Goal: Task Accomplishment & Management: Use online tool/utility

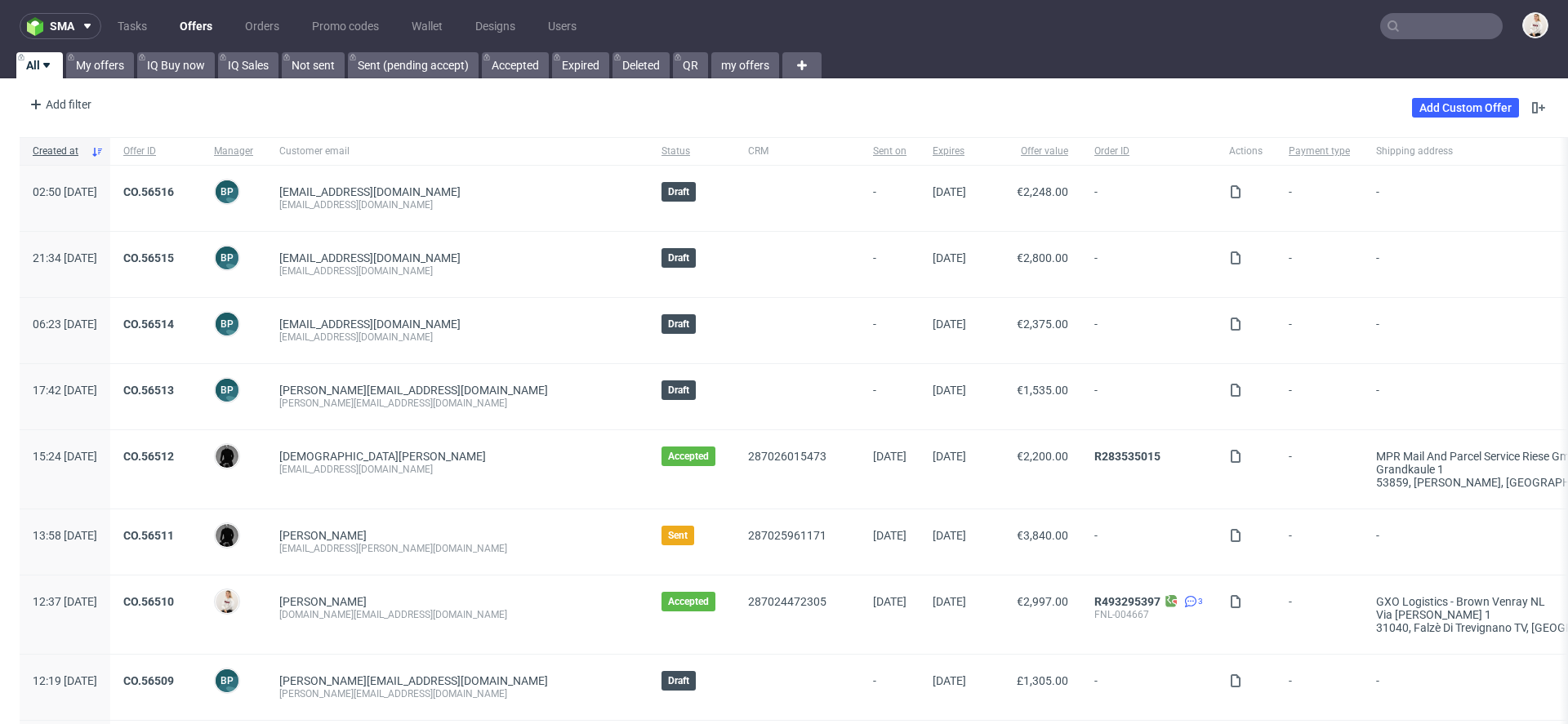
click at [1428, 34] on input "text" at bounding box center [1441, 26] width 122 height 27
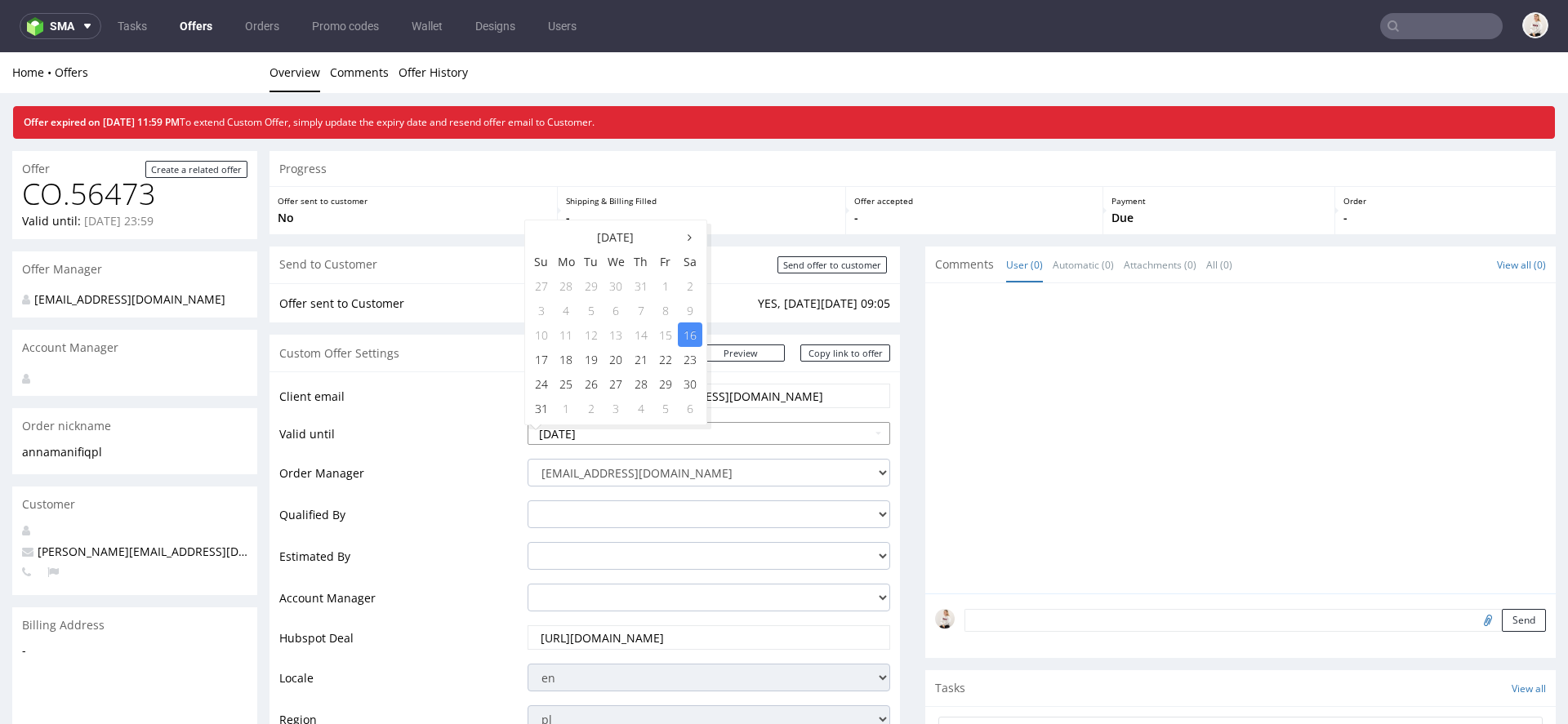
click at [628, 437] on input "2025-08-16" at bounding box center [709, 432] width 363 height 23
click at [691, 361] on td "23" at bounding box center [690, 359] width 25 height 25
click at [716, 438] on input "2025-08-23" at bounding box center [709, 432] width 363 height 23
click at [589, 365] on td "19" at bounding box center [590, 359] width 25 height 25
type input "2025-08-19"
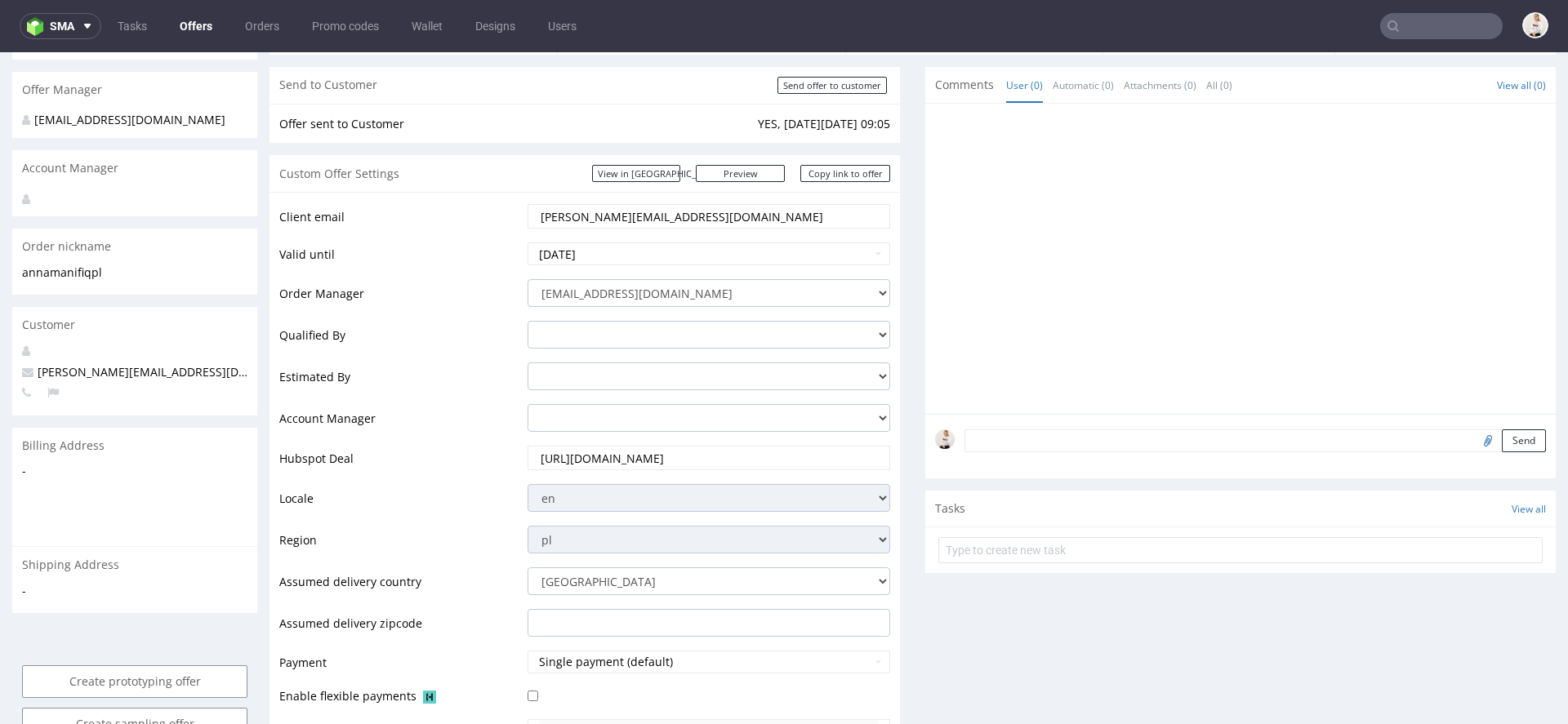
scroll to position [318, 0]
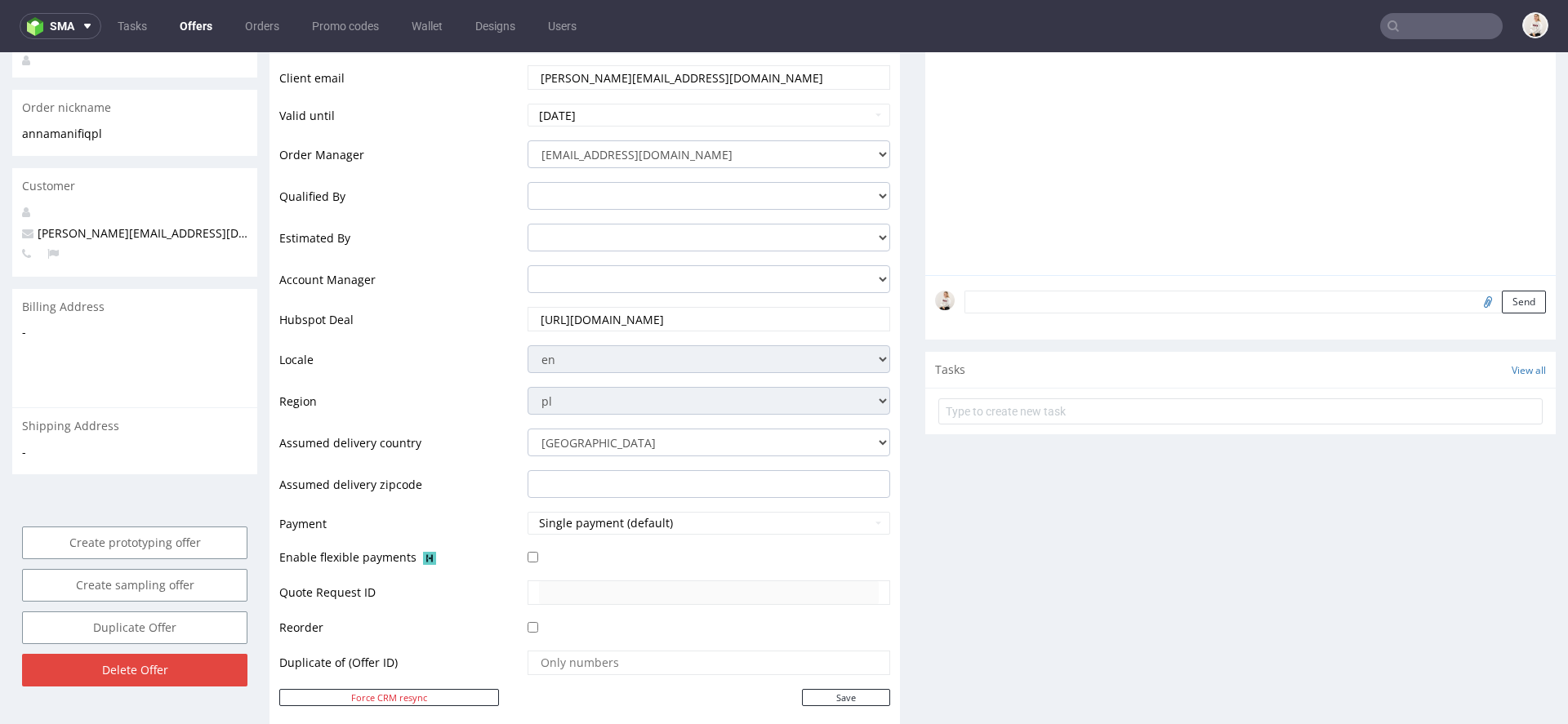
click at [840, 707] on div "Client email anna@manifiq.pl Valid until 2025-08-19 Order Manager mari.fok@pack…" at bounding box center [584, 391] width 631 height 676
click at [835, 692] on input "Save" at bounding box center [846, 696] width 88 height 17
type input "In progress..."
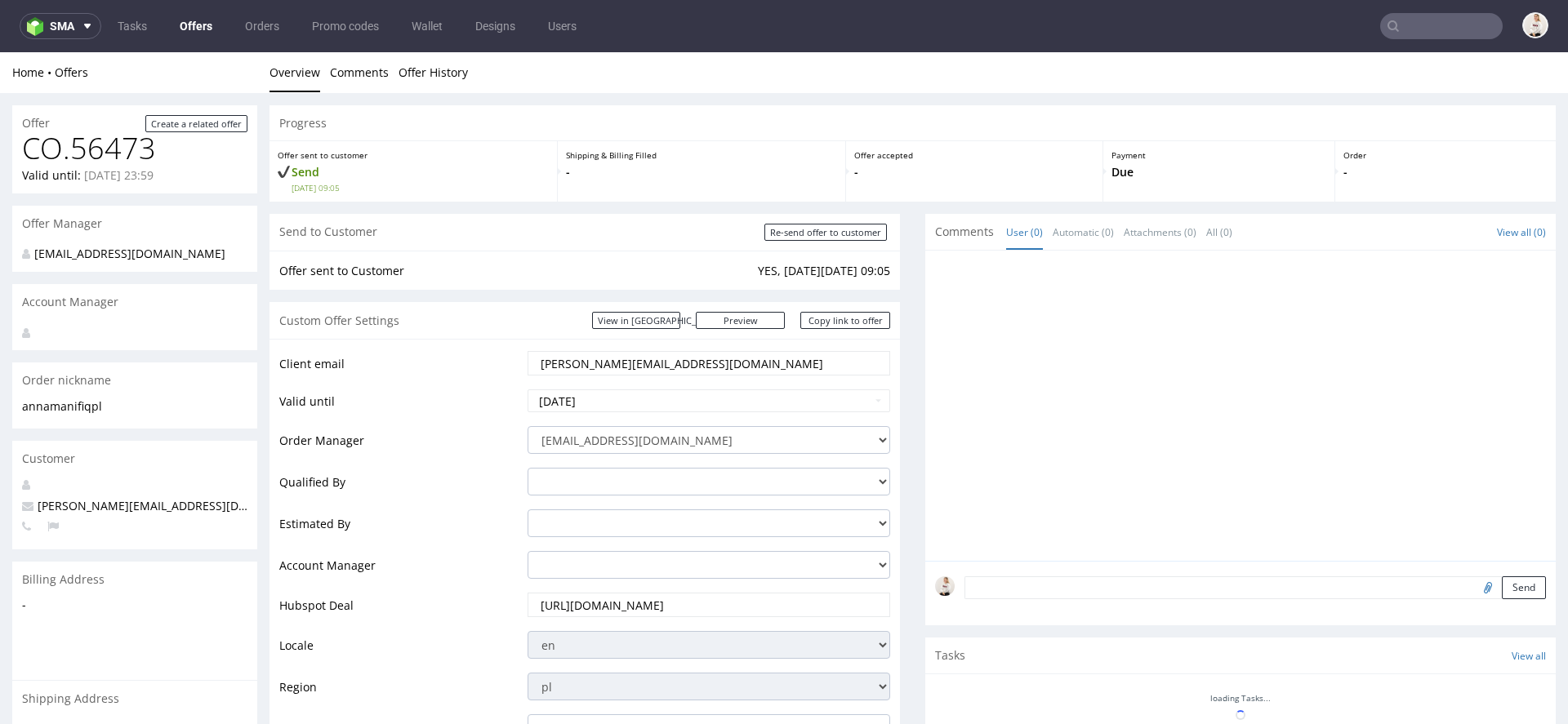
scroll to position [0, 0]
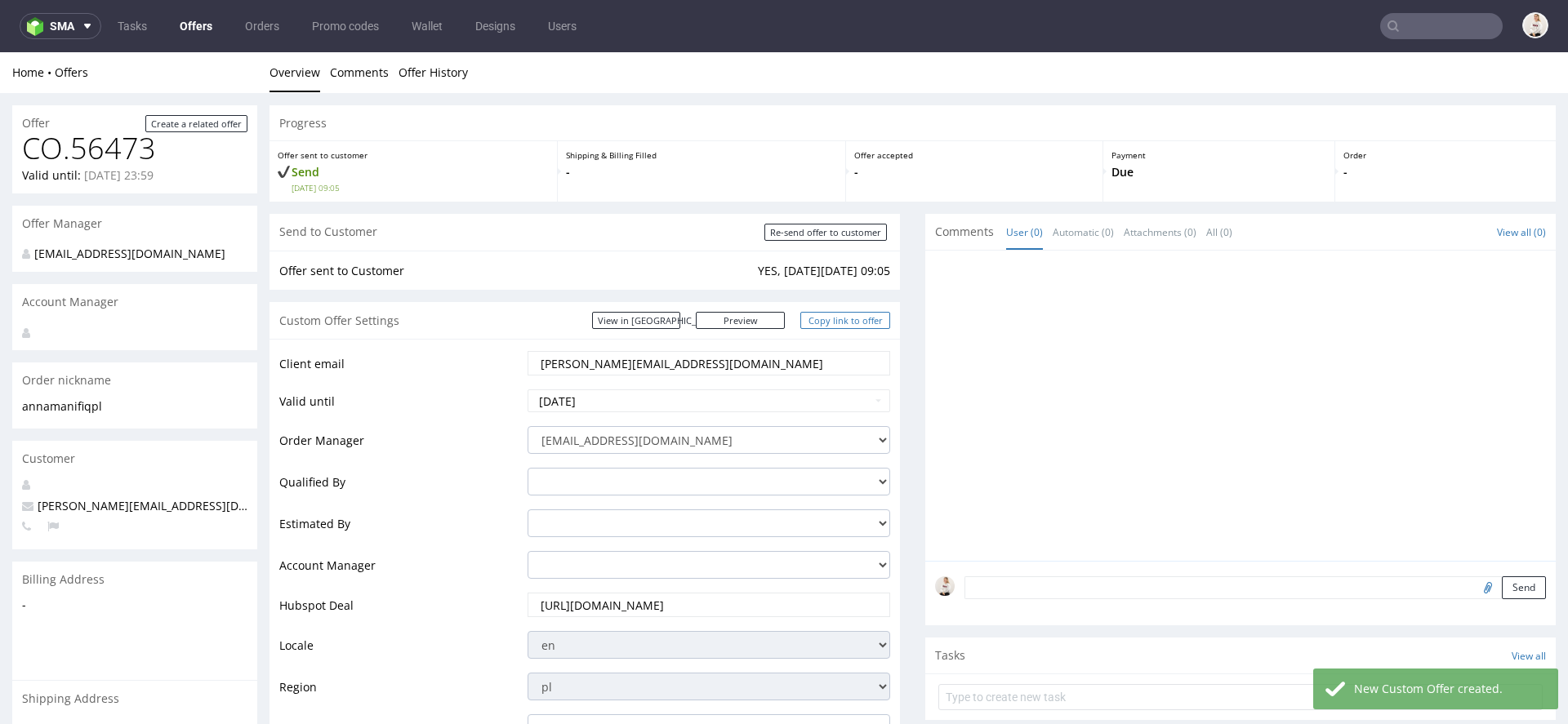
click at [838, 319] on link "Copy link to offer" at bounding box center [845, 320] width 90 height 17
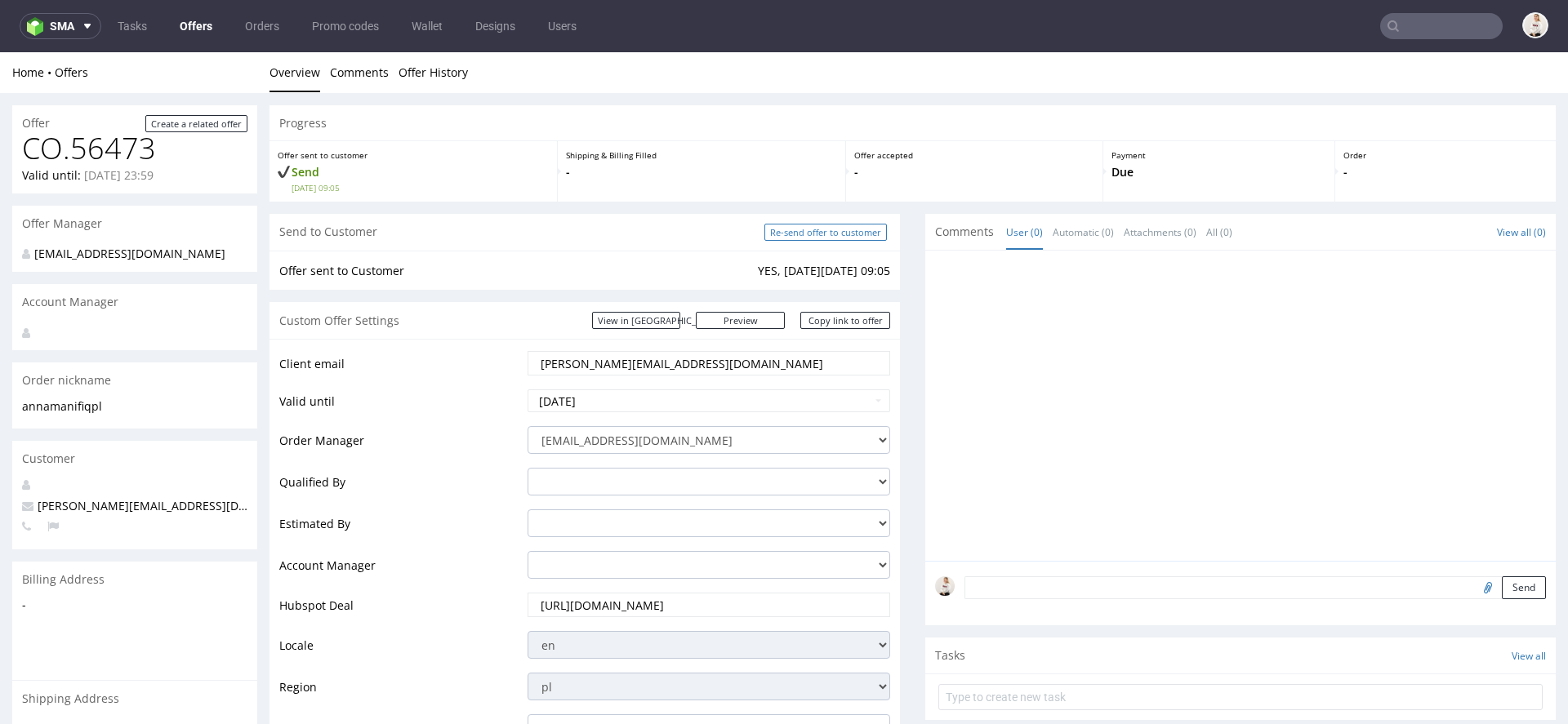
click at [840, 234] on input "Re-send offer to customer" at bounding box center [826, 231] width 122 height 17
type input "In progress..."
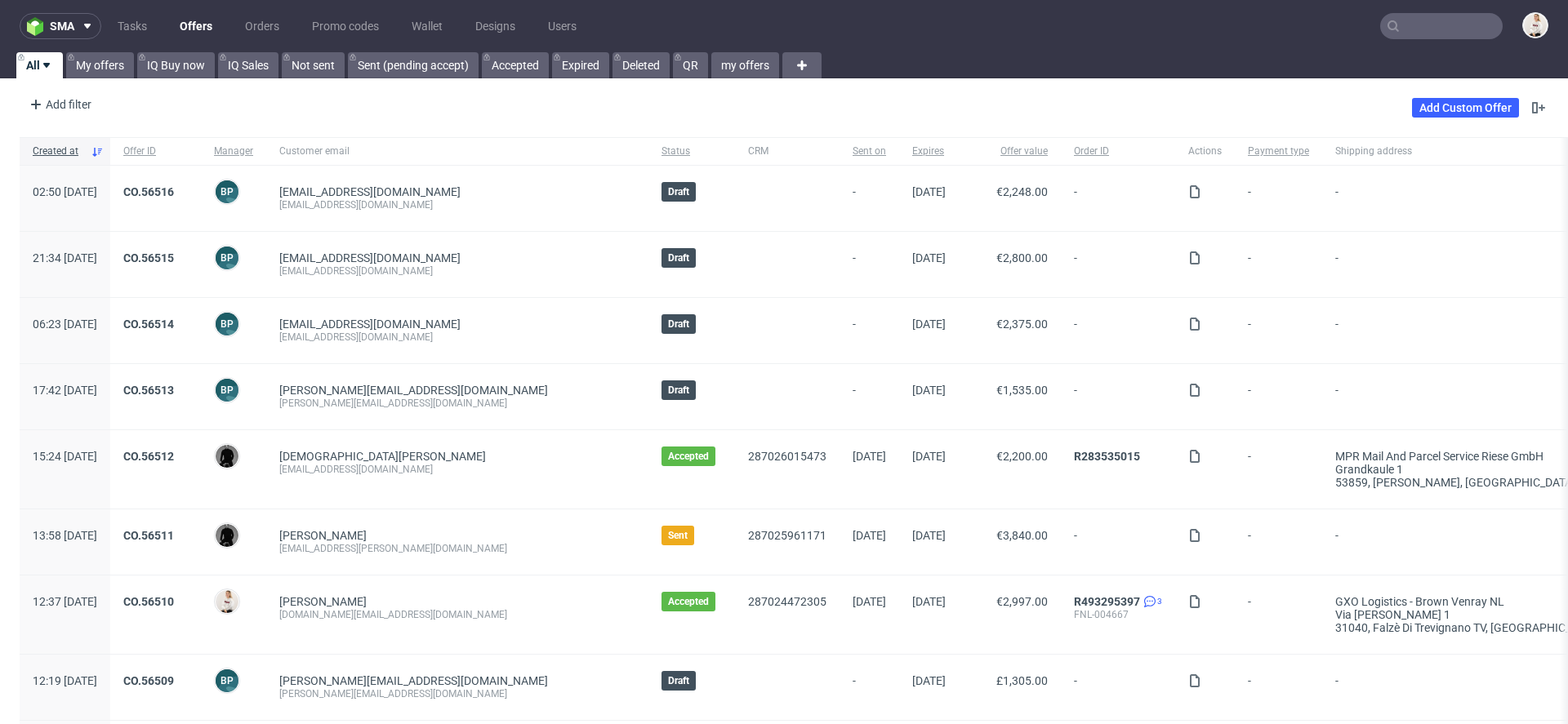
click at [1409, 27] on input "text" at bounding box center [1441, 26] width 122 height 27
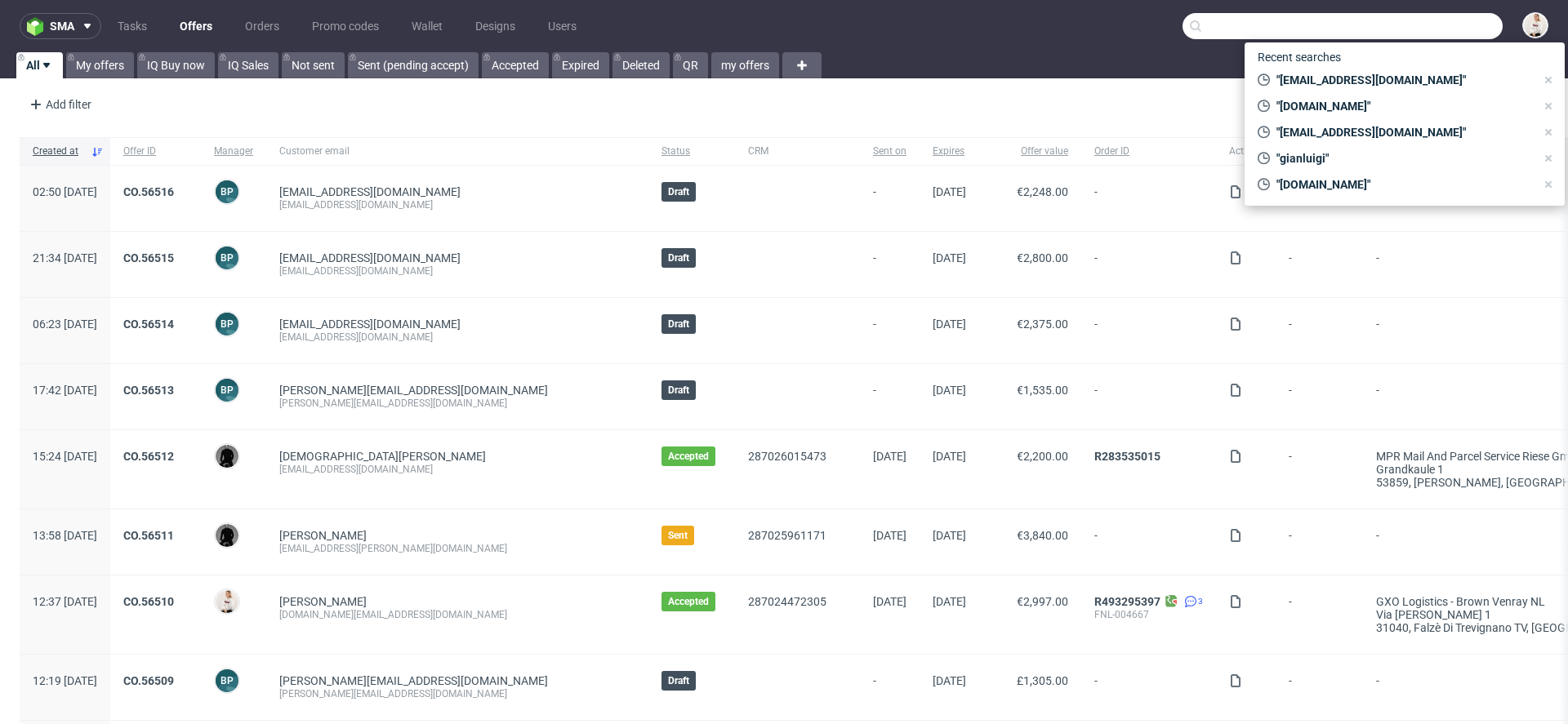
paste input "CAJJ"
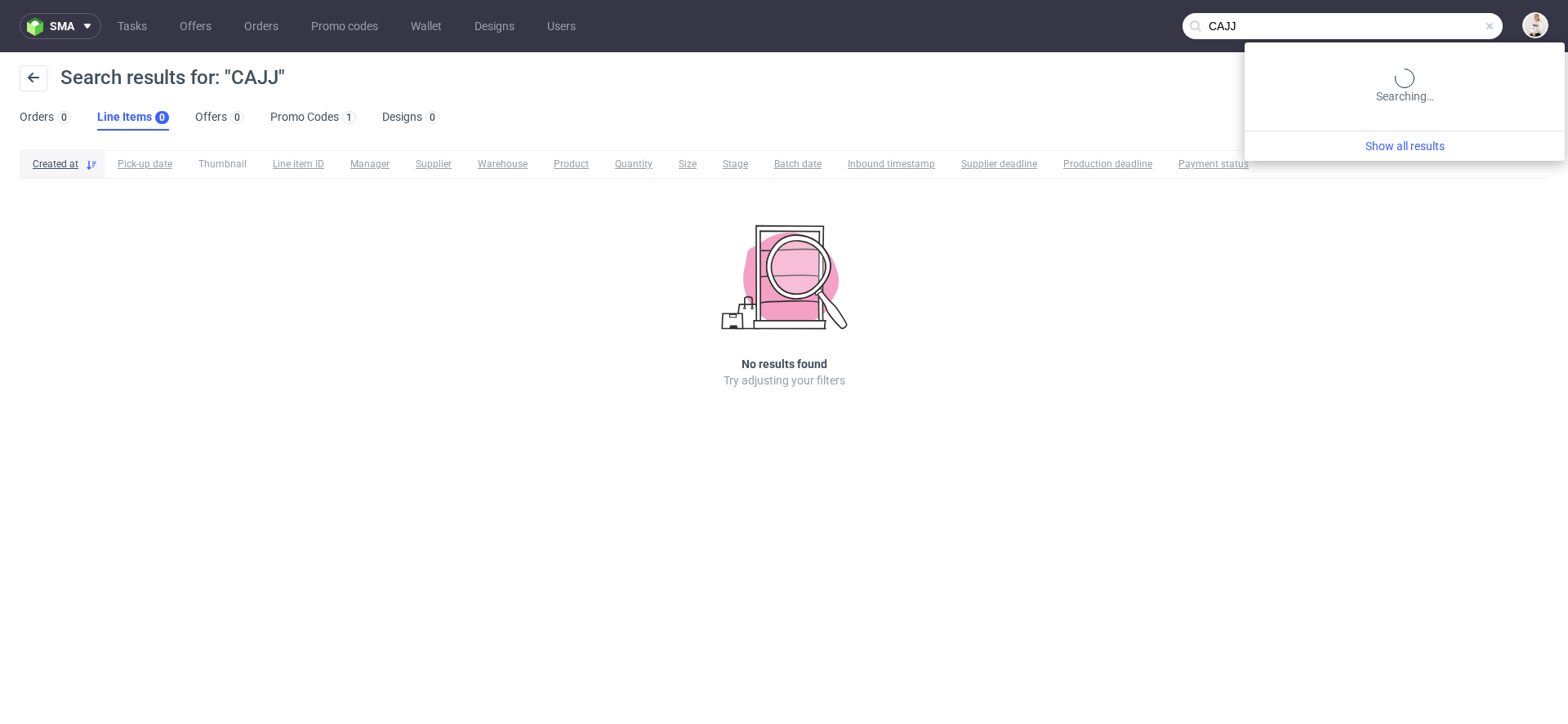
click at [1427, 15] on input "CAJJ" at bounding box center [1342, 26] width 320 height 27
paste input "cleantle.com"
type input "cleantle.com"
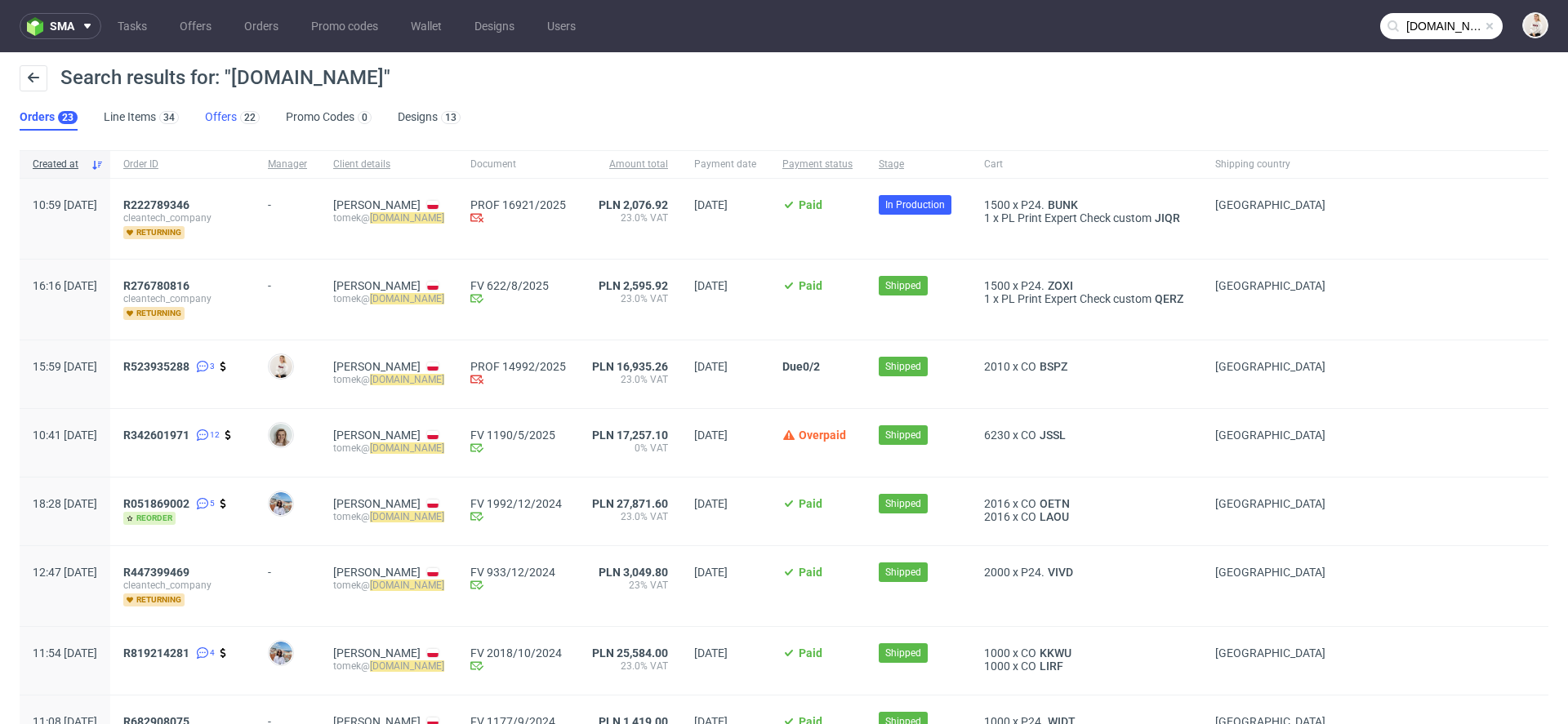
click at [218, 115] on link "Offers 22" at bounding box center [233, 117] width 55 height 27
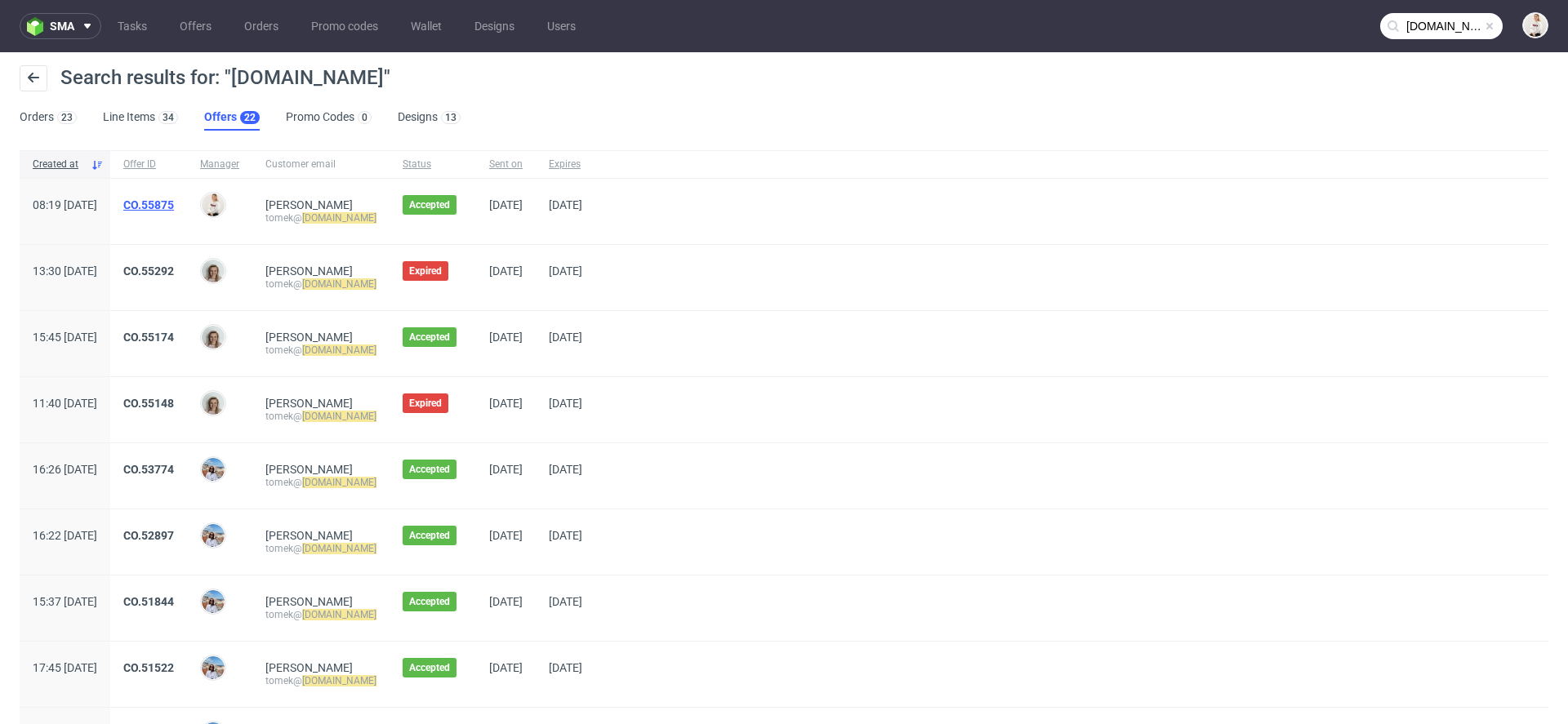
click at [173, 206] on link "CO.55875" at bounding box center [148, 204] width 50 height 13
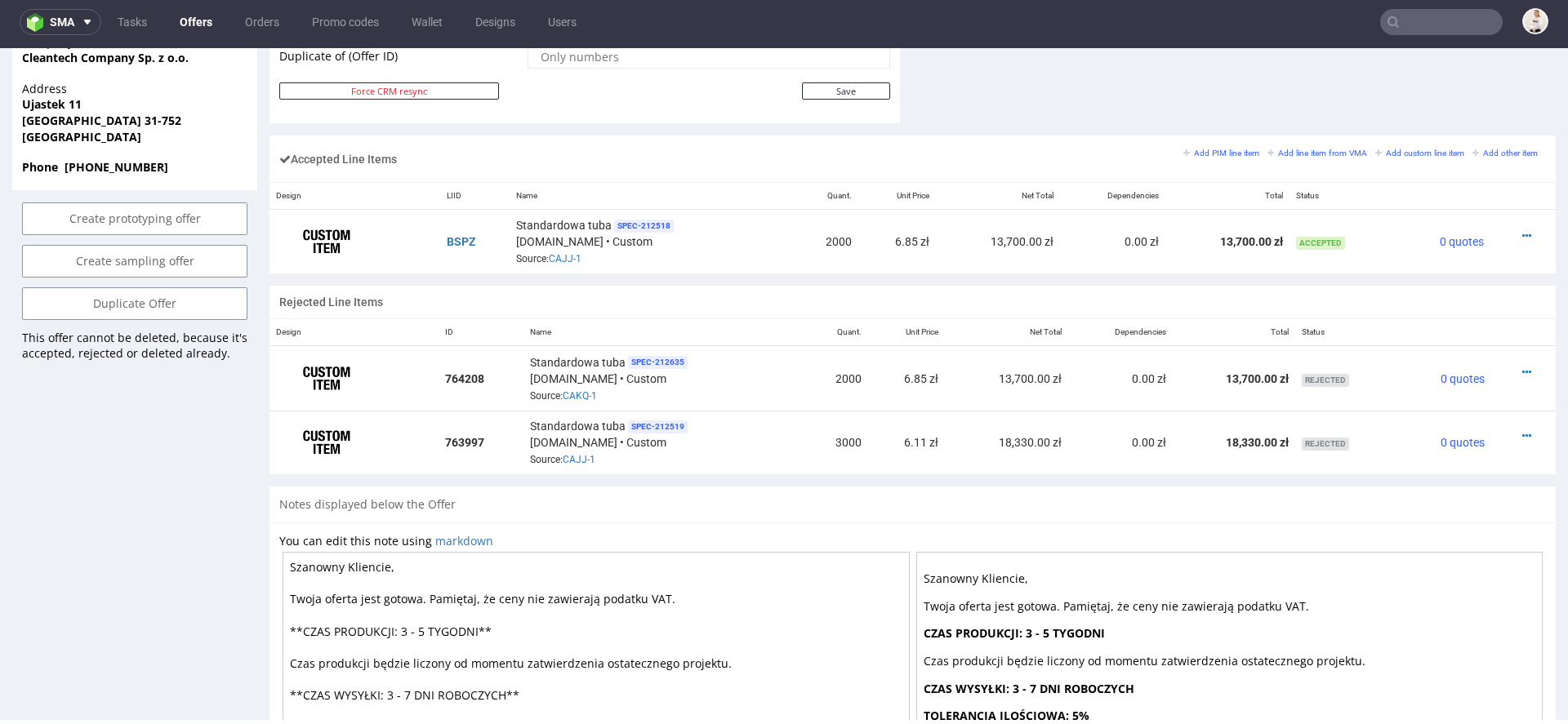
scroll to position [928, 0]
click at [179, 306] on div "Duplicate Offer" at bounding box center [134, 310] width 245 height 42
click at [149, 296] on link "Duplicate Offer" at bounding box center [134, 305] width 226 height 33
click at [126, 256] on div "Yes No" at bounding box center [135, 245] width 136 height 39
click at [114, 248] on link "Yes" at bounding box center [109, 244] width 46 height 25
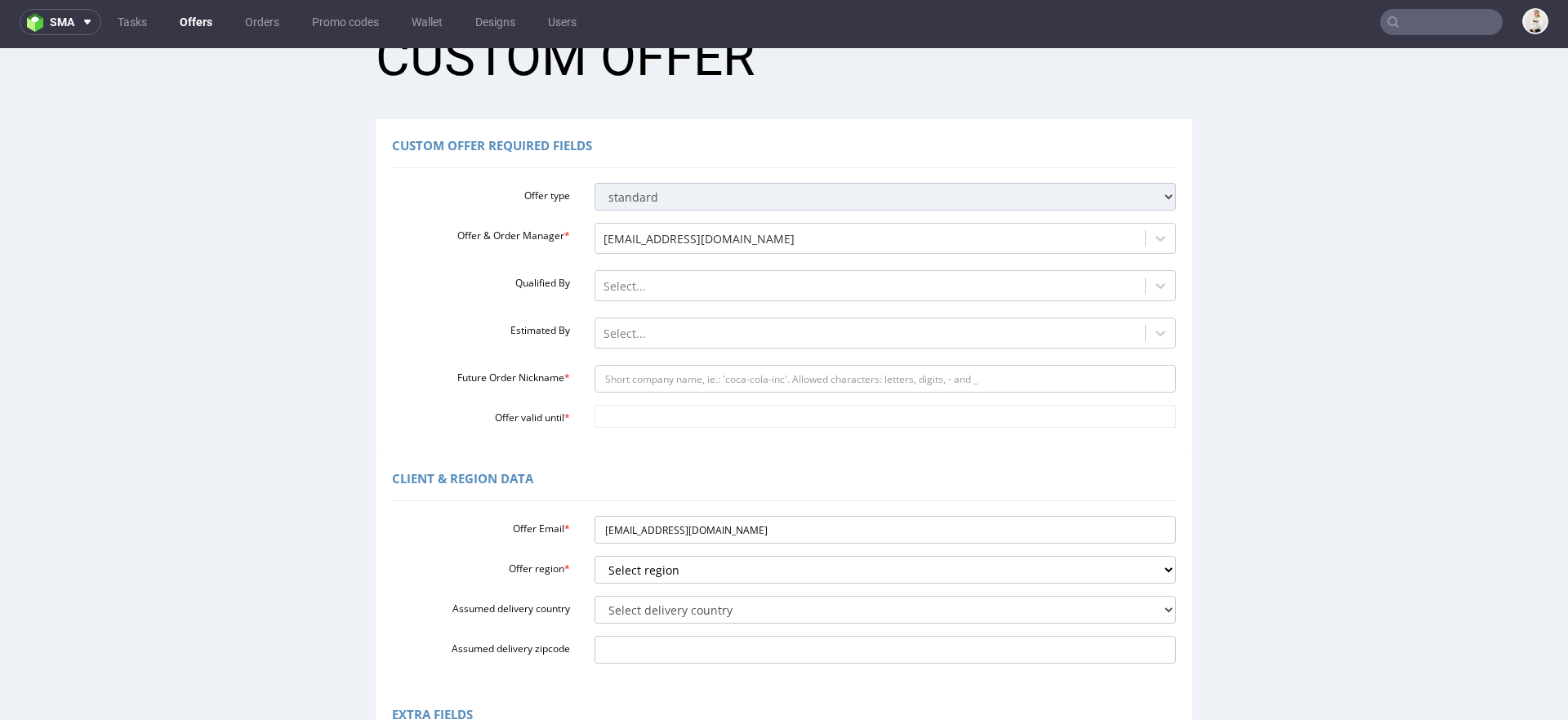
scroll to position [125, 0]
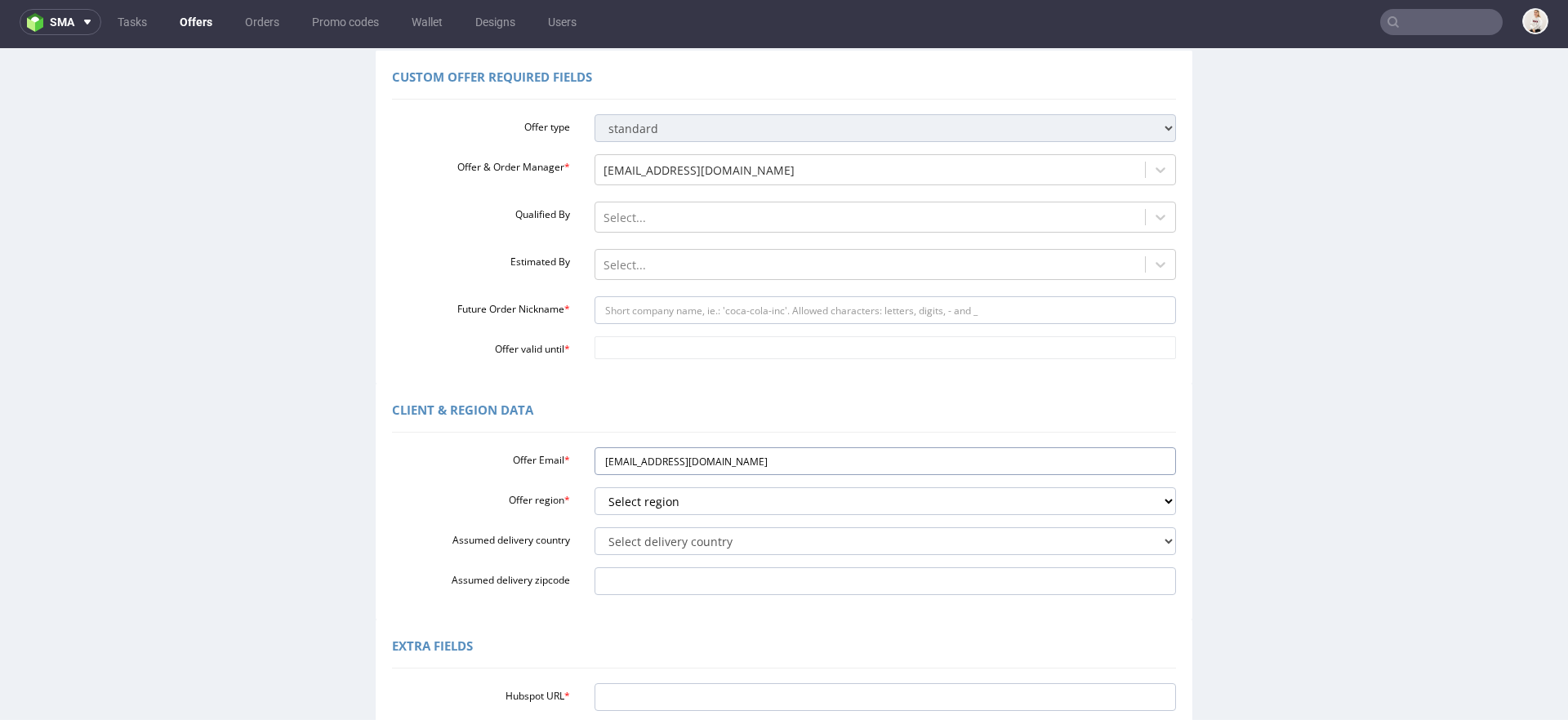
drag, startPoint x: 722, startPoint y: 466, endPoint x: 435, endPoint y: 463, distance: 287.0
click at [443, 463] on div "Offer Email * tomek@cleantle.com" at bounding box center [784, 461] width 808 height 28
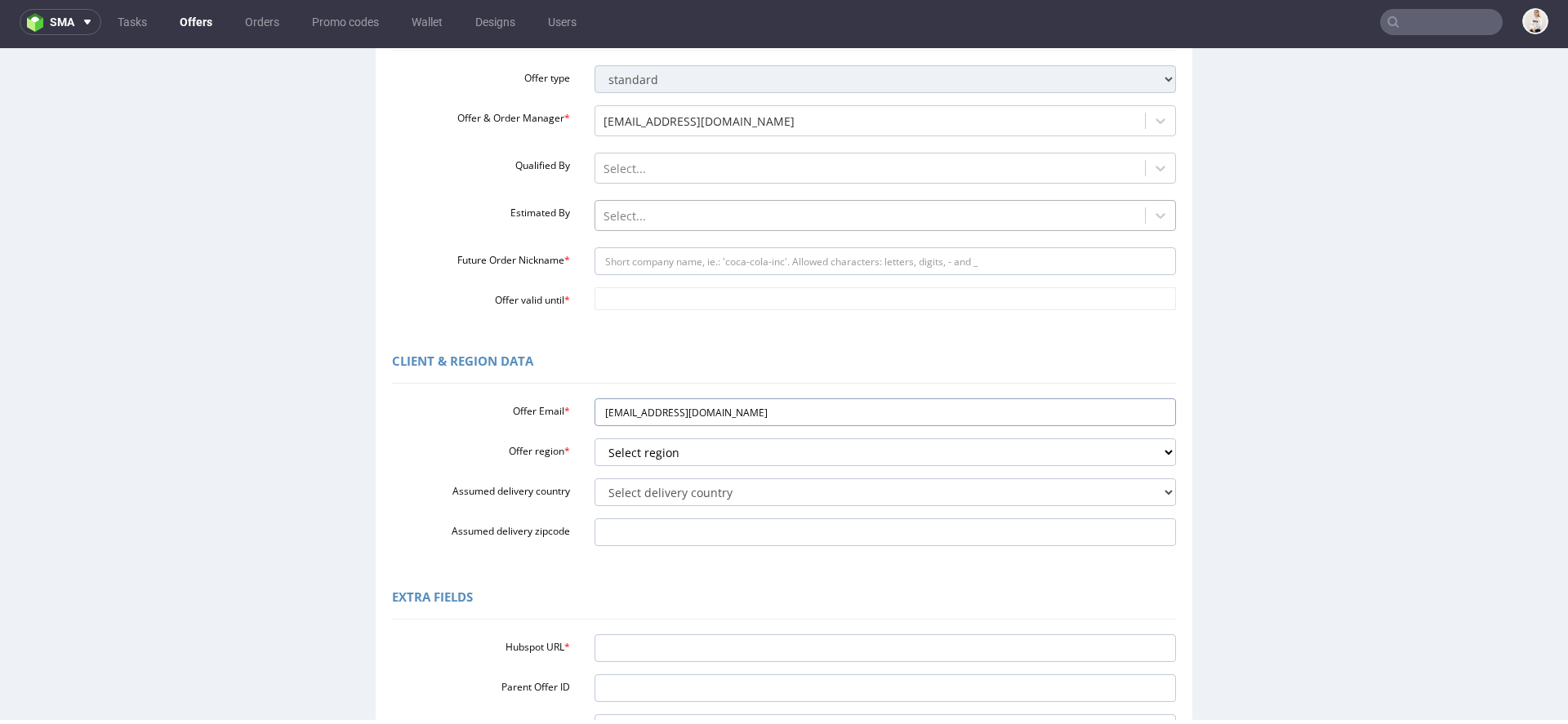
scroll to position [183, 0]
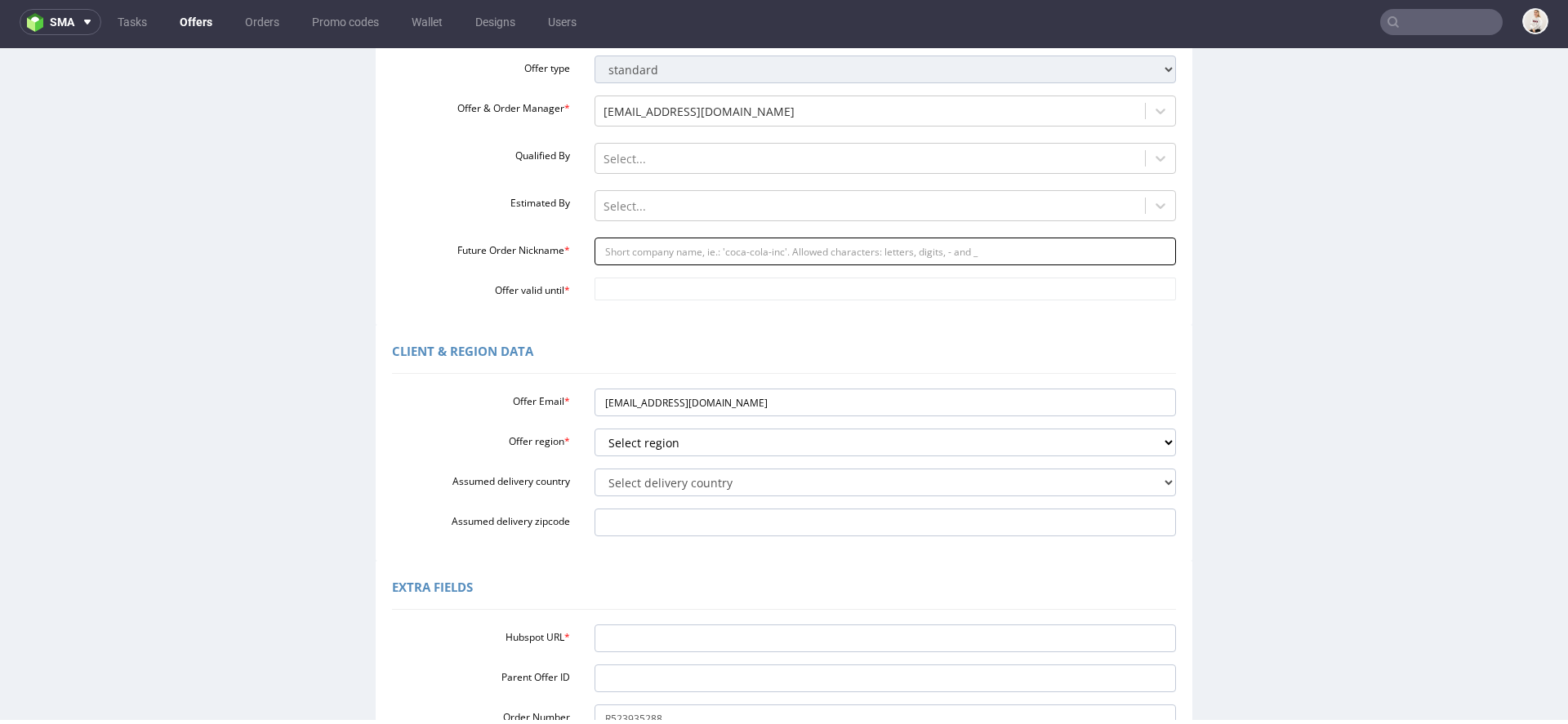
click at [836, 250] on input "Future Order Nickname *" at bounding box center [885, 251] width 582 height 28
paste input "tomekcleantlecom"
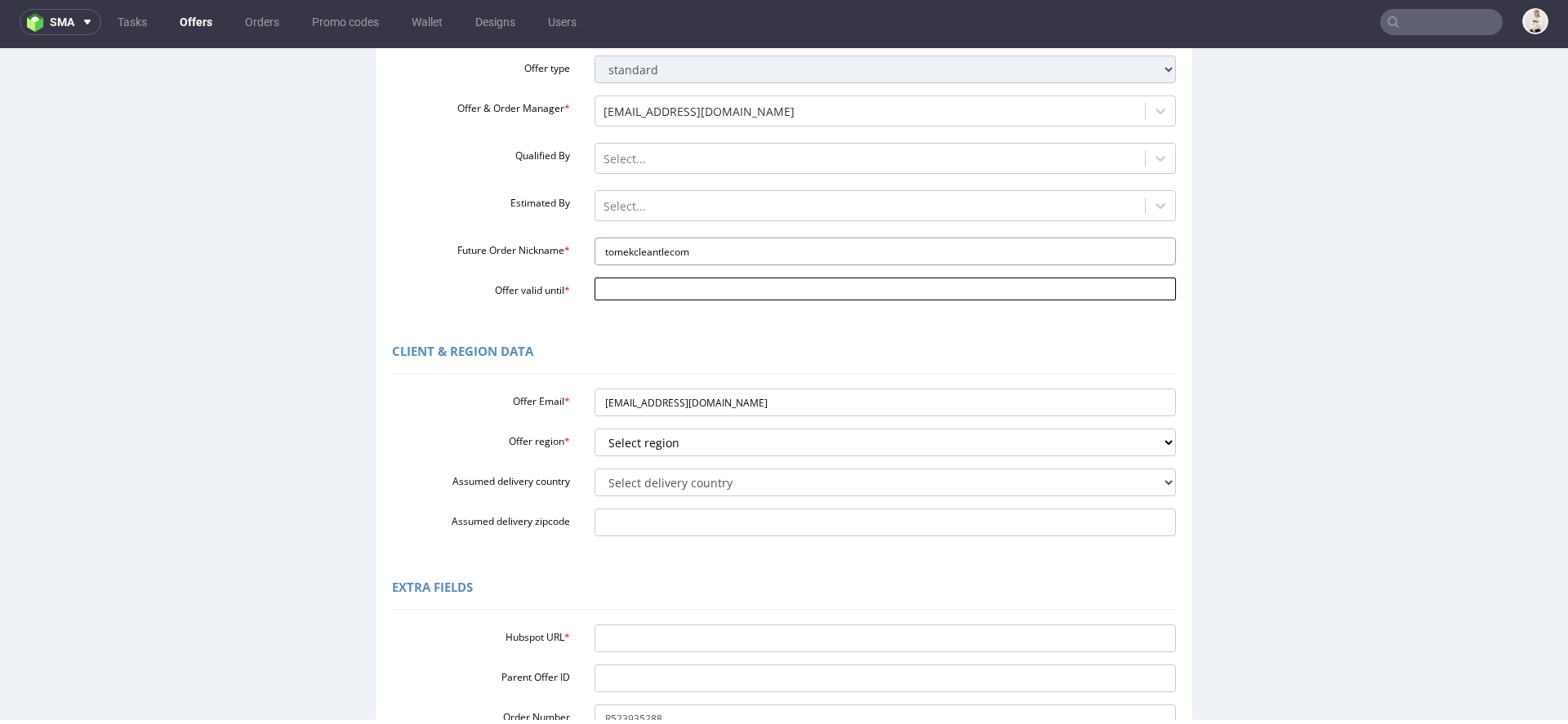
type input "tomekcleantlecom"
click at [715, 299] on input "Offer valid until *" at bounding box center [885, 289] width 582 height 23
click at [755, 217] on td "23" at bounding box center [751, 216] width 25 height 25
type input "2025-08-23"
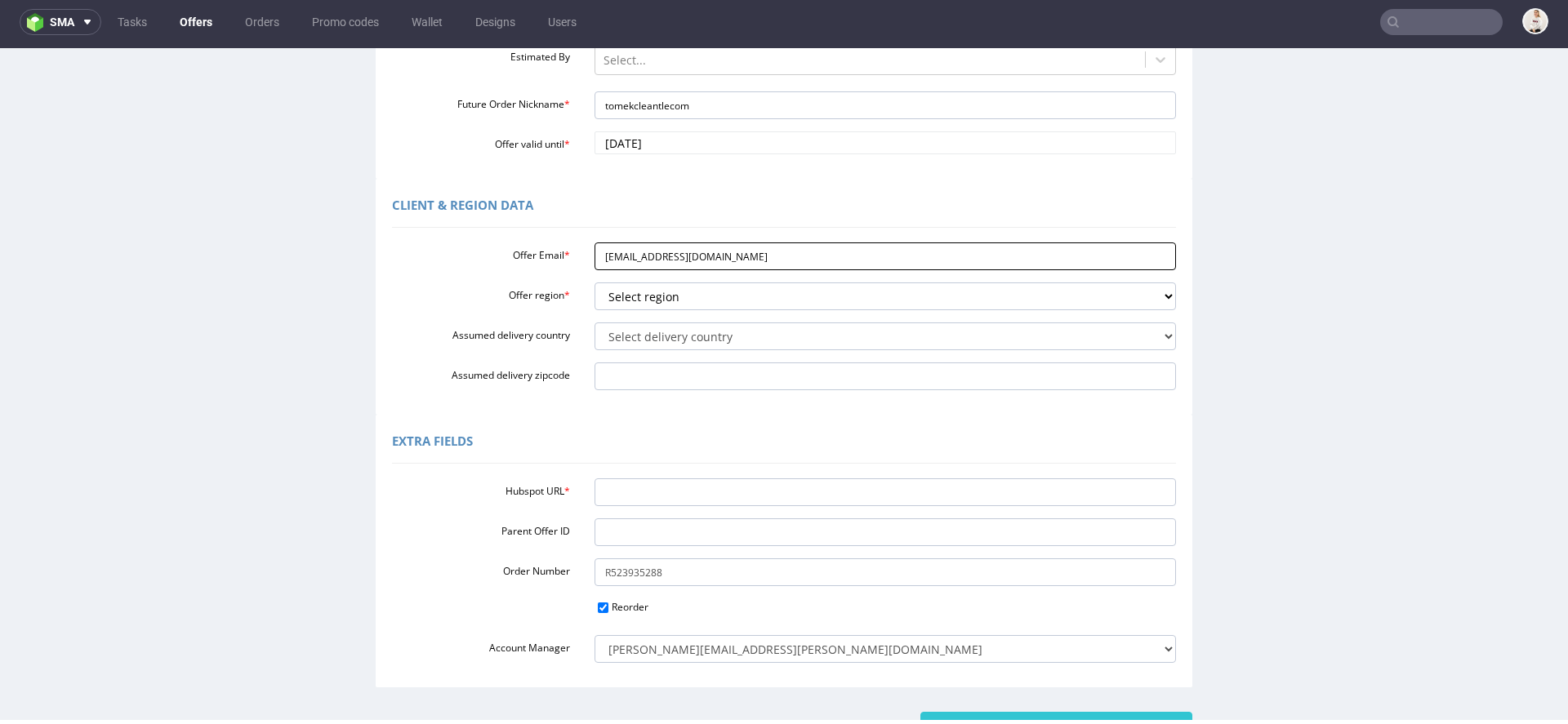
scroll to position [340, 0]
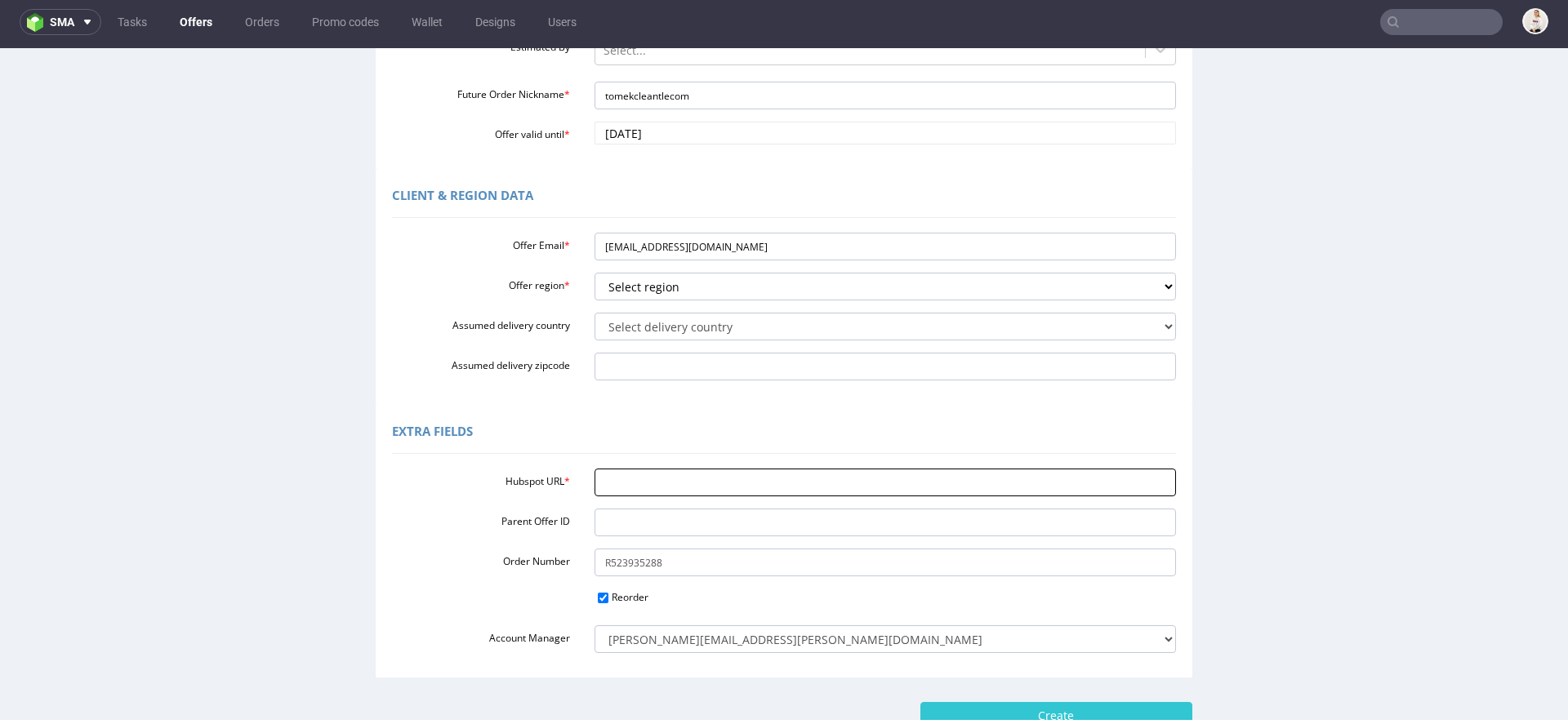
click at [660, 485] on input "Hubspot URL *" at bounding box center [885, 483] width 582 height 28
paste input "[EMAIL_ADDRESS][DOMAIN_NAME]"
type input "[EMAIL_ADDRESS][DOMAIN_NAME]"
paste input "https://app-eu1.hubspot.com/contacts/25600958/record/0-3/288682572008/"
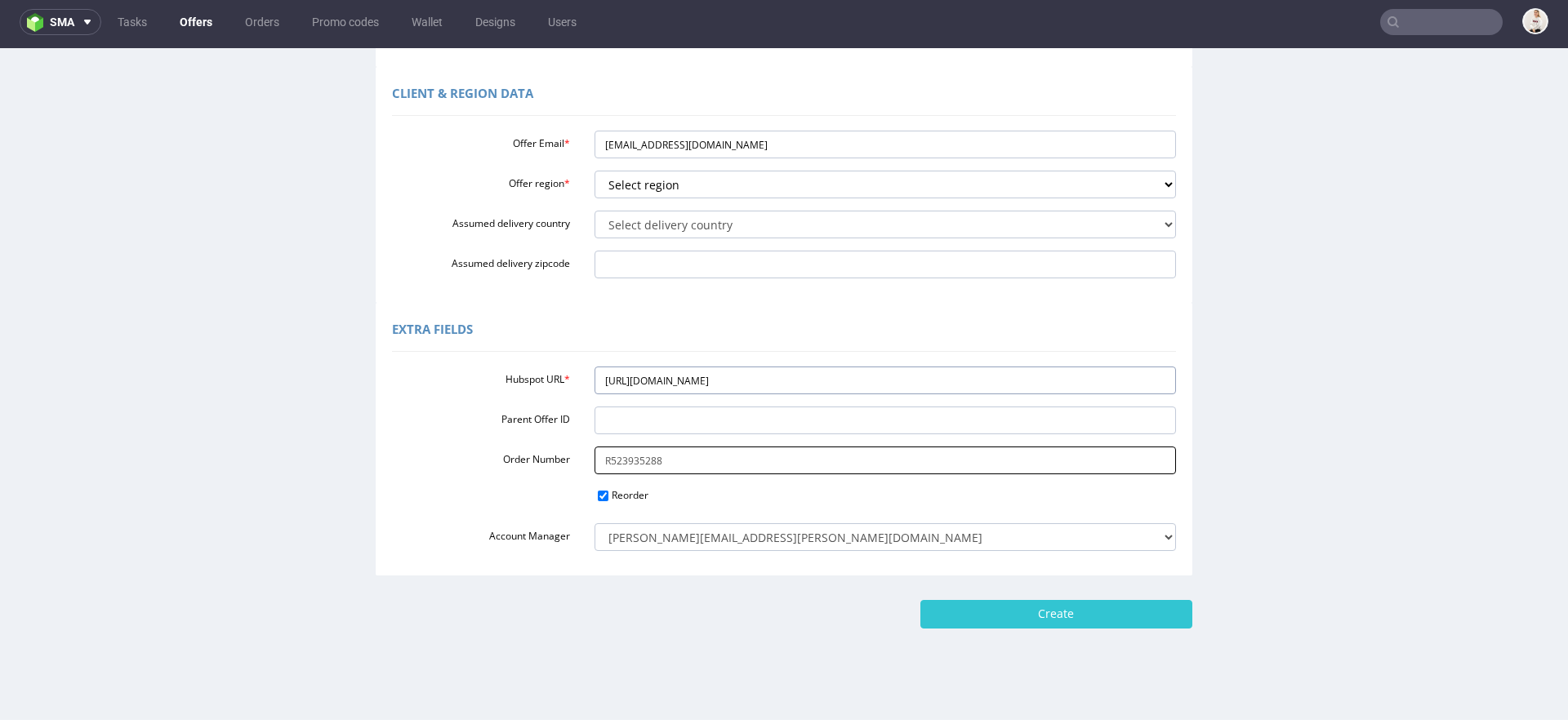
scroll to position [455, 0]
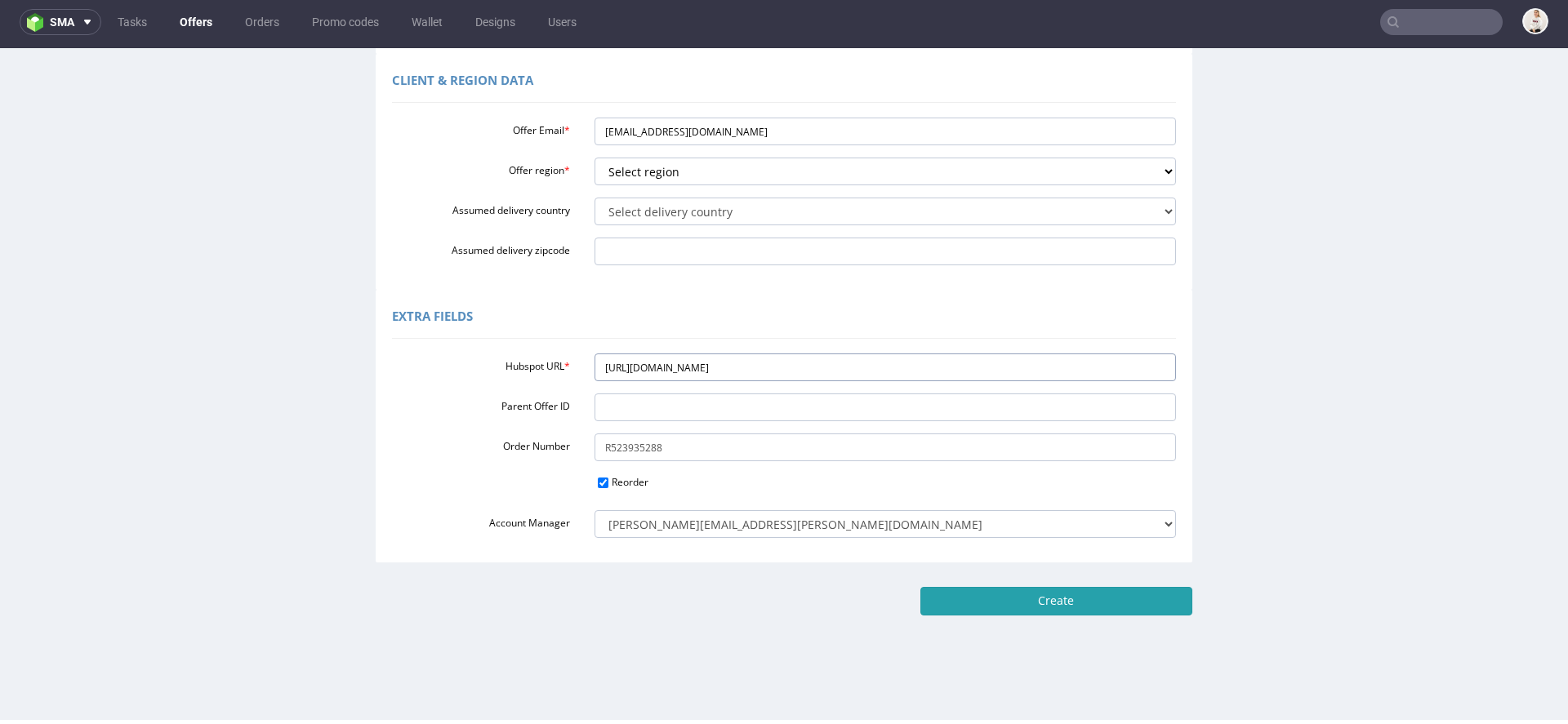
type input "https://app-eu1.hubspot.com/contacts/25600958/record/0-3/288682572008/"
click at [1022, 608] on input "Create" at bounding box center [1057, 601] width 272 height 28
type input "Please wait..."
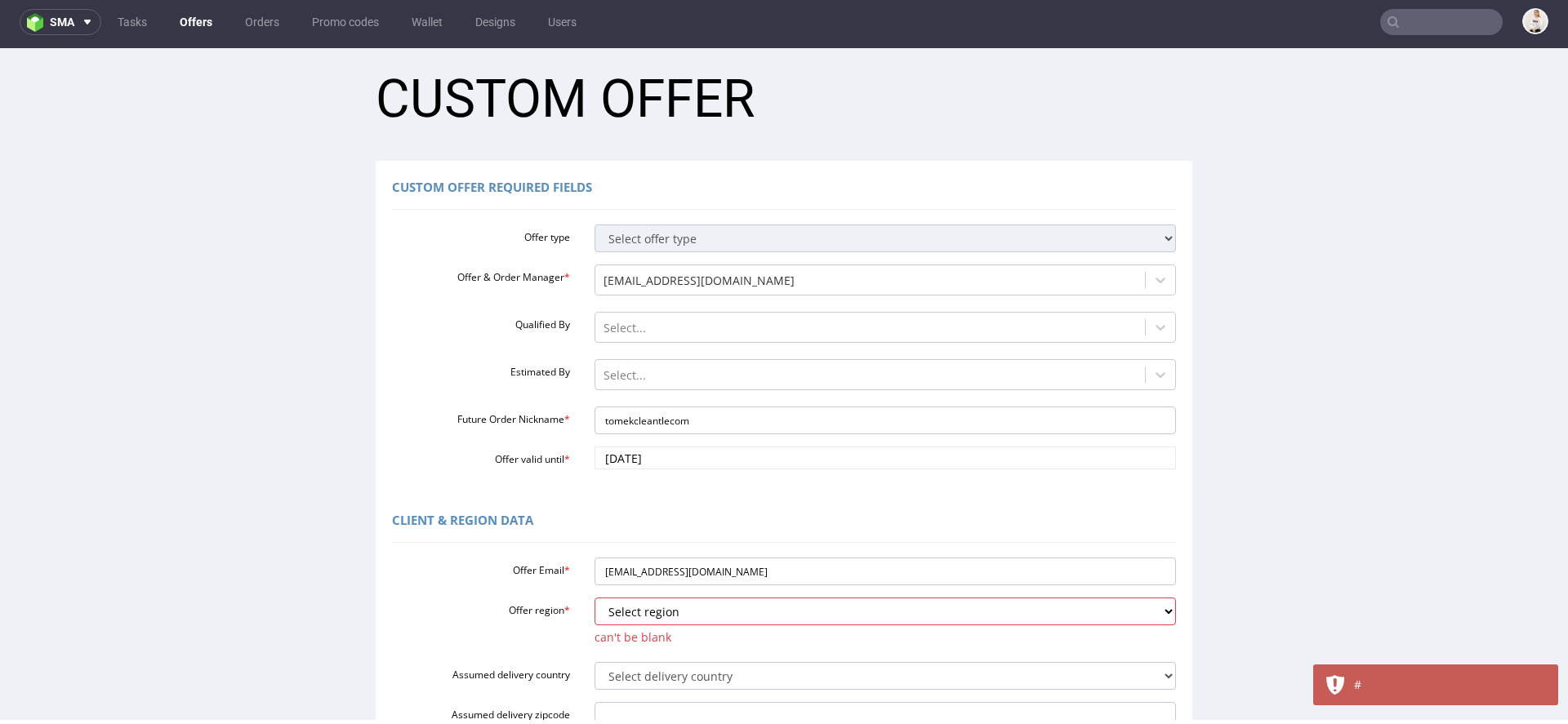
scroll to position [18, 0]
click at [846, 606] on select "Select region eu gb de pl fr it es" at bounding box center [885, 608] width 582 height 28
select select "pl"
click at [594, 594] on select "Select region eu gb de pl fr it es" at bounding box center [885, 608] width 582 height 28
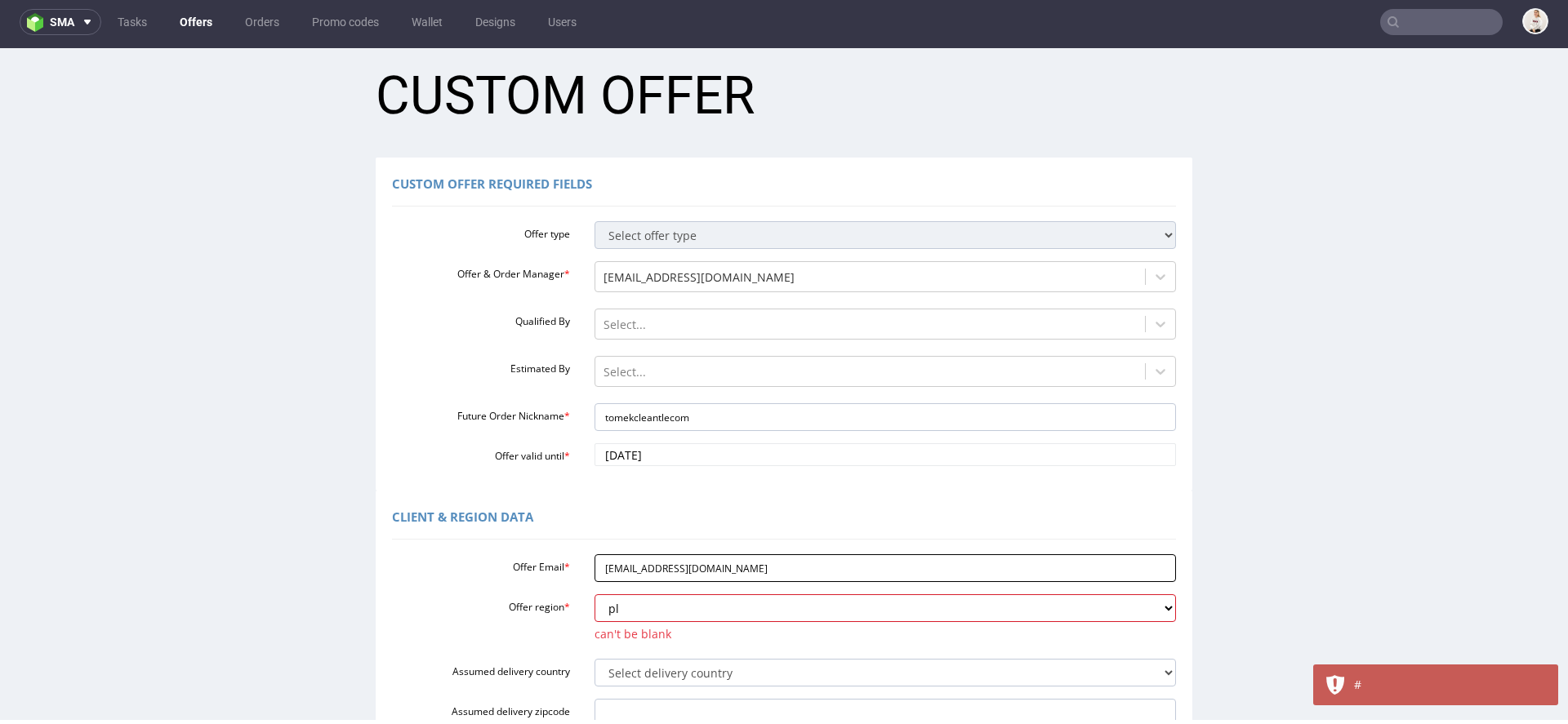
scroll to position [494, 0]
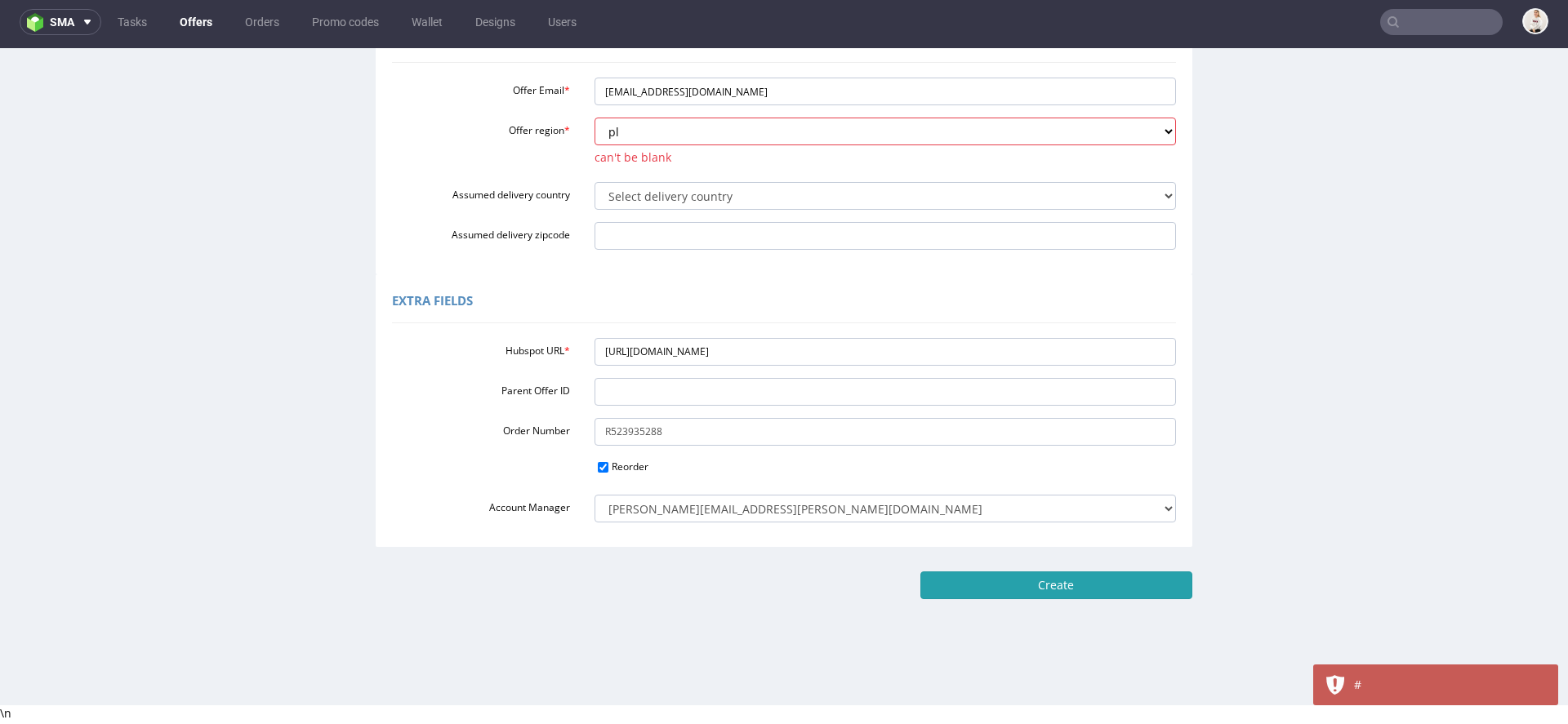
click at [1100, 588] on input "Create" at bounding box center [1057, 585] width 272 height 28
type input "Please wait..."
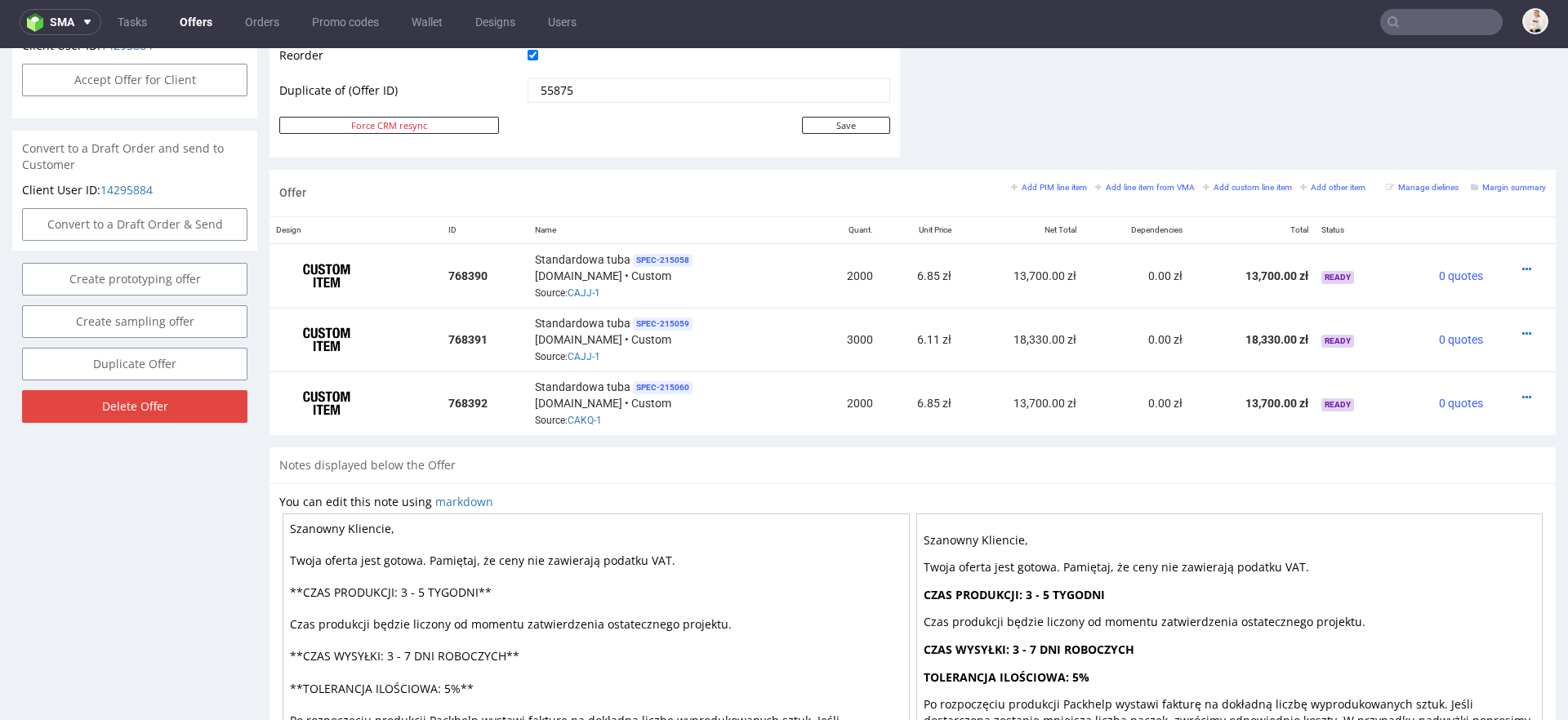
scroll to position [723, 0]
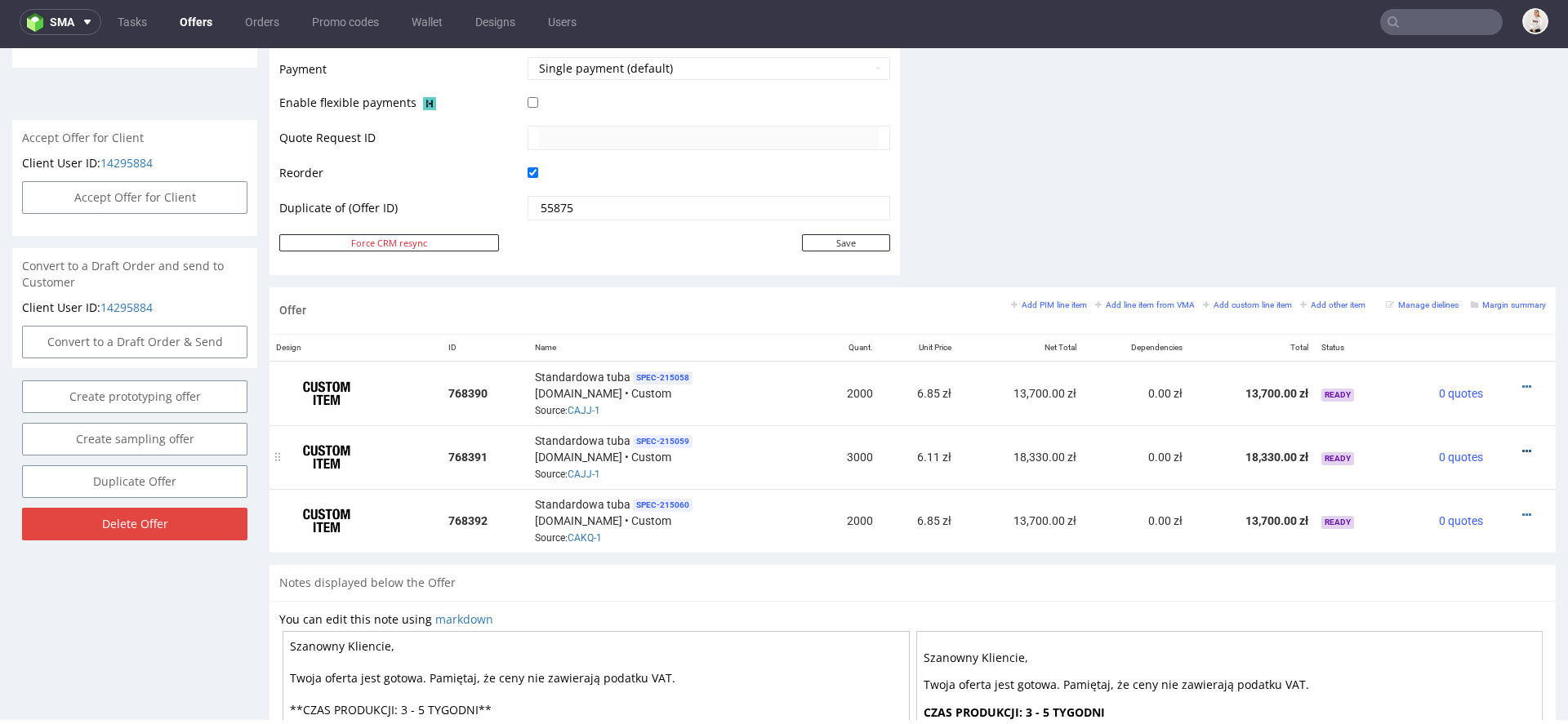
click at [1523, 445] on icon at bounding box center [1527, 451] width 9 height 12
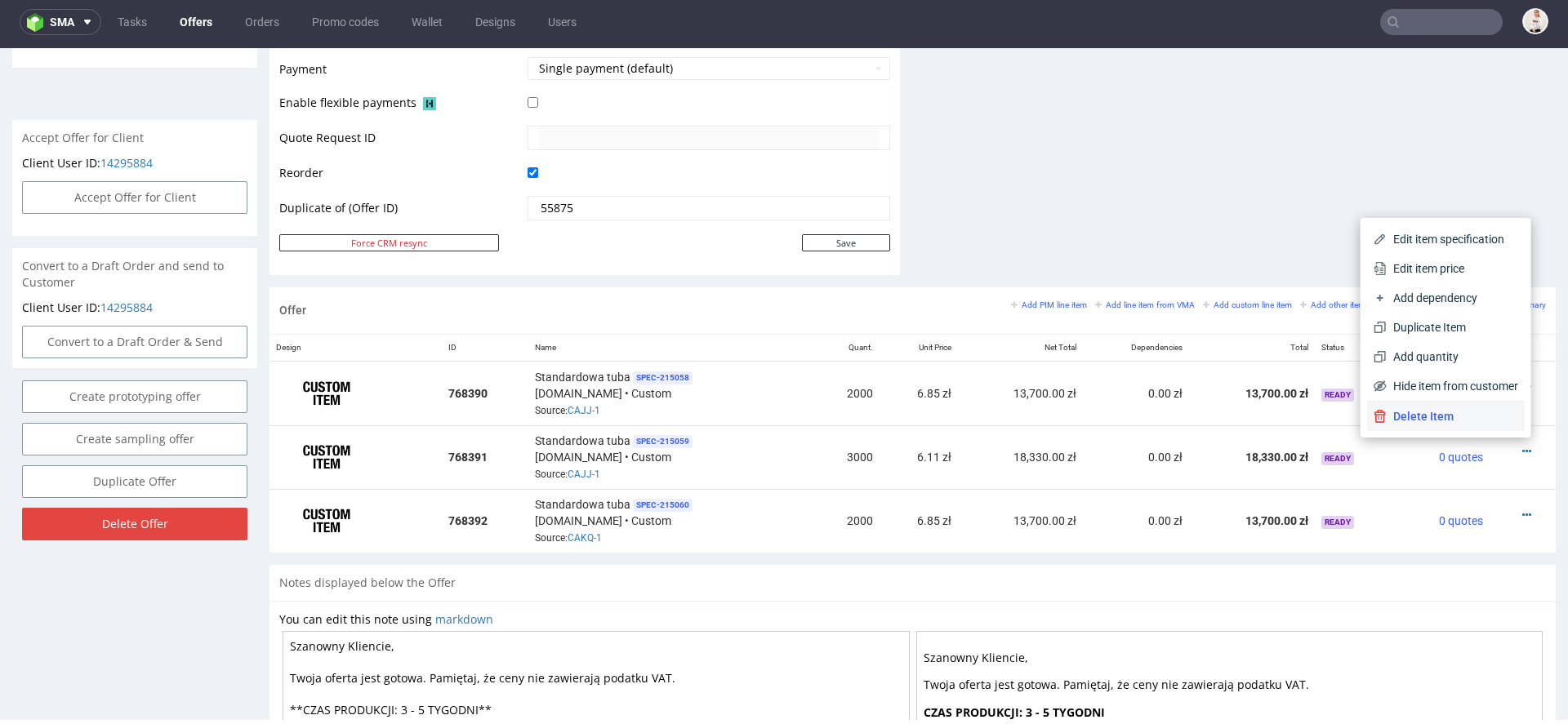
click at [1442, 421] on span "Delete Item" at bounding box center [1452, 416] width 131 height 17
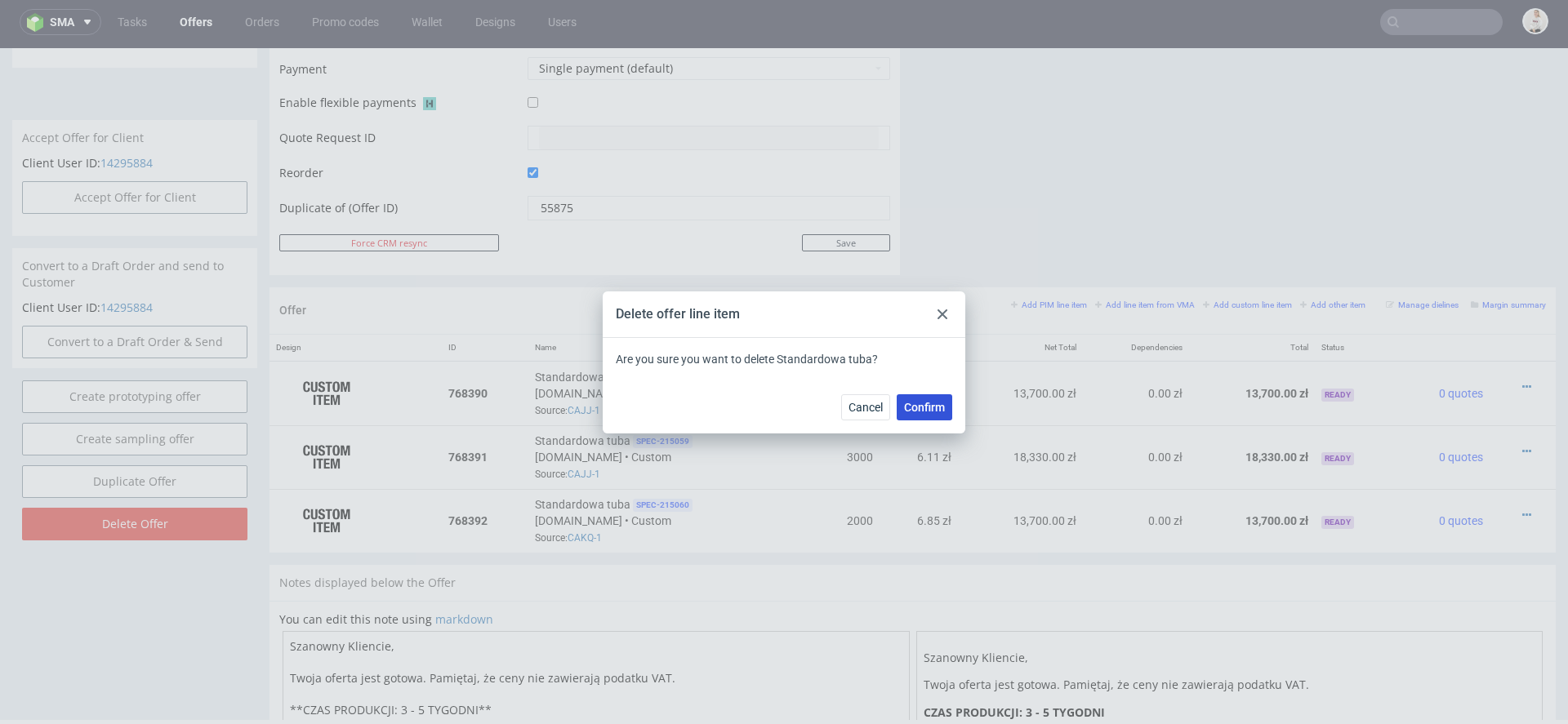
click at [931, 407] on span "Confirm" at bounding box center [923, 408] width 40 height 12
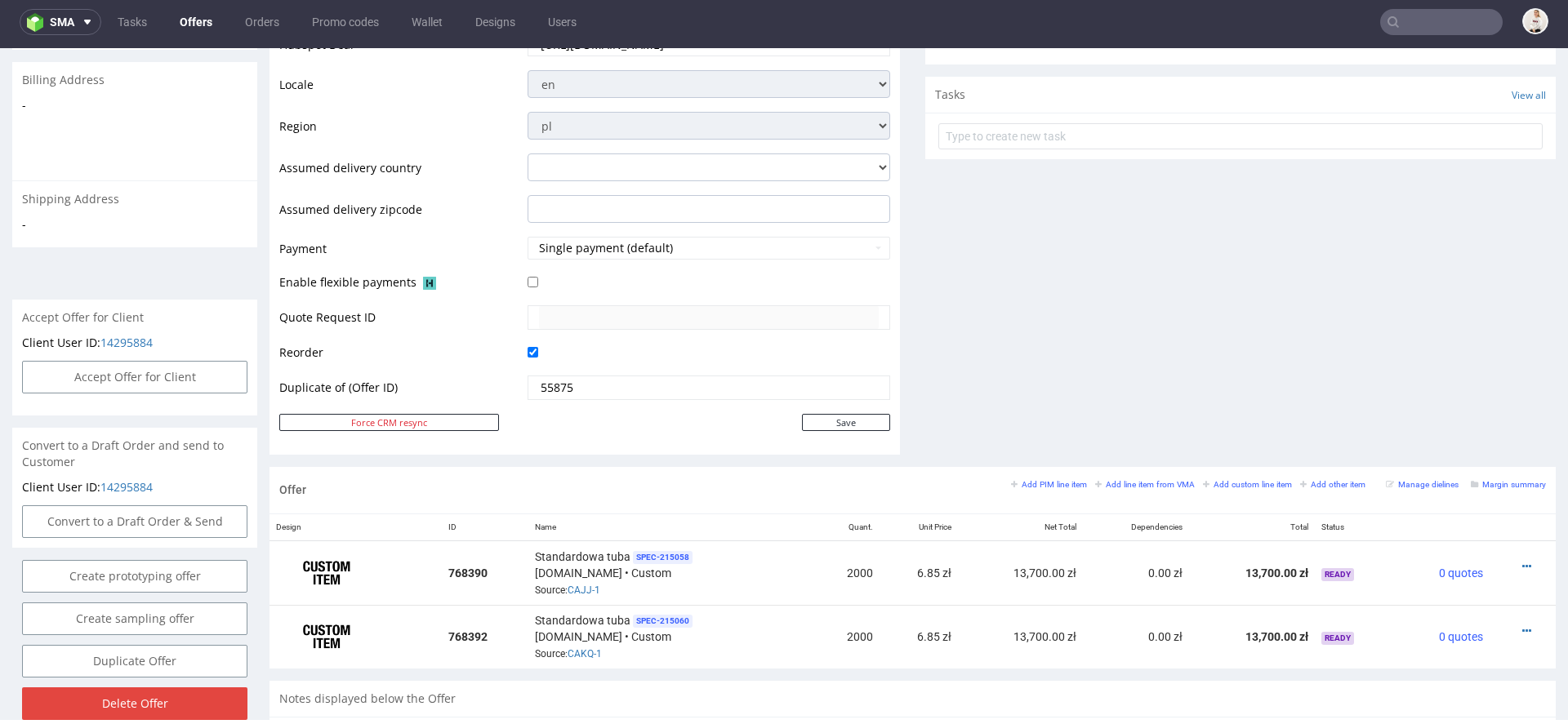
scroll to position [746, 0]
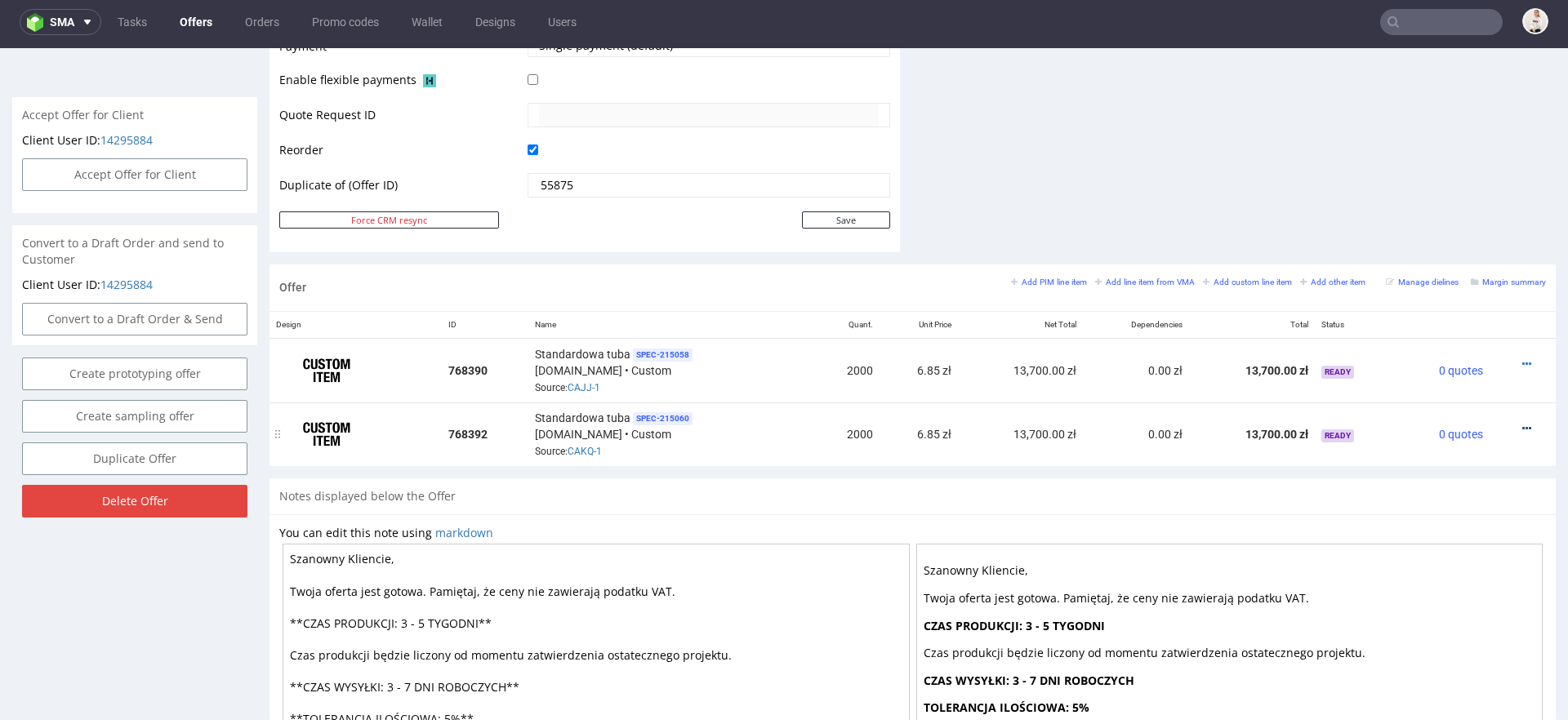
click at [1523, 423] on icon at bounding box center [1527, 428] width 9 height 12
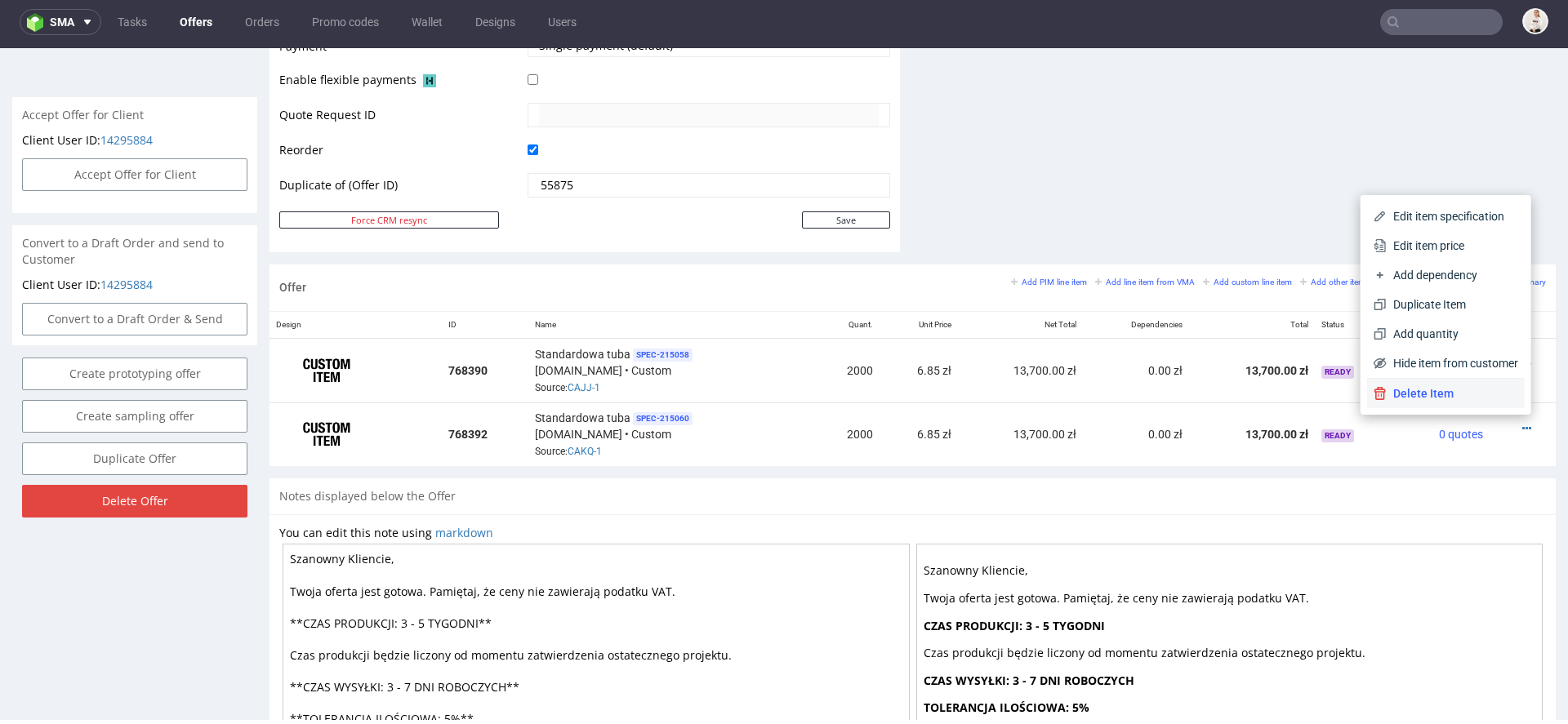
click at [1448, 388] on span "Delete Item" at bounding box center [1452, 393] width 131 height 17
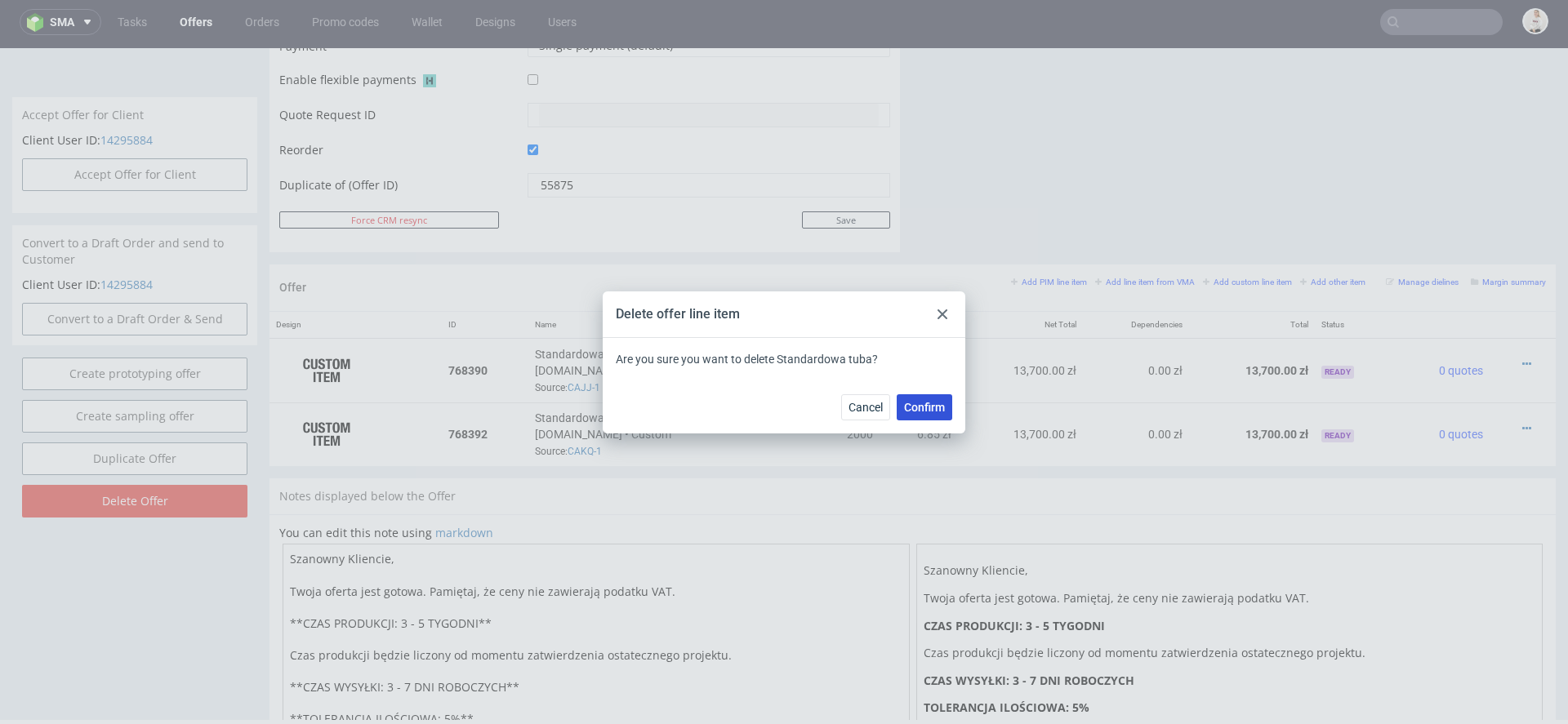
click at [937, 399] on button "Confirm" at bounding box center [924, 407] width 55 height 27
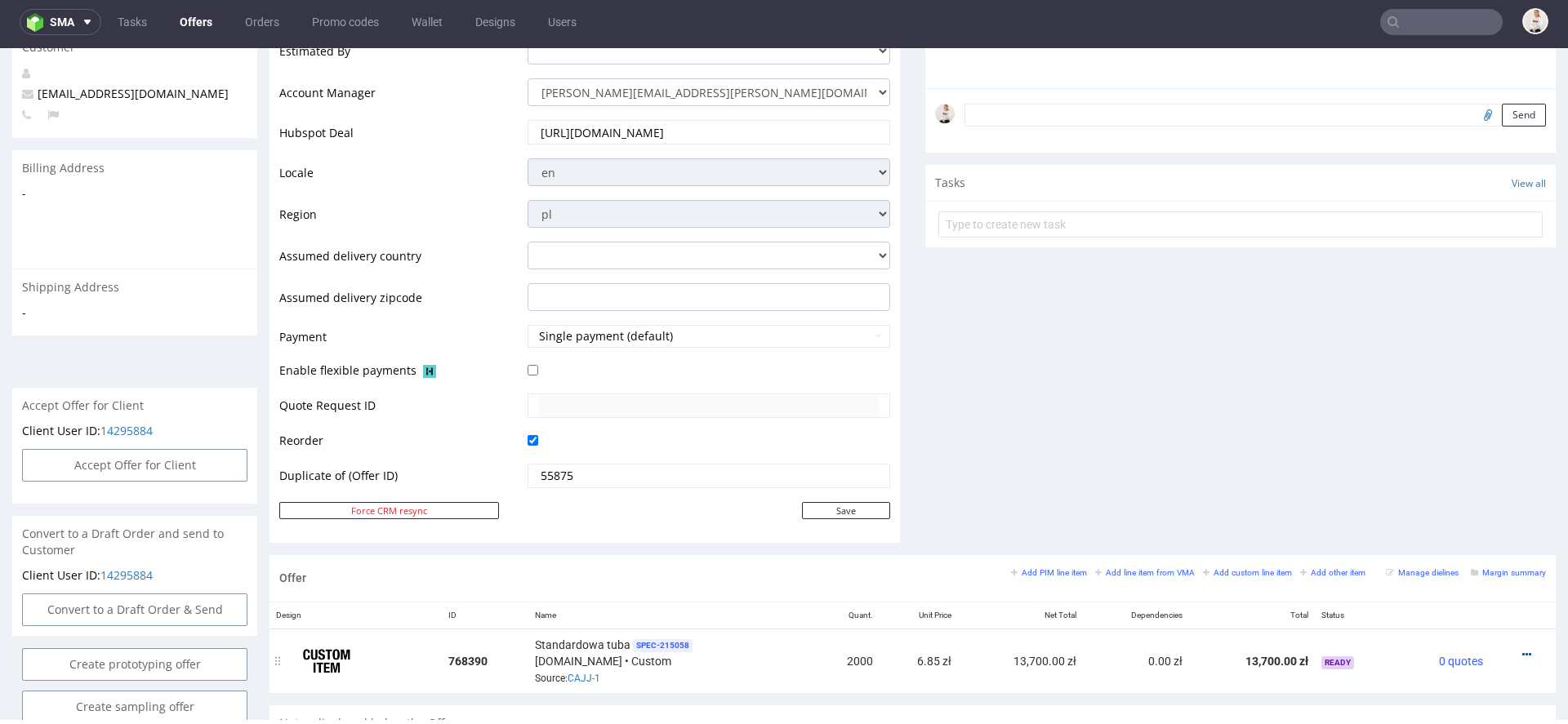
scroll to position [477, 0]
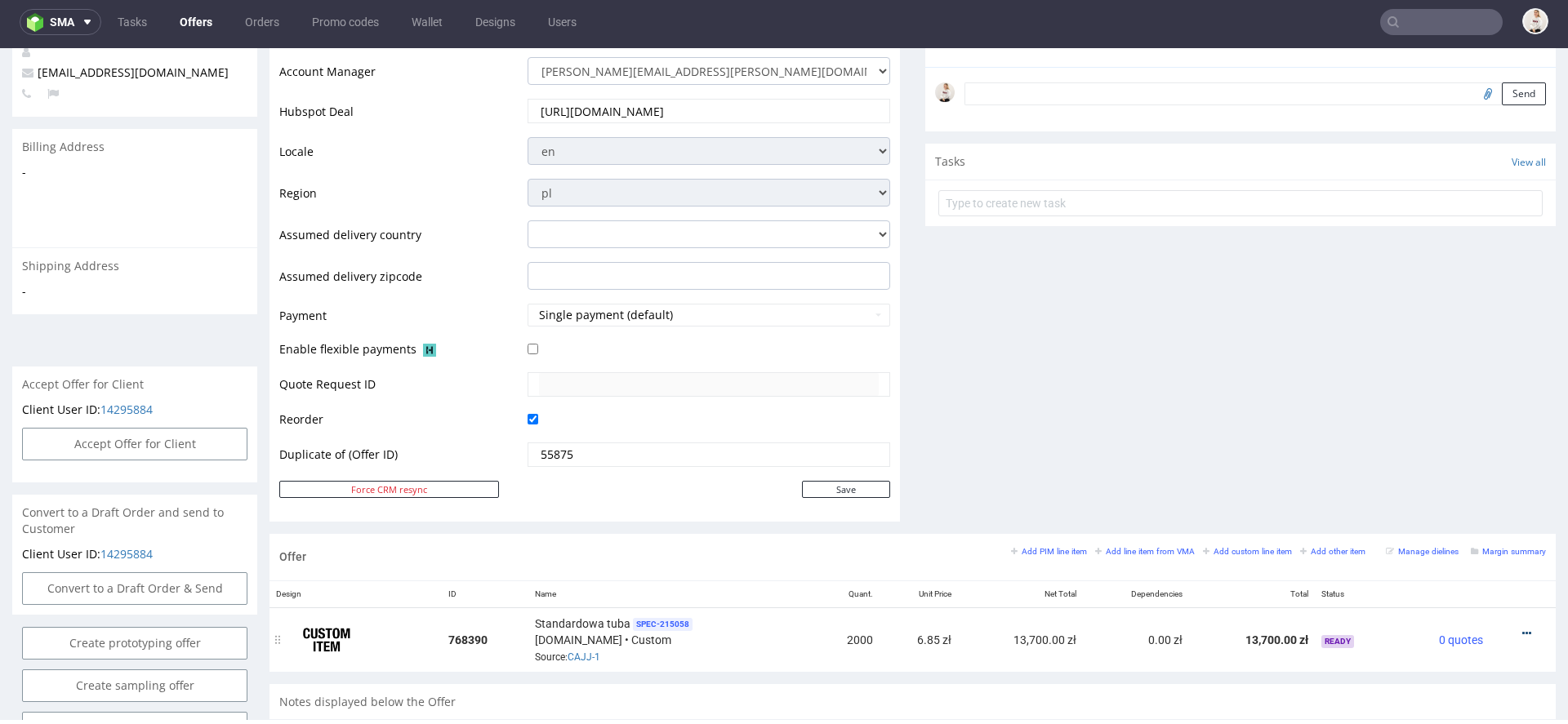
click at [1523, 628] on icon at bounding box center [1527, 633] width 9 height 12
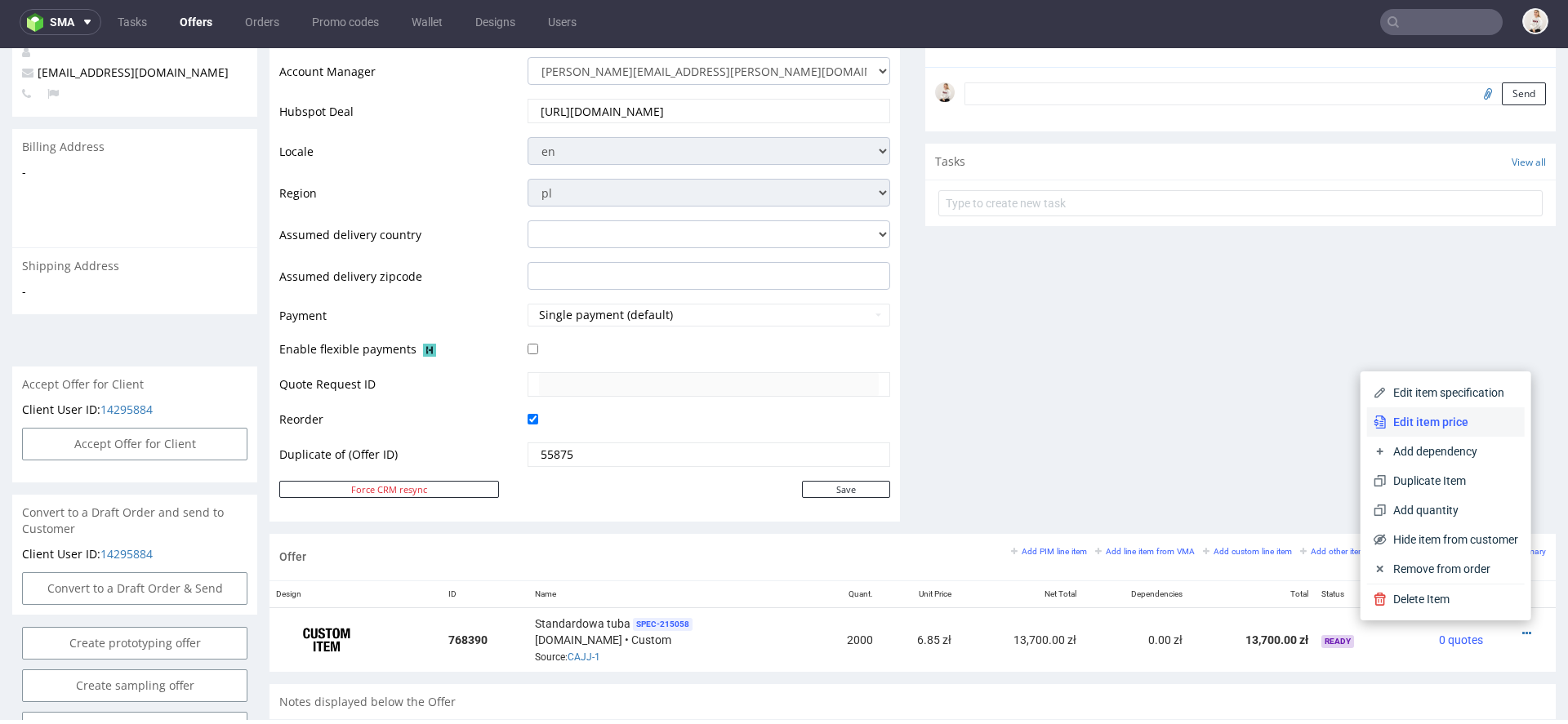
click at [1437, 416] on span "Edit item price" at bounding box center [1452, 422] width 131 height 17
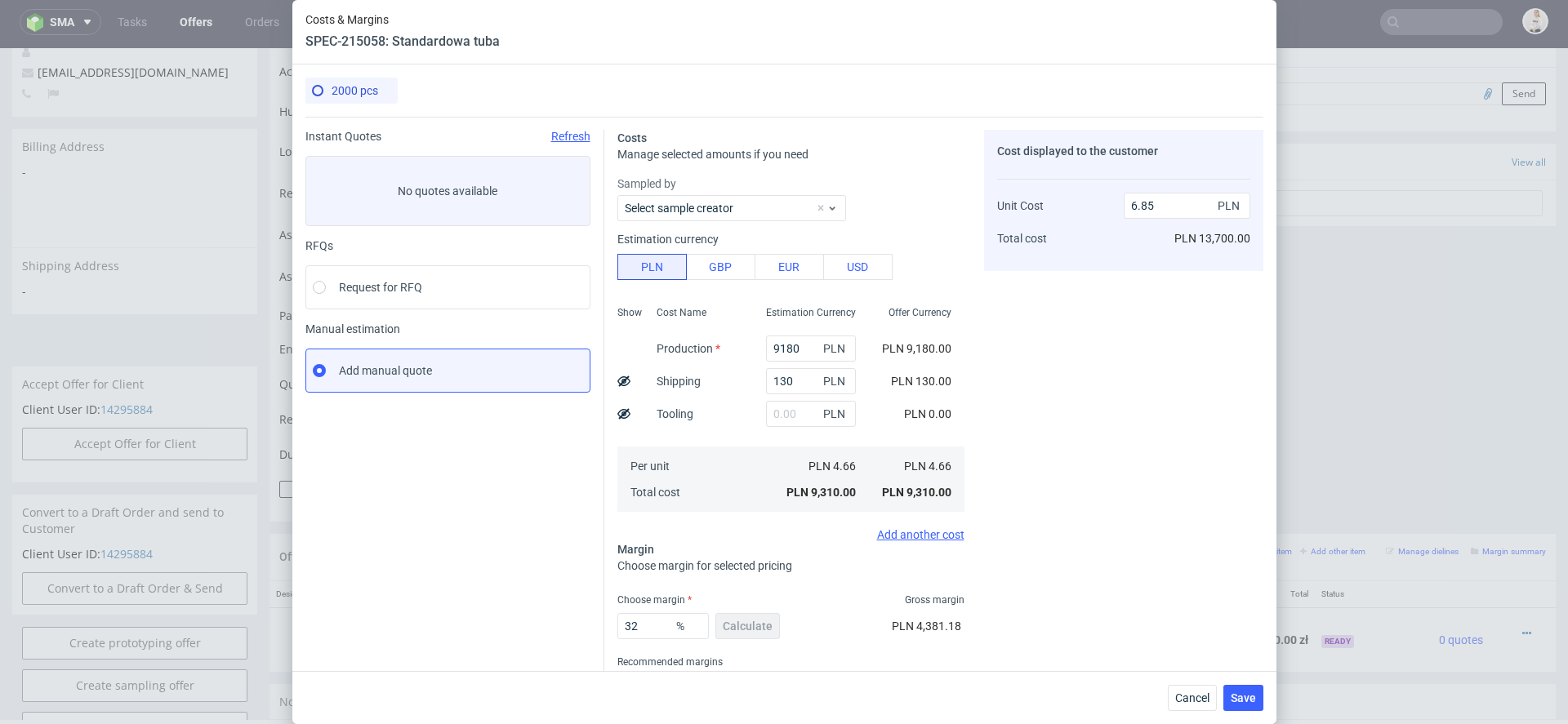
scroll to position [69, 0]
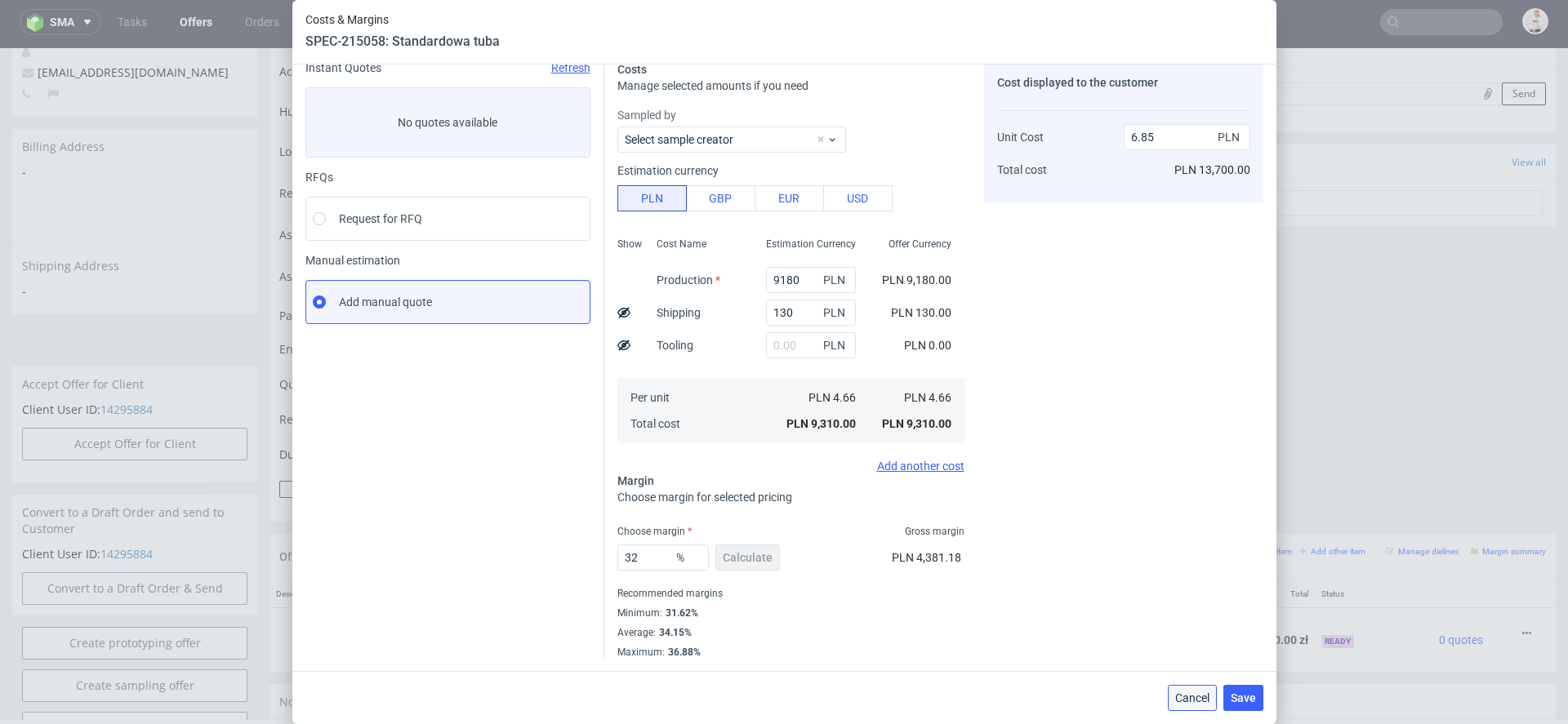
click at [1187, 693] on span "Cancel" at bounding box center [1192, 698] width 34 height 12
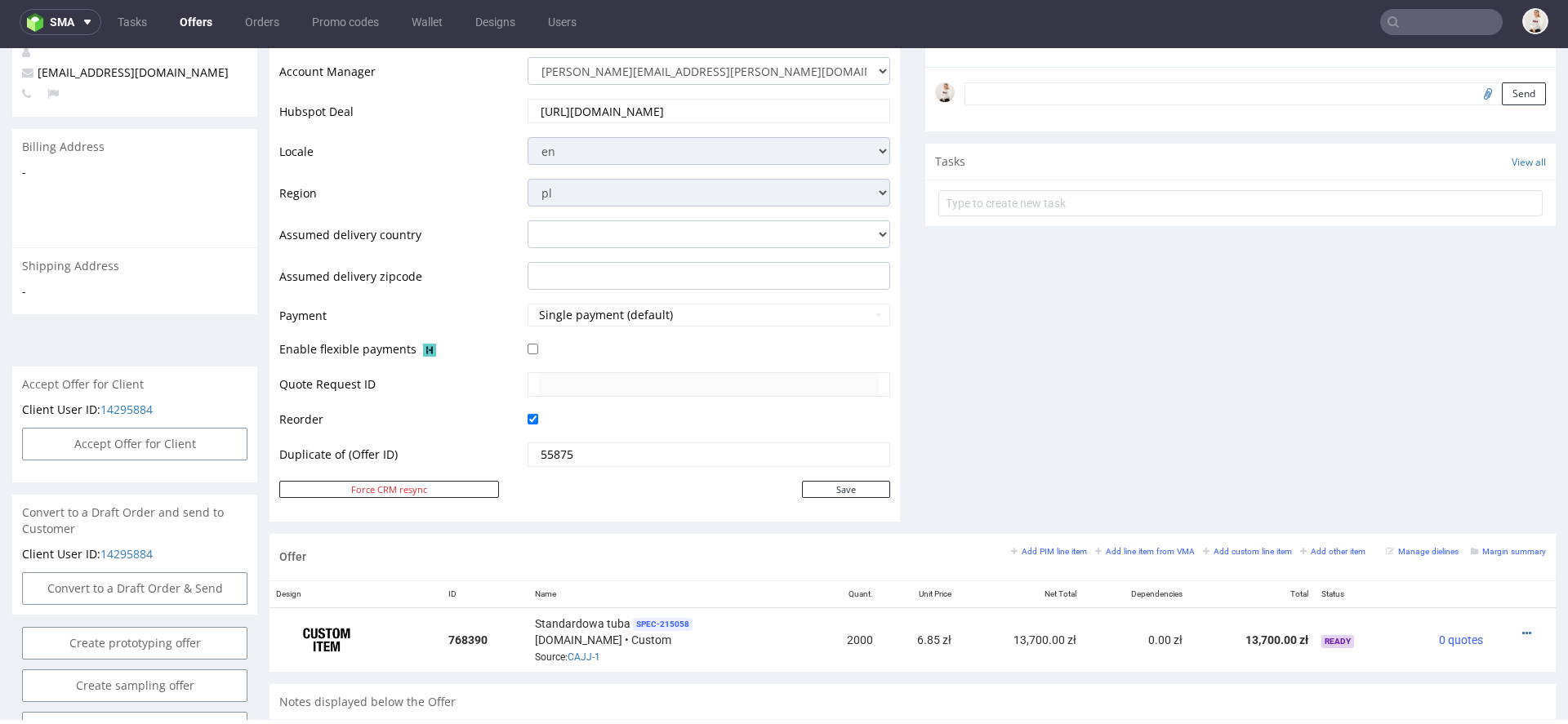
scroll to position [0, 0]
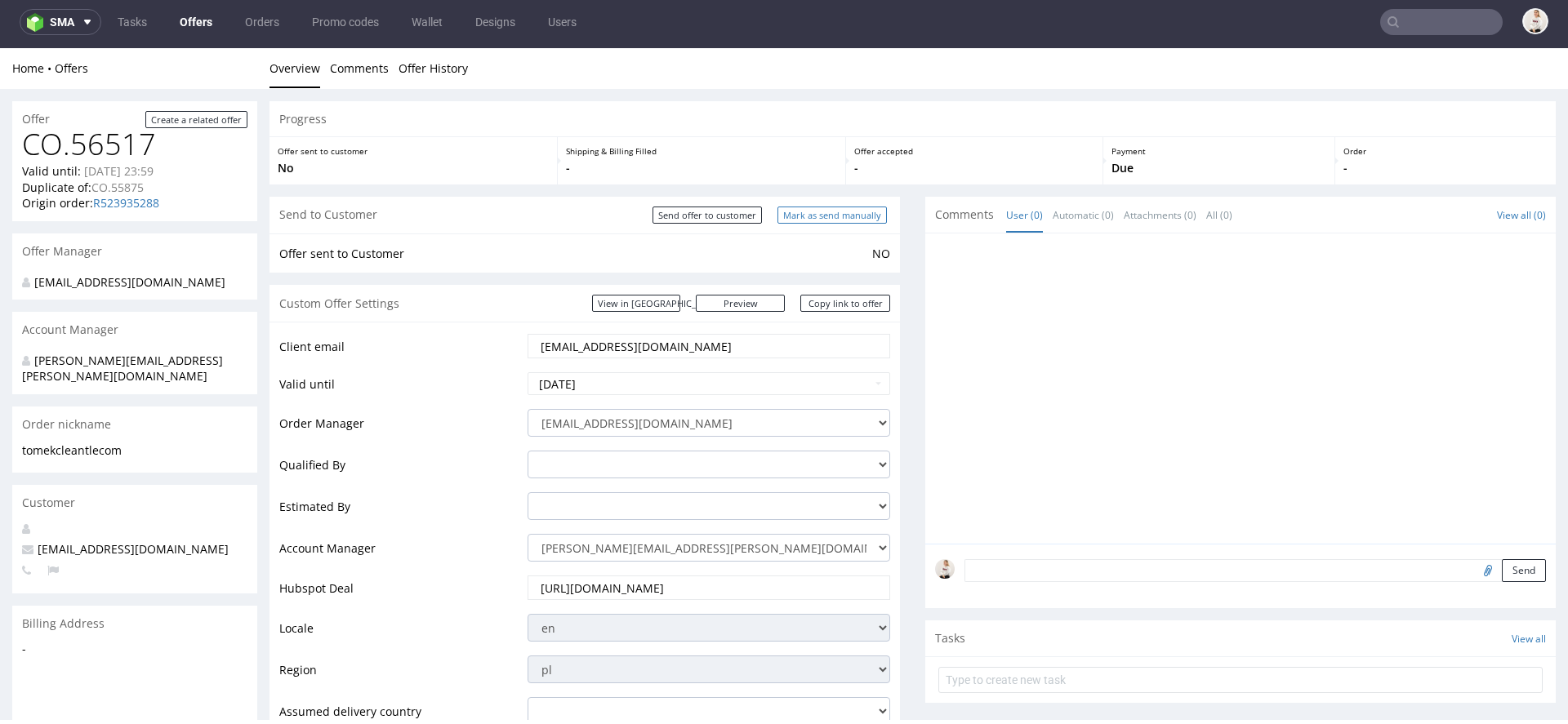
click at [822, 211] on input "Mark as send manually" at bounding box center [832, 215] width 109 height 17
type input "In progress..."
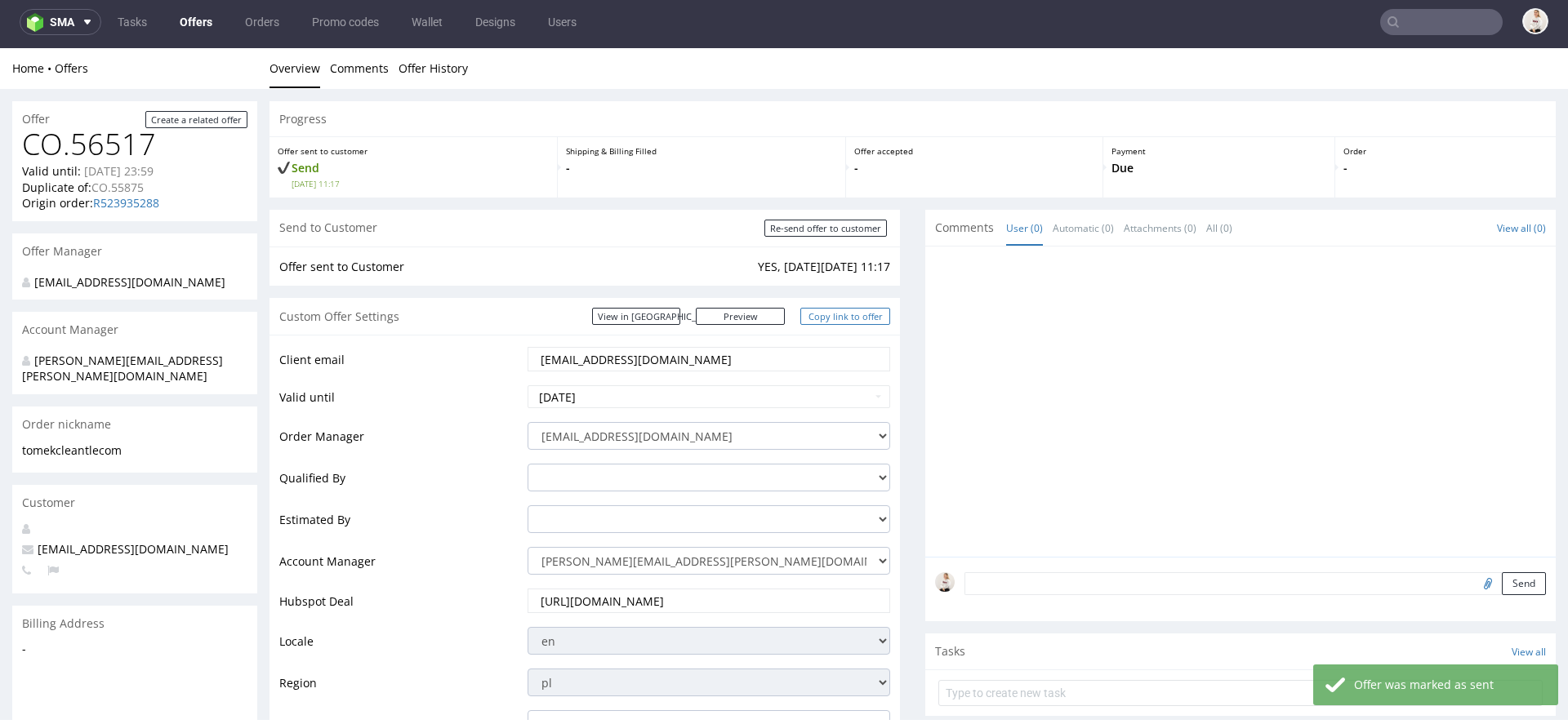
click at [844, 320] on link "Copy link to offer" at bounding box center [845, 315] width 90 height 17
click at [650, 427] on select "mari.fok@packhelp.com adrian.grudzien@packhelp.com adrian.margula@packhelp.com …" at bounding box center [709, 435] width 363 height 28
select select "11572053"
click at [527, 422] on select "mari.fok@packhelp.com adrian.grudzien@packhelp.com adrian.margula@packhelp.com …" at bounding box center [709, 435] width 363 height 28
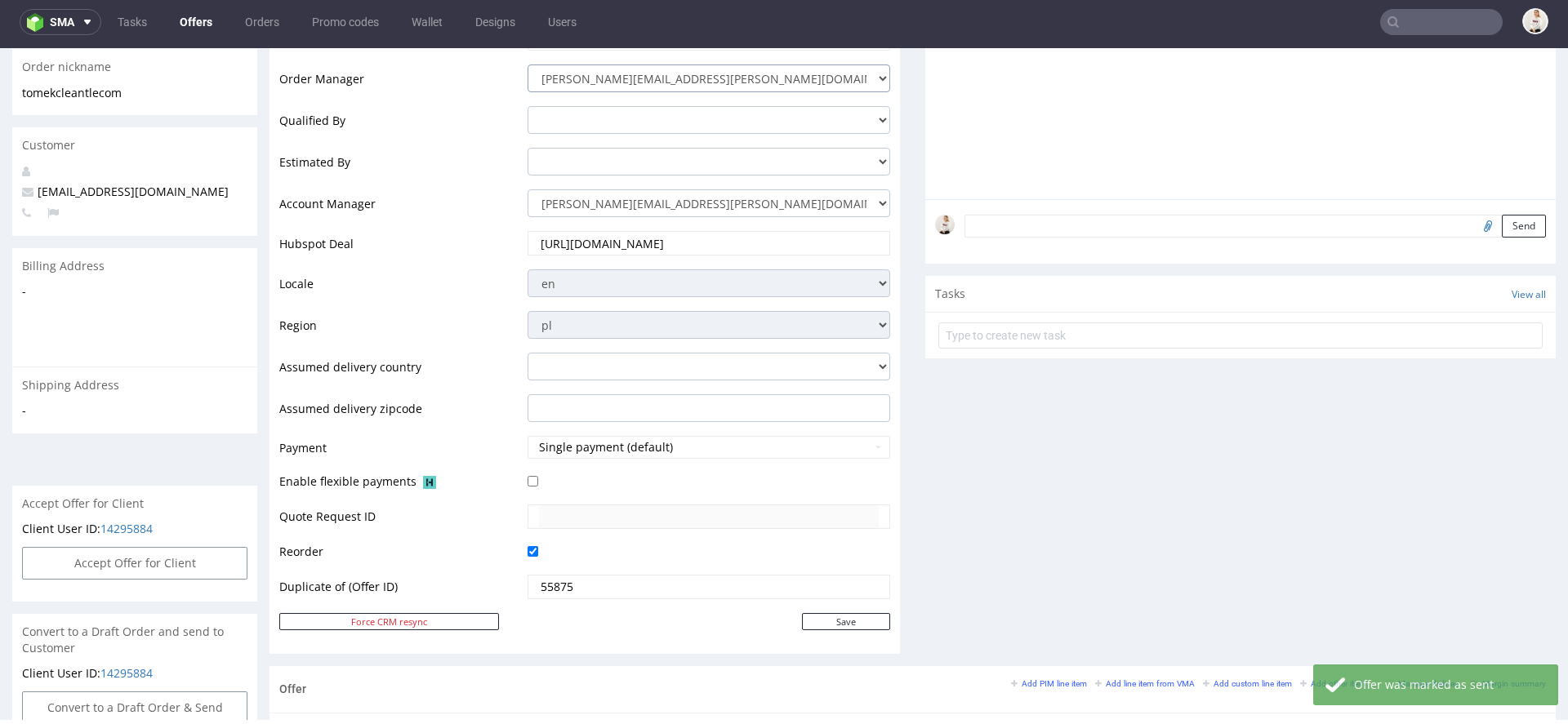
scroll to position [385, 0]
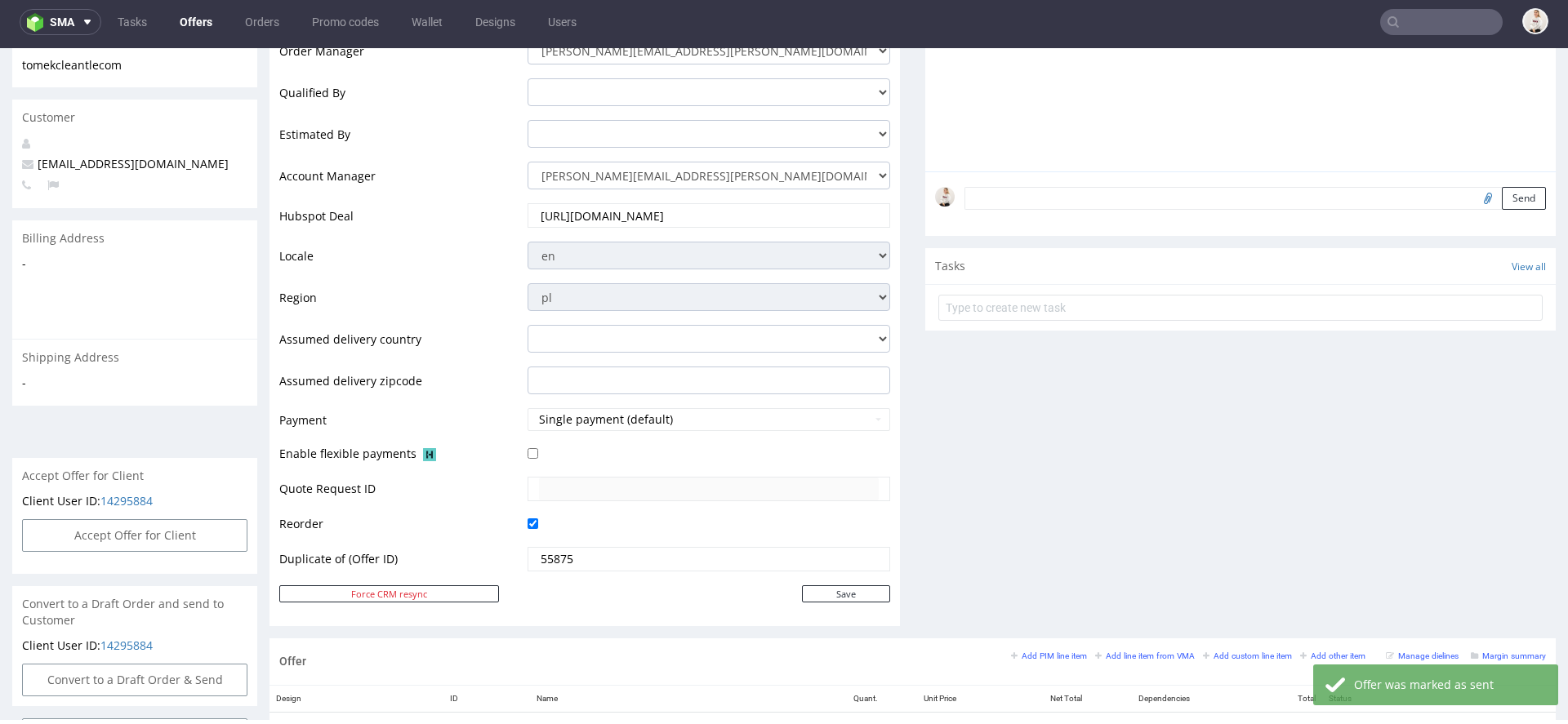
click at [851, 571] on td "55875" at bounding box center [707, 564] width 367 height 38
click at [851, 596] on input "Save" at bounding box center [846, 593] width 88 height 17
type input "In progress..."
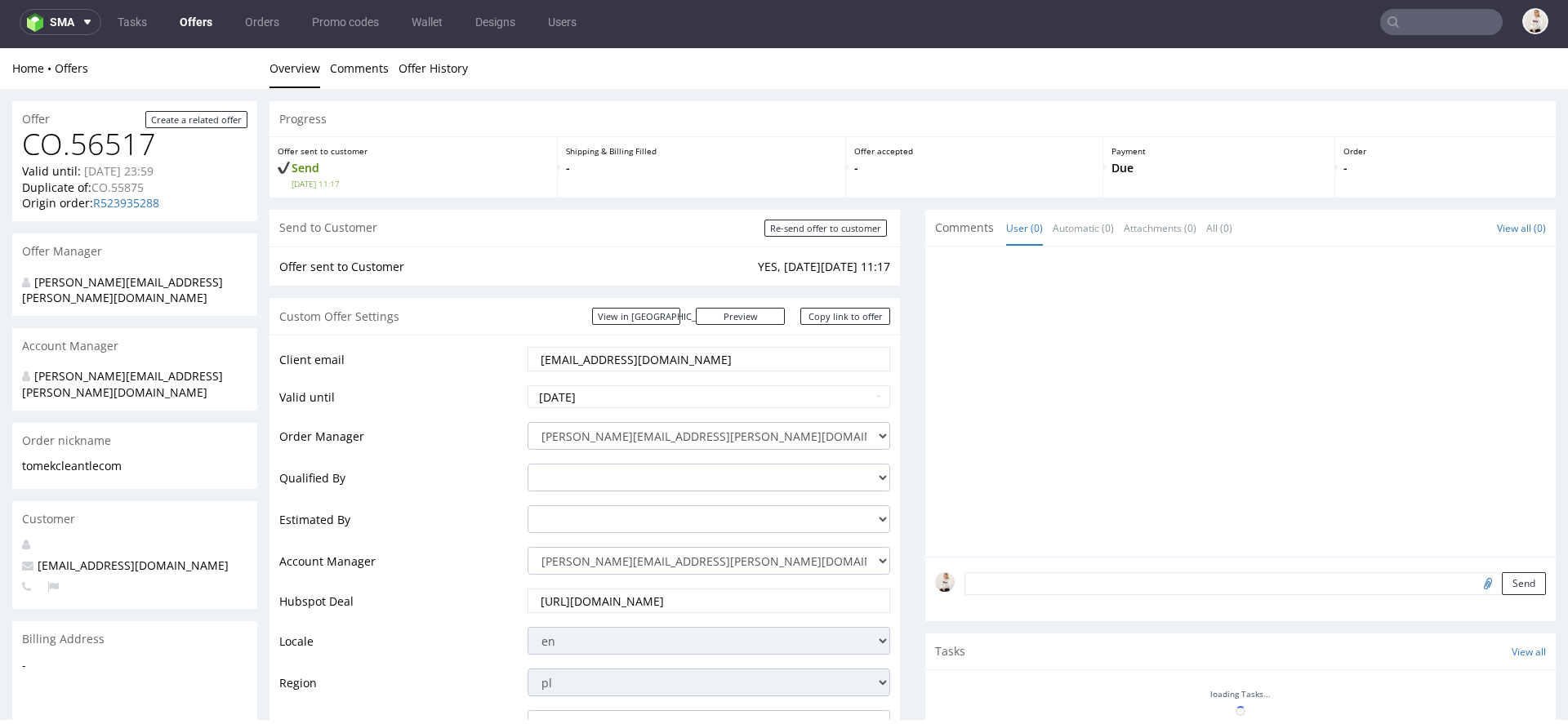
scroll to position [0, 0]
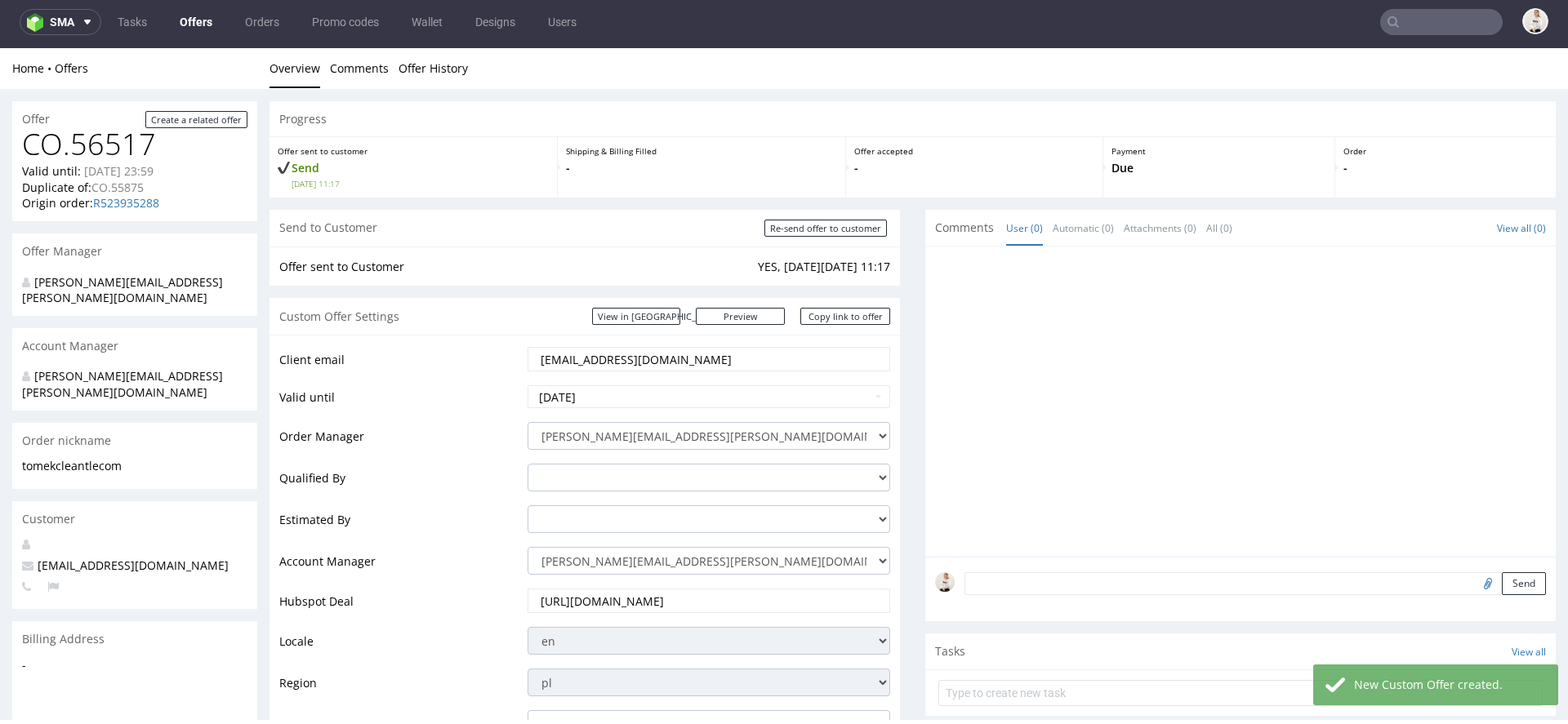
click at [1102, 573] on textarea at bounding box center [1256, 583] width 581 height 23
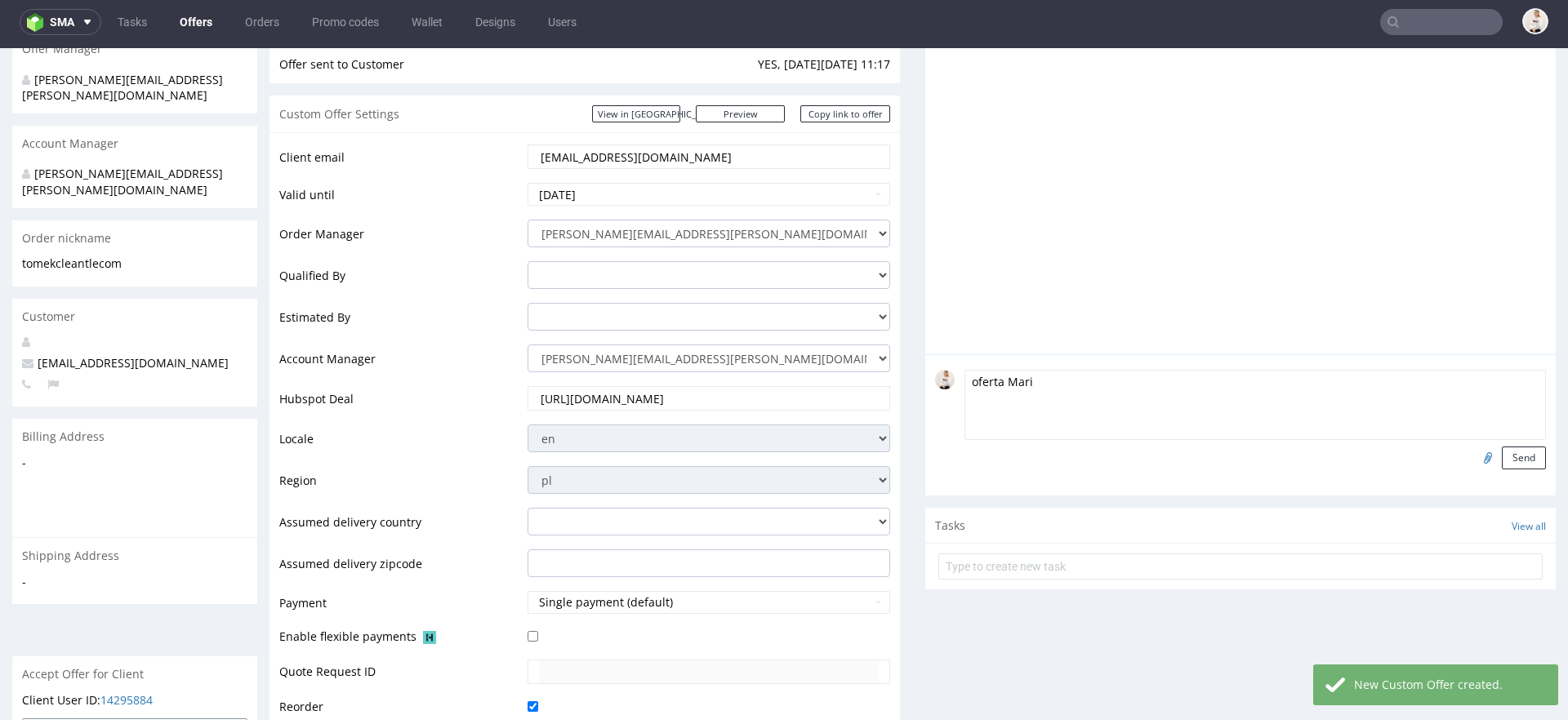
scroll to position [241, 0]
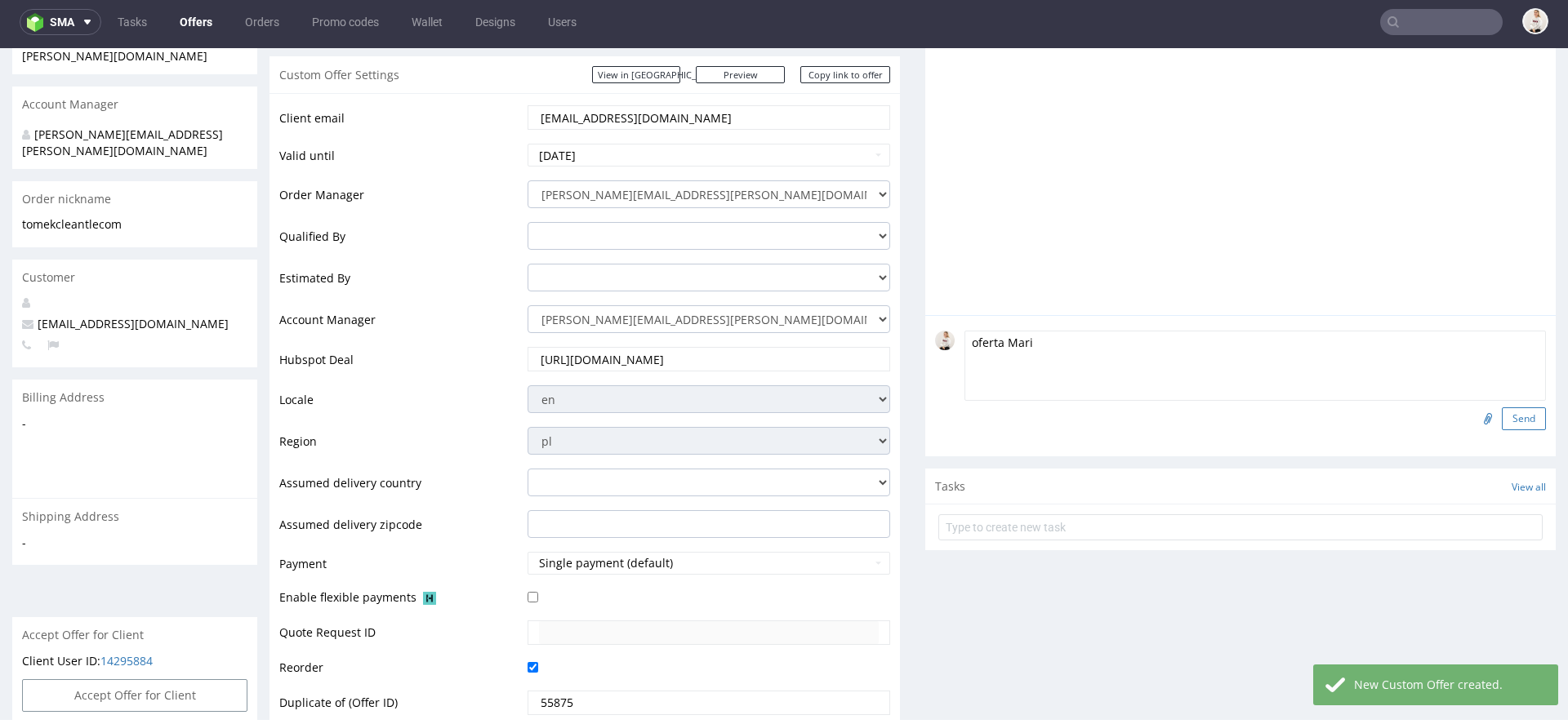
type textarea "oferta Mari"
click at [1511, 409] on button "Send" at bounding box center [1524, 418] width 44 height 23
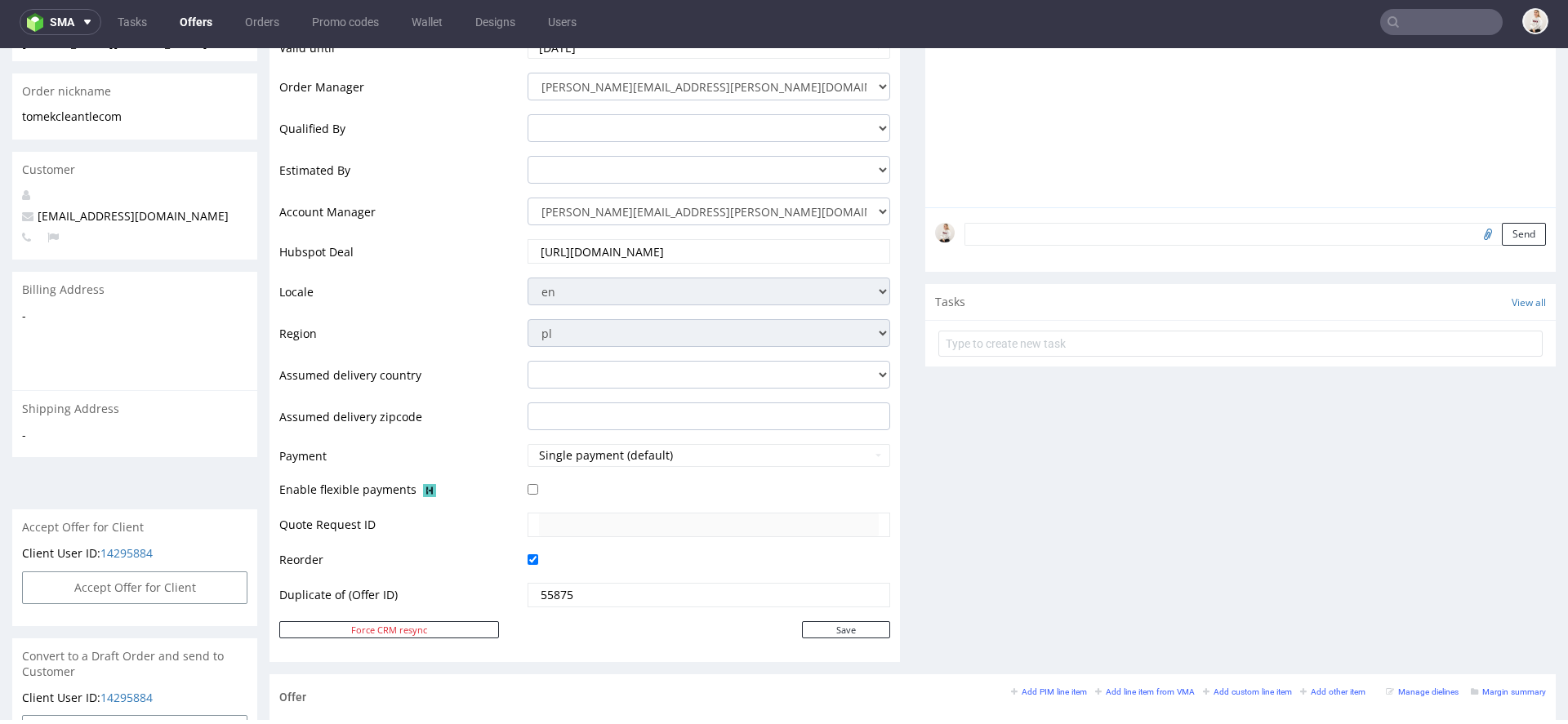
scroll to position [0, 0]
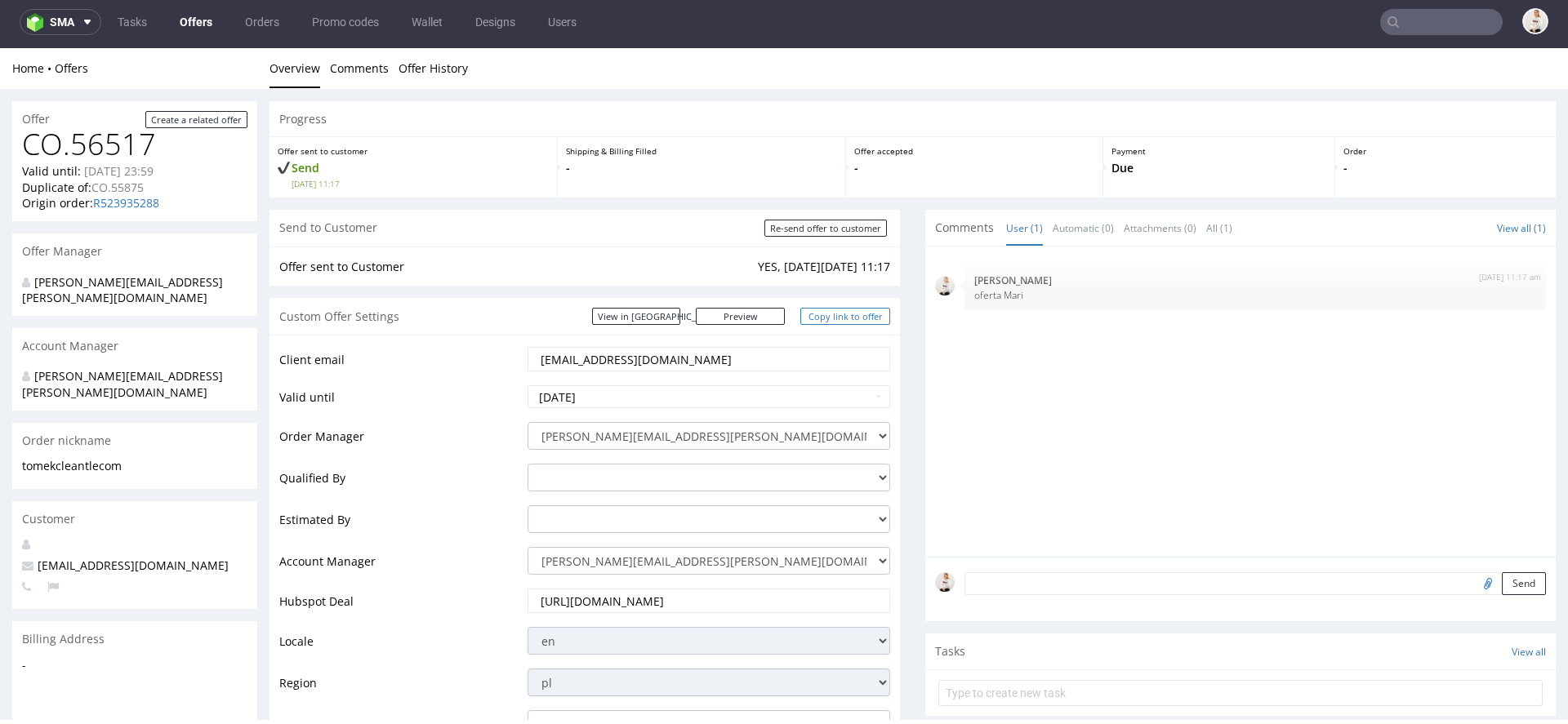
click at [865, 316] on link "Copy link to offer" at bounding box center [845, 315] width 90 height 17
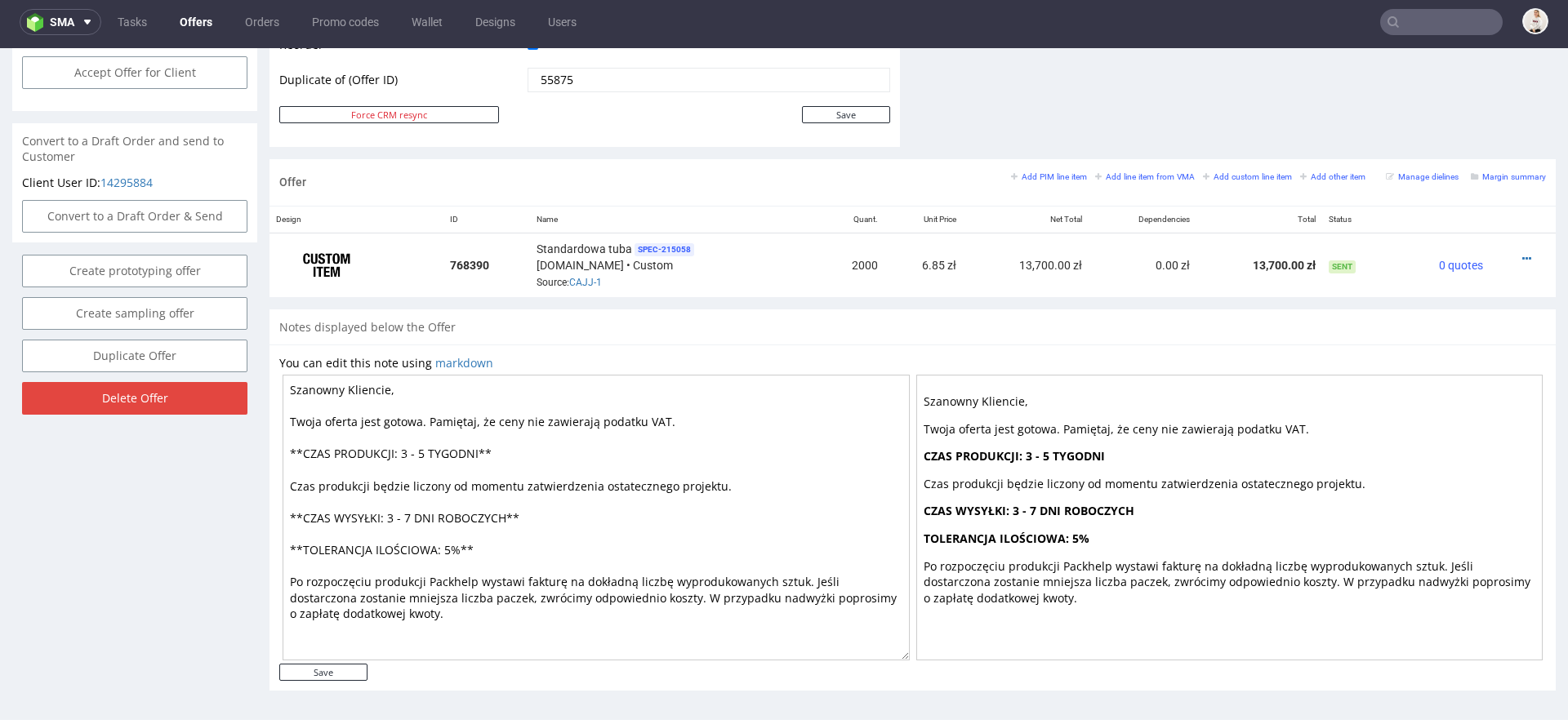
click at [204, 22] on link "Offers" at bounding box center [195, 22] width 52 height 27
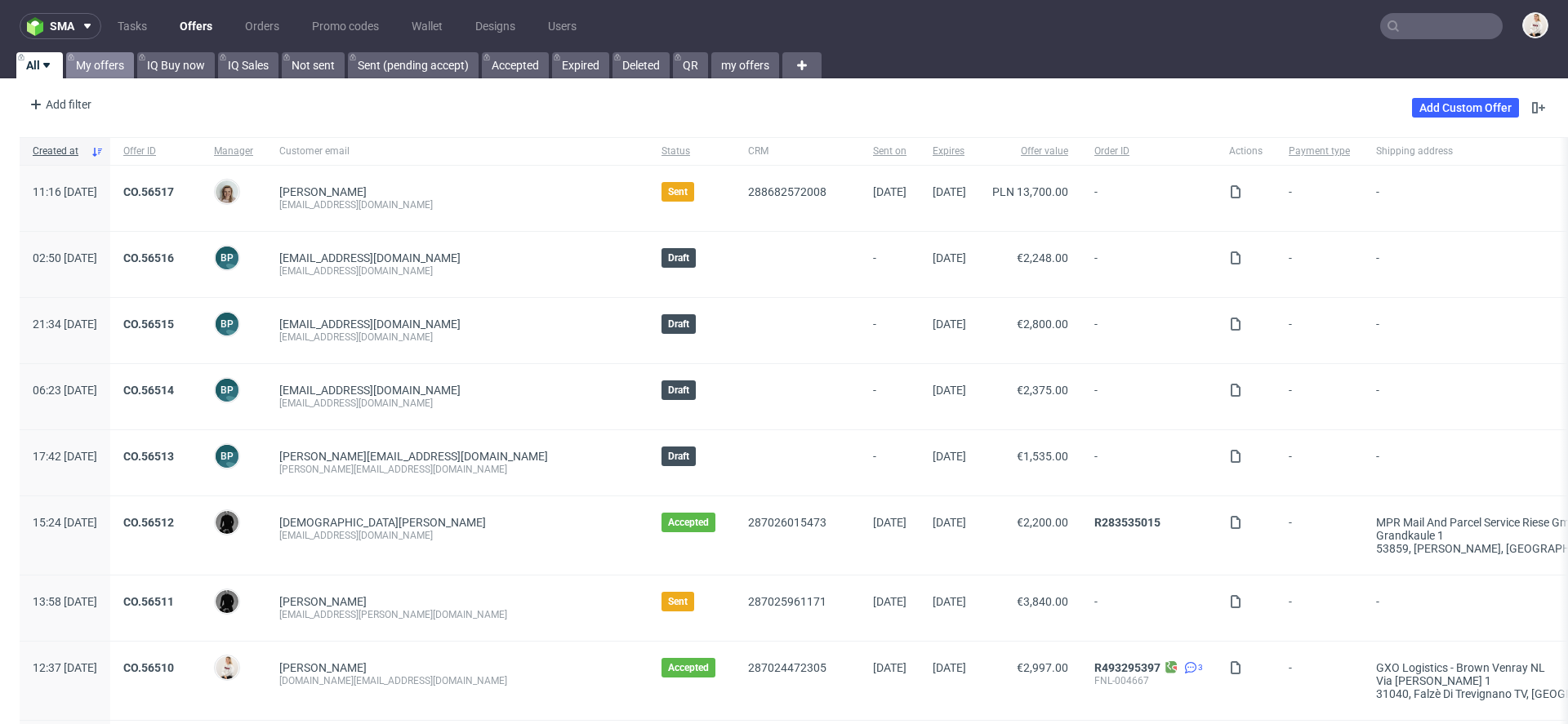
click at [105, 66] on link "My offers" at bounding box center [100, 65] width 68 height 27
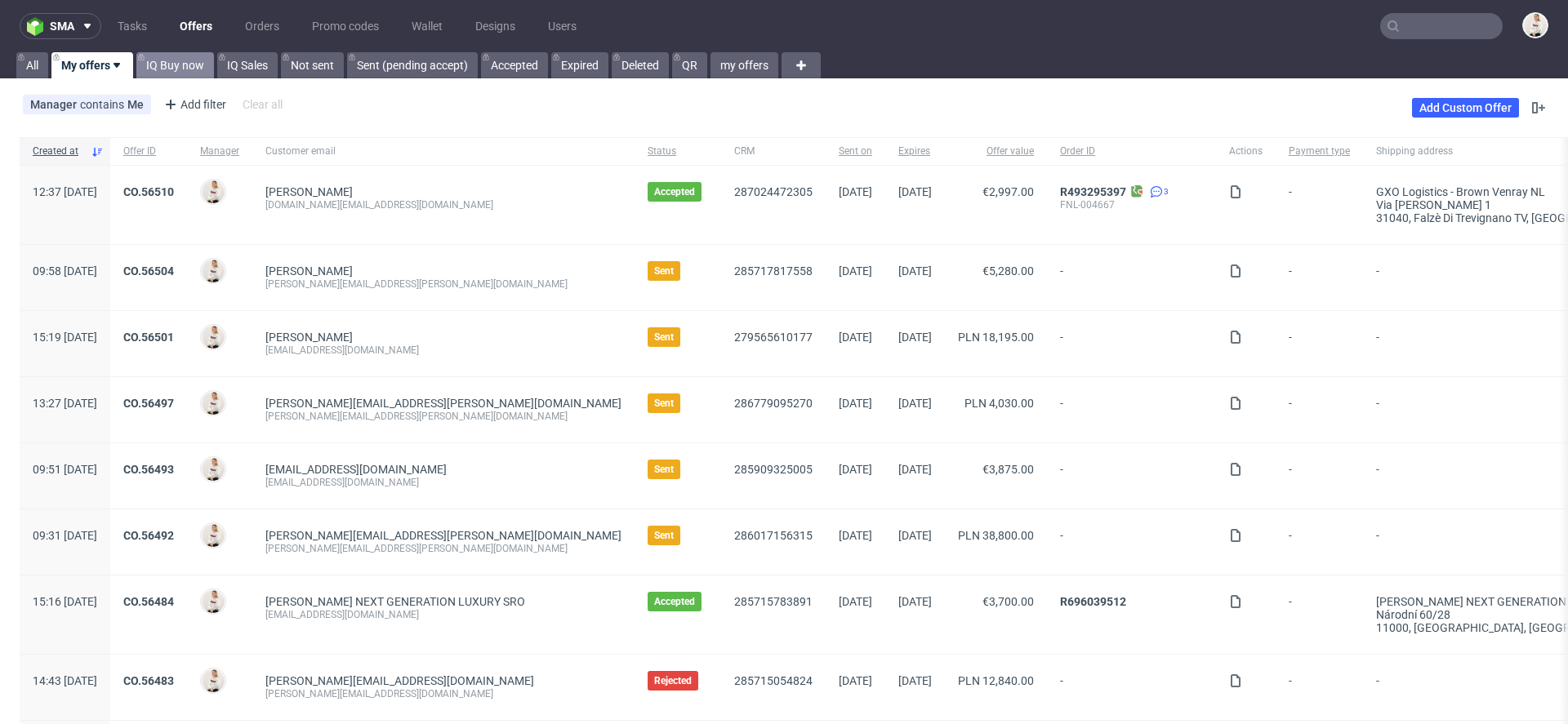
click at [190, 78] on link "IQ Buy now" at bounding box center [174, 65] width 78 height 27
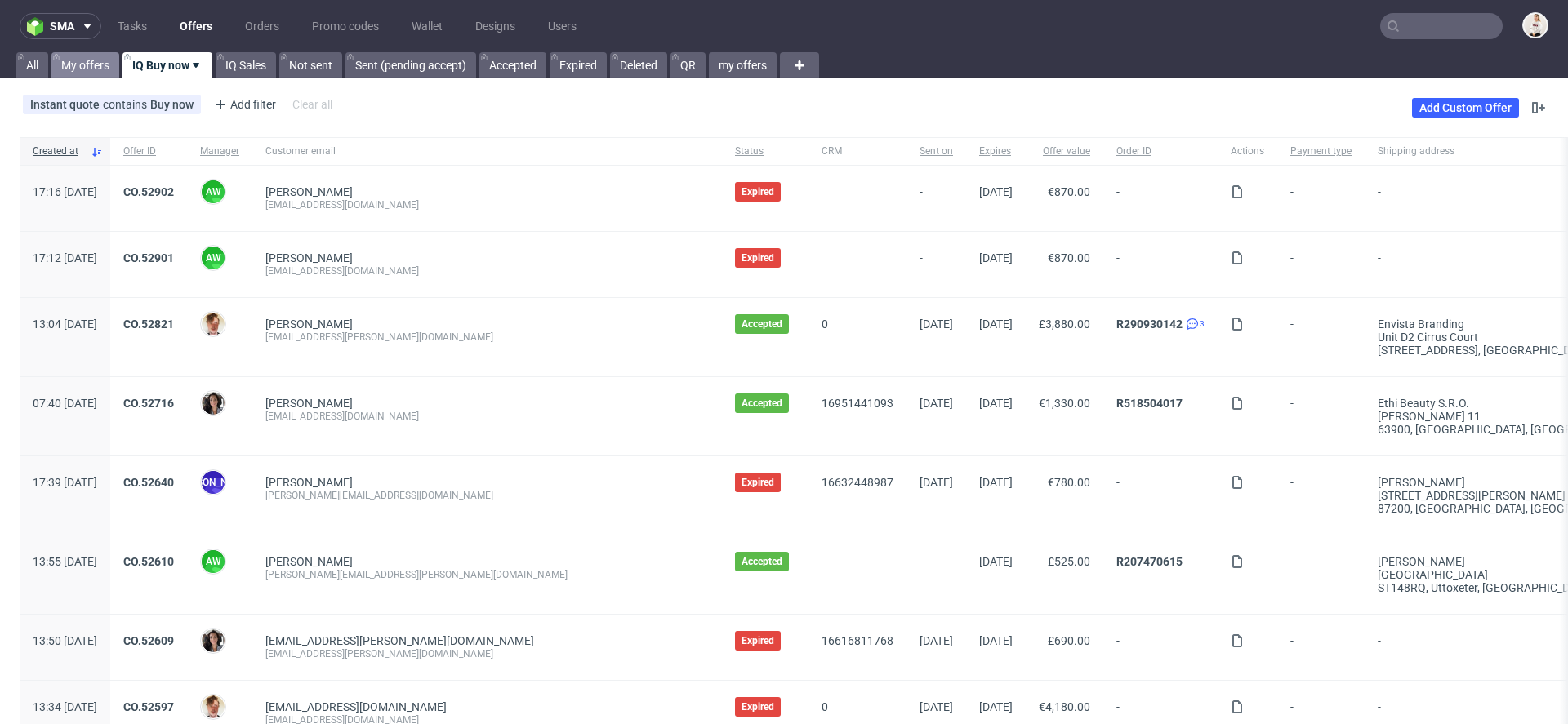
click at [55, 65] on link "My offers" at bounding box center [85, 65] width 68 height 27
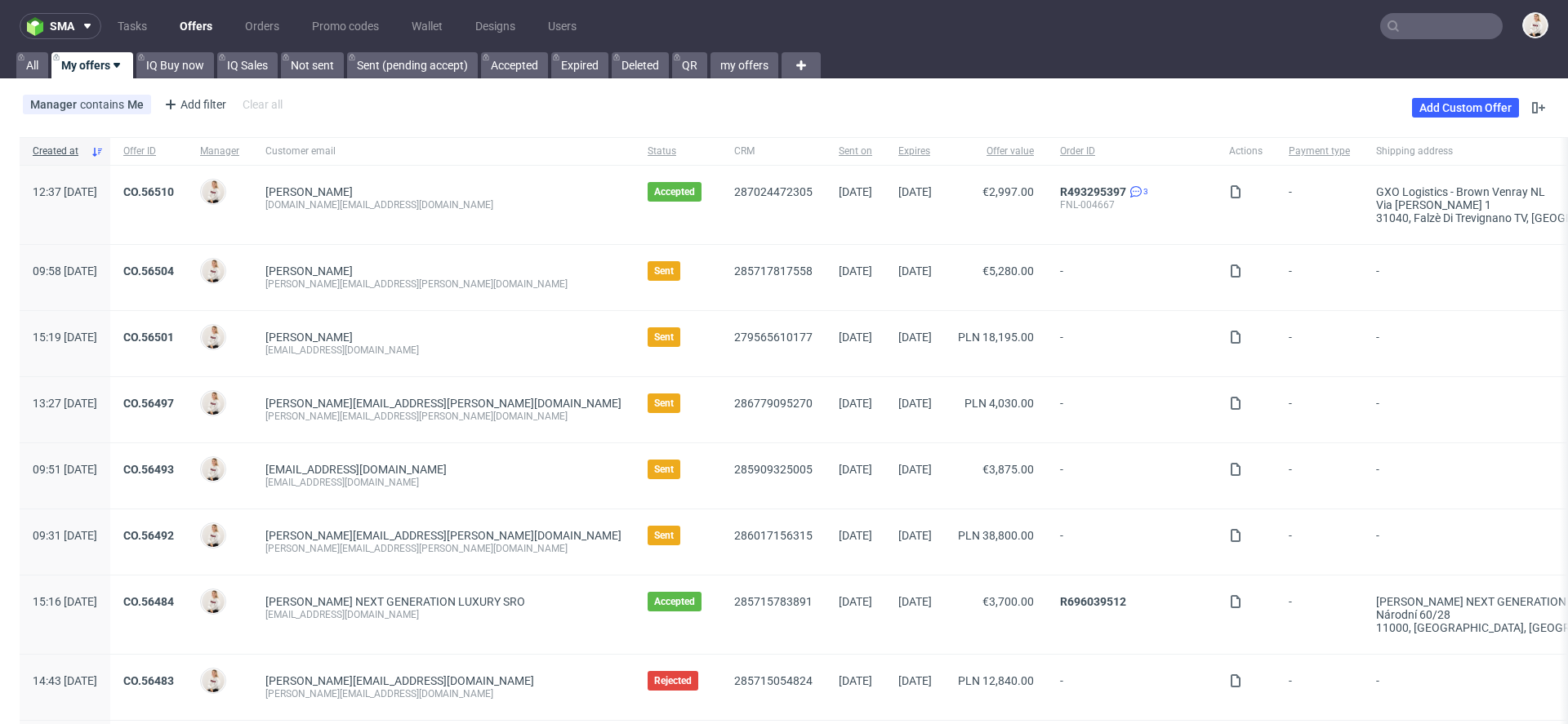
click at [197, 22] on link "Offers" at bounding box center [195, 26] width 52 height 27
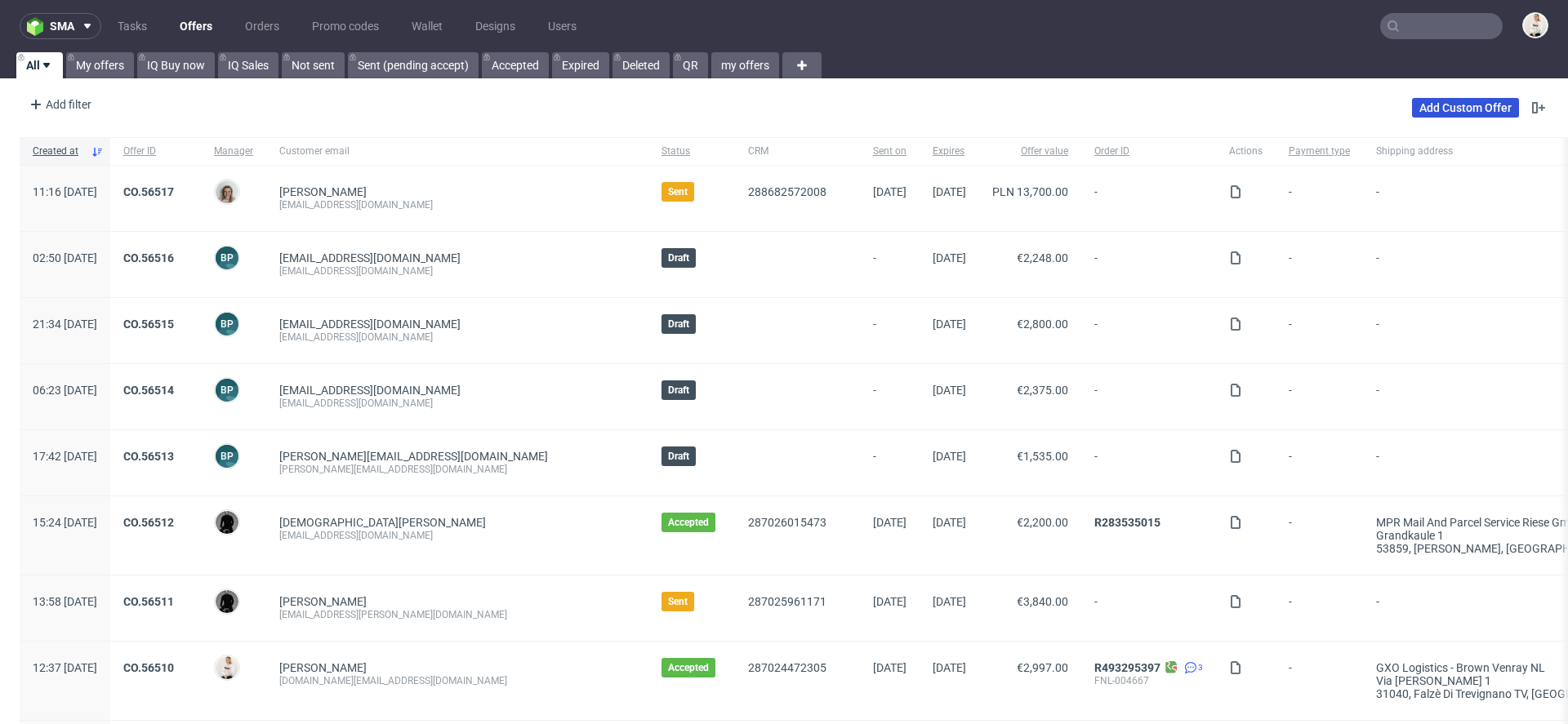
click at [1456, 105] on link "Add Custom Offer" at bounding box center [1466, 107] width 107 height 20
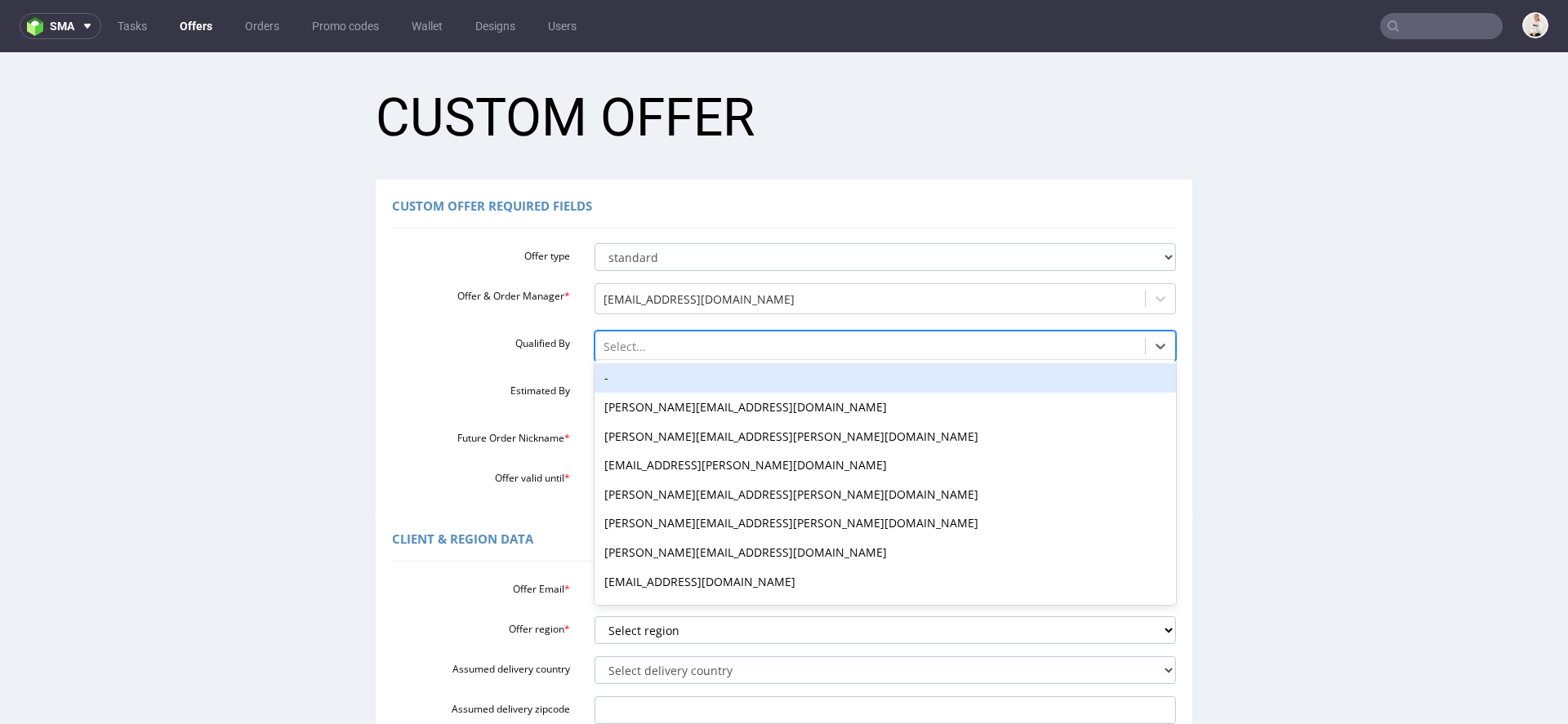
click at [618, 350] on div at bounding box center [870, 347] width 534 height 20
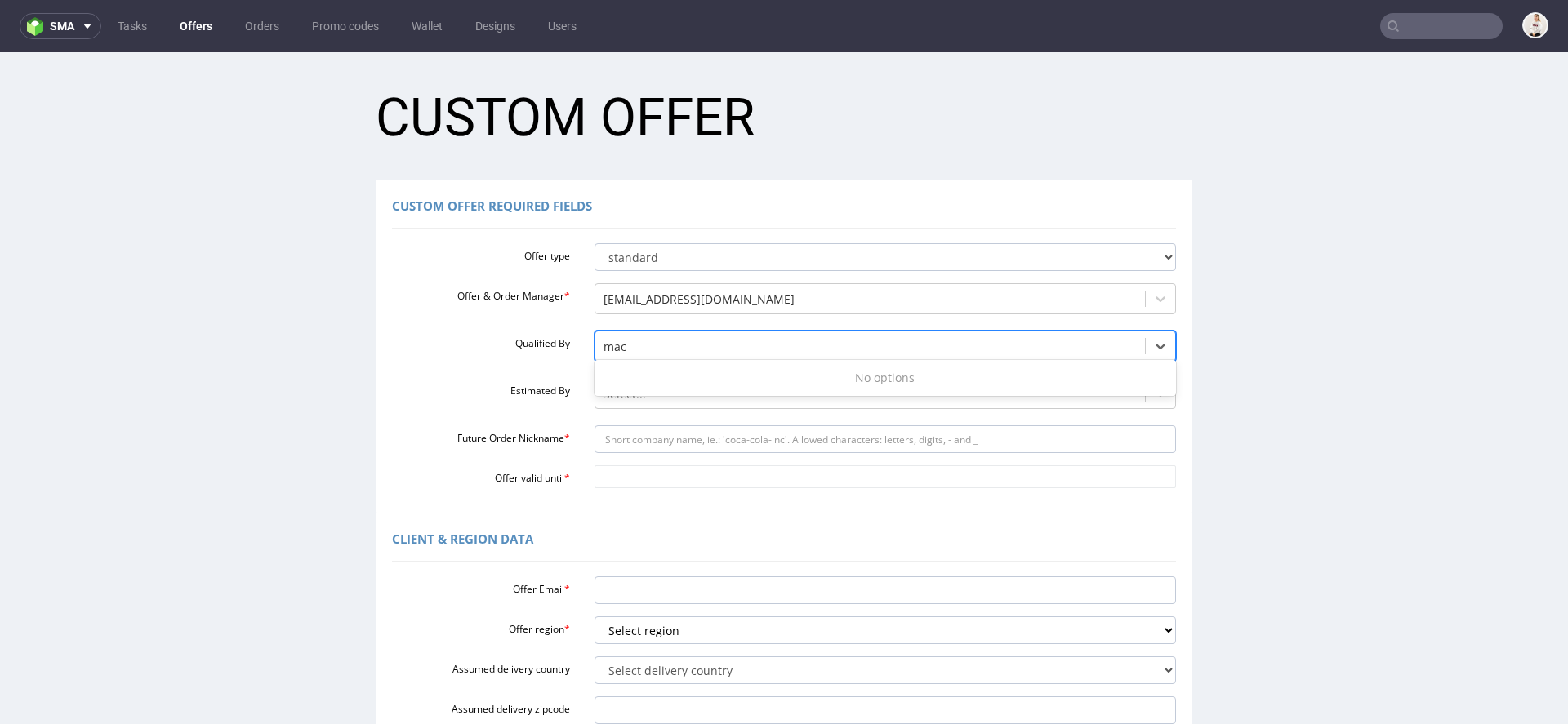
type input "ma"
drag, startPoint x: 653, startPoint y: 342, endPoint x: 482, endPoint y: 341, distance: 171.0
click at [486, 341] on div "Qualified By Select..." at bounding box center [784, 349] width 808 height 35
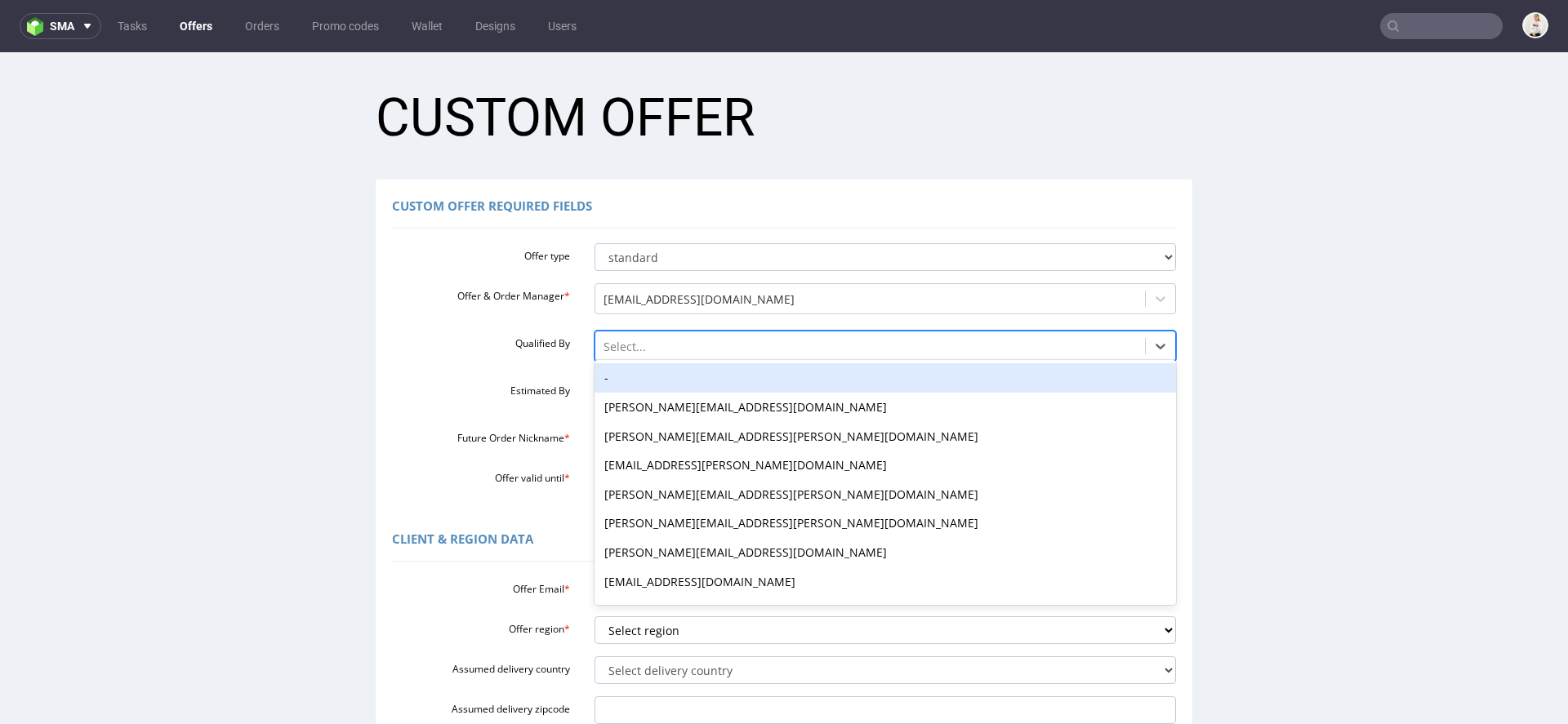
click at [669, 344] on div at bounding box center [870, 347] width 534 height 20
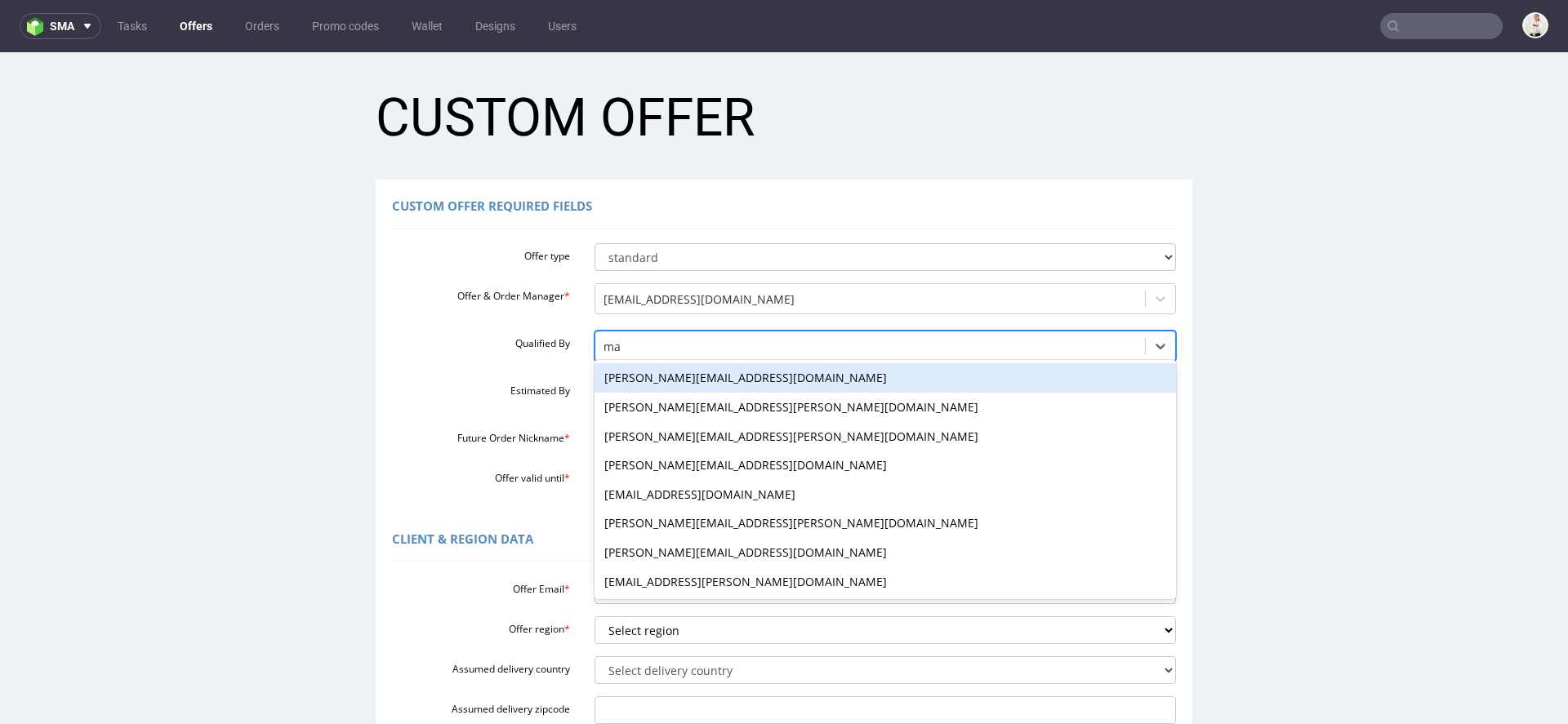
type input "m"
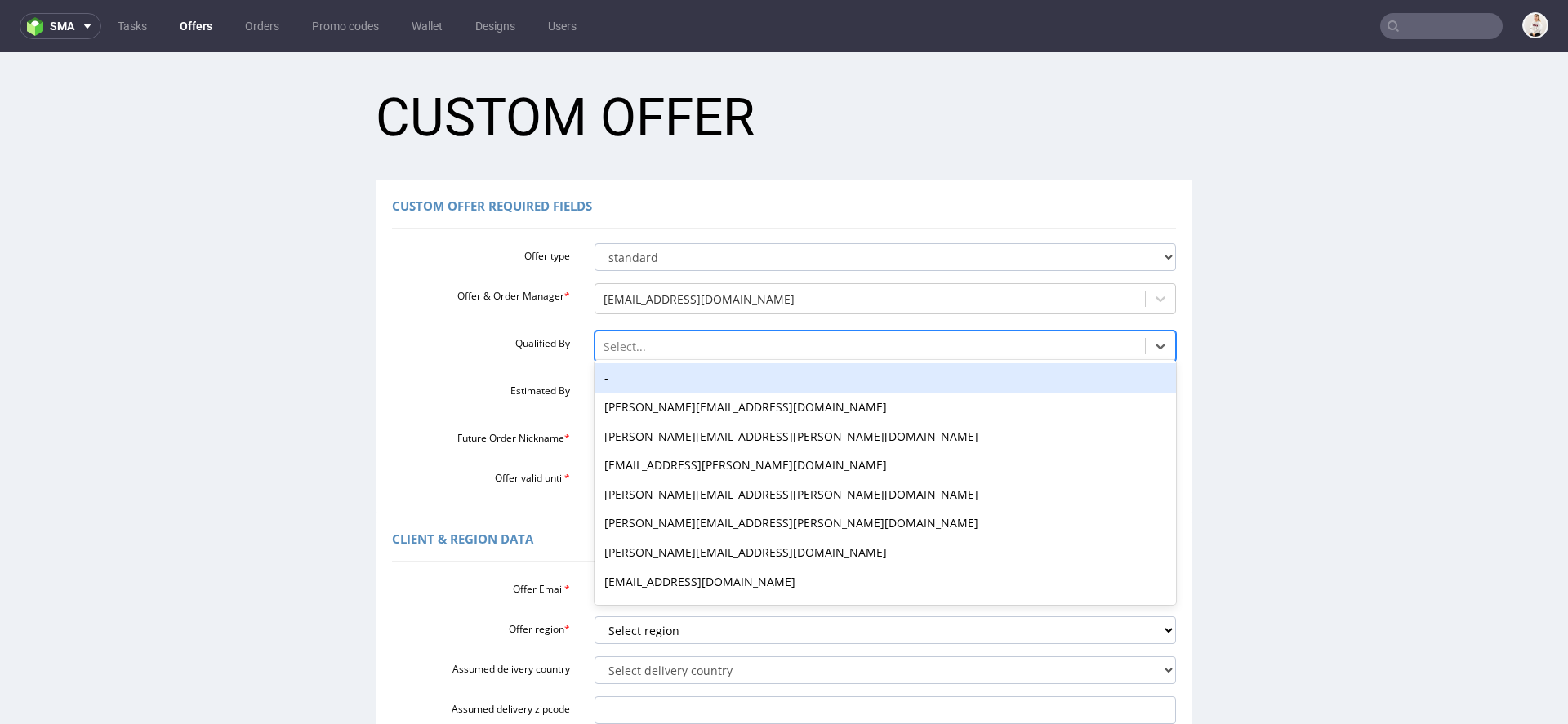
click at [431, 366] on div "Offer type standard prototyping sampling Offer & Order Manager * mari.fok@packh…" at bounding box center [784, 362] width 784 height 251
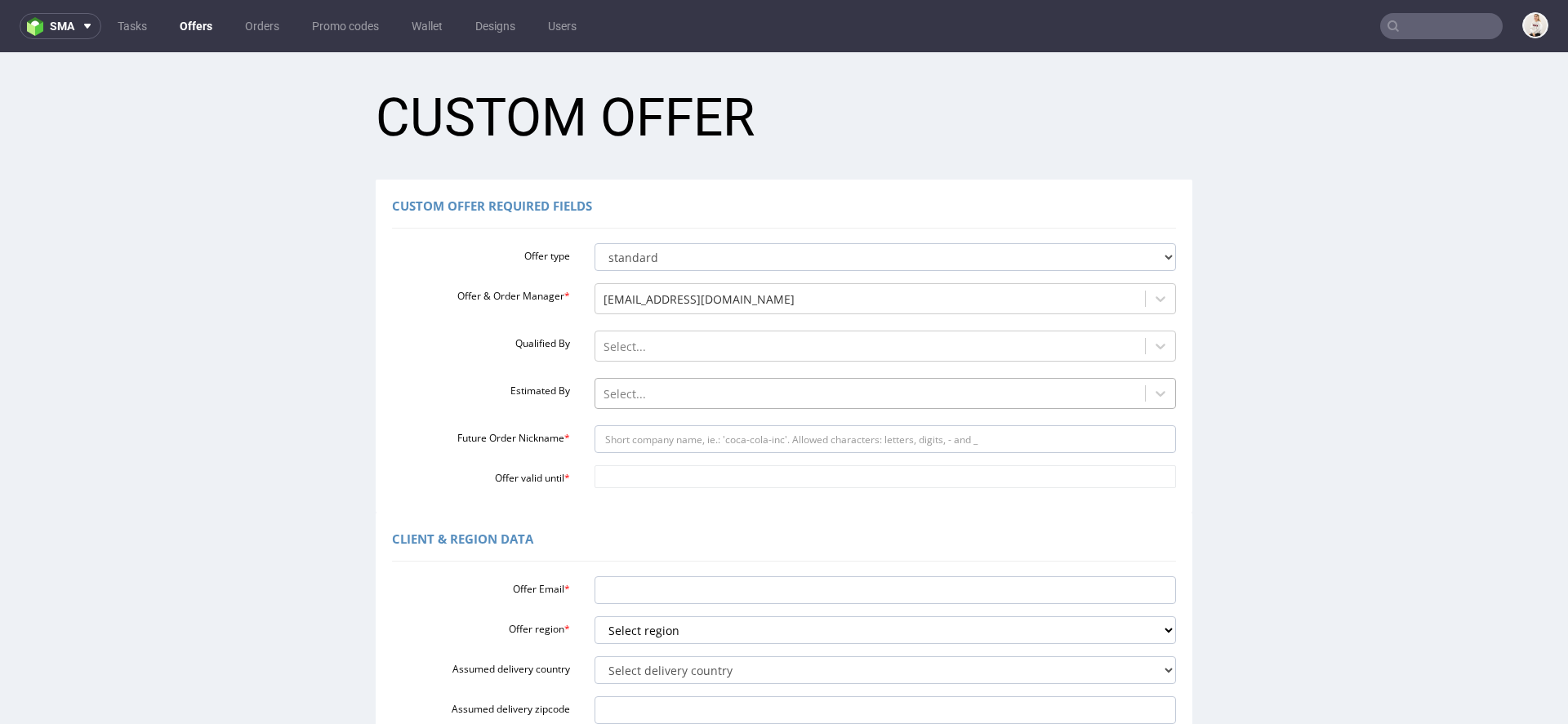
click at [674, 381] on div "Select..." at bounding box center [870, 394] width 550 height 27
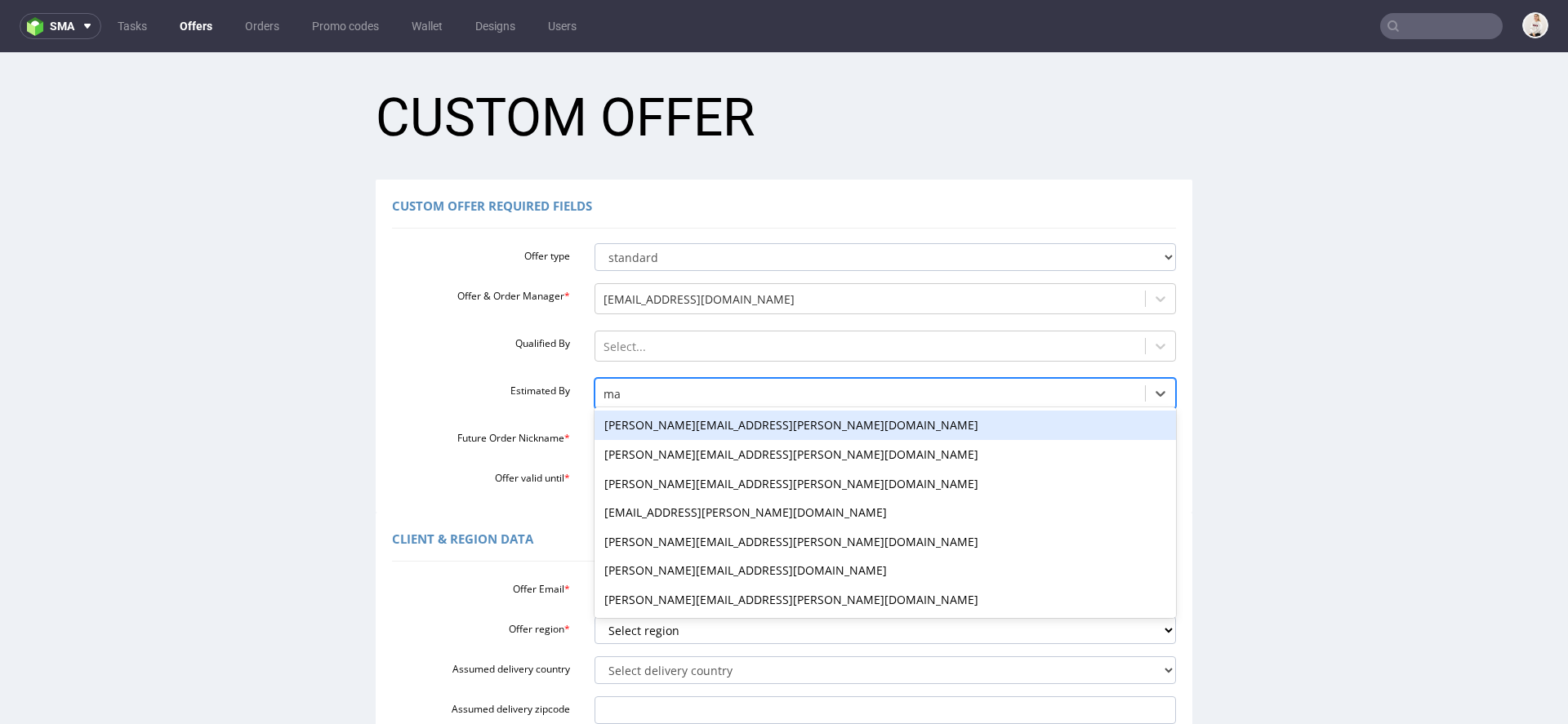
type input "mac"
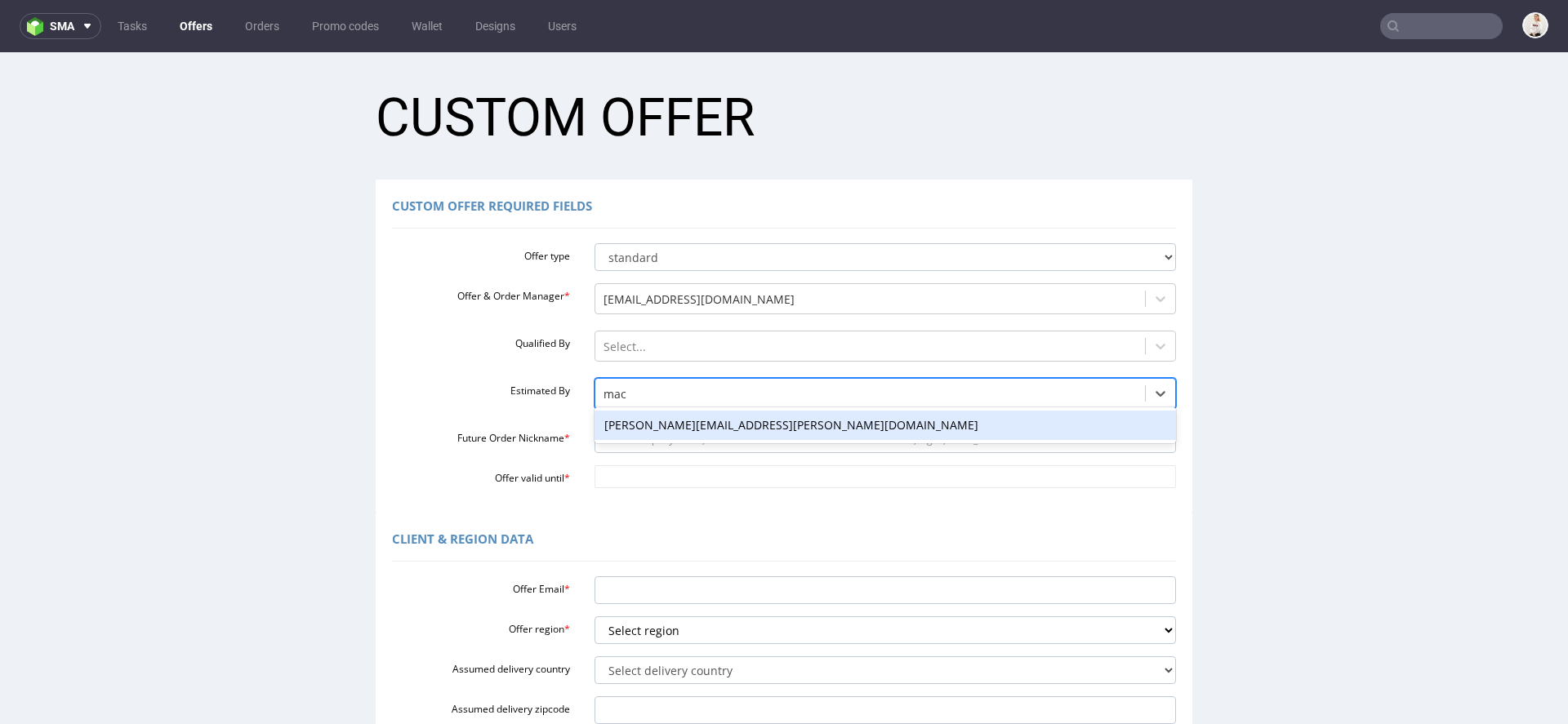
click at [716, 419] on div "[PERSON_NAME][EMAIL_ADDRESS][PERSON_NAME][DOMAIN_NAME]" at bounding box center [885, 426] width 582 height 30
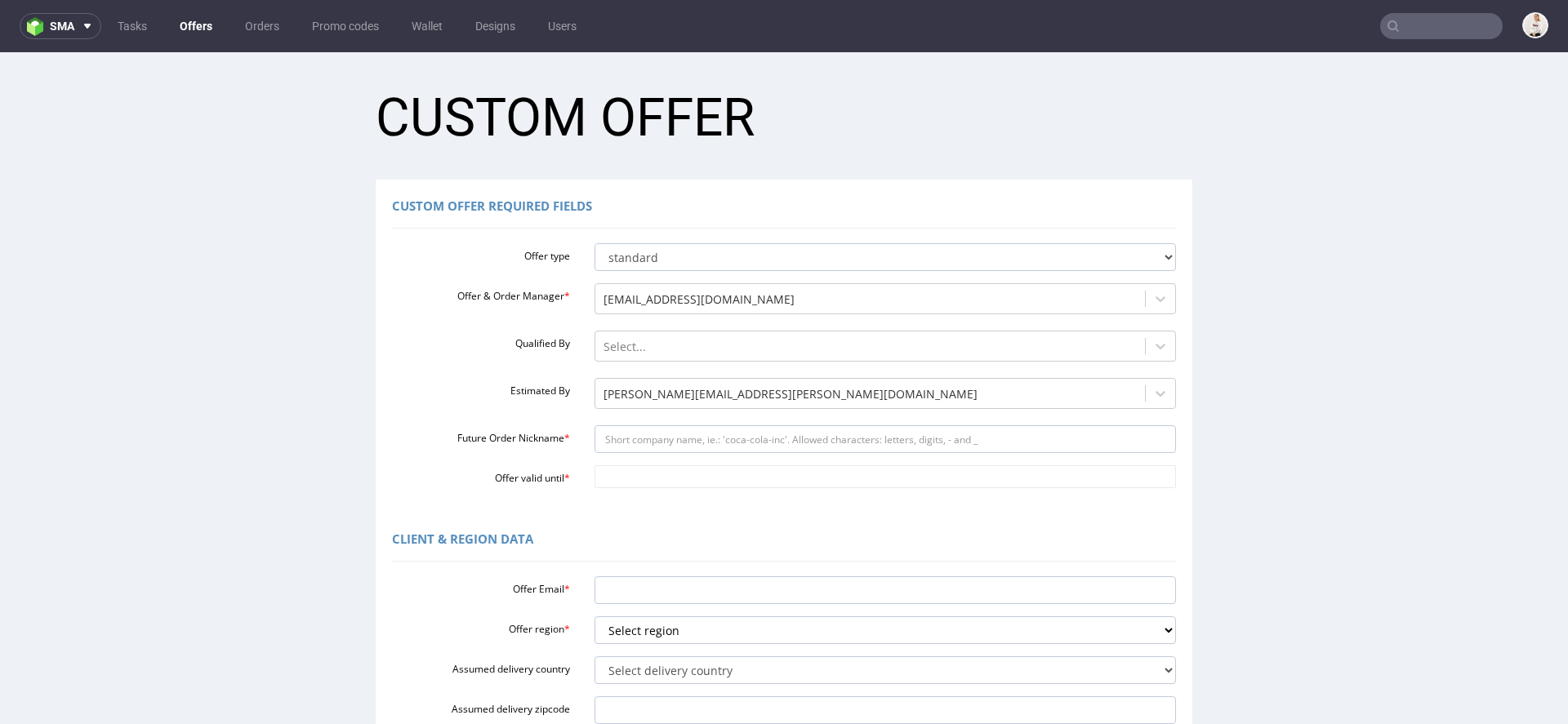
click at [665, 455] on div "Offer type standard prototyping sampling Offer & Order Manager * mari.fok@packh…" at bounding box center [784, 362] width 784 height 251
click at [660, 450] on input "Future Order Nickname *" at bounding box center [885, 439] width 582 height 28
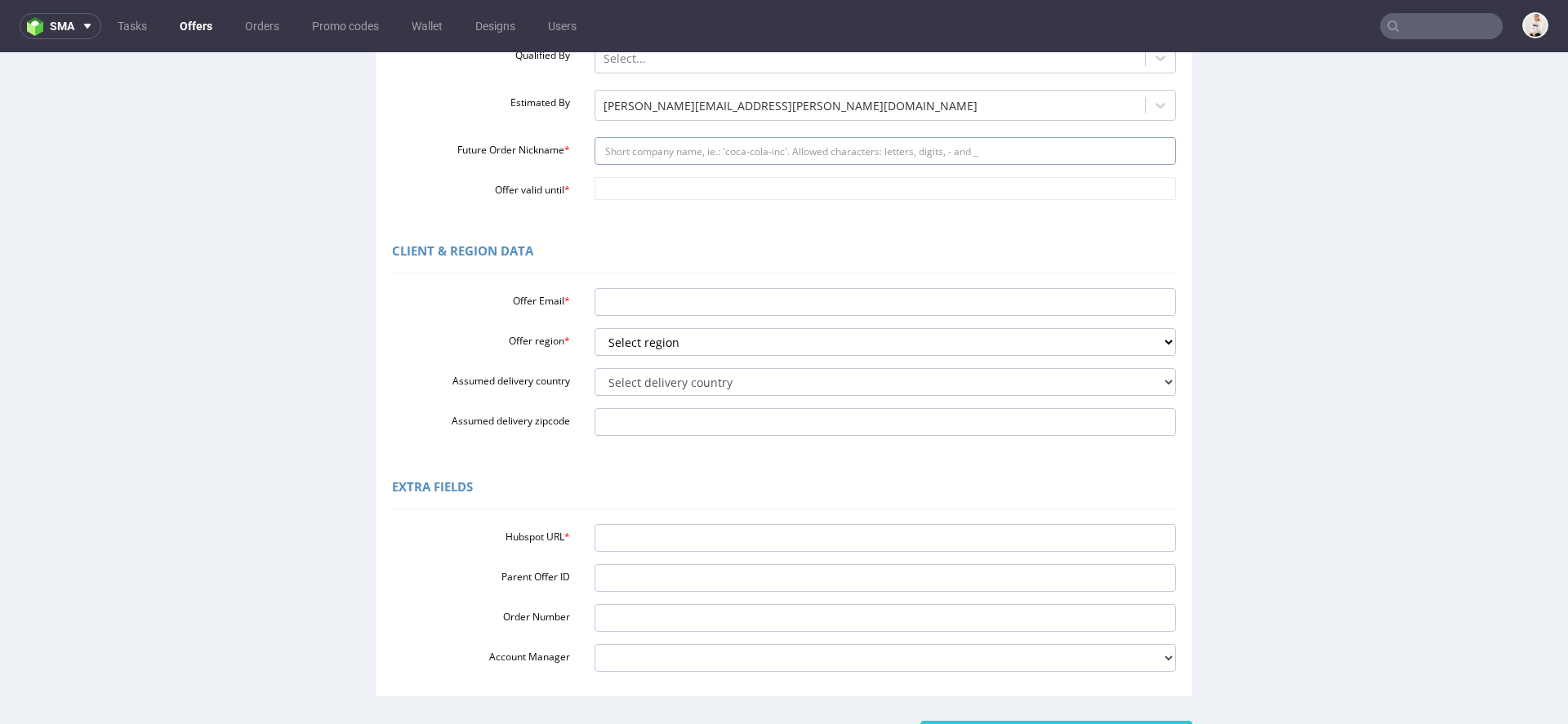
scroll to position [293, 0]
click at [664, 507] on div "Extra Fields Hubspot URL * Parent Offer ID Order Number Account Manager adrian.…" at bounding box center [784, 573] width 817 height 235
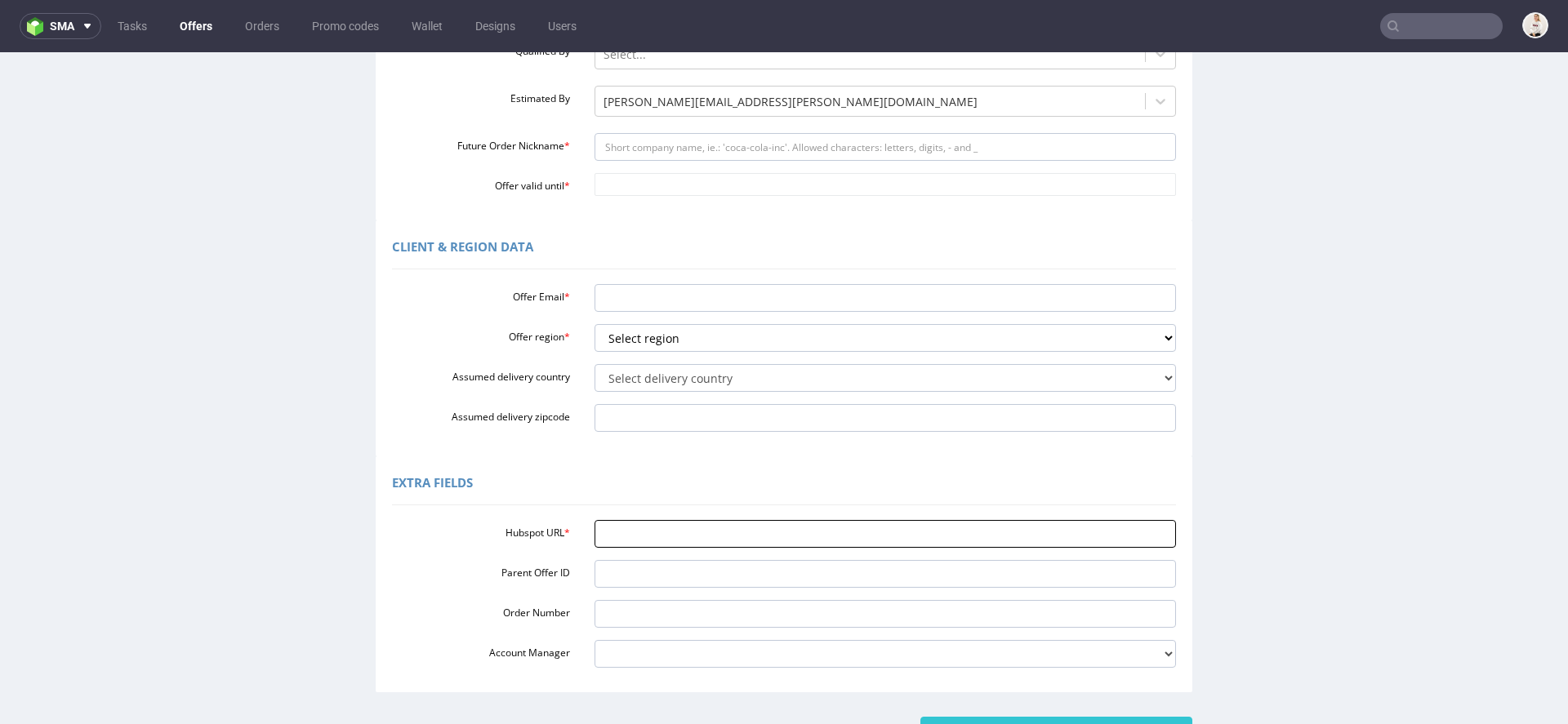
click at [664, 546] on input "Hubspot URL *" at bounding box center [885, 534] width 582 height 28
paste input "https://app-eu1.hubspot.com/contacts/25600958/record/0-3/288682475751/"
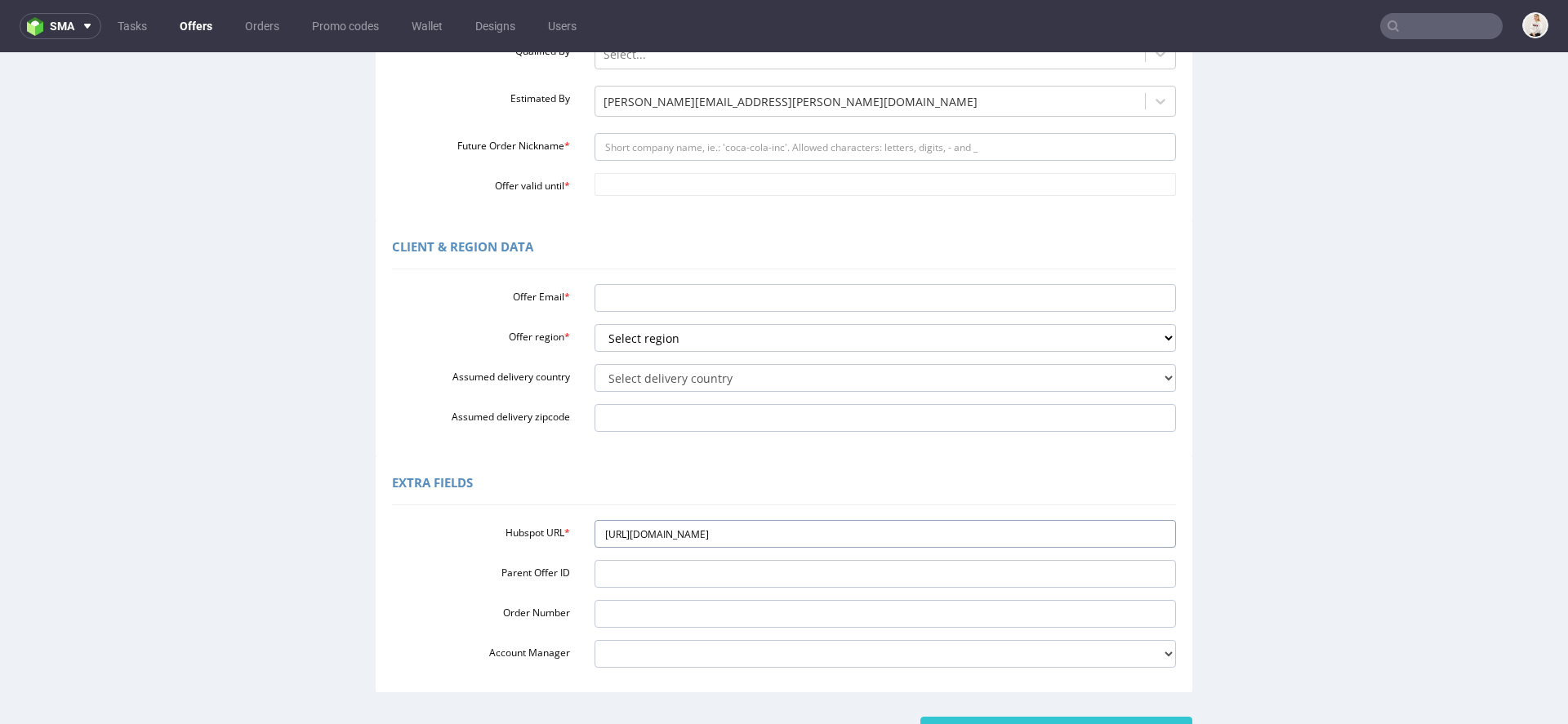
type input "https://app-eu1.hubspot.com/contacts/25600958/record/0-3/288682475751/"
click at [642, 482] on div "Extra Fields" at bounding box center [784, 486] width 784 height 39
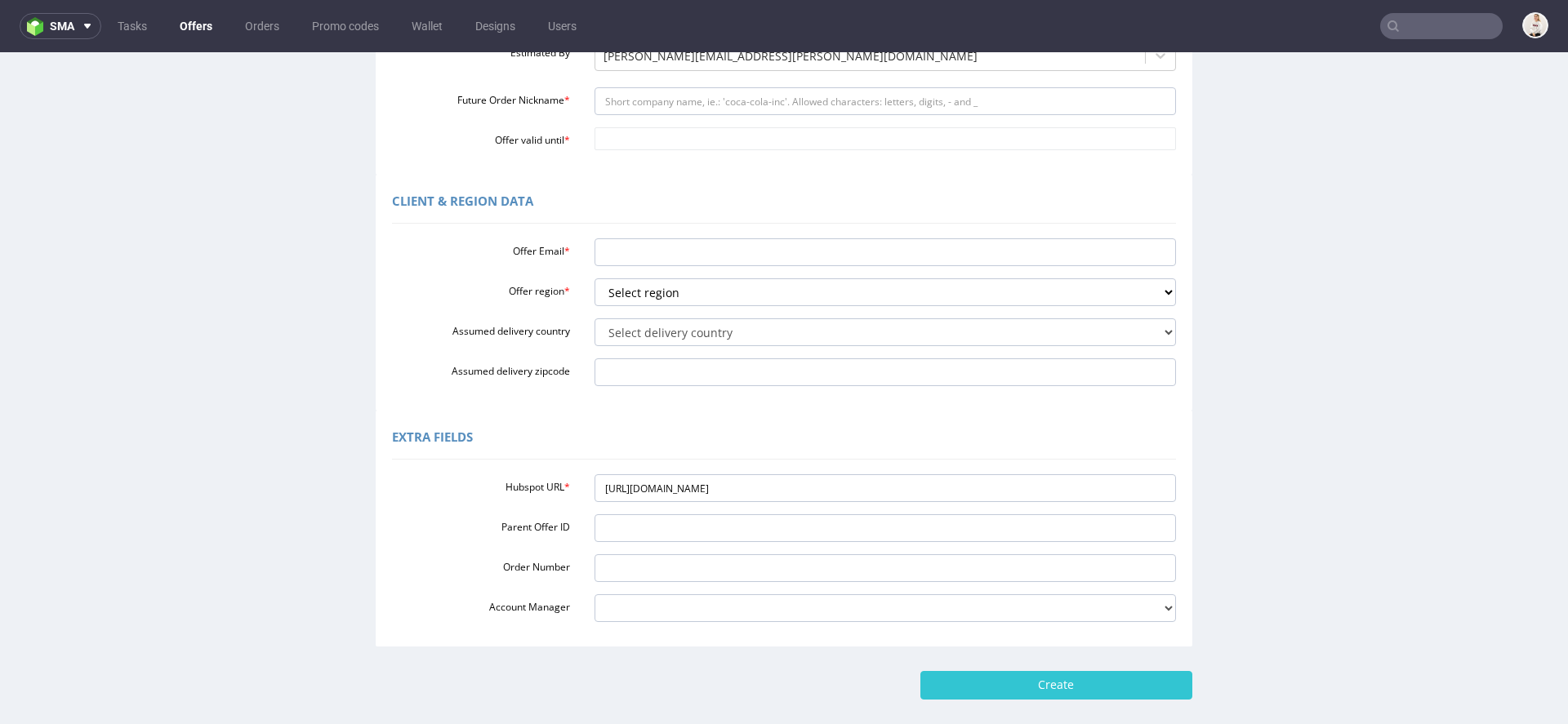
scroll to position [346, 0]
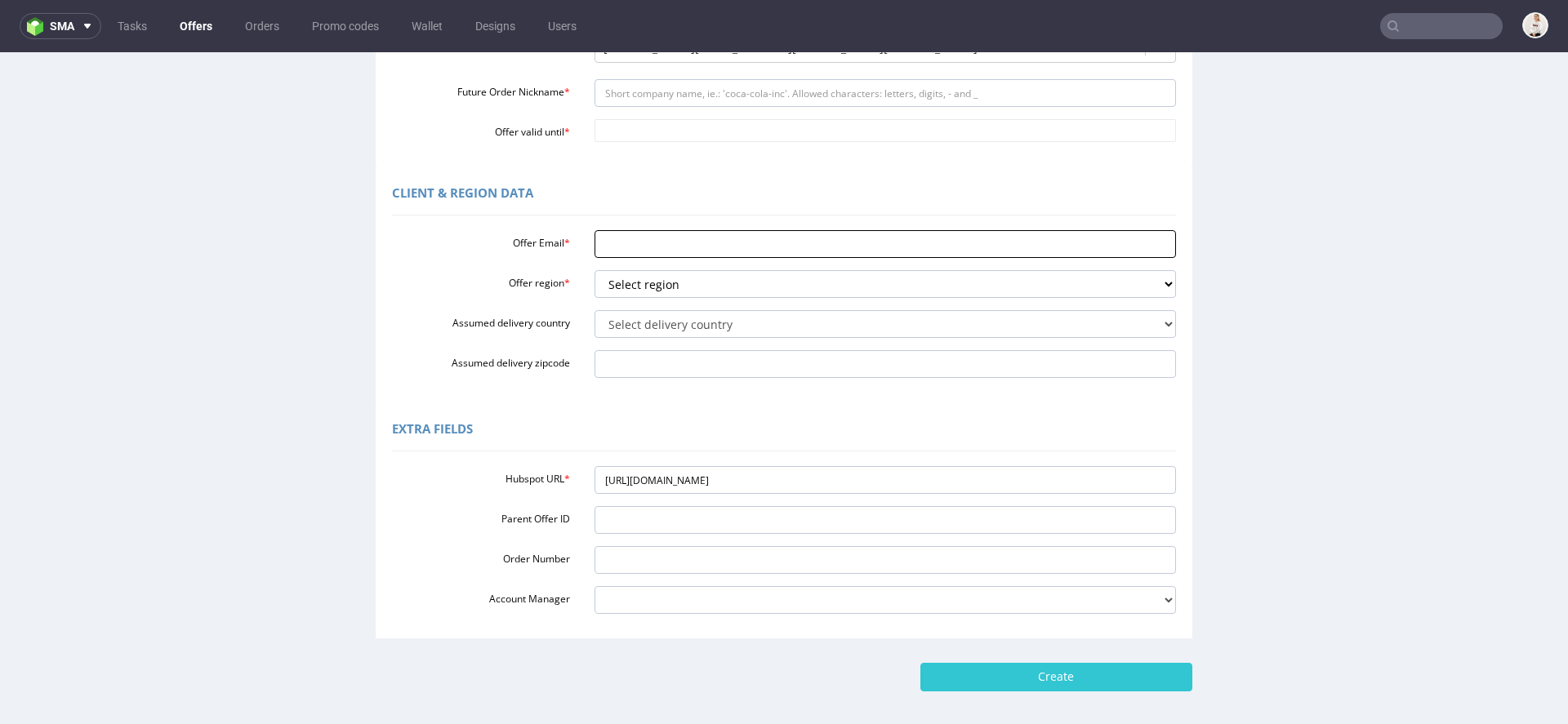
click at [670, 245] on input "Offer Email *" at bounding box center [885, 244] width 582 height 28
paste input "[PERSON_NAME][EMAIL_ADDRESS][DOMAIN_NAME]"
type input "[PERSON_NAME][EMAIL_ADDRESS][DOMAIN_NAME]"
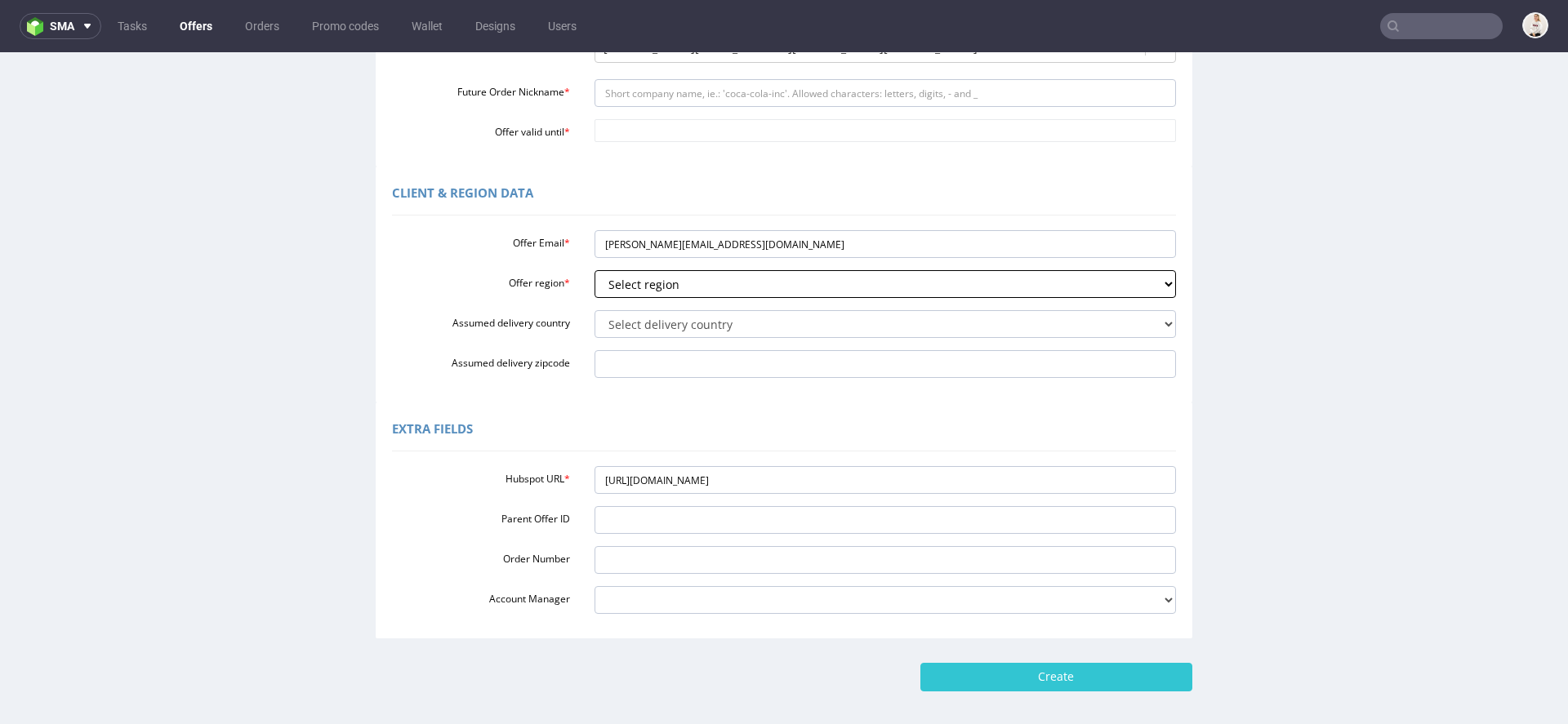
click at [664, 279] on select "Select region eu gb de pl fr it es" at bounding box center [885, 284] width 582 height 28
select select "eu"
click at [594, 270] on select "Select region eu gb de pl fr it es" at bounding box center [885, 284] width 582 height 28
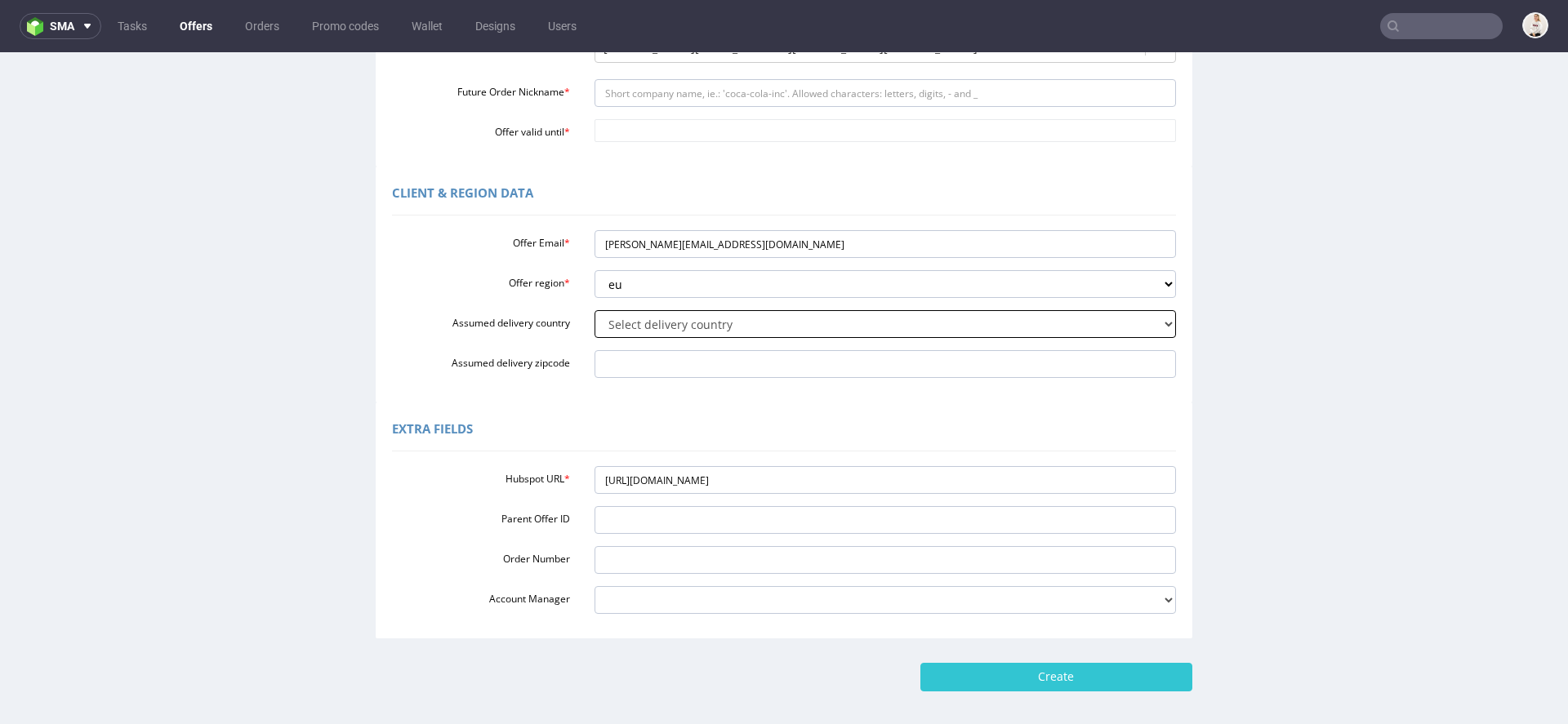
click at [654, 326] on select "Select delivery country Andorra Afghanistan Anguilla Albania Armenia Antarctica…" at bounding box center [885, 324] width 582 height 28
select select "166"
click at [594, 310] on select "Select delivery country Andorra Afghanistan Anguilla Albania Armenia Antarctica…" at bounding box center [885, 324] width 582 height 28
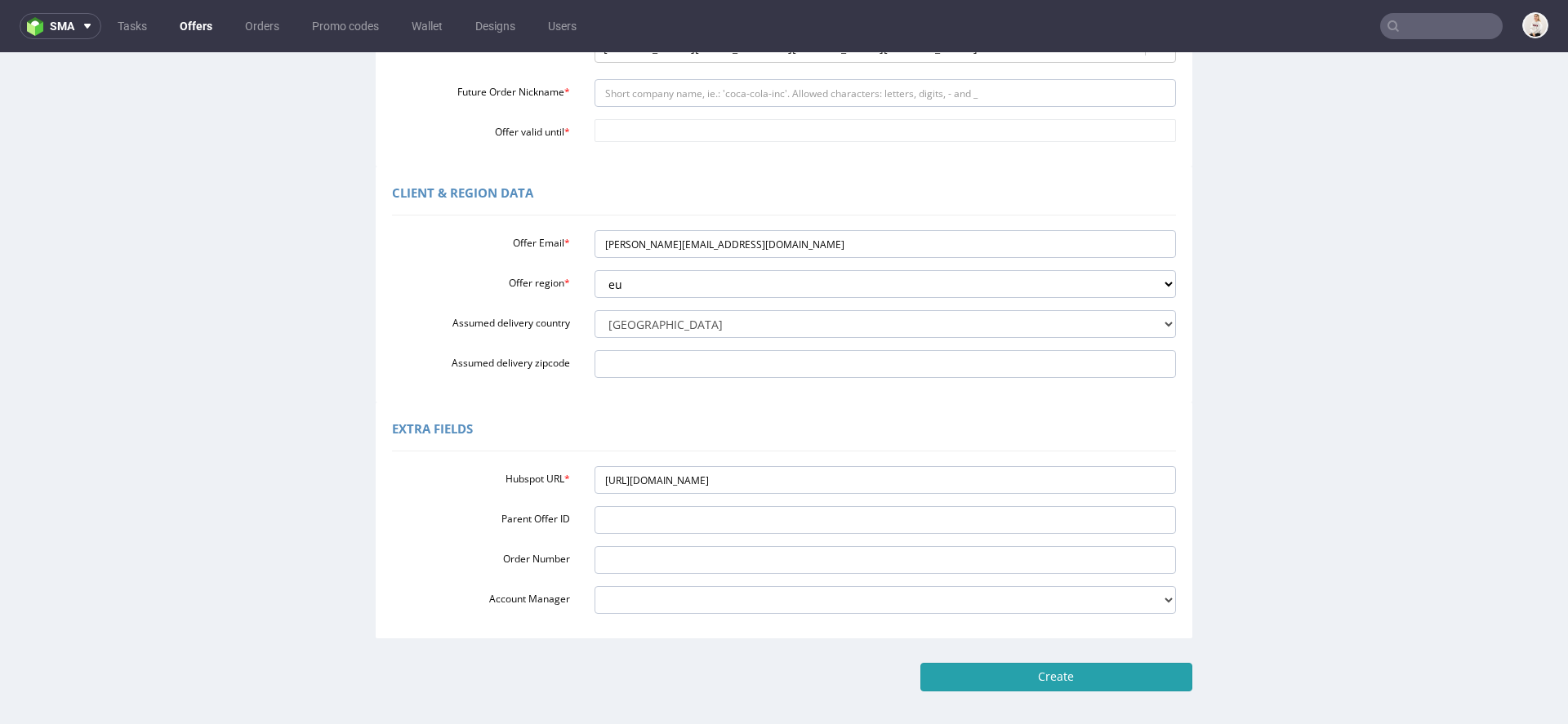
click at [1037, 672] on input "Create" at bounding box center [1057, 677] width 272 height 28
type input "Please wait..."
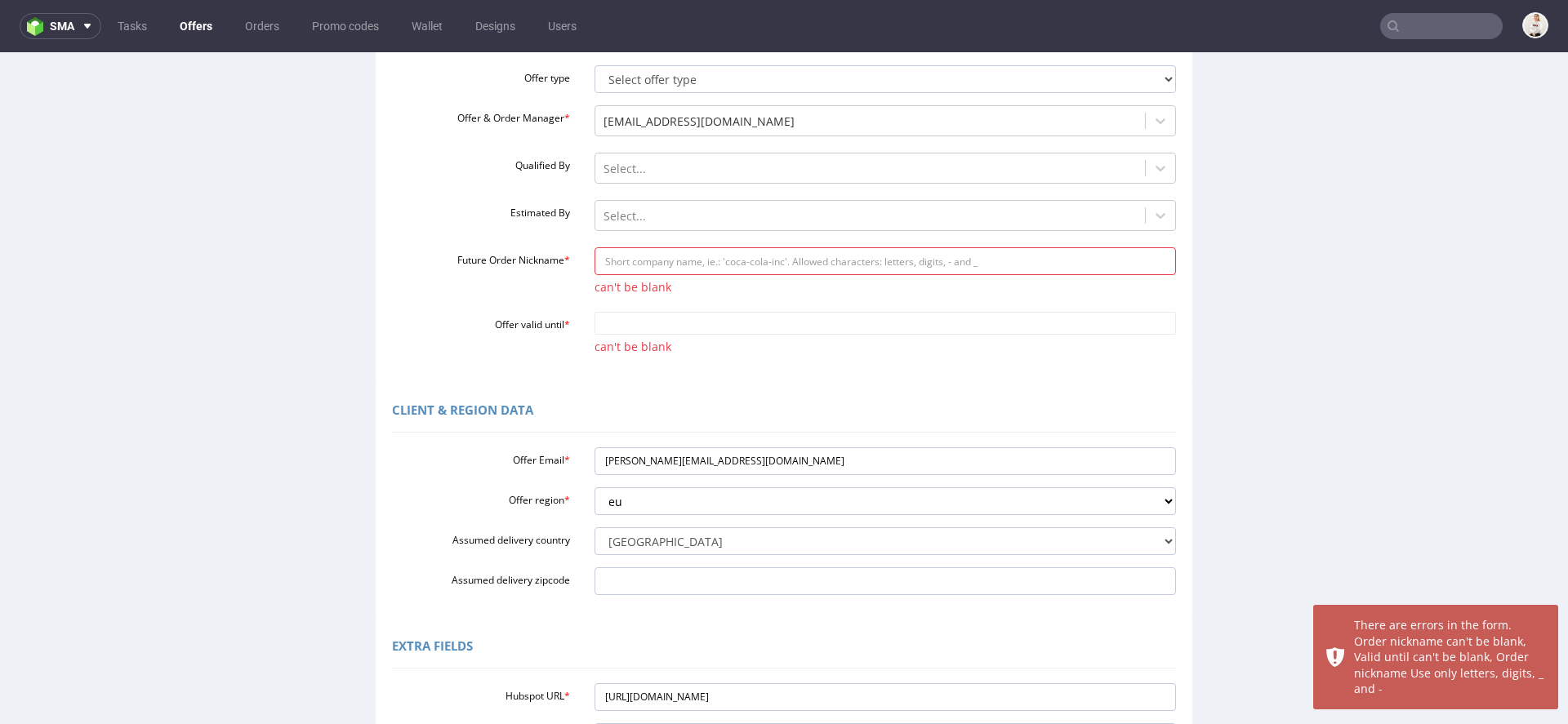
scroll to position [169, 0]
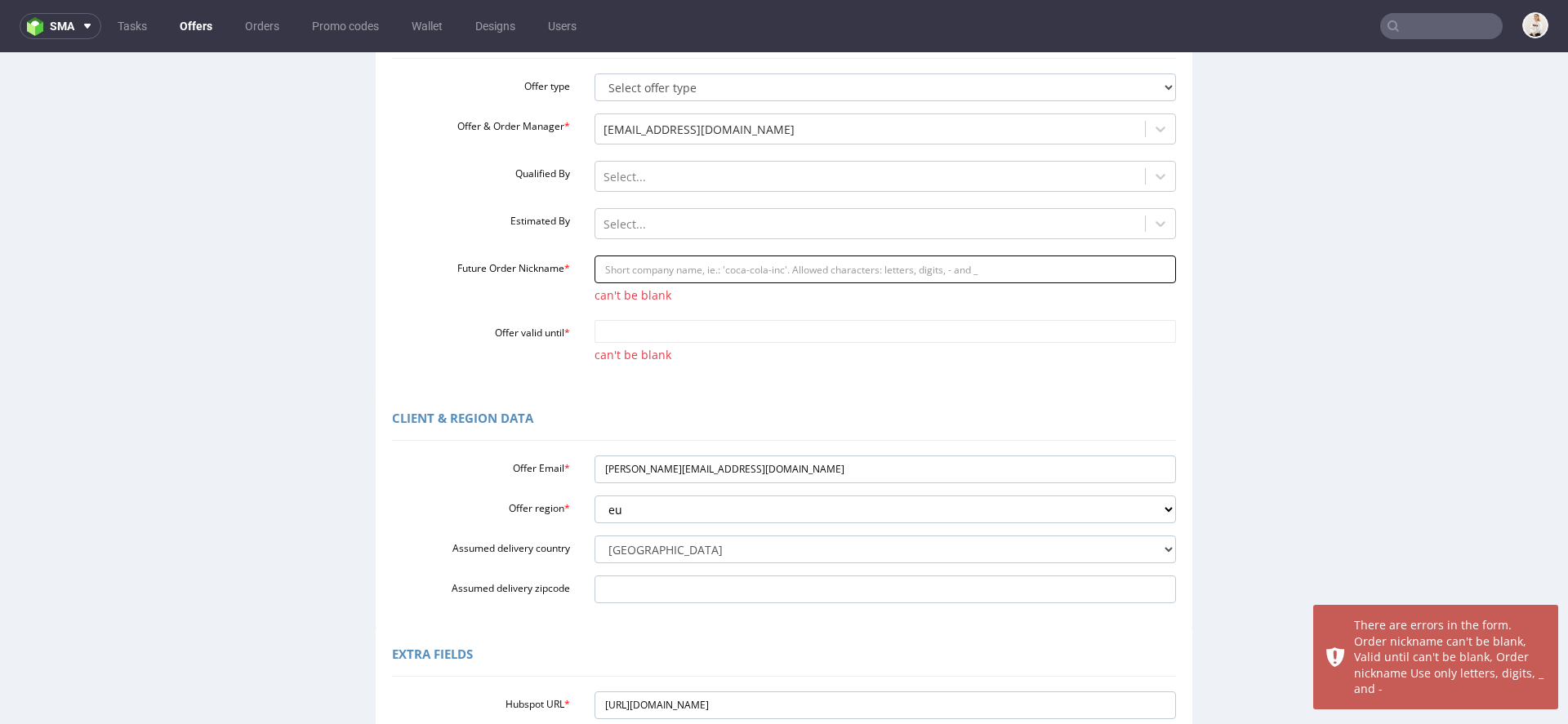
click at [712, 268] on input "Future Order Nickname *" at bounding box center [885, 269] width 582 height 28
paste input "gianluigiavea-lifecom"
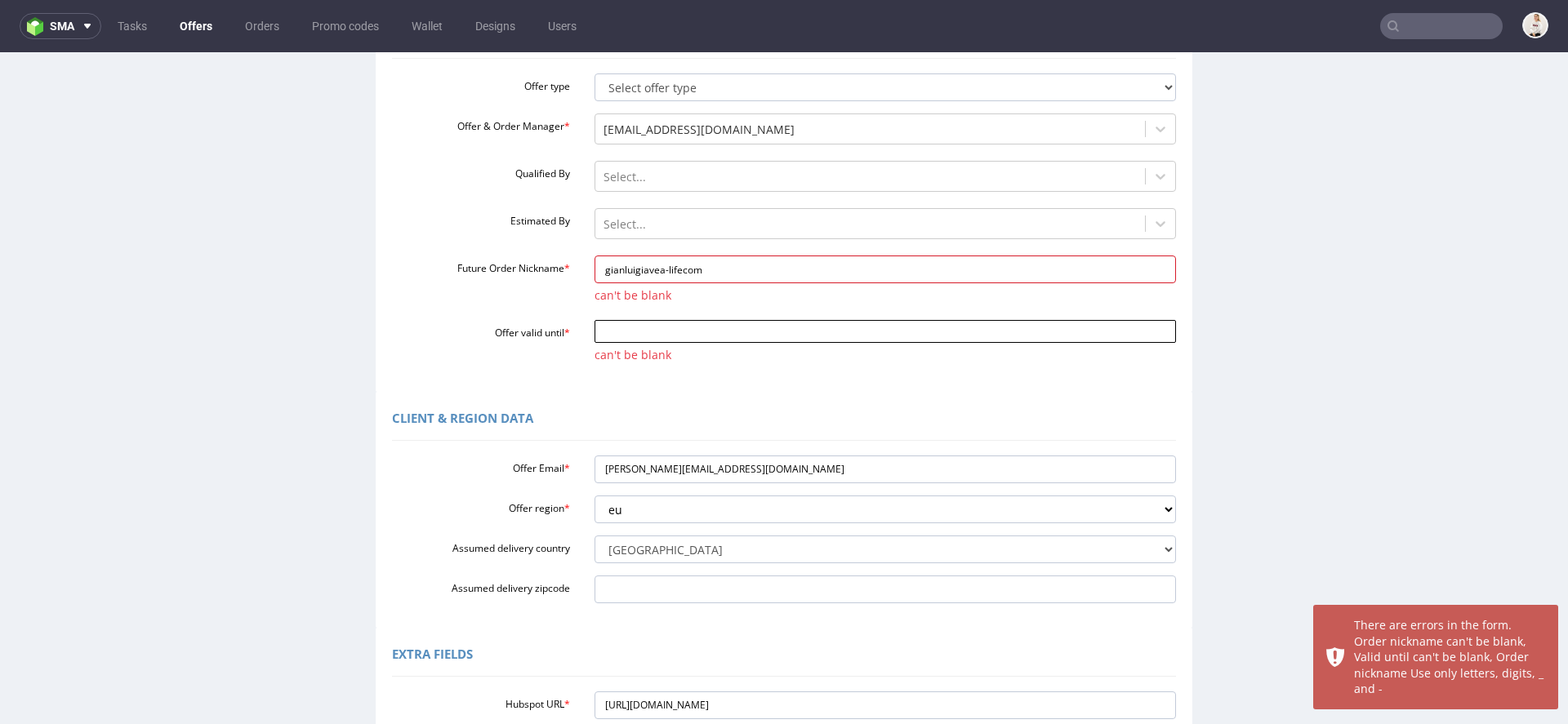
type input "gianluigiavea-lifecom"
click at [672, 335] on input "Offer valid until *" at bounding box center [885, 331] width 582 height 23
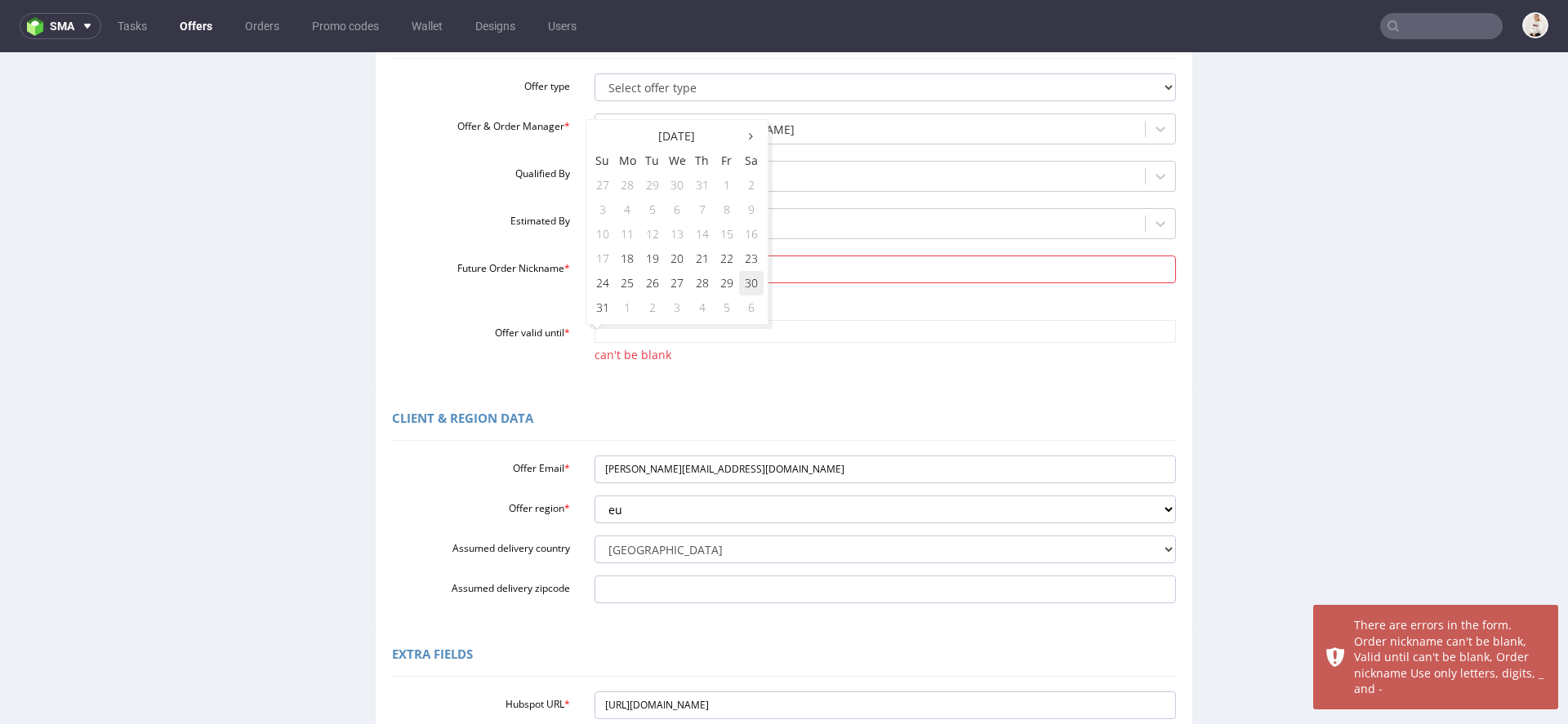
click at [755, 287] on td "30" at bounding box center [751, 283] width 25 height 25
type input "2025-08-30"
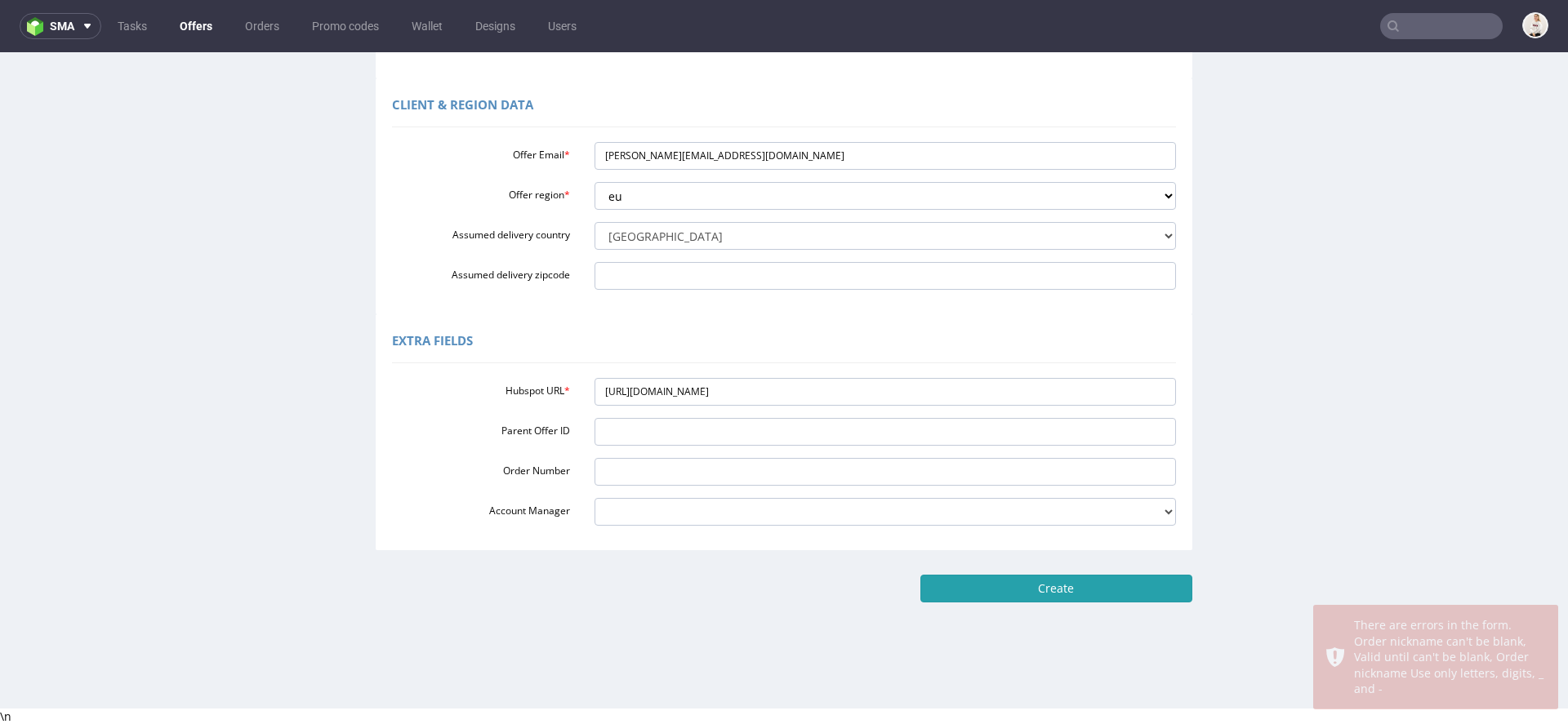
click at [1140, 586] on input "Create" at bounding box center [1057, 588] width 272 height 28
type input "Please wait..."
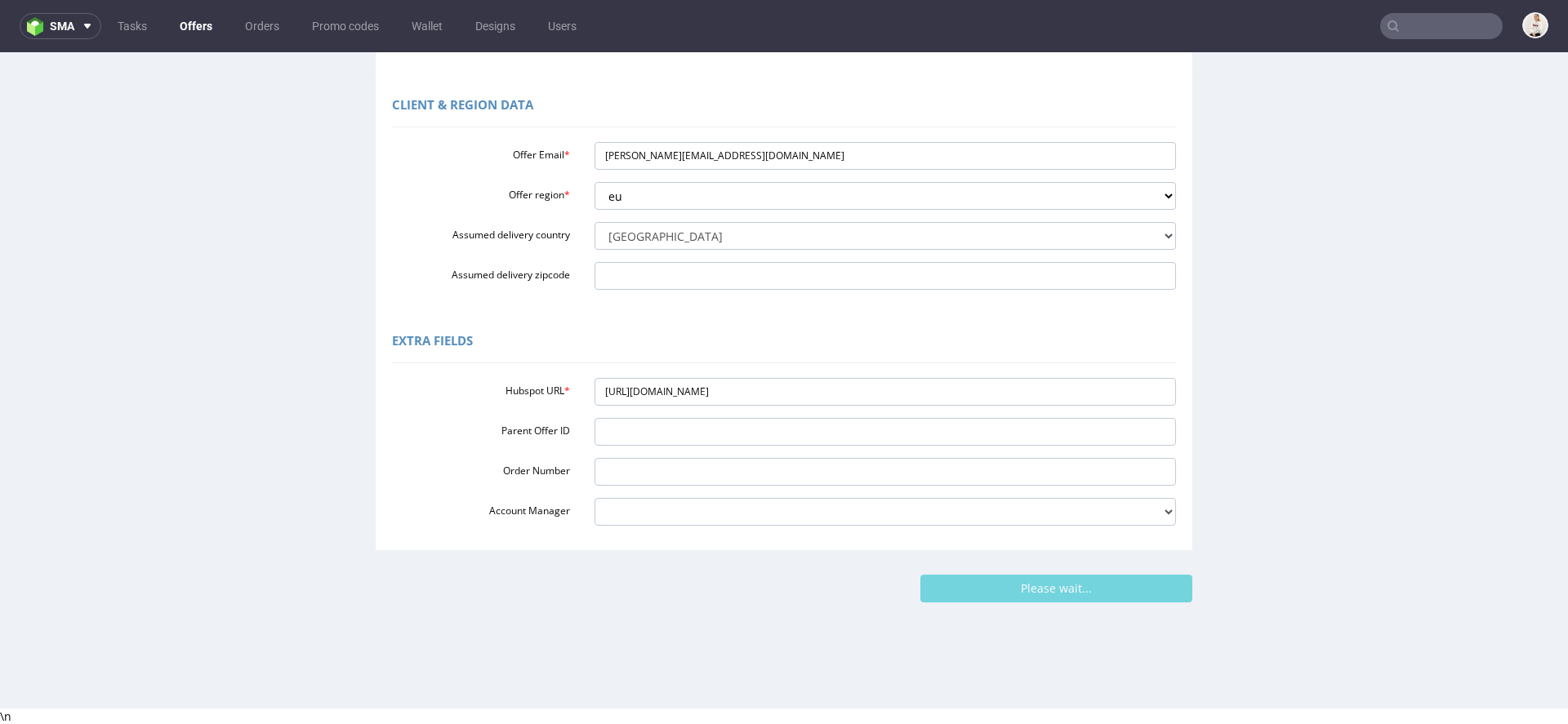
scroll to position [0, 0]
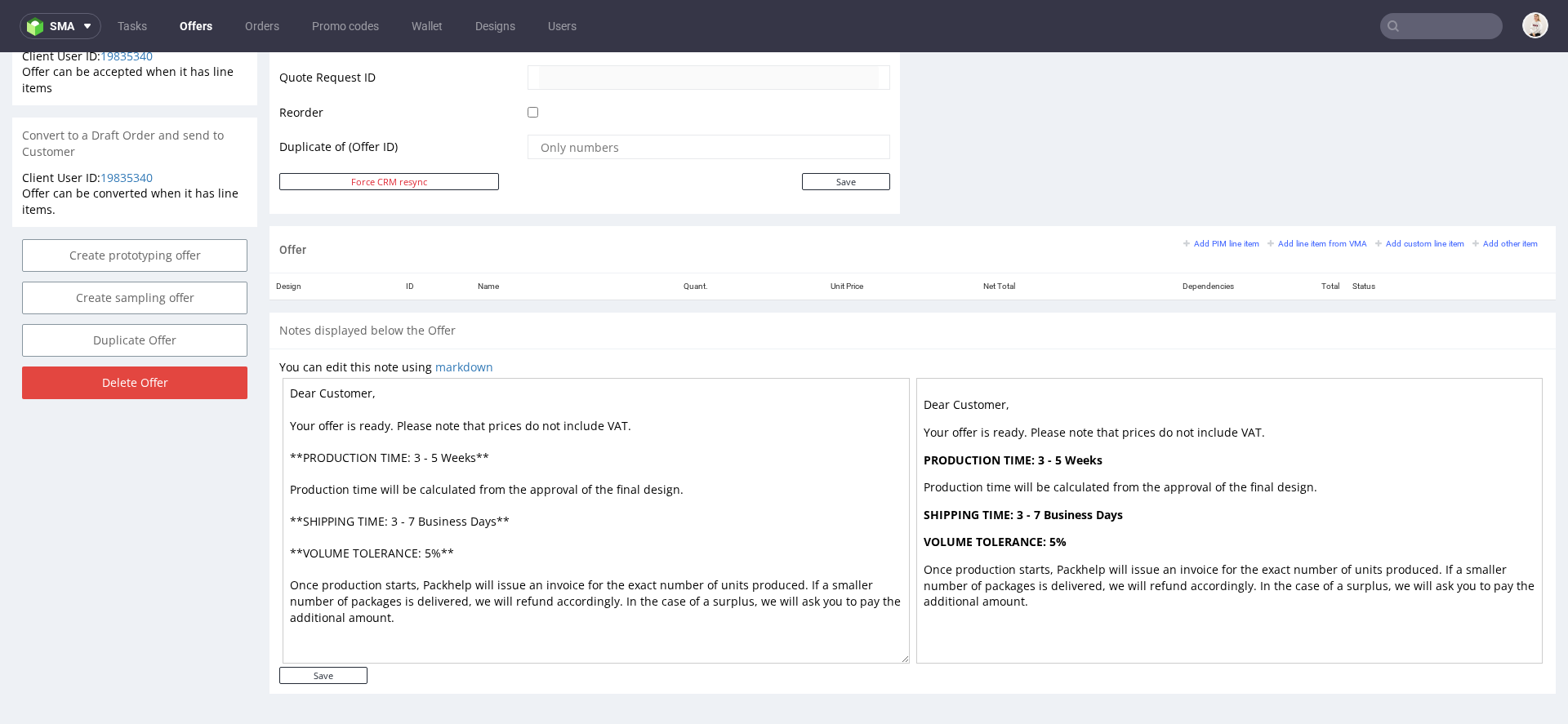
scroll to position [4, 0]
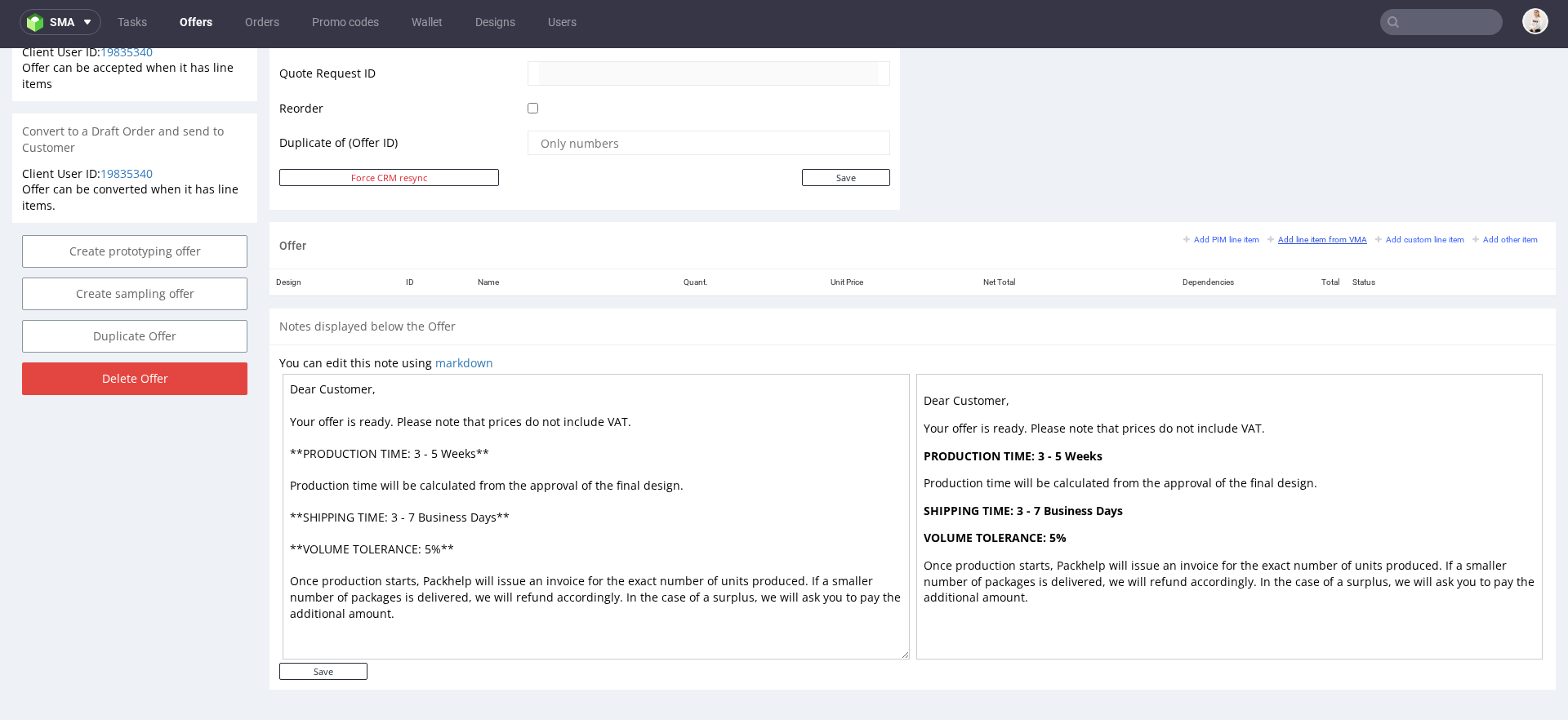
click at [1313, 235] on small "Add line item from VMA" at bounding box center [1317, 239] width 100 height 9
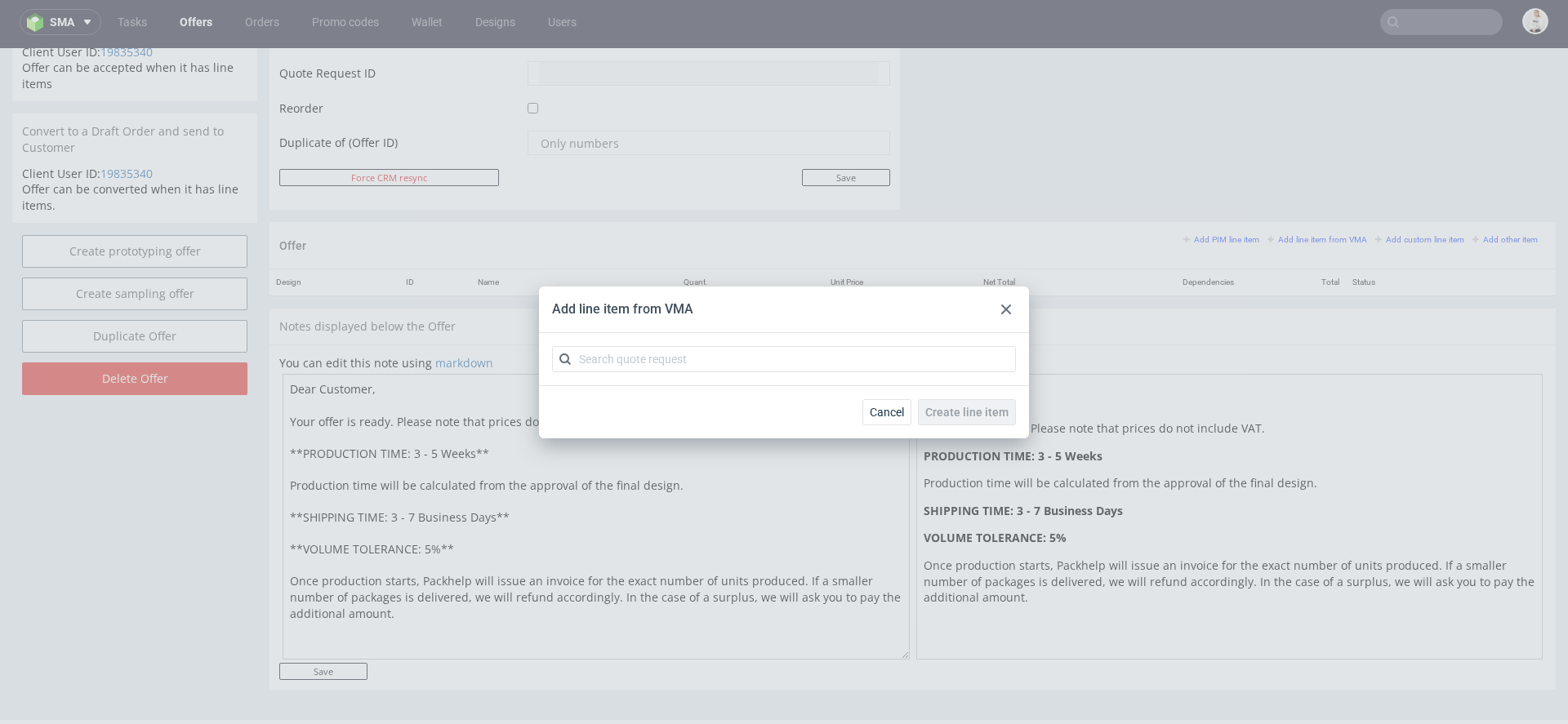
click at [718, 342] on div at bounding box center [784, 359] width 490 height 52
click at [719, 359] on input "text" at bounding box center [784, 359] width 464 height 27
paste input "CBAI"
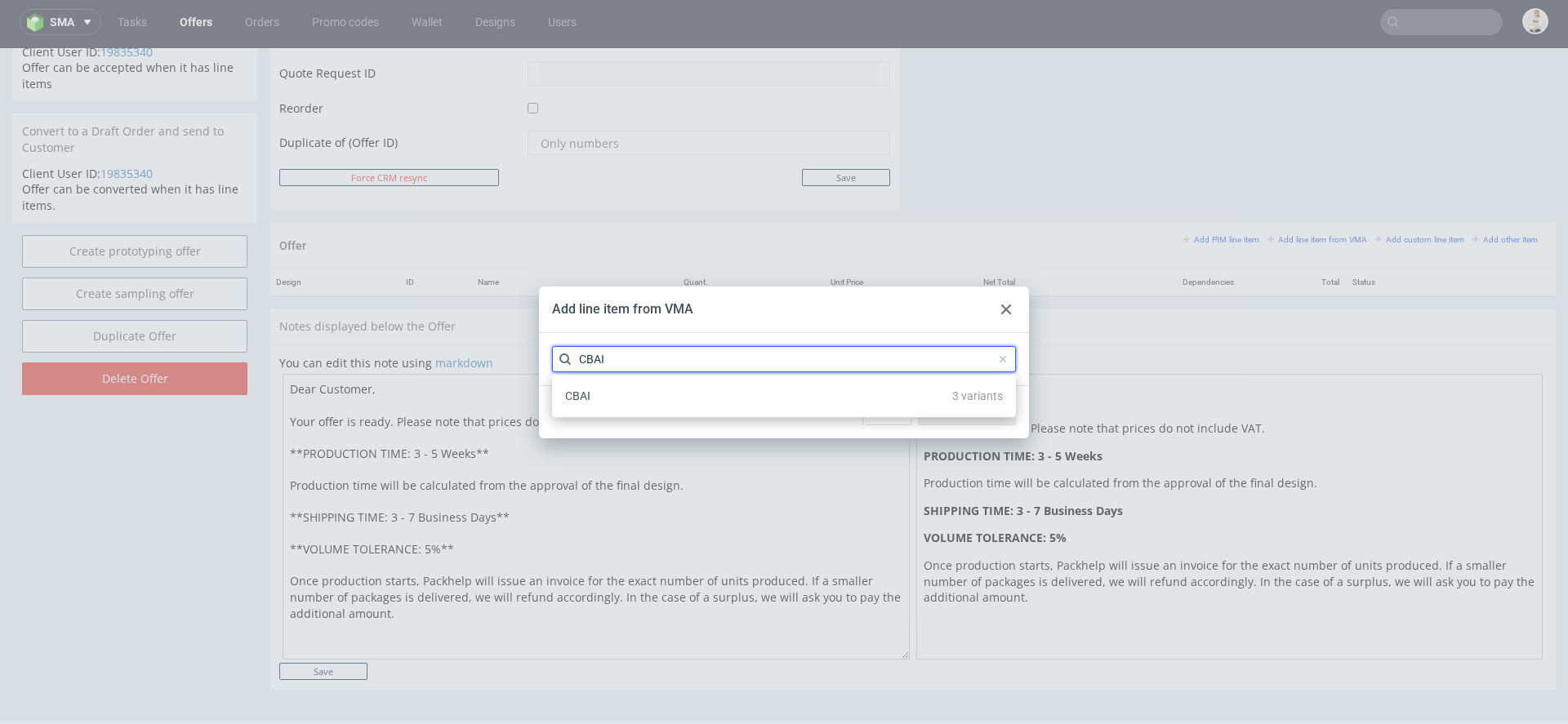
type input "CBAI"
click at [714, 398] on div "CBAI 3 variants" at bounding box center [784, 396] width 450 height 30
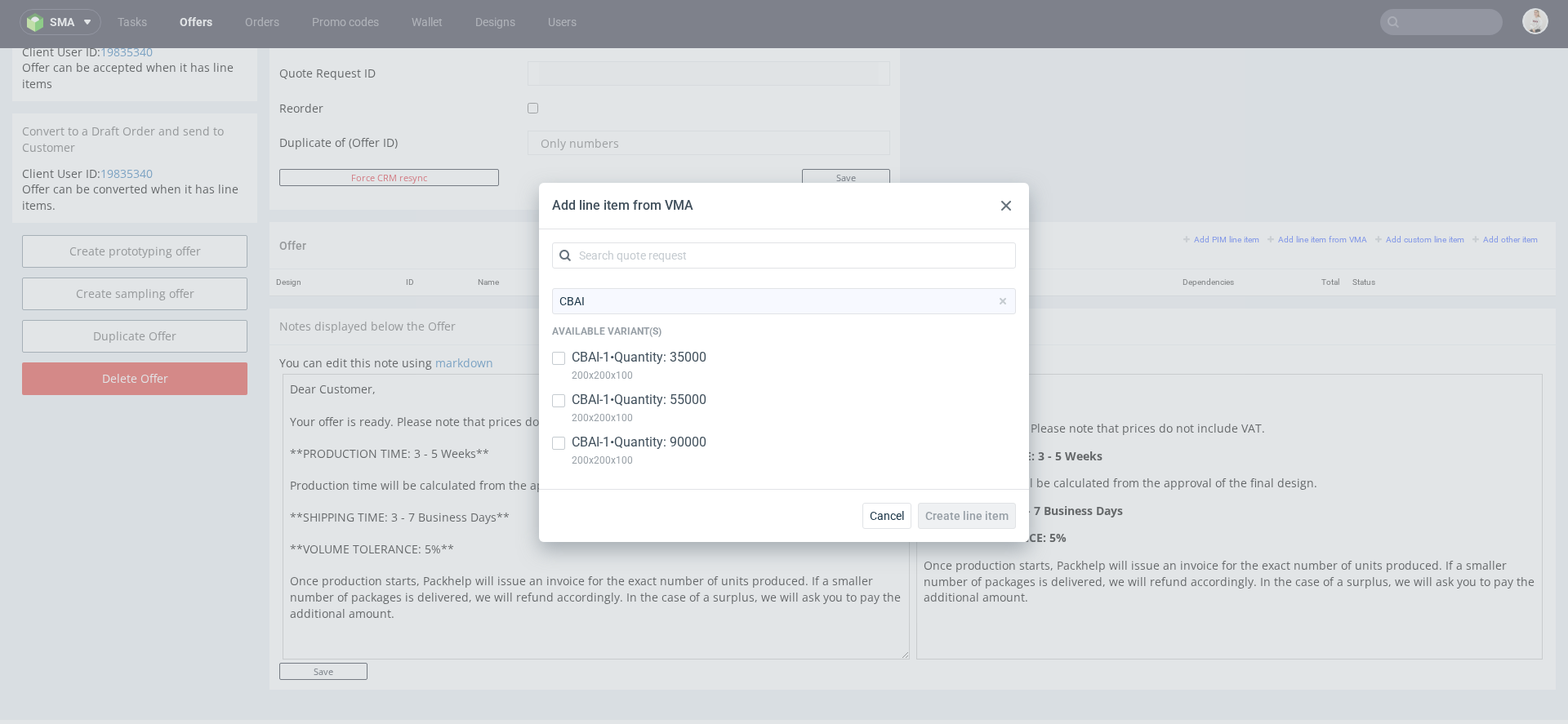
click at [714, 355] on div "CBAI-1 • Quantity: 35000 200x200x100" at bounding box center [784, 369] width 464 height 42
checkbox input "true"
click at [964, 510] on span "Create line item" at bounding box center [967, 516] width 84 height 12
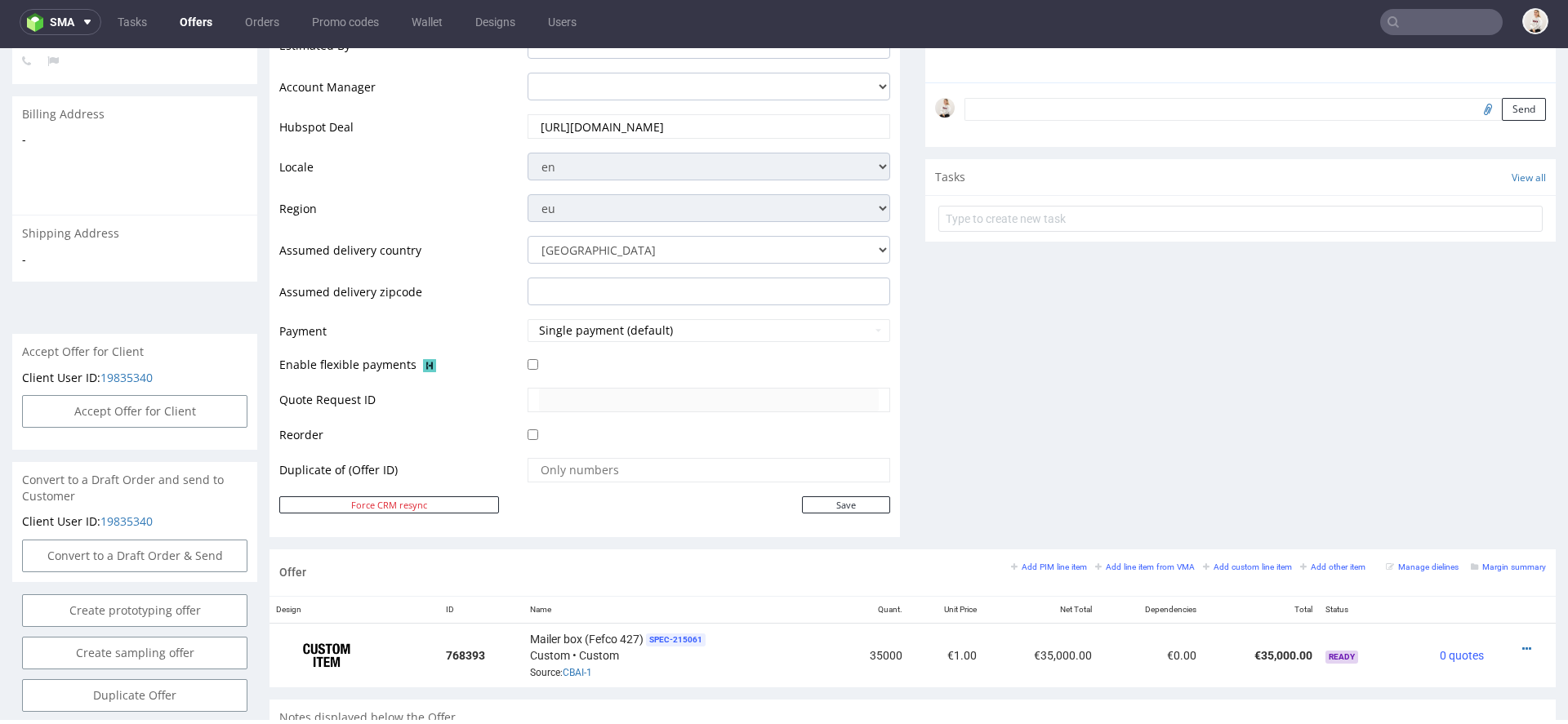
scroll to position [536, 0]
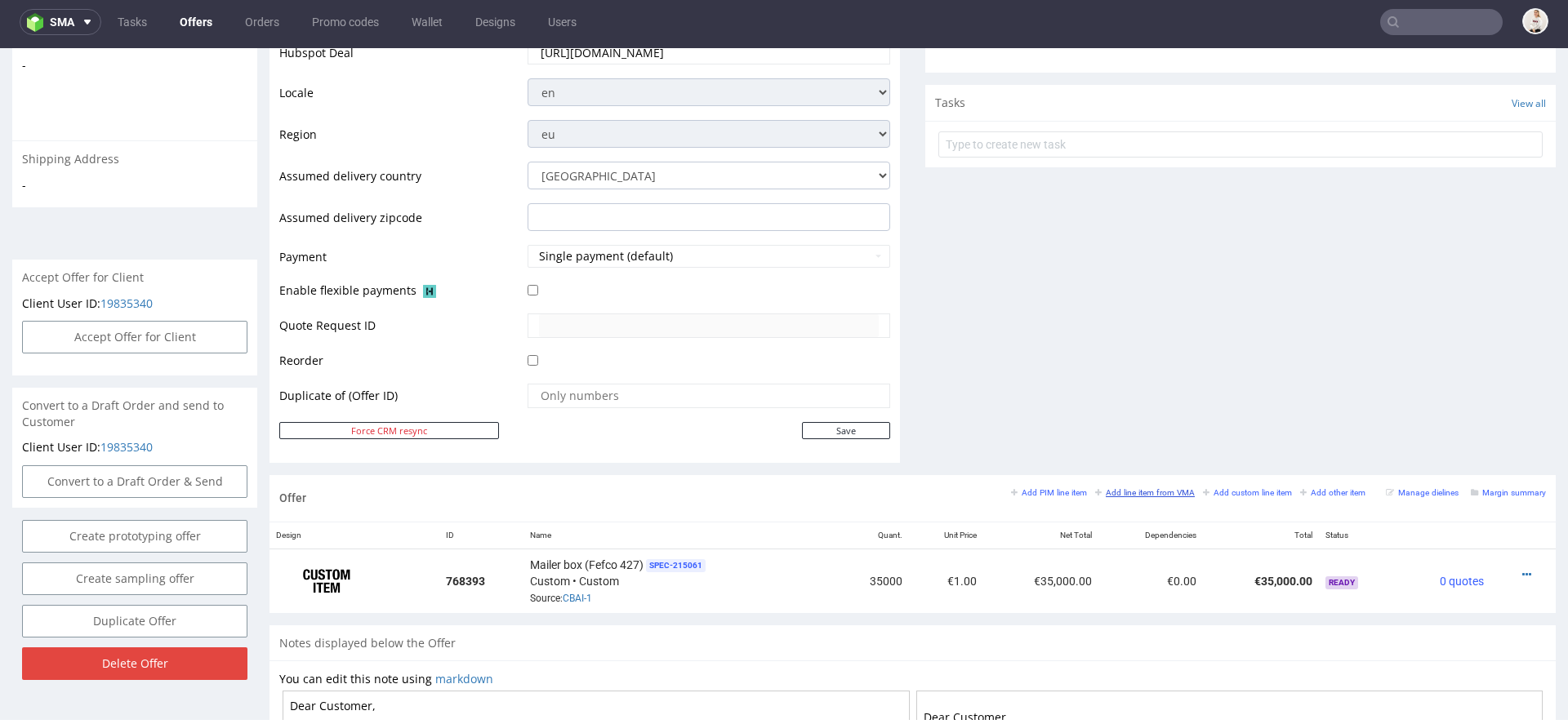
click at [1098, 494] on small "Add line item from VMA" at bounding box center [1144, 493] width 100 height 9
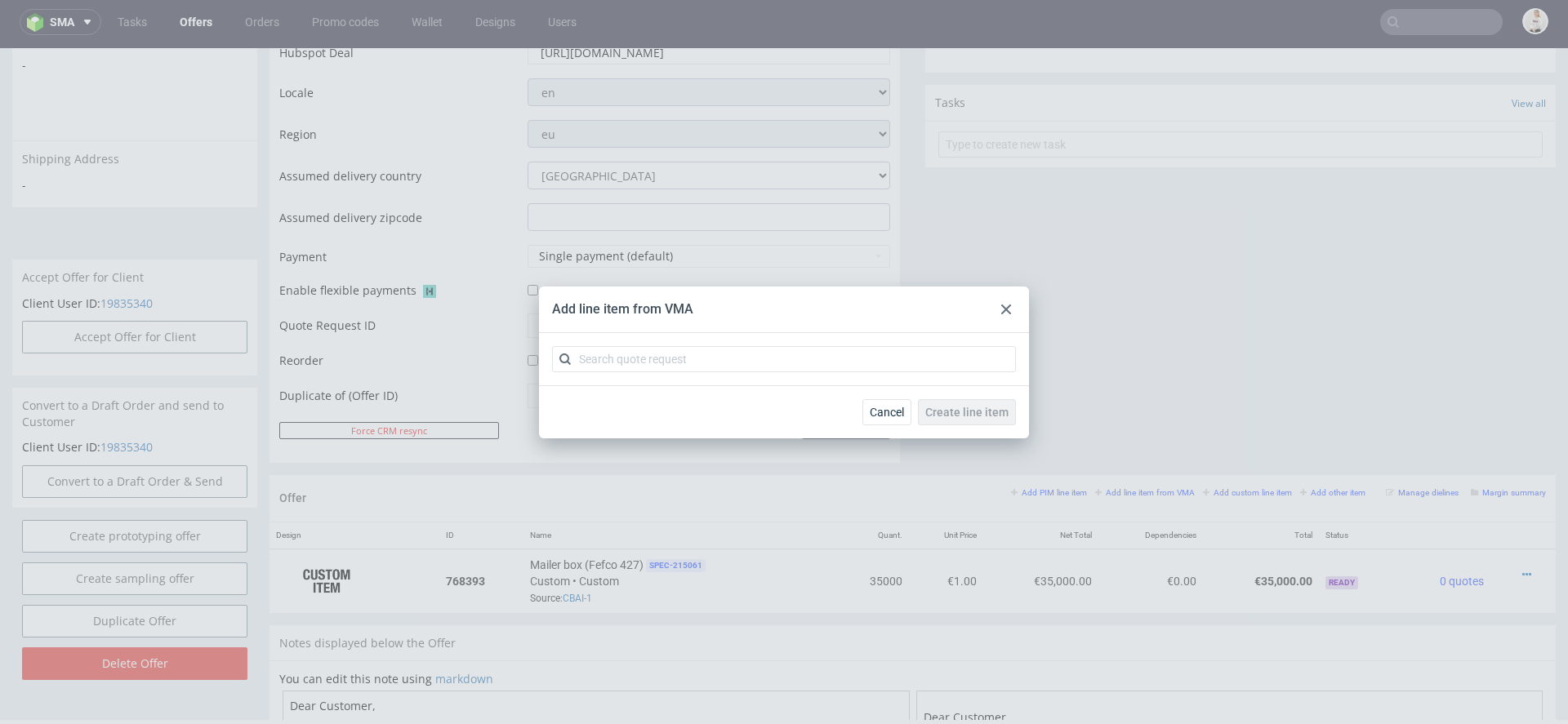
click at [916, 374] on div at bounding box center [784, 359] width 490 height 52
click at [903, 362] on input "text" at bounding box center [784, 359] width 464 height 27
paste input "CBAJ"
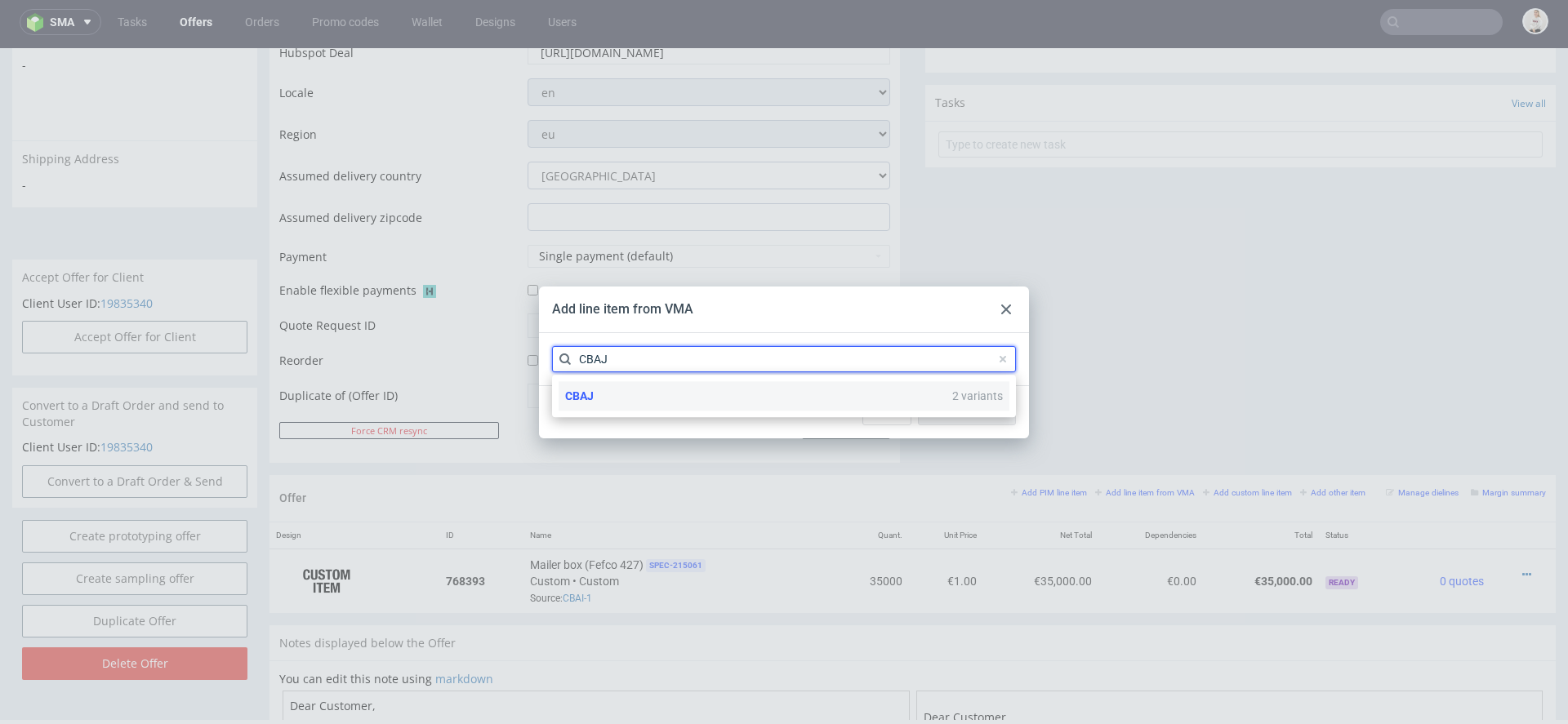
type input "CBAJ"
click at [788, 401] on div "CBAJ 2 variants" at bounding box center [784, 396] width 450 height 30
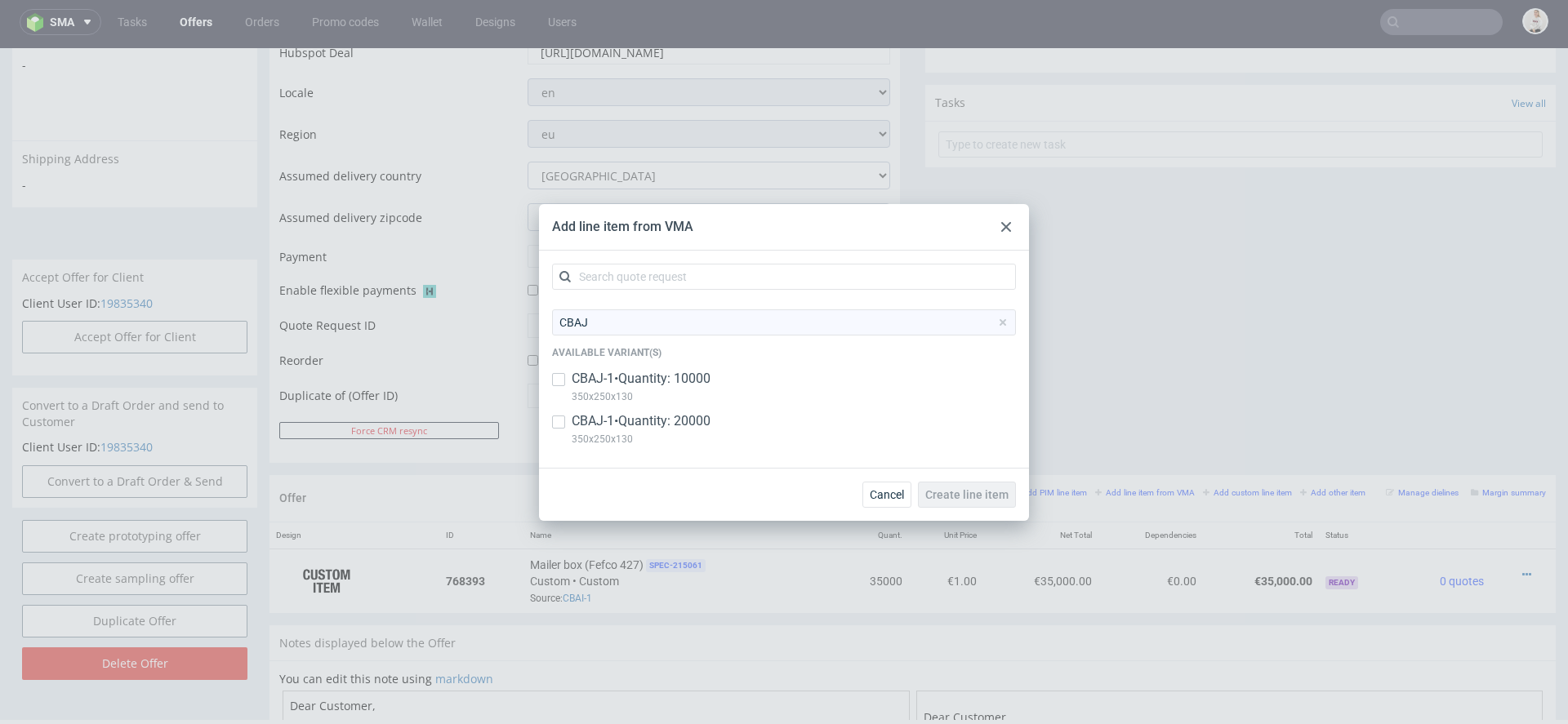
click at [751, 384] on div "CBAJ-1 • Quantity: 10000 350x250x130" at bounding box center [784, 390] width 464 height 42
checkbox input "true"
click at [947, 490] on span "Create line item" at bounding box center [967, 494] width 84 height 12
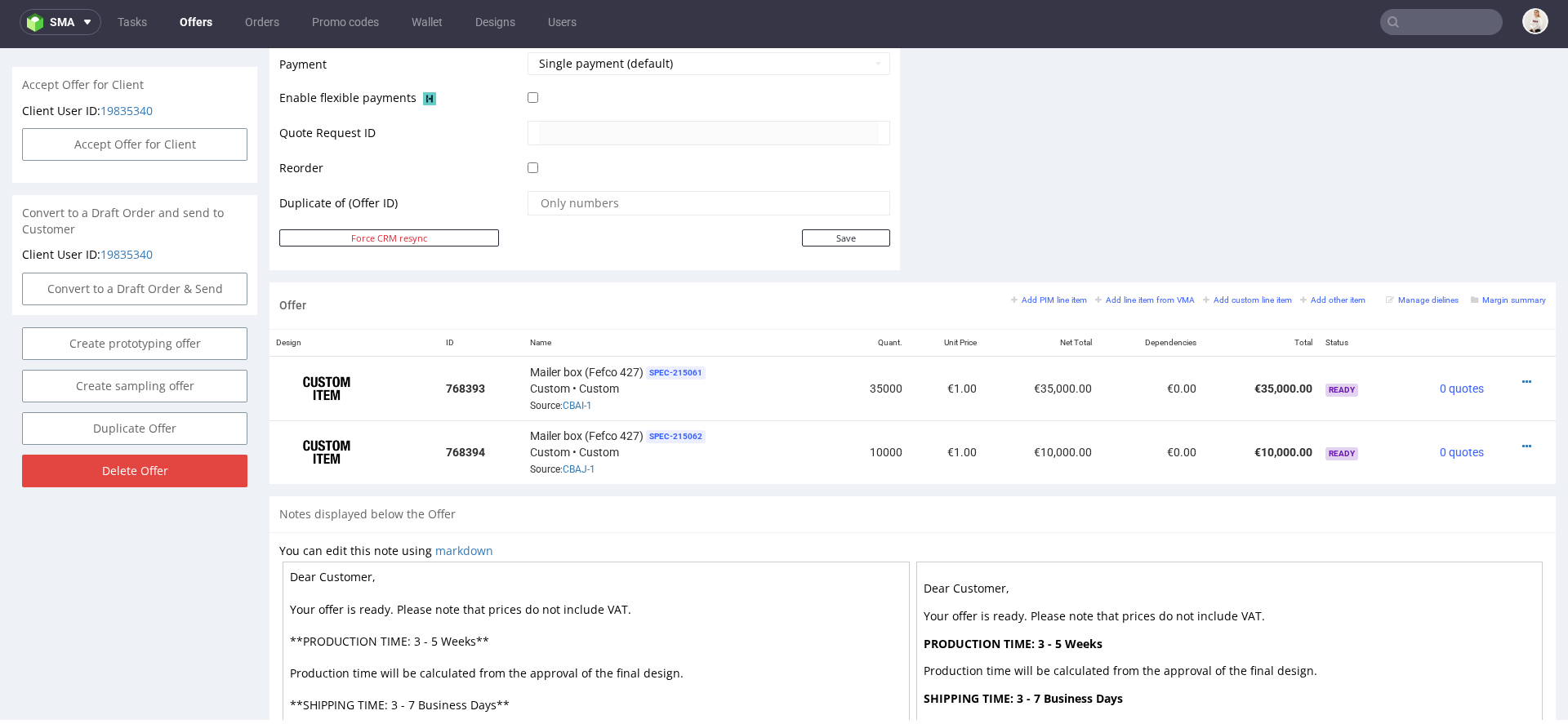
scroll to position [914, 0]
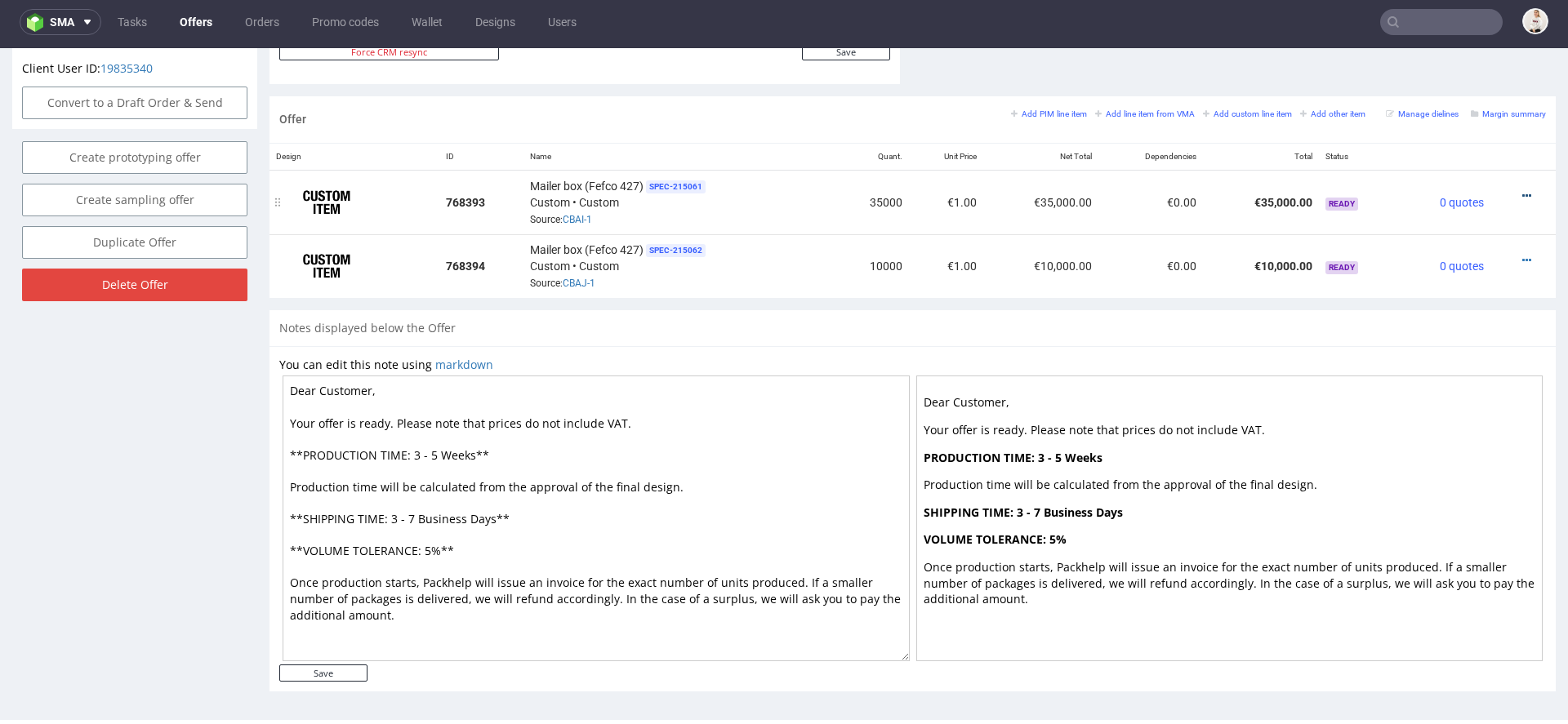
click at [1523, 192] on icon at bounding box center [1527, 196] width 9 height 12
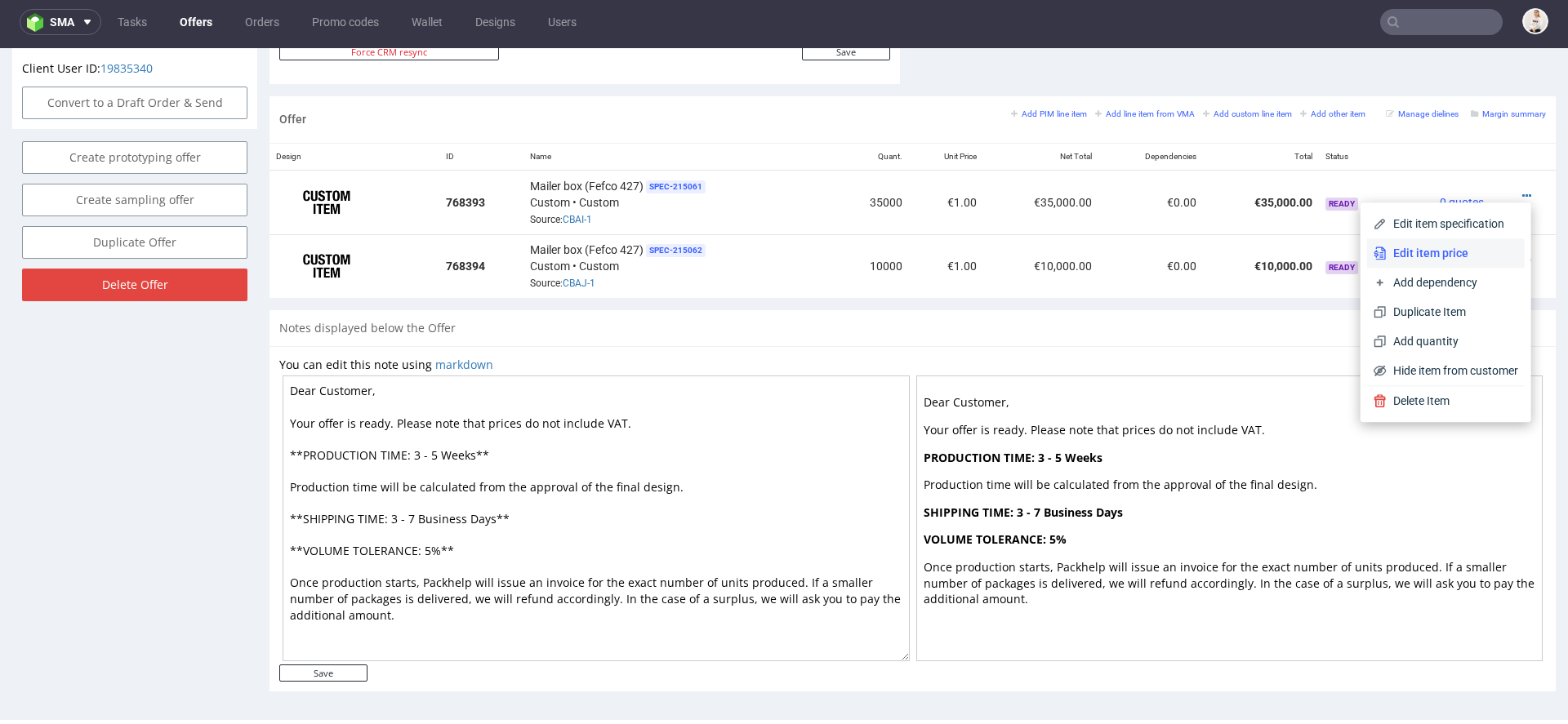
click at [1422, 242] on li "Edit item price" at bounding box center [1446, 253] width 158 height 30
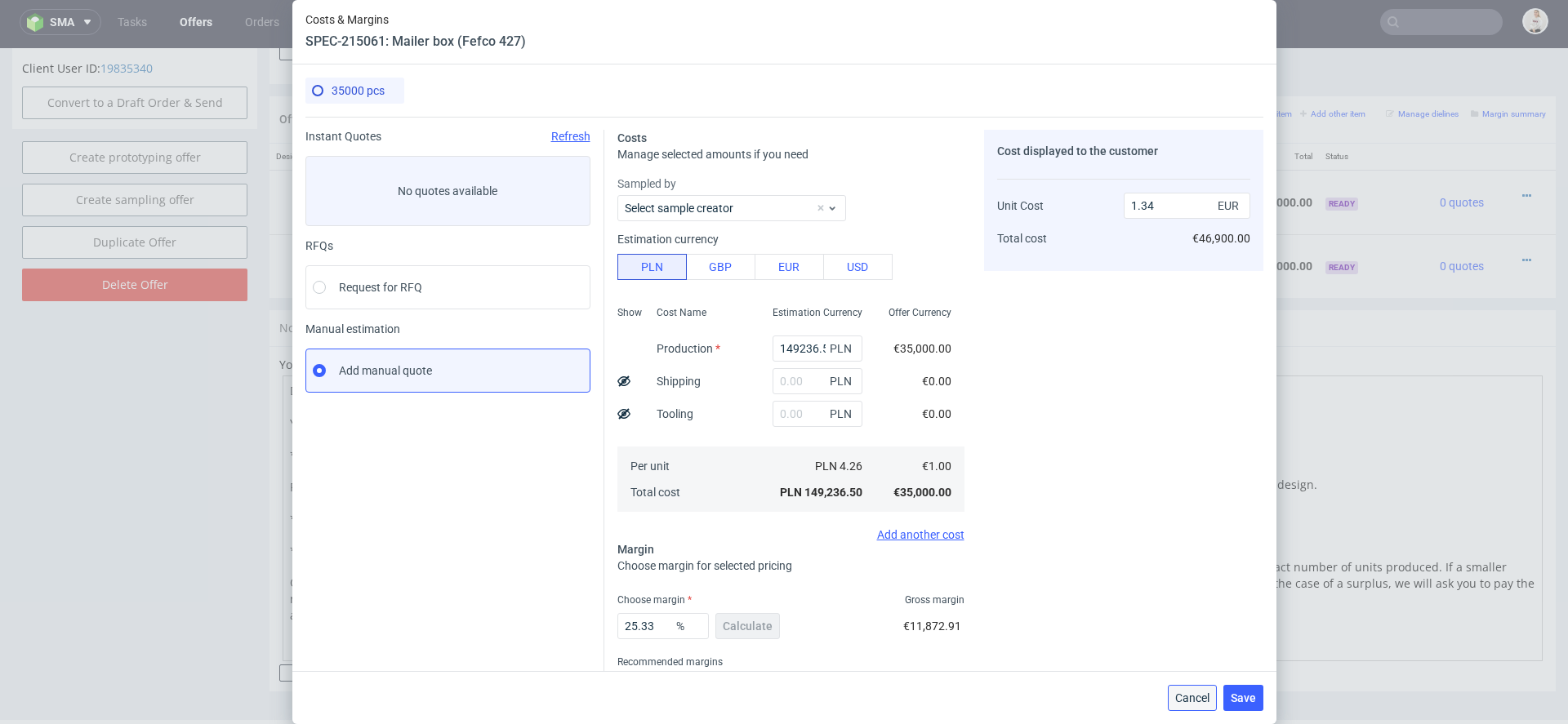
click at [1193, 703] on button "Cancel" at bounding box center [1193, 697] width 49 height 27
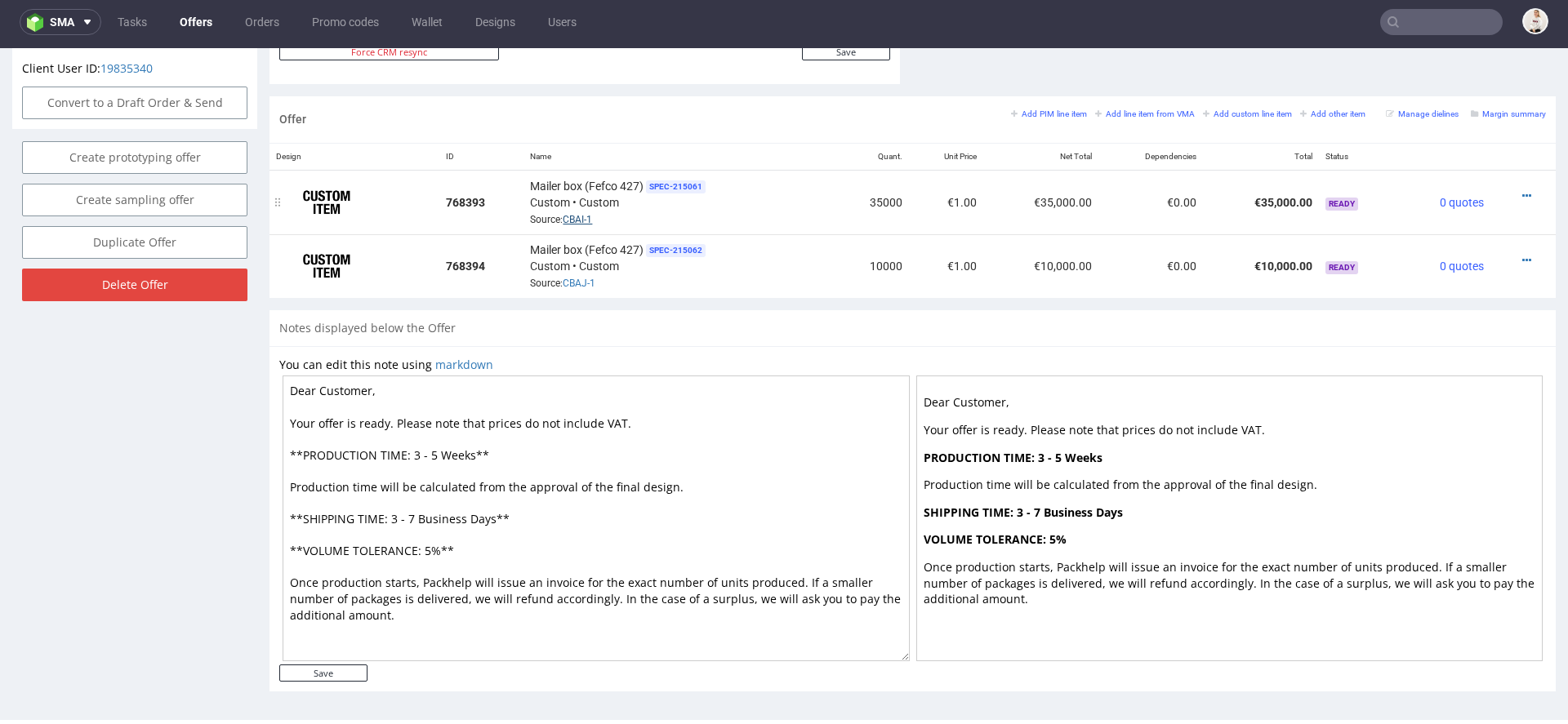
click at [577, 218] on link "CBAI-1" at bounding box center [578, 220] width 30 height 12
click at [1523, 190] on icon at bounding box center [1527, 196] width 9 height 12
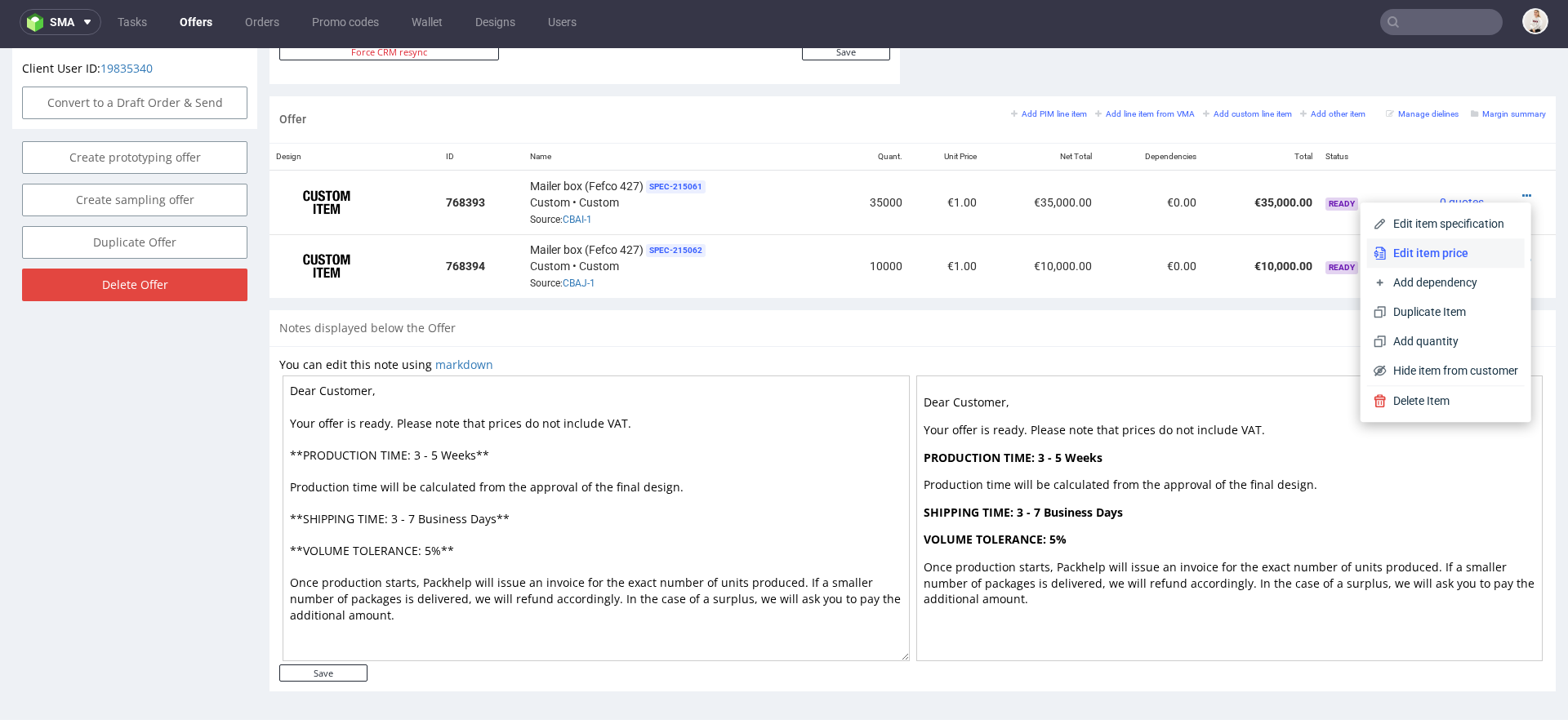
click at [1432, 250] on span "Edit item price" at bounding box center [1452, 253] width 131 height 17
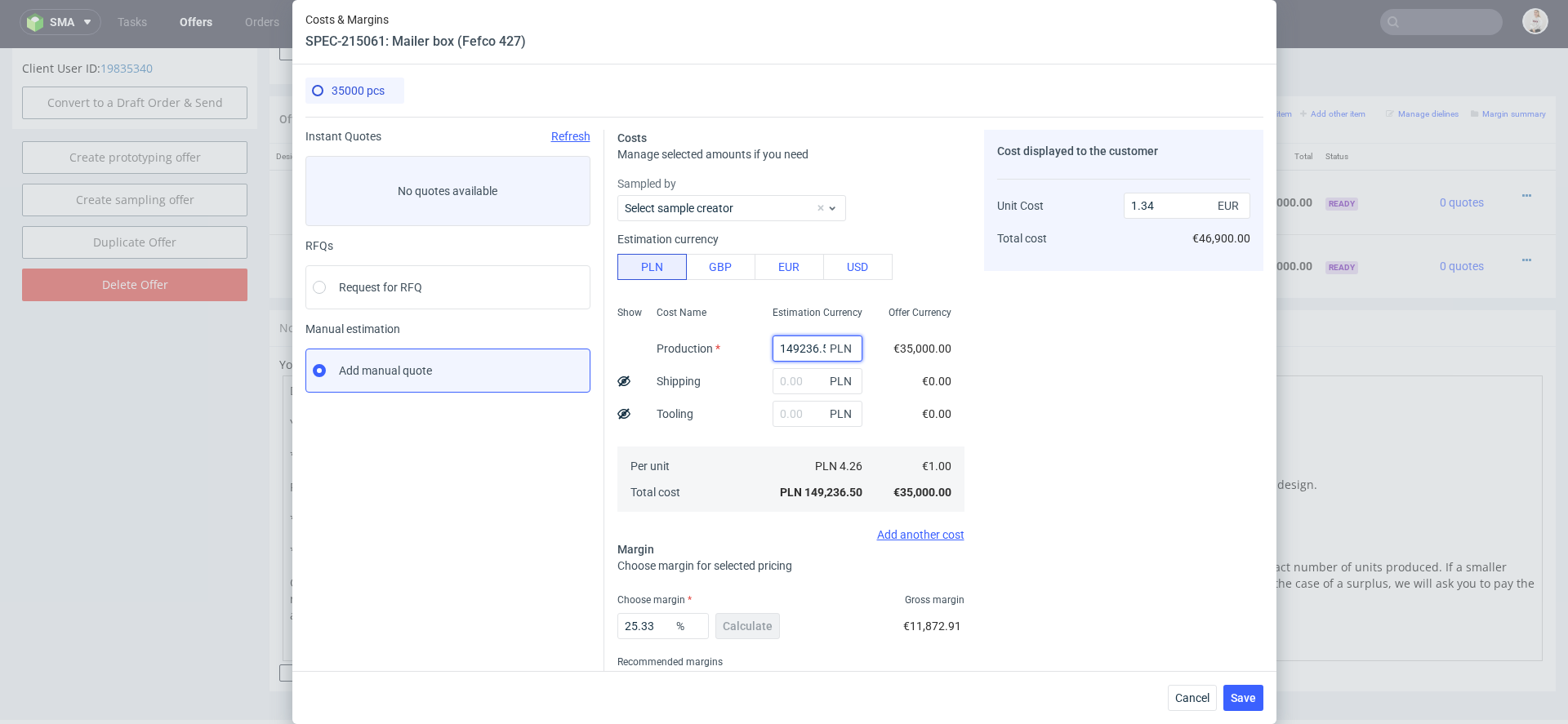
click at [802, 344] on input "149236.5" at bounding box center [817, 349] width 90 height 27
paste input "92400"
type input "92400"
click at [1002, 415] on div "Cost displayed to the customer Unit Cost Total cost 1.34 EUR €46,900.00" at bounding box center [1123, 428] width 279 height 598
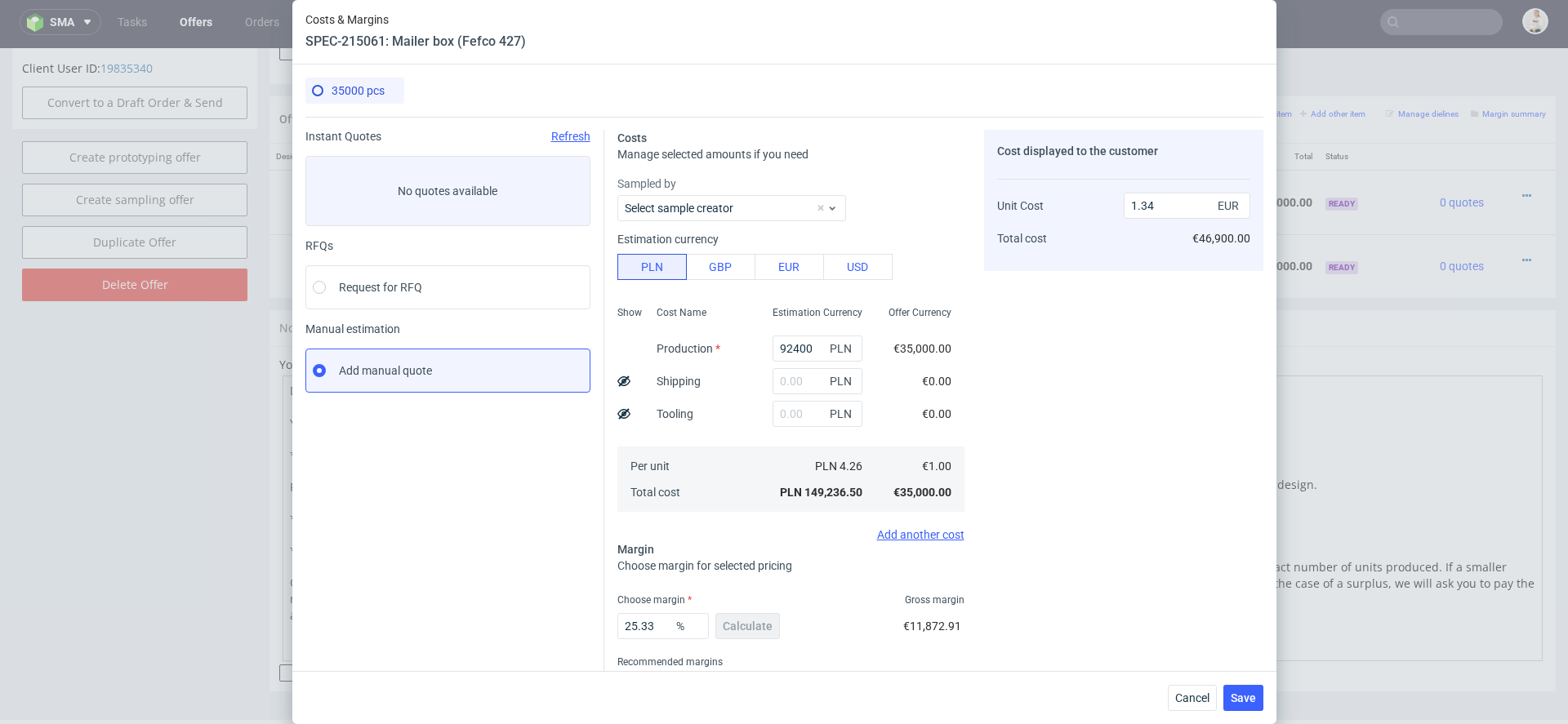
type input "0.83"
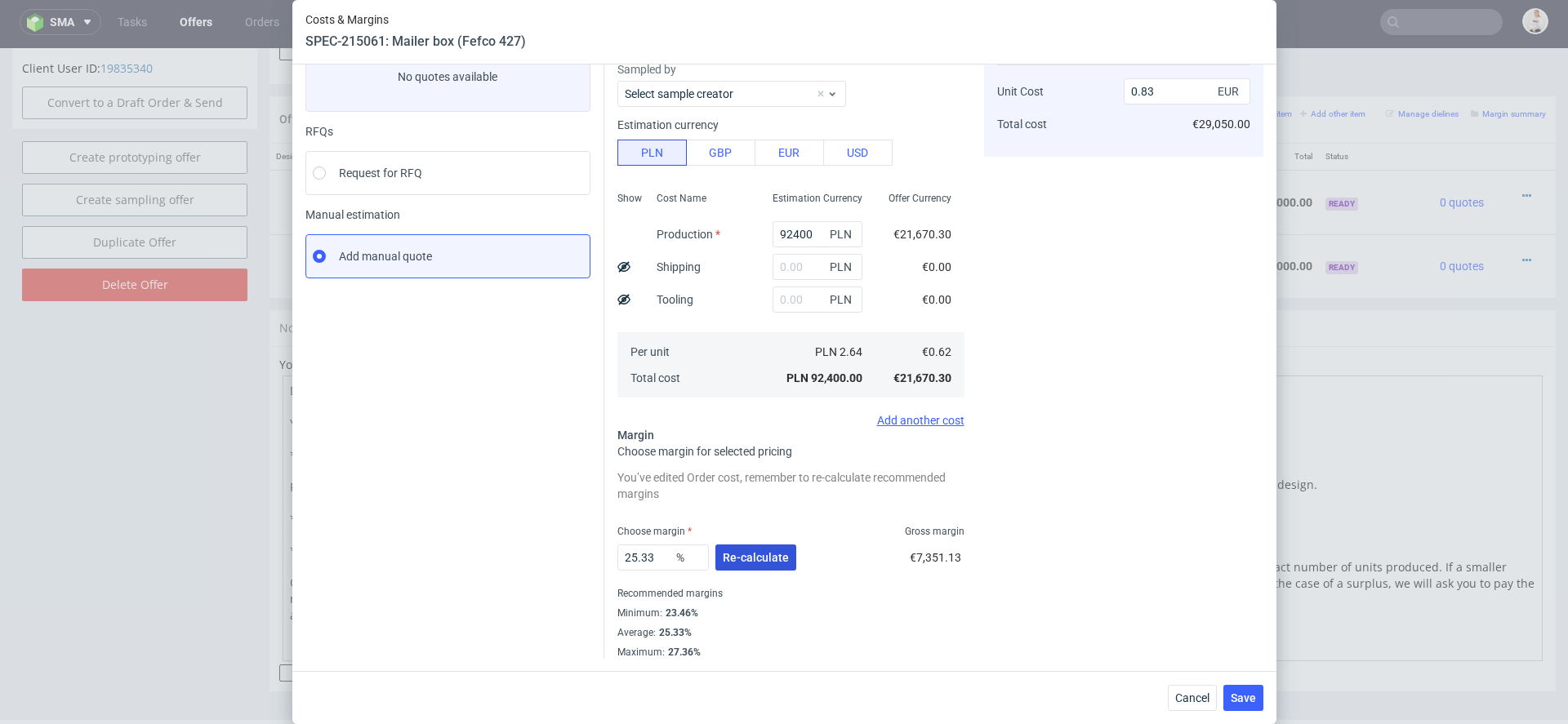
click at [774, 552] on span "Re-calculate" at bounding box center [755, 558] width 66 height 12
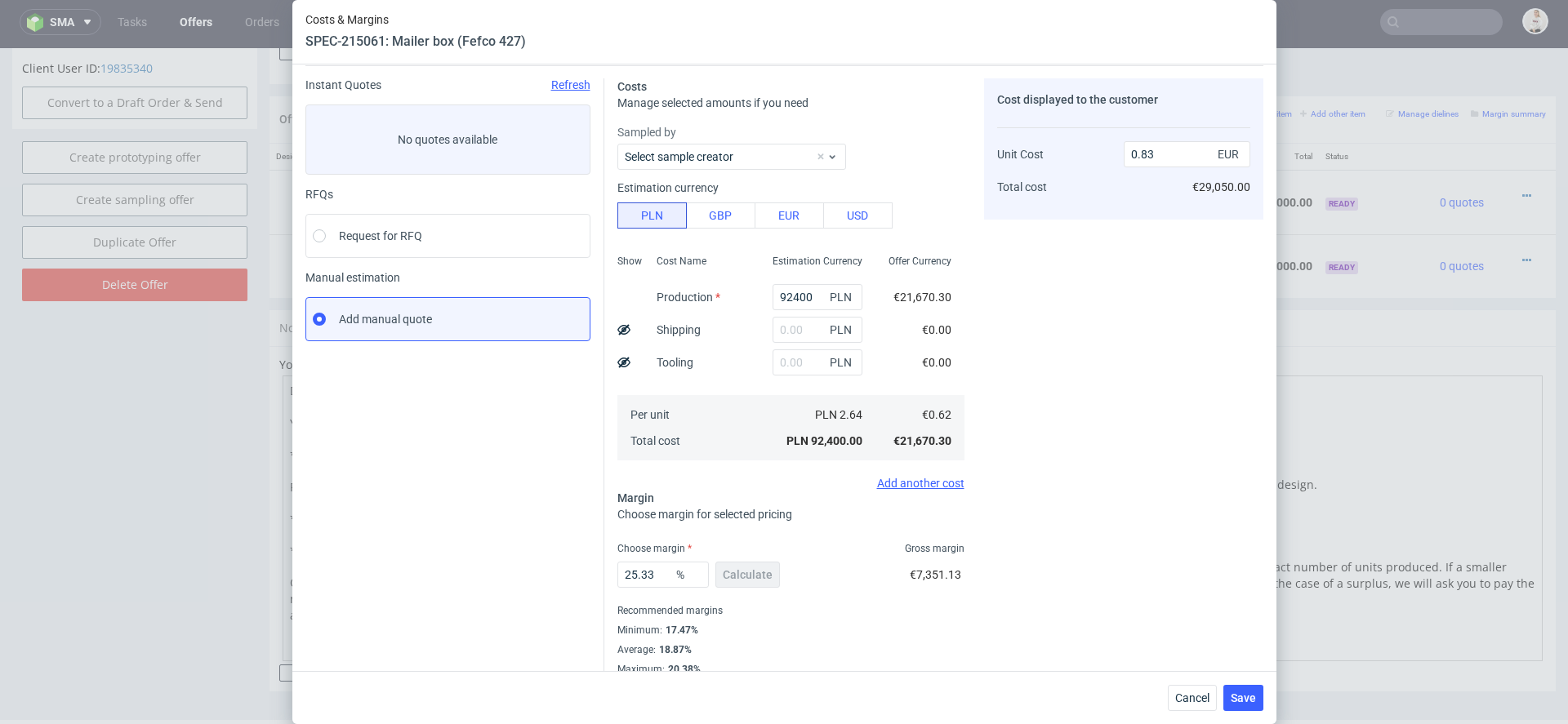
scroll to position [49, 0]
click at [1251, 692] on span "Save" at bounding box center [1244, 698] width 26 height 12
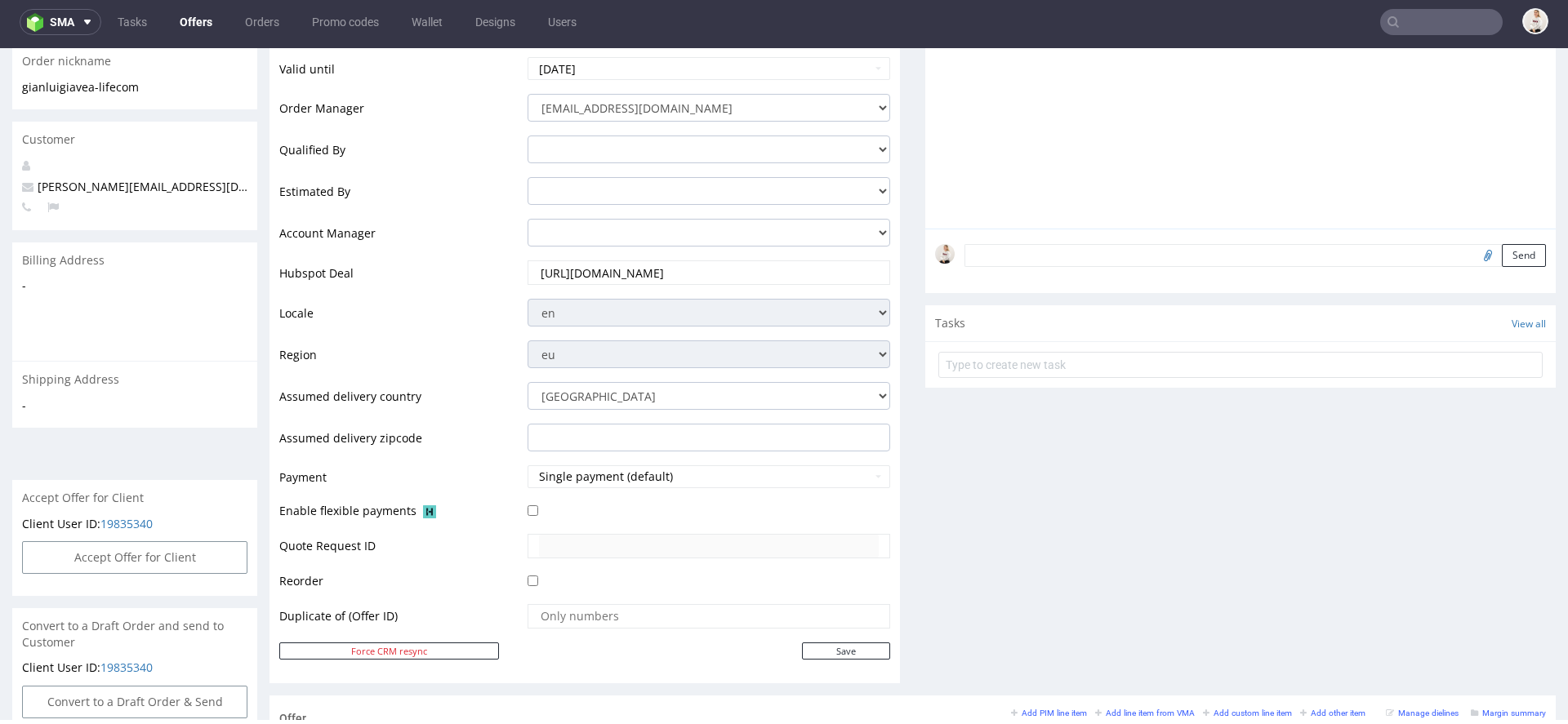
scroll to position [914, 0]
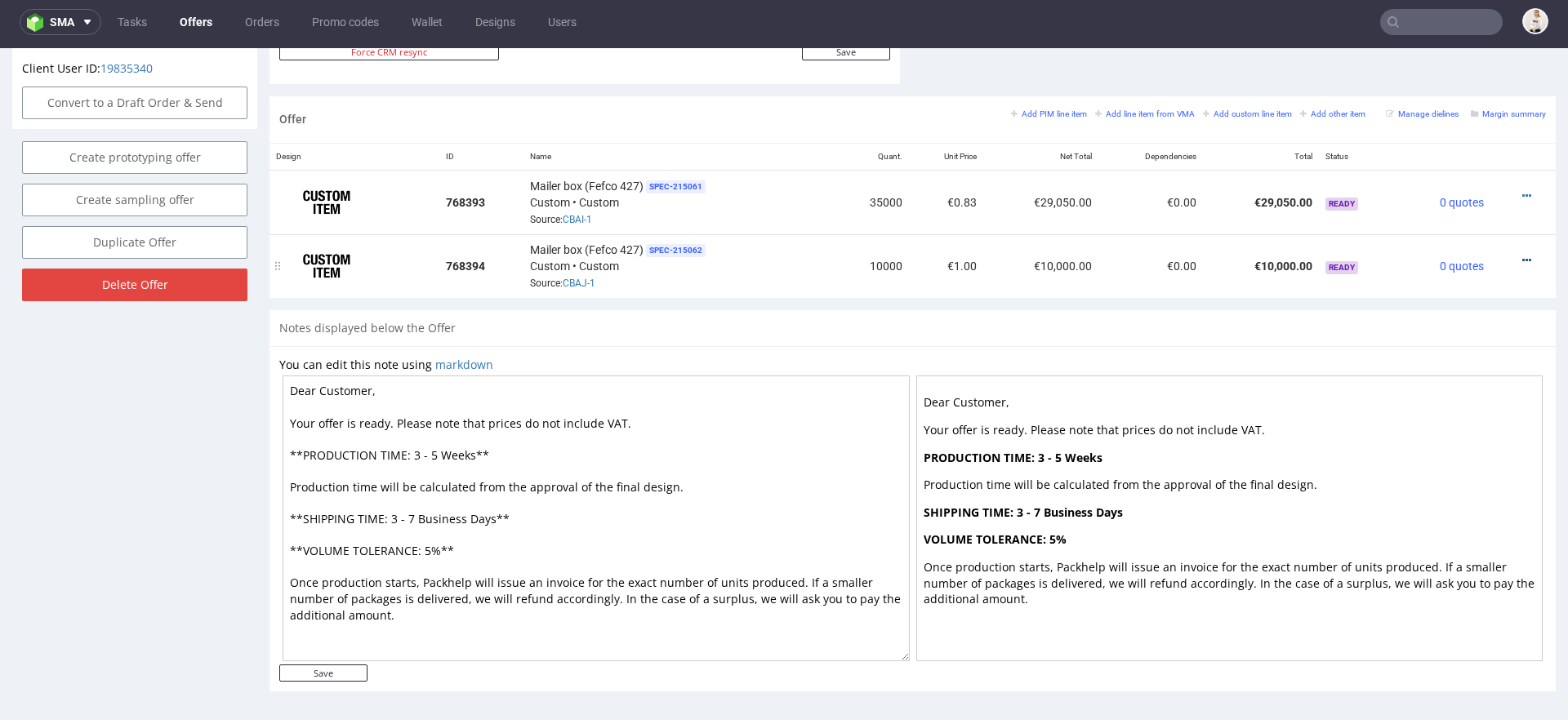
click at [1523, 255] on icon at bounding box center [1527, 261] width 9 height 12
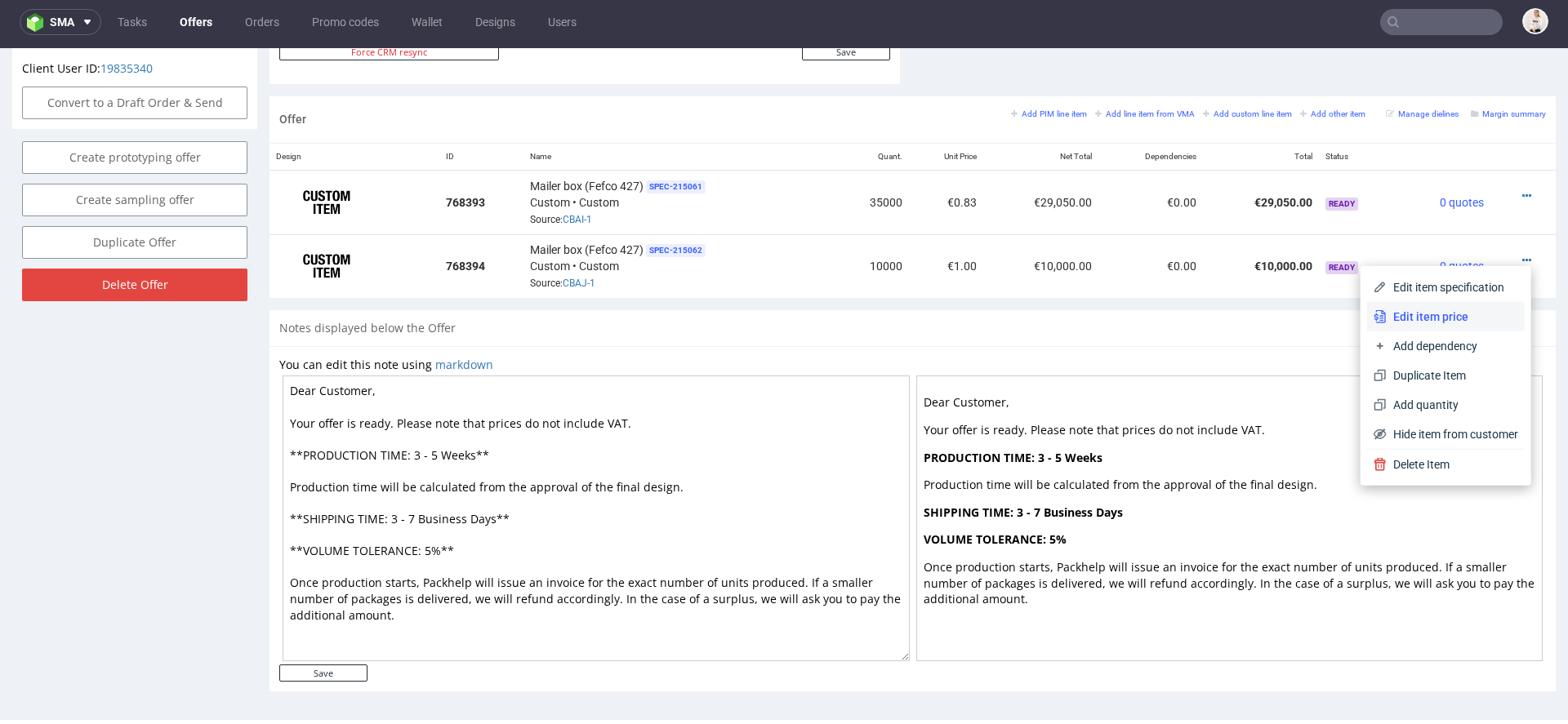
click at [1411, 309] on span "Edit item price" at bounding box center [1452, 316] width 131 height 17
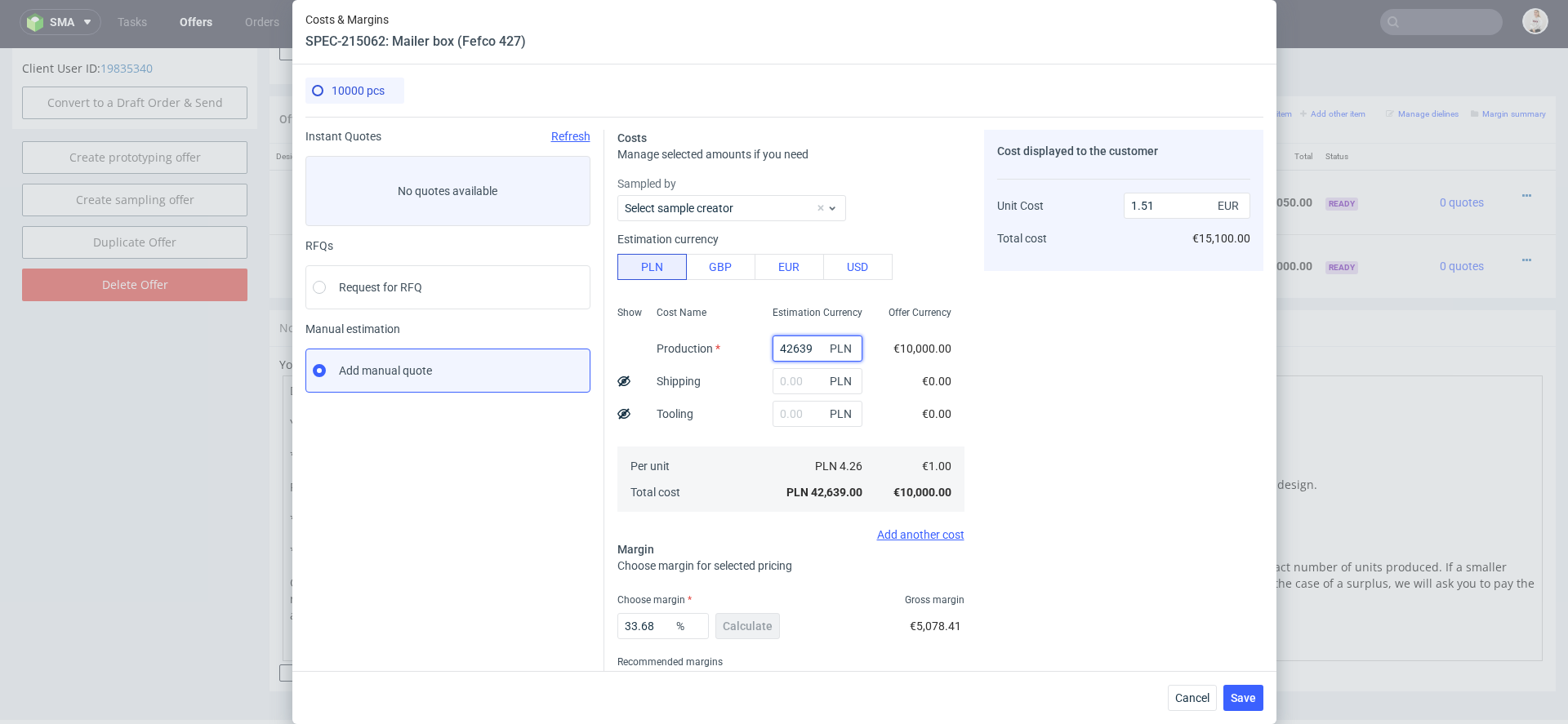
click at [790, 355] on input "42639" at bounding box center [817, 349] width 90 height 27
paste input "57800"
type input "57800"
click at [1024, 447] on div "Cost displayed to the customer Unit Cost Total cost 1.51 EUR €15,100.00" at bounding box center [1123, 428] width 279 height 598
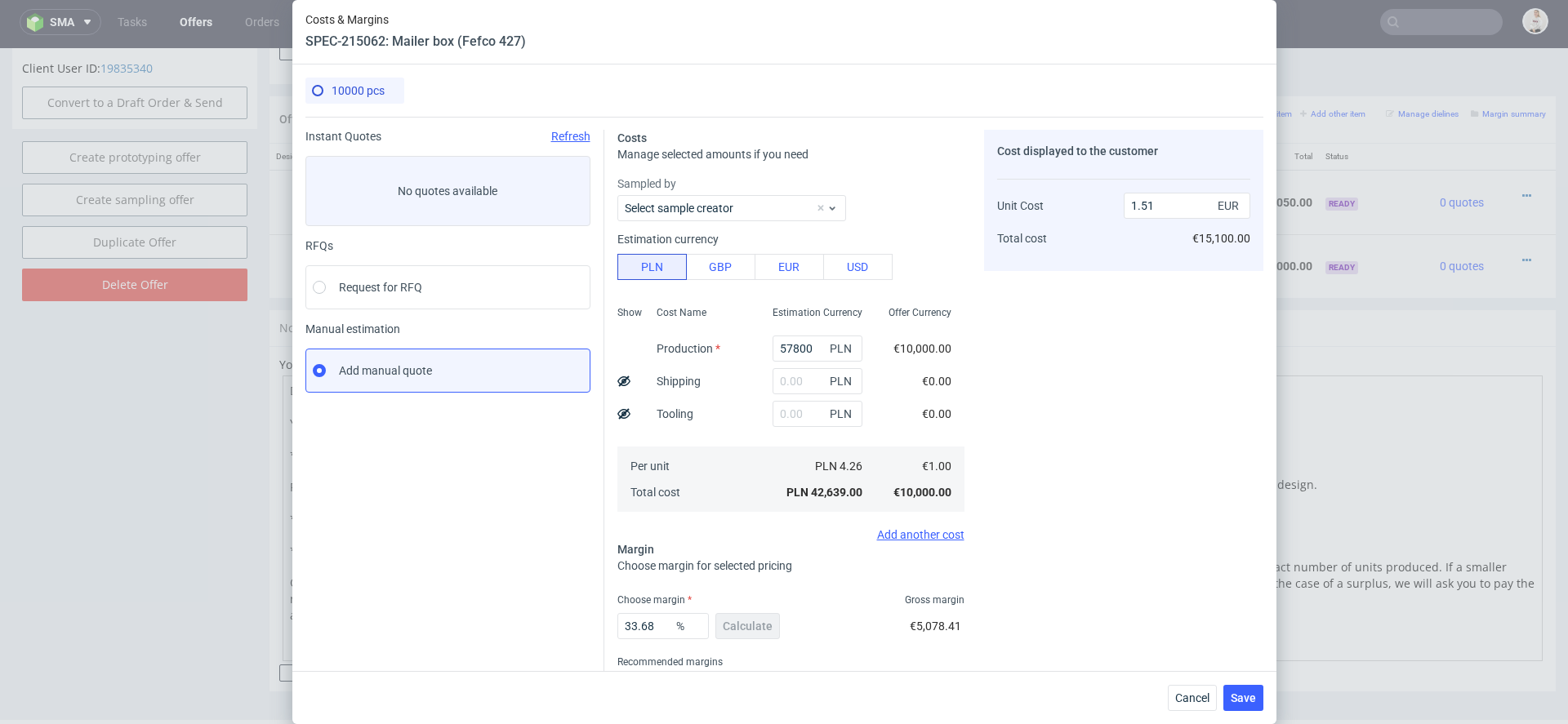
type input "2.04"
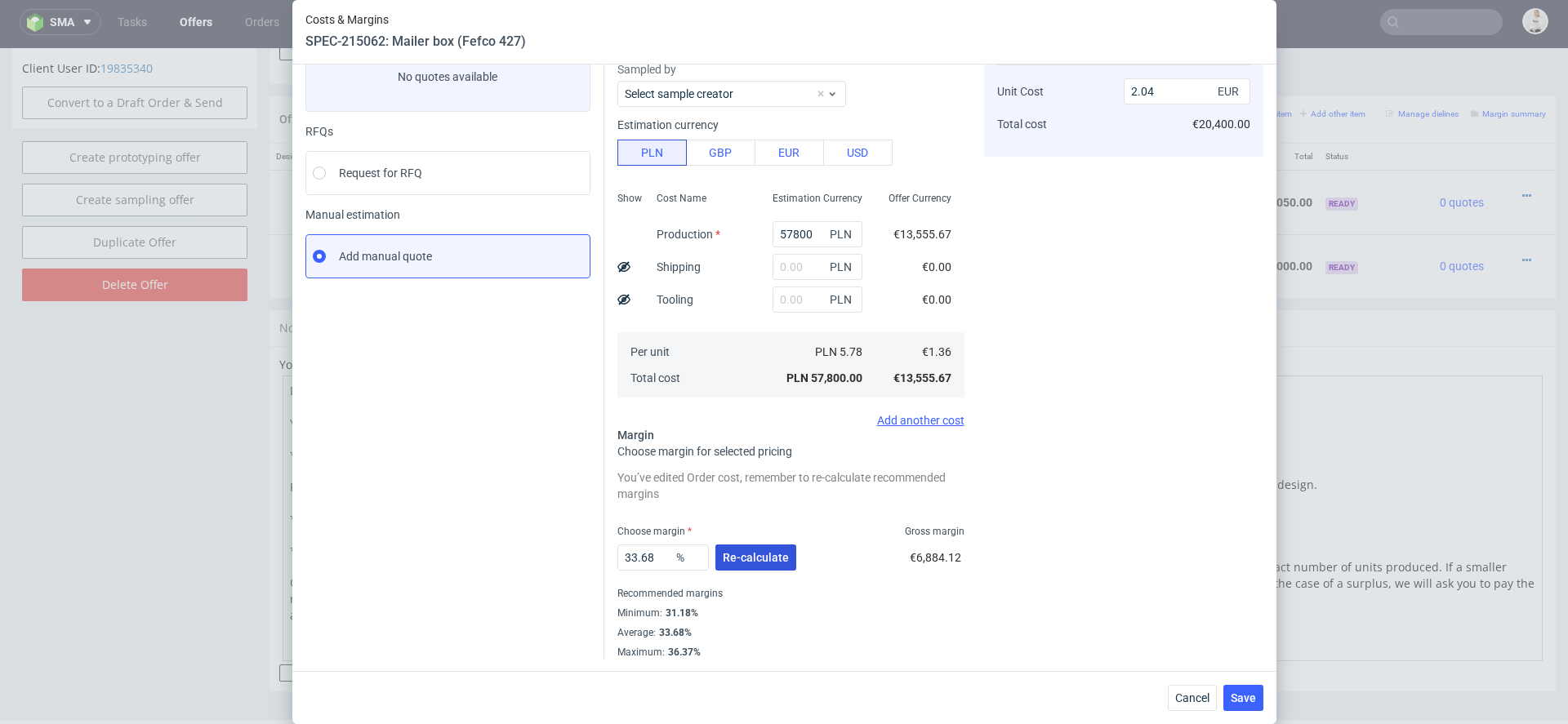
click at [766, 552] on span "Re-calculate" at bounding box center [755, 558] width 66 height 12
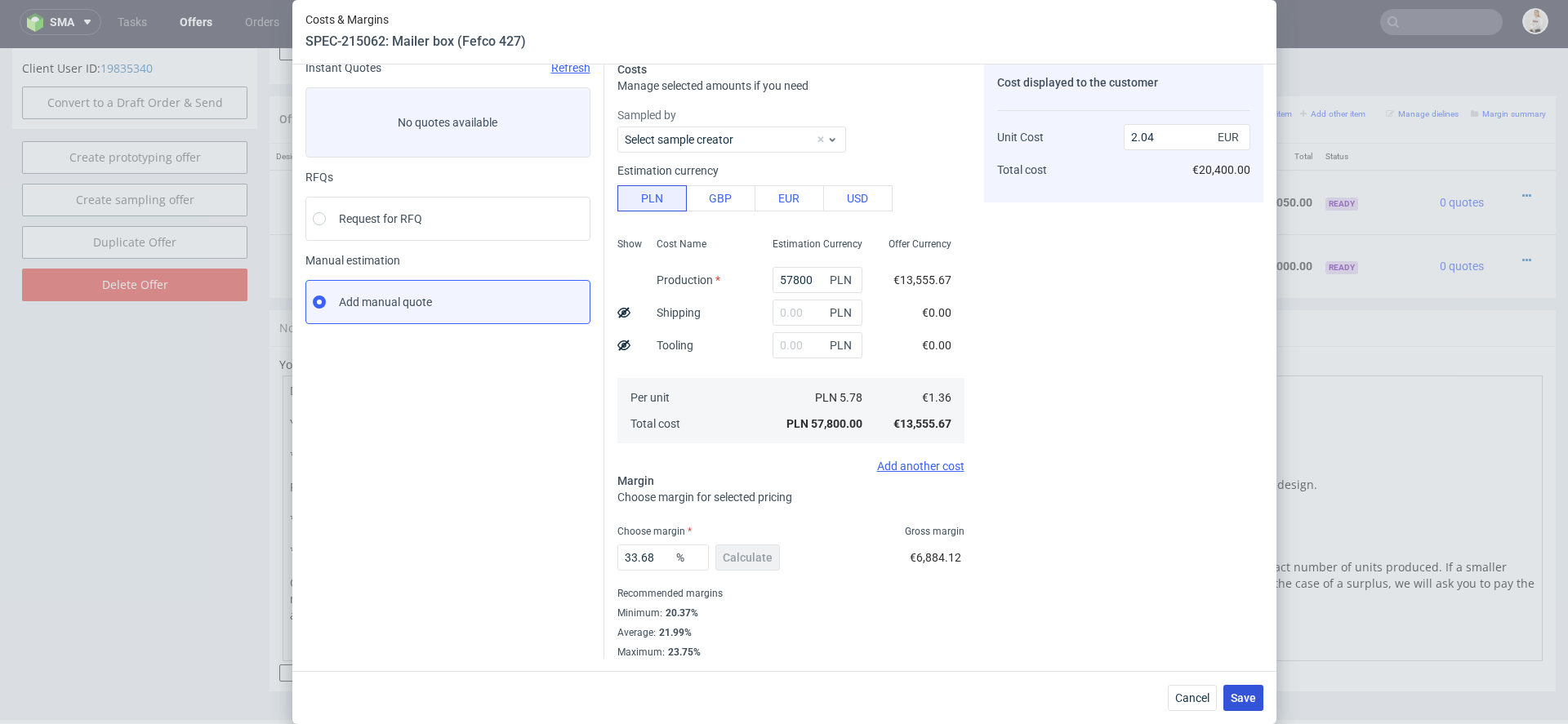
click at [1260, 692] on button "Save" at bounding box center [1243, 697] width 40 height 27
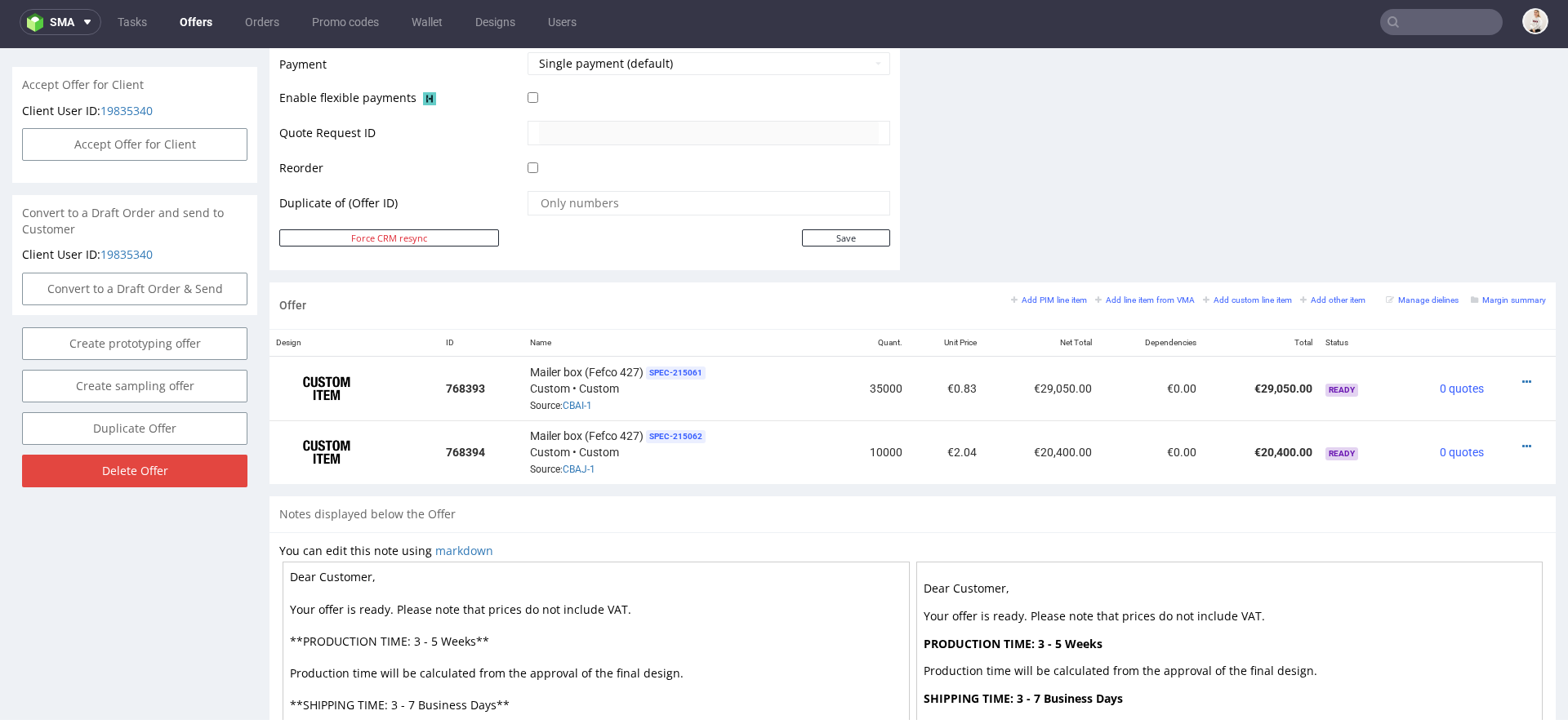
scroll to position [759, 0]
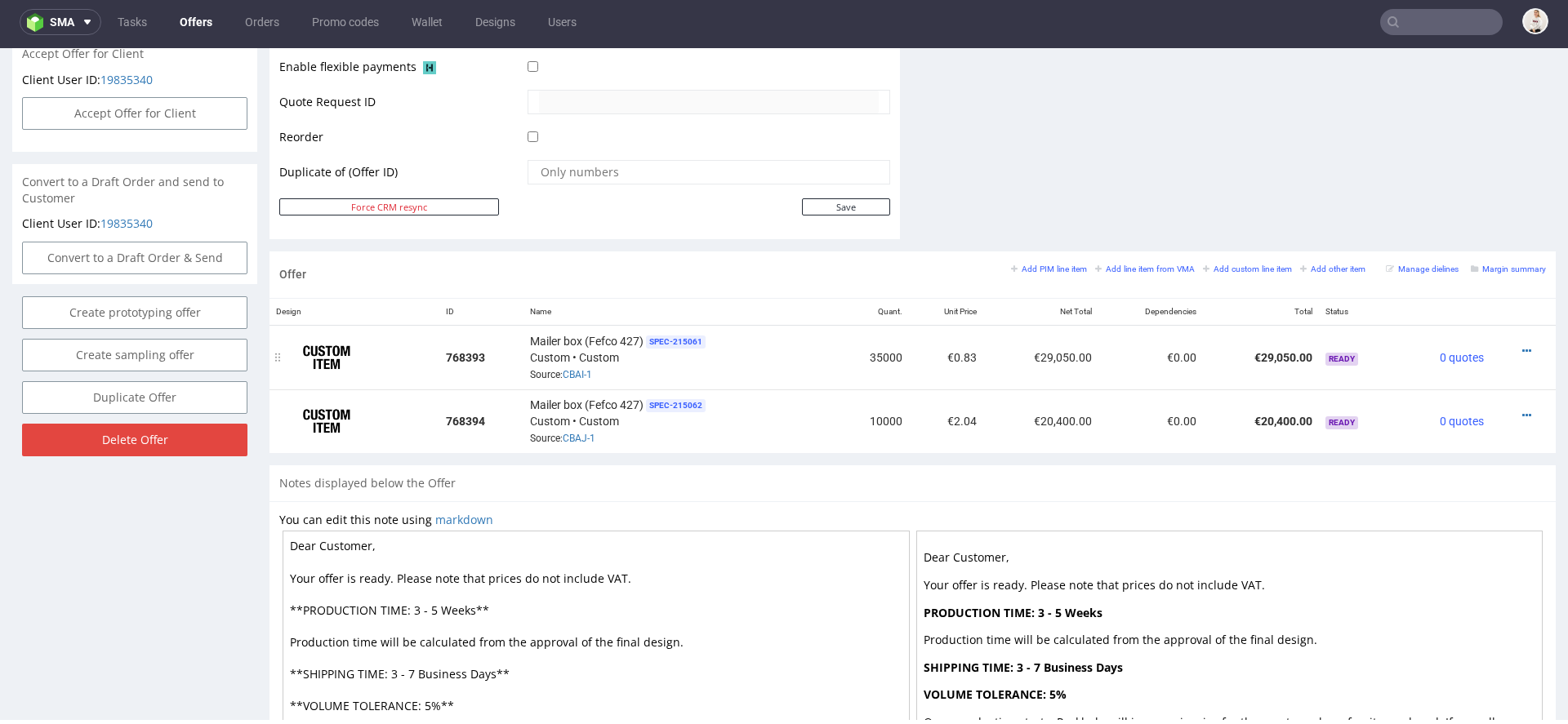
click at [1517, 343] on div at bounding box center [1518, 351] width 42 height 17
click at [1523, 346] on icon at bounding box center [1527, 352] width 9 height 12
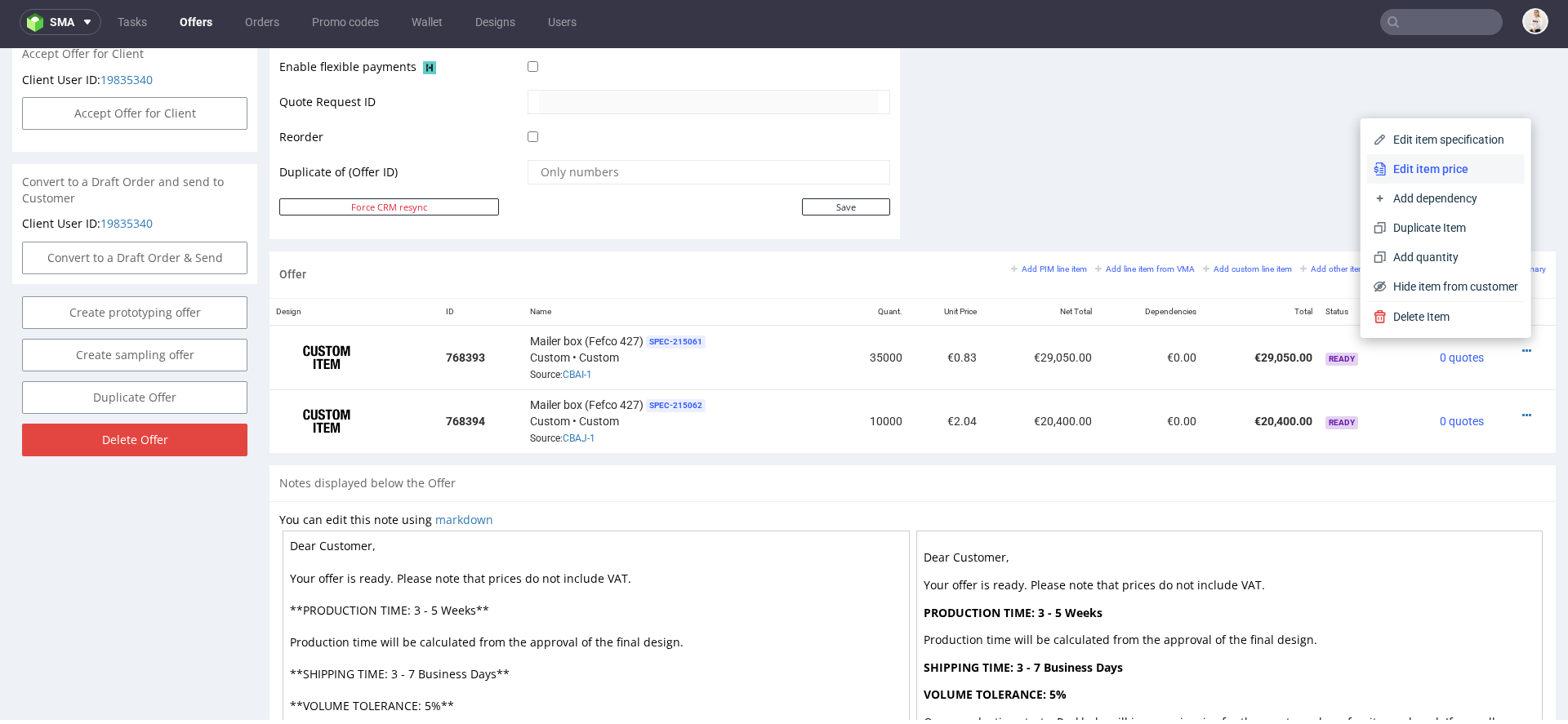
click at [1437, 169] on span "Edit item price" at bounding box center [1452, 168] width 131 height 17
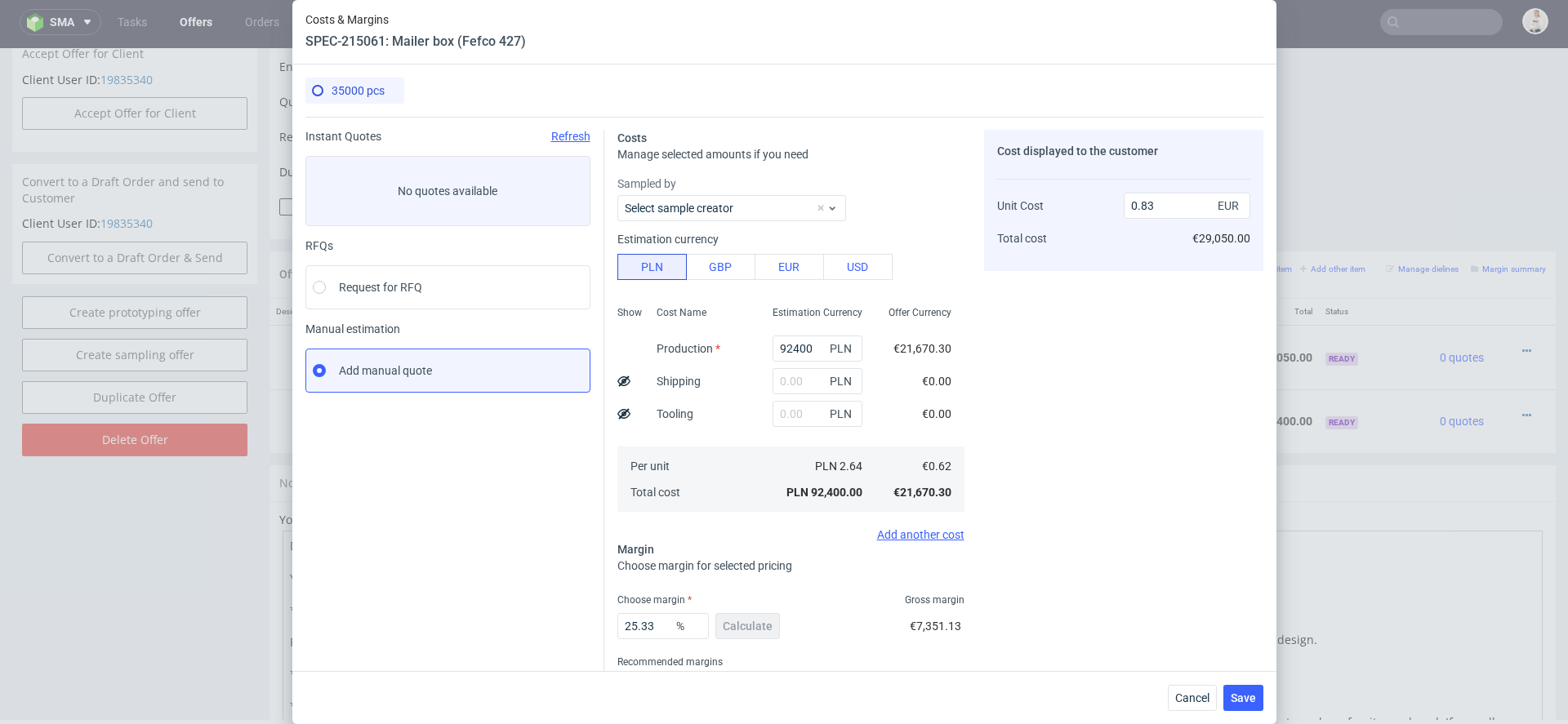
click at [627, 377] on use at bounding box center [623, 380] width 13 height 11
click at [805, 375] on input "text" at bounding box center [817, 381] width 90 height 27
type input "7000"
type input "0.85"
type input "1750"
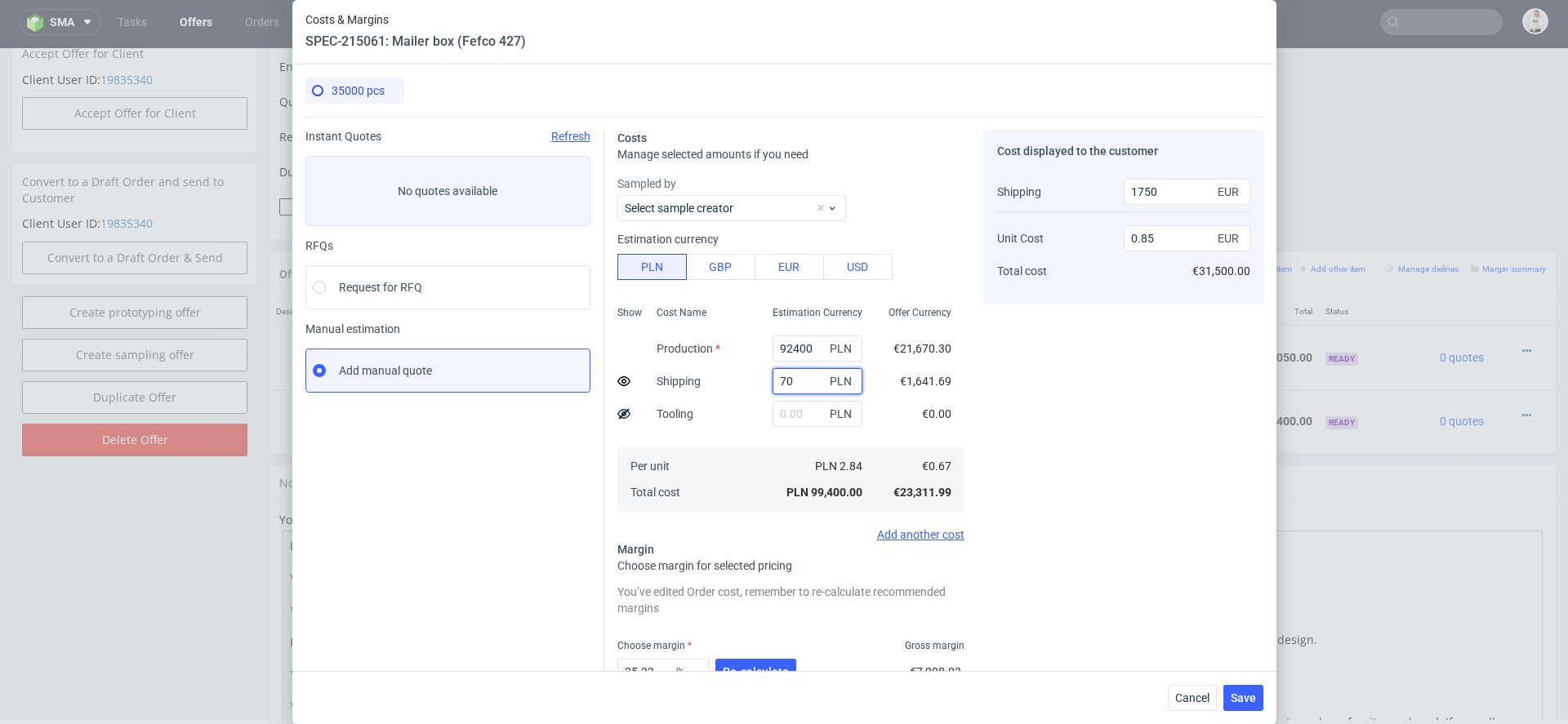
type input "7"
type input "0.83"
type input "0"
type input "6000"
type input "0.84"
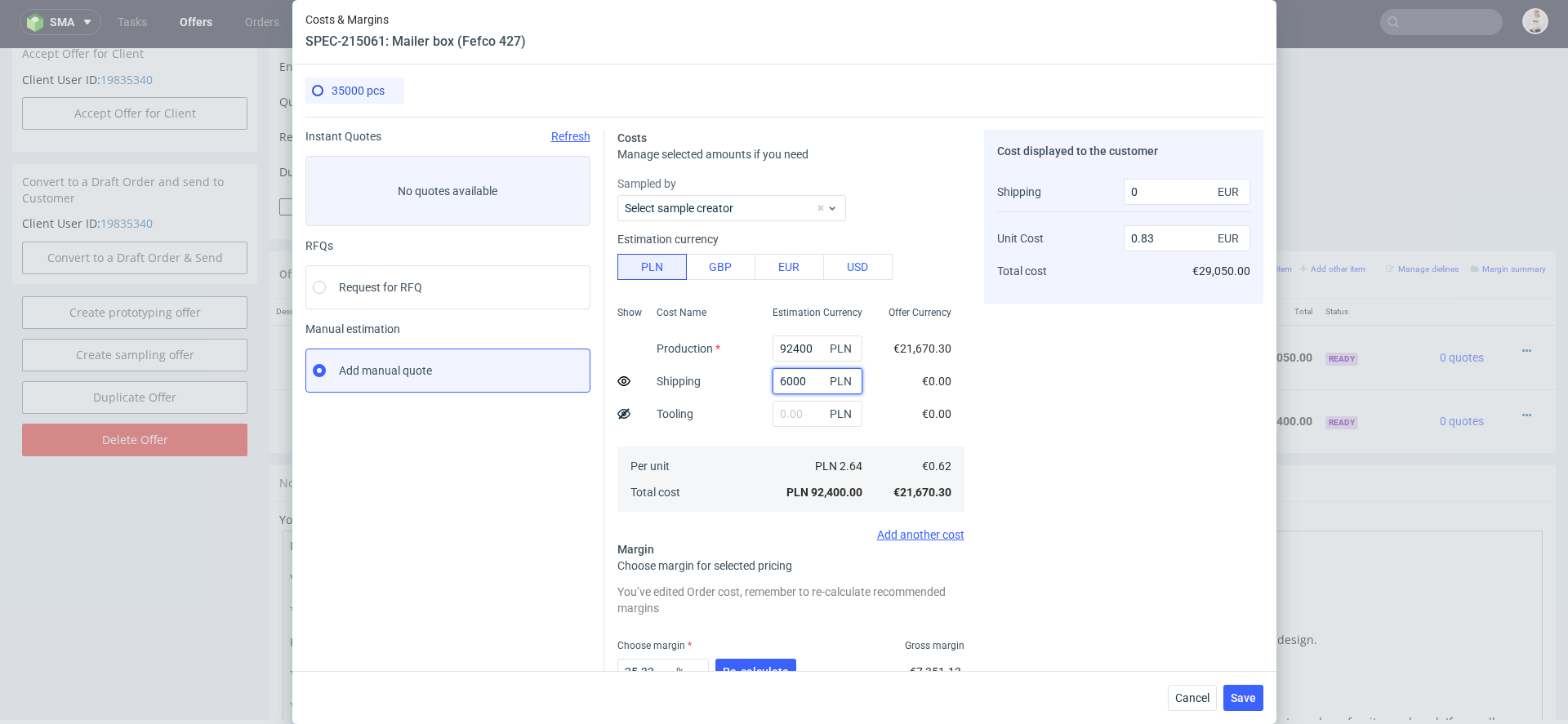
type input "1400"
type input "6"
type input "0.83"
type input "0"
type input "5700"
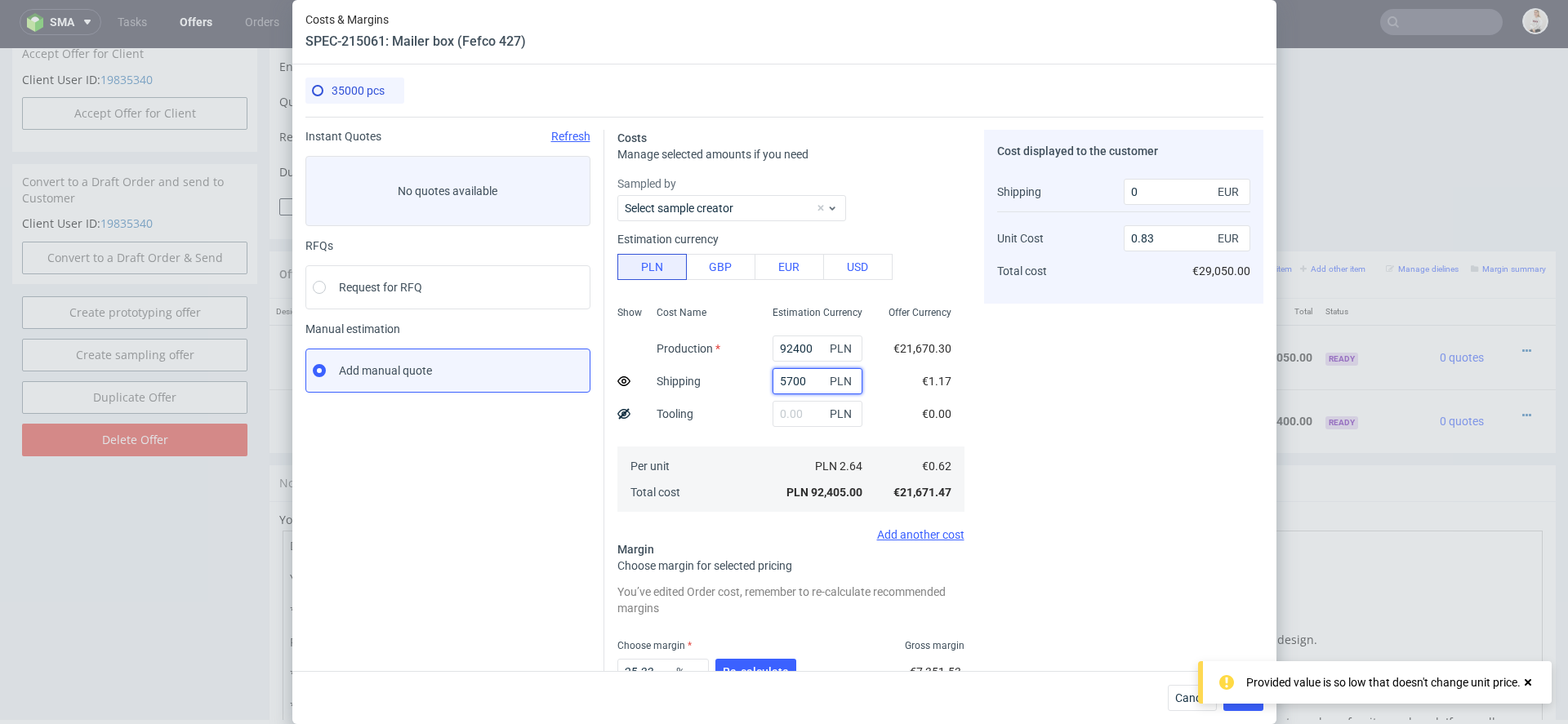
type input "0.84"
type input "1400"
type input "5"
type input "0.83"
type input "0"
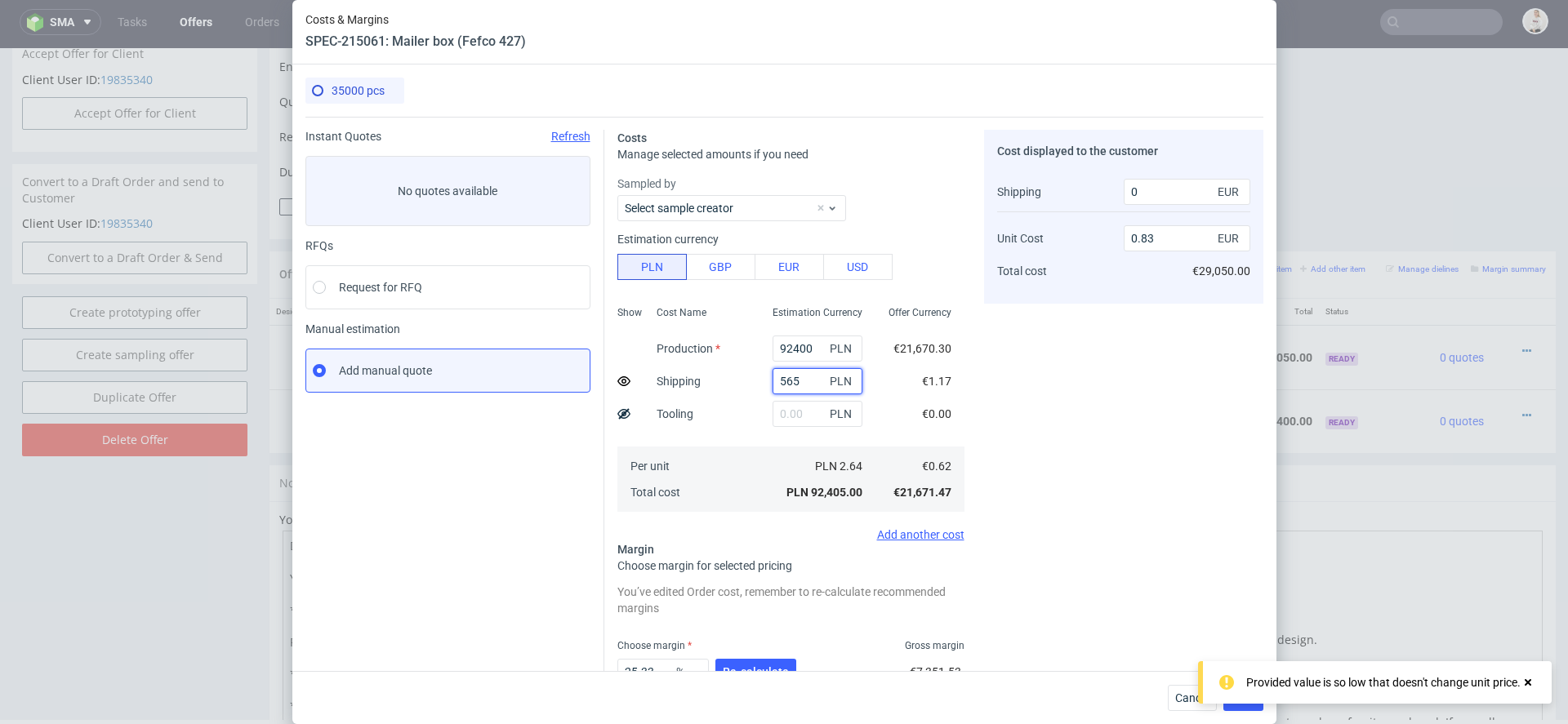
type input "5650"
type input "0.84"
type input "1400"
click at [797, 383] on input "5650" at bounding box center [817, 381] width 90 height 27
click at [793, 378] on input "5600" at bounding box center [817, 381] width 90 height 27
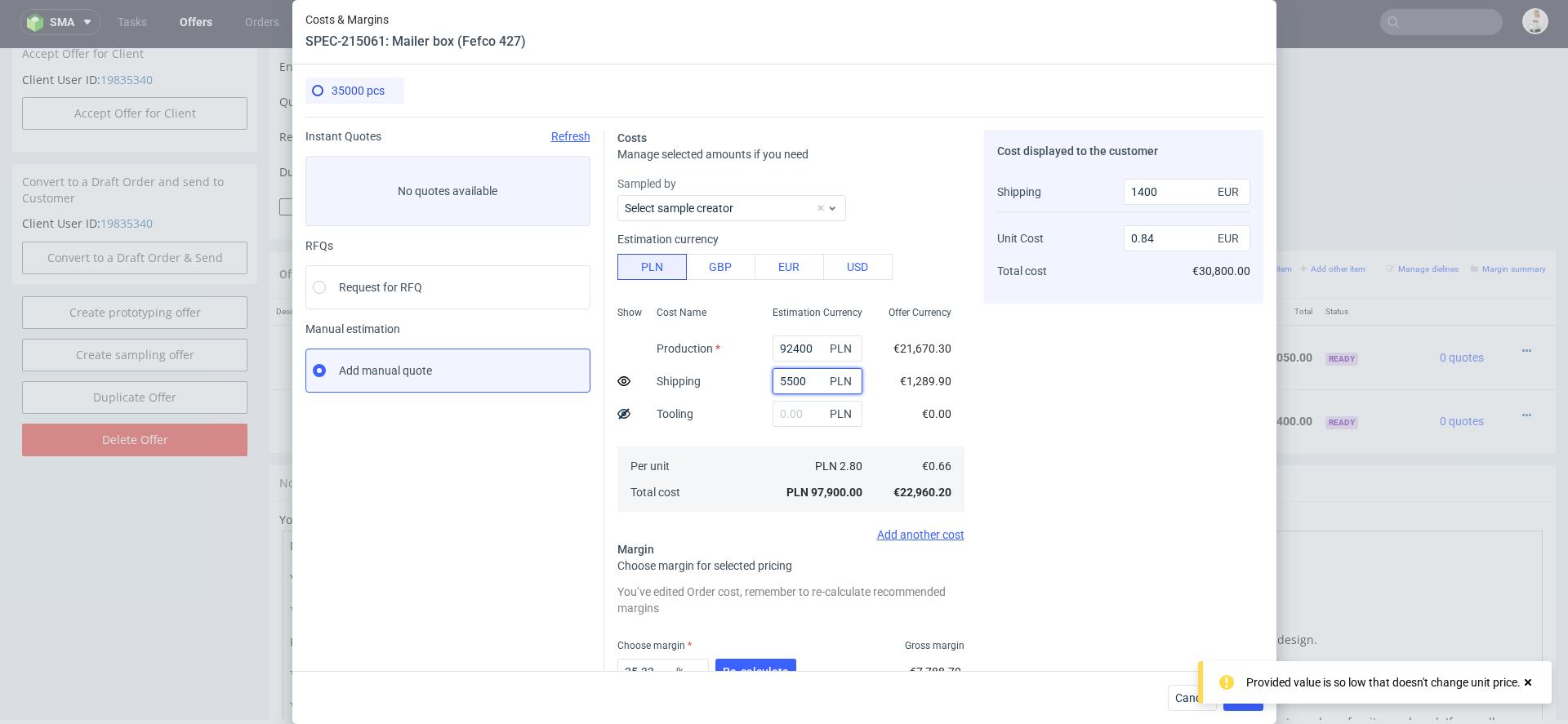
click at [796, 381] on input "5500" at bounding box center [817, 381] width 90 height 27
type input "5550"
click at [993, 386] on div "Cost displayed to the customer Shipping Unit Cost Total cost 1400 EUR 0.84 EUR …" at bounding box center [1123, 451] width 279 height 643
click at [1146, 189] on input "1400" at bounding box center [1187, 191] width 126 height 27
type input "1300"
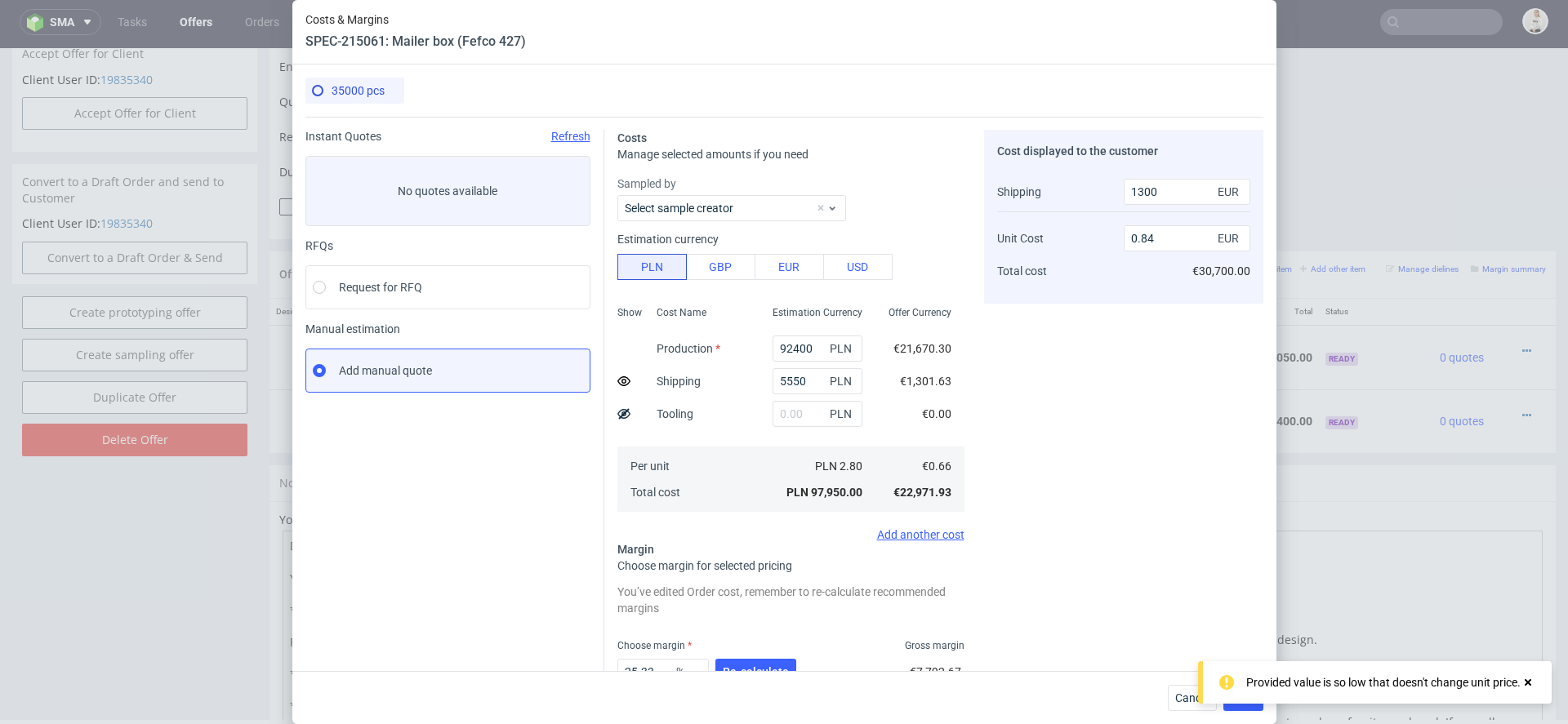
click at [1158, 373] on div "Cost displayed to the customer Shipping Unit Cost Total cost 1300 EUR 0.84 EUR …" at bounding box center [1123, 451] width 279 height 643
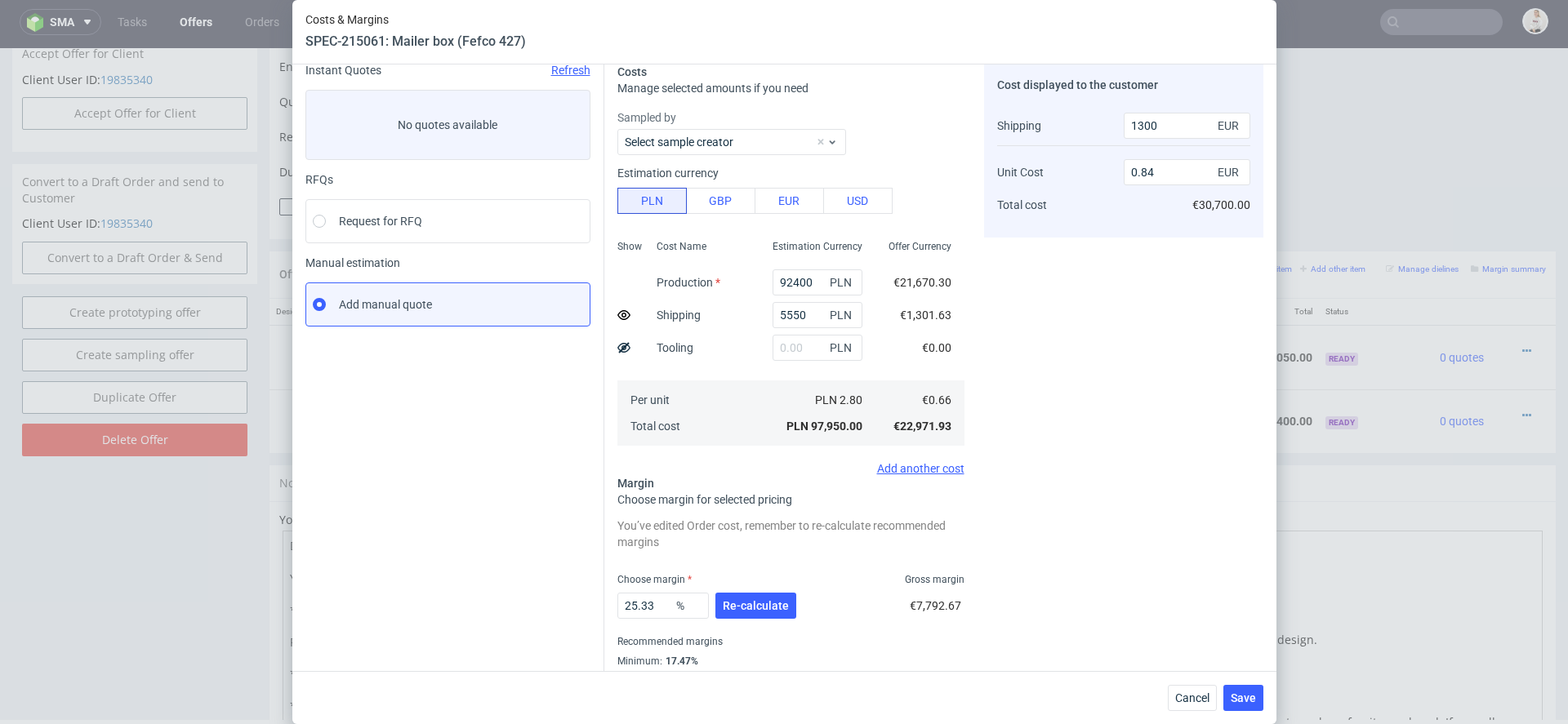
scroll to position [67, 0]
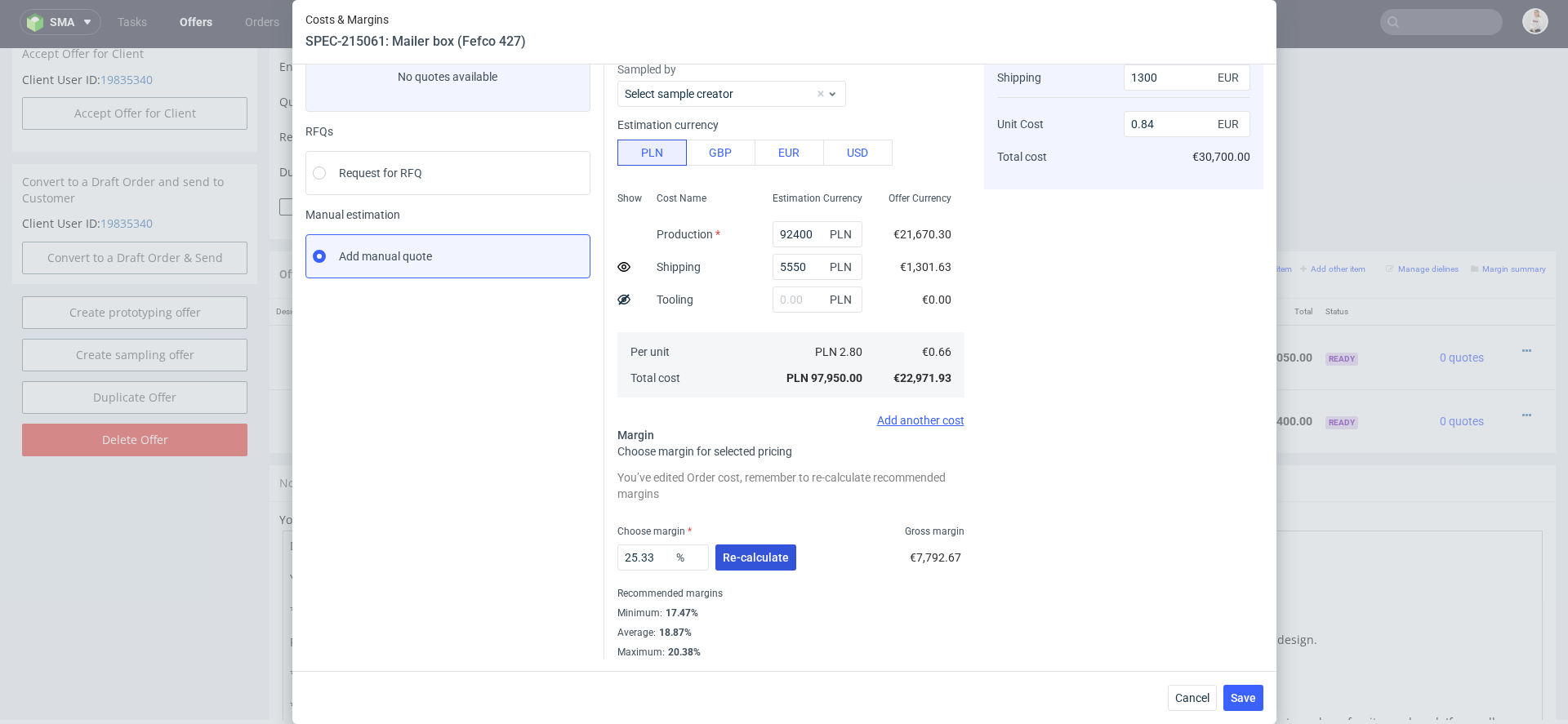
click at [774, 555] on span "Re-calculate" at bounding box center [755, 558] width 66 height 12
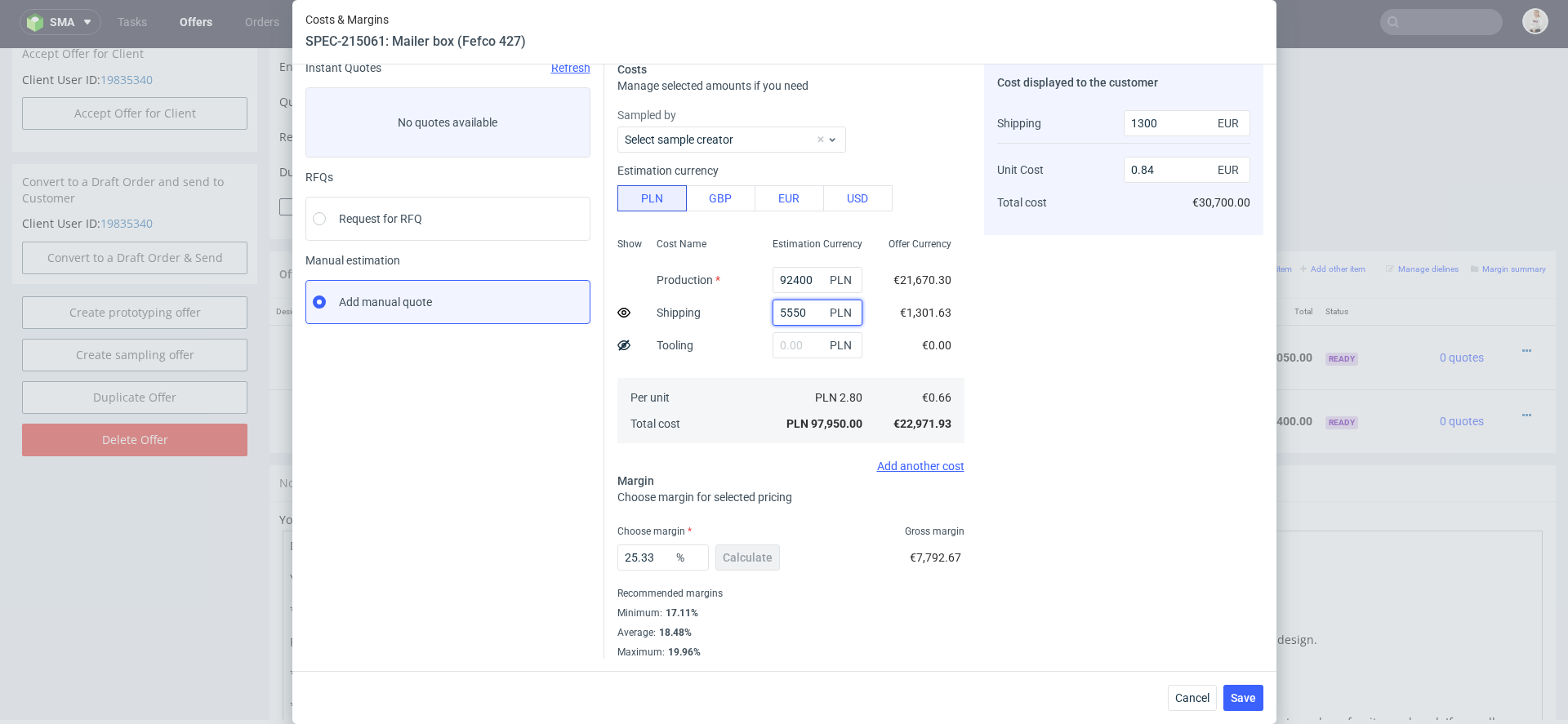
drag, startPoint x: 809, startPoint y: 319, endPoint x: 659, endPoint y: 319, distance: 150.0
click at [664, 319] on div "Show Cost Name Production Shipping Tooling Per unit Total cost Estimation Curre…" at bounding box center [790, 338] width 347 height 216
drag, startPoint x: 816, startPoint y: 310, endPoint x: 575, endPoint y: 279, distance: 243.0
click at [583, 285] on div "Instant Quotes Refresh No quotes available RFQs Request for RFQ Manual estimati…" at bounding box center [784, 354] width 958 height 611
type input "0.83"
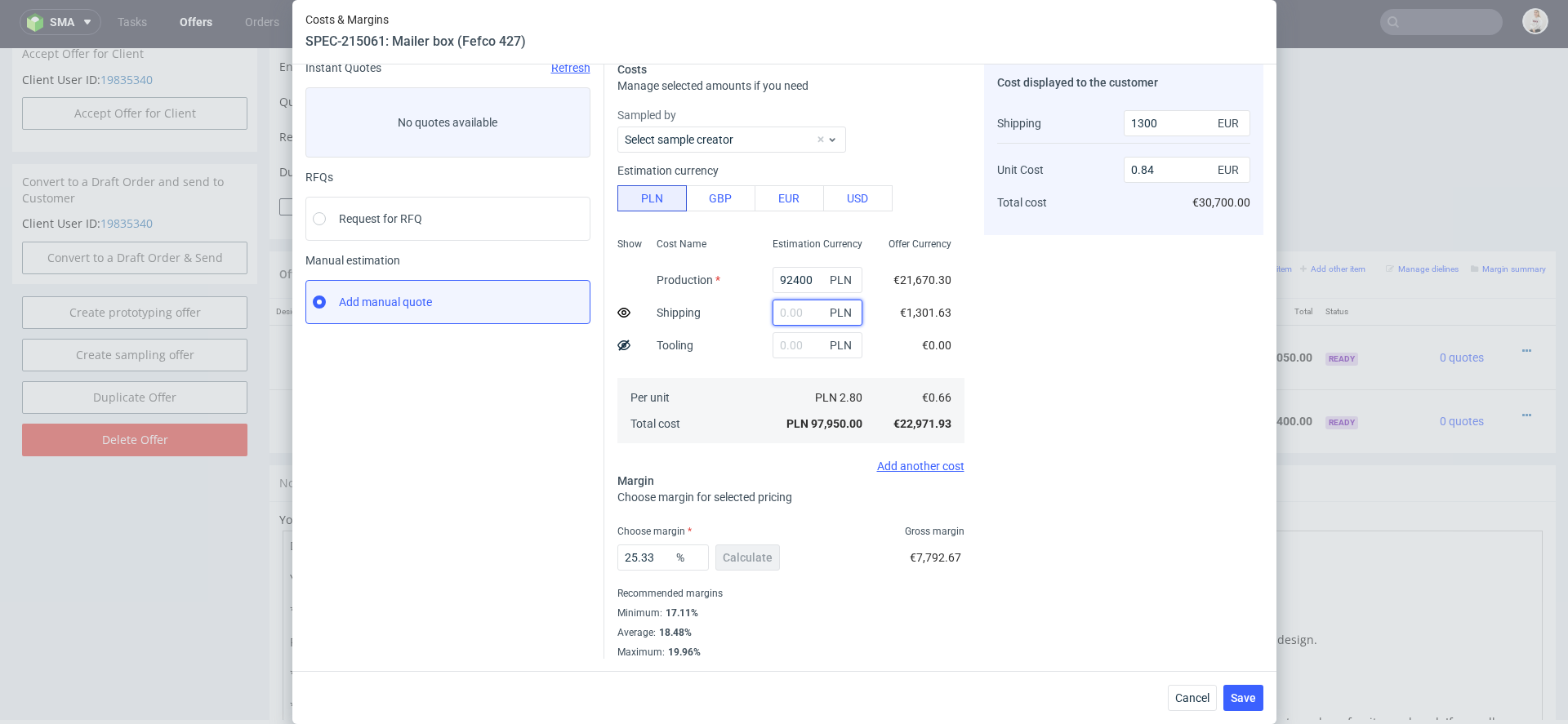
type input "0"
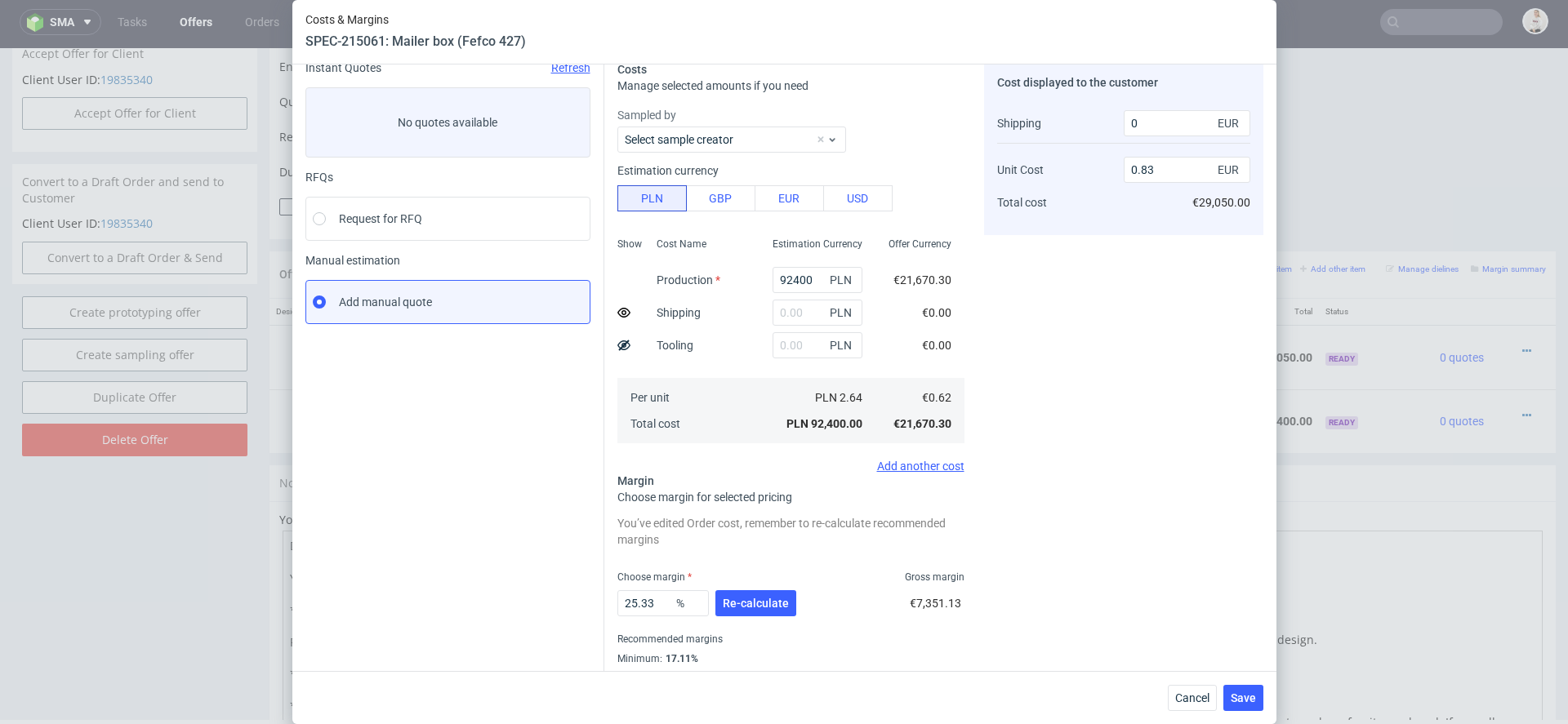
click at [1041, 369] on div "Cost displayed to the customer Shipping Unit Cost Total cost 0 EUR 0.83 EUR €29…" at bounding box center [1123, 382] width 279 height 643
click at [771, 610] on button "Re-calculate" at bounding box center [756, 603] width 81 height 27
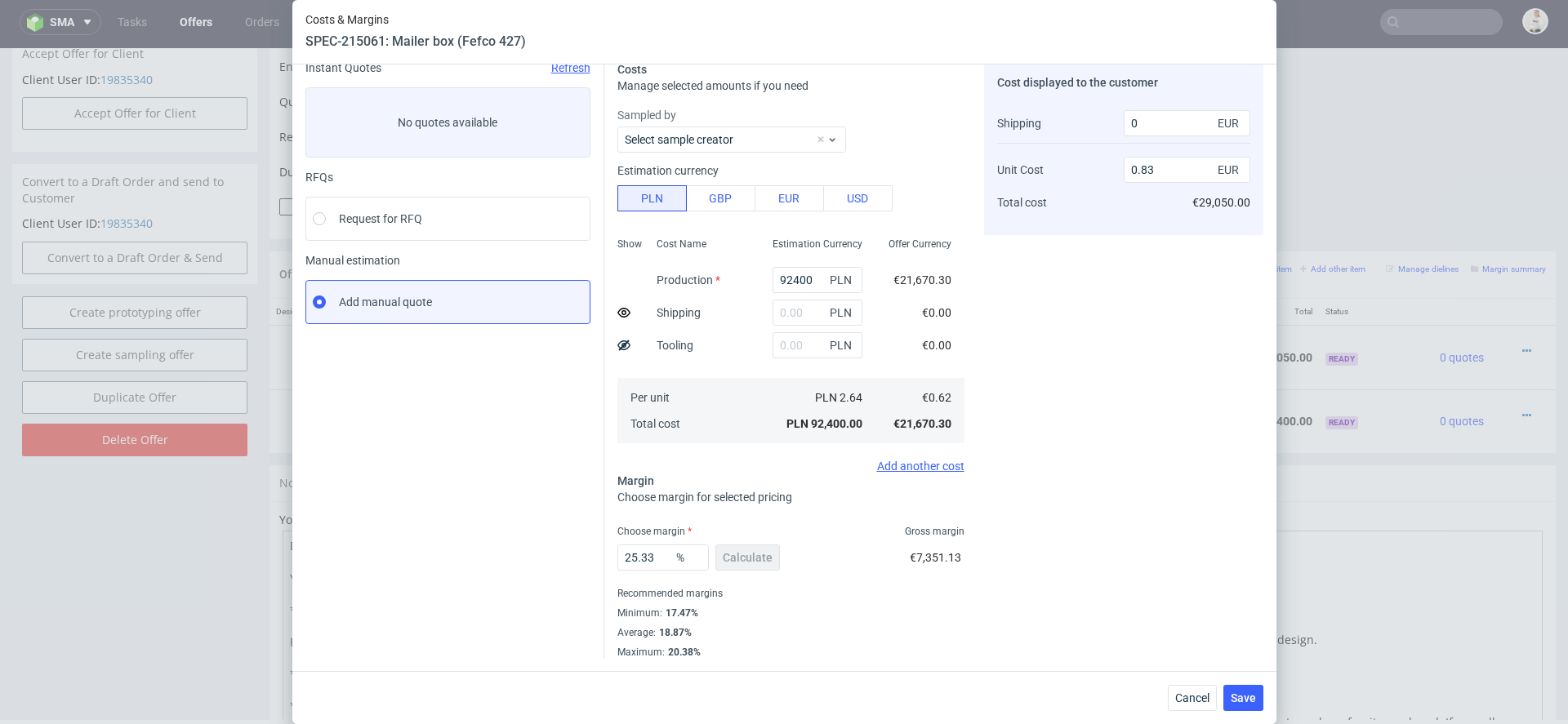
click at [1270, 709] on div "Cancel Save" at bounding box center [784, 697] width 984 height 53
click at [1250, 703] on button "Save" at bounding box center [1243, 697] width 40 height 27
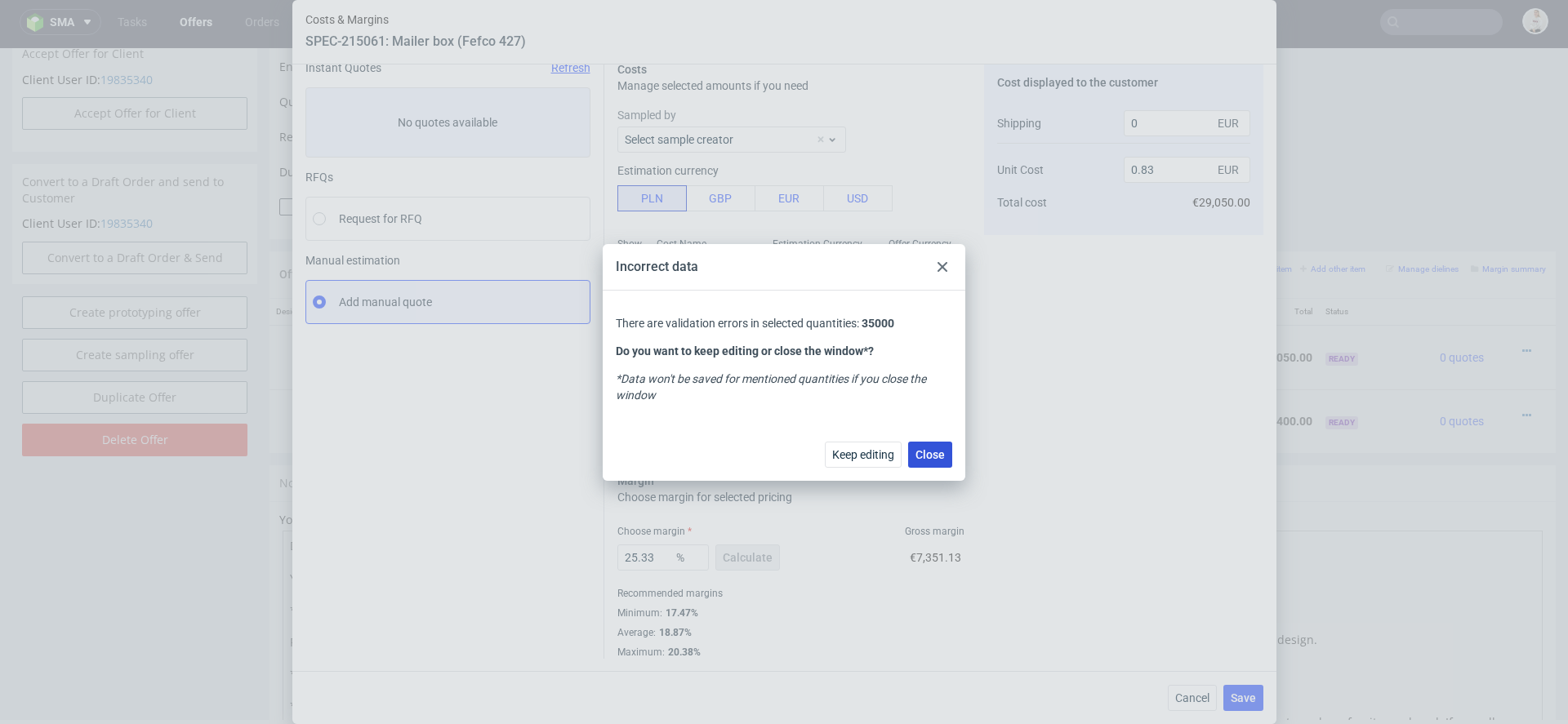
click at [921, 452] on span "Close" at bounding box center [930, 455] width 30 height 12
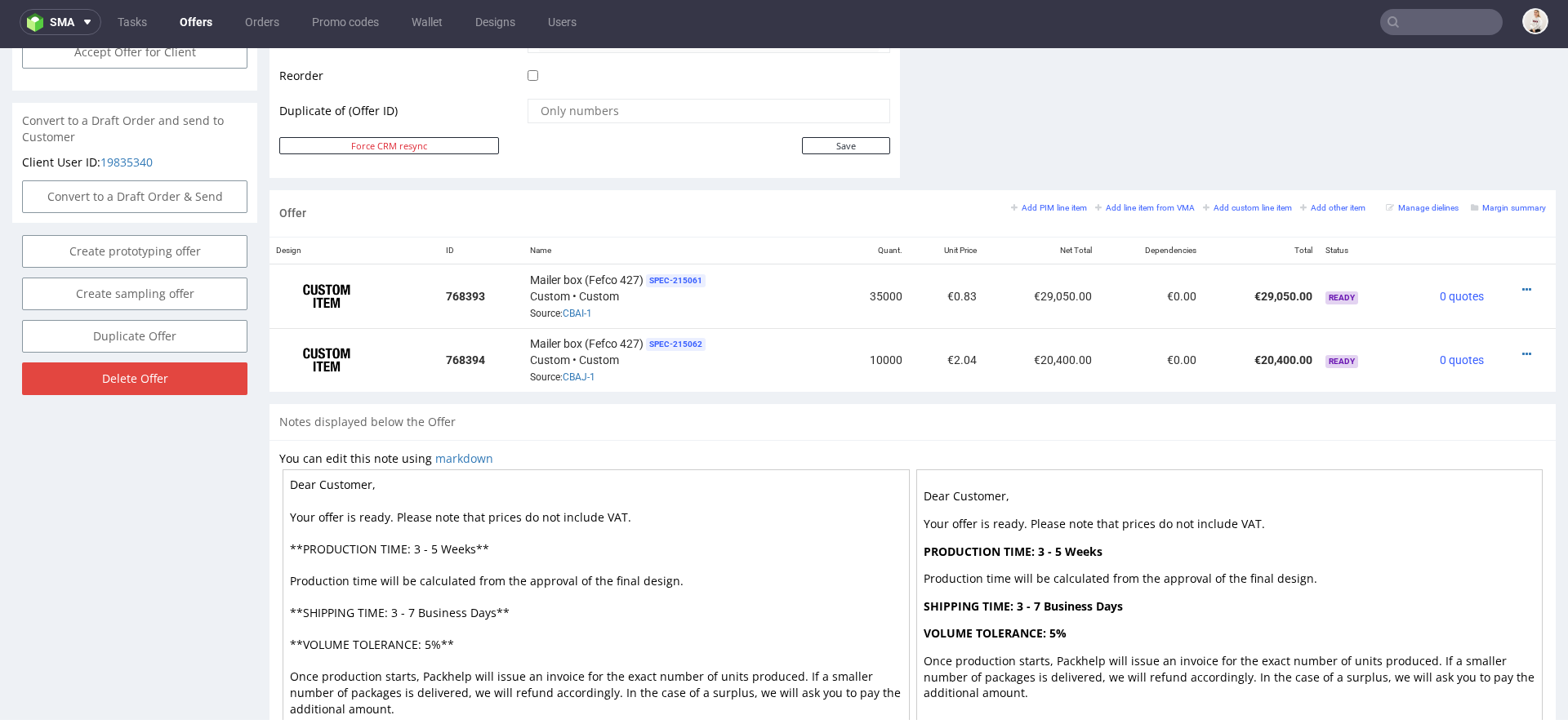
scroll to position [820, 0]
click at [1103, 396] on div "Offer Add PIM line item Add line item from VMA Add custom line item Add other i…" at bounding box center [912, 298] width 1286 height 215
click at [1523, 287] on icon at bounding box center [1527, 291] width 9 height 12
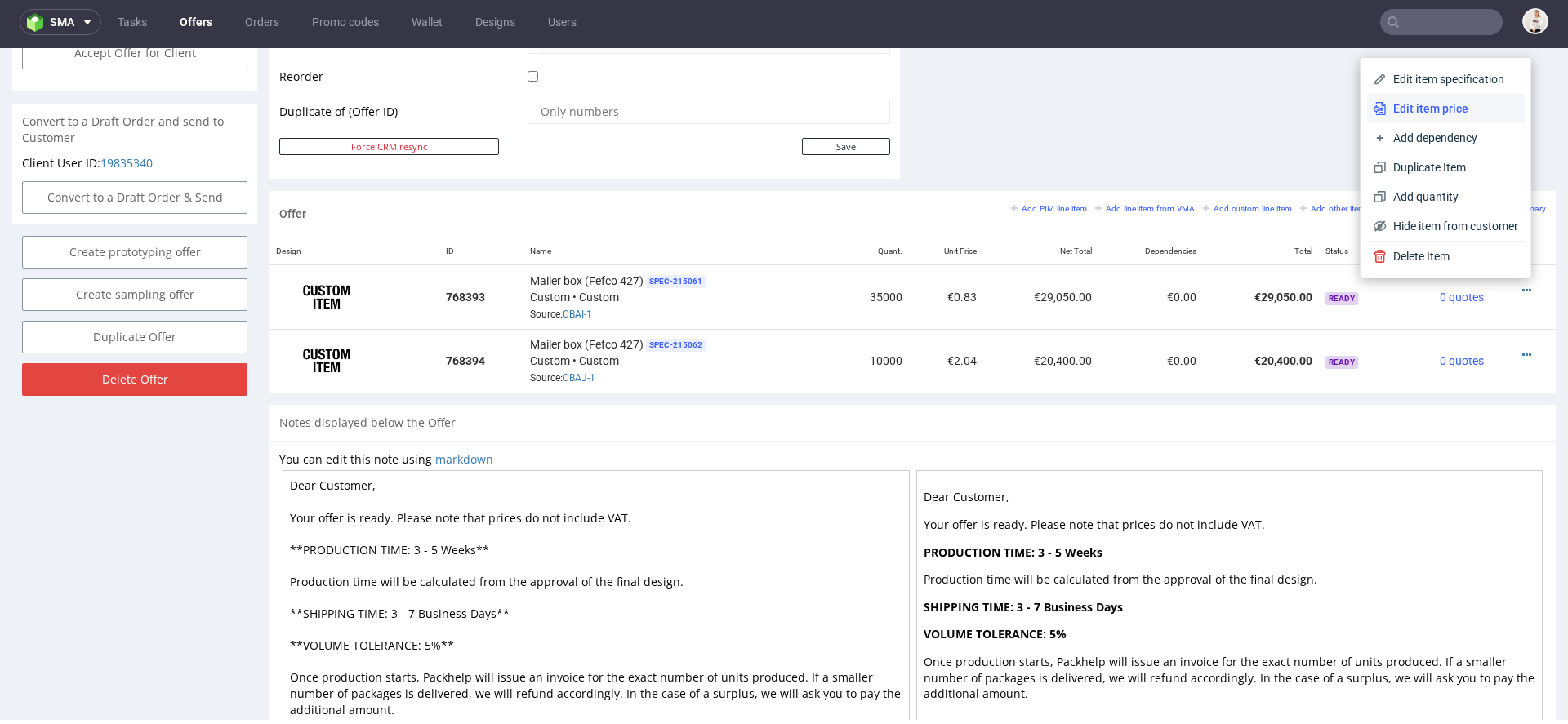
click at [1445, 104] on span "Edit item price" at bounding box center [1452, 108] width 131 height 17
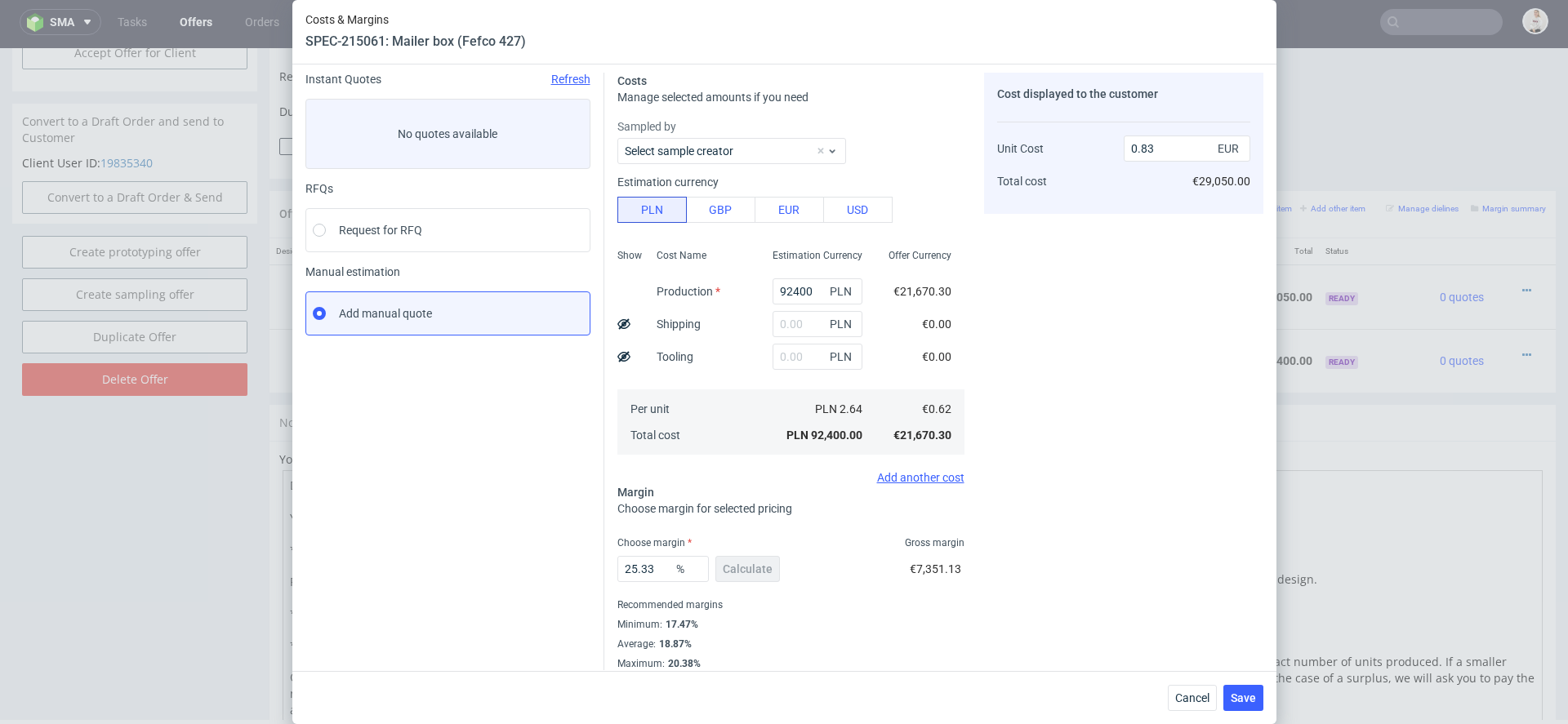
scroll to position [69, 0]
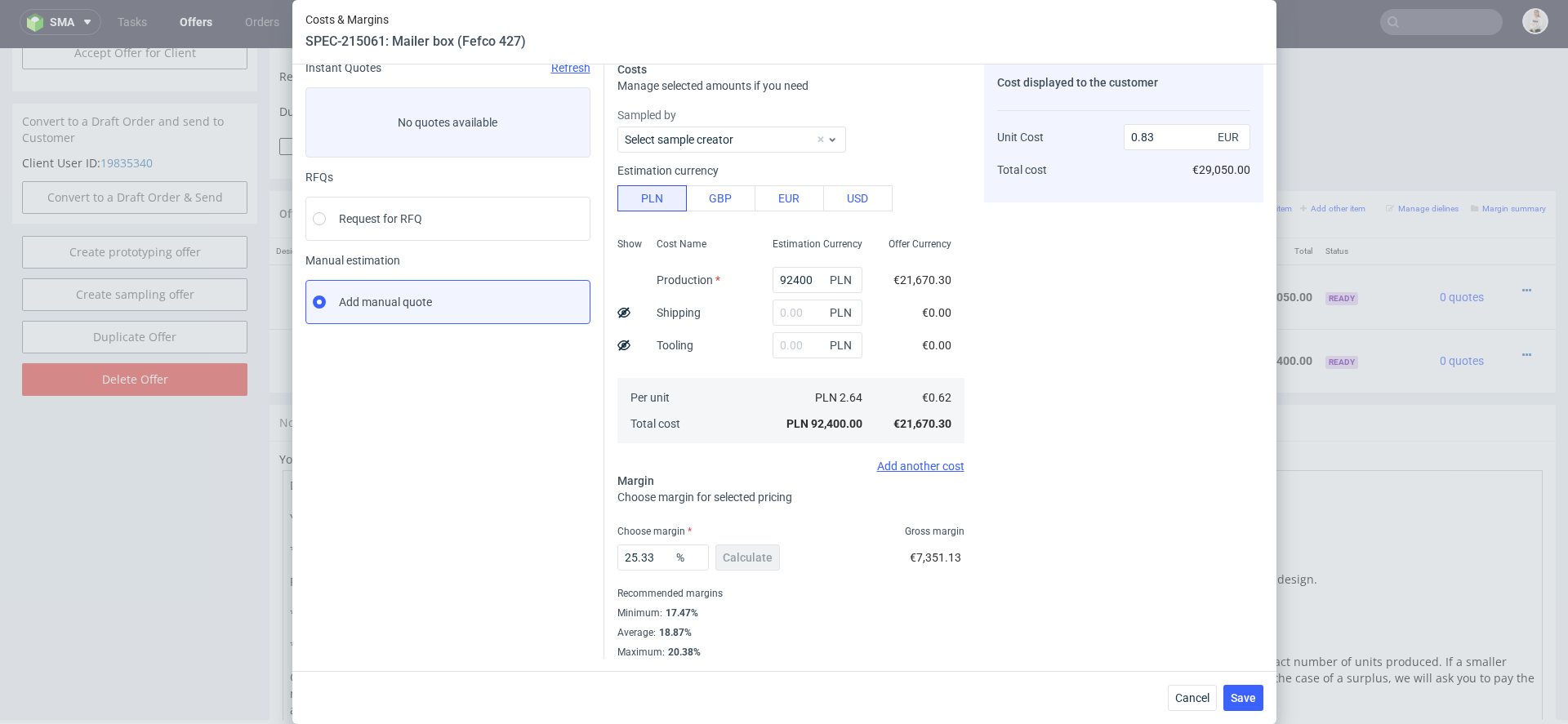
click at [624, 307] on use at bounding box center [623, 312] width 13 height 11
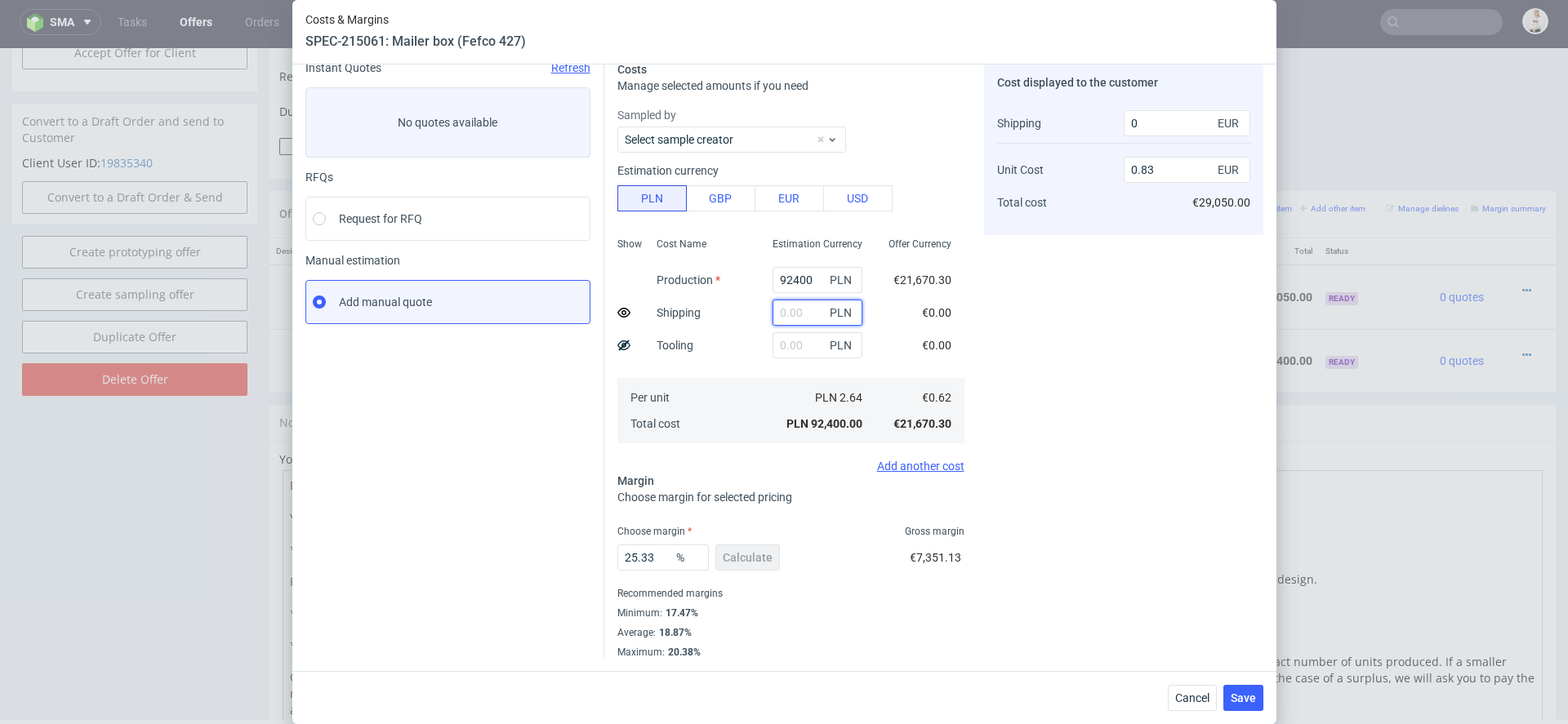
click at [795, 305] on input "text" at bounding box center [817, 312] width 90 height 27
click at [1187, 695] on span "Cancel" at bounding box center [1192, 698] width 34 height 12
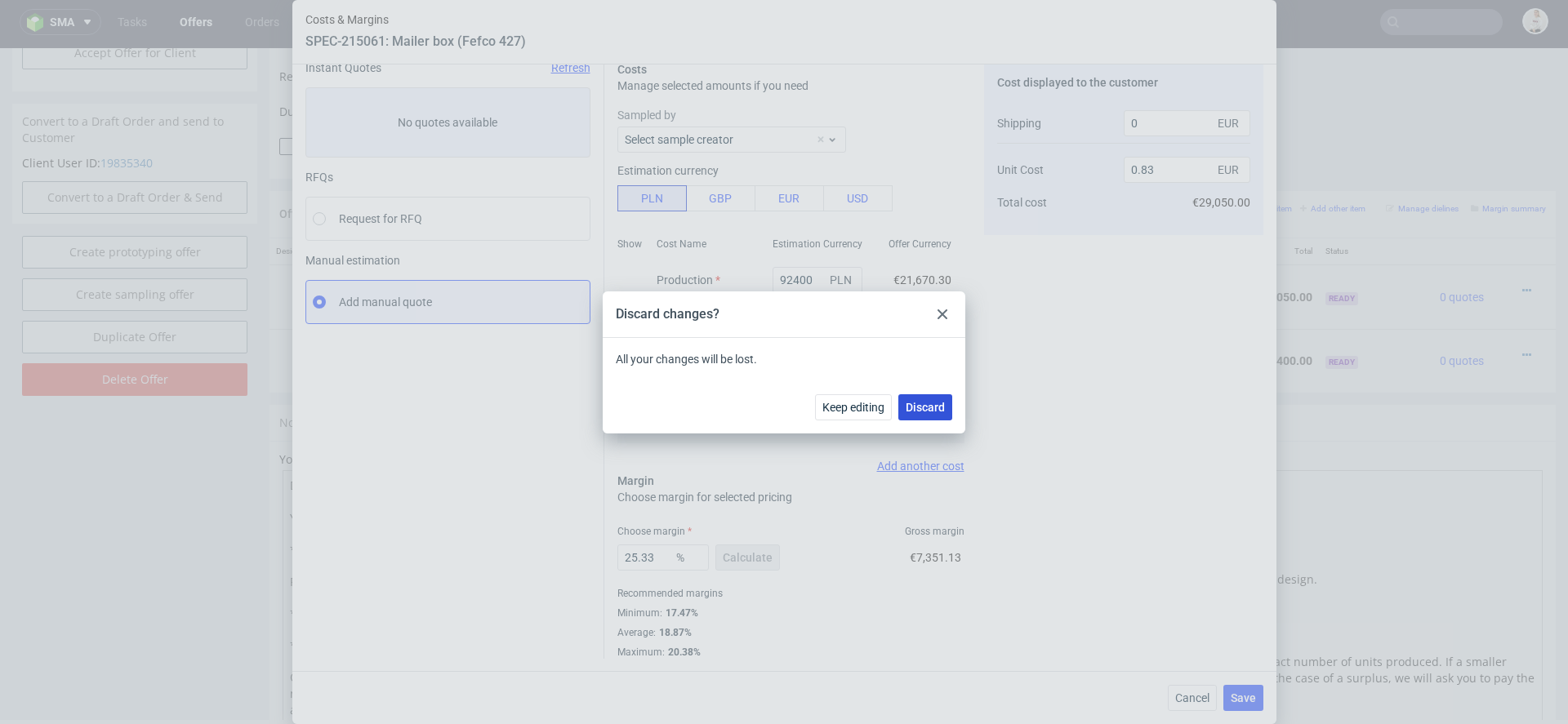
click at [928, 395] on button "Discard" at bounding box center [924, 407] width 54 height 27
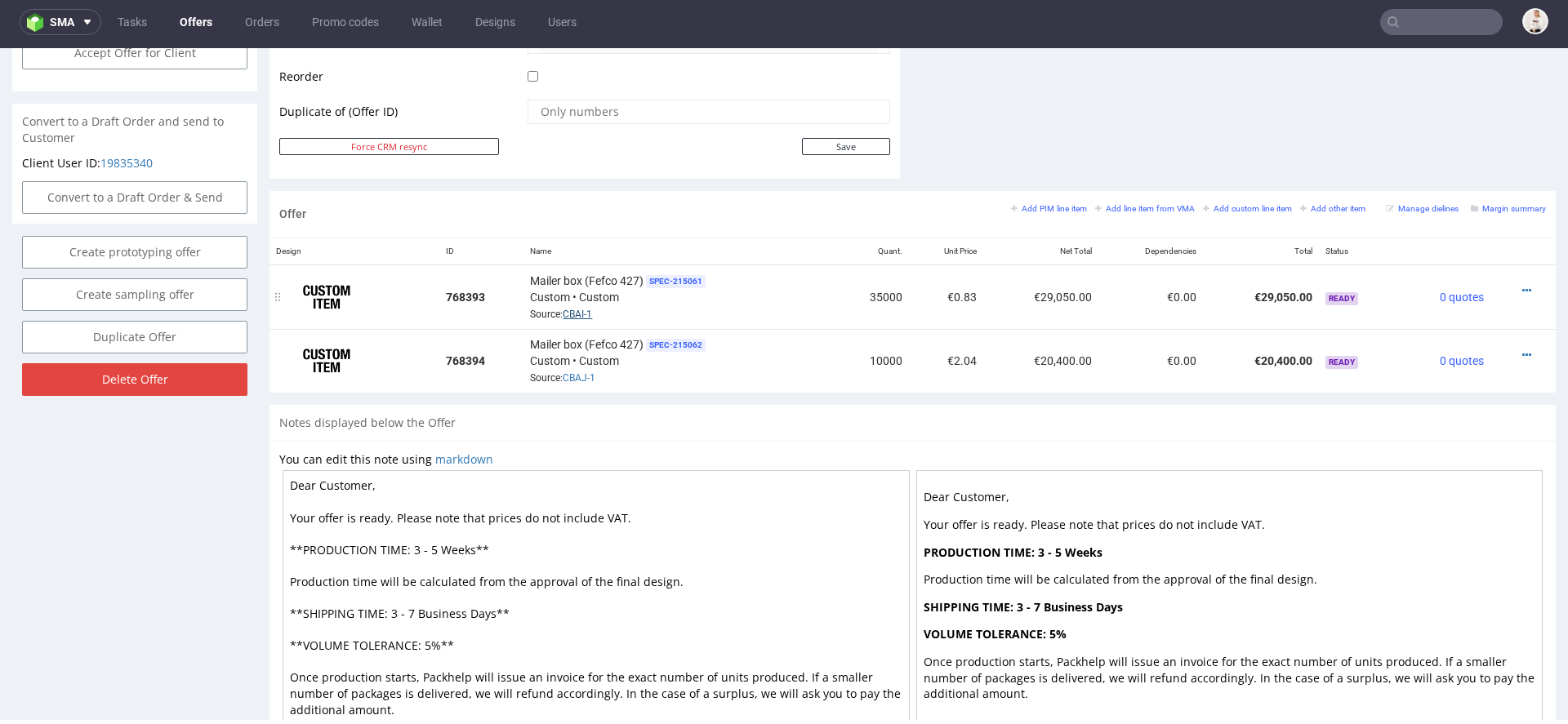
click at [575, 312] on link "CBAI-1" at bounding box center [578, 314] width 30 height 12
click at [1523, 285] on icon at bounding box center [1527, 291] width 9 height 12
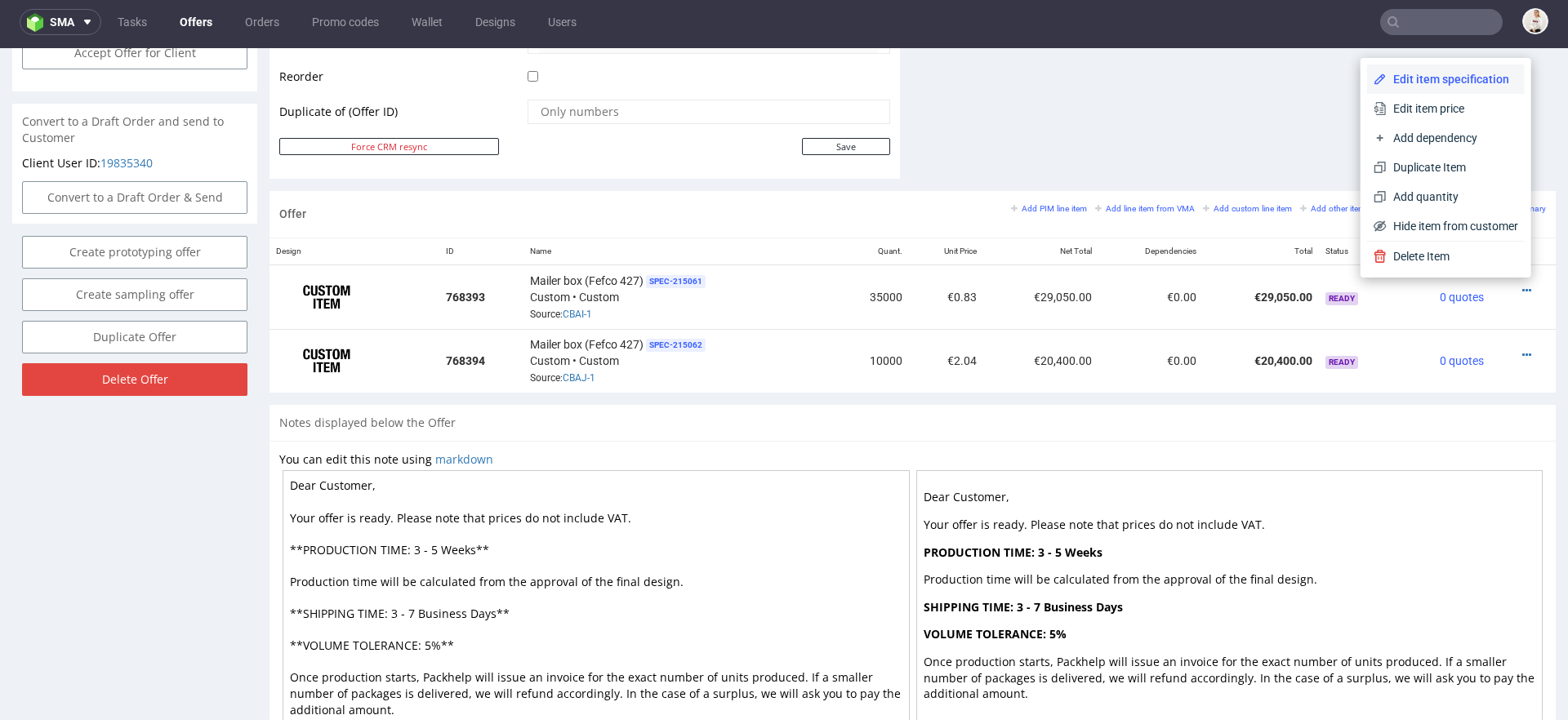
click at [1438, 78] on span "Edit item specification" at bounding box center [1452, 79] width 131 height 17
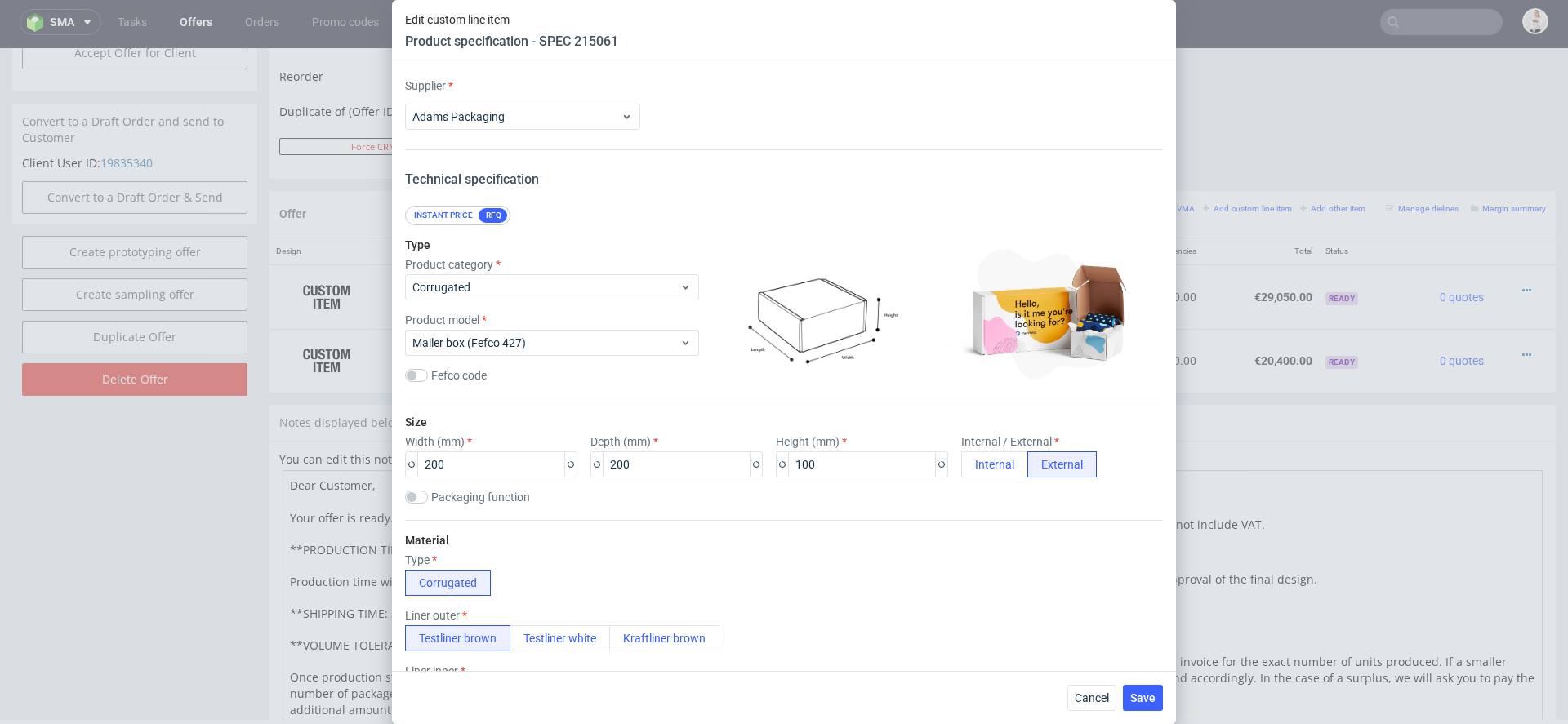
scroll to position [2401, 0]
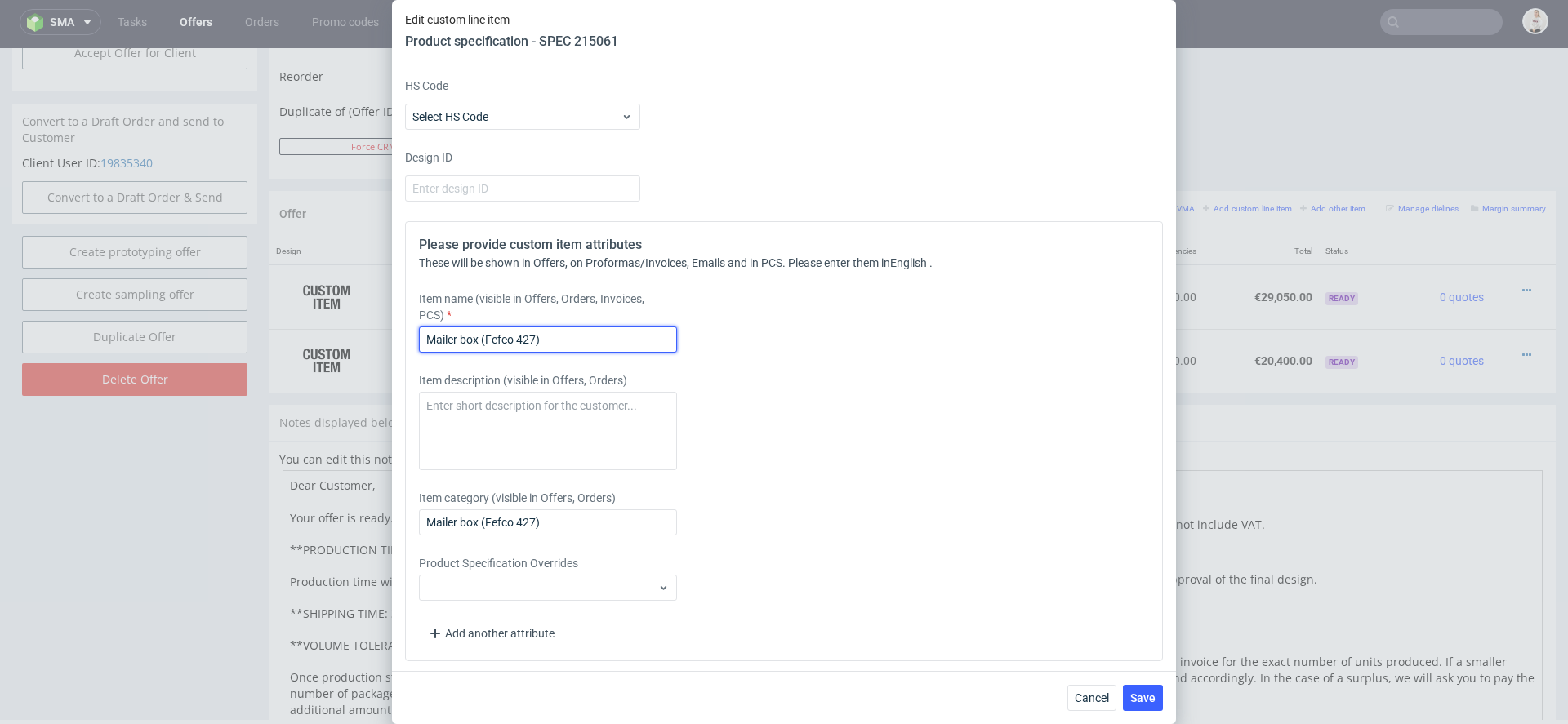
drag, startPoint x: 571, startPoint y: 340, endPoint x: 188, endPoint y: 329, distance: 383.2
click at [188, 329] on div "Edit custom line item Product specification - SPEC 215061 Supplier Adams Packag…" at bounding box center [784, 362] width 1568 height 724
type input "SMALL BOX"
click at [906, 463] on div "Item description (visible in Offers, Orders)" at bounding box center [690, 421] width 542 height 98
click at [1136, 689] on button "Save" at bounding box center [1142, 697] width 40 height 27
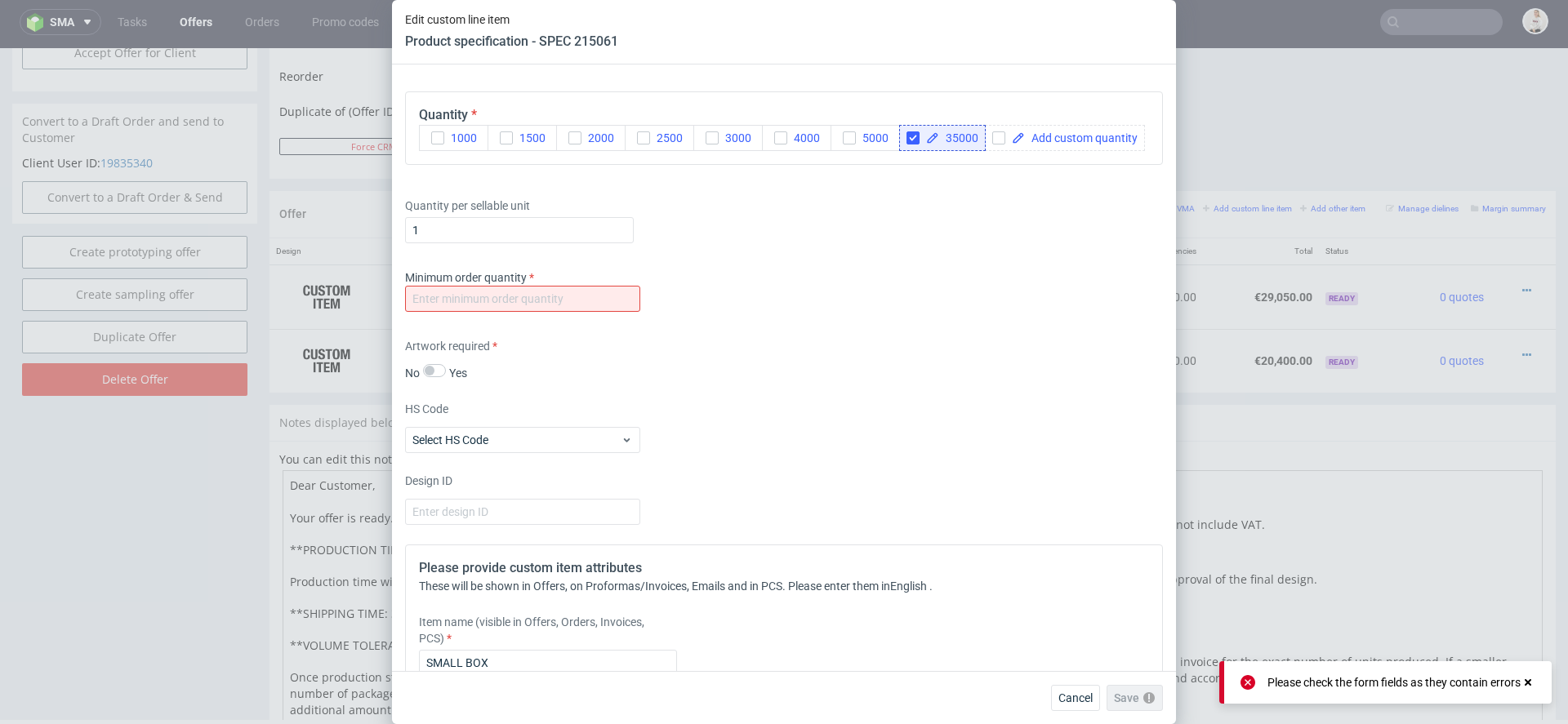
scroll to position [2080, 0]
click at [576, 305] on div "Minimum order quantity" at bounding box center [784, 291] width 758 height 49
type input "1"
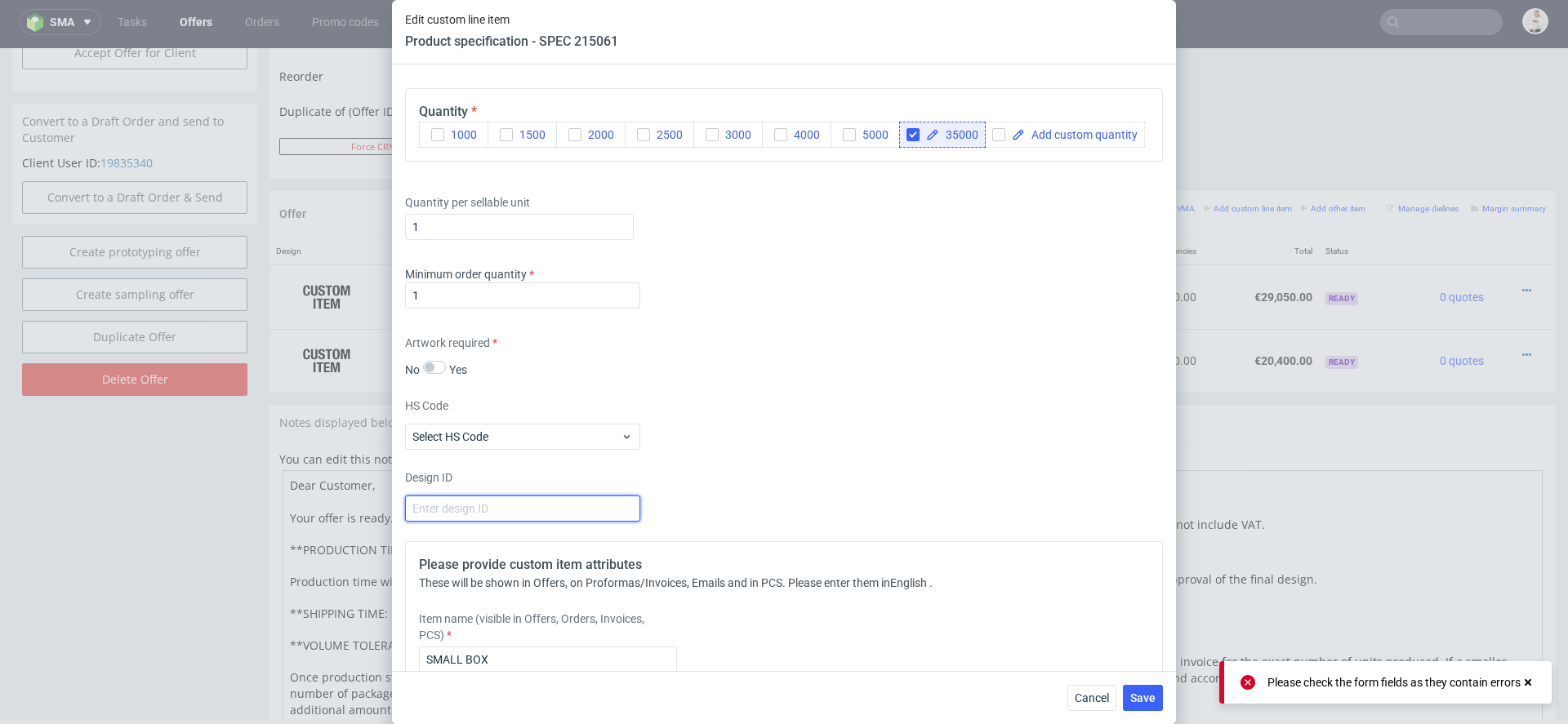
click at [970, 512] on div "Design ID" at bounding box center [784, 494] width 758 height 52
click at [1146, 697] on span "Save" at bounding box center [1143, 698] width 26 height 12
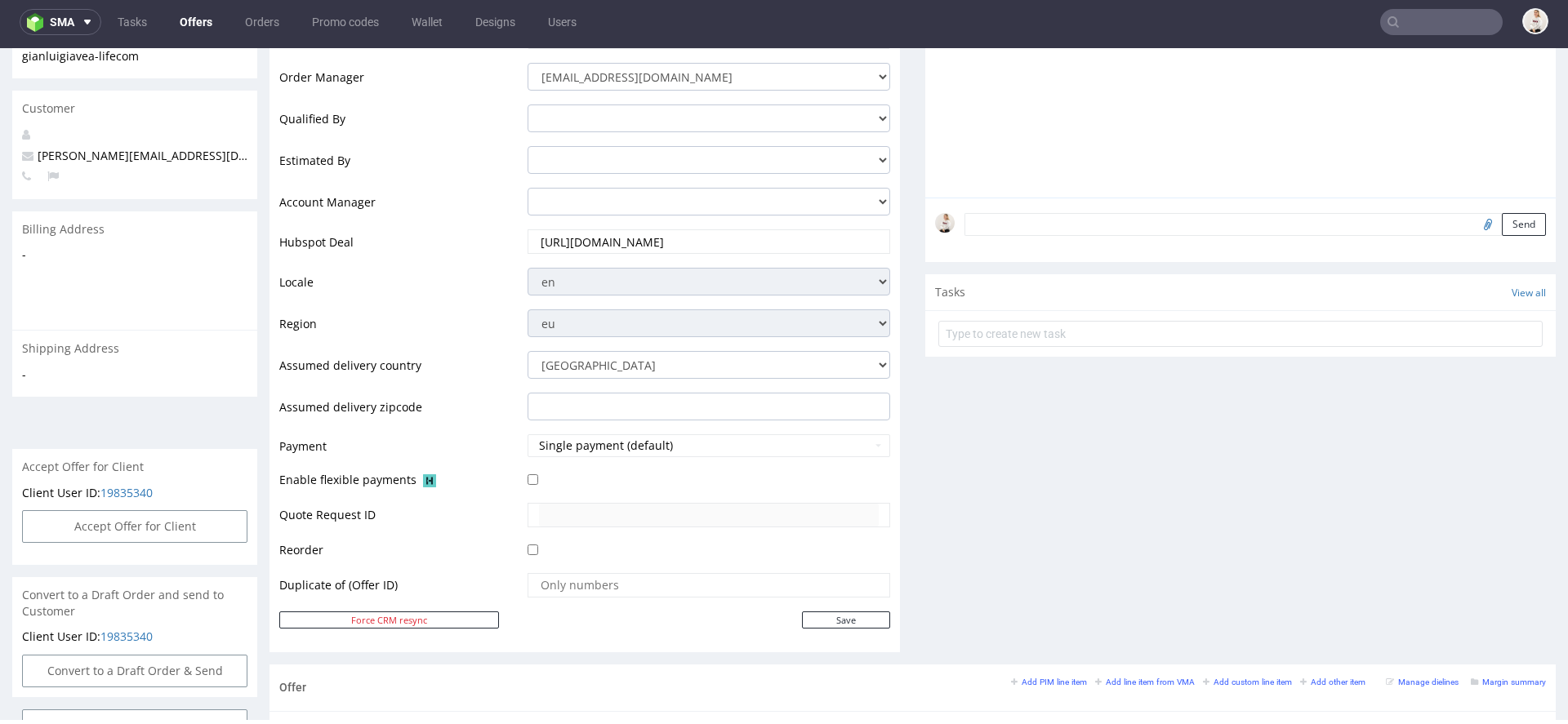
scroll to position [914, 0]
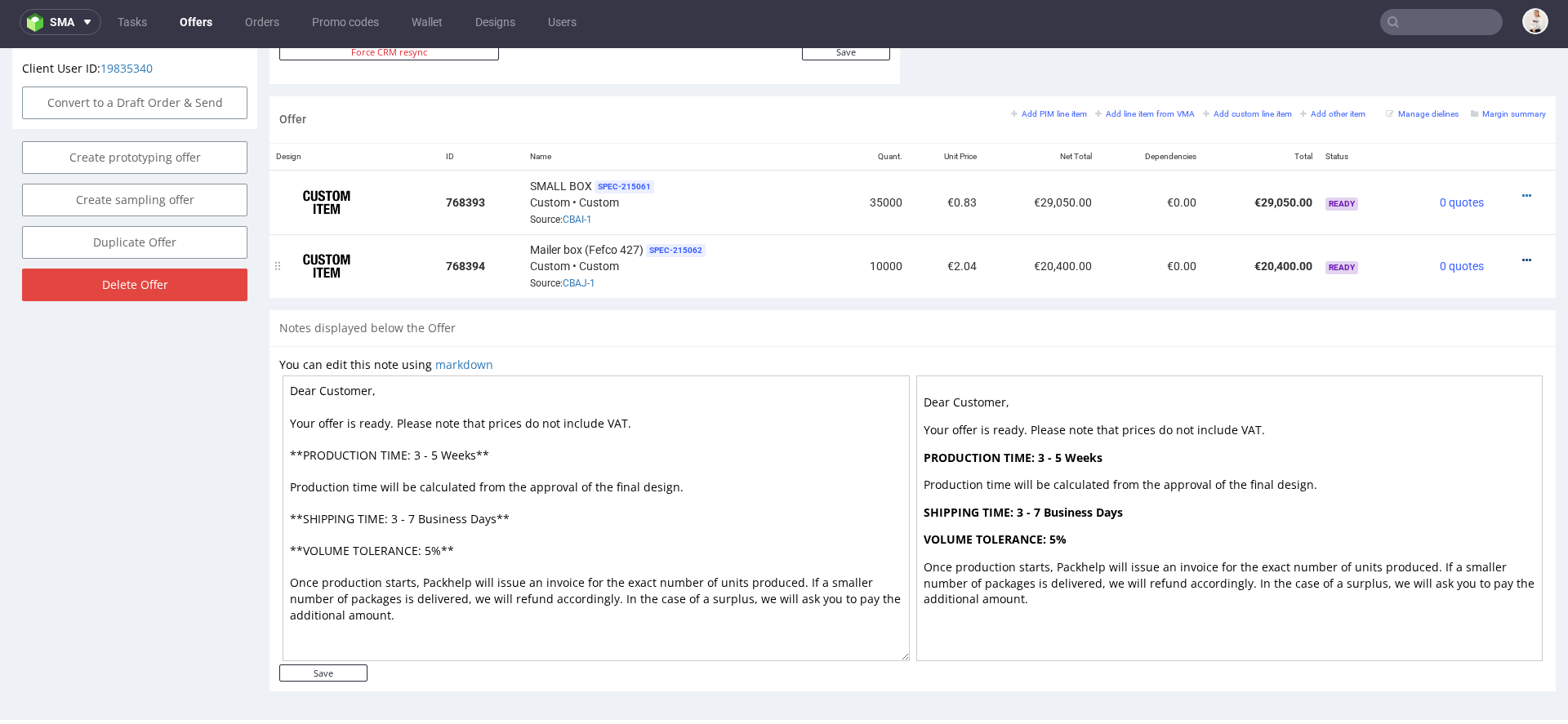
click at [1523, 255] on icon at bounding box center [1527, 261] width 9 height 12
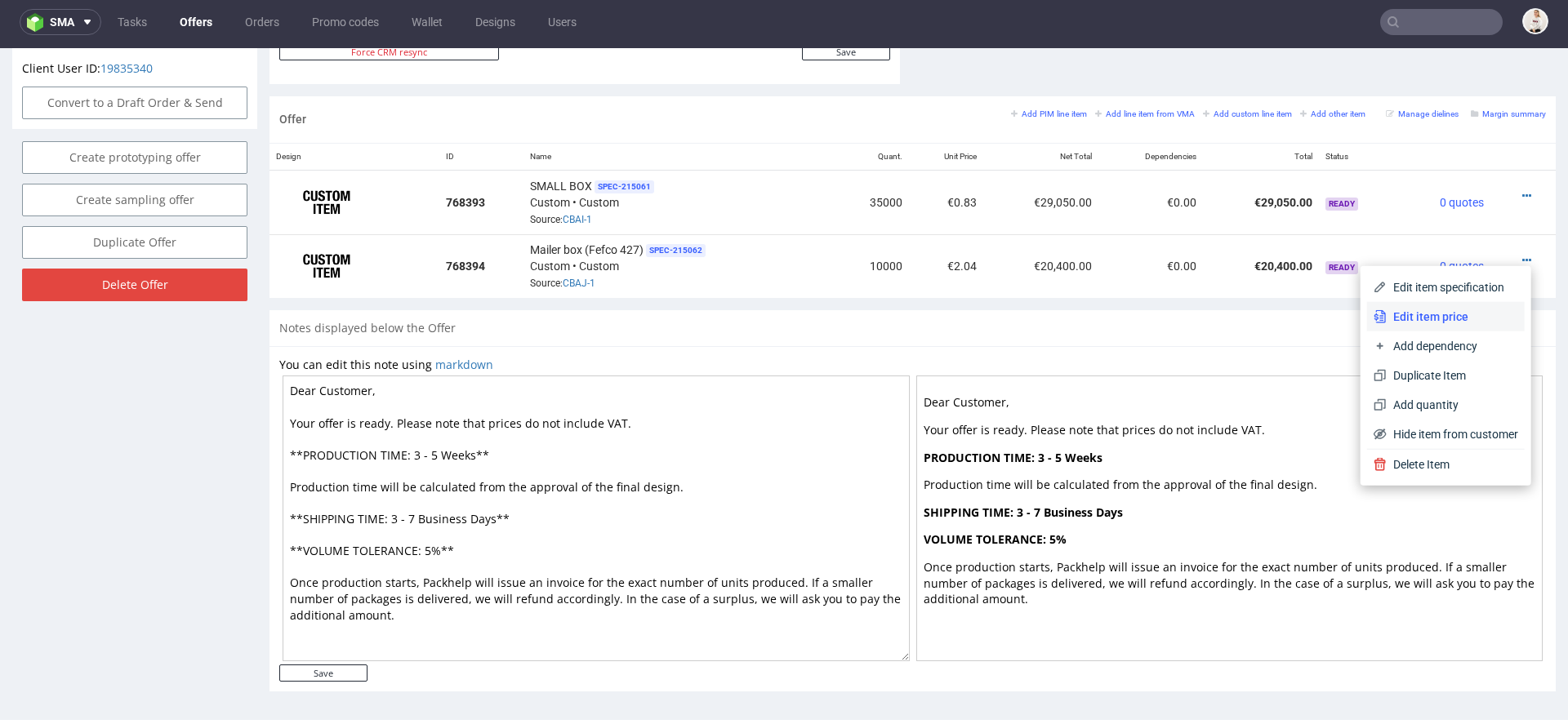
click at [1407, 309] on span "Edit item price" at bounding box center [1452, 316] width 131 height 17
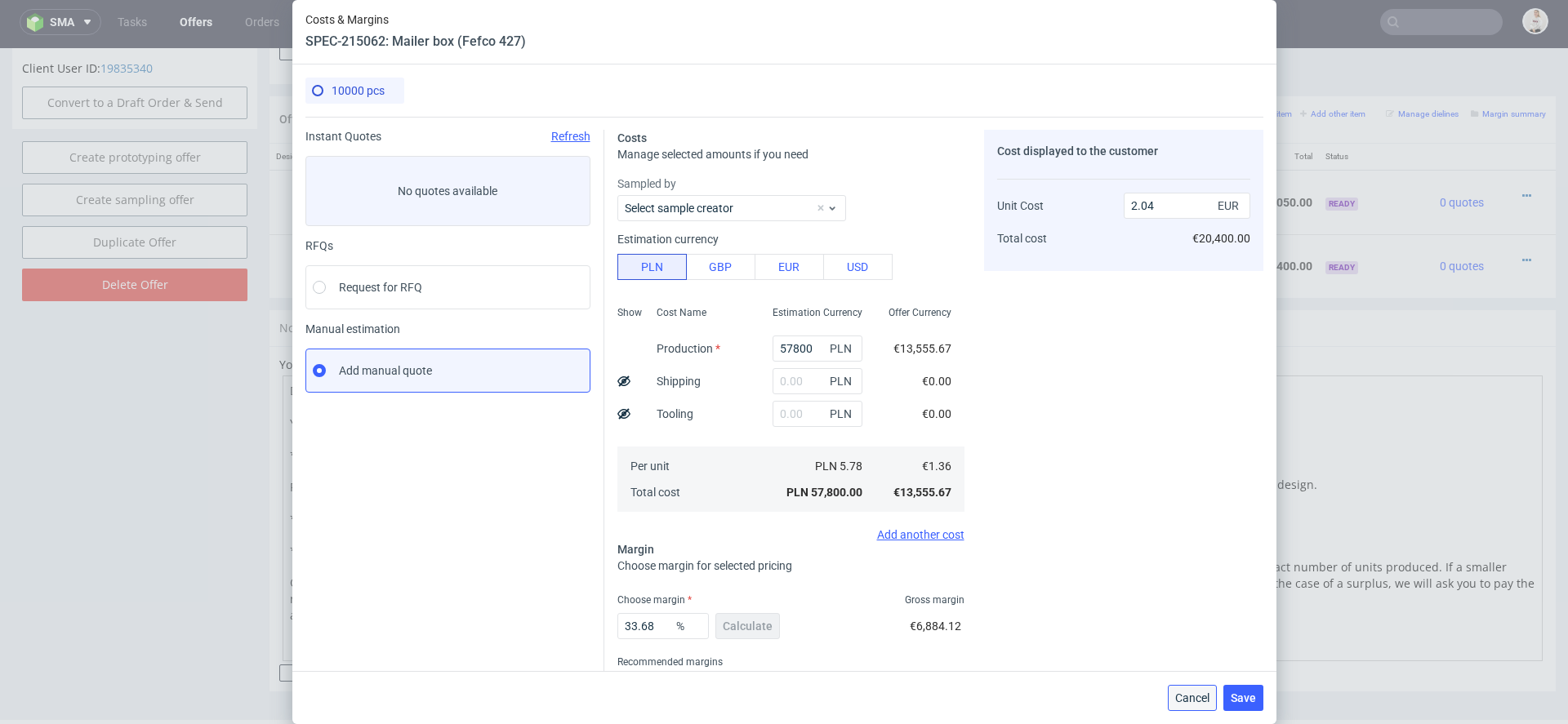
click at [1194, 692] on span "Cancel" at bounding box center [1192, 698] width 34 height 12
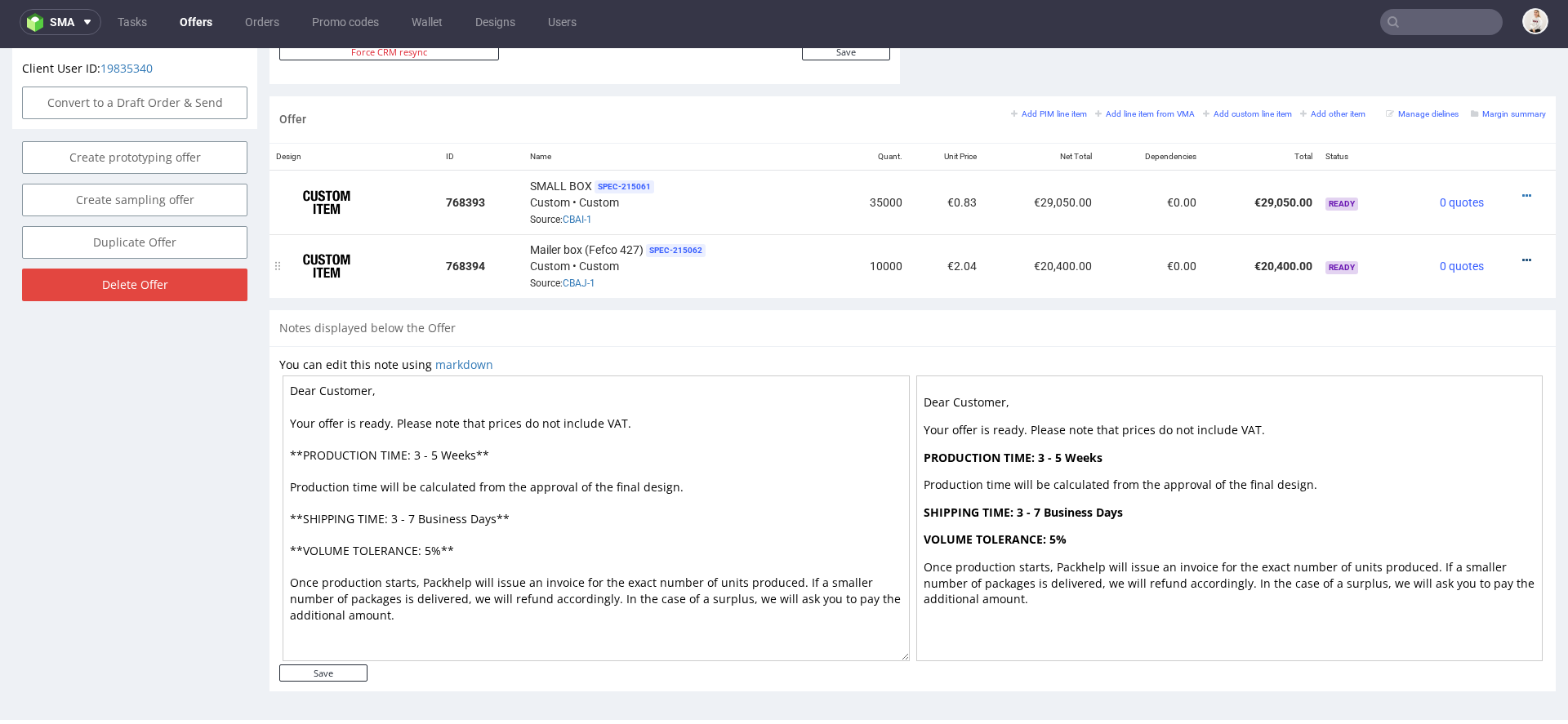
click at [1523, 255] on icon at bounding box center [1527, 261] width 9 height 12
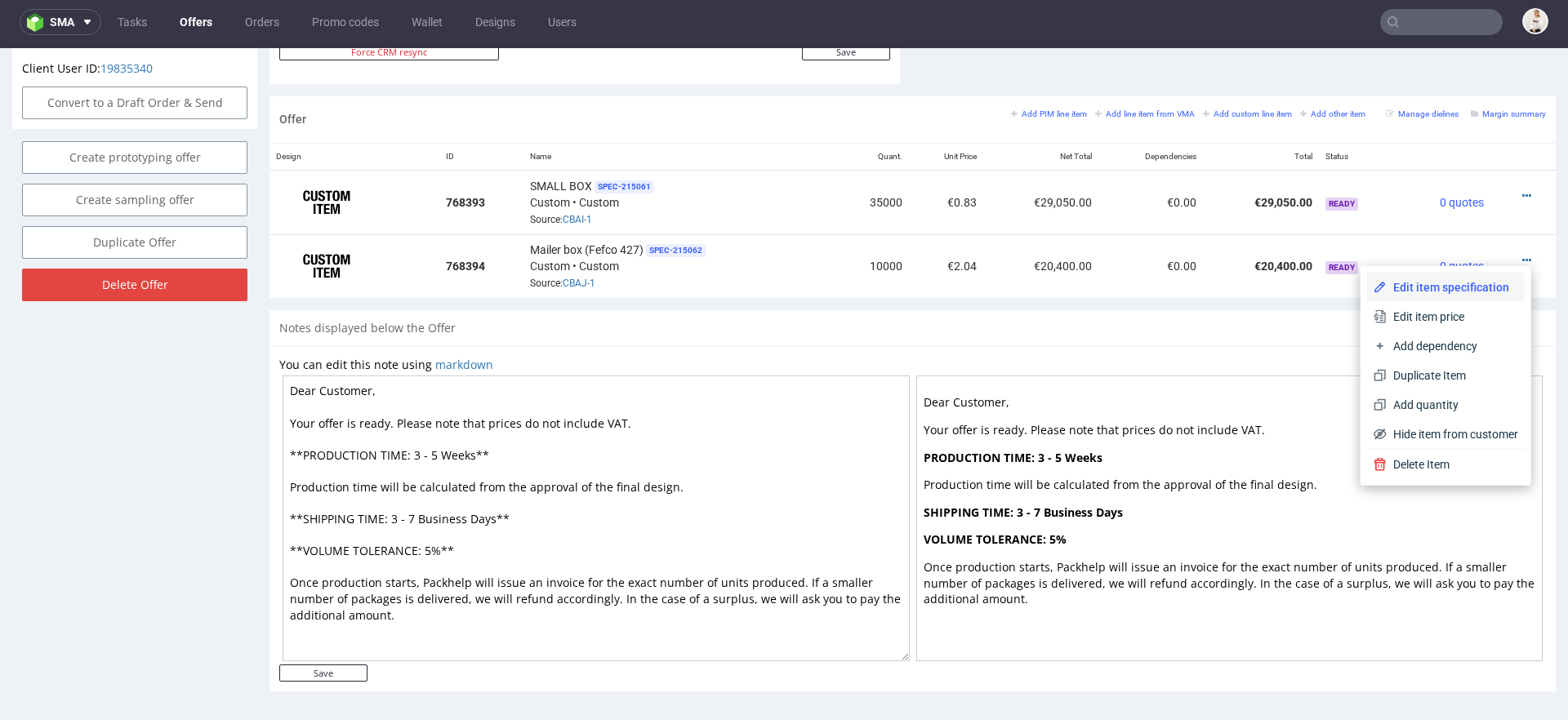
click at [1448, 294] on span "Edit item specification" at bounding box center [1452, 287] width 131 height 17
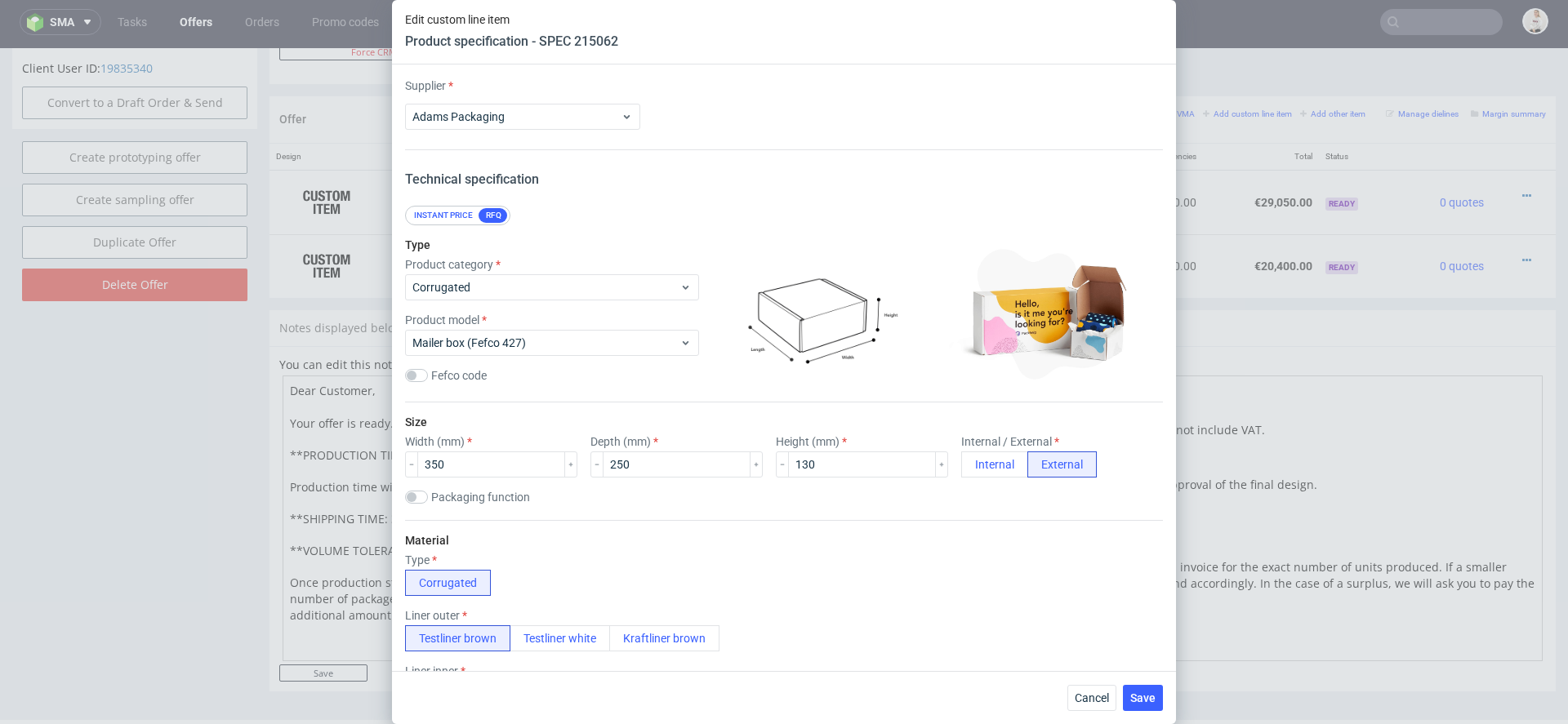
scroll to position [2557, 0]
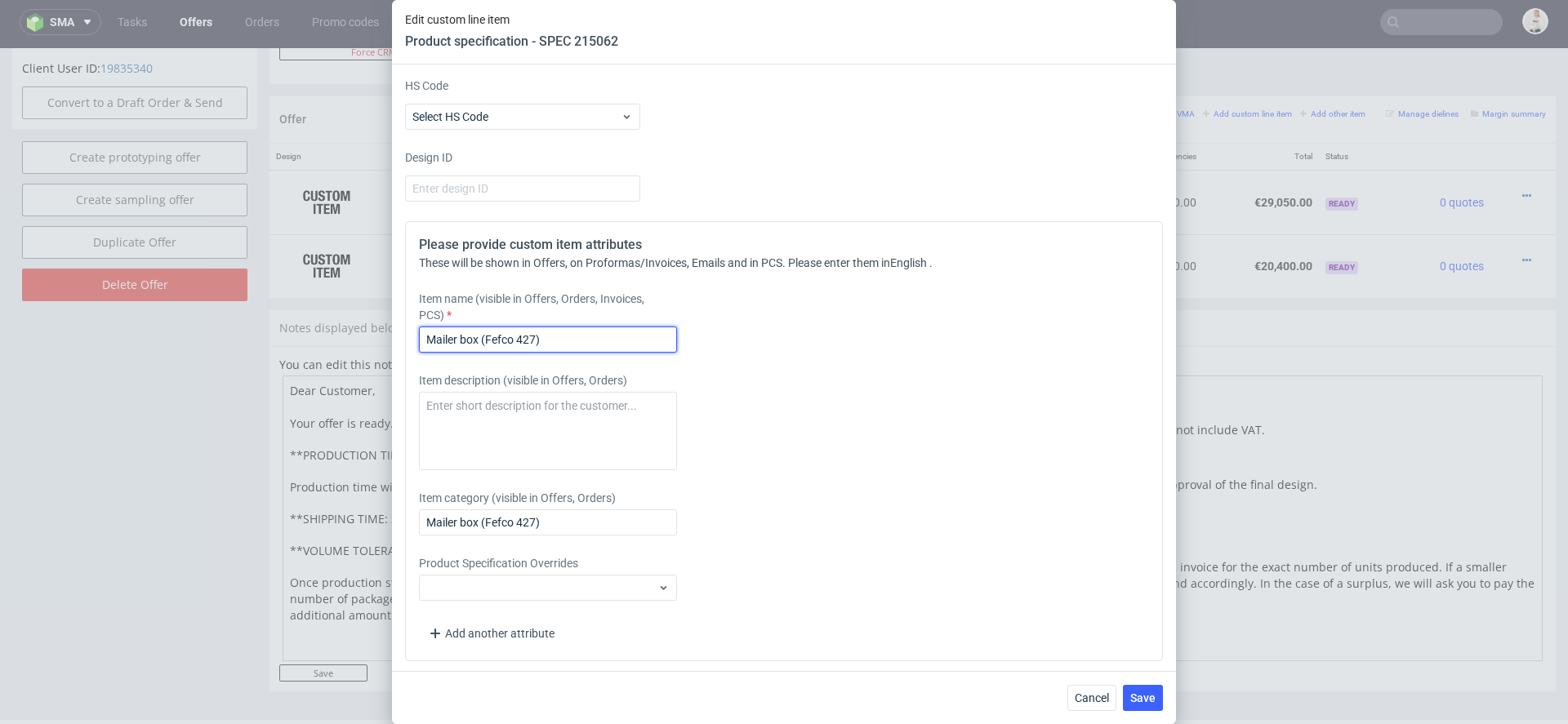
click at [580, 339] on input "Mailer box (Fefco 427)" at bounding box center [548, 339] width 258 height 27
type input "Medium box"
click at [976, 517] on div "Please provide custom item attributes These will be shown in Offers, on Proform…" at bounding box center [784, 441] width 758 height 440
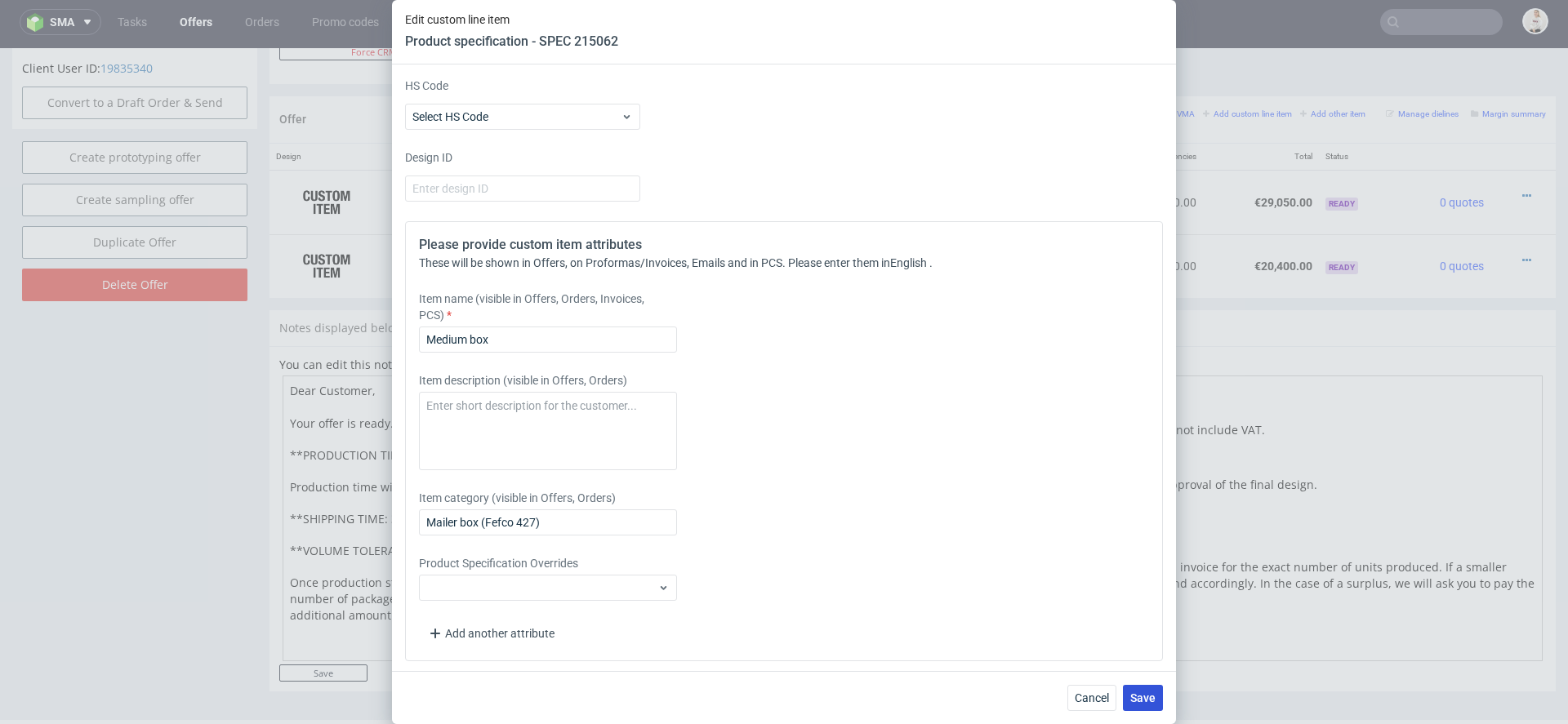
click at [1141, 690] on button "Save" at bounding box center [1142, 697] width 40 height 27
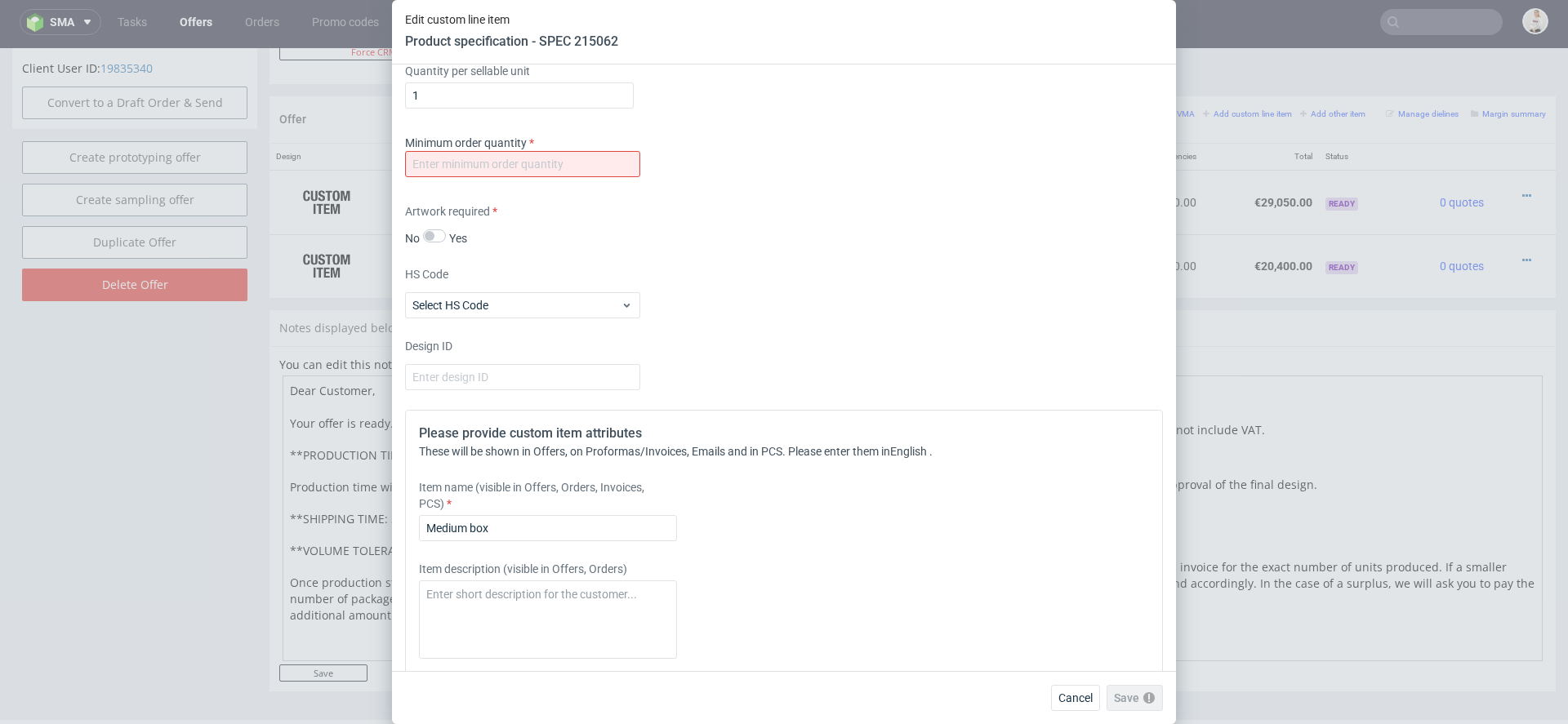
scroll to position [2370, 0]
click at [589, 145] on div "Minimum order quantity" at bounding box center [522, 154] width 236 height 42
click at [589, 159] on input "number" at bounding box center [522, 163] width 236 height 27
type input "1"
click at [761, 255] on div "Supplier Adams Packaging Technical specification Instant price RFQ Type Product…" at bounding box center [784, 367] width 784 height 607
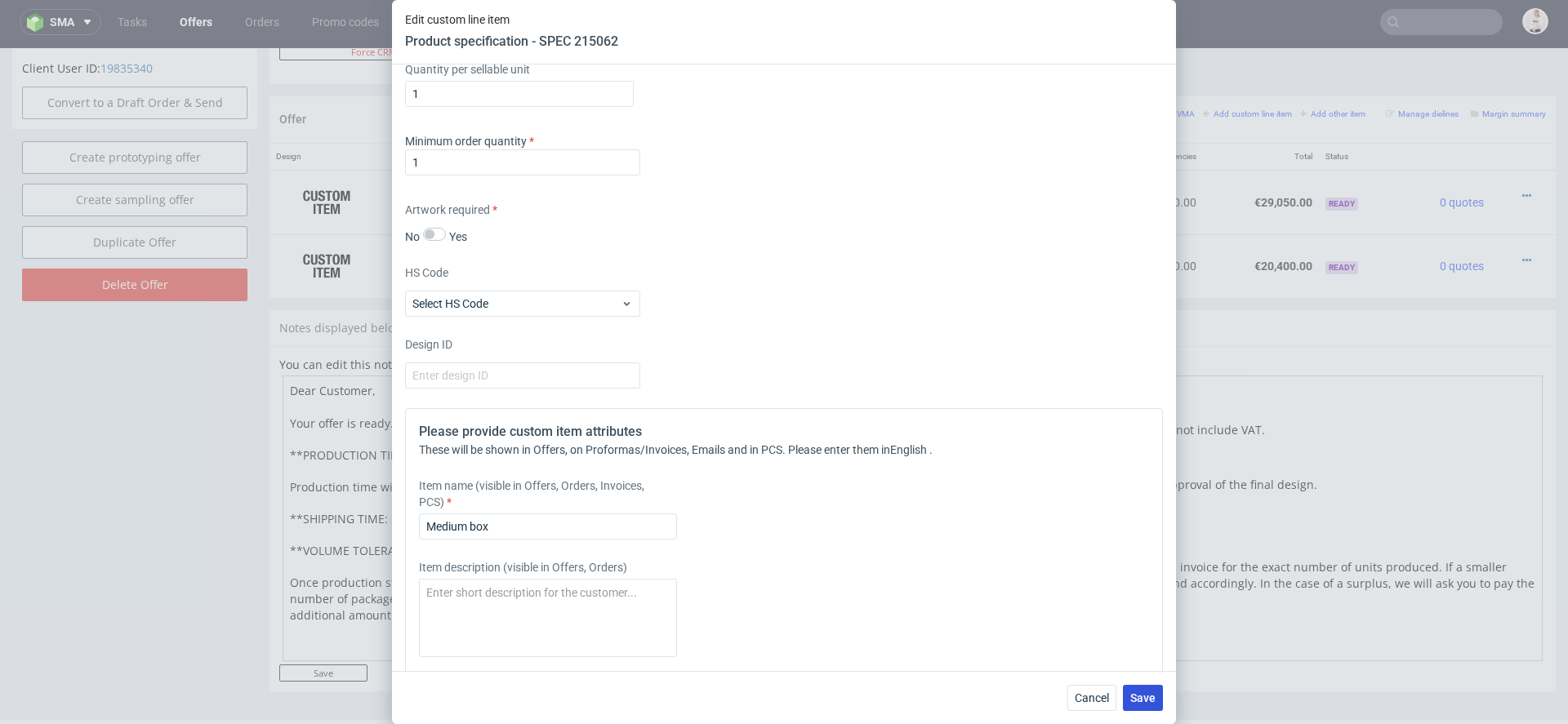
click at [1151, 702] on span "Save" at bounding box center [1143, 698] width 26 height 12
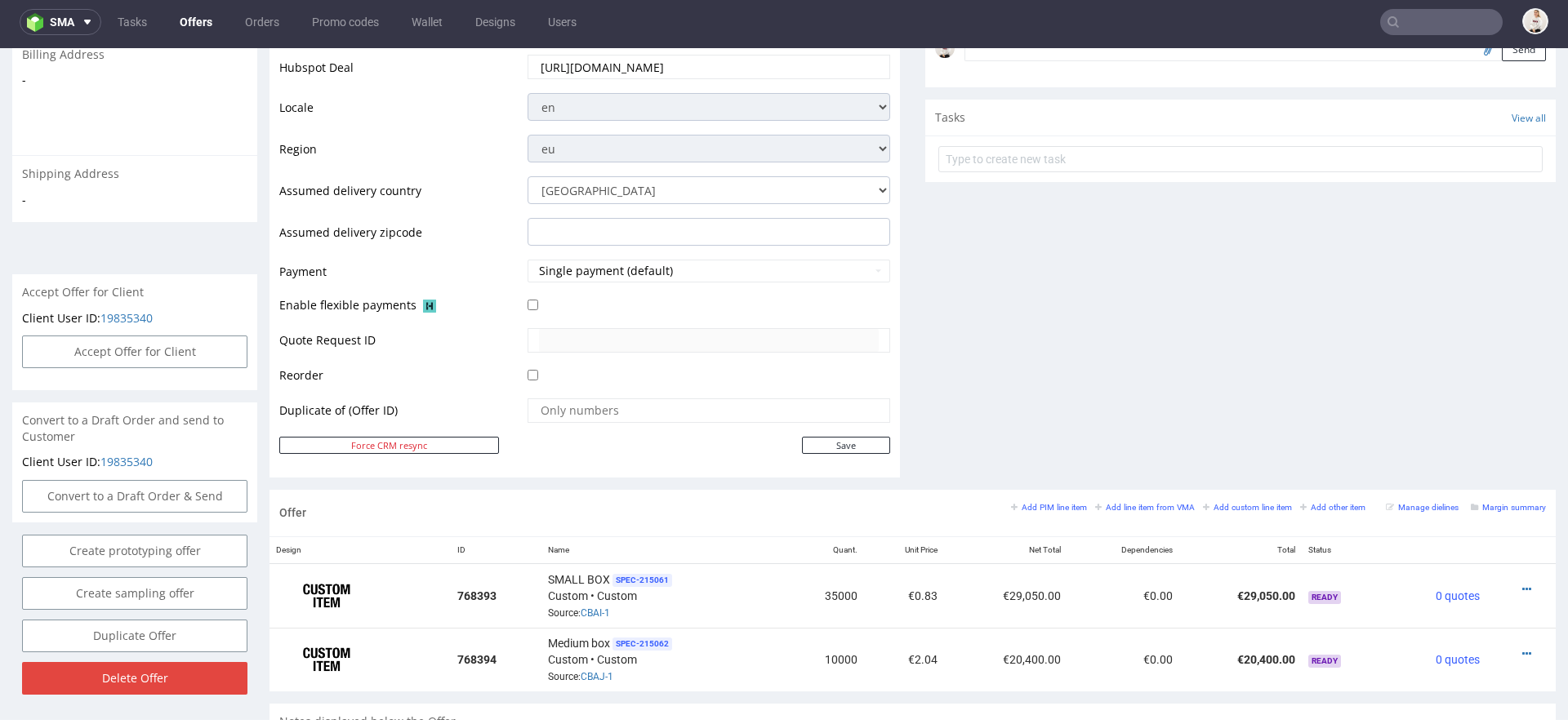
scroll to position [641, 0]
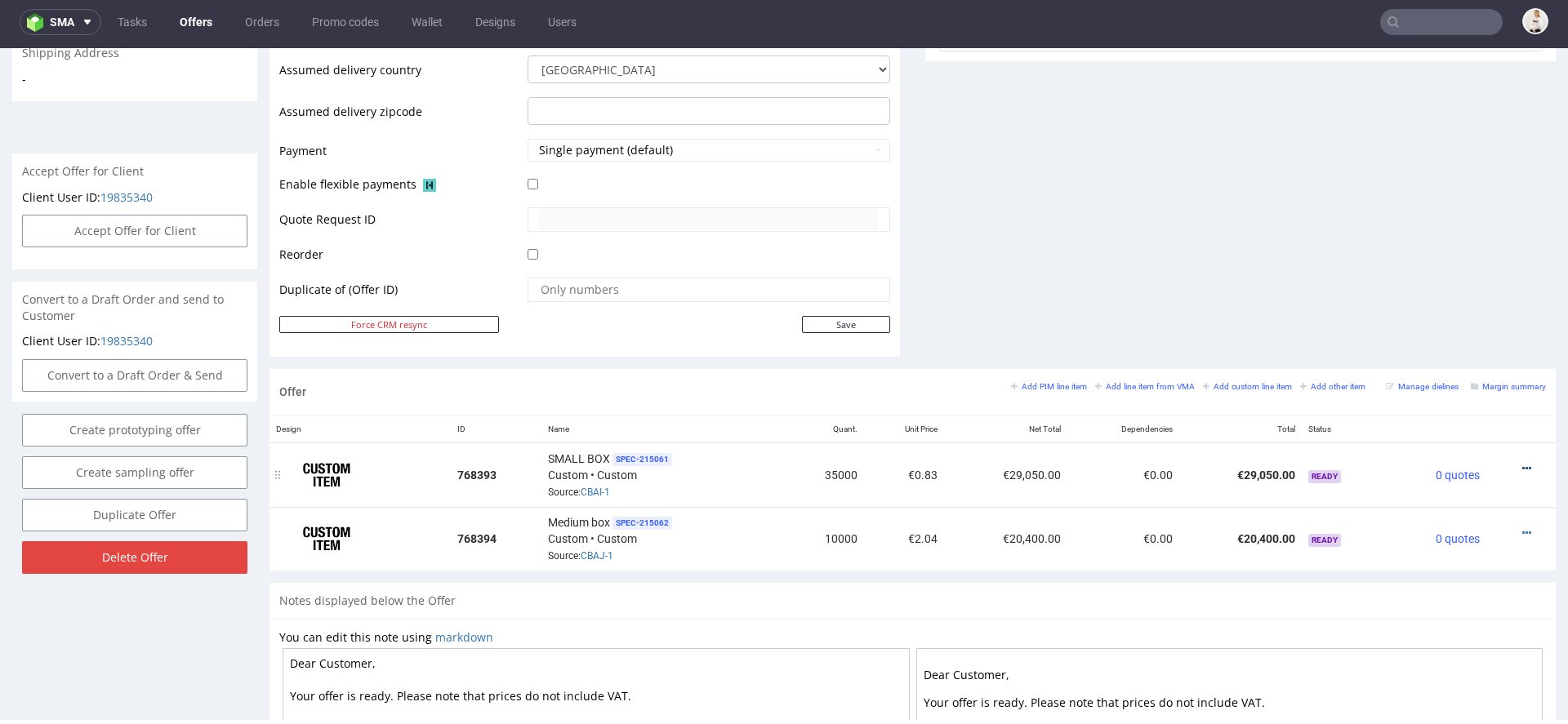
click at [1523, 463] on icon at bounding box center [1527, 469] width 9 height 12
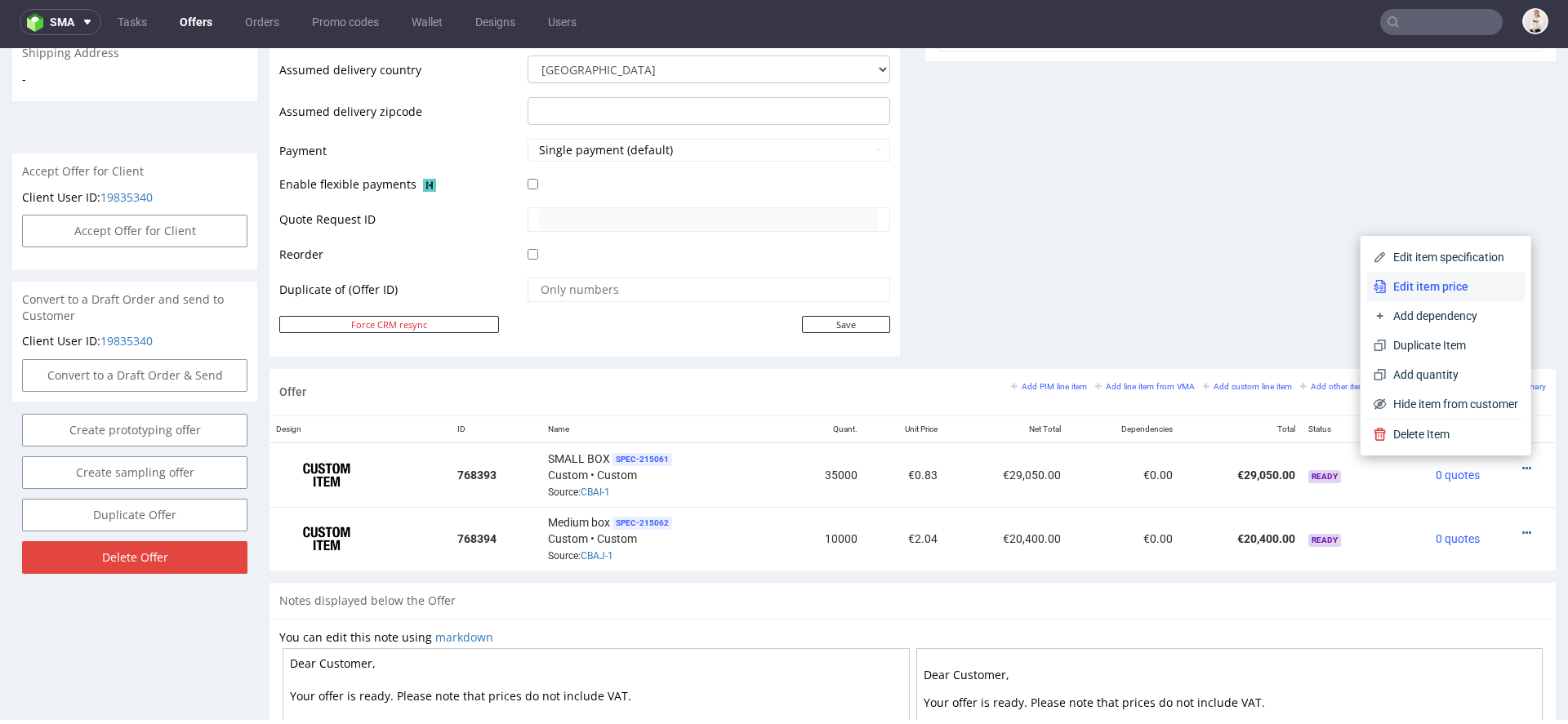
click at [1439, 285] on span "Edit item price" at bounding box center [1452, 287] width 131 height 17
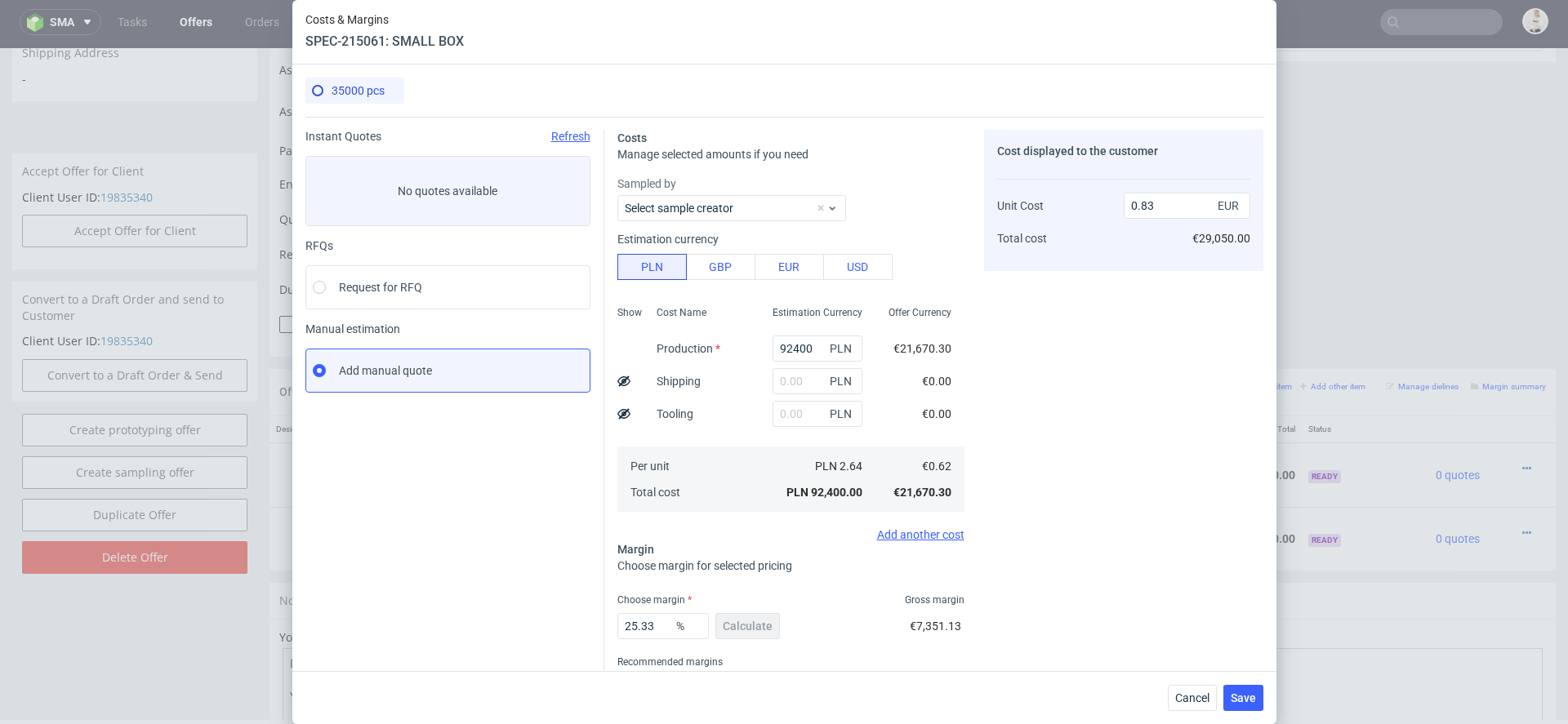
click at [795, 364] on div "PLN" at bounding box center [818, 380] width 116 height 33
click at [795, 378] on input "text" at bounding box center [817, 381] width 90 height 27
type input "787"
type input "0.84"
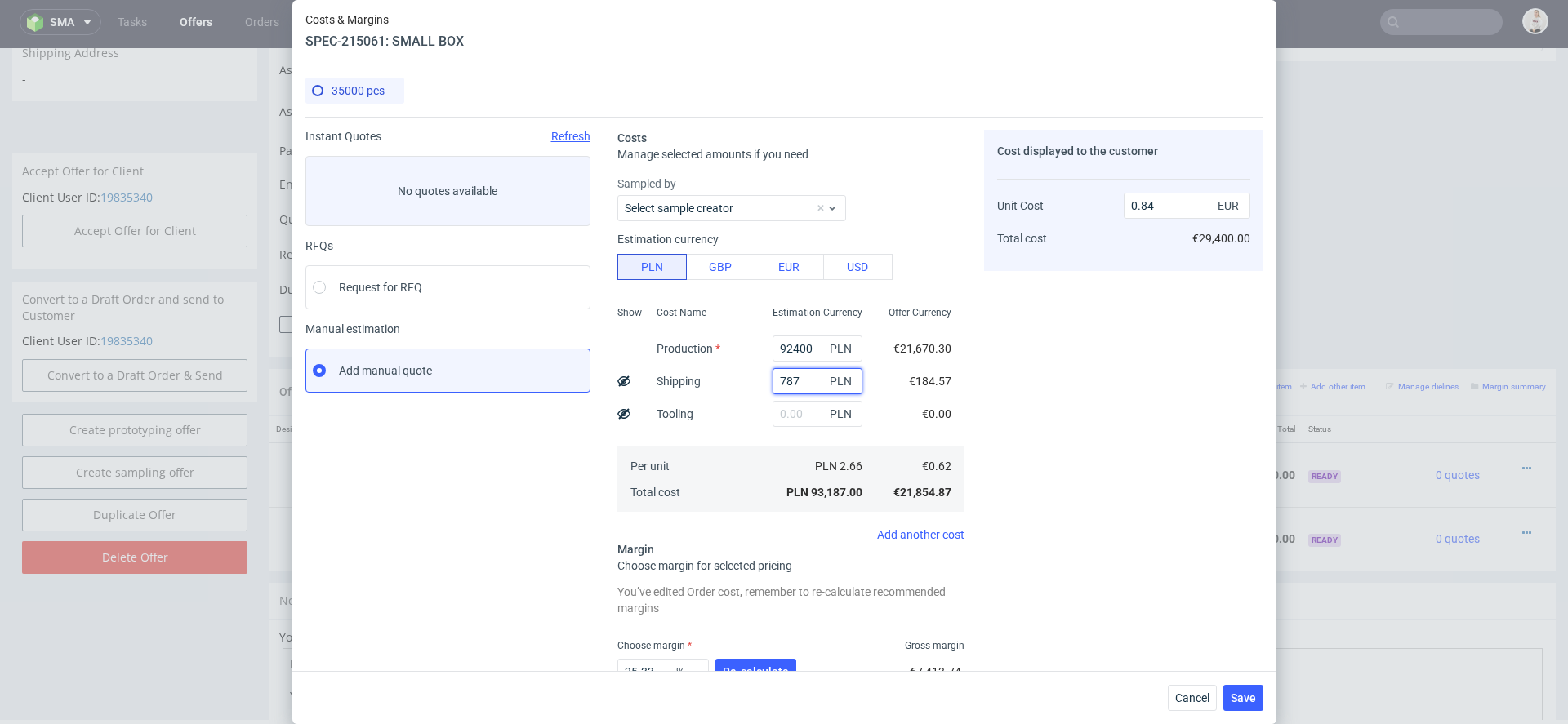
type input "787"
click at [621, 374] on icon at bounding box center [623, 380] width 13 height 13
type input "0.83"
drag, startPoint x: 812, startPoint y: 382, endPoint x: 639, endPoint y: 371, distance: 173.3
click at [639, 371] on div "Show Cost Name Production Shipping Tooling Per unit Total cost Estimation Curre…" at bounding box center [790, 407] width 347 height 216
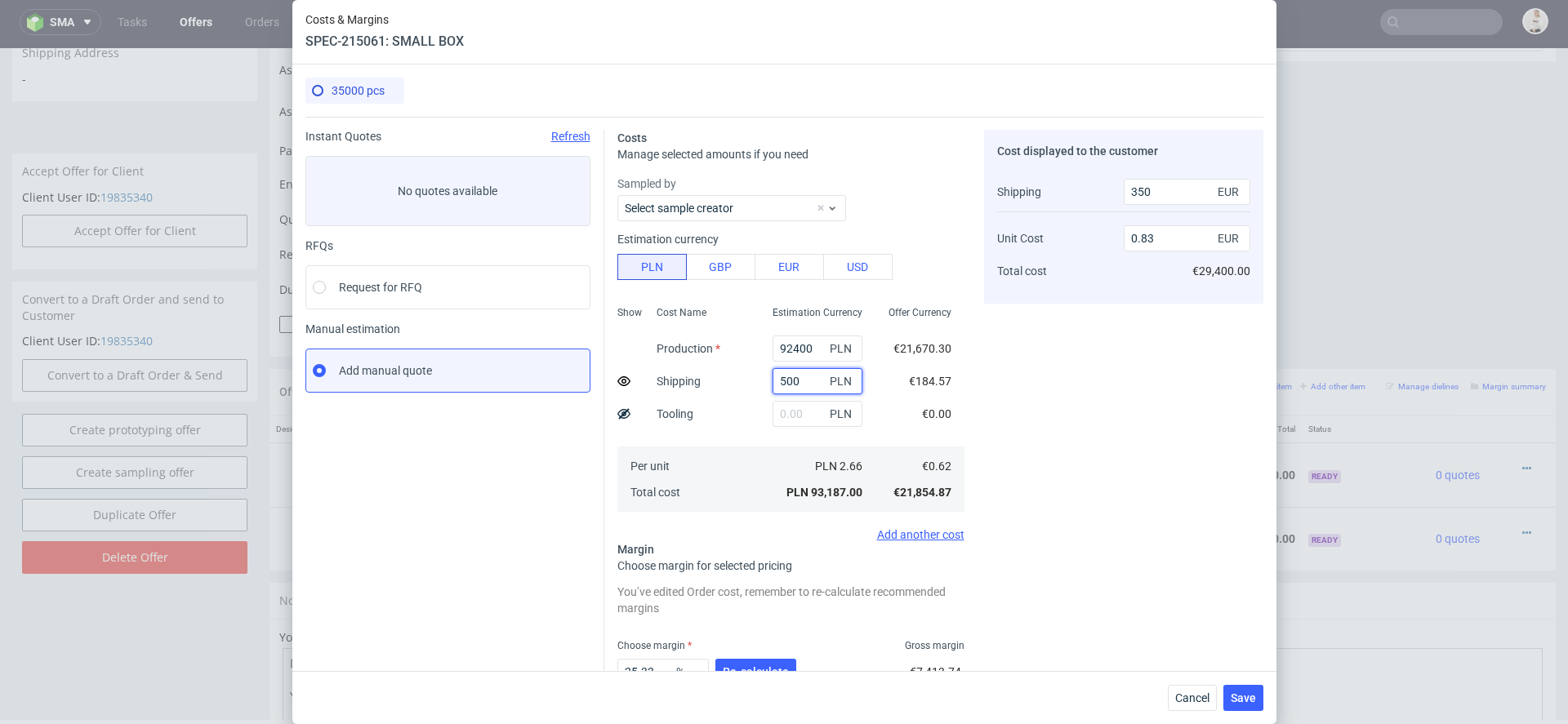
type input "5000"
type input "0"
type input "5"
type input "3000"
type input "0.84"
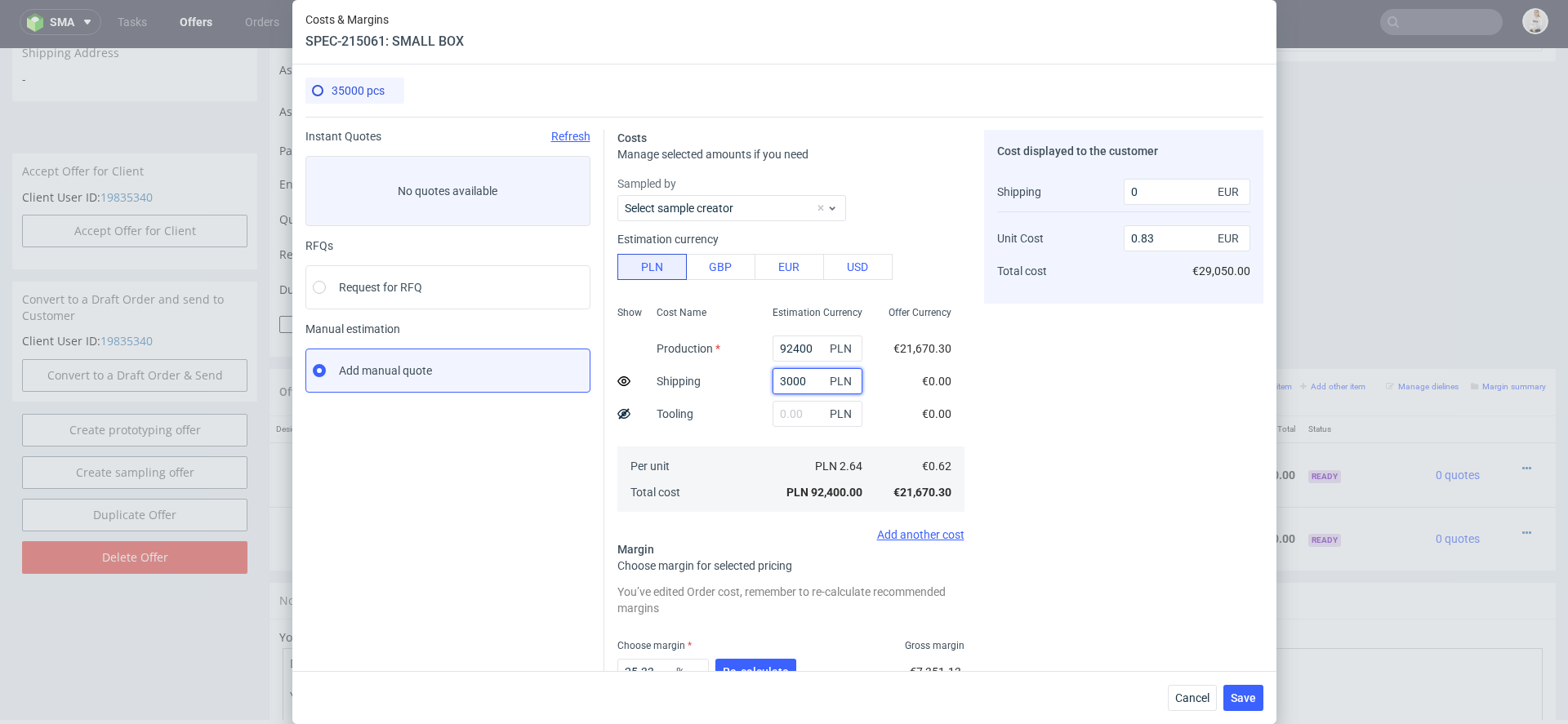
type input "700"
click at [799, 379] on input "3000" at bounding box center [817, 381] width 90 height 27
click at [791, 380] on input "3000" at bounding box center [817, 381] width 90 height 27
type input "3360"
click at [988, 408] on div "Cost displayed to the customer Shipping Unit Cost Total cost 700 EUR 0.84 EUR €…" at bounding box center [1123, 451] width 279 height 643
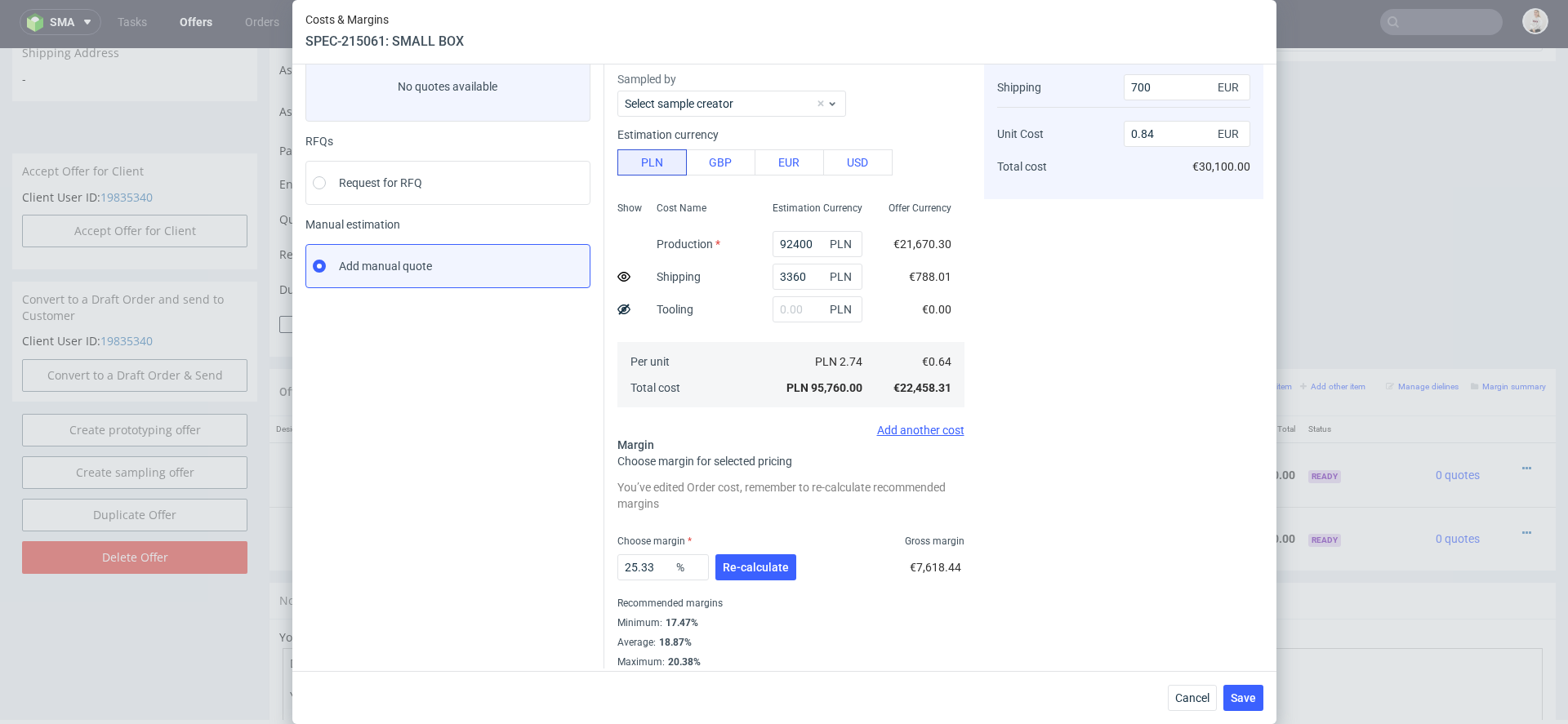
scroll to position [107, 0]
click at [915, 427] on div "Add another cost" at bounding box center [790, 427] width 347 height 13
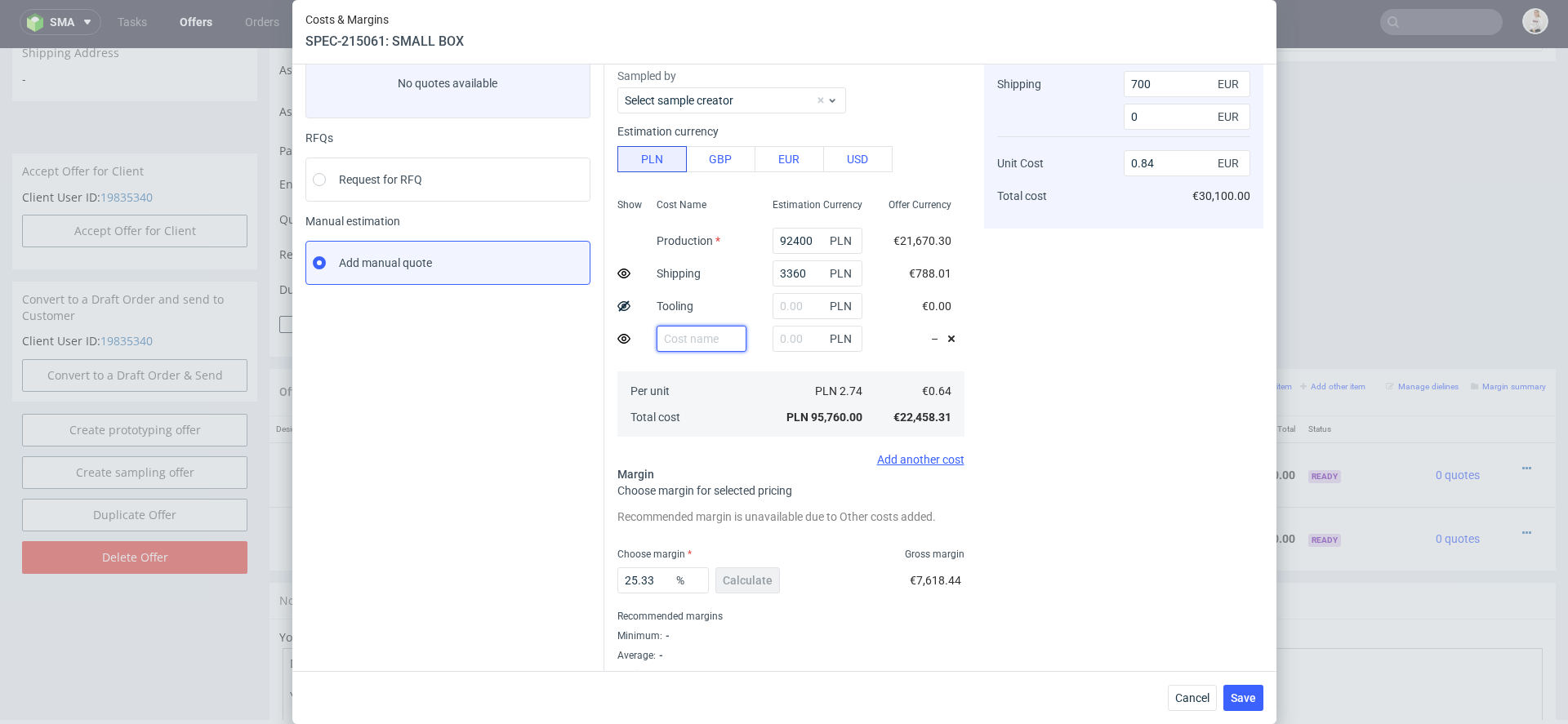
click at [691, 339] on input "text" at bounding box center [701, 339] width 90 height 27
type input "Additional shipping UK"
click at [1051, 404] on div "Cost displayed to the customer Shipping Additional shipping UK Unit Cost Total …" at bounding box center [1123, 352] width 279 height 660
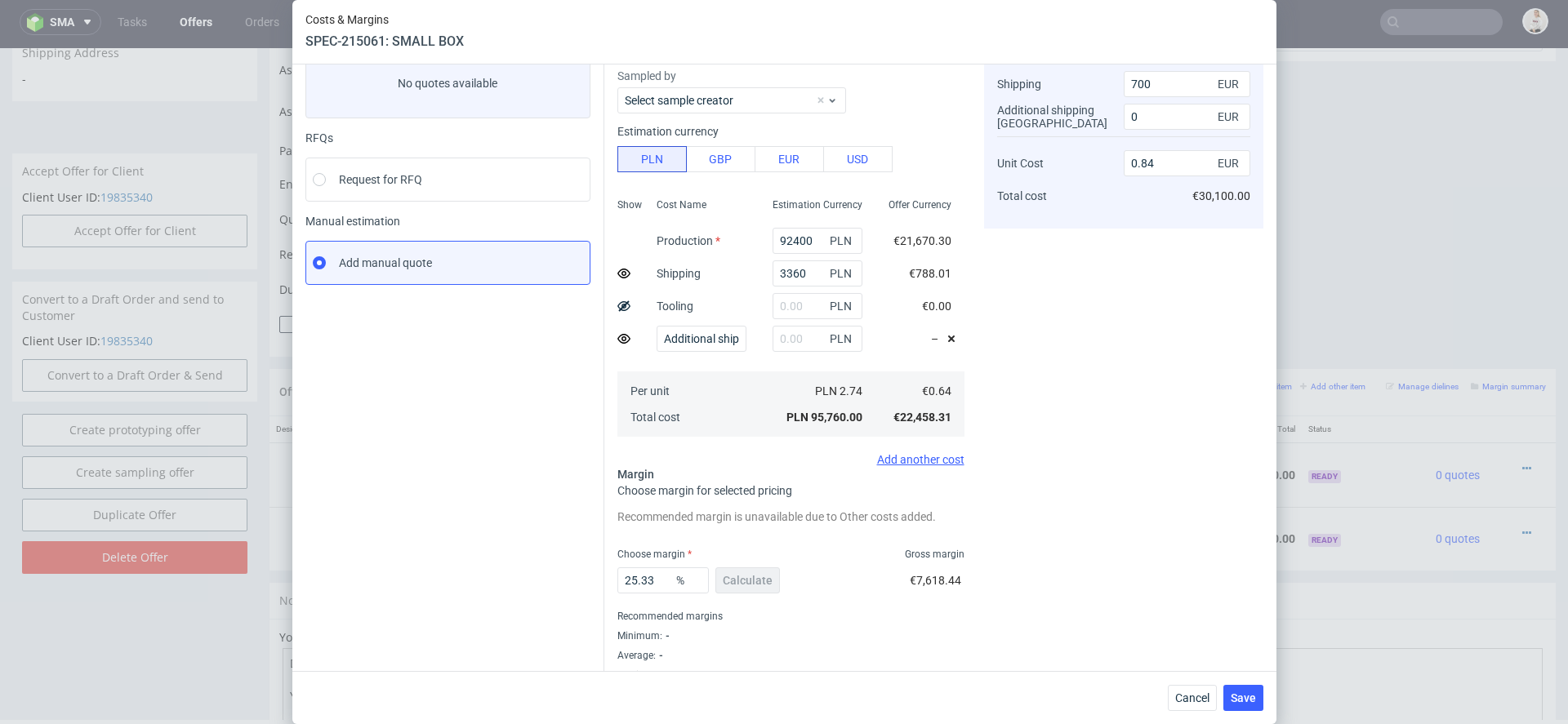
click at [1081, 399] on div "Cost displayed to the customer Shipping Additional shipping UK Unit Cost Total …" at bounding box center [1123, 352] width 279 height 660
click at [803, 331] on input "text" at bounding box center [817, 339] width 90 height 27
type input "1000"
type input "350"
click at [786, 338] on input "1000" at bounding box center [817, 339] width 90 height 27
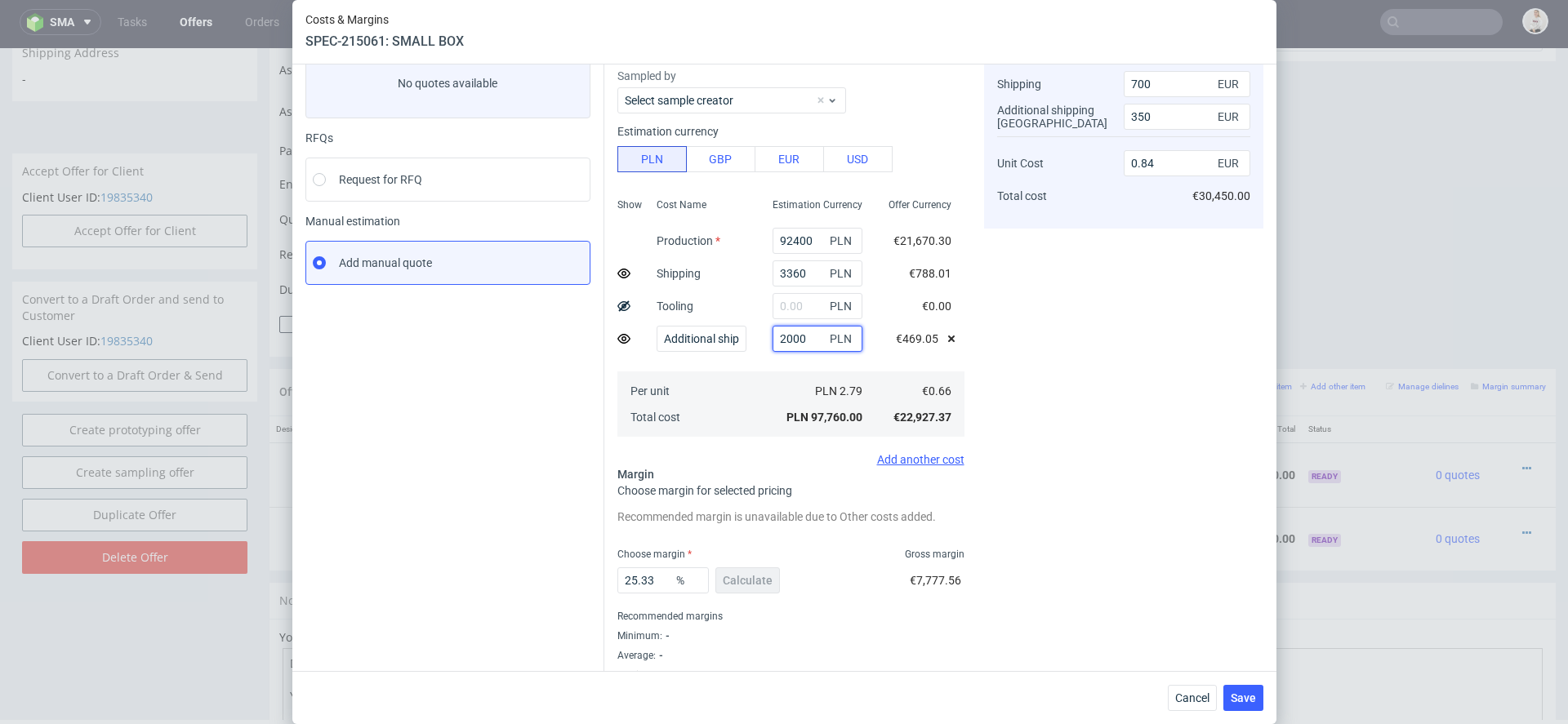
type input "2000"
click at [1022, 377] on div "Cost displayed to the customer Shipping Additional shipping UK Unit Cost Total …" at bounding box center [1123, 352] width 279 height 660
click at [1137, 120] on input "350" at bounding box center [1187, 116] width 126 height 27
type input "450"
click at [1167, 284] on div "Cost displayed to the customer Shipping Additional shipping UK Unit Cost Total …" at bounding box center [1123, 352] width 279 height 660
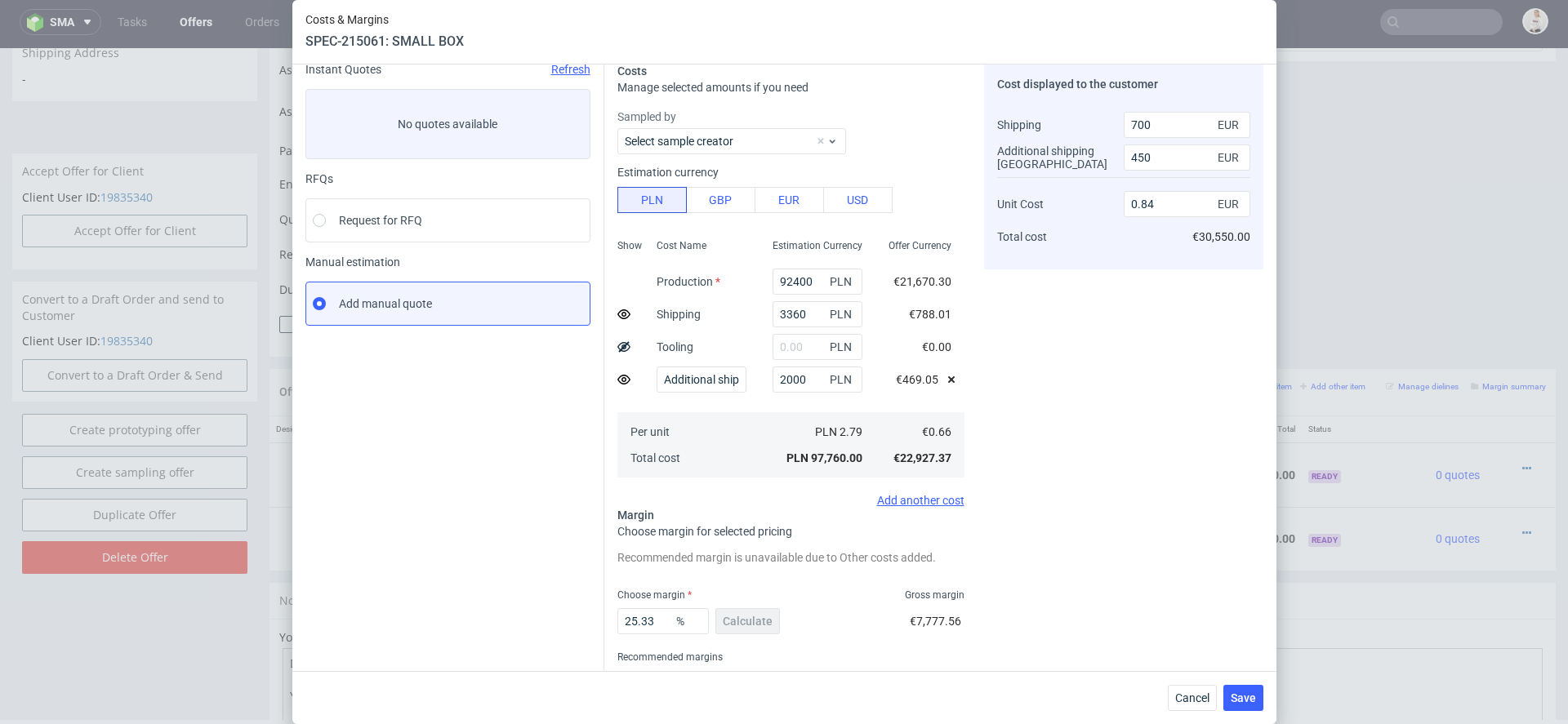
scroll to position [55, 0]
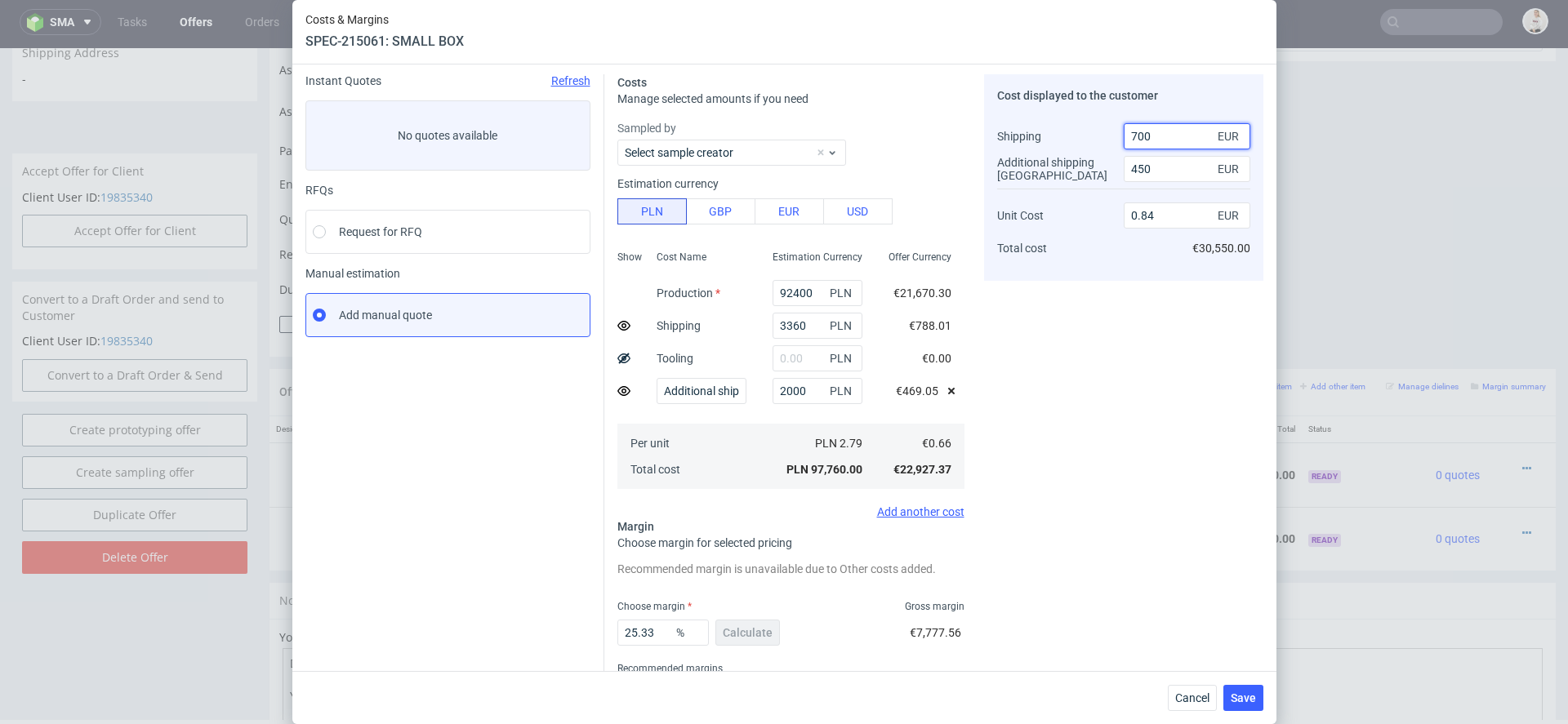
click at [1137, 137] on input "700" at bounding box center [1187, 136] width 126 height 27
type input "800"
type input "0.83"
click at [1139, 303] on div "Cost displayed to the customer Shipping Additional shipping UK Unit Cost Total …" at bounding box center [1123, 404] width 279 height 660
click at [1134, 140] on input "800" at bounding box center [1187, 136] width 126 height 27
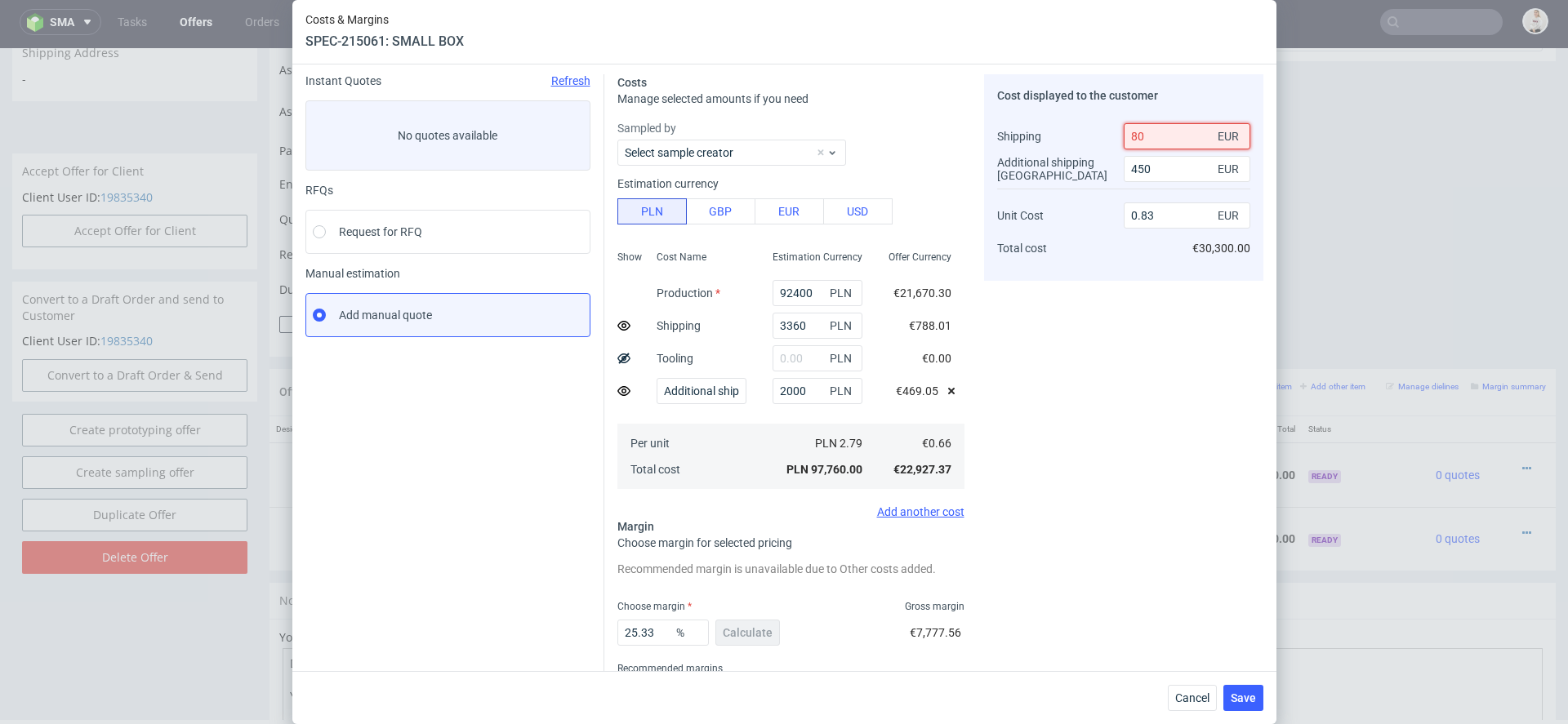
type input "8"
type input "0.86"
type input "0750"
type input "0.84"
click at [1144, 334] on div "Cost displayed to the customer Shipping Additional shipping UK Unit Cost Total …" at bounding box center [1123, 404] width 279 height 660
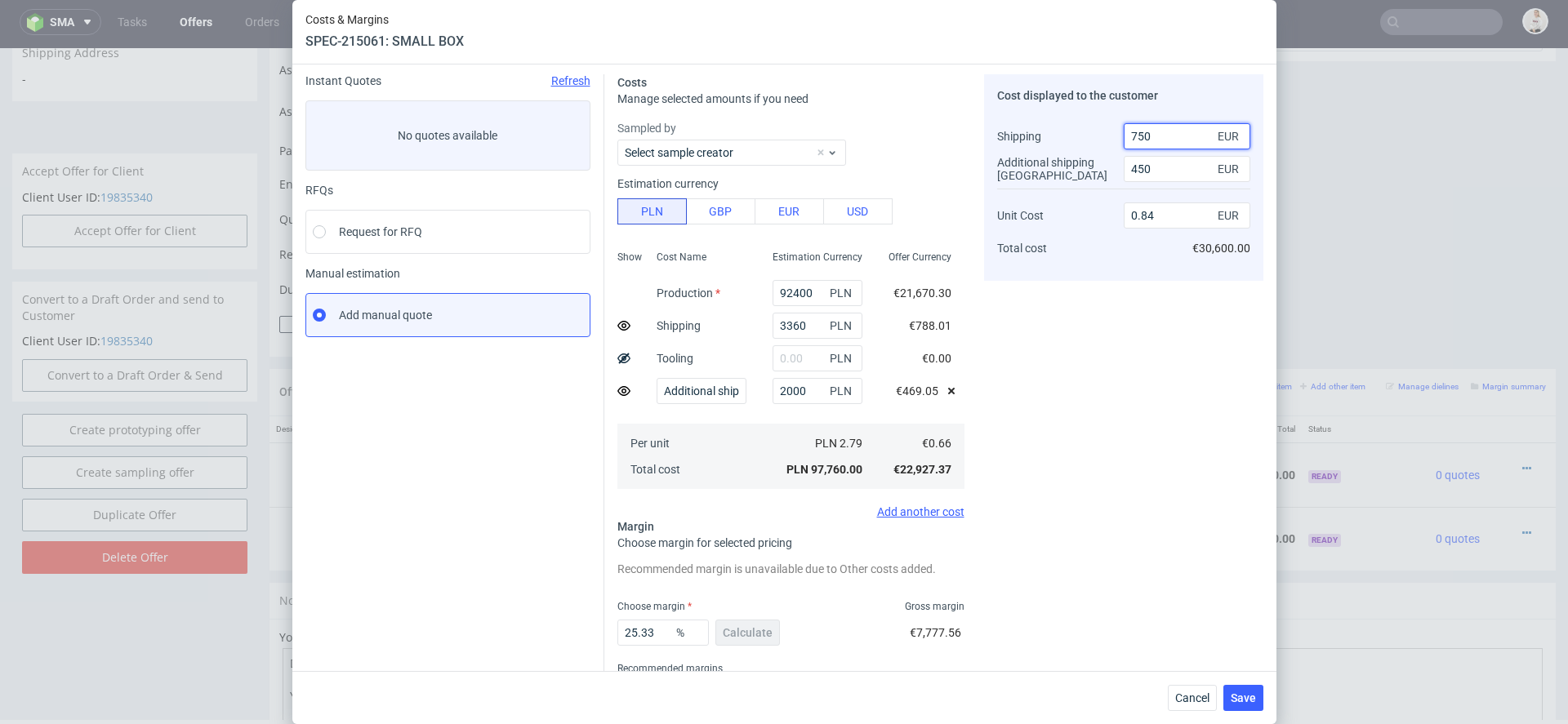
click at [1143, 137] on input "750" at bounding box center [1187, 136] width 126 height 27
type input "780"
type input "0.83"
type input "780"
click at [1135, 356] on div "Cost displayed to the customer Shipping Additional shipping UK Unit Cost Total …" at bounding box center [1123, 404] width 279 height 660
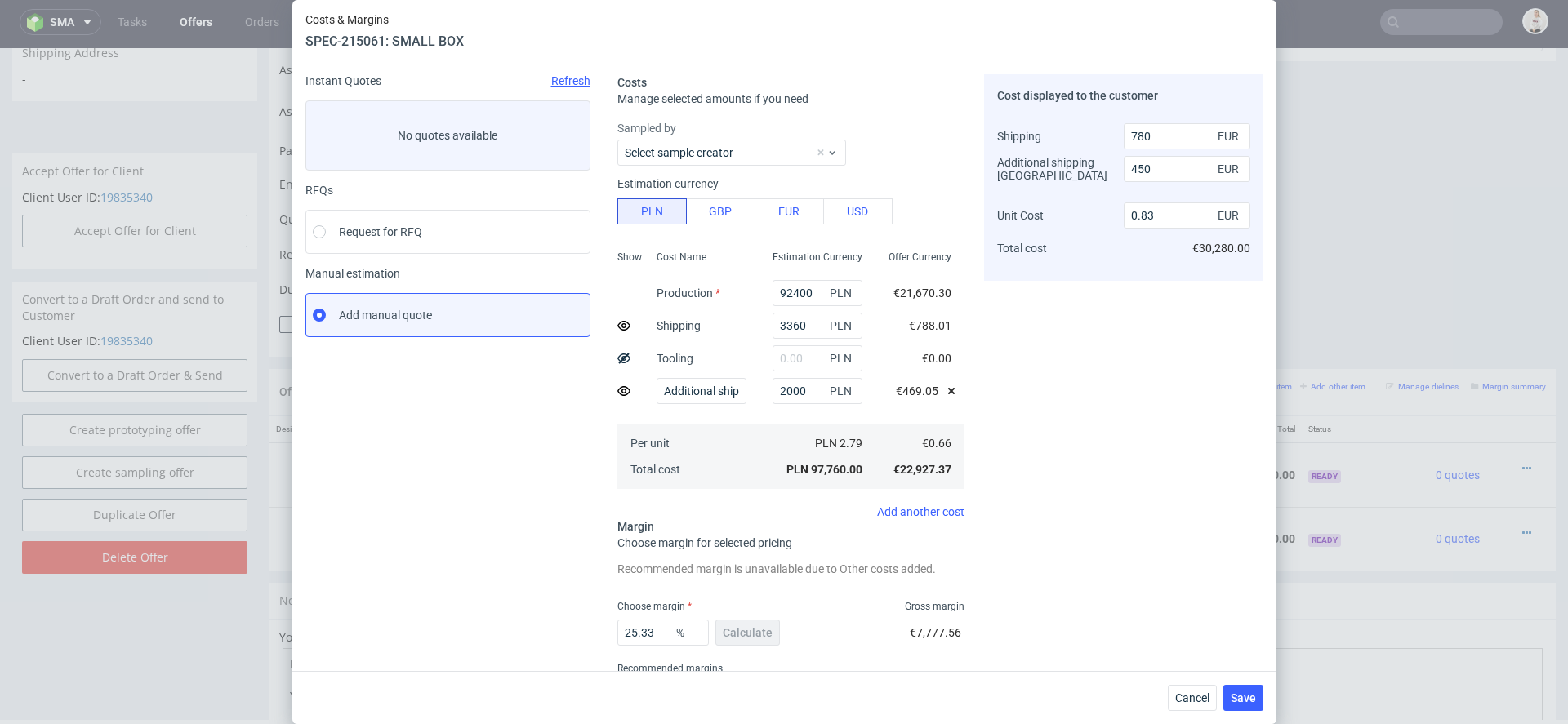
scroll to position [131, 0]
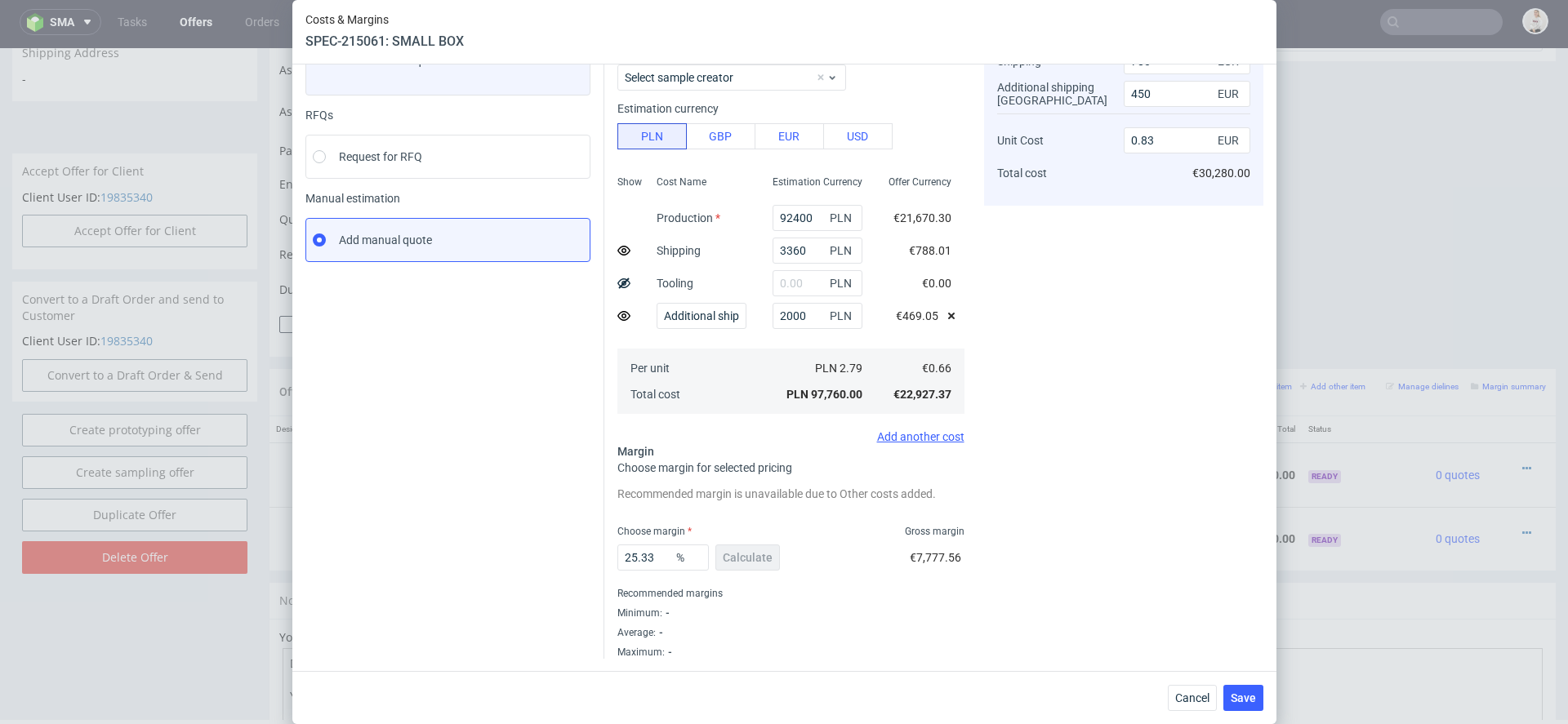
click at [678, 559] on span "%" at bounding box center [689, 557] width 33 height 23
drag, startPoint x: 656, startPoint y: 559, endPoint x: 546, endPoint y: 540, distance: 111.6
click at [546, 540] on div "Instant Quotes Refresh No quotes available RFQs Request for RFQ Manual estimati…" at bounding box center [784, 322] width 958 height 673
type input "29"
type input "0.88"
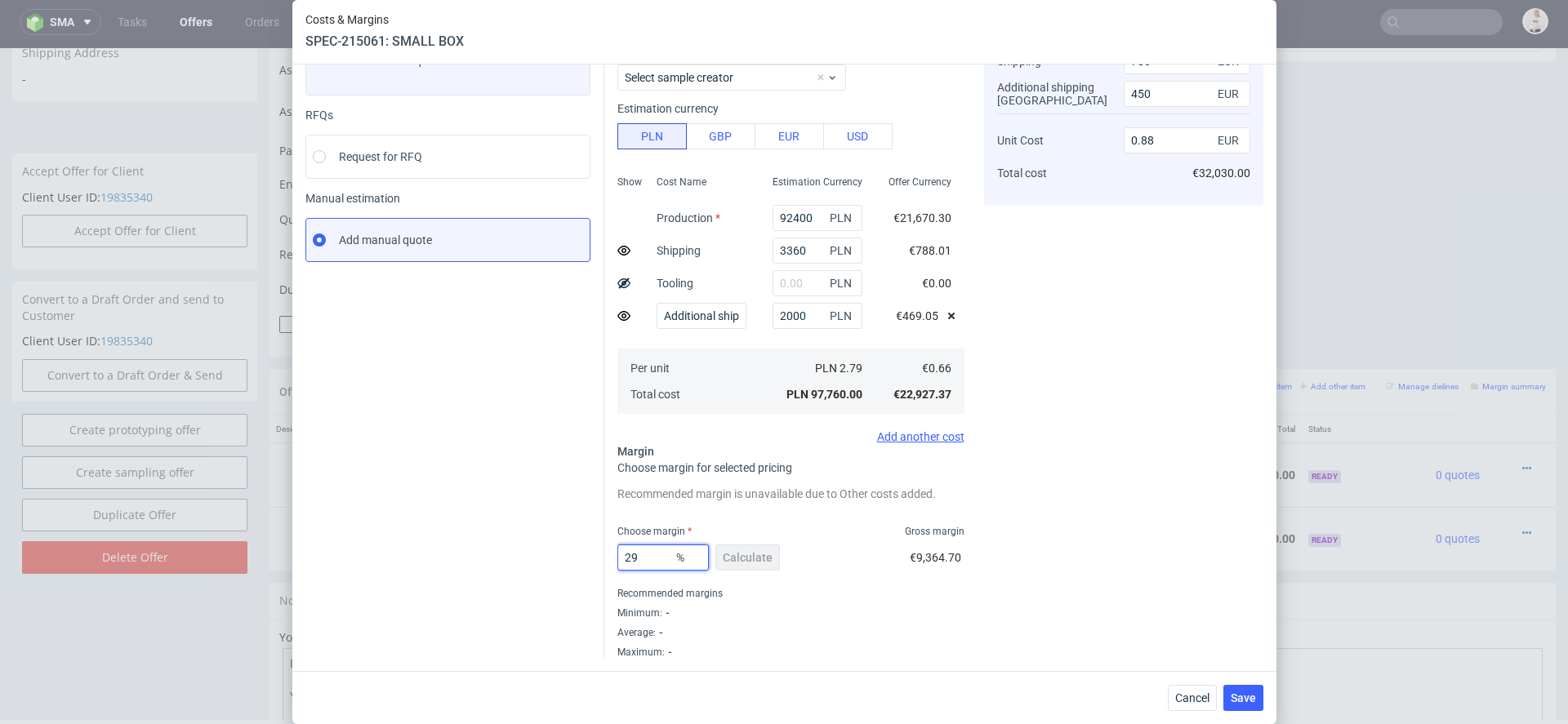
type input "29"
click at [1017, 571] on div "Cost displayed to the customer Shipping Additional shipping UK Unit Cost Total …" at bounding box center [1123, 329] width 279 height 660
click at [1096, 515] on div "Cost displayed to the customer Shipping Additional shipping UK Unit Cost Total …" at bounding box center [1123, 329] width 279 height 660
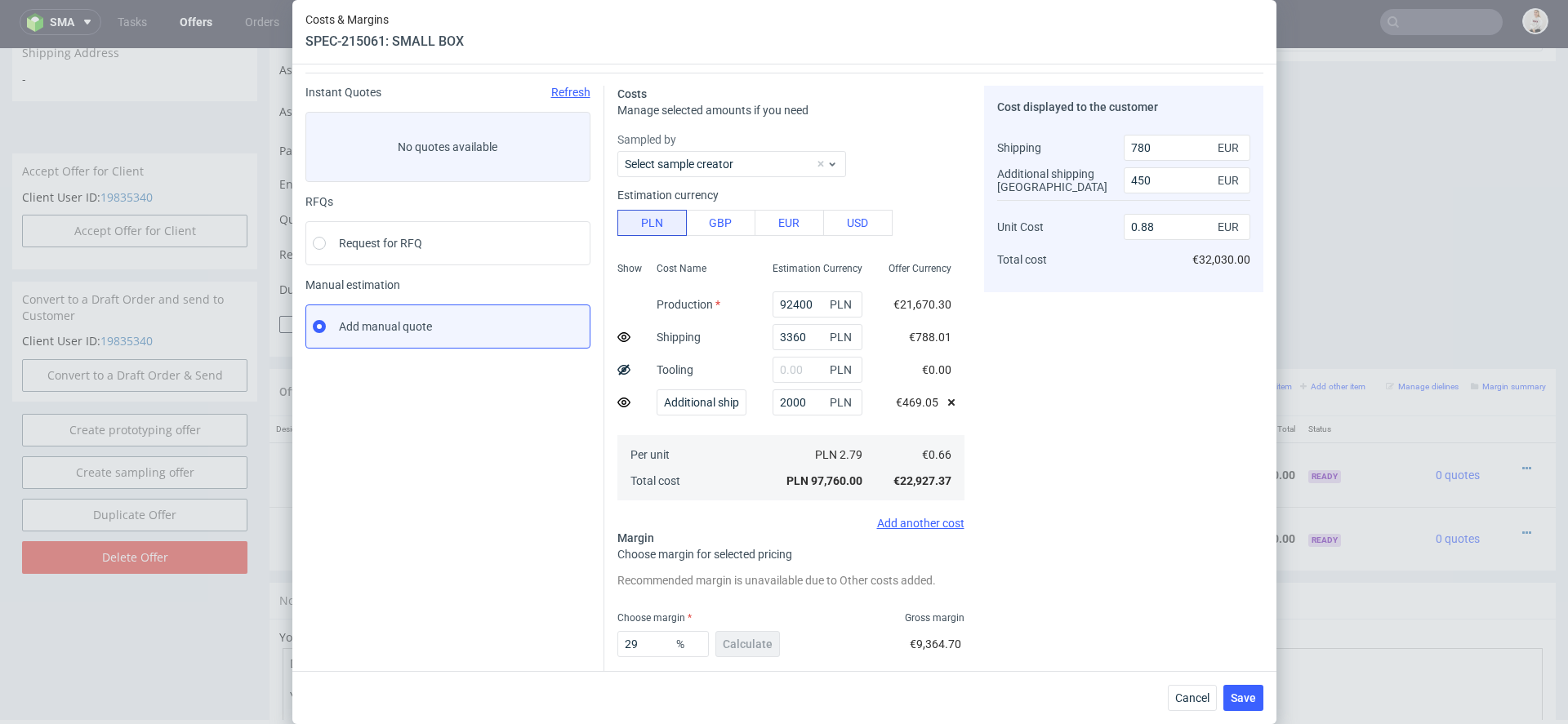
scroll to position [0, 0]
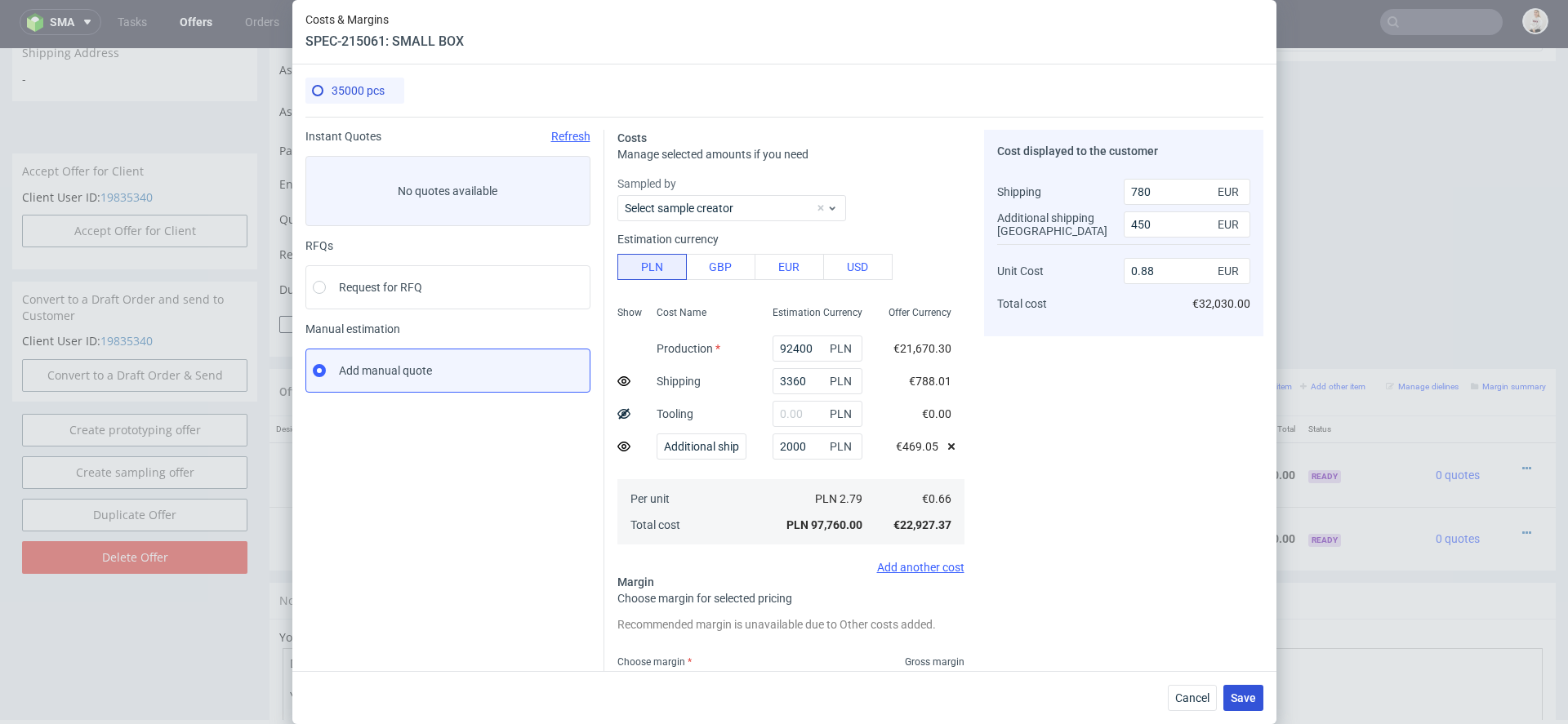
click at [1237, 695] on span "Save" at bounding box center [1244, 698] width 26 height 12
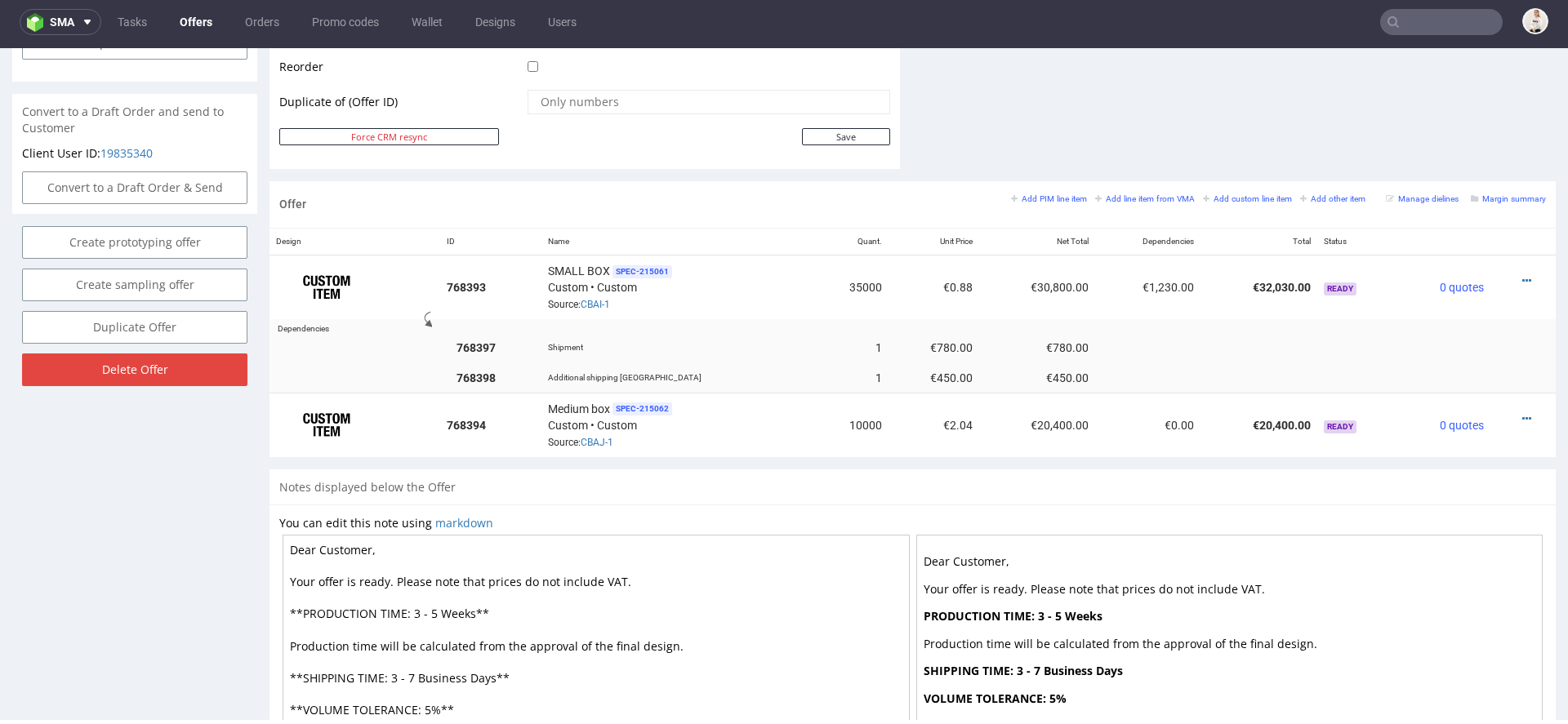
scroll to position [830, 0]
click at [1523, 412] on icon at bounding box center [1527, 418] width 9 height 12
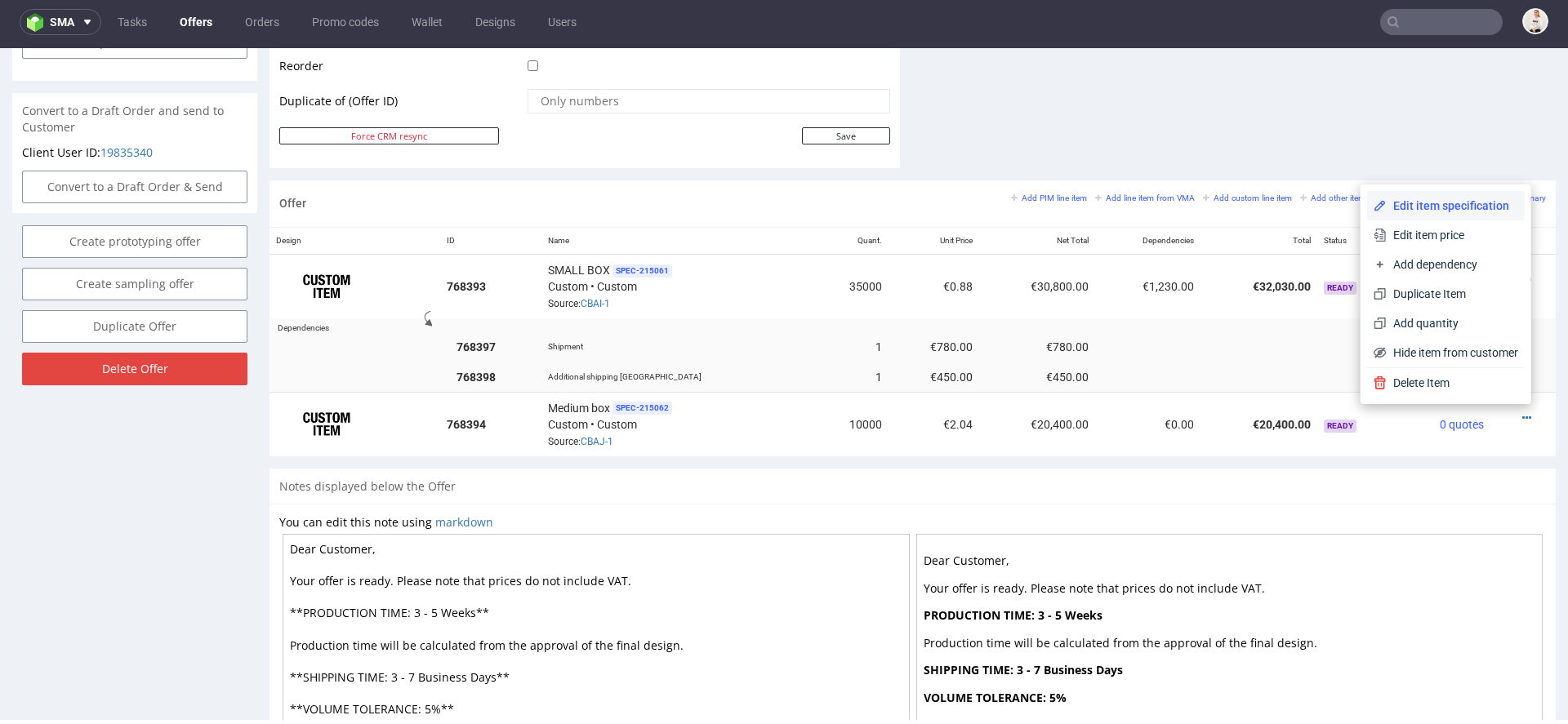
click at [1448, 204] on span "Edit item specification" at bounding box center [1452, 206] width 131 height 17
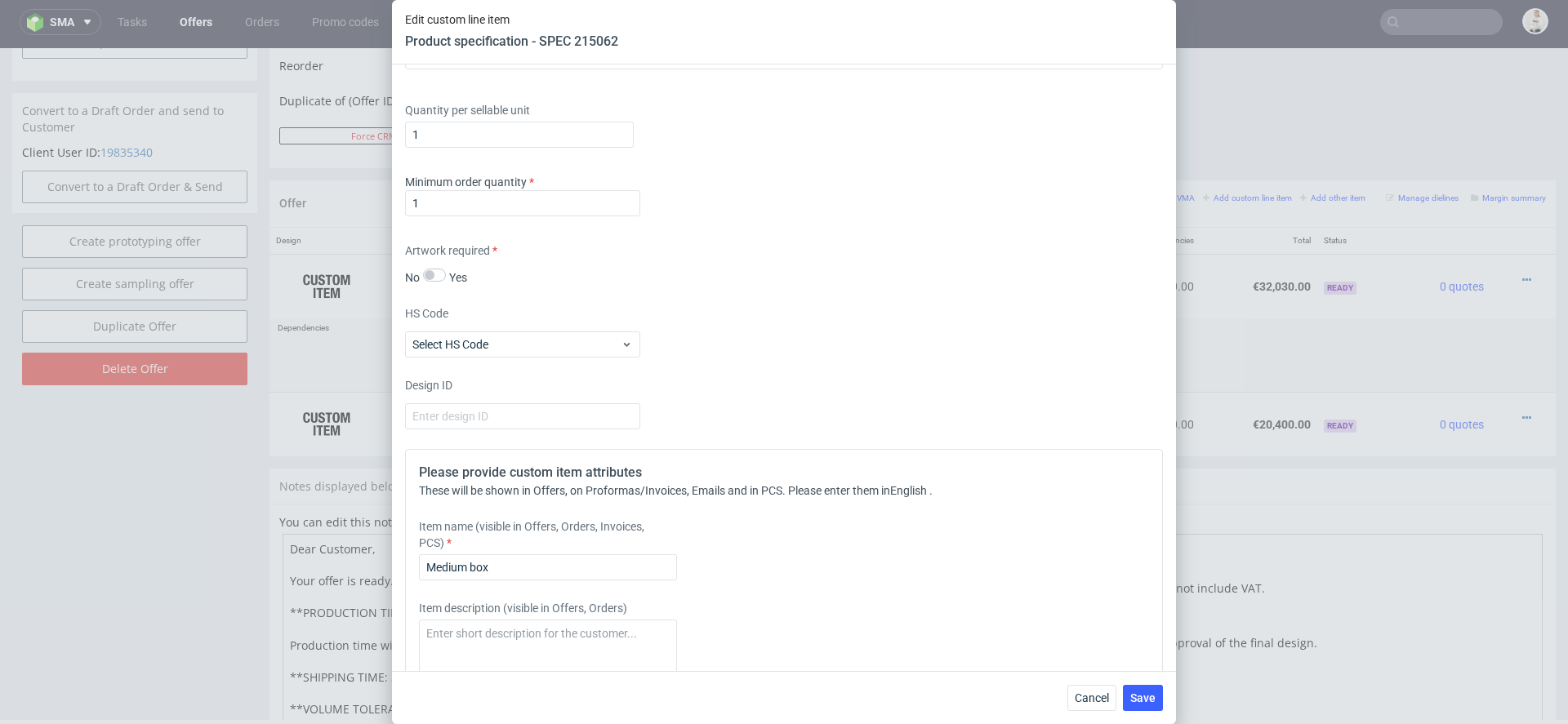
scroll to position [2557, 0]
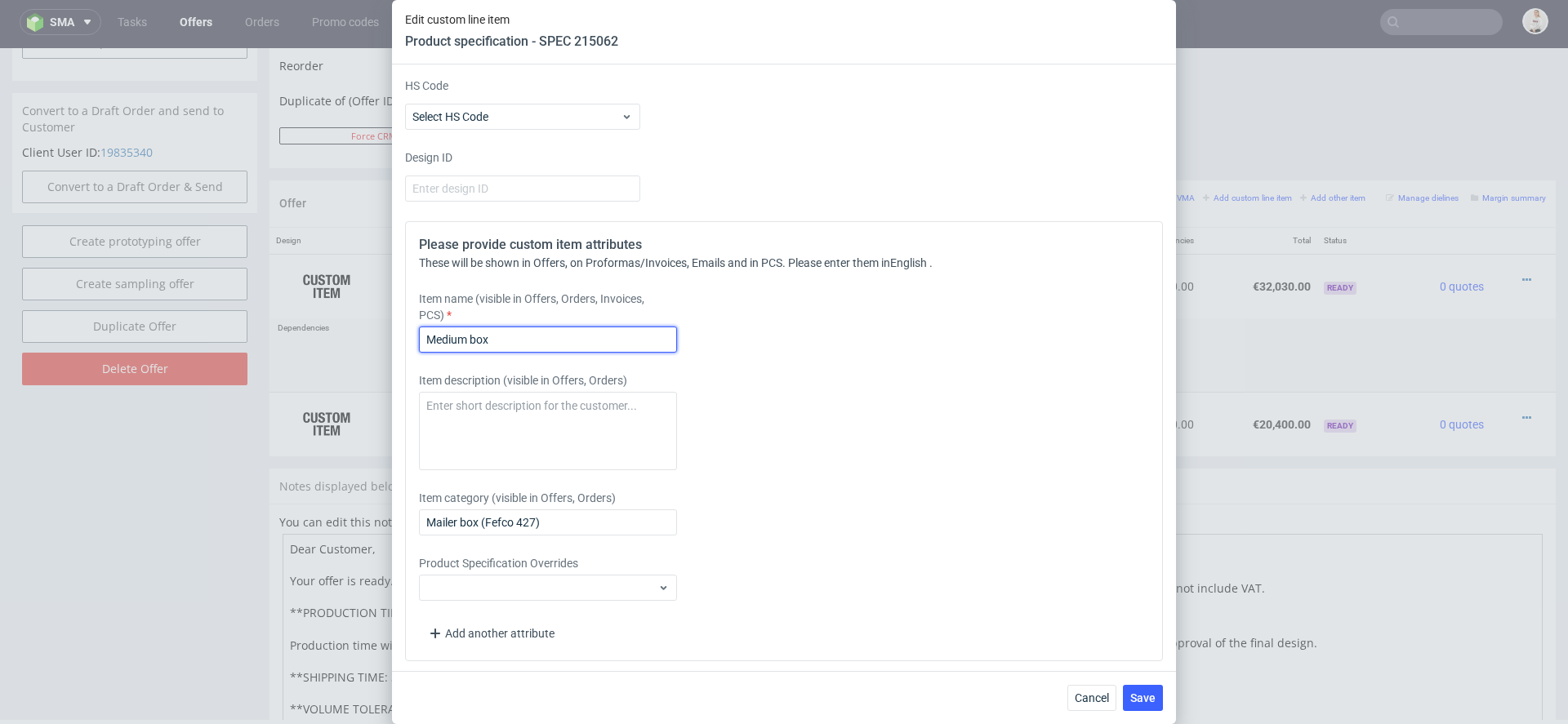
click at [521, 346] on input "Medium box" at bounding box center [548, 339] width 258 height 27
drag, startPoint x: 521, startPoint y: 346, endPoint x: 243, endPoint y: 325, distance: 278.8
click at [243, 325] on div "Edit custom line item Product specification - SPEC 215062 Supplier Adams Packag…" at bounding box center [784, 362] width 1568 height 724
type input "MEDIUM BOX"
click at [1052, 635] on div "Please provide custom item attributes These will be shown in Offers, on Proform…" at bounding box center [784, 441] width 758 height 440
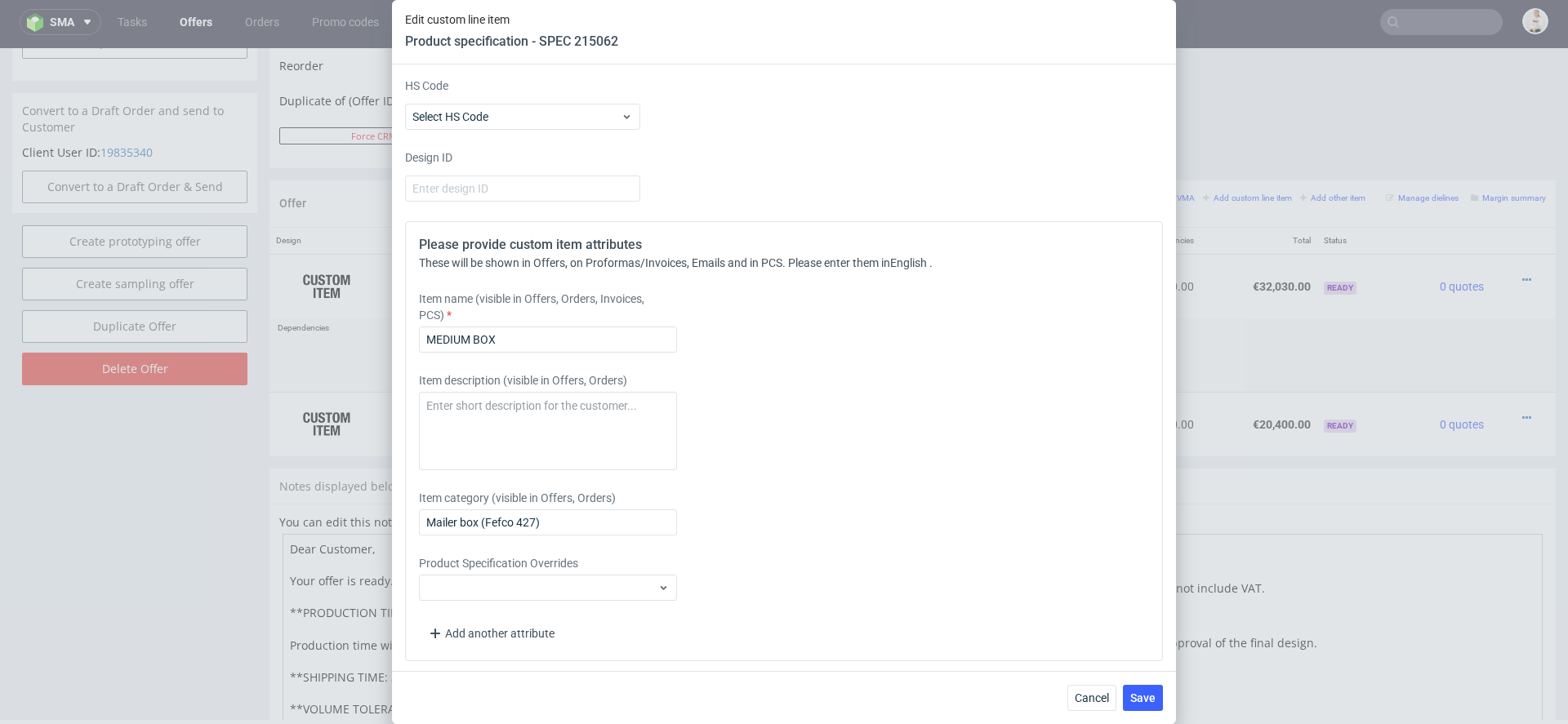
click at [1155, 713] on div "Cancel Save" at bounding box center [784, 697] width 784 height 53
click at [1150, 702] on span "Save" at bounding box center [1143, 698] width 26 height 12
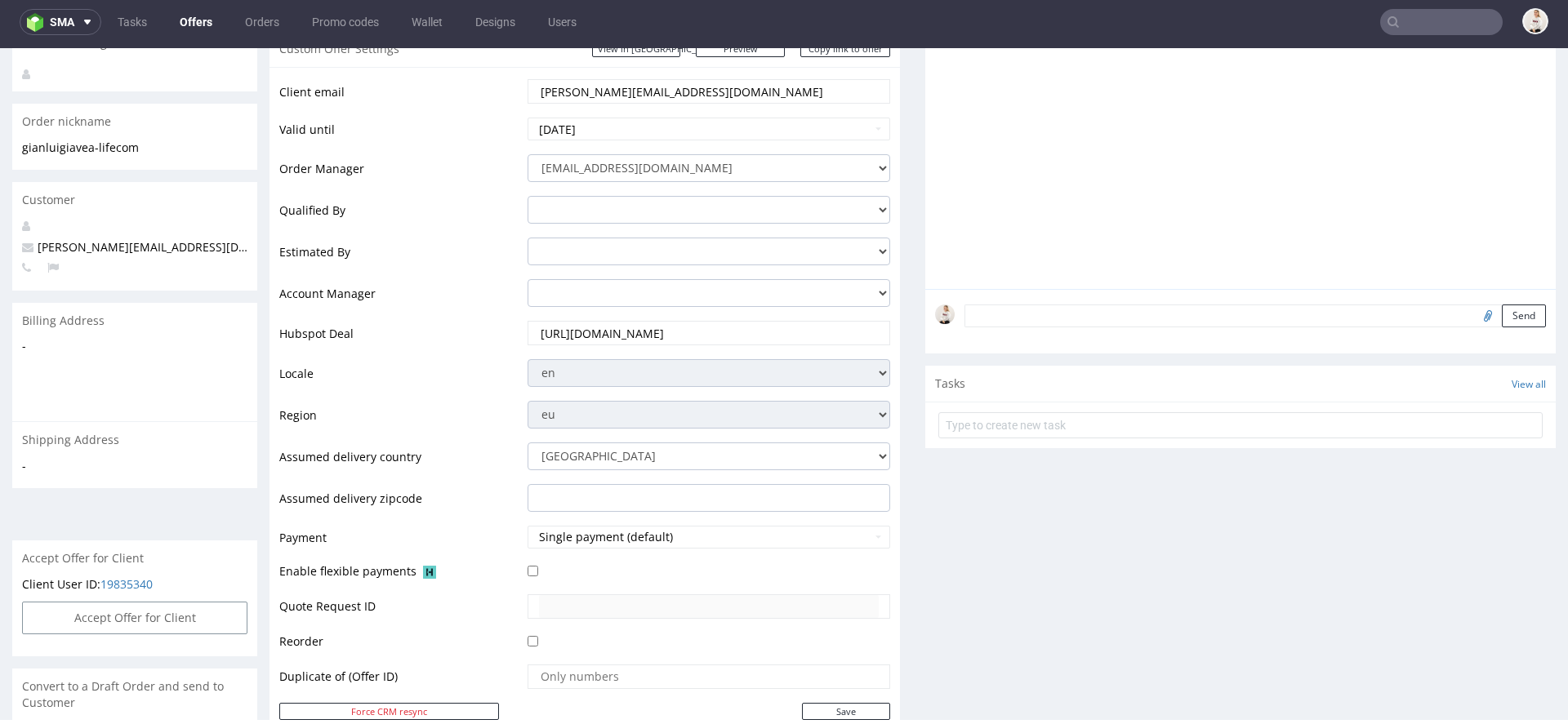
scroll to position [606, 0]
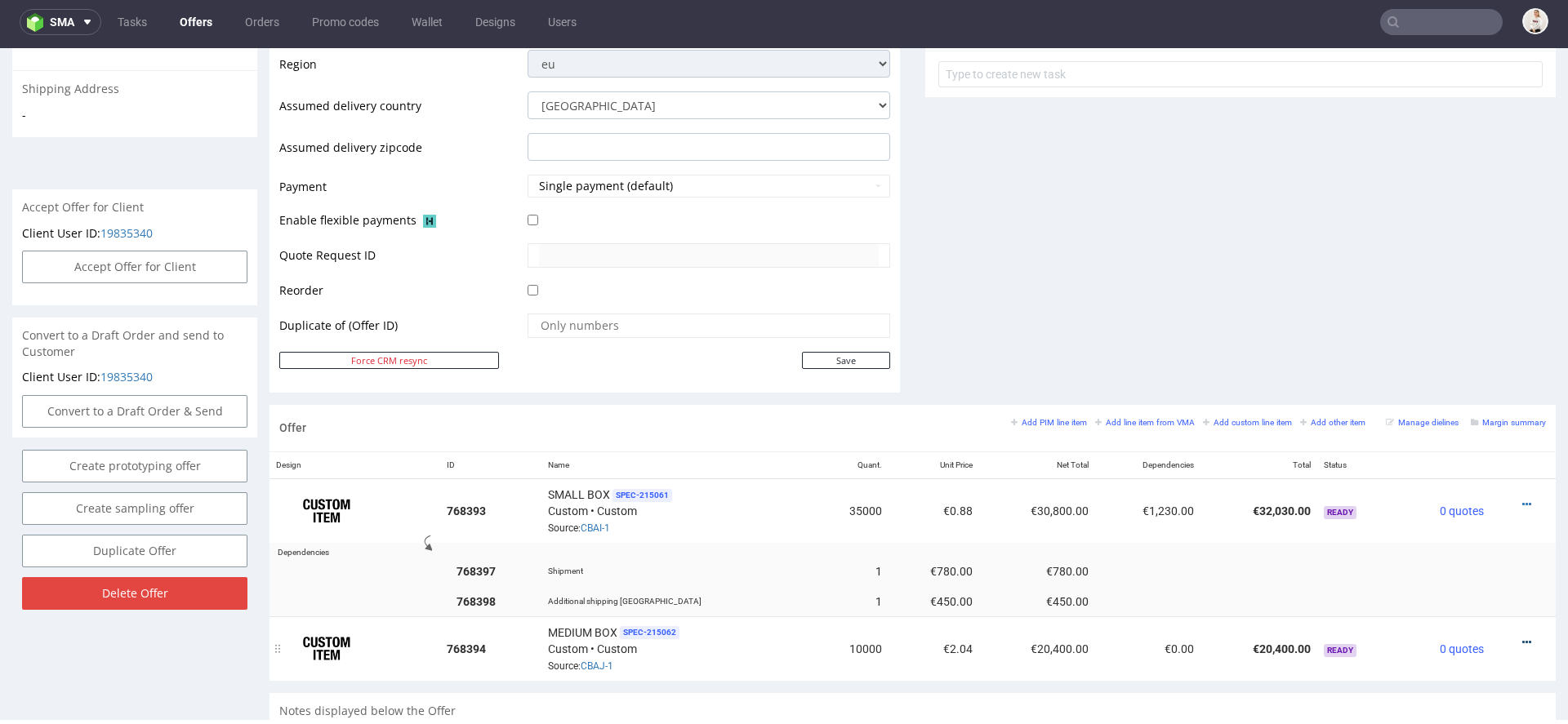
click at [1523, 635] on link at bounding box center [1527, 641] width 9 height 13
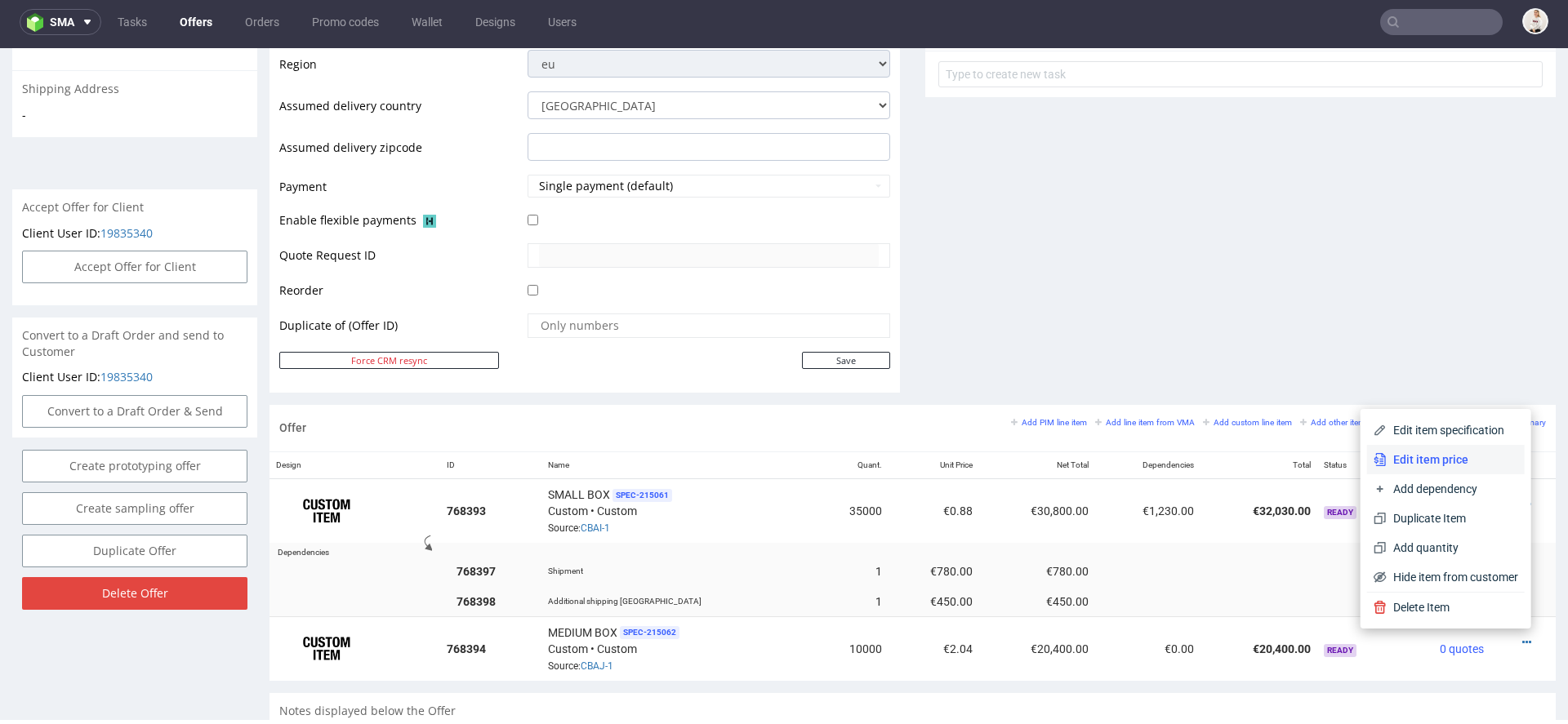
click at [1445, 460] on span "Edit item price" at bounding box center [1452, 459] width 131 height 17
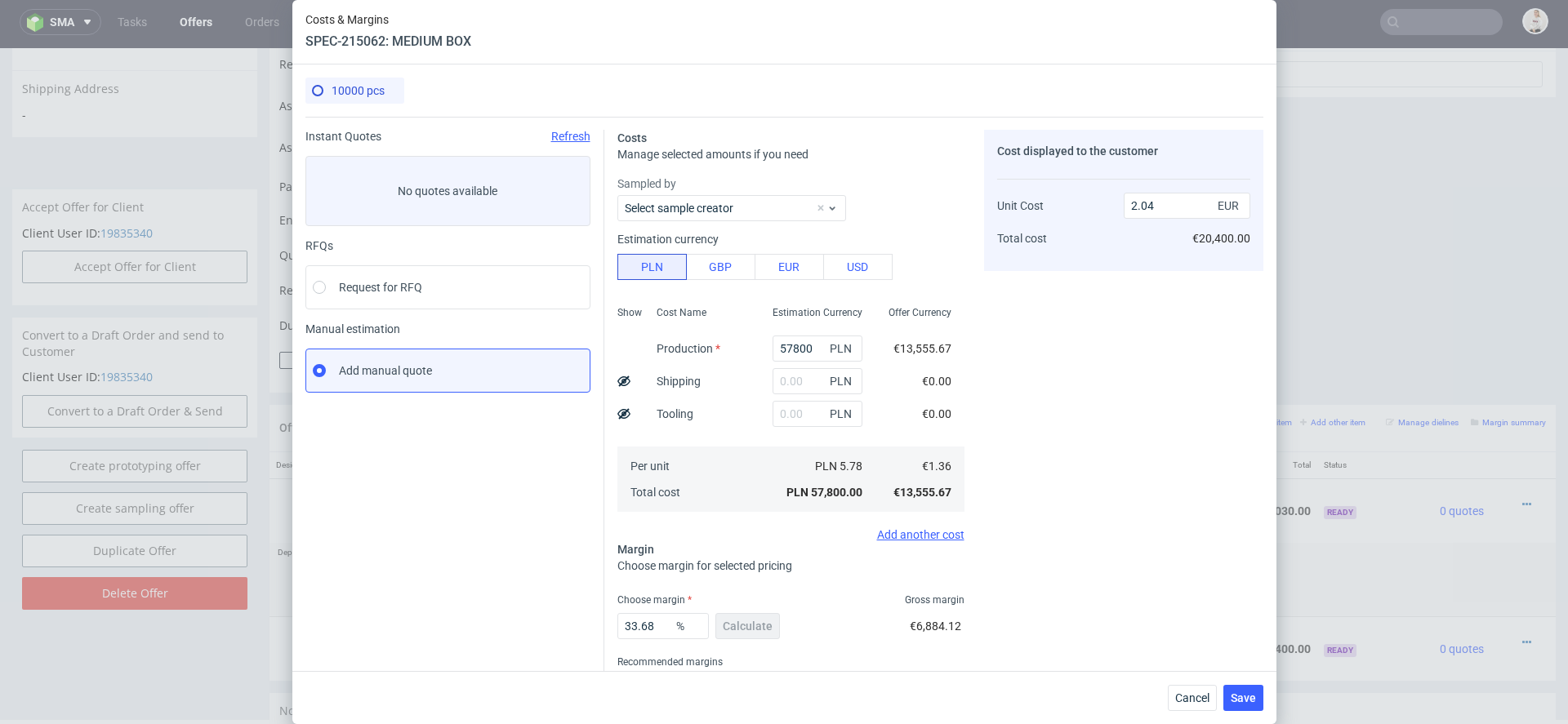
scroll to position [31, 0]
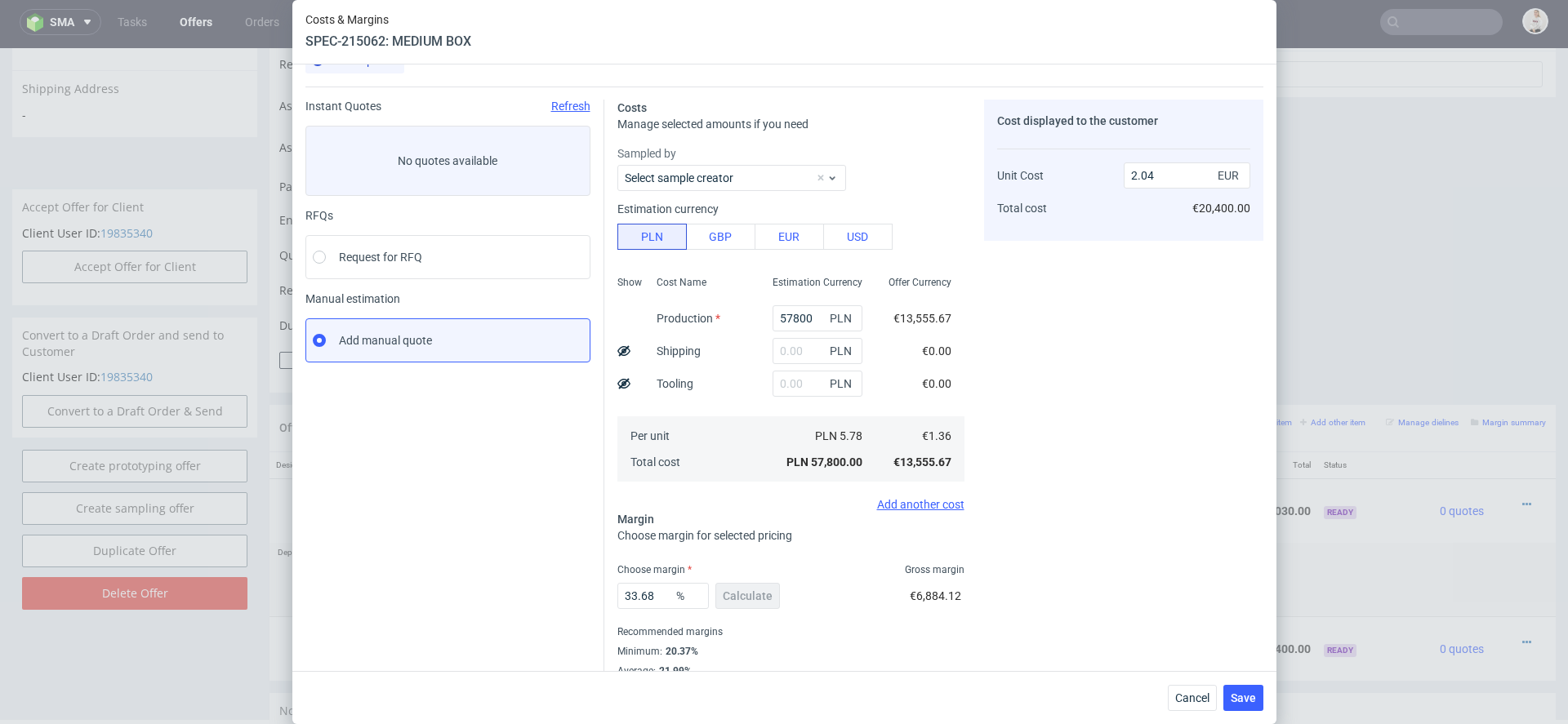
click at [618, 350] on icon at bounding box center [623, 351] width 13 height 13
click at [784, 346] on input "text" at bounding box center [817, 351] width 90 height 27
type input "3000"
type input "2.08"
type input "700"
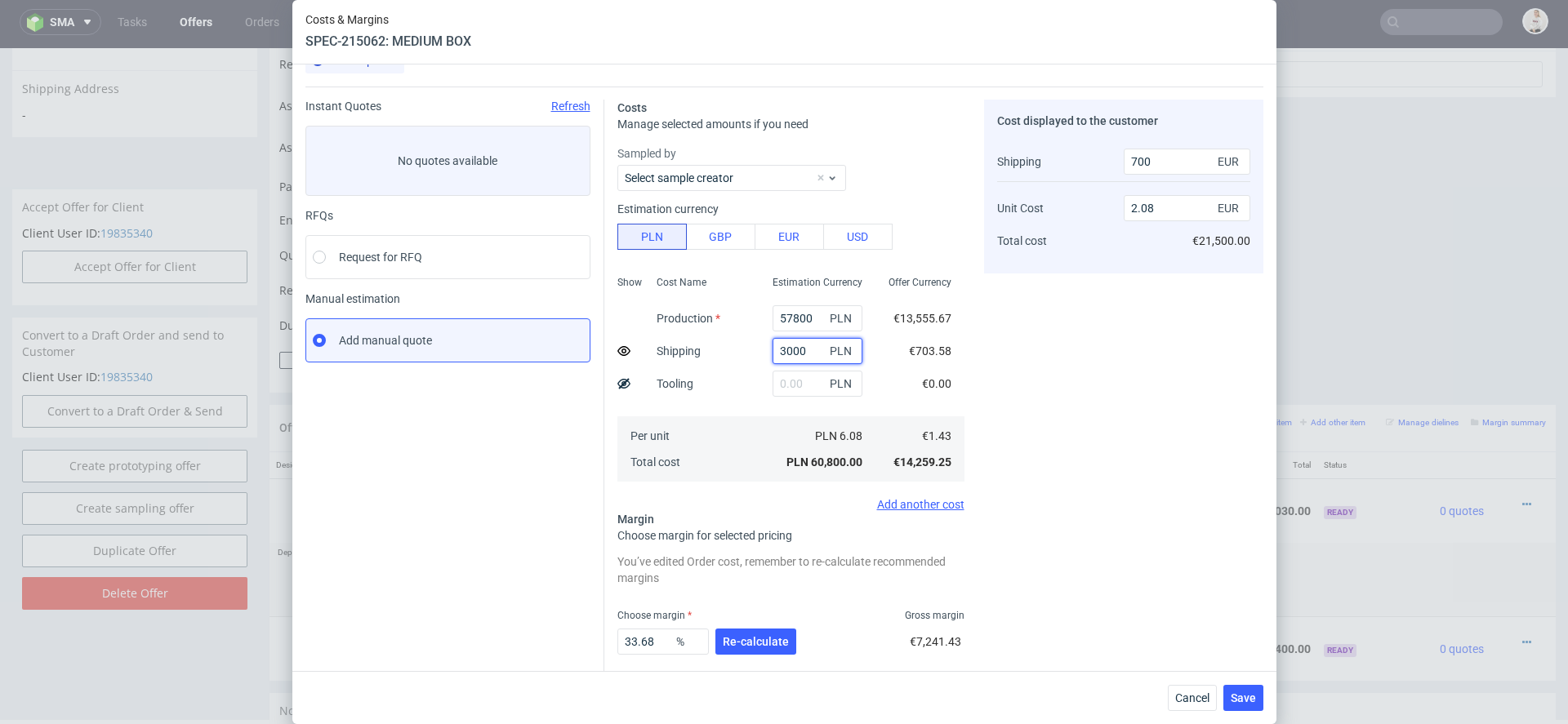
click at [784, 350] on input "3000" at bounding box center [817, 351] width 90 height 27
type input "000"
type input "2.04"
type input "0"
type input "2000"
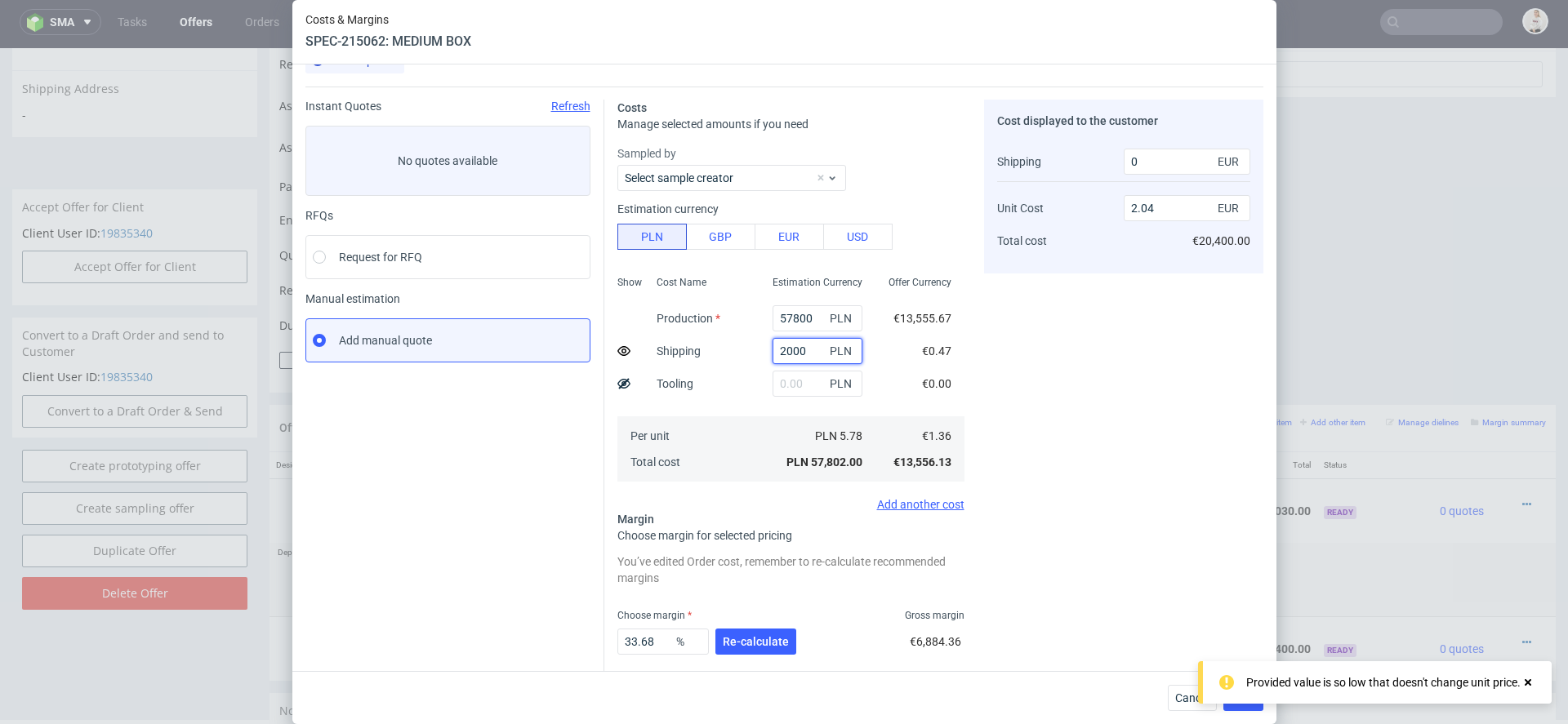
type input "2.07"
type input "500"
click at [791, 350] on input "2000" at bounding box center [817, 351] width 90 height 27
type input "2500"
type input "600"
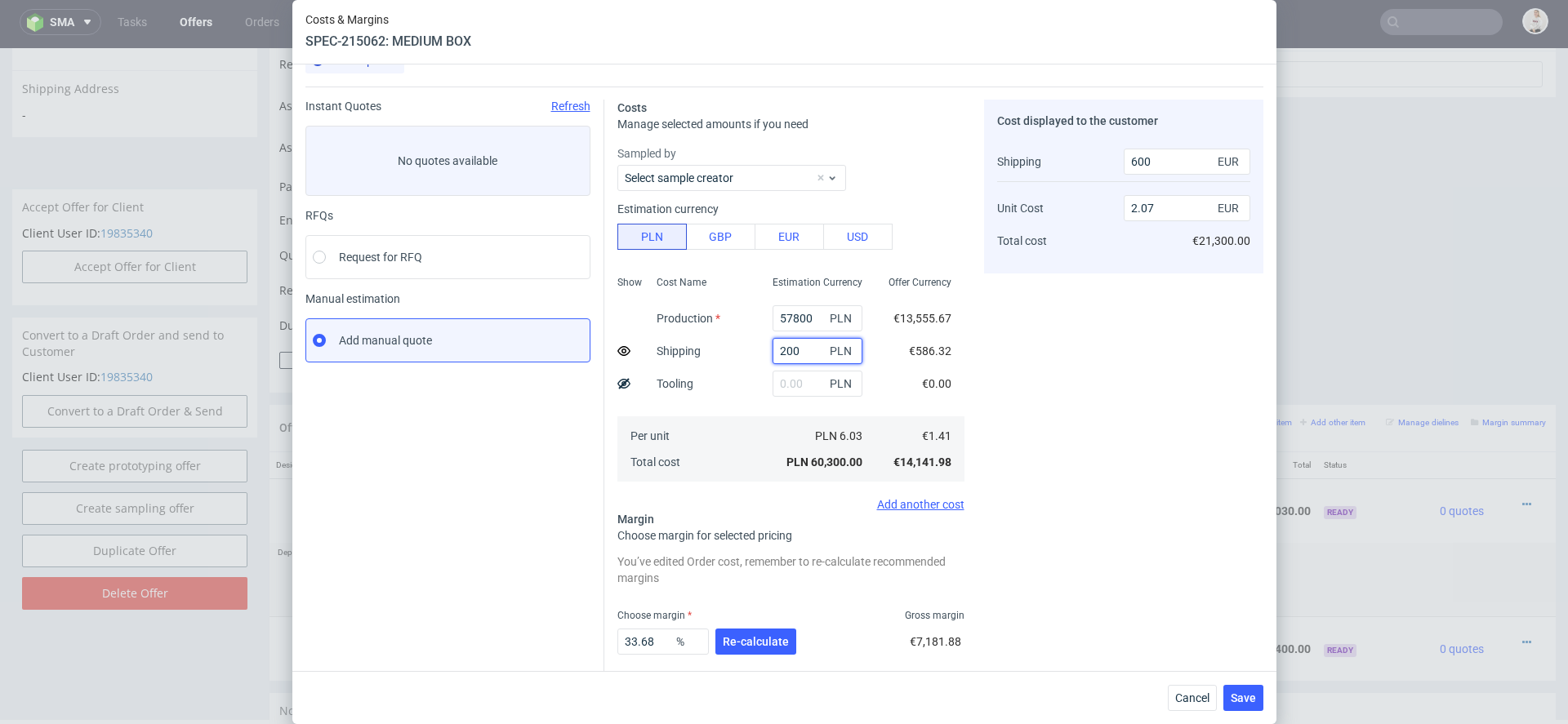
type input "2300"
type input "500"
type input "2200"
click at [974, 359] on div "Costs Manage selected amounts if you need Sampled by Select sample creator Esti…" at bounding box center [933, 415] width 659 height 656
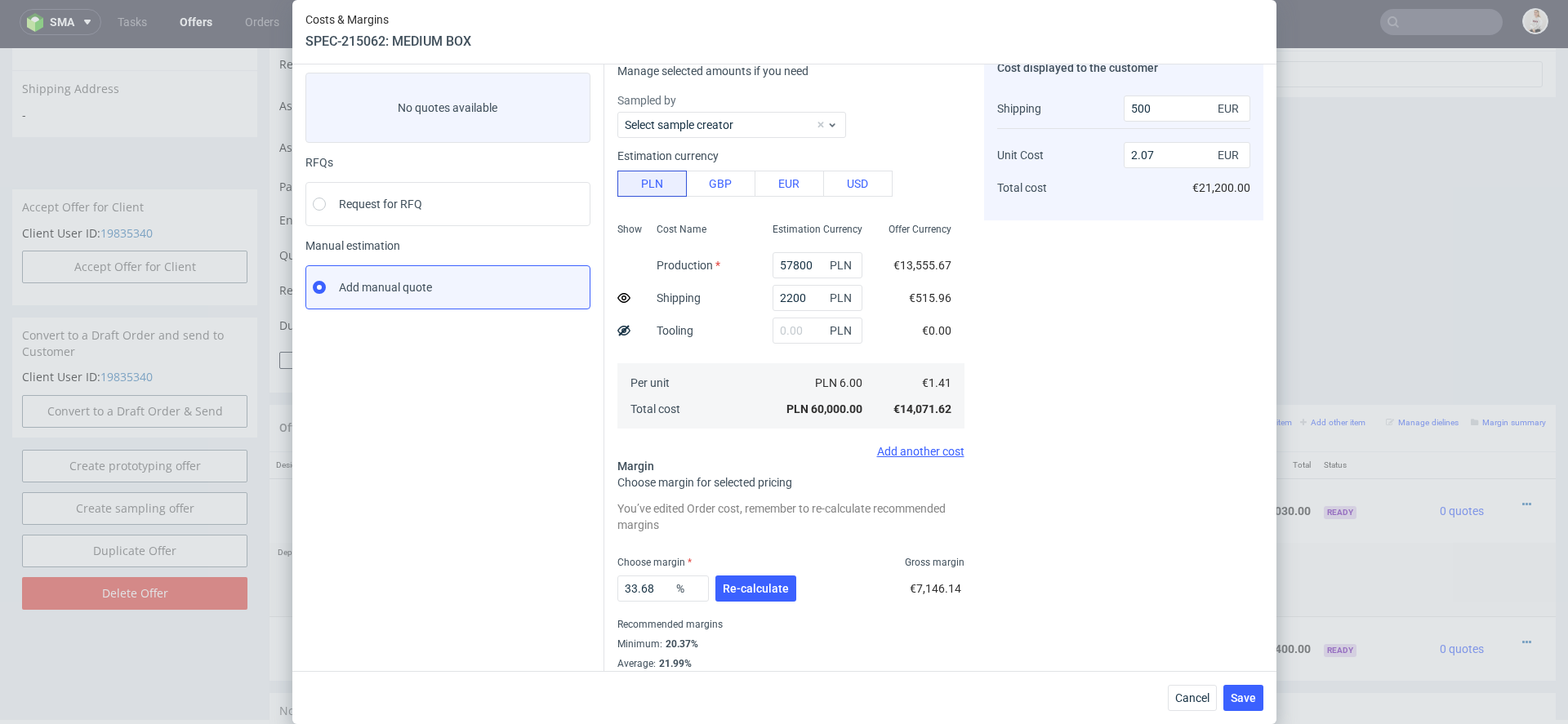
click at [939, 450] on div "Add another cost" at bounding box center [790, 451] width 347 height 13
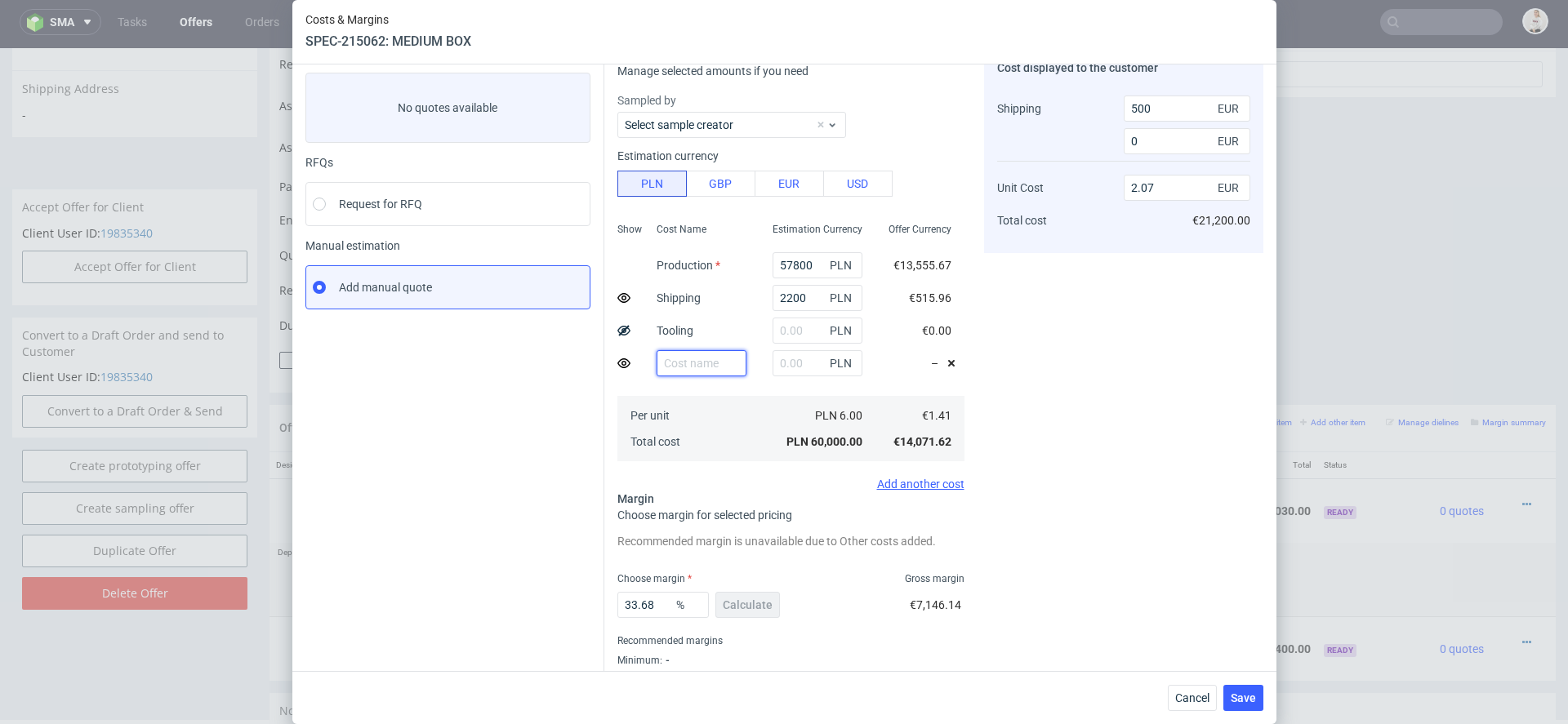
click at [691, 363] on input "text" at bounding box center [701, 362] width 90 height 27
type input "Additional shipping UK"
click at [791, 363] on input "text" at bounding box center [817, 362] width 90 height 27
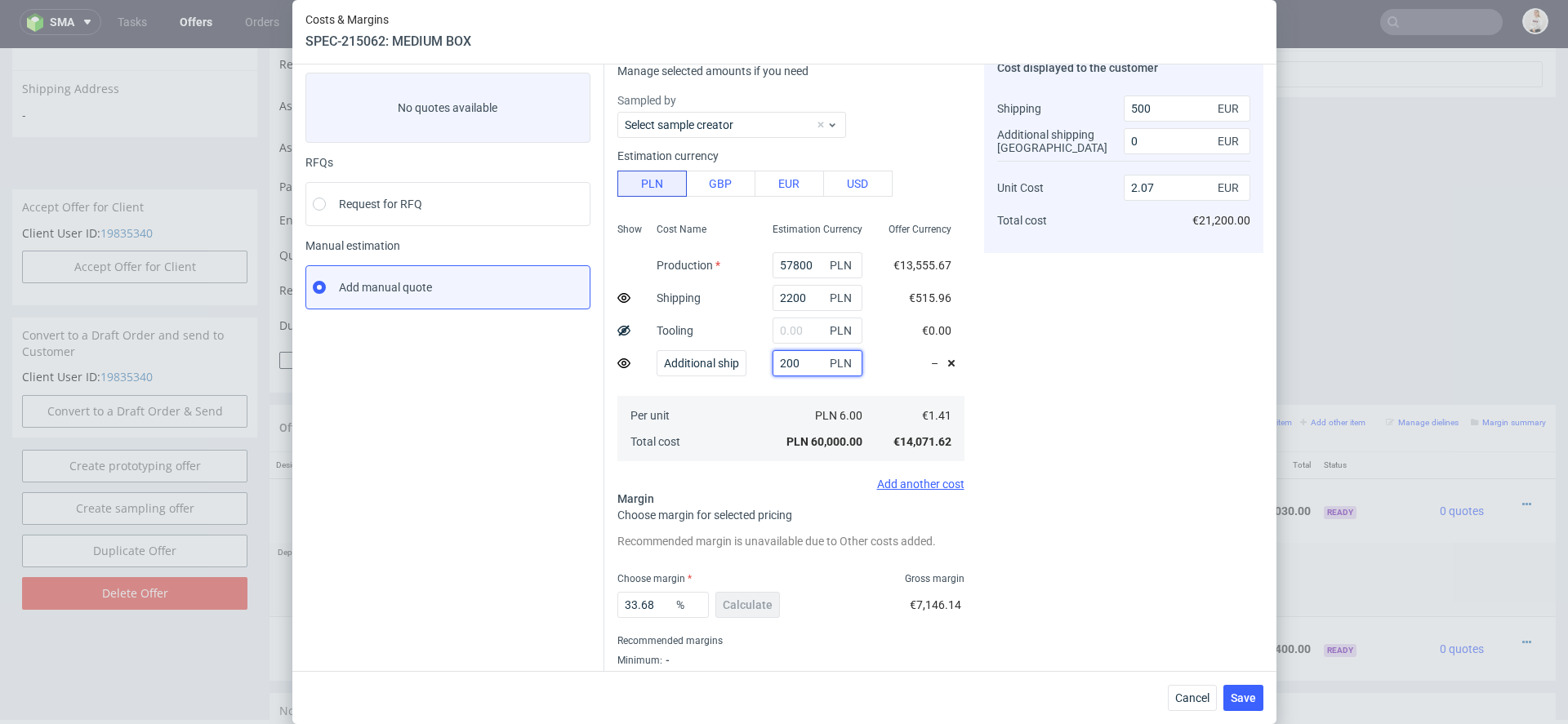
type input "2000"
type input "2.09"
type input "500"
type input "2000"
click at [1125, 452] on div "Cost displayed to the customer Shipping Additional shipping UK Unit Cost Total …" at bounding box center [1123, 376] width 279 height 660
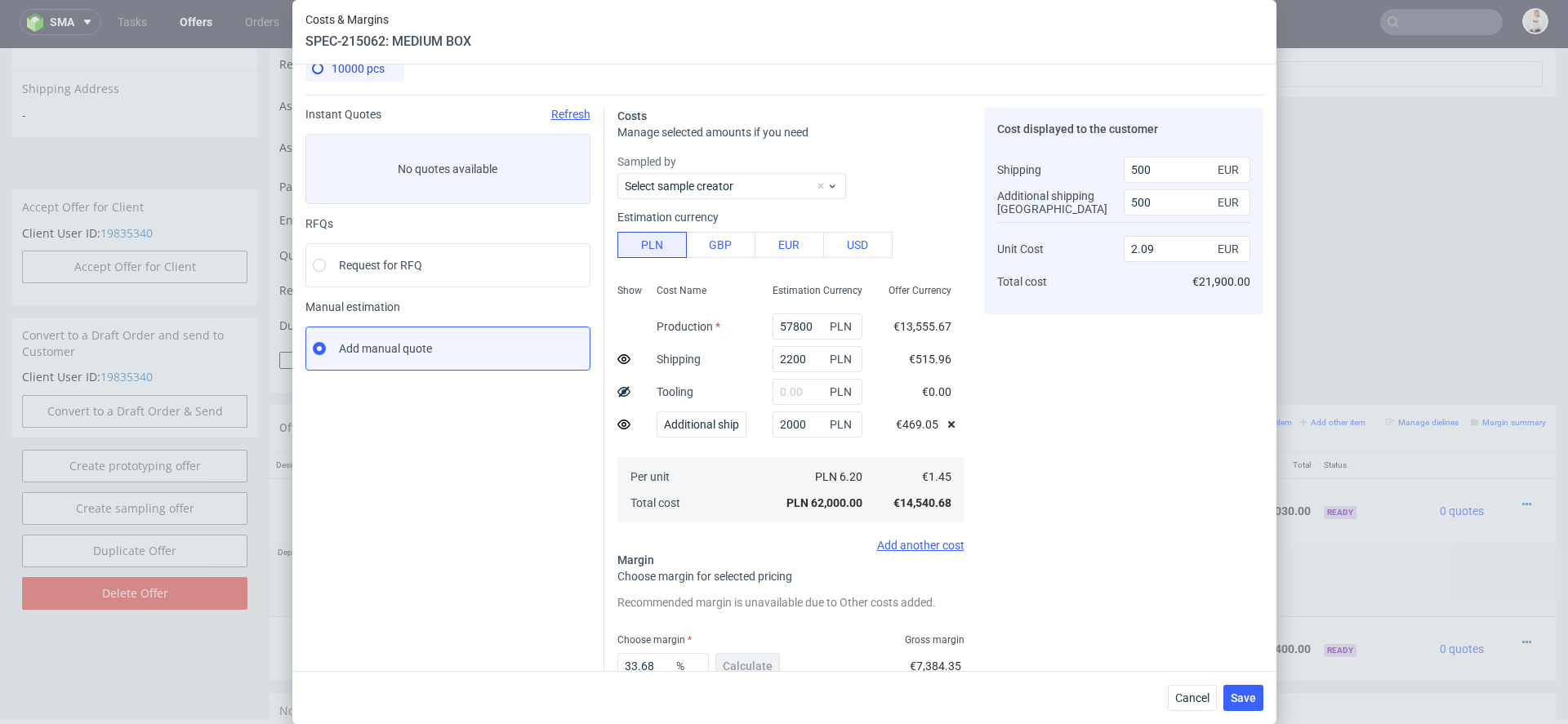
scroll to position [20, 0]
click at [1143, 207] on input "500" at bounding box center [1187, 205] width 126 height 27
click at [1056, 645] on div "Cost displayed to the customer Shipping Additional shipping UK Unit Cost Total …" at bounding box center [1123, 440] width 279 height 660
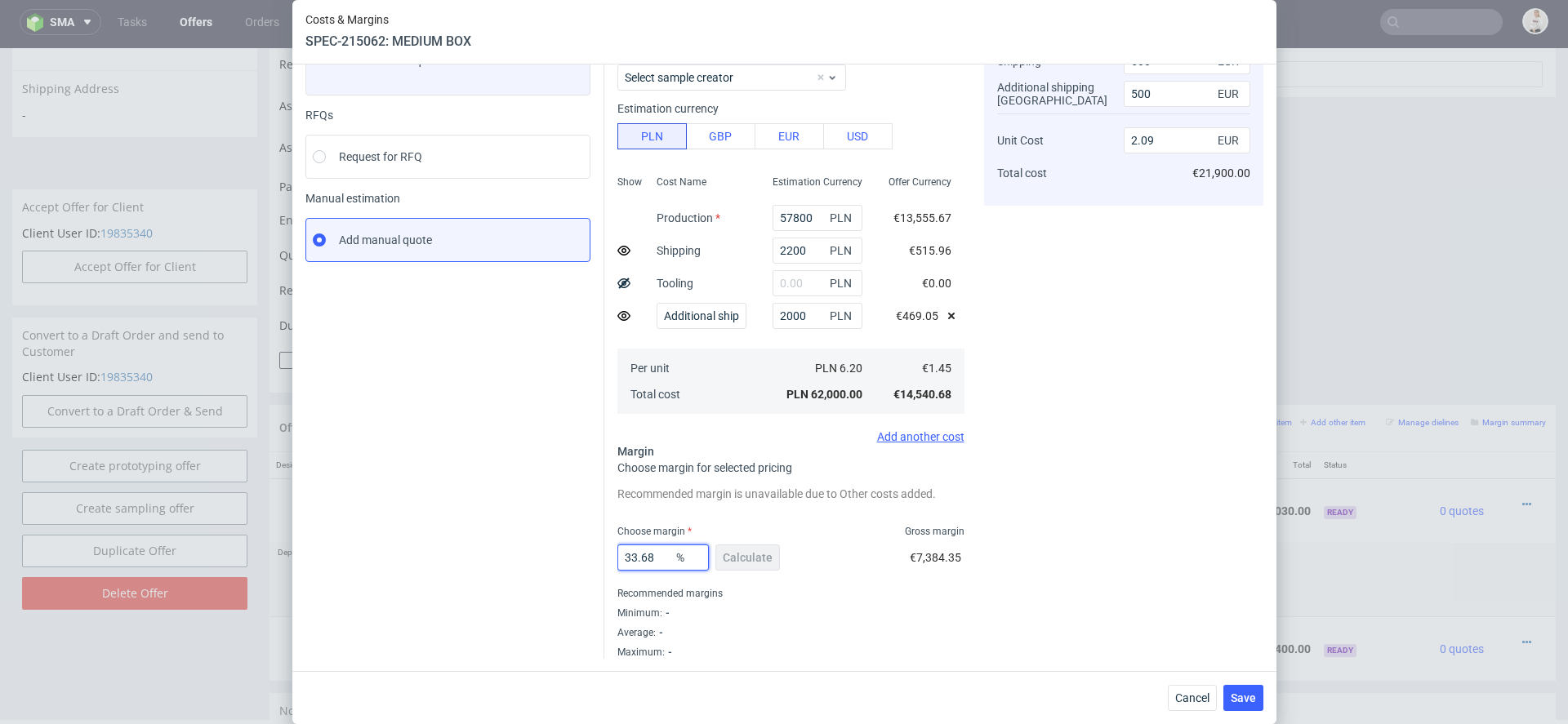
click at [658, 559] on input "33.68" at bounding box center [662, 558] width 92 height 27
click at [1248, 700] on span "Save" at bounding box center [1244, 698] width 26 height 12
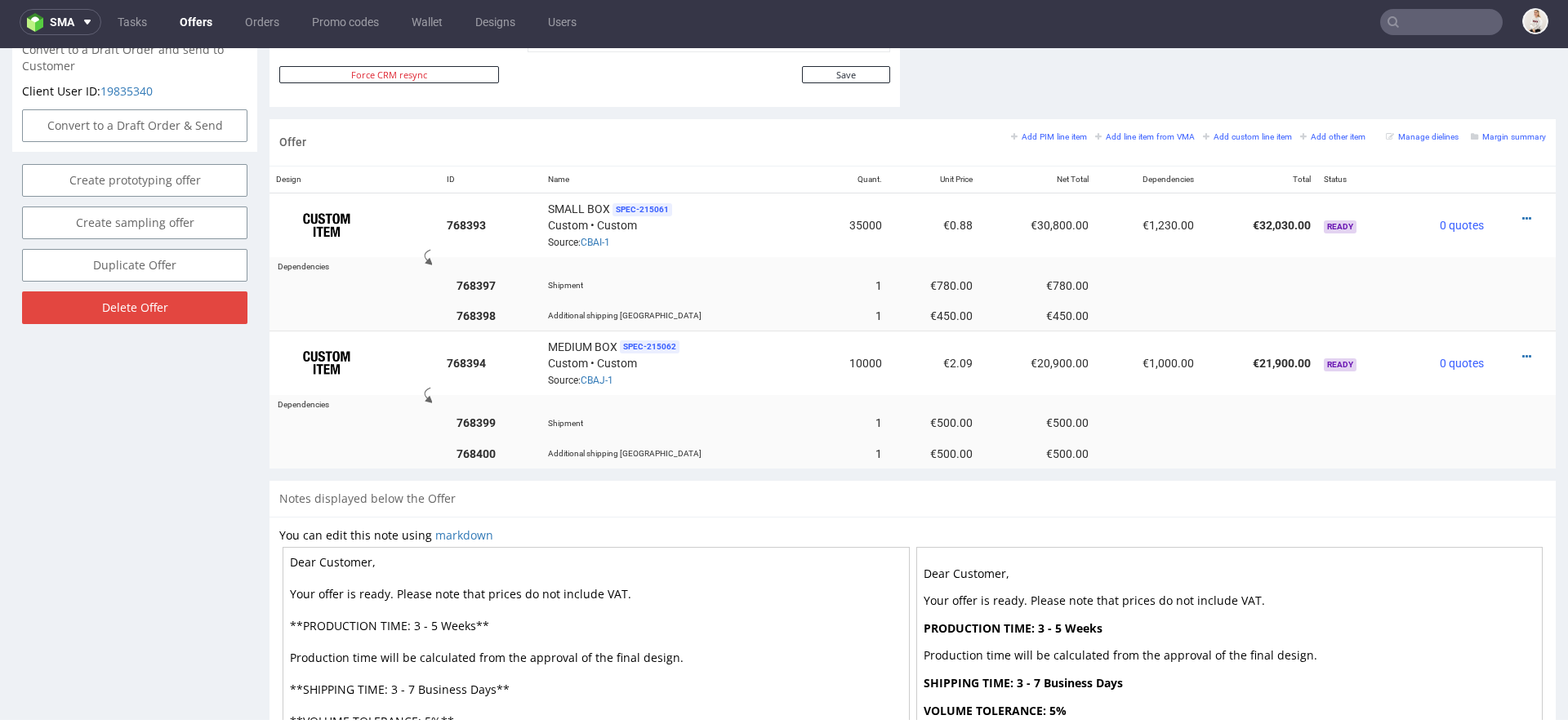
scroll to position [880, 0]
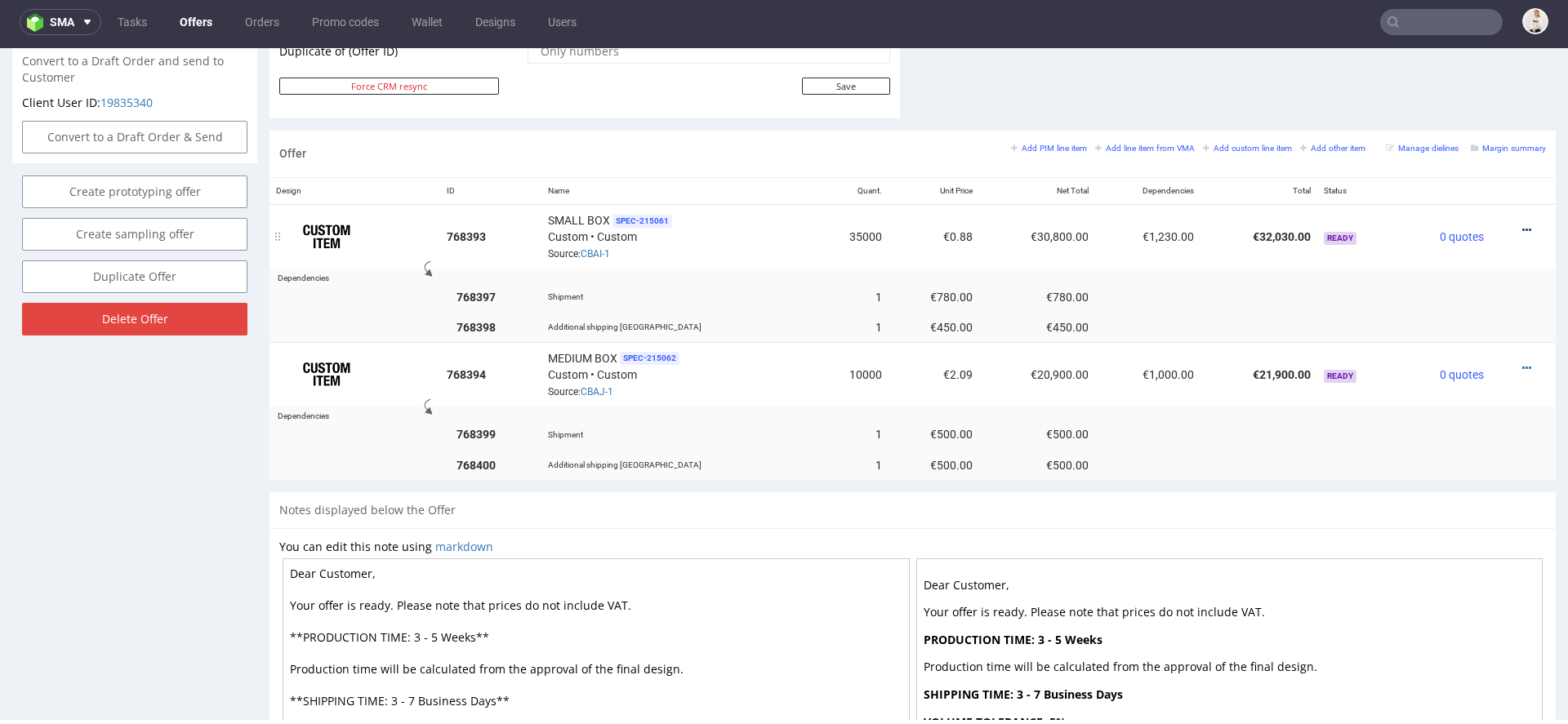
click at [1523, 228] on icon at bounding box center [1527, 230] width 9 height 12
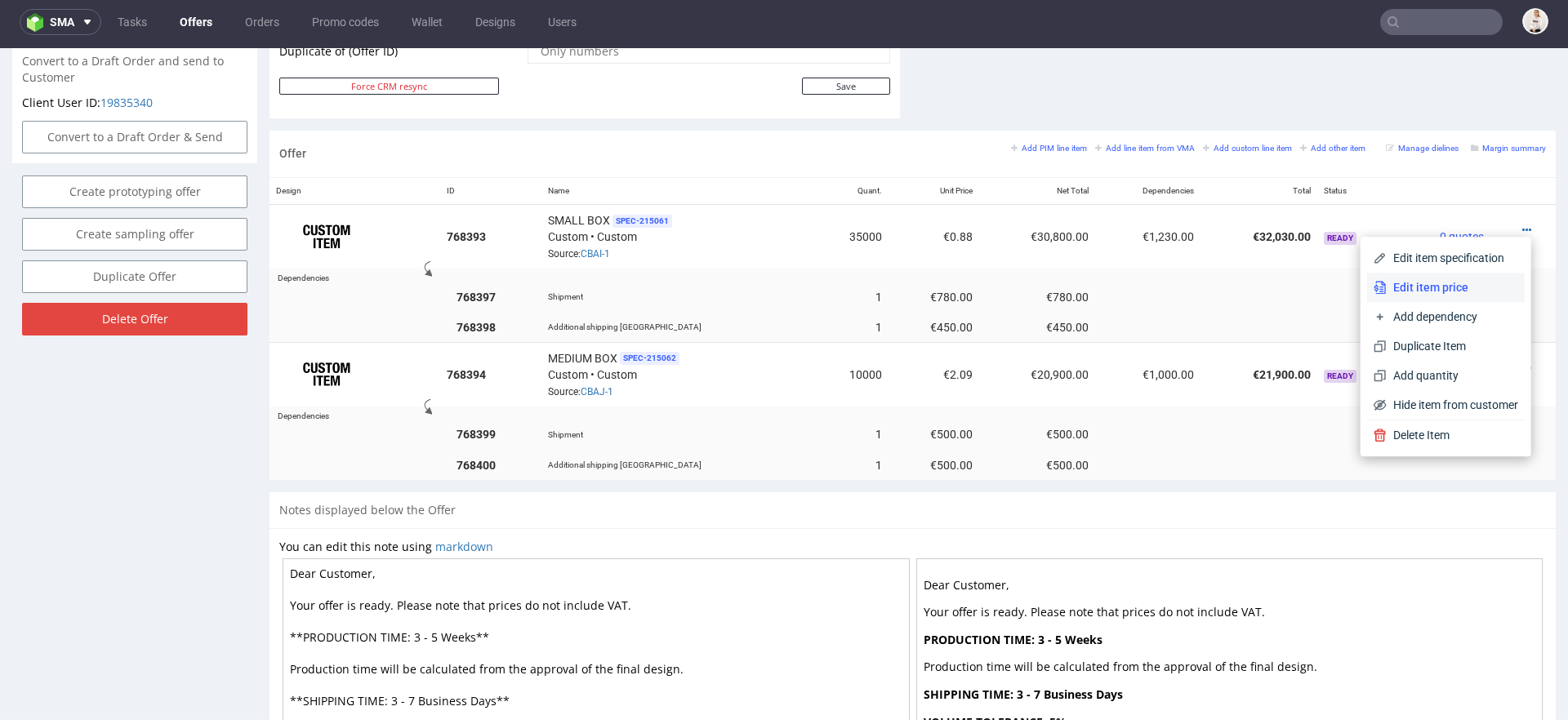
click at [1433, 290] on span "Edit item price" at bounding box center [1452, 287] width 131 height 17
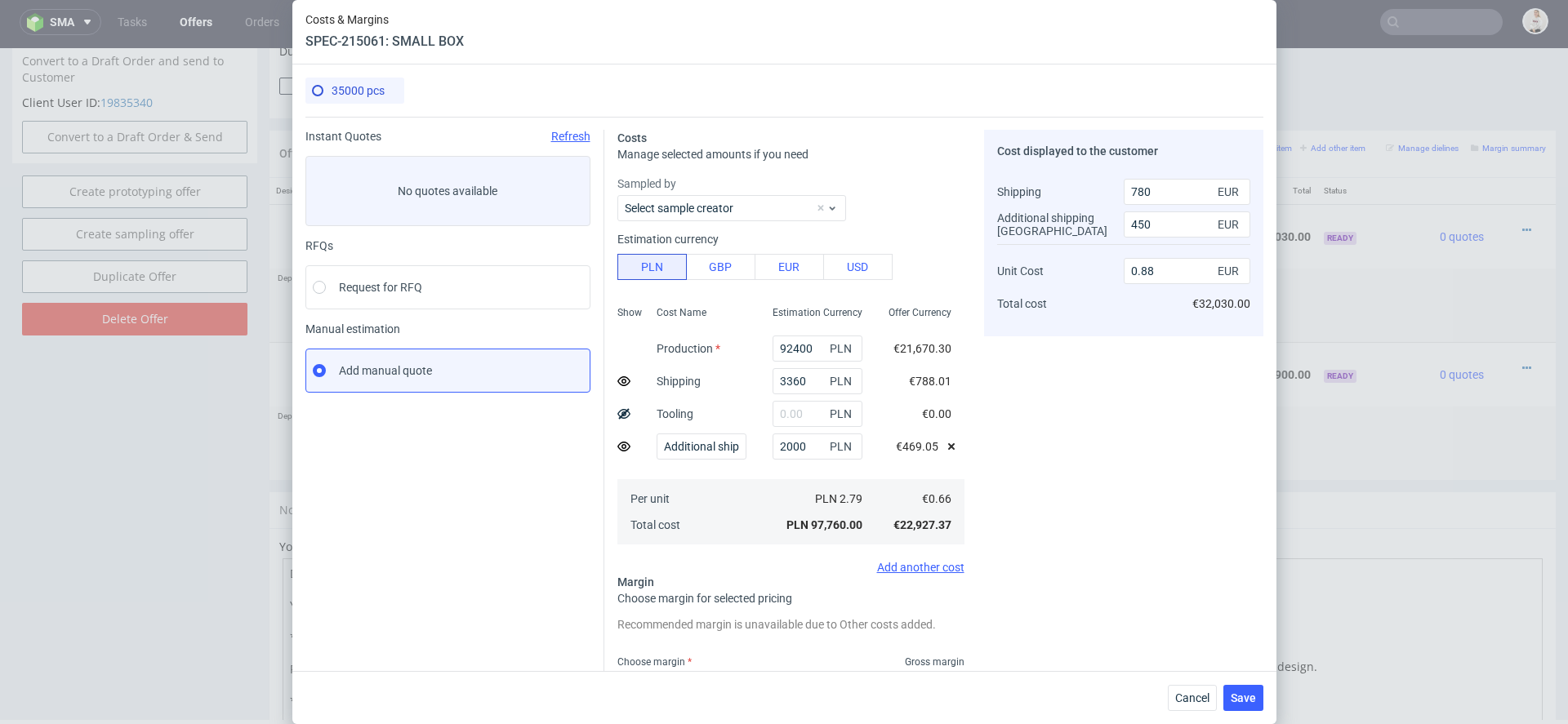
scroll to position [131, 0]
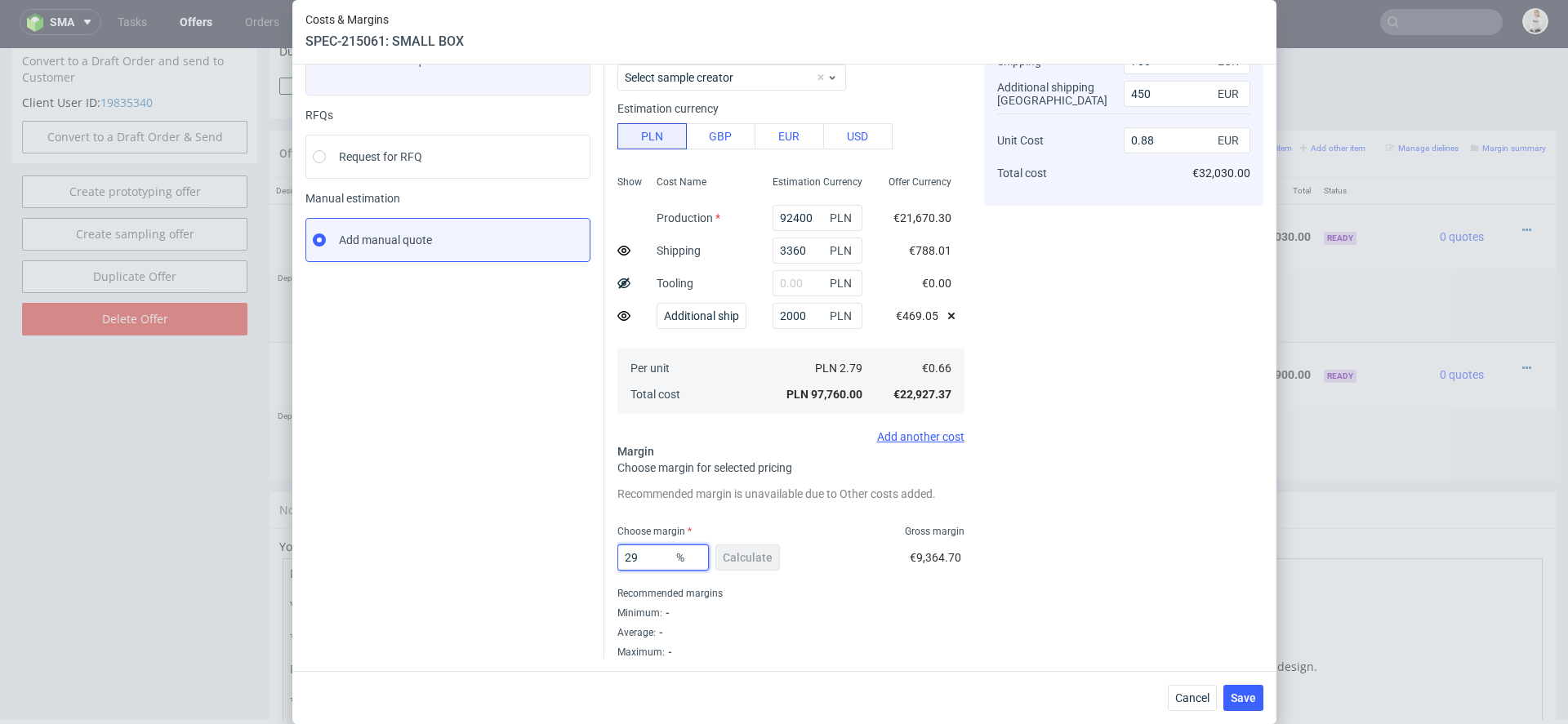
drag, startPoint x: 654, startPoint y: 563, endPoint x: 478, endPoint y: 554, distance: 176.2
click at [478, 554] on div "Instant Quotes Refresh No quotes available RFQs Request for RFQ Manual estimati…" at bounding box center [784, 322] width 958 height 673
type input "30"
type input "0.89"
type input "30"
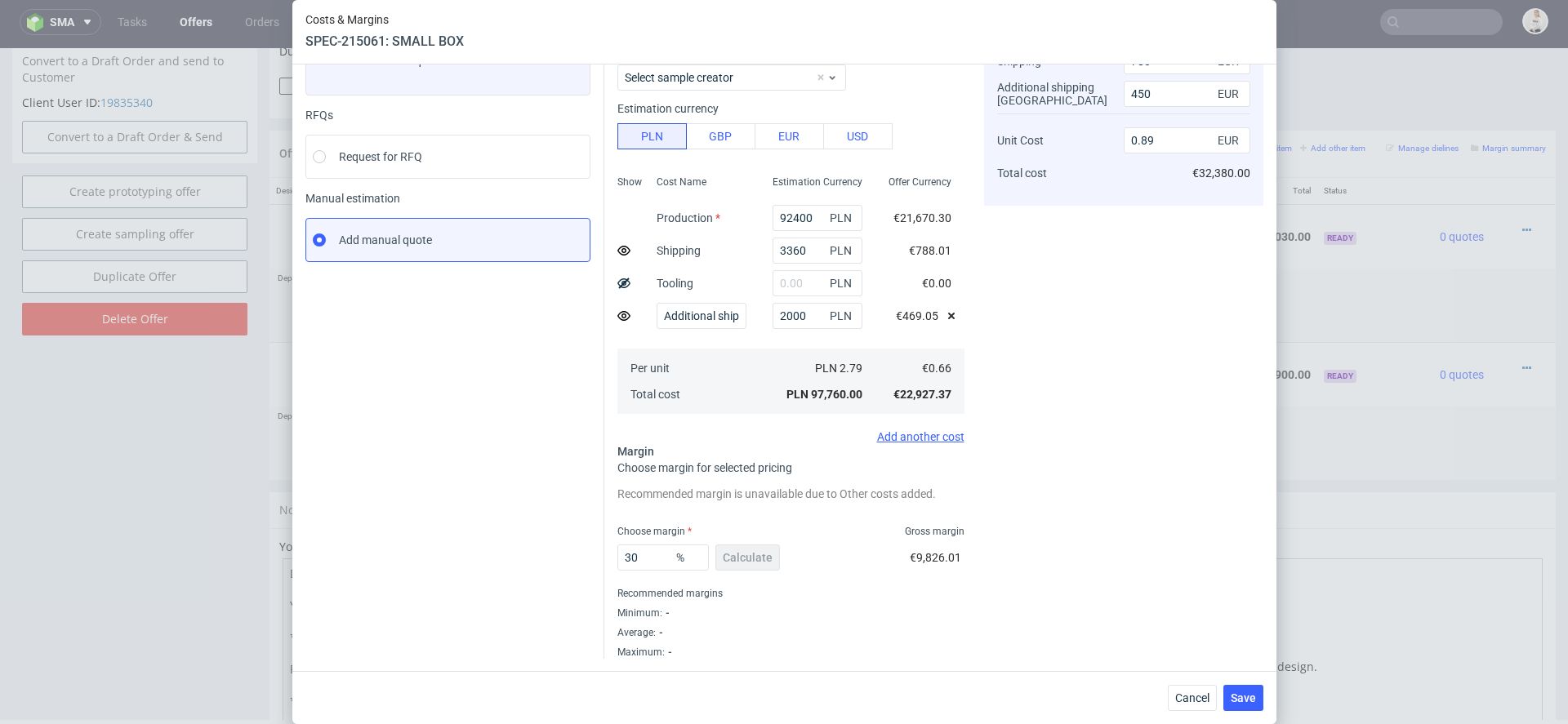
click at [1038, 617] on div "Cost displayed to the customer Shipping Additional shipping UK Unit Cost Total …" at bounding box center [1123, 329] width 279 height 660
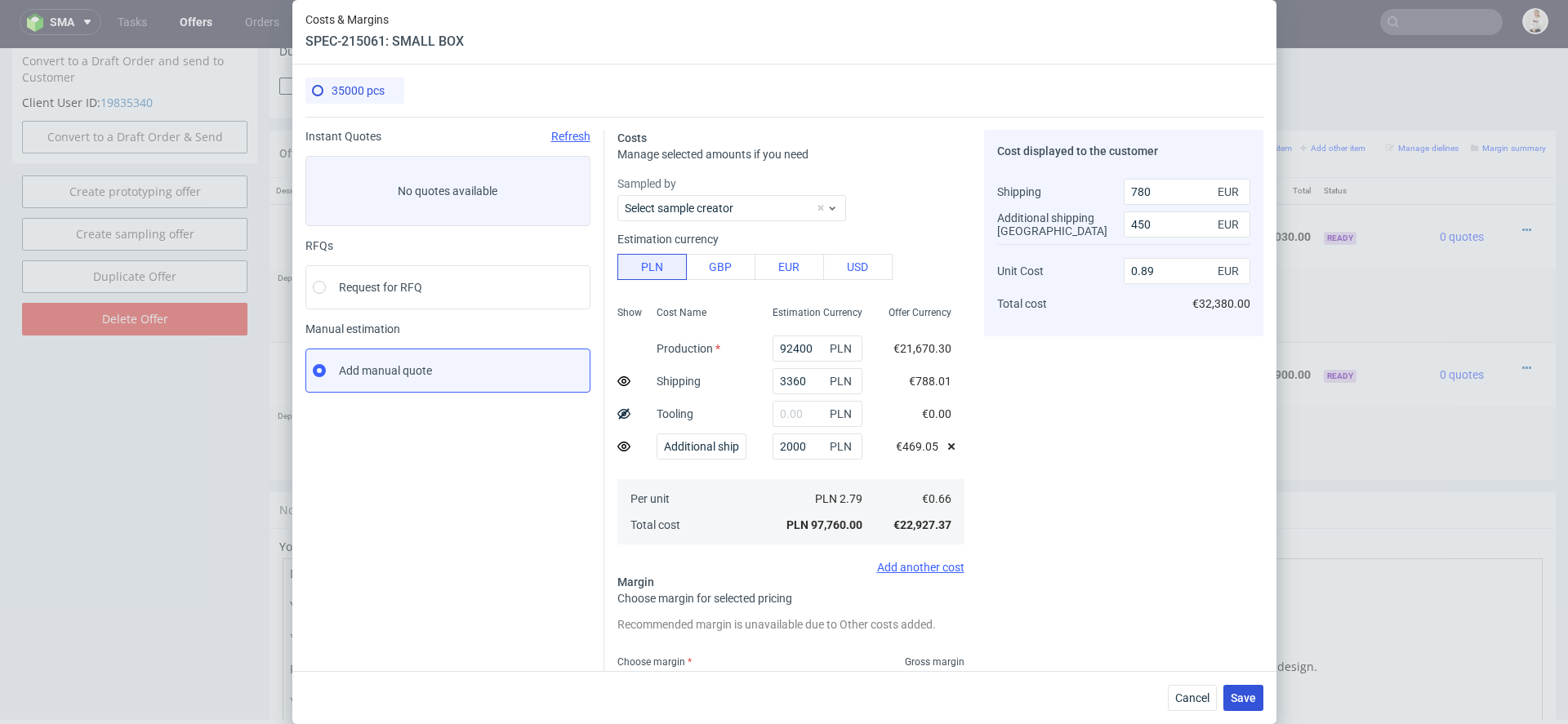
click at [1246, 692] on span "Save" at bounding box center [1244, 698] width 26 height 12
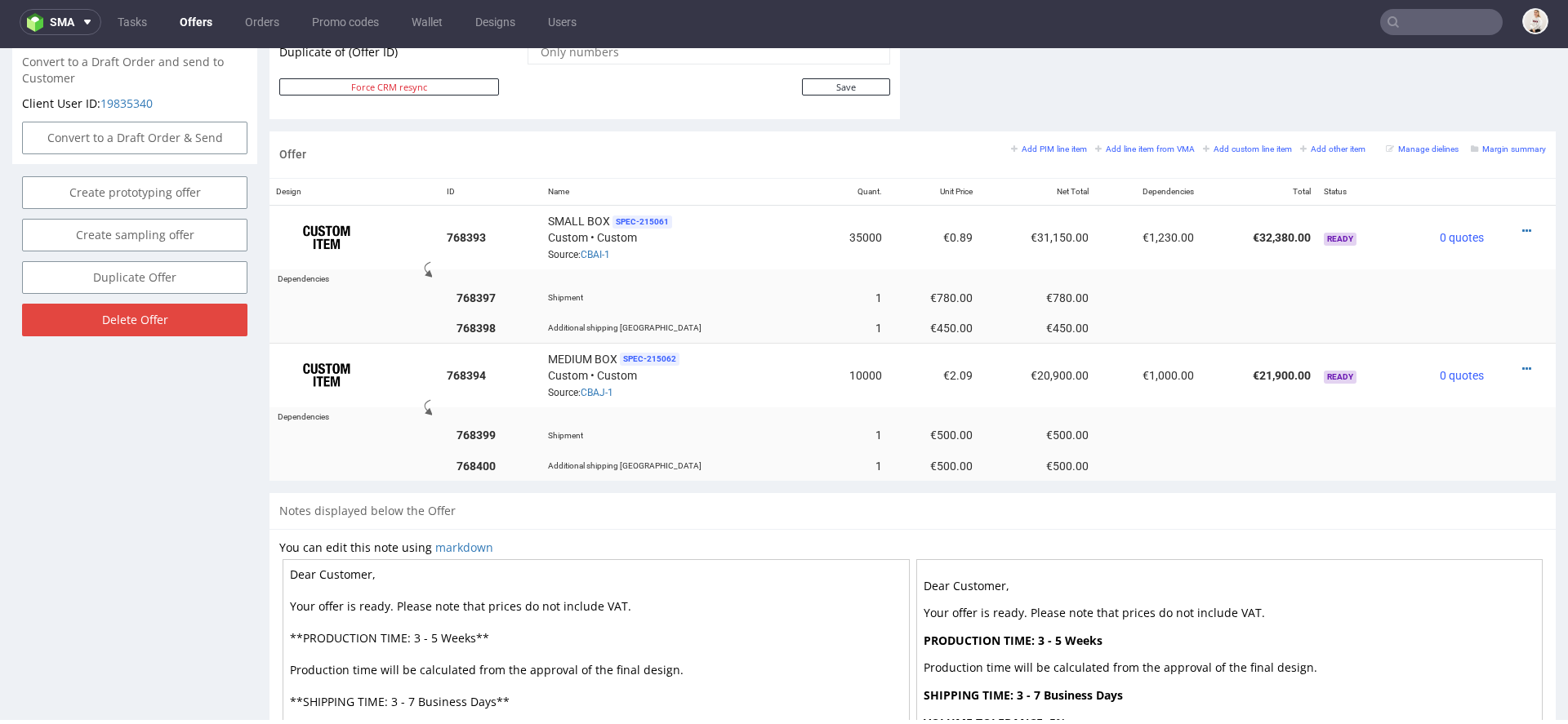
scroll to position [886, 0]
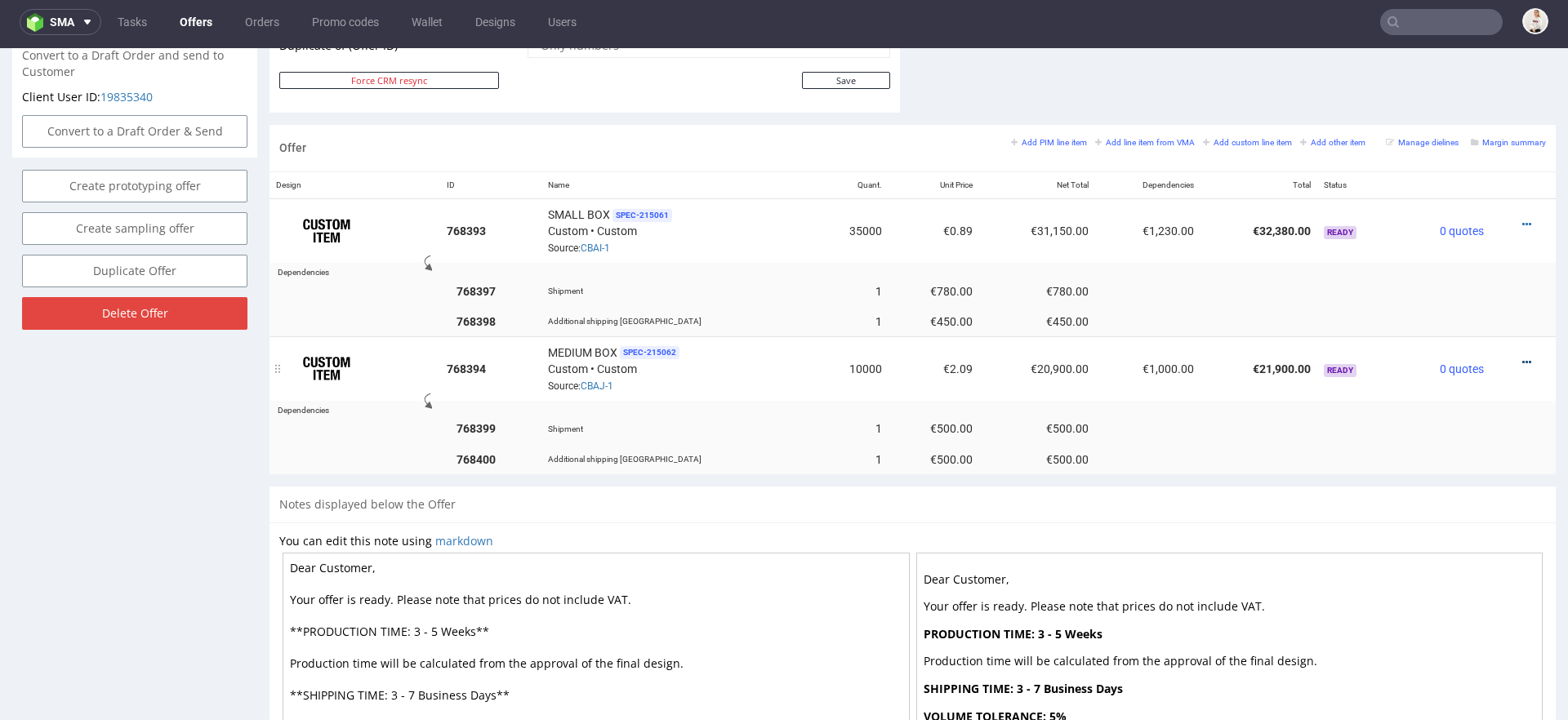
click at [1523, 357] on icon at bounding box center [1527, 362] width 9 height 12
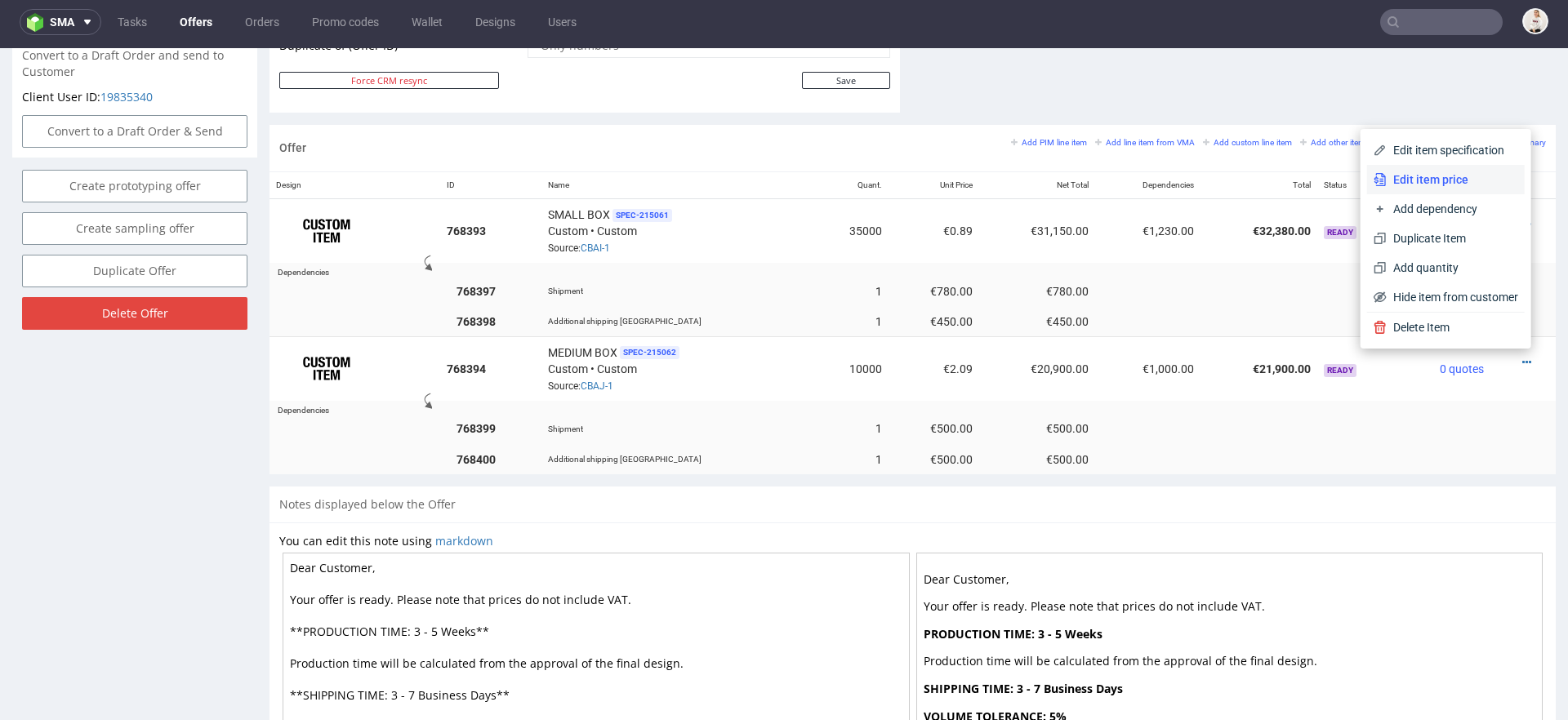
click at [1458, 173] on span "Edit item price" at bounding box center [1452, 179] width 131 height 17
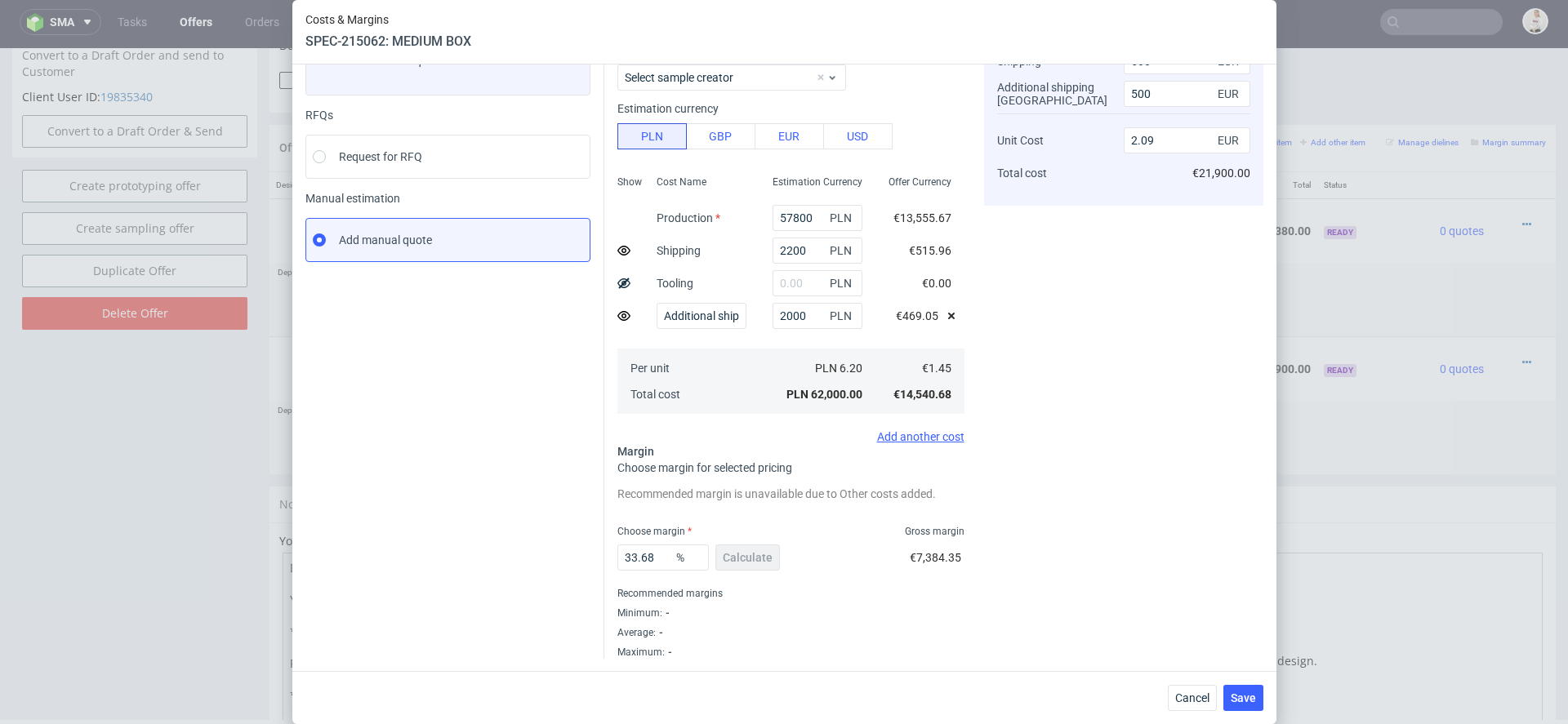
scroll to position [0, 0]
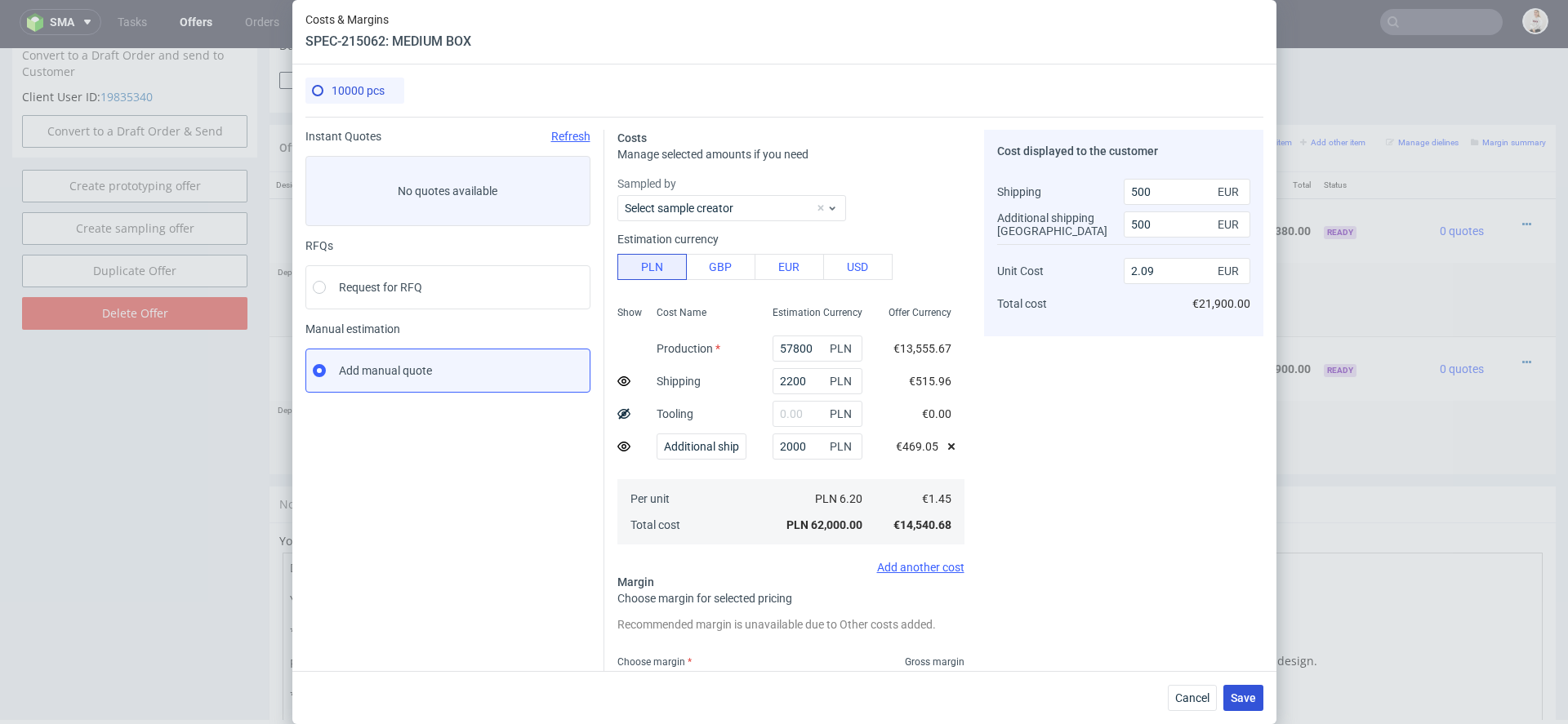
click at [1257, 700] on button "Save" at bounding box center [1243, 697] width 40 height 27
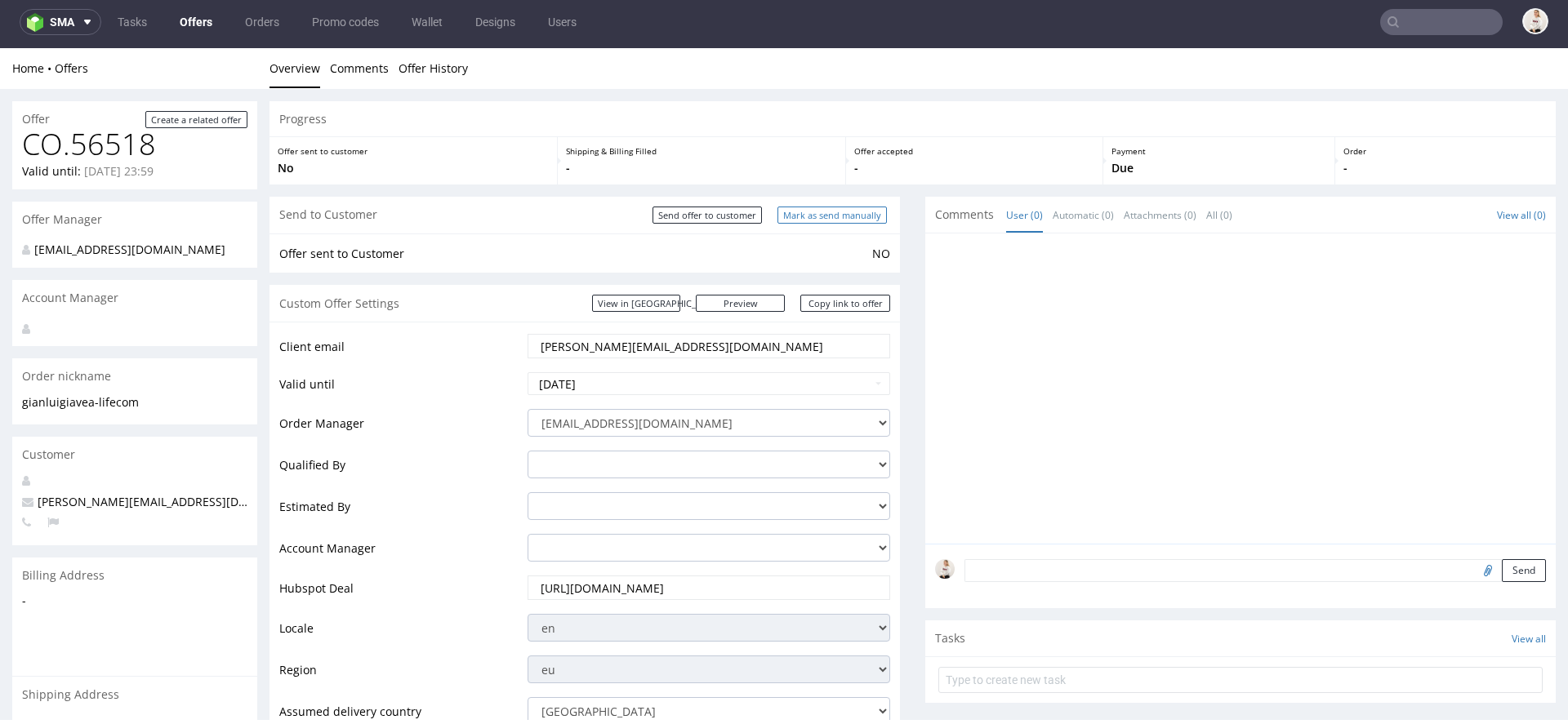
click at [856, 222] on input "Mark as send manually" at bounding box center [832, 215] width 109 height 17
type input "In progress..."
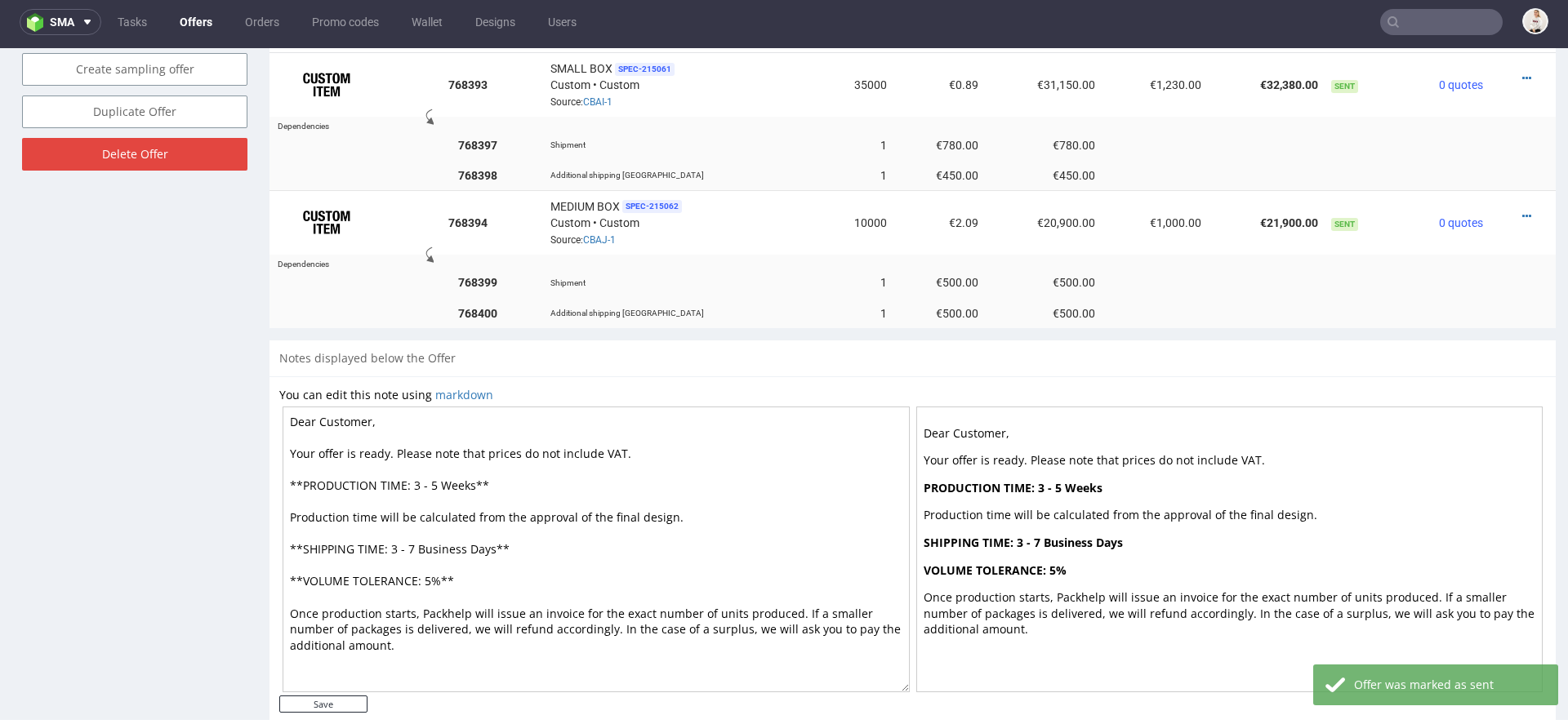
scroll to position [1046, 0]
drag, startPoint x: 436, startPoint y: 478, endPoint x: 370, endPoint y: 478, distance: 66.0
click at [381, 478] on textarea "Dear Customer, Your offer is ready. Please note that prices do not include VAT.…" at bounding box center [596, 548] width 627 height 286
click at [459, 489] on textarea "Dear Customer, Your offer is ready. Please note that prices do not include VAT.…" at bounding box center [596, 548] width 627 height 286
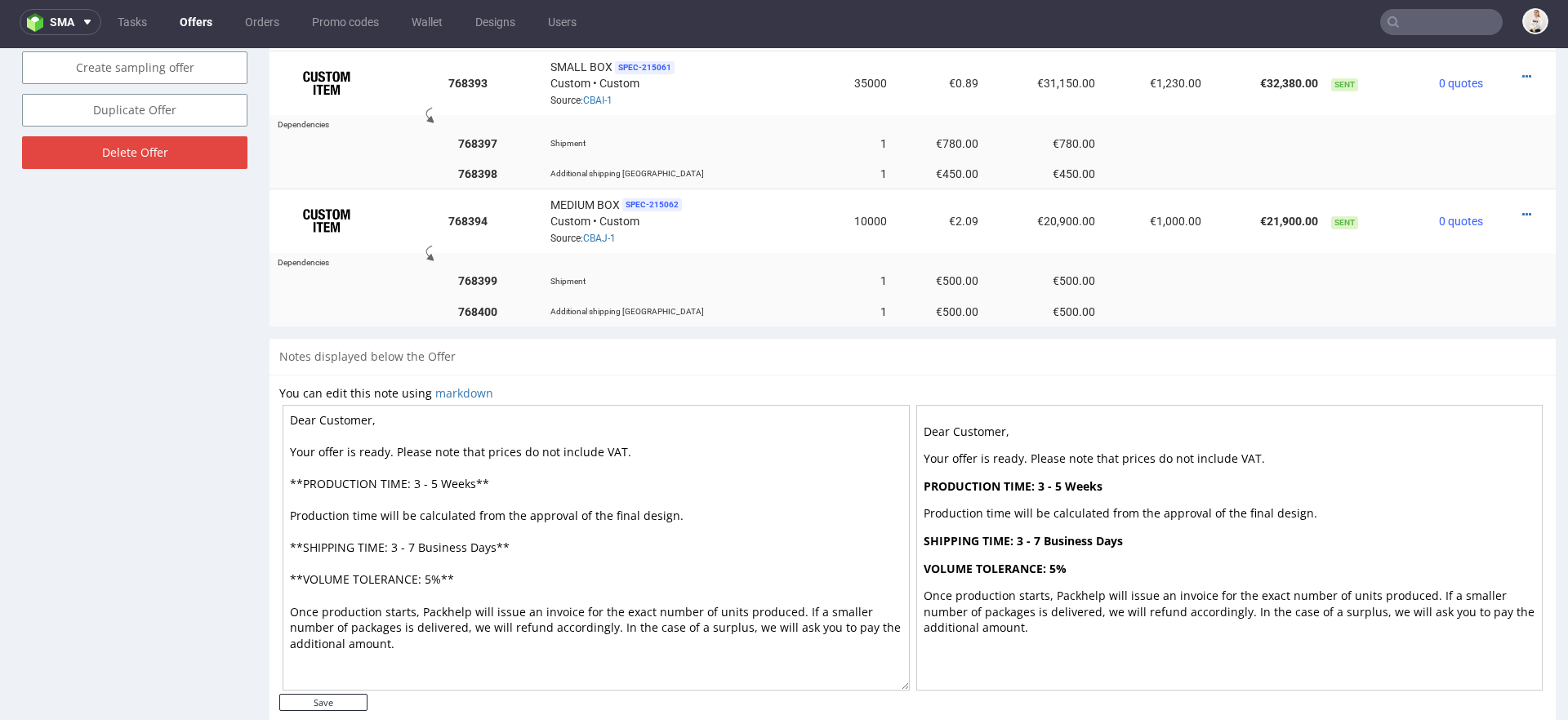
drag, startPoint x: 436, startPoint y: 480, endPoint x: 412, endPoint y: 481, distance: 24.0
click at [412, 481] on textarea "Dear Customer, Your offer is ready. Please note that prices do not include VAT.…" at bounding box center [596, 548] width 627 height 286
click at [503, 628] on textarea "Dear Customer, Your offer is ready. Please note that prices do not include VAT.…" at bounding box center [596, 548] width 627 height 286
type textarea "Dear Customer, Your offer is ready. Please note that prices do not include VAT.…"
click at [332, 693] on input "Save" at bounding box center [322, 701] width 88 height 17
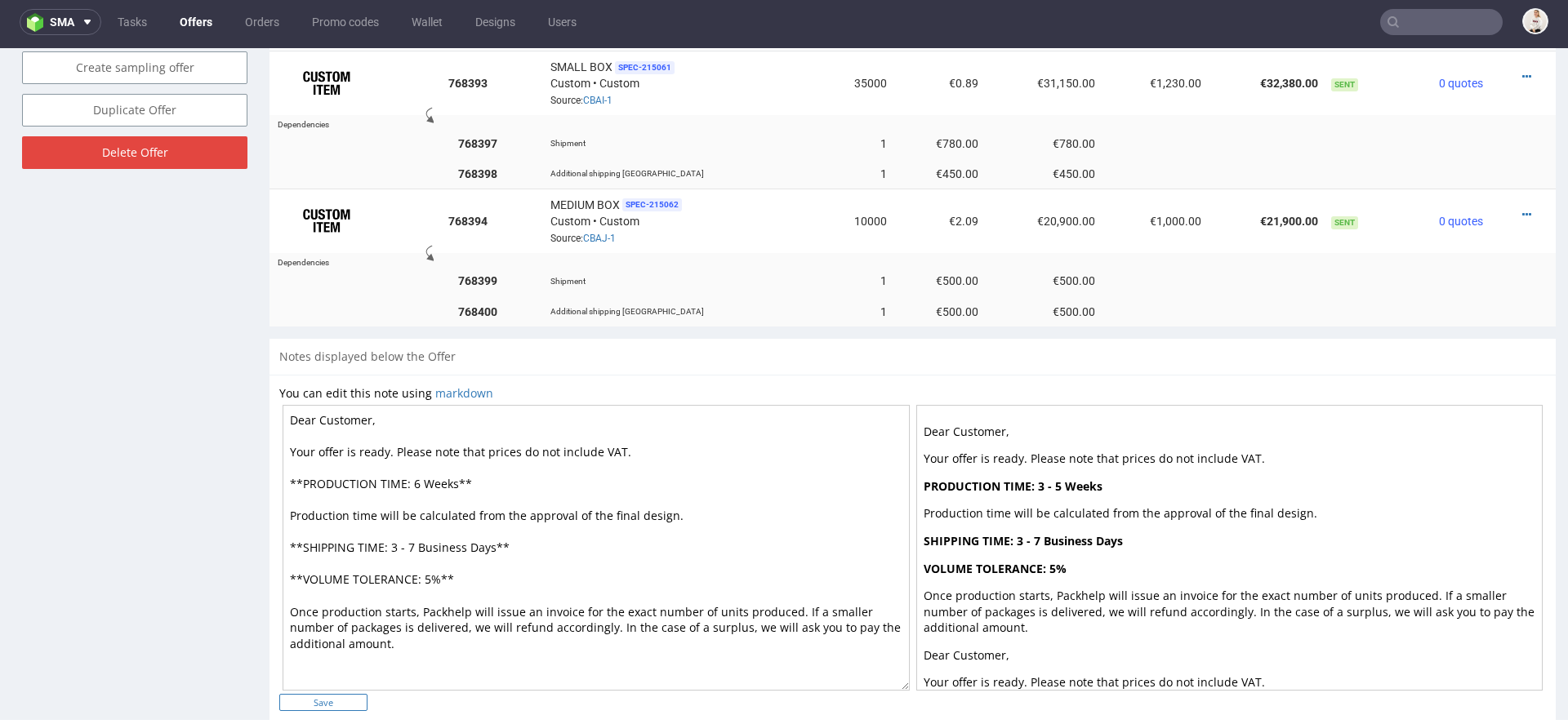
type input "In progress..."
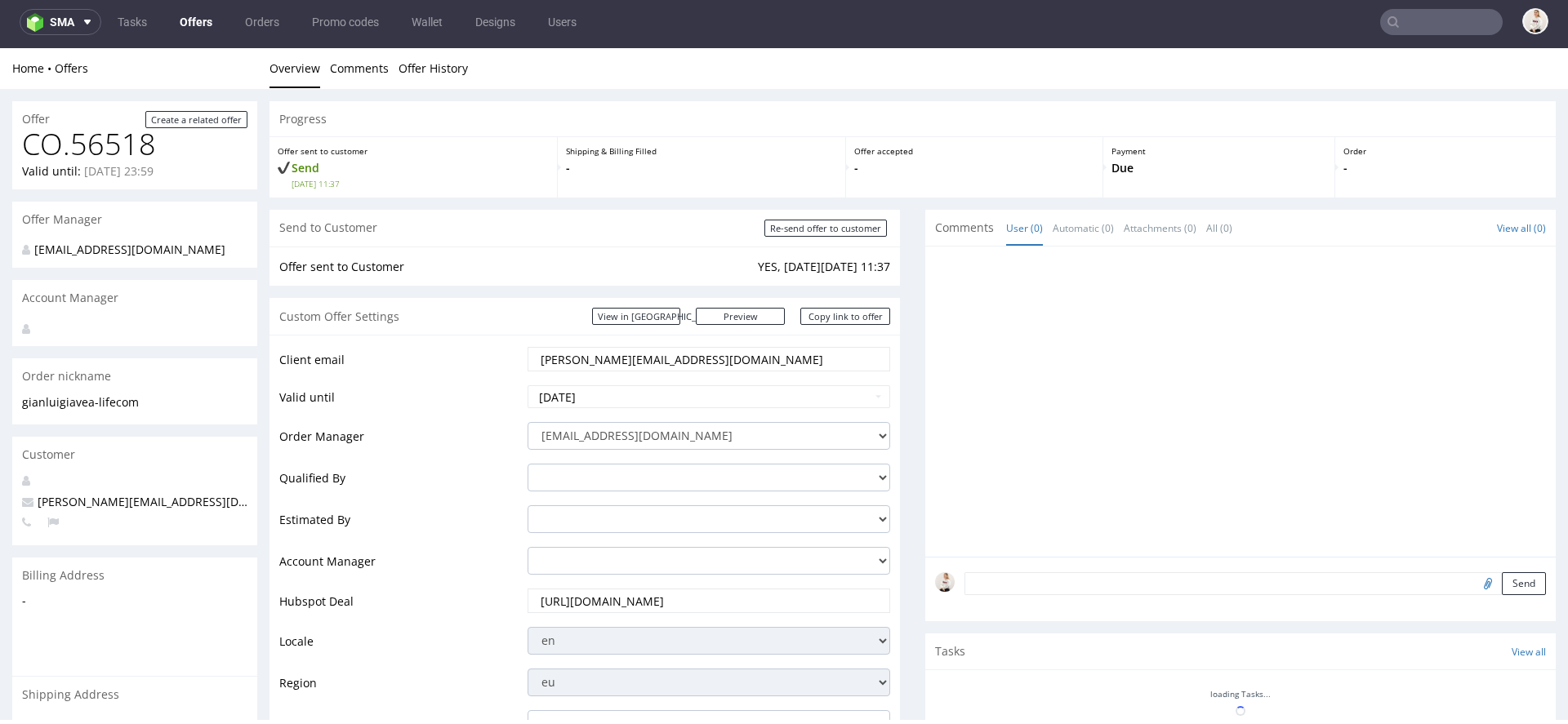
scroll to position [0, 0]
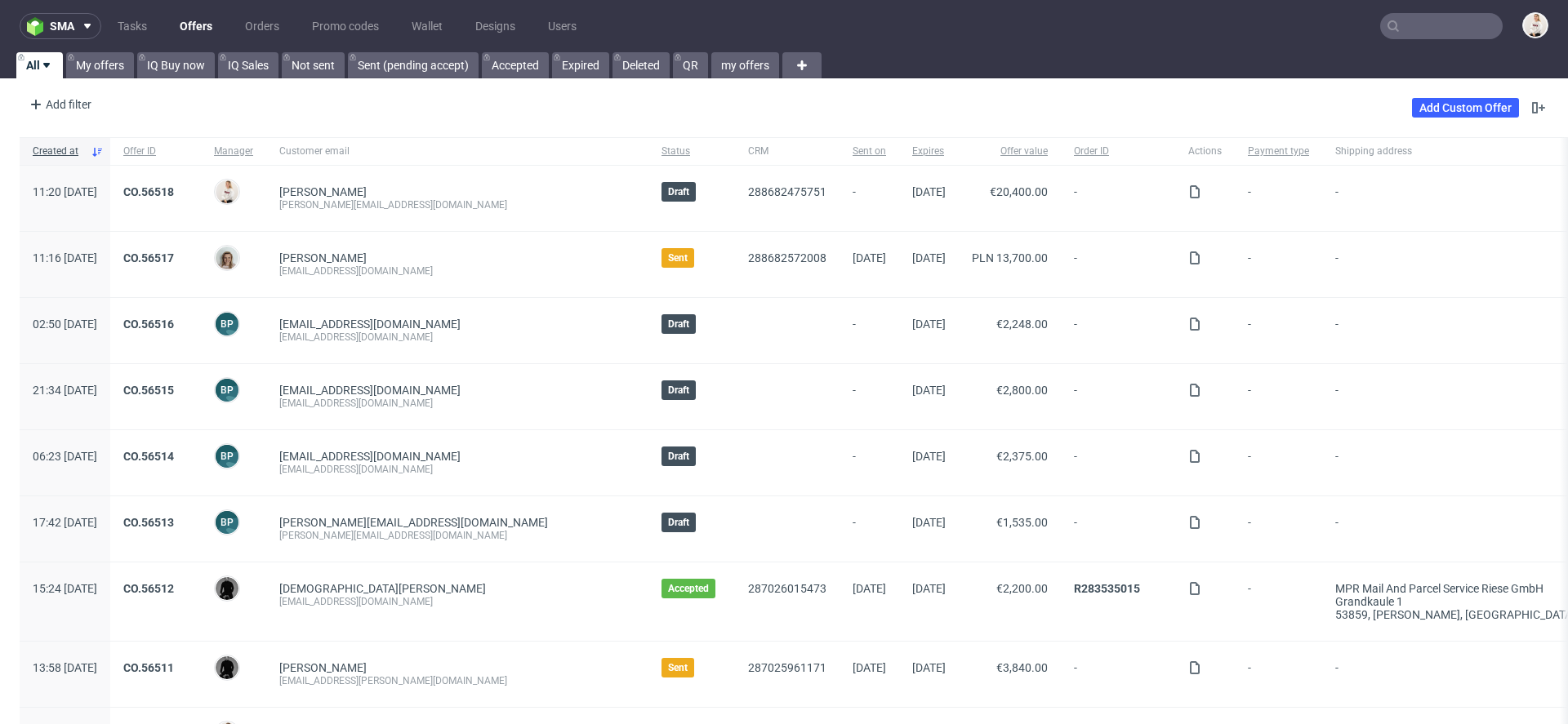
click at [1443, 7] on nav "sma Tasks Offers Orders Promo codes Wallet Designs Users" at bounding box center [784, 26] width 1568 height 52
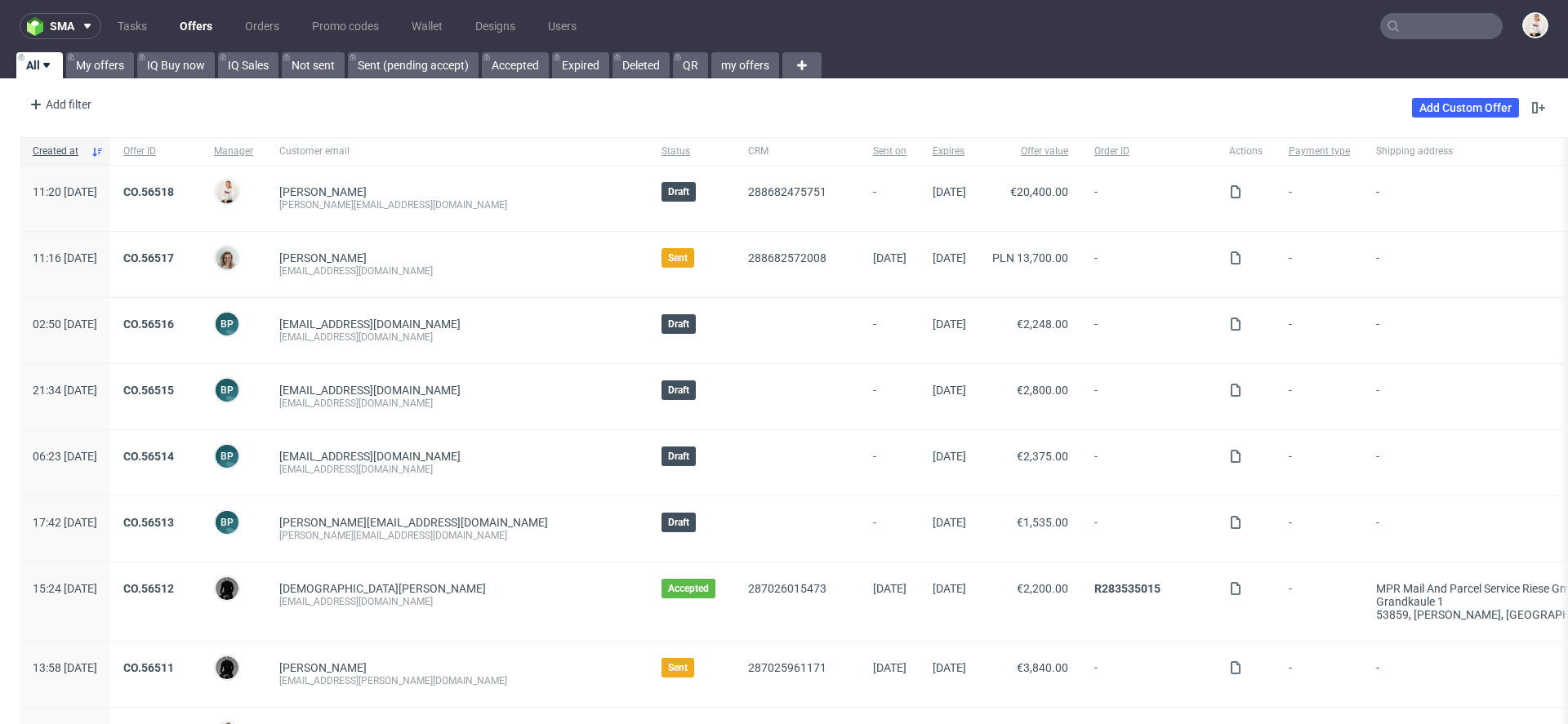
click at [1415, 31] on input "text" at bounding box center [1441, 26] width 122 height 27
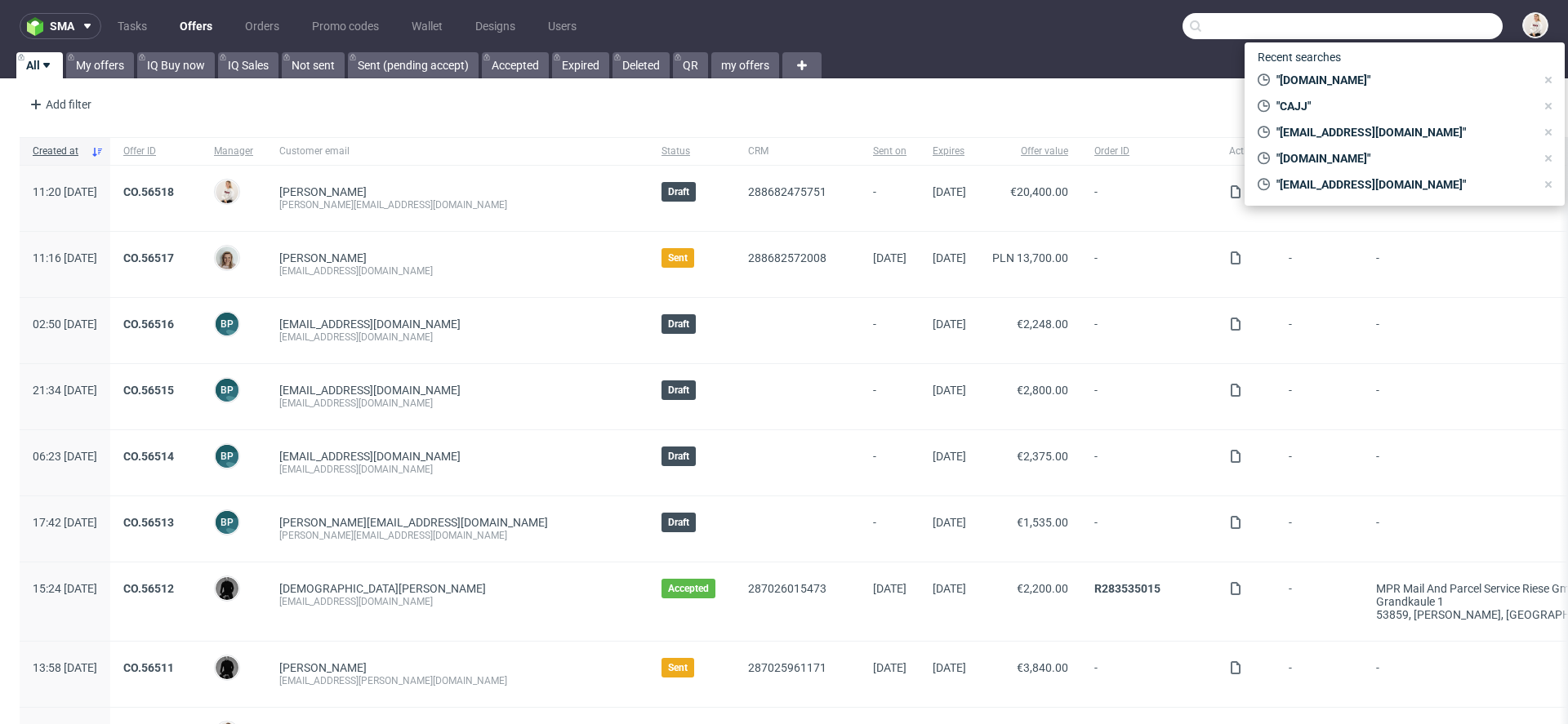
paste input "57800"
type input "57800"
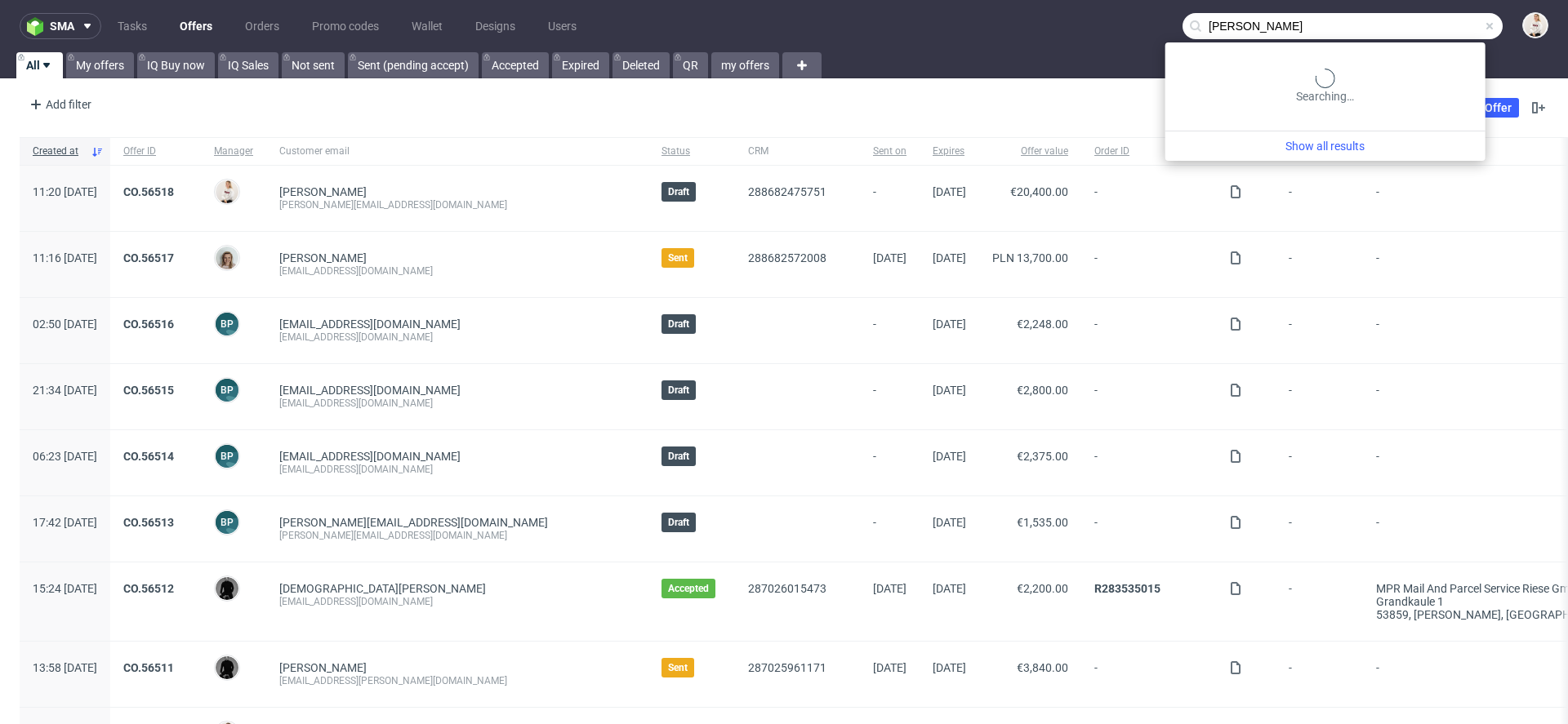
type input "[PERSON_NAME]"
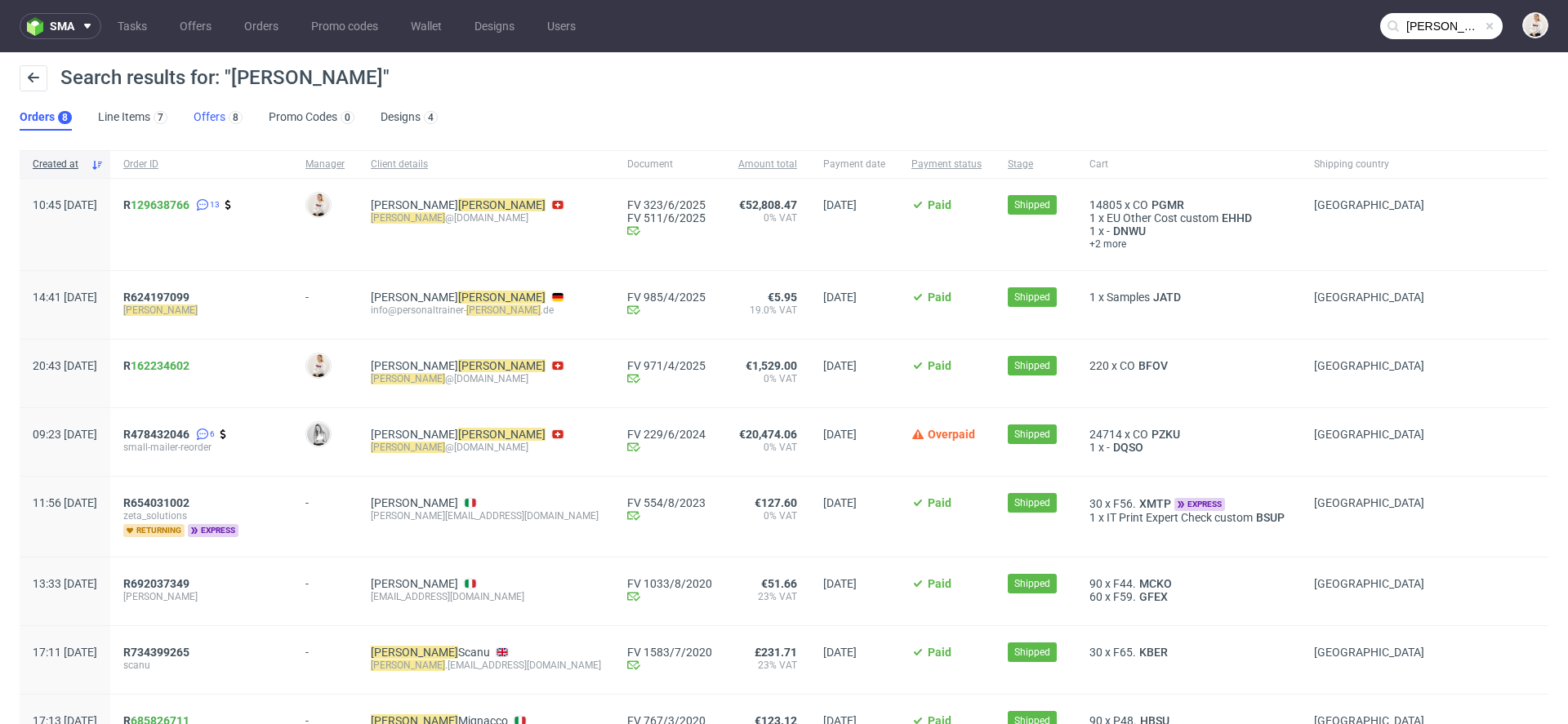
click at [222, 127] on link "Offers 8" at bounding box center [218, 117] width 49 height 27
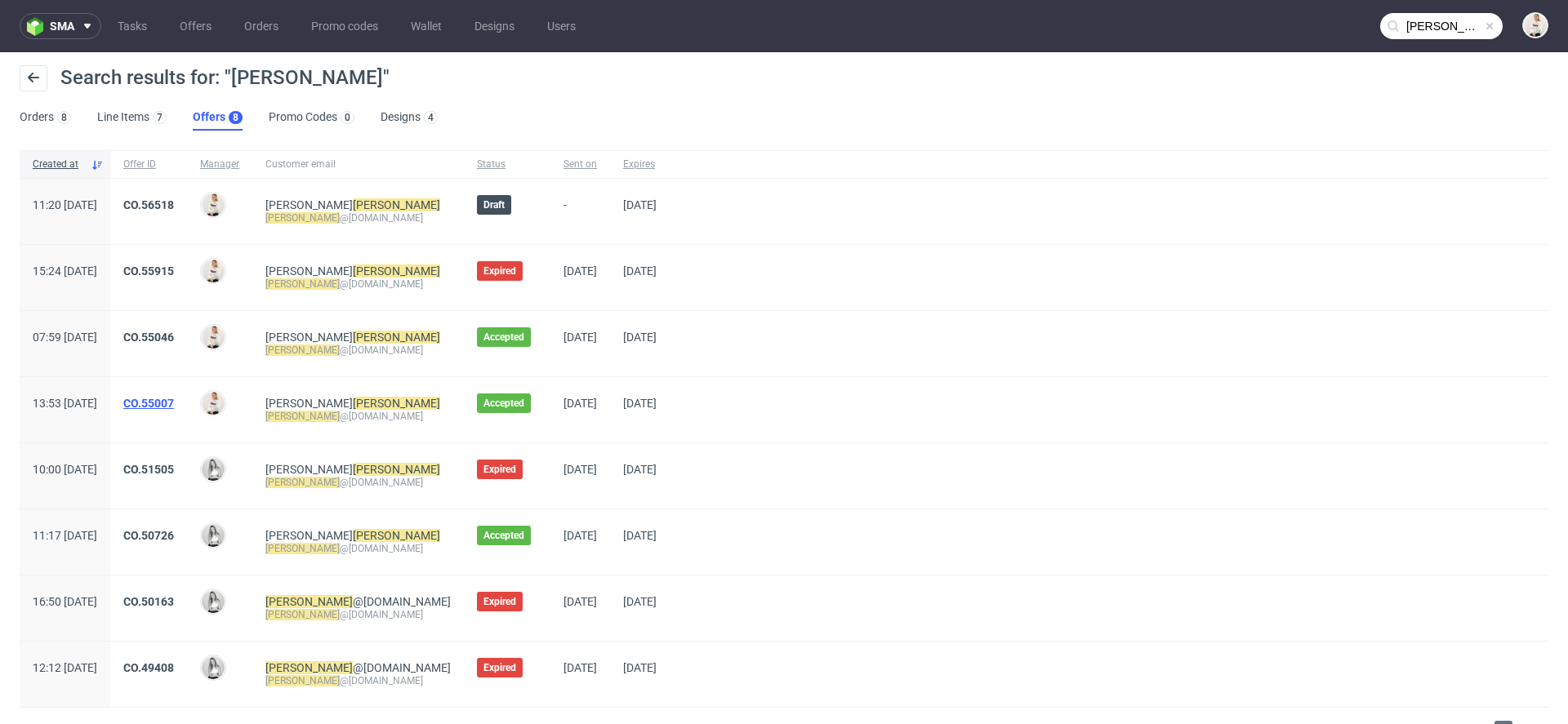
click at [173, 398] on link "CO.55007" at bounding box center [148, 403] width 50 height 13
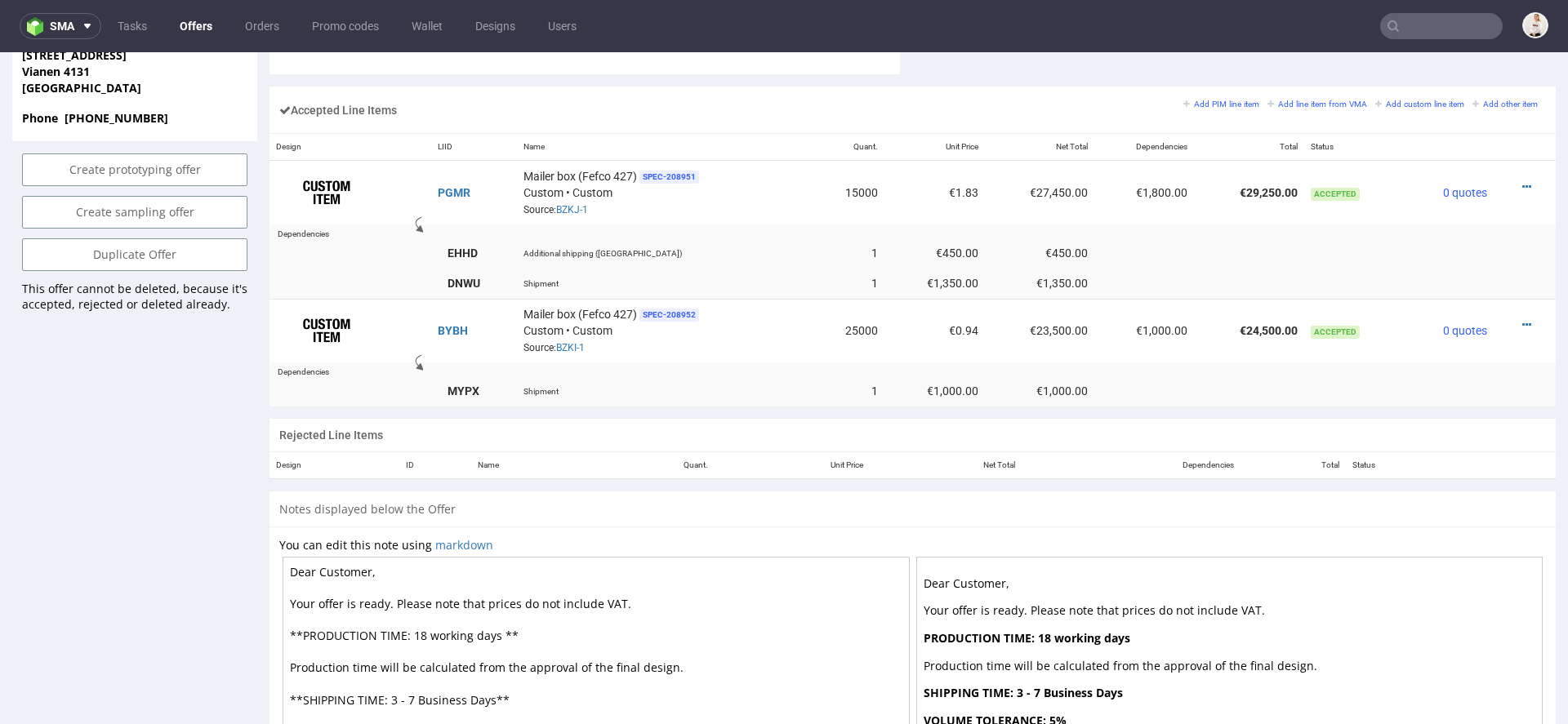
scroll to position [976, 0]
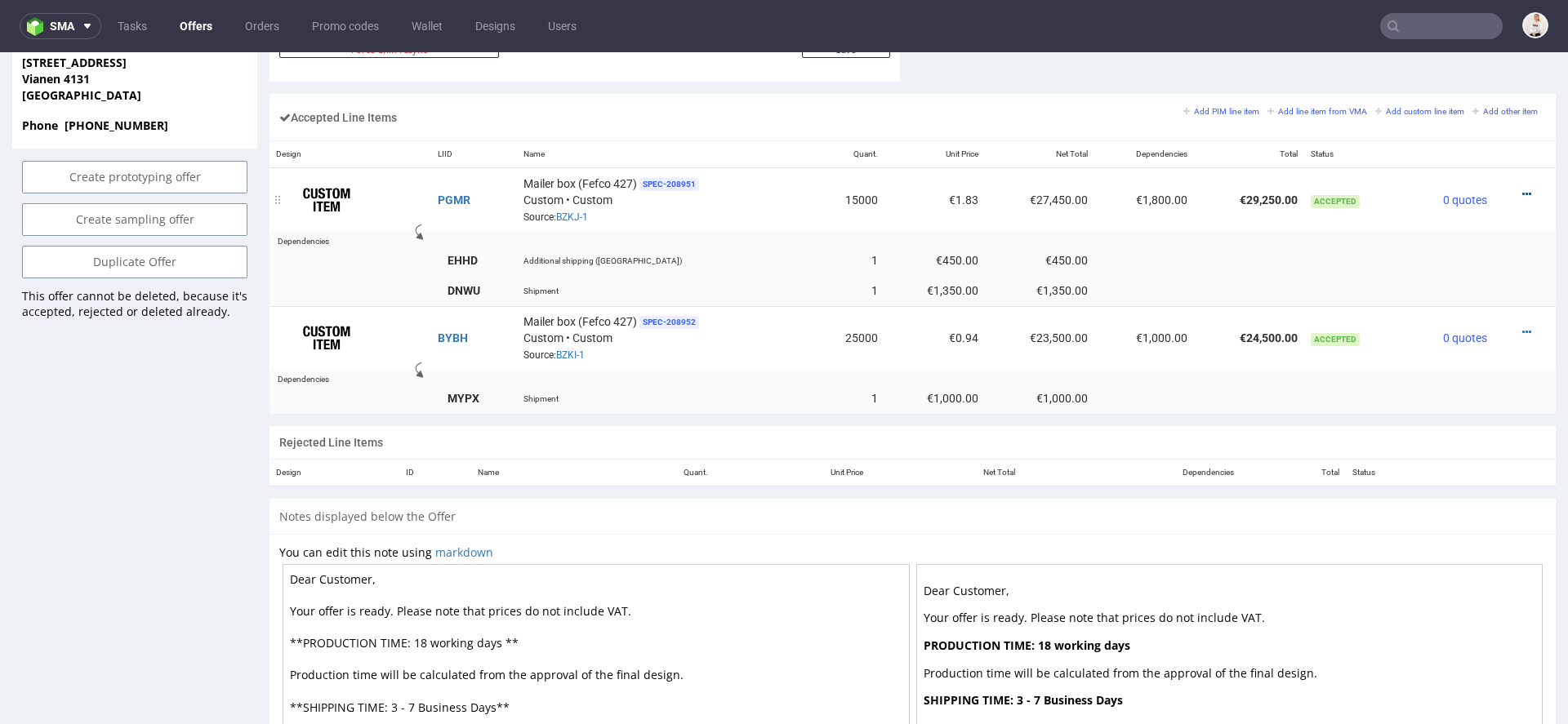
click at [1523, 188] on icon at bounding box center [1527, 194] width 9 height 12
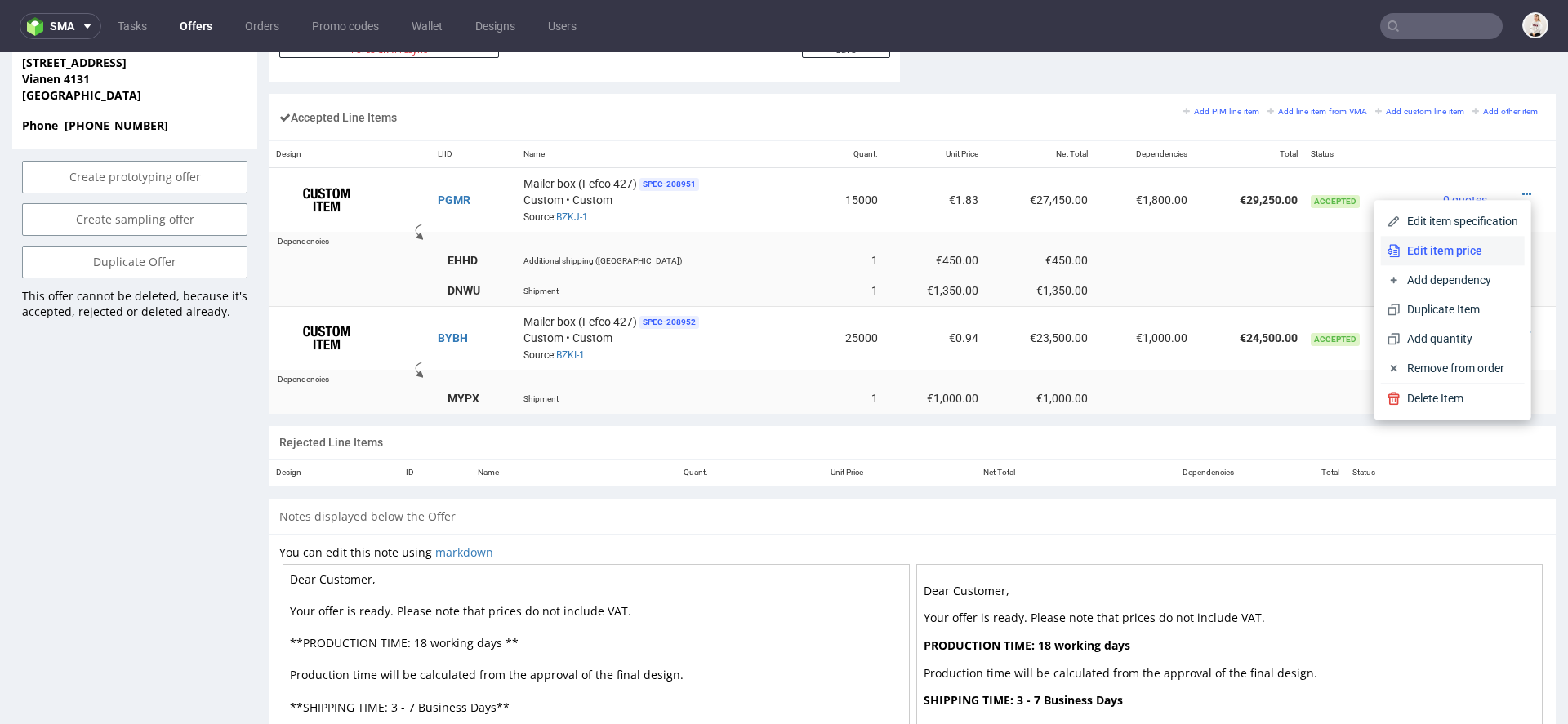
click at [1454, 247] on span "Edit item price" at bounding box center [1459, 250] width 117 height 17
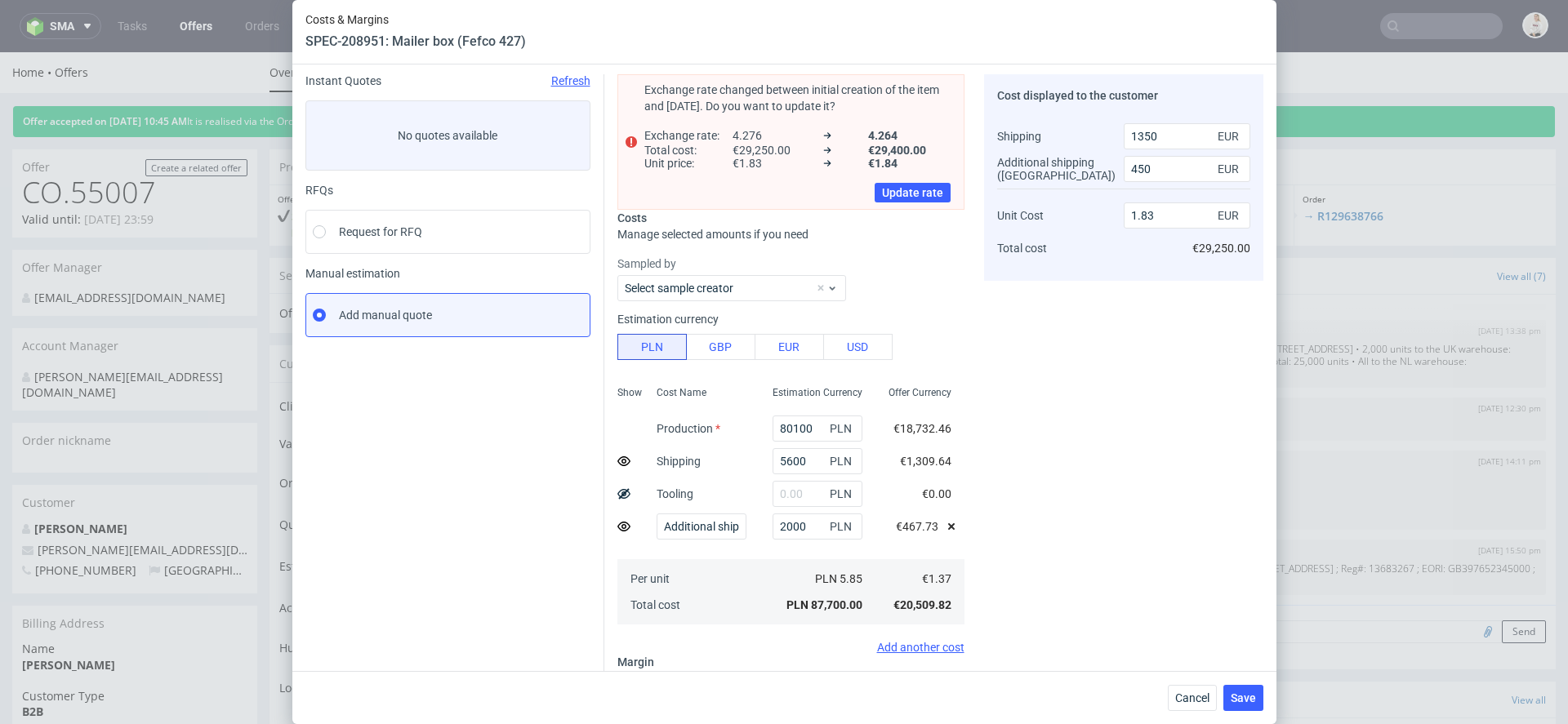
scroll to position [60, 0]
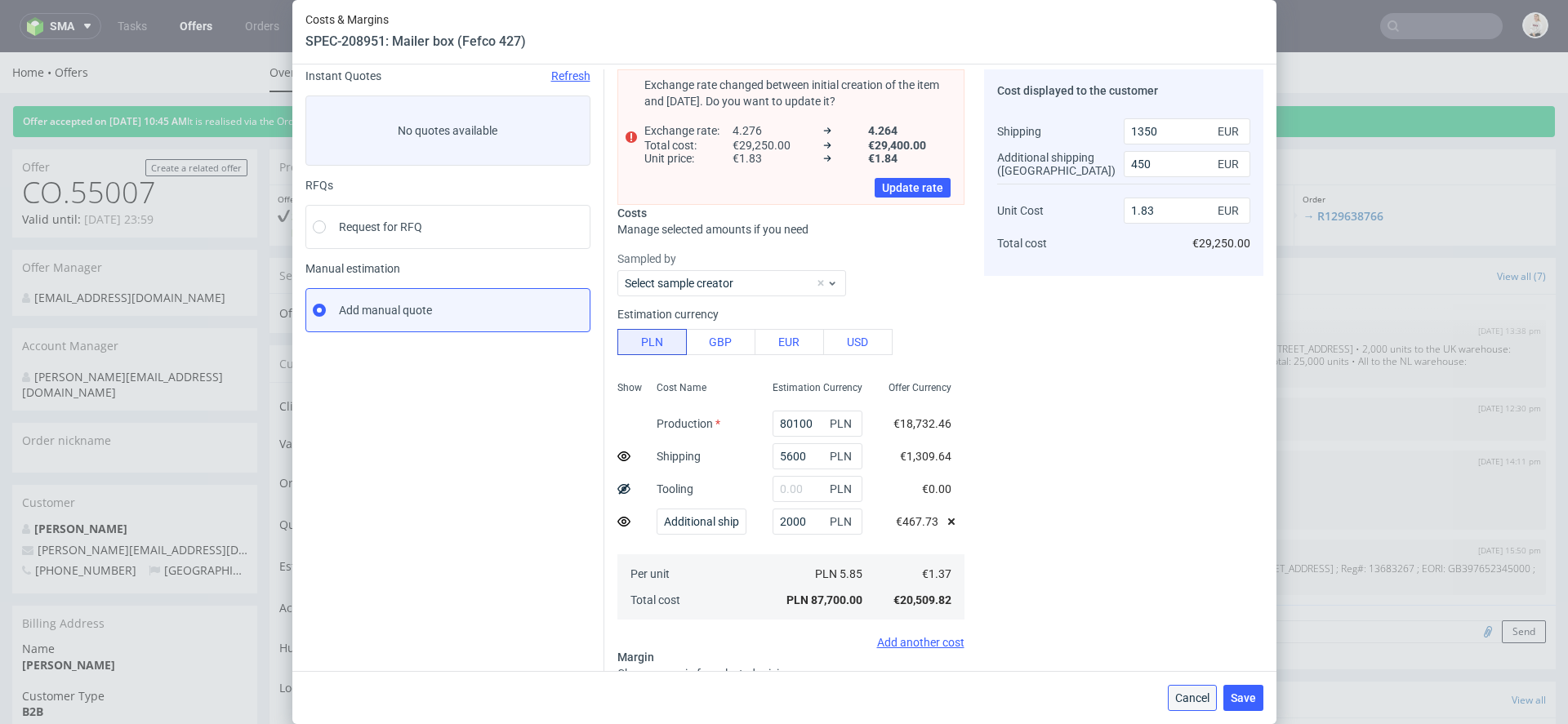
click at [1194, 694] on span "Cancel" at bounding box center [1192, 698] width 34 height 12
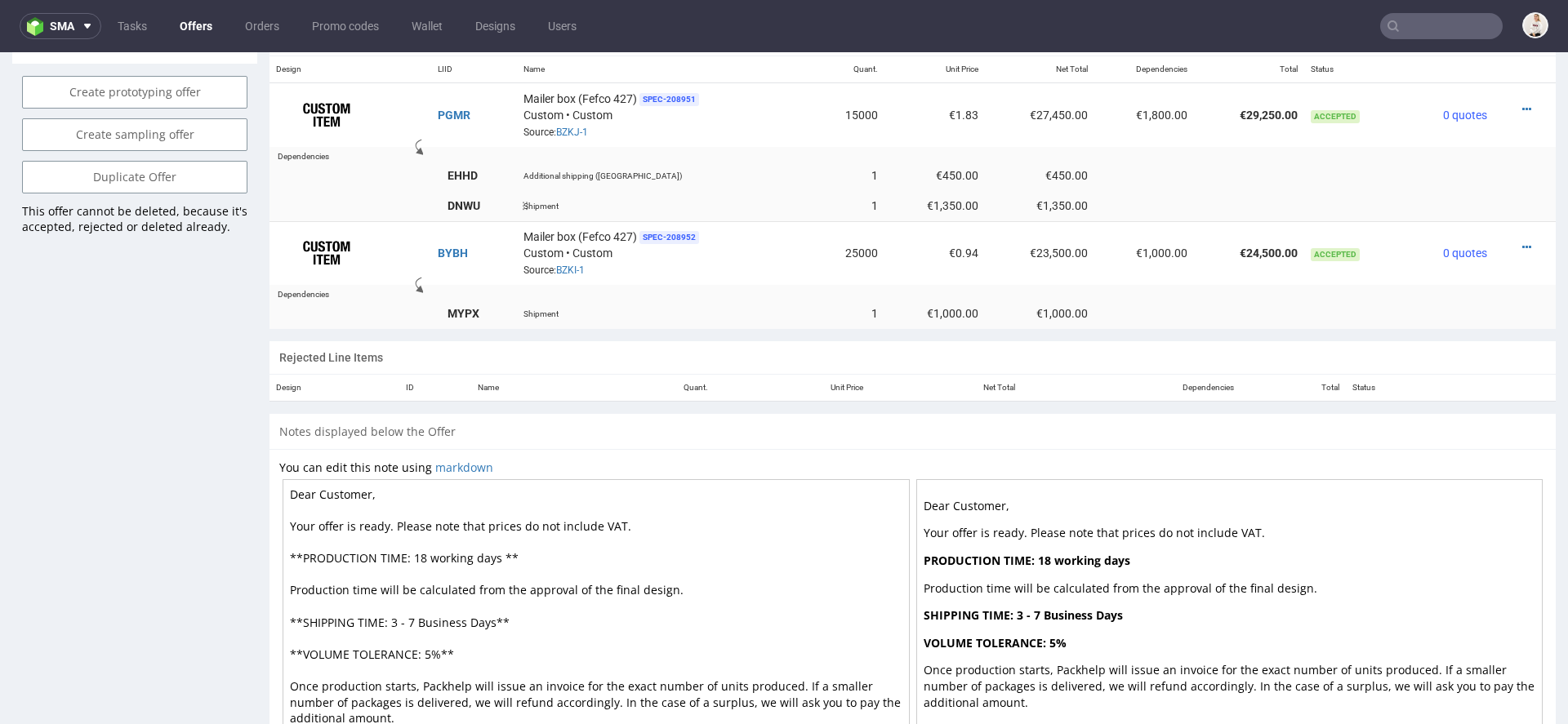
scroll to position [998, 0]
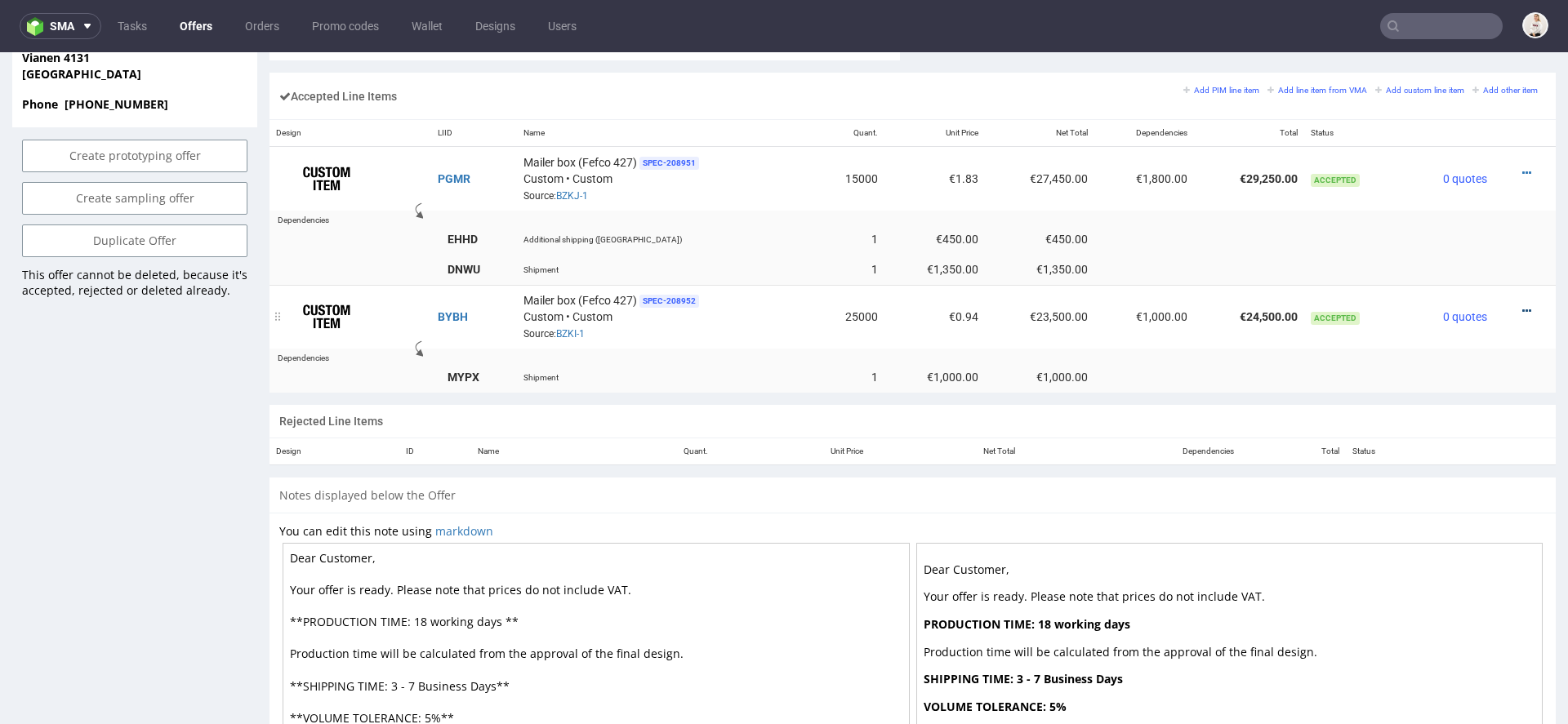
click at [800, 341] on td "Mailer box (Fefco 427) SPEC- 208952 Custom • Custom Source: BZKI-1" at bounding box center [666, 316] width 298 height 64
click at [803, 331] on td "Mailer box (Fefco 427) SPEC- 208952 Custom • Custom Source: BZKI-1" at bounding box center [666, 316] width 298 height 64
click at [576, 330] on link "BZKI-1" at bounding box center [570, 334] width 29 height 12
click at [1094, 365] on td at bounding box center [1143, 376] width 100 height 31
click at [578, 193] on link "BZKJ-1" at bounding box center [572, 196] width 32 height 12
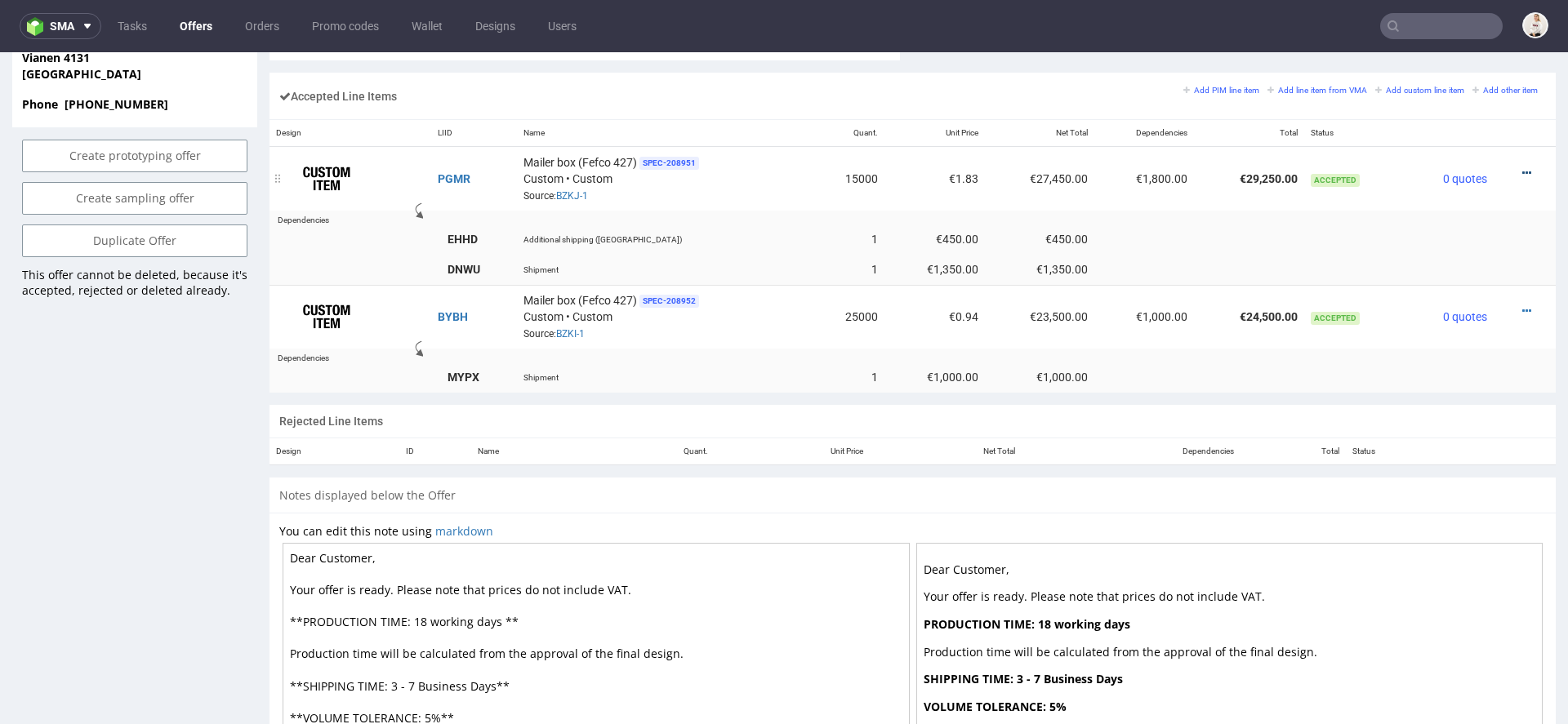
click at [1523, 167] on icon at bounding box center [1527, 173] width 9 height 12
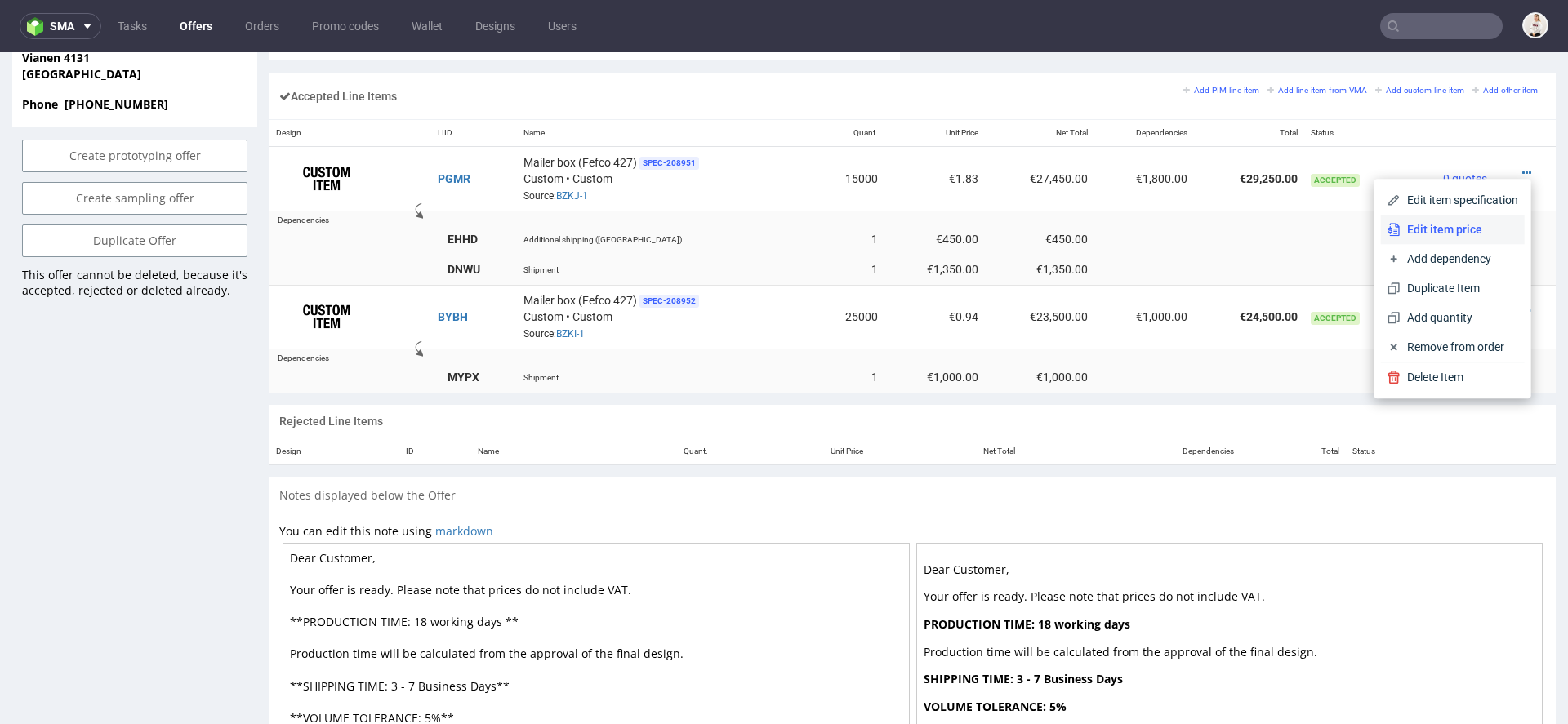
click at [1452, 230] on span "Edit item price" at bounding box center [1459, 230] width 117 height 17
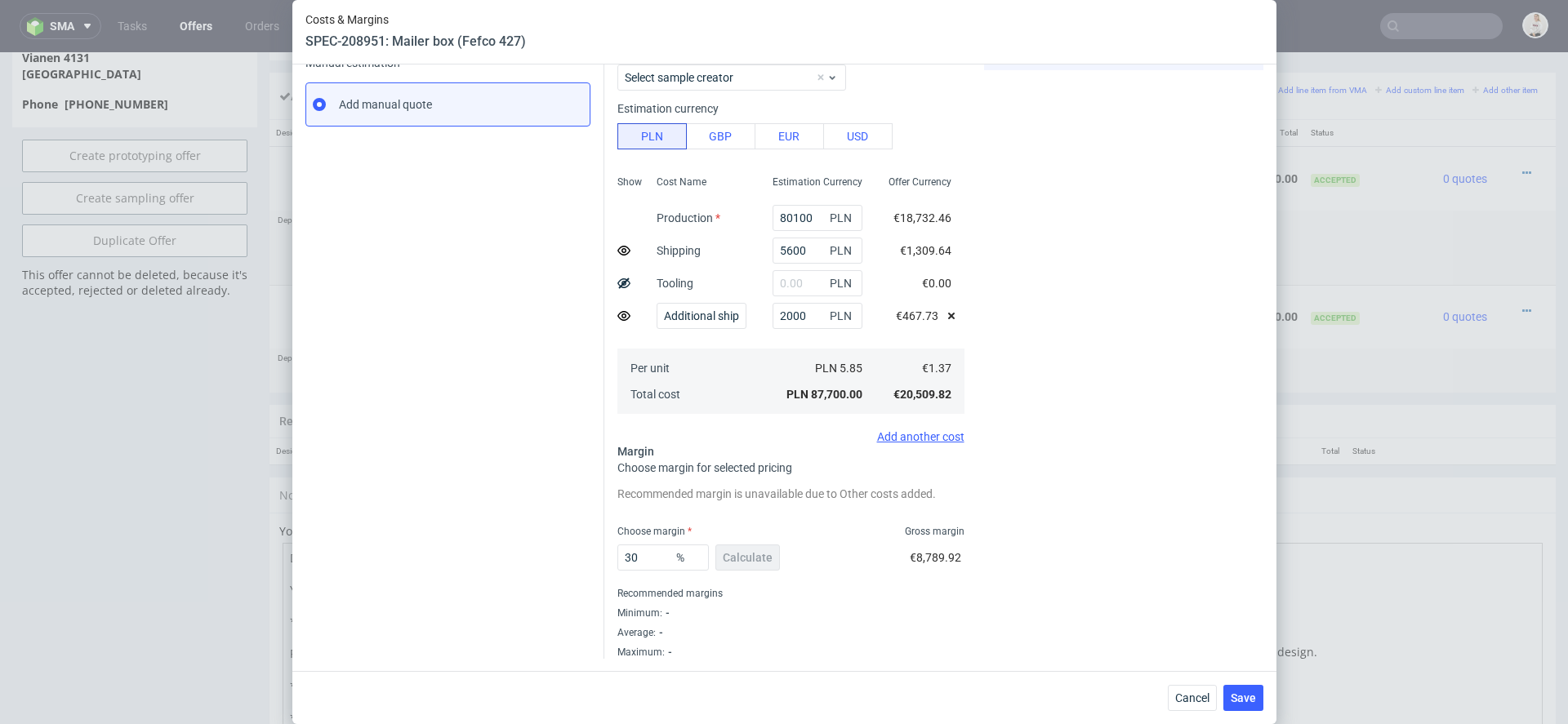
scroll to position [264, 0]
click at [1198, 692] on span "Cancel" at bounding box center [1192, 698] width 34 height 12
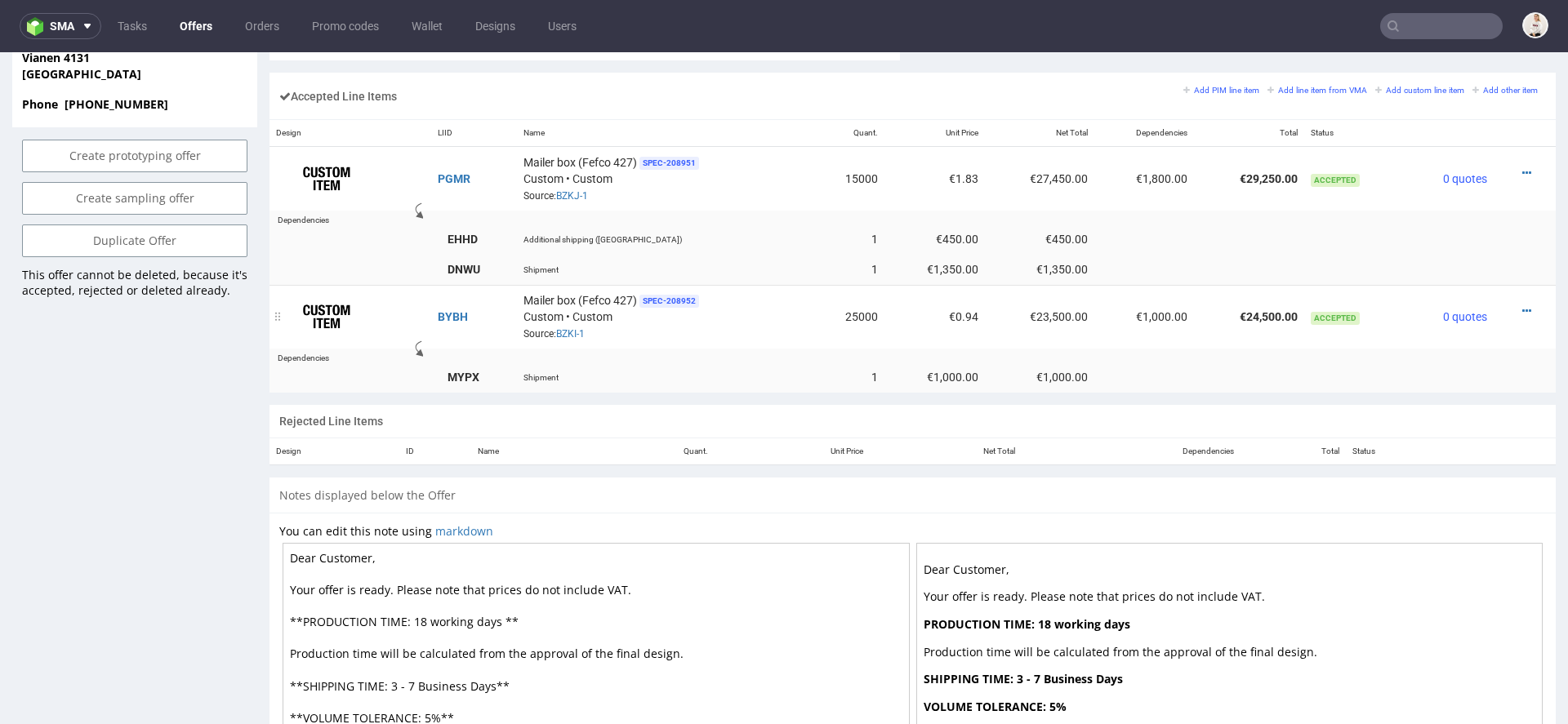
click at [1517, 307] on div at bounding box center [1520, 310] width 39 height 17
click at [1523, 305] on icon at bounding box center [1527, 311] width 9 height 12
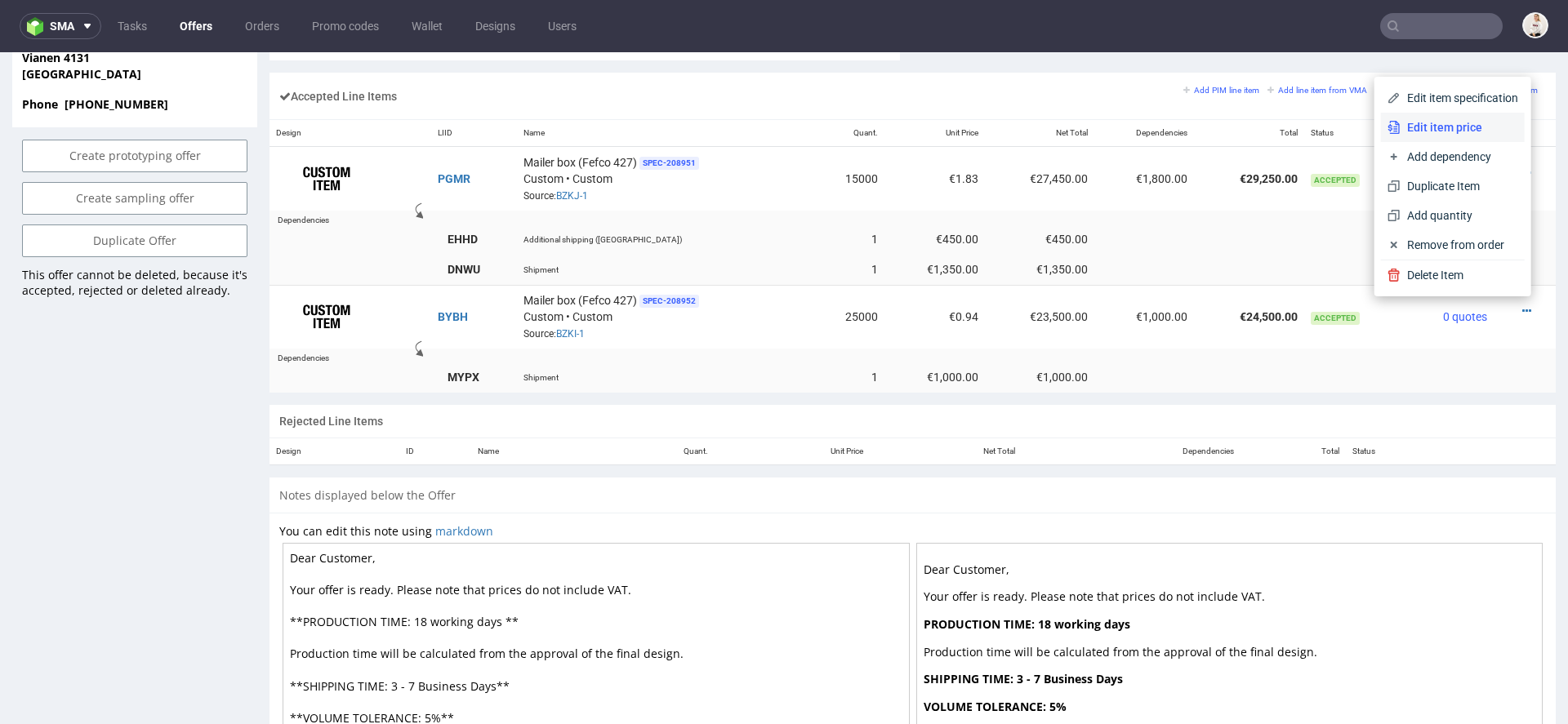
click at [1454, 115] on li "Edit item price" at bounding box center [1453, 127] width 144 height 30
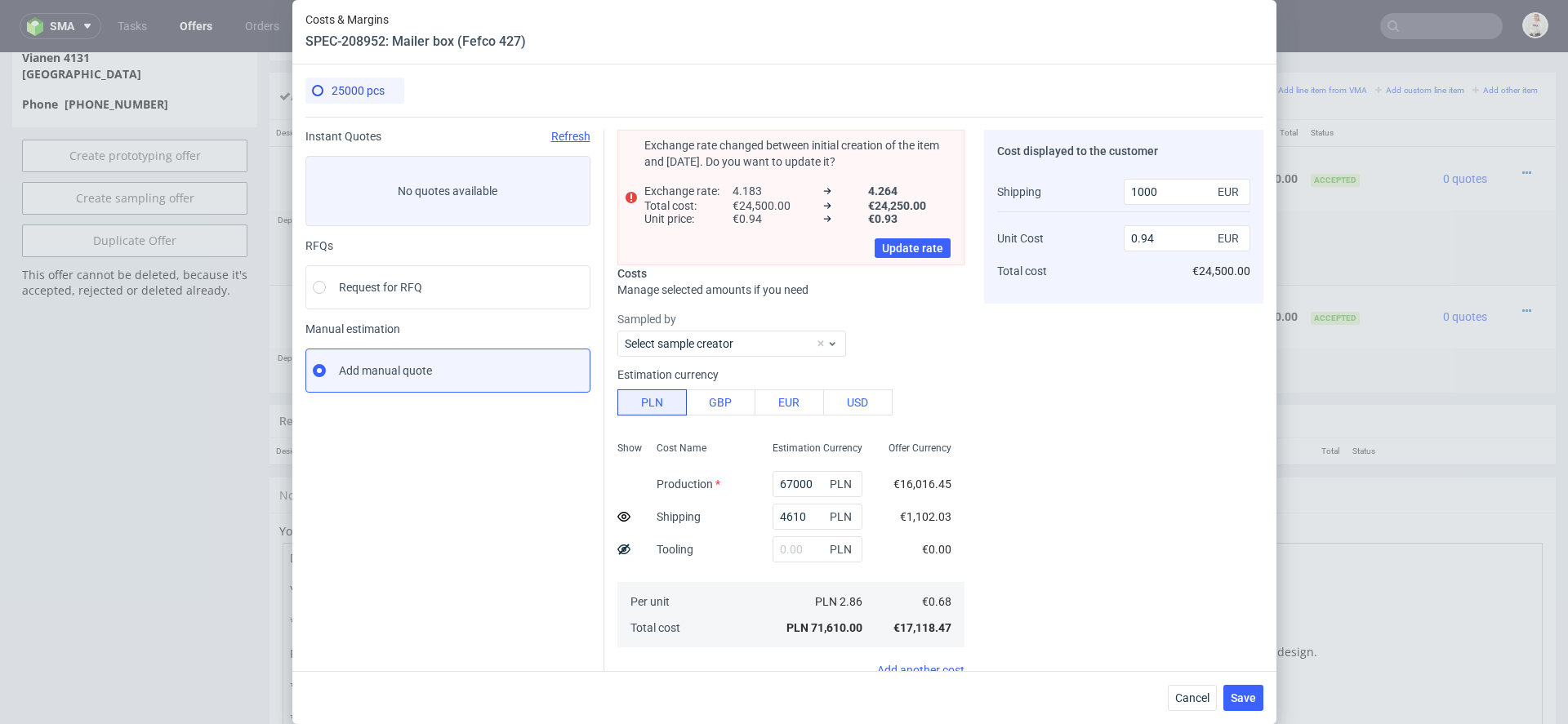
scroll to position [204, 0]
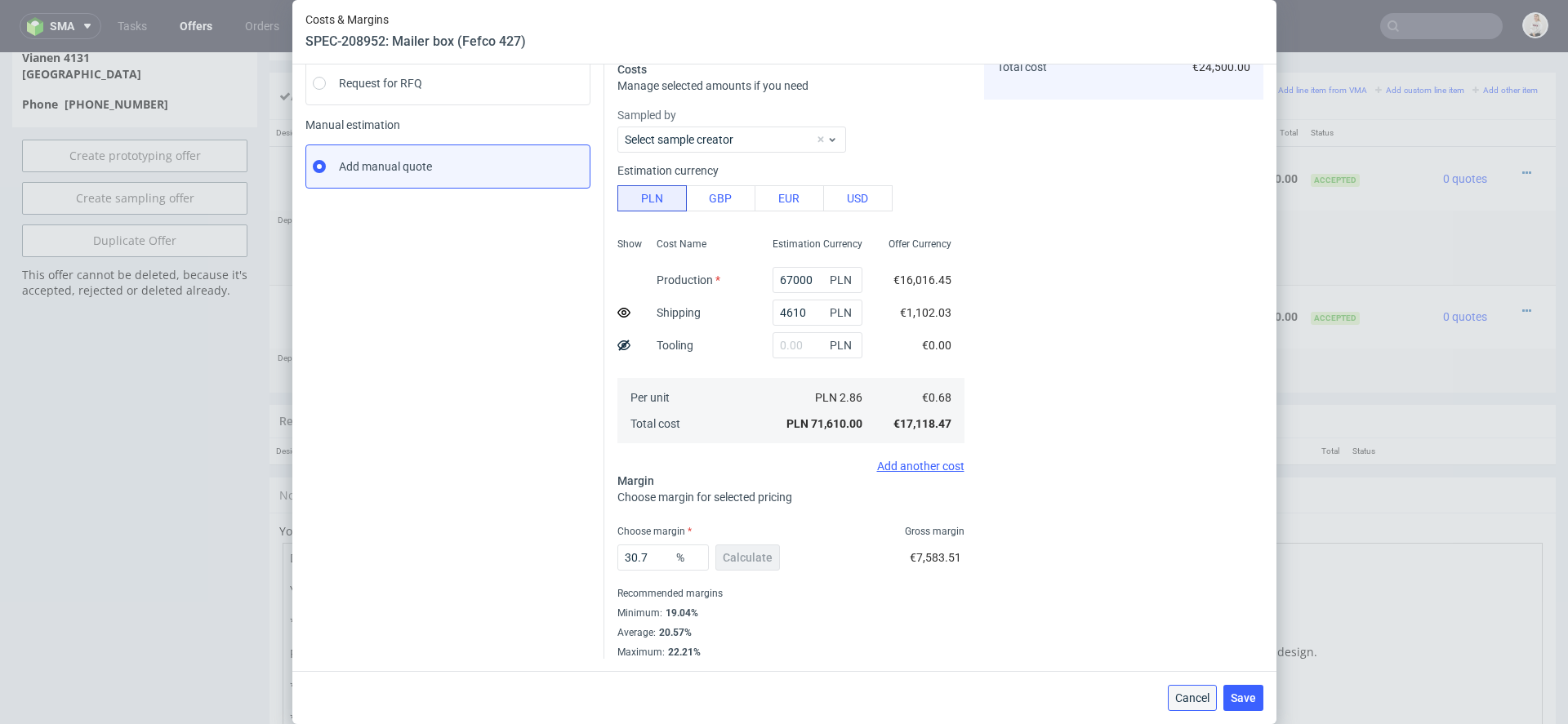
click at [1188, 697] on span "Cancel" at bounding box center [1192, 698] width 34 height 12
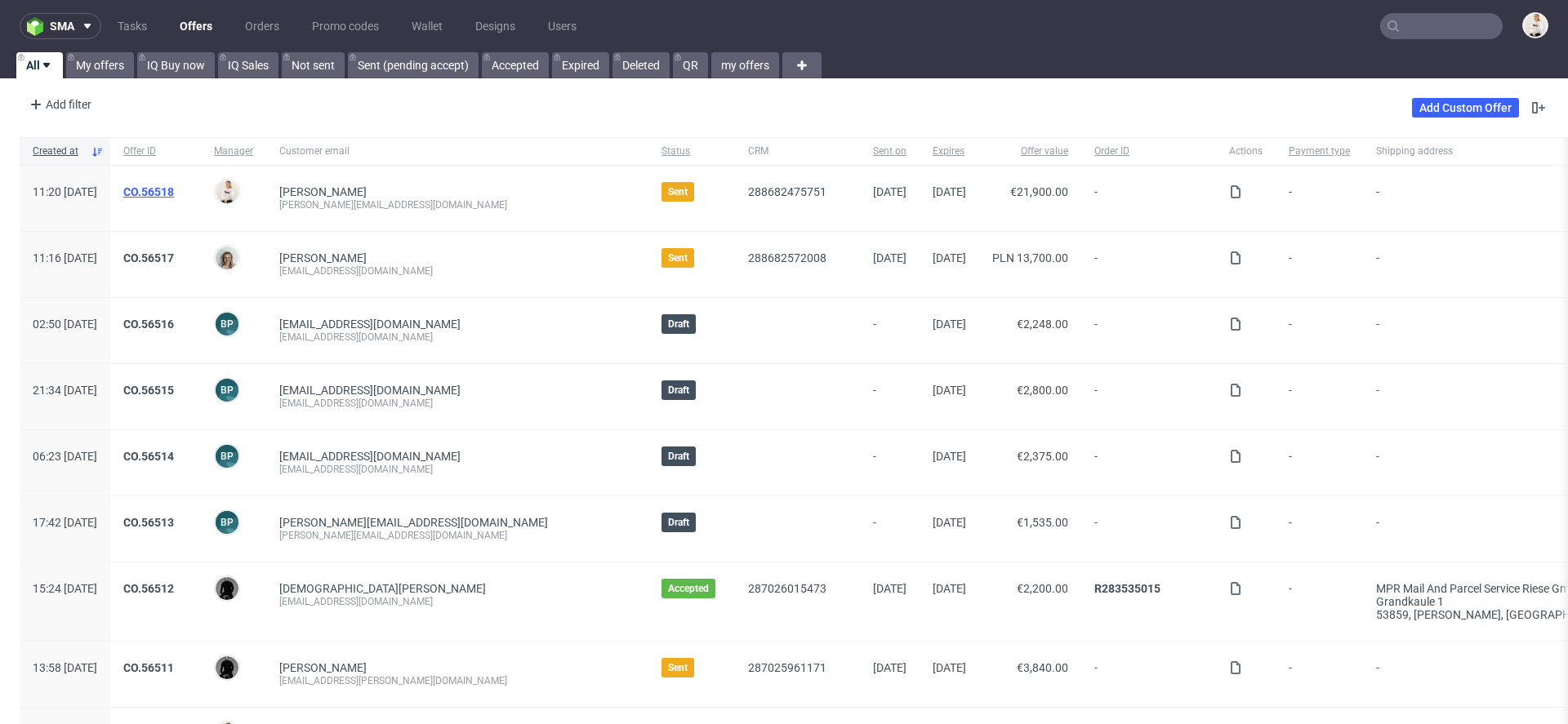
click at [173, 188] on link "CO.56518" at bounding box center [148, 191] width 50 height 13
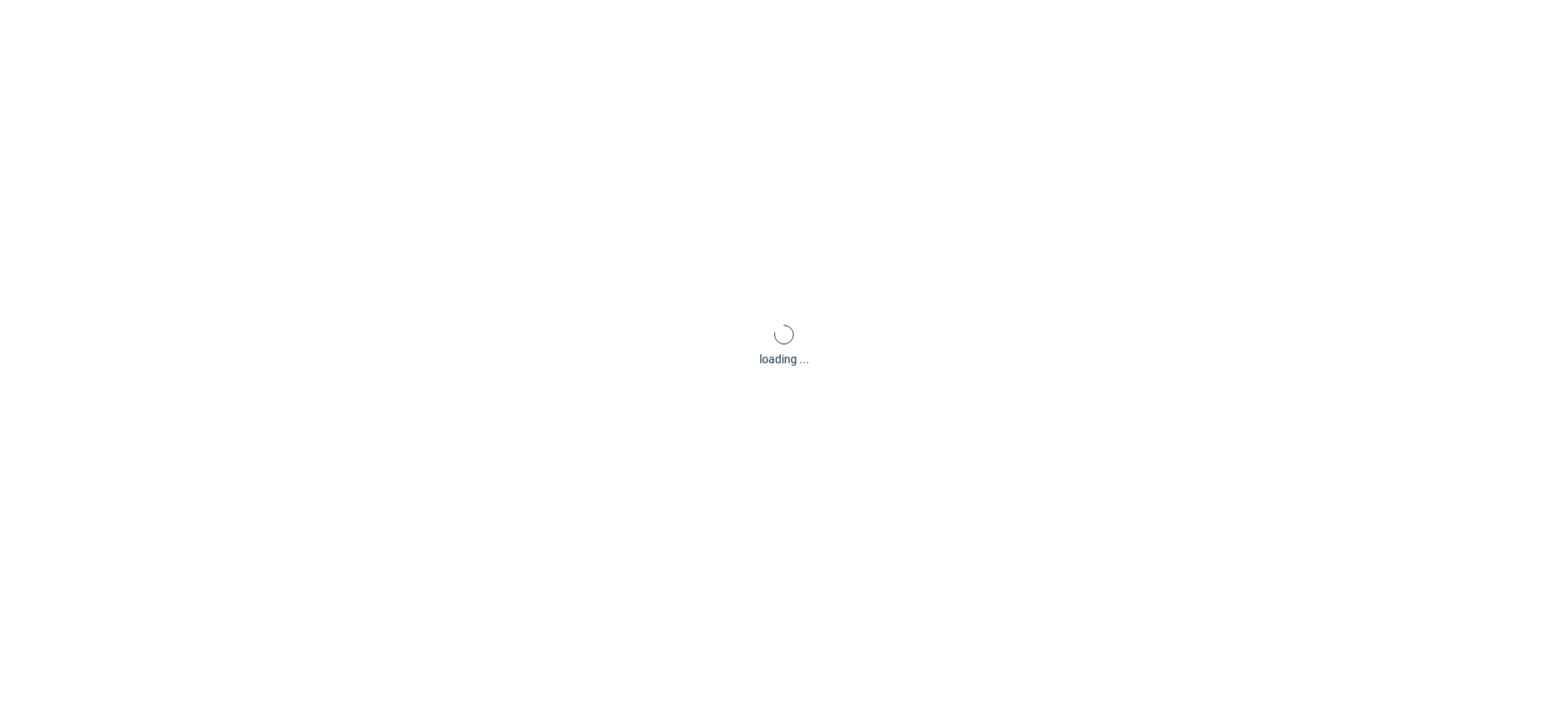
scroll to position [4, 0]
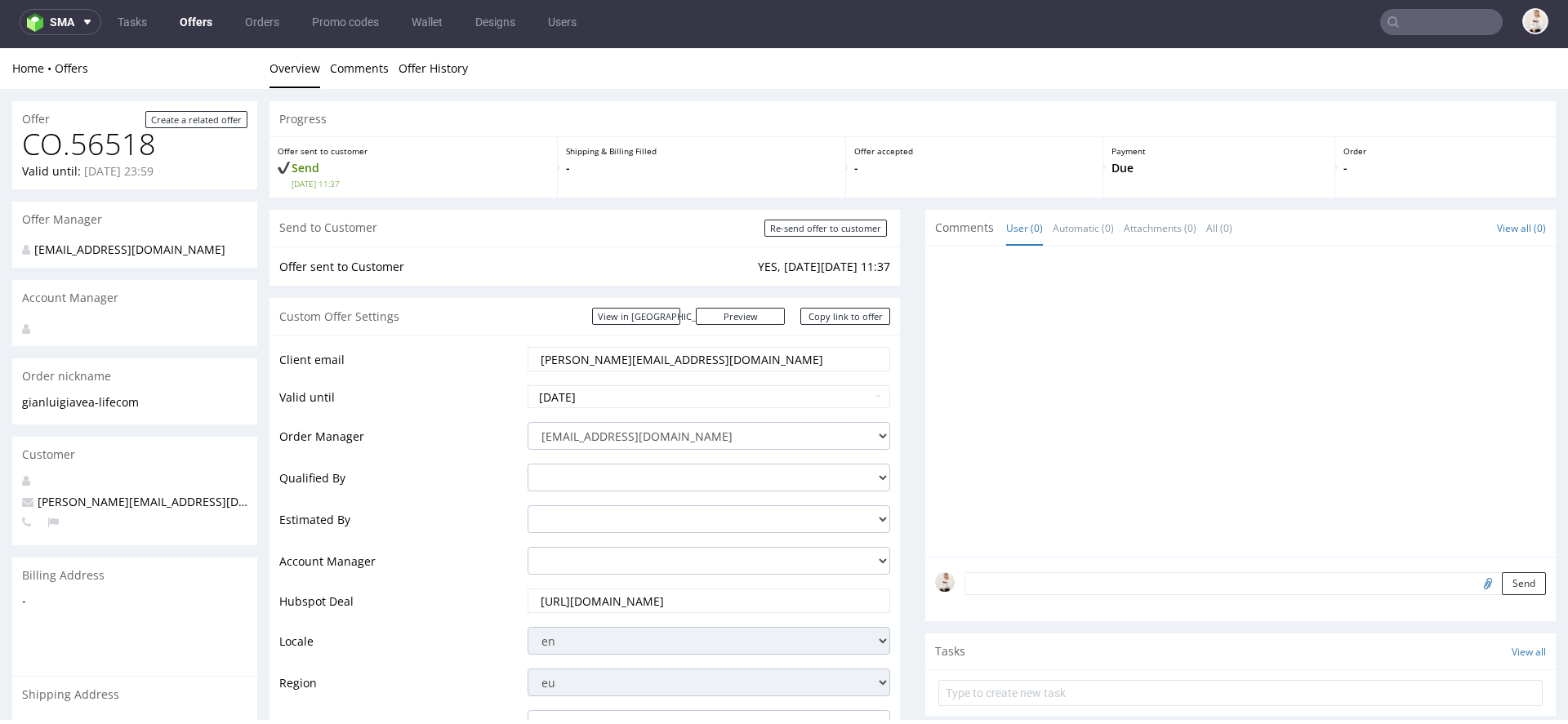
click at [513, 564] on td "Account Manager" at bounding box center [401, 566] width 244 height 41
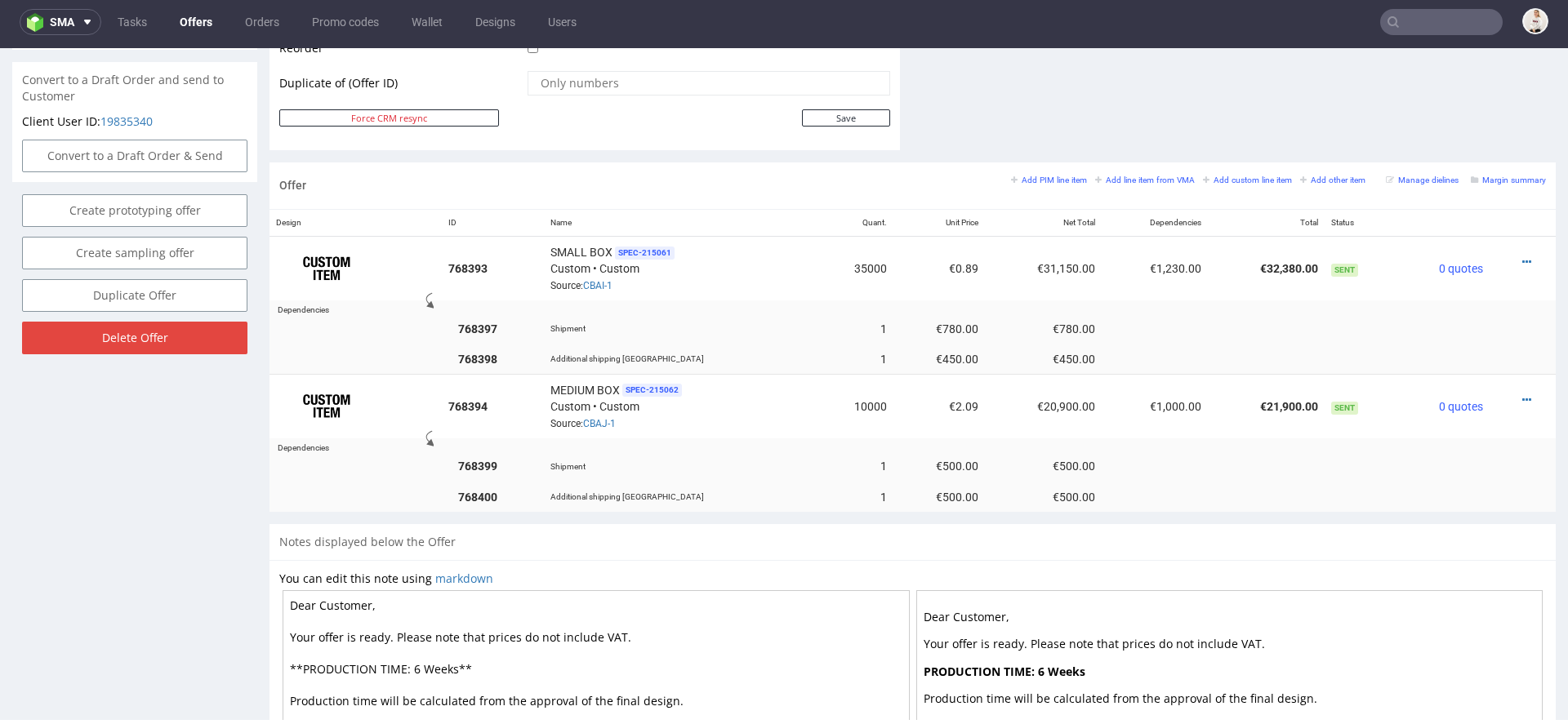
scroll to position [859, 0]
click at [173, 17] on link "Offers" at bounding box center [195, 22] width 52 height 27
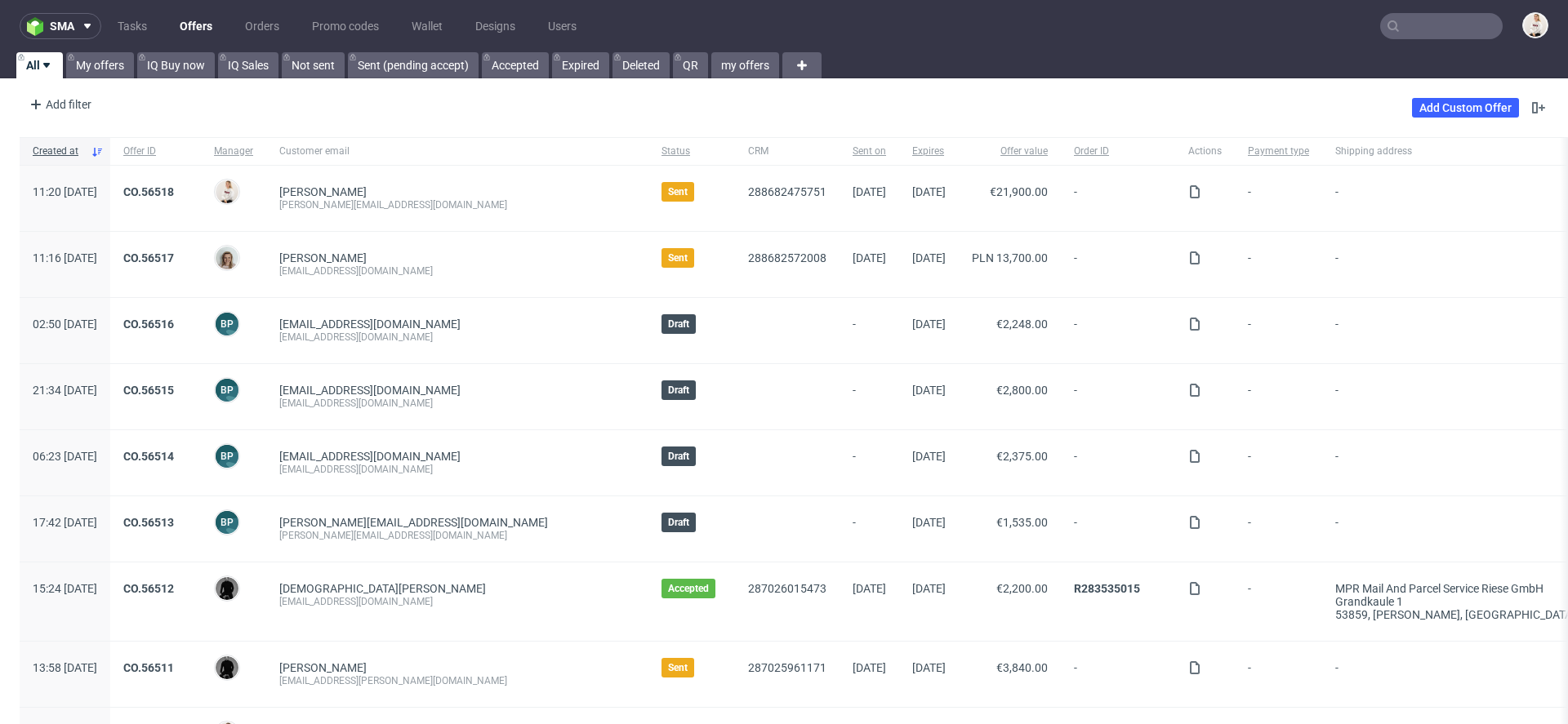
click at [1401, 21] on input "text" at bounding box center [1441, 26] width 122 height 27
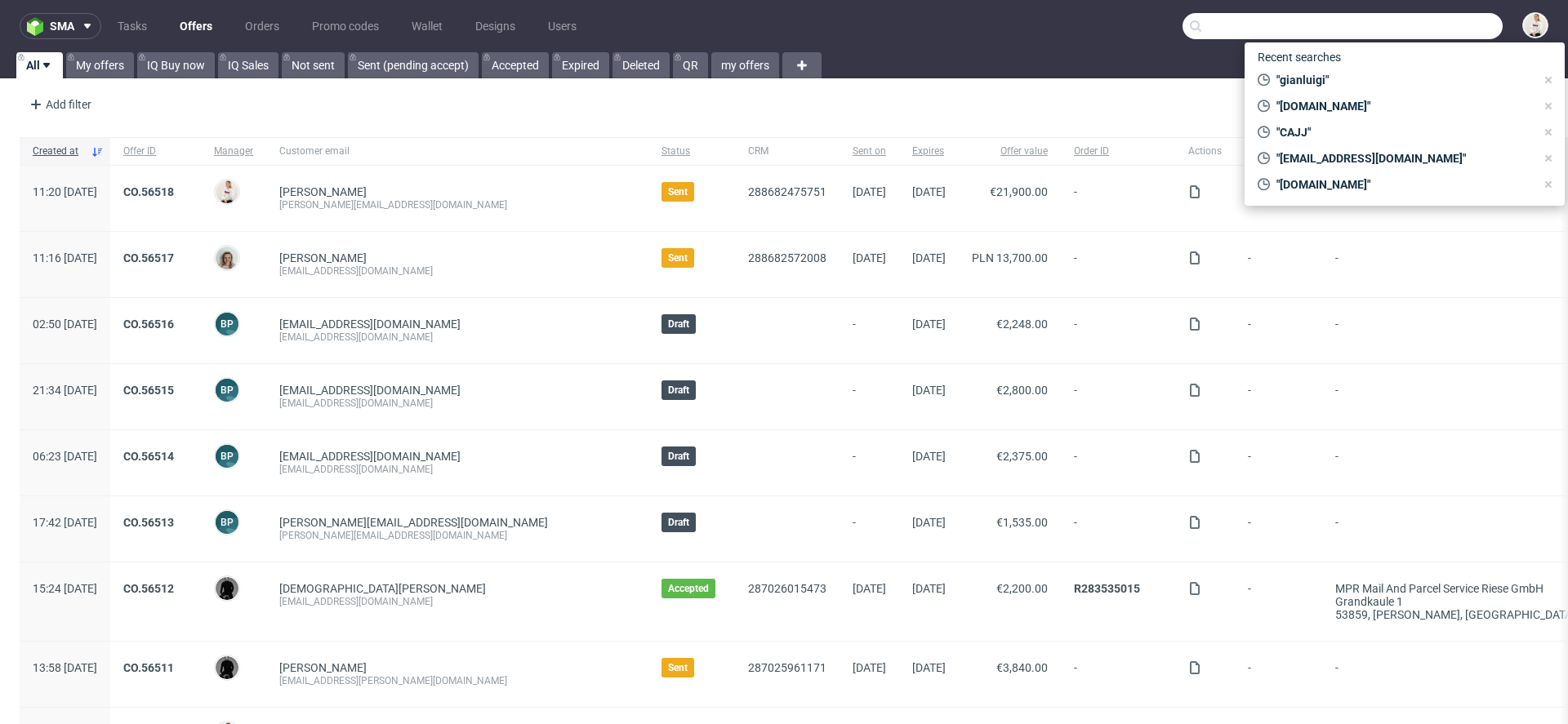
type input "c"
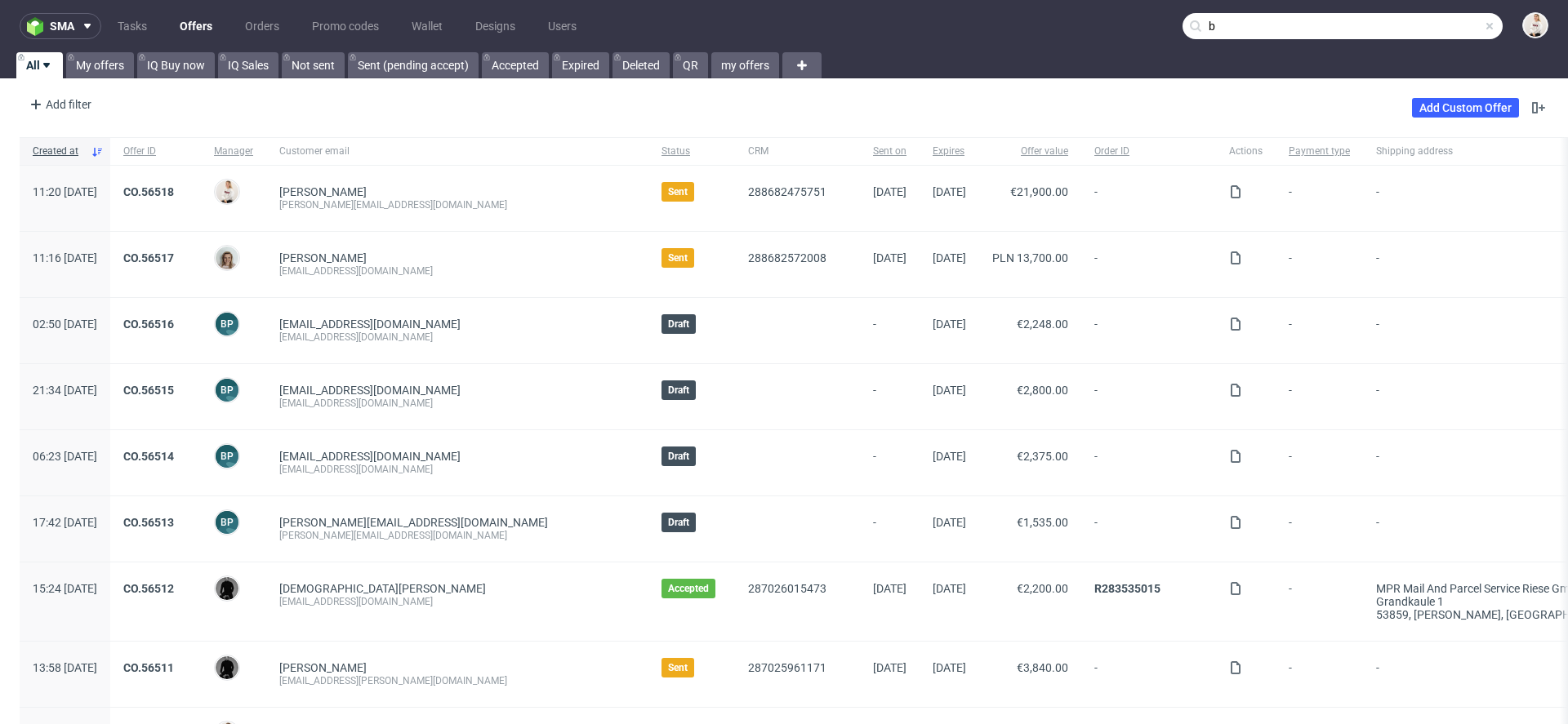
click at [1291, 22] on input "b" at bounding box center [1342, 26] width 320 height 27
paste input "en@puppystarts.com"
type input "[EMAIL_ADDRESS][DOMAIN_NAME]"
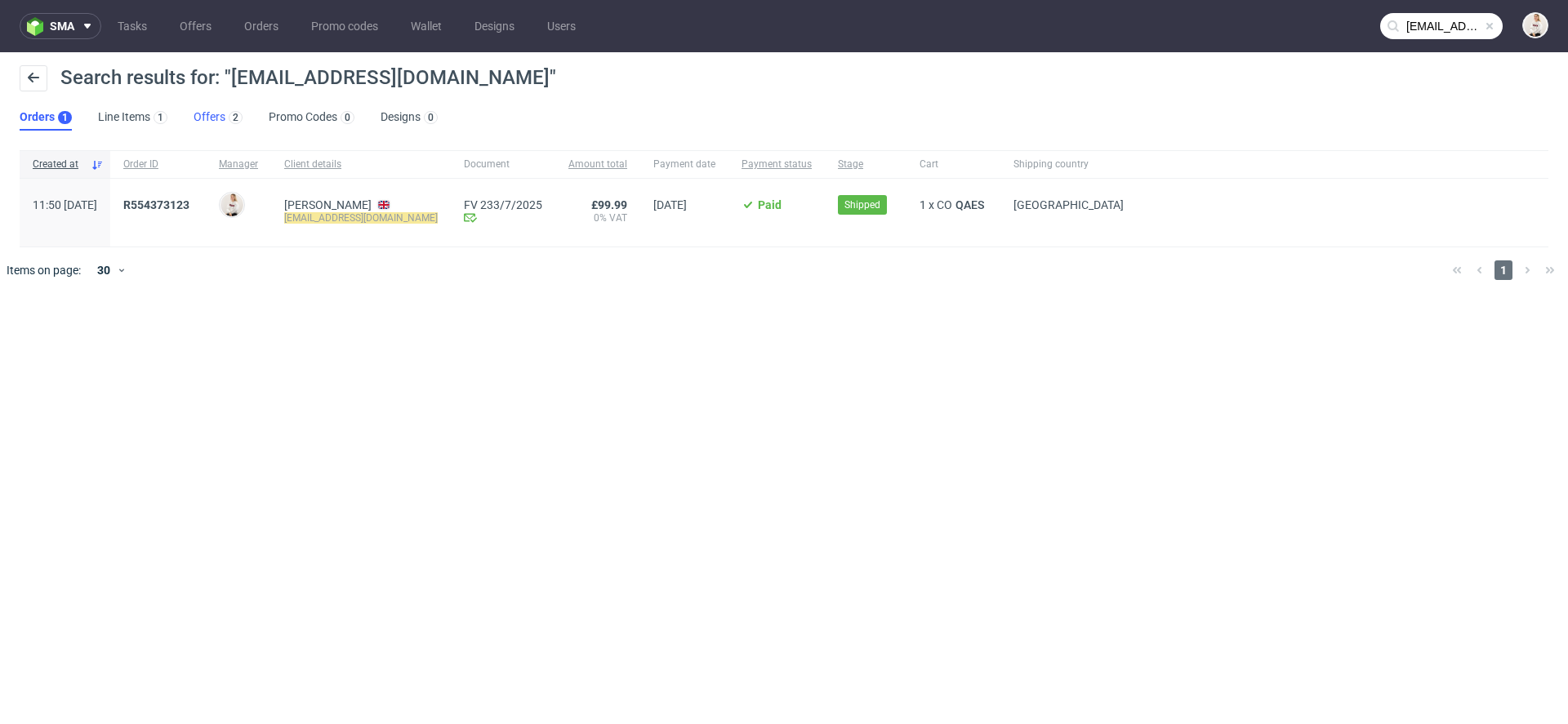
click at [217, 119] on link "Offers 2" at bounding box center [218, 117] width 49 height 27
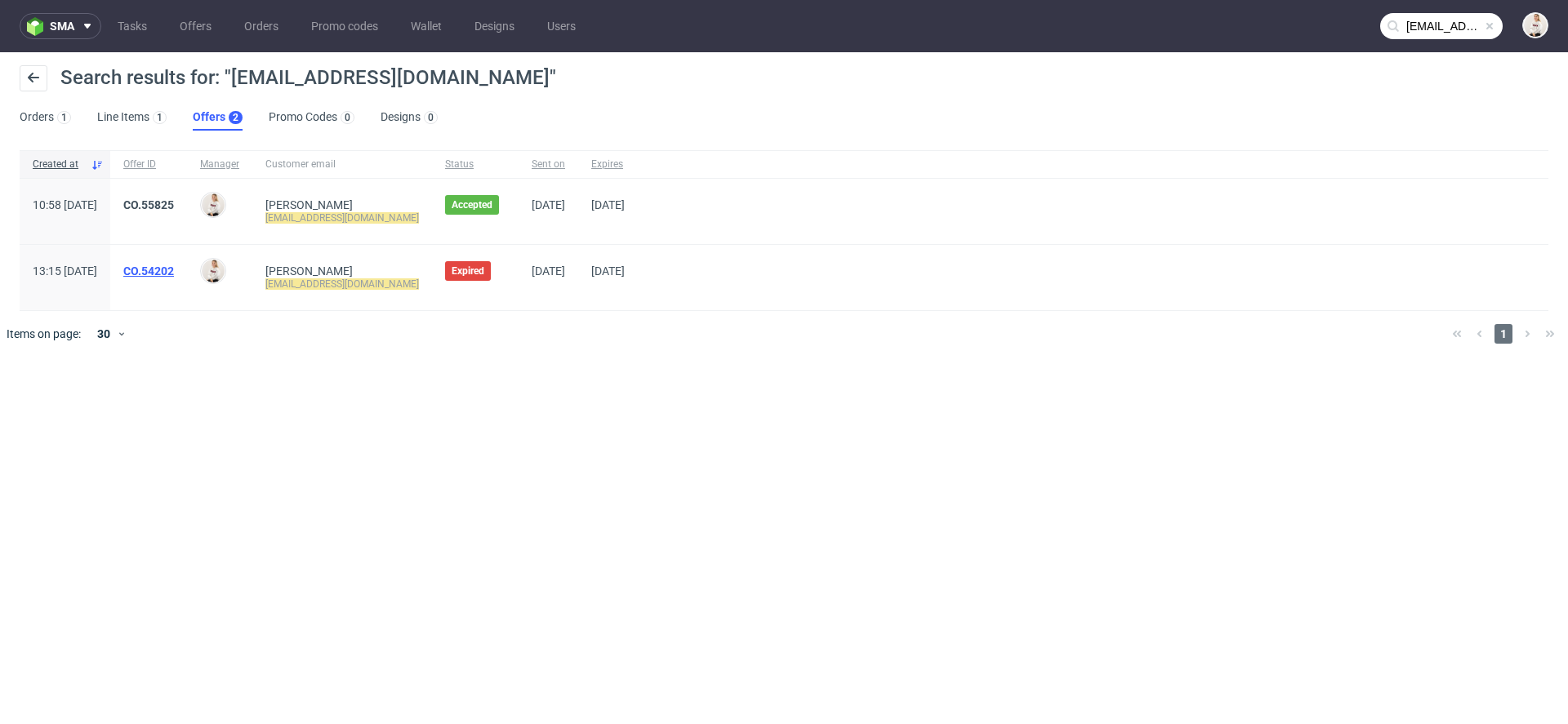
click at [173, 270] on link "CO.54202" at bounding box center [148, 270] width 50 height 13
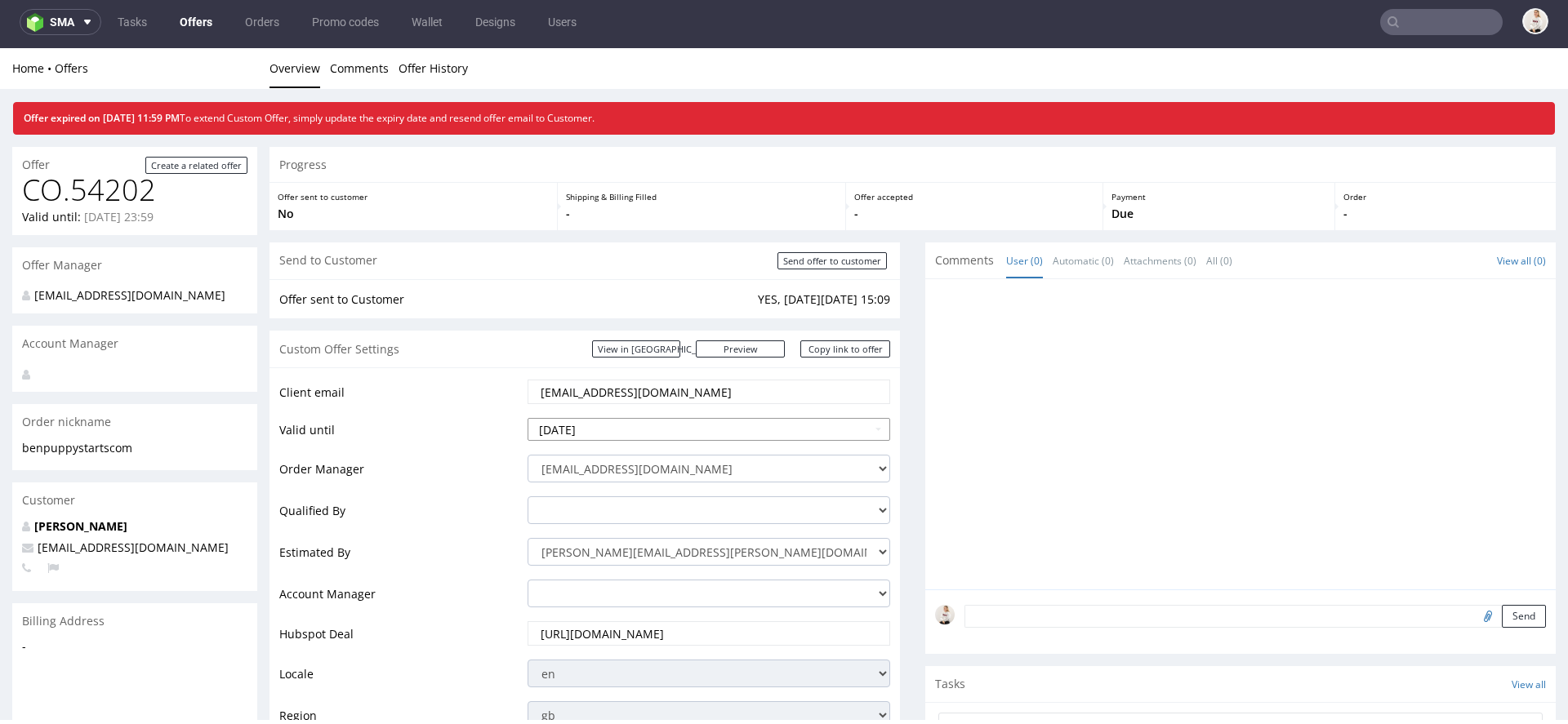
click at [666, 424] on input "2025-08-16" at bounding box center [709, 428] width 363 height 23
click at [693, 352] on td "23" at bounding box center [690, 355] width 25 height 25
type input "[DATE]"
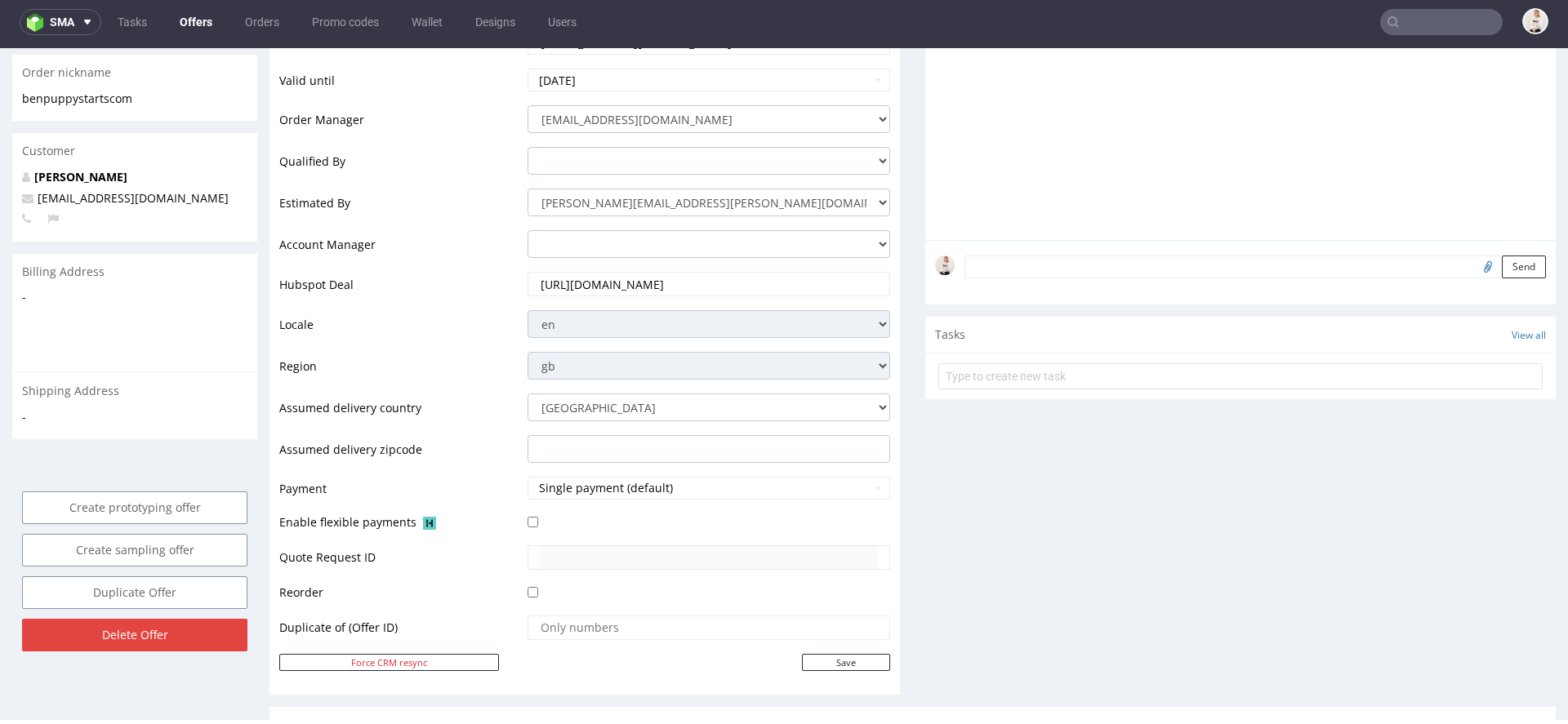
scroll to position [459, 0]
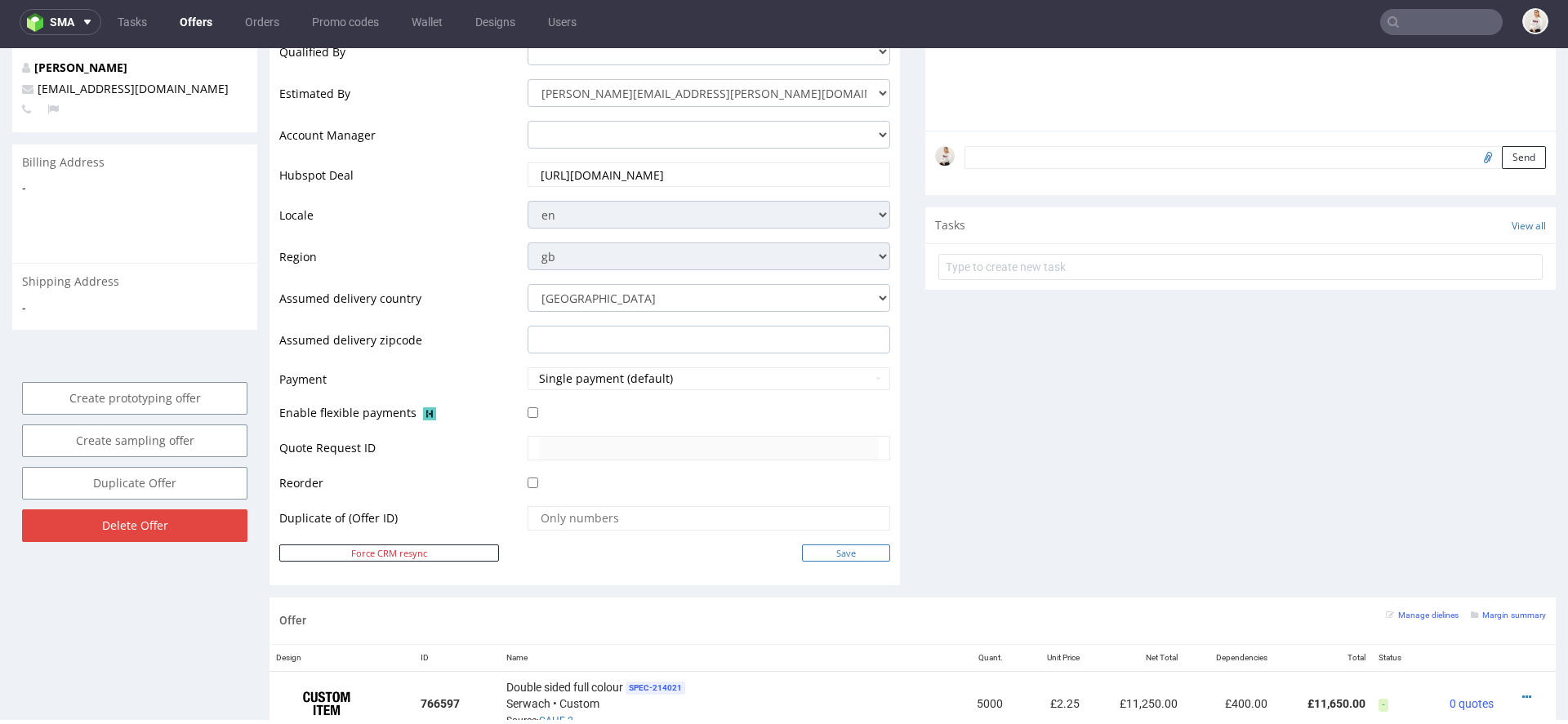
click at [851, 556] on input "Save" at bounding box center [846, 553] width 88 height 17
type input "In progress..."
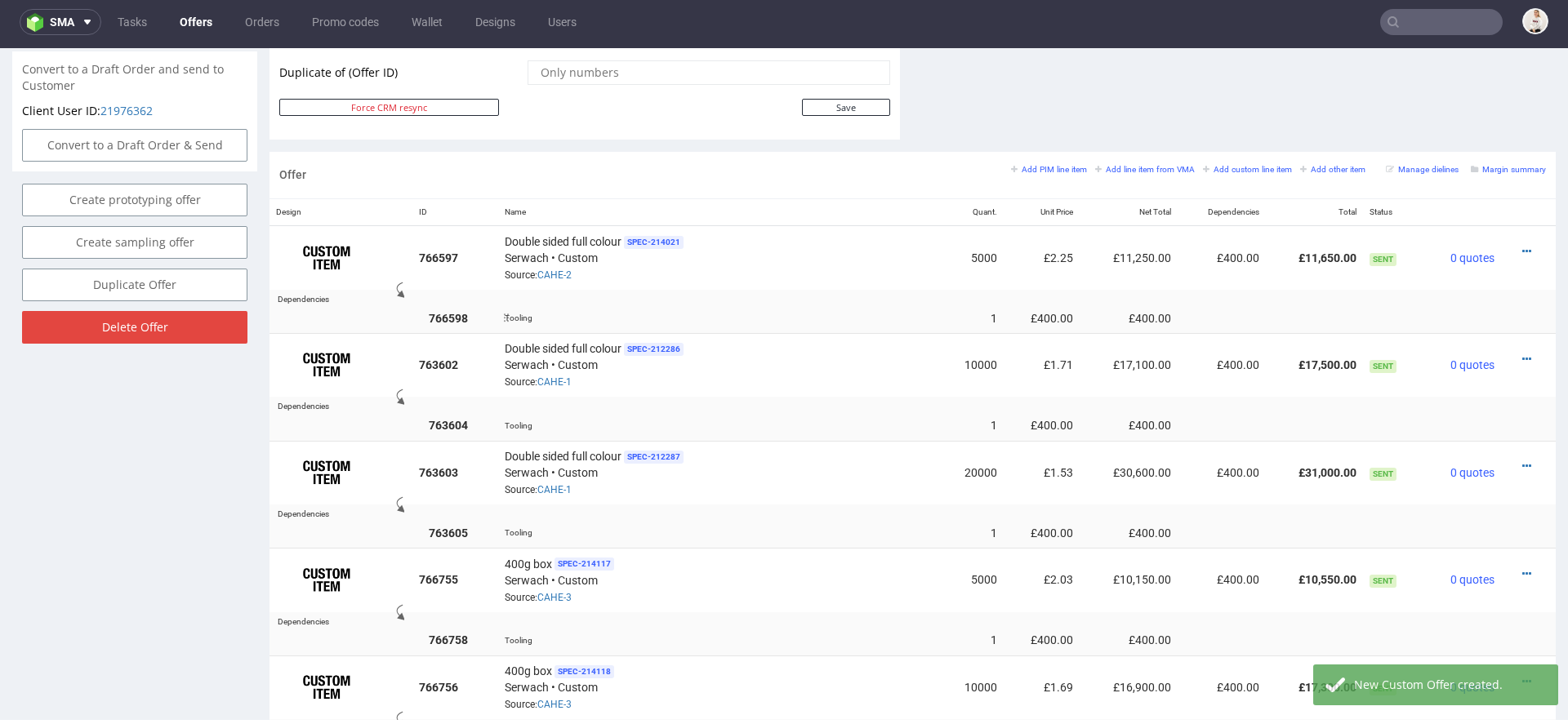
scroll to position [849, 0]
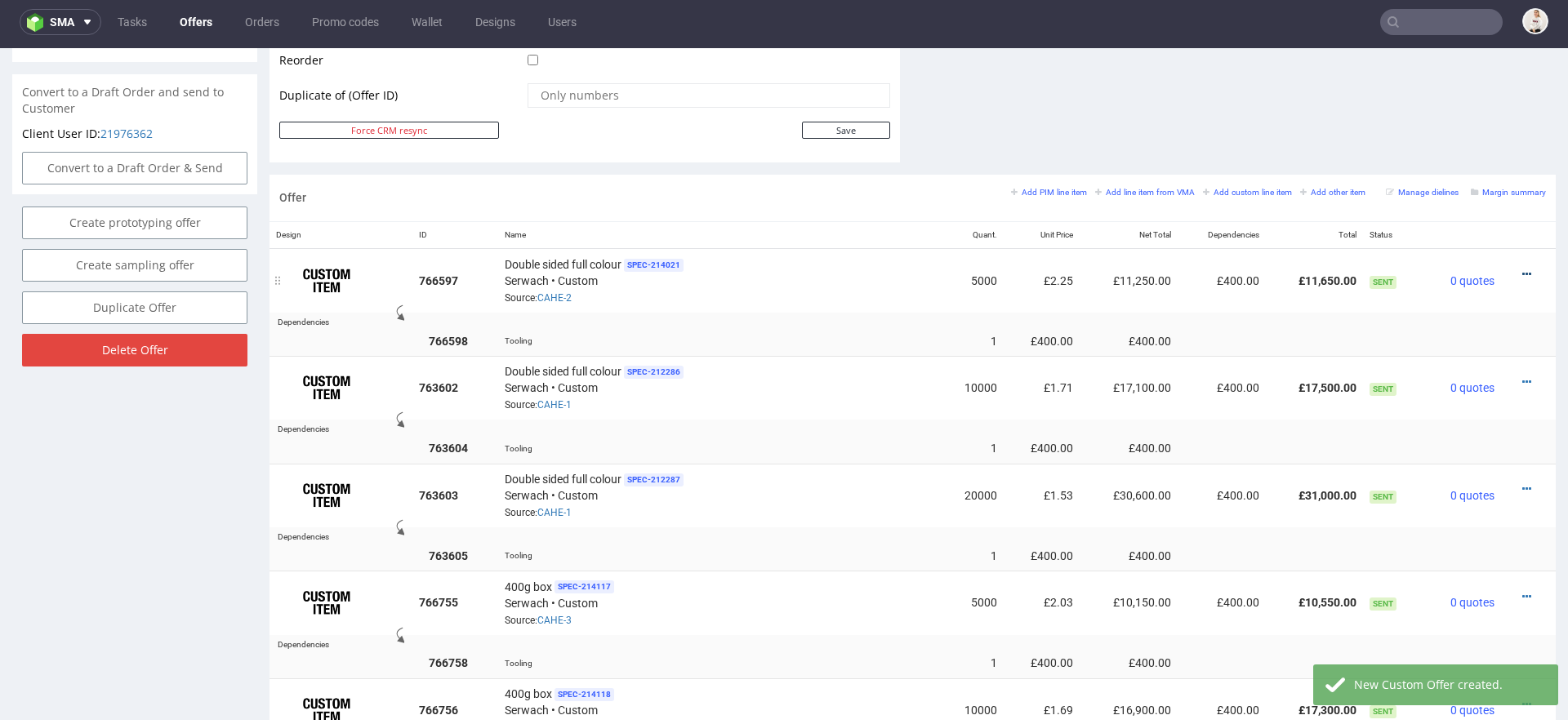
click at [1523, 269] on icon at bounding box center [1527, 275] width 9 height 12
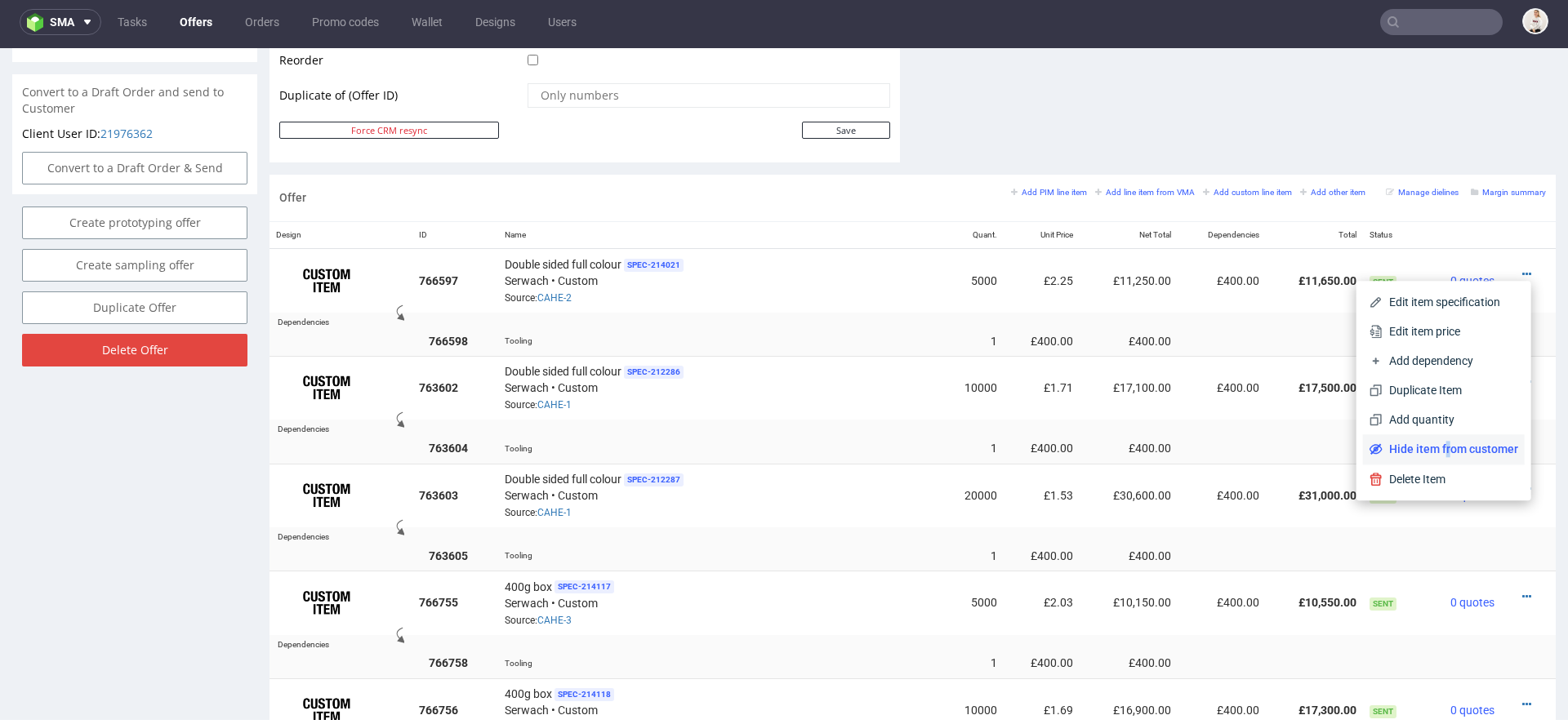
click at [1430, 446] on span "Hide item from customer" at bounding box center [1451, 448] width 136 height 17
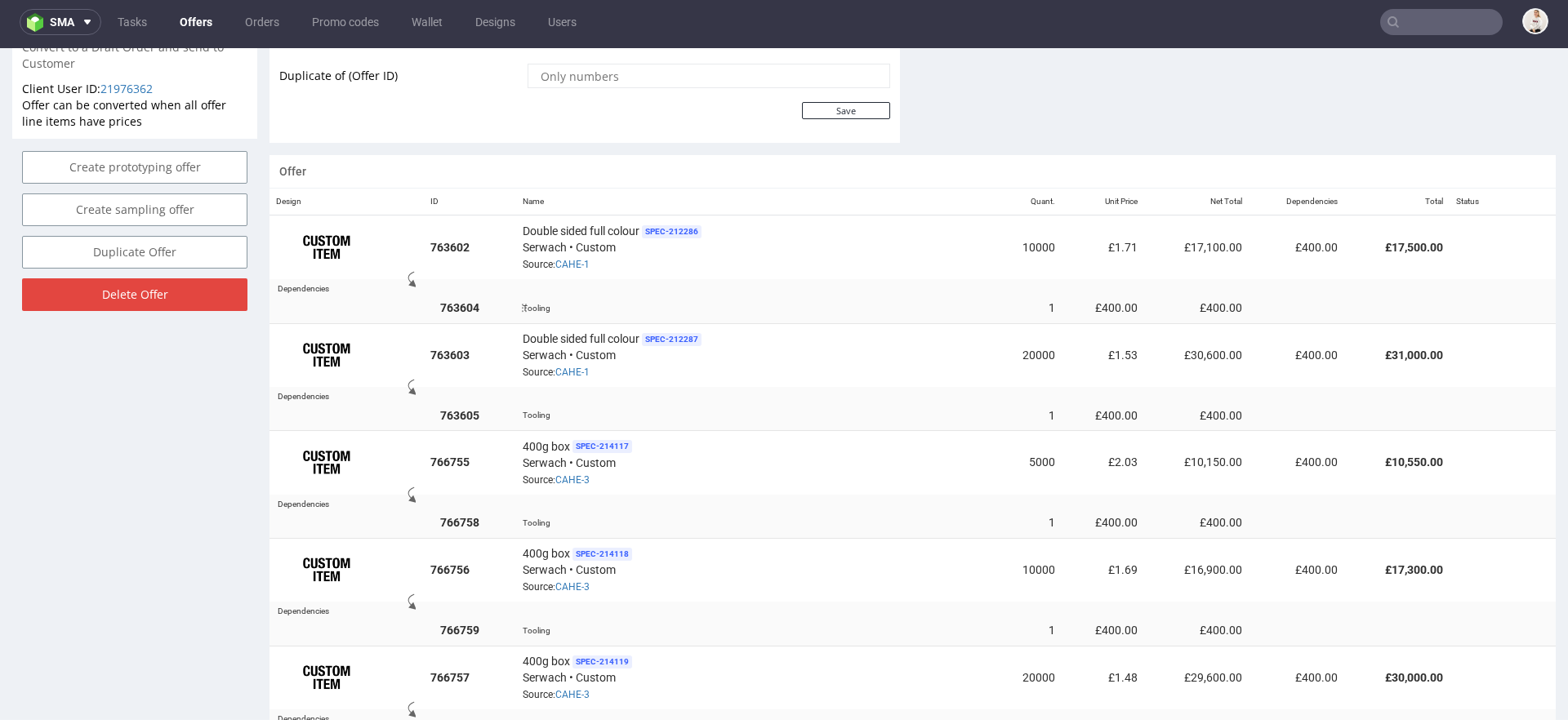
scroll to position [893, 0]
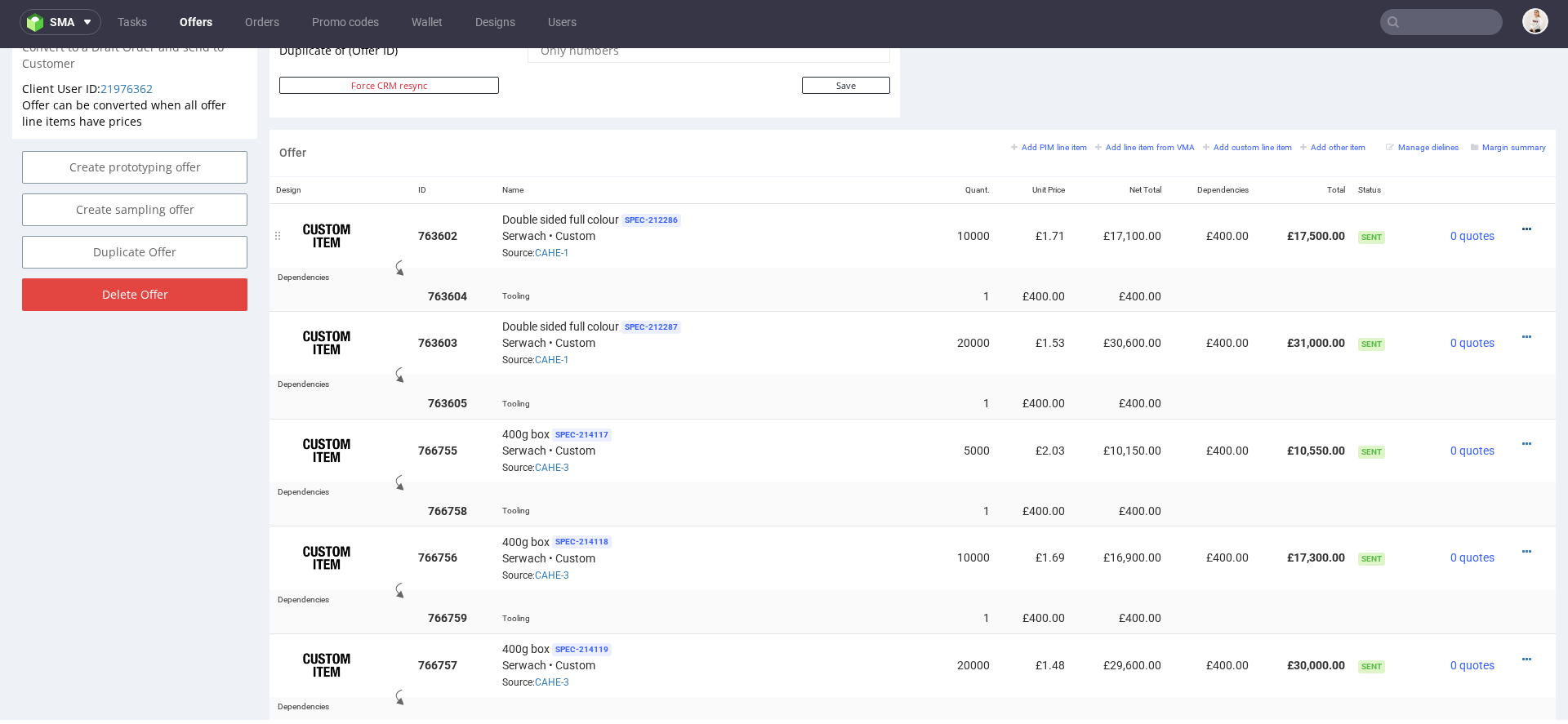
click at [1523, 226] on icon at bounding box center [1527, 230] width 9 height 12
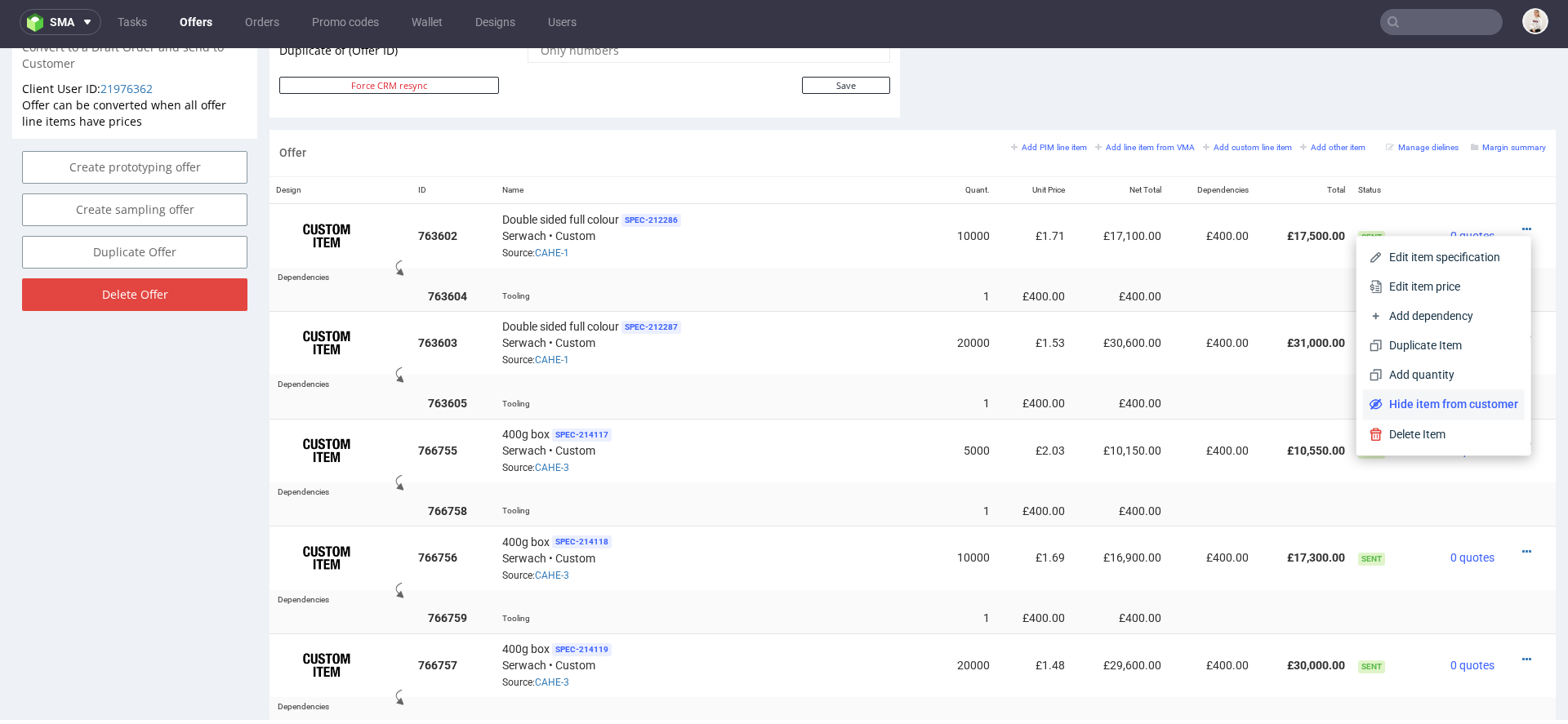
click at [1432, 404] on span "Hide item from customer" at bounding box center [1451, 404] width 136 height 17
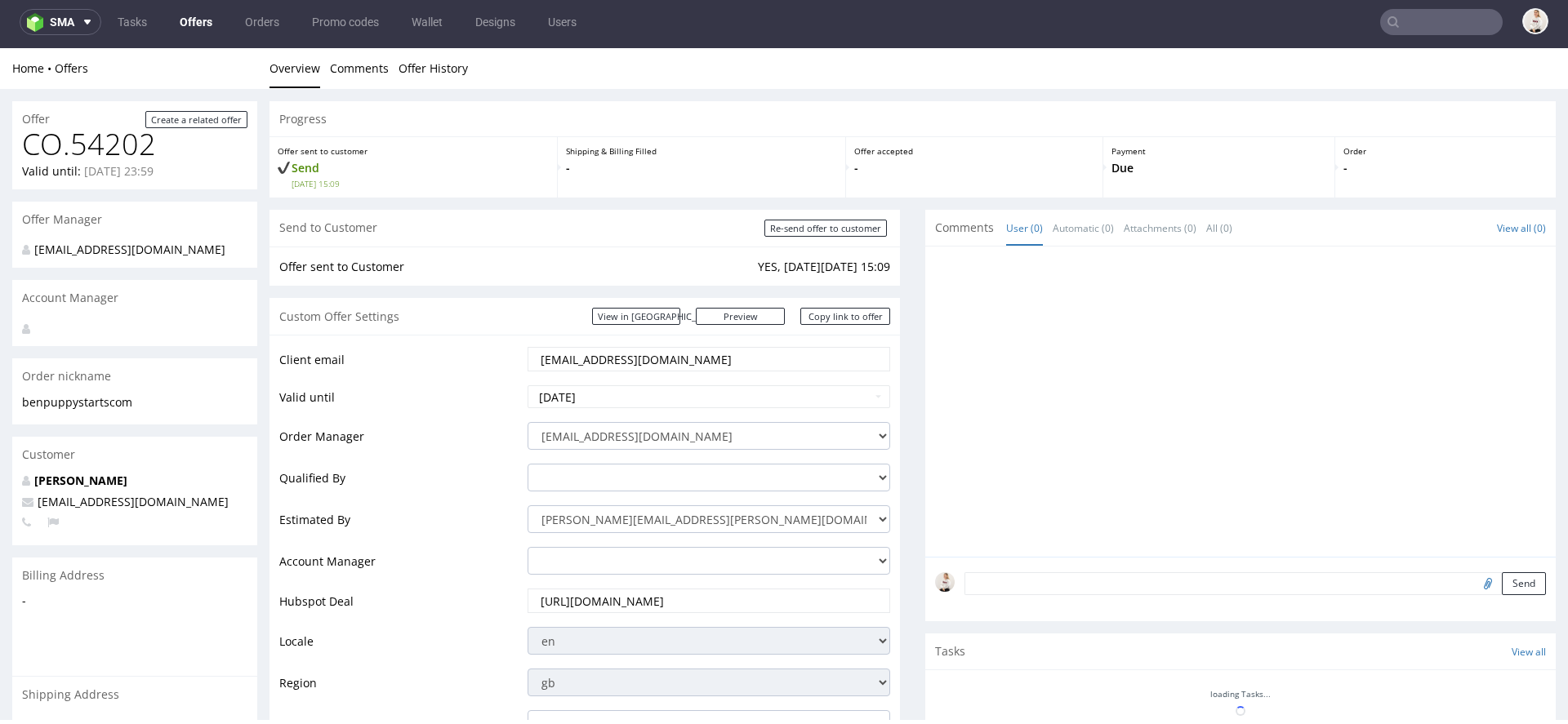
scroll to position [817, 0]
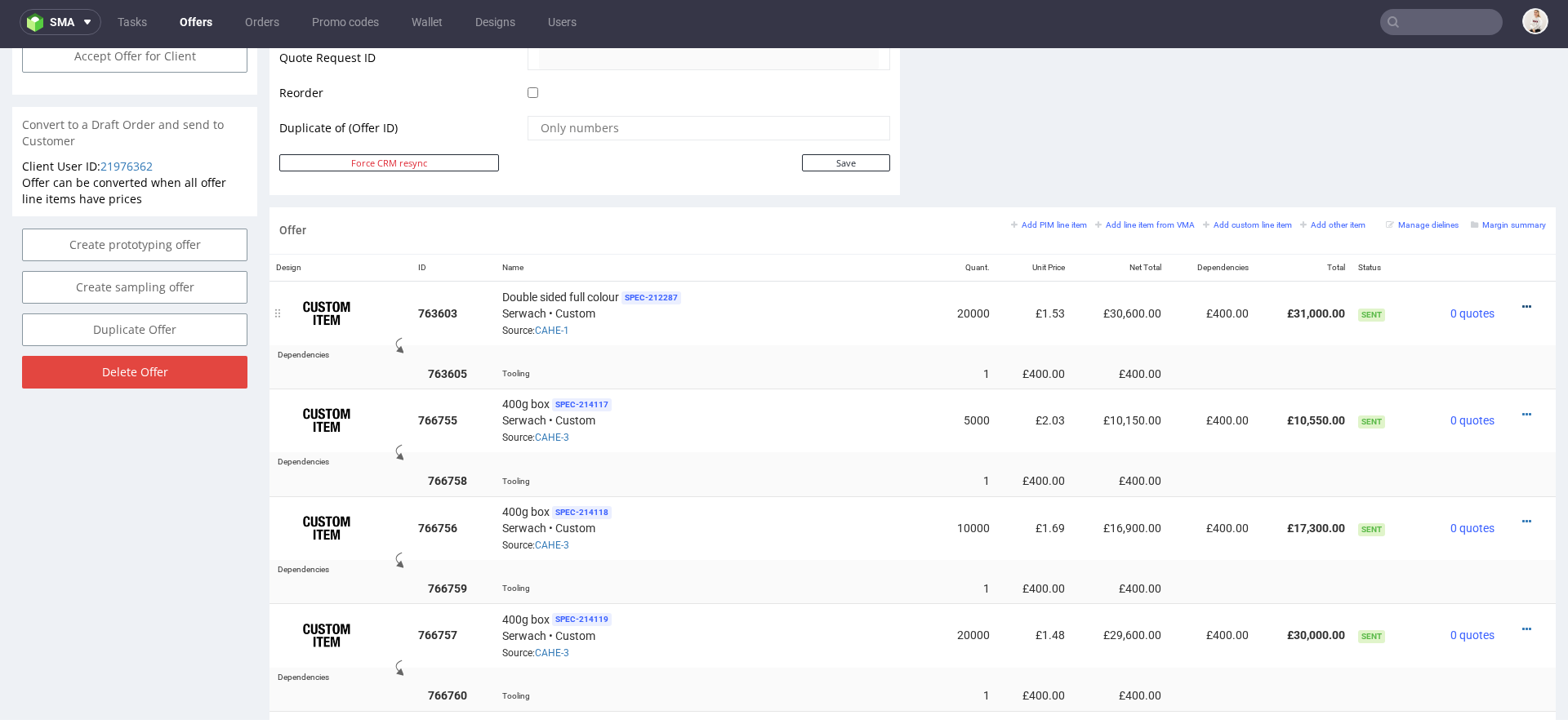
click at [1523, 301] on icon at bounding box center [1527, 307] width 9 height 12
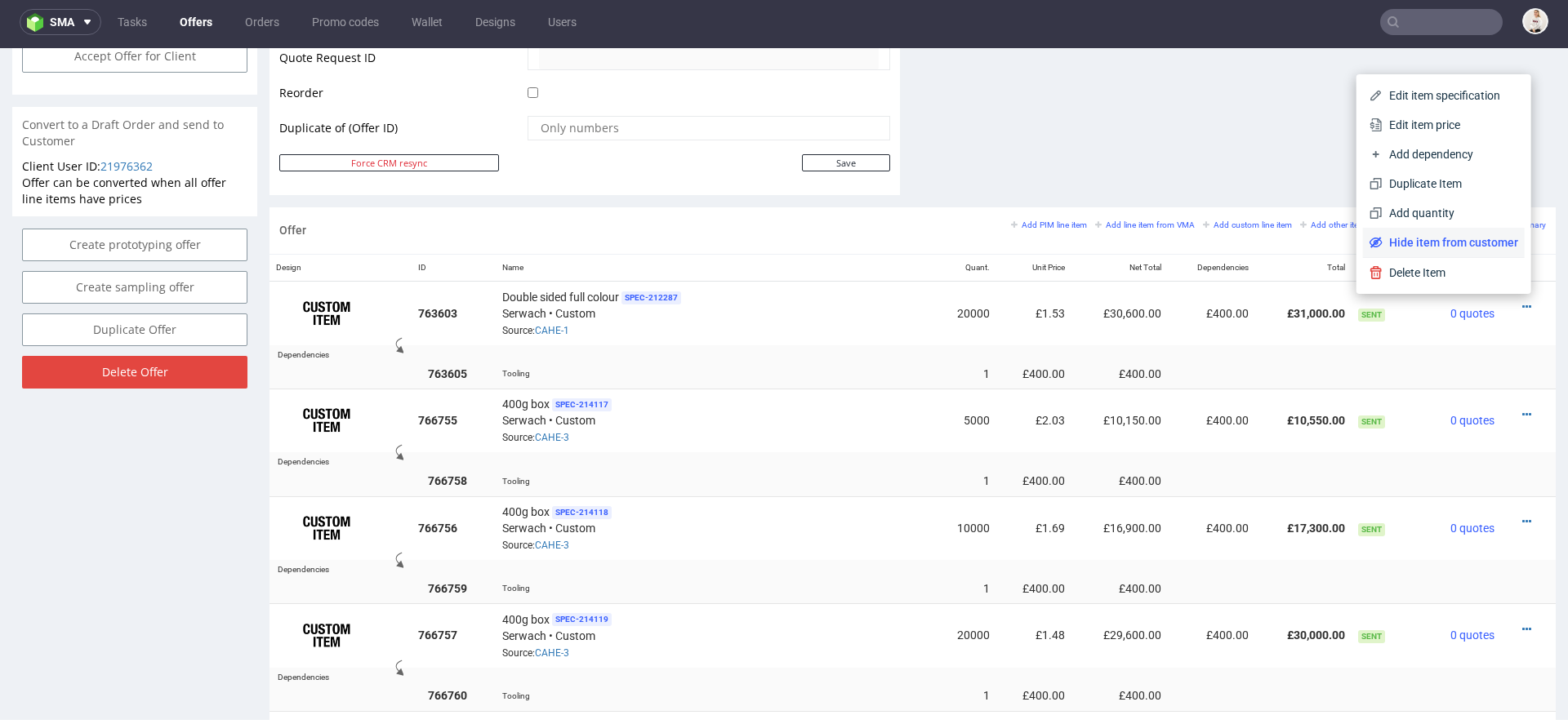
click at [1466, 247] on span "Hide item from customer" at bounding box center [1451, 242] width 136 height 17
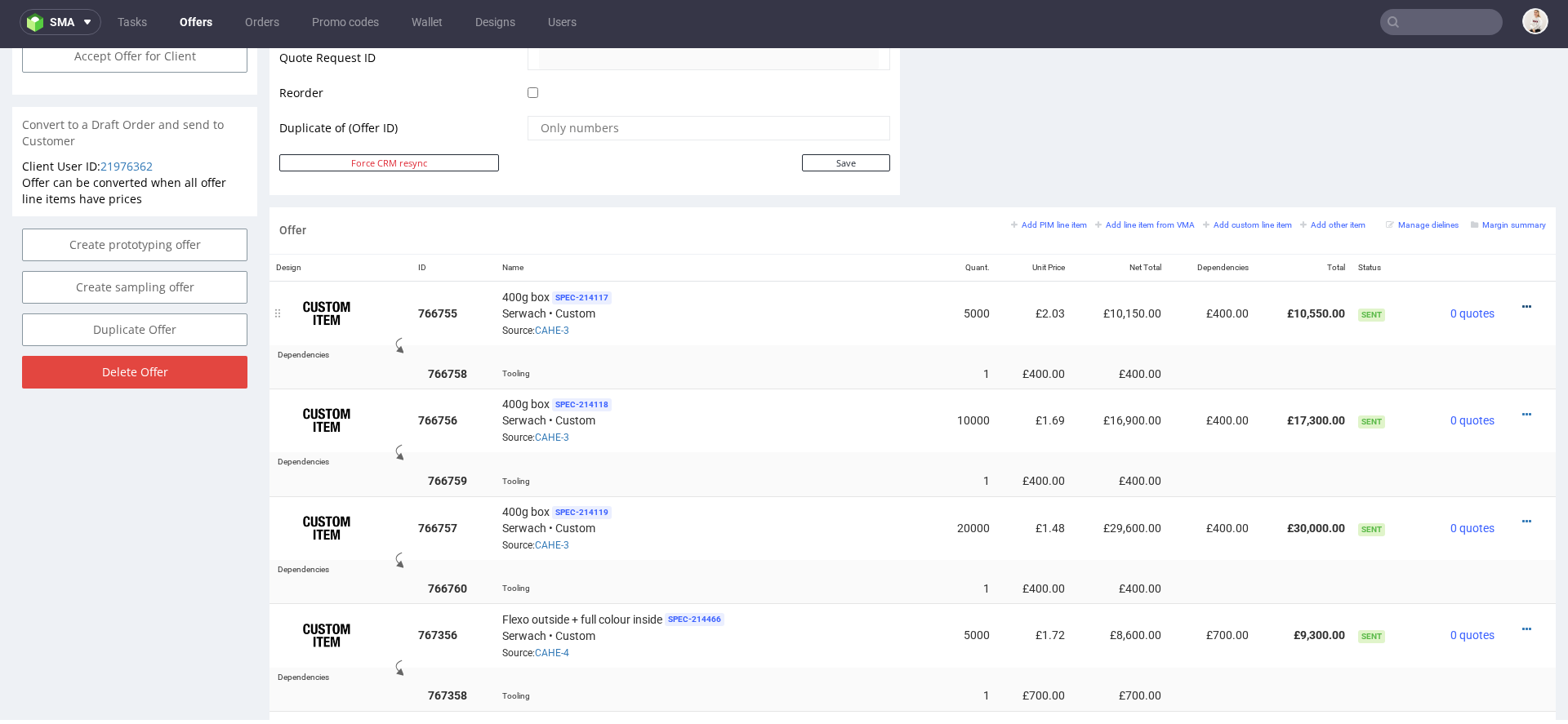
click at [1523, 302] on icon at bounding box center [1527, 307] width 9 height 12
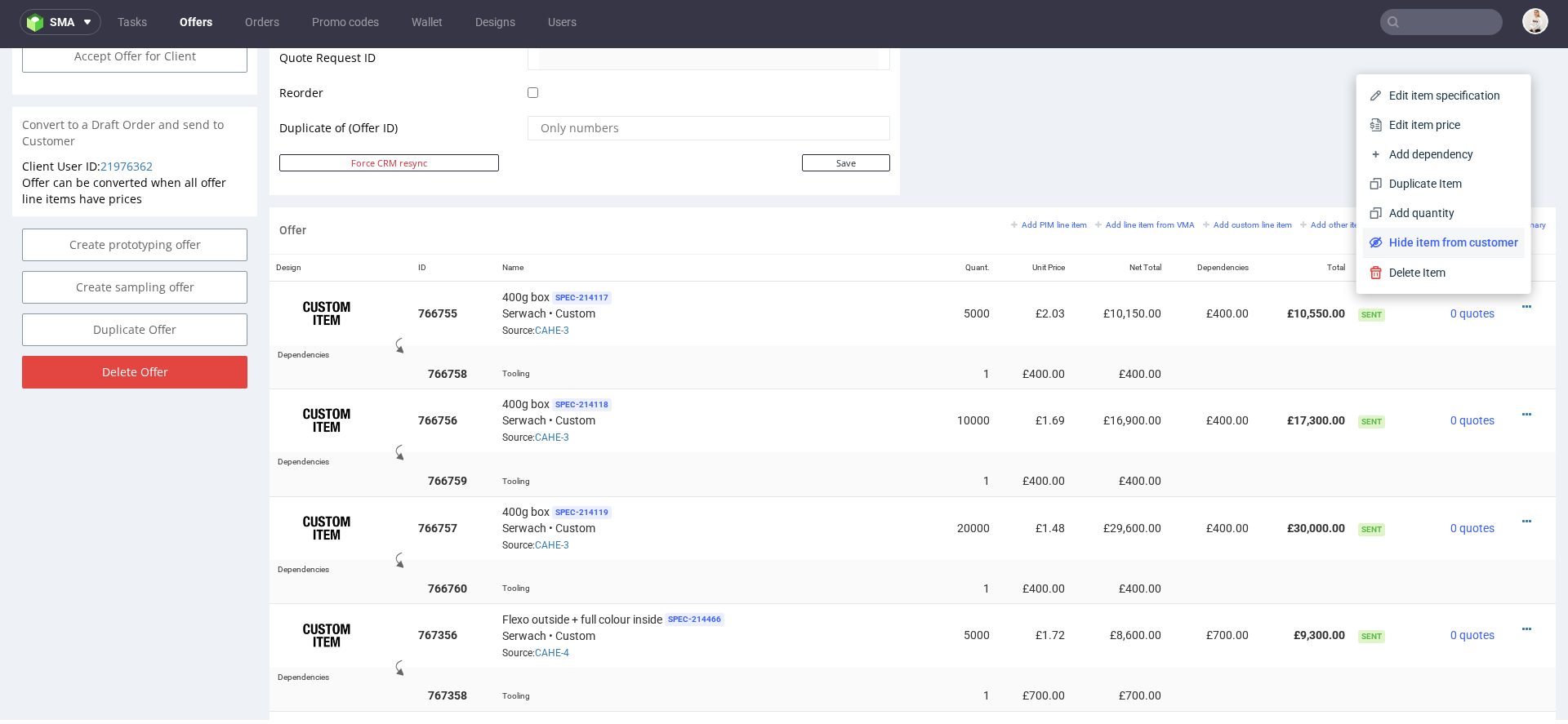
click at [1466, 241] on span "Hide item from customer" at bounding box center [1451, 242] width 136 height 17
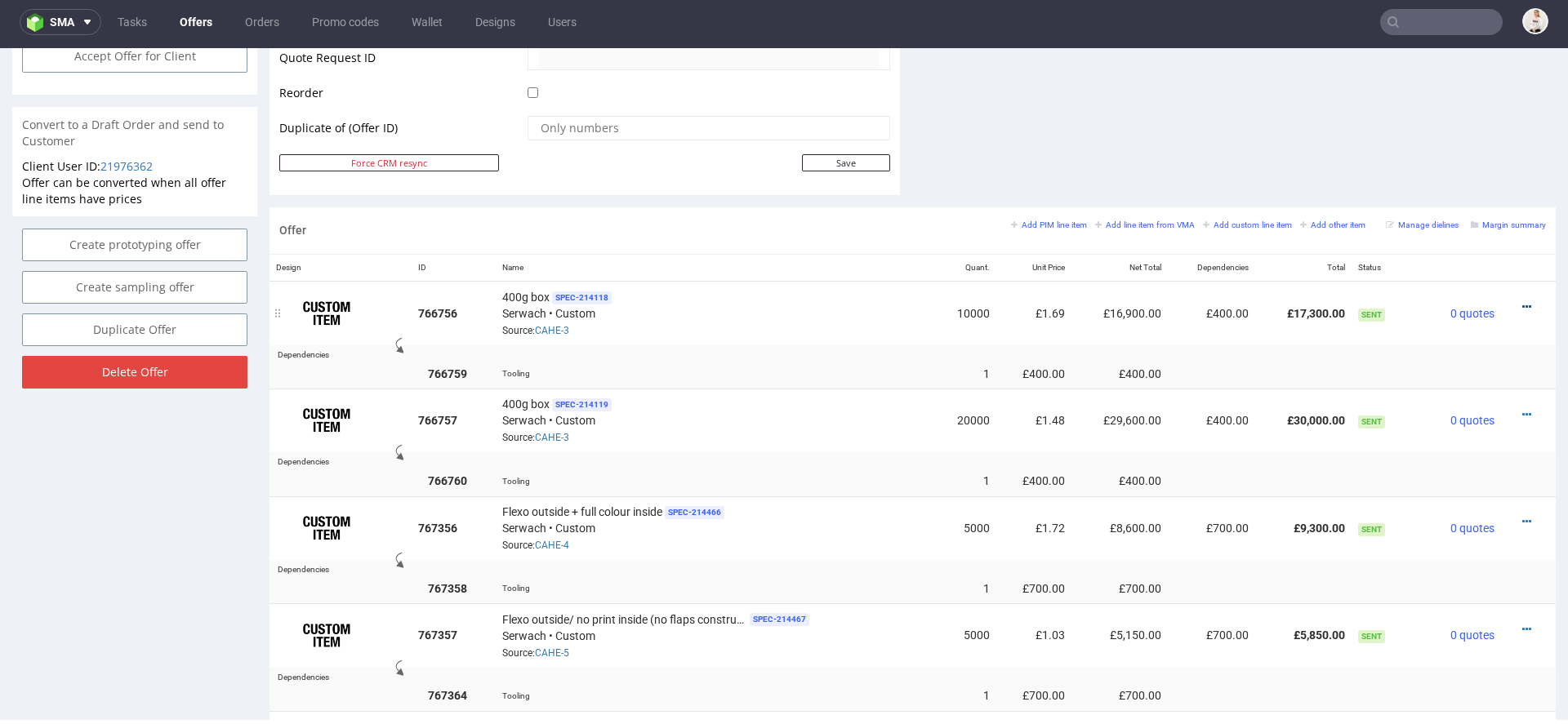
click at [1523, 302] on icon at bounding box center [1527, 307] width 9 height 12
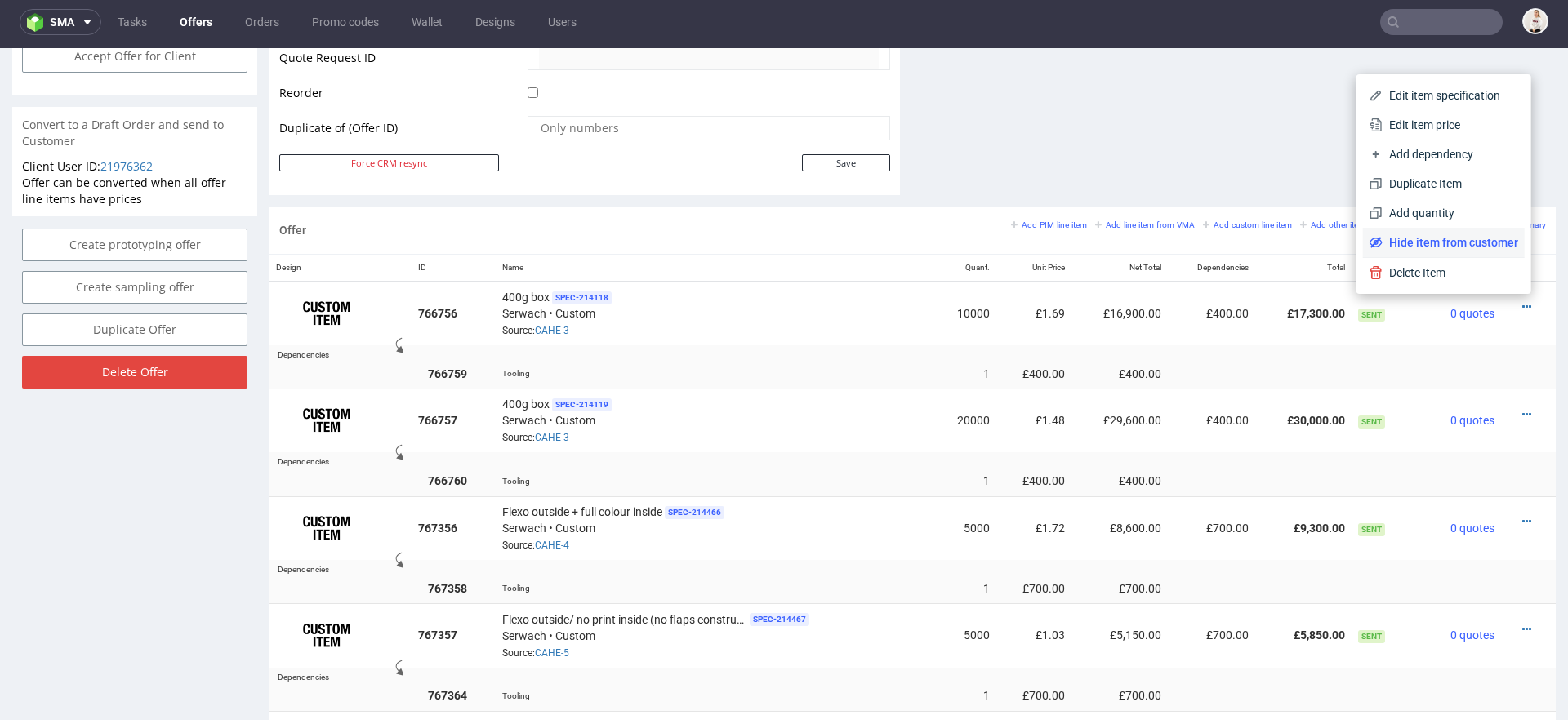
click at [1484, 244] on span "Hide item from customer" at bounding box center [1451, 242] width 136 height 17
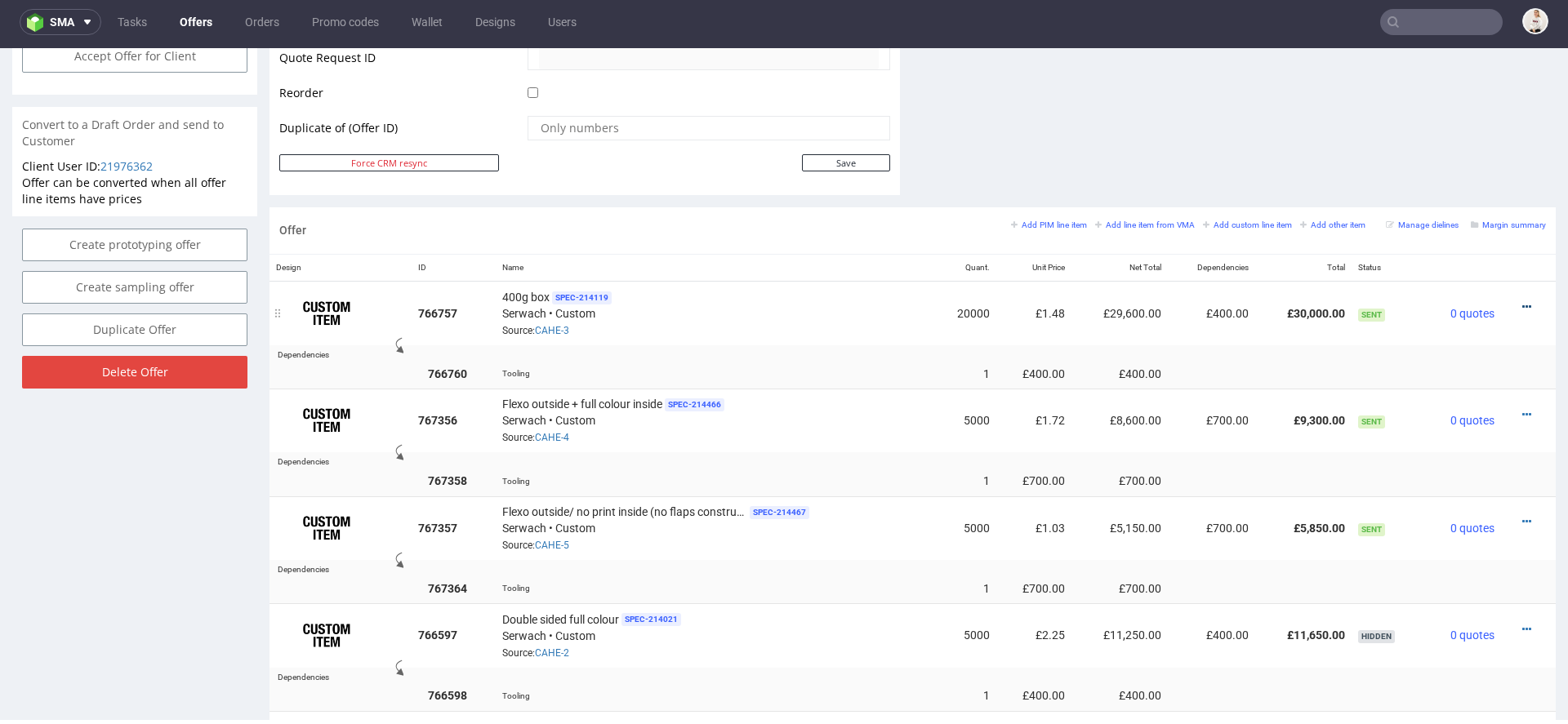
click at [1523, 302] on icon at bounding box center [1527, 307] width 9 height 12
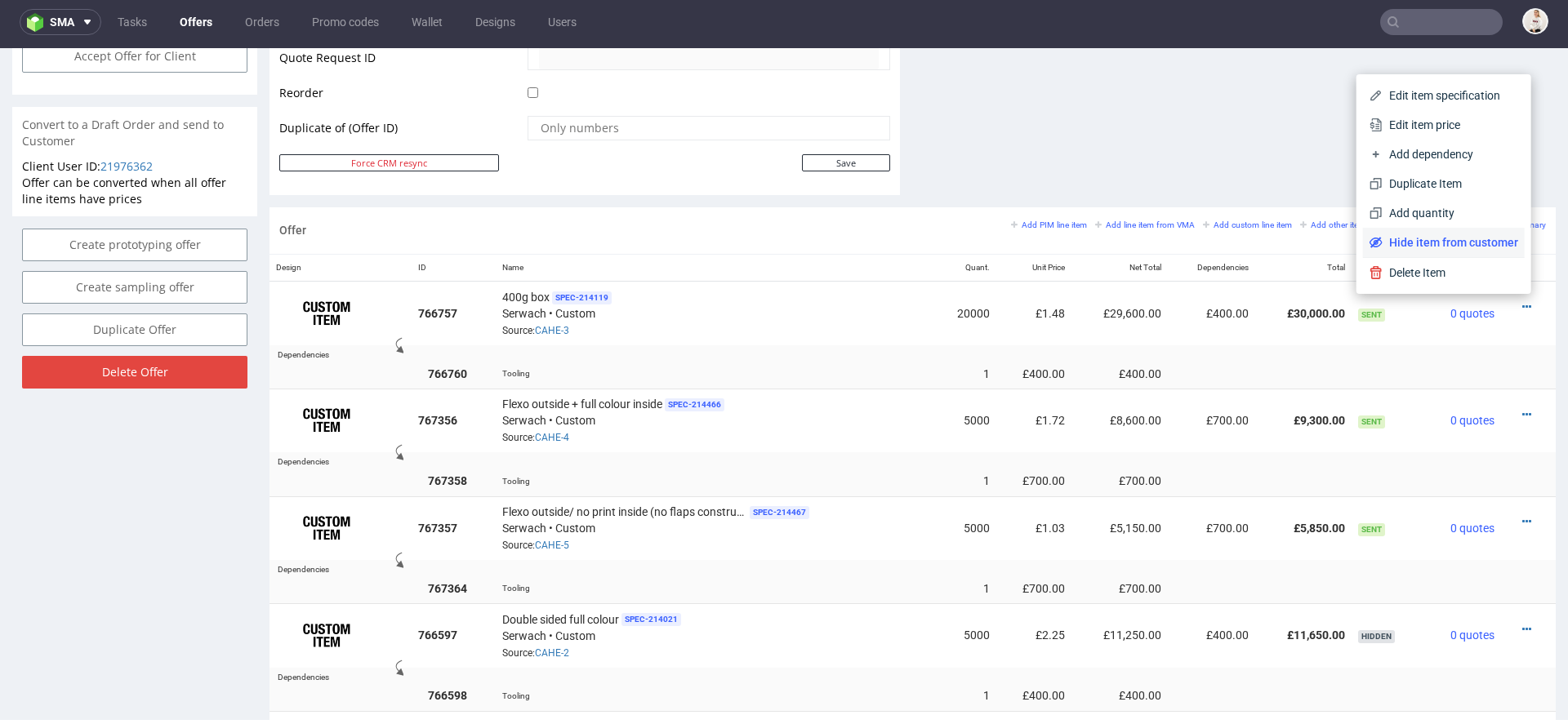
click at [1481, 251] on li "Hide item from customer" at bounding box center [1444, 242] width 162 height 30
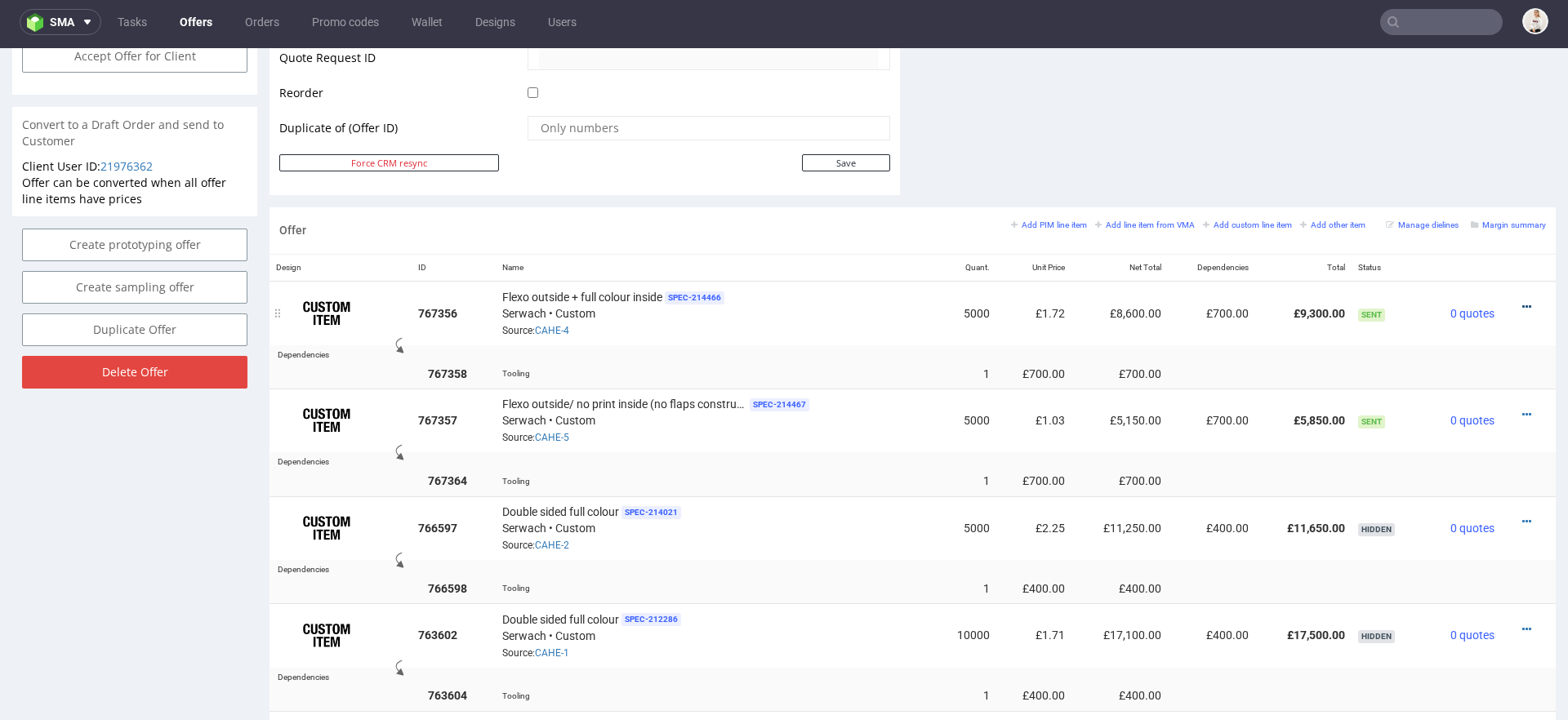
click at [1523, 301] on icon at bounding box center [1527, 307] width 9 height 12
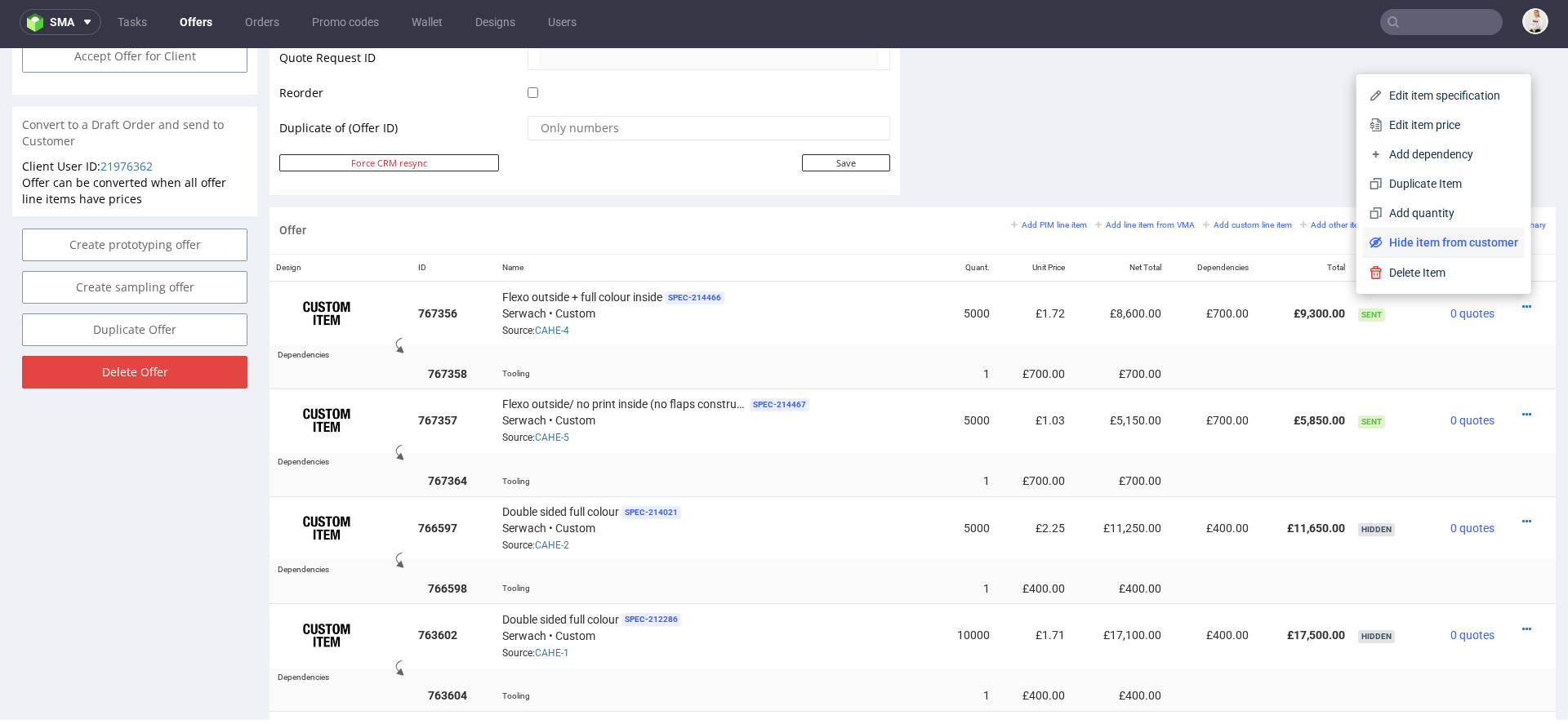
click at [1477, 247] on span "Hide item from customer" at bounding box center [1451, 242] width 136 height 17
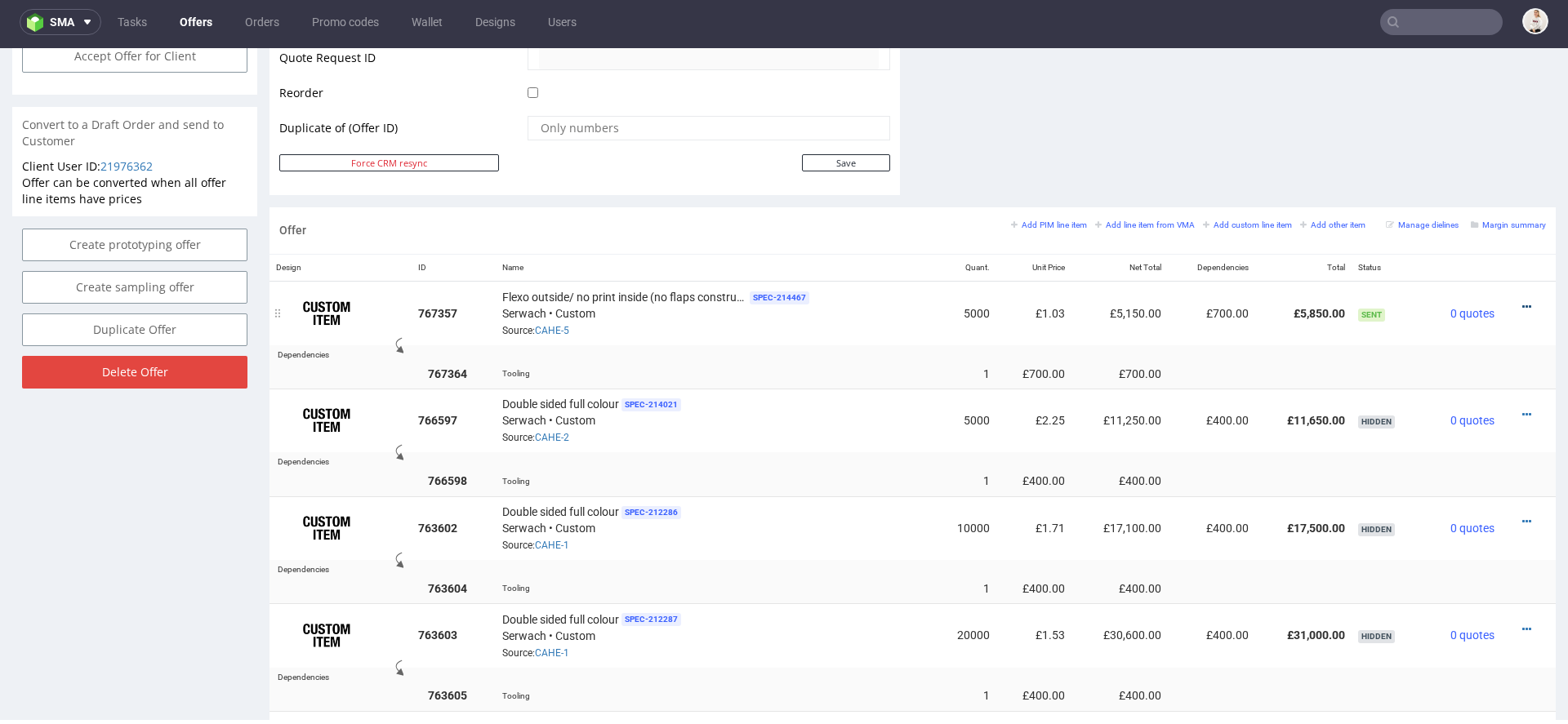
click at [1523, 300] on link at bounding box center [1527, 306] width 9 height 13
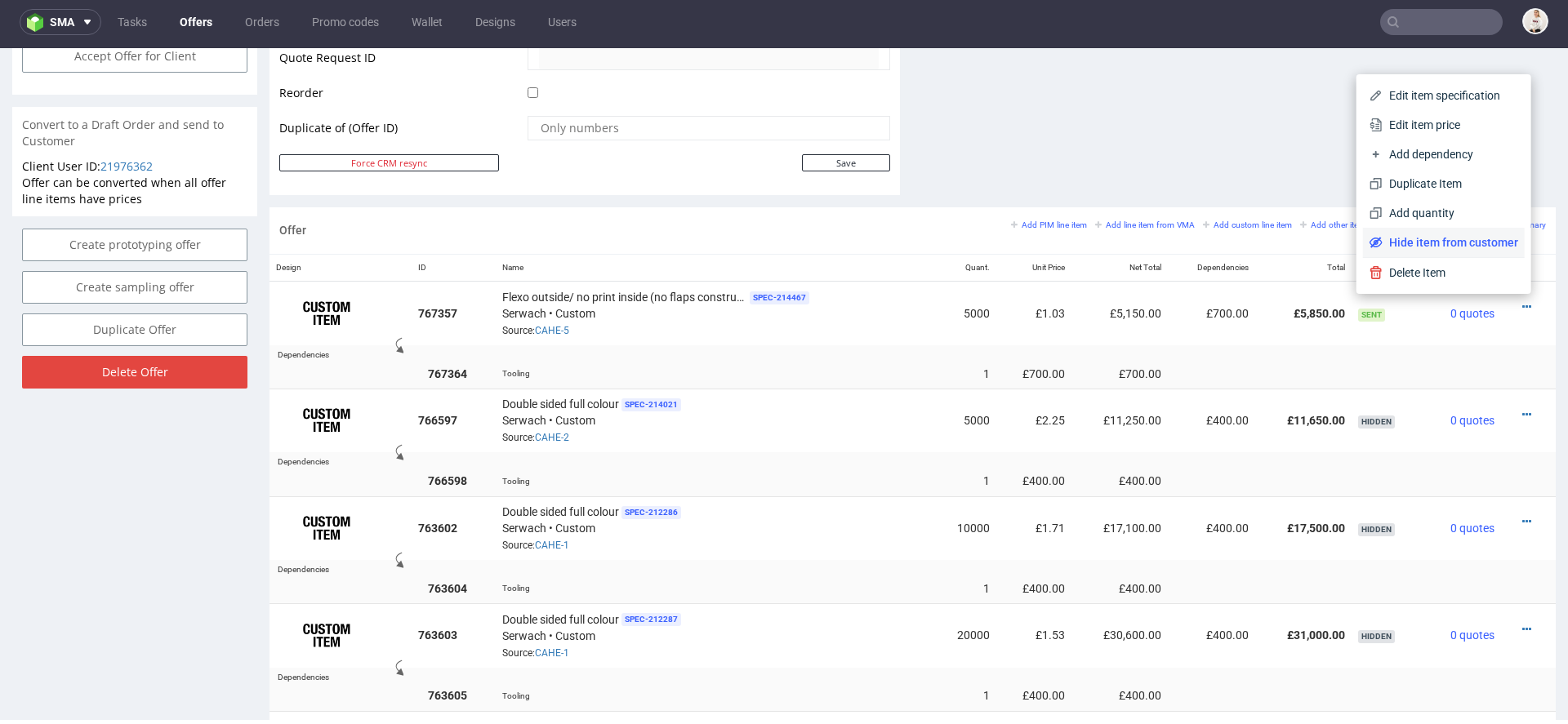
click at [1476, 242] on span "Hide item from customer" at bounding box center [1451, 242] width 136 height 17
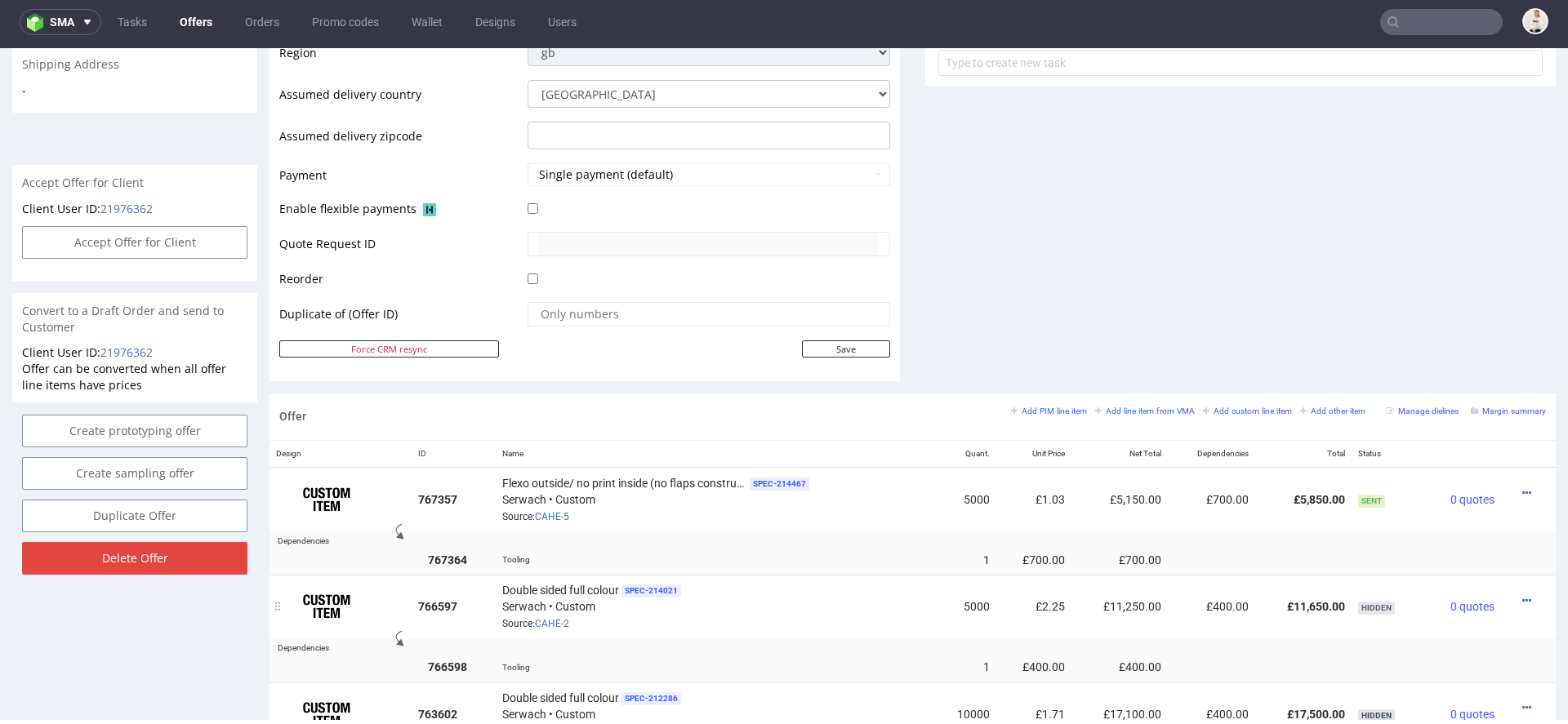
scroll to position [628, 0]
click at [1107, 409] on small "Add line item from VMA" at bounding box center [1144, 412] width 100 height 9
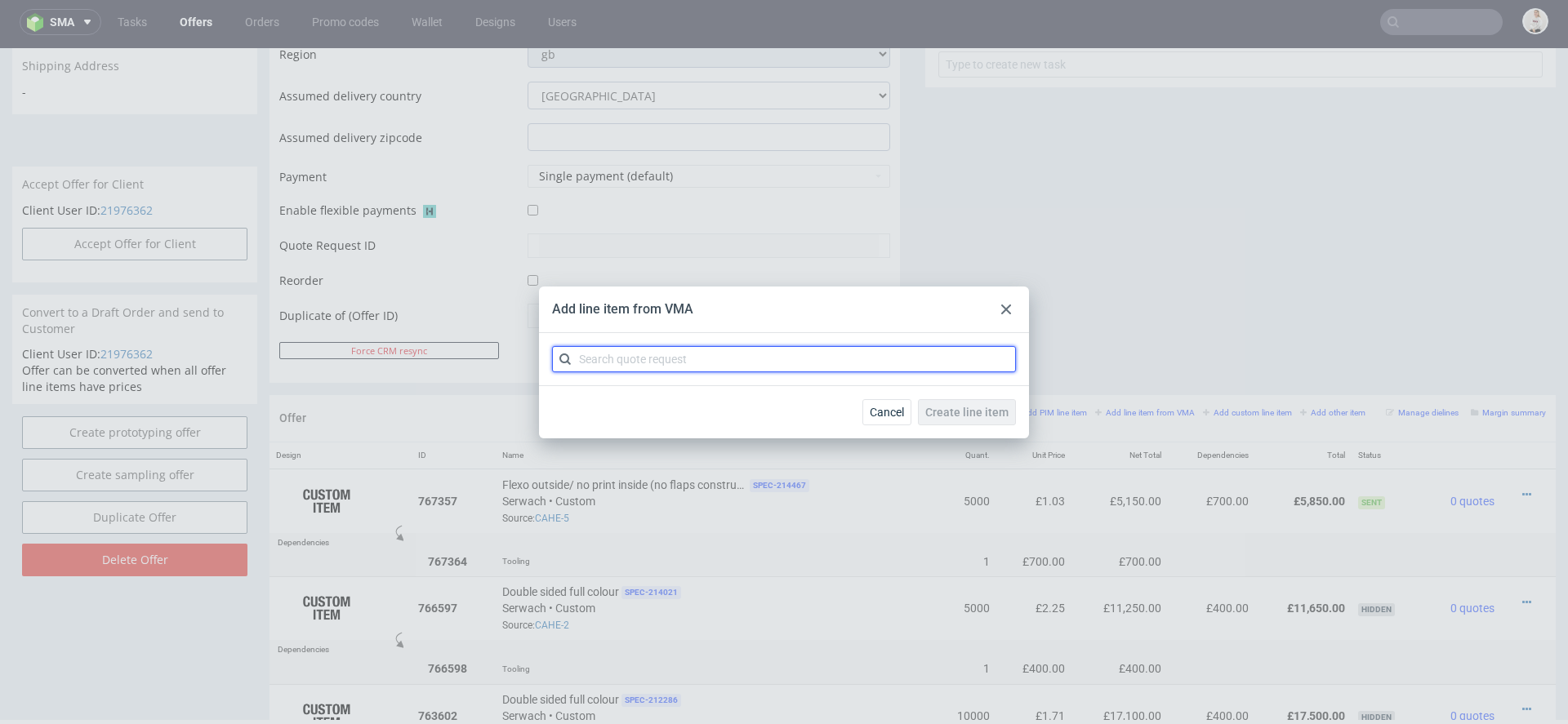
click at [809, 368] on input "text" at bounding box center [784, 359] width 464 height 27
paste input "CBAP"
type input "CBAP"
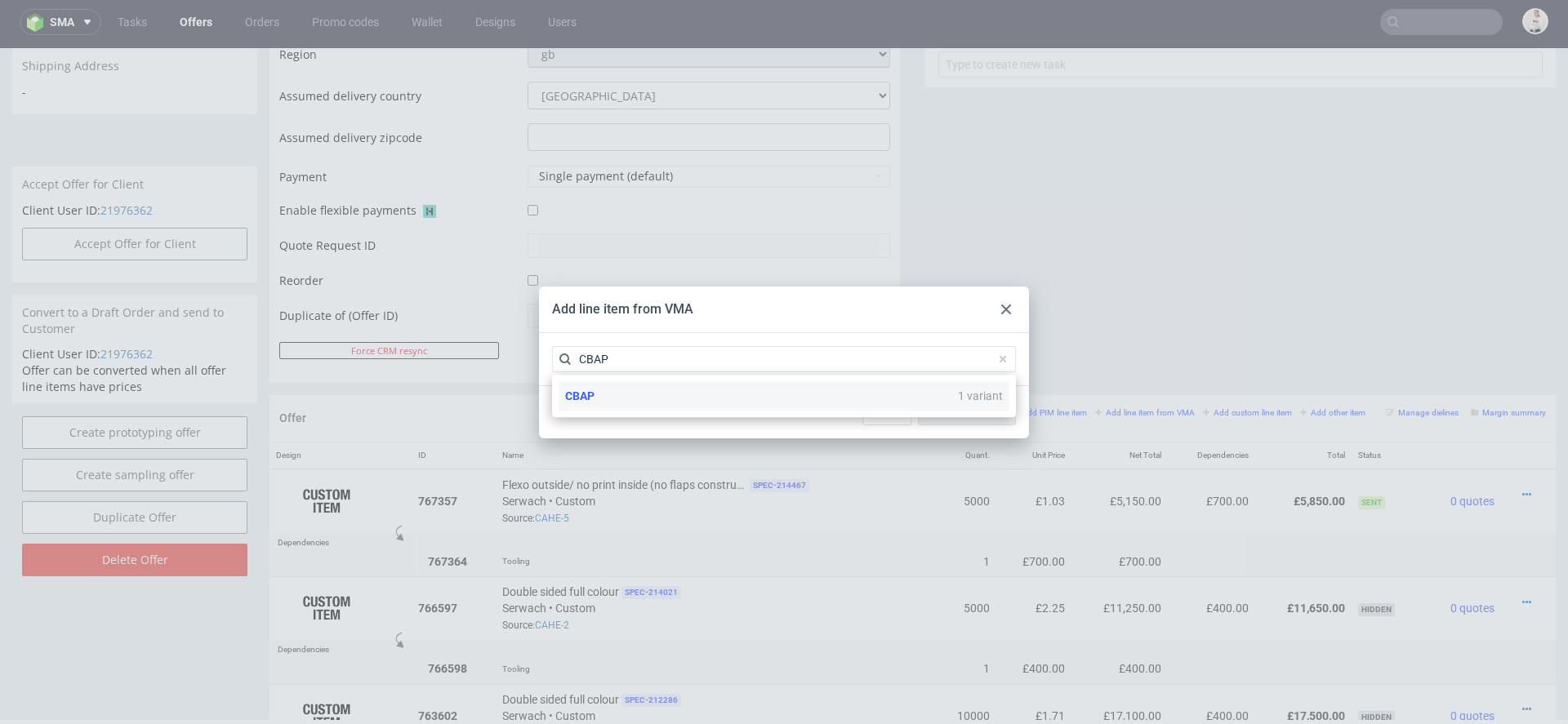
click at [798, 400] on div "CBAP 1 variant" at bounding box center [784, 396] width 450 height 30
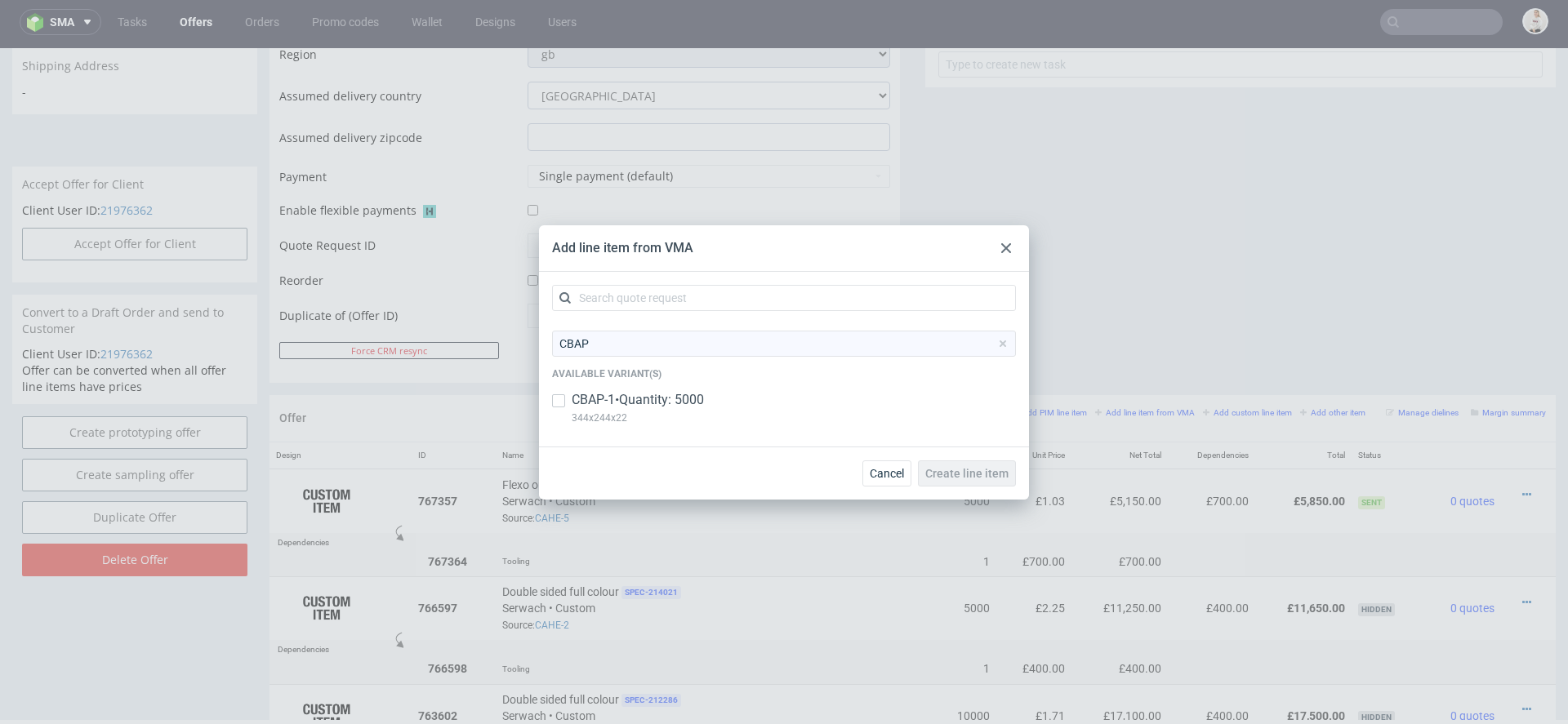
click at [798, 400] on div "CBAP-1 • Quantity: 5000 344x244x22" at bounding box center [784, 412] width 464 height 42
checkbox input "true"
click at [999, 468] on span "Create line item" at bounding box center [967, 474] width 84 height 12
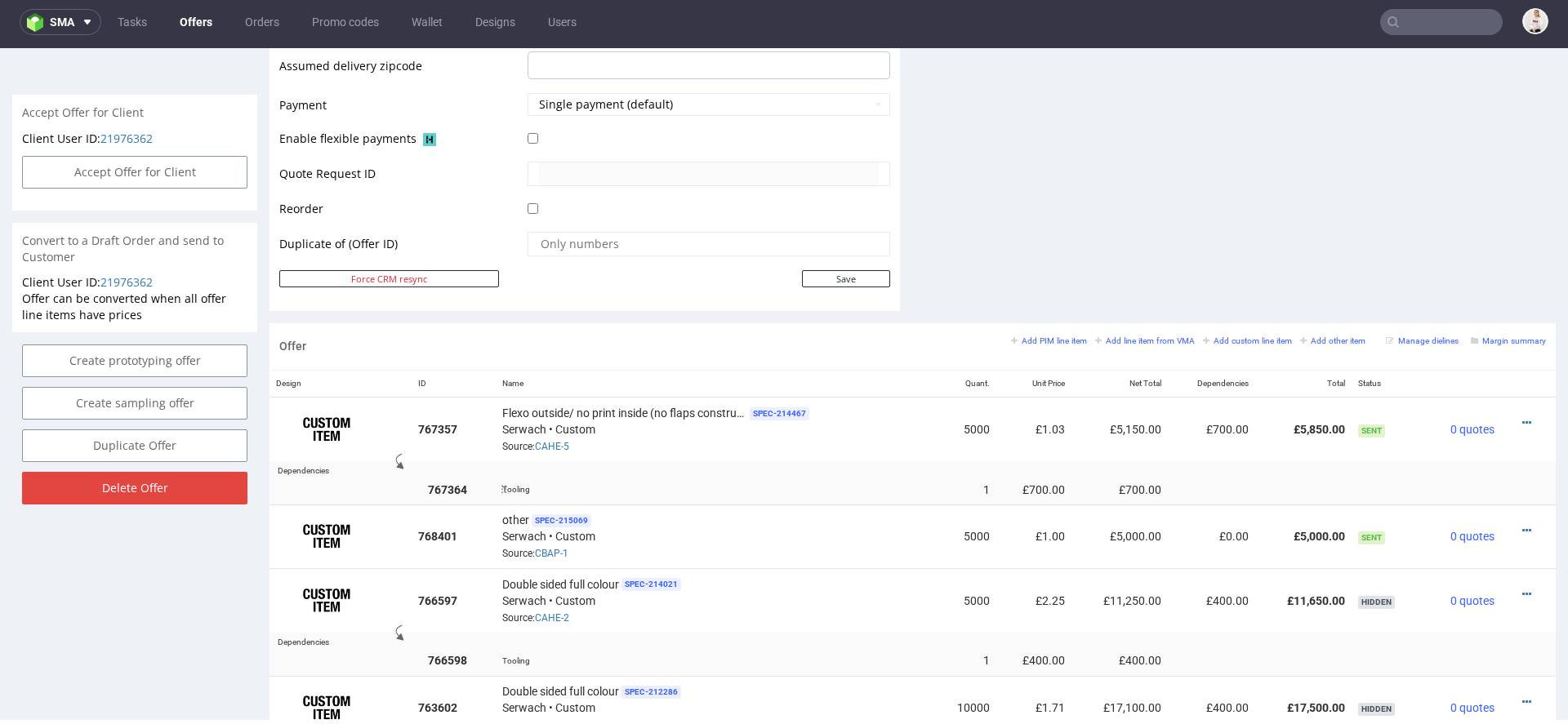
scroll to position [707, 0]
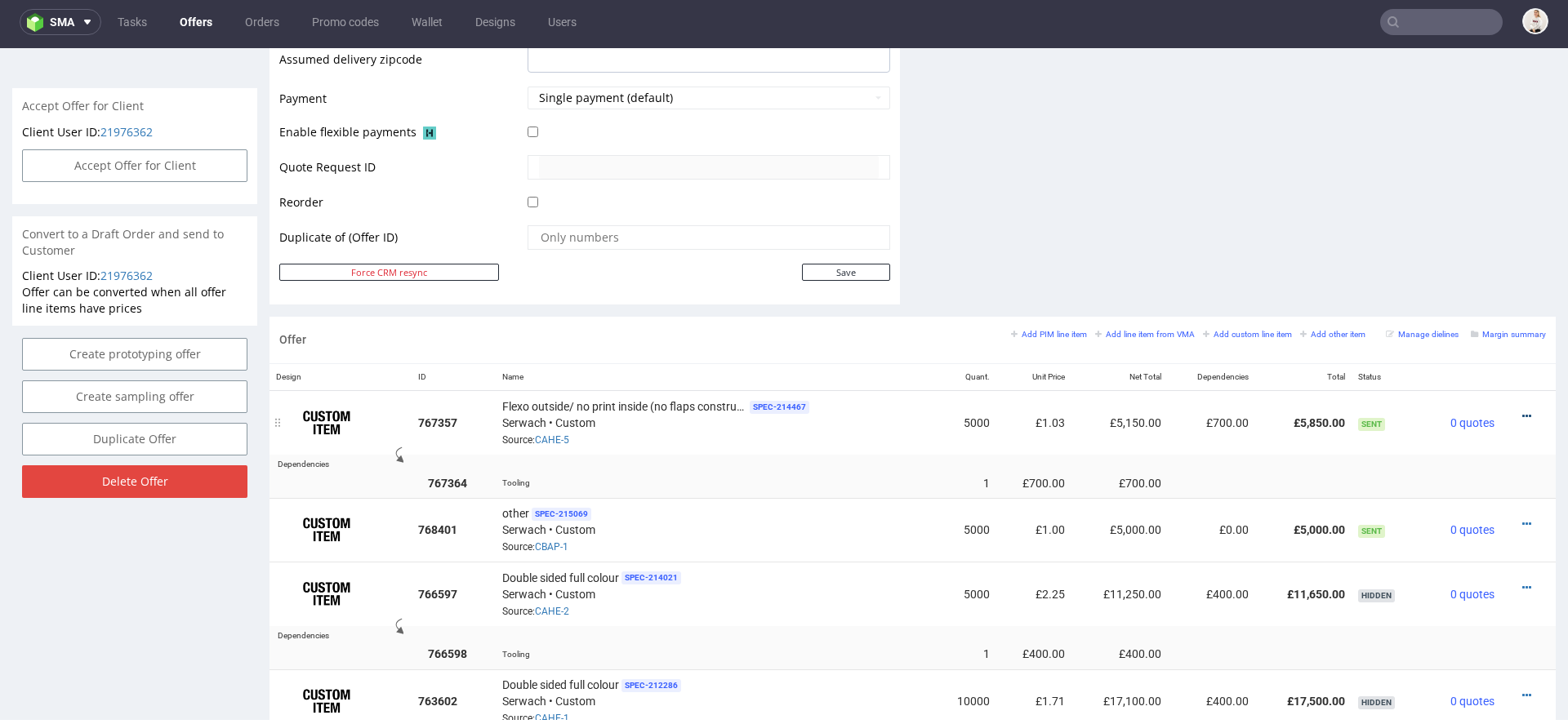
click at [1523, 411] on icon at bounding box center [1527, 417] width 9 height 12
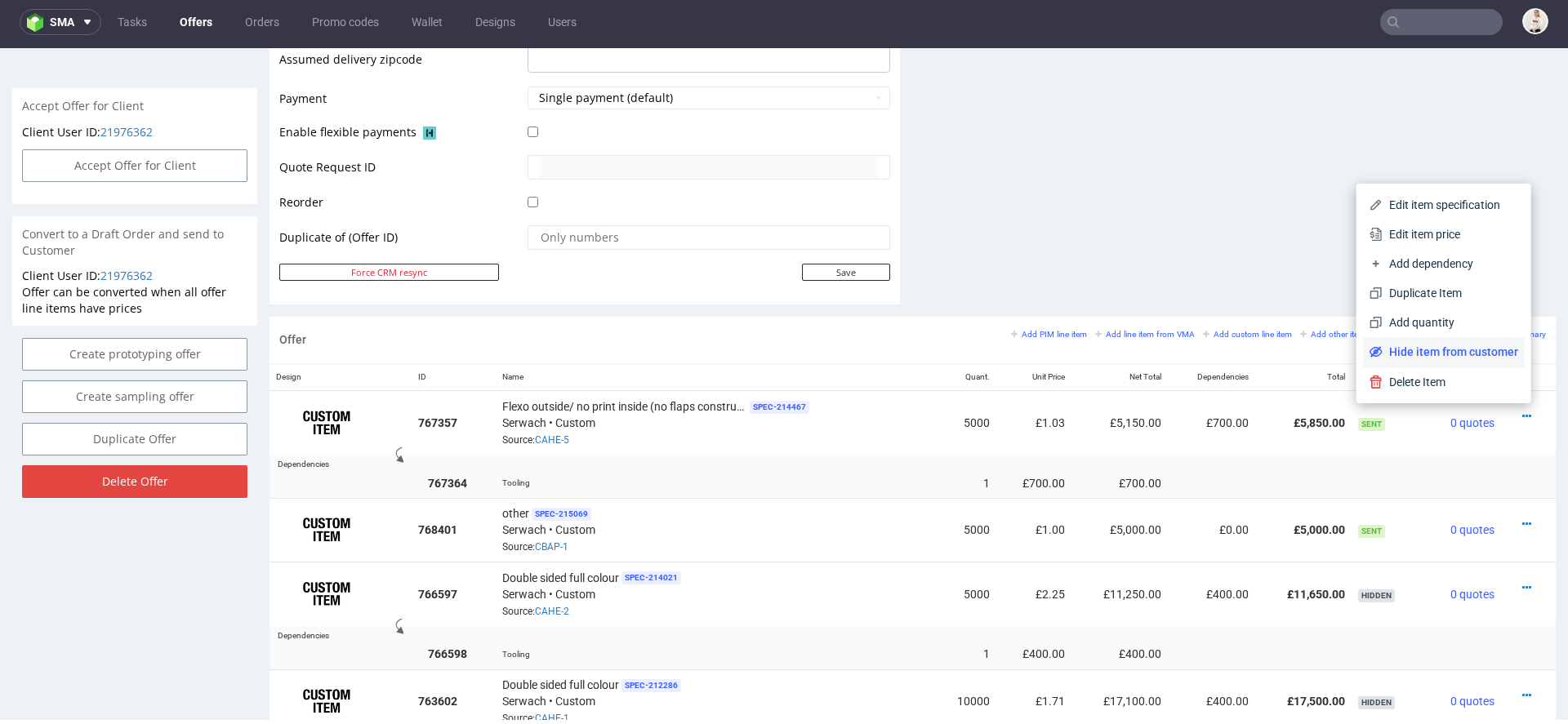
click at [1443, 362] on li "Hide item from customer" at bounding box center [1444, 352] width 162 height 30
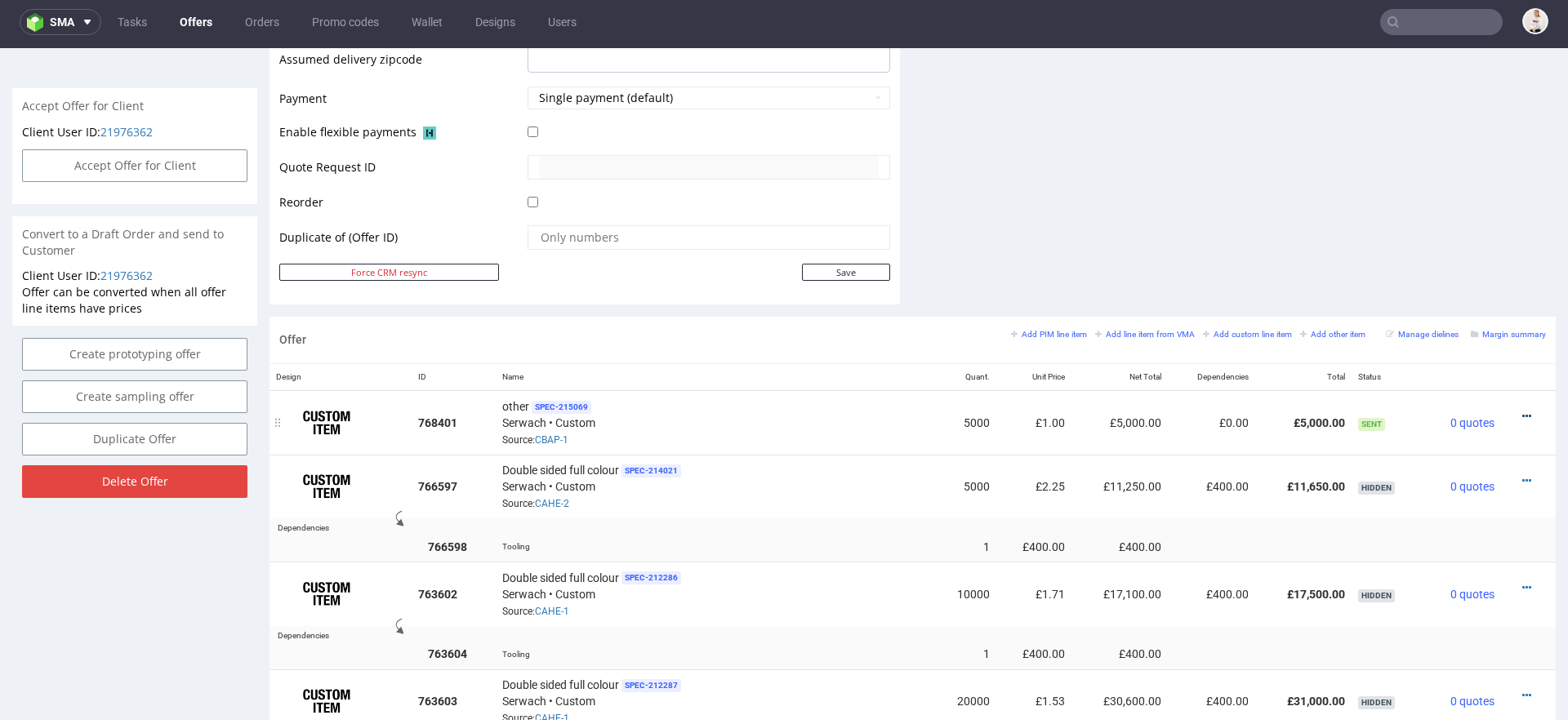
click at [1523, 411] on icon at bounding box center [1527, 417] width 9 height 12
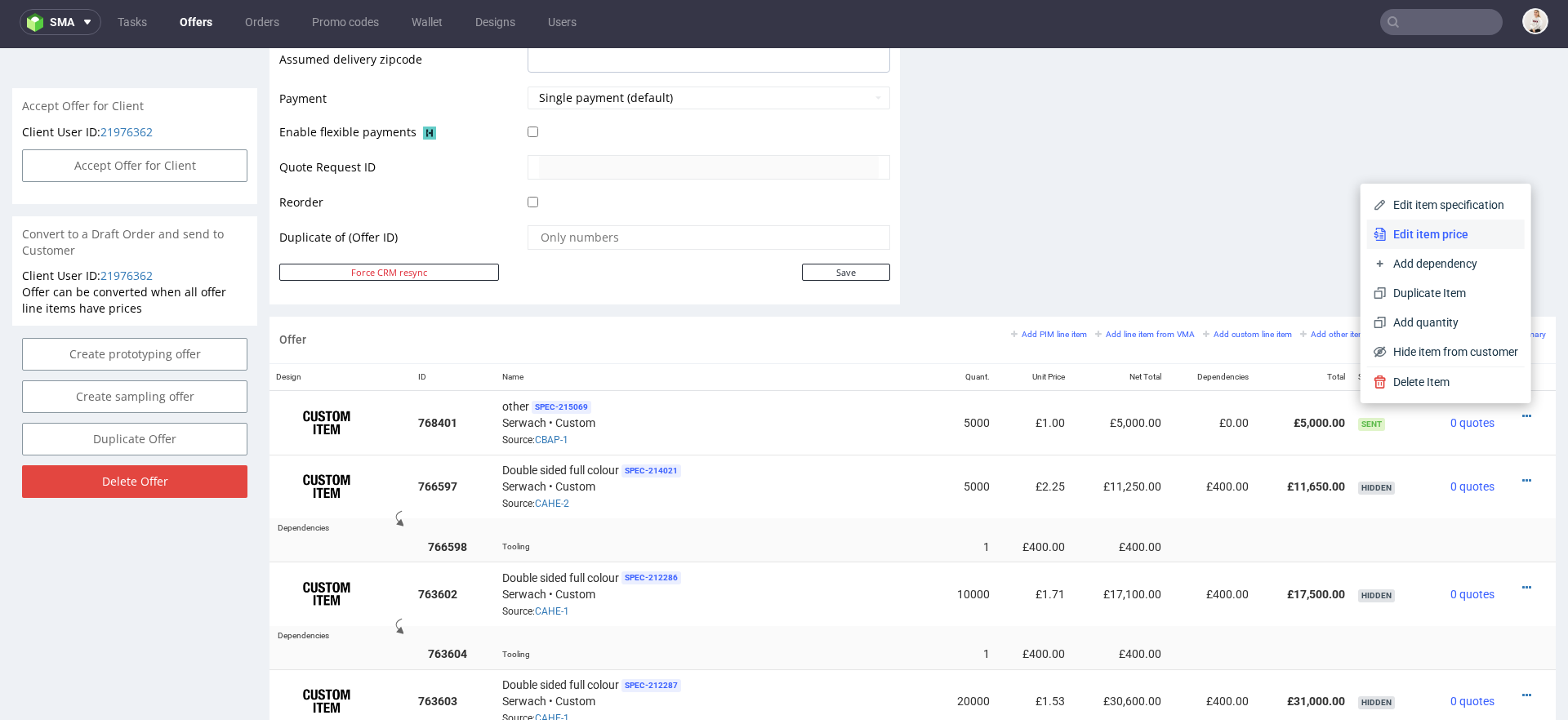
click at [1446, 233] on span "Edit item price" at bounding box center [1452, 234] width 131 height 17
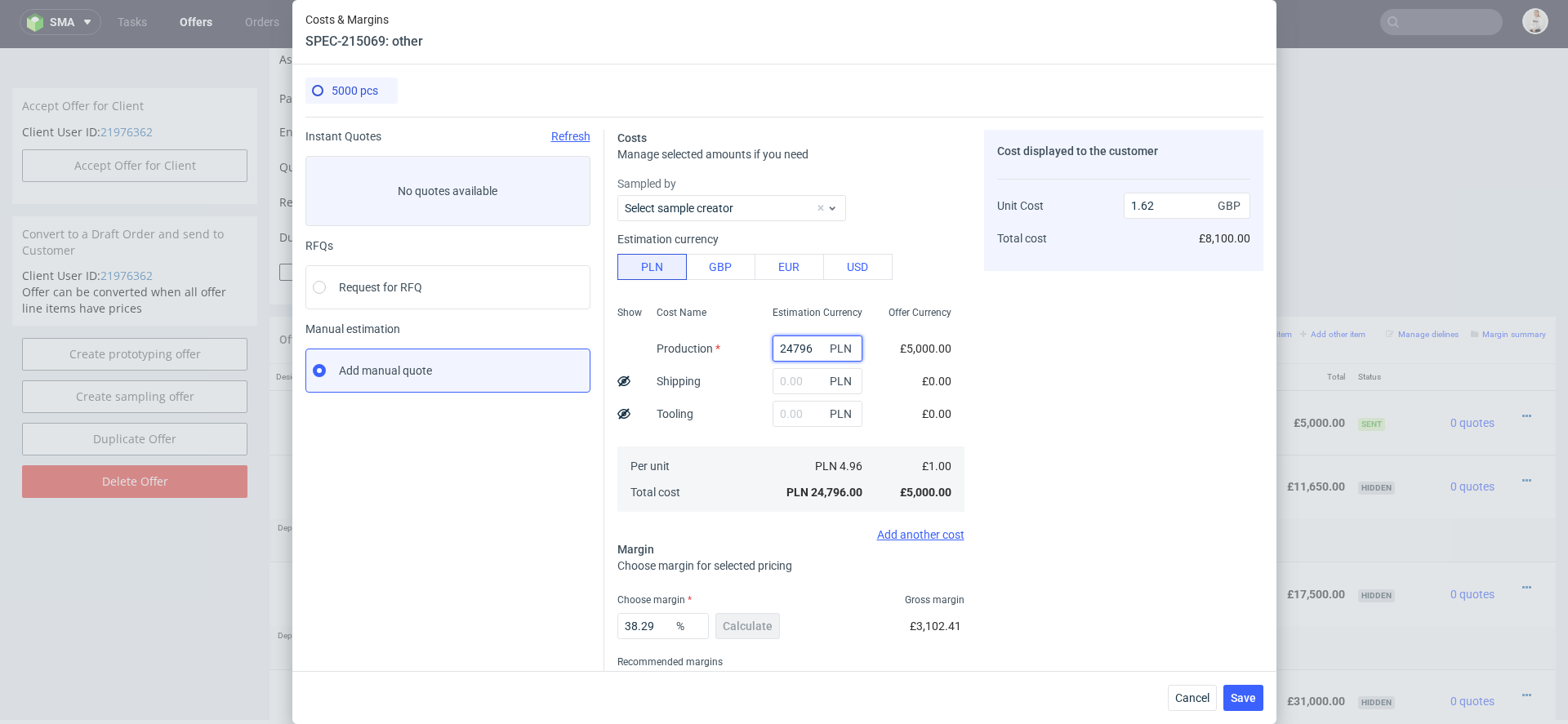
click at [798, 346] on input "24796" at bounding box center [817, 349] width 90 height 27
paste input "9050"
type input "9050"
click at [1051, 321] on div "Cost displayed to the customer Unit Cost Total cost 1.62 GBP £8,100.00" at bounding box center [1123, 428] width 279 height 598
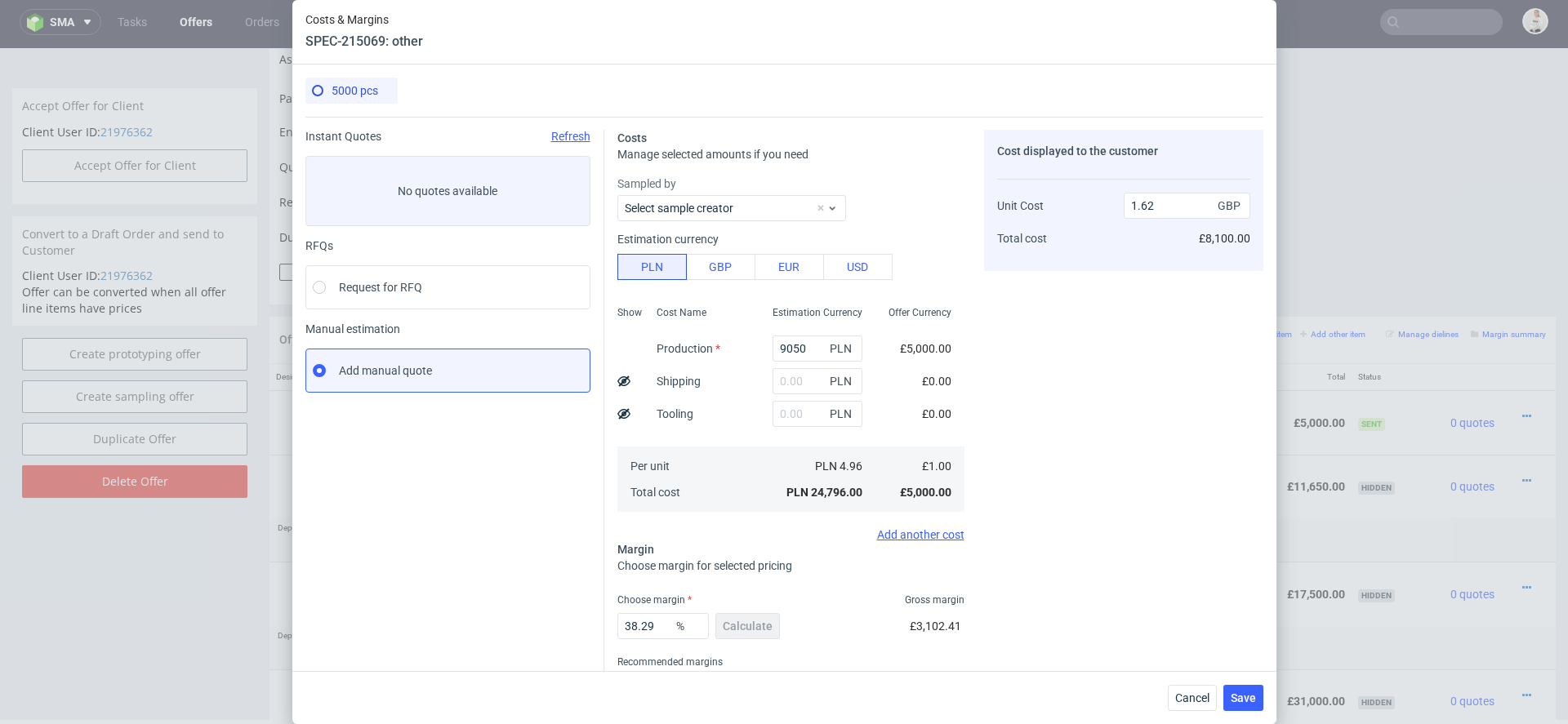
type input "0.59"
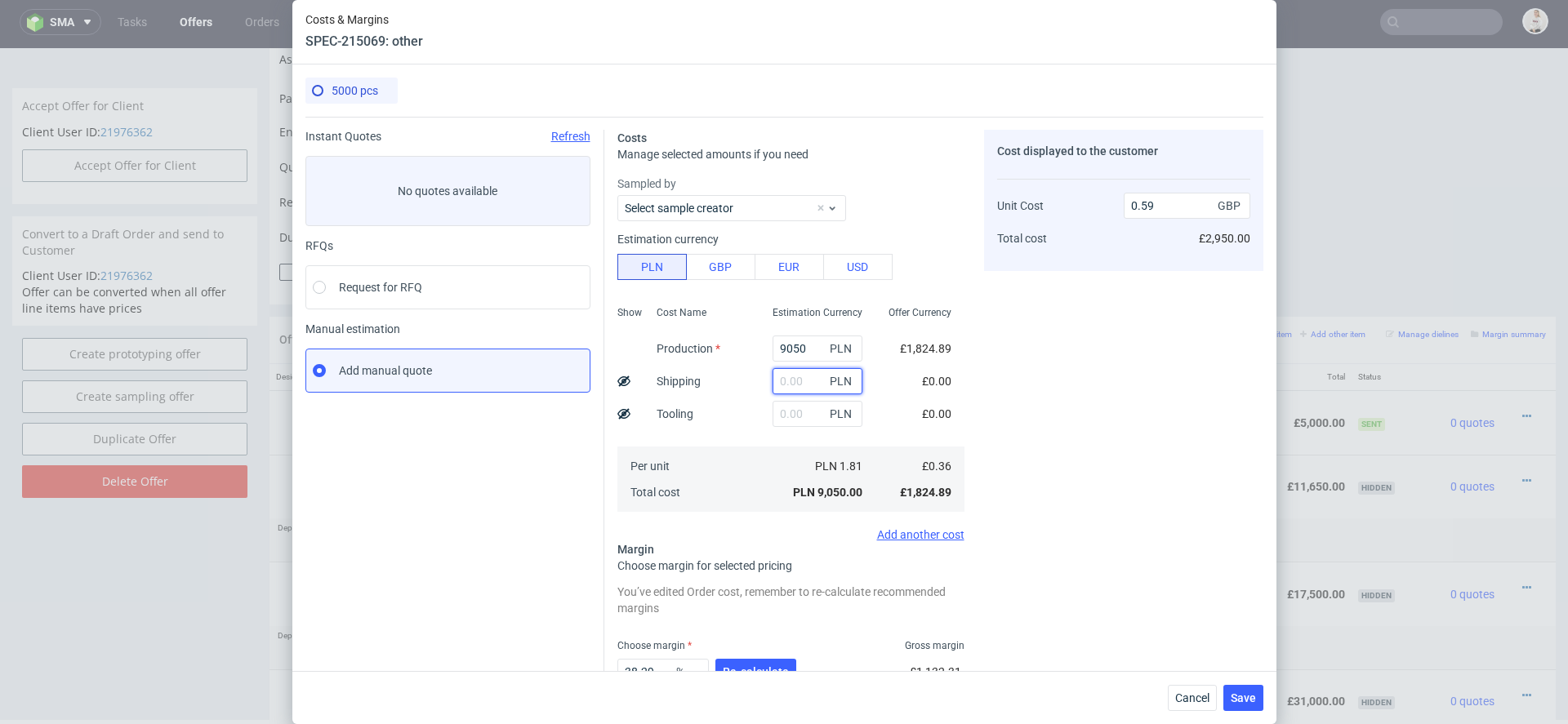
click at [810, 384] on input "text" at bounding box center [817, 381] width 90 height 27
type input "4400"
type input "0.88"
type input "4400"
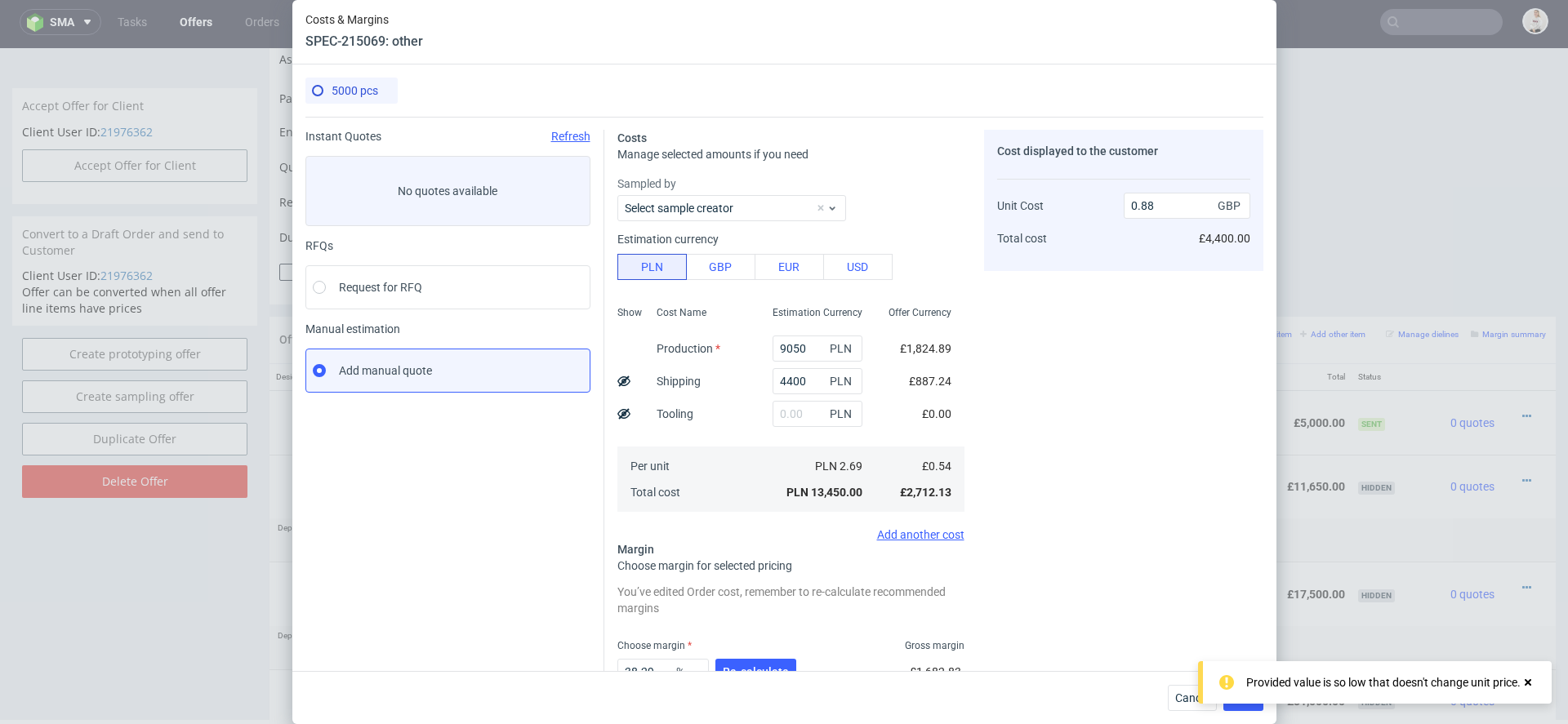
click at [1030, 445] on div "Cost displayed to the customer Unit Cost Total cost 0.88 GBP £4,400.00" at bounding box center [1123, 451] width 279 height 643
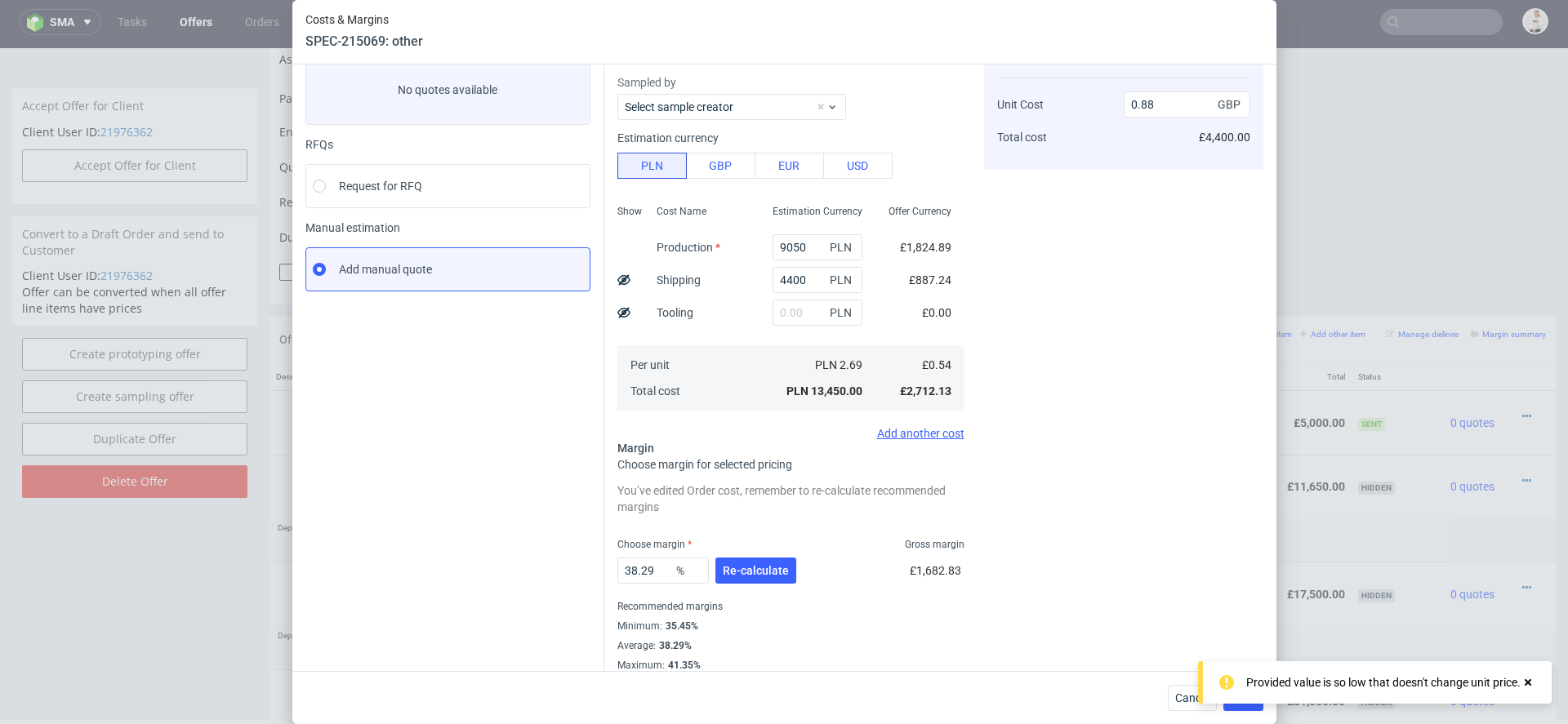
scroll to position [114, 0]
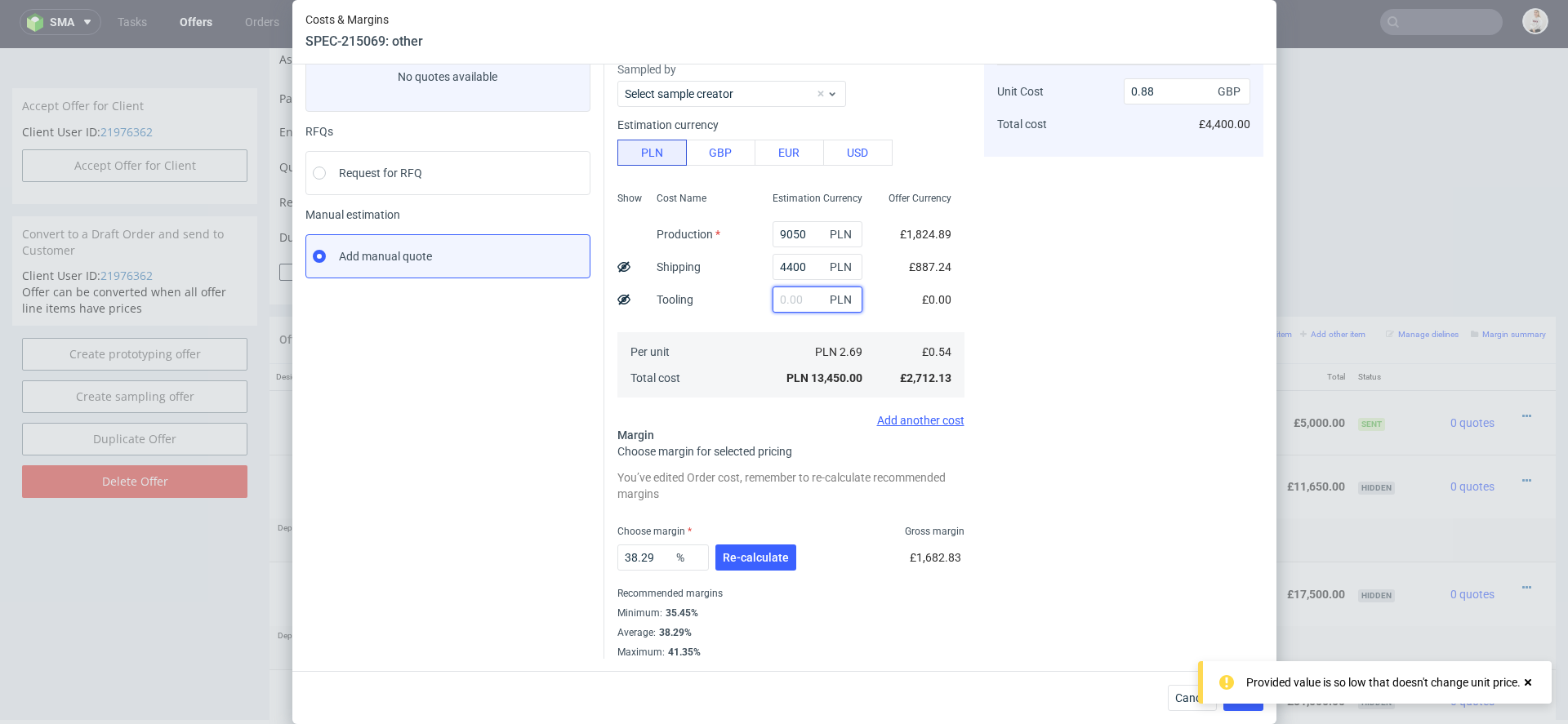
click at [784, 299] on input "text" at bounding box center [817, 299] width 90 height 27
type input "4400"
type input "1.17"
type input "4400"
click at [627, 297] on icon at bounding box center [623, 298] width 13 height 13
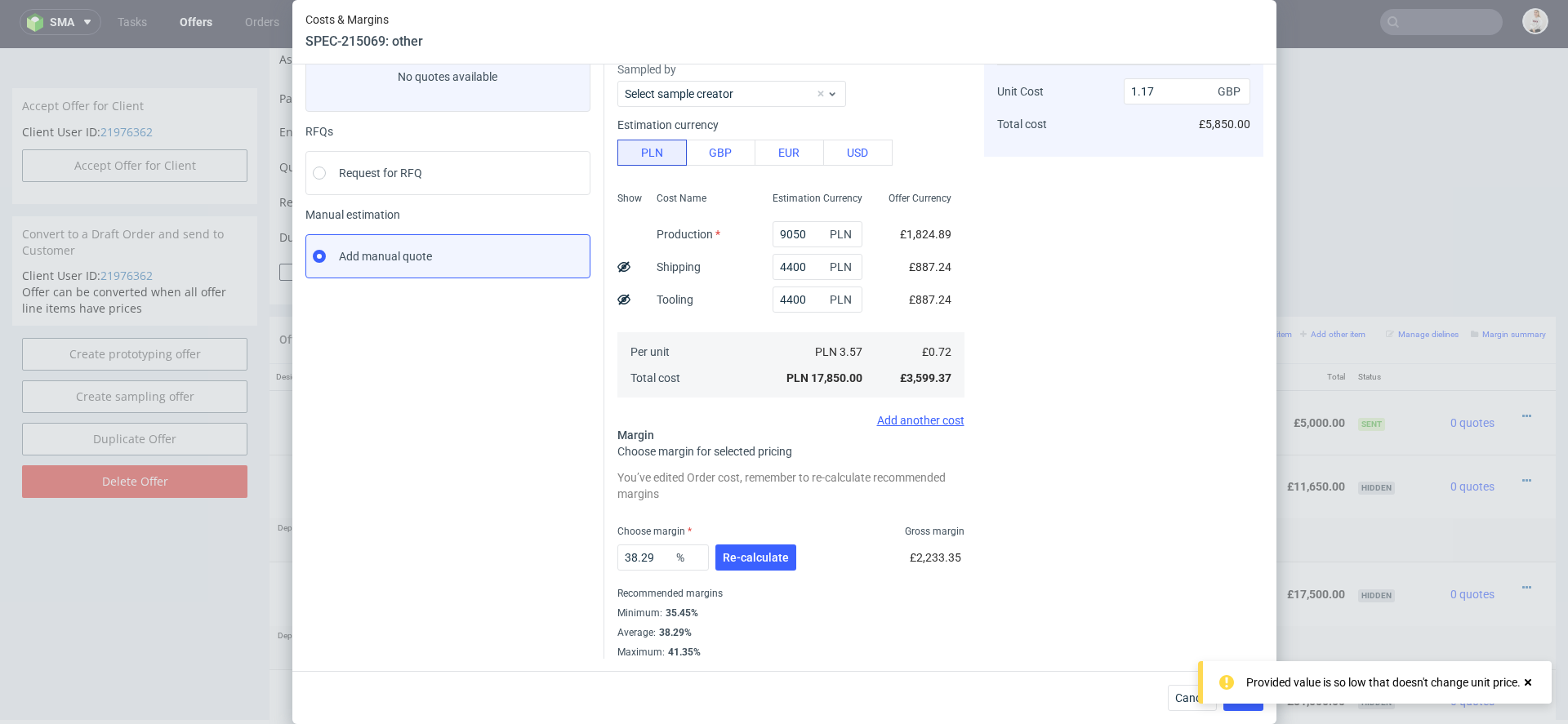
type input "0.99"
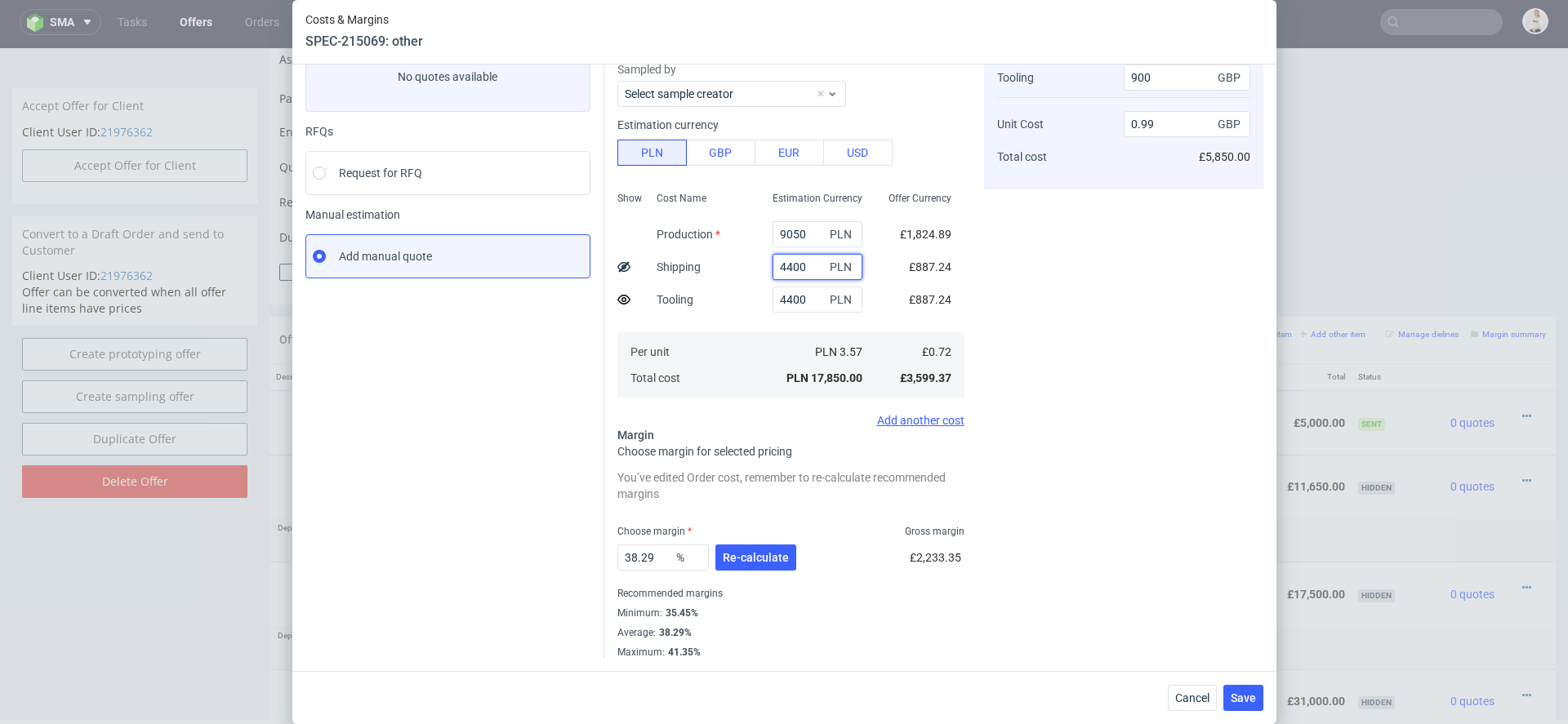
click at [796, 268] on input "4400" at bounding box center [817, 267] width 90 height 27
type input "3"
type input "0.7"
type input "3000"
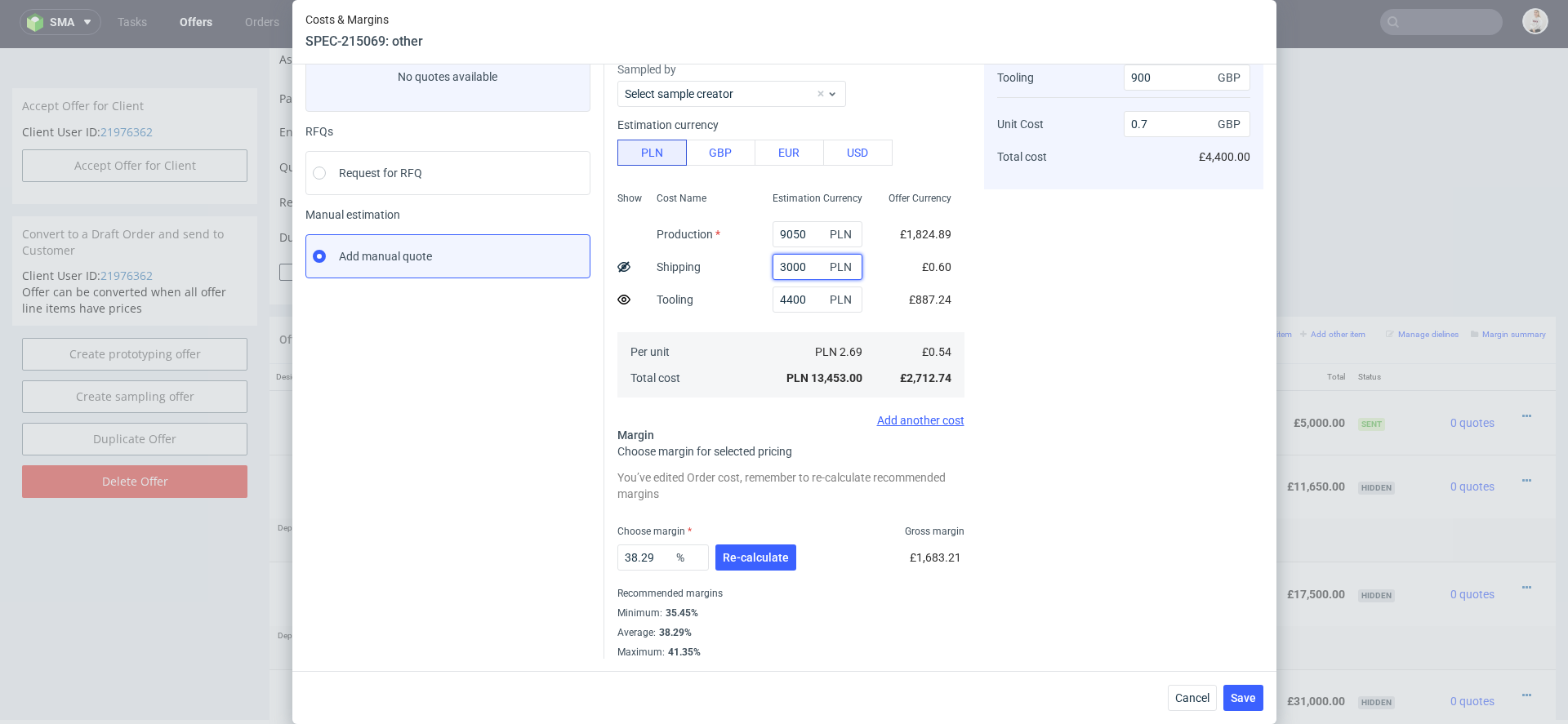
type input "0.9"
type input "3000"
click at [1079, 267] on div "Cost displayed to the customer Tooling Unit Cost Total cost 900 GBP 0.9 GBP £5,…" at bounding box center [1123, 337] width 279 height 643
click at [761, 553] on span "Re-calculate" at bounding box center [755, 558] width 66 height 12
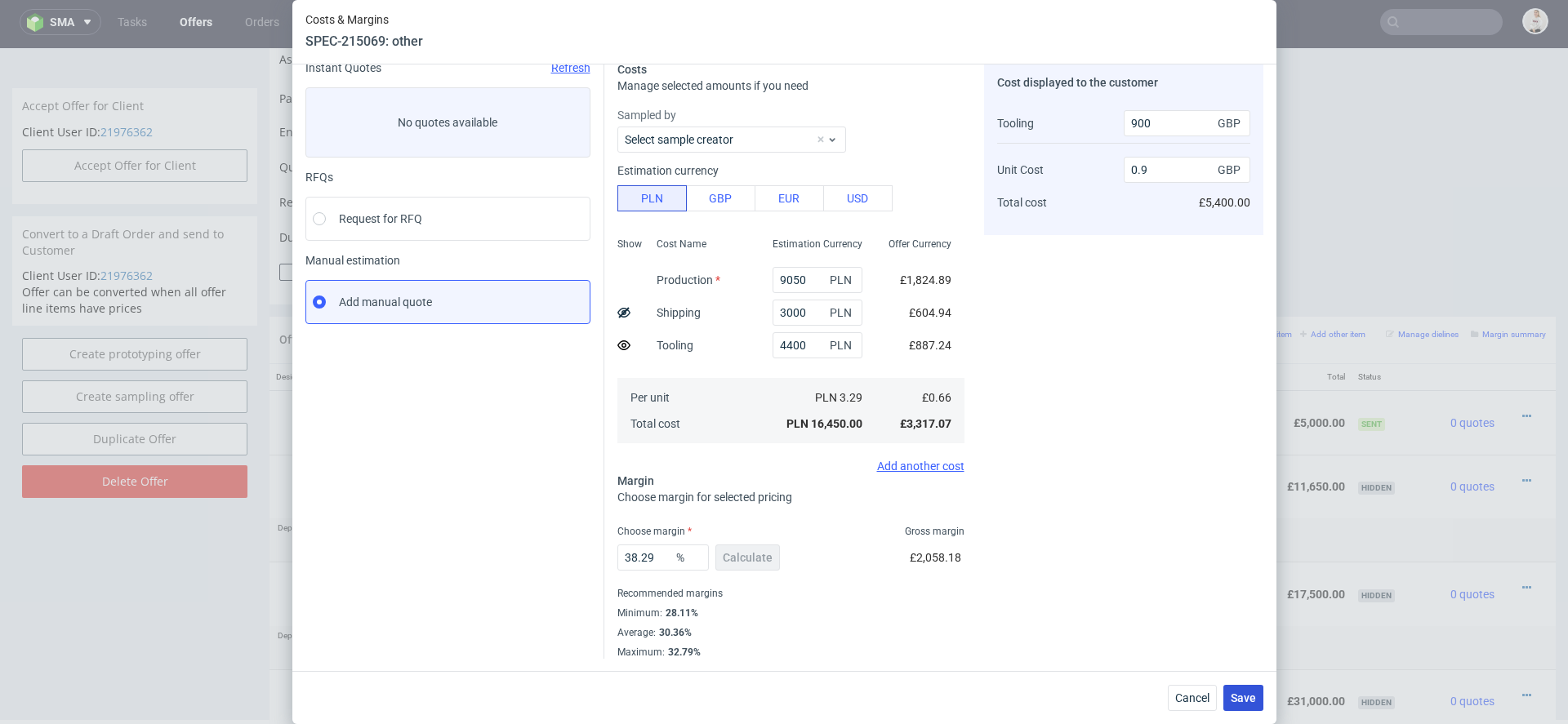
click at [1246, 690] on button "Save" at bounding box center [1243, 697] width 40 height 27
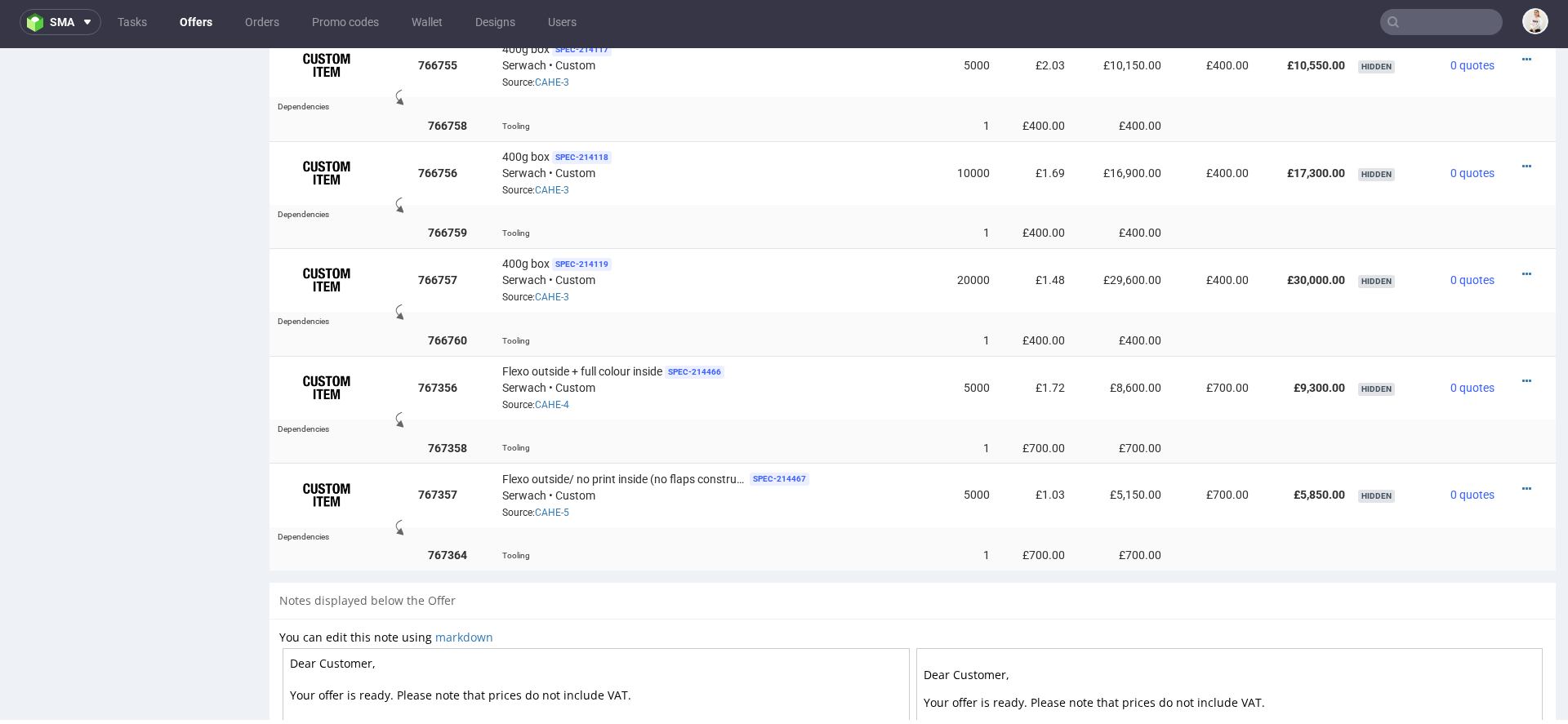
scroll to position [1466, 0]
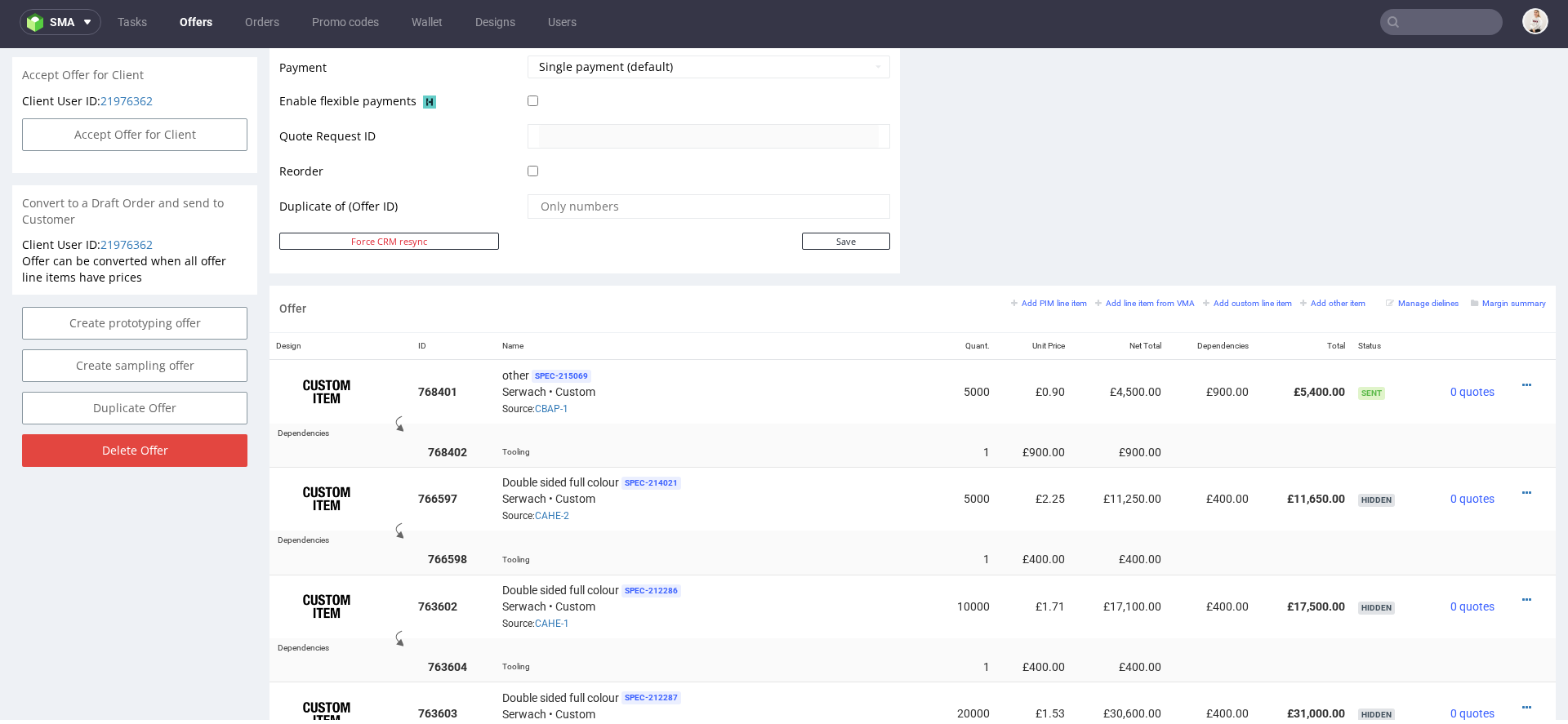
scroll to position [745, 0]
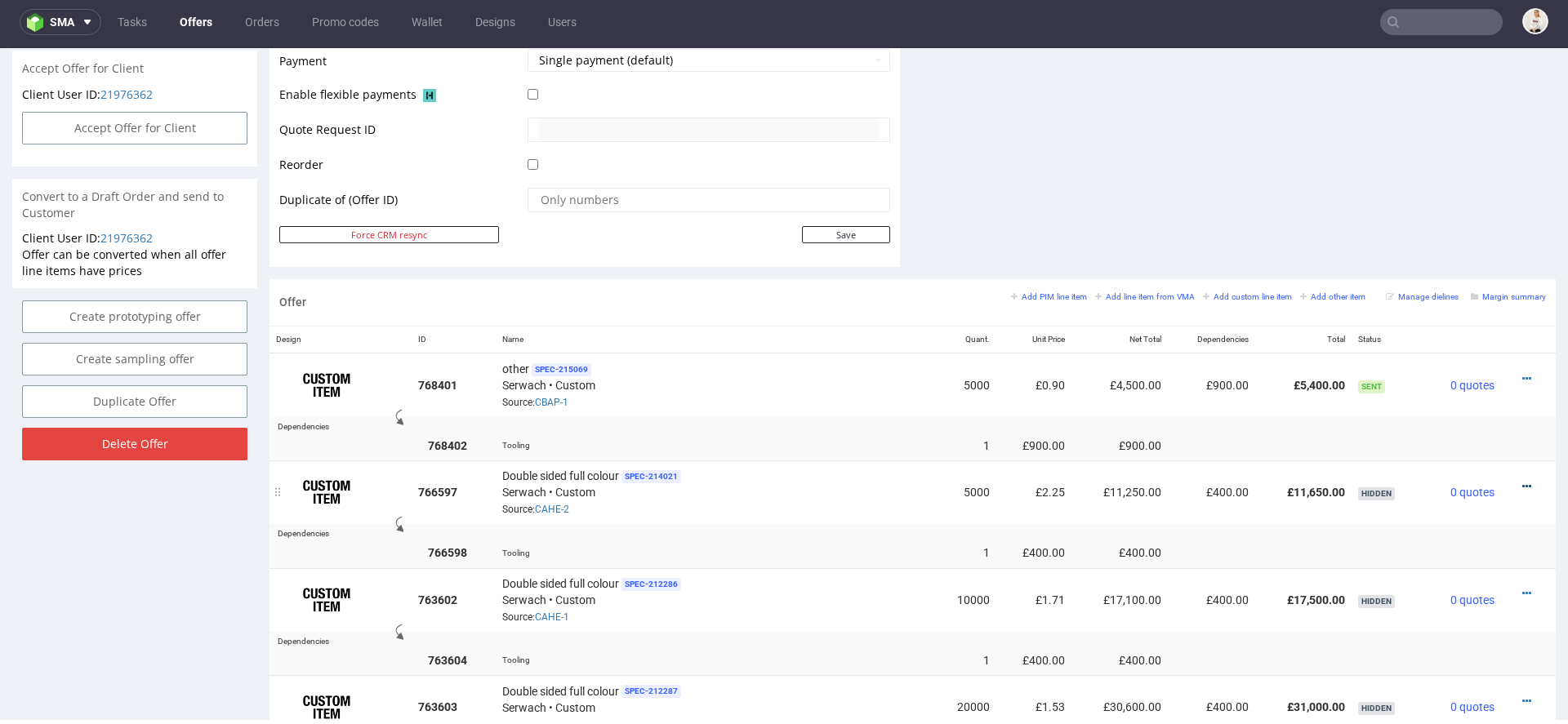
click at [1523, 481] on icon at bounding box center [1527, 487] width 9 height 12
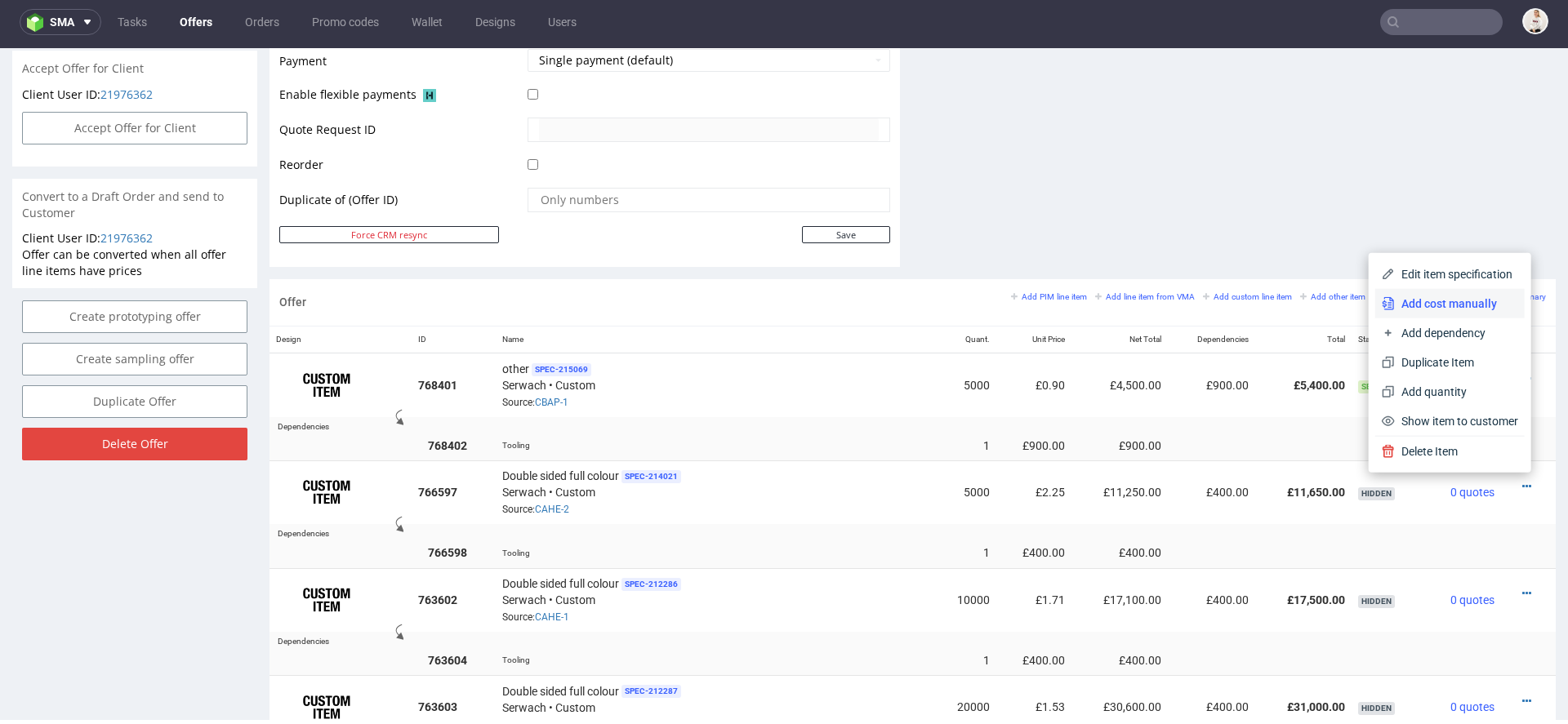
click at [1455, 311] on span "Add cost manually" at bounding box center [1456, 303] width 123 height 17
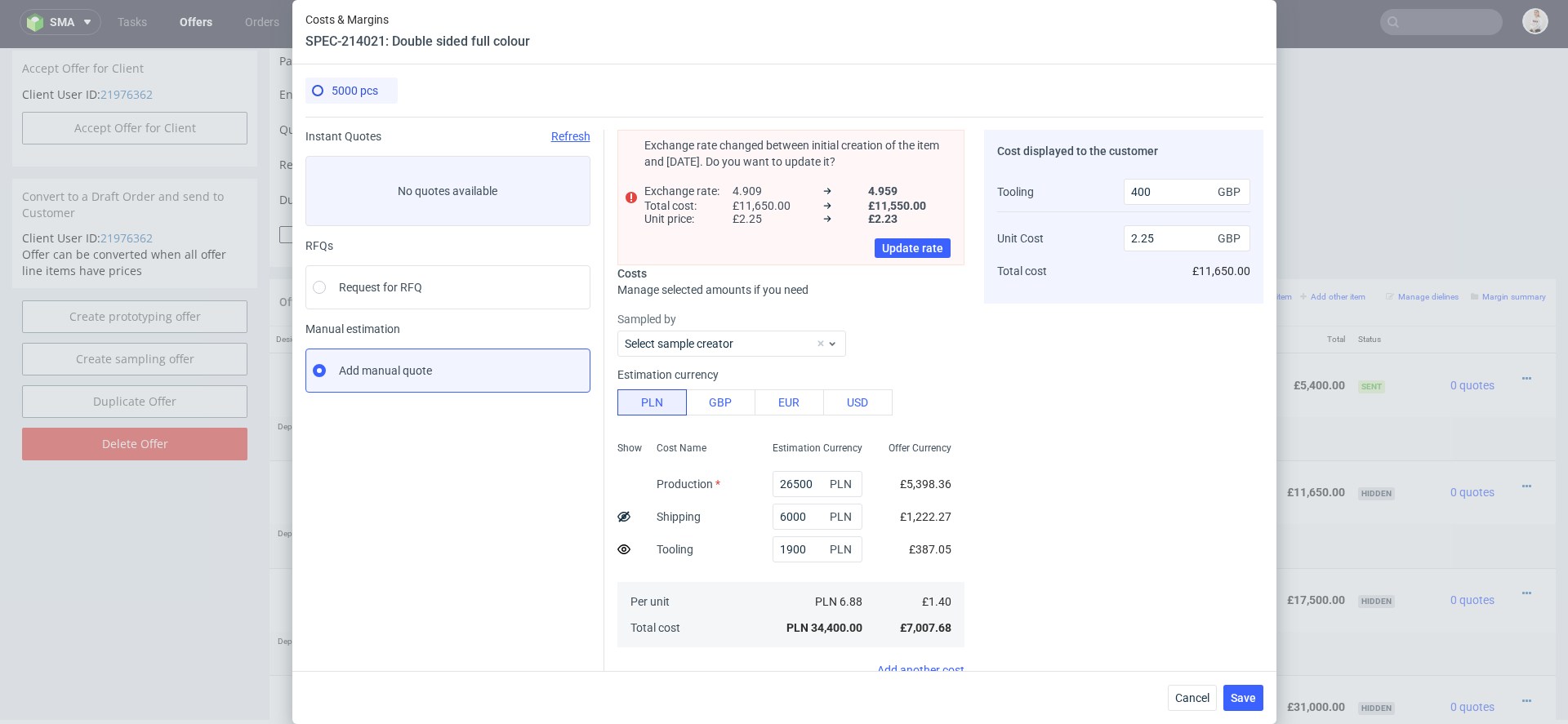
scroll to position [0, 0]
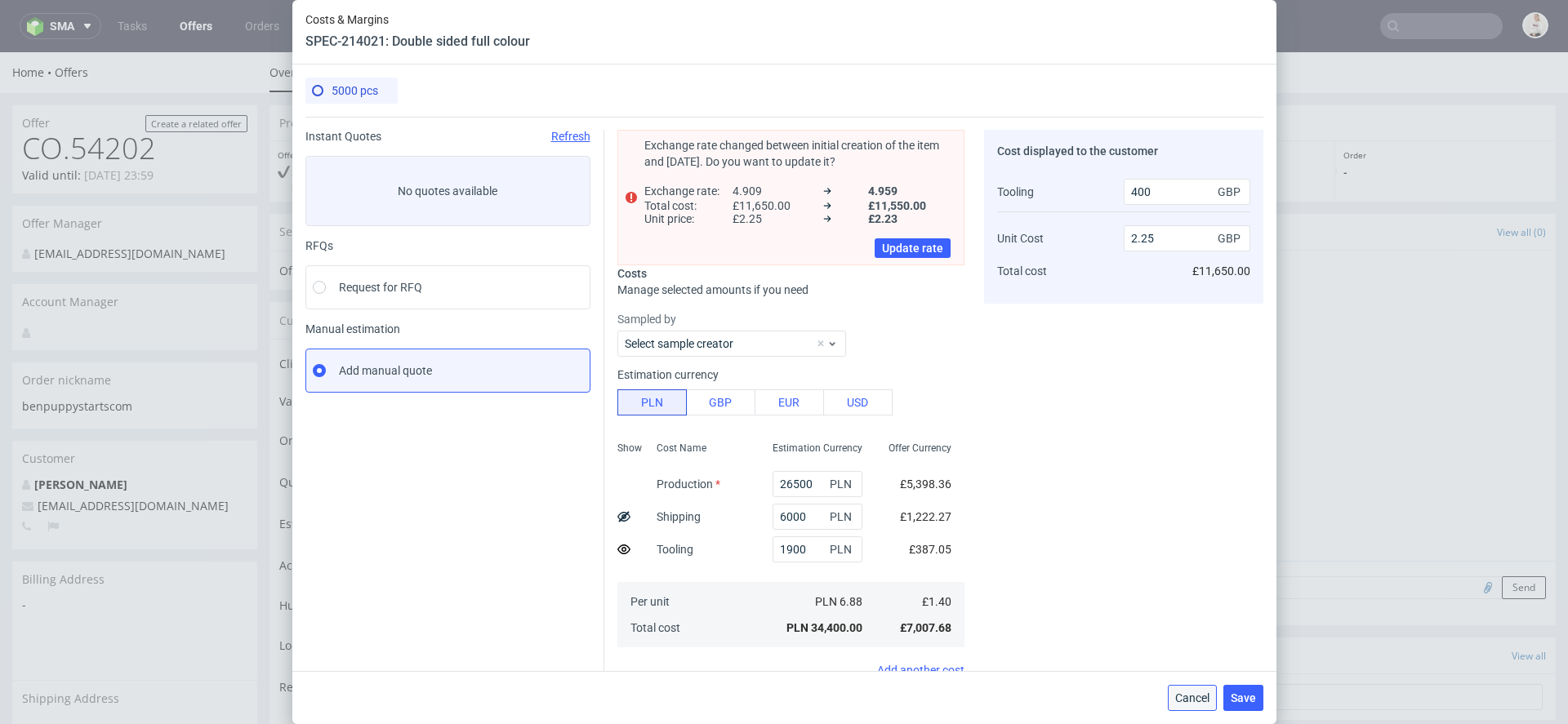
click at [1193, 695] on span "Cancel" at bounding box center [1192, 698] width 34 height 12
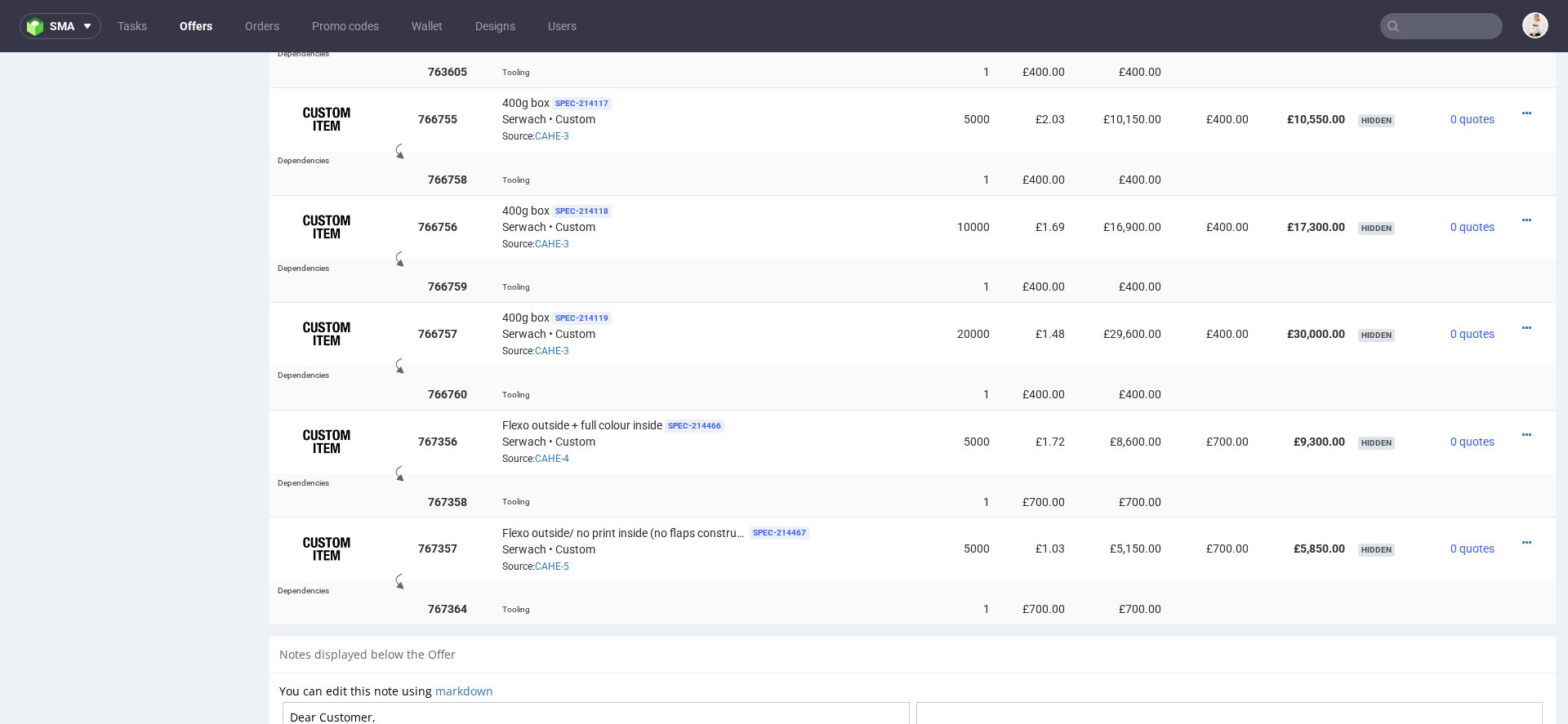
scroll to position [1450, 0]
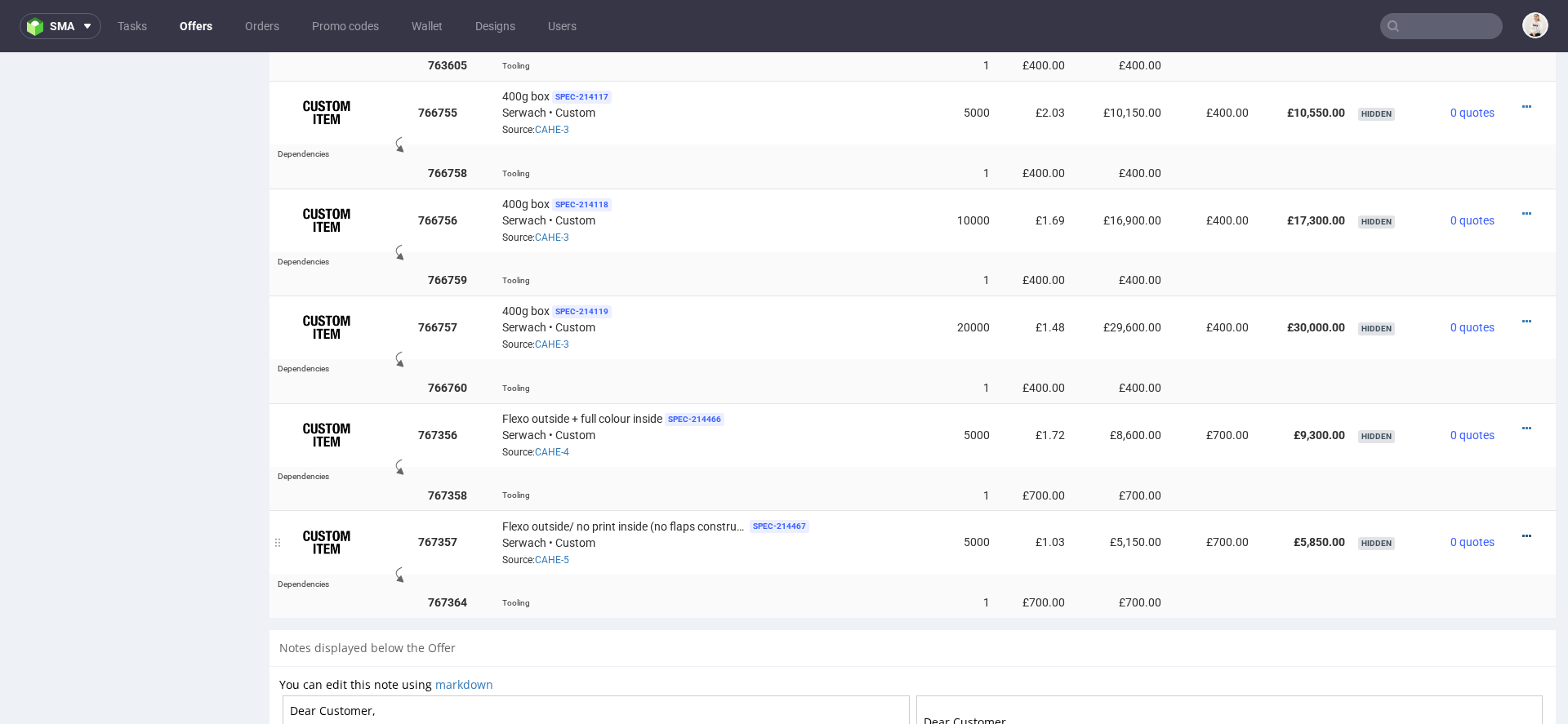
click at [1523, 531] on icon at bounding box center [1527, 537] width 9 height 12
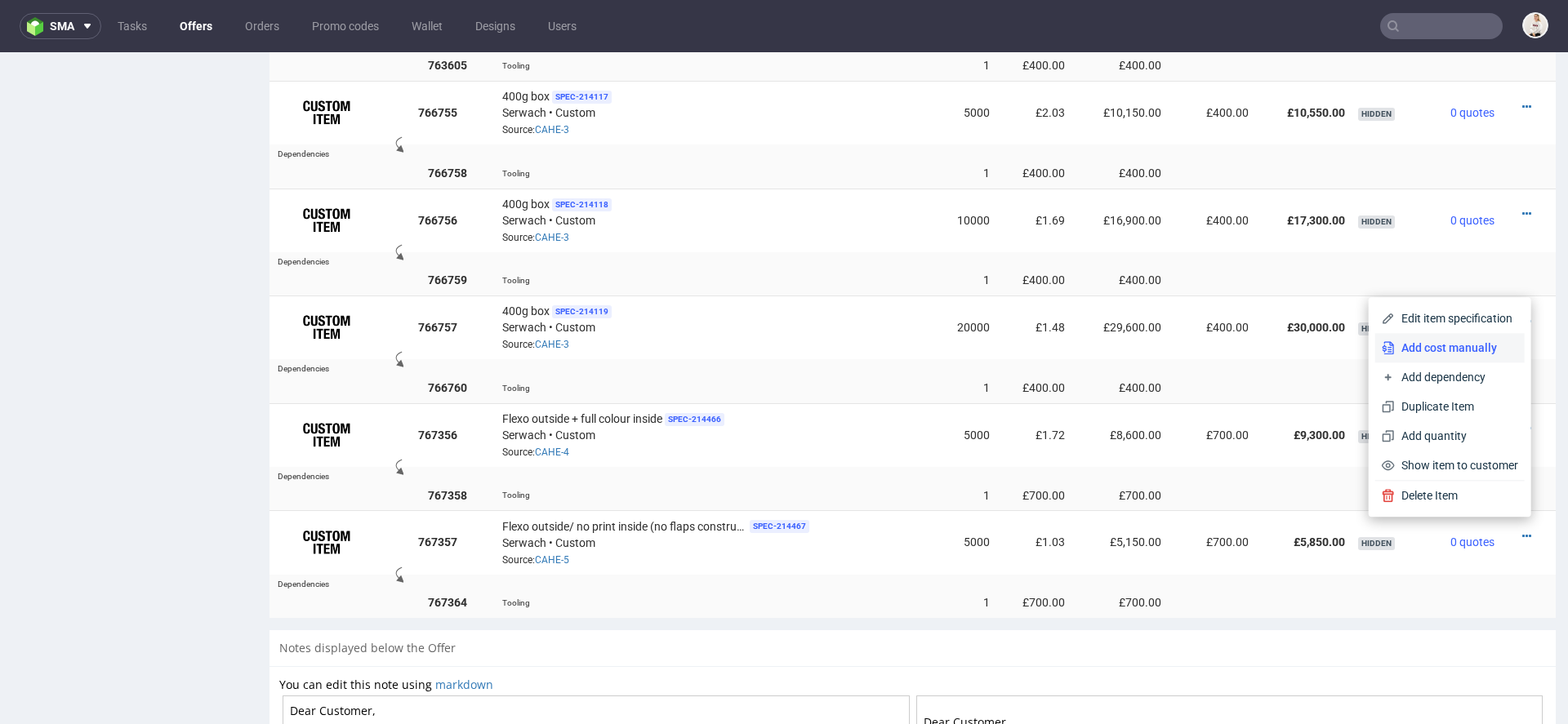
click at [1487, 350] on span "Add cost manually" at bounding box center [1456, 348] width 123 height 17
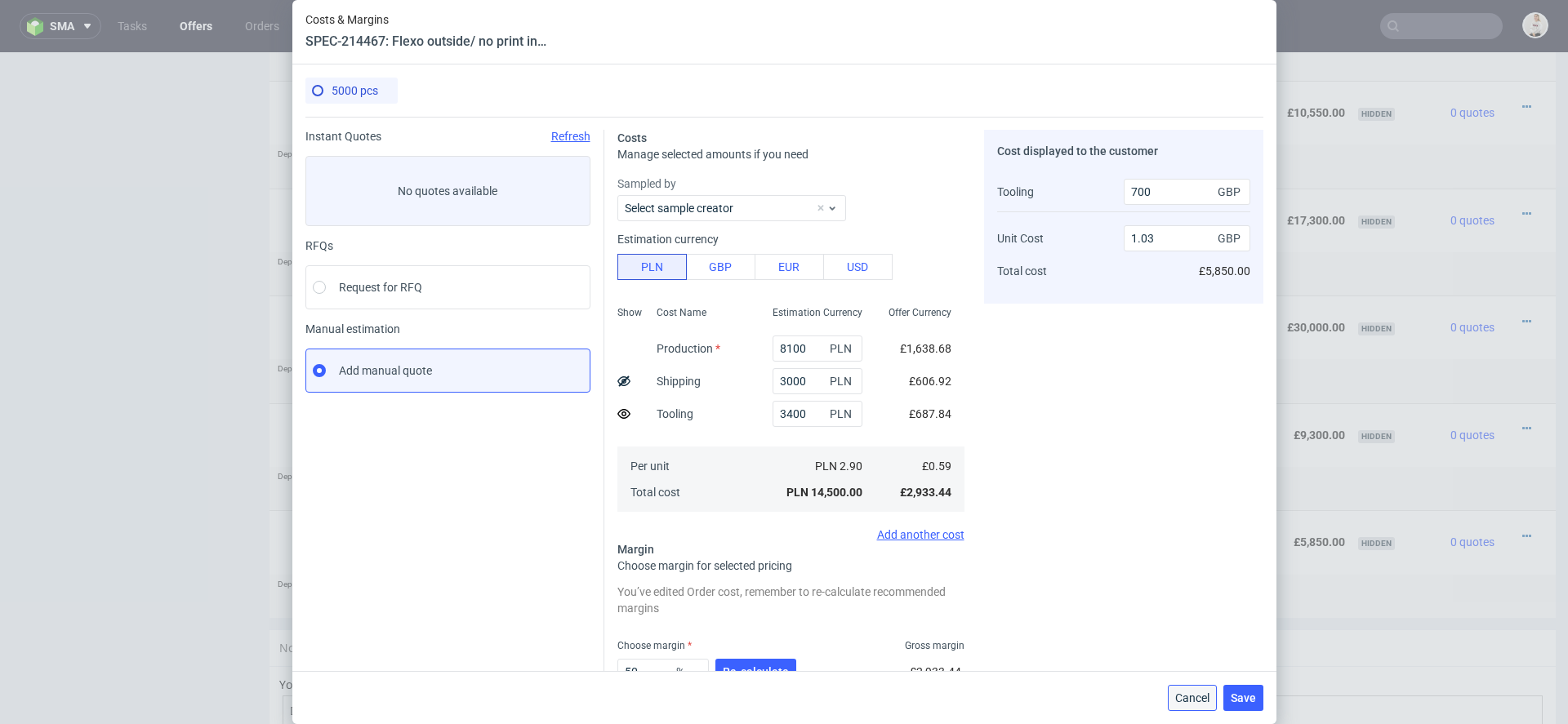
click at [1186, 694] on span "Cancel" at bounding box center [1192, 698] width 34 height 12
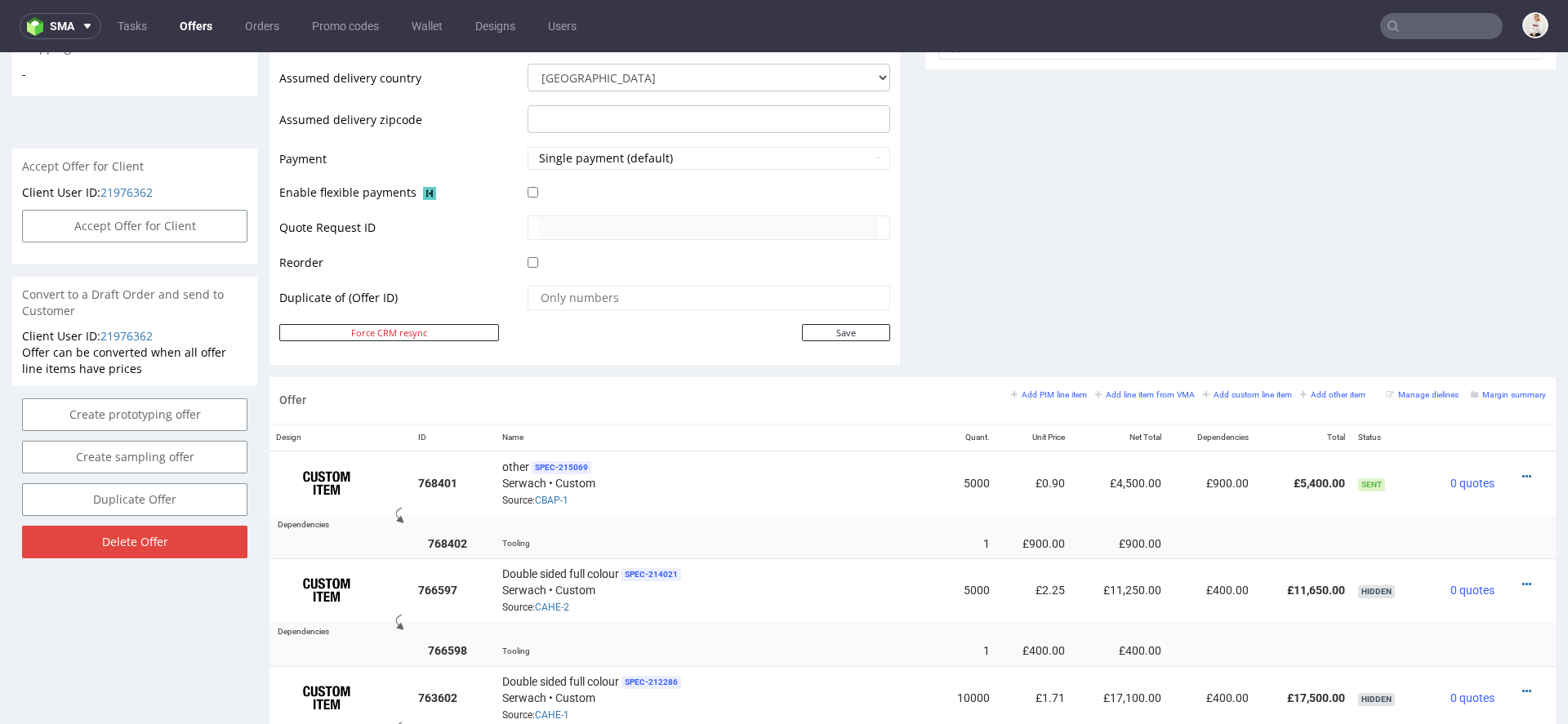
scroll to position [666, 0]
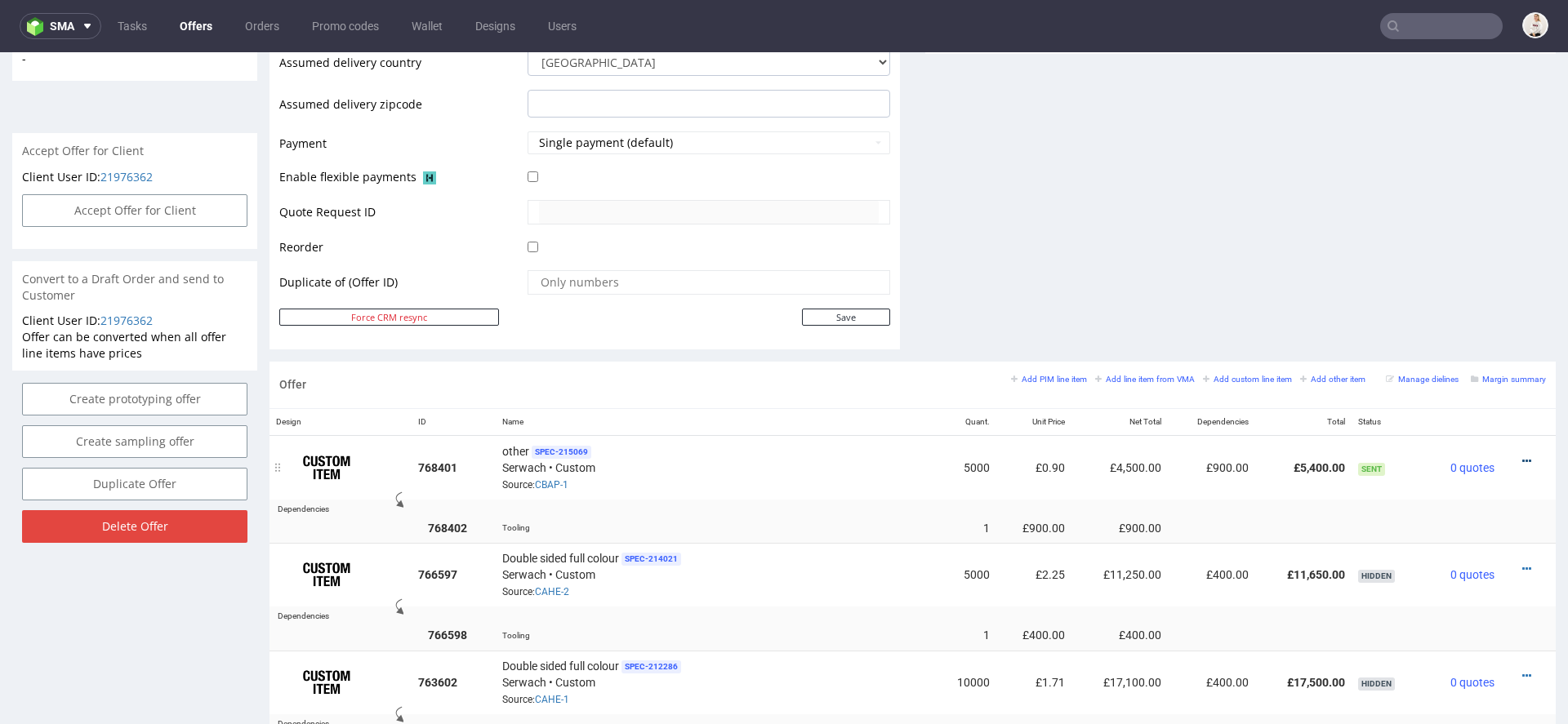
click at [1523, 455] on icon at bounding box center [1527, 461] width 9 height 12
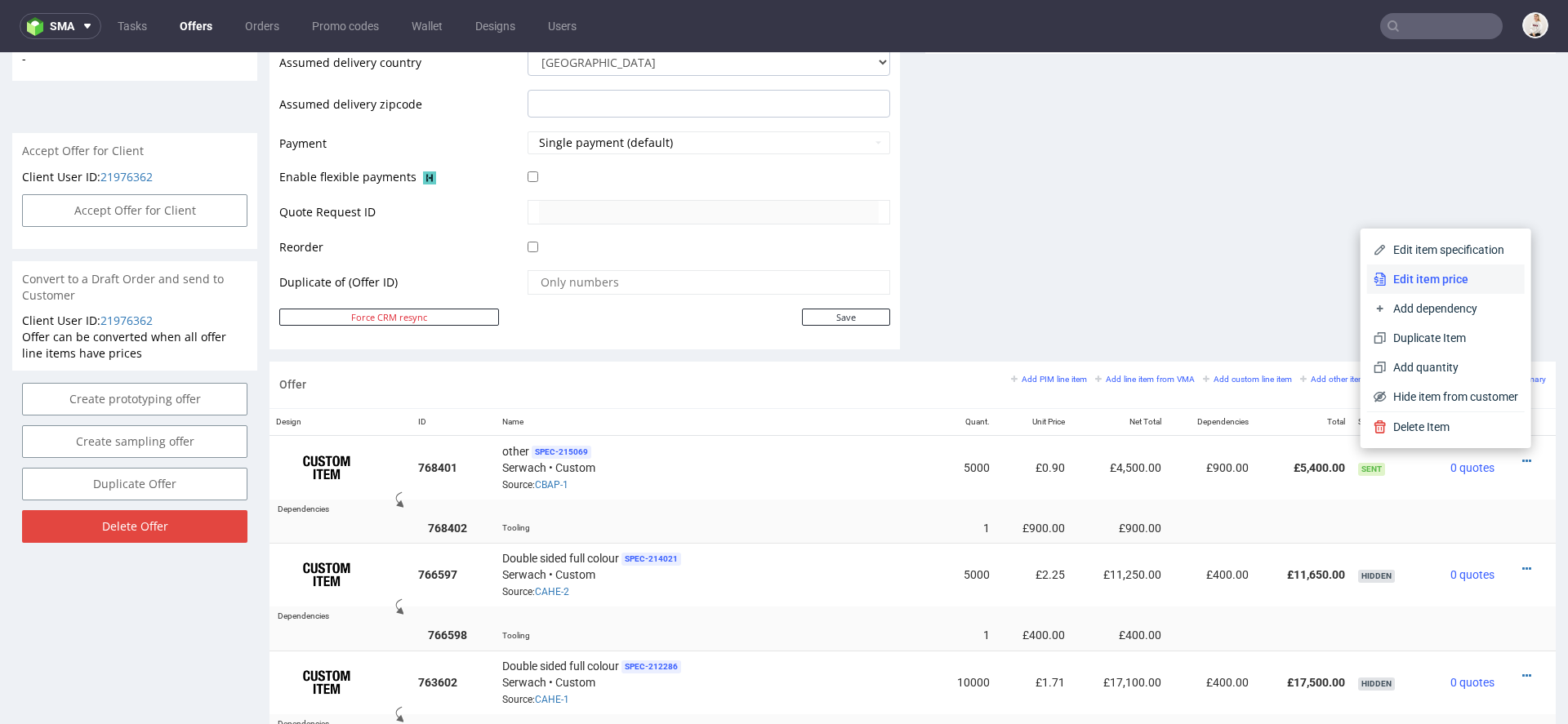
click at [1463, 284] on span "Edit item price" at bounding box center [1452, 279] width 131 height 17
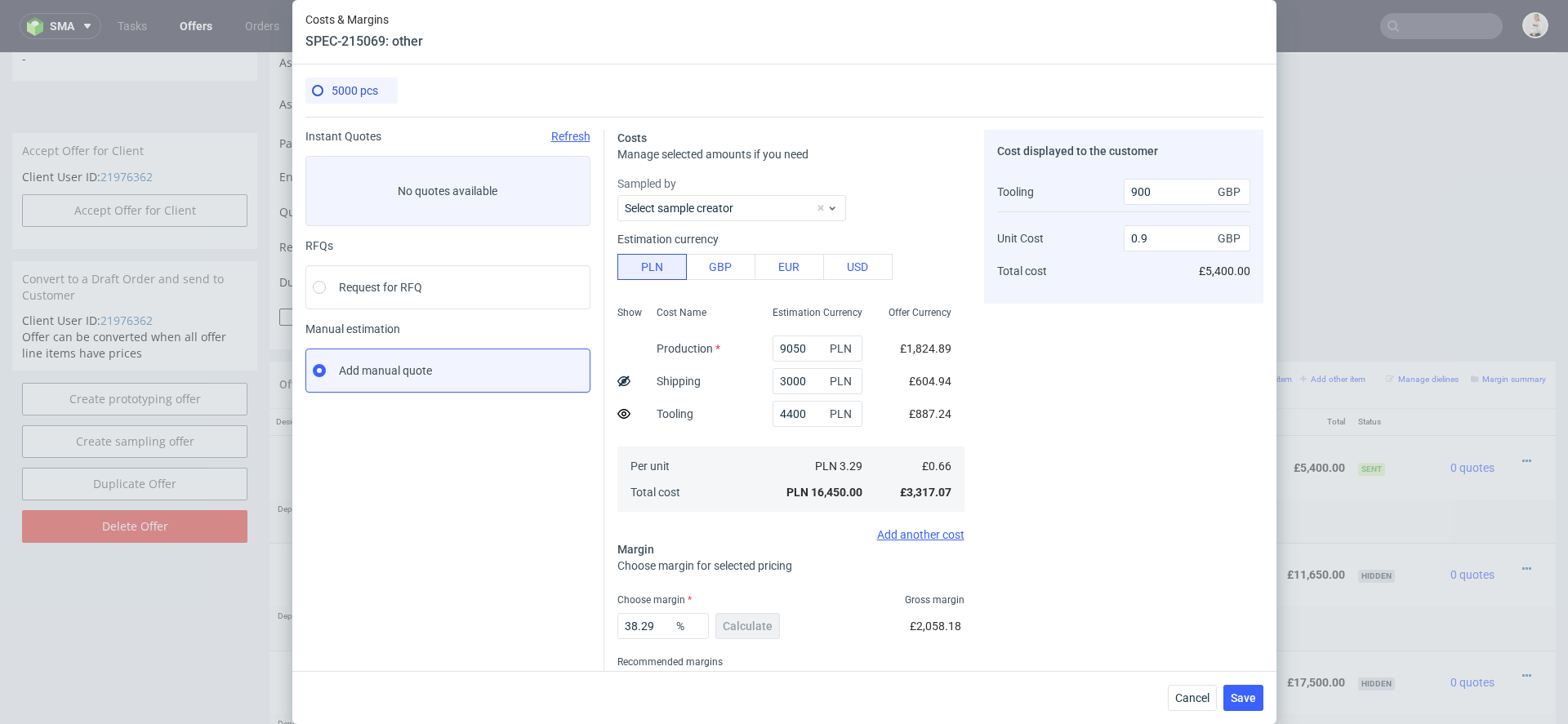
click at [1046, 481] on div "Cost displayed to the customer Tooling Unit Cost Total cost 900 GBP 0.9 GBP £5,…" at bounding box center [1123, 428] width 279 height 598
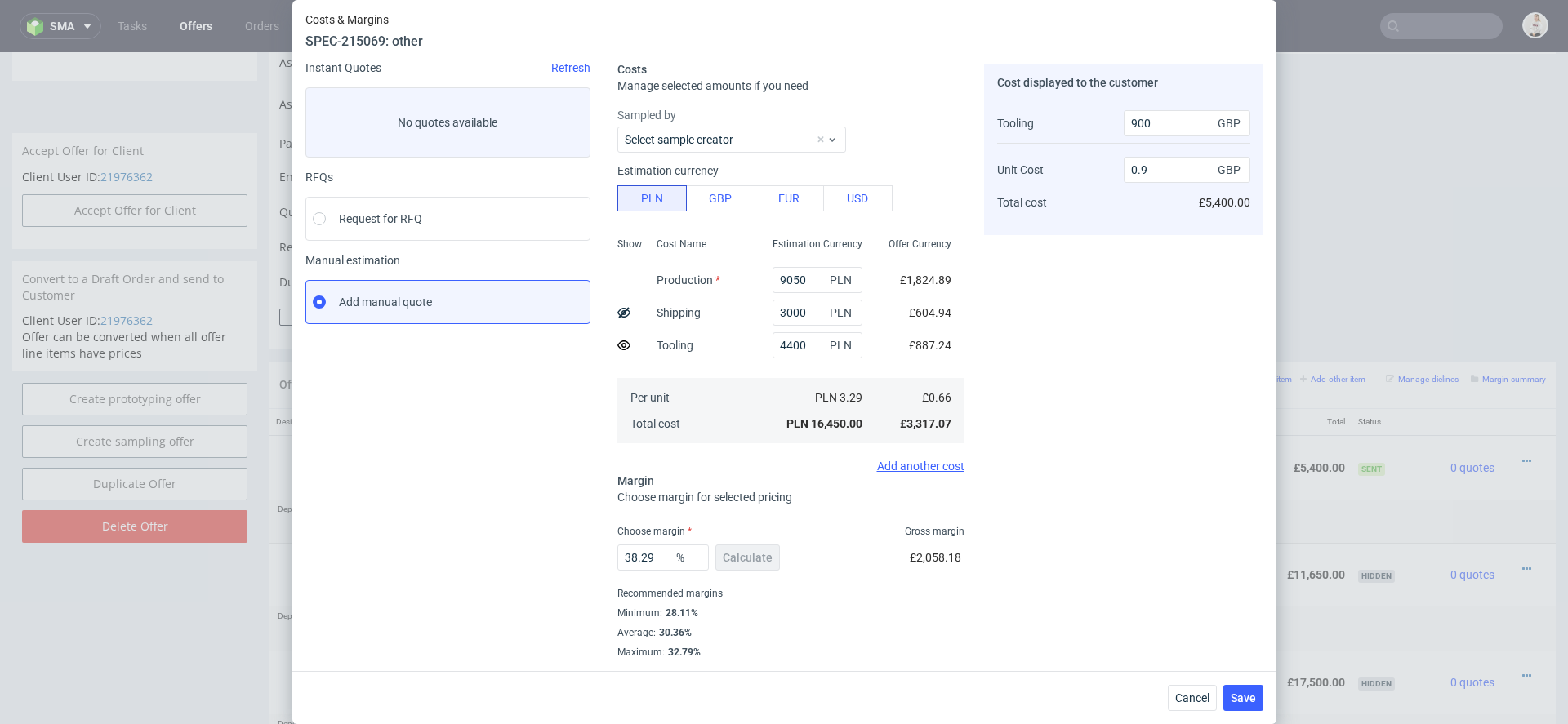
scroll to position [0, 0]
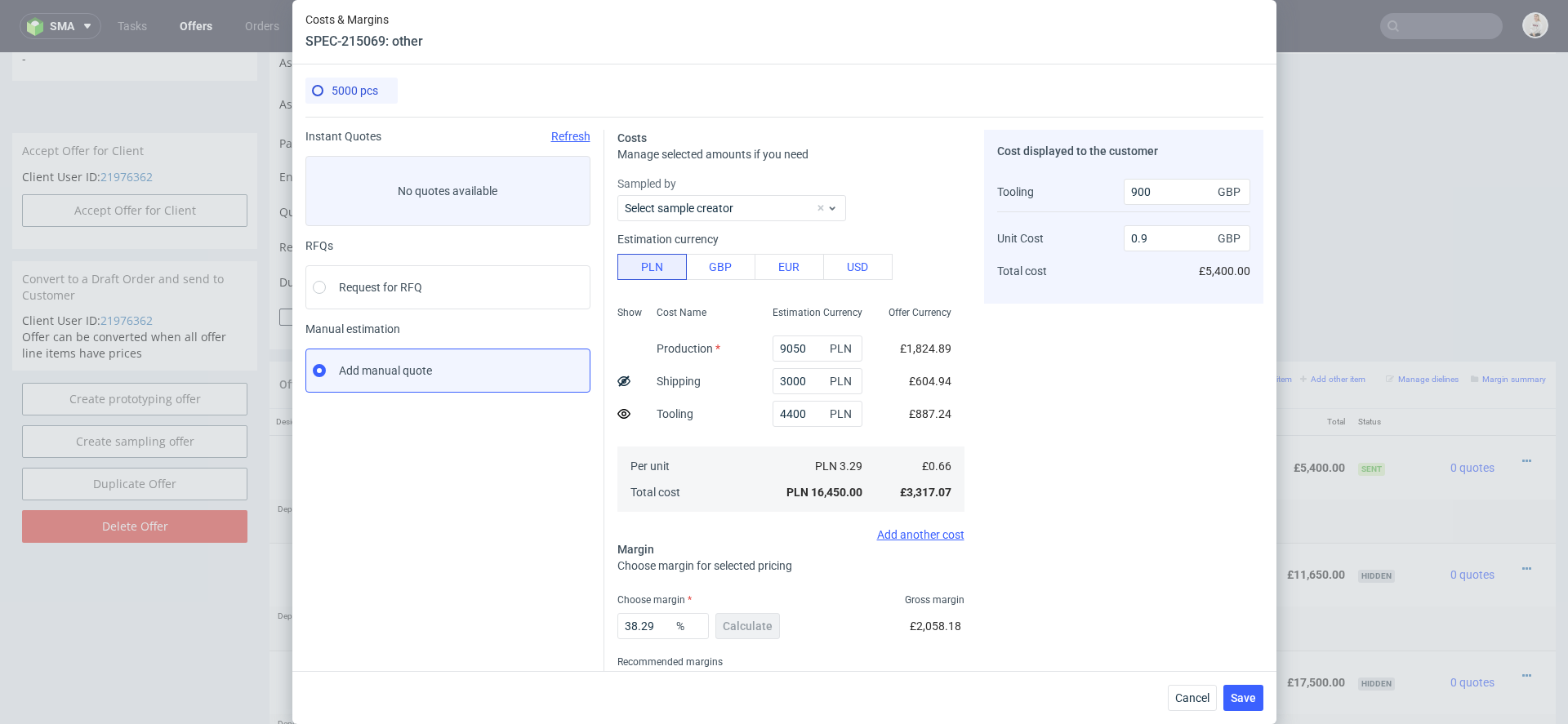
click at [1070, 505] on div "Cost displayed to the customer Tooling Unit Cost Total cost 900 GBP 0.9 GBP £5,…" at bounding box center [1123, 428] width 279 height 598
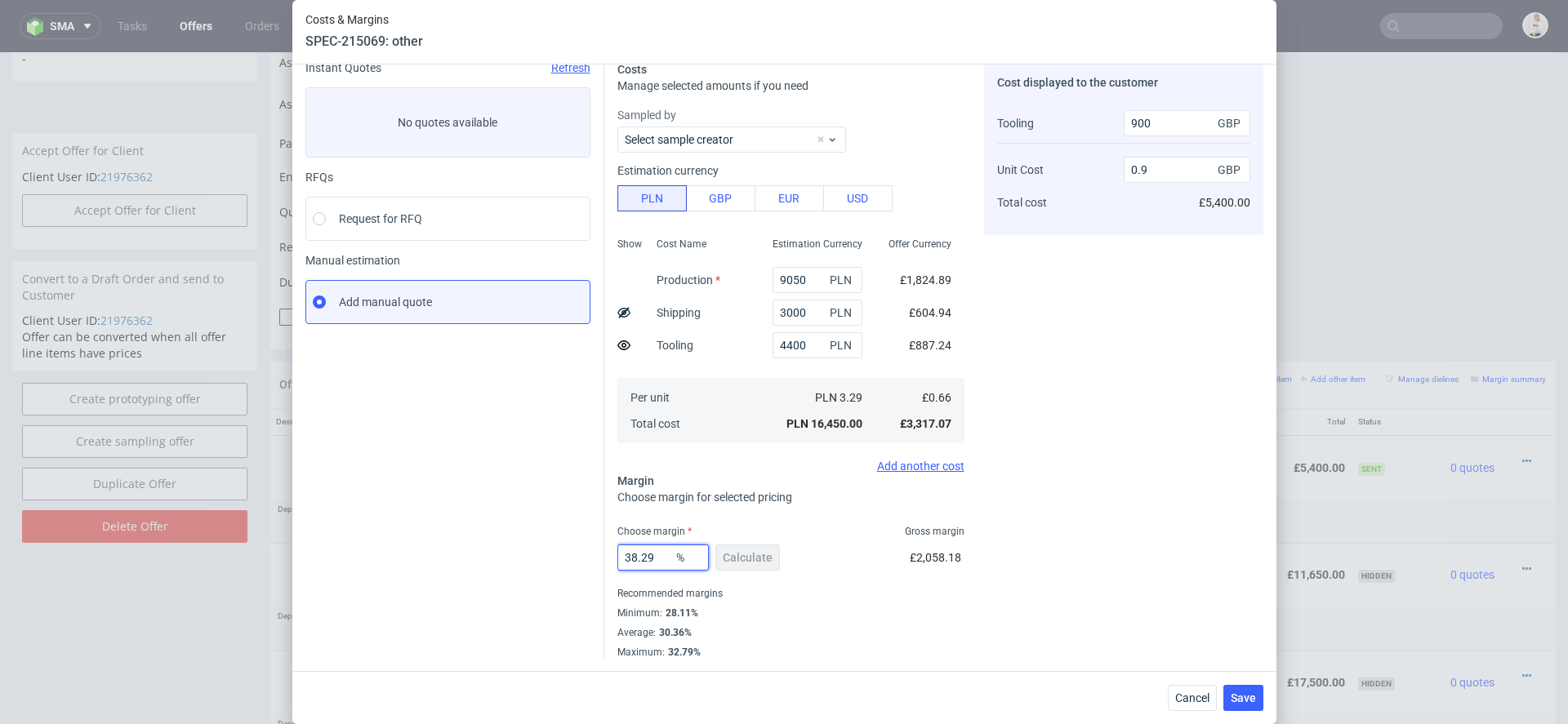
drag, startPoint x: 659, startPoint y: 559, endPoint x: 554, endPoint y: 502, distance: 119.5
click at [554, 506] on div "Instant Quotes Refresh No quotes available RFQs Request for RFQ Manual estimati…" at bounding box center [784, 354] width 958 height 611
type input "4"
type input "0.51"
type input "40"
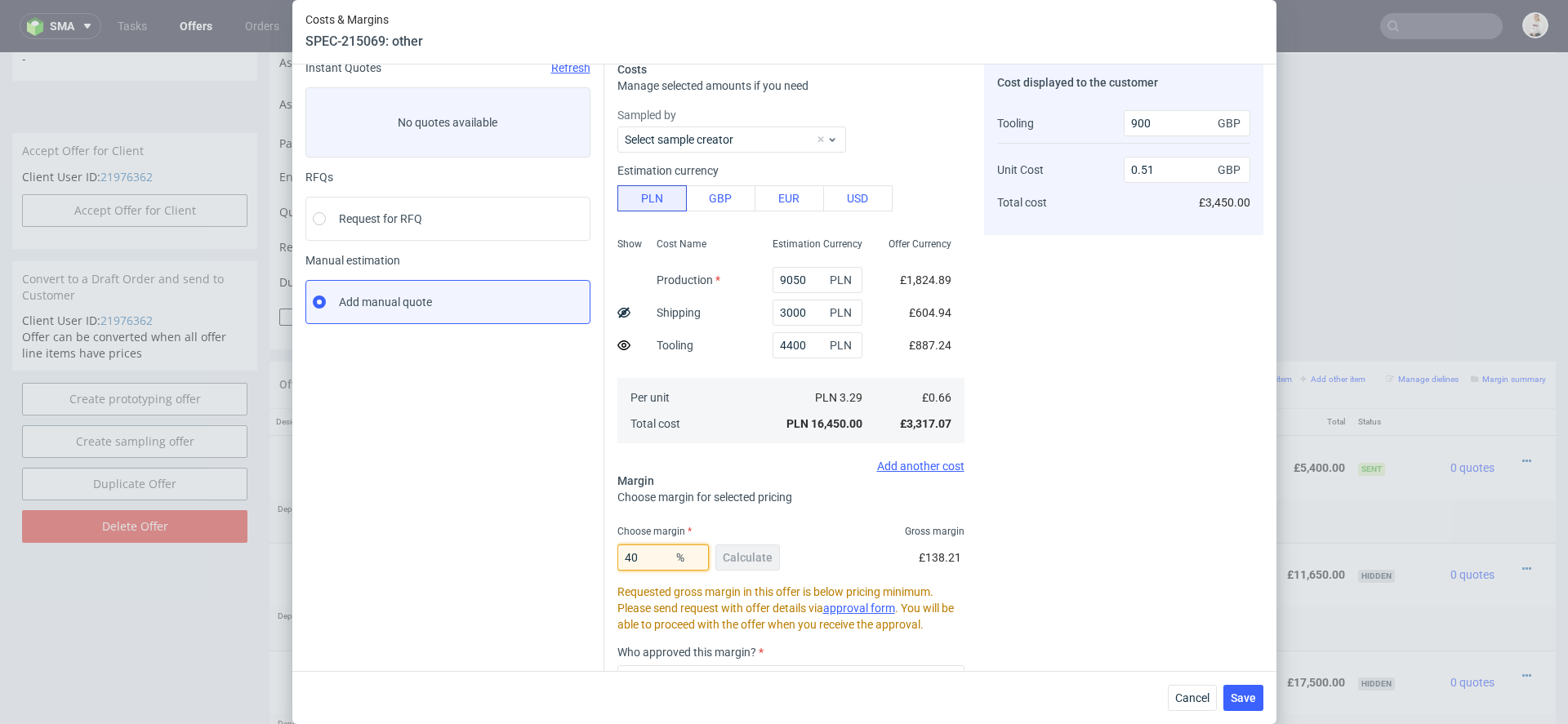
type input "0.93"
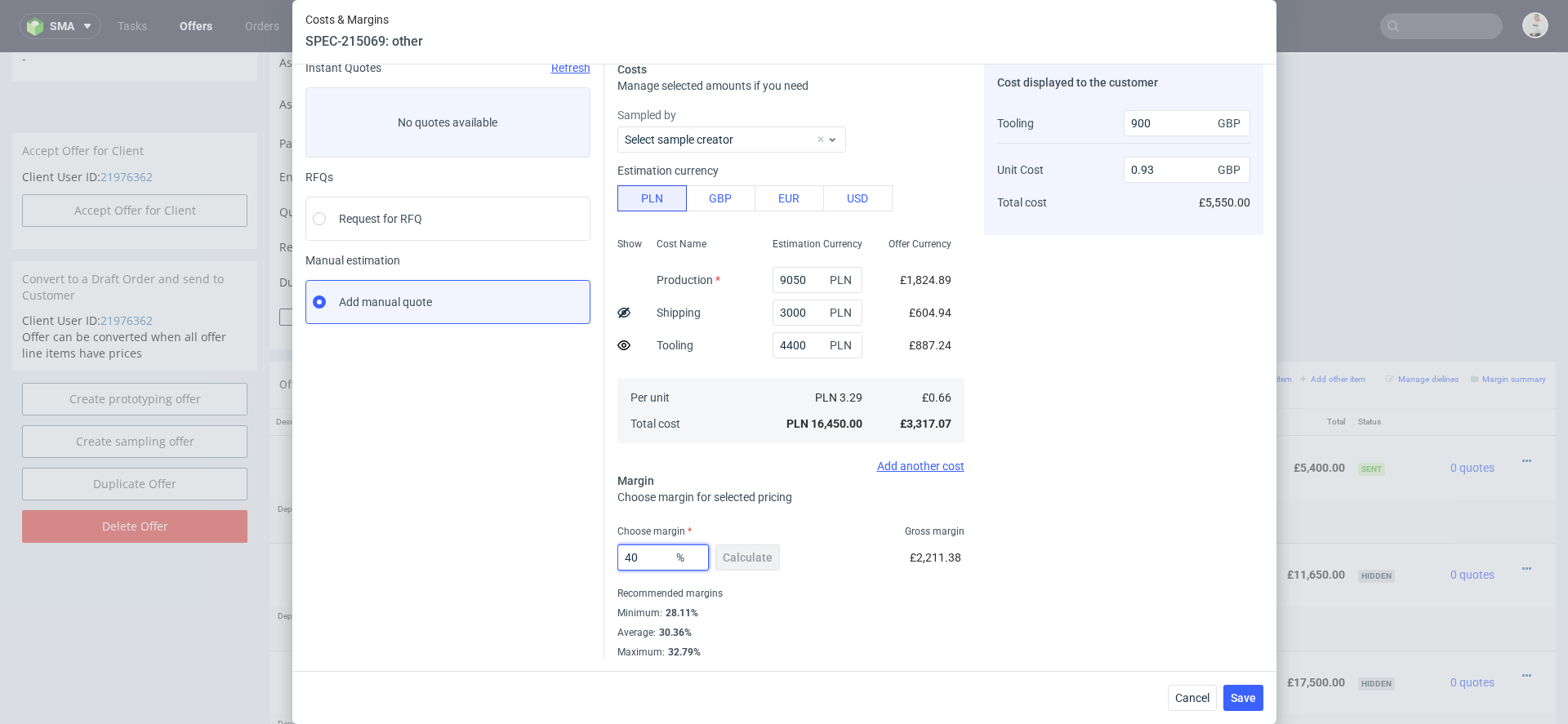
type input "40"
click at [970, 559] on div "Costs Manage selected amounts if you need Sampled by Select sample creator Esti…" at bounding box center [933, 354] width 659 height 611
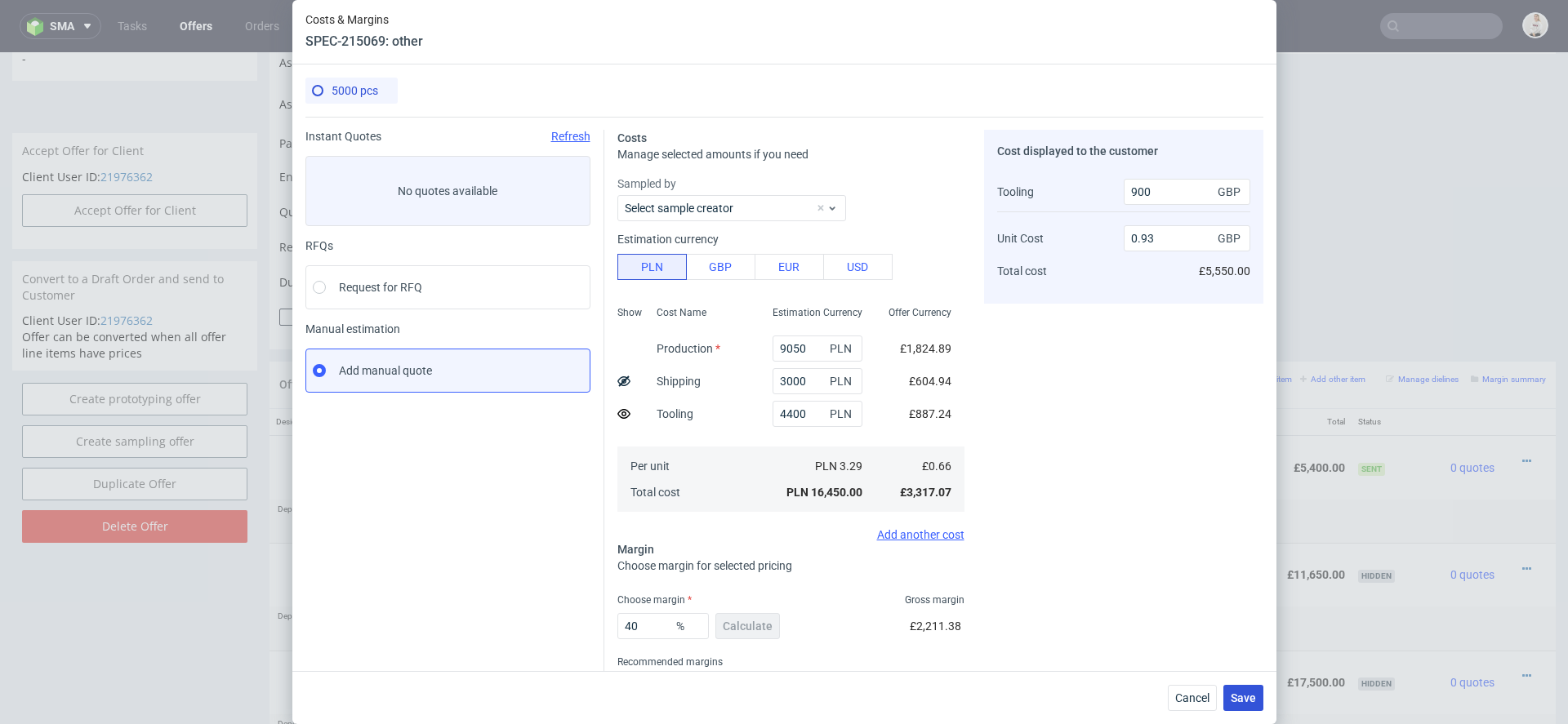
click at [1242, 698] on span "Save" at bounding box center [1244, 698] width 26 height 12
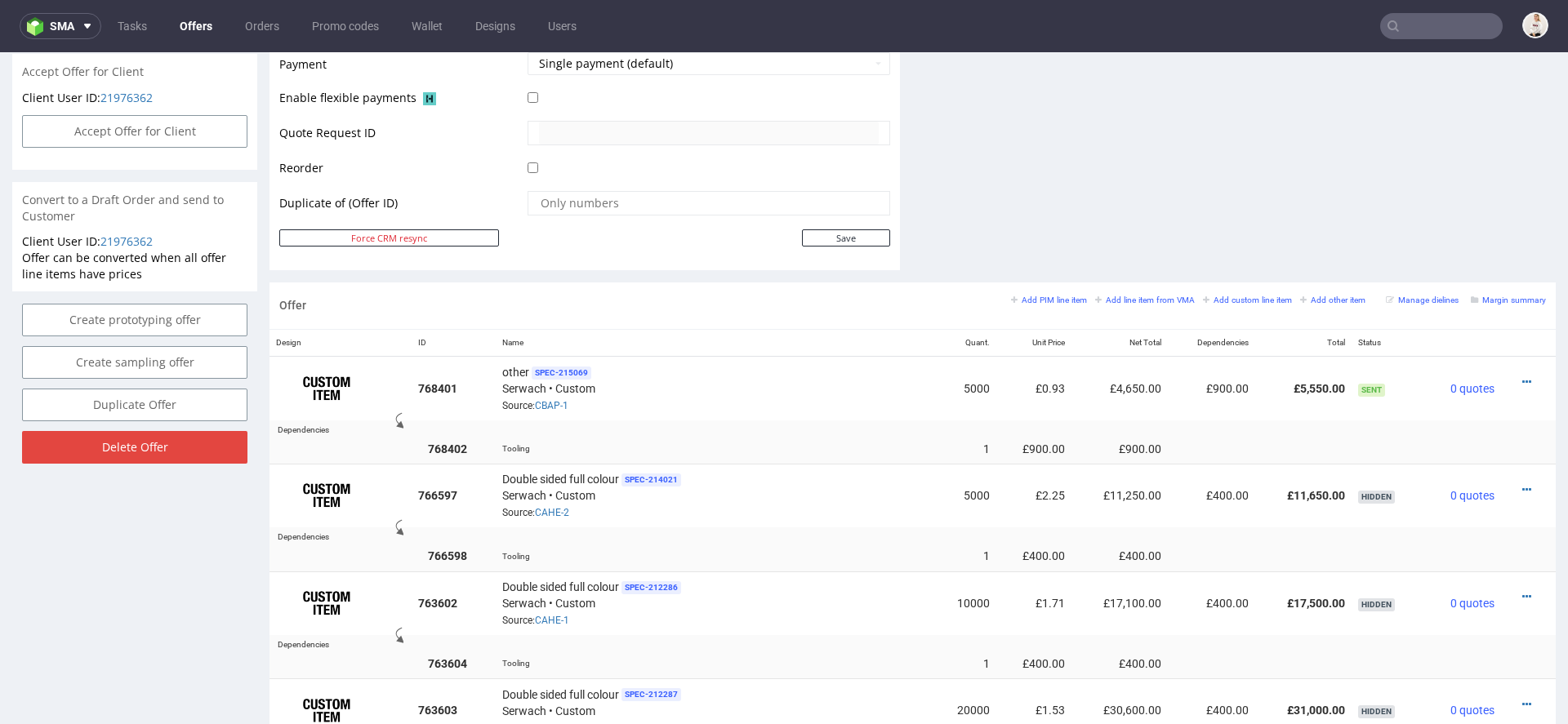
scroll to position [742, 0]
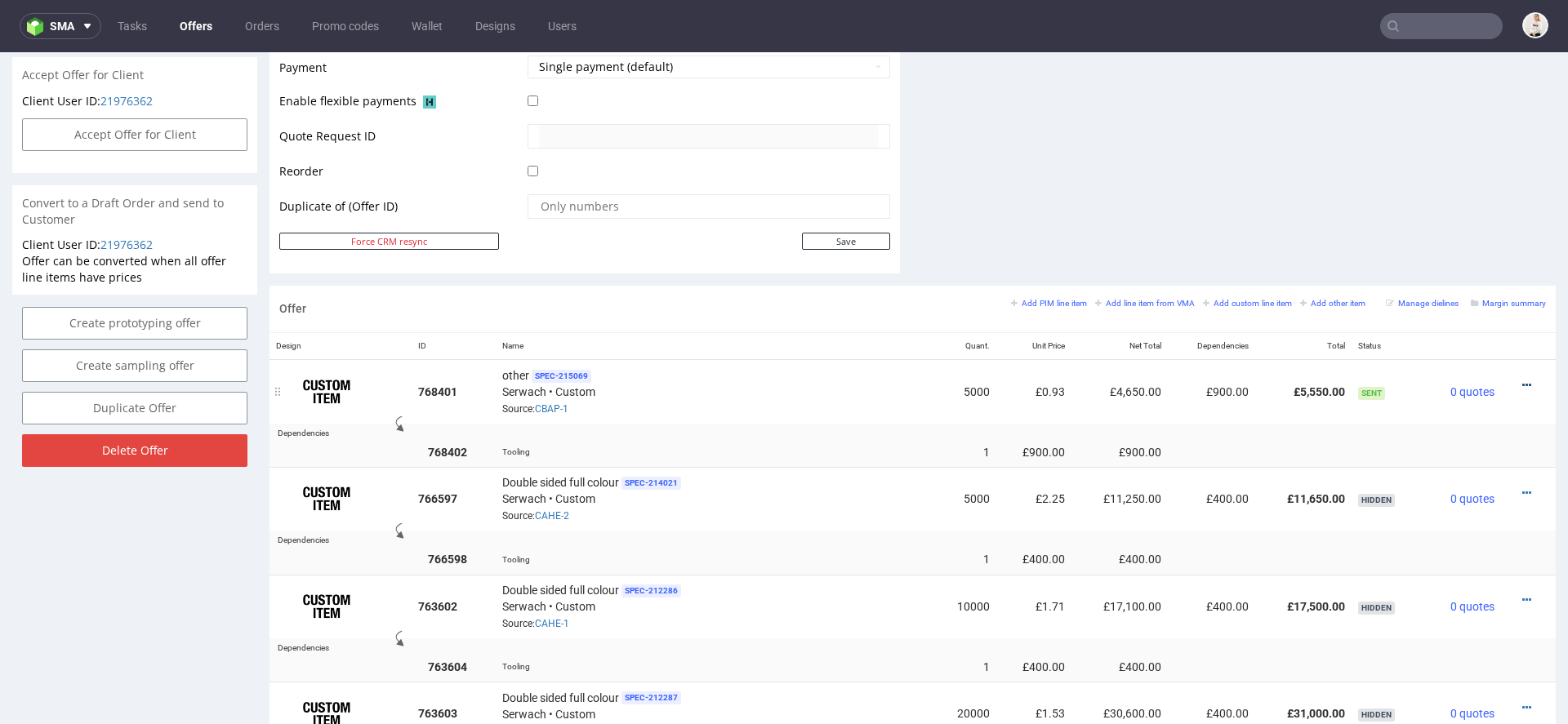
click at [1523, 382] on icon at bounding box center [1527, 385] width 9 height 12
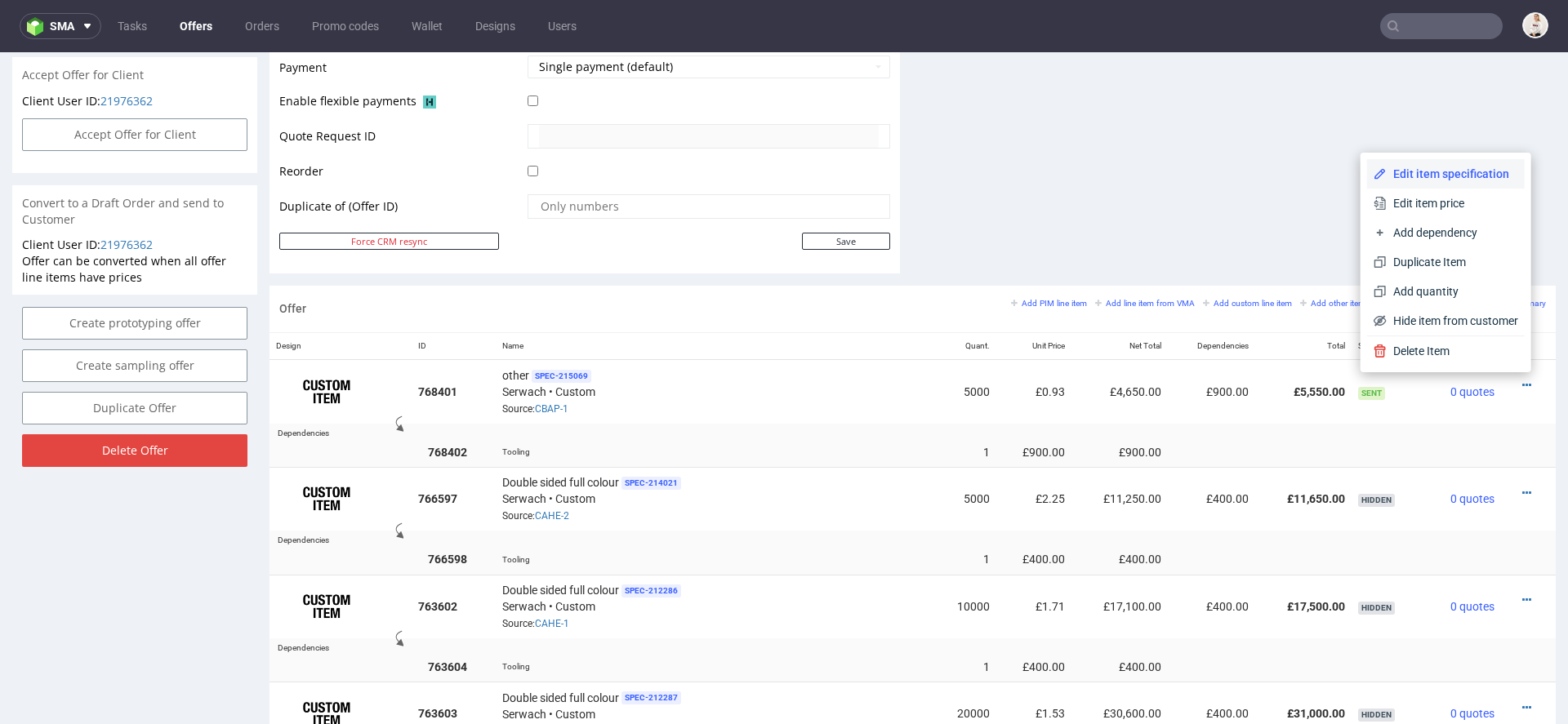
click at [1437, 176] on span "Edit item specification" at bounding box center [1452, 173] width 131 height 17
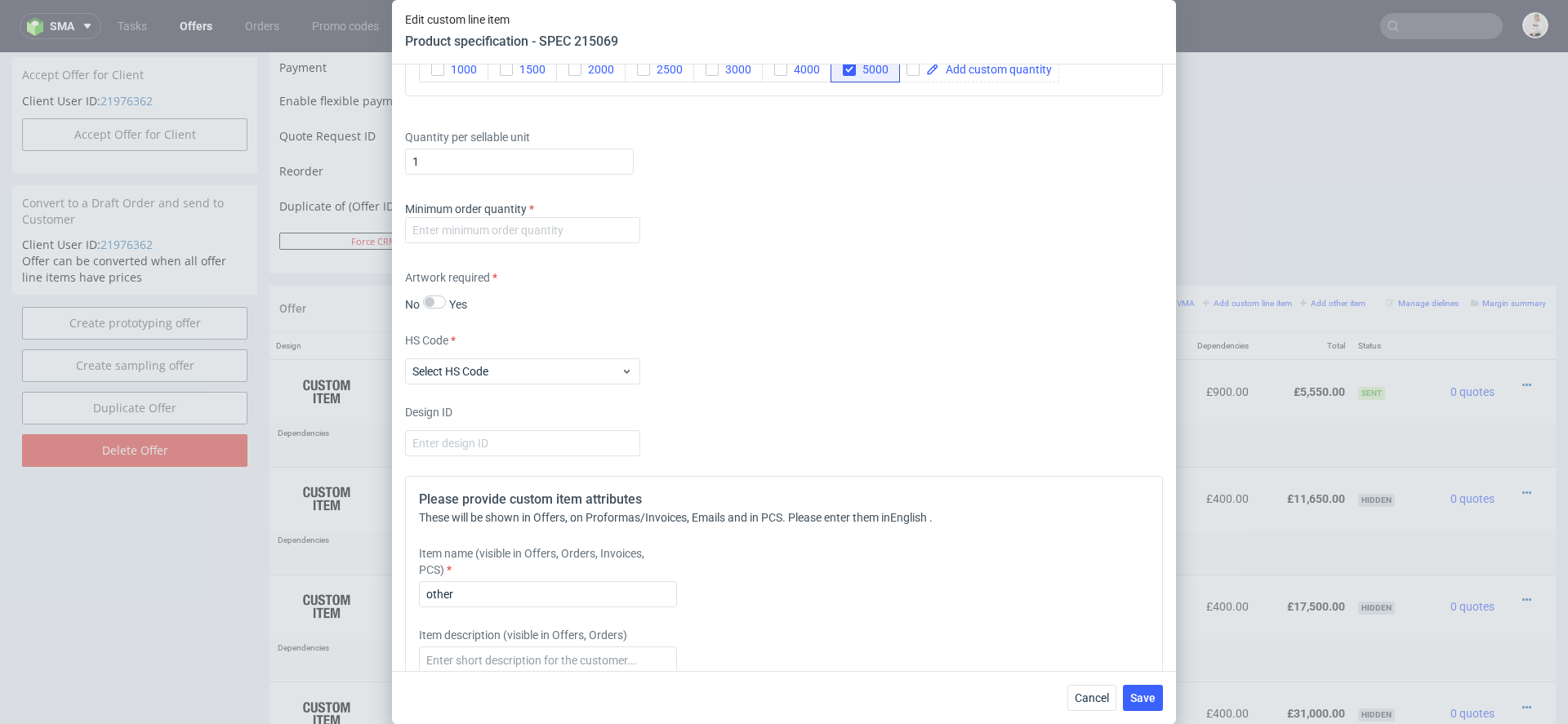
scroll to position [2203, 0]
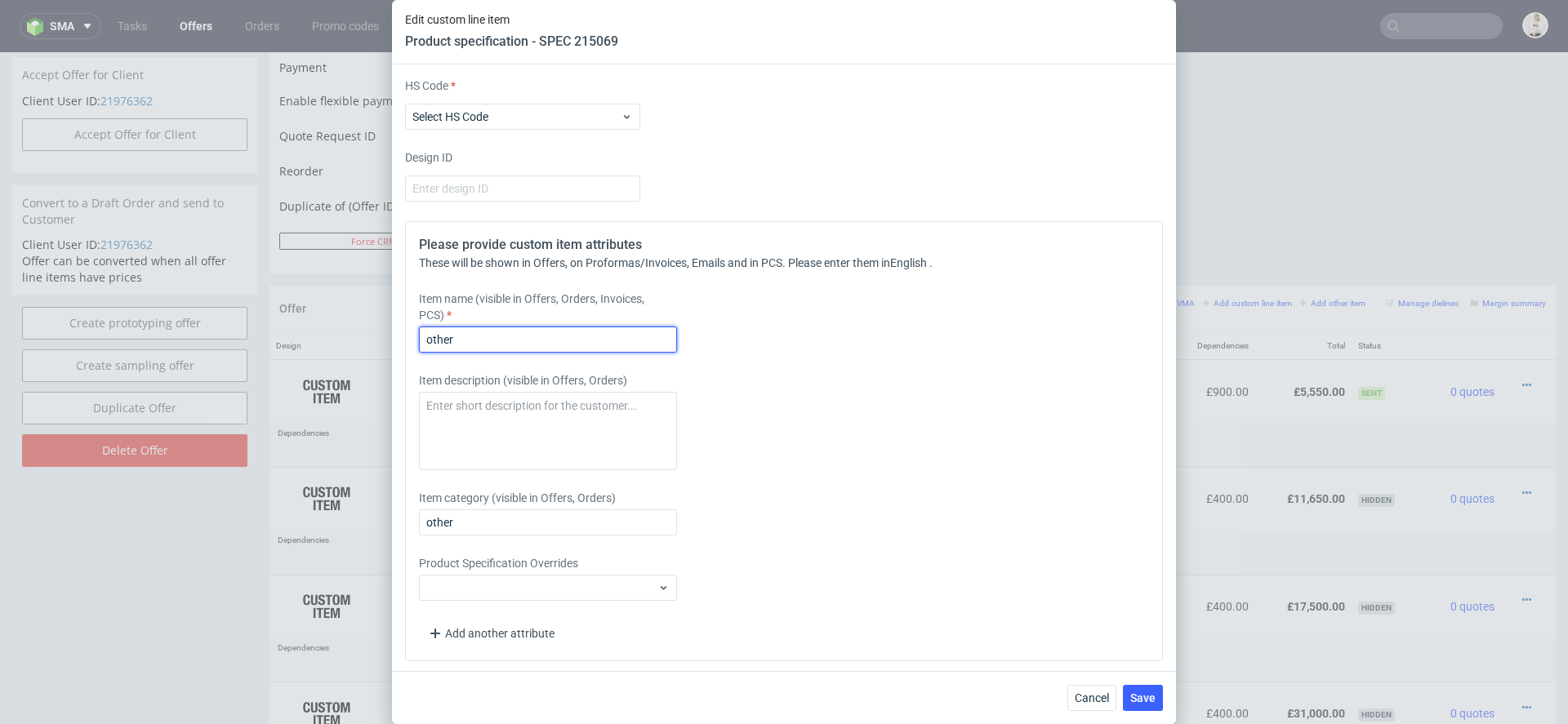
drag, startPoint x: 493, startPoint y: 331, endPoint x: 325, endPoint y: 329, distance: 168.0
click at [325, 329] on div "Edit custom line item Product specification - SPEC 215069 Supplier Custom Custo…" at bounding box center [784, 362] width 1568 height 724
type input "New construction double sided flexo print"
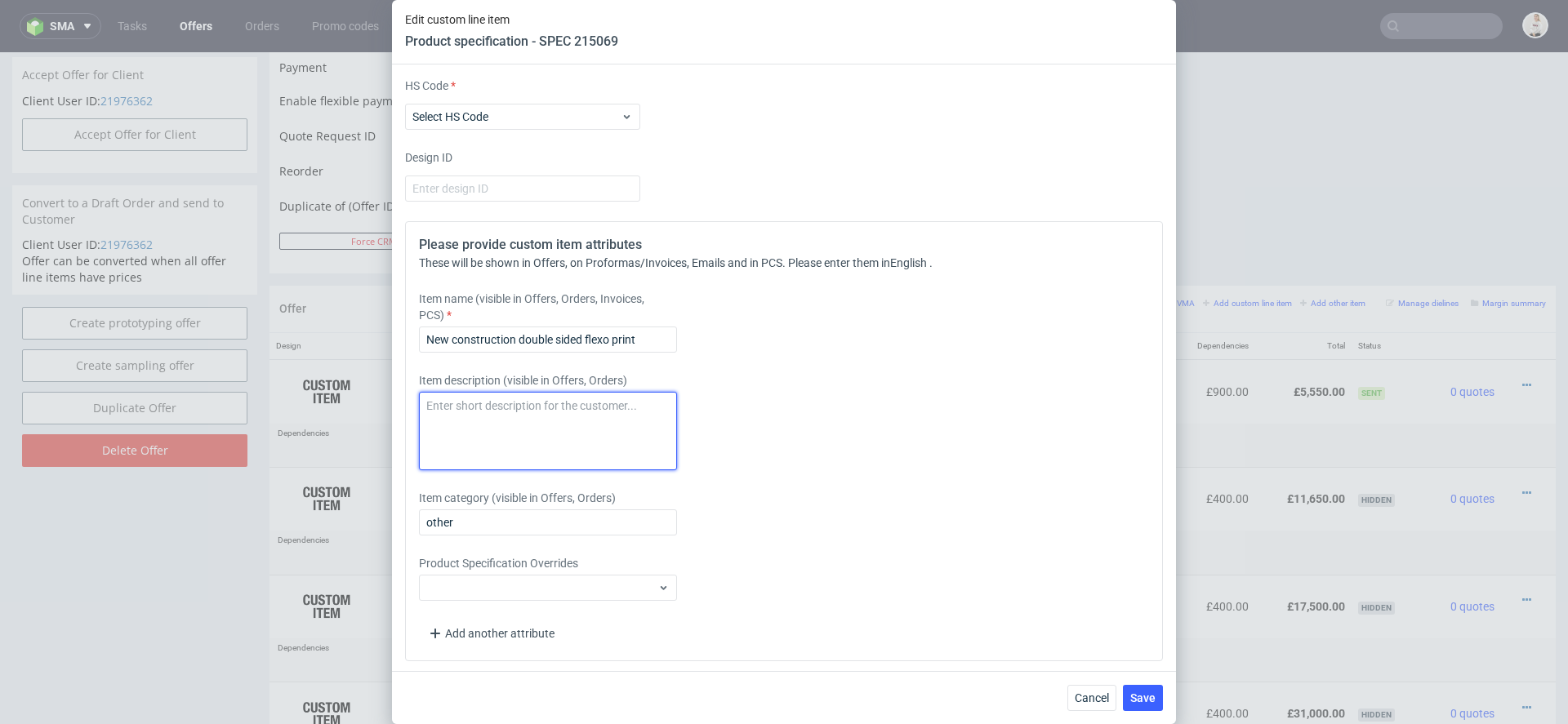
click at [540, 417] on textarea at bounding box center [548, 431] width 258 height 79
click at [871, 403] on div "Item description (visible in Offers, Orders)" at bounding box center [690, 421] width 542 height 98
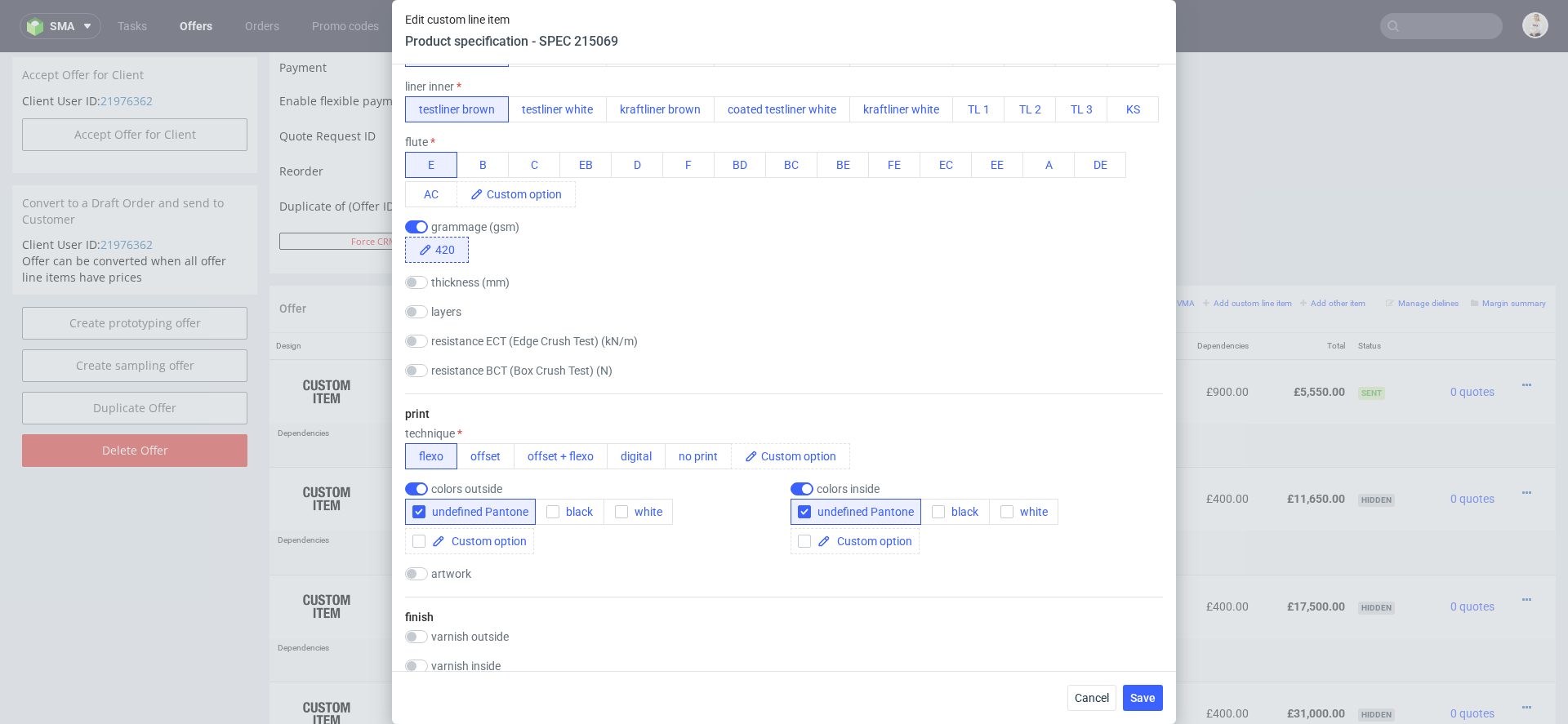
scroll to position [610, 0]
click at [1155, 697] on span "Save" at bounding box center [1143, 698] width 26 height 12
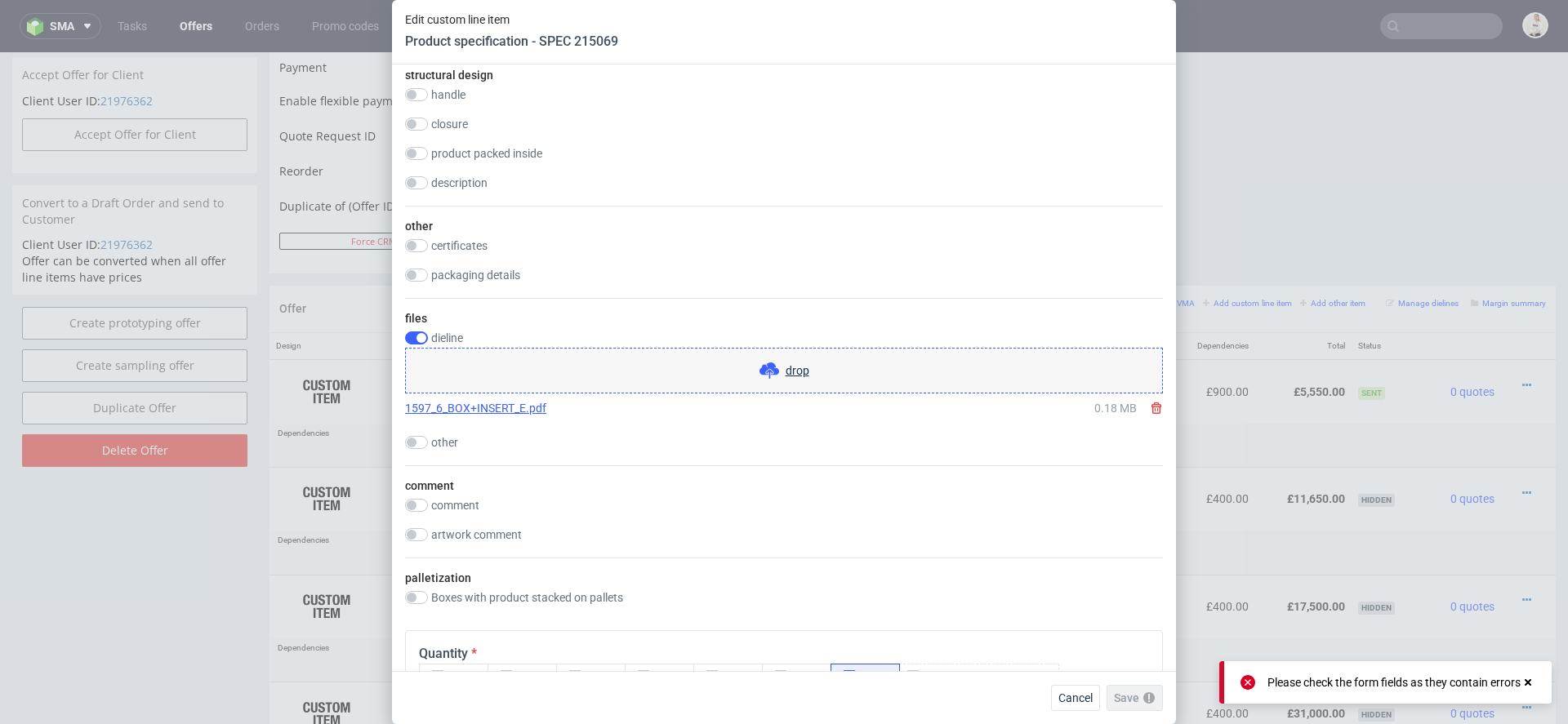
scroll to position [1764, 0]
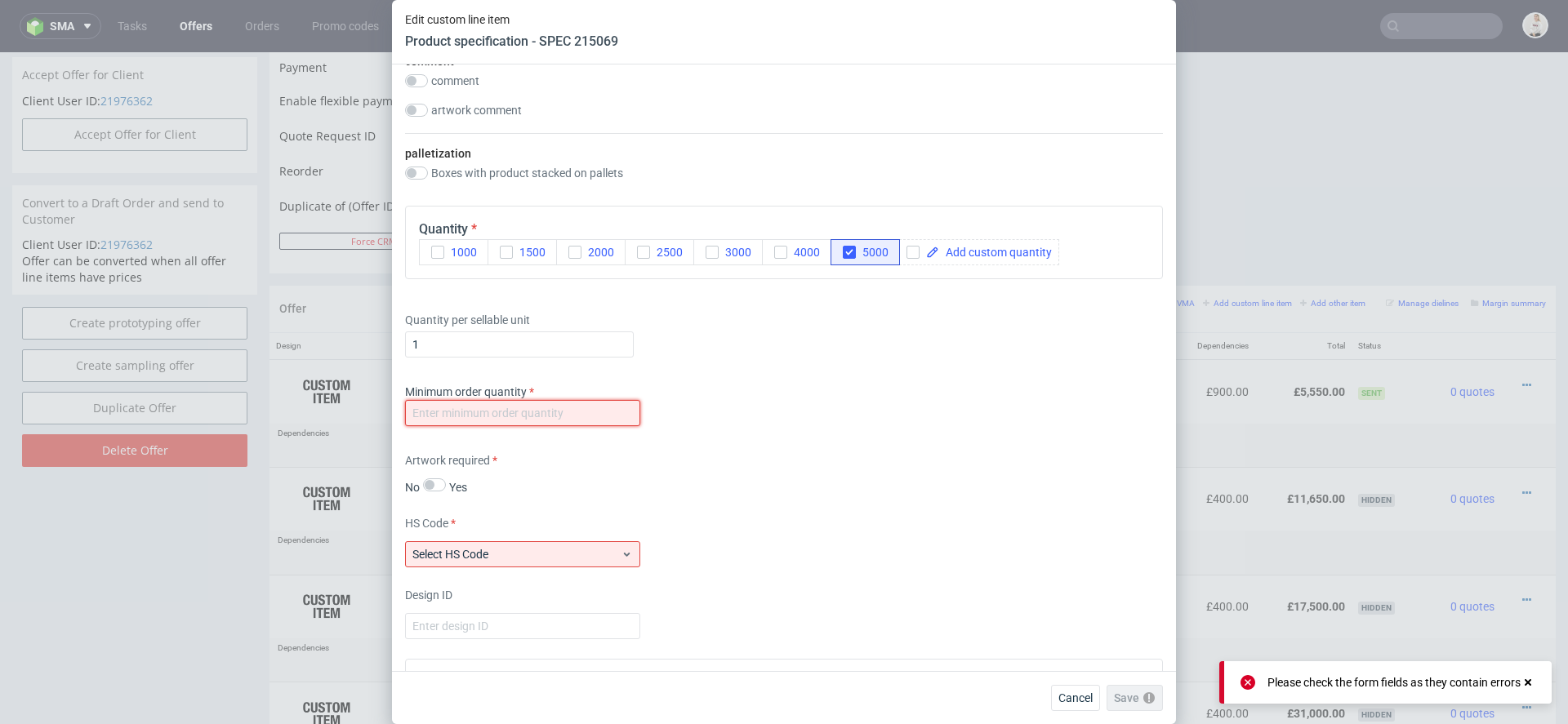
click at [576, 412] on input "number" at bounding box center [522, 413] width 236 height 27
type input "1"
click at [799, 492] on div "Artwork required No Yes" at bounding box center [784, 474] width 758 height 43
click at [511, 548] on span "Select HS Code" at bounding box center [515, 554] width 208 height 17
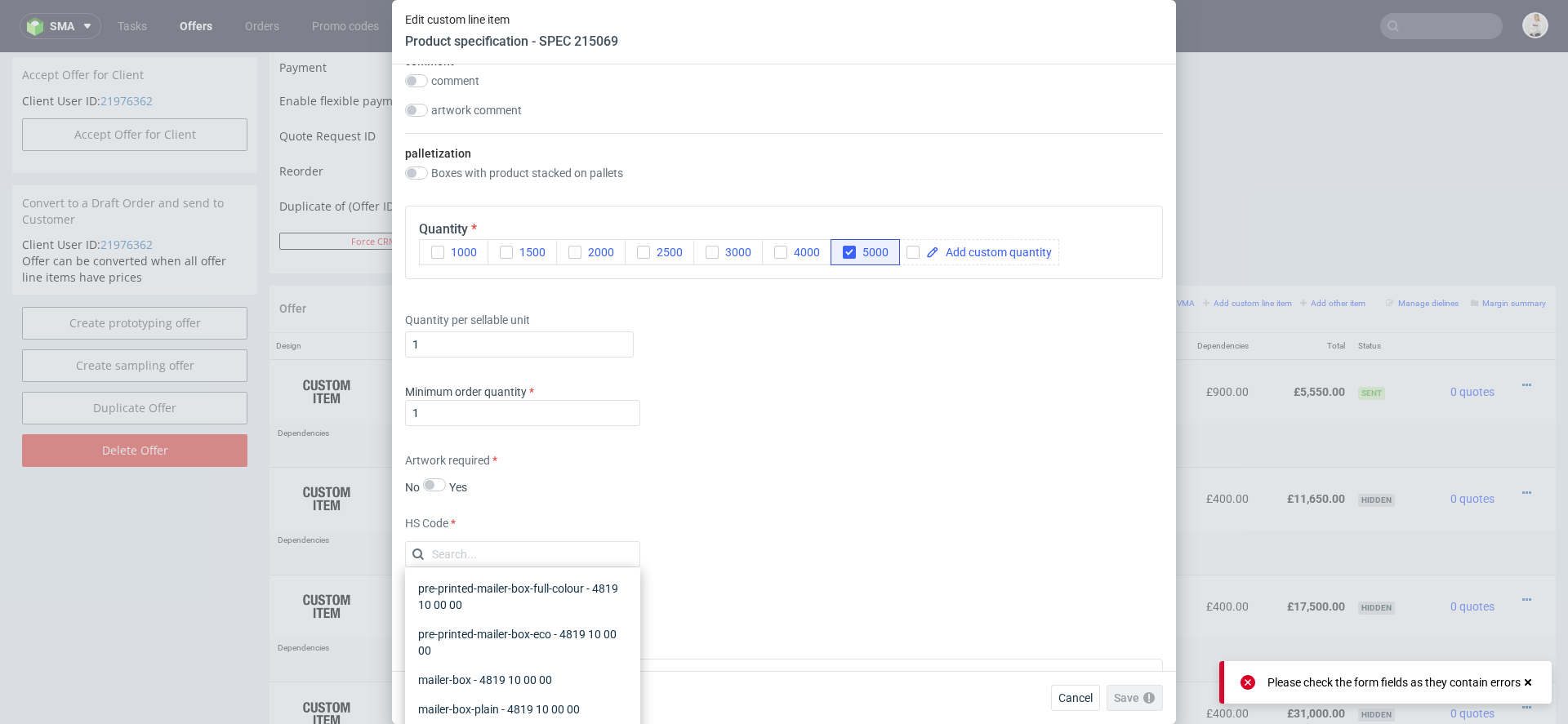
click at [527, 572] on div "pre-printed-mailer-box-full-colour - 4819 10 00 00 pre-printed-mailer-box-eco -…" at bounding box center [522, 690] width 236 height 245
click at [558, 587] on div "pre-printed-mailer-box-full-colour - 4819 10 00 00" at bounding box center [522, 597] width 222 height 45
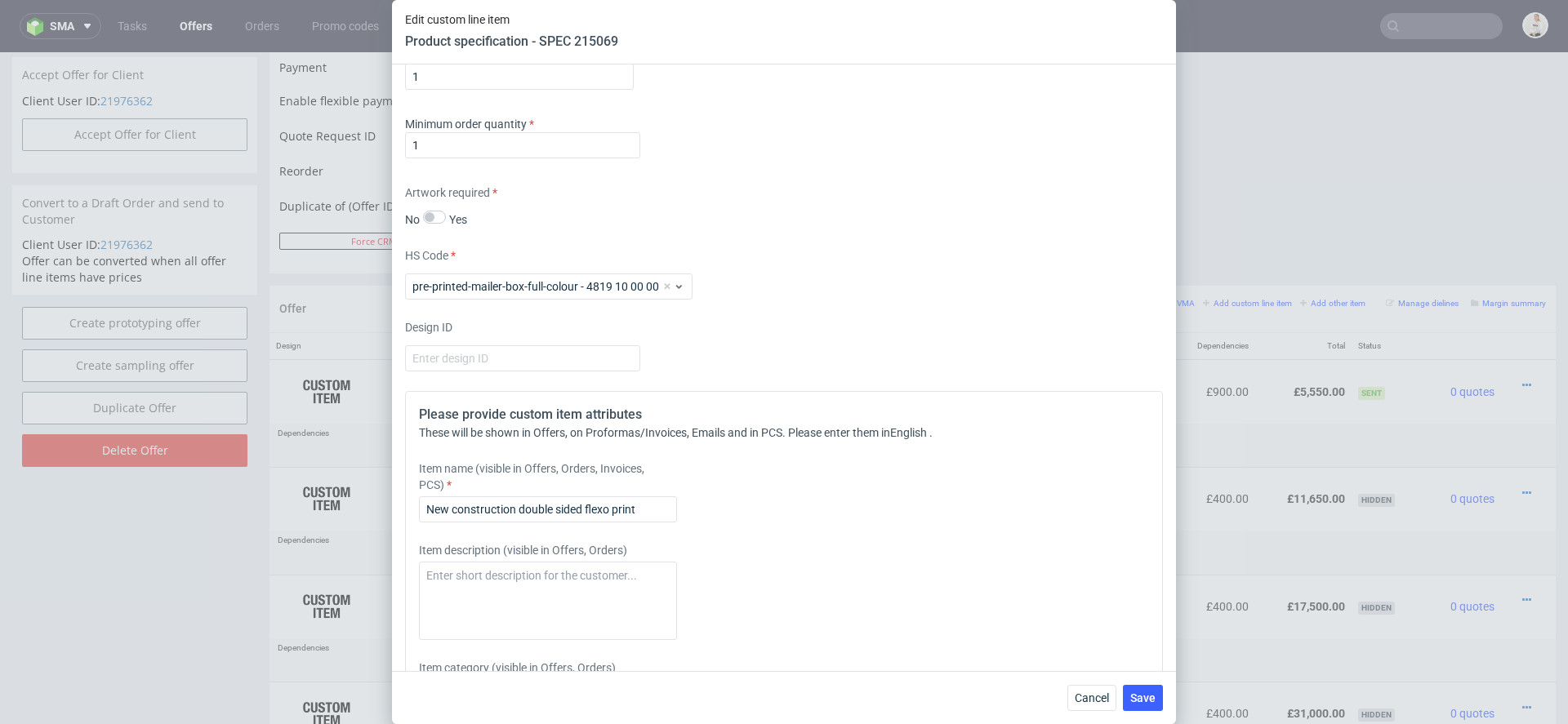
scroll to position [2203, 0]
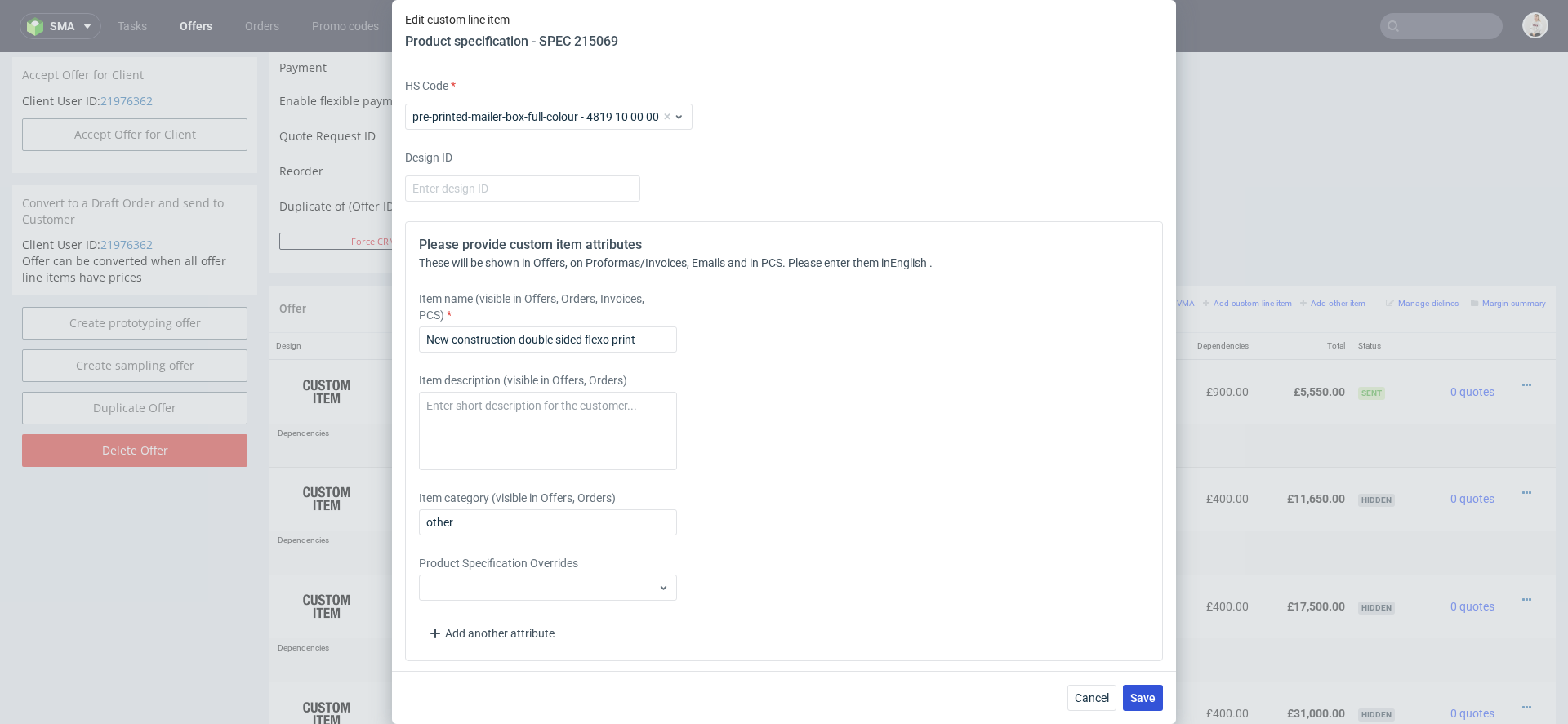
click at [1138, 698] on span "Save" at bounding box center [1143, 698] width 26 height 12
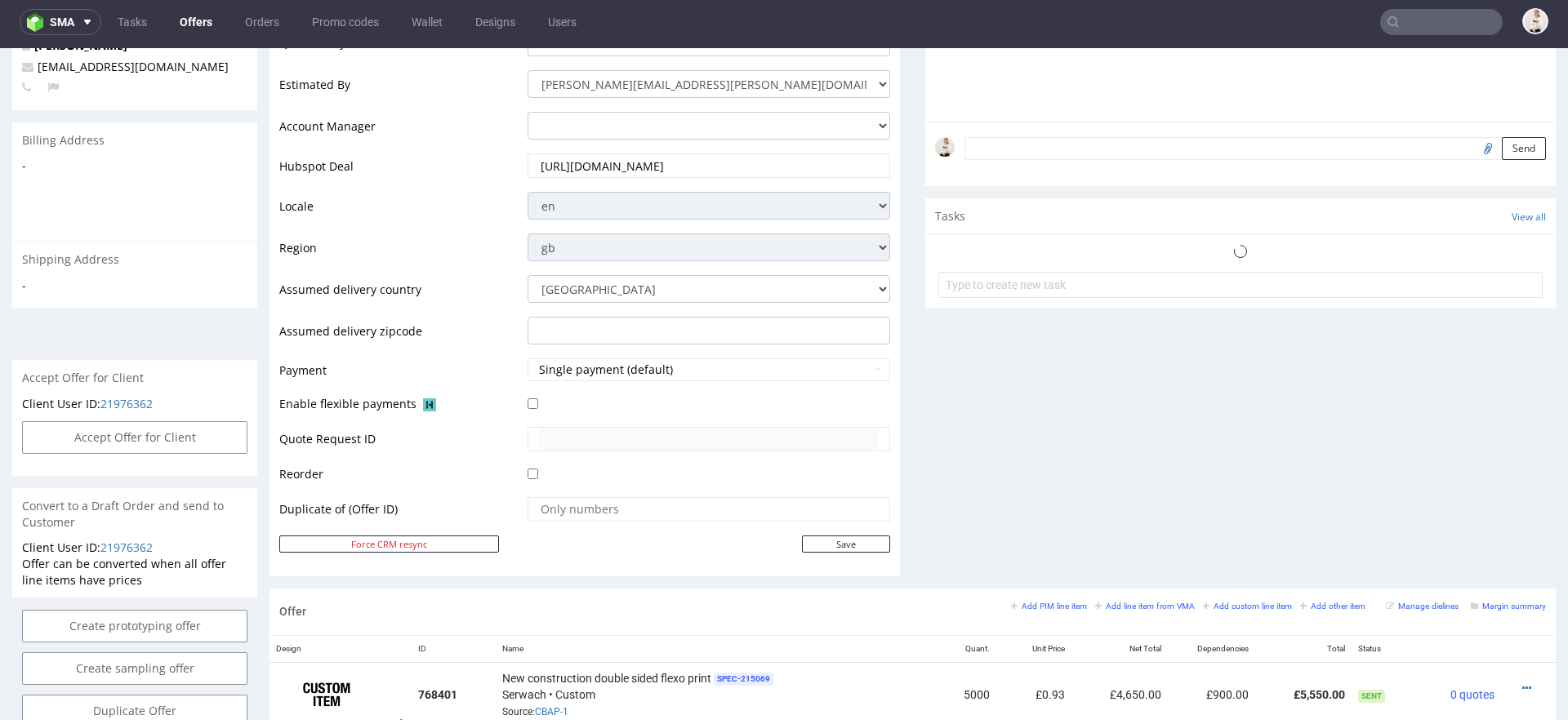
scroll to position [464, 0]
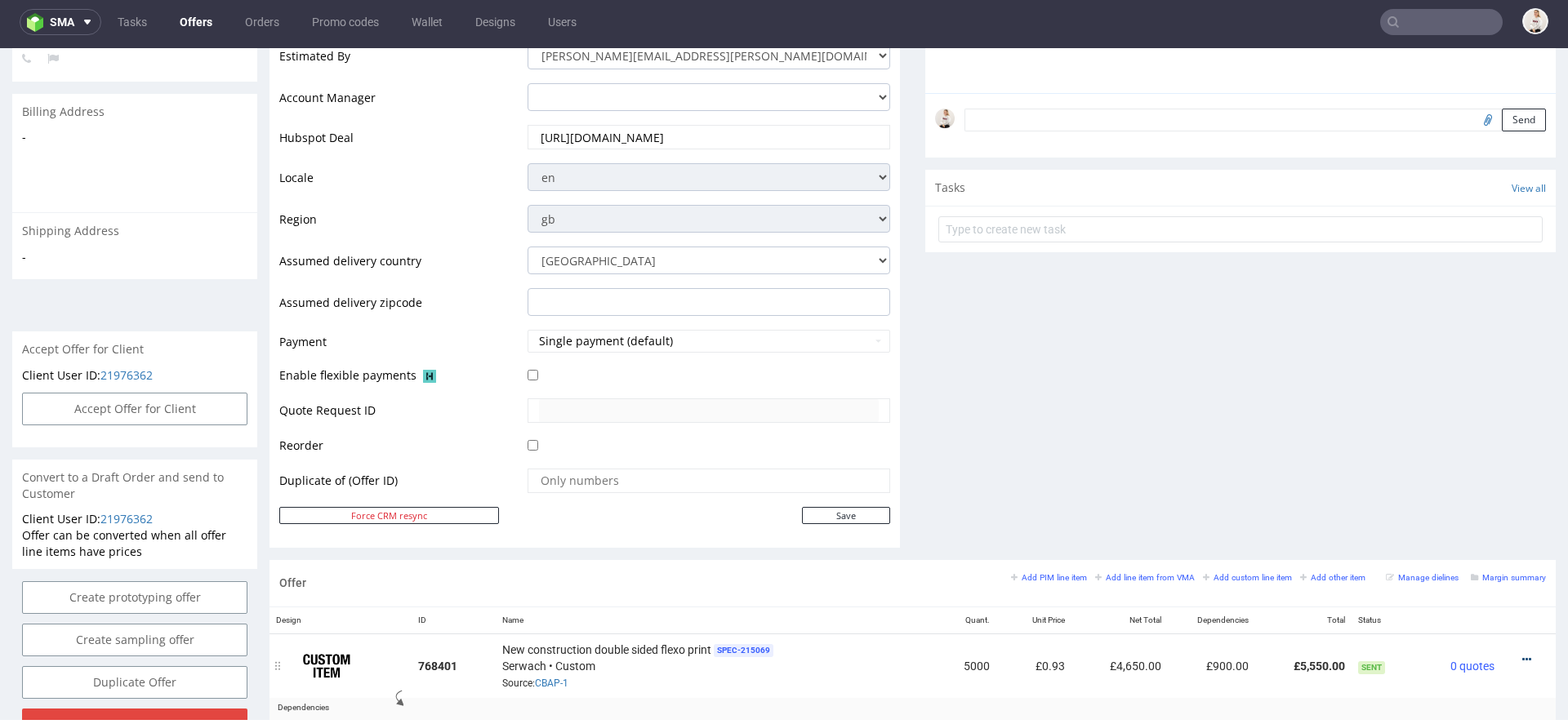
click at [1523, 654] on icon at bounding box center [1527, 660] width 9 height 12
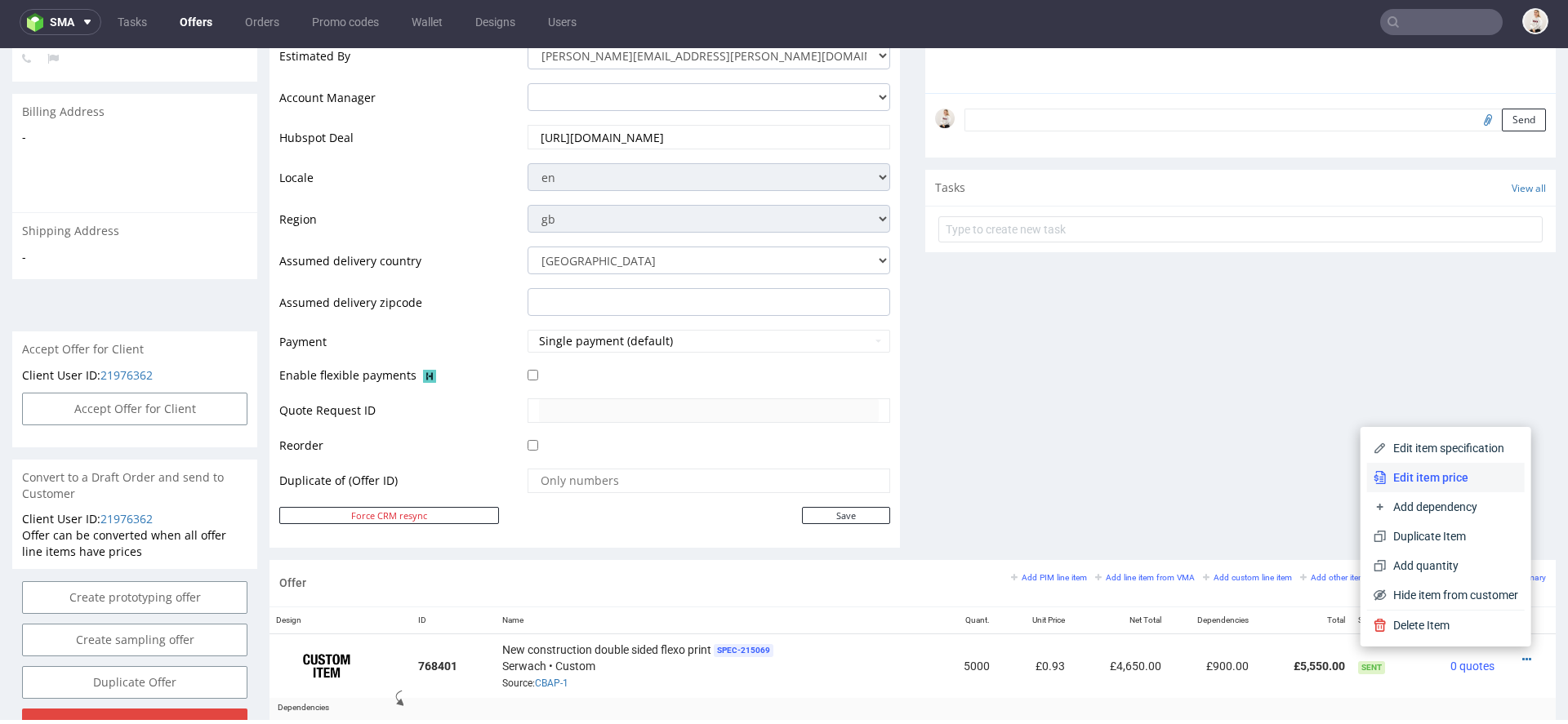
click at [1433, 477] on span "Edit item price" at bounding box center [1452, 477] width 131 height 17
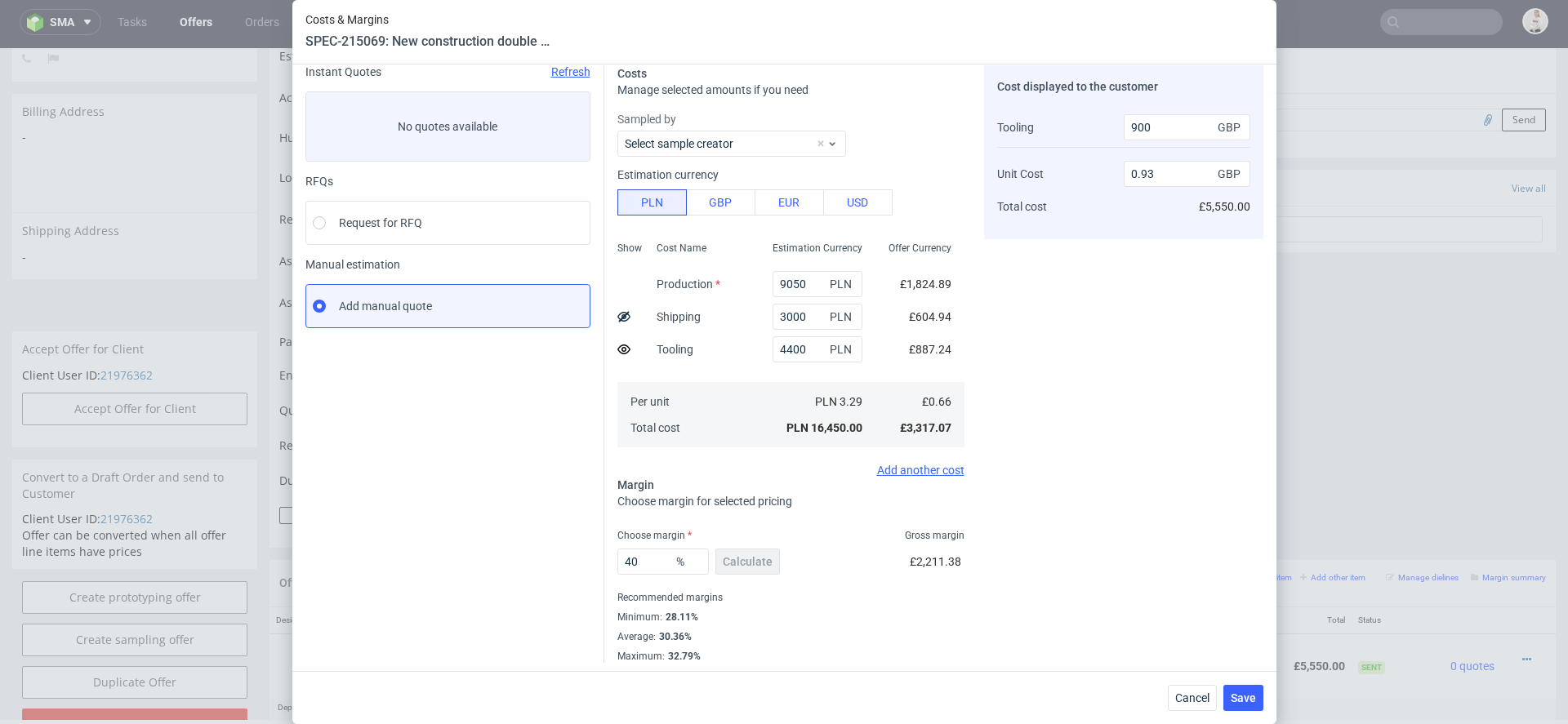
scroll to position [62, 0]
click at [1186, 696] on span "Cancel" at bounding box center [1192, 698] width 34 height 12
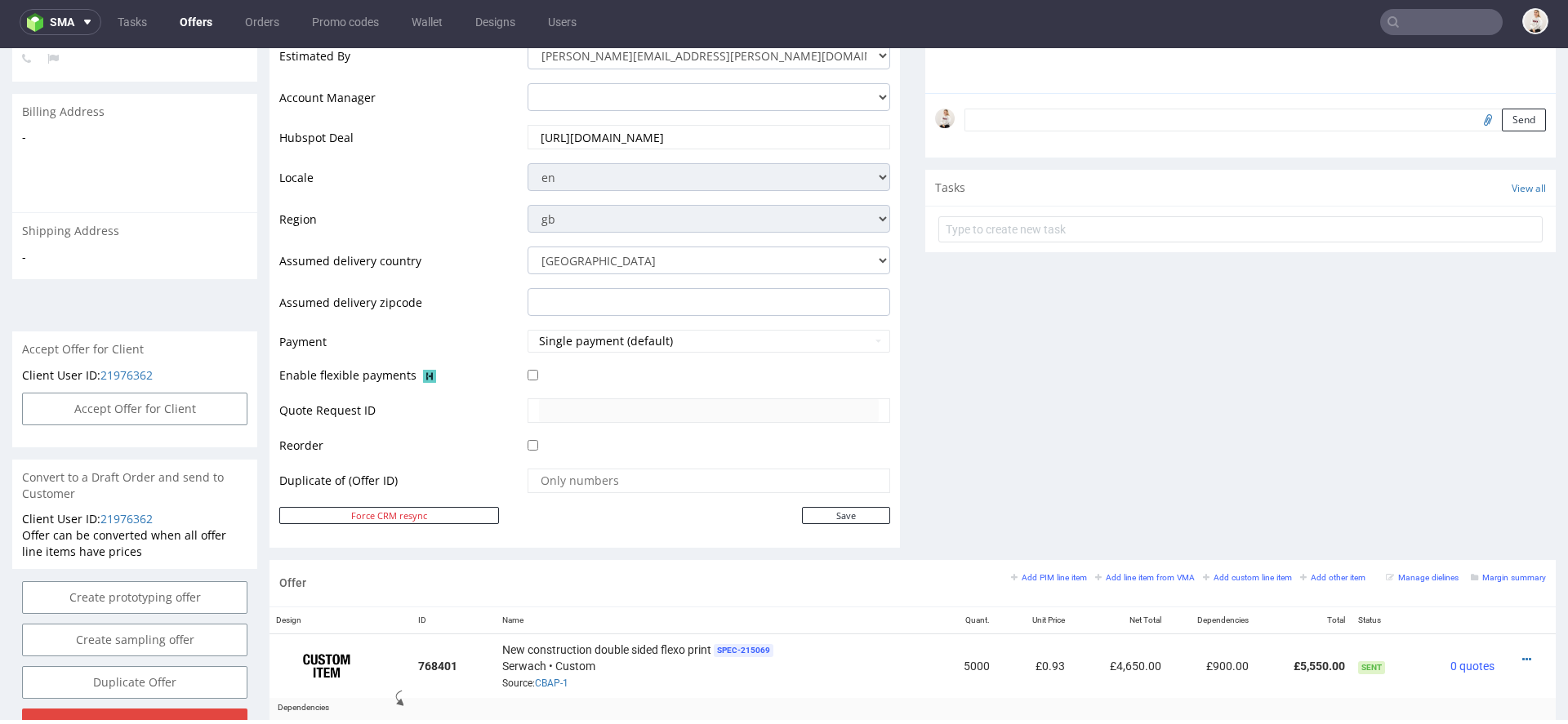
scroll to position [0, 0]
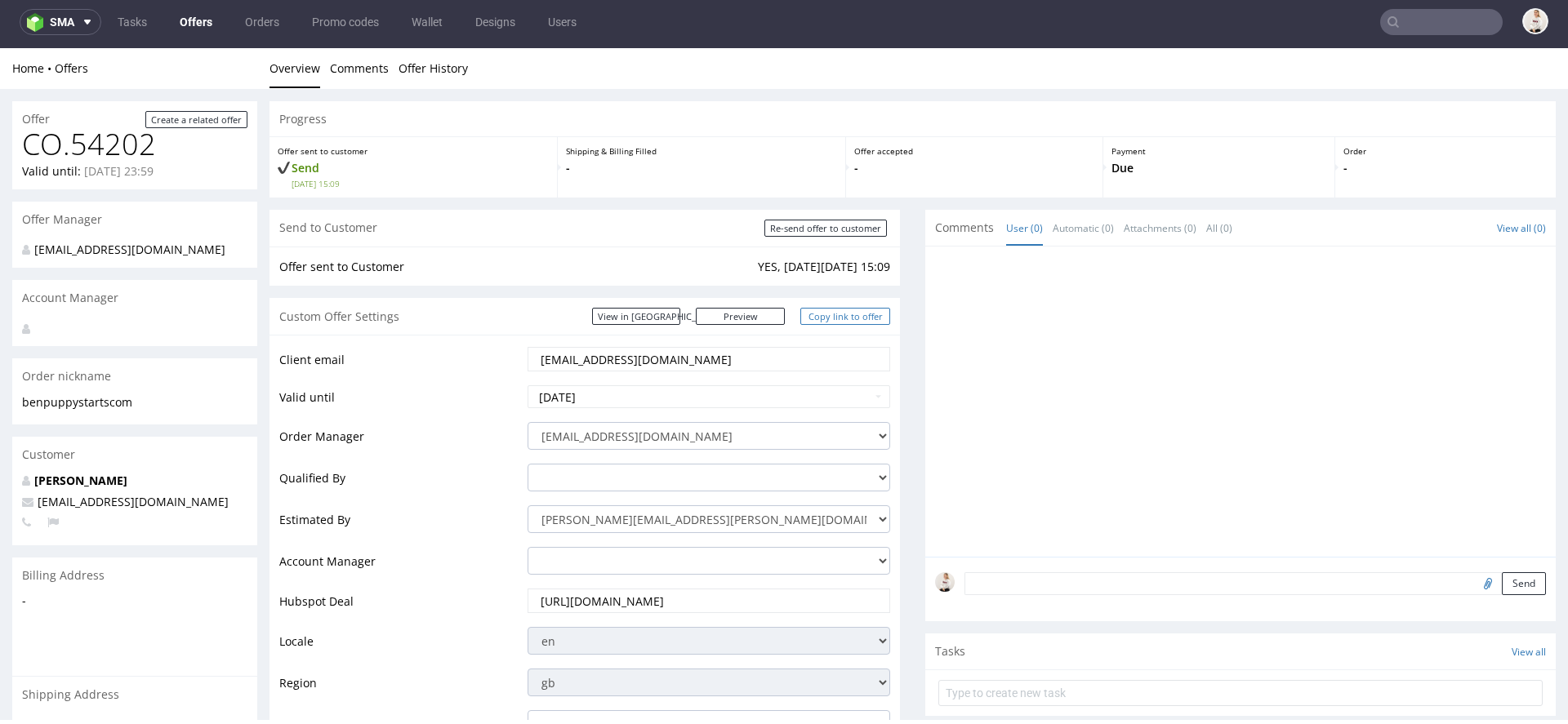
click at [874, 308] on link "Copy link to offer" at bounding box center [845, 315] width 90 height 17
click at [841, 313] on link "Copy link to offer" at bounding box center [845, 315] width 90 height 17
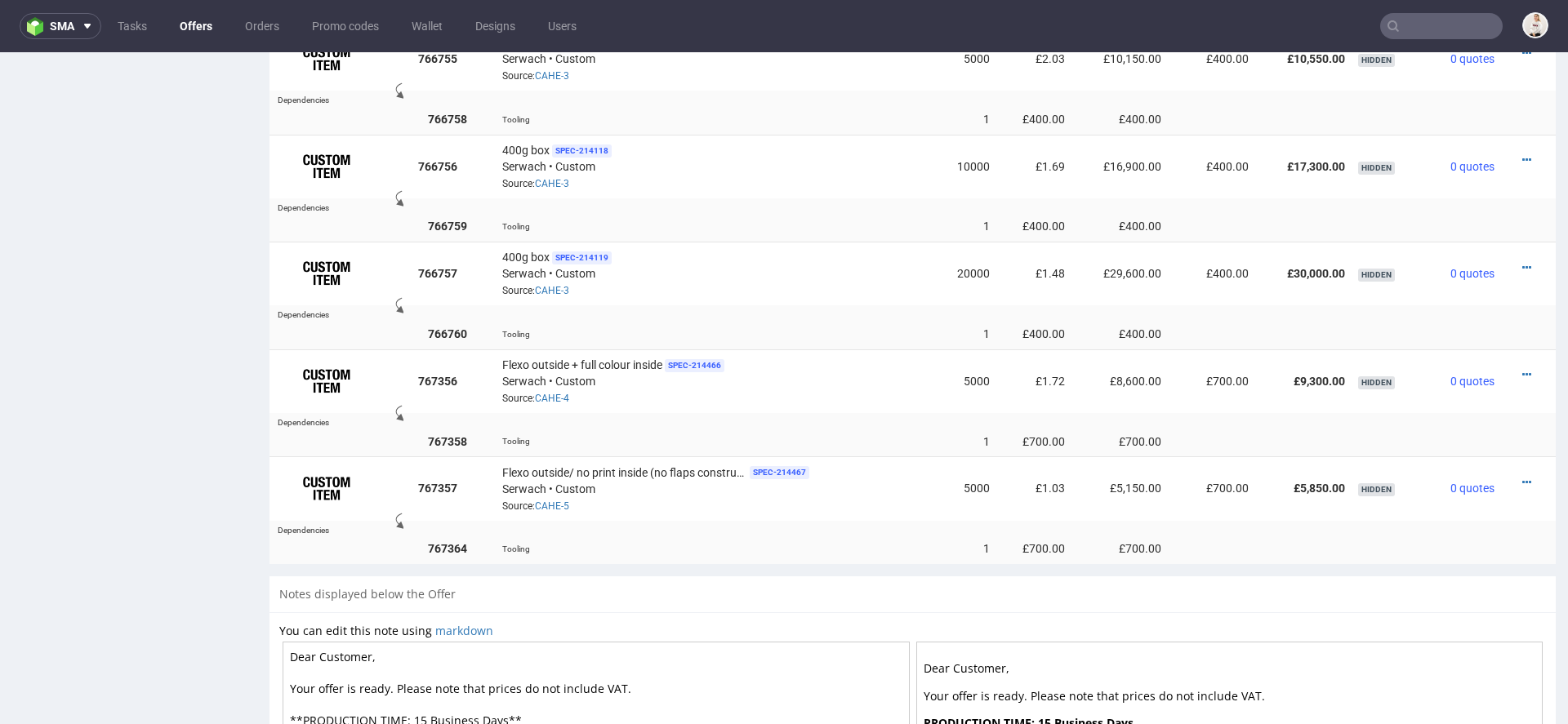
scroll to position [1507, 0]
click at [1523, 474] on icon at bounding box center [1527, 480] width 9 height 12
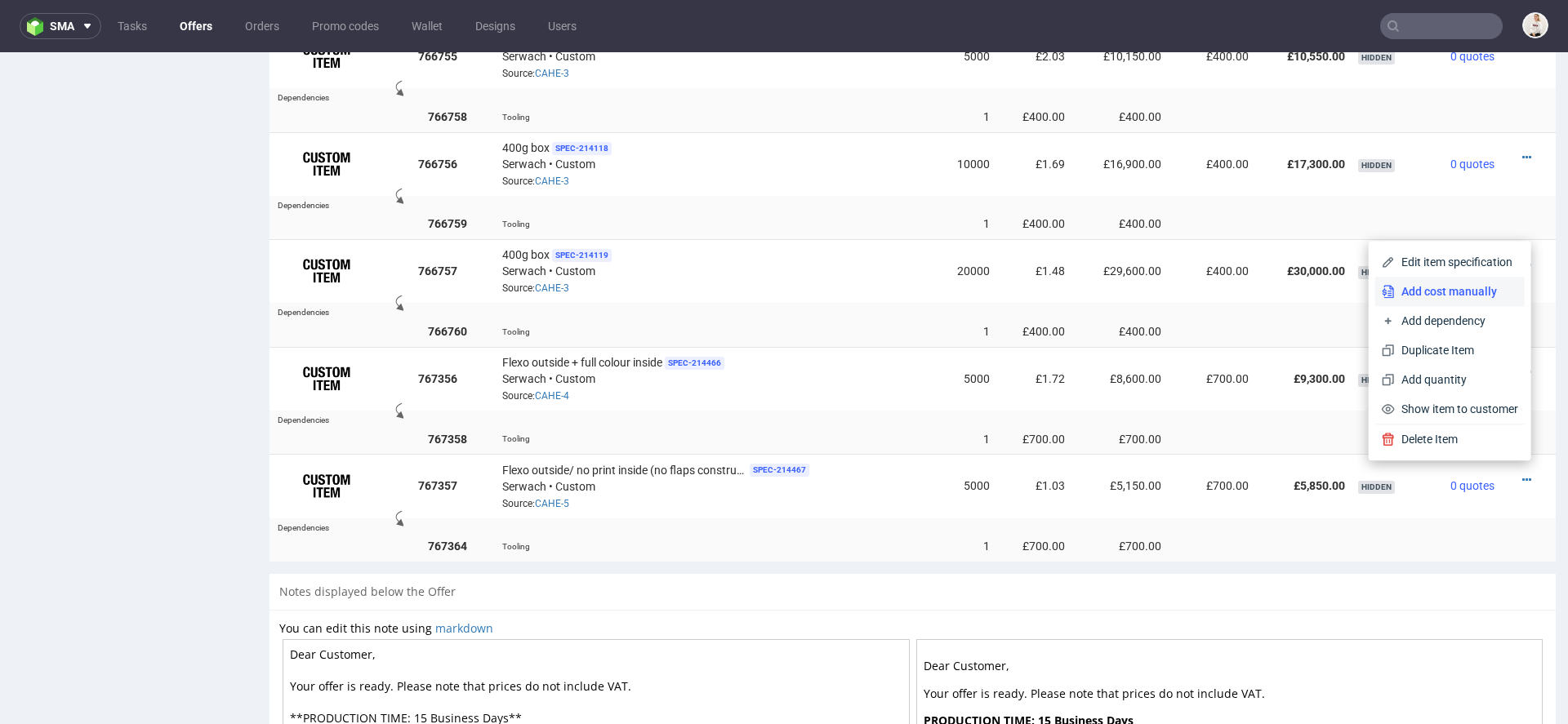
click at [1464, 291] on span "Add cost manually" at bounding box center [1456, 292] width 123 height 17
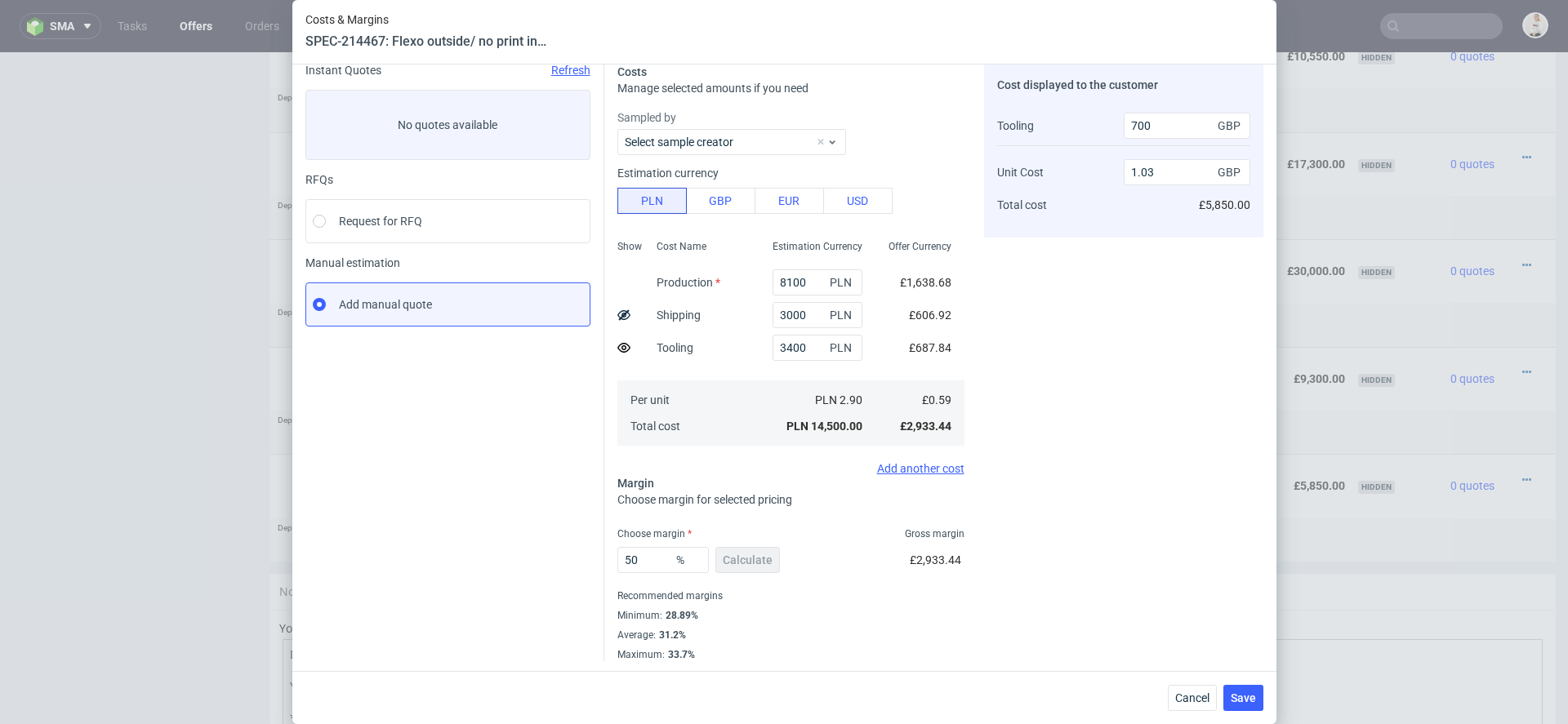
scroll to position [67, 0]
click at [1192, 686] on button "Cancel" at bounding box center [1193, 697] width 49 height 27
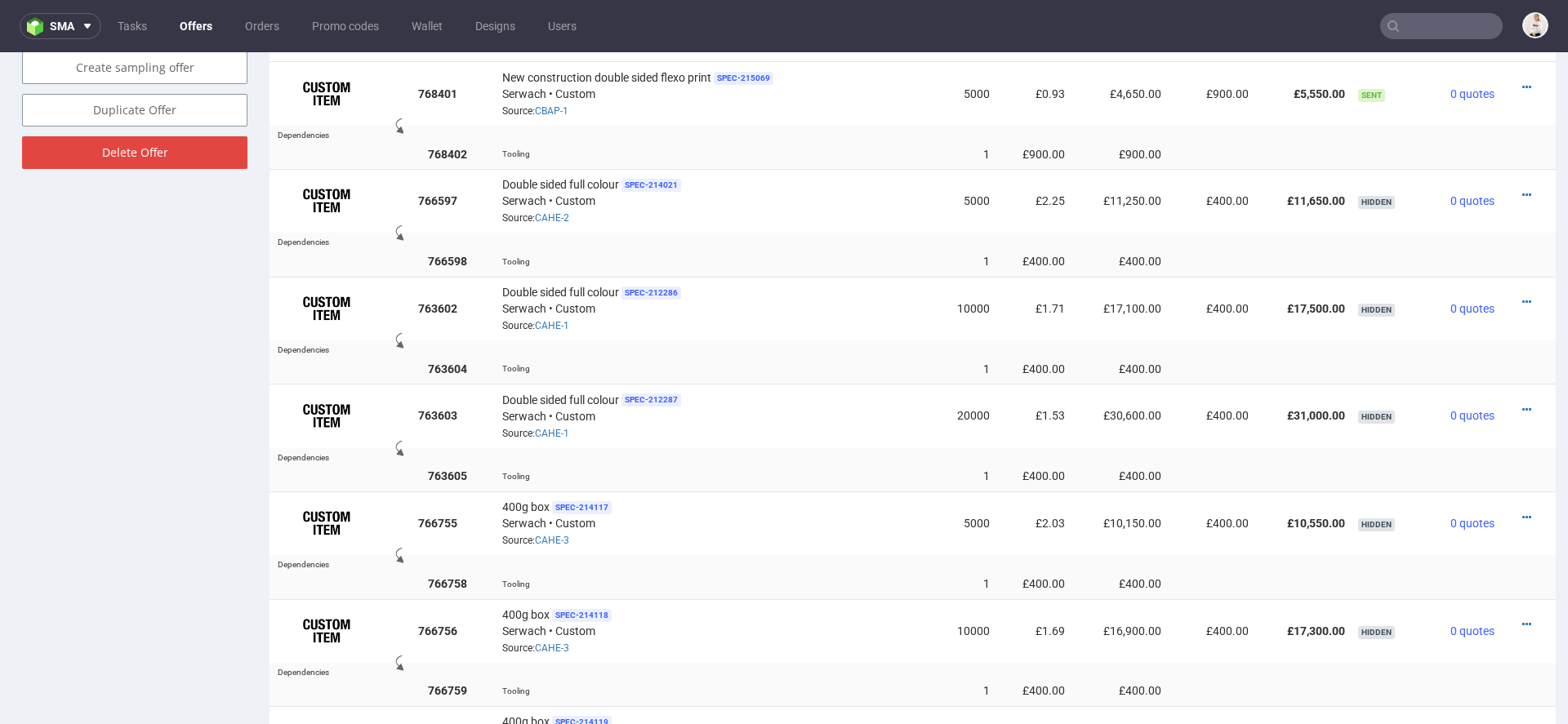
scroll to position [594, 0]
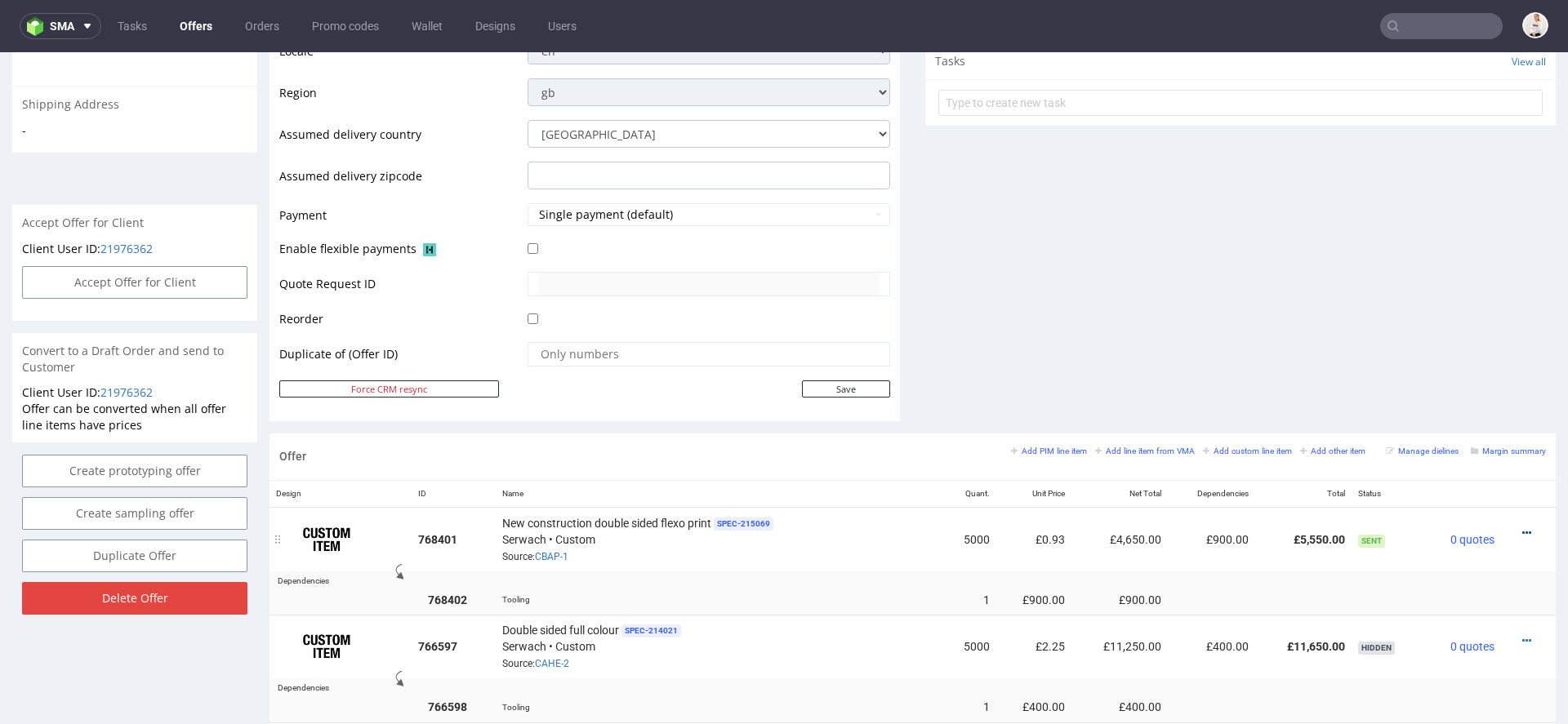
click at [1523, 527] on icon at bounding box center [1527, 533] width 9 height 12
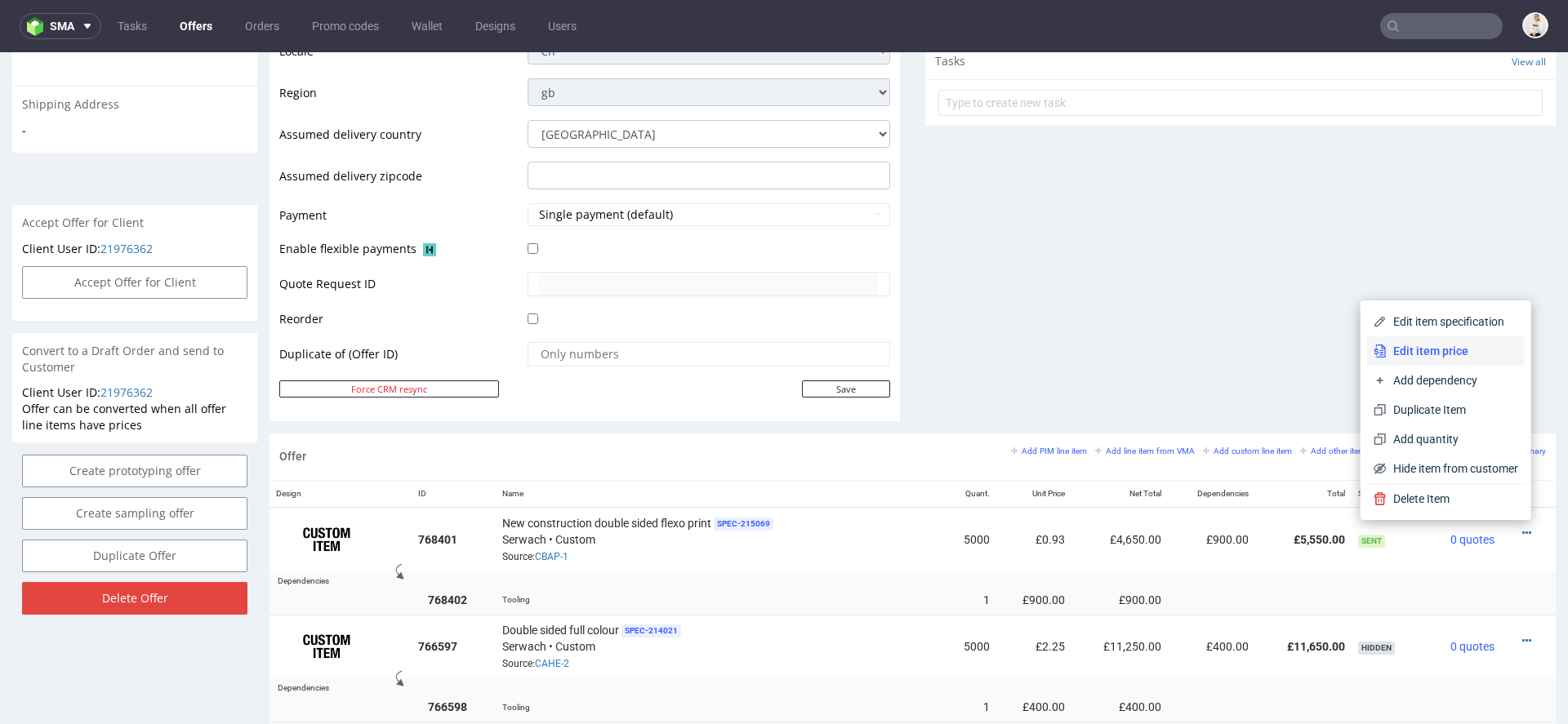
click at [1470, 359] on li "Edit item price" at bounding box center [1446, 351] width 158 height 30
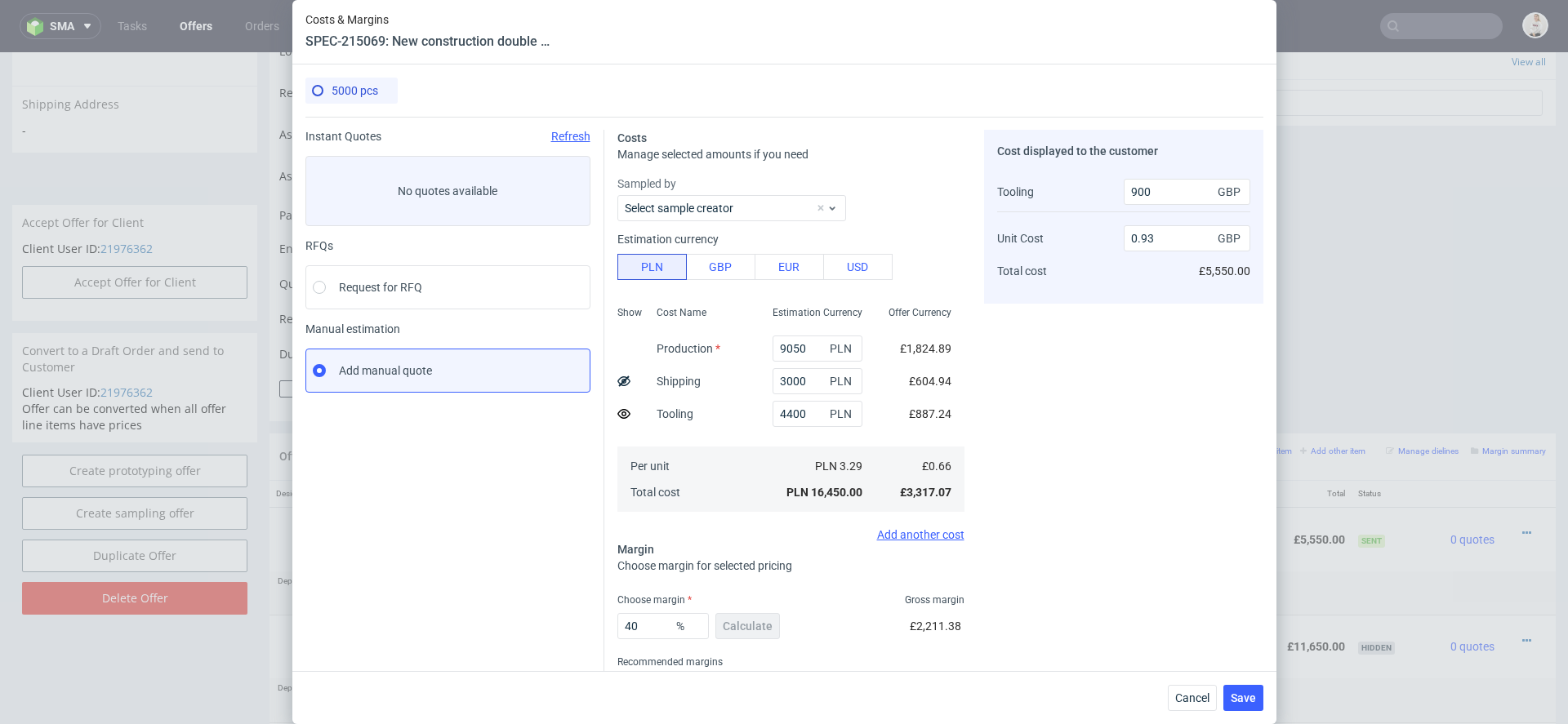
scroll to position [69, 0]
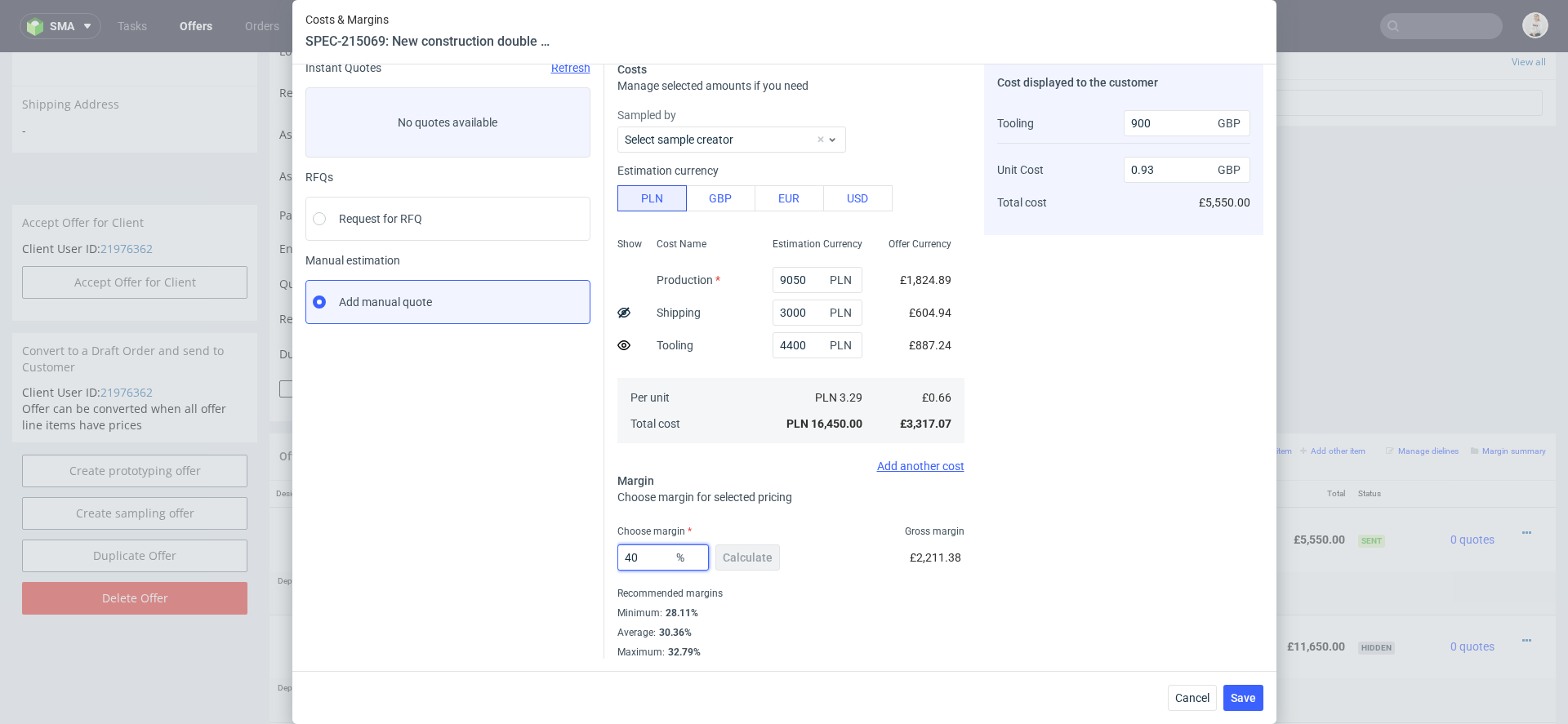
drag, startPoint x: 639, startPoint y: 559, endPoint x: 577, endPoint y: 557, distance: 62.0
click at [587, 559] on div "Instant Quotes Refresh No quotes available RFQs Request for RFQ Manual estimati…" at bounding box center [784, 354] width 958 height 611
type input "50"
type input "1.15"
type input "50"
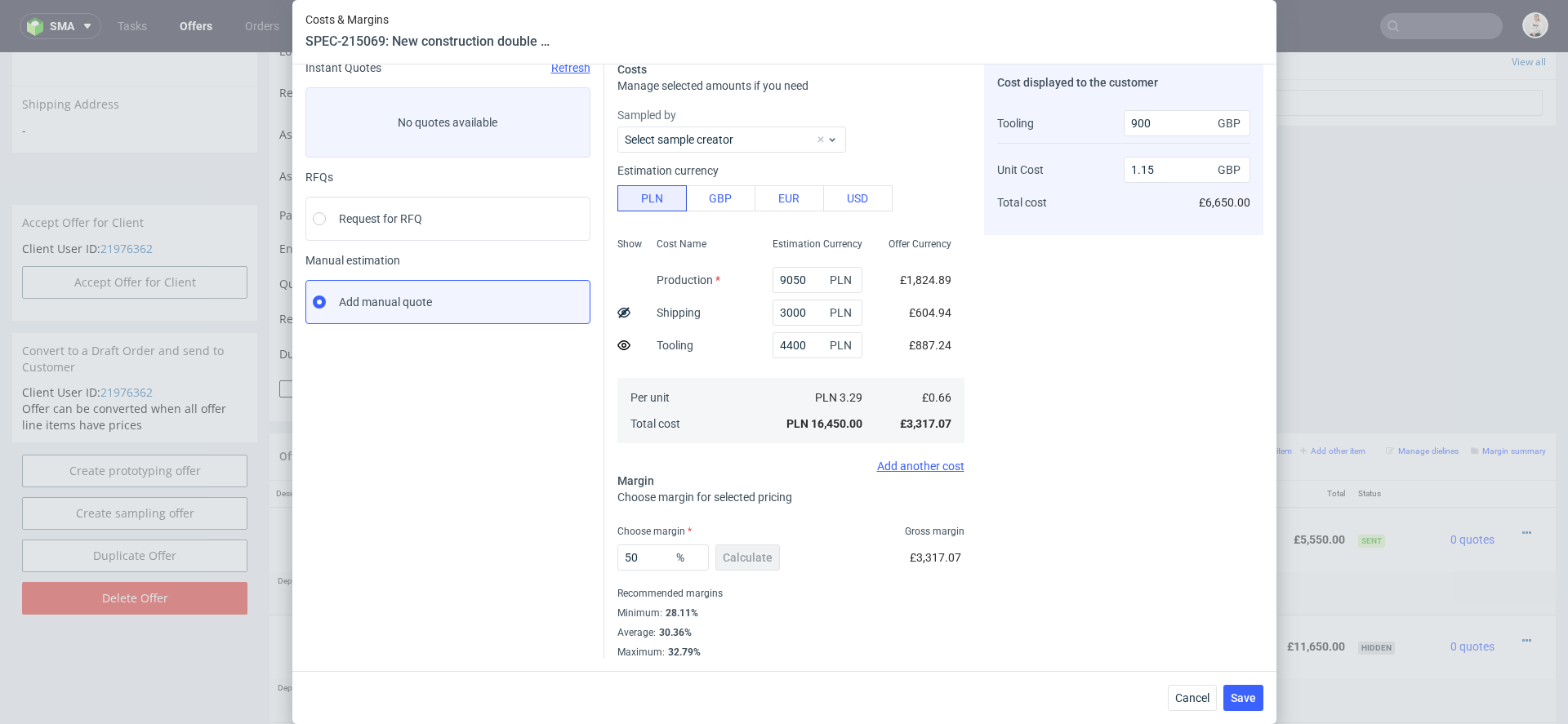
click at [1026, 660] on div "5000 pcs Instant Quotes Refresh No quotes available RFQs Request for RFQ Manual…" at bounding box center [784, 367] width 984 height 607
click at [1236, 706] on button "Save" at bounding box center [1243, 697] width 40 height 27
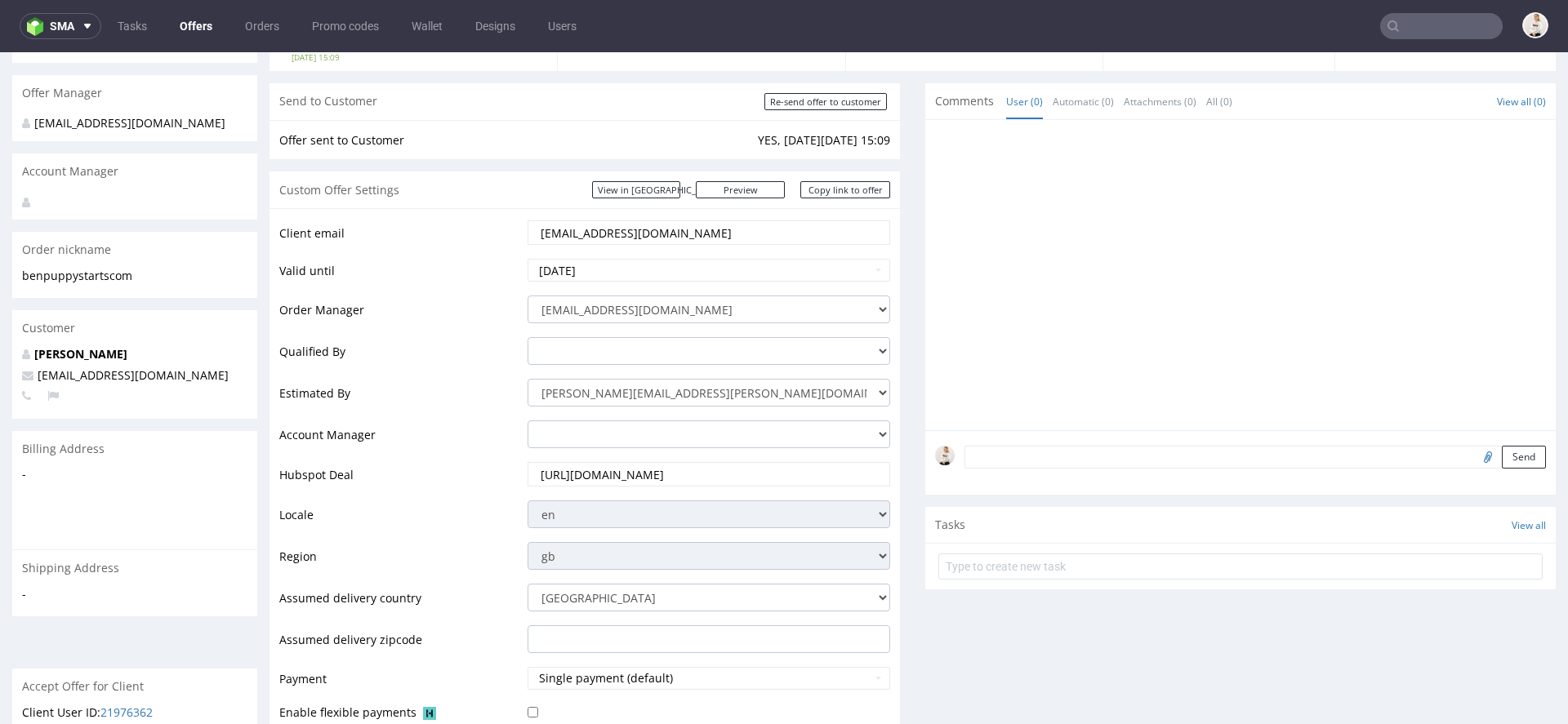
scroll to position [16, 0]
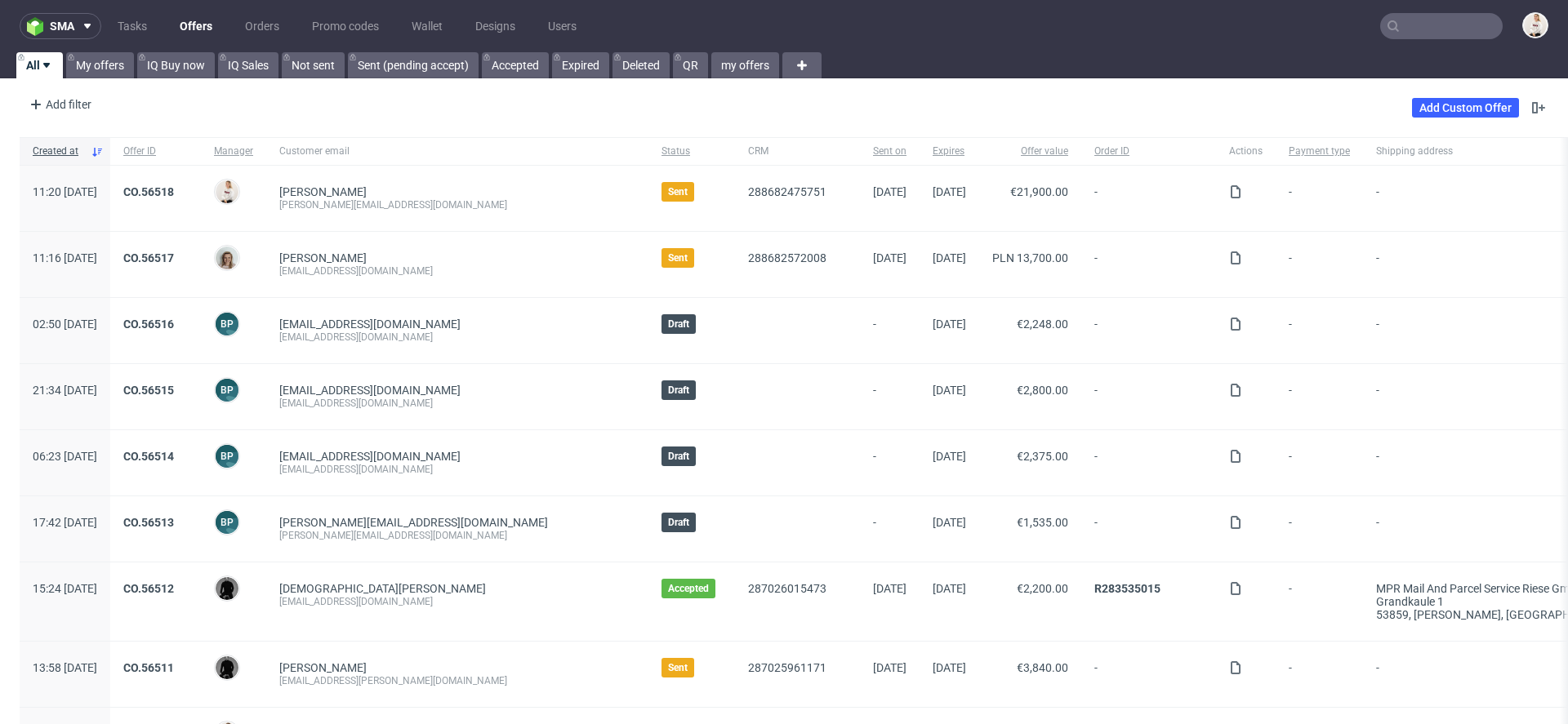
click at [1391, 29] on input "text" at bounding box center [1441, 26] width 122 height 27
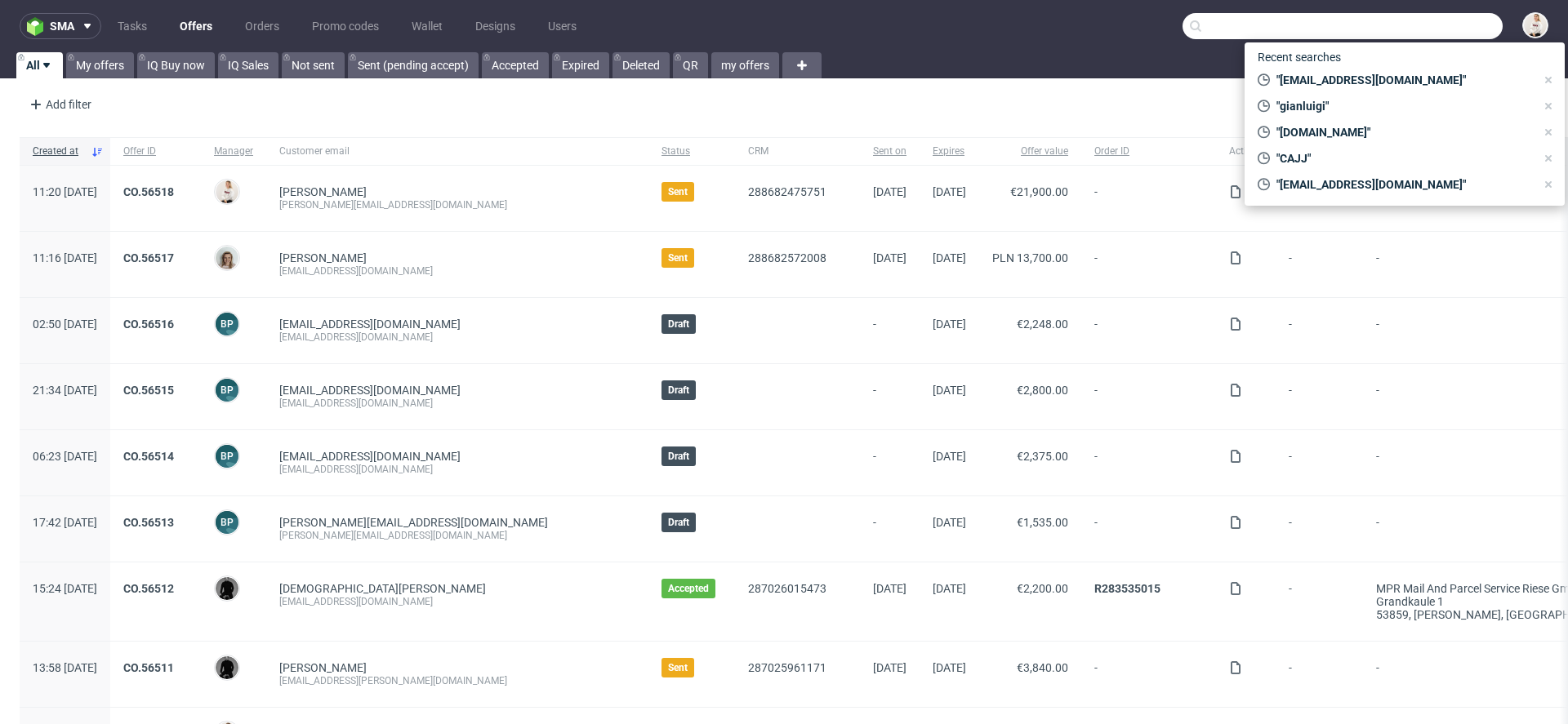
paste input "[PERSON_NAME][EMAIL_ADDRESS][DOMAIN_NAME]"
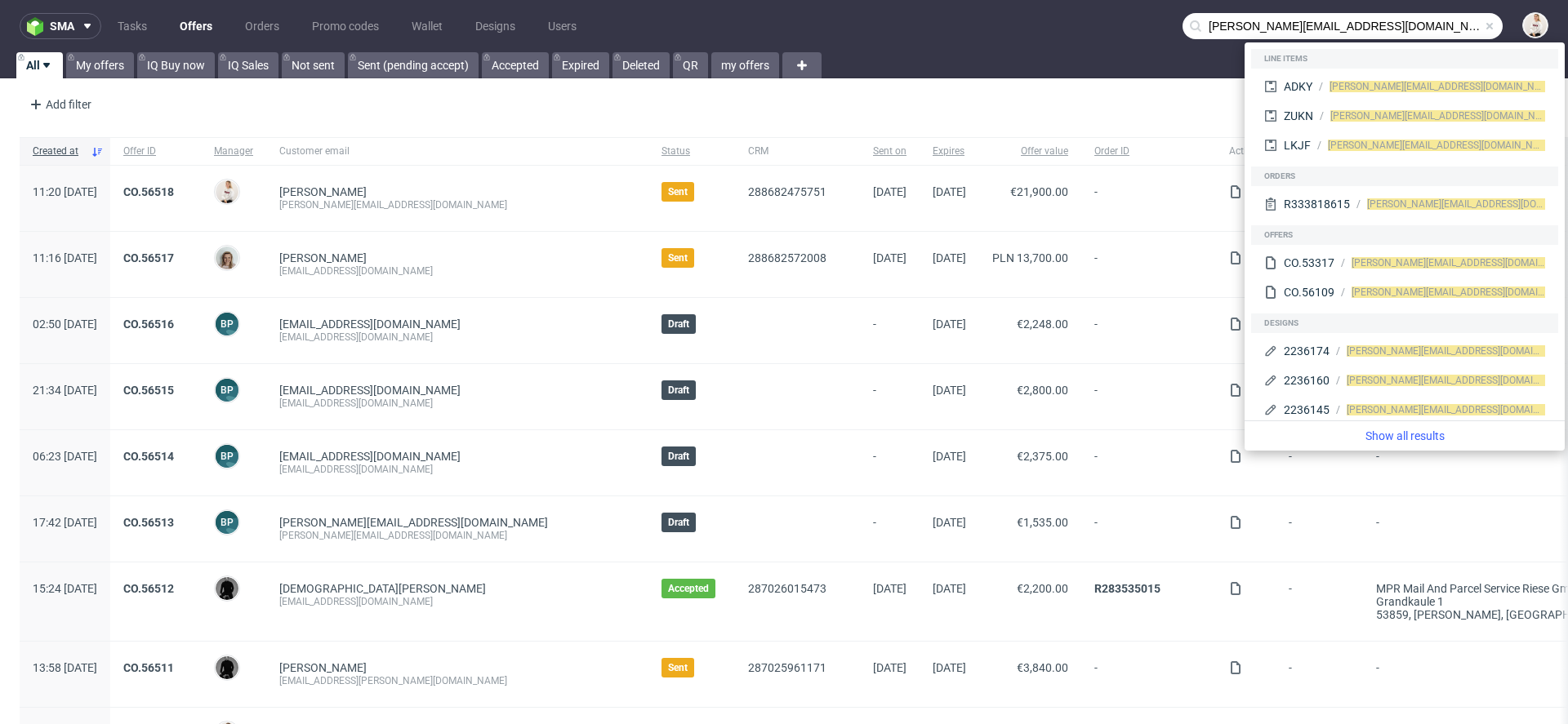
drag, startPoint x: 1232, startPoint y: 29, endPoint x: 937, endPoint y: 24, distance: 295.0
click at [937, 24] on nav "sma Tasks Offers Orders Promo codes Wallet Designs Users [PERSON_NAME][EMAIL_AD…" at bounding box center [784, 26] width 1568 height 52
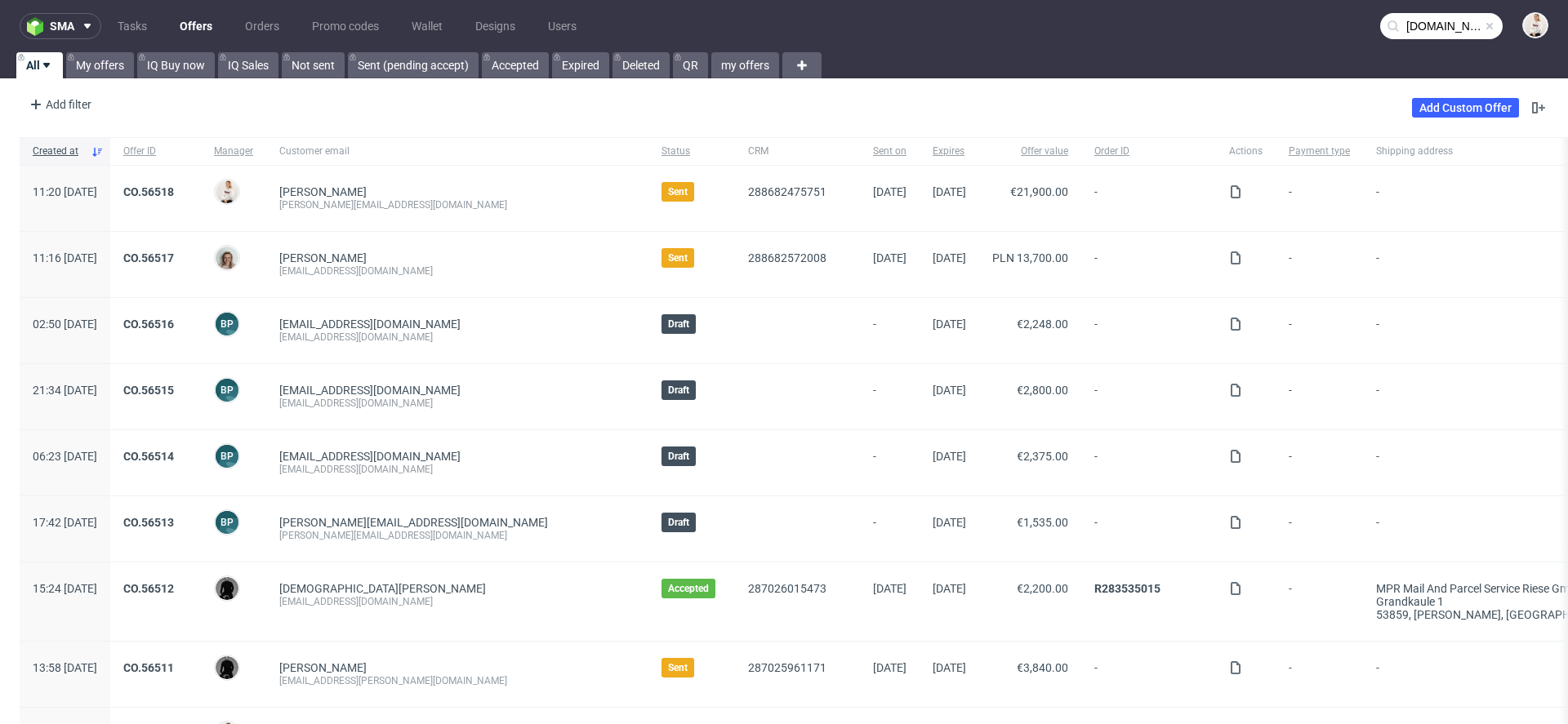
type input "[DOMAIN_NAME]"
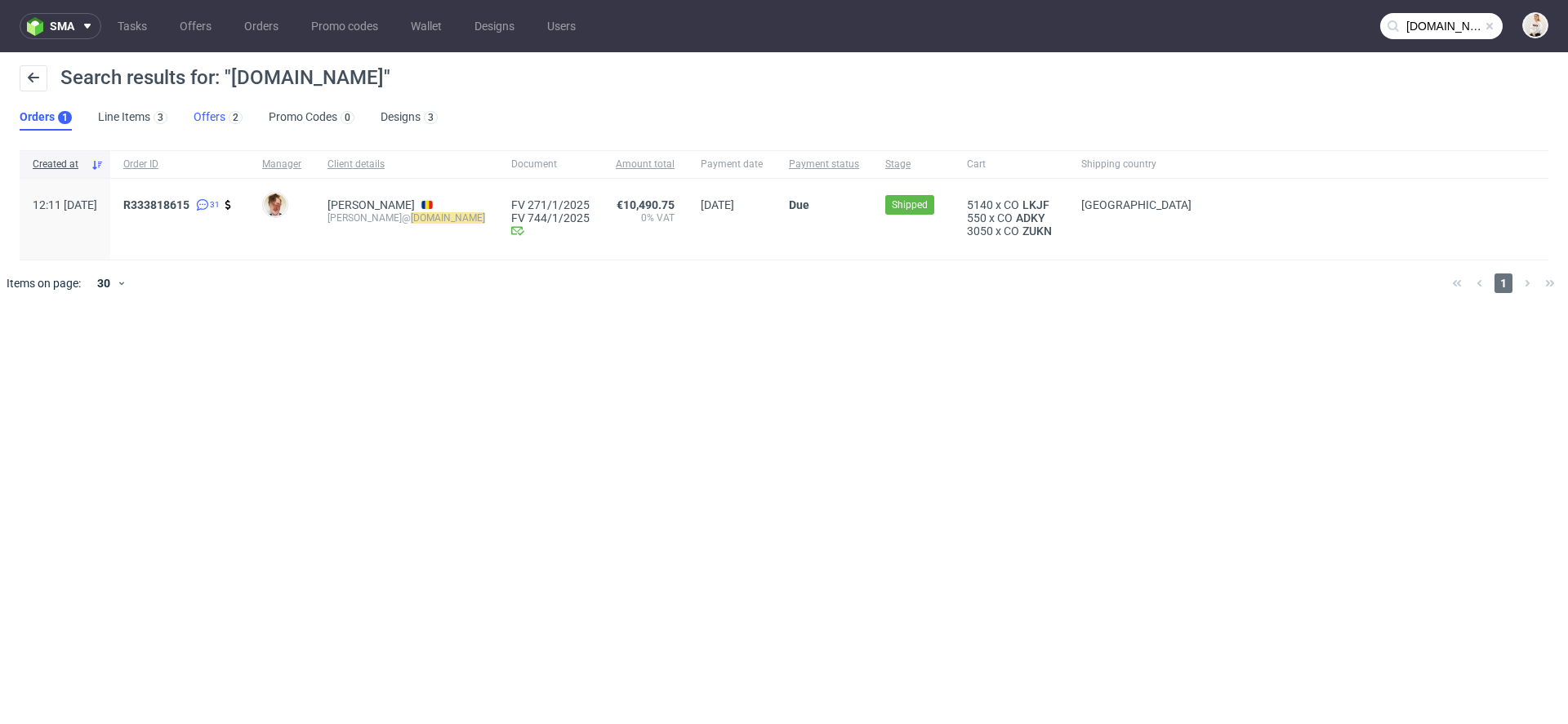
click at [208, 113] on link "Offers 2" at bounding box center [218, 117] width 49 height 27
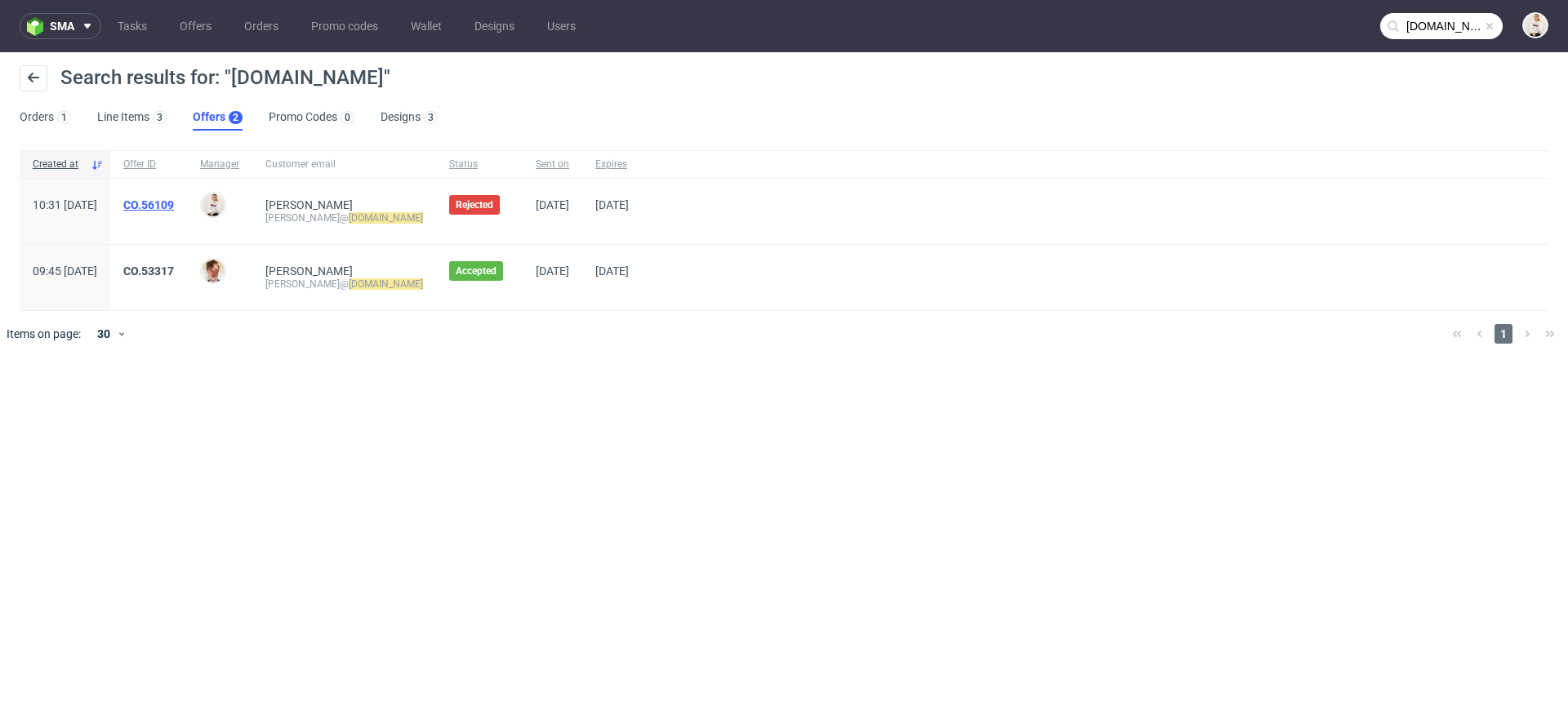
click at [173, 206] on link "CO.56109" at bounding box center [148, 204] width 50 height 13
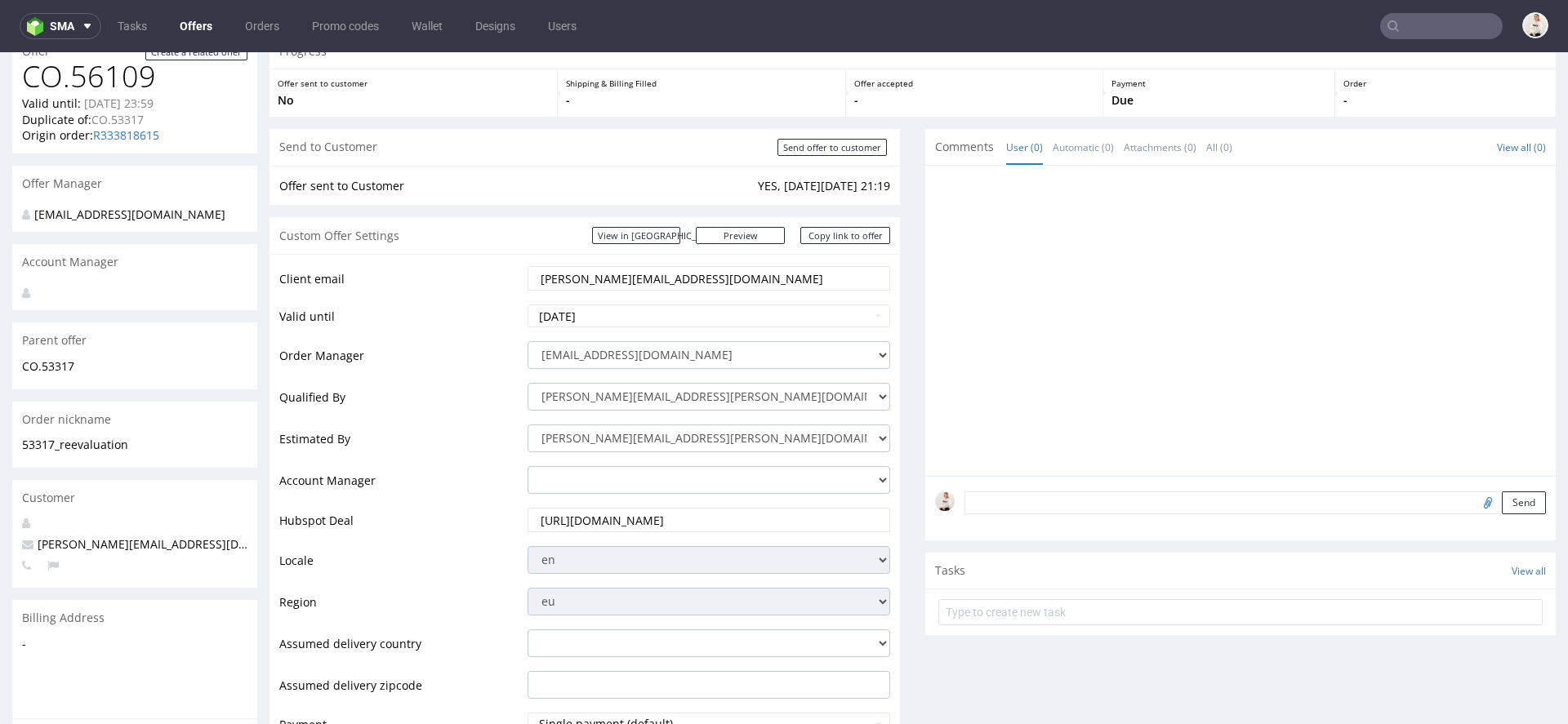
scroll to position [65, 0]
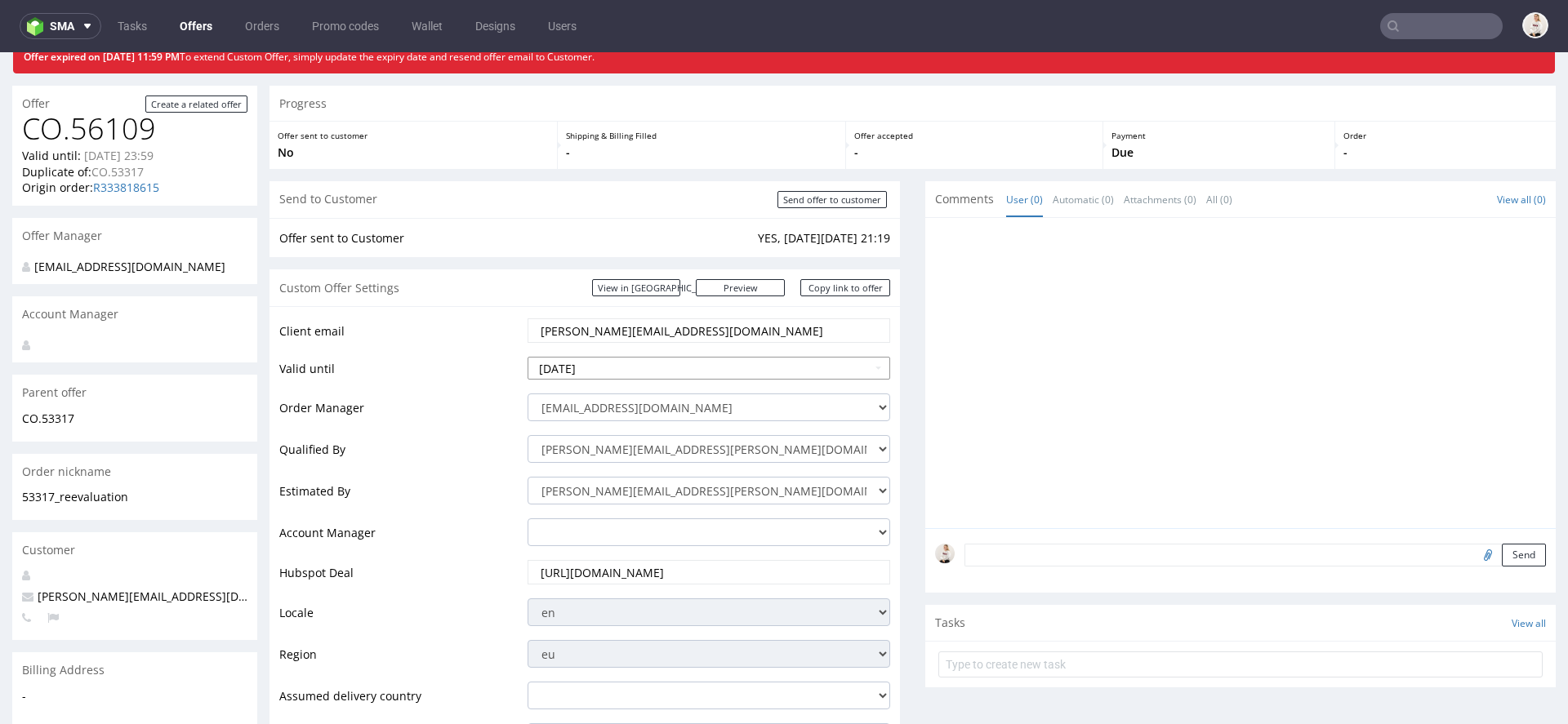
click at [687, 367] on input "[DATE]" at bounding box center [709, 367] width 363 height 23
click at [693, 295] on td "23" at bounding box center [690, 294] width 25 height 25
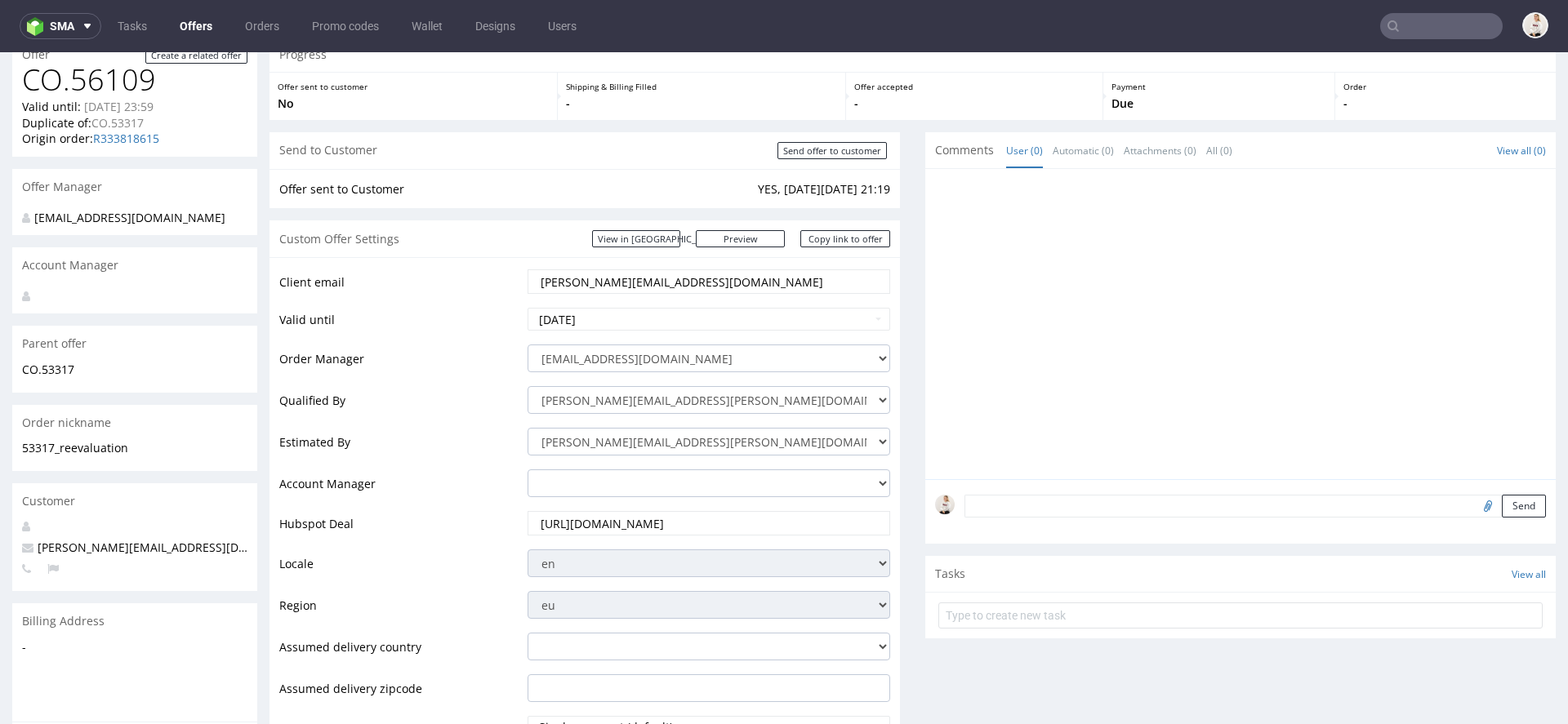
scroll to position [115, 0]
click at [698, 312] on input "[DATE]" at bounding box center [709, 318] width 363 height 23
click at [595, 241] on td "19" at bounding box center [590, 243] width 25 height 25
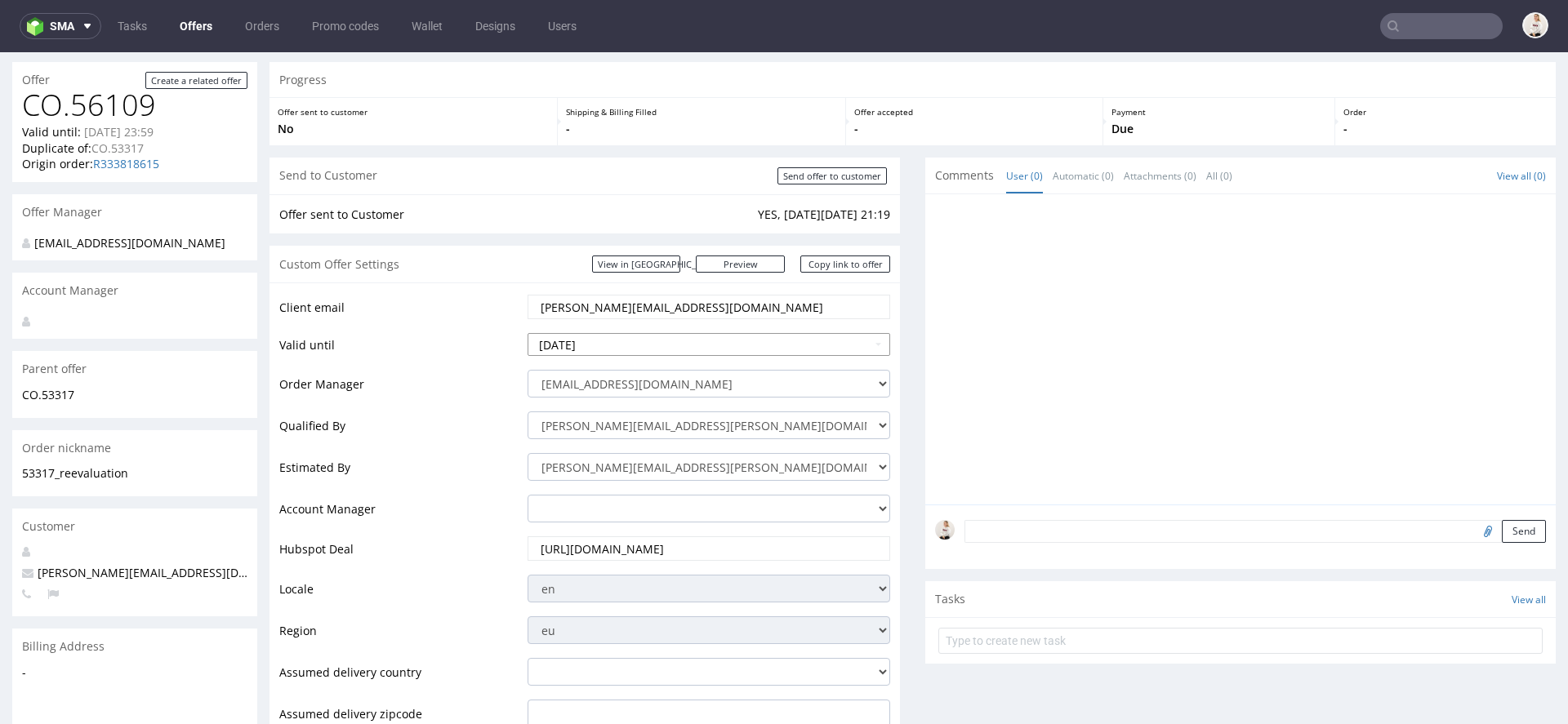
click at [731, 343] on input "[DATE]" at bounding box center [709, 344] width 363 height 23
click at [617, 270] on td "20" at bounding box center [616, 270] width 26 height 25
type input "[DATE]"
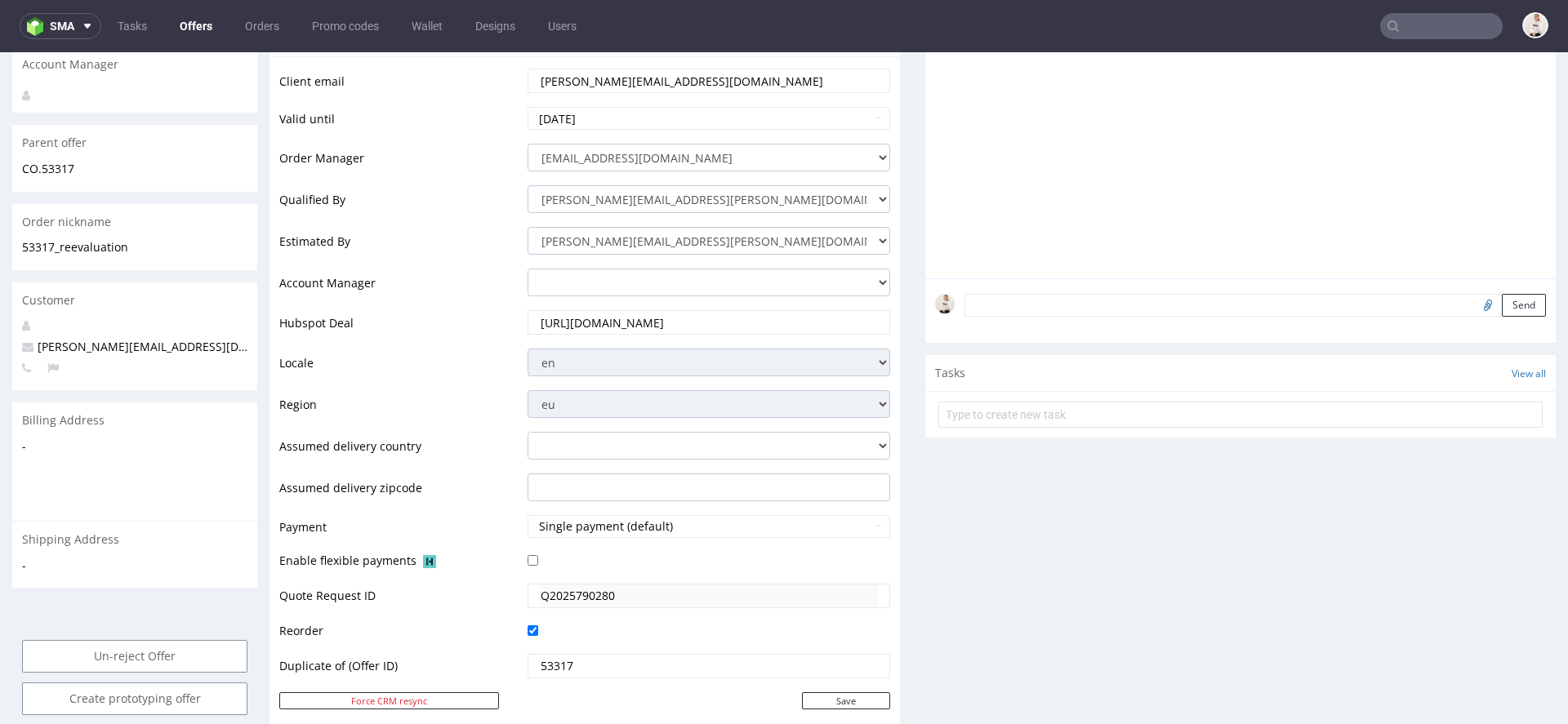
scroll to position [729, 0]
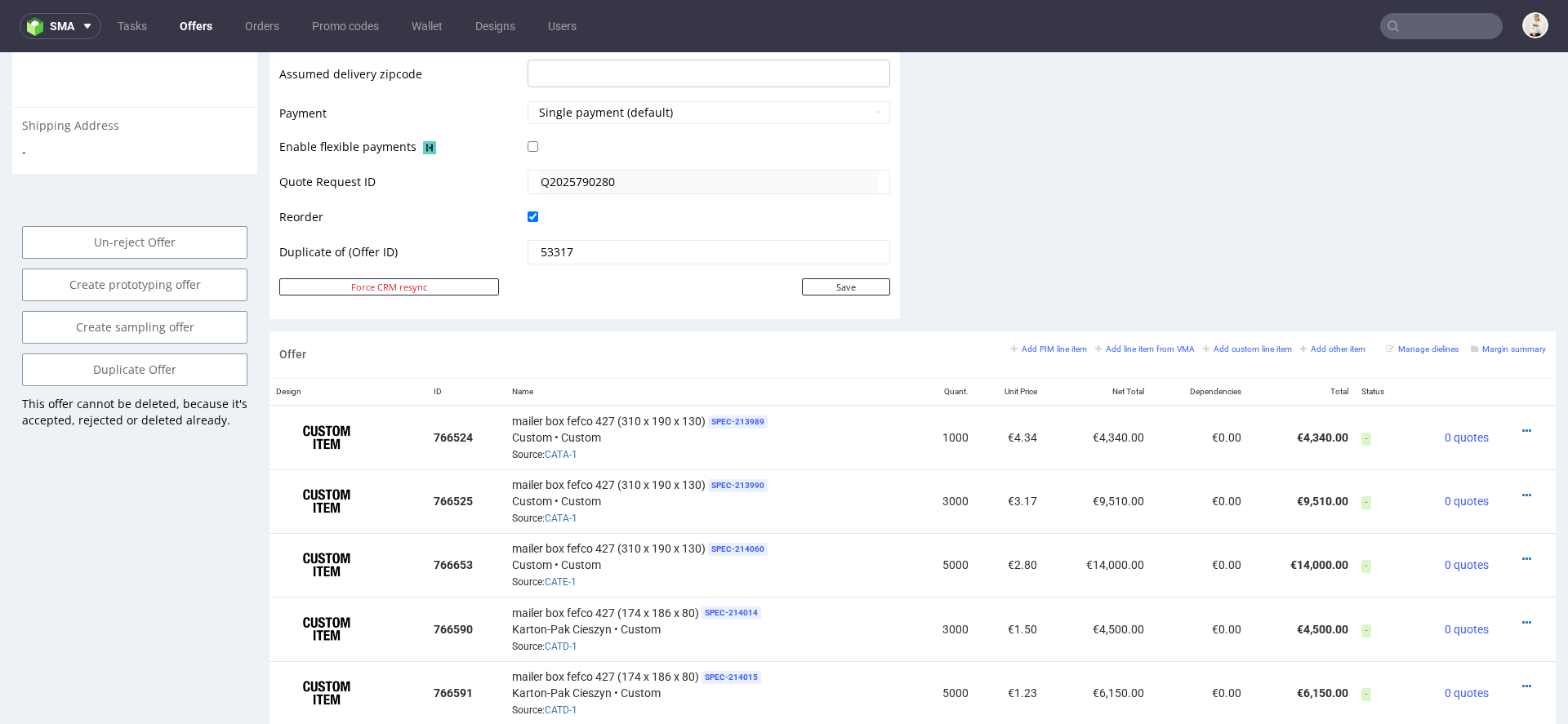
click at [854, 277] on td "Save" at bounding box center [707, 287] width 367 height 21
click at [854, 287] on input "Save" at bounding box center [846, 287] width 88 height 17
type input "In progress..."
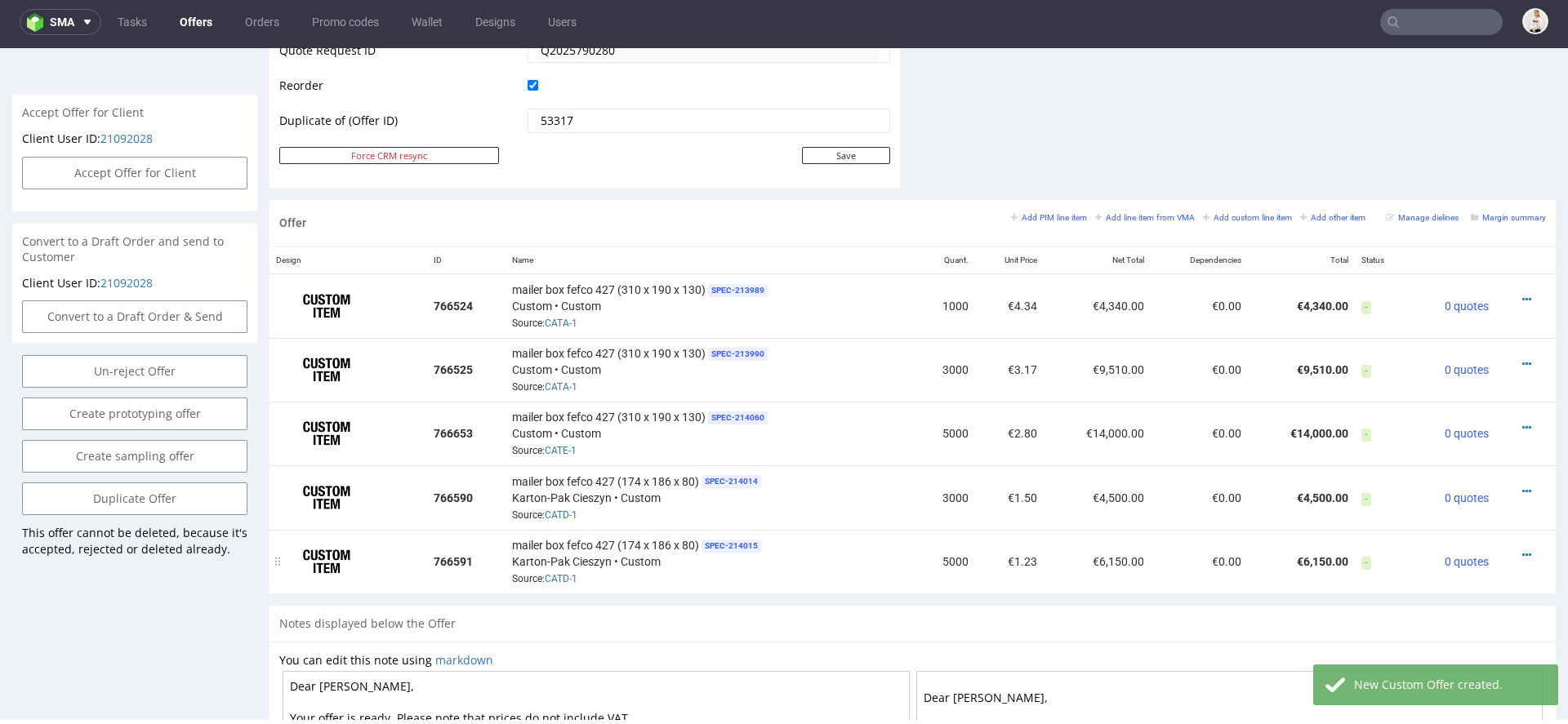
scroll to position [813, 0]
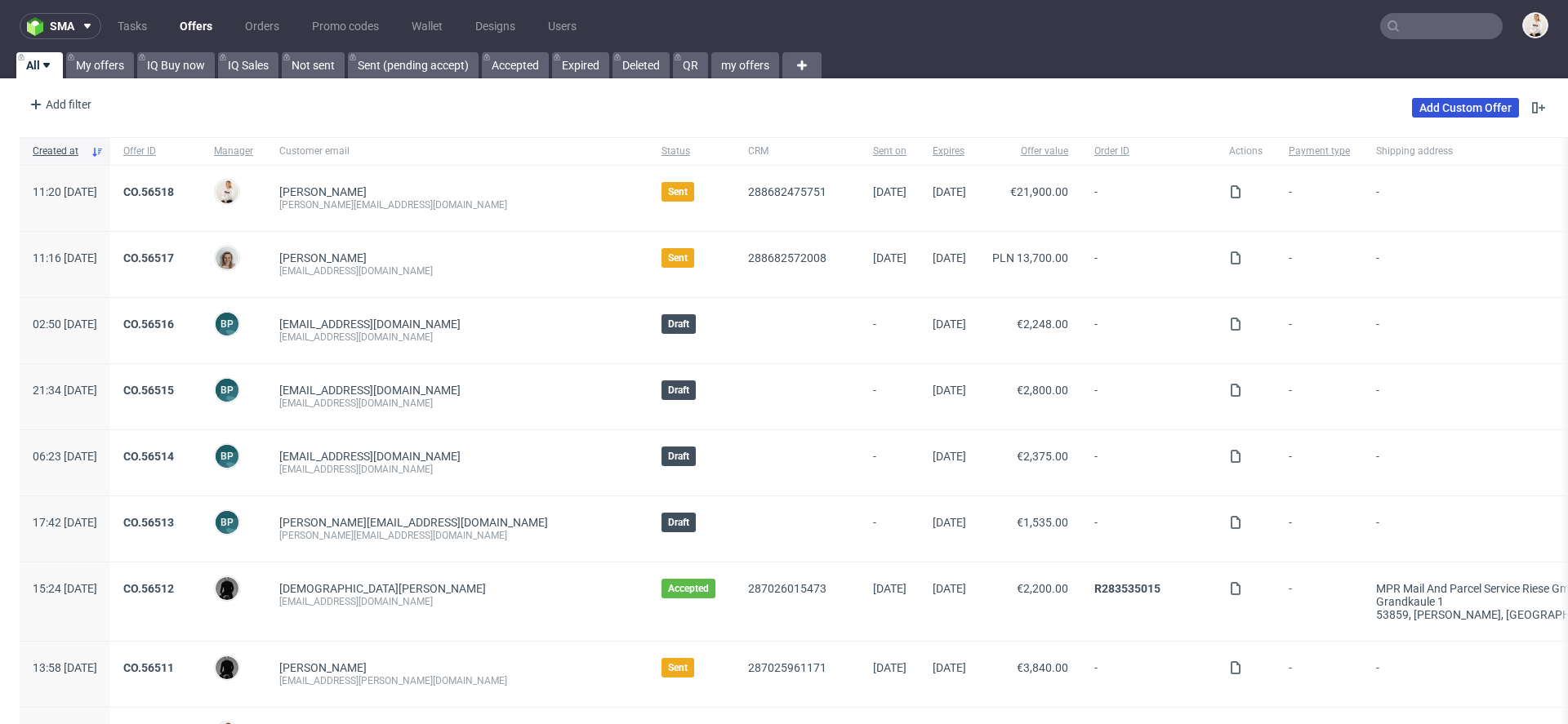
click at [1429, 104] on link "Add Custom Offer" at bounding box center [1466, 107] width 107 height 20
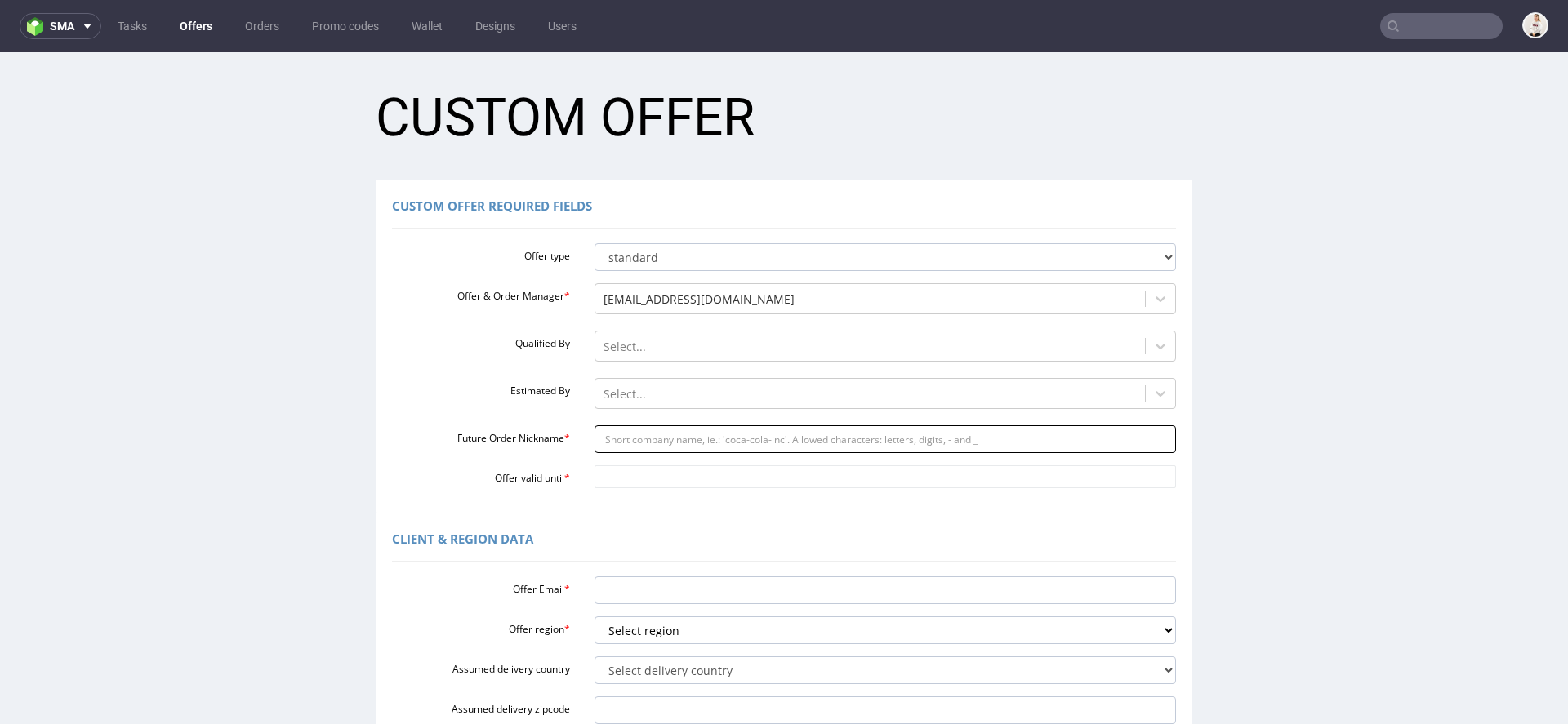
click at [643, 449] on input "Future Order Nickname *" at bounding box center [885, 439] width 582 height 28
paste input "keithstonedeaffxcom"
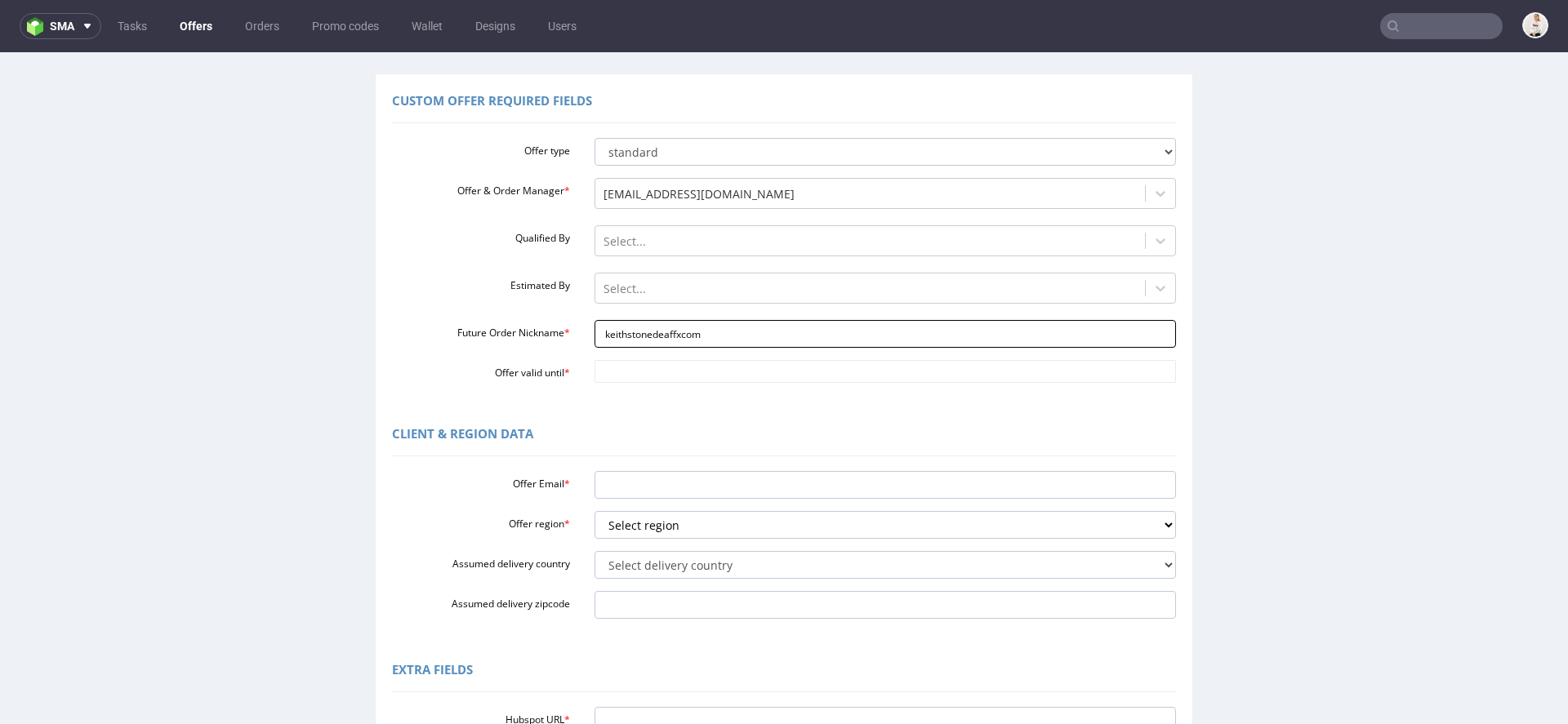
scroll to position [106, 0]
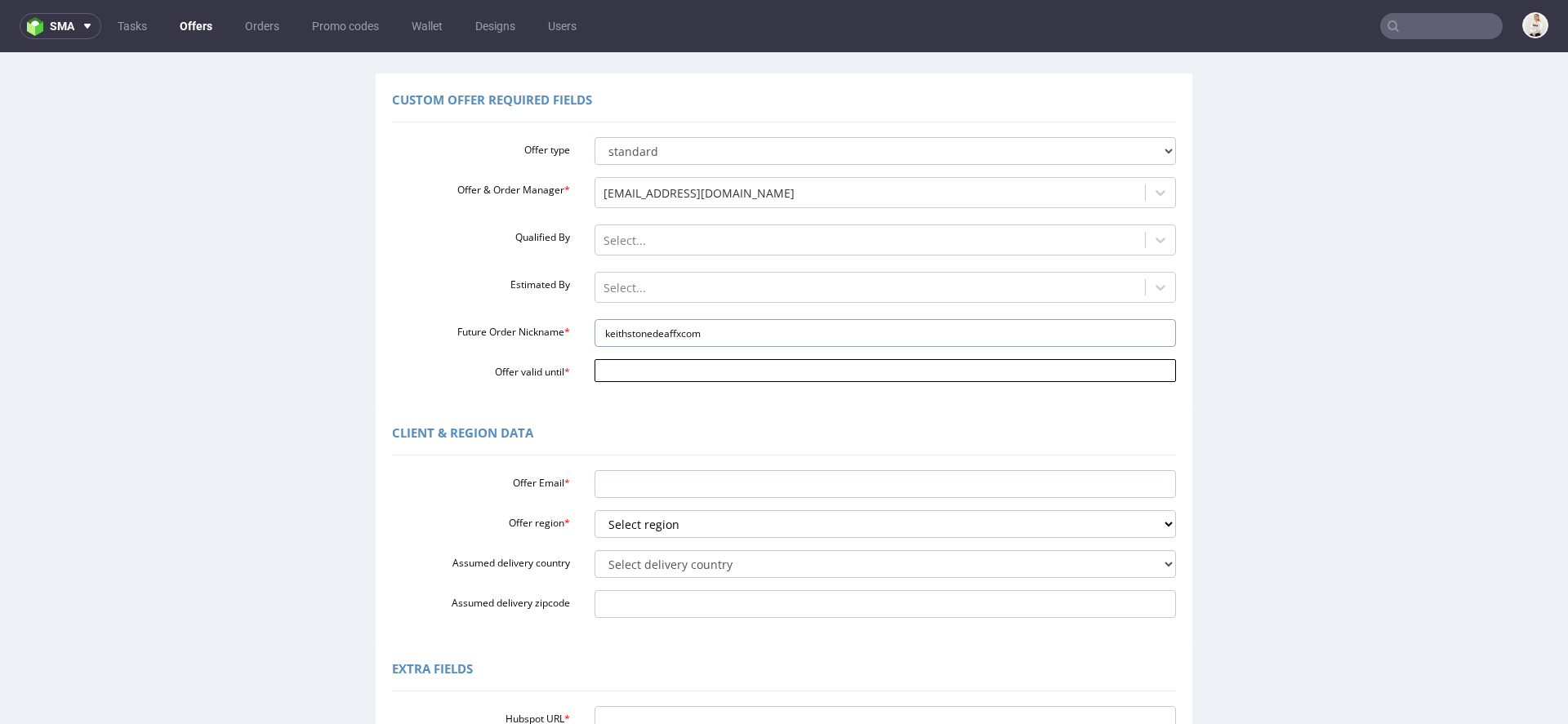
type input "keithstonedeaffxcom"
click at [635, 378] on input "Offer valid until *" at bounding box center [885, 370] width 582 height 23
click at [753, 293] on td "23" at bounding box center [751, 297] width 25 height 25
type input "[DATE]"
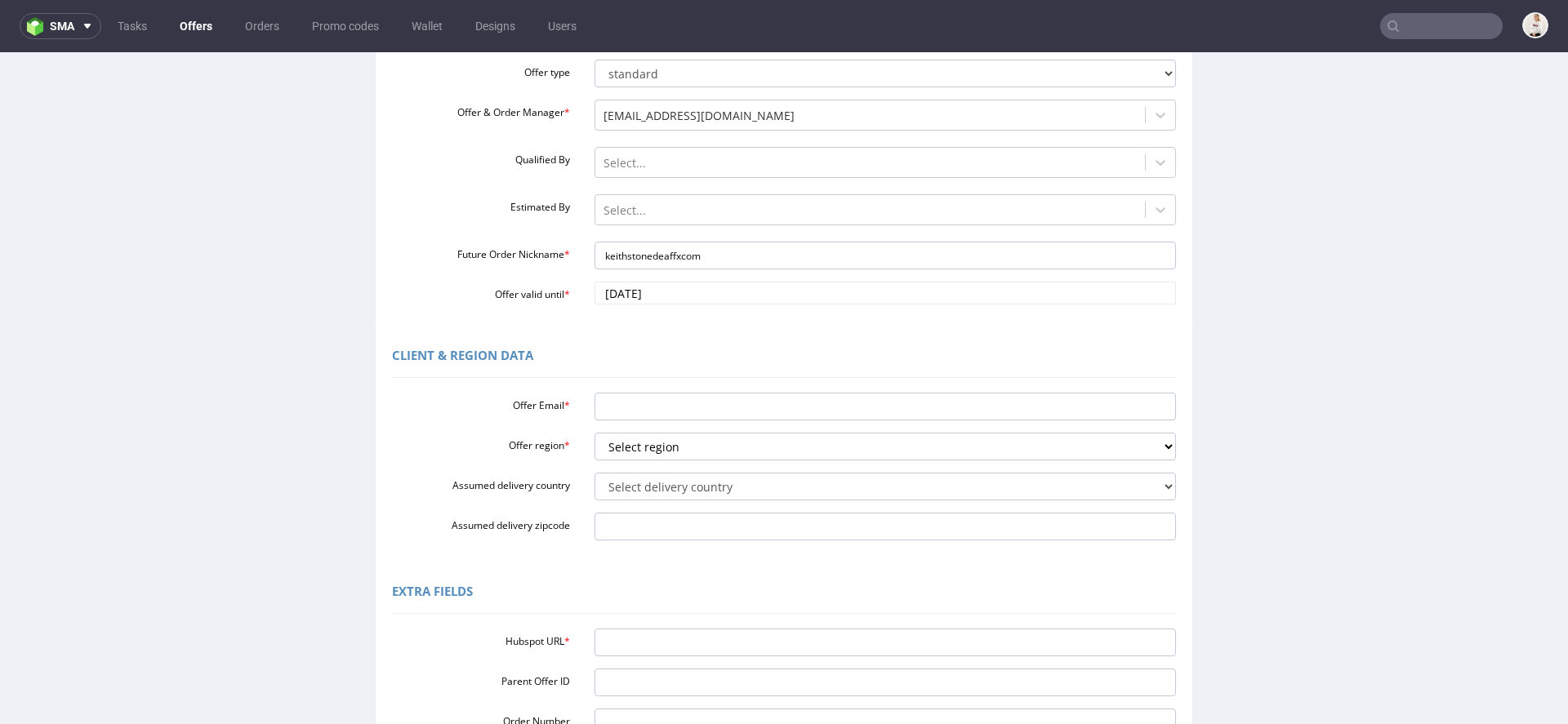
scroll to position [187, 0]
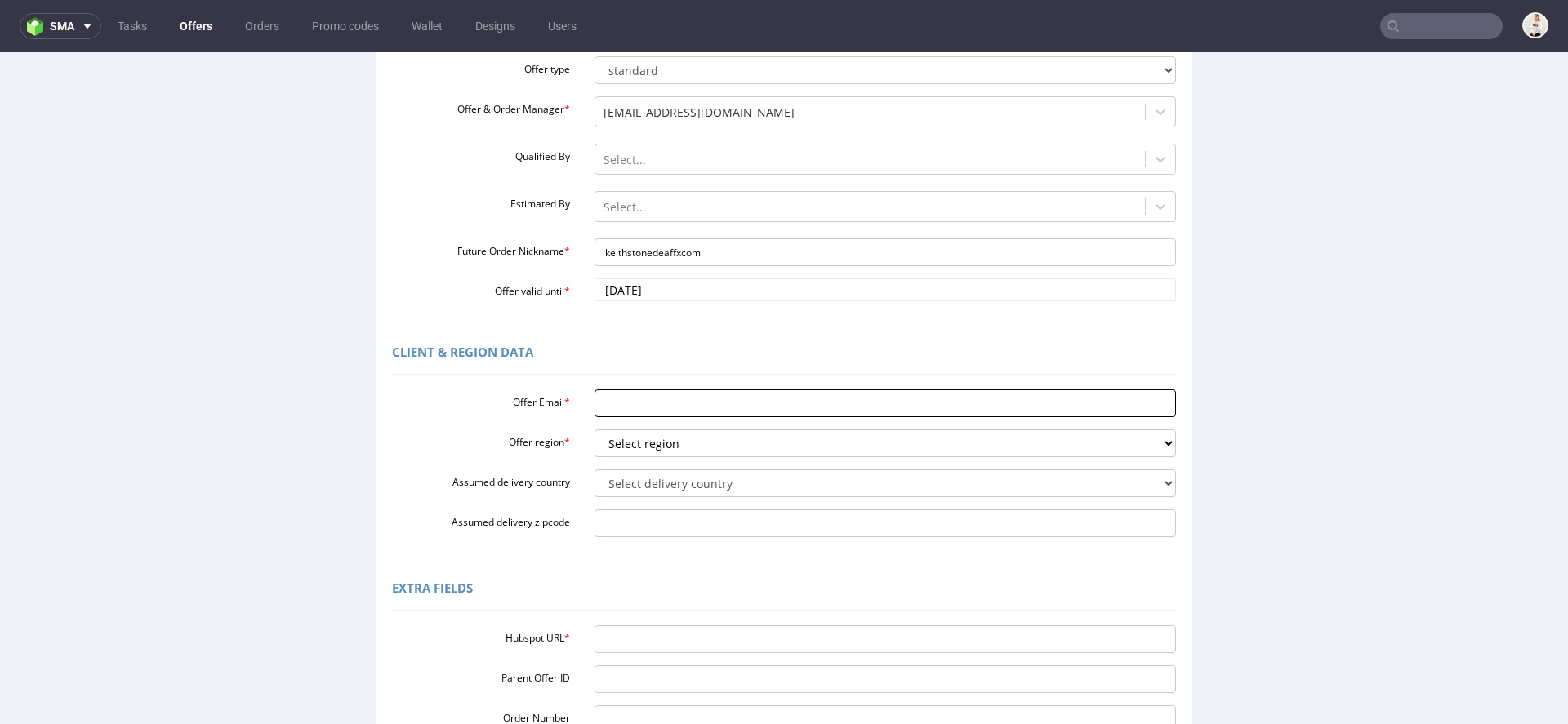
click at [634, 406] on input "Offer Email *" at bounding box center [885, 403] width 582 height 28
paste input "[PERSON_NAME][EMAIL_ADDRESS][DOMAIN_NAME]"
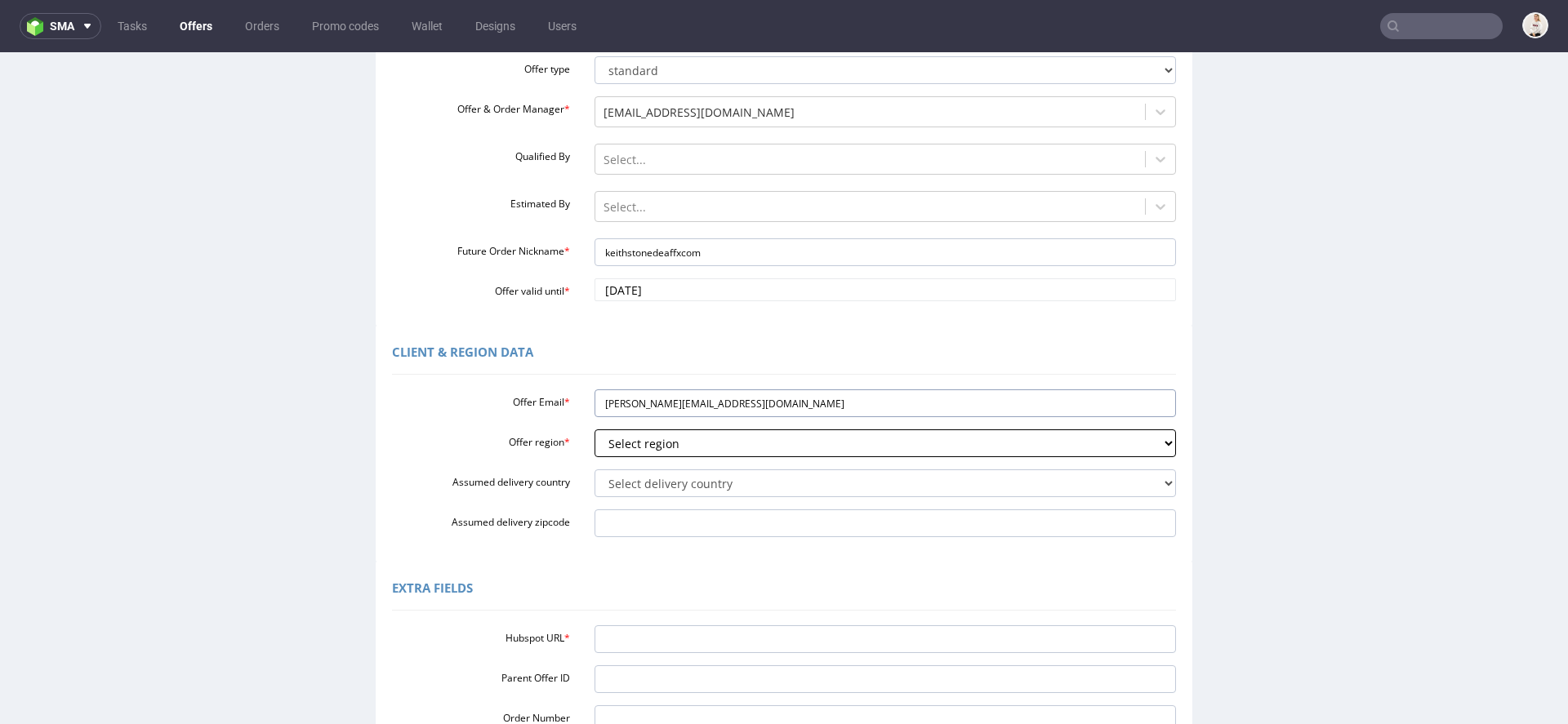
type input "[PERSON_NAME][EMAIL_ADDRESS][DOMAIN_NAME]"
click at [634, 445] on select "Select region eu gb de pl fr it es" at bounding box center [885, 443] width 582 height 28
select select "gb"
click at [594, 429] on select "Select region eu gb de pl fr it es" at bounding box center [885, 443] width 582 height 28
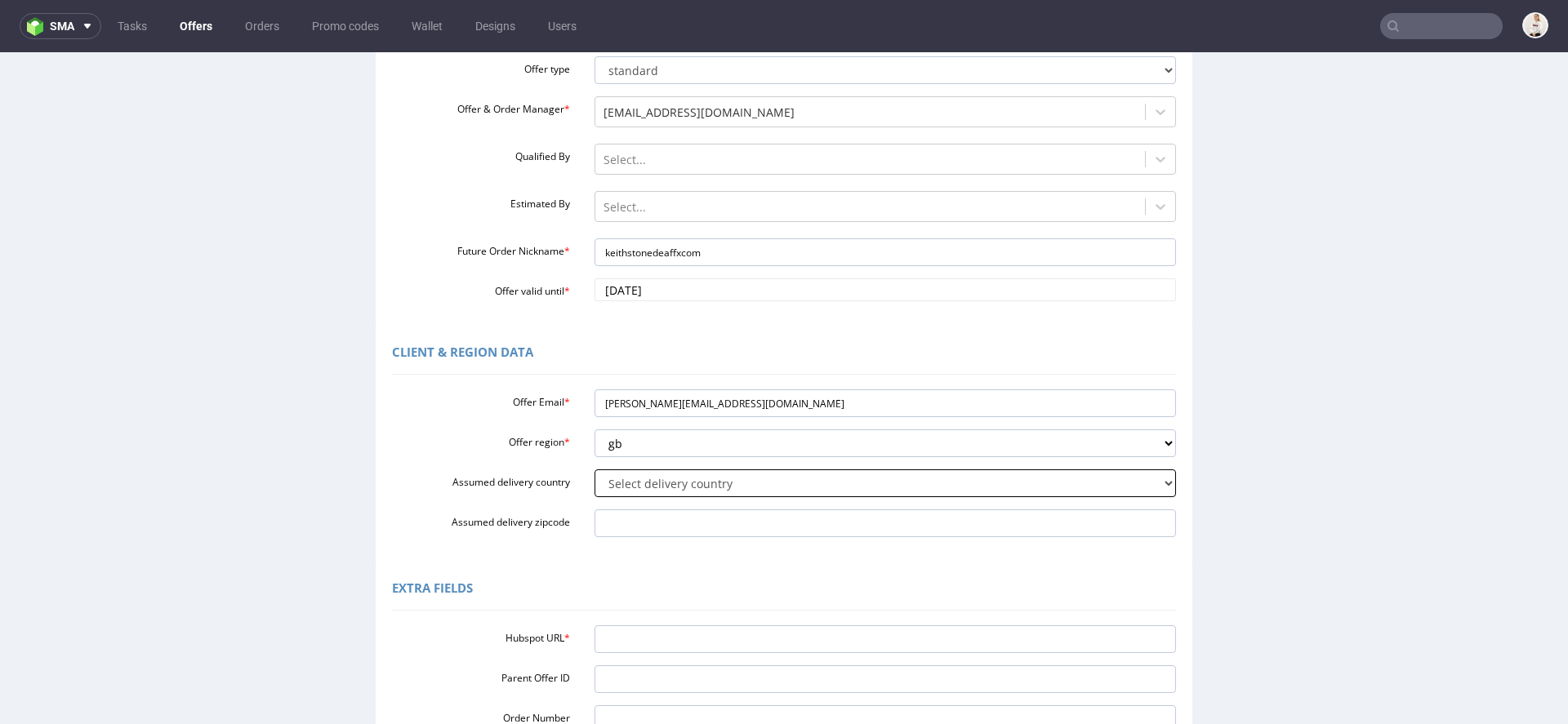
click at [644, 485] on select "Select delivery country [GEOGRAPHIC_DATA] [GEOGRAPHIC_DATA] [GEOGRAPHIC_DATA] […" at bounding box center [885, 483] width 582 height 28
select select "77"
click at [594, 469] on select "Select delivery country [GEOGRAPHIC_DATA] [GEOGRAPHIC_DATA] [GEOGRAPHIC_DATA] […" at bounding box center [885, 483] width 582 height 28
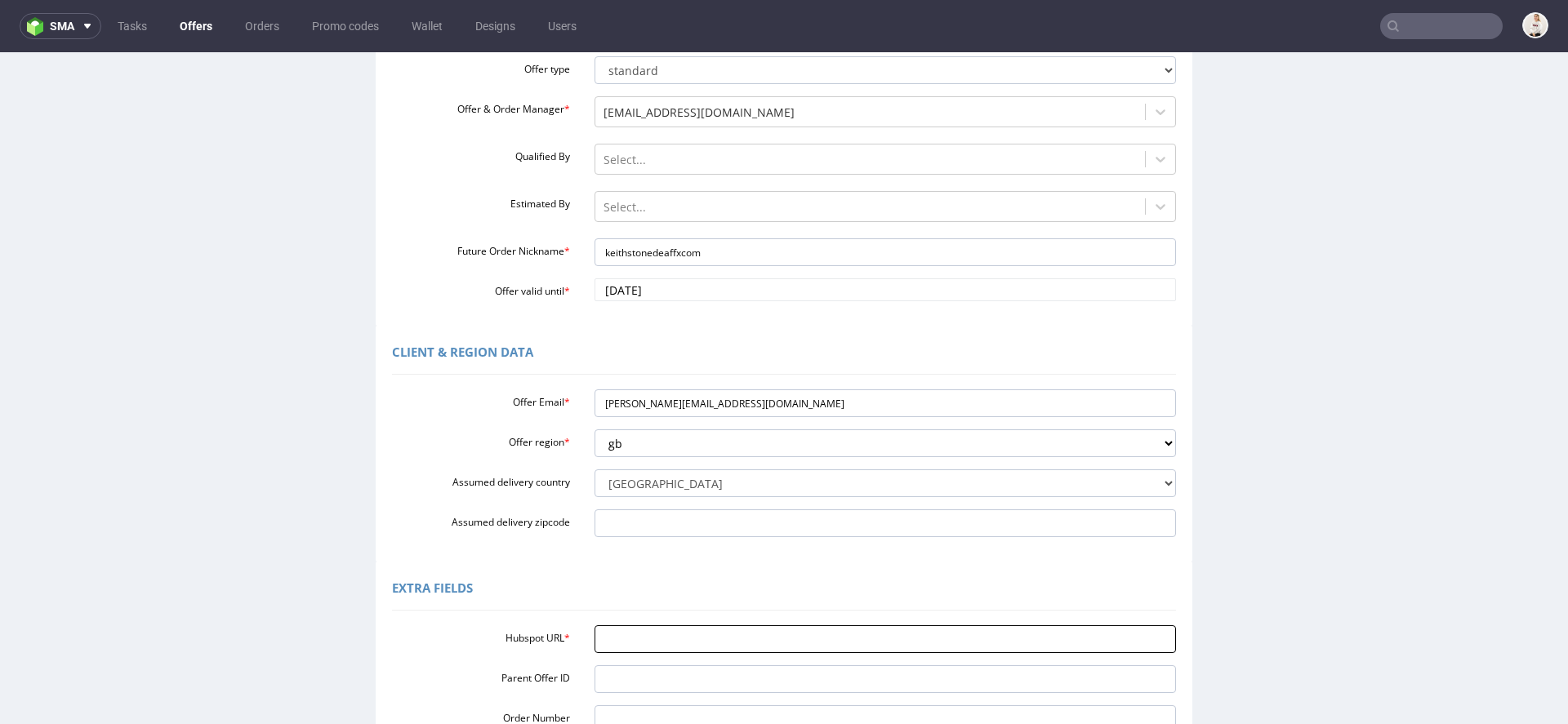
click at [760, 640] on input "Hubspot URL *" at bounding box center [885, 639] width 582 height 28
paste input "[URL][DOMAIN_NAME]"
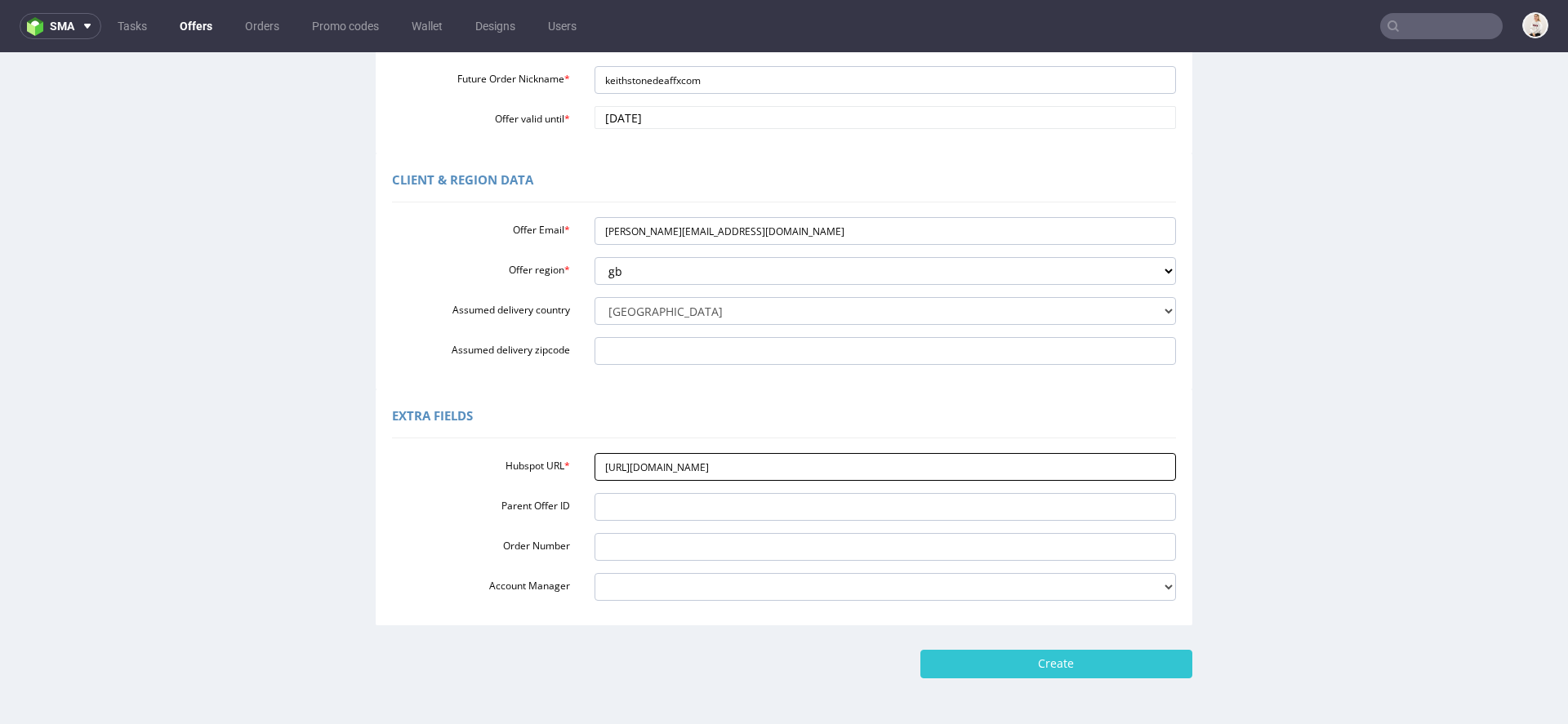
scroll to position [419, 0]
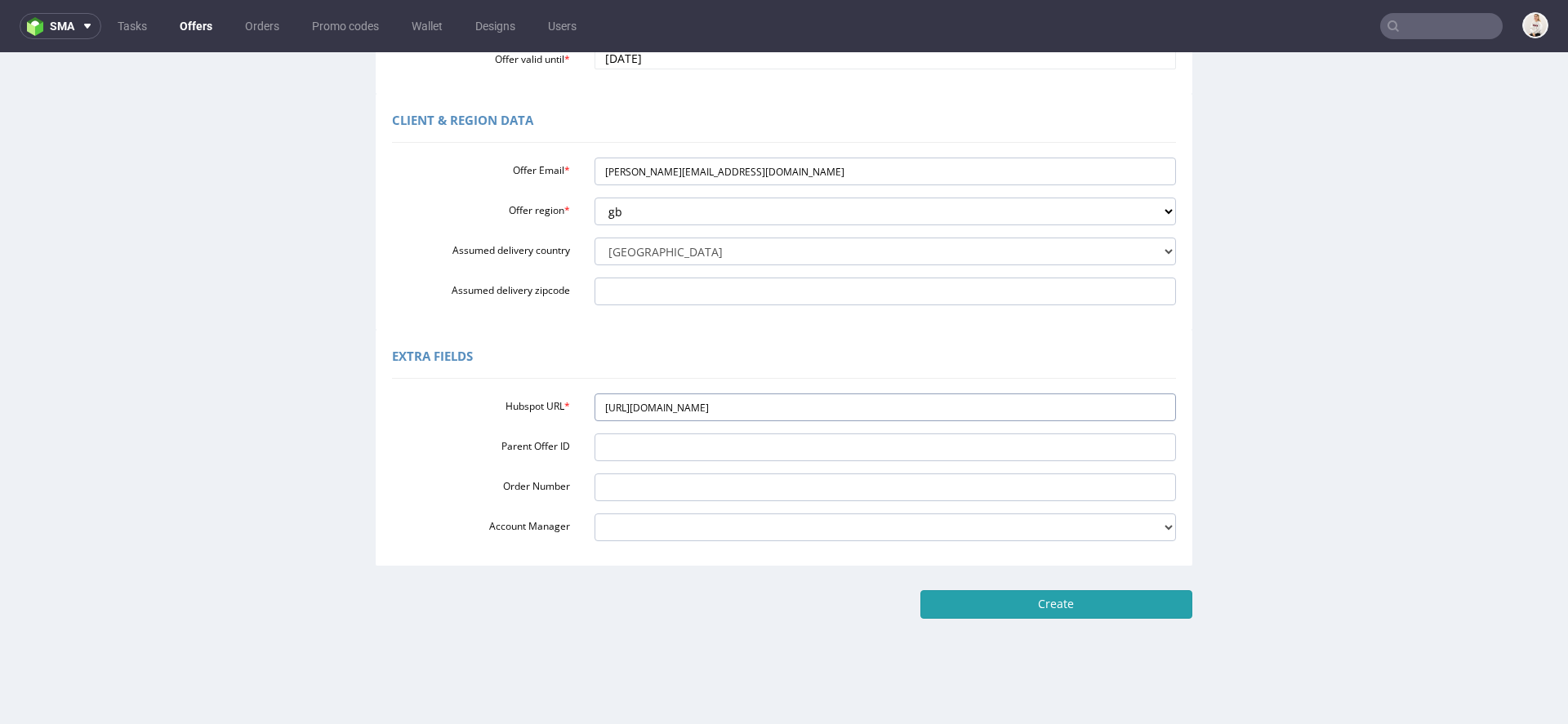
type input "[URL][DOMAIN_NAME]"
click at [950, 599] on input "Create" at bounding box center [1057, 604] width 272 height 28
type input "Please wait..."
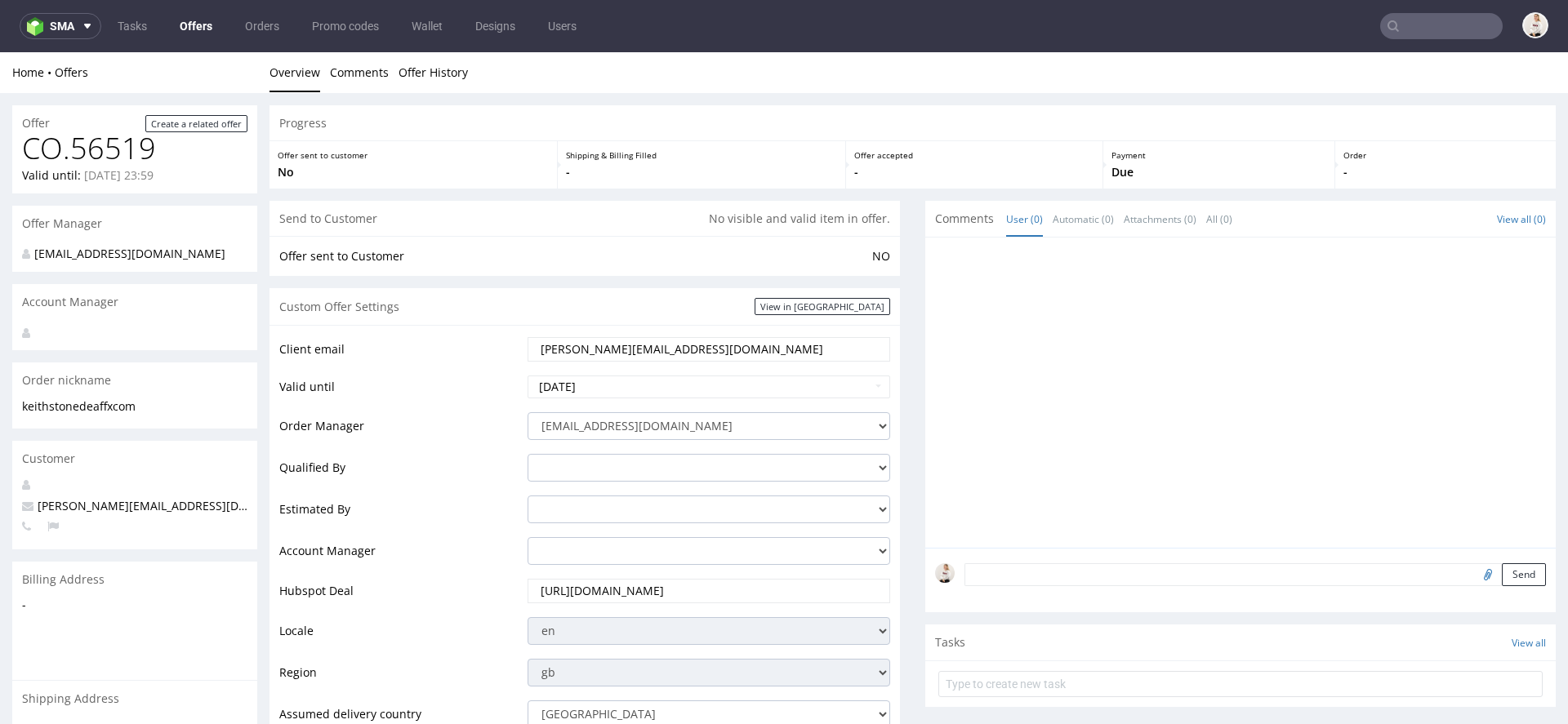
scroll to position [787, 0]
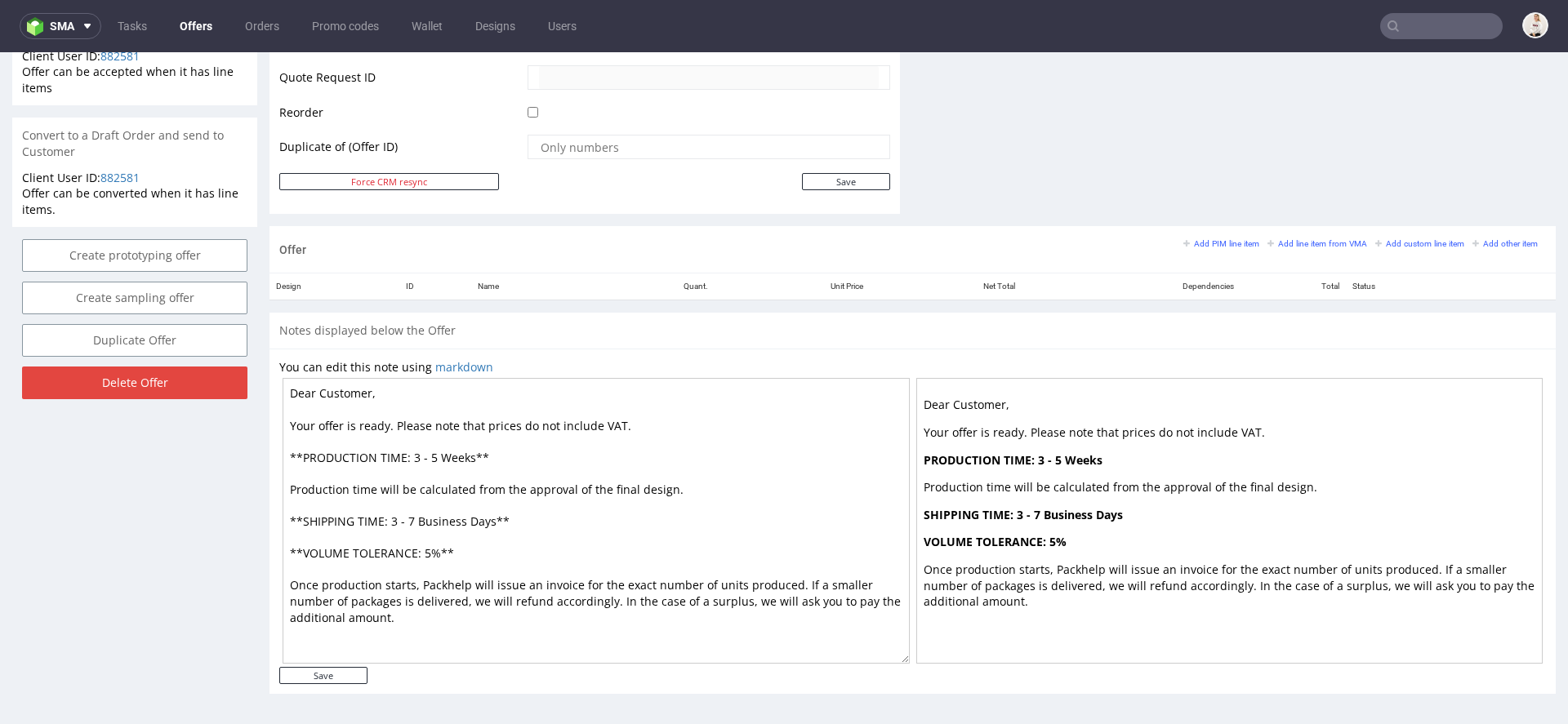
click at [1294, 246] on div "Add PIM line item Add line item from VMA Add custom line item Add other item" at bounding box center [1365, 242] width 363 height 15
click at [1290, 241] on small "Add line item from VMA" at bounding box center [1317, 243] width 100 height 9
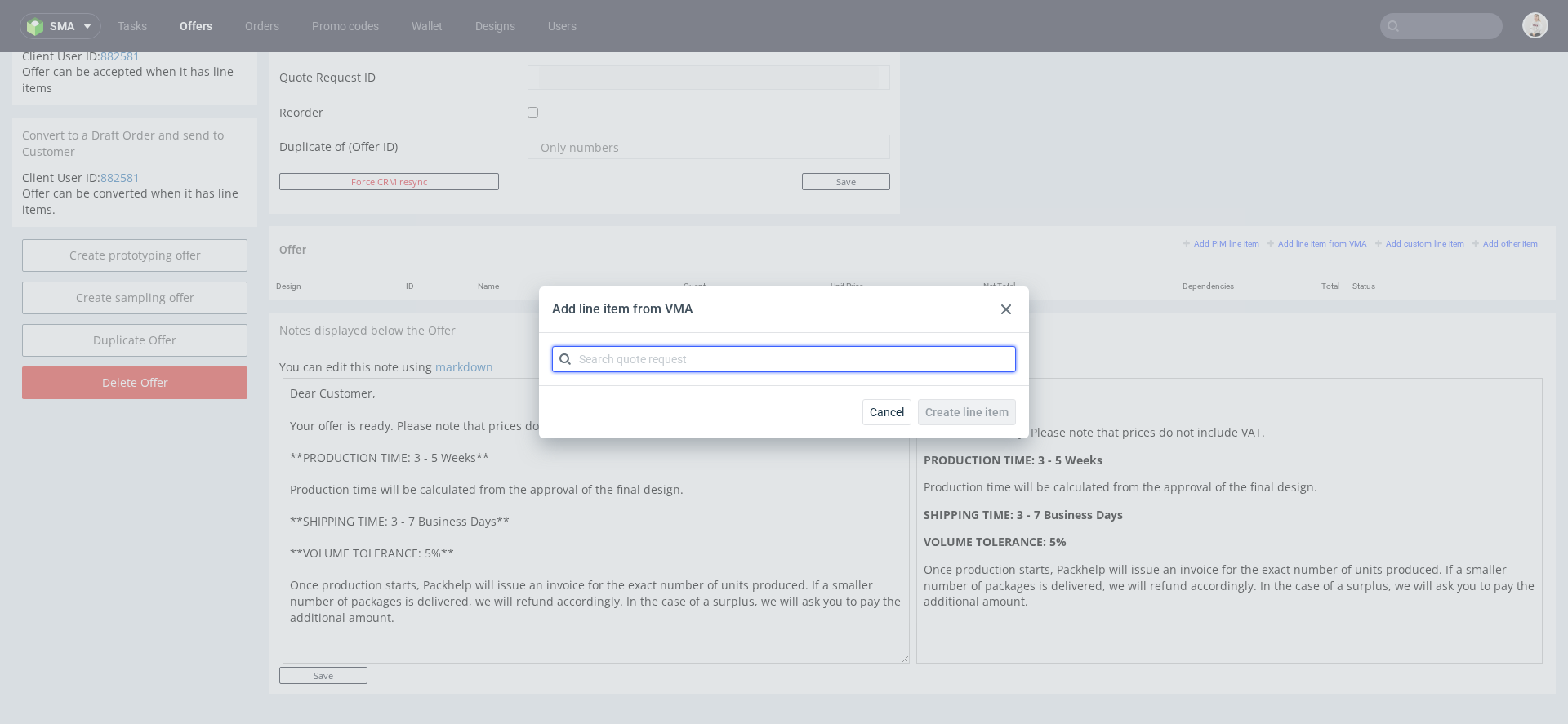
click at [826, 359] on input "text" at bounding box center [784, 359] width 464 height 27
paste input "CBBG"
type input "CBBG"
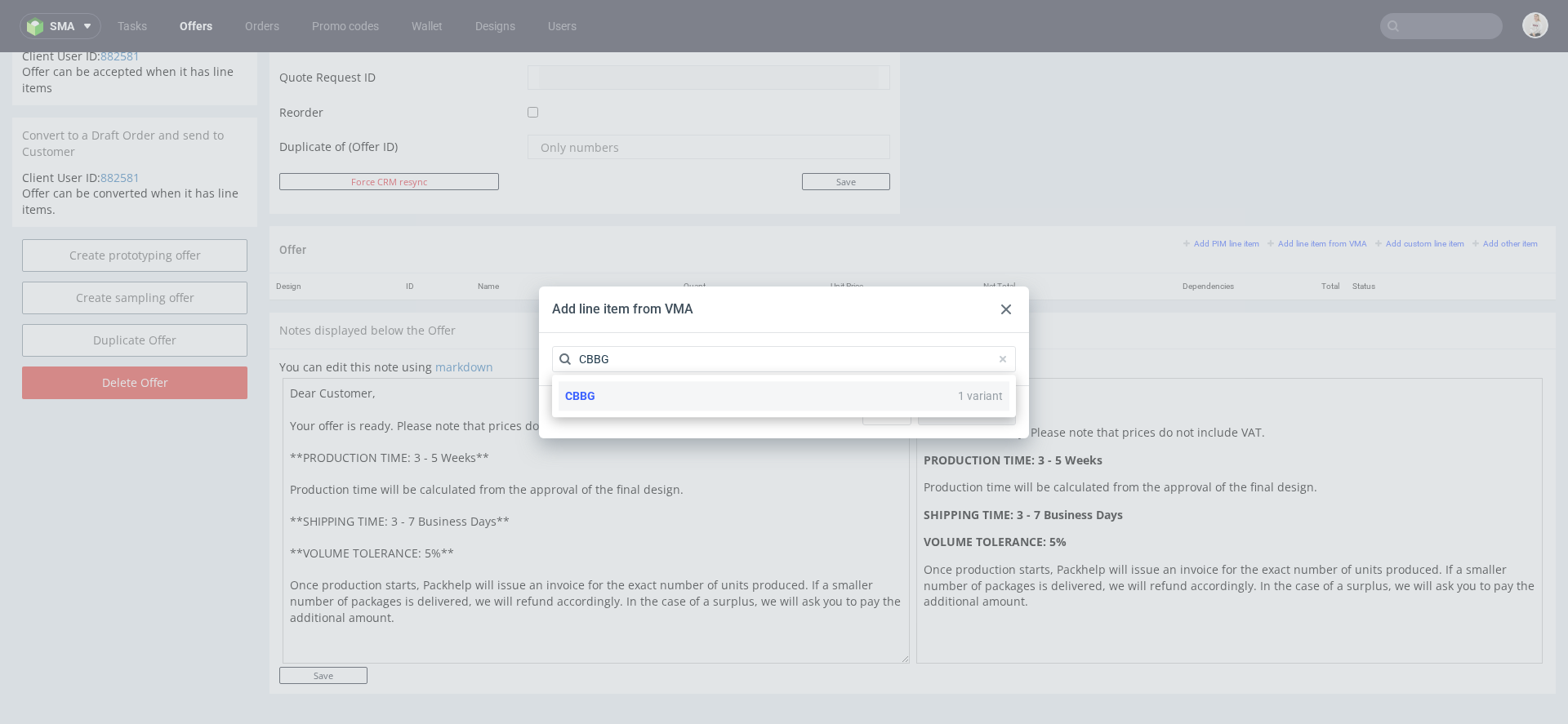
click at [807, 411] on div "CBBG 1 variant" at bounding box center [784, 396] width 450 height 30
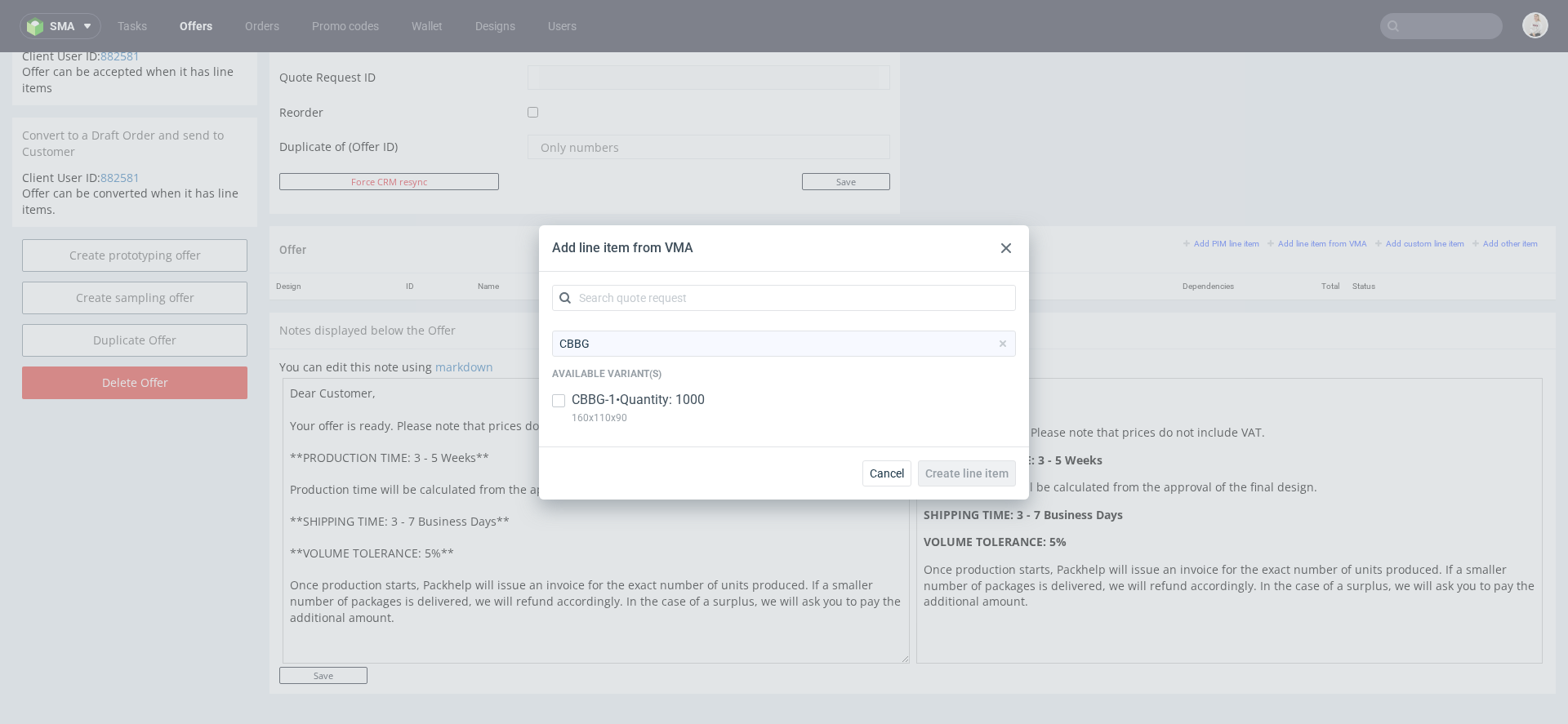
click at [807, 411] on div "CBBG-1 • Quantity: 1000 160x110x90" at bounding box center [784, 412] width 464 height 42
checkbox input "true"
click at [926, 462] on button "Create line item" at bounding box center [966, 473] width 98 height 27
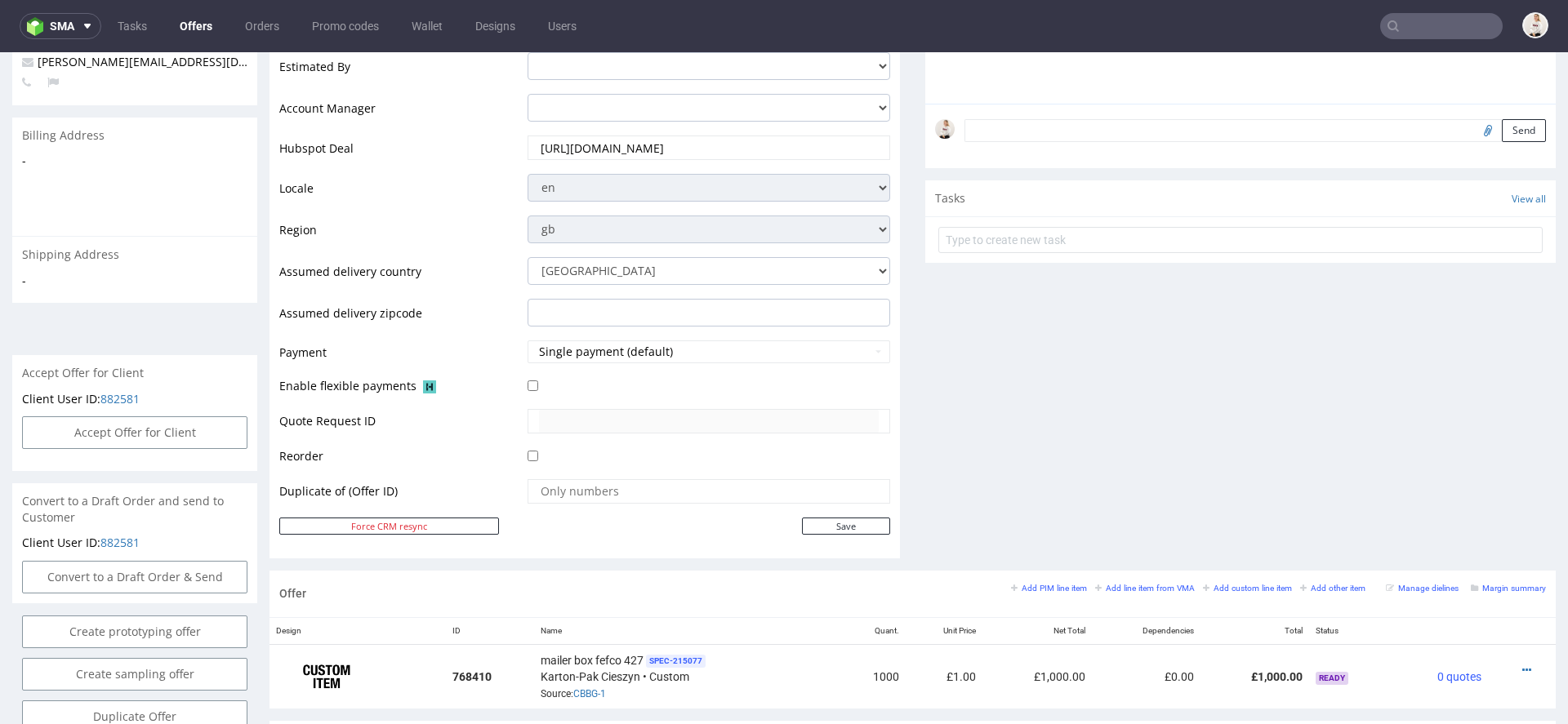
scroll to position [851, 0]
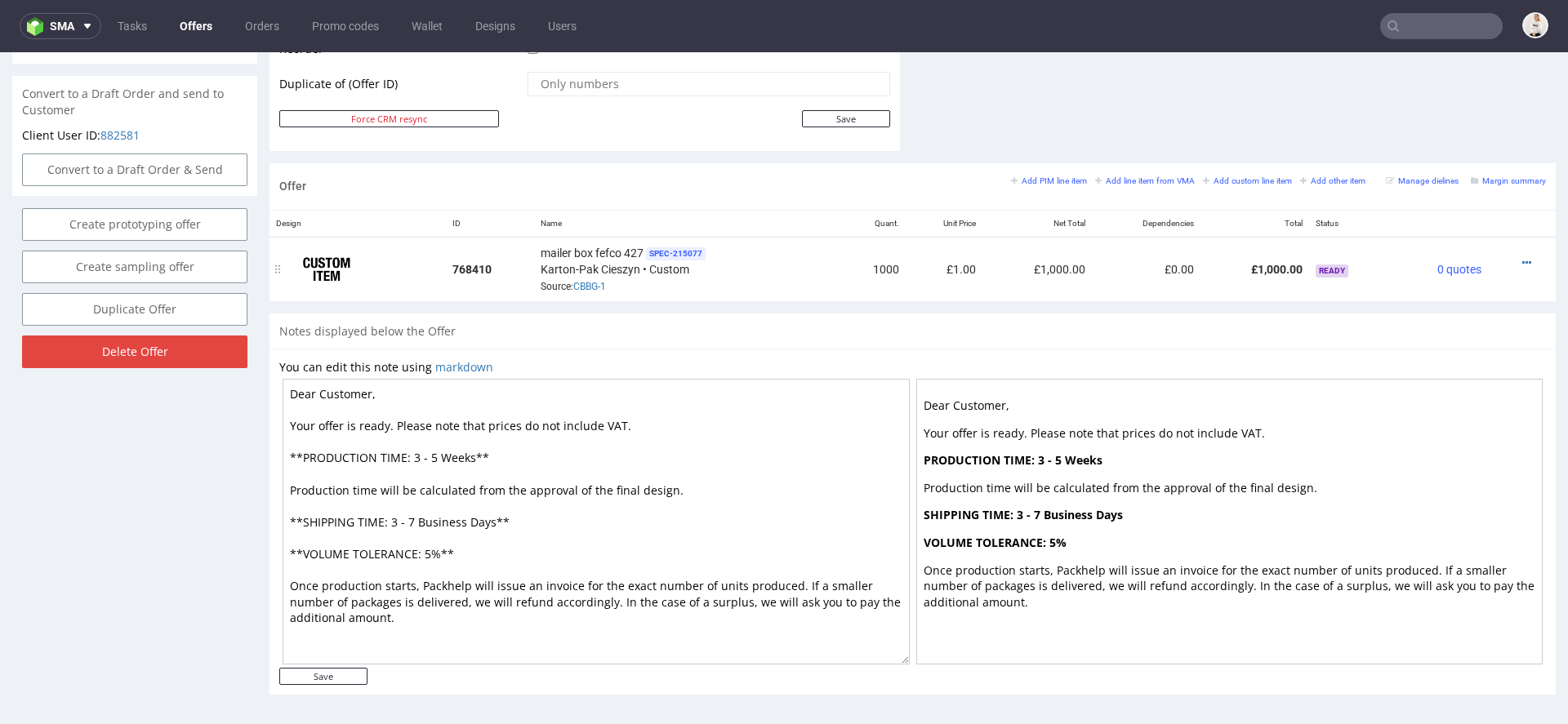
click at [1517, 260] on div at bounding box center [1517, 263] width 45 height 17
click at [1523, 258] on icon at bounding box center [1527, 263] width 9 height 12
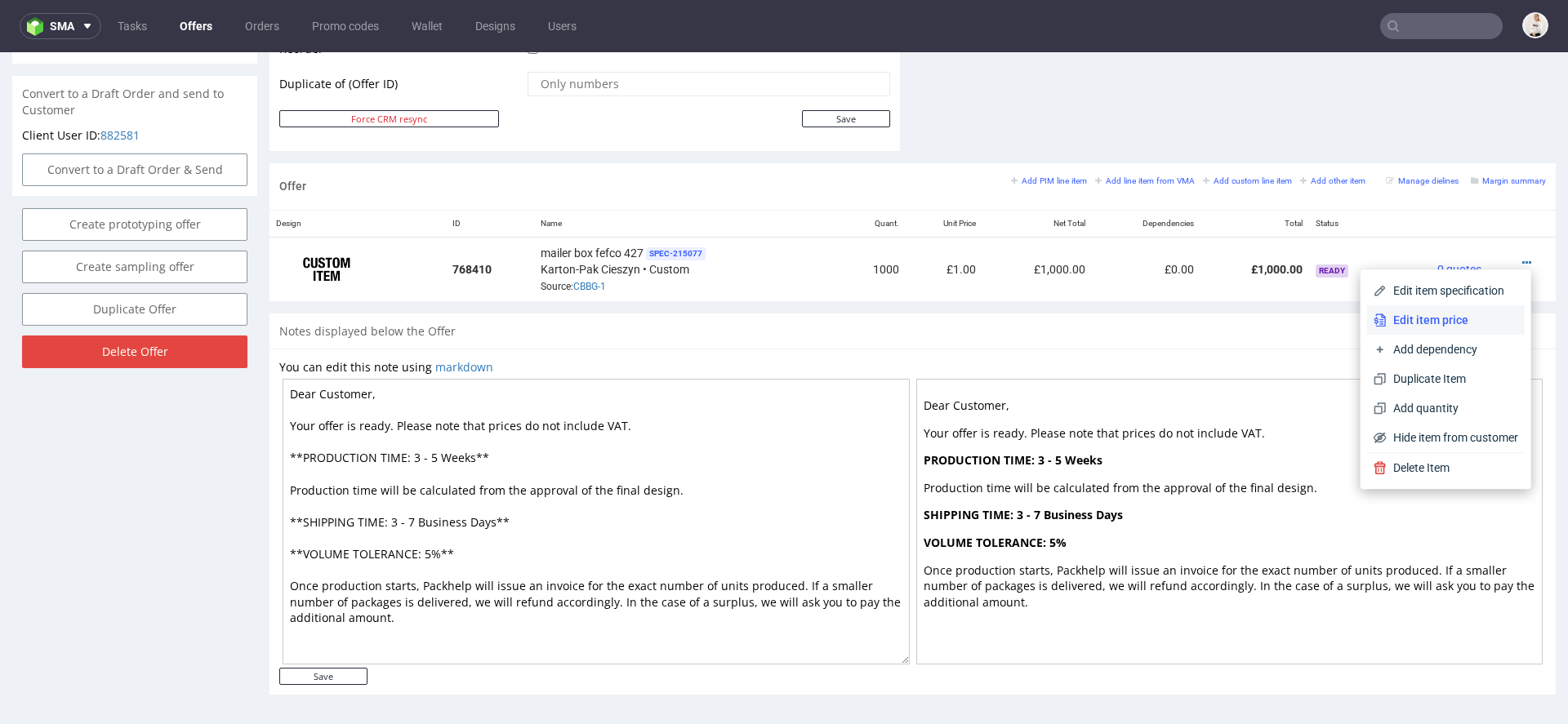
click at [1377, 331] on li "Edit item price" at bounding box center [1446, 320] width 158 height 30
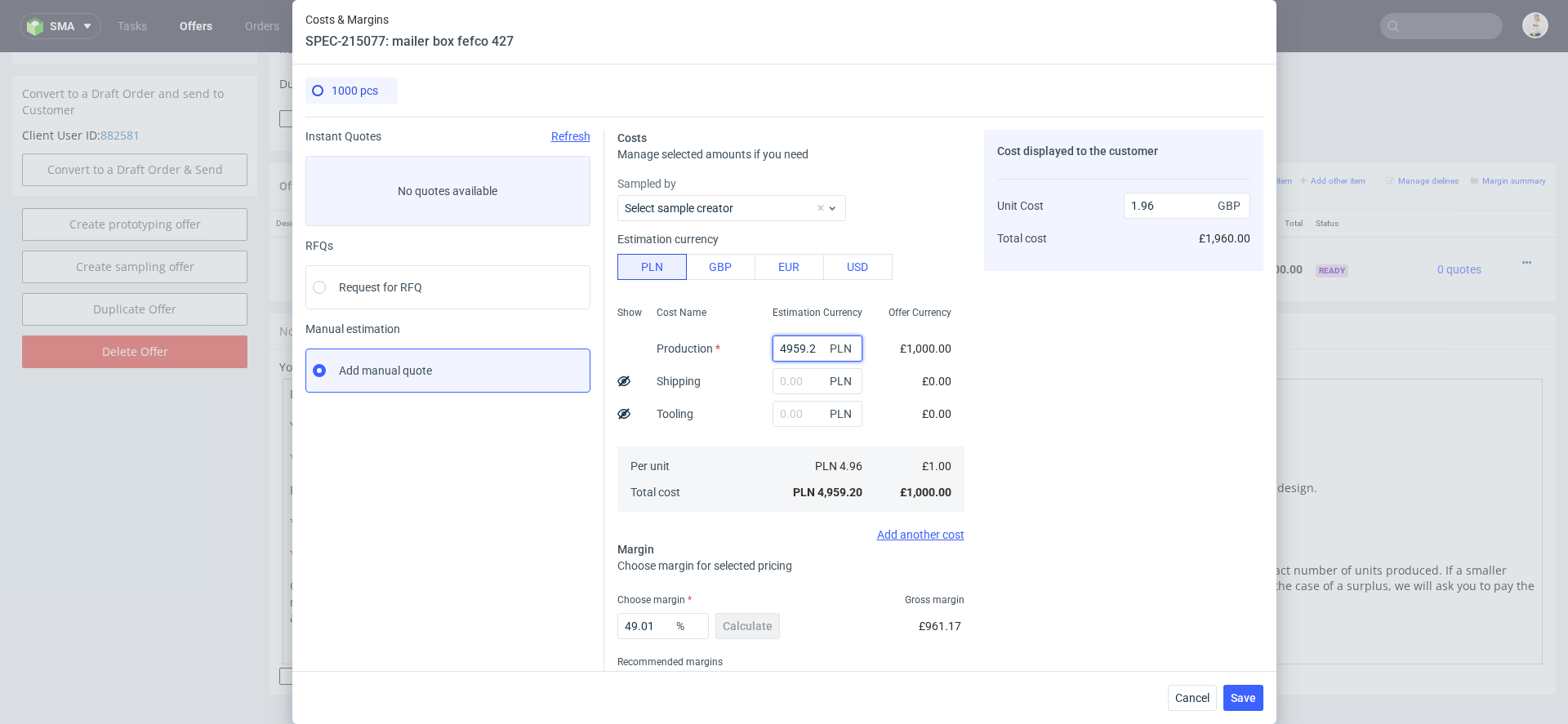
click at [787, 341] on input "4959.2" at bounding box center [817, 349] width 90 height 27
paste input "3780"
type input "3780"
click at [945, 394] on div "£0.00" at bounding box center [936, 380] width 55 height 33
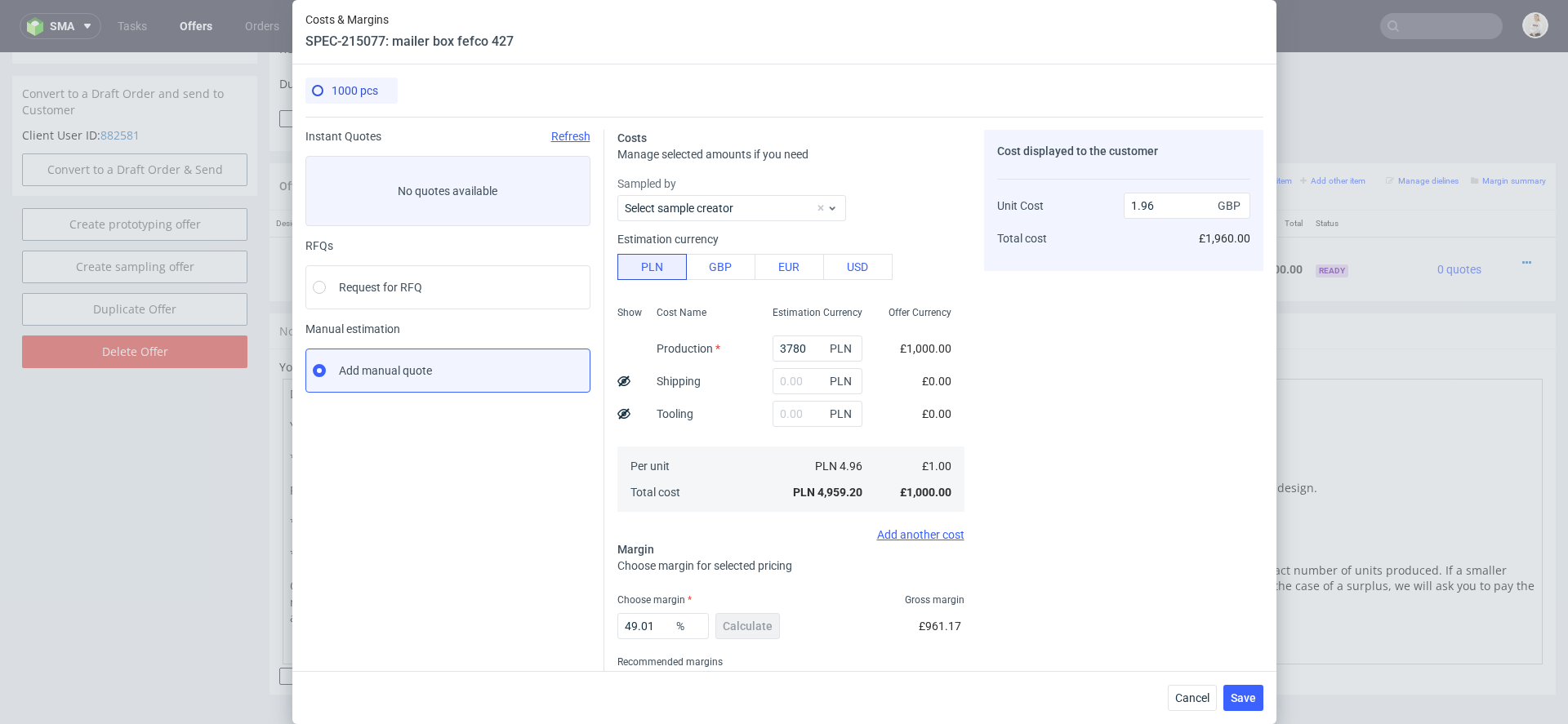
type input "1.49"
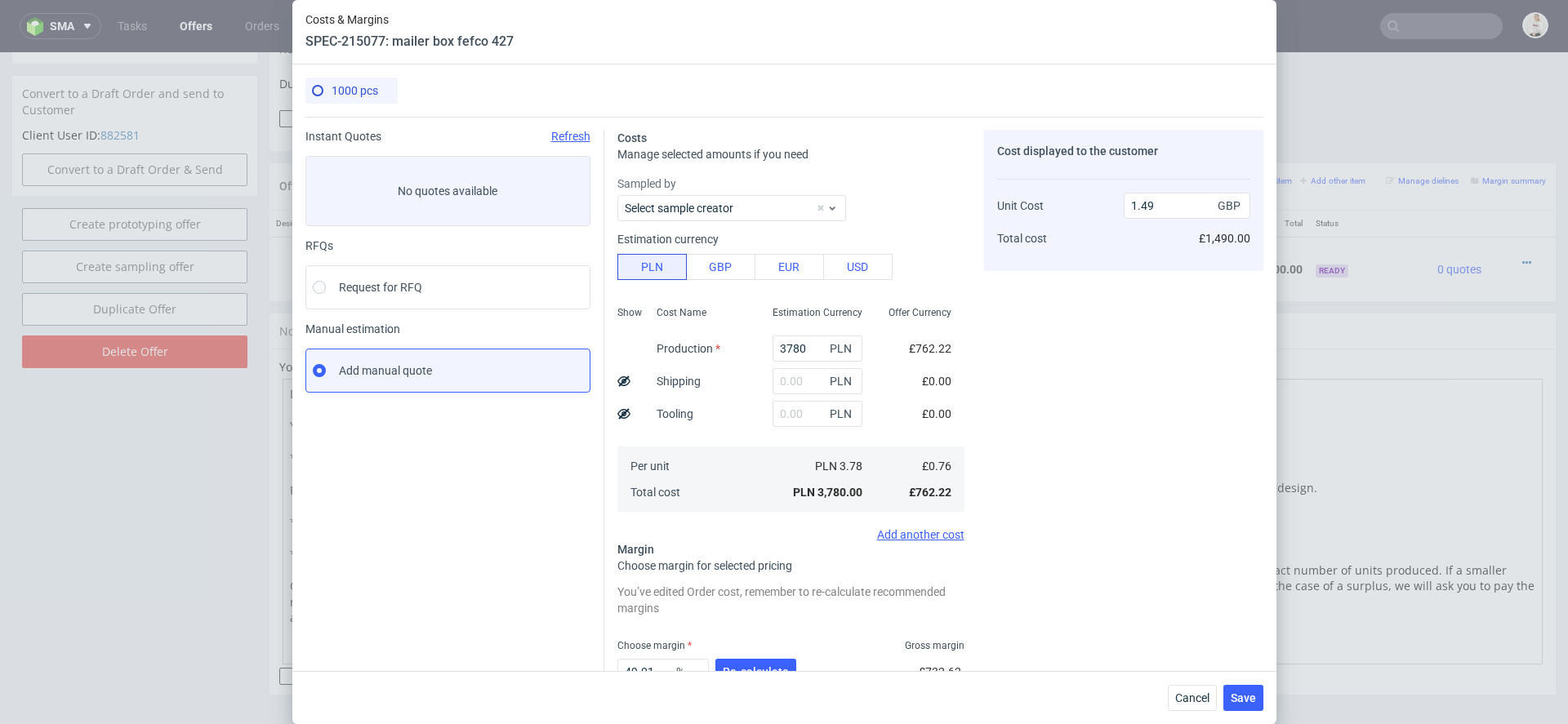
scroll to position [114, 0]
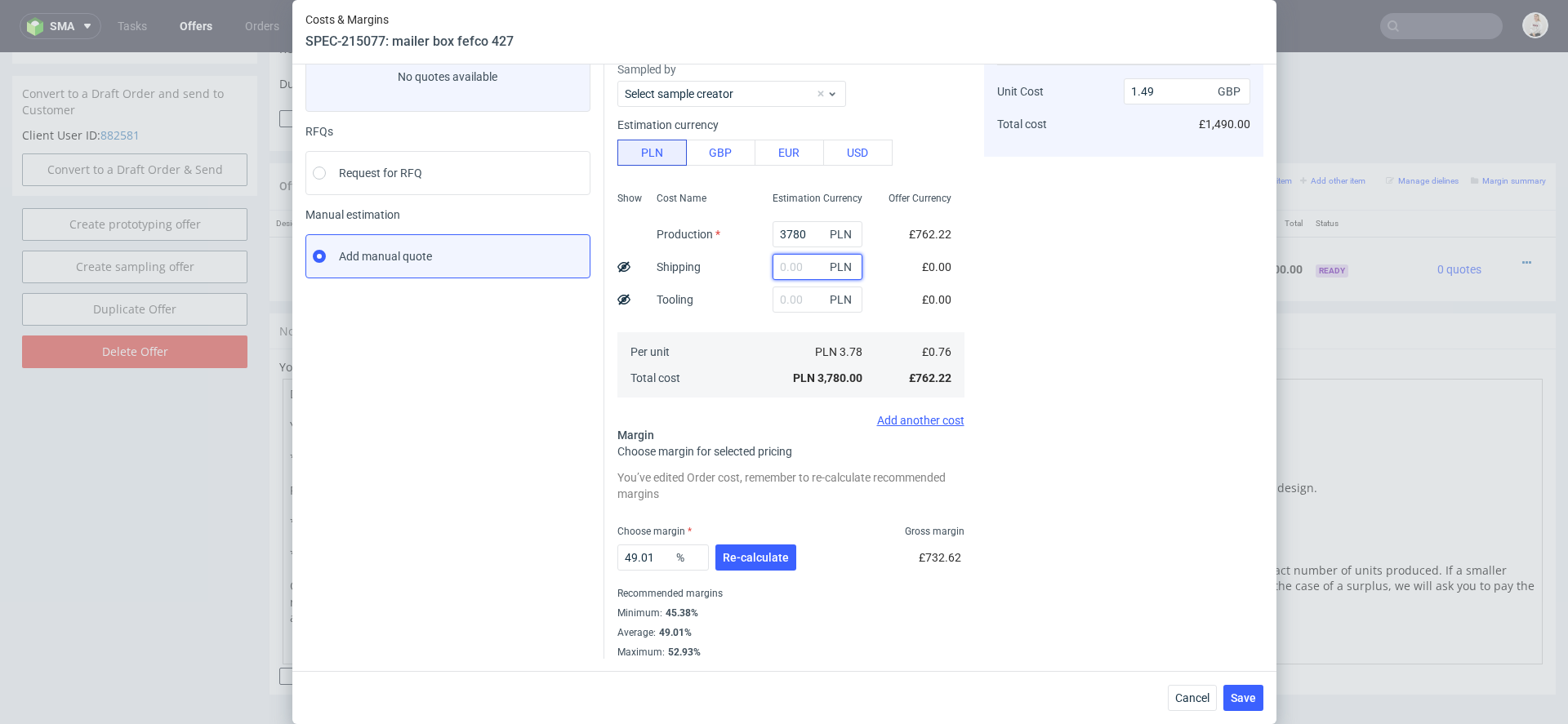
click at [807, 264] on input "text" at bounding box center [817, 267] width 90 height 27
paste input "1430"
type input "1430"
type input "2.06"
type input "1430"
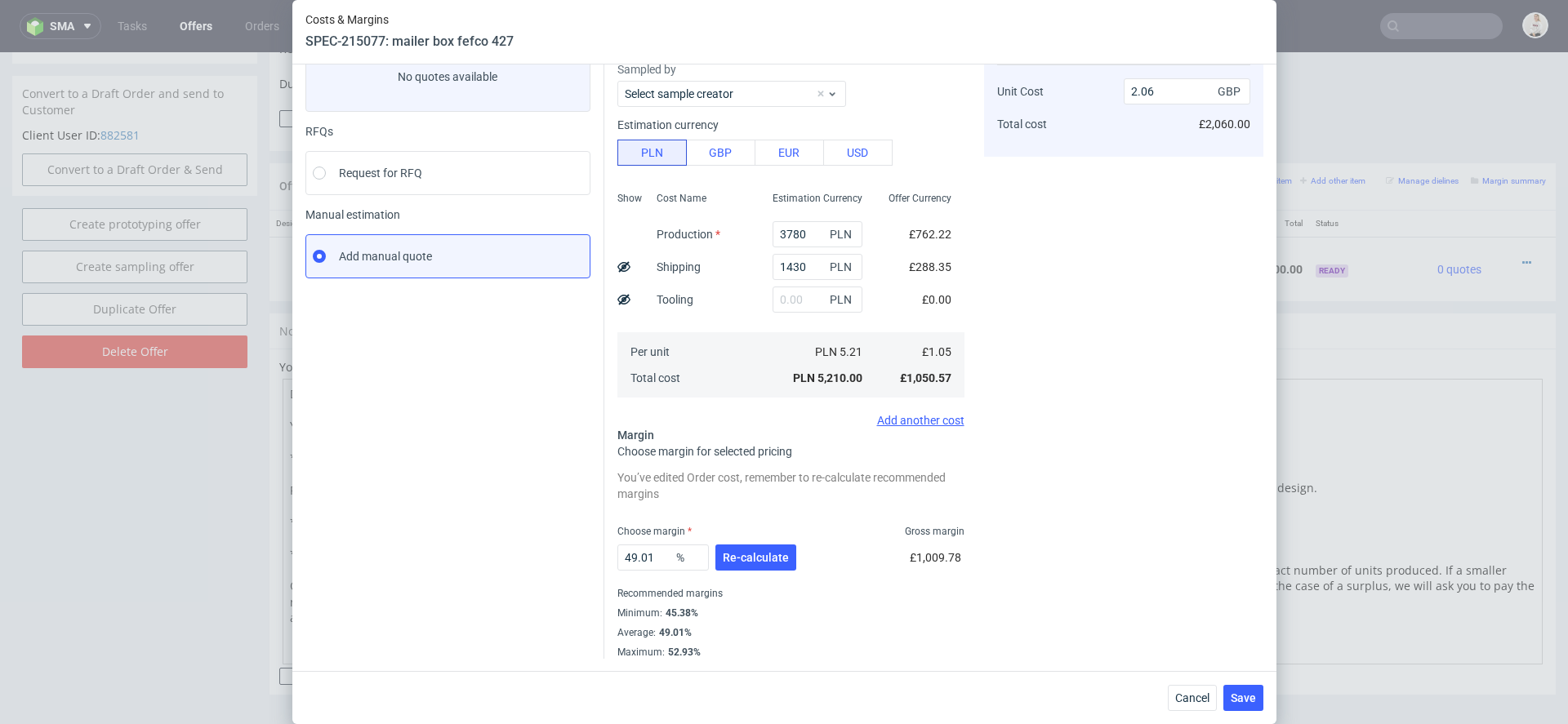
click at [939, 268] on span "£288.35" at bounding box center [929, 266] width 42 height 13
click at [756, 552] on span "Re-calculate" at bounding box center [755, 558] width 66 height 12
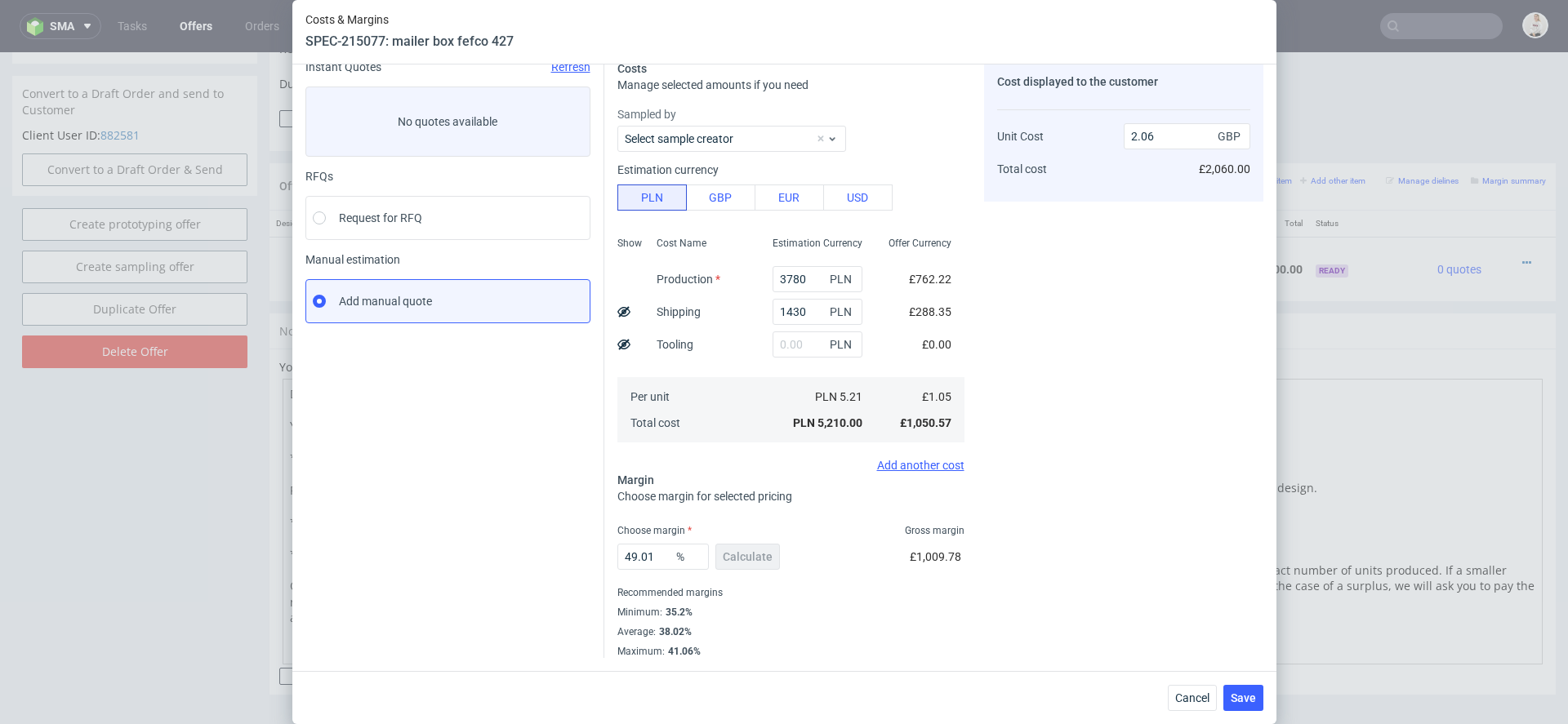
scroll to position [69, 0]
drag, startPoint x: 669, startPoint y: 554, endPoint x: 492, endPoint y: 554, distance: 177.0
click at [492, 554] on div "Instant Quotes Refresh No quotes available RFQs Request for RFQ Manual estimati…" at bounding box center [784, 354] width 958 height 611
type input "36"
type input "1.64"
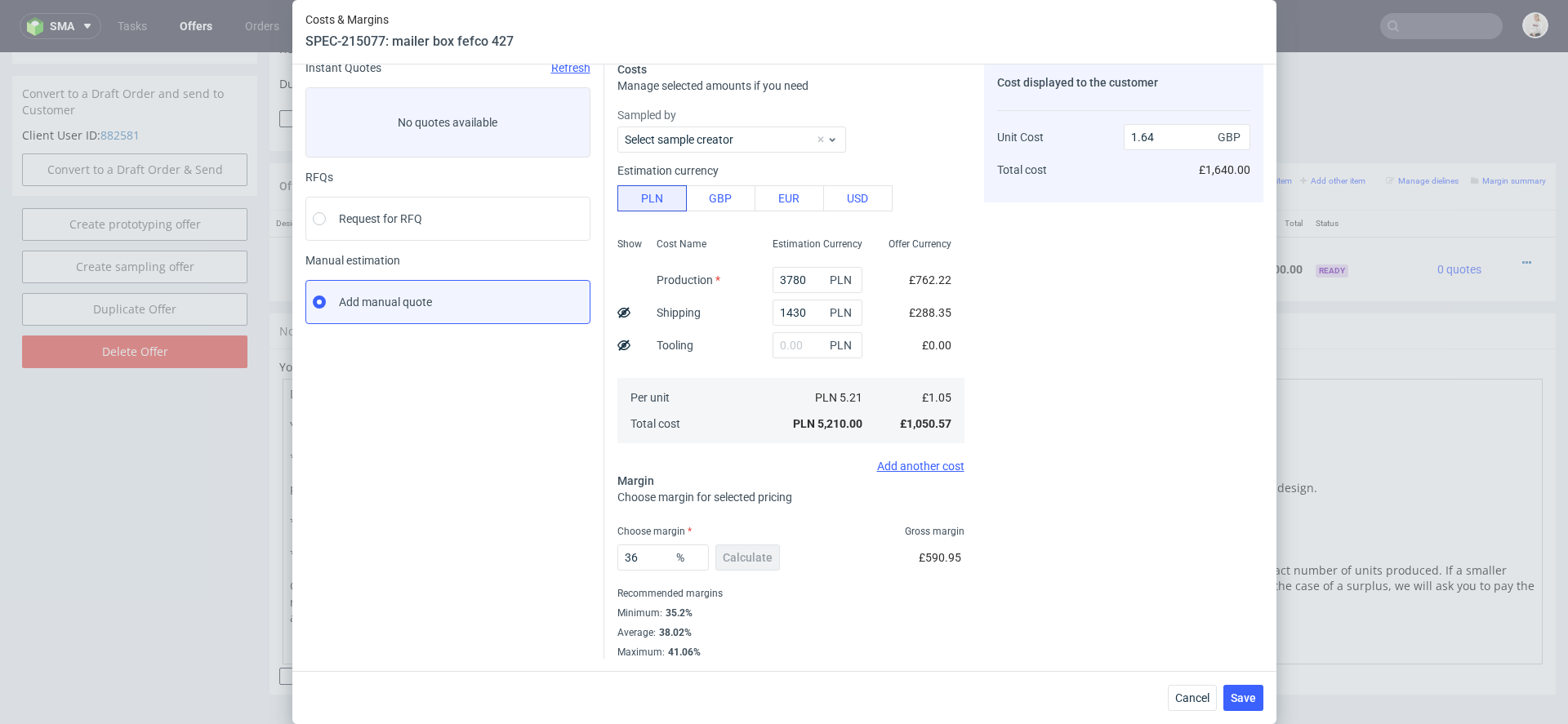
click at [966, 599] on div "Costs Manage selected amounts if you need Sampled by Select sample creator Esti…" at bounding box center [933, 354] width 659 height 611
click at [647, 555] on input "36" at bounding box center [662, 558] width 92 height 27
type input "39"
type input "1.72"
click at [1053, 550] on div "Cost displayed to the customer Unit Cost Total cost 1.72 GBP £1,720.00" at bounding box center [1123, 360] width 279 height 598
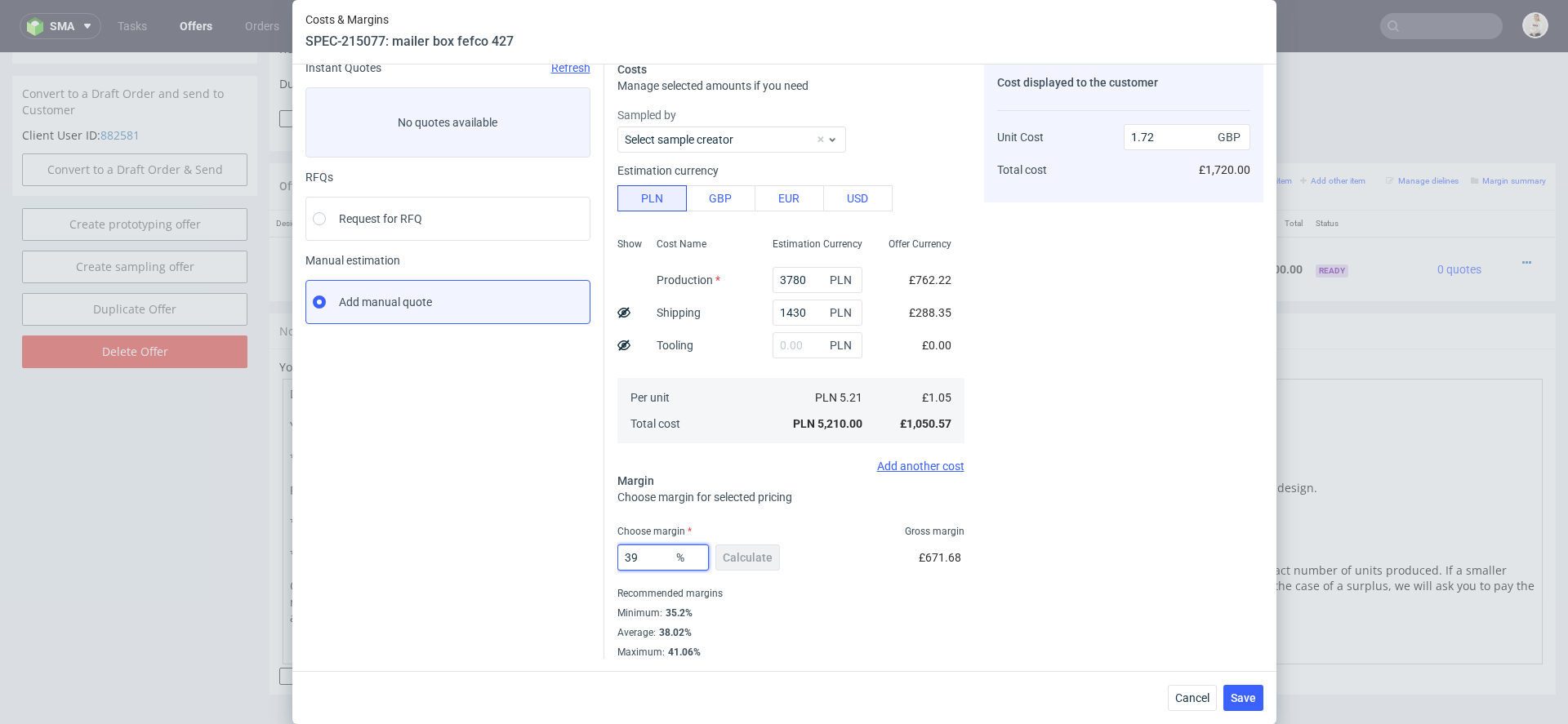
drag, startPoint x: 650, startPoint y: 555, endPoint x: 627, endPoint y: 555, distance: 23.0
click at [632, 555] on input "39" at bounding box center [662, 558] width 92 height 27
type input "342"
type input "-0.43"
click at [1116, 540] on div "Cost displayed to the customer Unit Cost Total cost -0.43 GBP -£430.00" at bounding box center [1123, 360] width 279 height 598
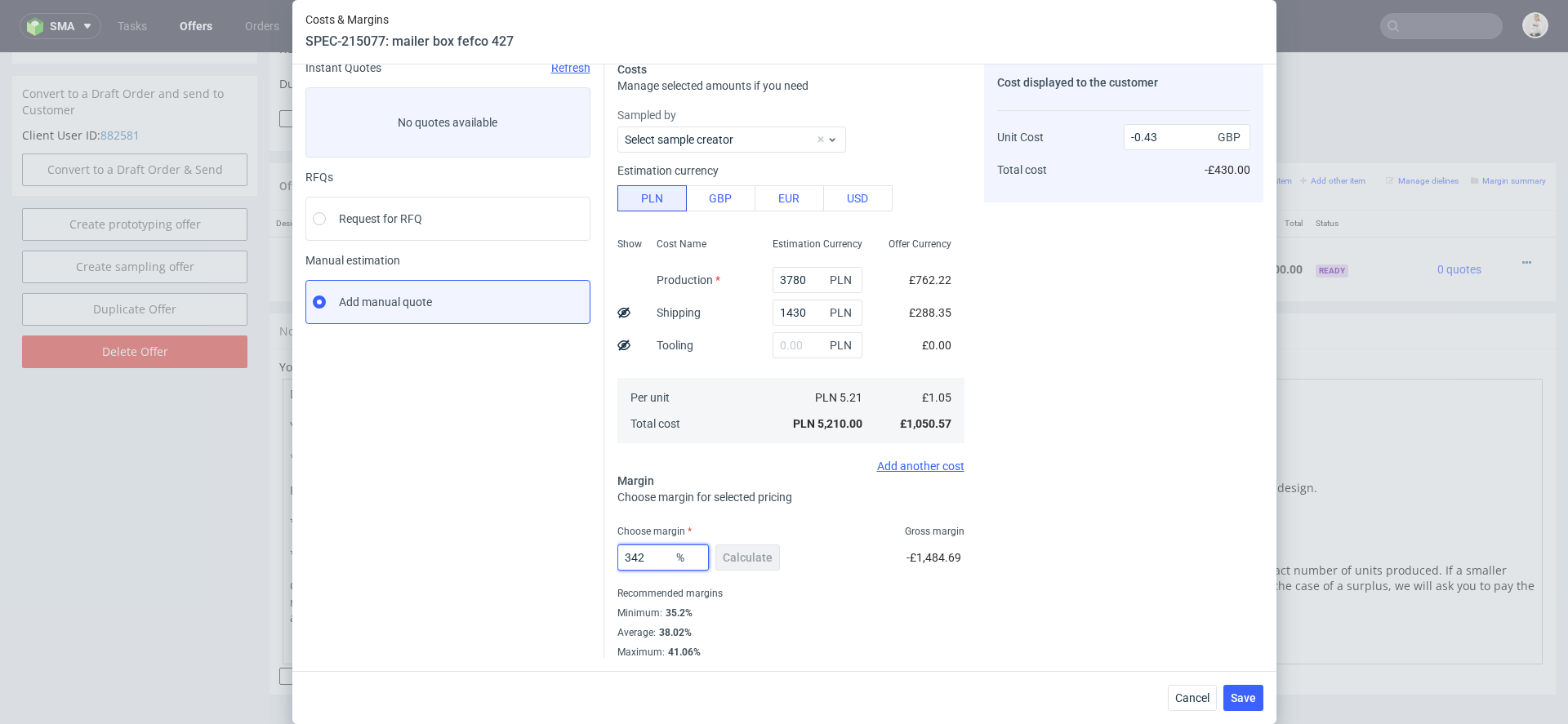
click at [632, 561] on input "342" at bounding box center [662, 558] width 92 height 27
type input "42"
type input "1.81"
click at [843, 585] on div "Recommended margins" at bounding box center [790, 593] width 347 height 20
click at [642, 555] on input "42" at bounding box center [662, 558] width 92 height 27
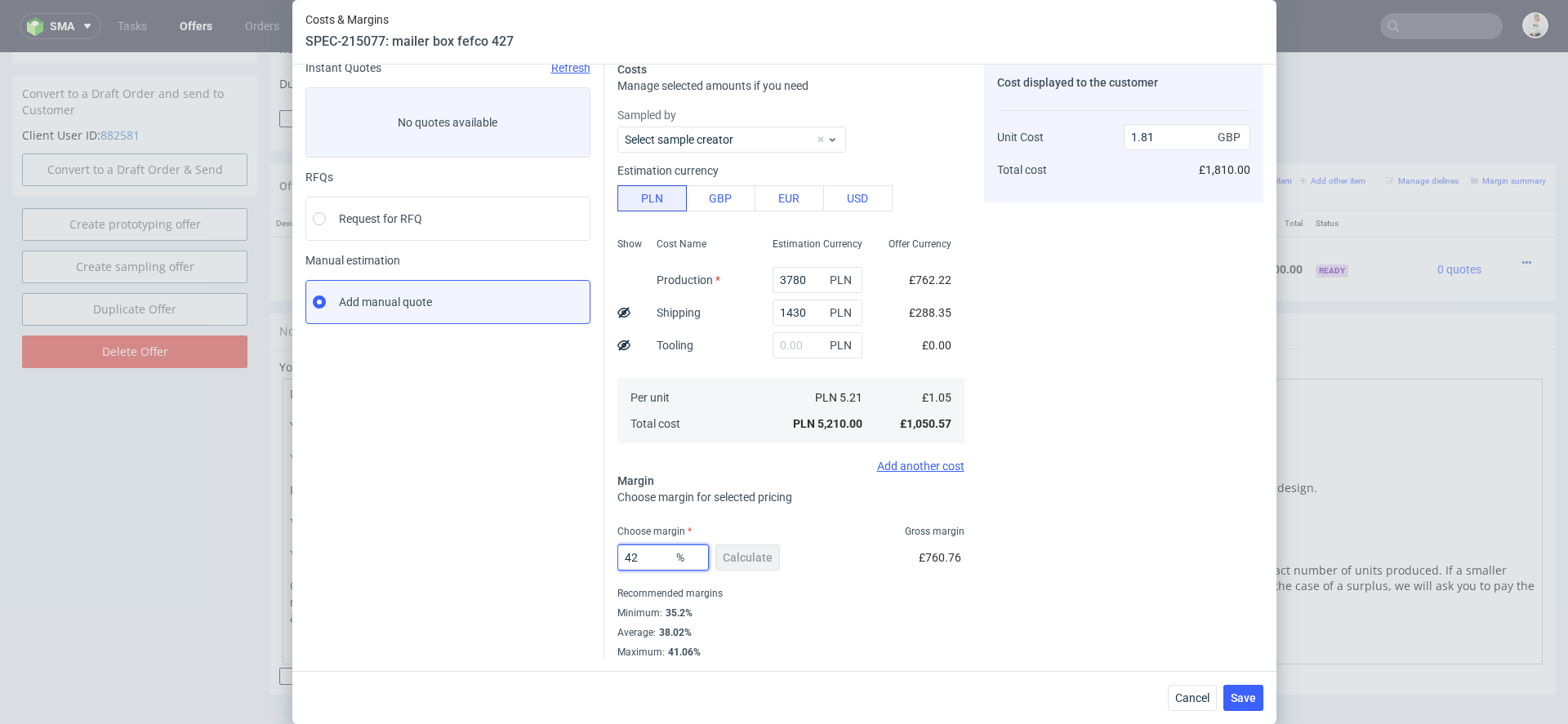
type input "4"
type input "0"
type input "1.05"
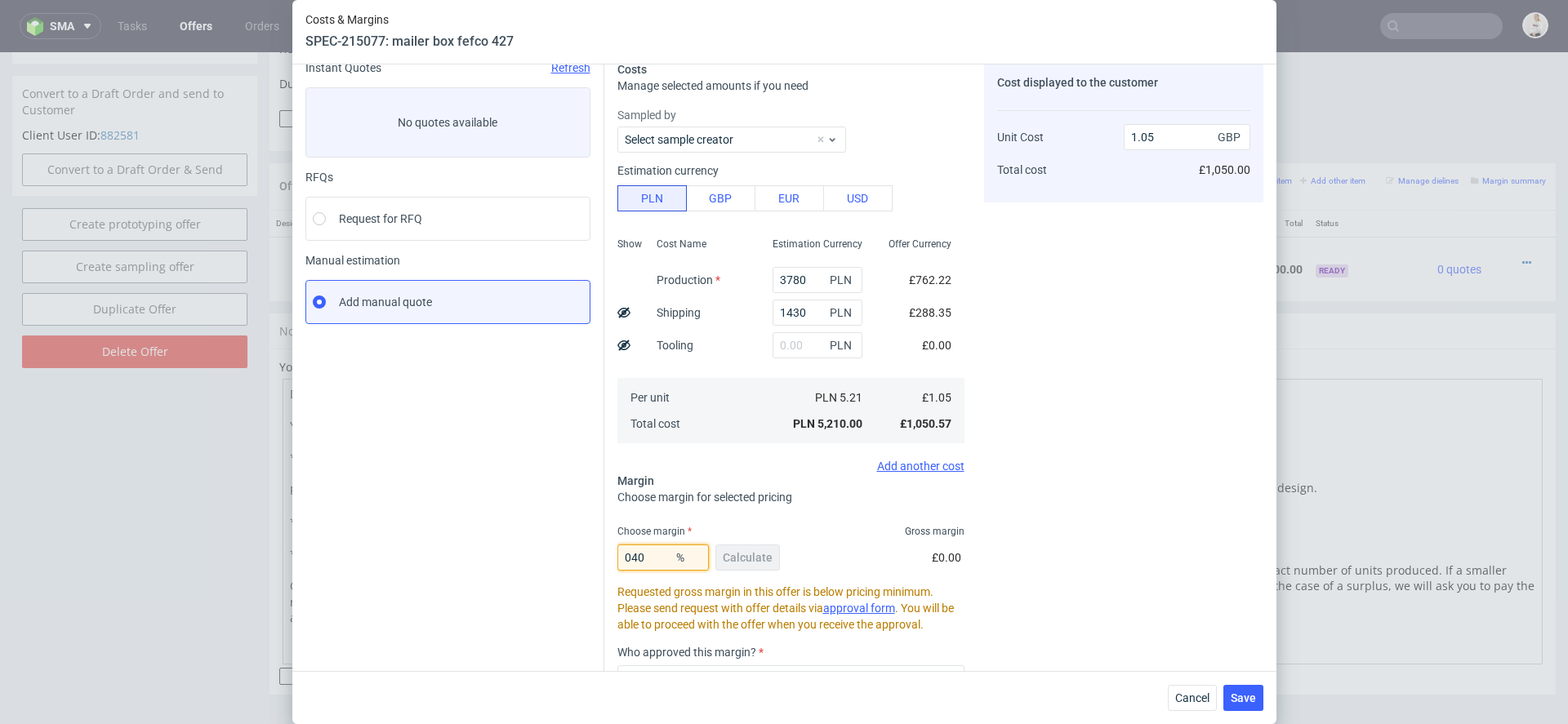
type input "40"
type input "1.75"
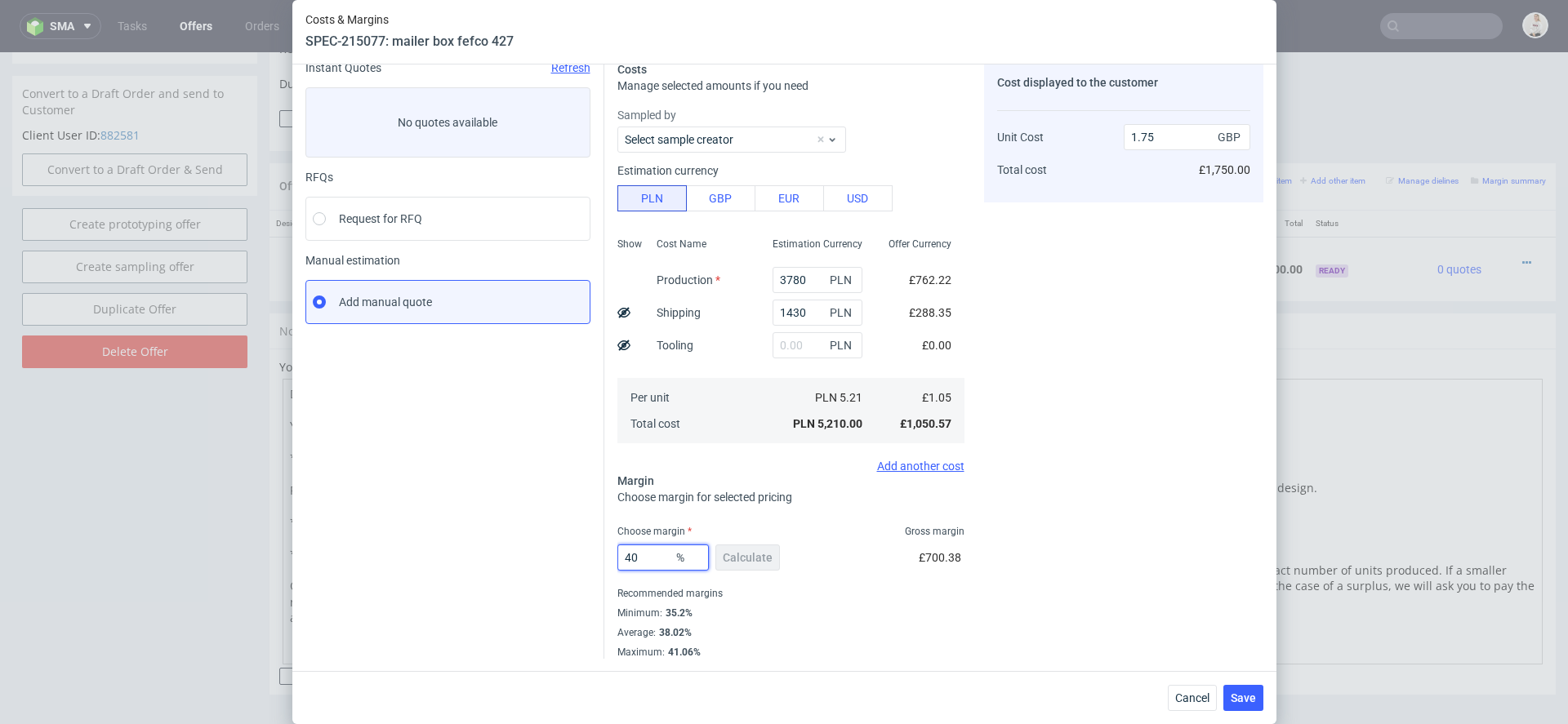
type input "40"
click at [1143, 450] on div "Cost displayed to the customer Unit Cost Total cost 1.75 GBP £1,750.00" at bounding box center [1123, 360] width 279 height 598
click at [1241, 697] on span "Save" at bounding box center [1244, 698] width 26 height 12
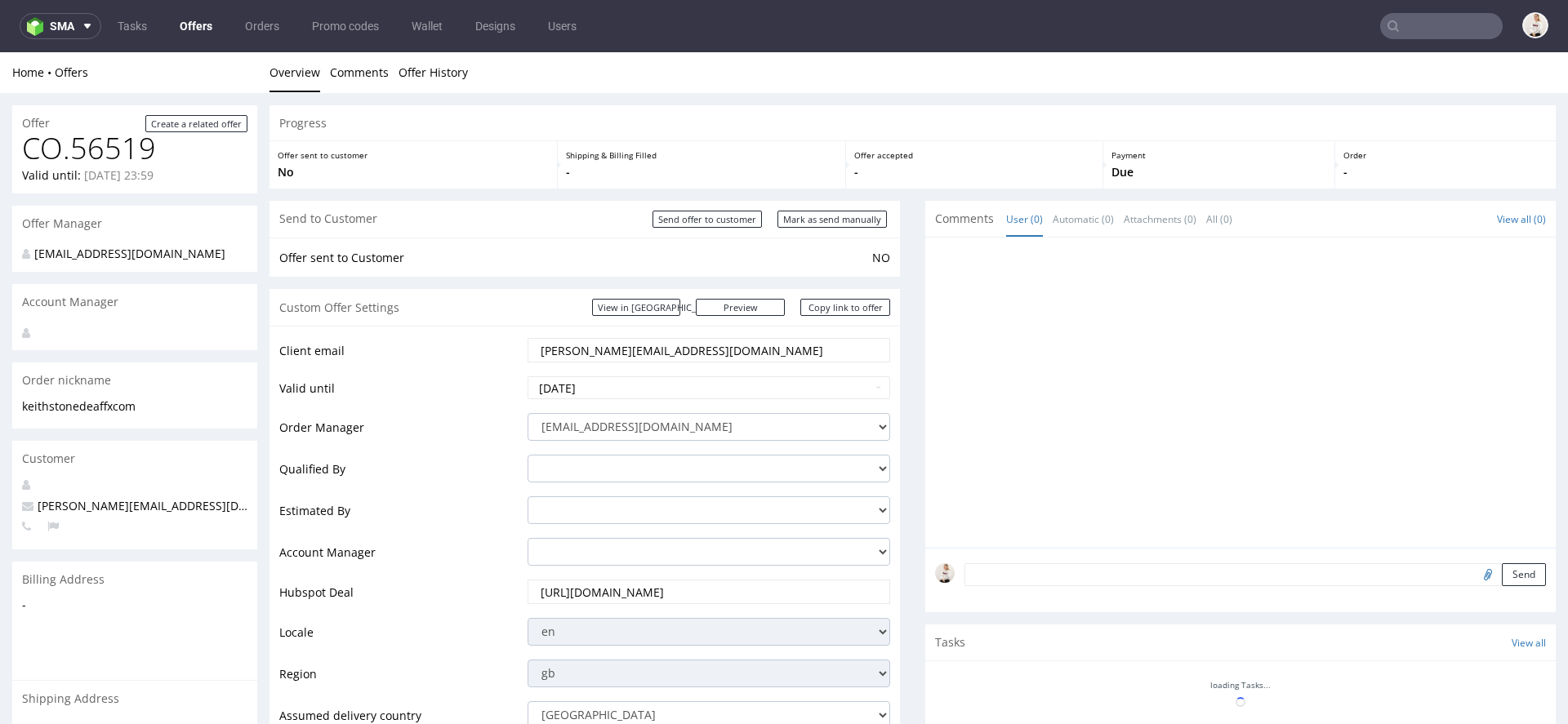
scroll to position [0, 0]
click at [803, 222] on input "Mark as send manually" at bounding box center [832, 219] width 109 height 17
type input "In progress..."
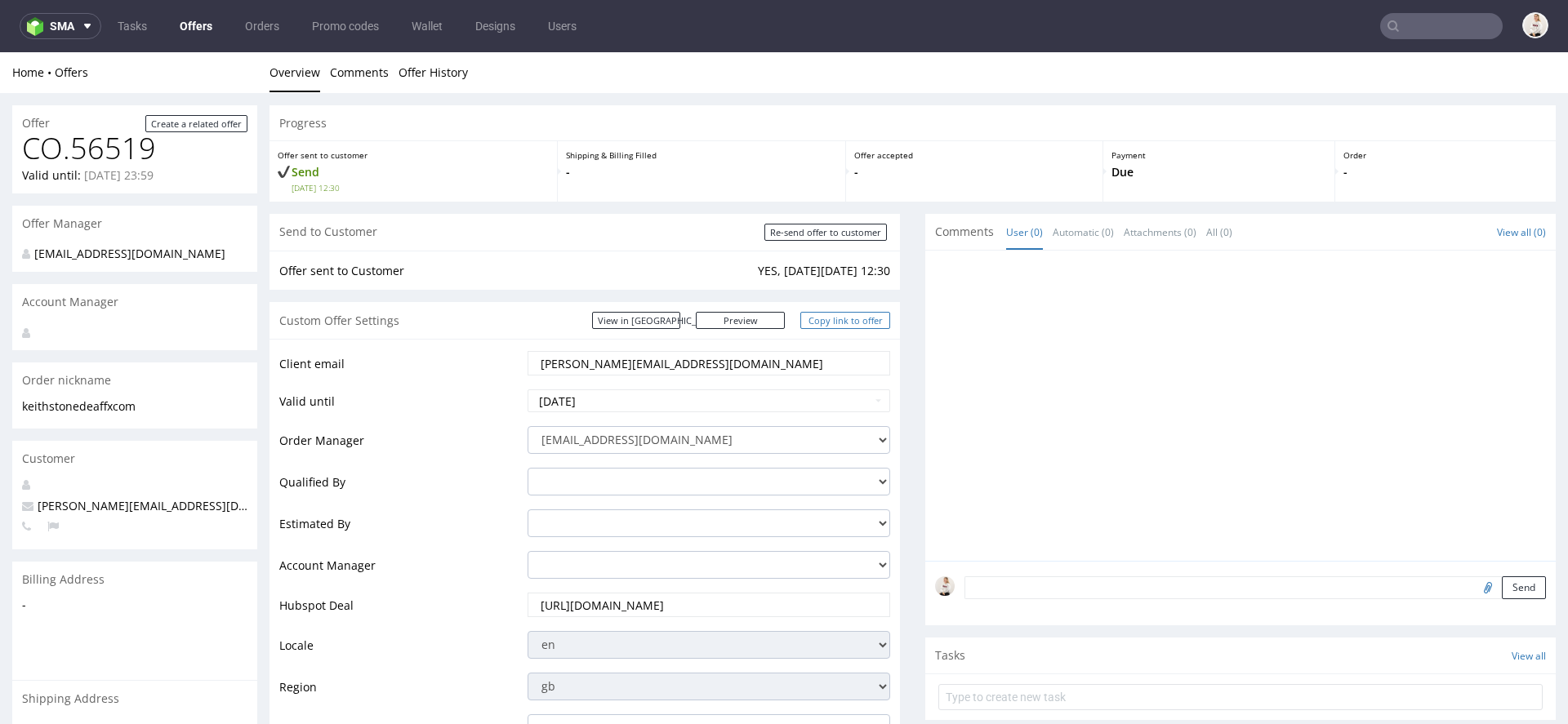
click at [832, 321] on link "Copy link to offer" at bounding box center [845, 320] width 90 height 17
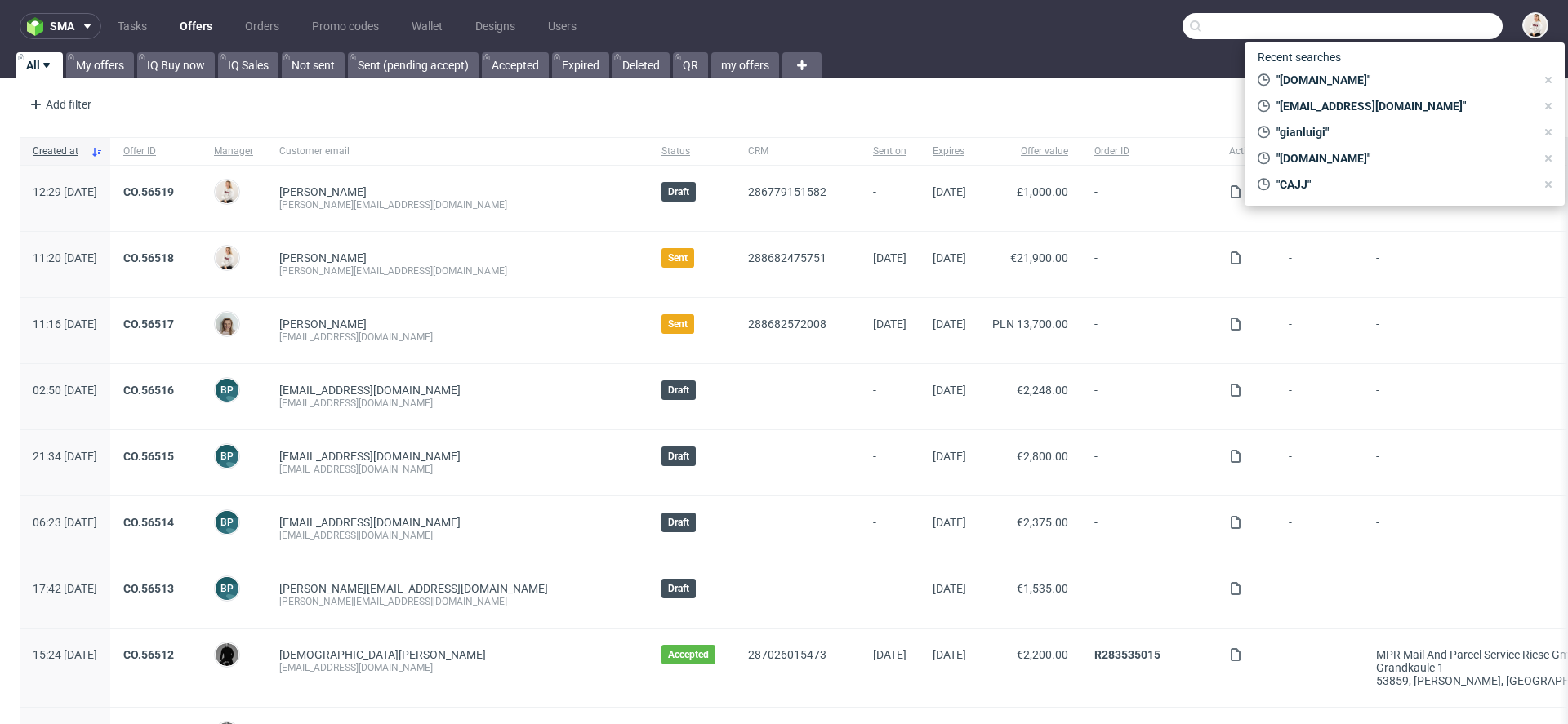
click at [1463, 21] on input "text" at bounding box center [1342, 26] width 320 height 27
paste input "[PERSON_NAME][EMAIL_ADDRESS][DOMAIN_NAME]"
type input "[PERSON_NAME][EMAIL_ADDRESS][DOMAIN_NAME]"
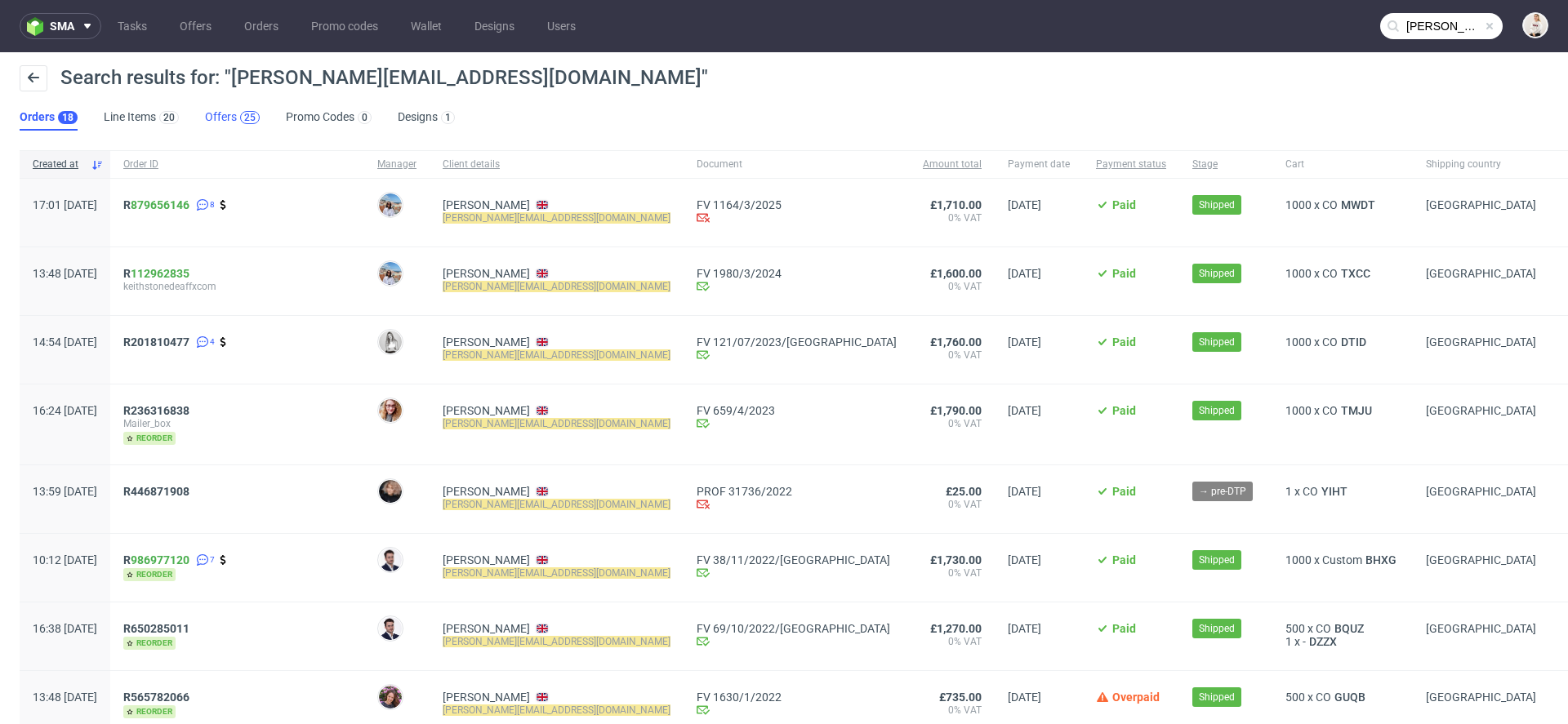
click at [255, 116] on div "25" at bounding box center [250, 117] width 20 height 13
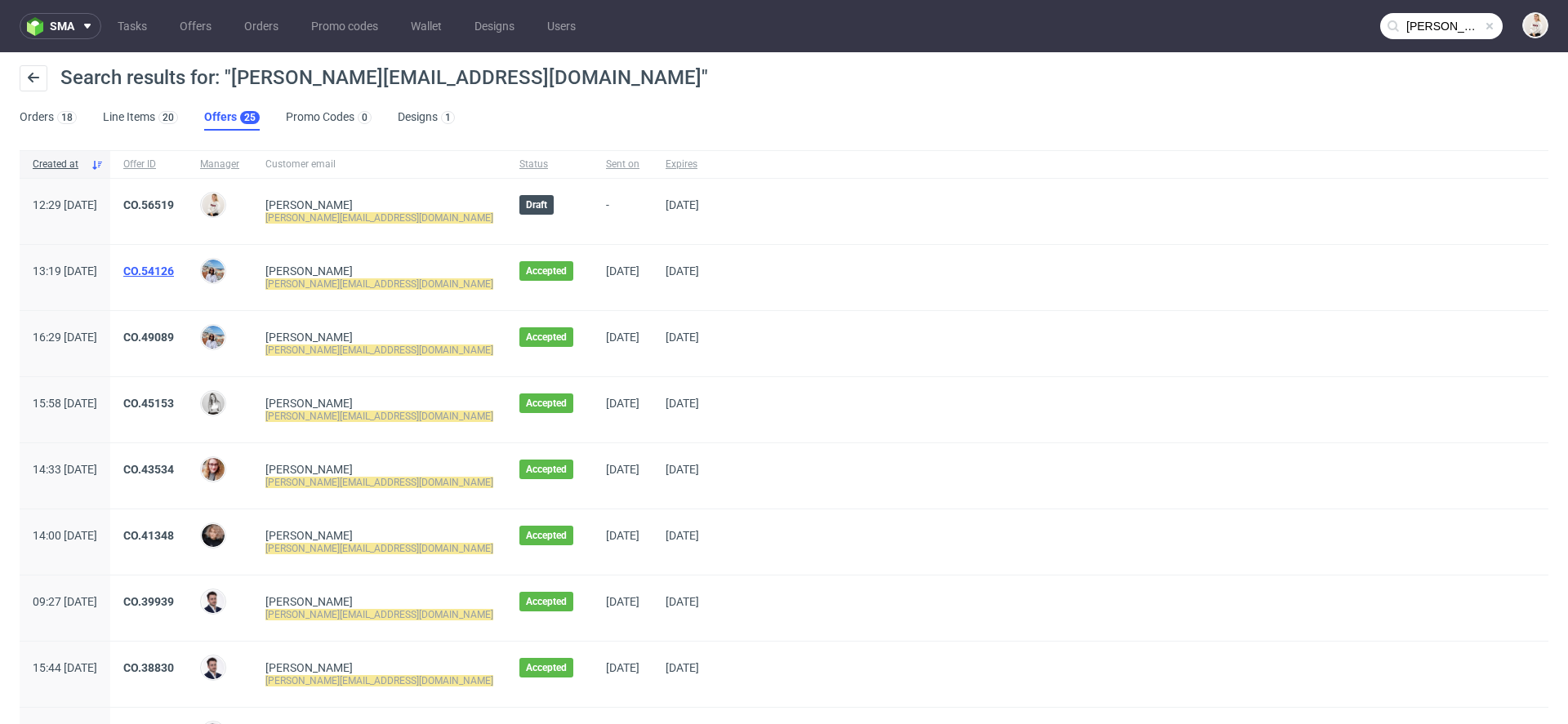
click at [173, 270] on link "CO.54126" at bounding box center [148, 270] width 50 height 13
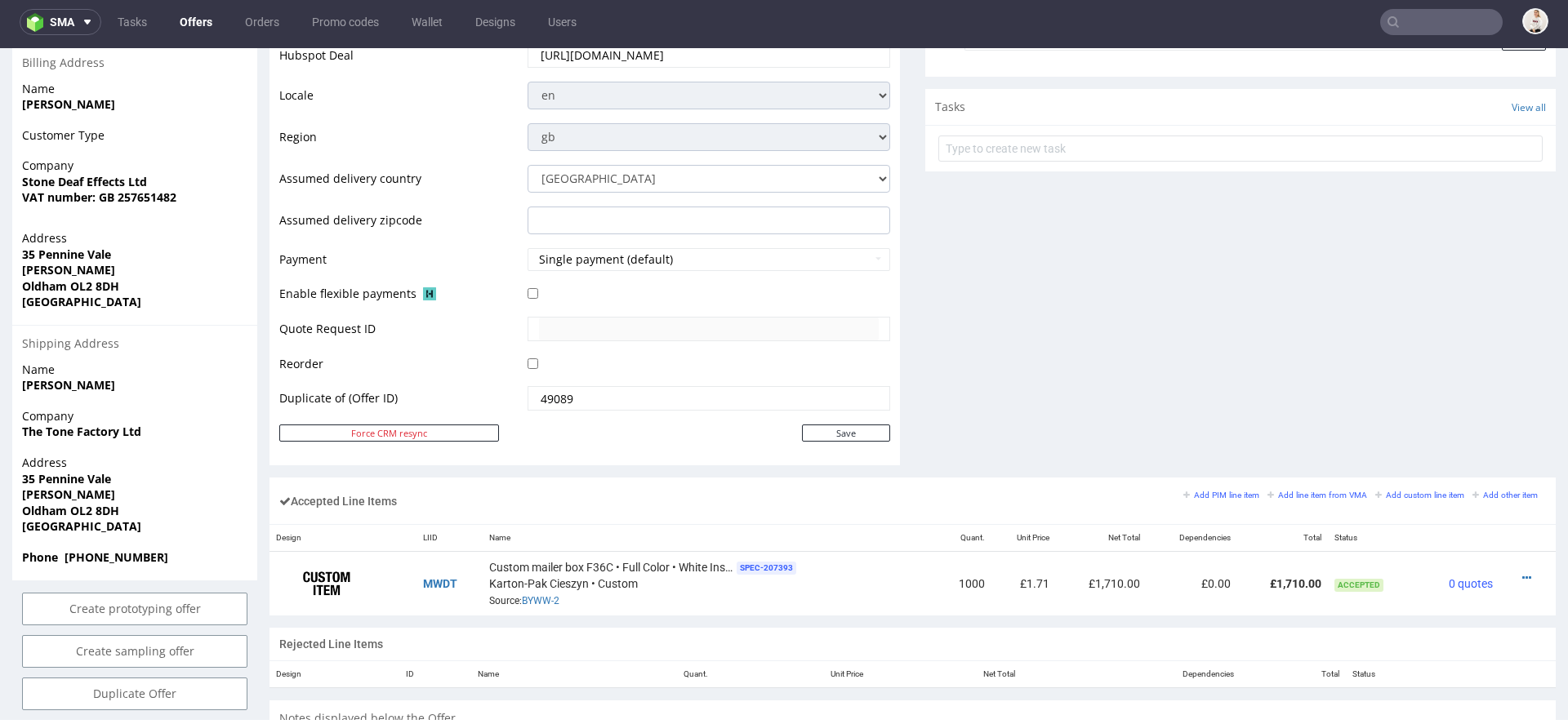
scroll to position [979, 0]
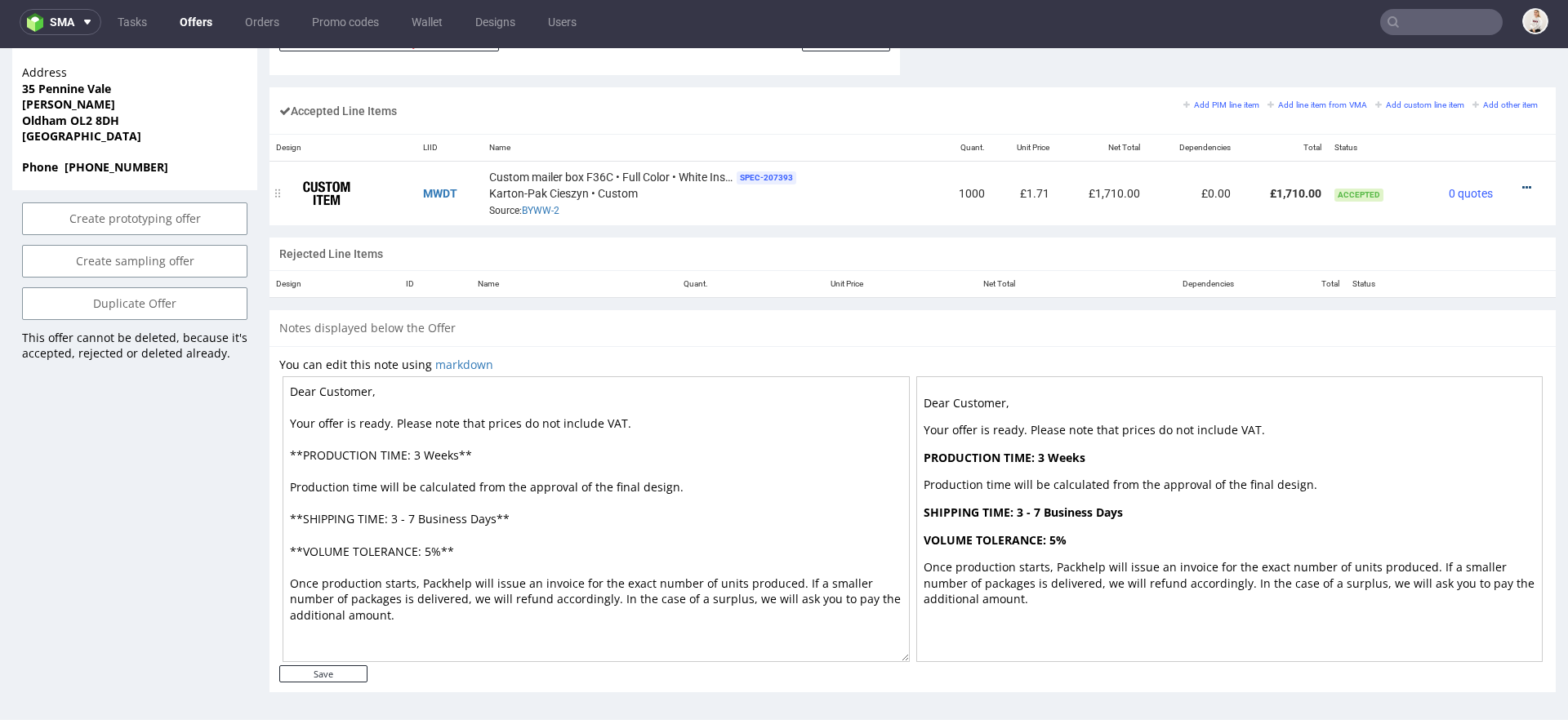
click at [1523, 183] on icon at bounding box center [1527, 188] width 9 height 12
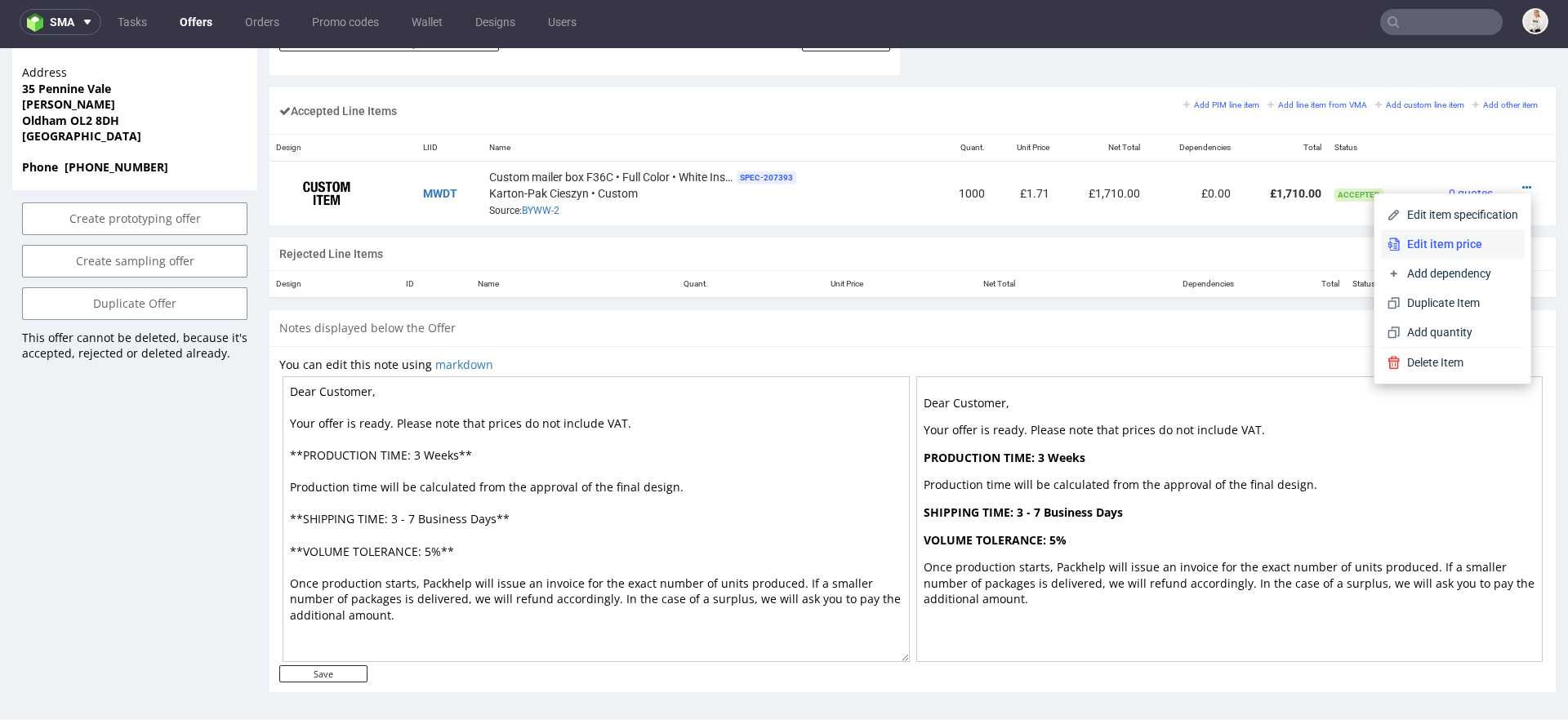
click at [1457, 246] on span "Edit item price" at bounding box center [1459, 243] width 117 height 17
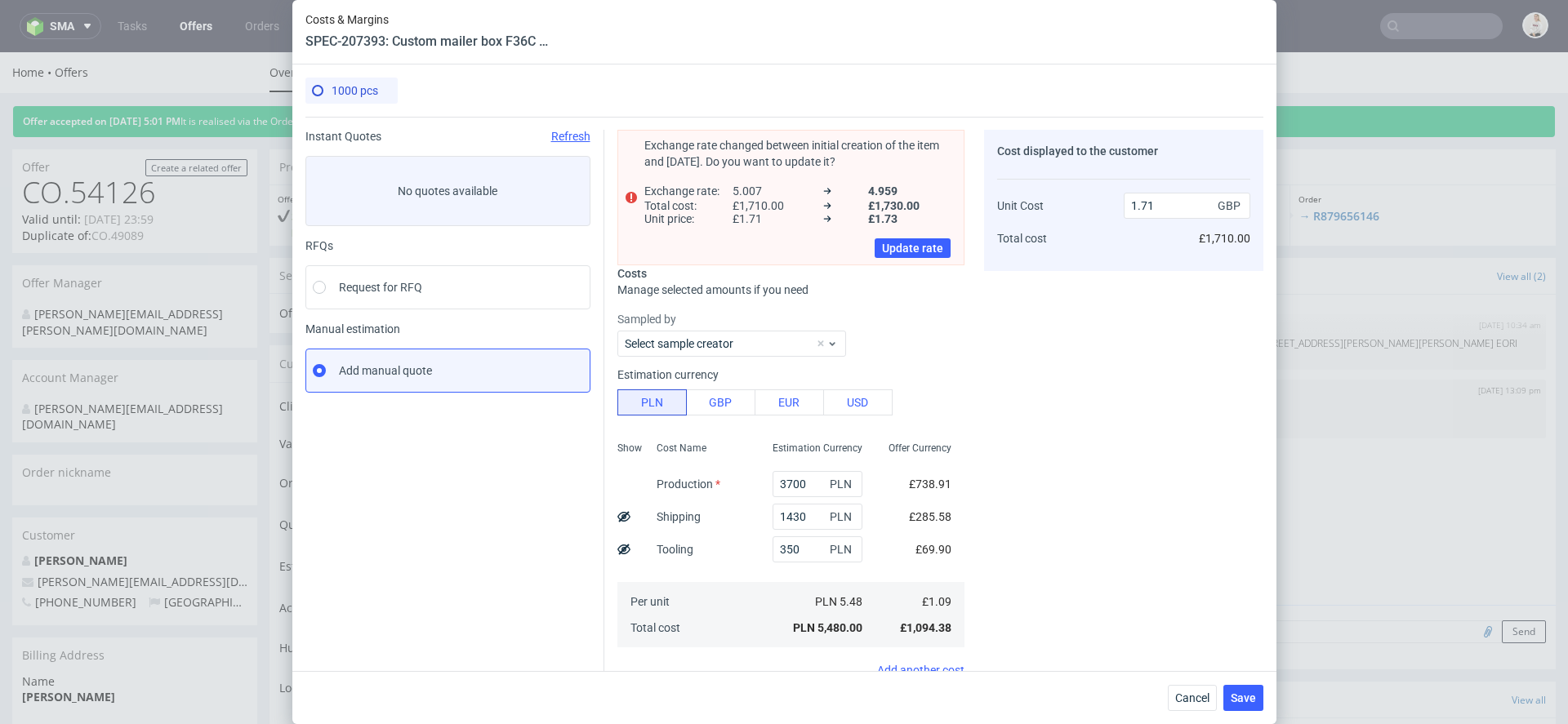
scroll to position [272, 0]
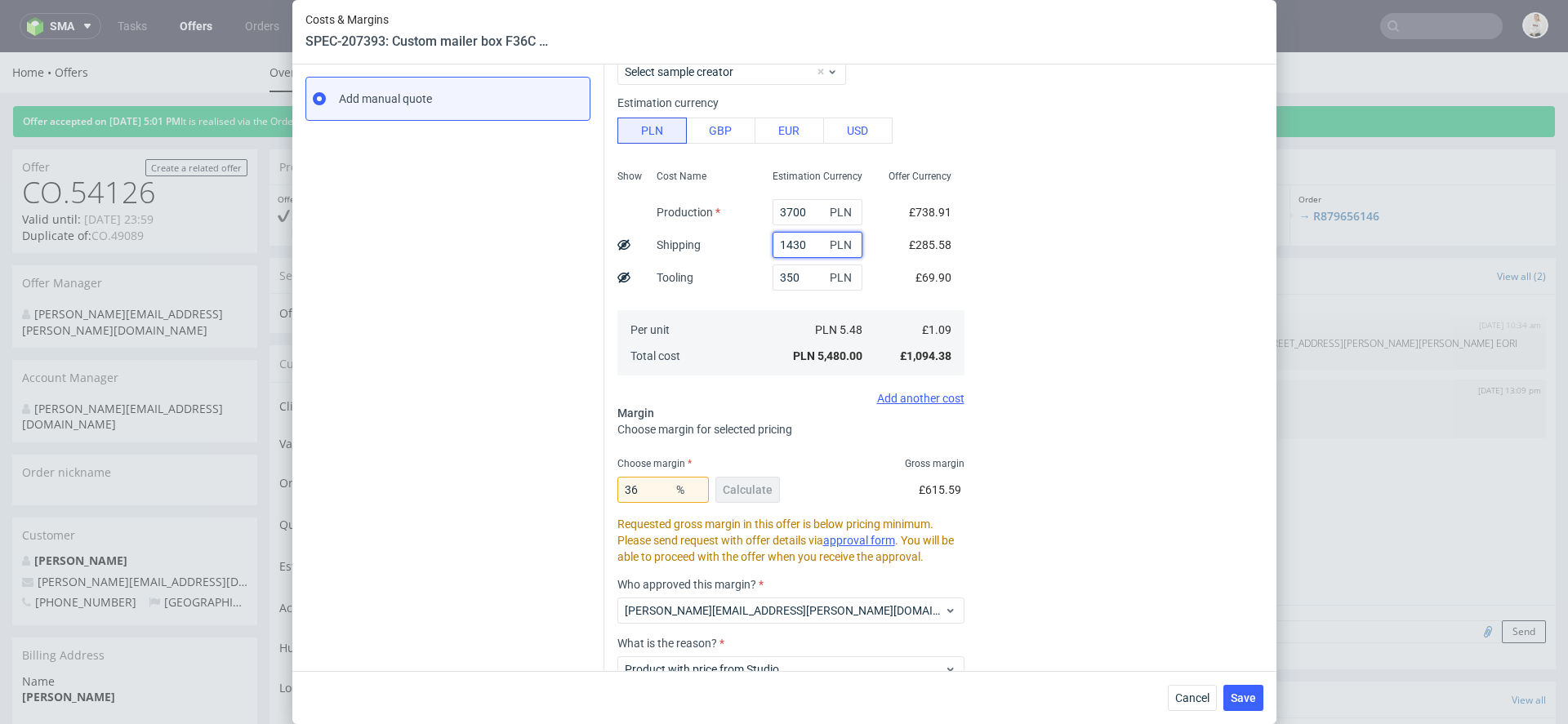
drag, startPoint x: 811, startPoint y: 245, endPoint x: 672, endPoint y: 245, distance: 139.0
click at [672, 245] on div "Show Cost Name Production Shipping Tooling Per unit Total cost Estimation Curre…" at bounding box center [790, 271] width 347 height 216
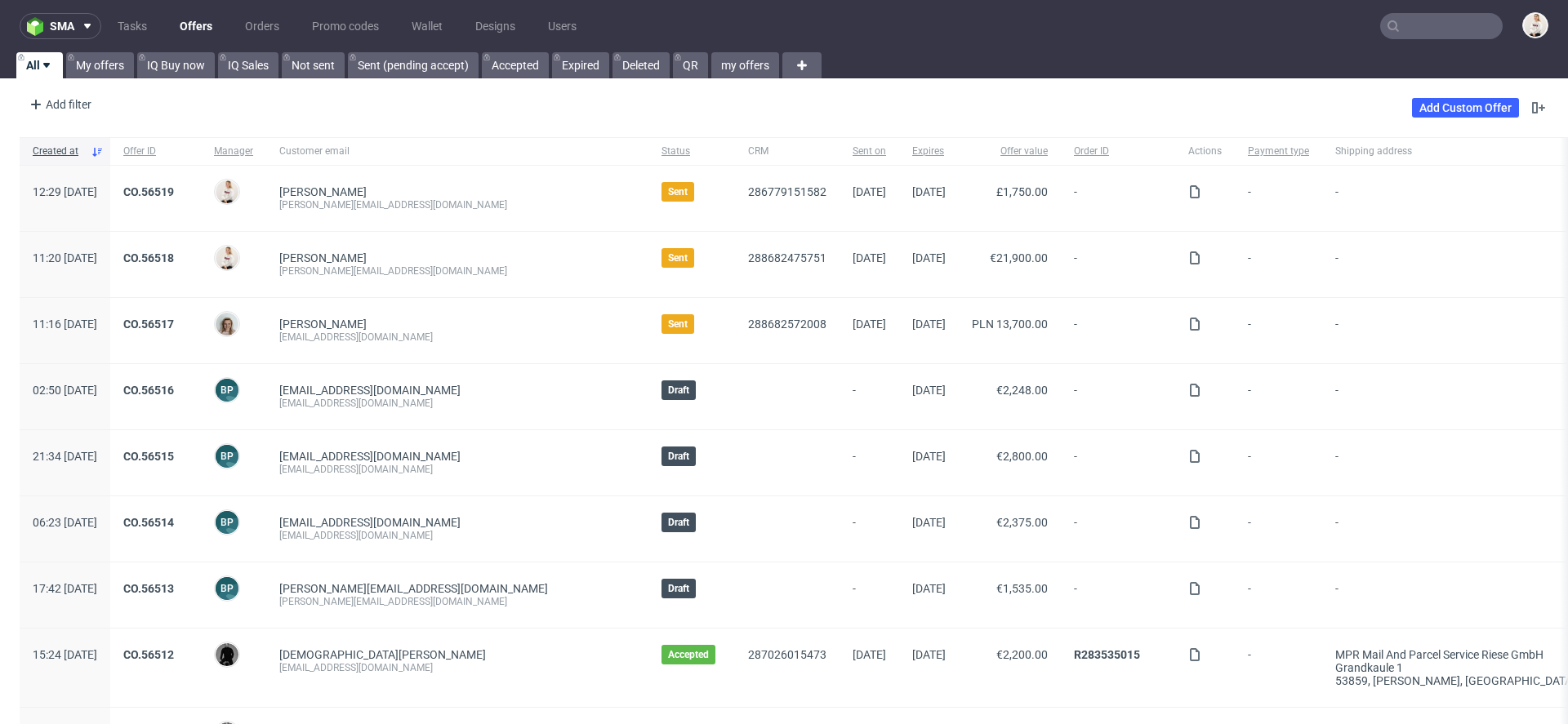
click at [1375, 6] on nav "sma Tasks Offers Orders Promo codes Wallet Designs Users" at bounding box center [784, 26] width 1568 height 52
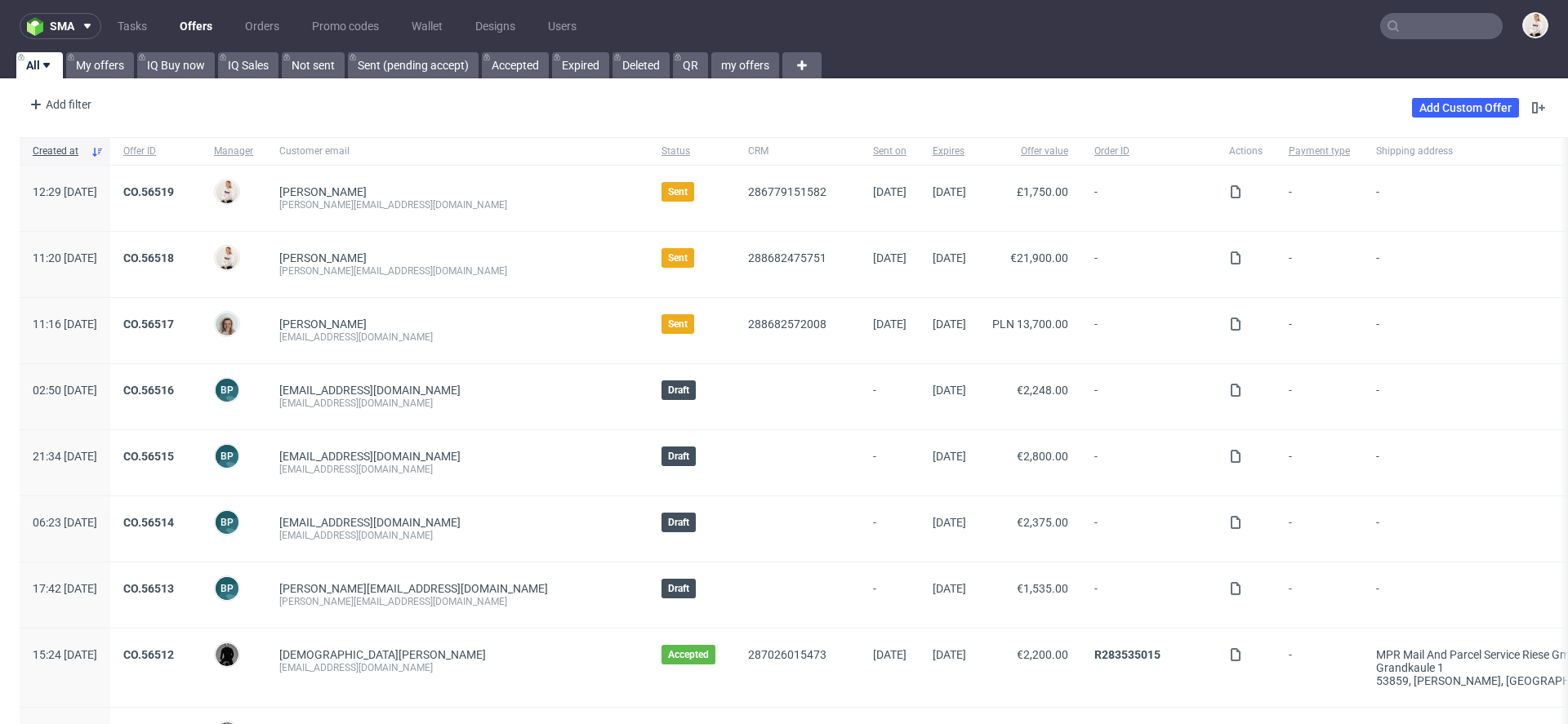
click at [1398, 17] on input "text" at bounding box center [1441, 26] width 122 height 27
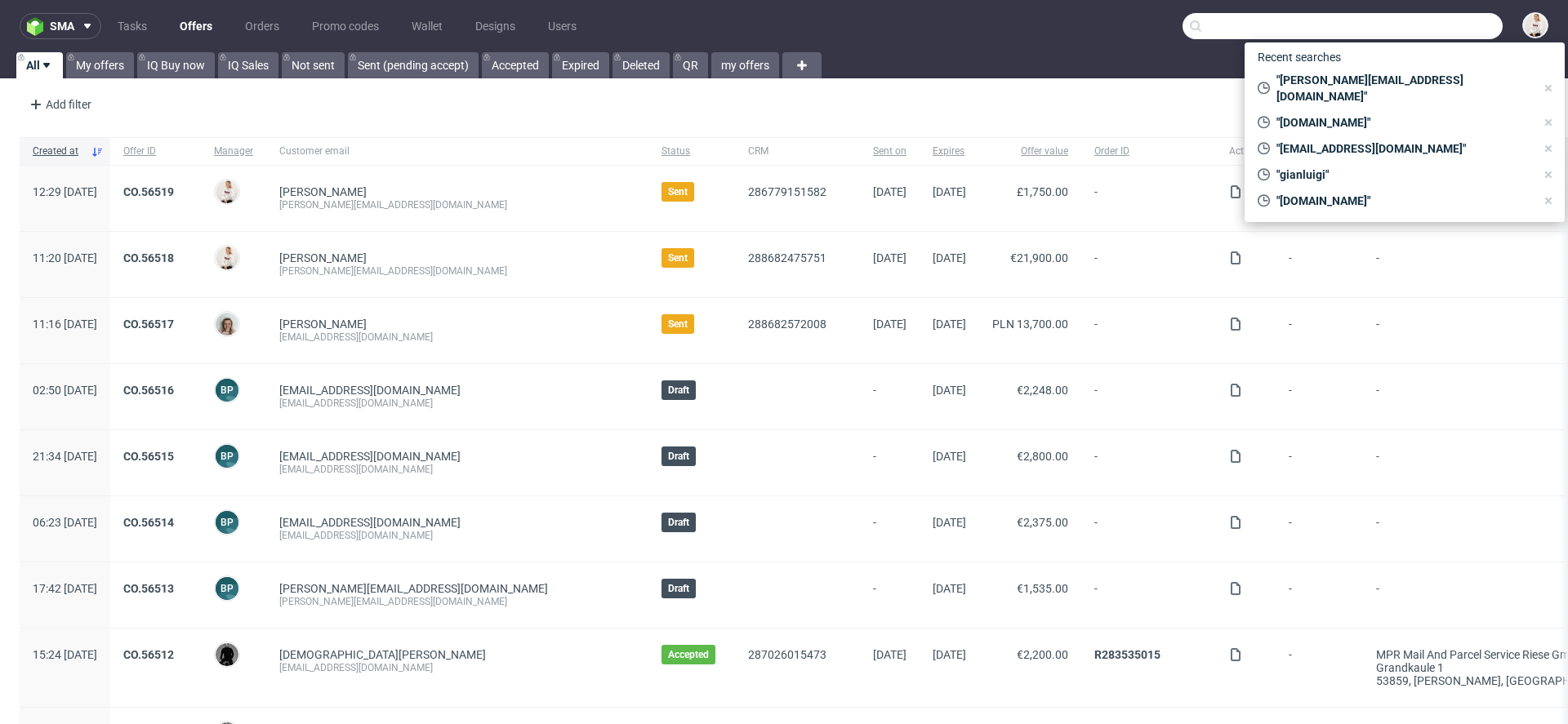
paste input "javahir@noma.dk"
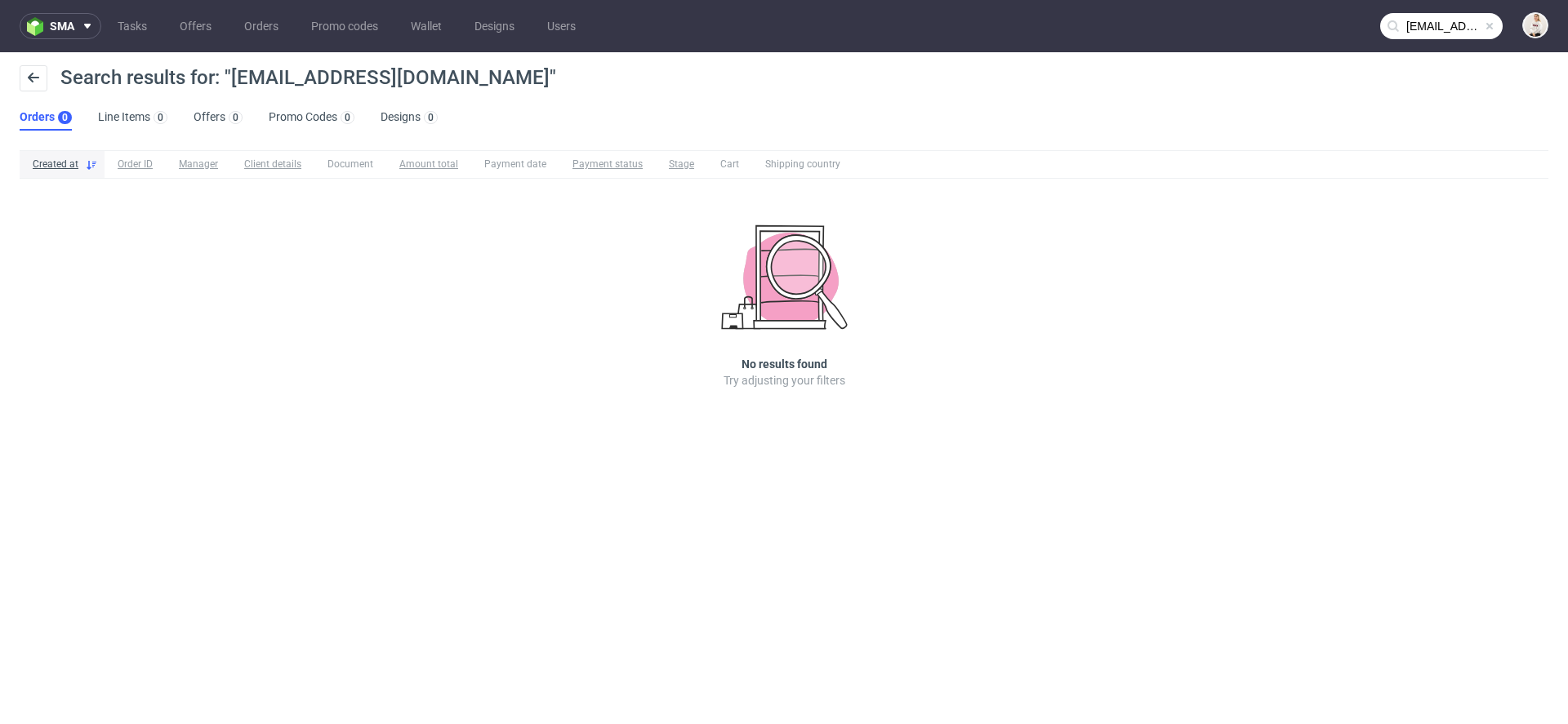
click at [1459, 32] on input "javahir@noma.dk" at bounding box center [1441, 26] width 122 height 27
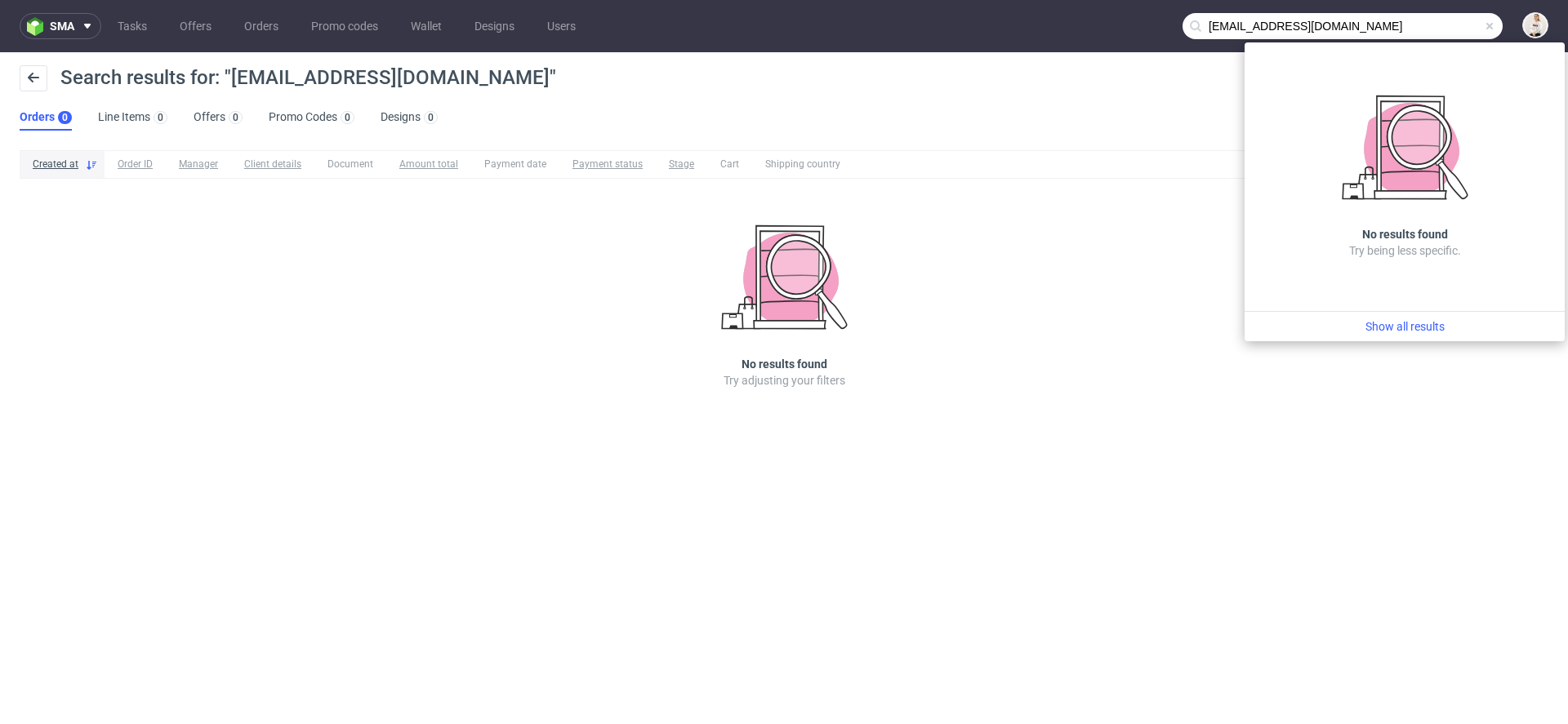
drag, startPoint x: 1254, startPoint y: 30, endPoint x: 942, endPoint y: 16, distance: 312.3
click at [942, 16] on nav "sma Tasks Offers Orders Promo codes Wallet Designs Users javahir@noma.dk" at bounding box center [784, 26] width 1568 height 52
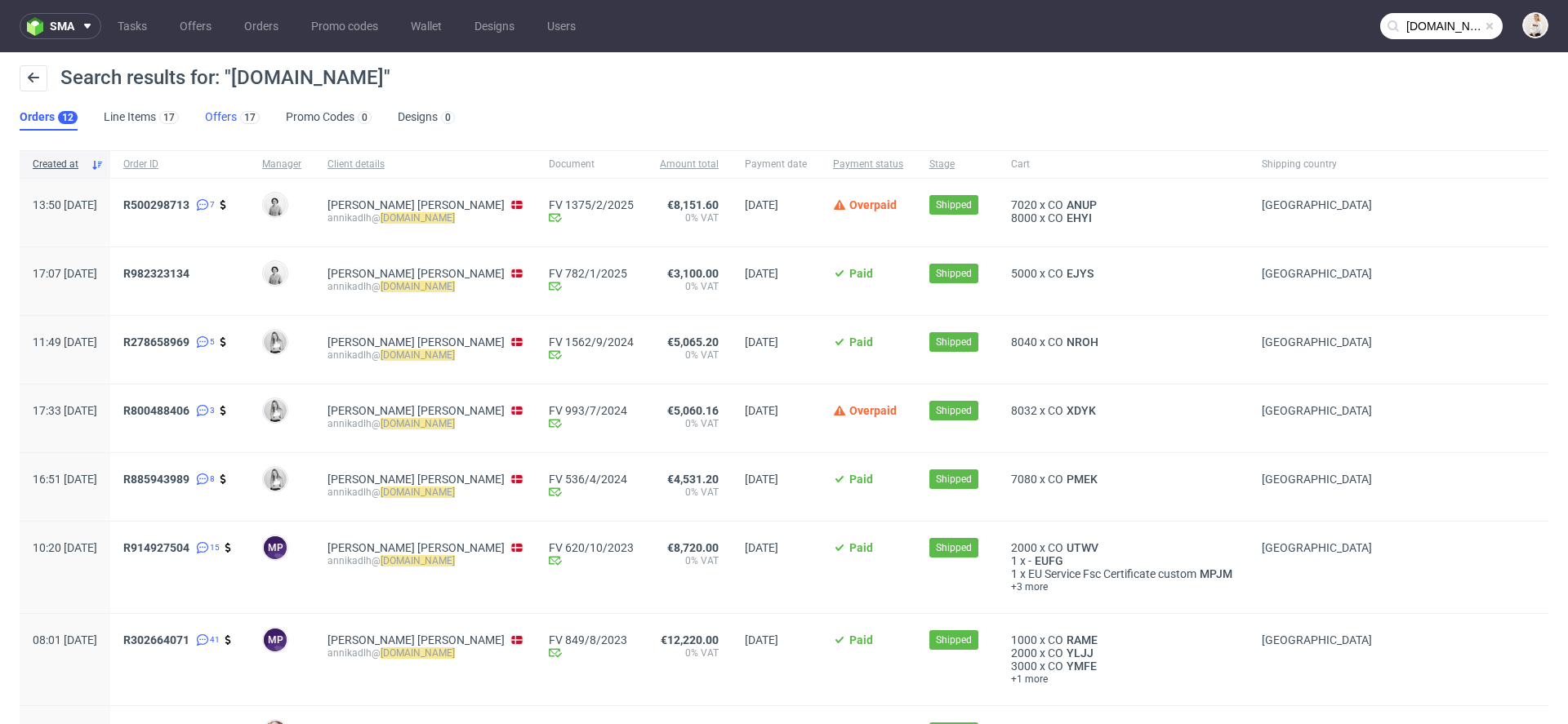
click at [234, 109] on link "Offers 17" at bounding box center [233, 117] width 55 height 27
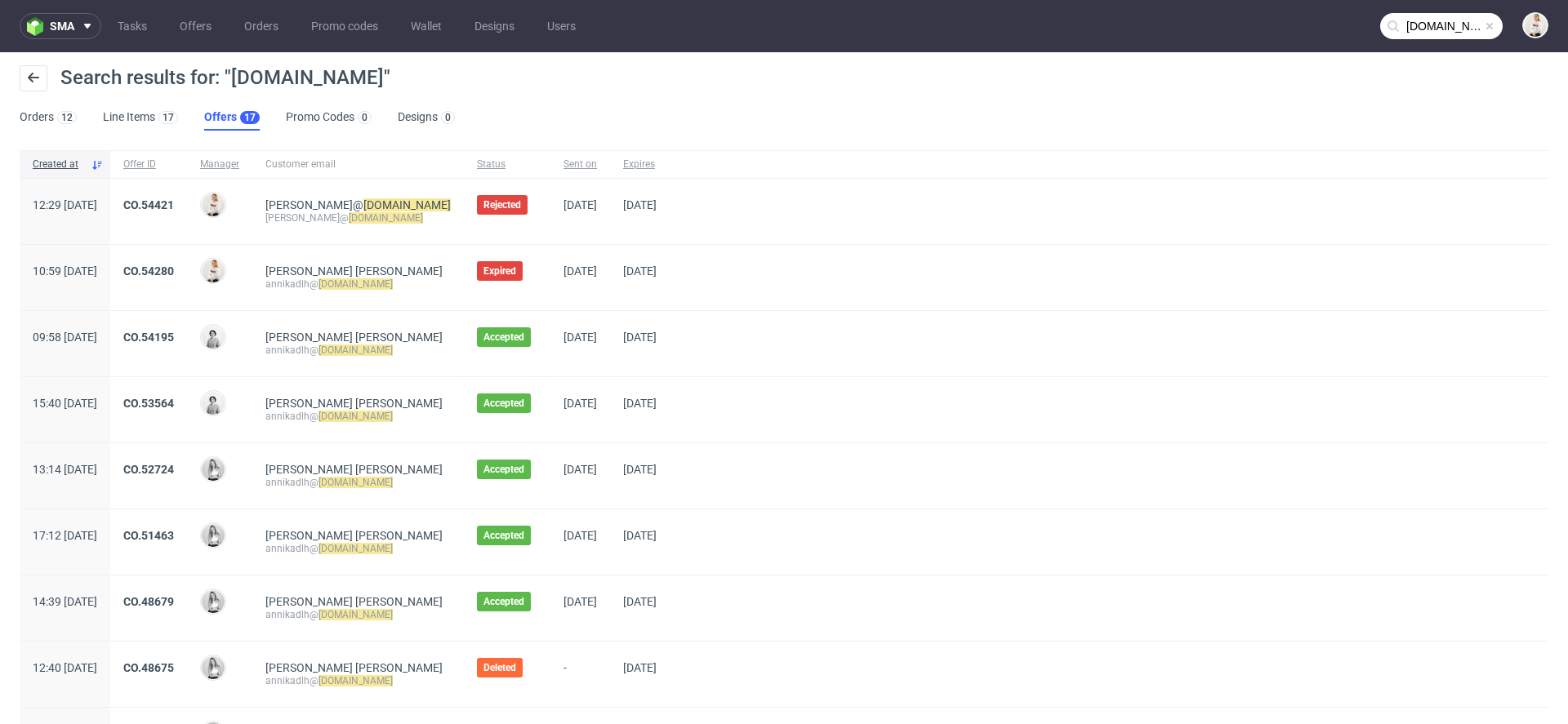
click at [1428, 27] on input "noma.dk" at bounding box center [1441, 26] width 122 height 27
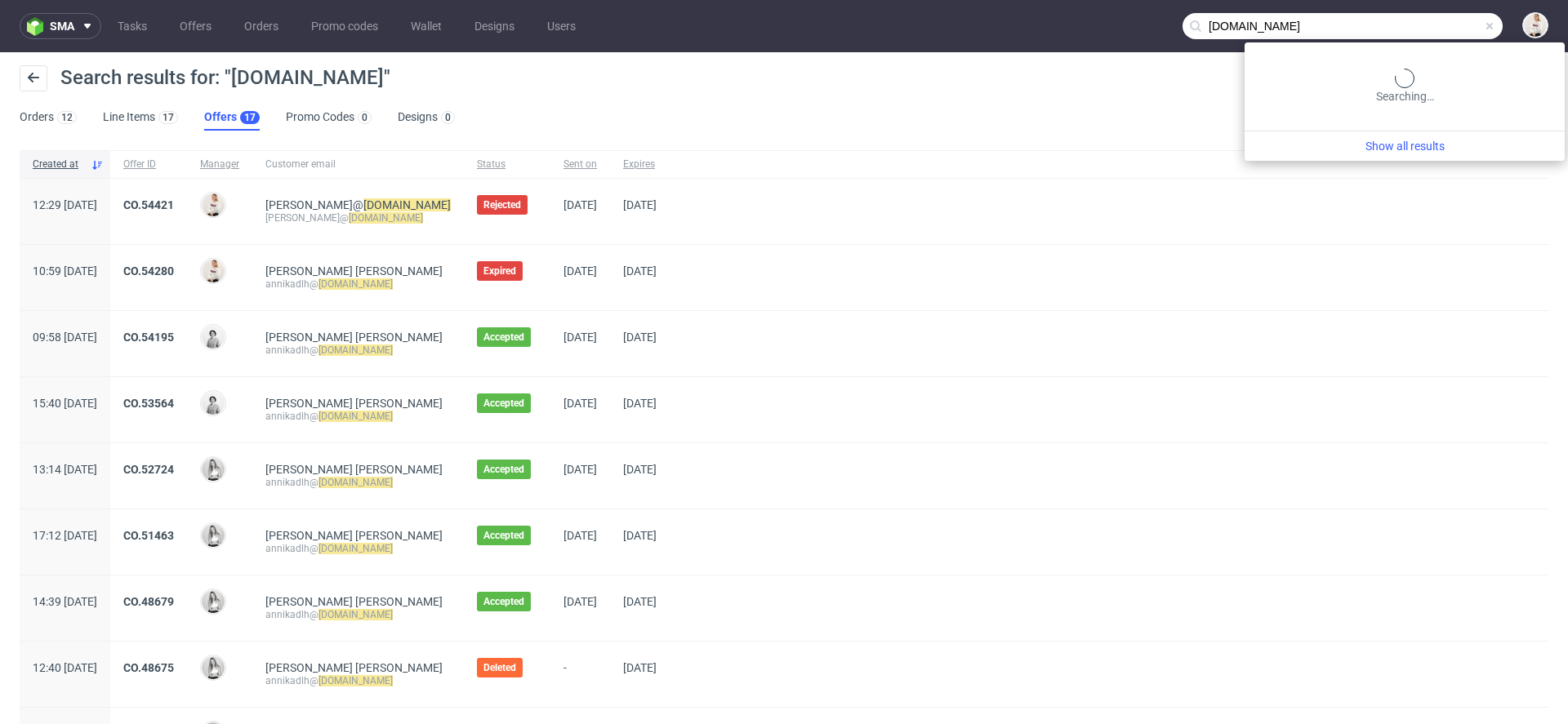
click at [1428, 27] on input "noma.dk" at bounding box center [1342, 26] width 320 height 27
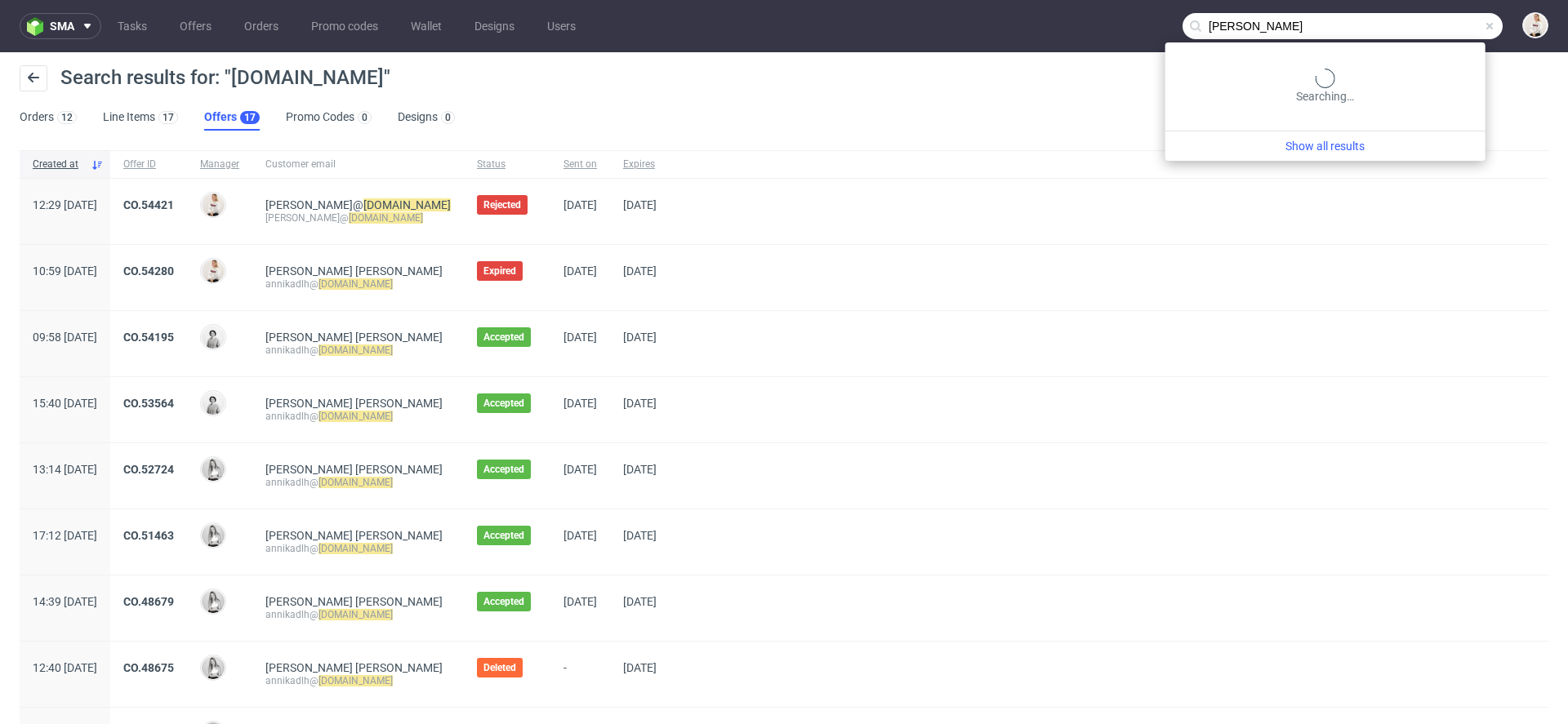
type input "[PERSON_NAME]"
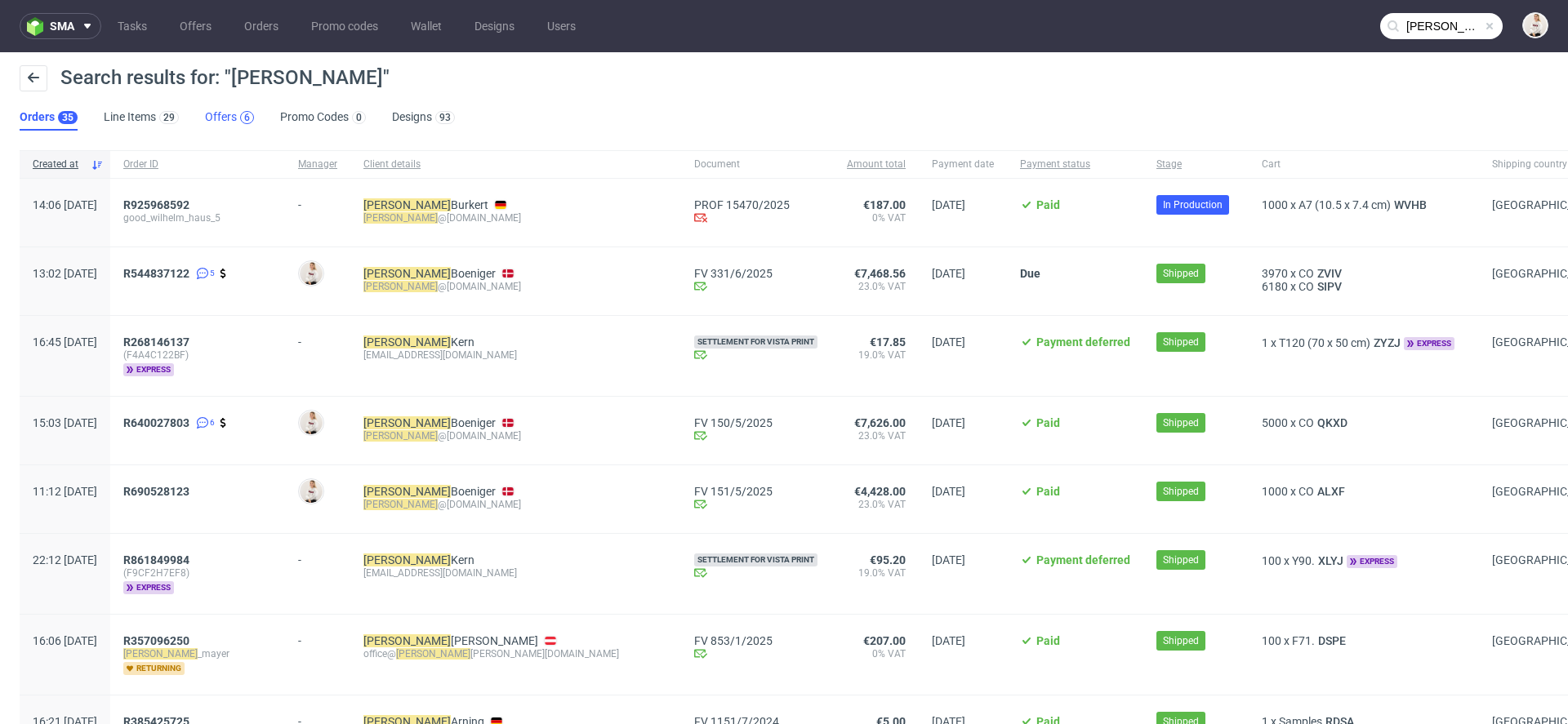
click at [244, 118] on div "6" at bounding box center [247, 118] width 6 height 12
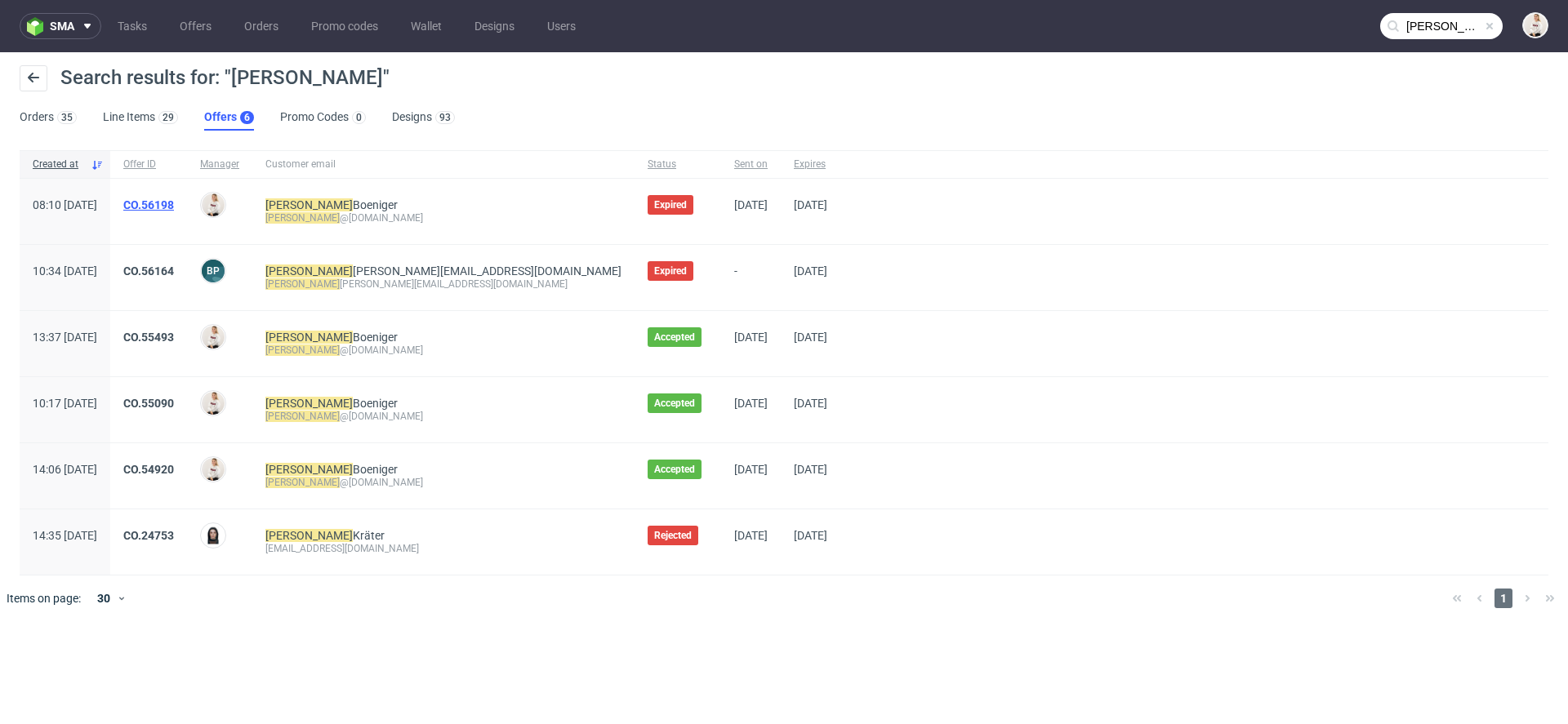
click at [173, 207] on link "CO.56198" at bounding box center [148, 204] width 50 height 13
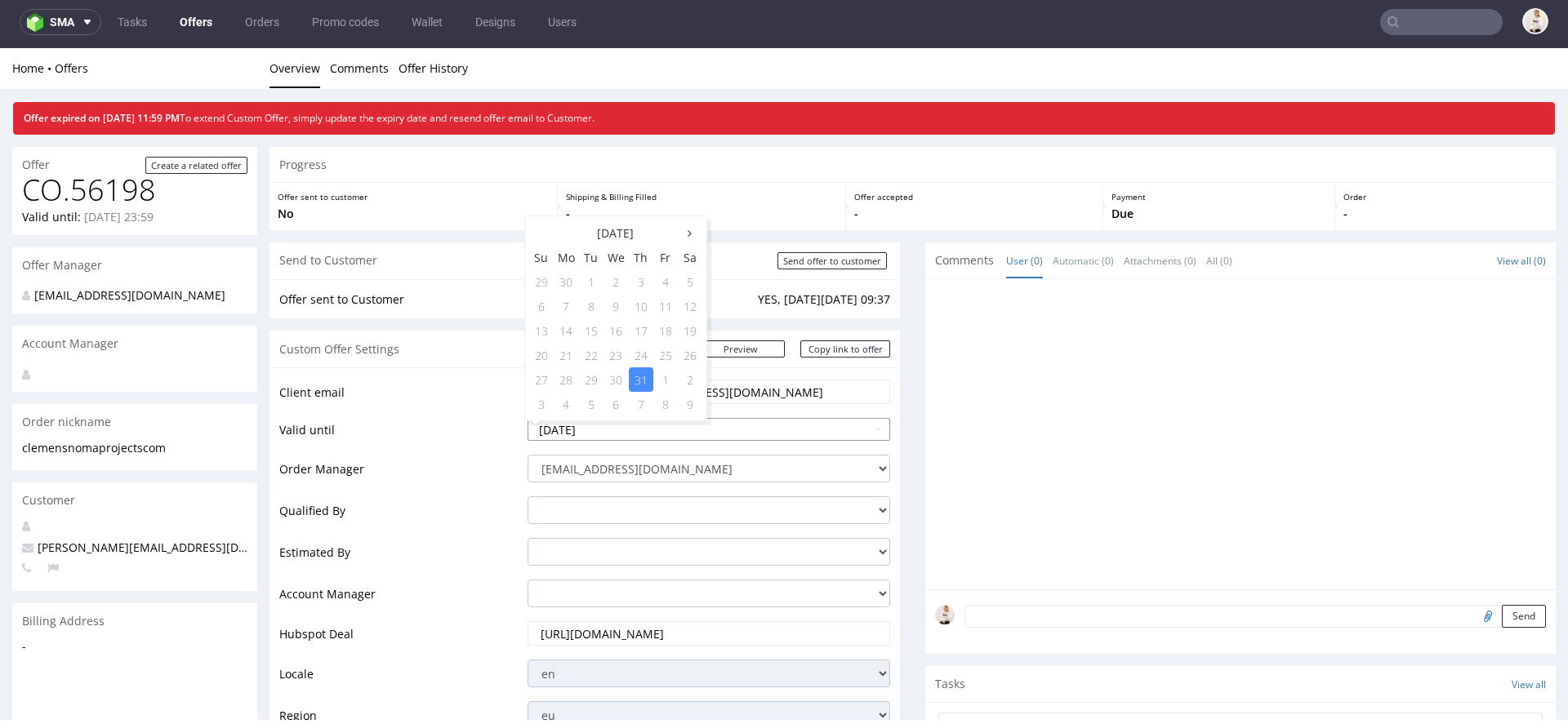
click at [664, 426] on input "2025-07-31" at bounding box center [709, 428] width 363 height 23
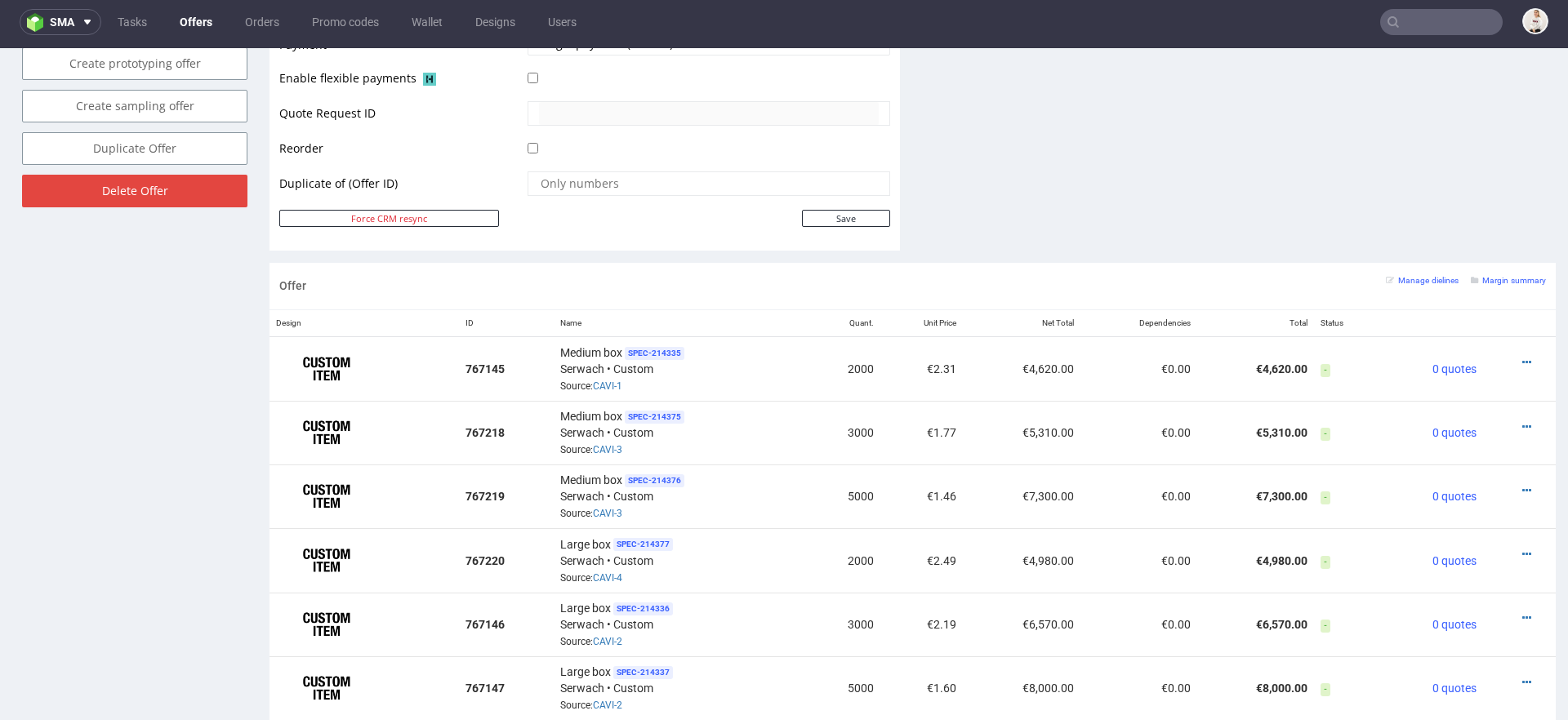
scroll to position [798, 0]
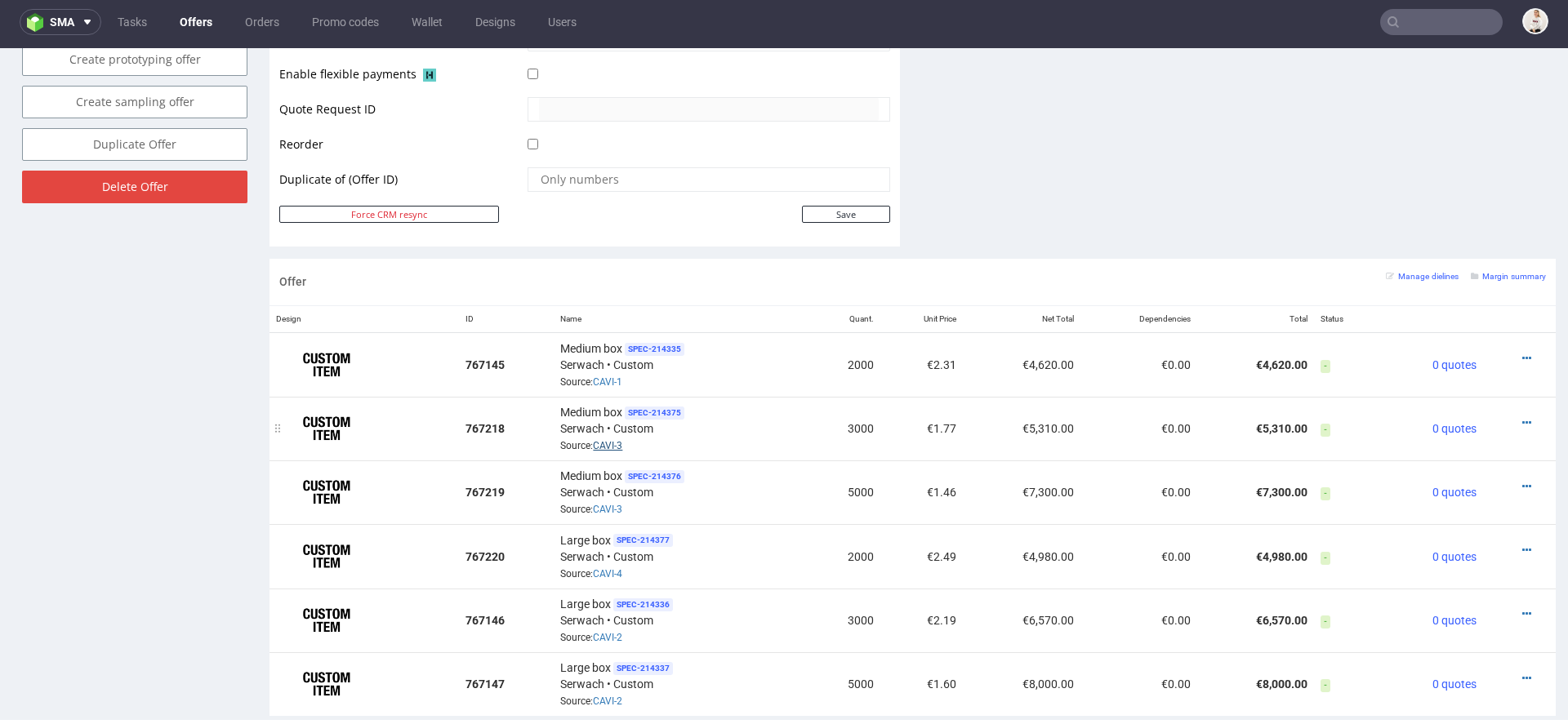
click at [611, 440] on link "CAVI-3" at bounding box center [608, 446] width 30 height 12
click at [588, 376] on span "Source: CAVI-1" at bounding box center [590, 382] width 62 height 12
click at [610, 631] on link "CAVI-2" at bounding box center [608, 637] width 30 height 12
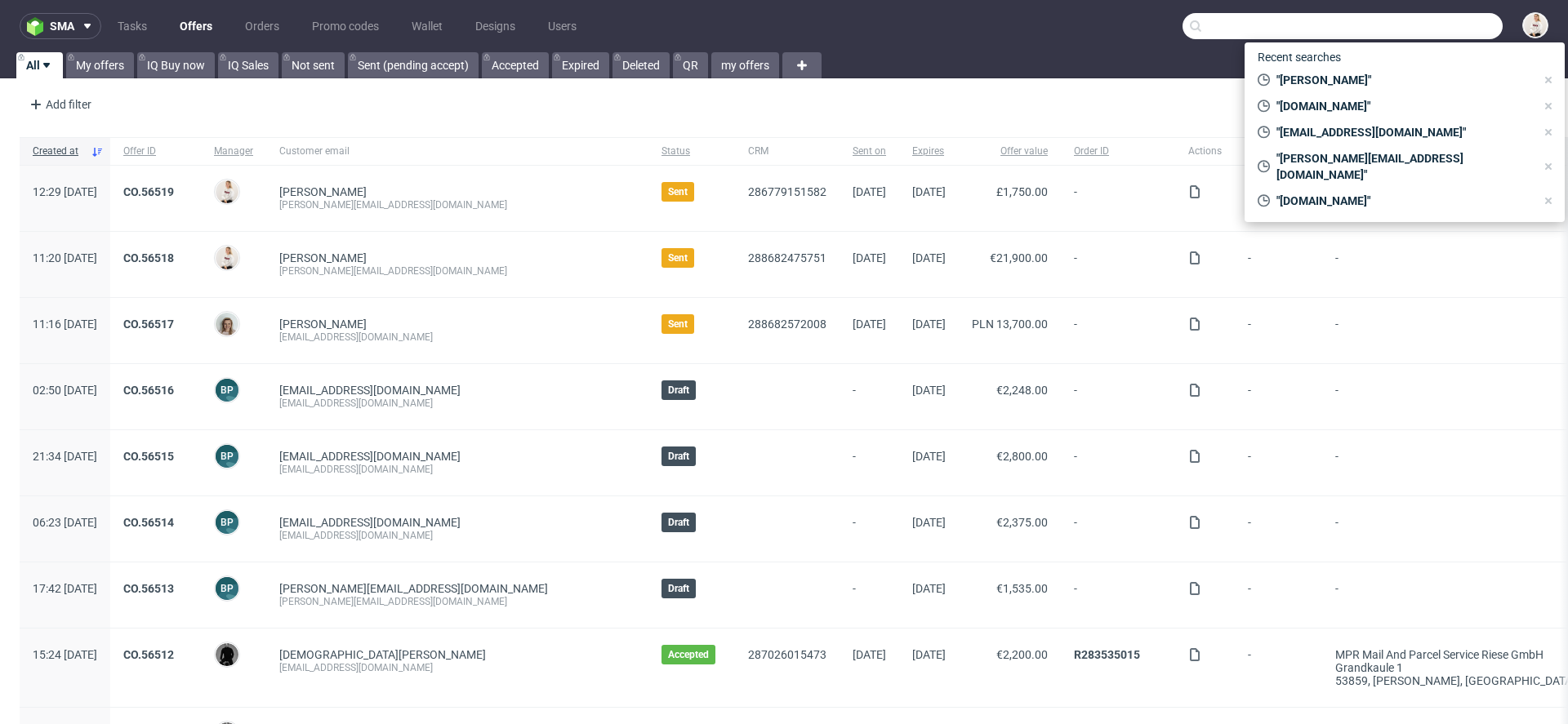
click at [1416, 24] on input "text" at bounding box center [1342, 26] width 320 height 27
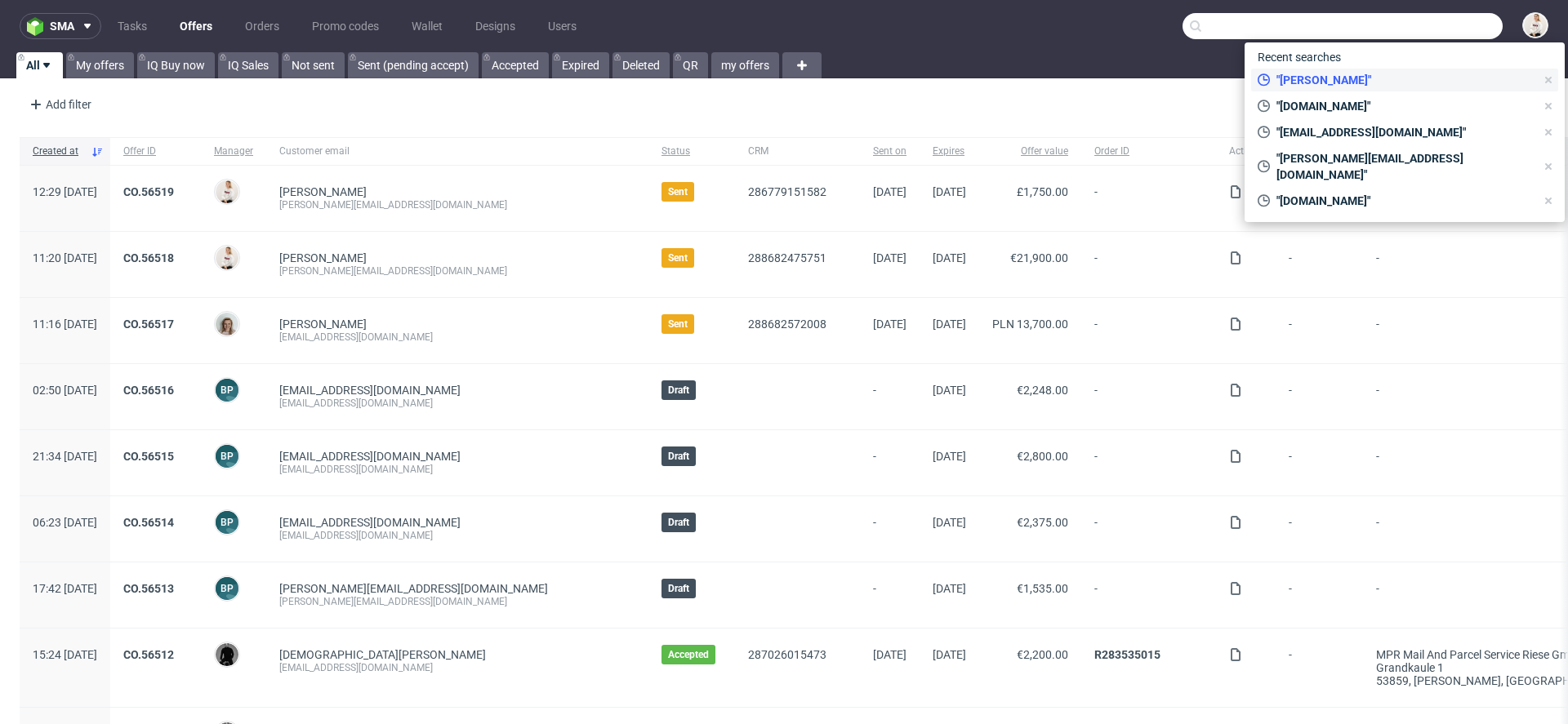
click at [1365, 80] on span ""[PERSON_NAME]"" at bounding box center [1401, 80] width 265 height 17
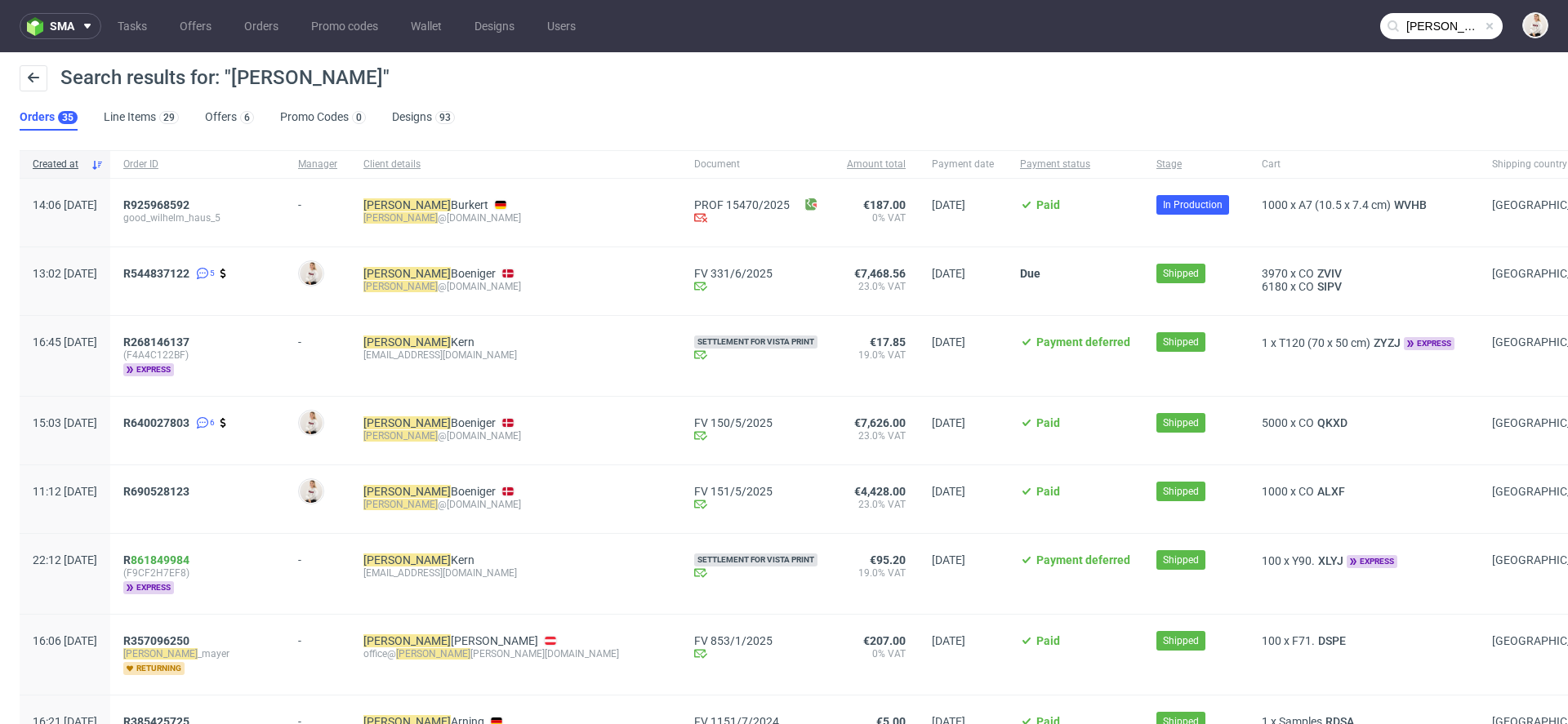
drag, startPoint x: 533, startPoint y: 291, endPoint x: 441, endPoint y: 290, distance: 92.0
click at [441, 290] on div "[PERSON_NAME] @[DOMAIN_NAME]" at bounding box center [515, 286] width 305 height 13
copy div "@[DOMAIN_NAME]"
click at [1399, 24] on input "[PERSON_NAME]" at bounding box center [1441, 26] width 122 height 27
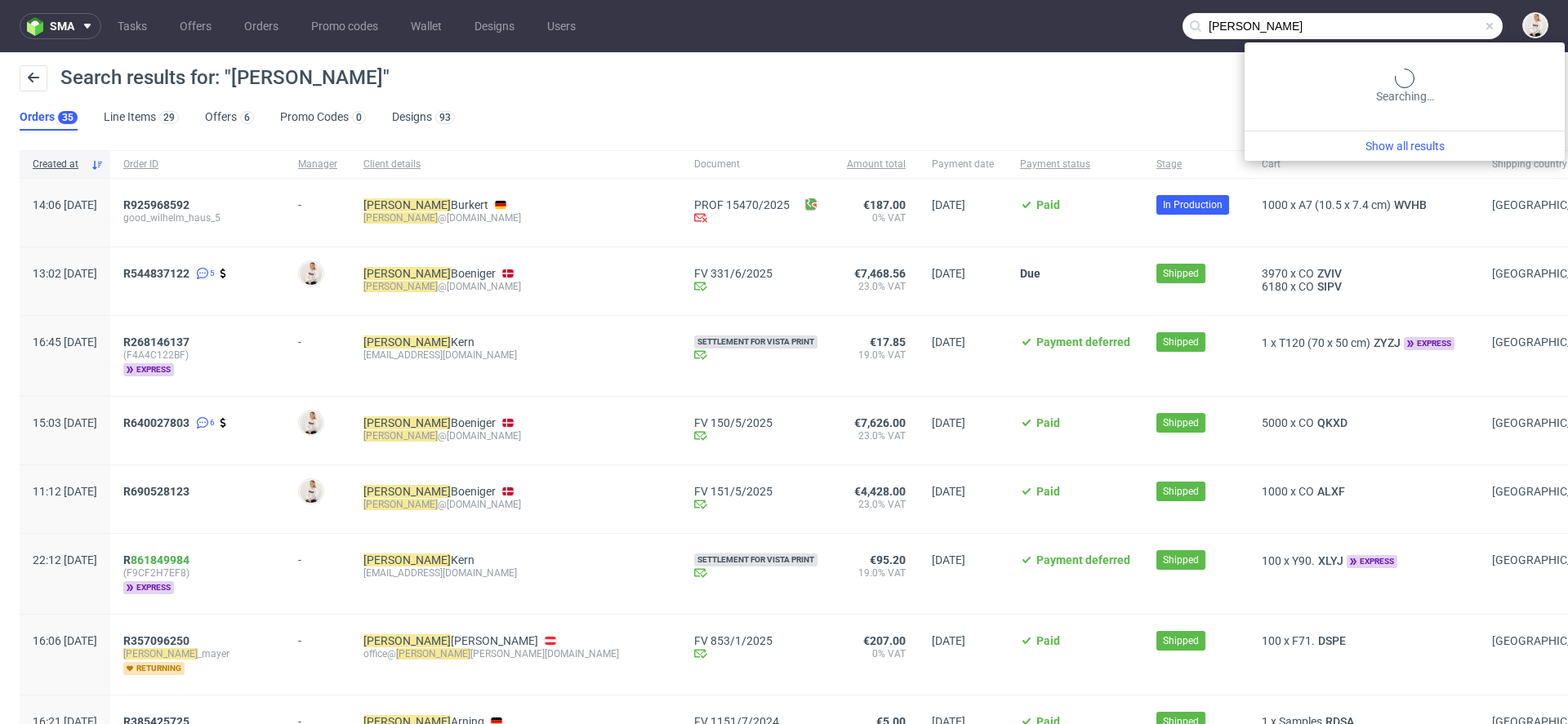
click at [1399, 24] on input "[PERSON_NAME]" at bounding box center [1342, 26] width 320 height 27
paste input "@[DOMAIN_NAME]"
type input "@[DOMAIN_NAME]"
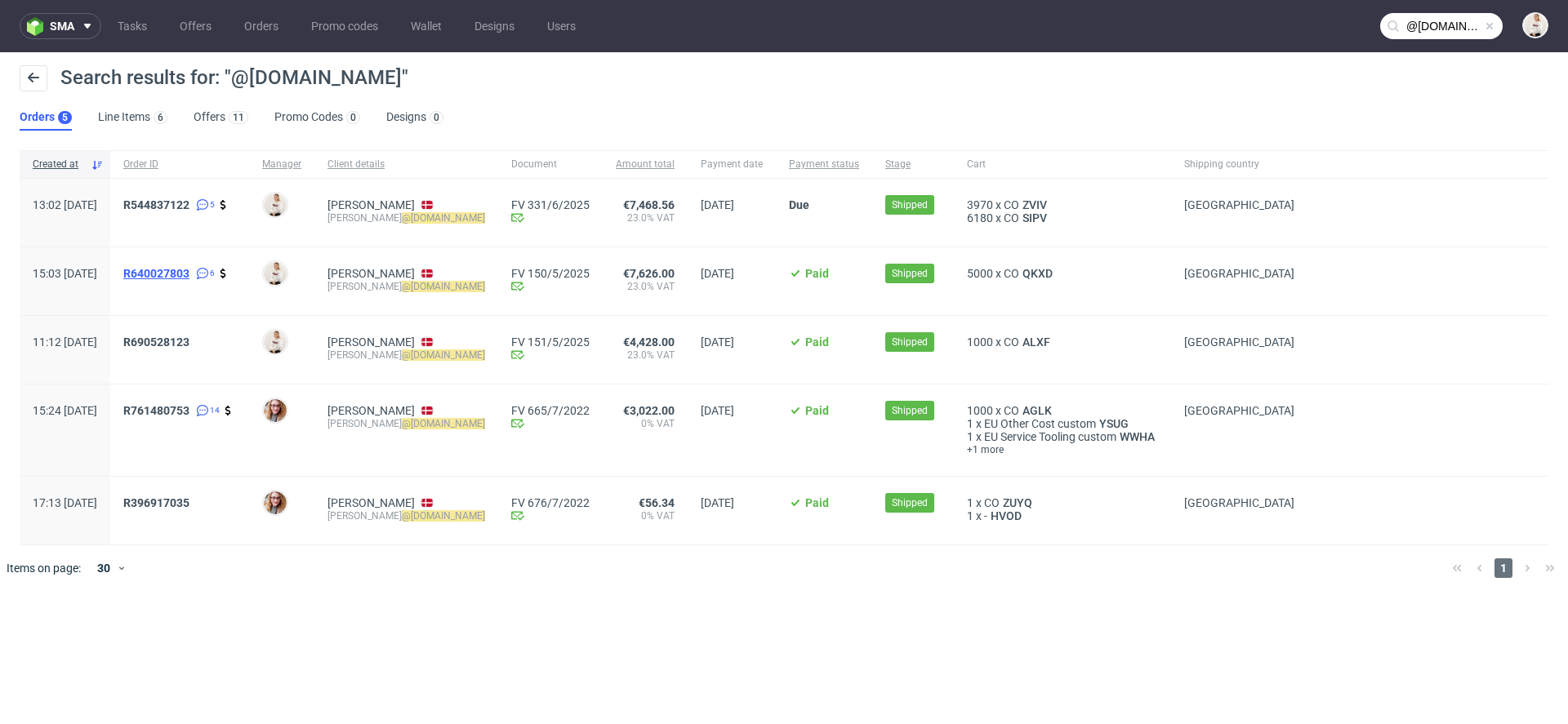
click at [173, 273] on span "R640027803" at bounding box center [156, 273] width 66 height 13
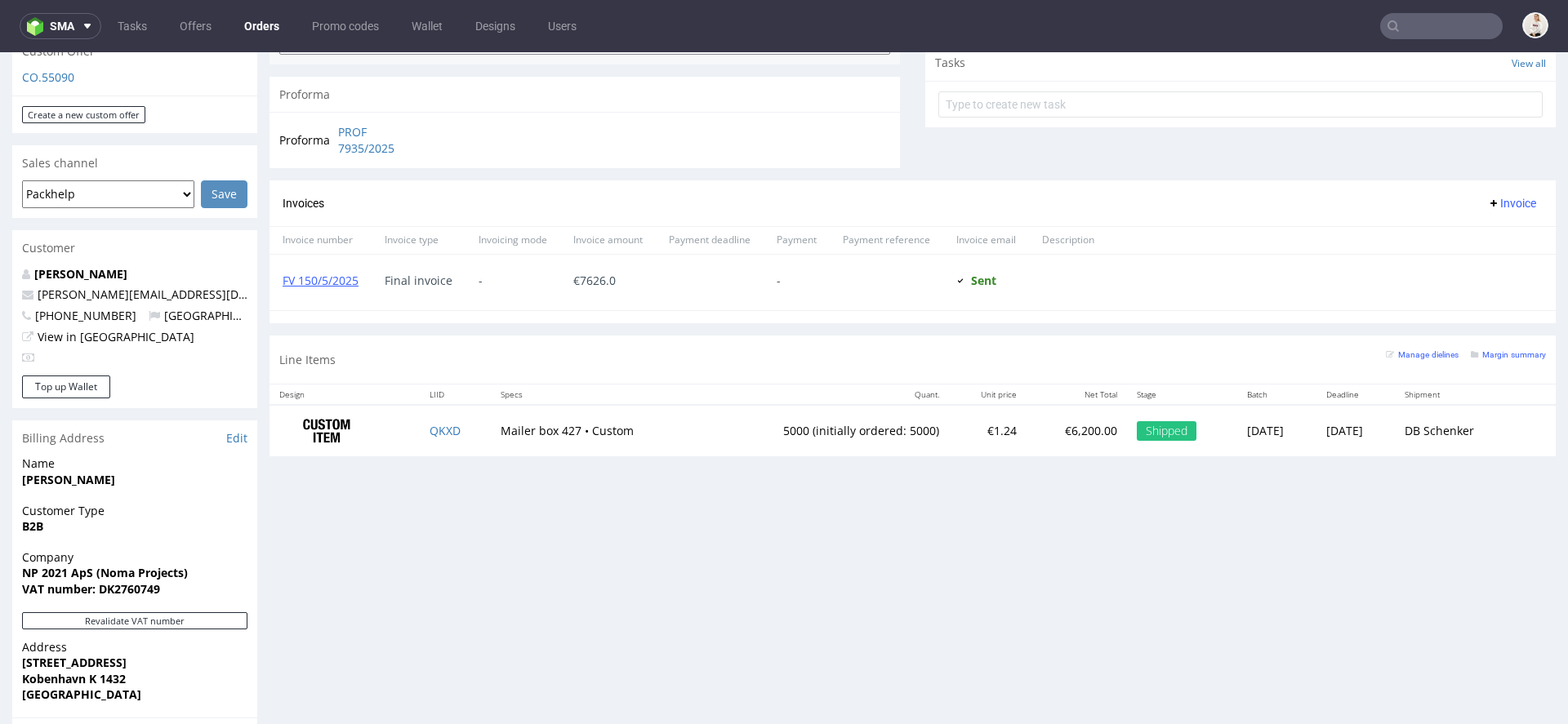
scroll to position [622, 0]
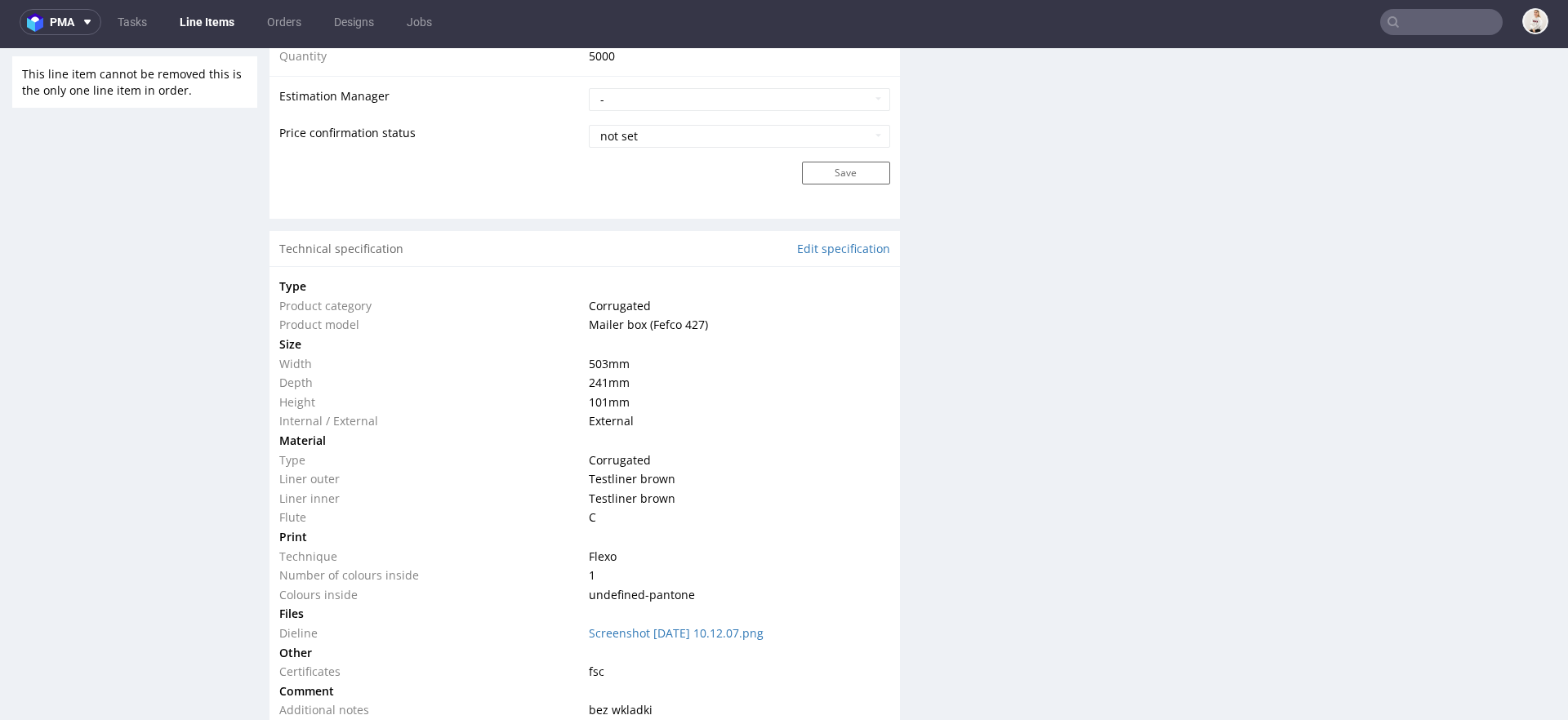
scroll to position [1374, 0]
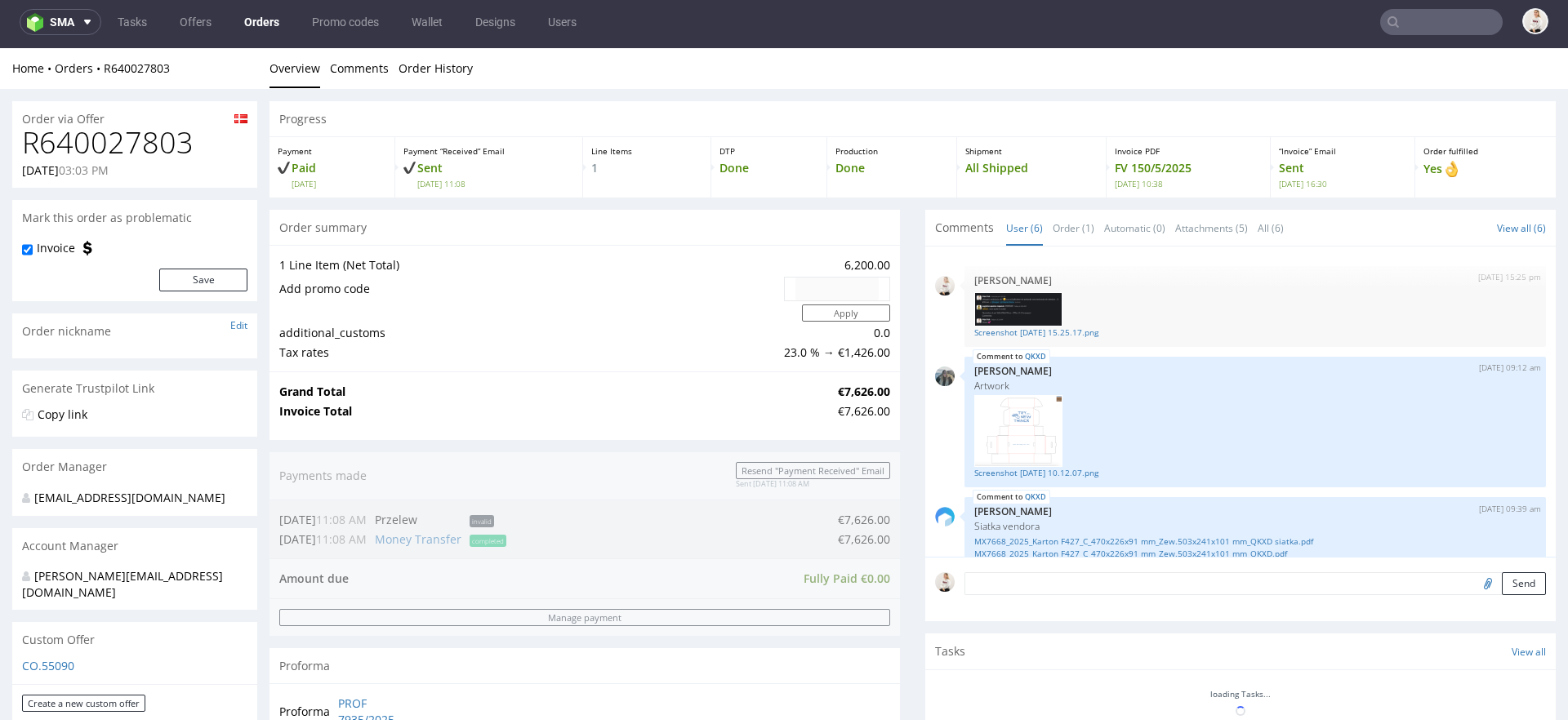
scroll to position [314, 0]
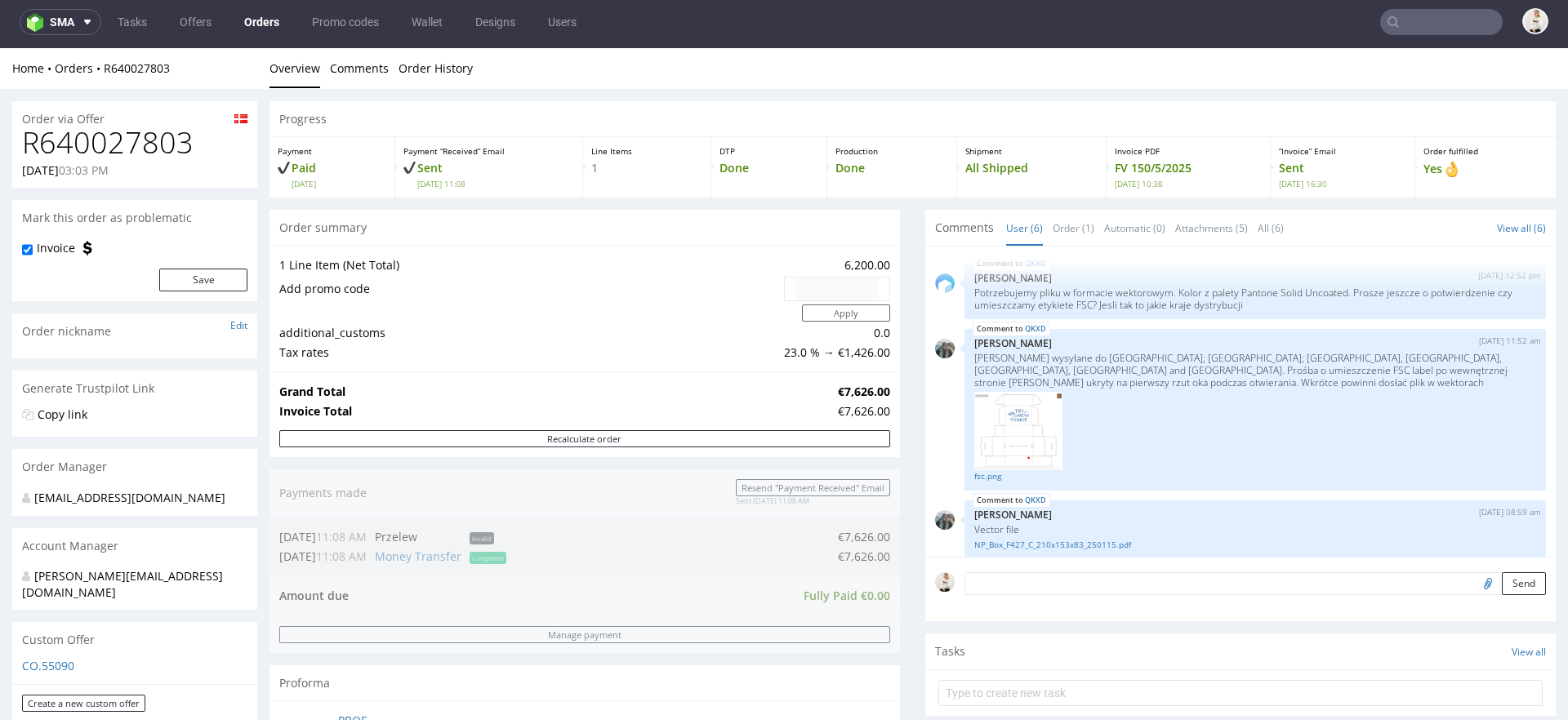
type input "@[DOMAIN_NAME]"
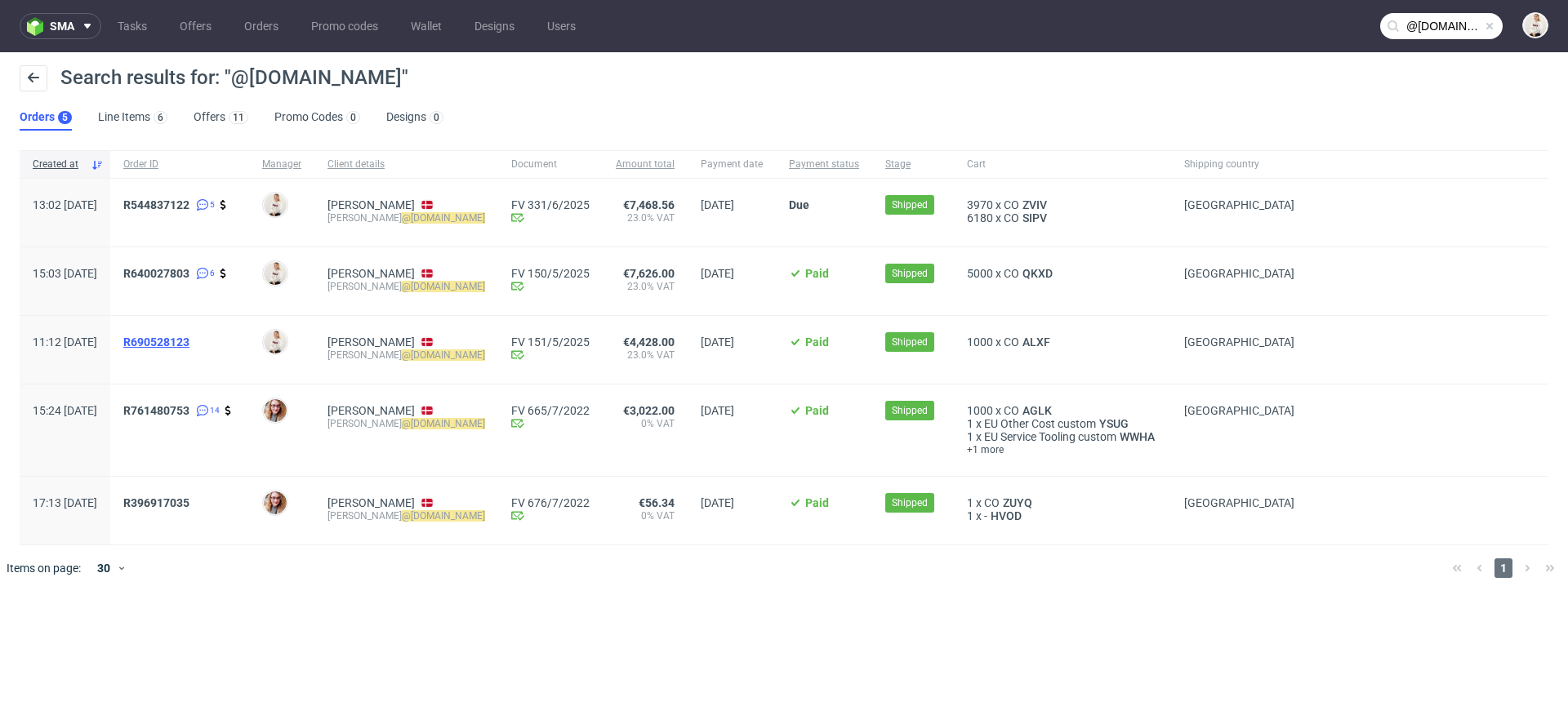
click at [189, 338] on span "R690528123" at bounding box center [156, 342] width 66 height 13
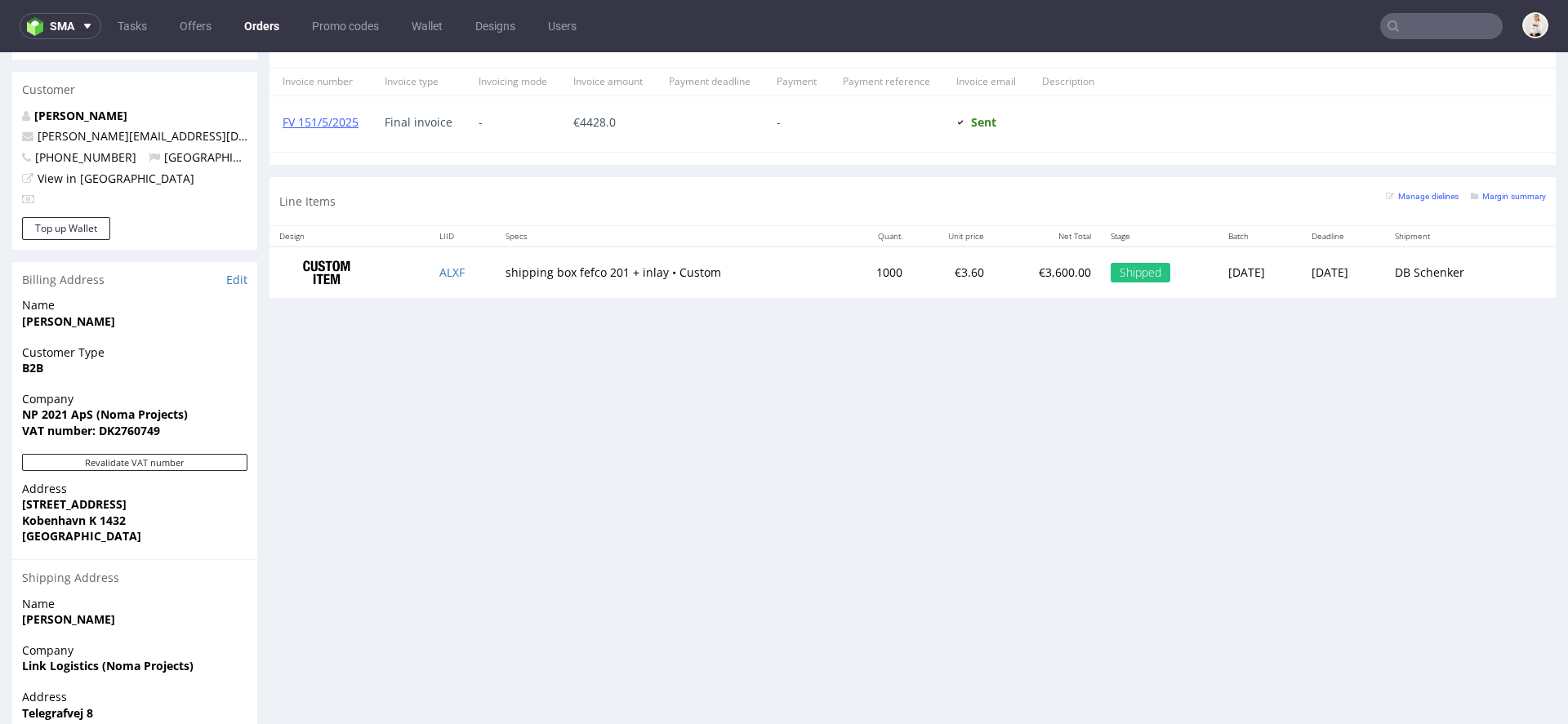
scroll to position [746, 0]
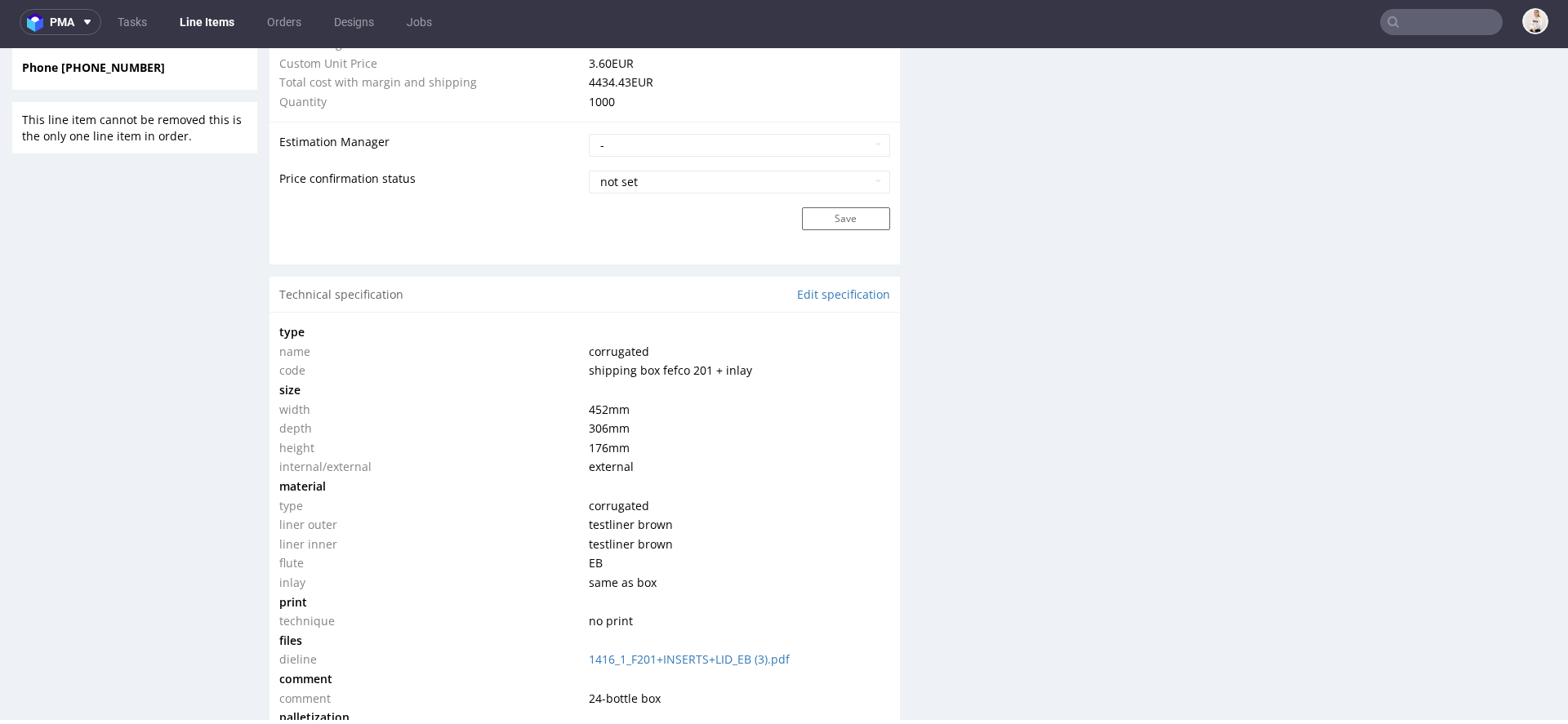
scroll to position [1330, 0]
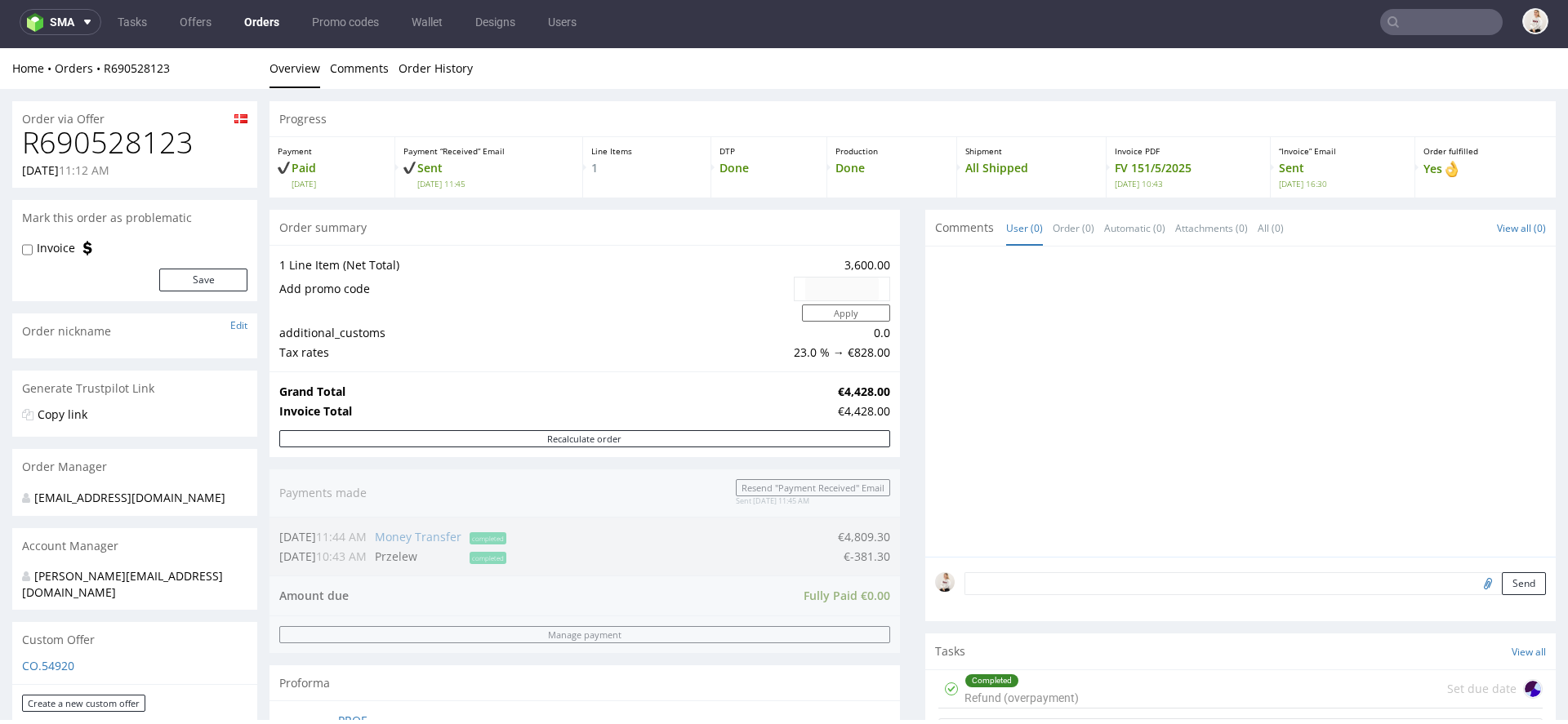
type input "@[DOMAIN_NAME]"
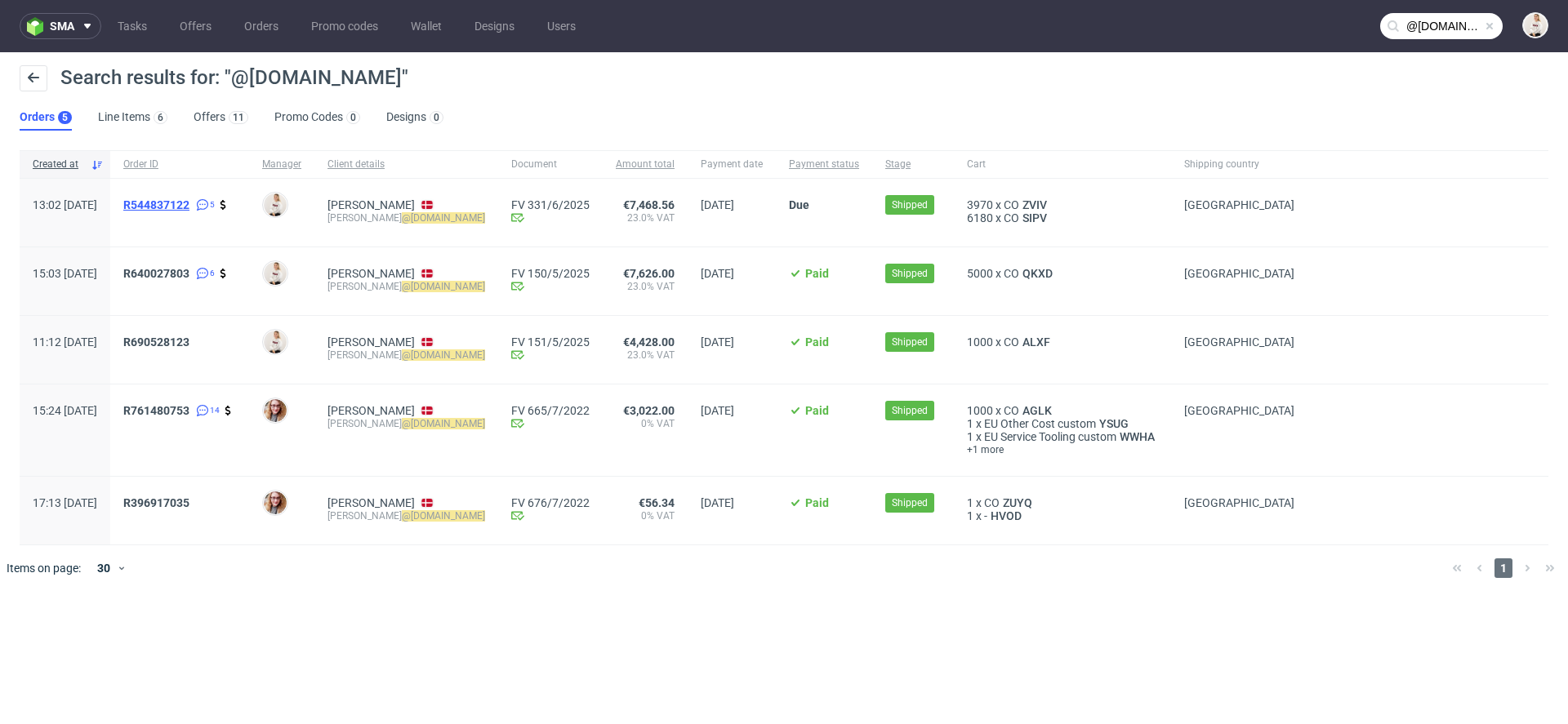
click at [189, 200] on span "R544837122" at bounding box center [156, 204] width 66 height 13
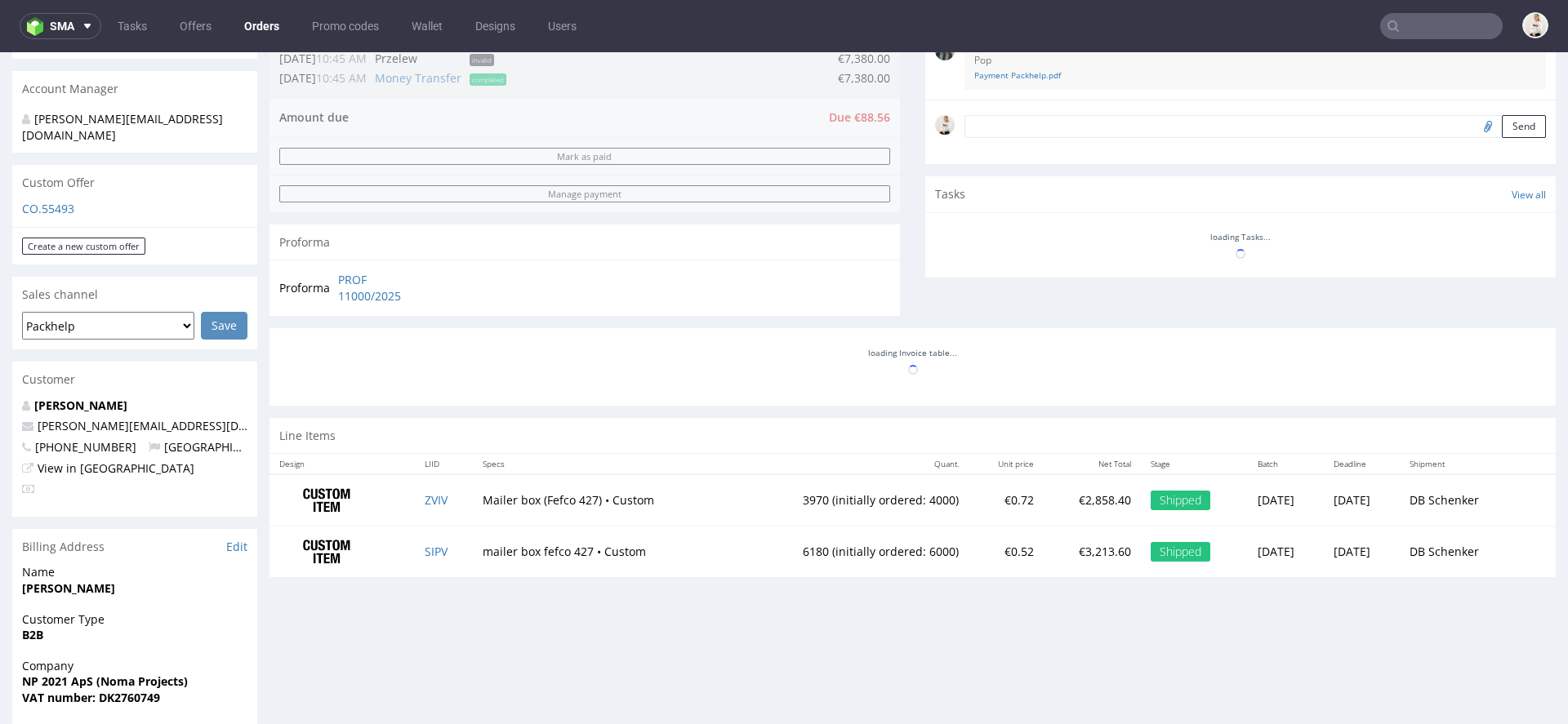
scroll to position [829, 0]
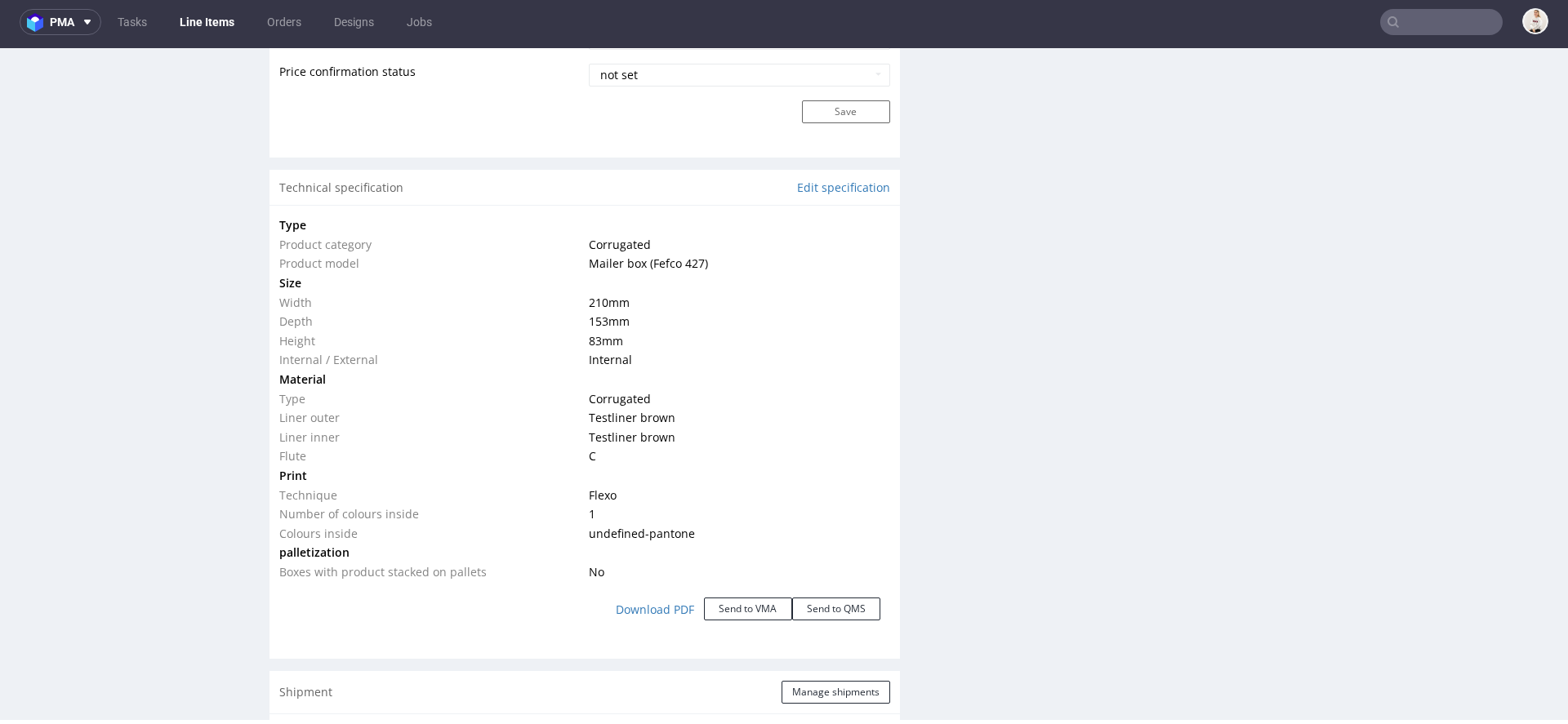
scroll to position [1416, 0]
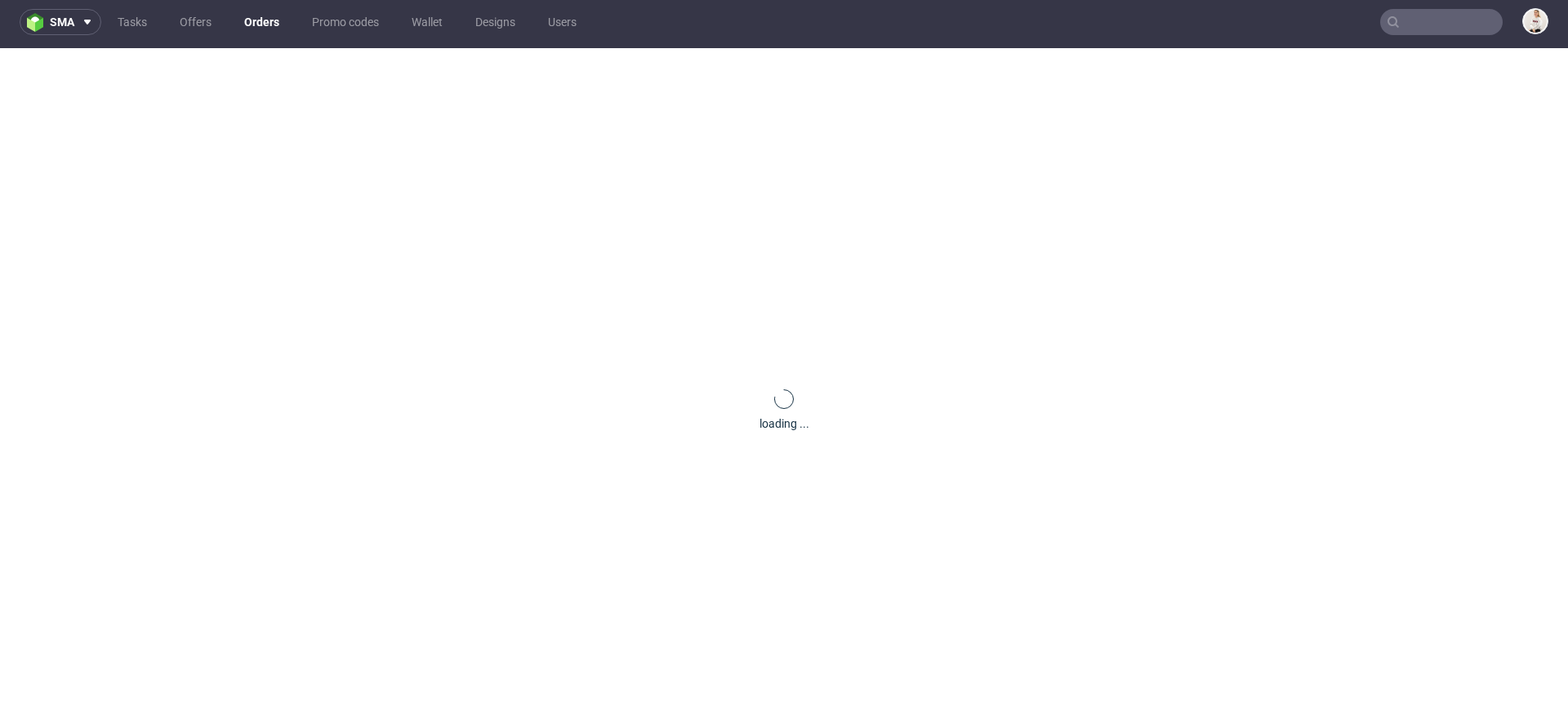
scroll to position [22, 0]
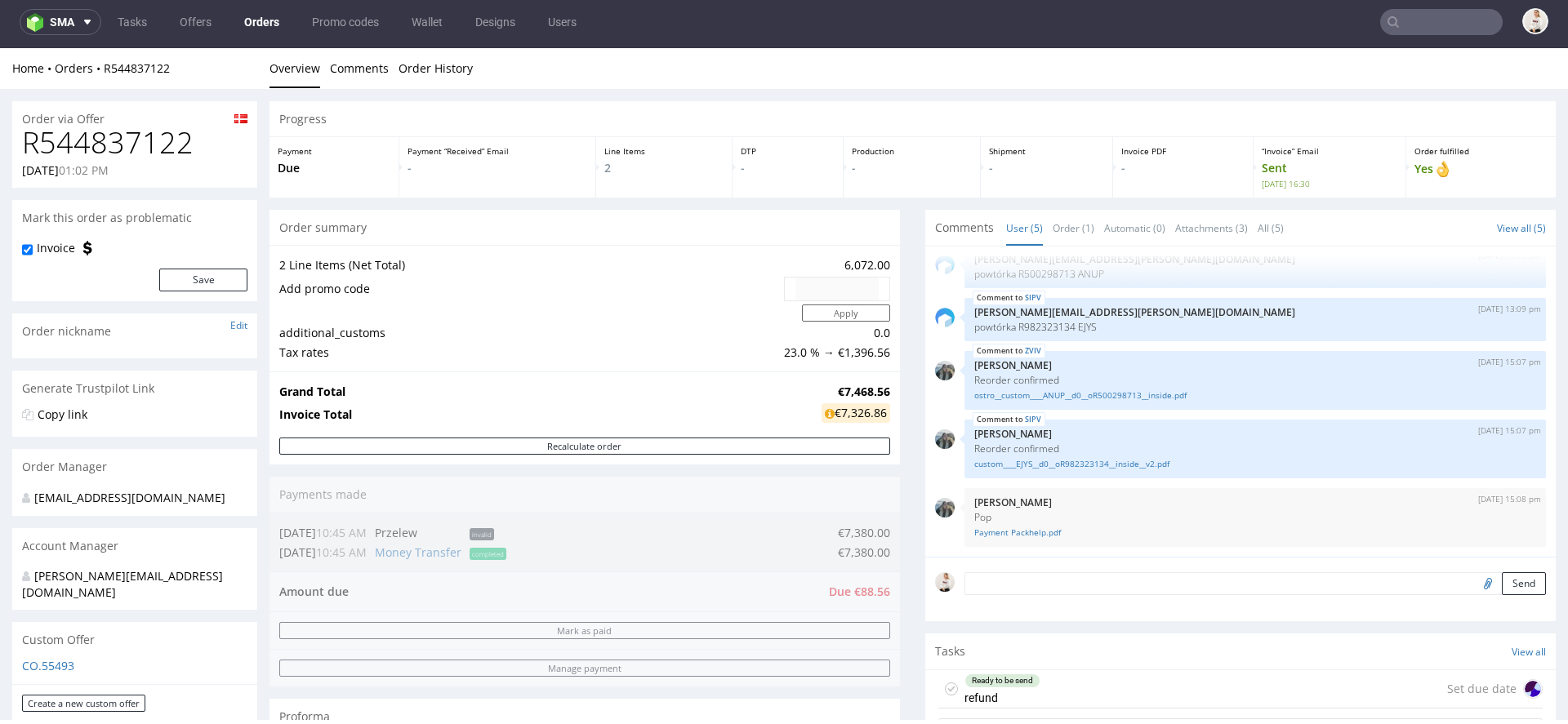
type input "@nomaprojects.com"
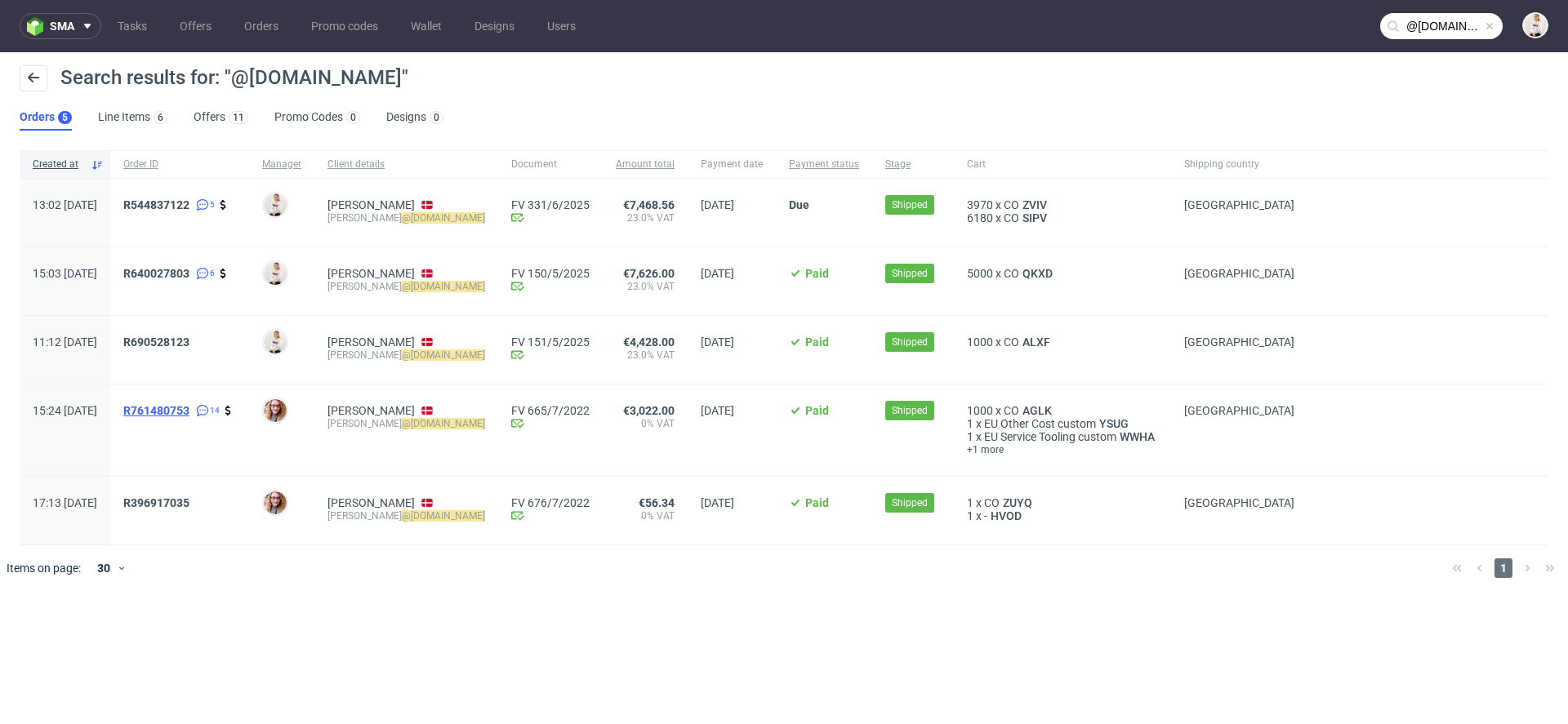
click at [189, 408] on span "R761480753" at bounding box center [156, 410] width 66 height 13
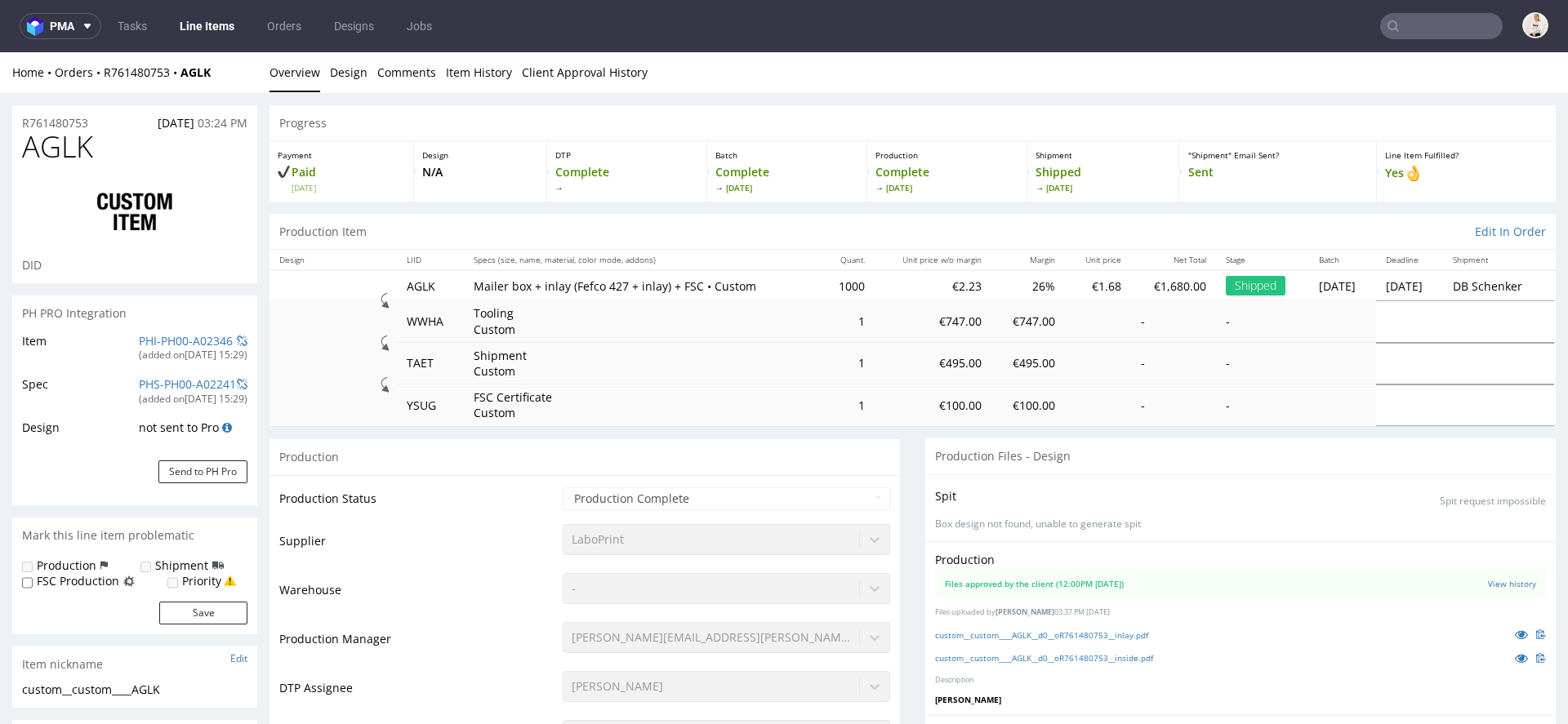
select select "in_progress"
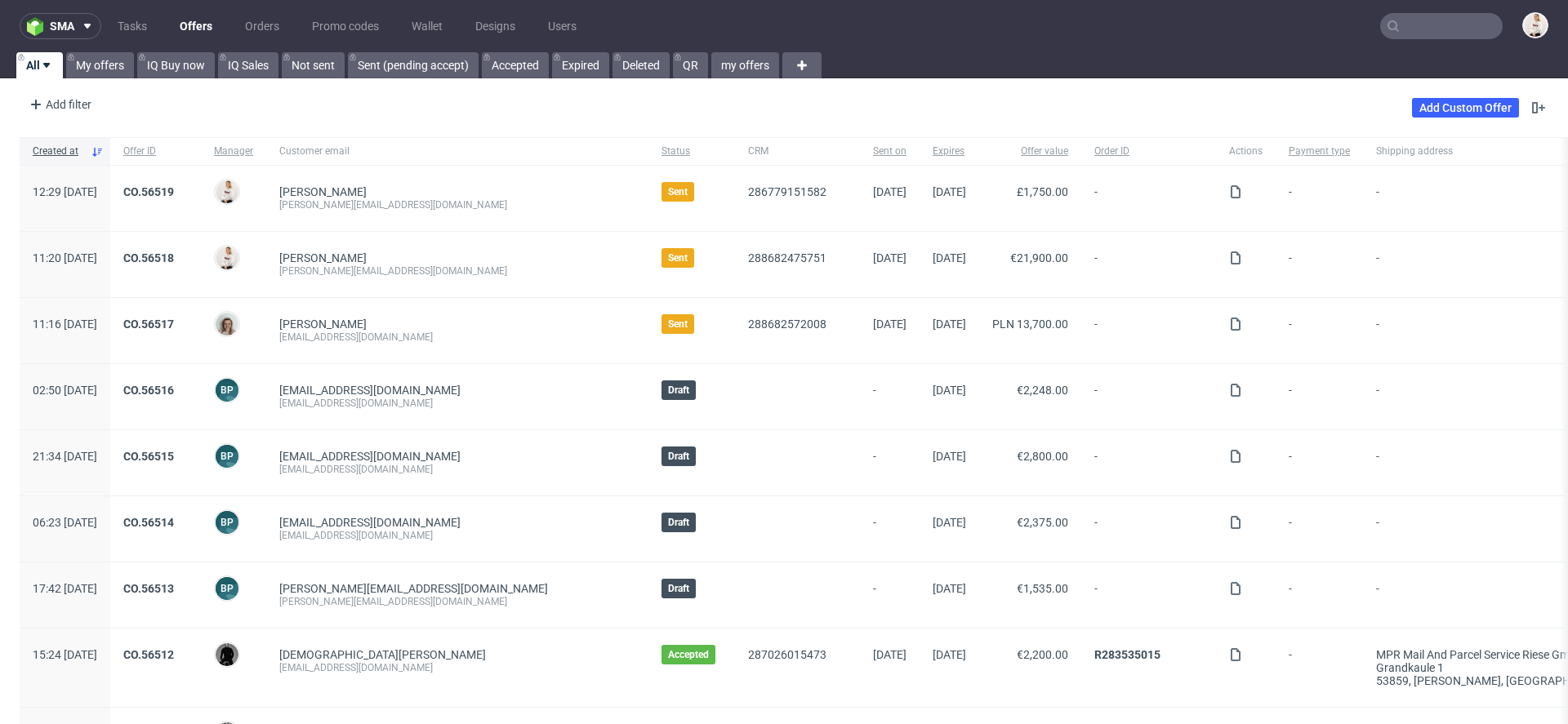
click at [1409, 33] on input "text" at bounding box center [1441, 26] width 122 height 27
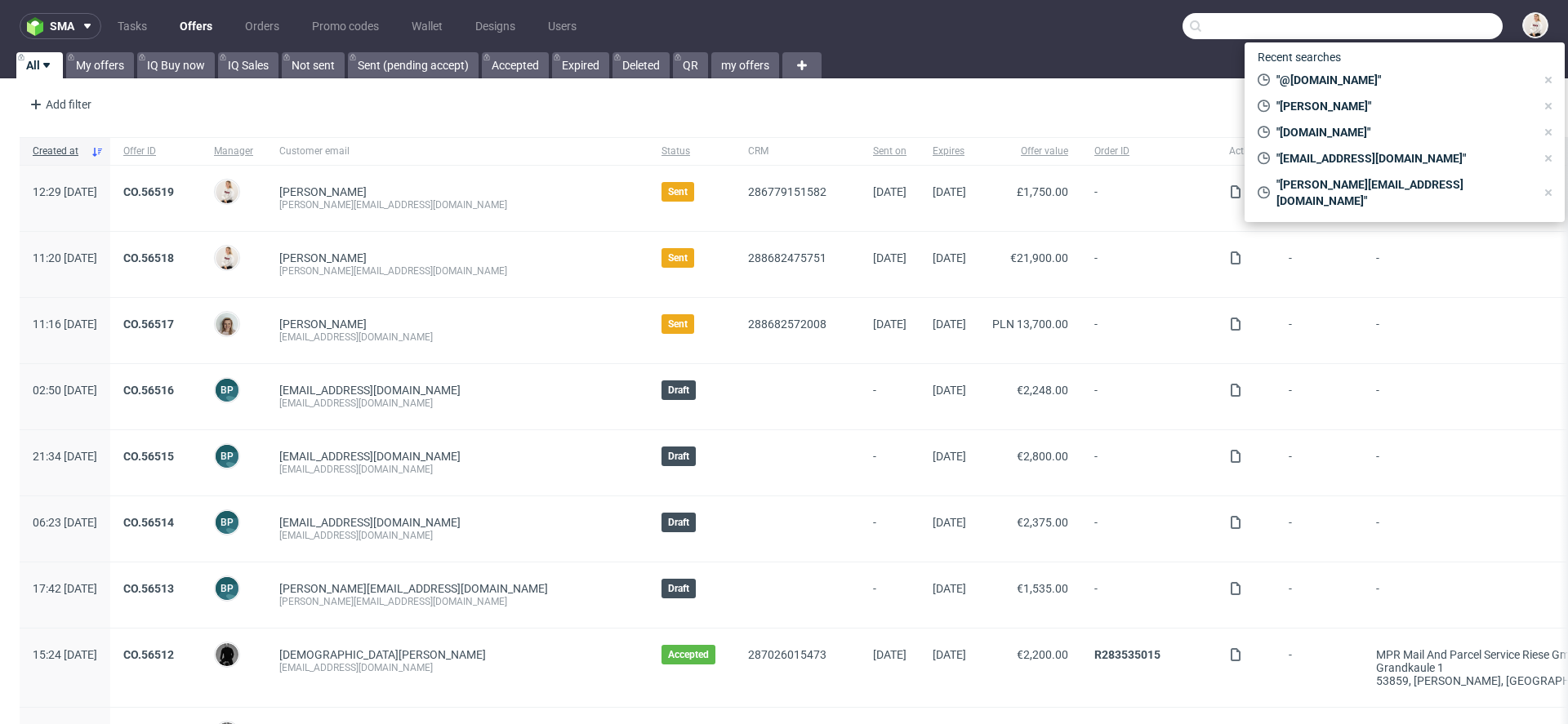
paste input "[EMAIL_ADDRESS][DOMAIN_NAME]"
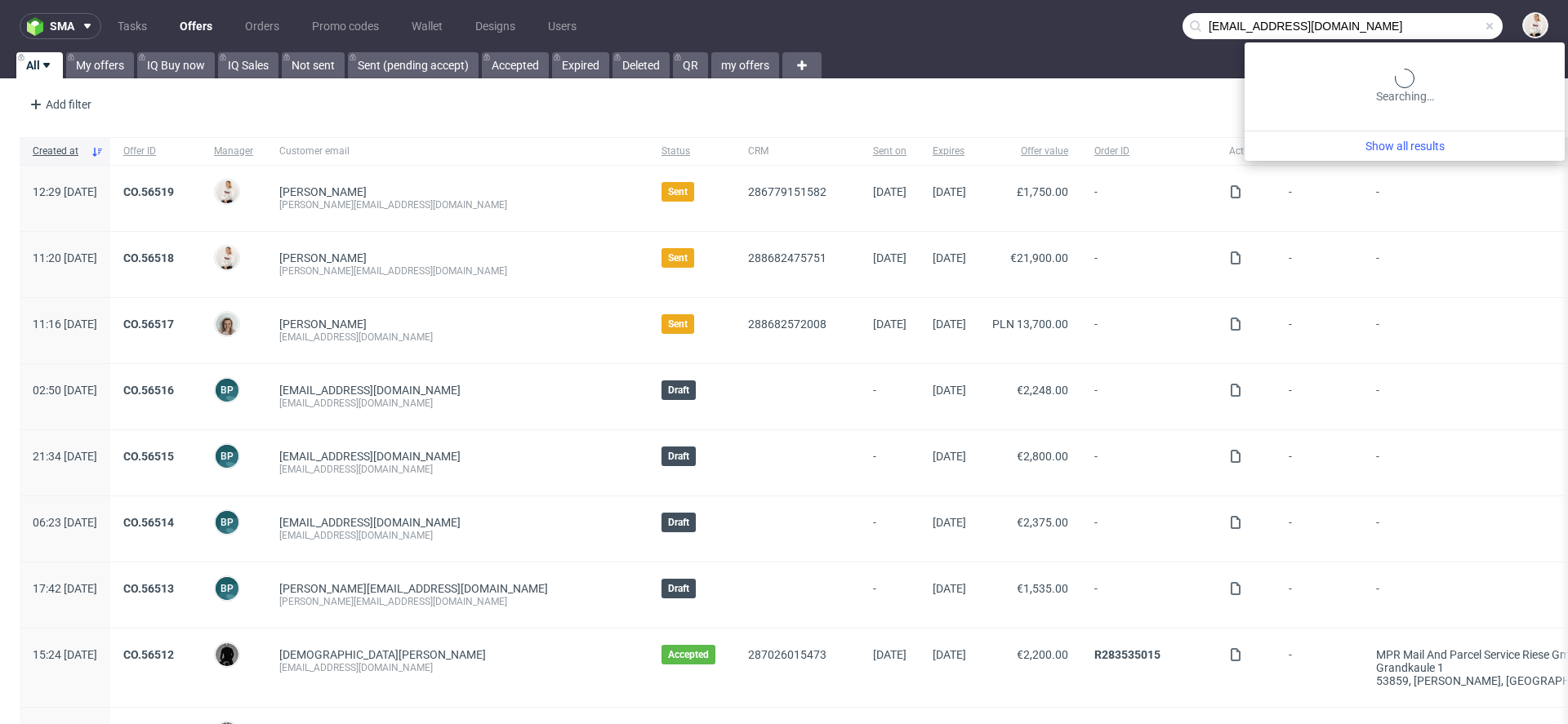
type input "[EMAIL_ADDRESS][DOMAIN_NAME]"
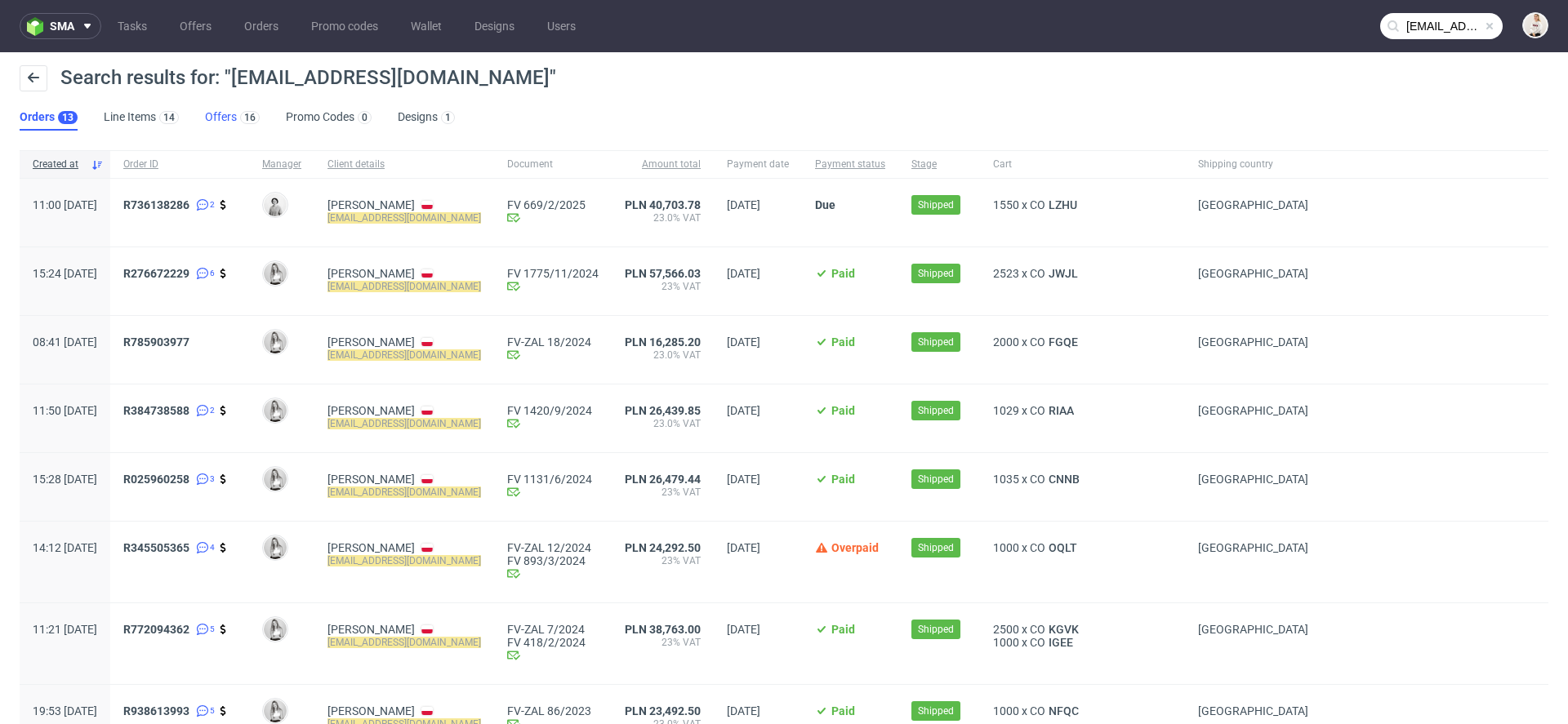
click at [221, 112] on link "Offers 16" at bounding box center [233, 117] width 55 height 27
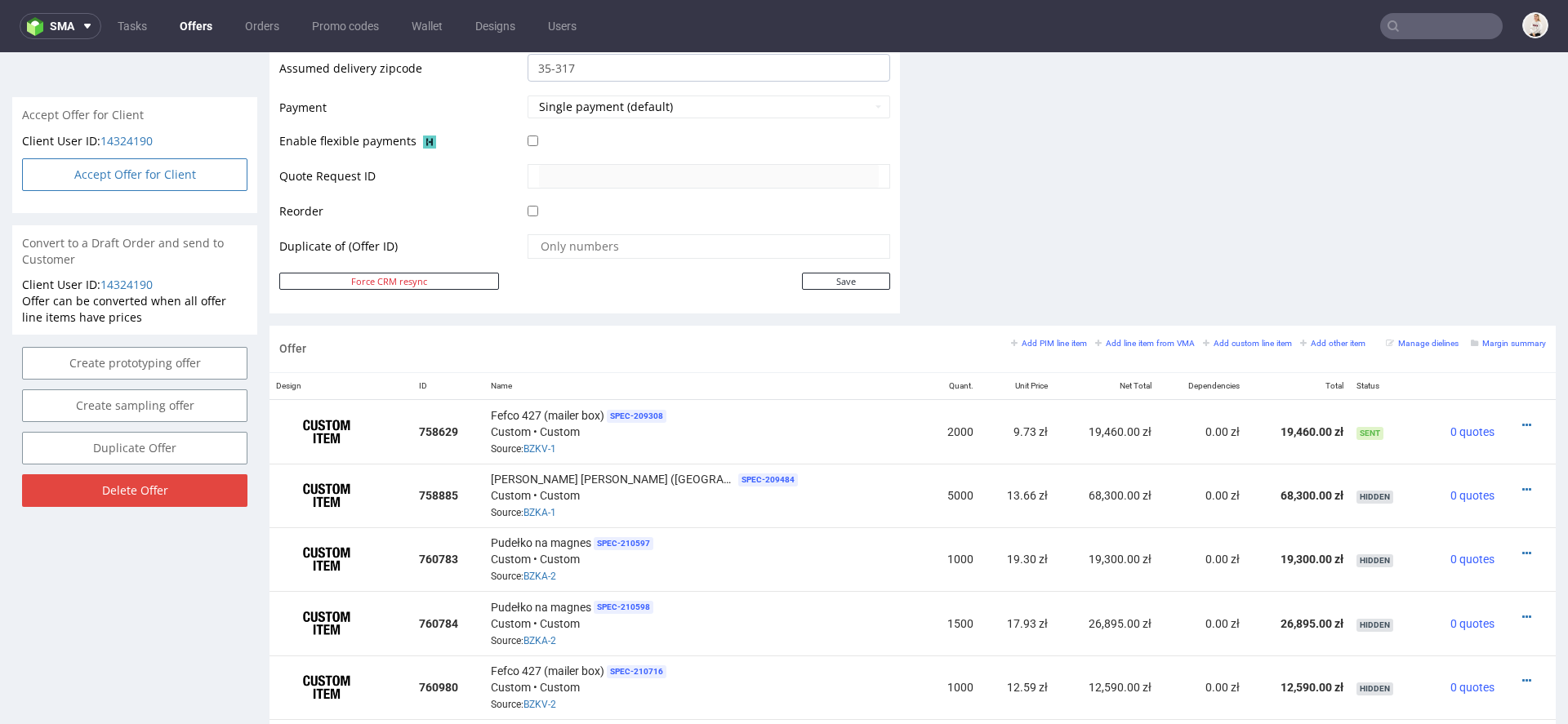
scroll to position [721, 0]
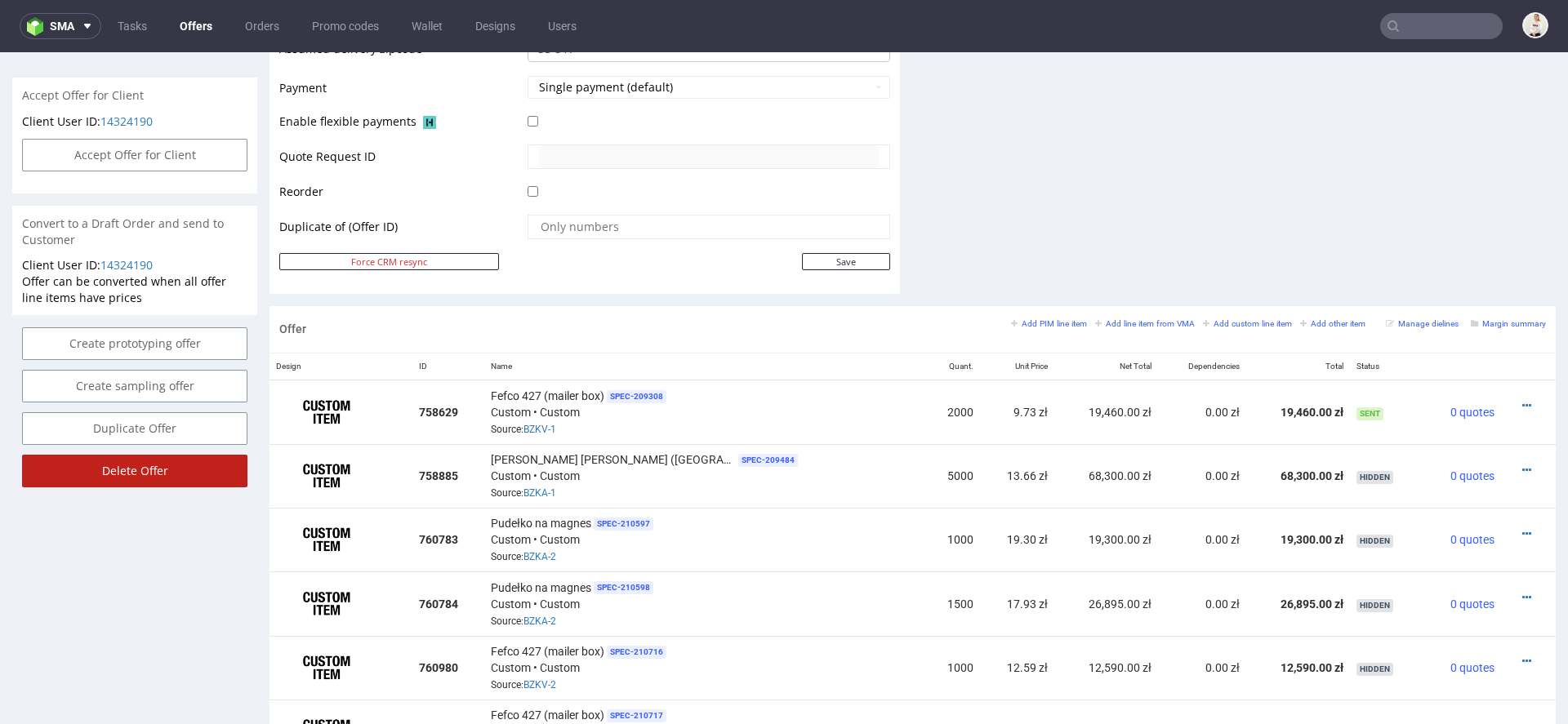
click at [212, 479] on input "Delete Offer" at bounding box center [134, 471] width 226 height 33
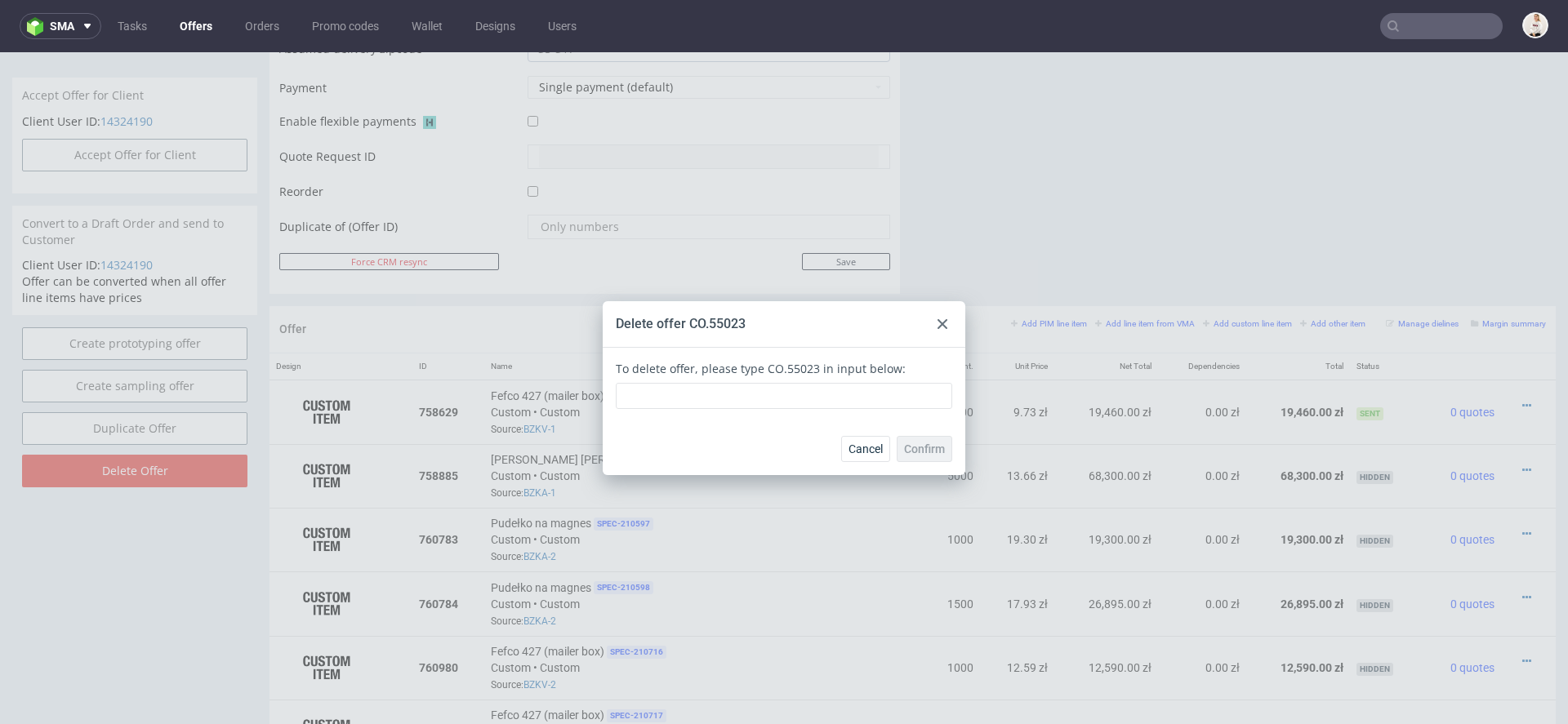
click at [773, 370] on div "To delete offer, please type CO.55023 in input below:" at bounding box center [784, 385] width 336 height 49
drag, startPoint x: 807, startPoint y: 369, endPoint x: 754, endPoint y: 370, distance: 53.0
click at [754, 370] on div "To delete offer, please type CO.55023 in input below:" at bounding box center [784, 385] width 336 height 49
copy div "CO.55023"
click at [758, 400] on input "text" at bounding box center [784, 396] width 336 height 27
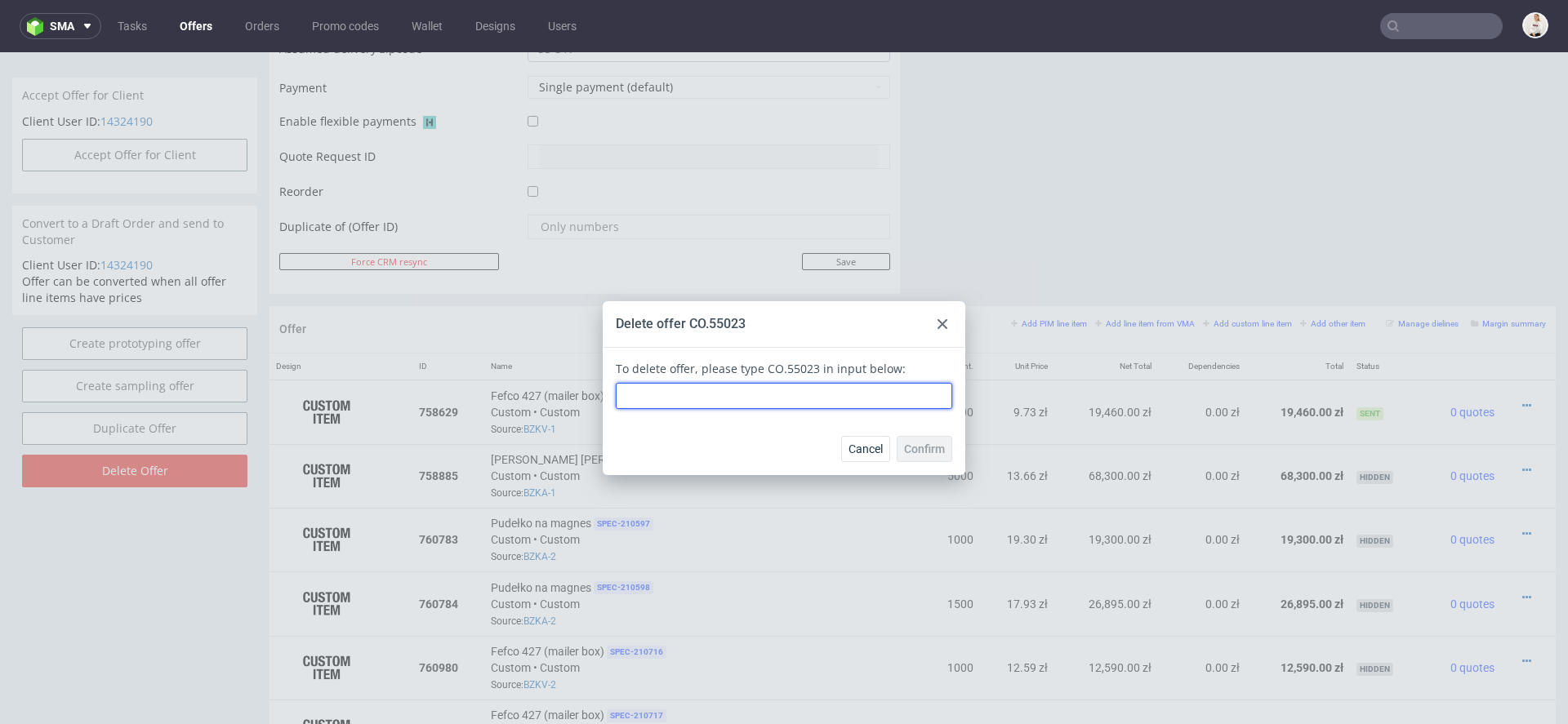
paste input "CO.55023"
type input "CO.55023"
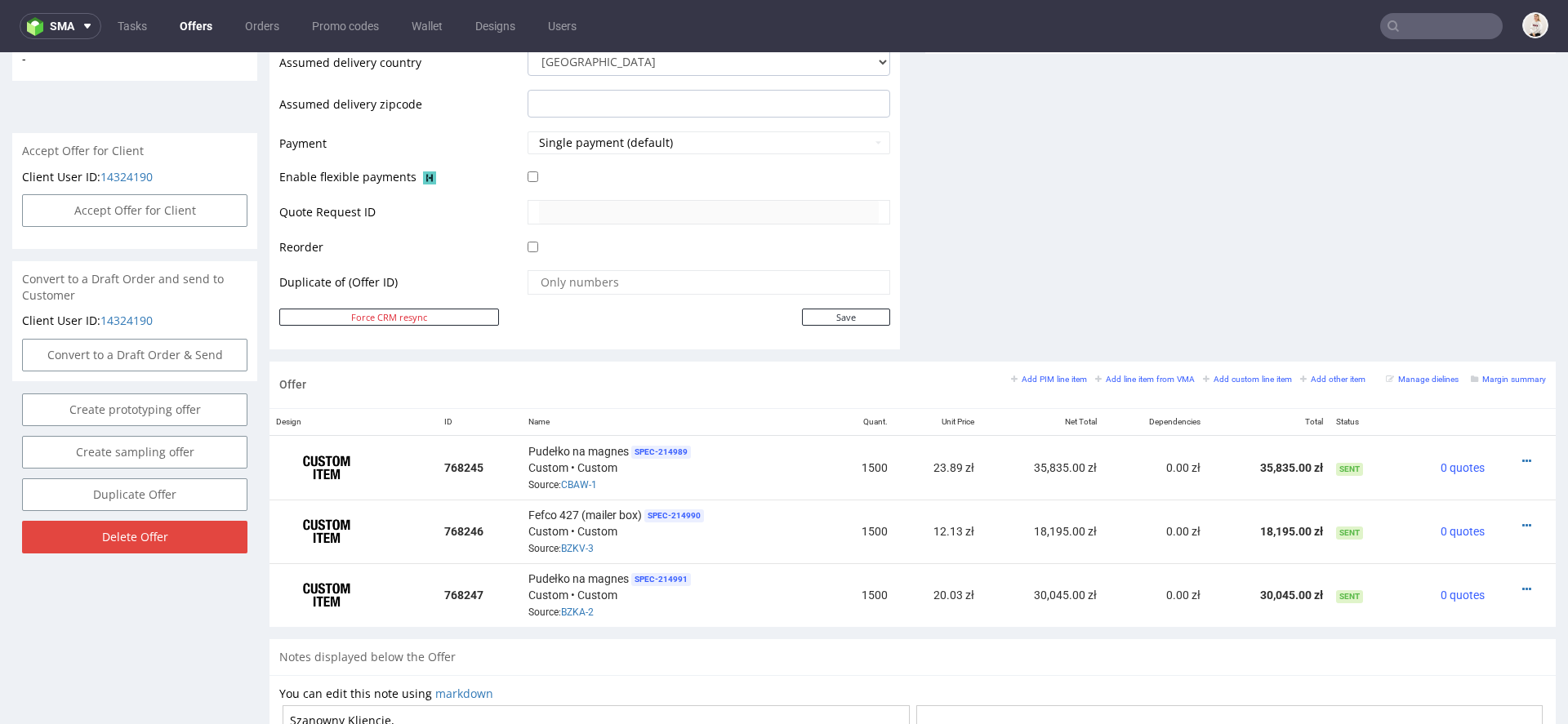
scroll to position [759, 0]
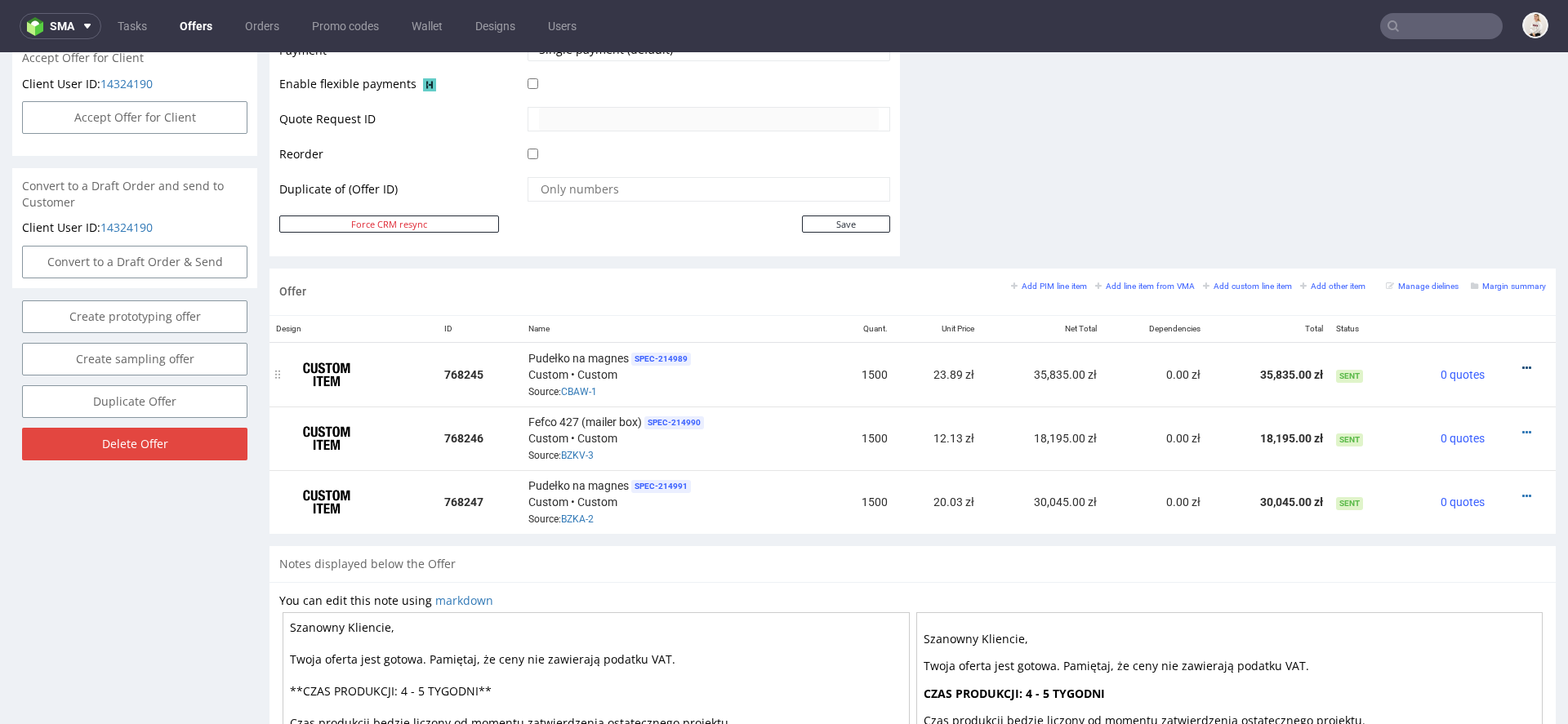
click at [1523, 363] on icon at bounding box center [1527, 368] width 9 height 12
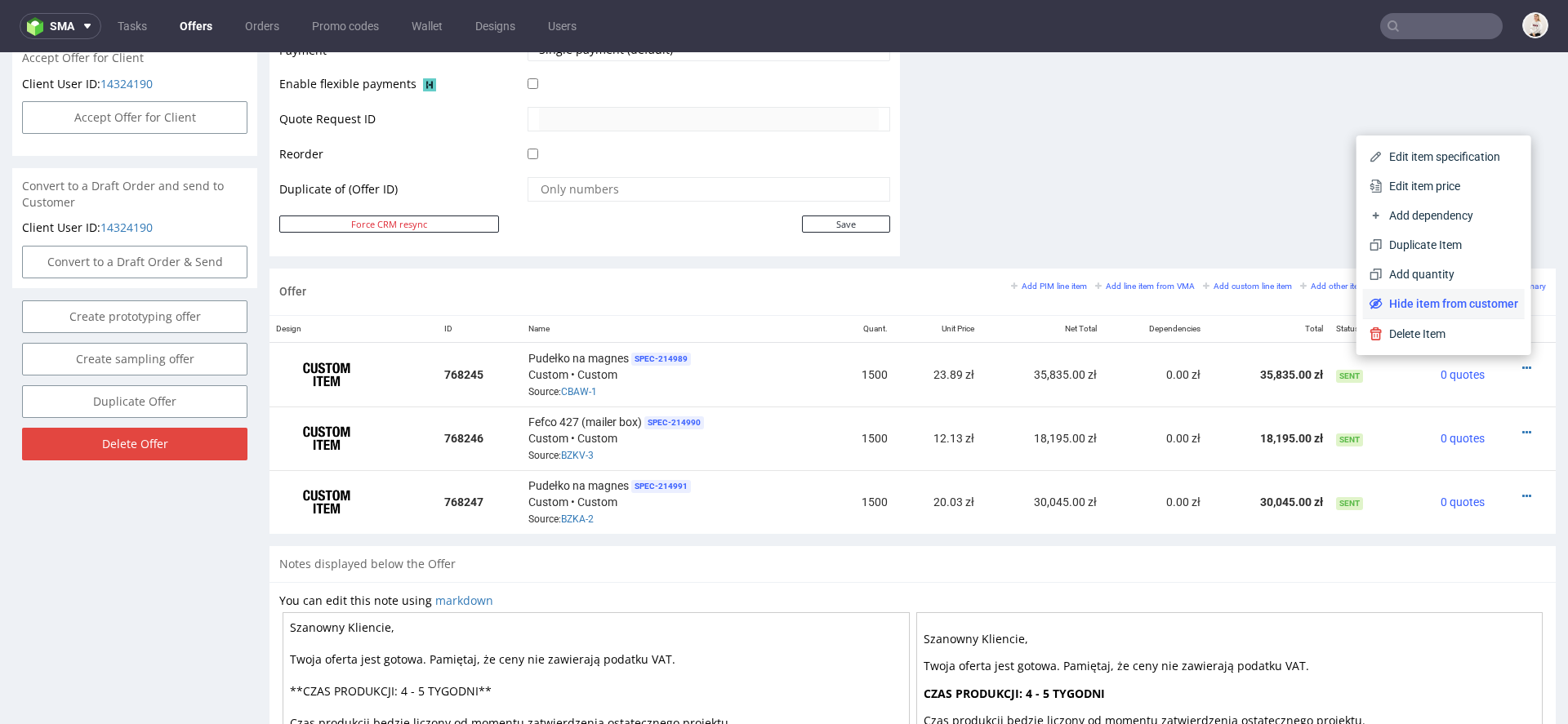
click at [1474, 302] on span "Hide item from customer" at bounding box center [1451, 303] width 136 height 17
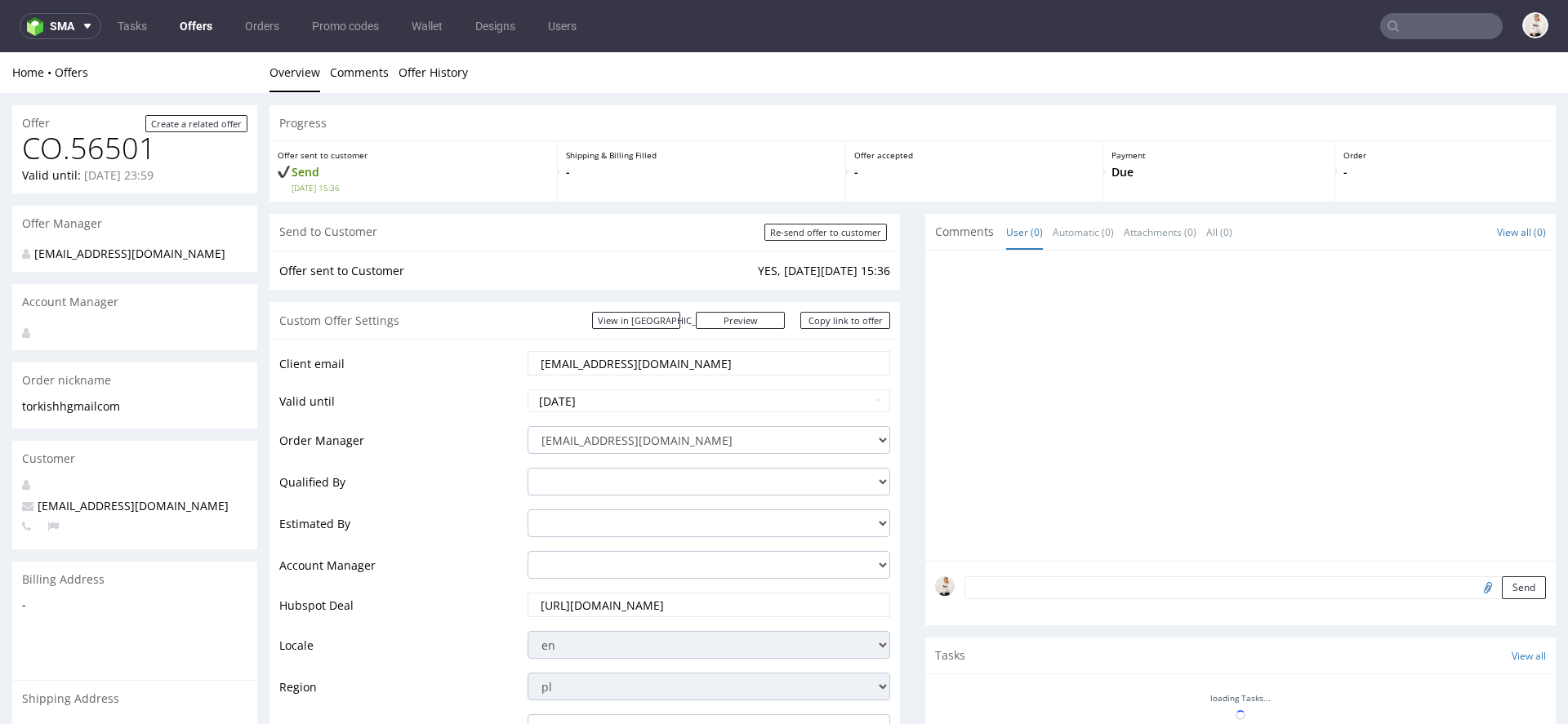
scroll to position [736, 0]
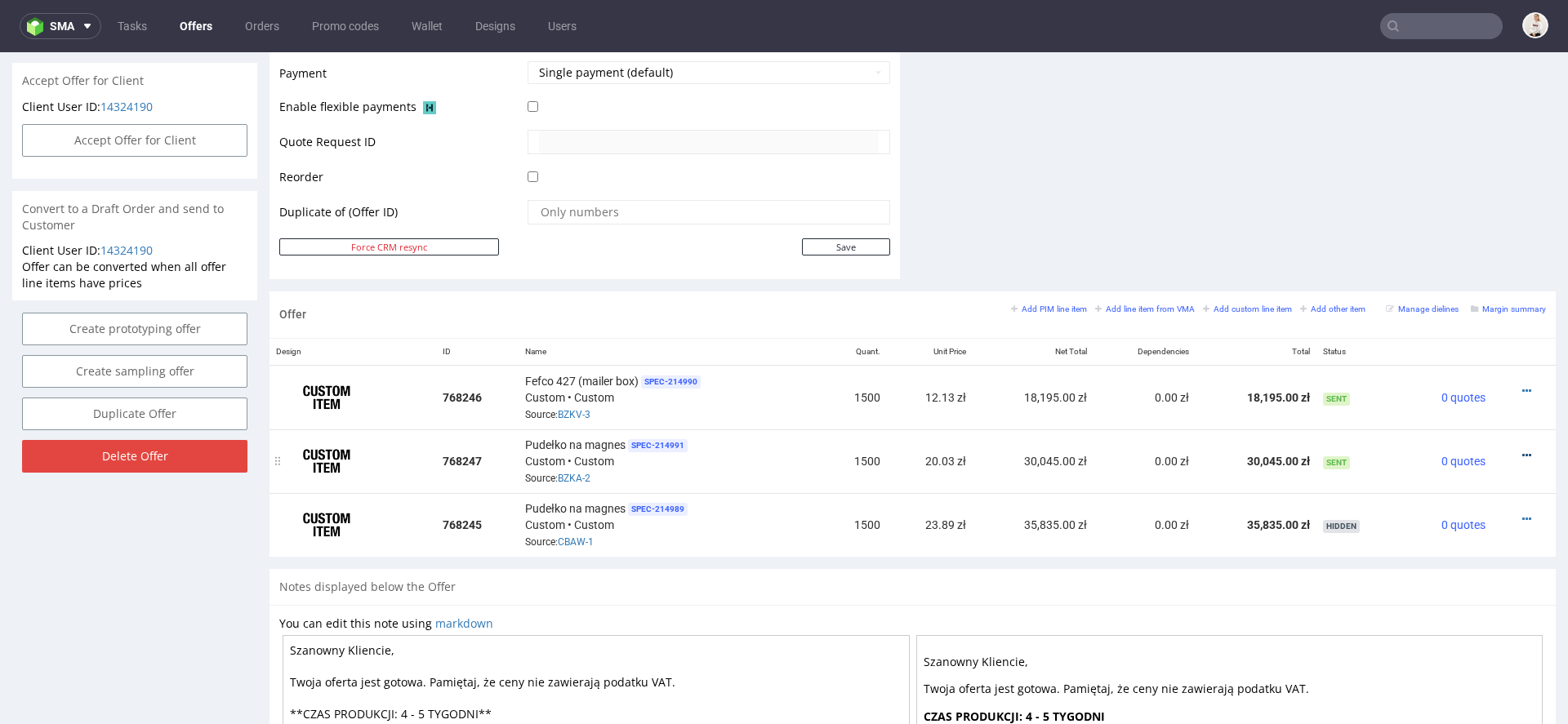
click at [1523, 450] on icon at bounding box center [1527, 456] width 9 height 12
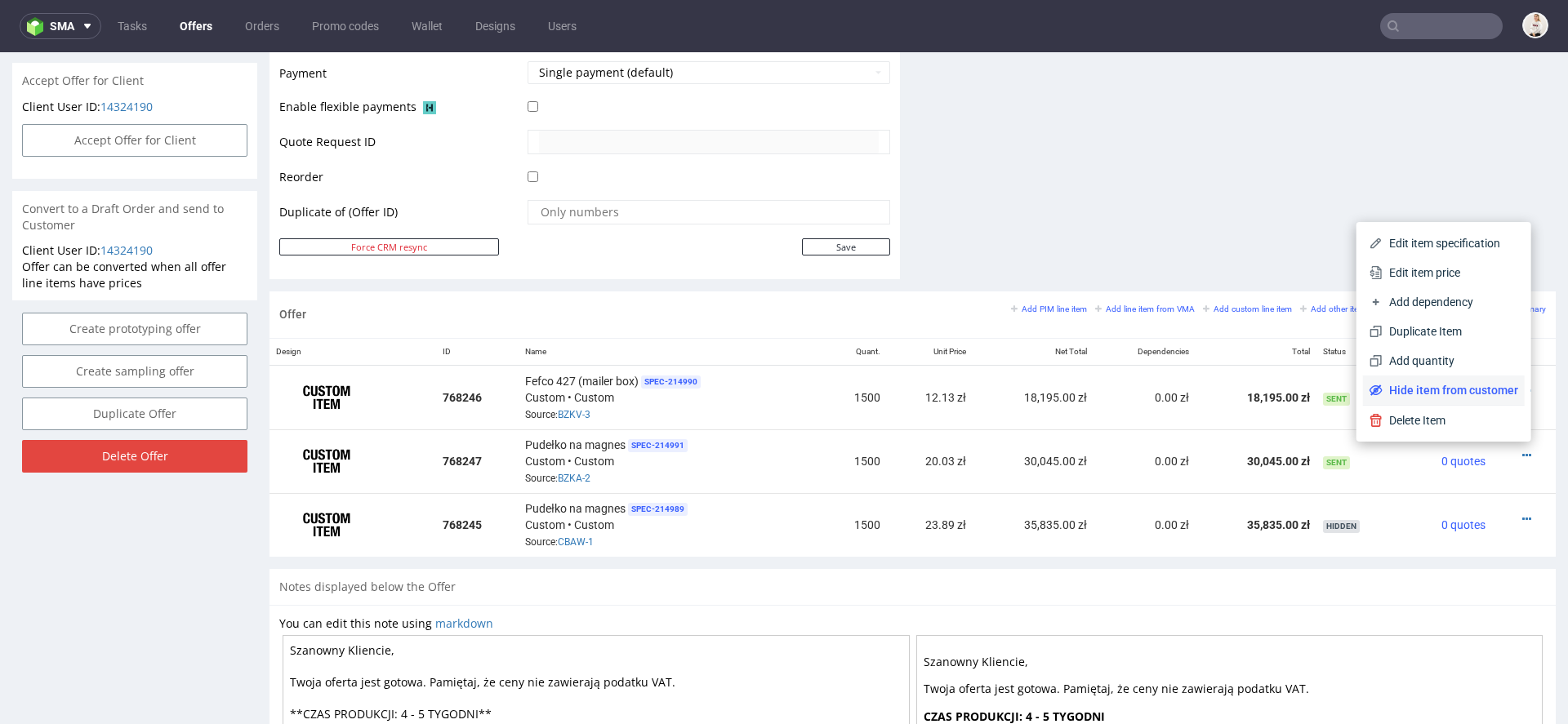
click at [1484, 388] on span "Hide item from customer" at bounding box center [1451, 390] width 136 height 17
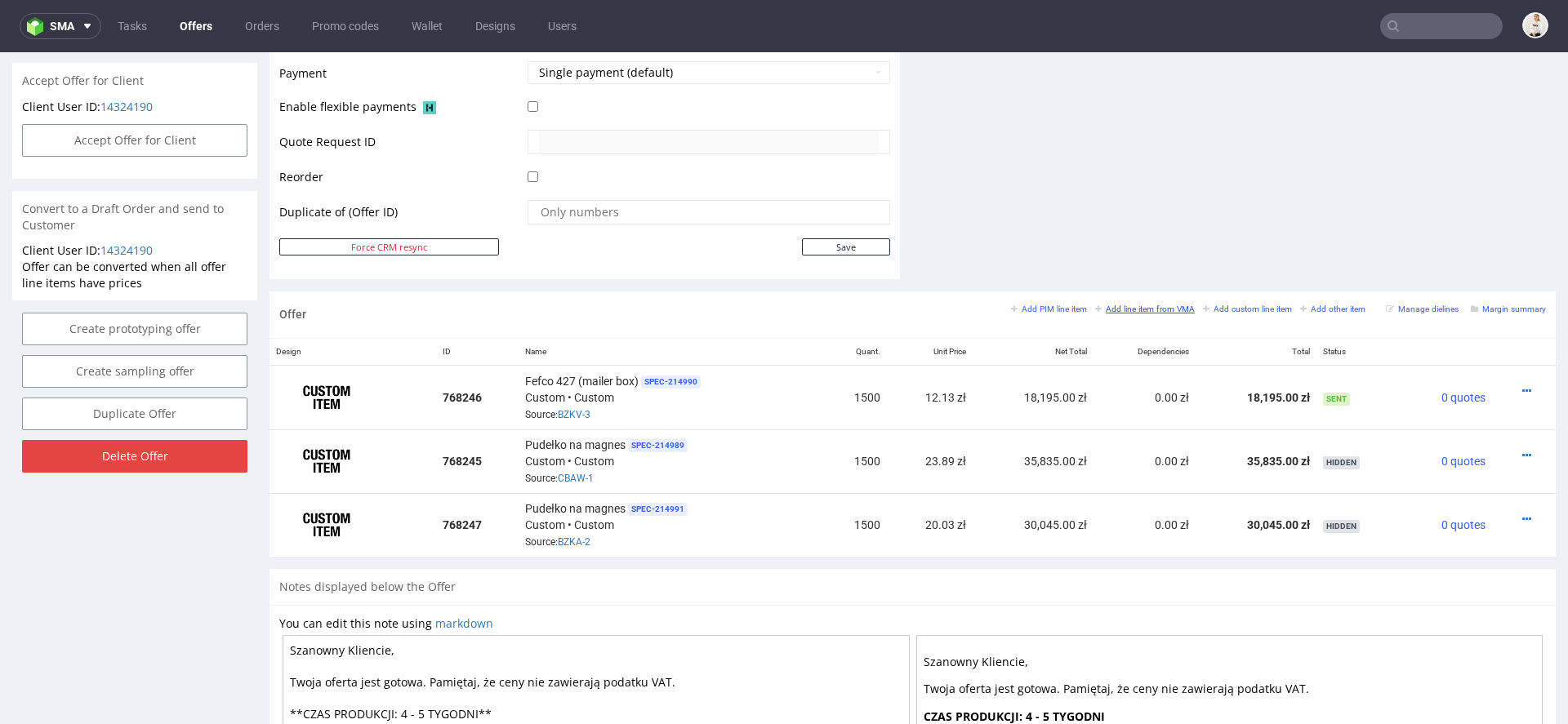
click at [1141, 306] on small "Add line item from VMA" at bounding box center [1144, 308] width 100 height 9
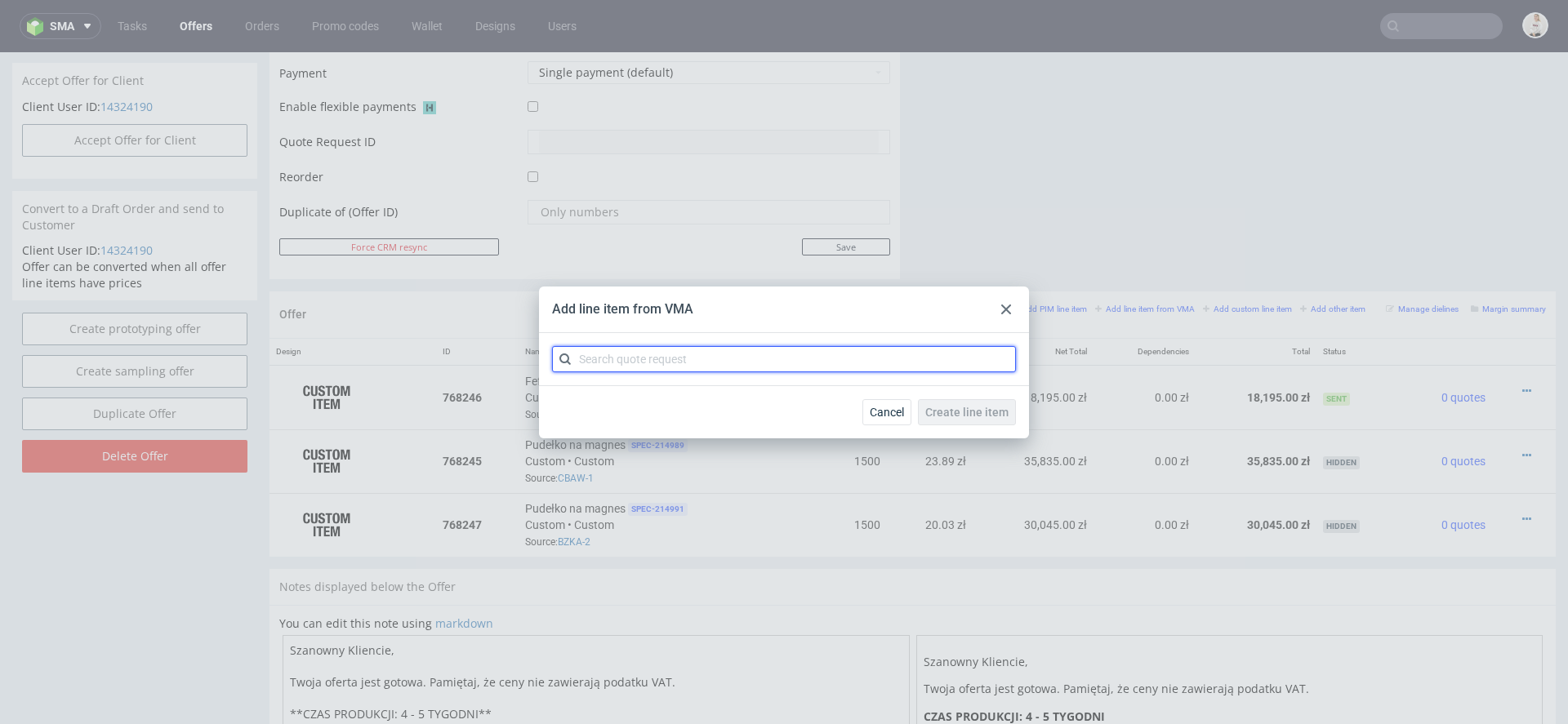
click at [762, 353] on input "text" at bounding box center [784, 359] width 464 height 27
paste input "BZKV"
type input "BZKV"
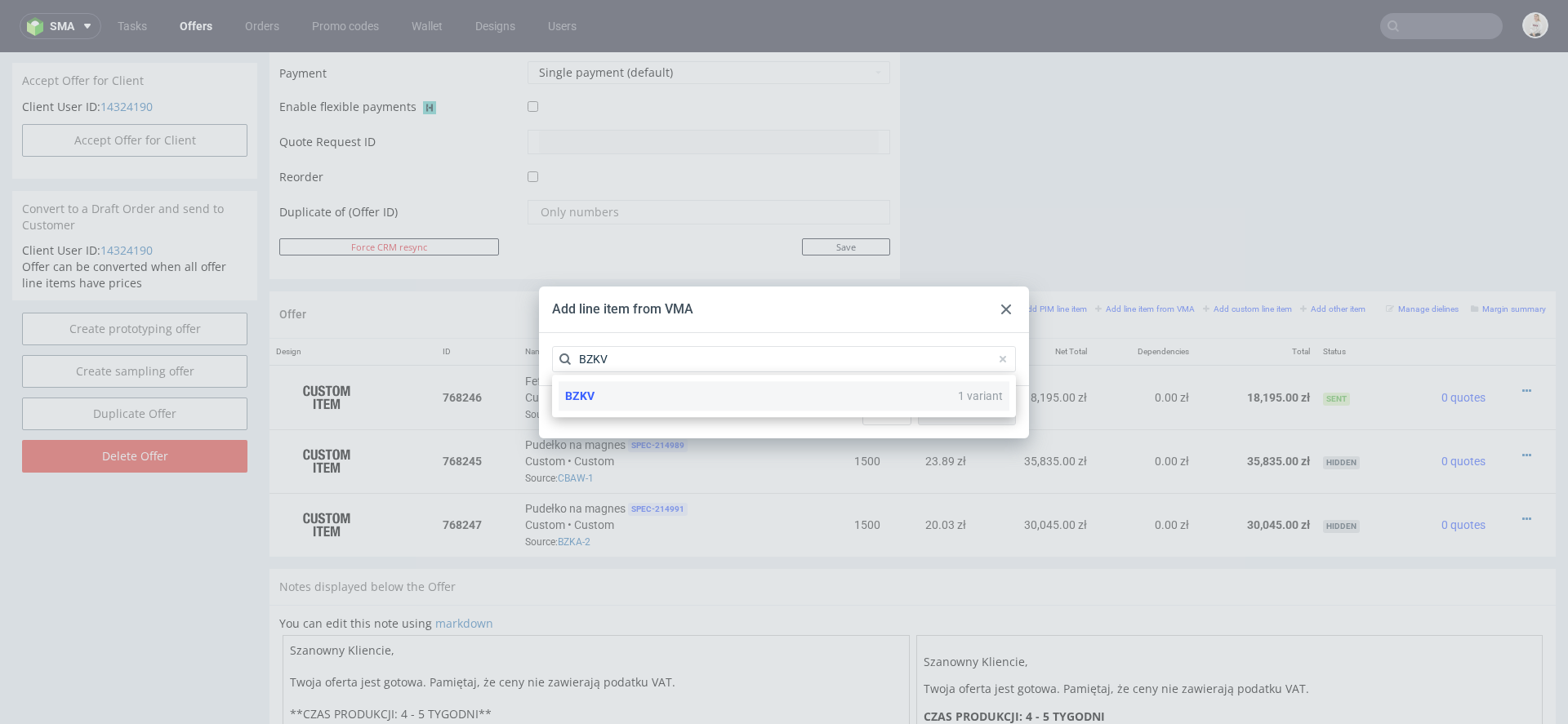
click at [772, 402] on div "BZKV 1 variant" at bounding box center [784, 396] width 450 height 30
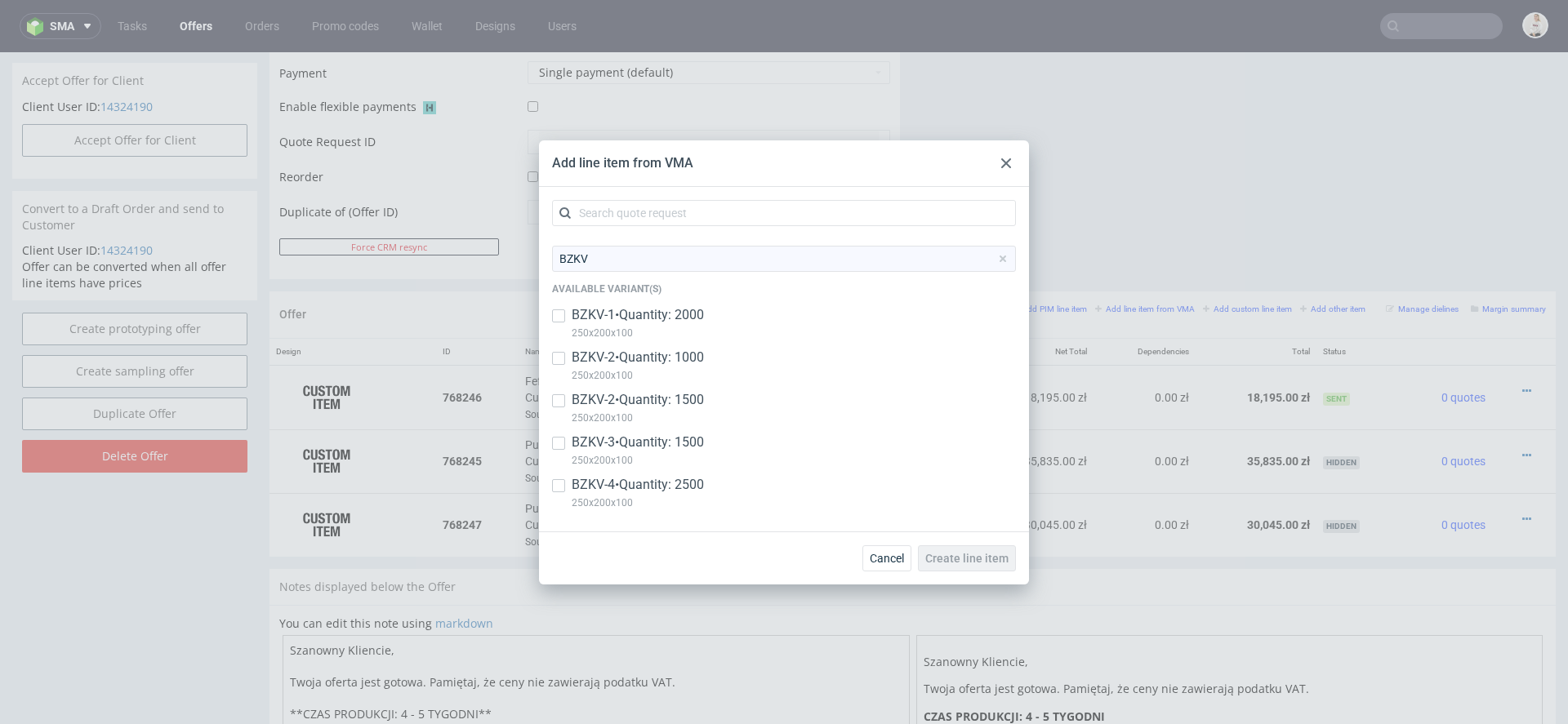
click at [680, 494] on p "250x200x100" at bounding box center [638, 502] width 132 height 18
checkbox input "true"
click at [989, 553] on span "Create line item" at bounding box center [967, 559] width 84 height 12
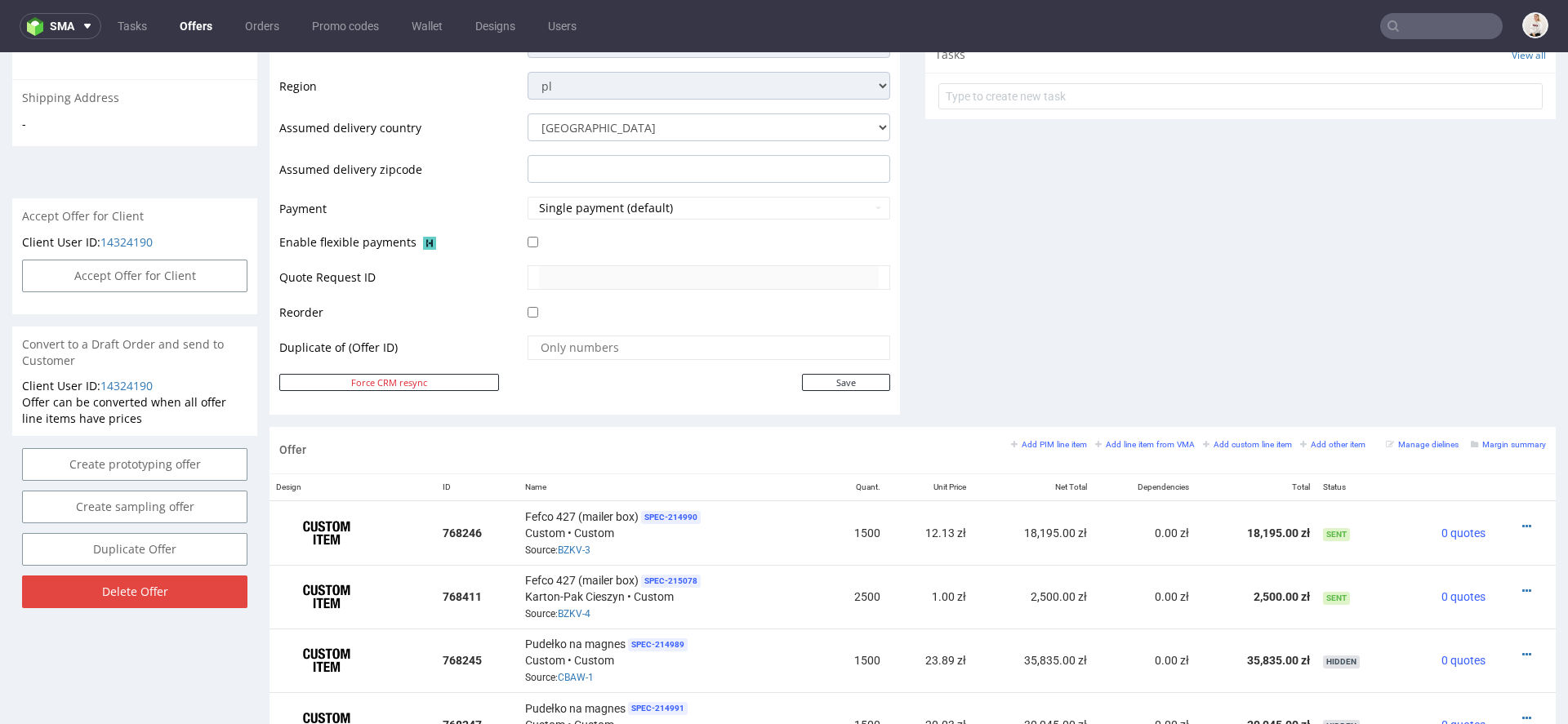
scroll to position [656, 0]
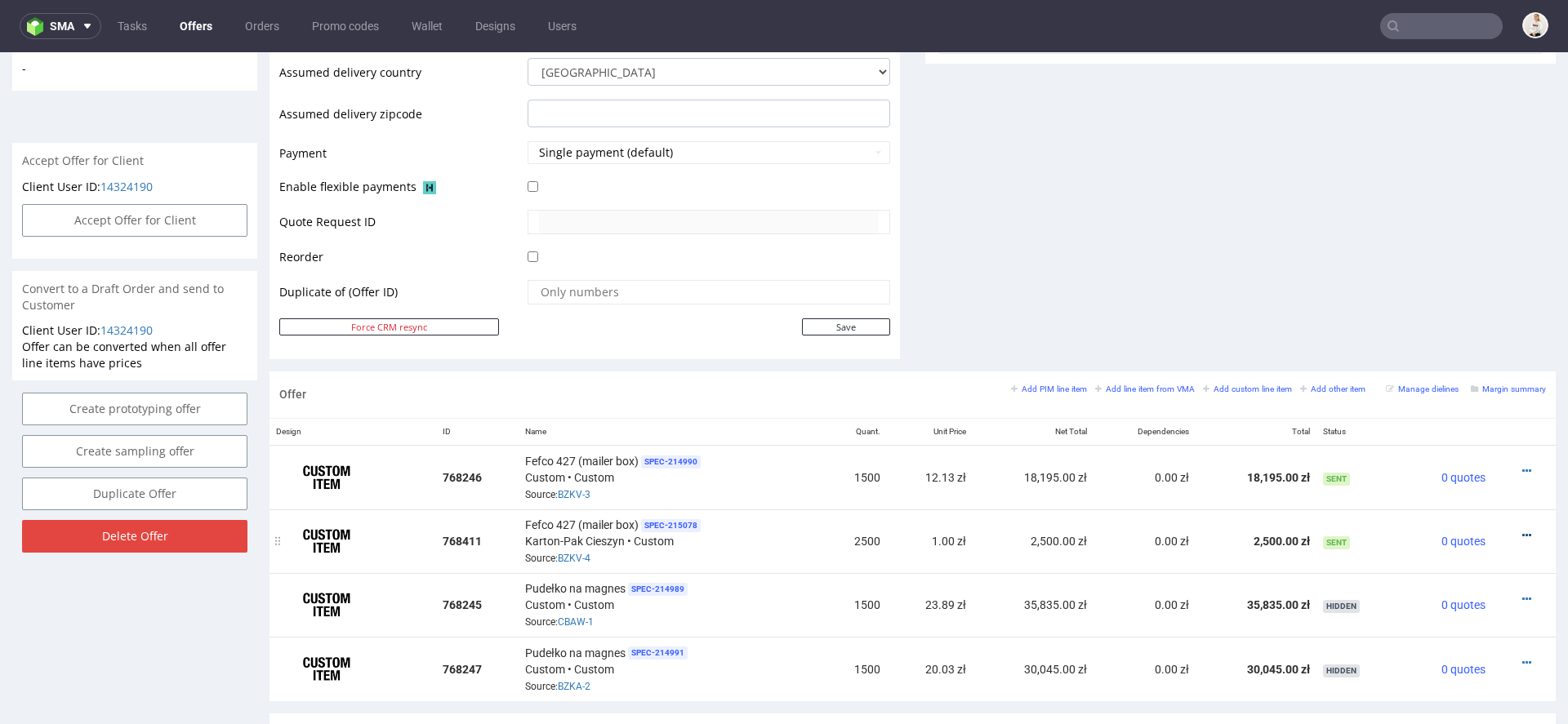
click at [1523, 530] on icon at bounding box center [1527, 536] width 9 height 12
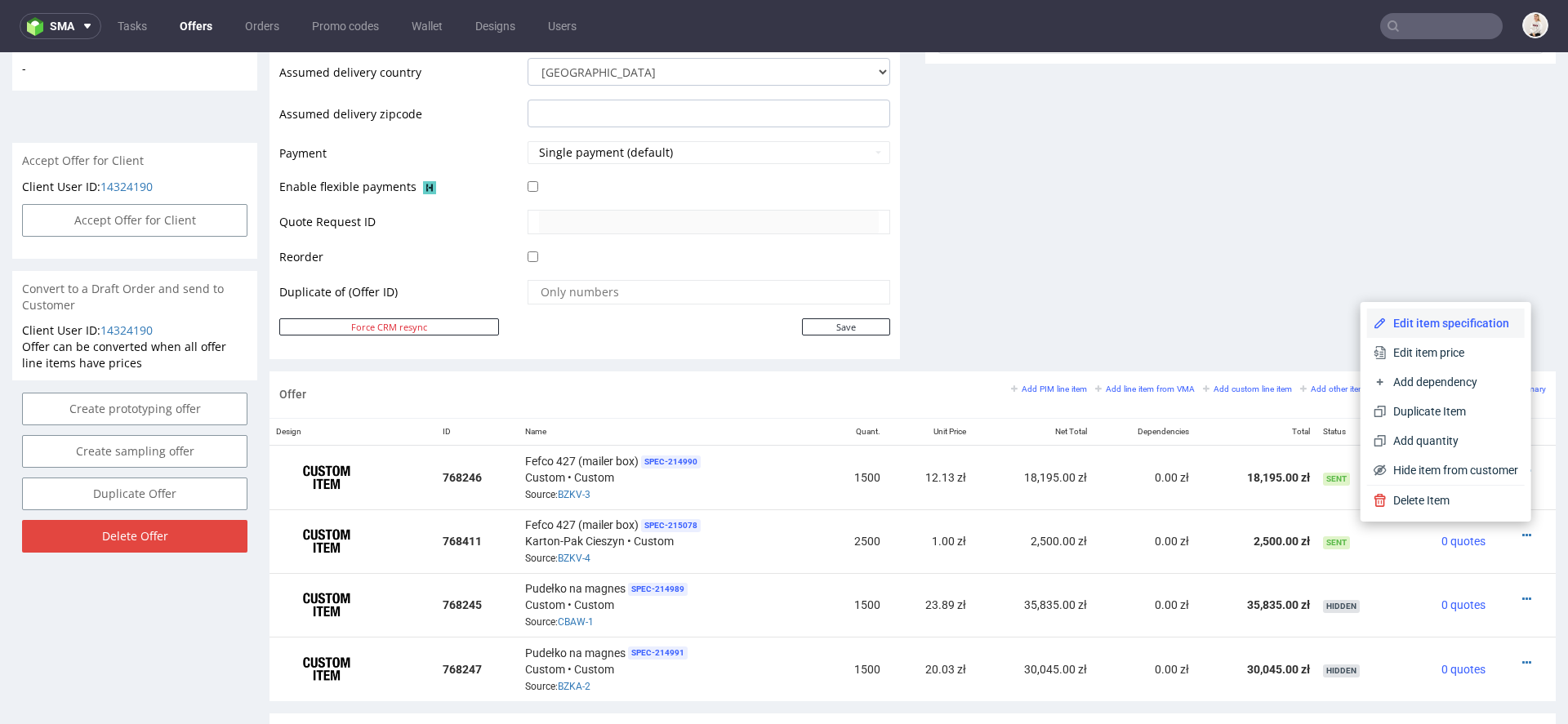
click at [1424, 325] on span "Edit item specification" at bounding box center [1452, 323] width 131 height 17
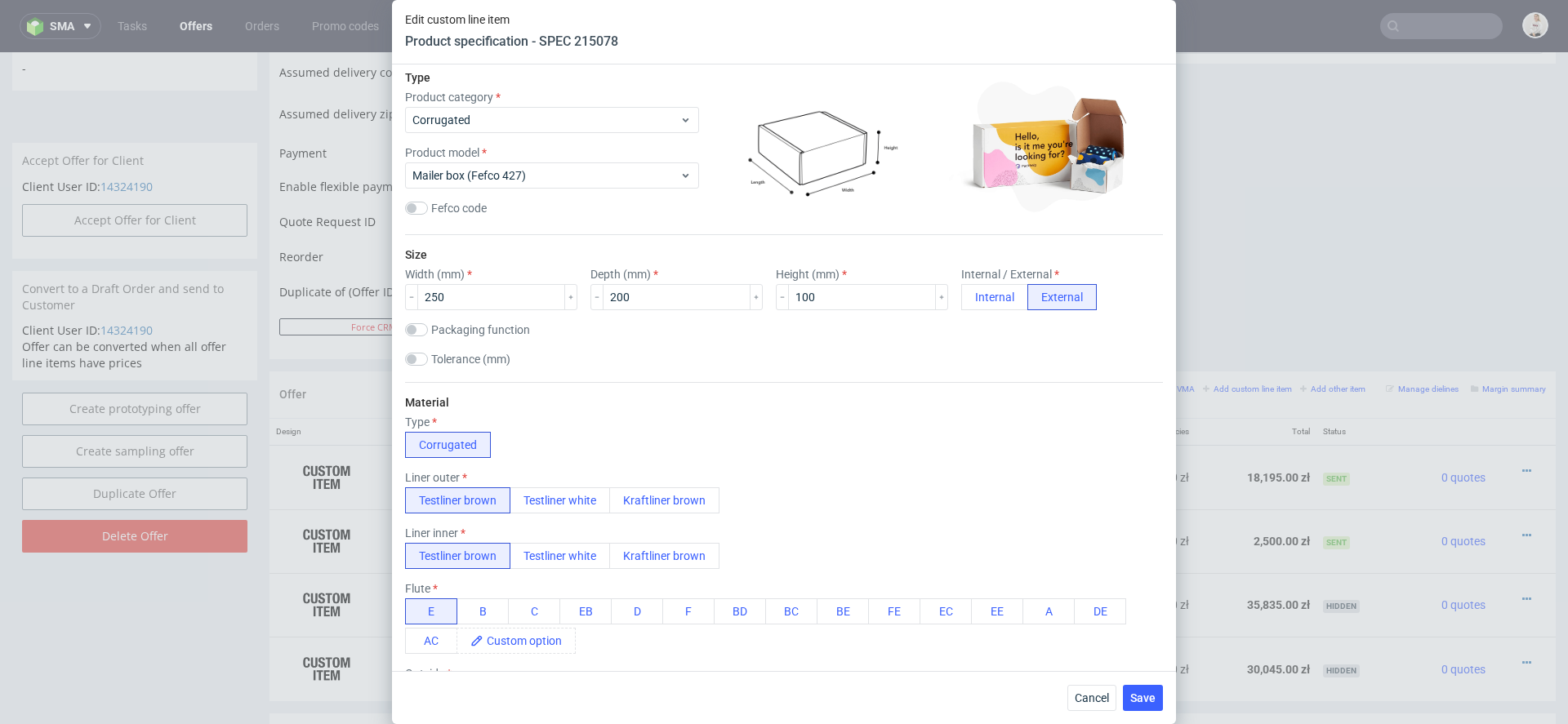
scroll to position [0, 0]
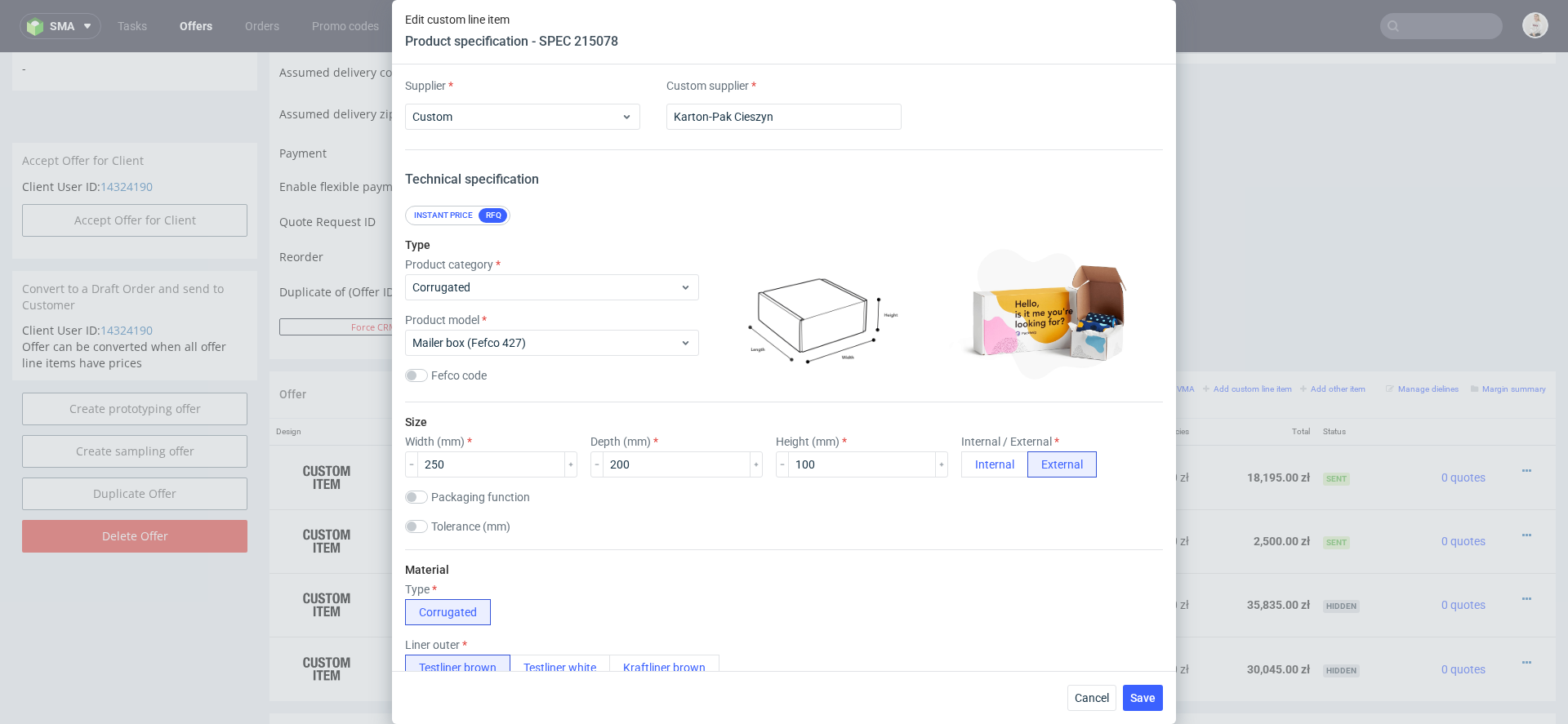
click at [1113, 650] on div "Liner outer Testliner brown Testliner white Kraftliner brown" at bounding box center [784, 659] width 758 height 42
click at [1081, 692] on span "Cancel" at bounding box center [1091, 698] width 34 height 12
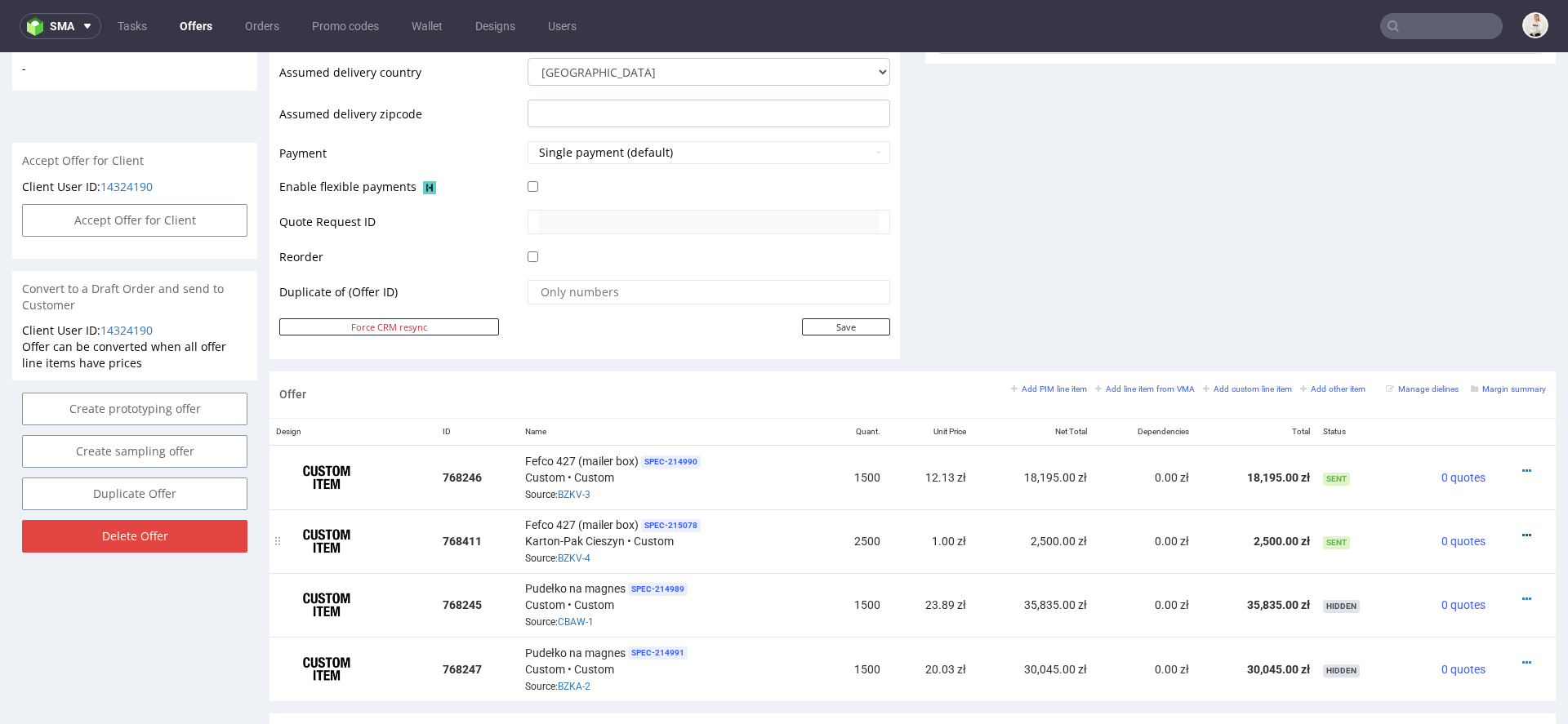
click at [1523, 529] on link at bounding box center [1527, 535] width 9 height 13
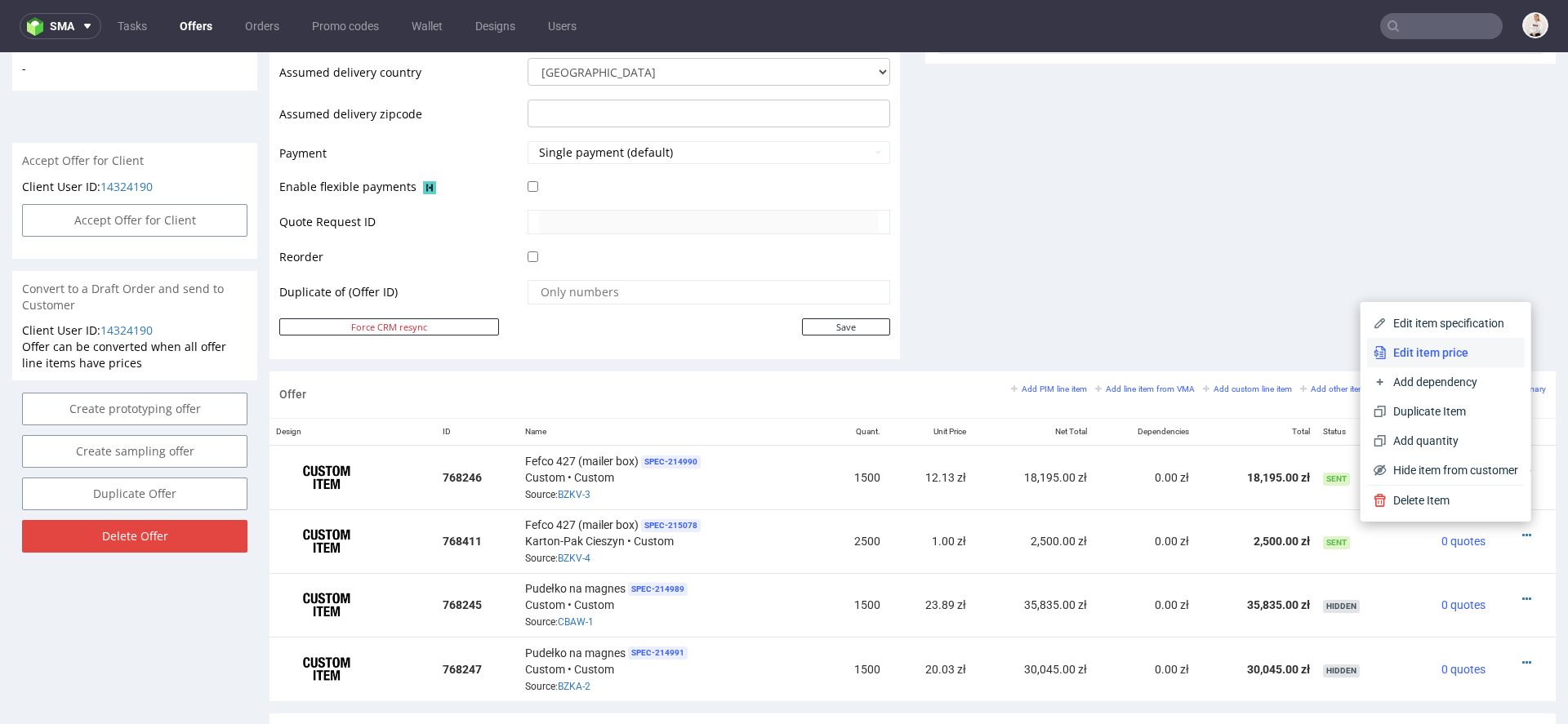
click at [1437, 351] on span "Edit item price" at bounding box center [1452, 353] width 131 height 17
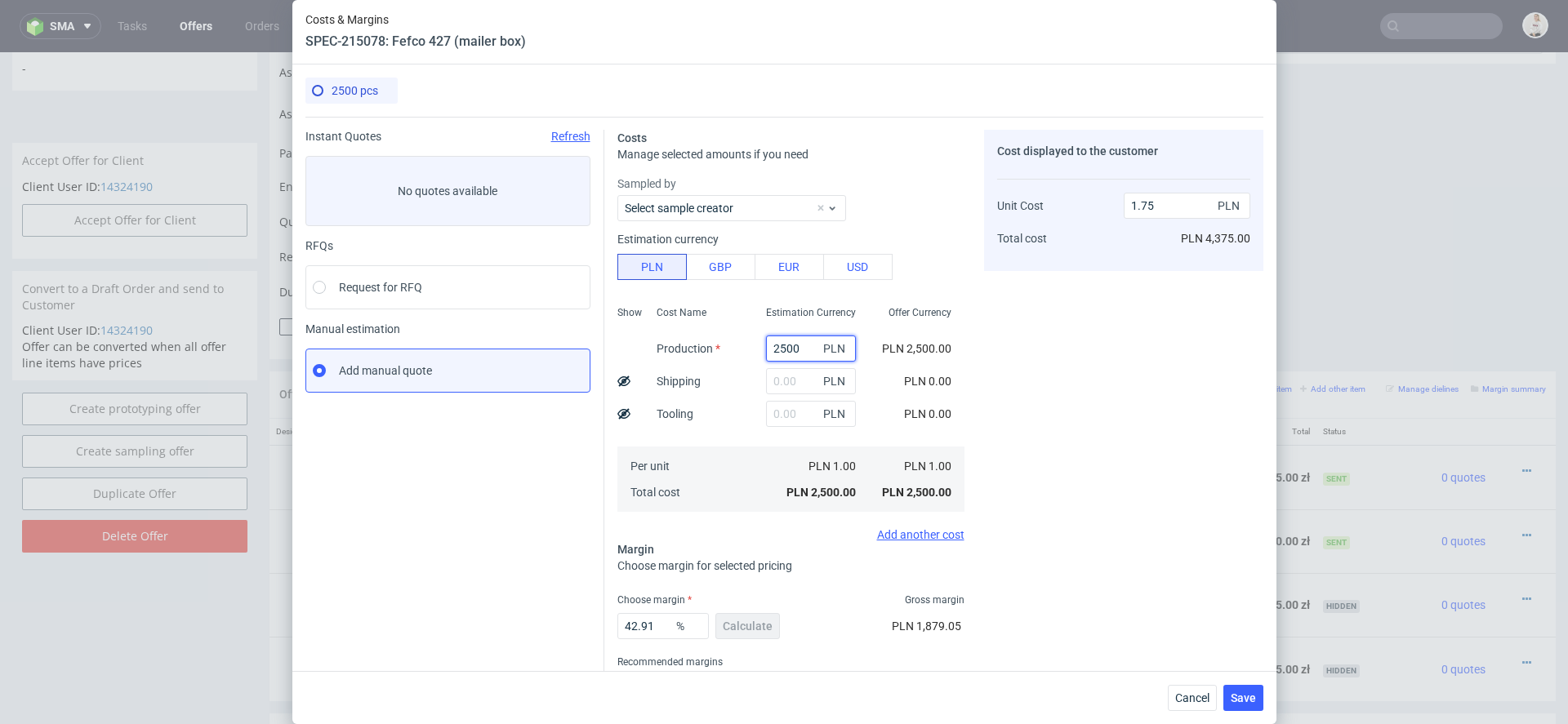
click at [799, 346] on input "2500" at bounding box center [810, 349] width 90 height 27
paste input "11800."
click at [970, 400] on div "Costs Manage selected amounts if you need Sampled by Select sample creator Esti…" at bounding box center [933, 422] width 659 height 611
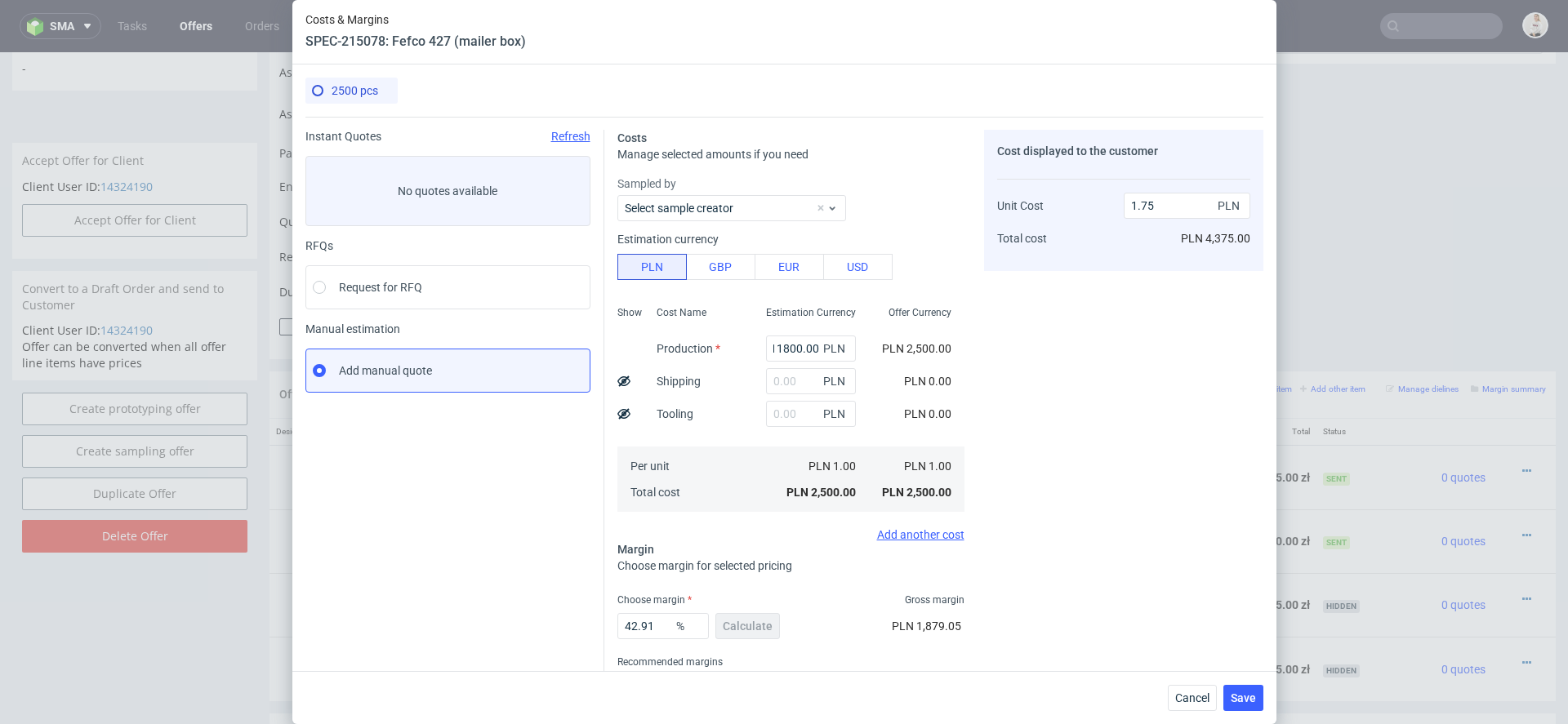
type input "11800"
type input "8.27"
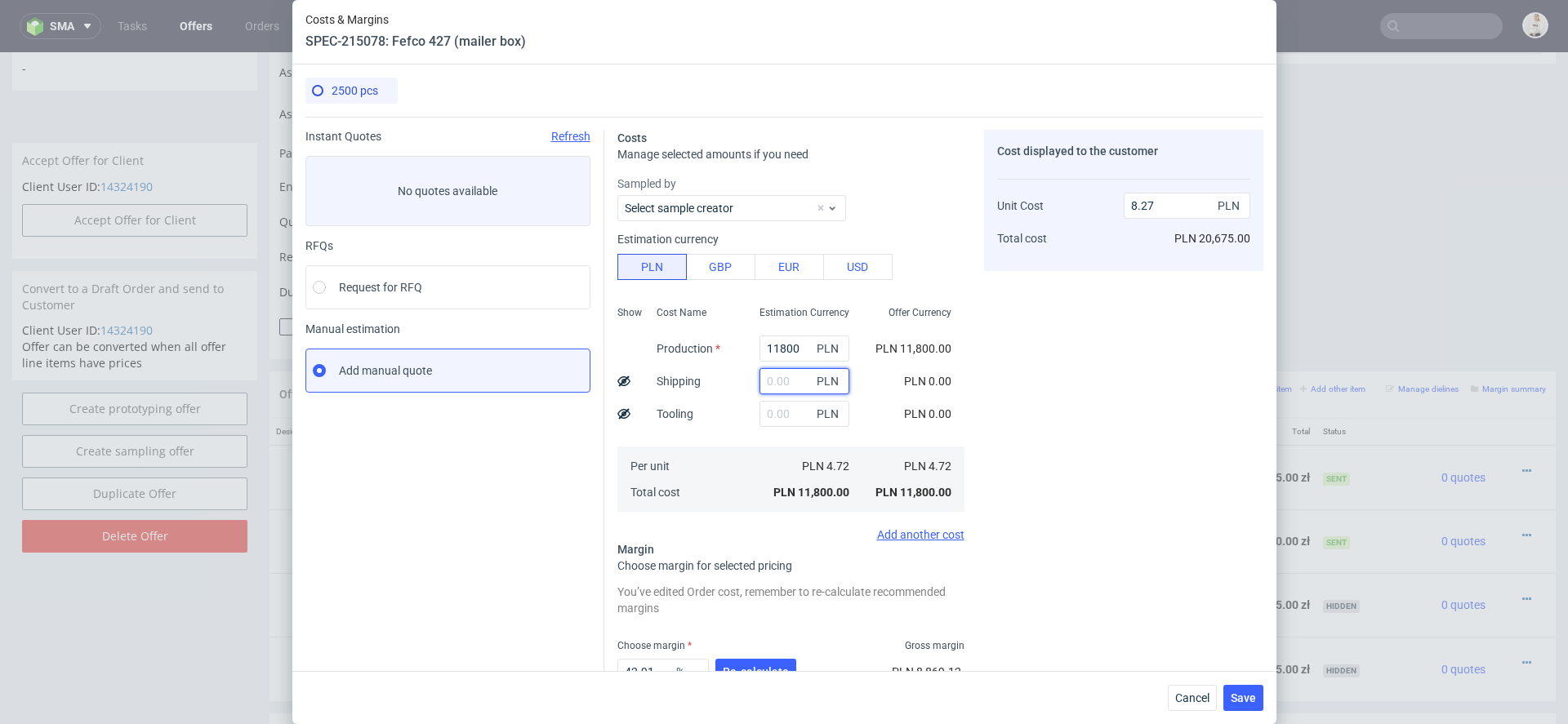
click at [797, 383] on input "text" at bounding box center [804, 381] width 90 height 27
type input "640"
type input "8.72"
type input "640"
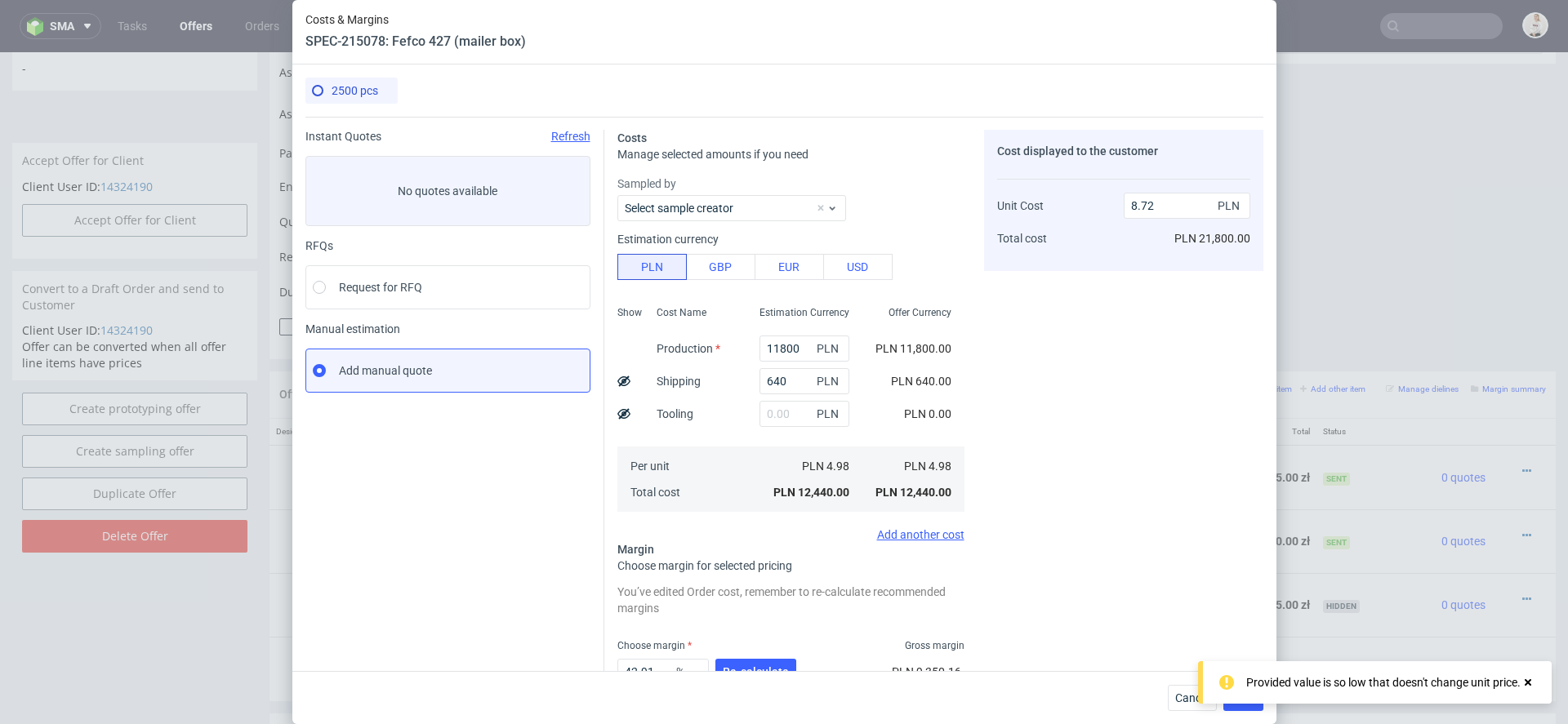
click at [1071, 434] on div "Cost displayed to the customer Unit Cost Total cost 8.72 PLN PLN 21,800.00" at bounding box center [1123, 451] width 279 height 643
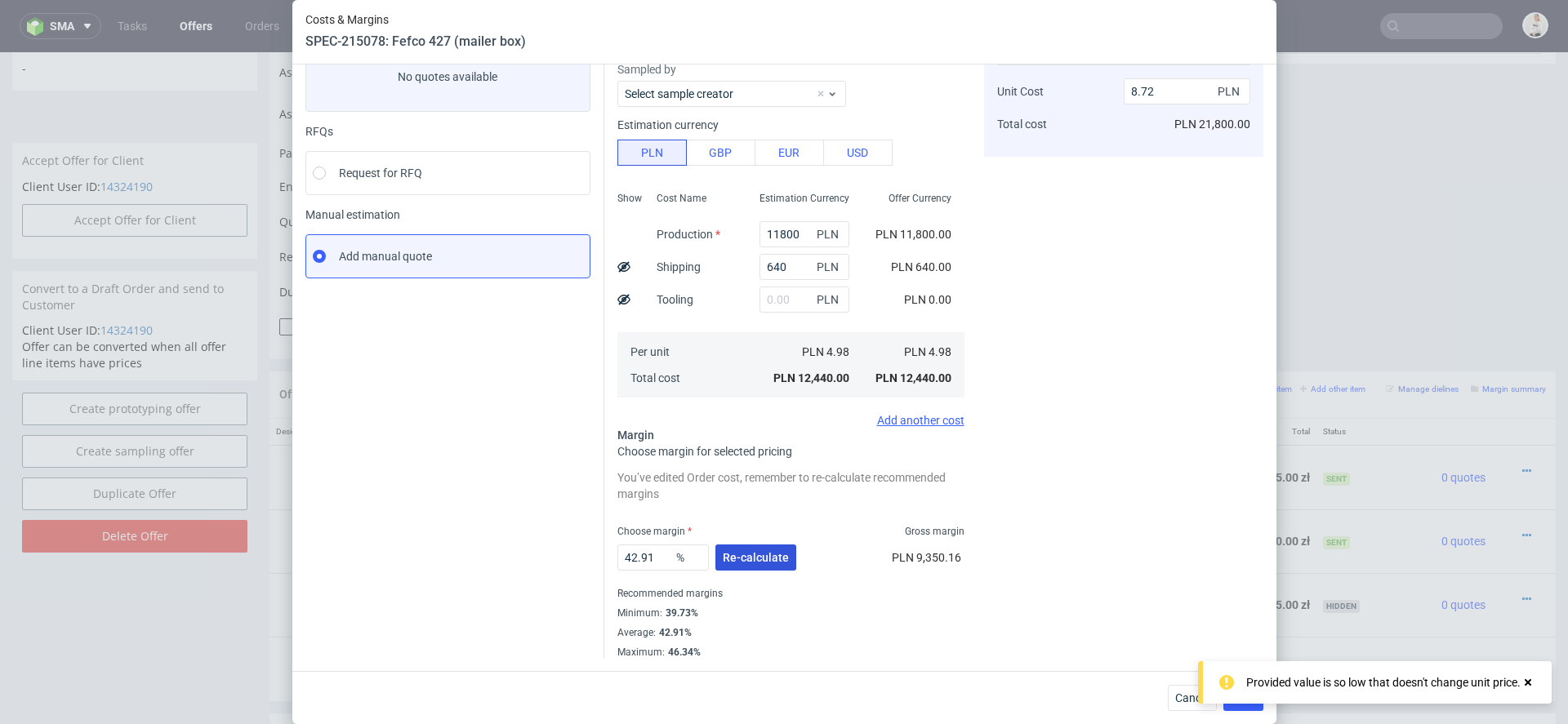
click at [753, 557] on span "Re-calculate" at bounding box center [755, 558] width 66 height 12
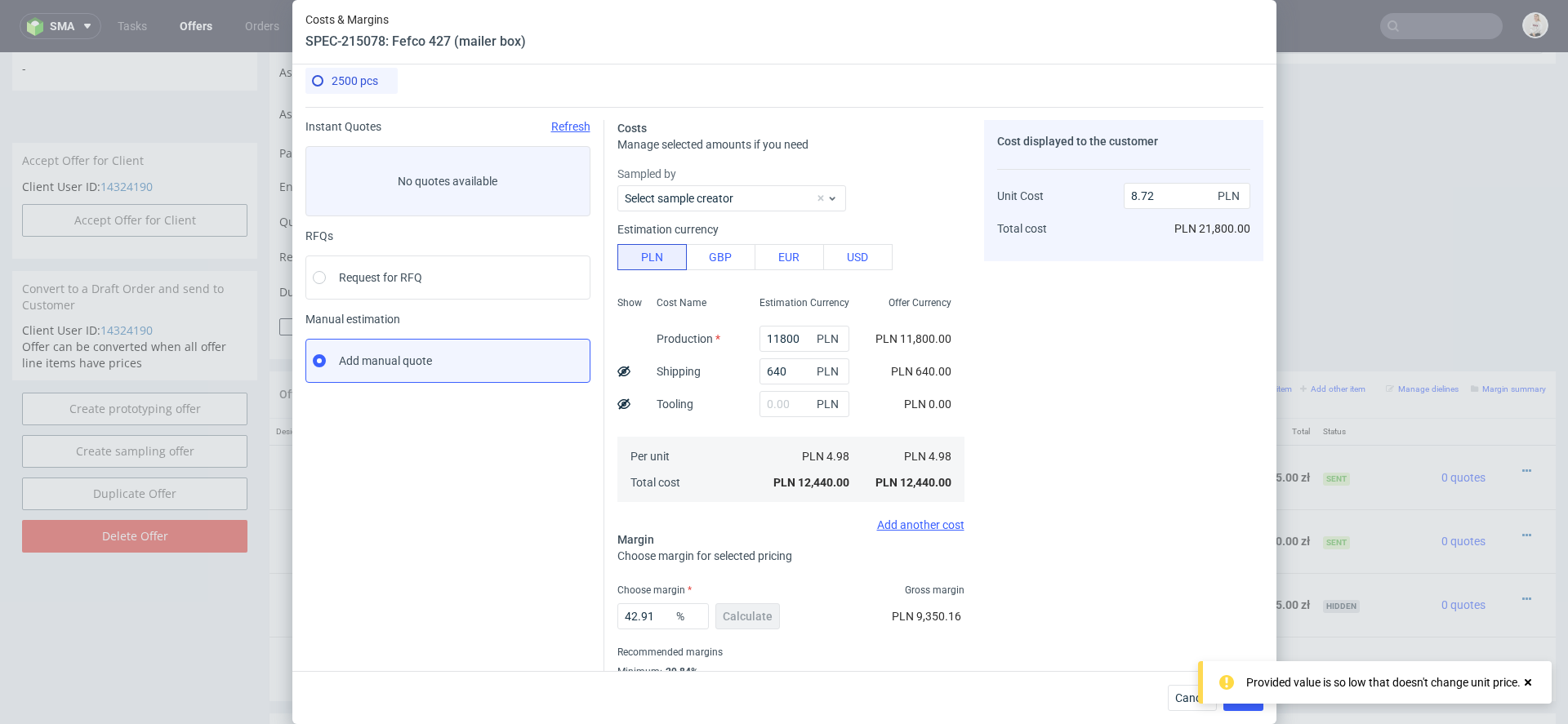
scroll to position [69, 0]
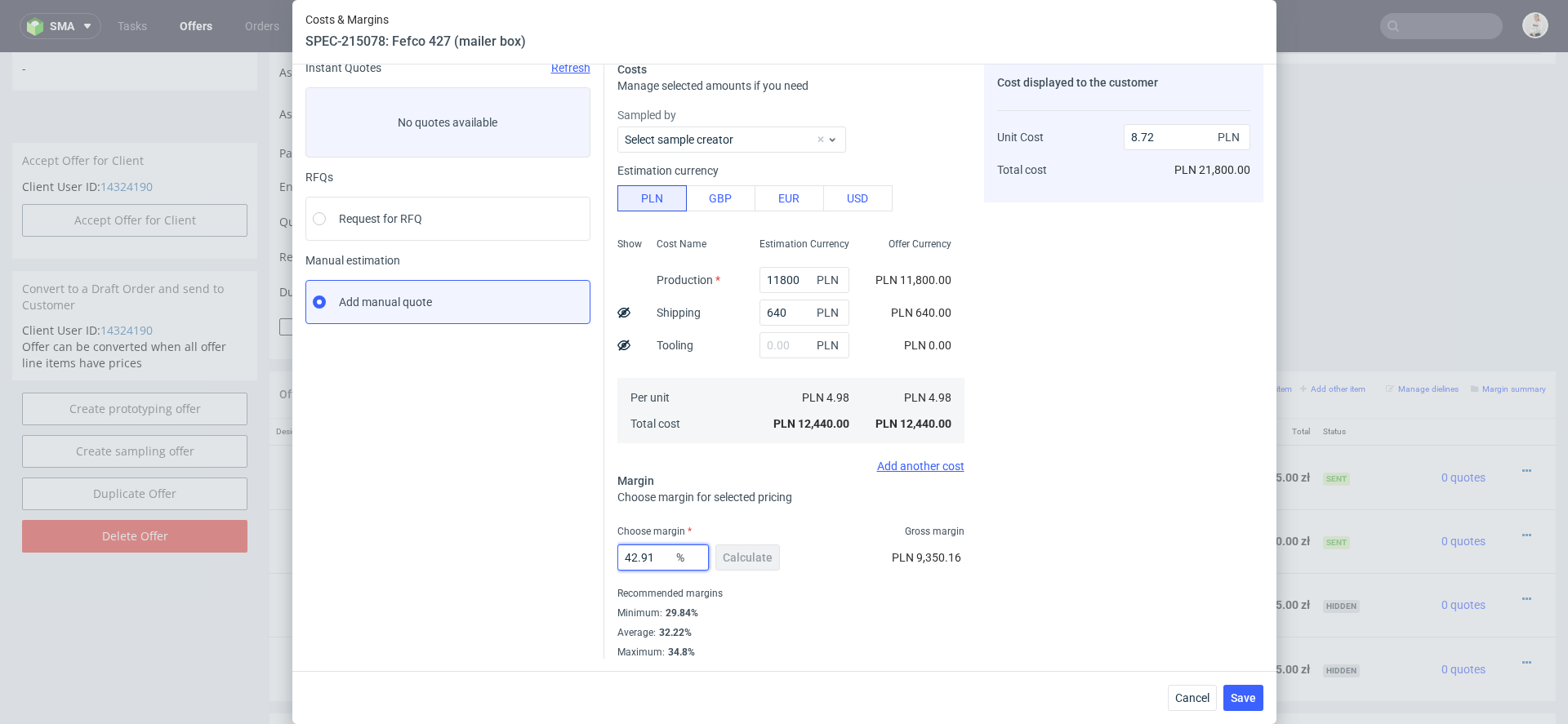
drag, startPoint x: 661, startPoint y: 556, endPoint x: 542, endPoint y: 556, distance: 119.0
click at [593, 556] on div "Instant Quotes Refresh No quotes available RFQs Request for RFQ Manual estimati…" at bounding box center [784, 354] width 958 height 611
type input "50"
type input "9.96"
type input "50"
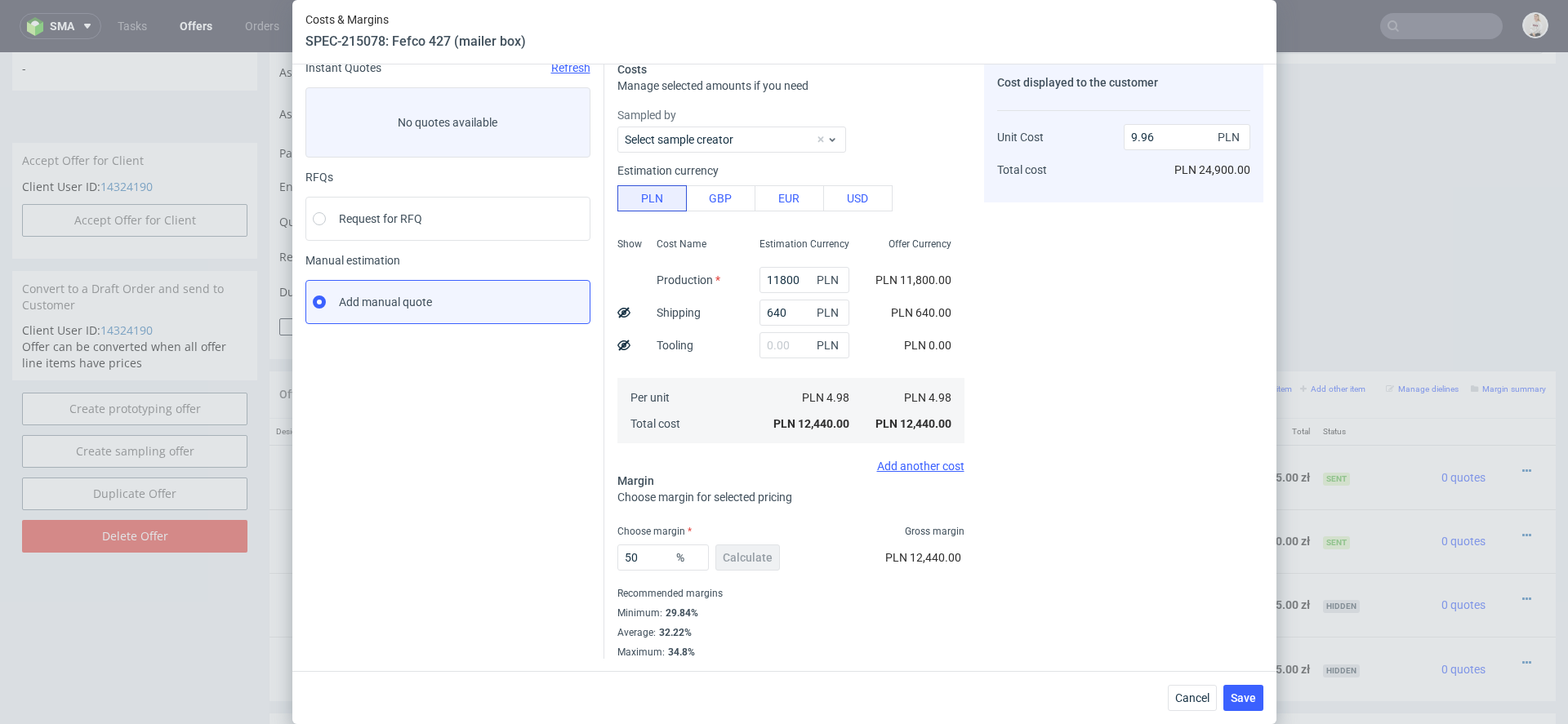
click at [1336, 619] on div "Costs & Margins SPEC-215078: Fefco 427 (mailer box) 2500 pcs Instant Quotes Ref…" at bounding box center [784, 362] width 1568 height 724
click at [1237, 695] on span "Save" at bounding box center [1244, 698] width 26 height 12
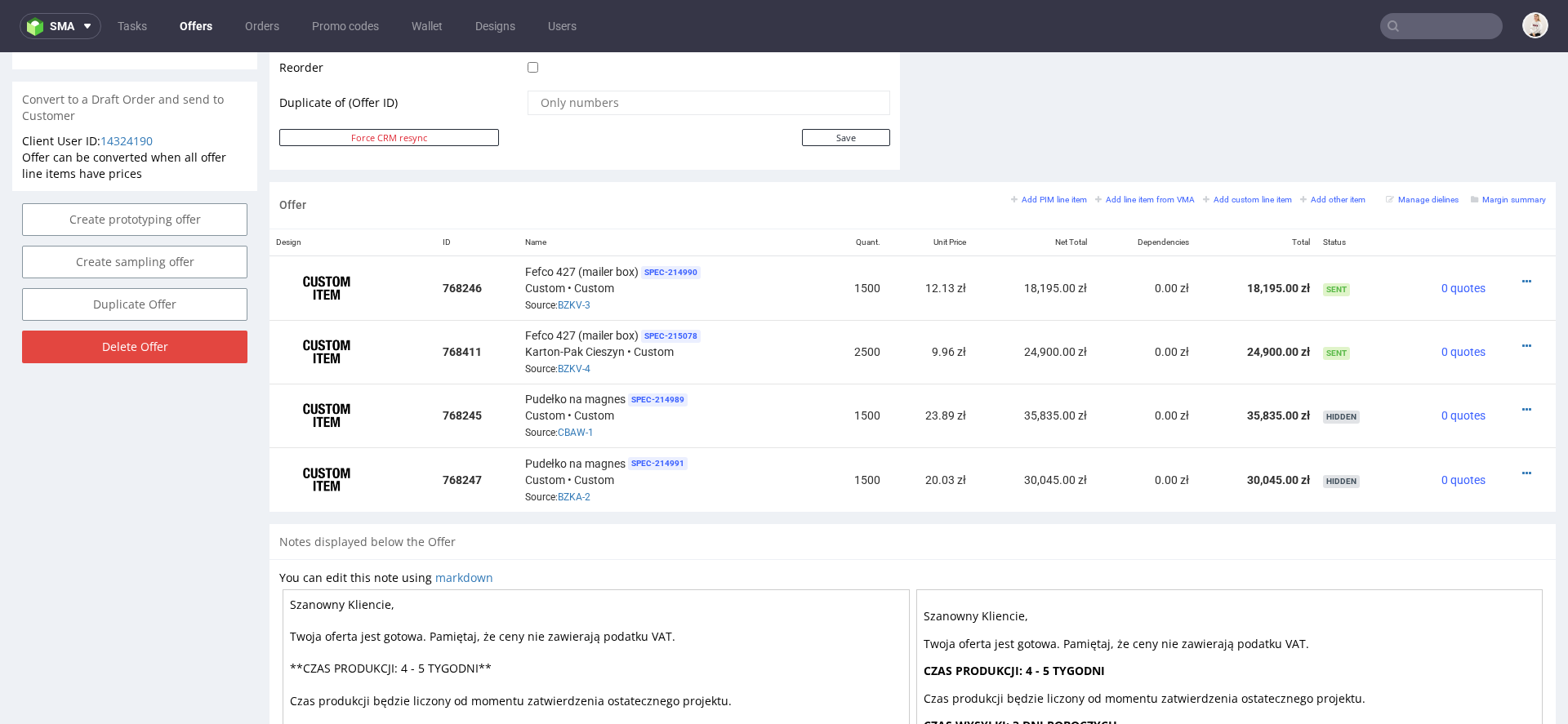
scroll to position [850, 0]
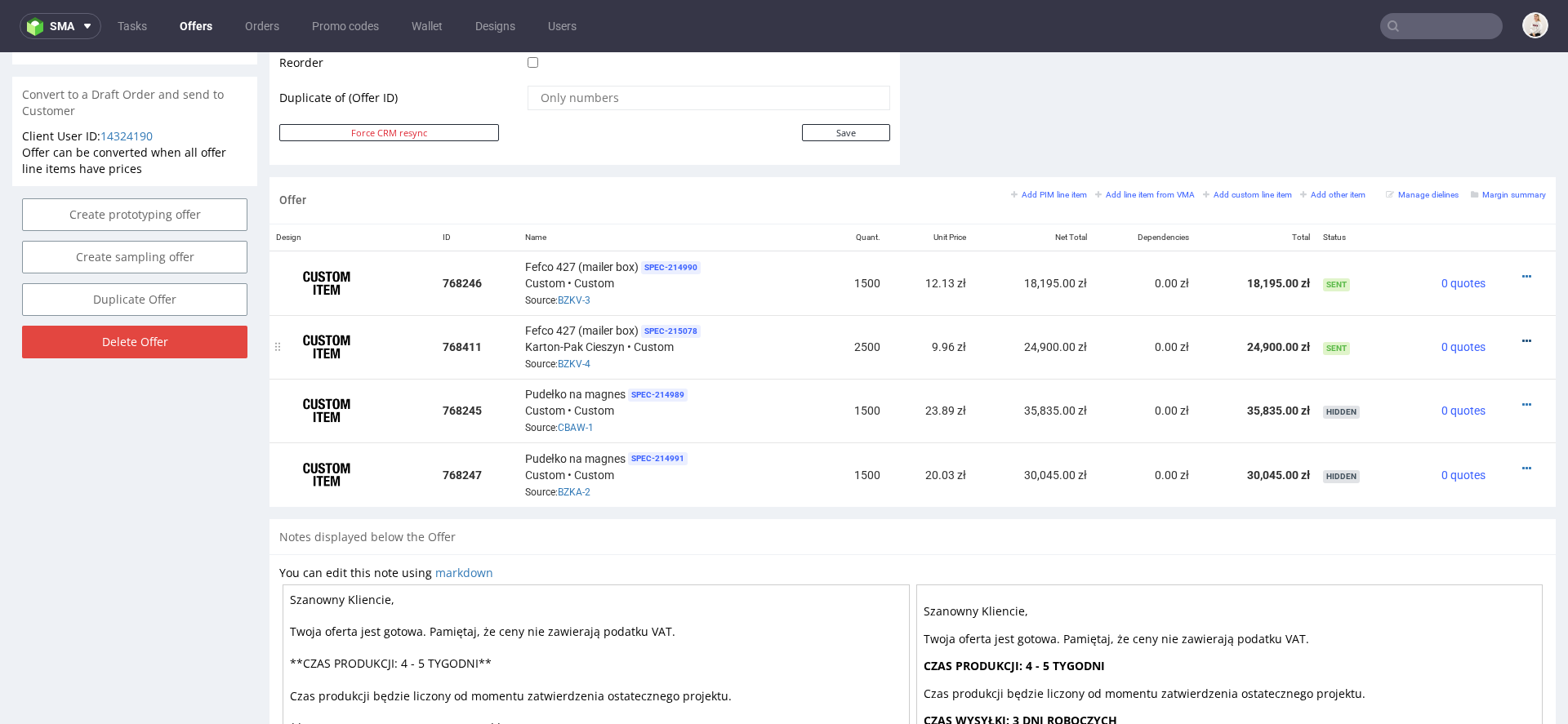
click at [1523, 336] on icon at bounding box center [1527, 342] width 9 height 12
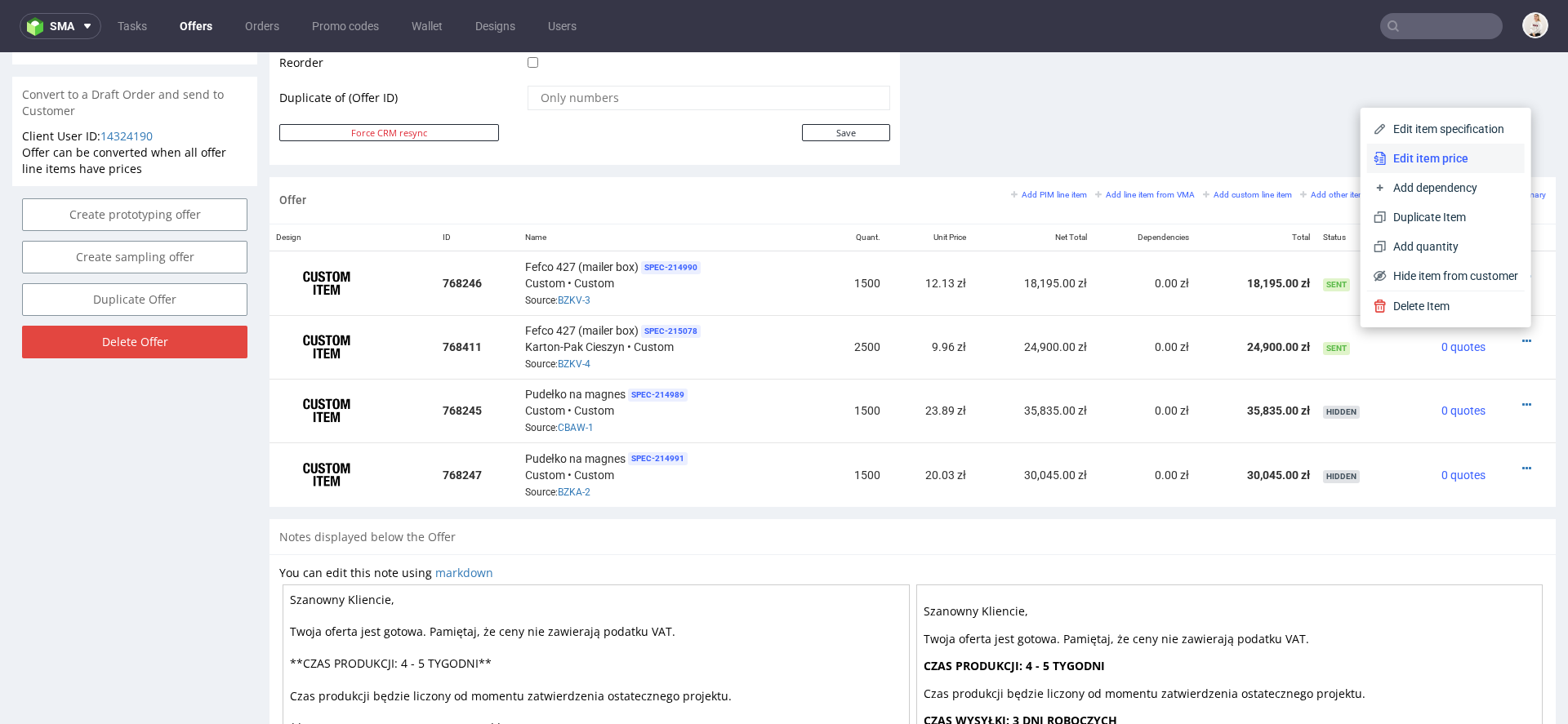
click at [1457, 163] on span "Edit item price" at bounding box center [1452, 158] width 131 height 17
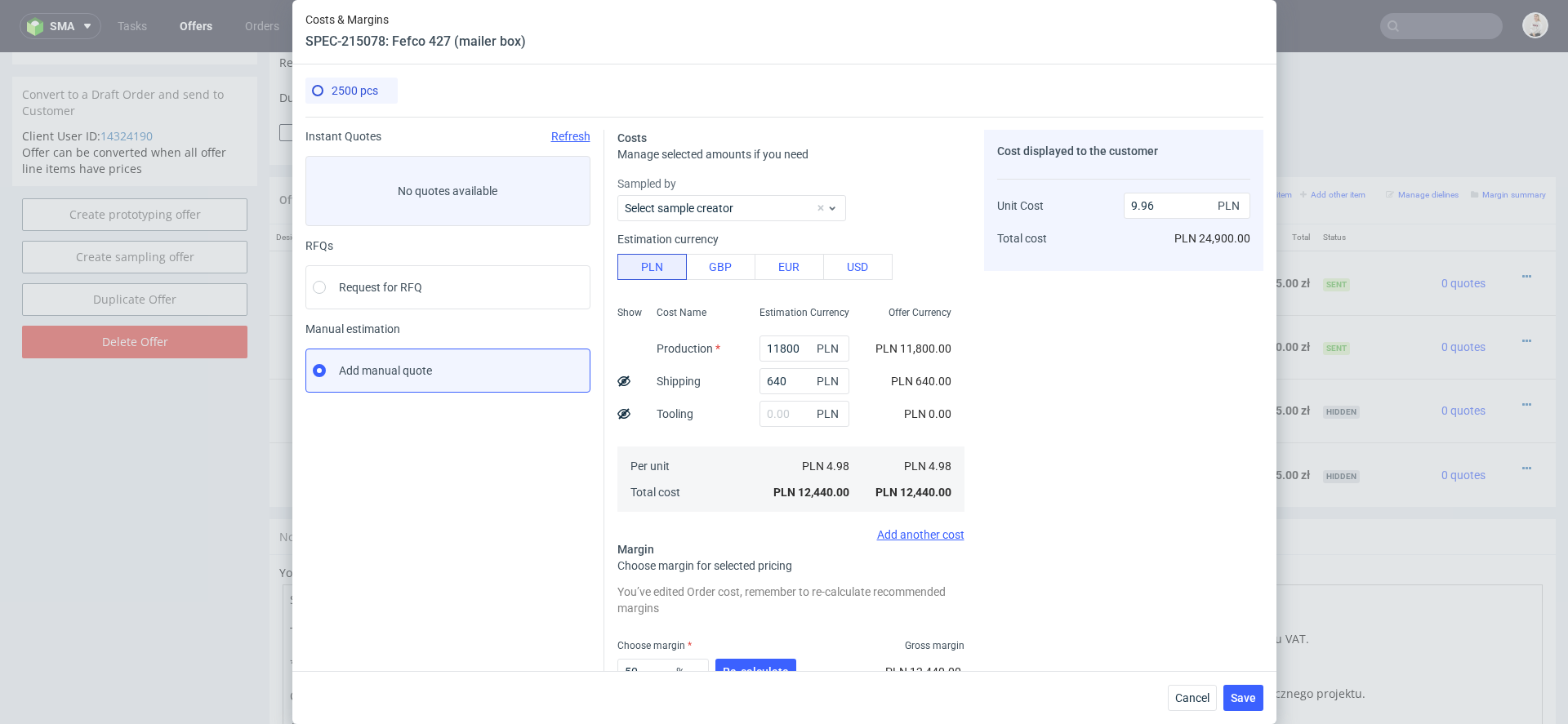
scroll to position [114, 0]
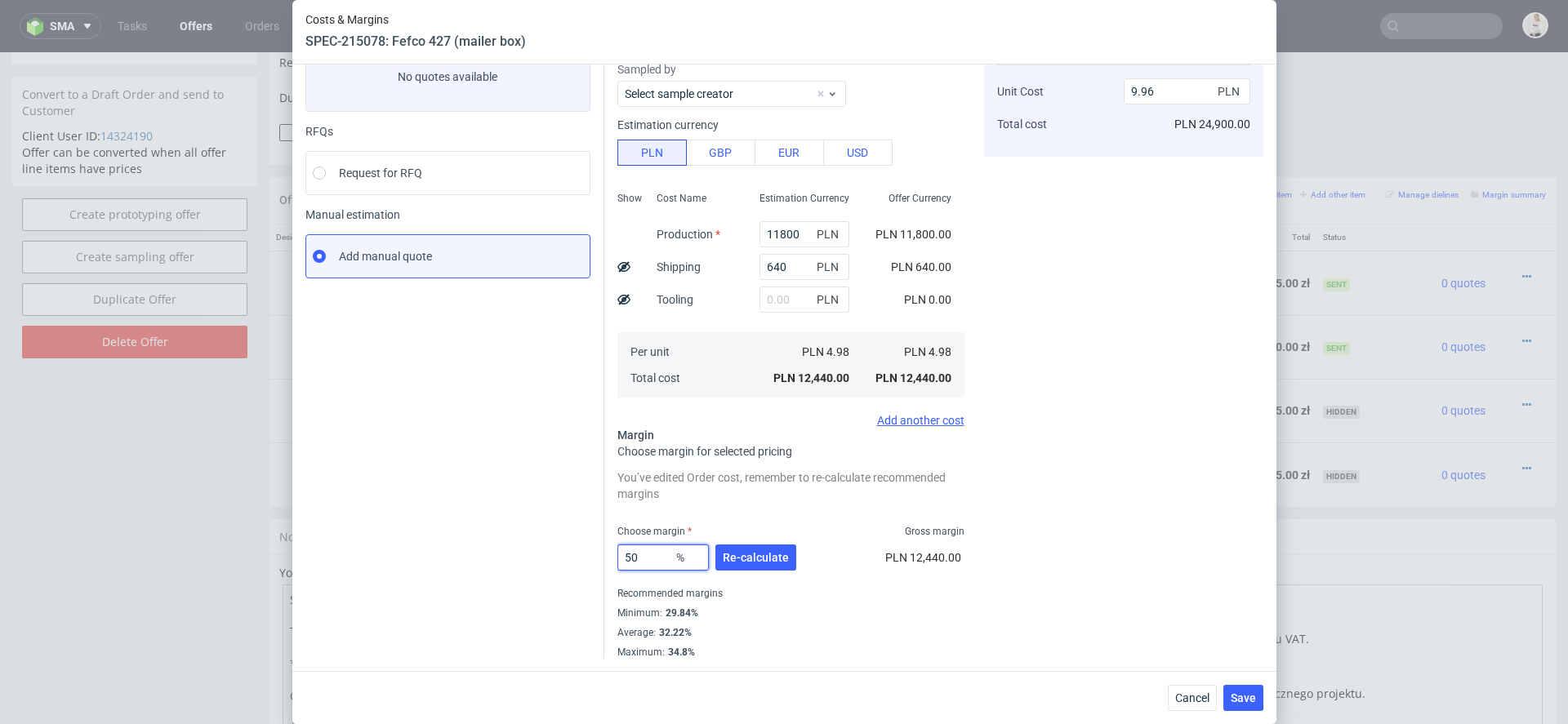
drag, startPoint x: 651, startPoint y: 558, endPoint x: 582, endPoint y: 558, distance: 69.0
click at [622, 558] on input "50" at bounding box center [662, 558] width 92 height 27
type input "55"
type input "11.06"
type input "55"
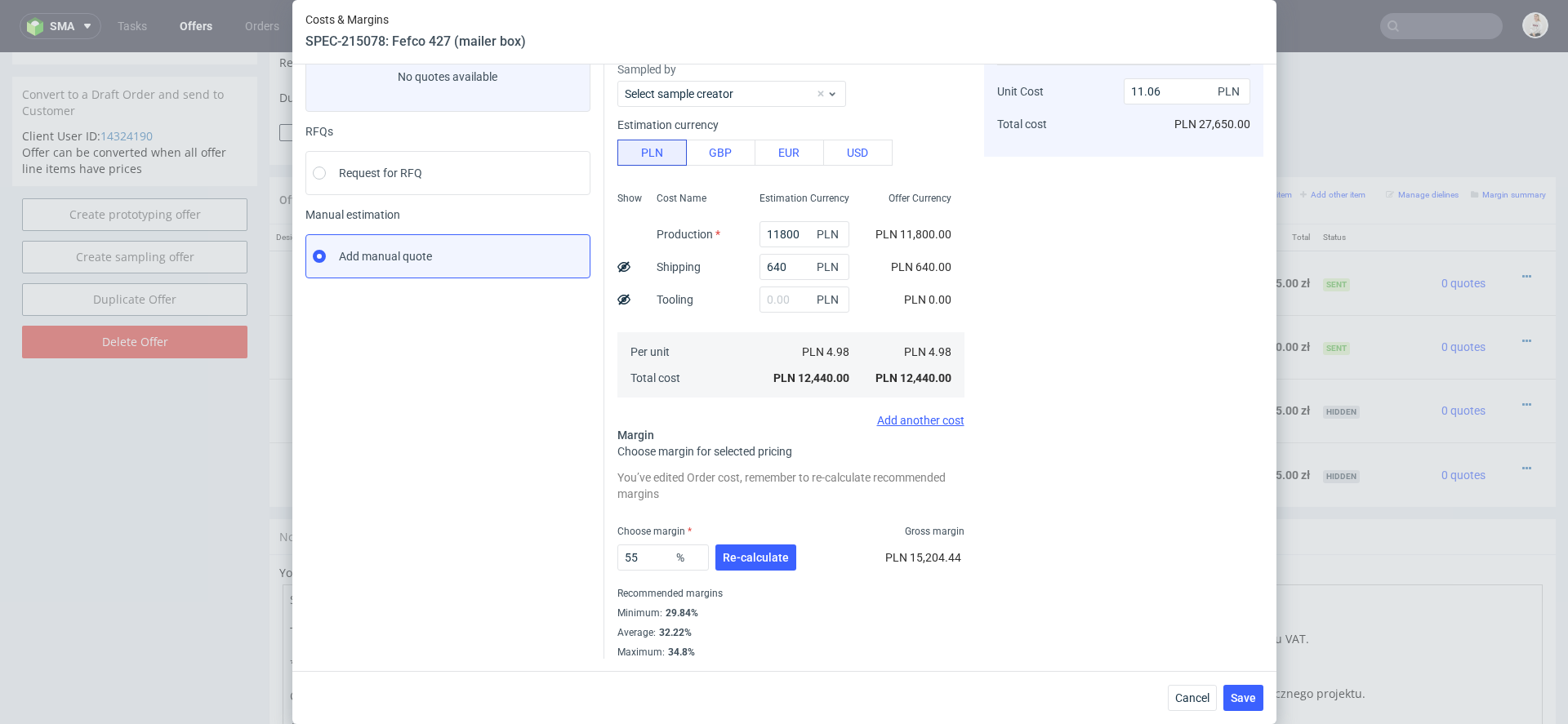
click at [814, 552] on div "55 % Re-calculate PLN 15,204.44" at bounding box center [790, 560] width 347 height 45
click at [756, 556] on span "Re-calculate" at bounding box center [755, 558] width 66 height 12
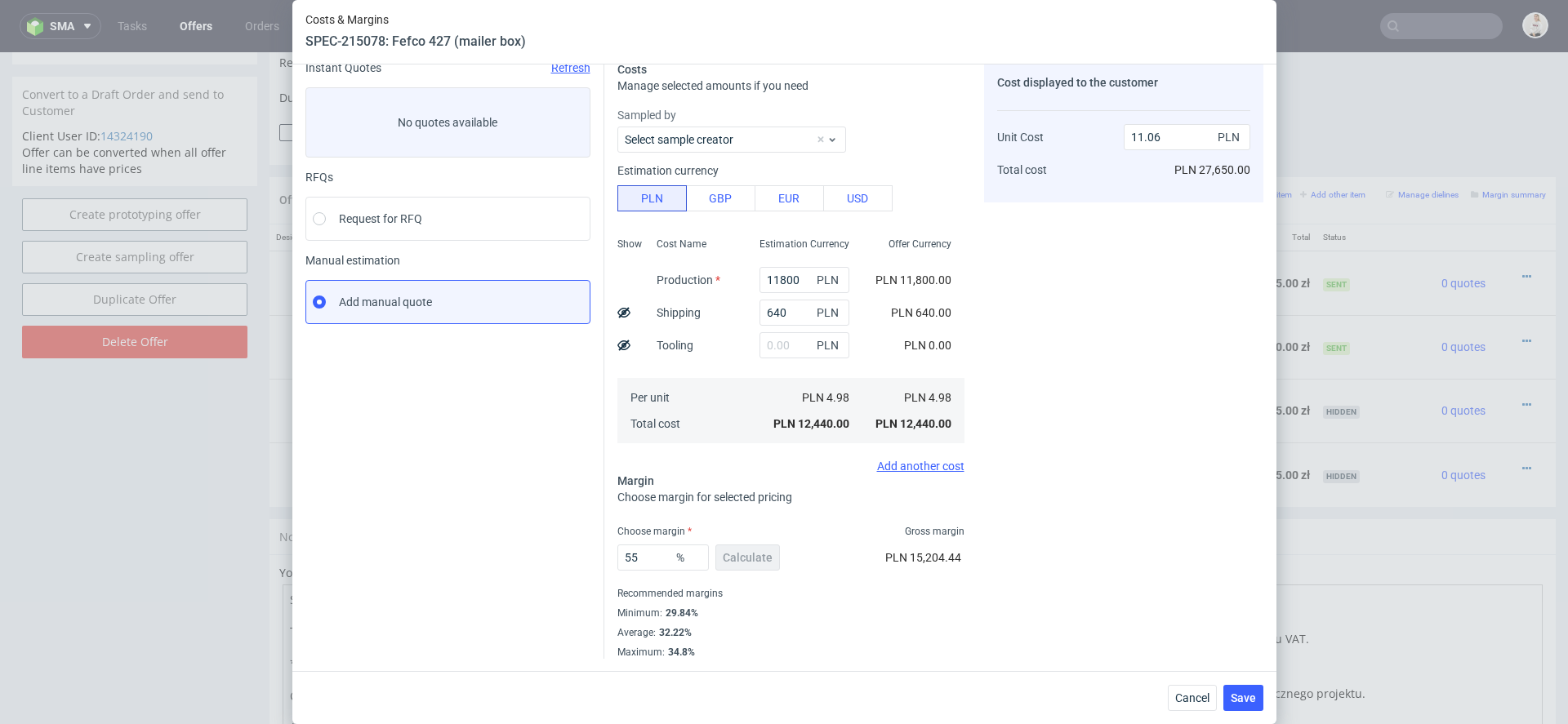
scroll to position [0, 0]
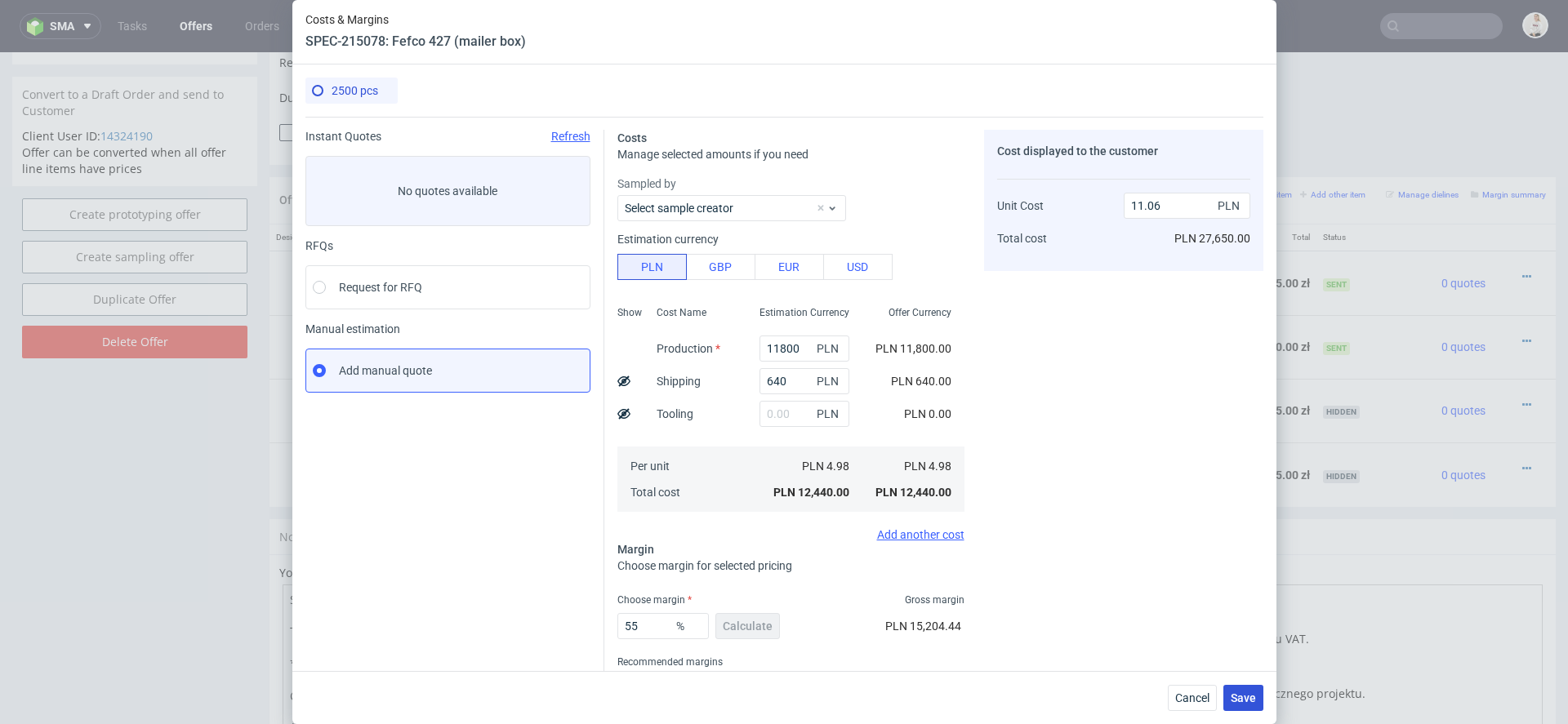
click at [1240, 708] on button "Save" at bounding box center [1243, 697] width 40 height 27
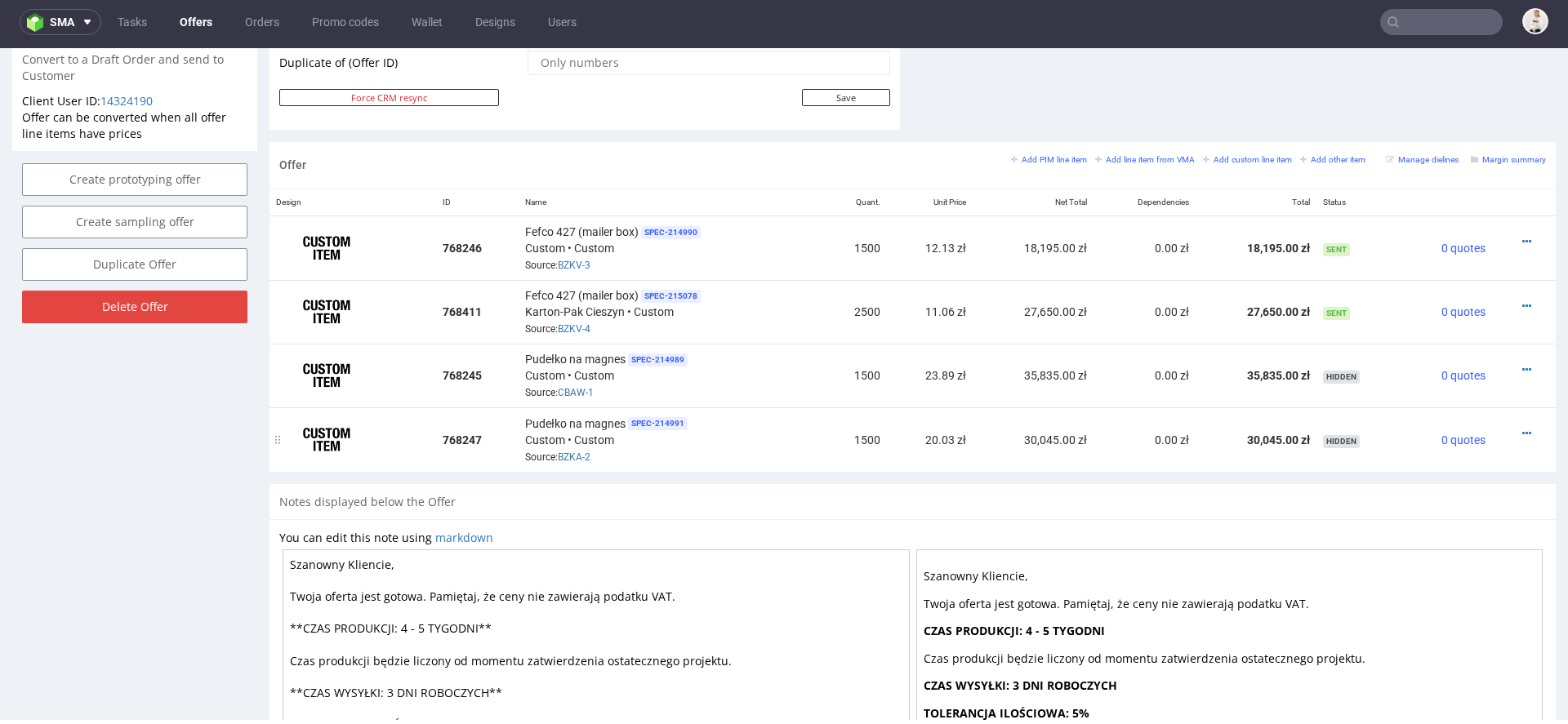
scroll to position [880, 0]
click at [1523, 302] on icon at bounding box center [1527, 308] width 9 height 12
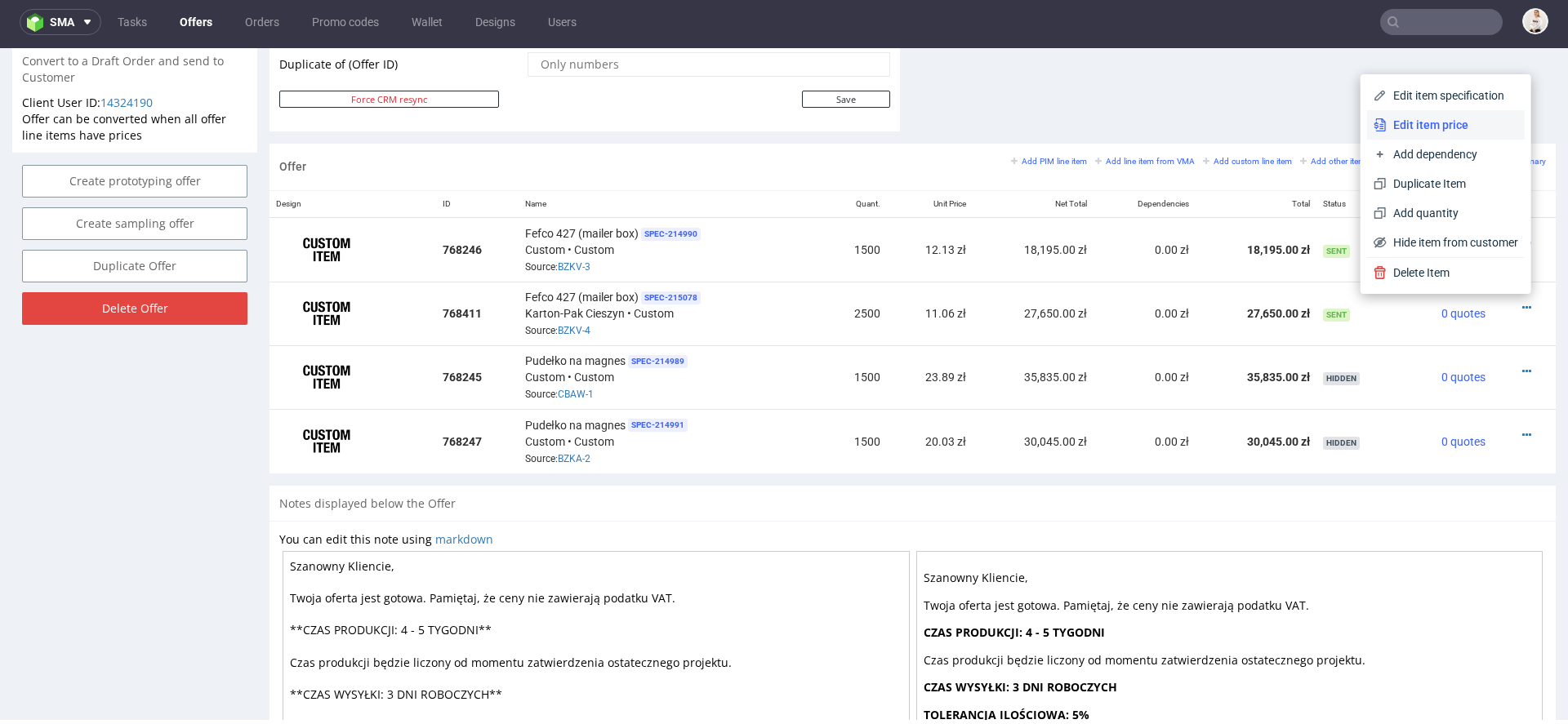
click at [1451, 126] on span "Edit item price" at bounding box center [1452, 124] width 131 height 17
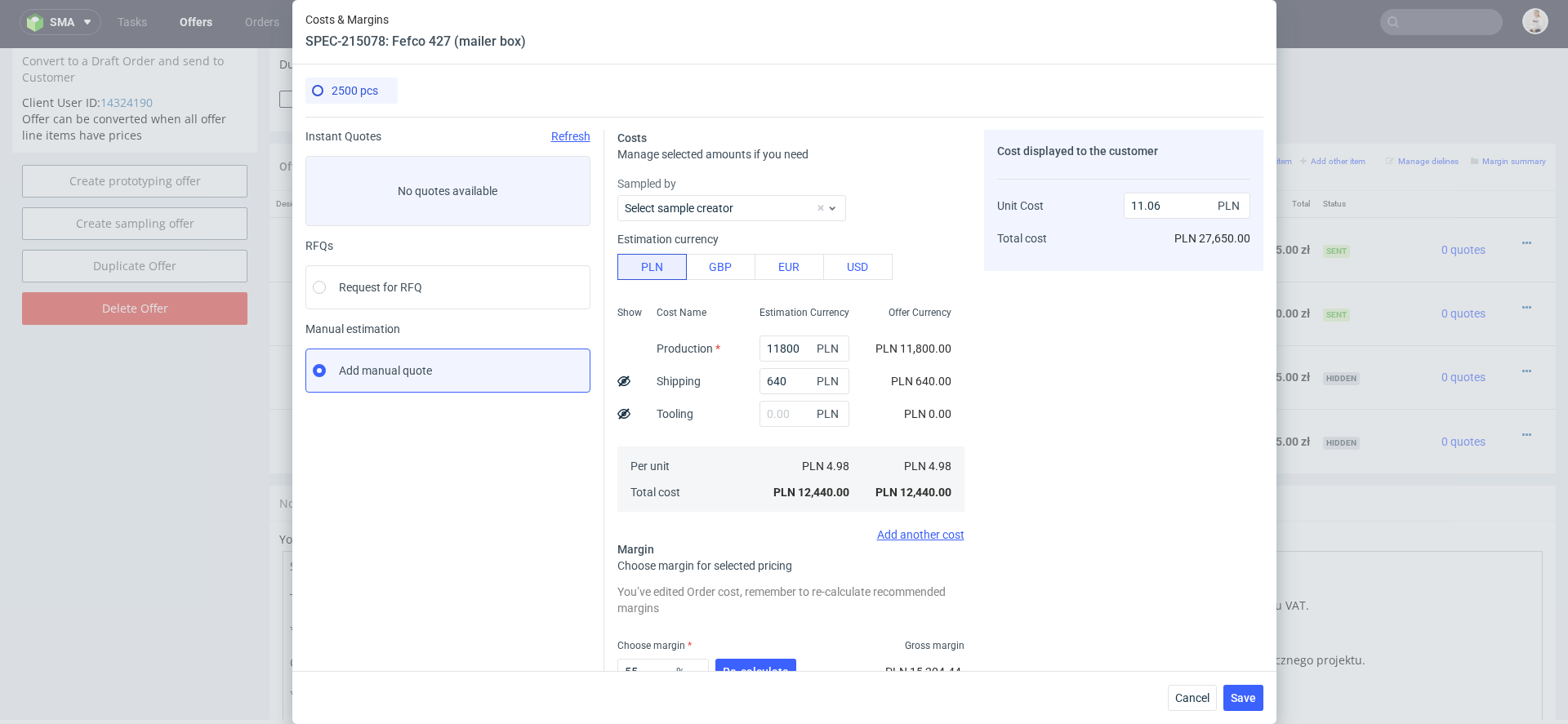
scroll to position [114, 0]
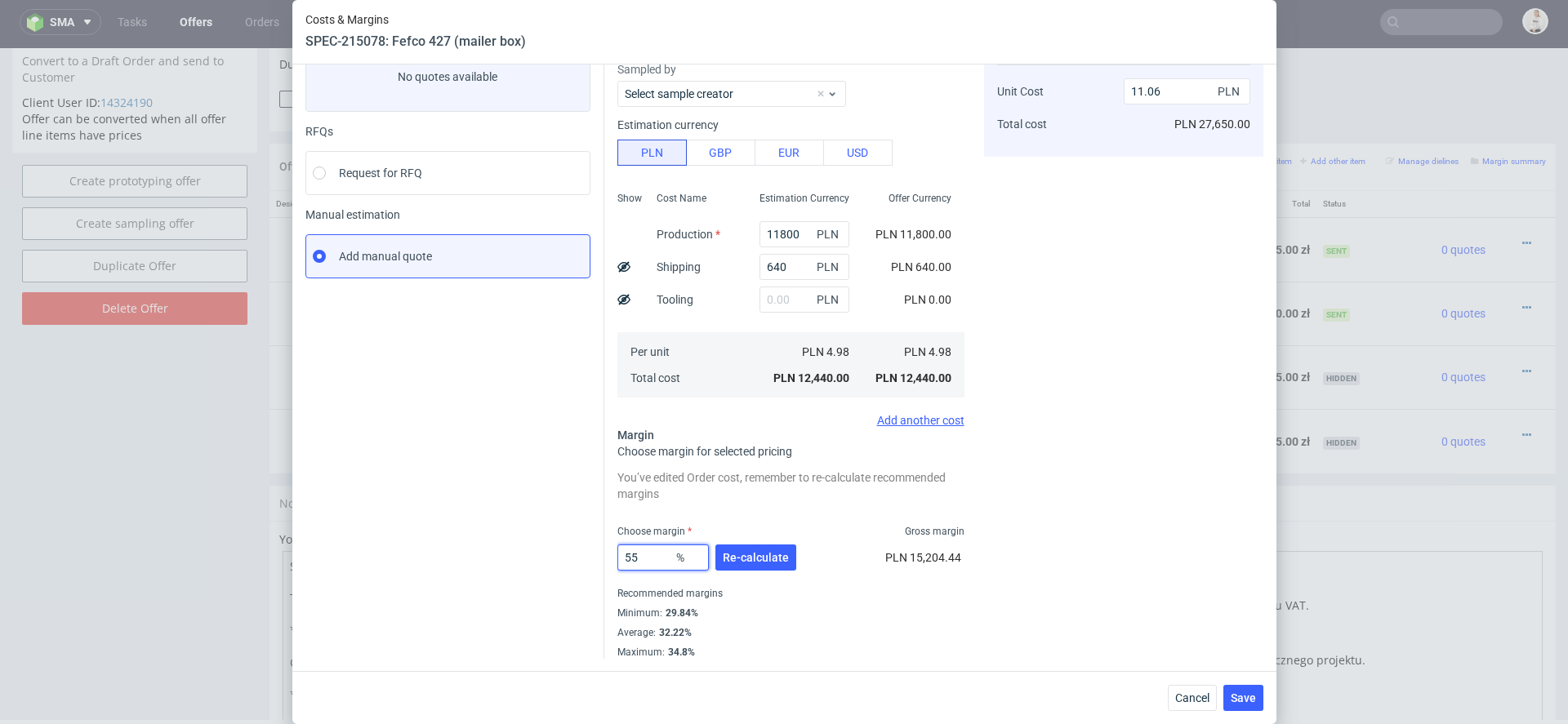
click at [649, 561] on input "55" at bounding box center [662, 558] width 92 height 27
type input "53"
type input "10.59"
type input "53"
click at [770, 556] on span "Re-calculate" at bounding box center [755, 558] width 66 height 12
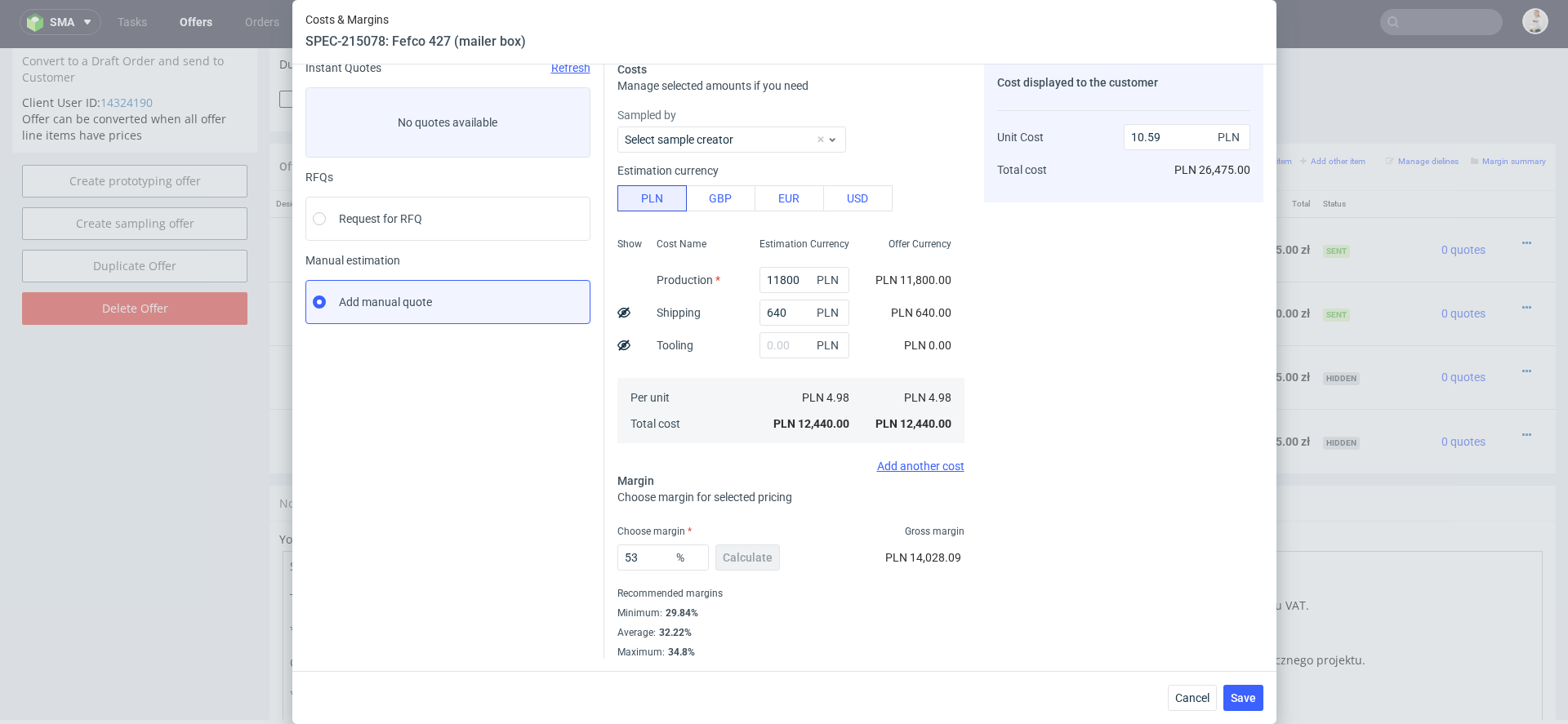
scroll to position [0, 0]
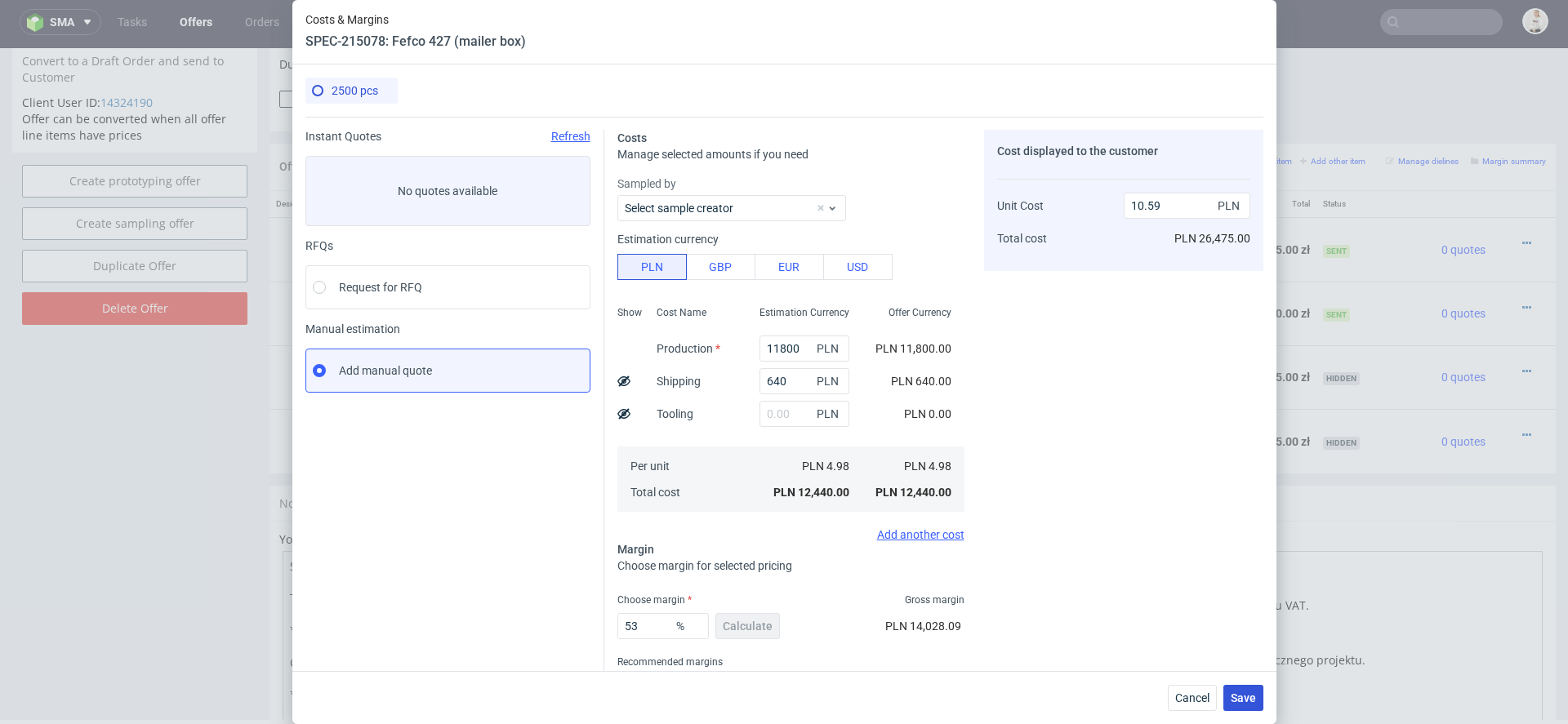
click at [1249, 697] on span "Save" at bounding box center [1244, 698] width 26 height 12
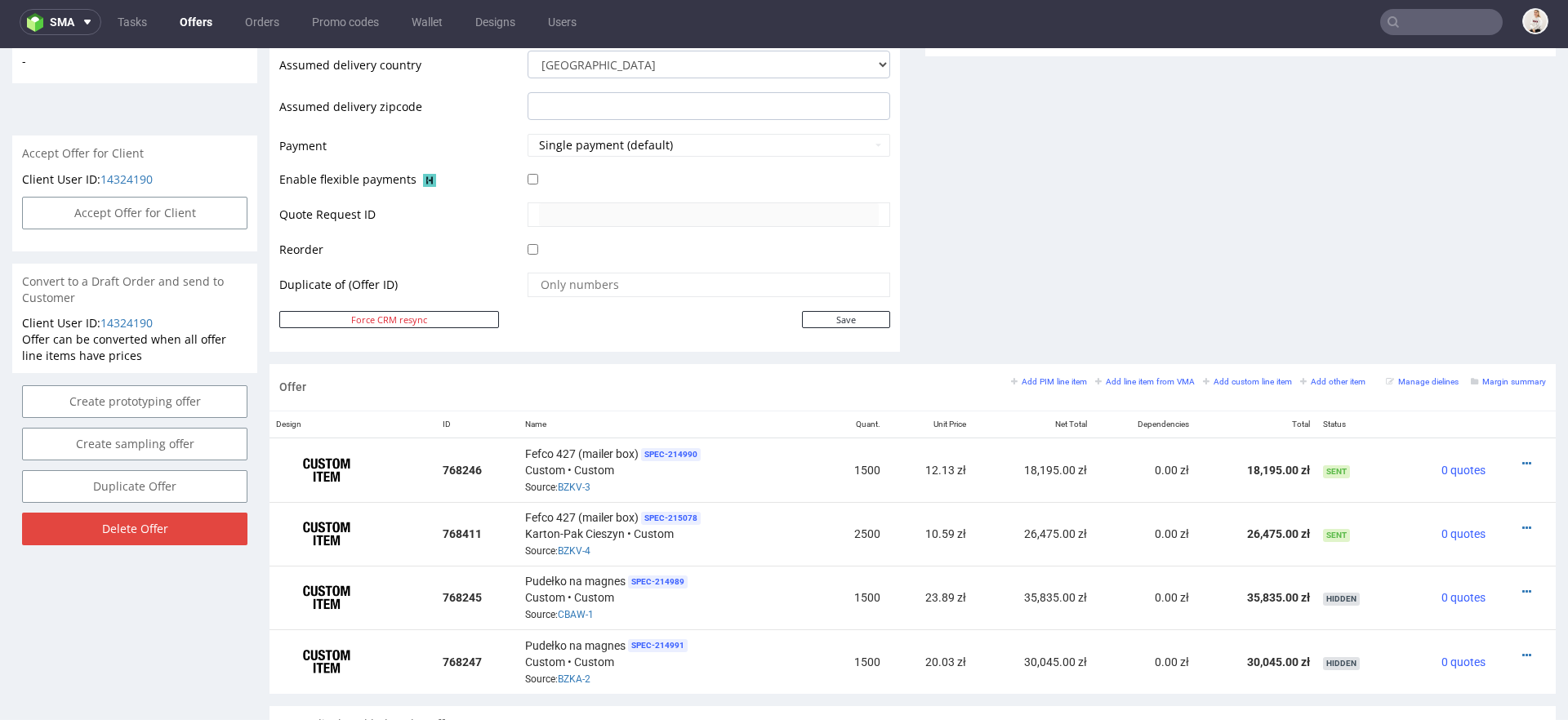
scroll to position [746, 0]
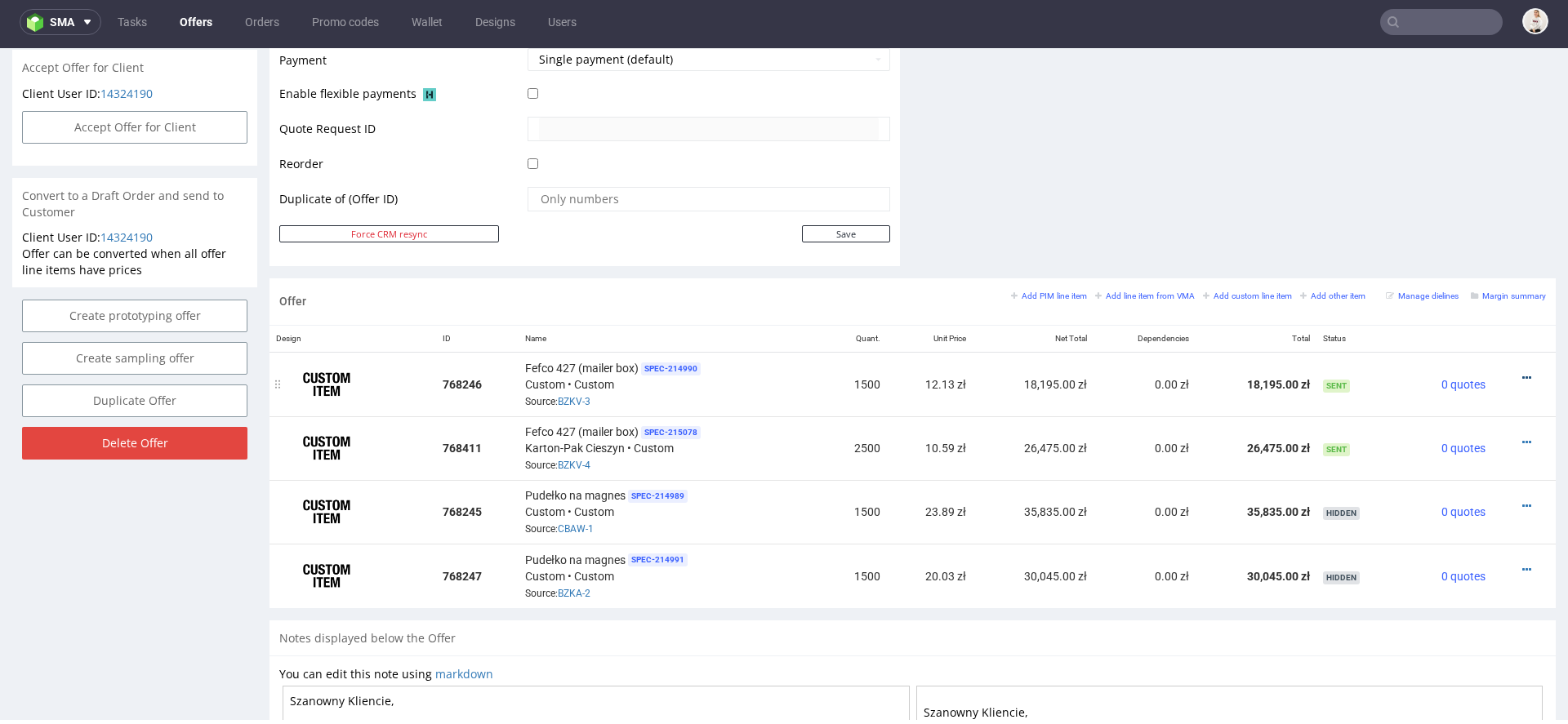
click at [1523, 375] on icon at bounding box center [1527, 378] width 9 height 12
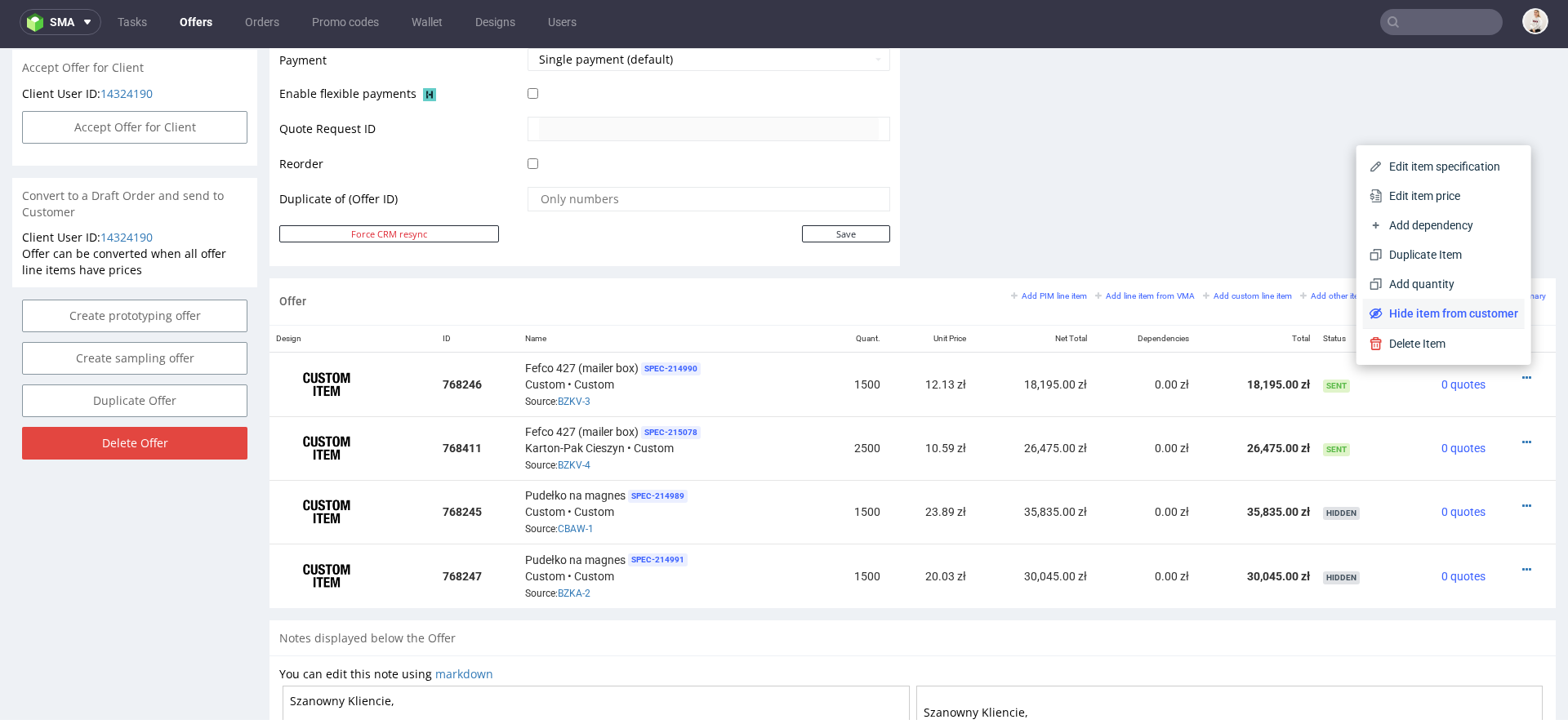
click at [1456, 309] on span "Hide item from customer" at bounding box center [1451, 313] width 136 height 17
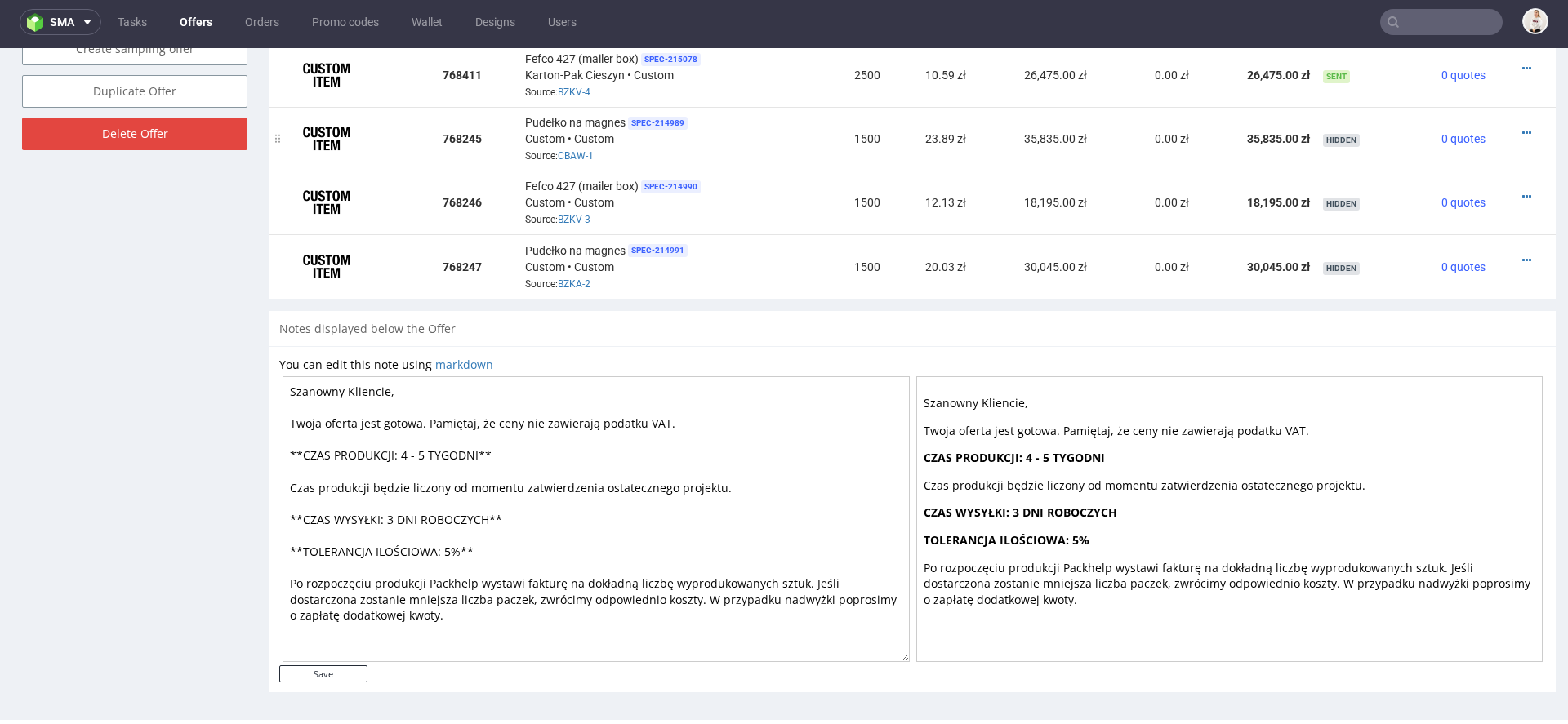
scroll to position [0, 0]
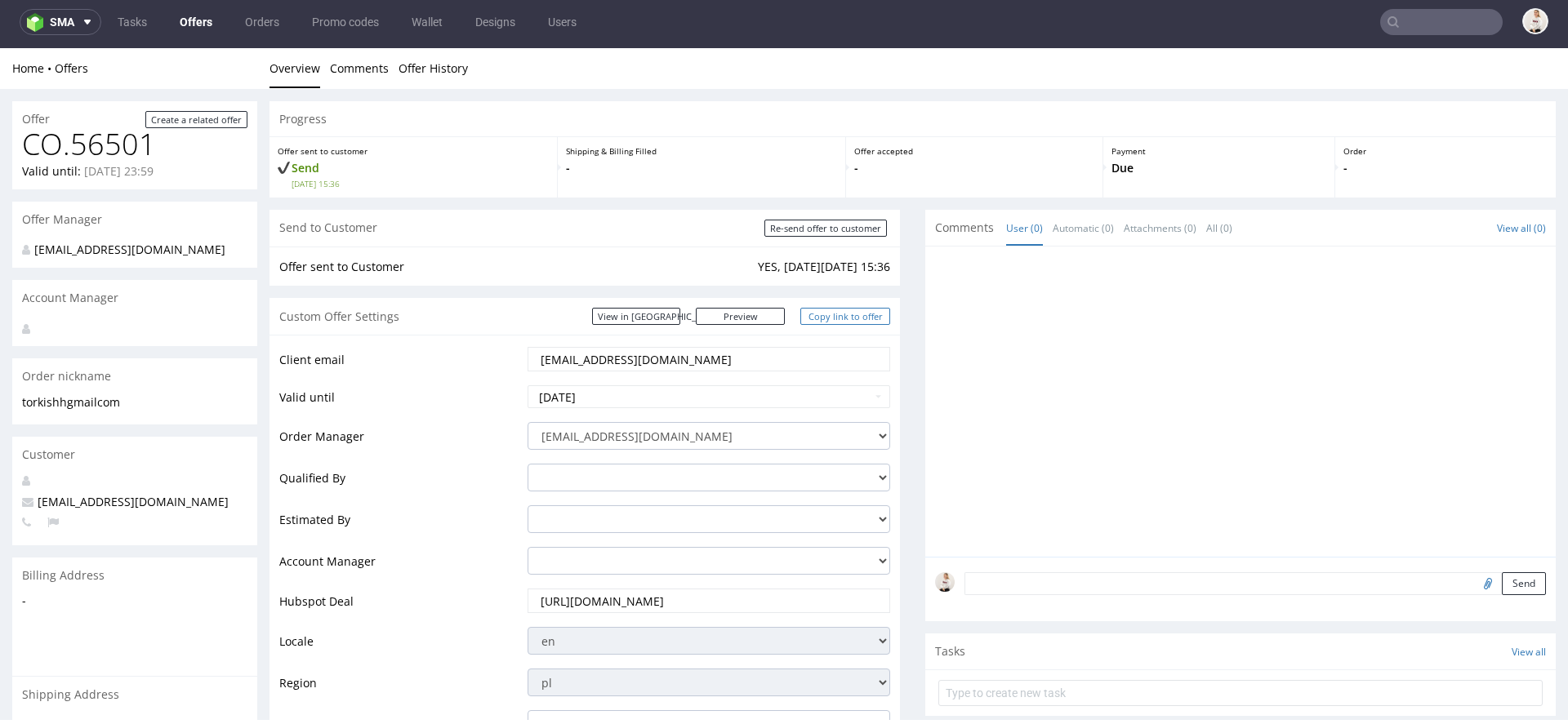
click at [836, 320] on link "Copy link to offer" at bounding box center [845, 315] width 90 height 17
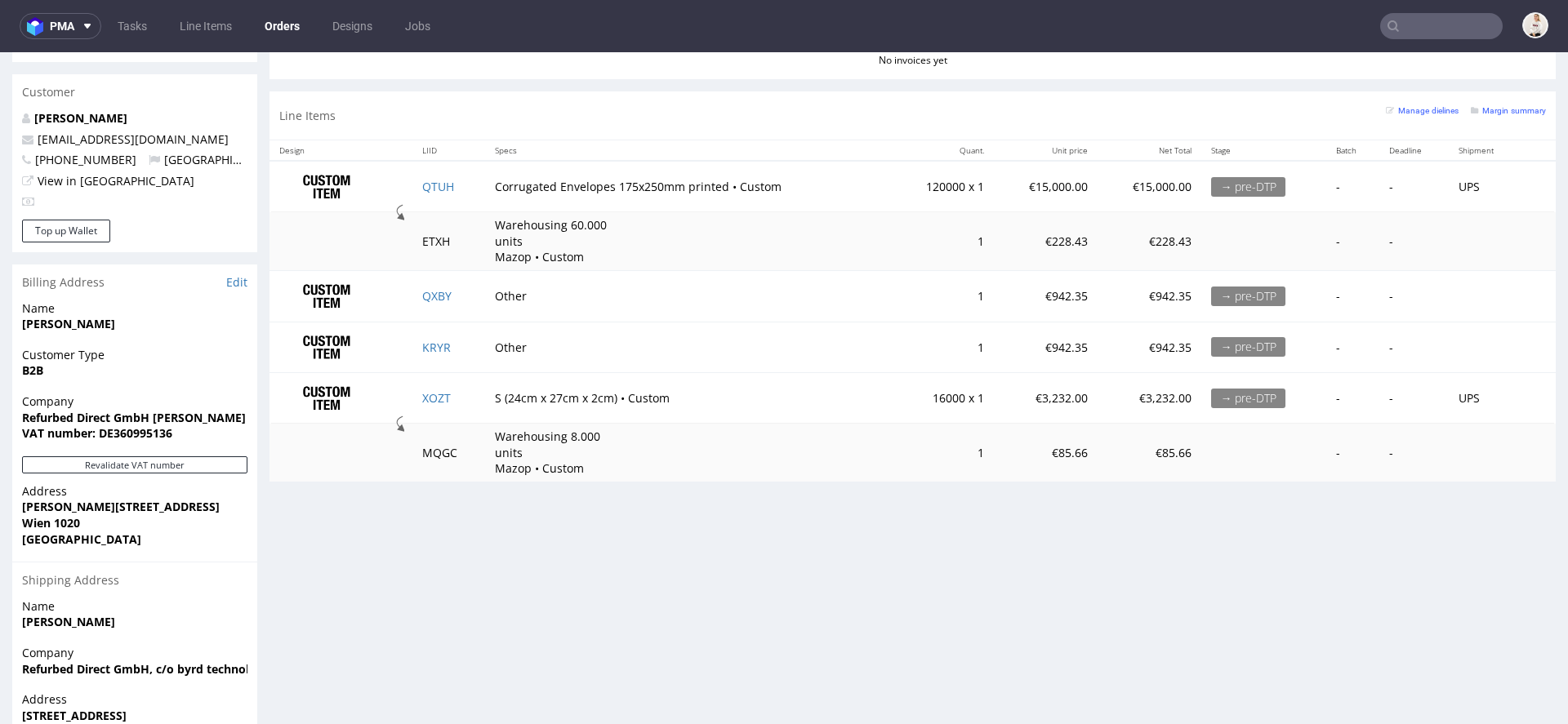
scroll to position [784, 0]
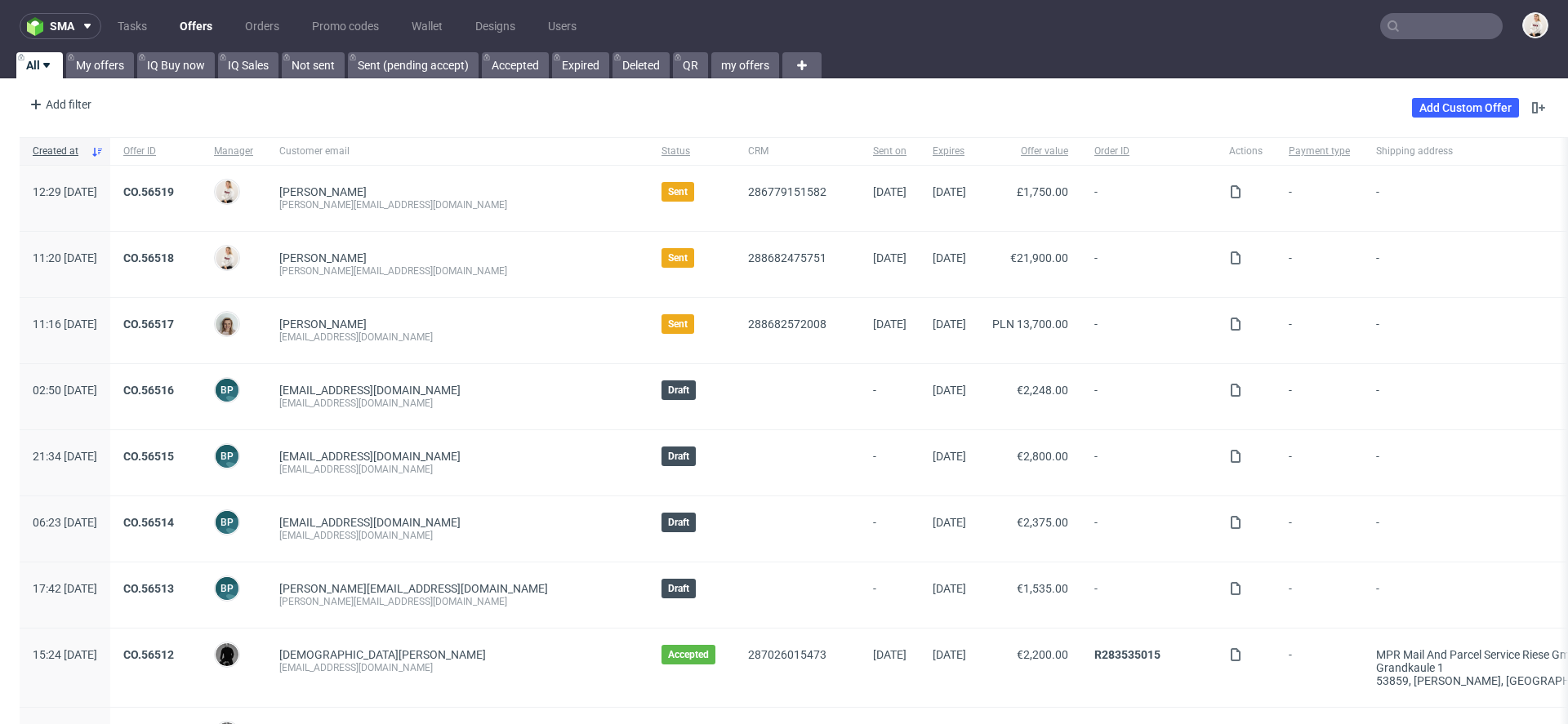
click at [201, 312] on div "CO.56517" at bounding box center [156, 330] width 91 height 65
click at [173, 322] on link "CO.56517" at bounding box center [148, 323] width 50 height 13
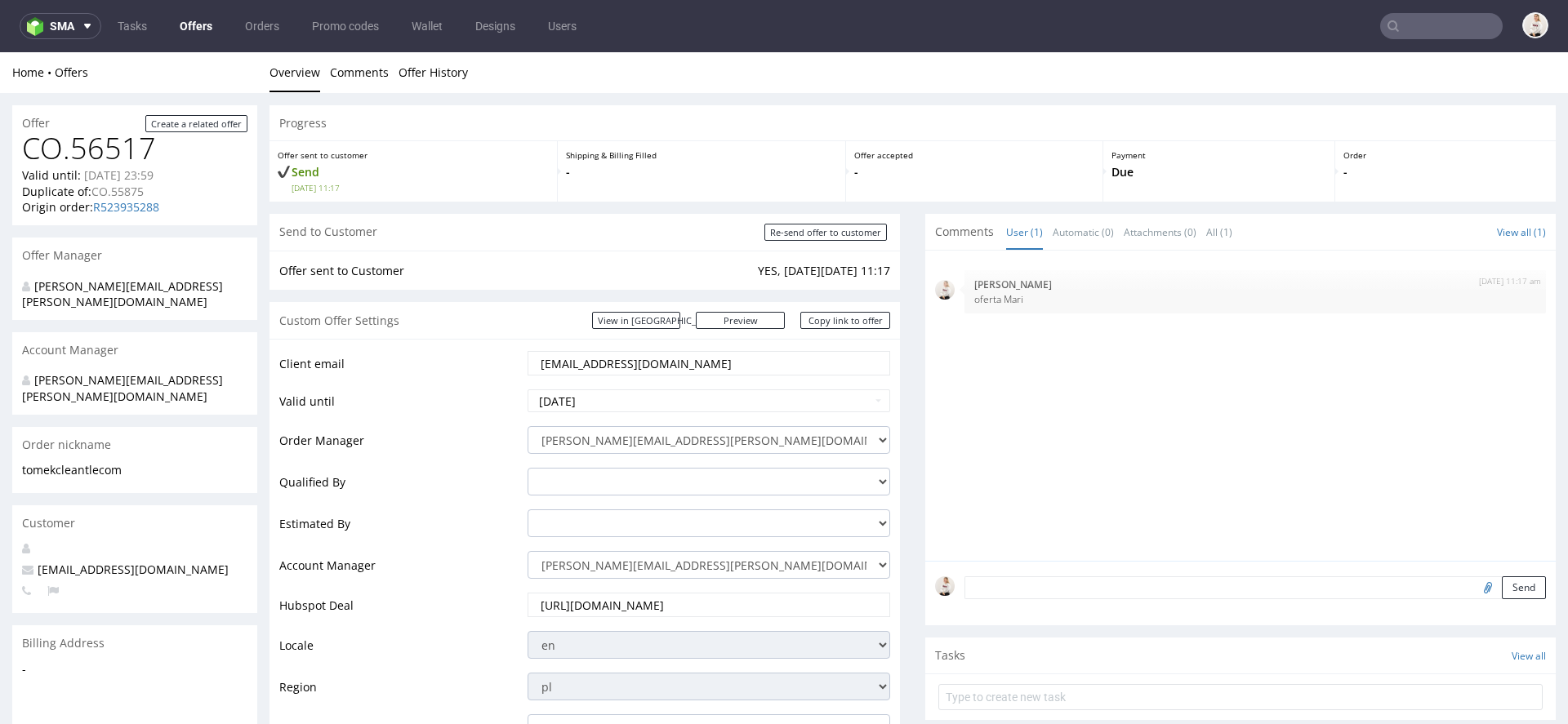
click at [761, 609] on input "[URL][DOMAIN_NAME]" at bounding box center [709, 604] width 340 height 23
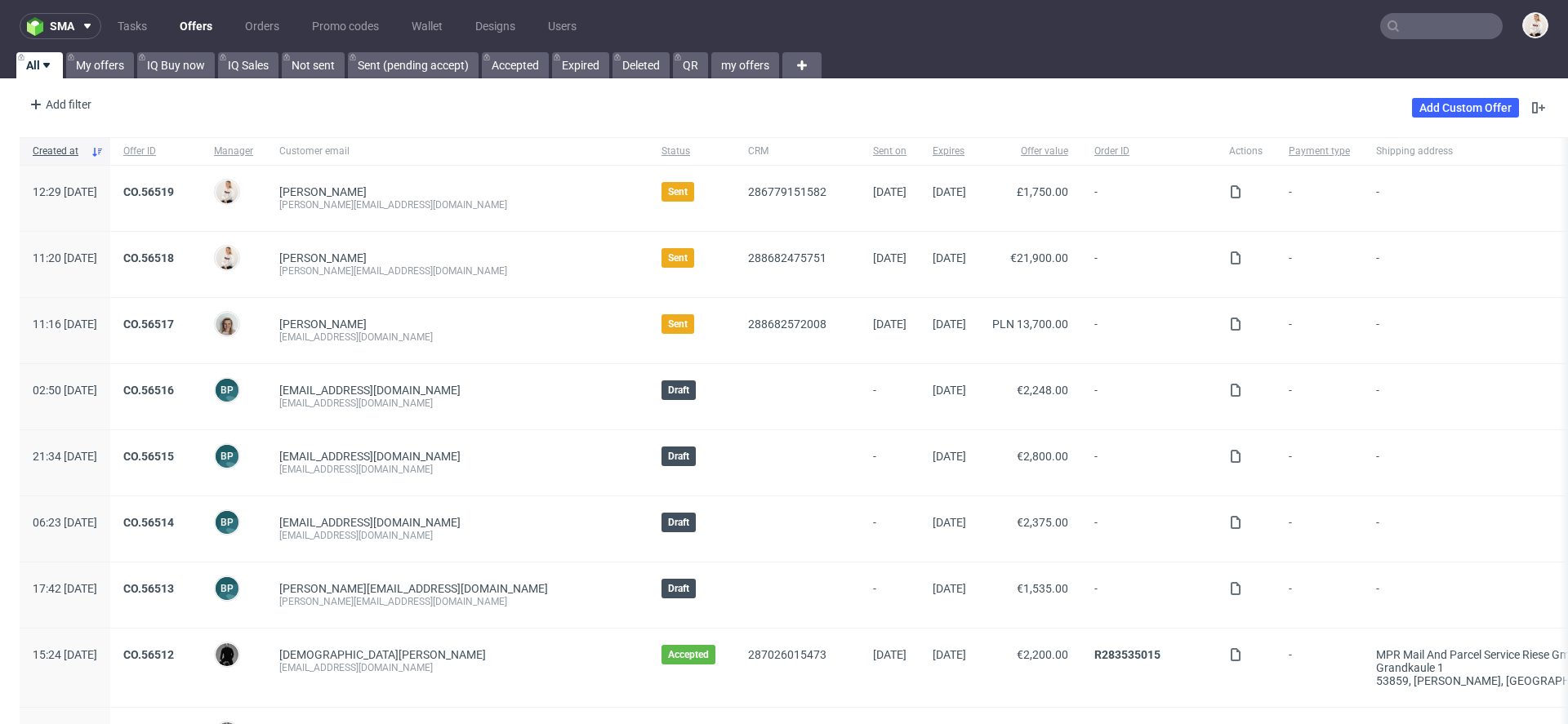
click at [101, 81] on div "sma Tasks Offers Orders Promo codes Wallet Designs Users All My offers IQ Buy n…" at bounding box center [784, 362] width 1568 height 724
click at [94, 64] on link "My offers" at bounding box center [100, 65] width 68 height 27
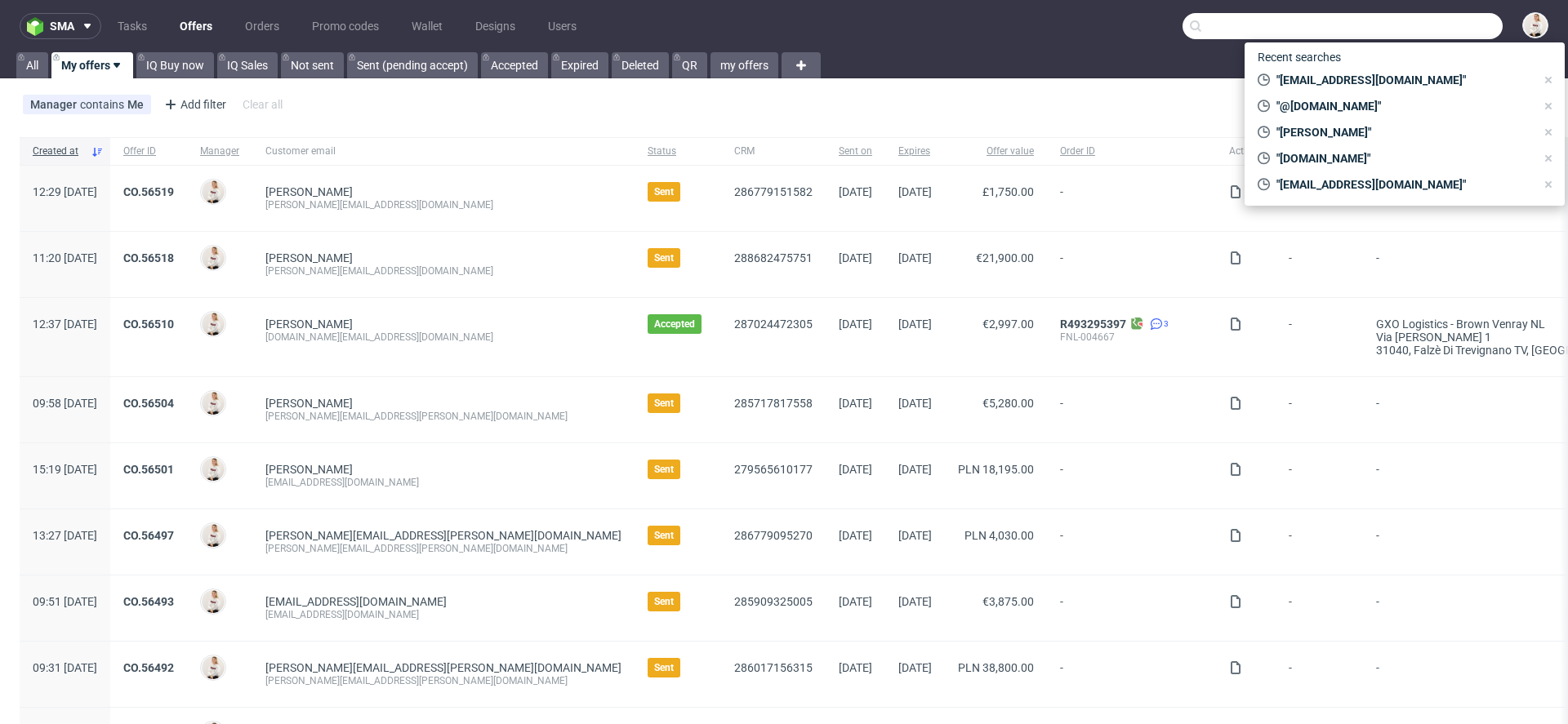
click at [1422, 13] on input "text" at bounding box center [1342, 26] width 320 height 27
click at [188, 29] on link "Offers" at bounding box center [195, 26] width 52 height 27
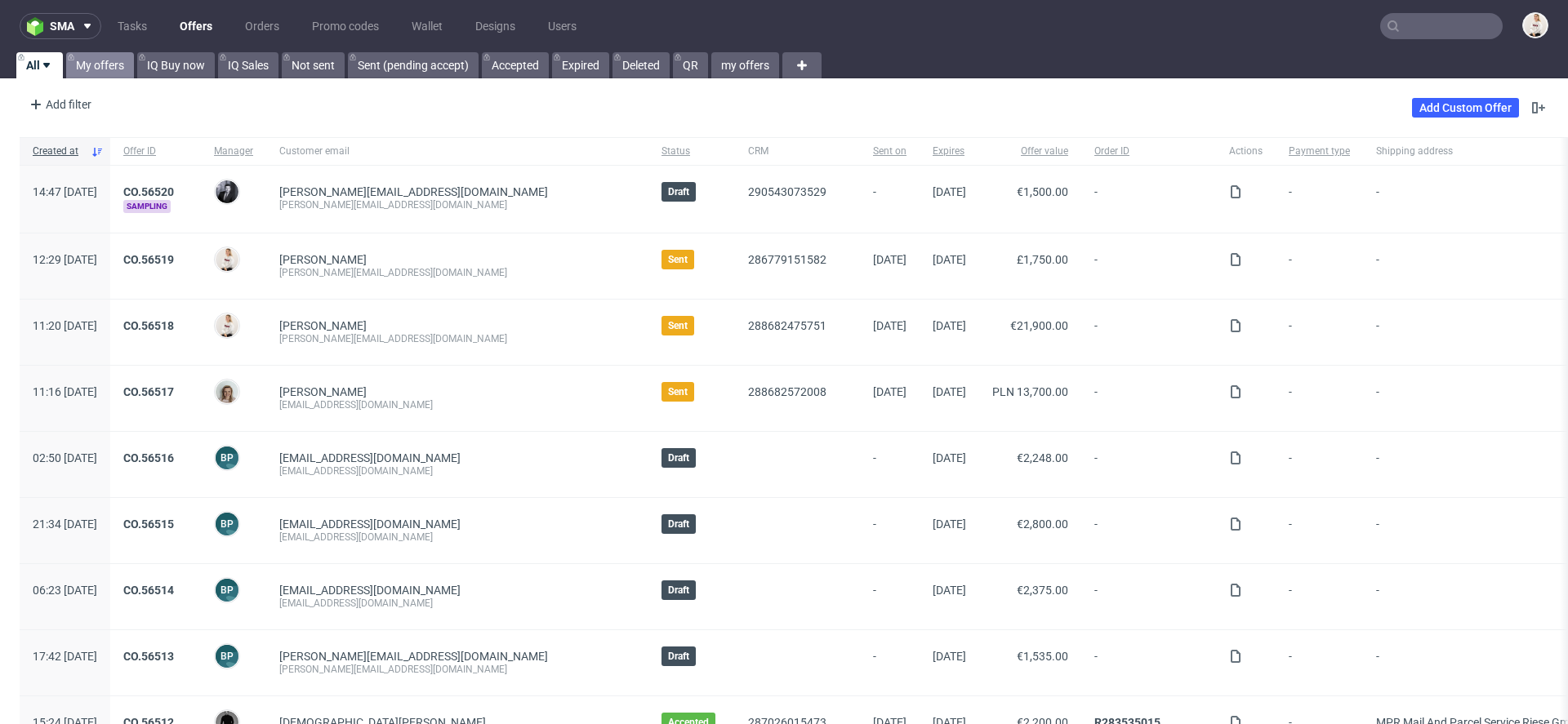
click at [87, 65] on link "My offers" at bounding box center [100, 65] width 68 height 27
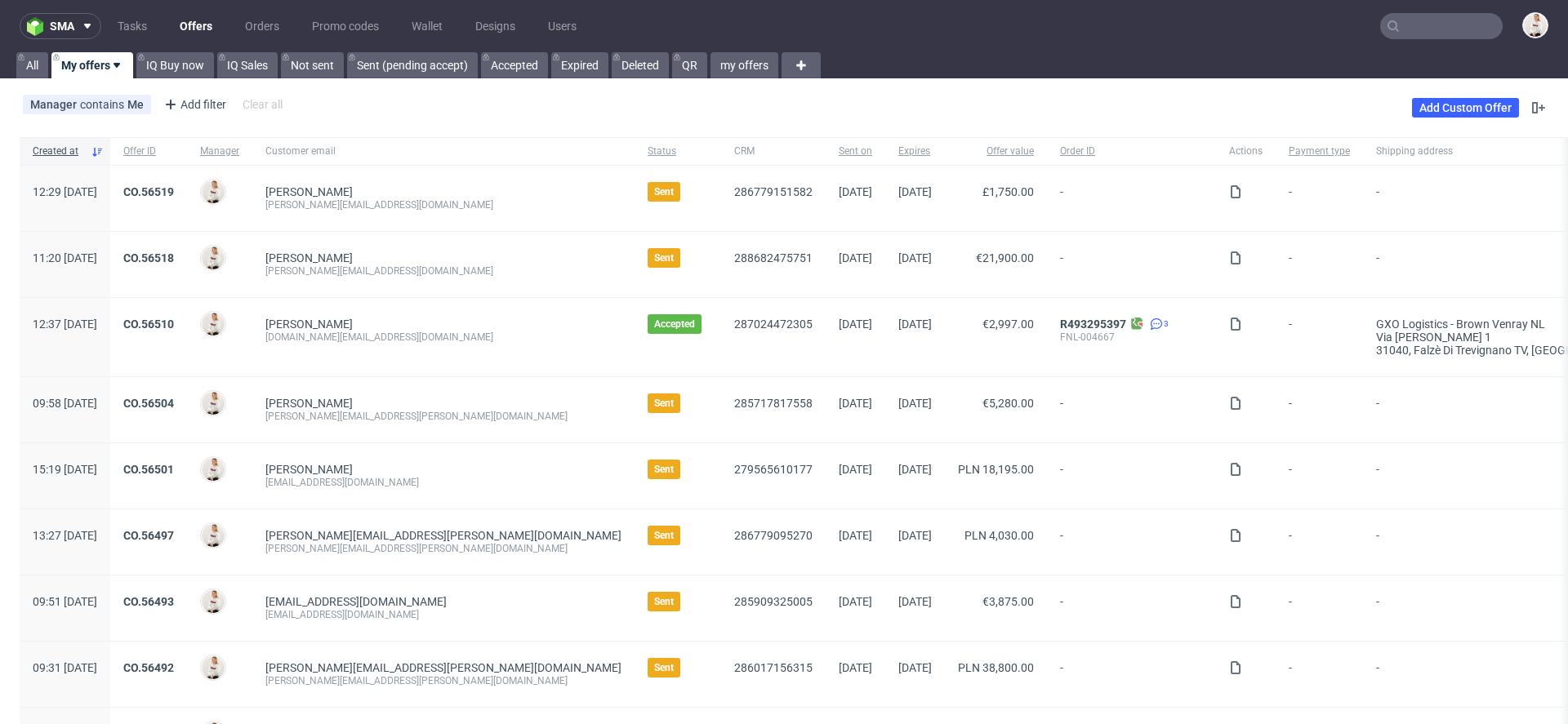
click at [1408, 14] on input "text" at bounding box center [1441, 26] width 122 height 27
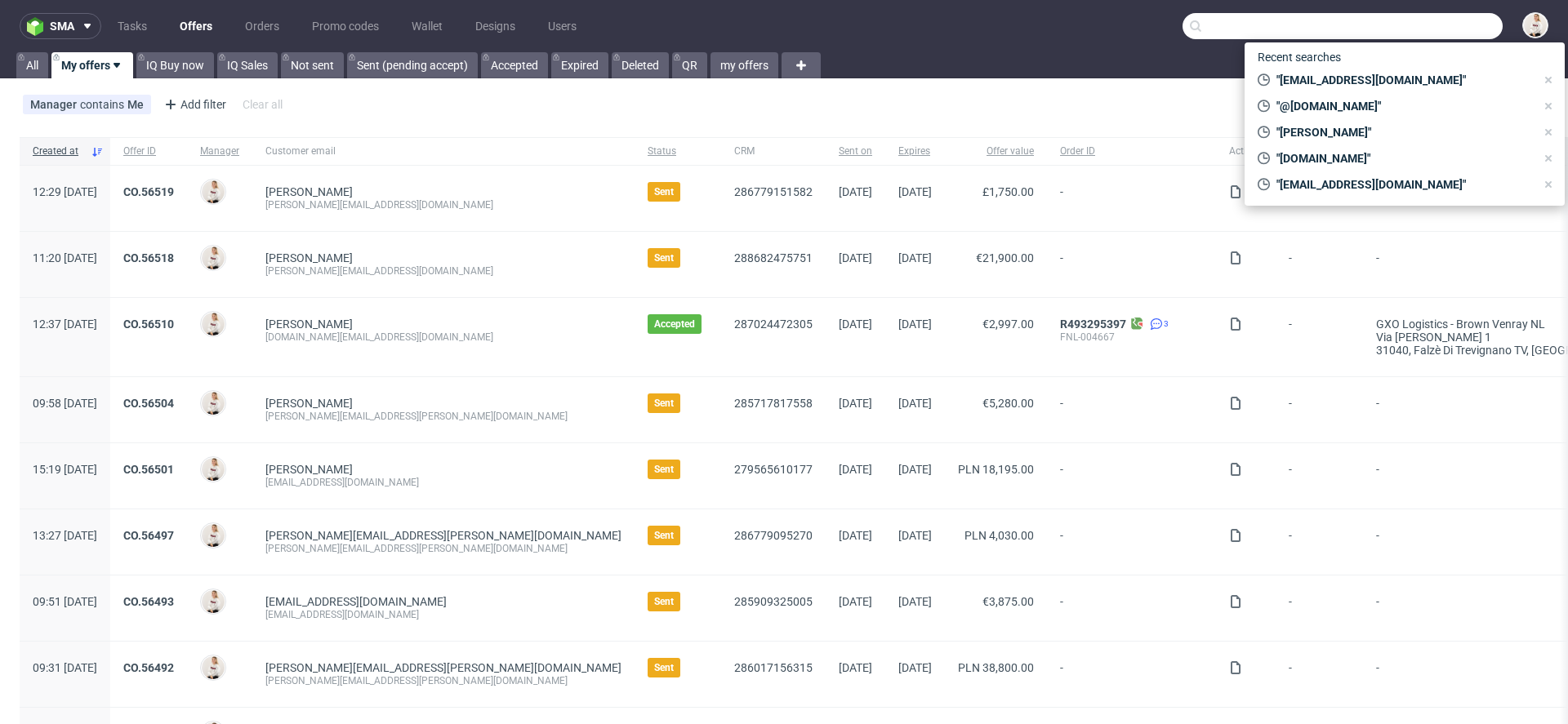
paste input "12150.00"
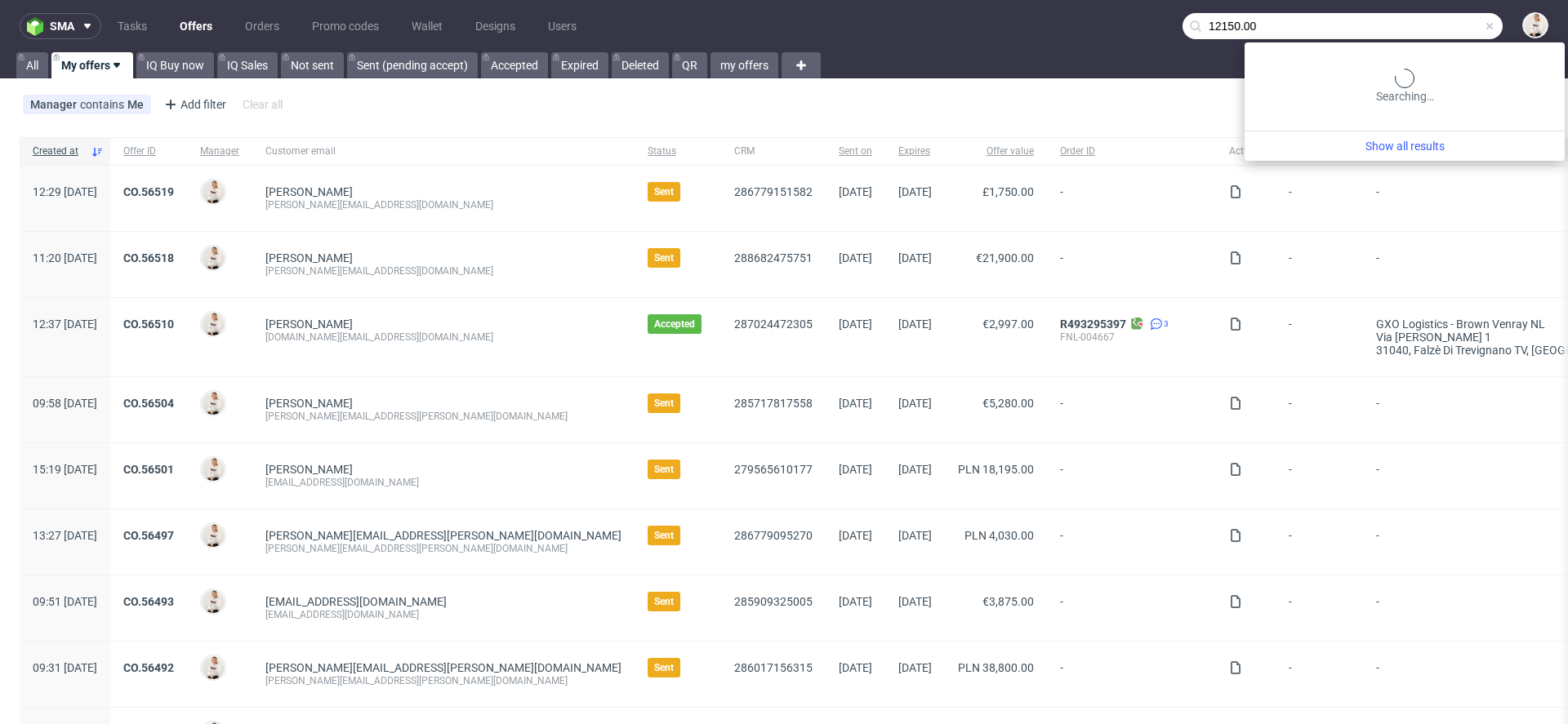
type input "12150.00"
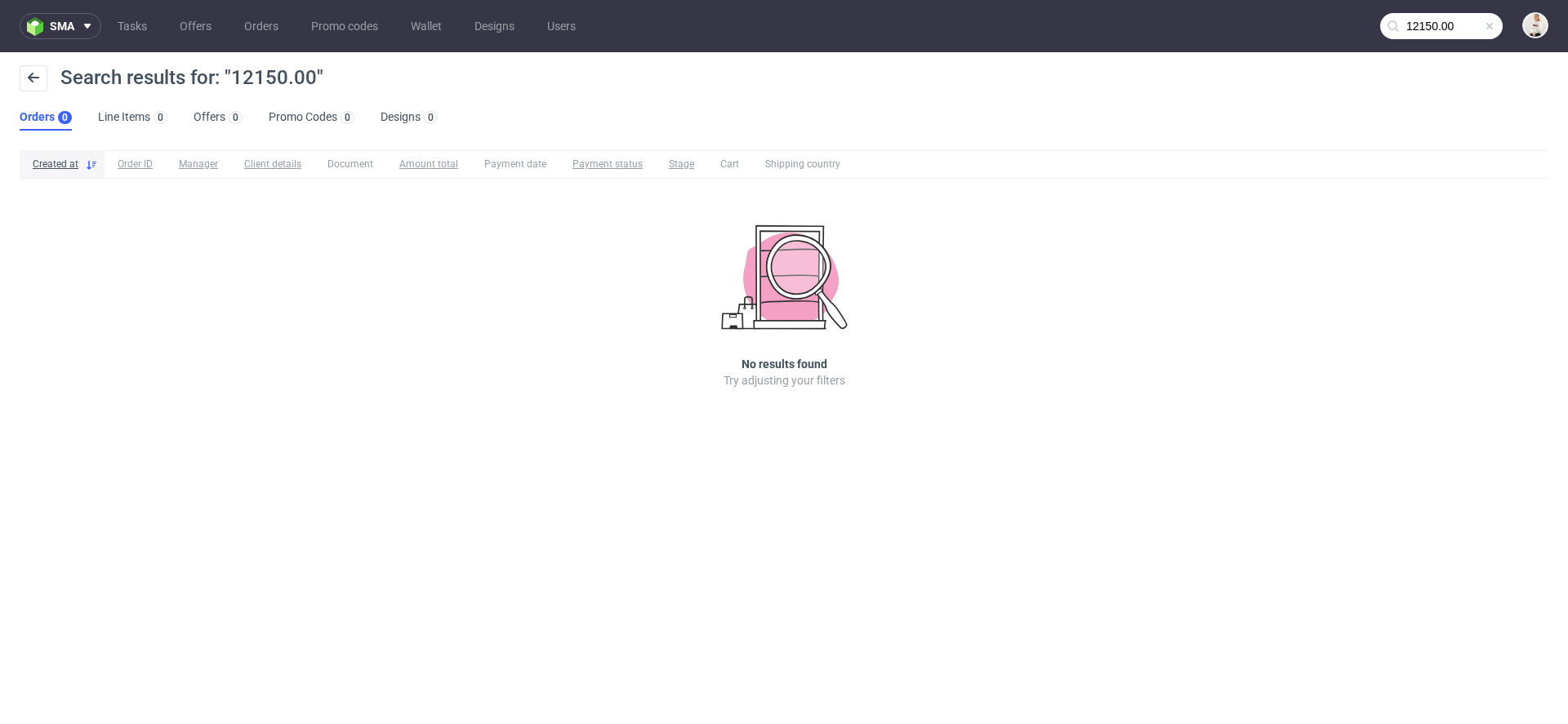
click at [1435, 22] on input "12150.00" at bounding box center [1441, 26] width 122 height 27
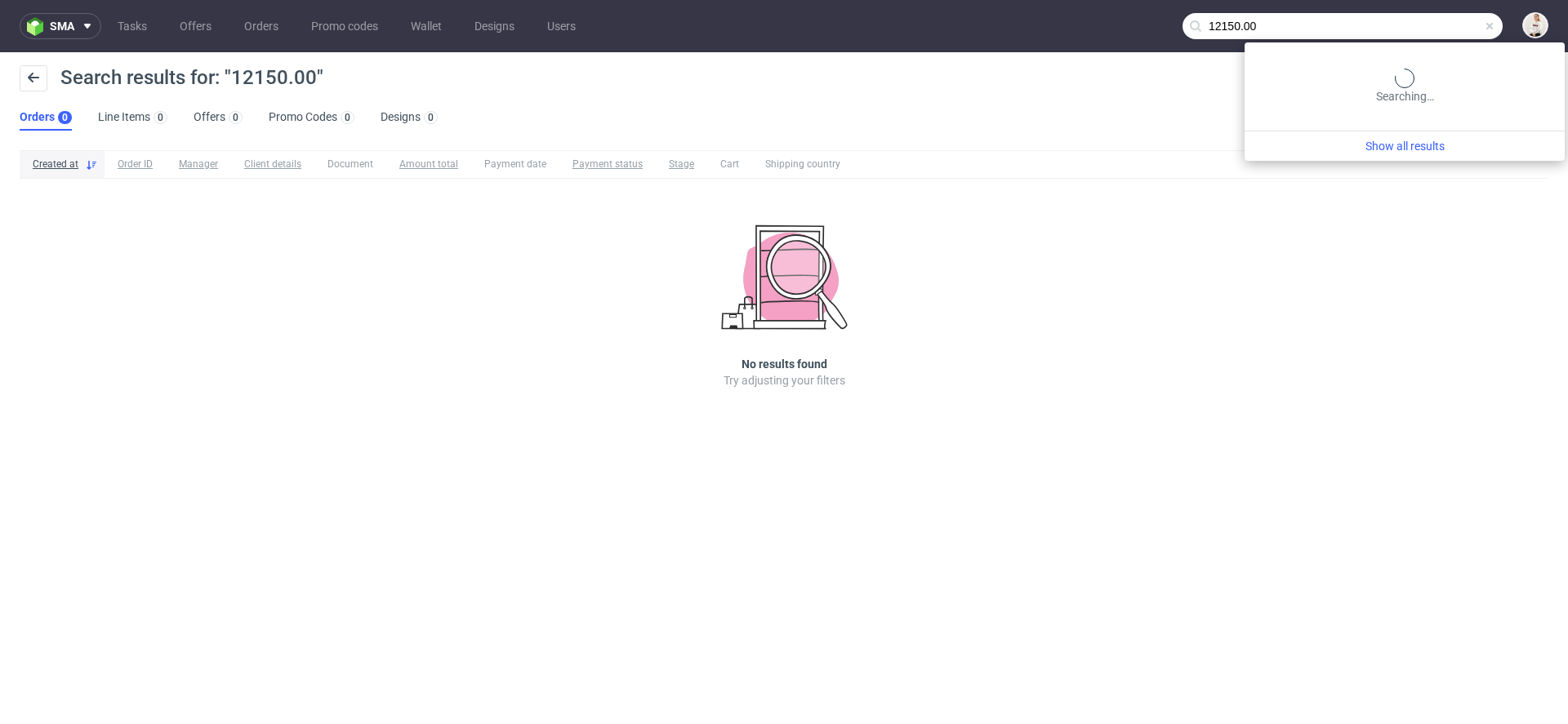
click at [1435, 22] on input "12150.00" at bounding box center [1342, 26] width 320 height 27
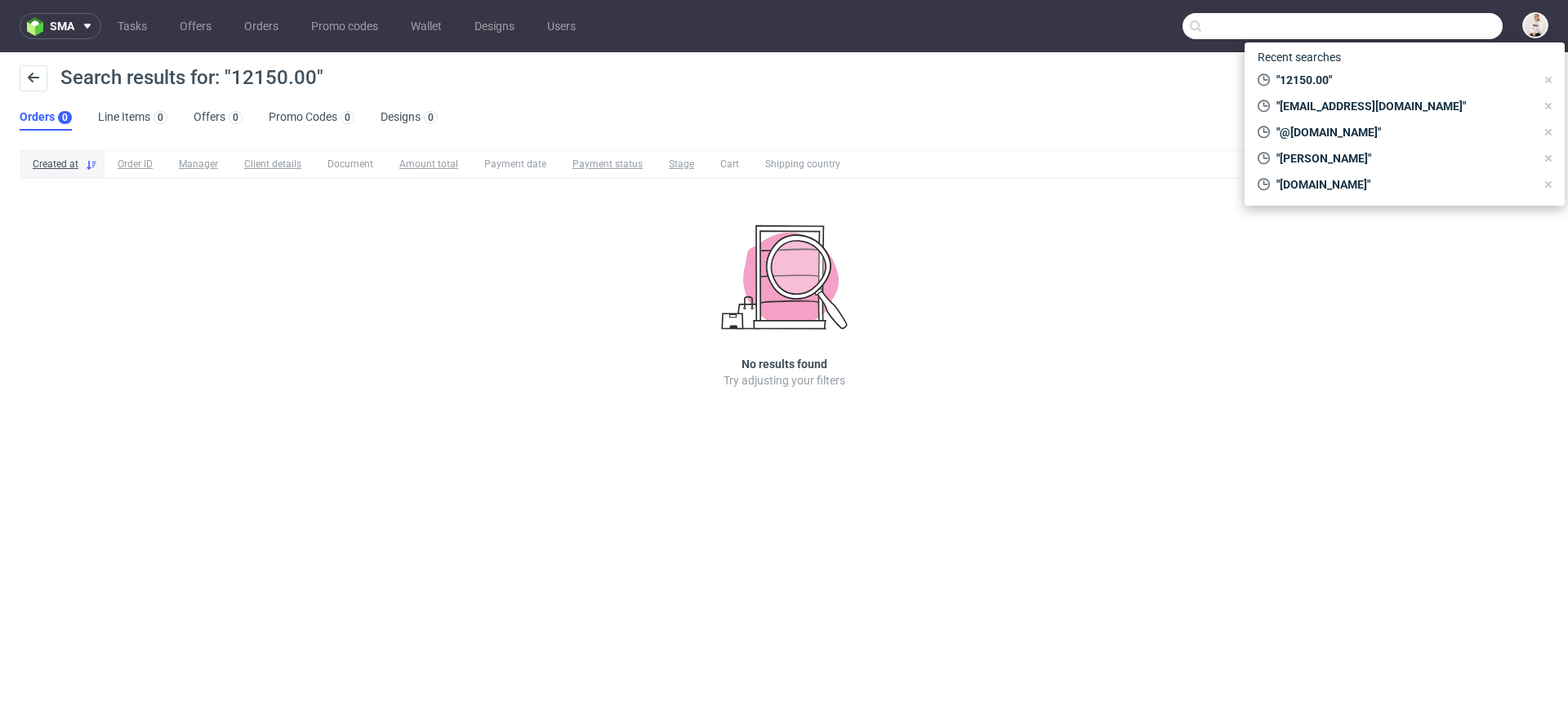
paste input "ben@puppystarts.com"
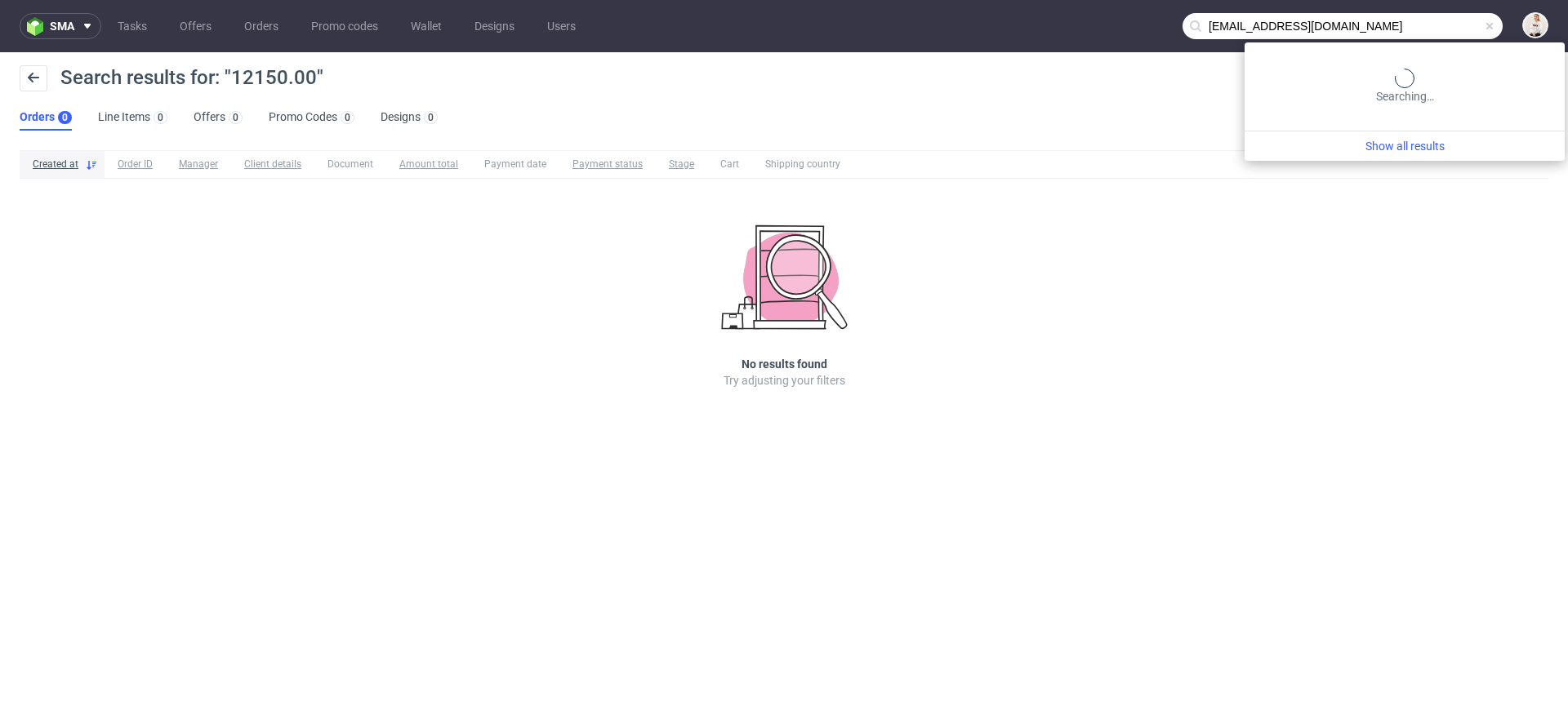
click at [1435, 22] on input "ben@puppystarts.com" at bounding box center [1342, 26] width 320 height 27
type input "ben@puppystarts.com"
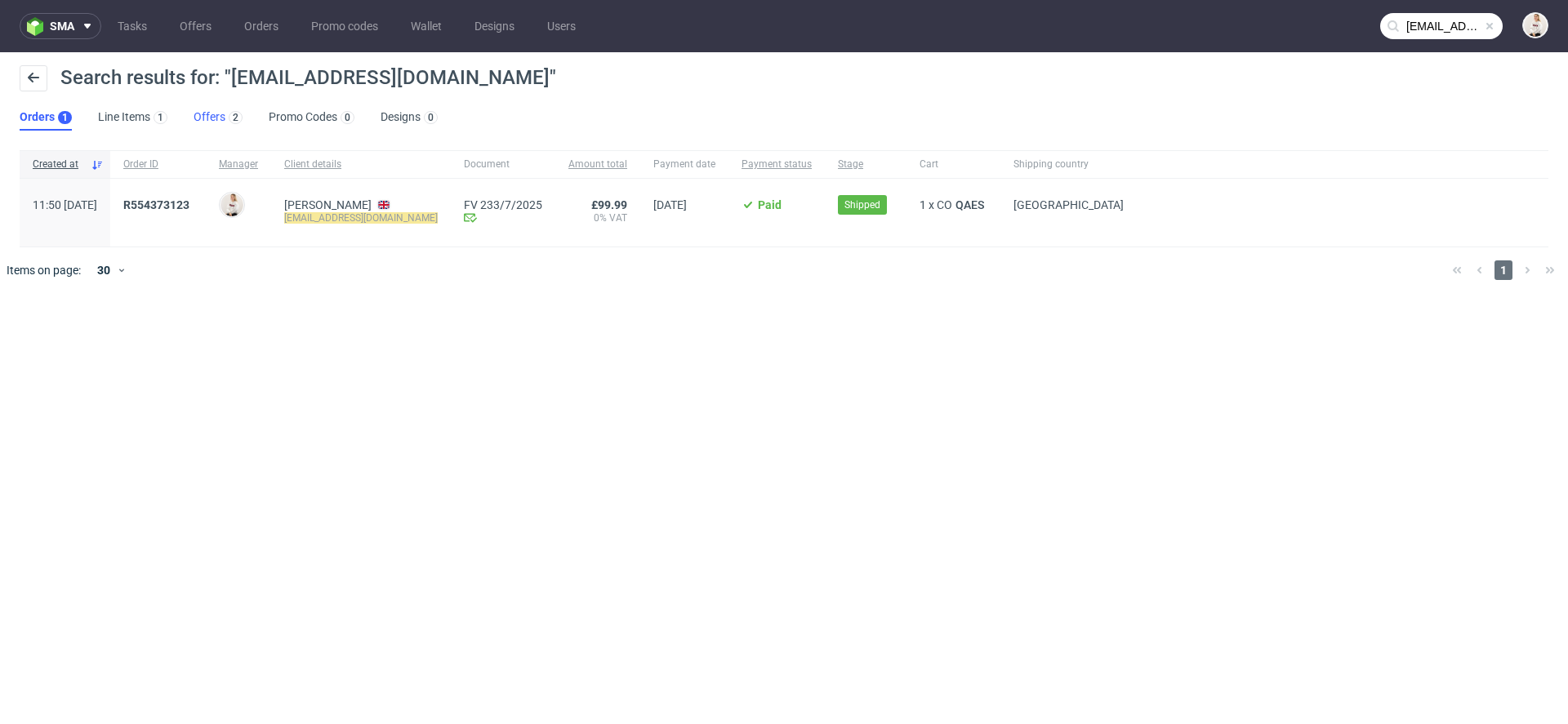
click at [214, 116] on link "Offers 2" at bounding box center [218, 117] width 49 height 27
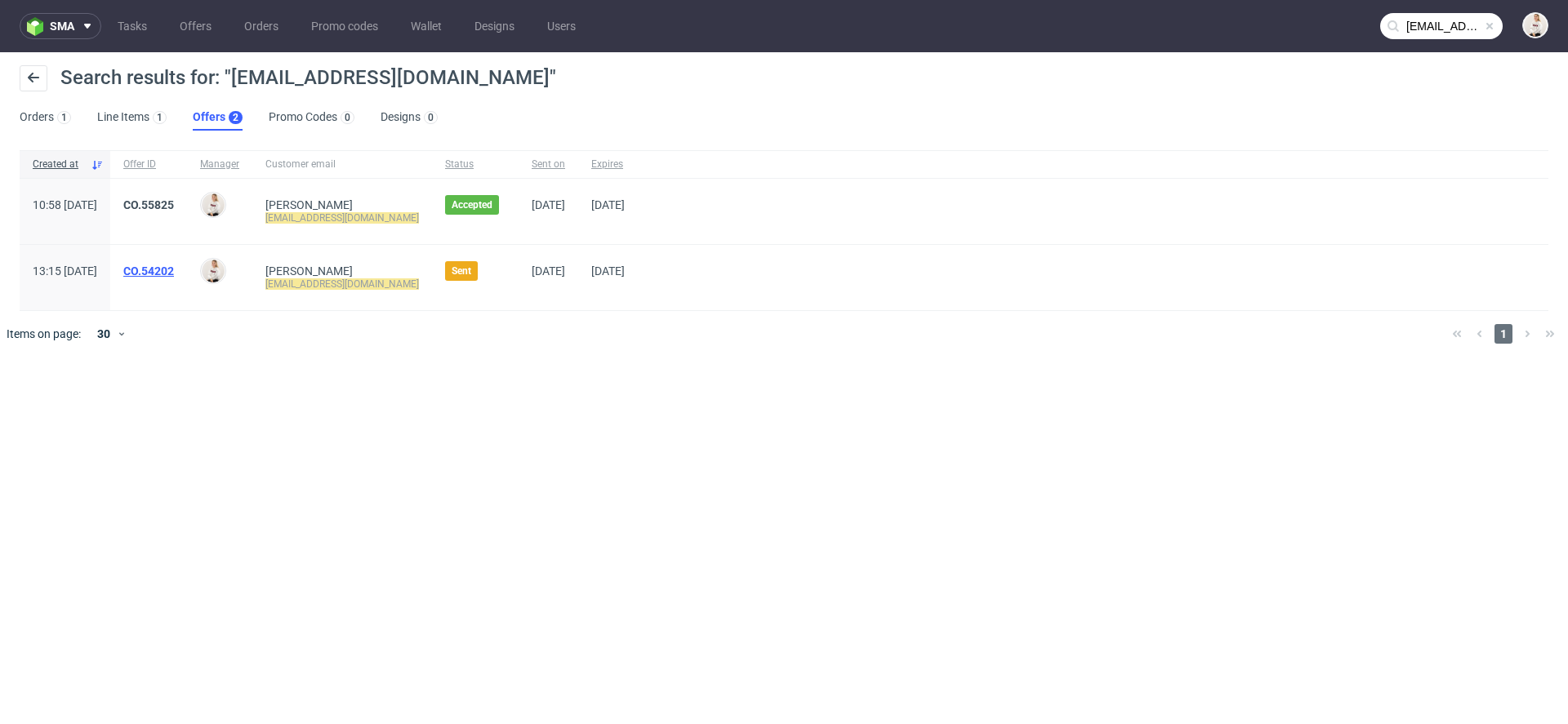
click at [173, 270] on link "CO.54202" at bounding box center [148, 270] width 50 height 13
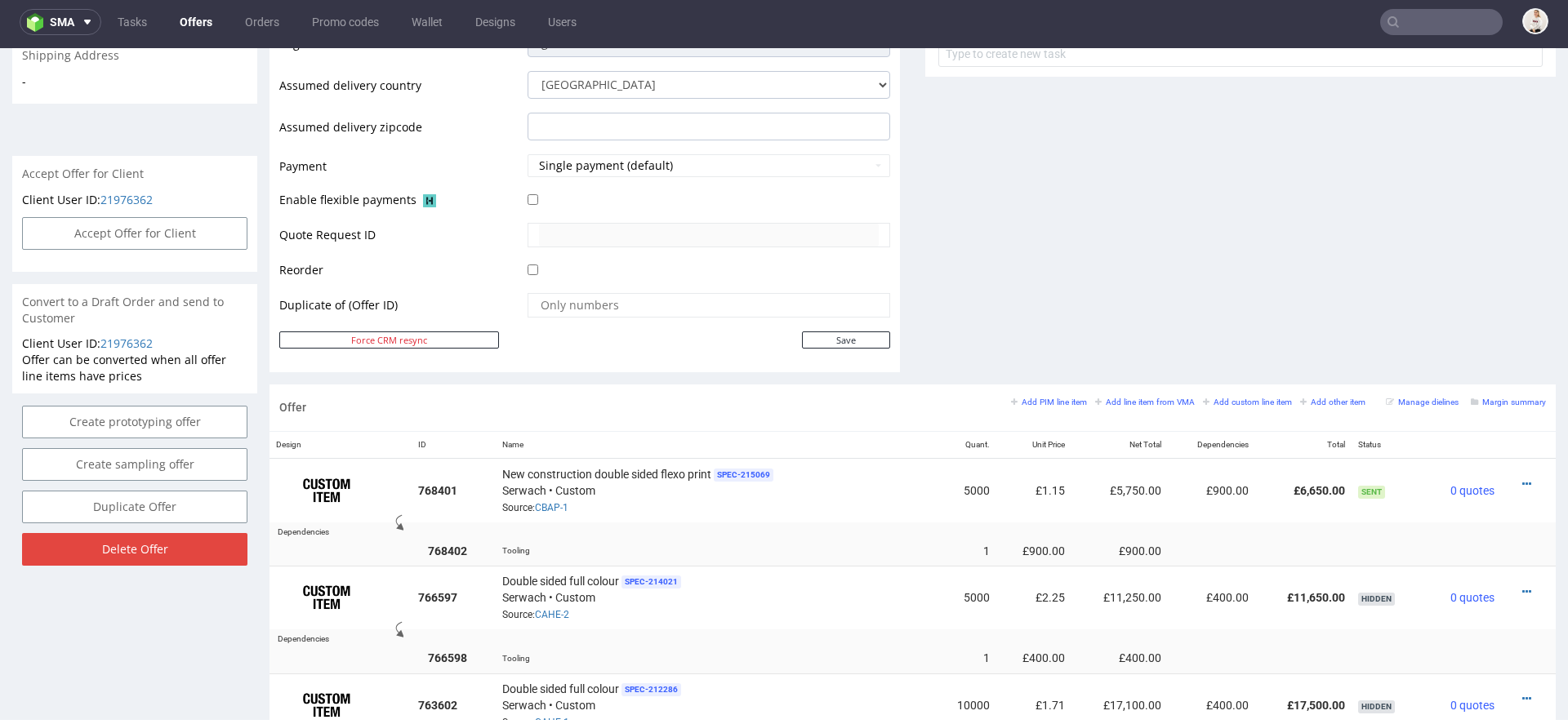
scroll to position [645, 0]
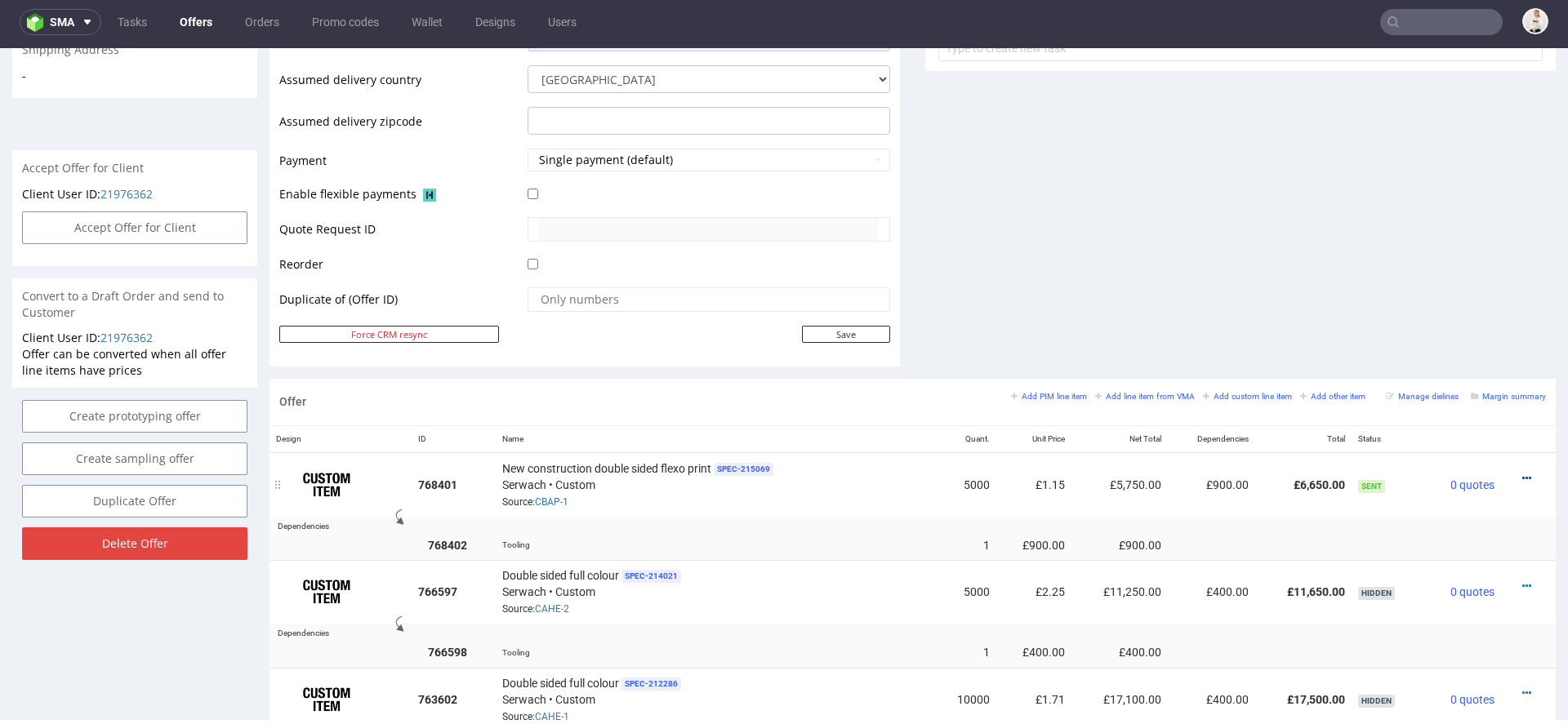
click at [1523, 473] on icon at bounding box center [1527, 479] width 9 height 12
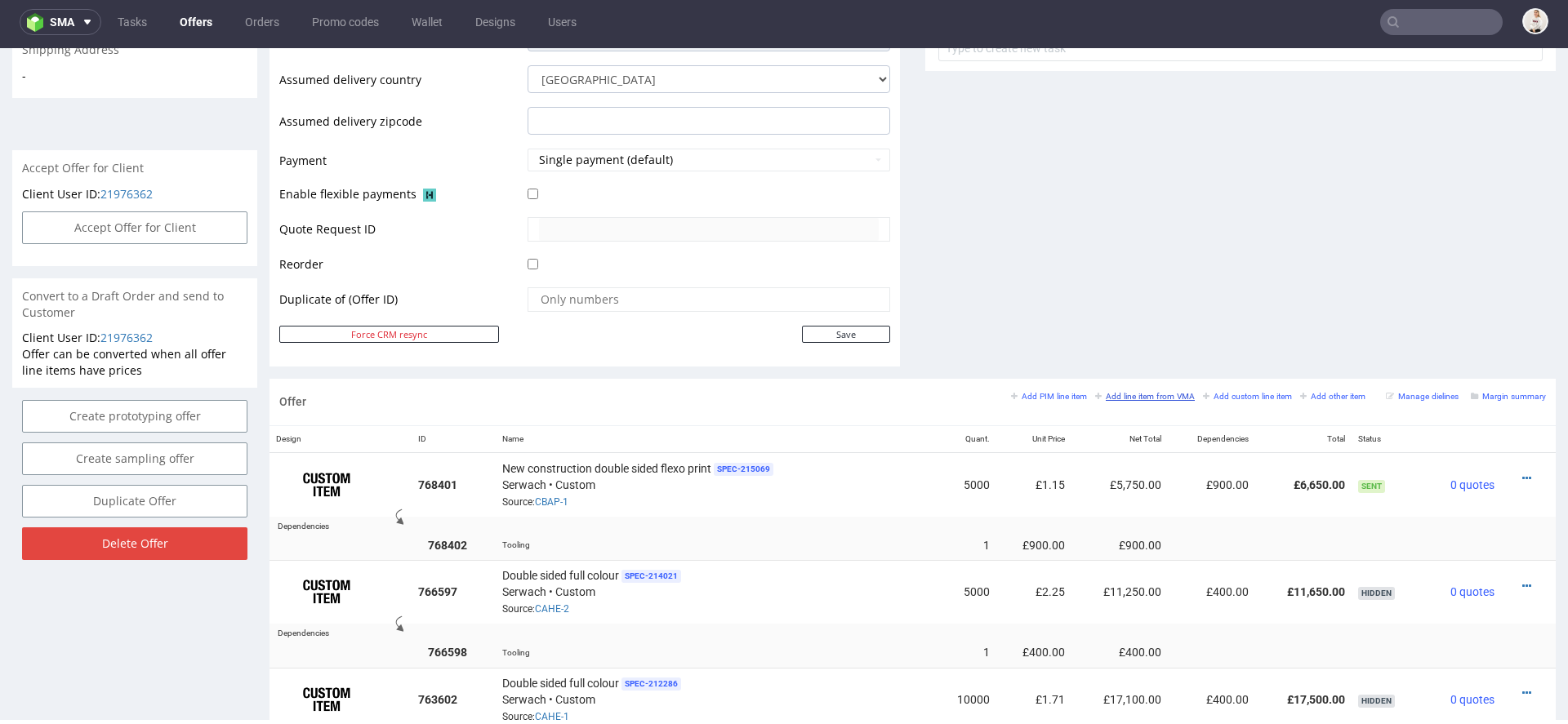
click at [1104, 392] on small "Add line item from VMA" at bounding box center [1144, 396] width 100 height 9
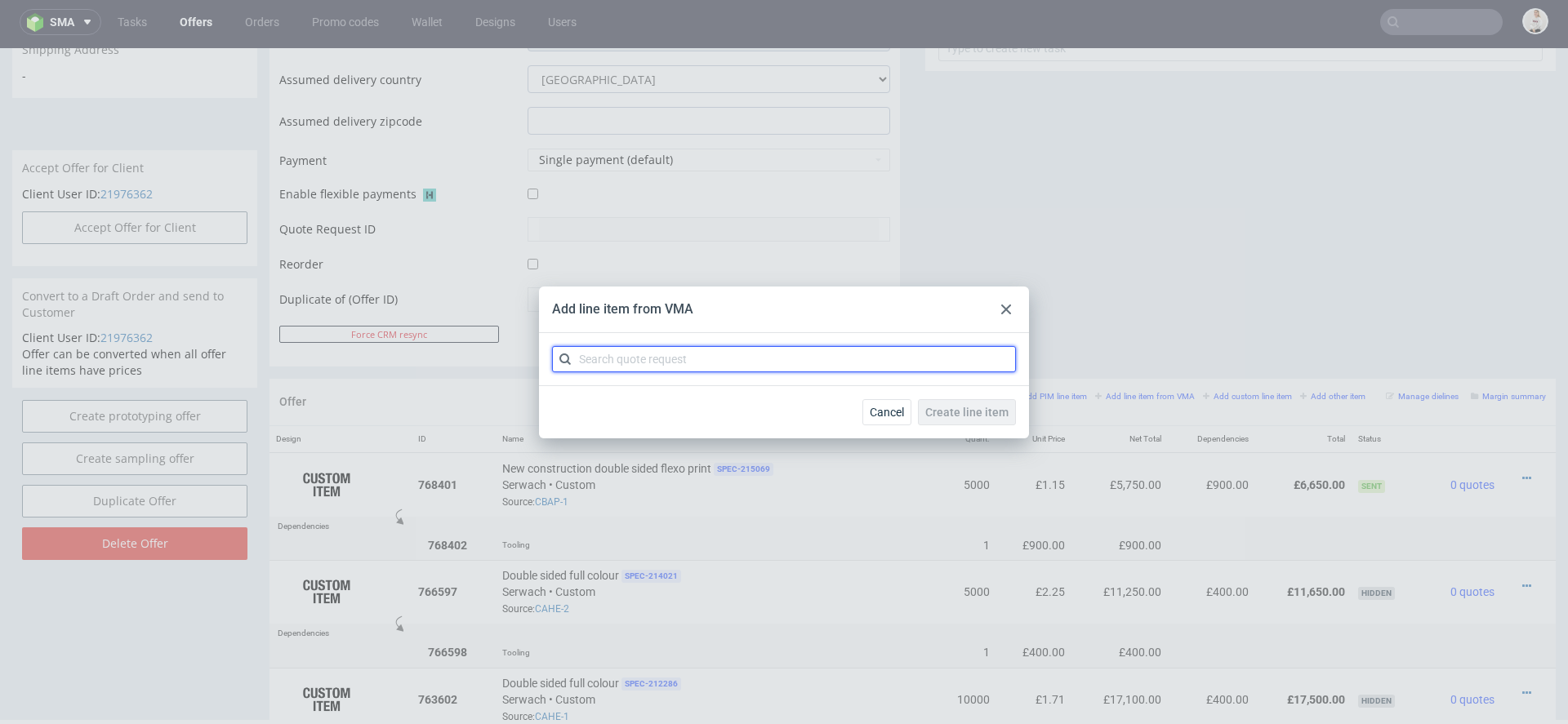
click at [648, 362] on input "text" at bounding box center [784, 359] width 464 height 27
paste input "CBAP"
type input "CBAP"
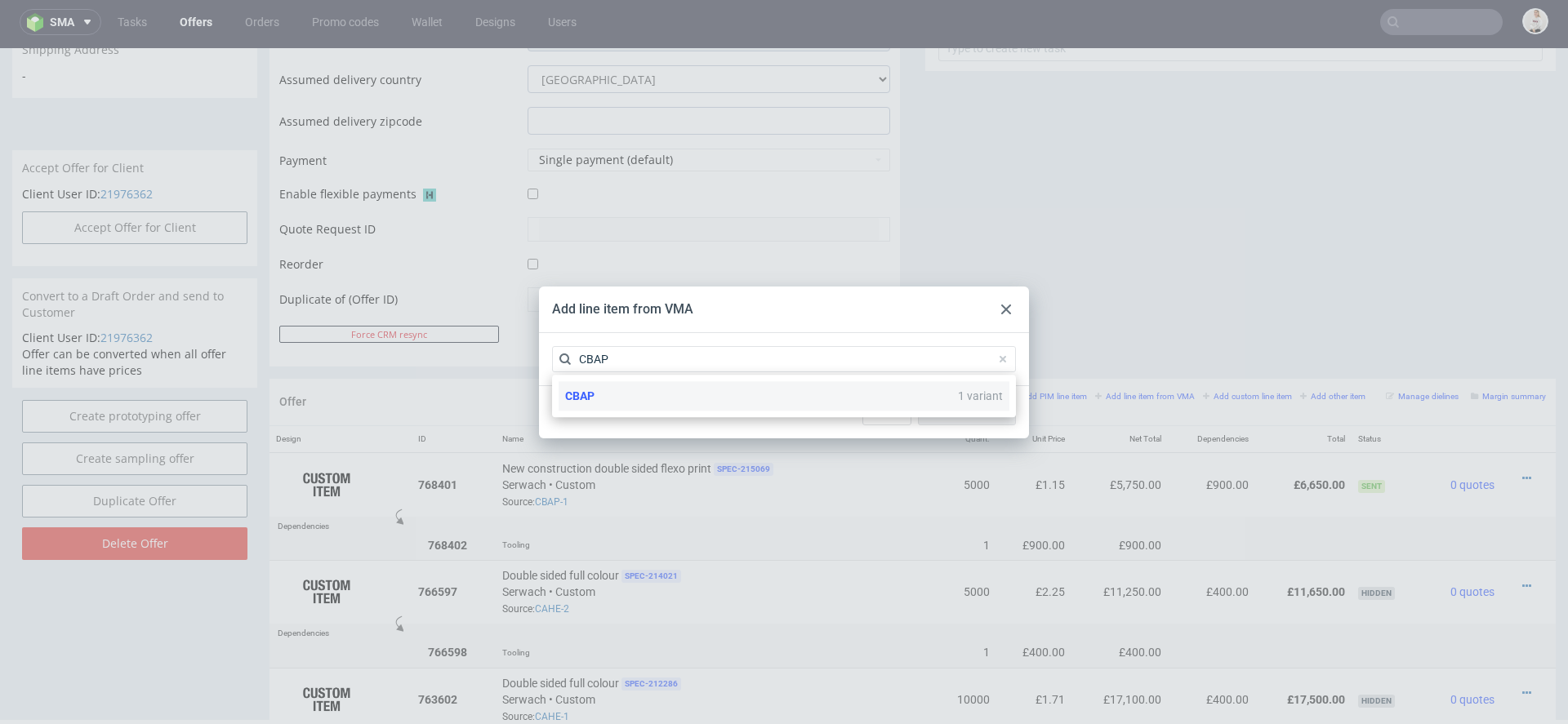
click at [671, 398] on div "CBAP 1 variant" at bounding box center [784, 396] width 450 height 30
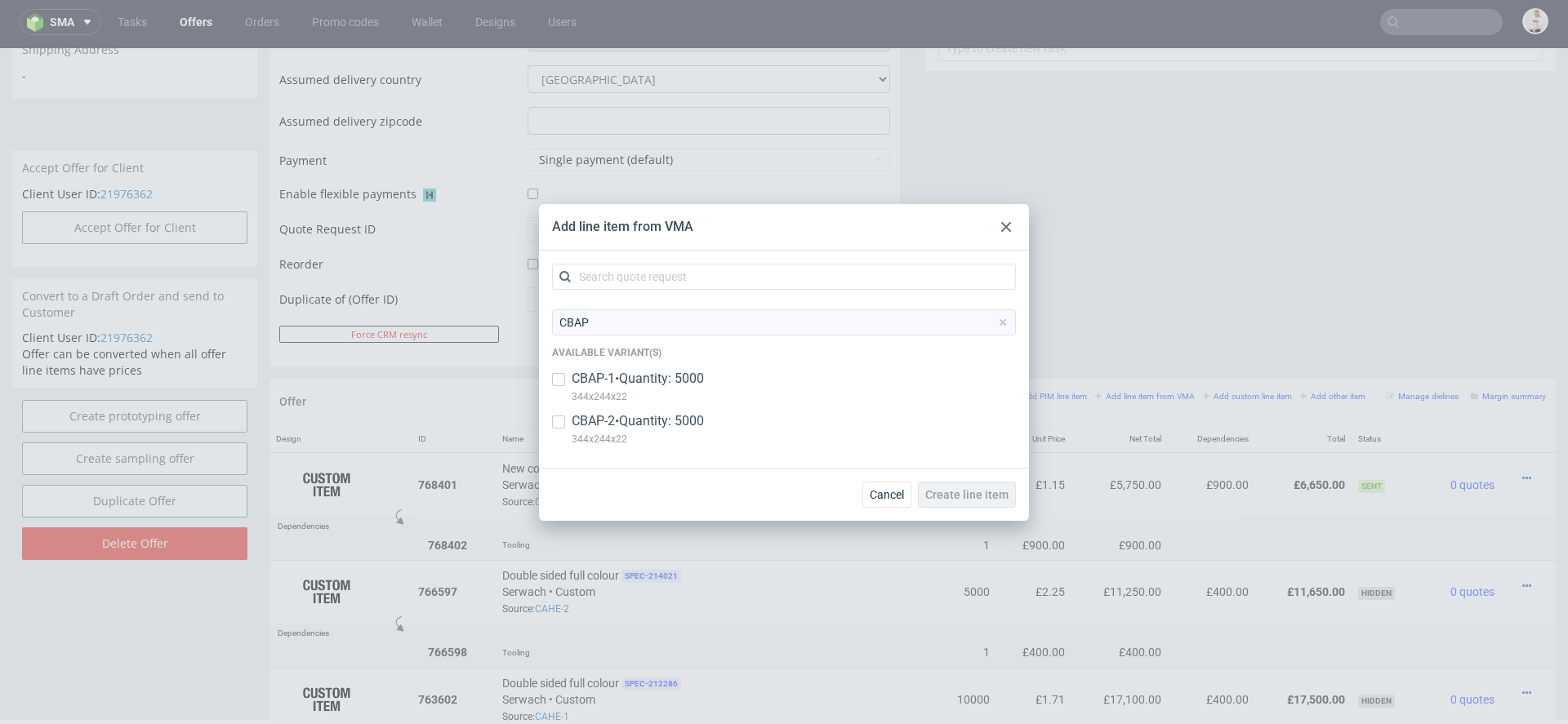
click at [672, 424] on p "CBAP-2 • Quantity: 5000" at bounding box center [638, 421] width 132 height 18
checkbox input "true"
click at [989, 494] on span "Create line item" at bounding box center [967, 494] width 84 height 12
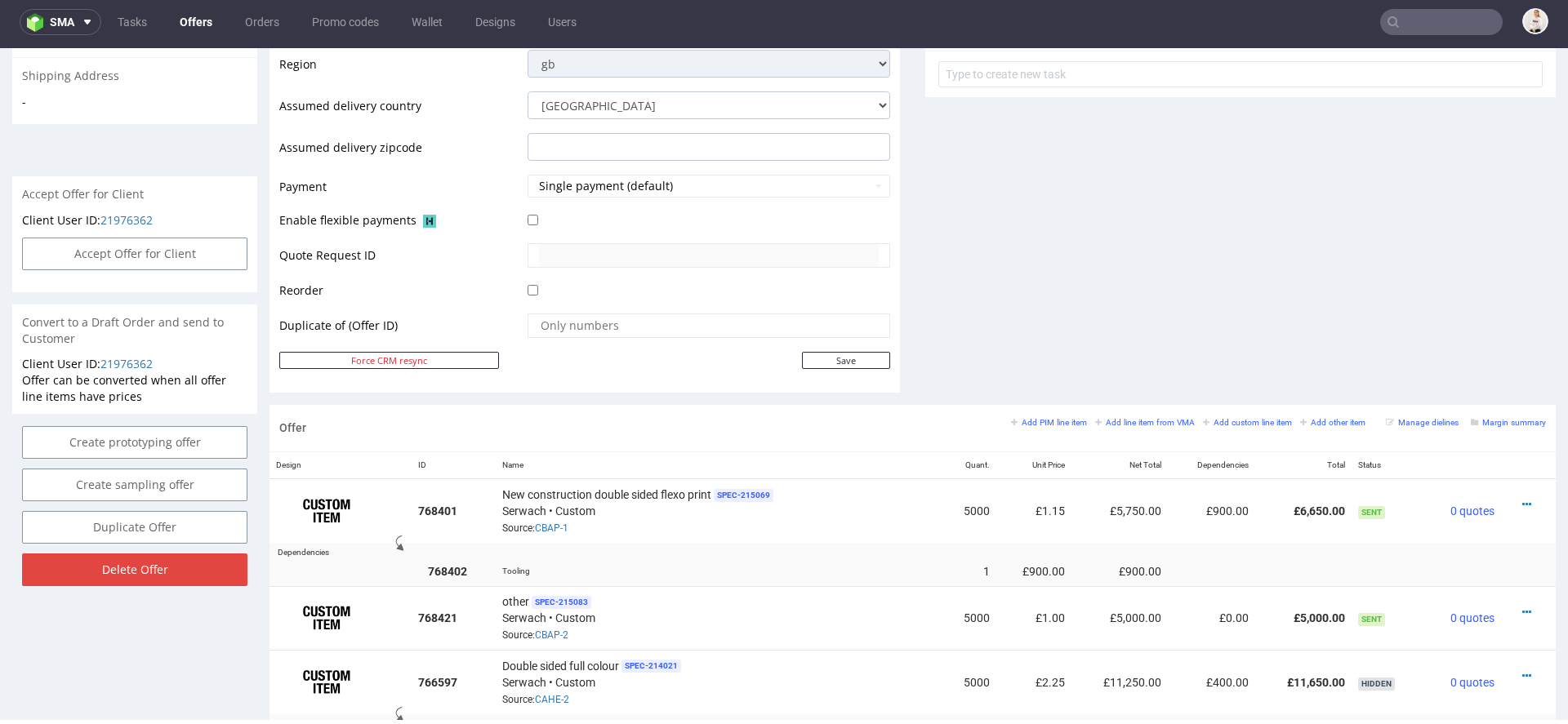
scroll to position [671, 0]
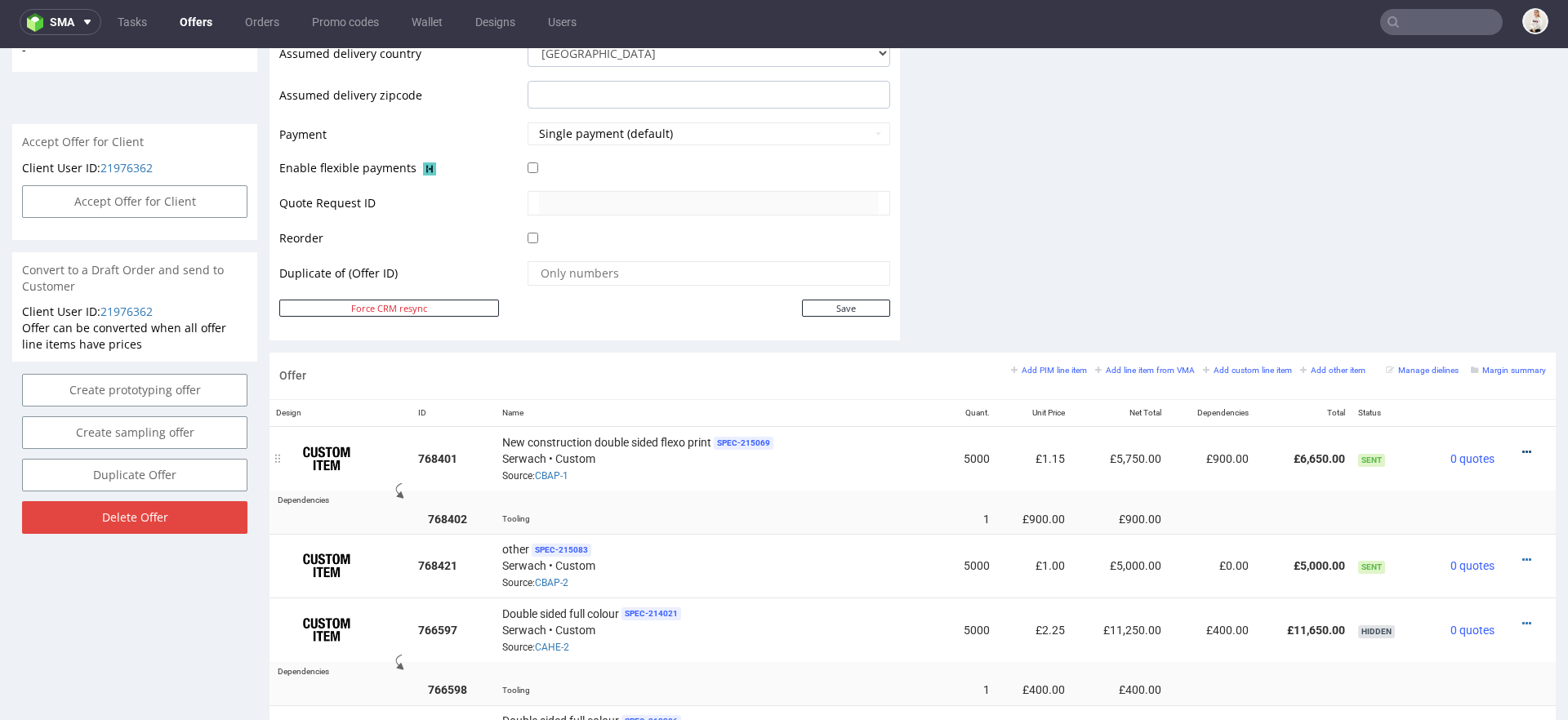
click at [1523, 446] on icon at bounding box center [1527, 452] width 9 height 12
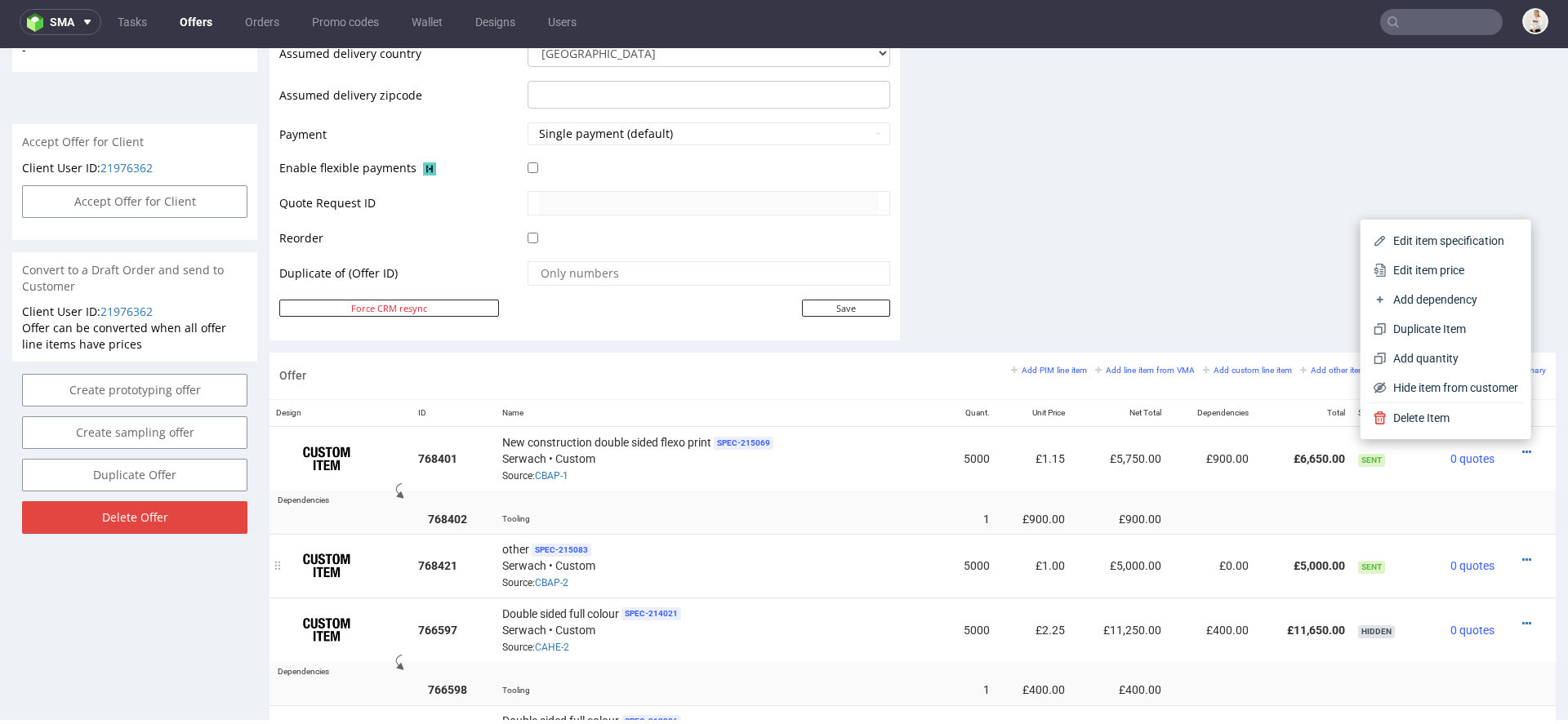
click at [1536, 559] on td at bounding box center [1529, 565] width 55 height 64
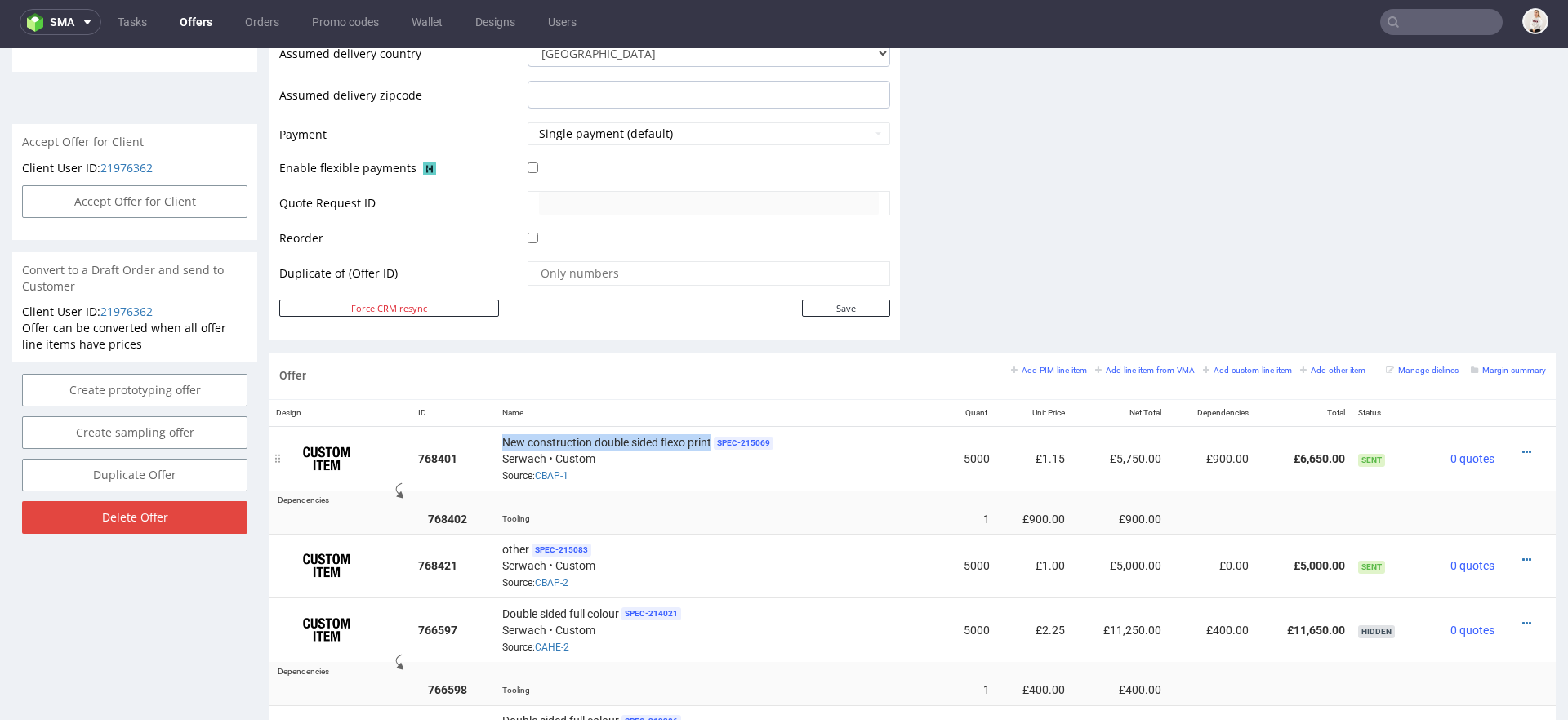
drag, startPoint x: 711, startPoint y: 435, endPoint x: 496, endPoint y: 438, distance: 215.0
click at [496, 438] on td "New construction double sided flexo print SPEC- 215069 Serwach • Custom Source:…" at bounding box center [715, 458] width 439 height 64
copy span "New construction double sided flexo print"
click at [1523, 555] on icon at bounding box center [1527, 560] width 9 height 12
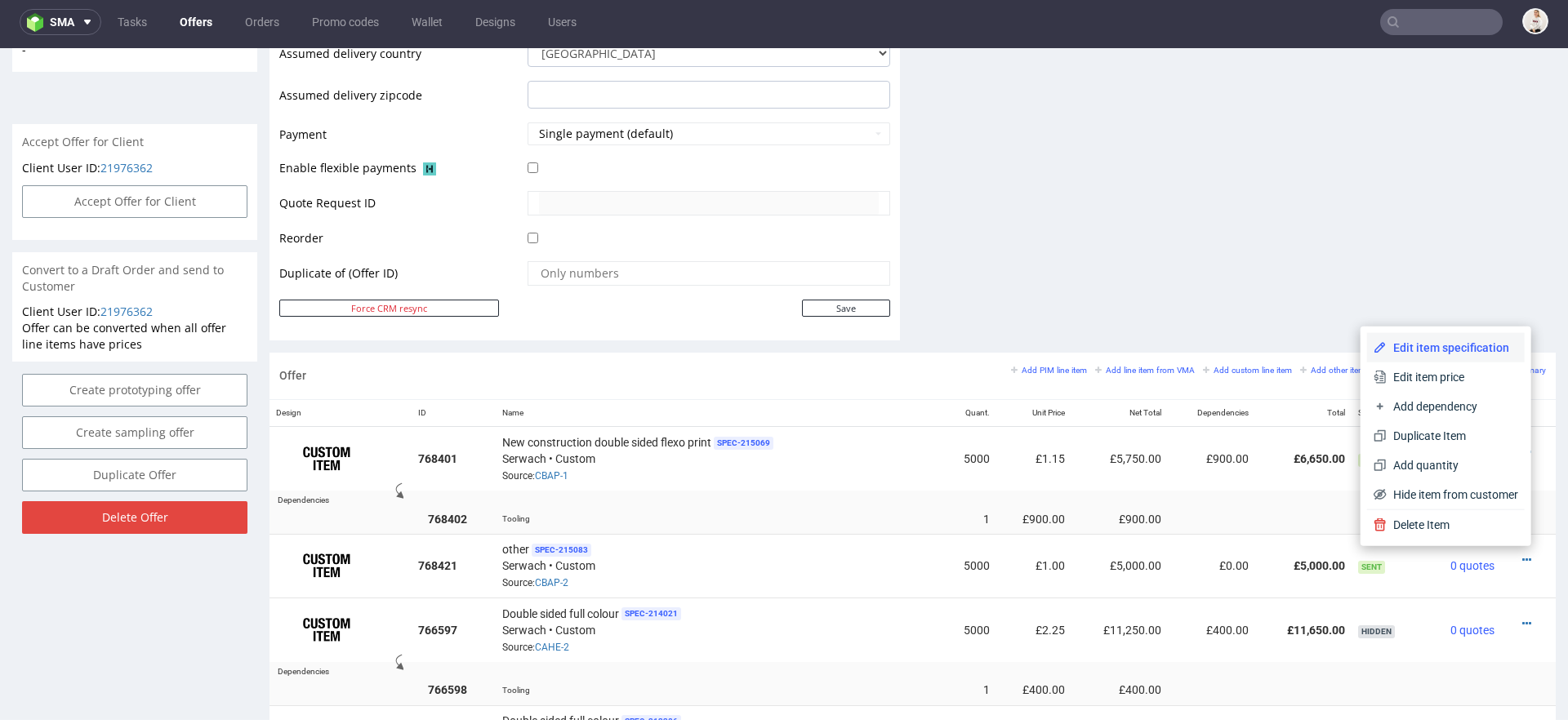
click at [1467, 341] on span "Edit item specification" at bounding box center [1452, 348] width 131 height 17
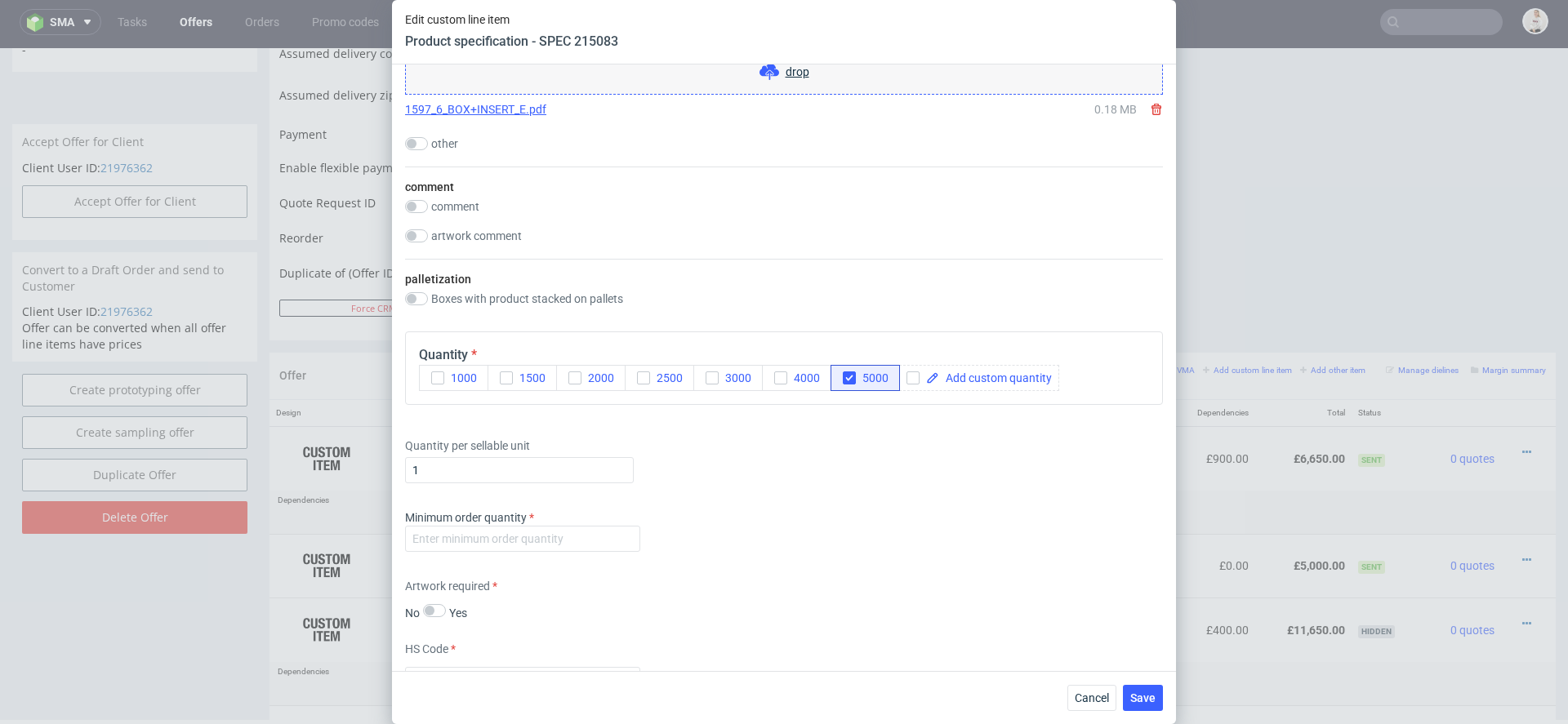
scroll to position [1662, 0]
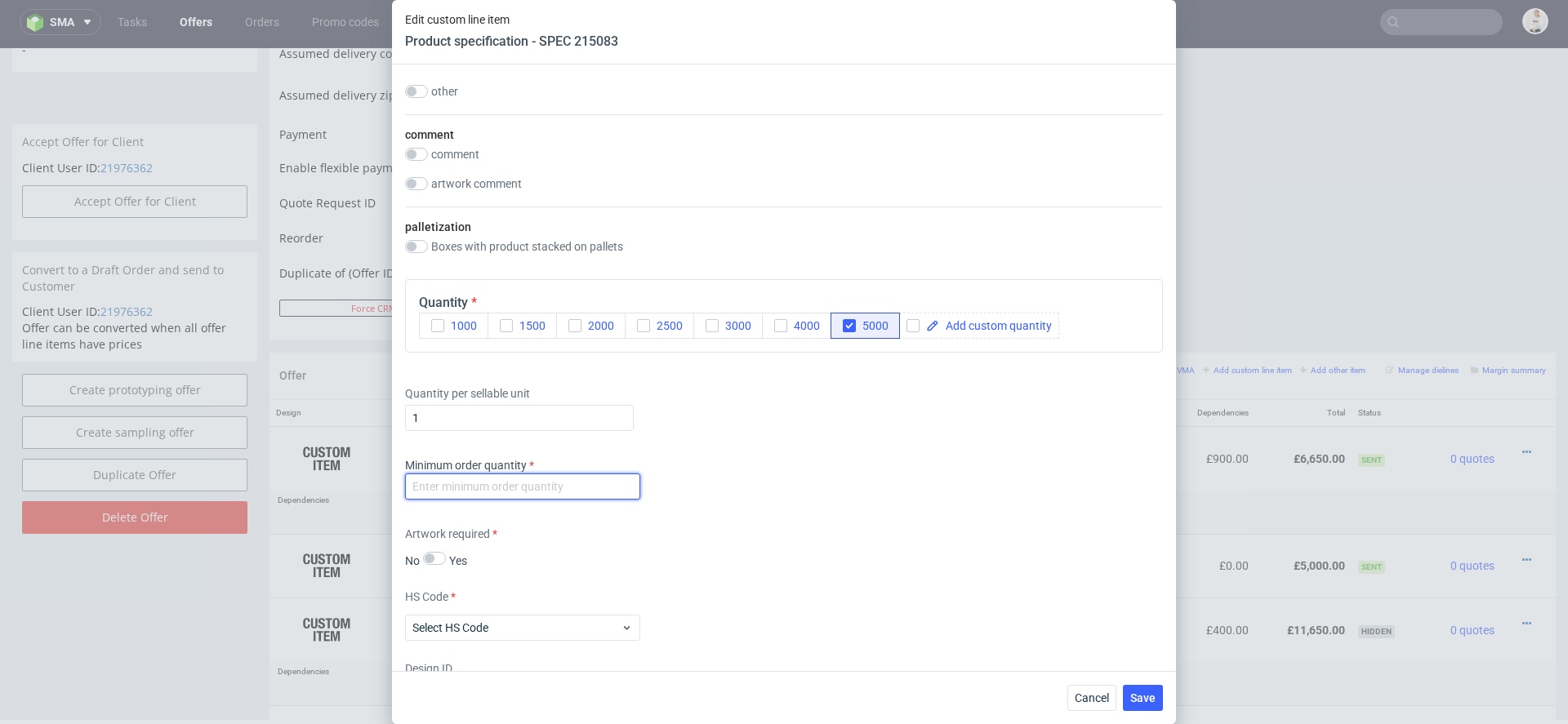
click at [488, 485] on input "number" at bounding box center [522, 487] width 236 height 27
type input "1"
click at [750, 512] on div "Supplier Custom Custom supplier Serwach Technical specification Instant price R…" at bounding box center [784, 367] width 784 height 607
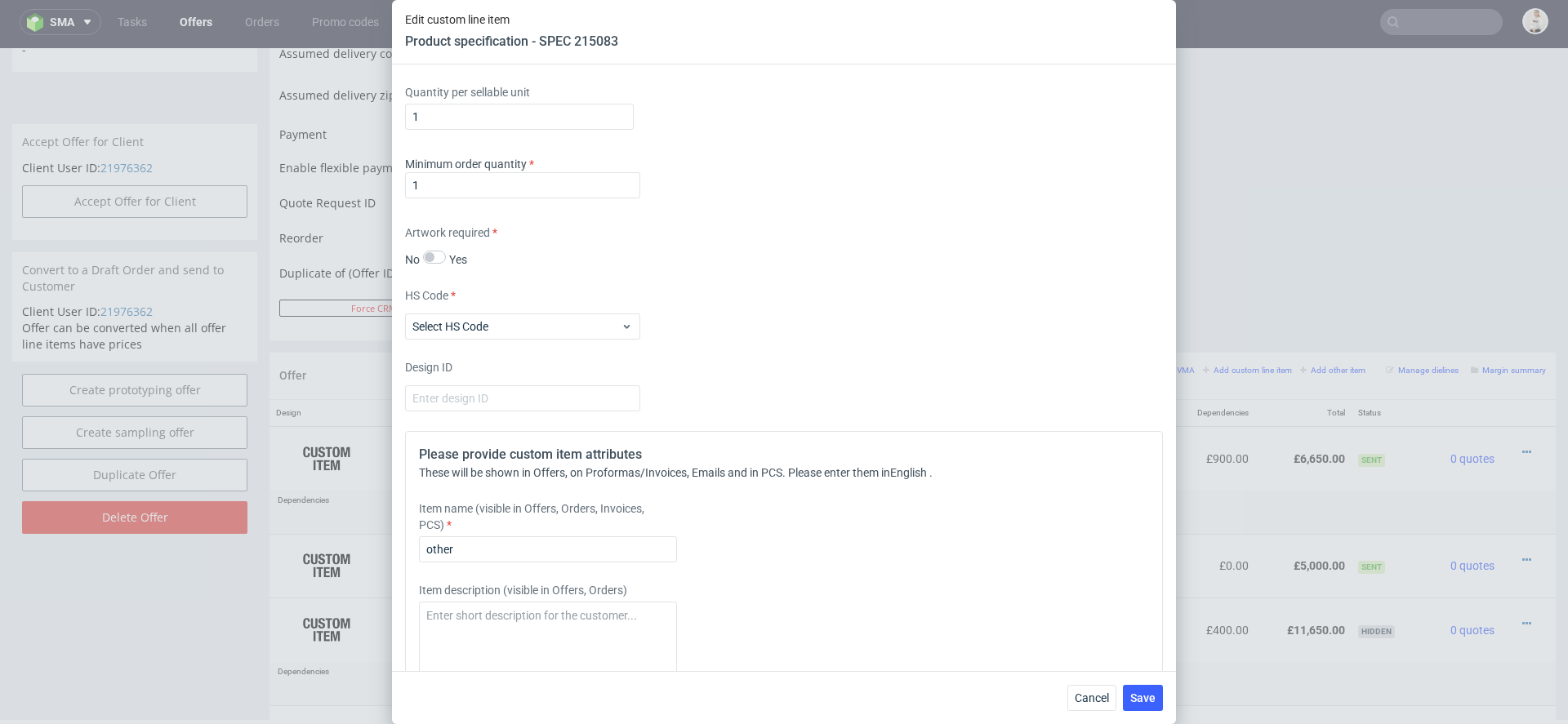
scroll to position [1983, 0]
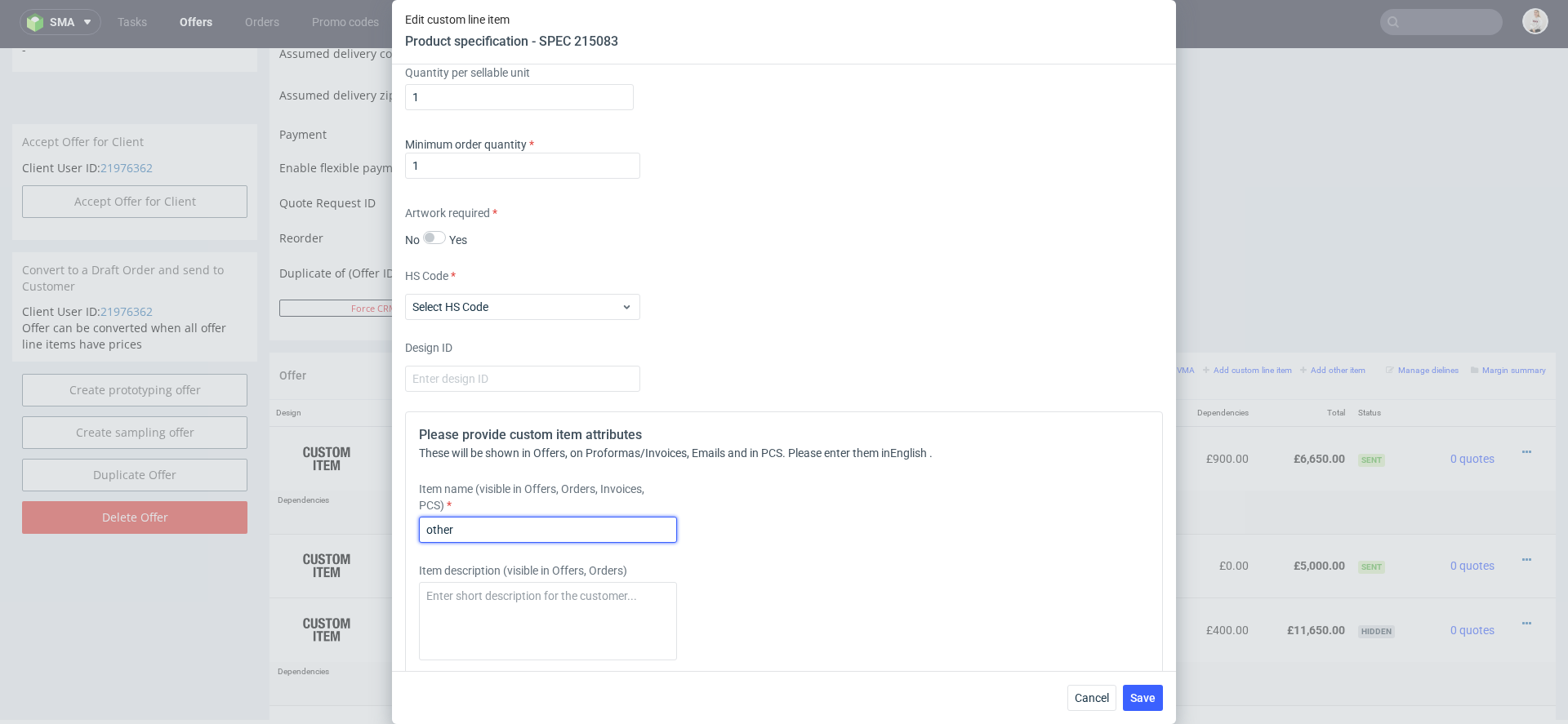
drag, startPoint x: 468, startPoint y: 524, endPoint x: 268, endPoint y: 524, distance: 200.0
click at [268, 524] on div "Edit custom line item Product specification - SPEC 215083 Supplier Custom Custo…" at bounding box center [784, 362] width 1568 height 724
paste input "New construction double sided flexo print"
click at [738, 586] on div "Item description (visible in Offers, Orders)" at bounding box center [690, 611] width 542 height 98
click at [531, 526] on input "New construction double sided flexo print" at bounding box center [548, 530] width 258 height 27
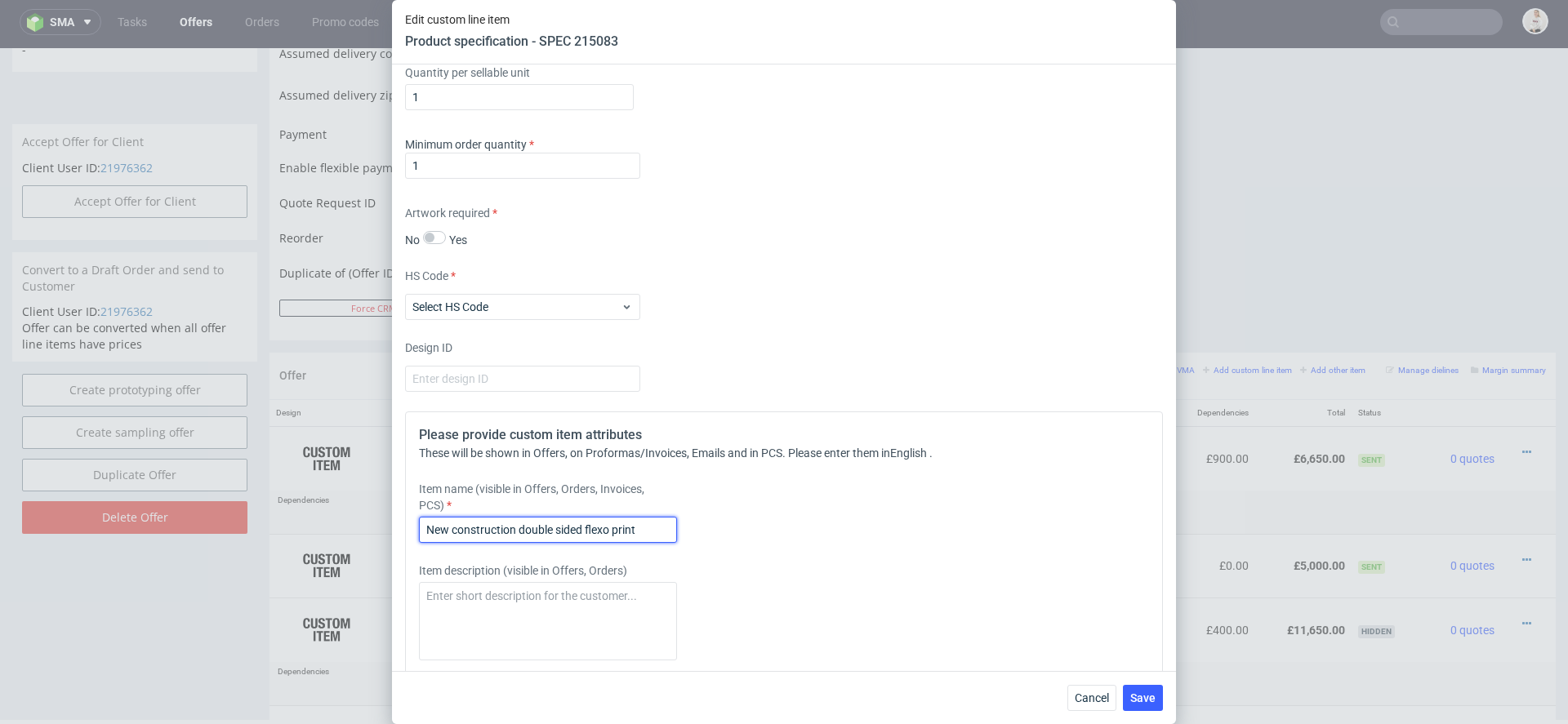
click at [531, 526] on input "New construction double sided flexo print" at bounding box center [548, 530] width 258 height 27
type input "New construction one sided flexo print"
click at [1062, 559] on div "Please provide custom item attributes These will be shown in Offers, on Proform…" at bounding box center [784, 631] width 758 height 440
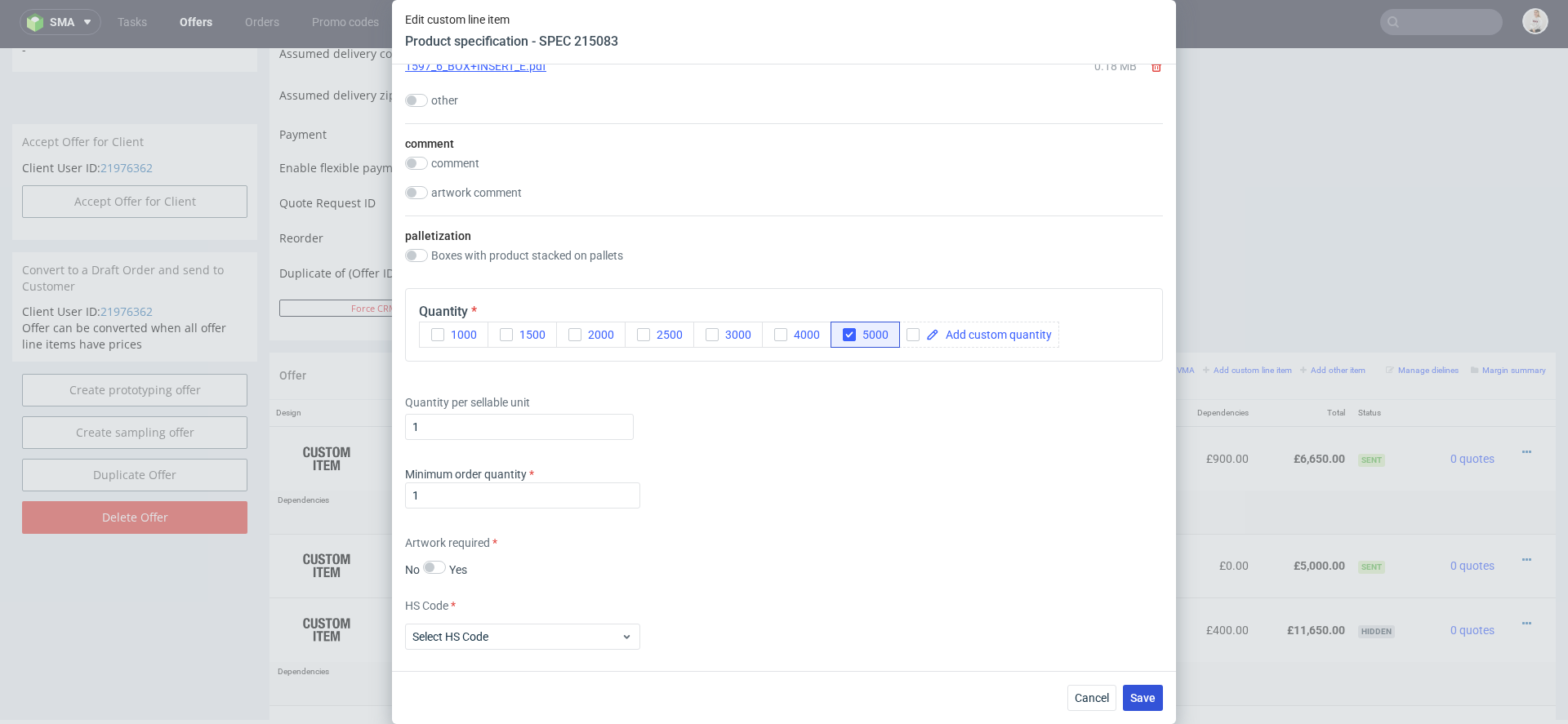
scroll to position [1574, 0]
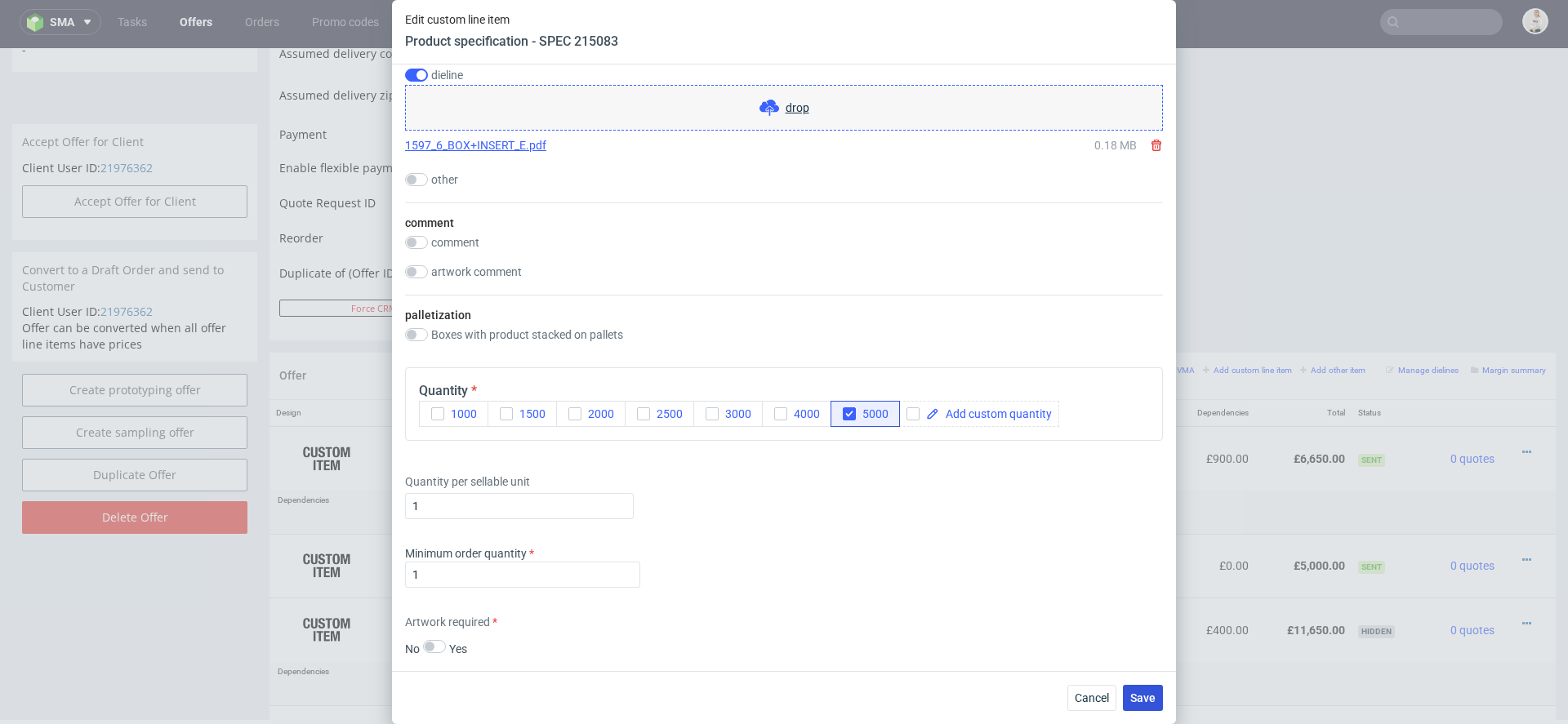
click at [1141, 697] on span "Save" at bounding box center [1143, 698] width 26 height 12
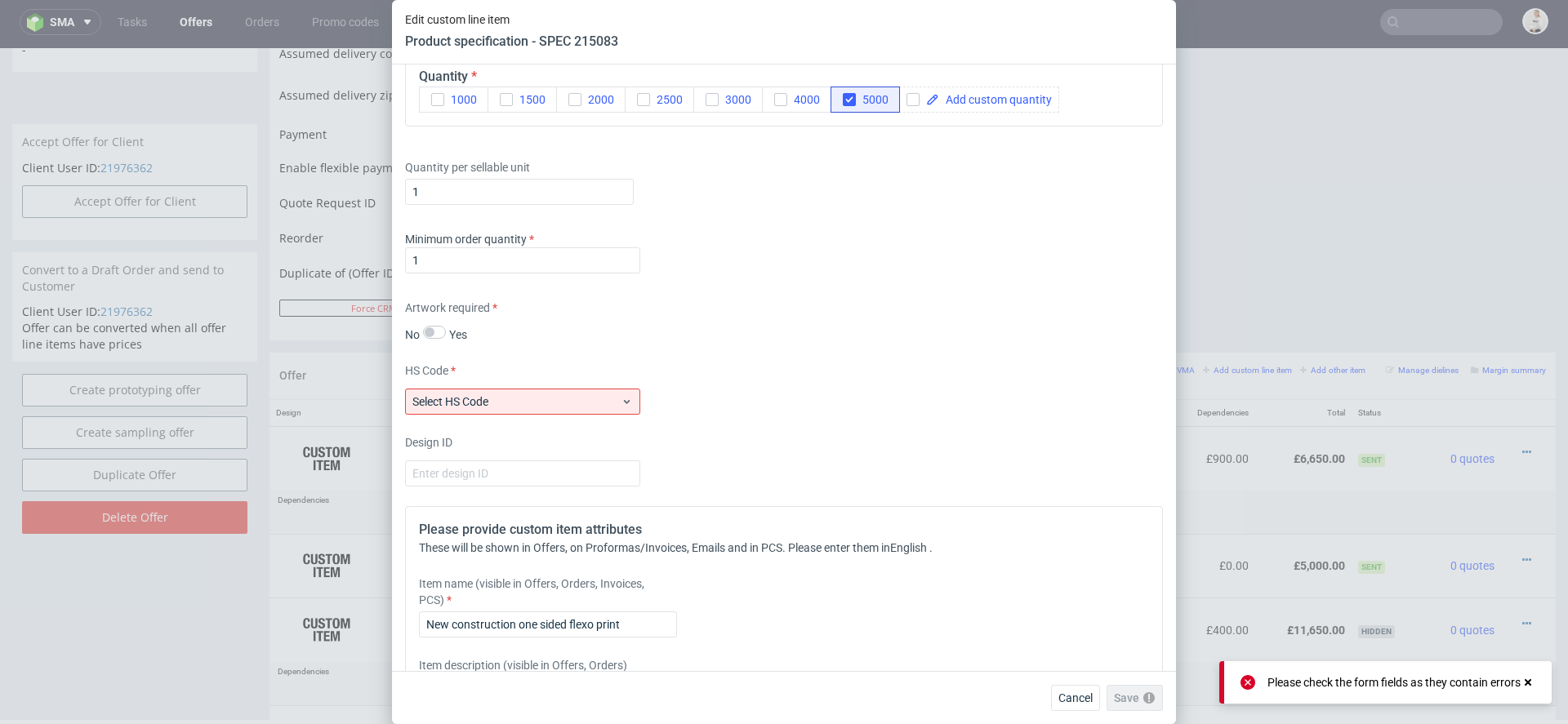
scroll to position [1884, 0]
click at [595, 401] on span "Select HS Code" at bounding box center [515, 405] width 208 height 17
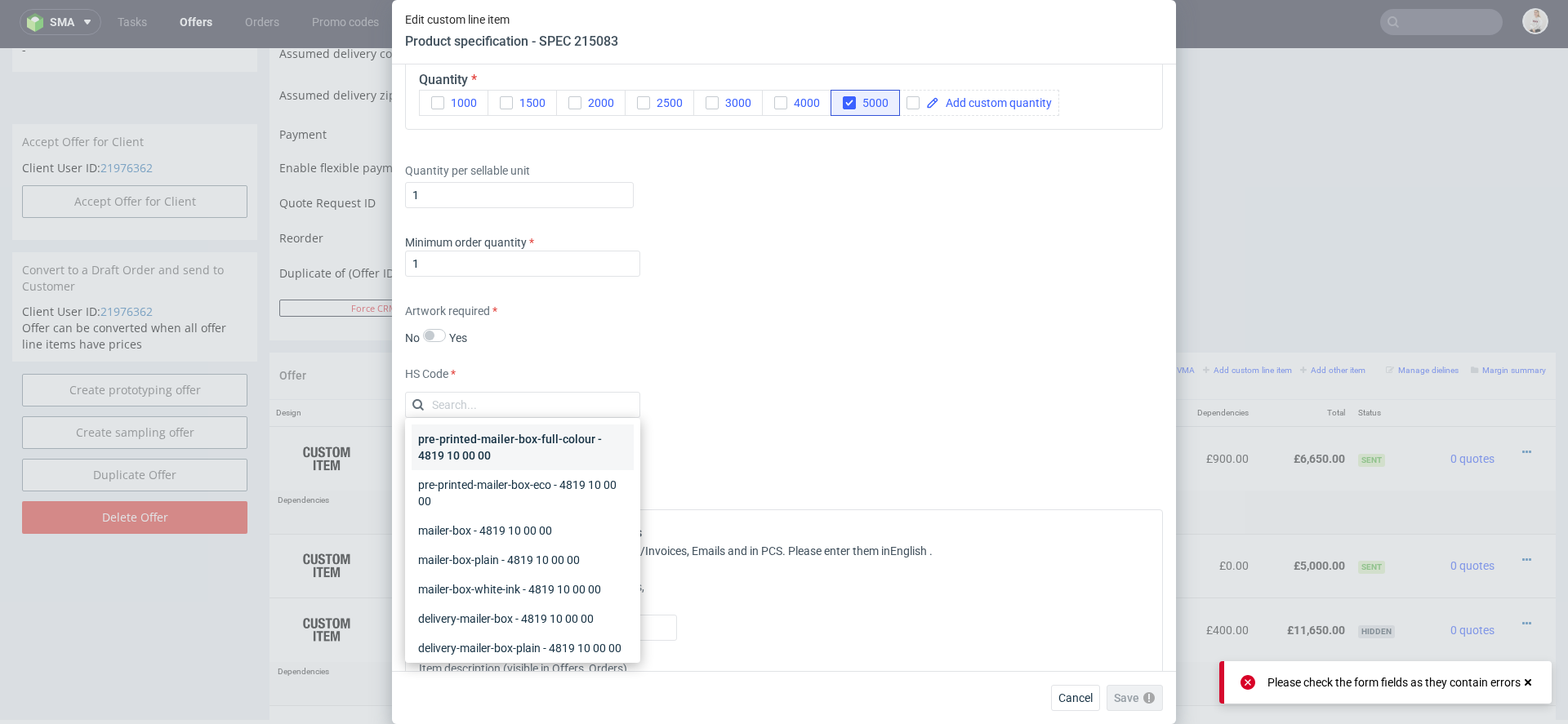
click at [602, 445] on div "pre-printed-mailer-box-full-colour - 4819 10 00 00" at bounding box center [522, 447] width 222 height 45
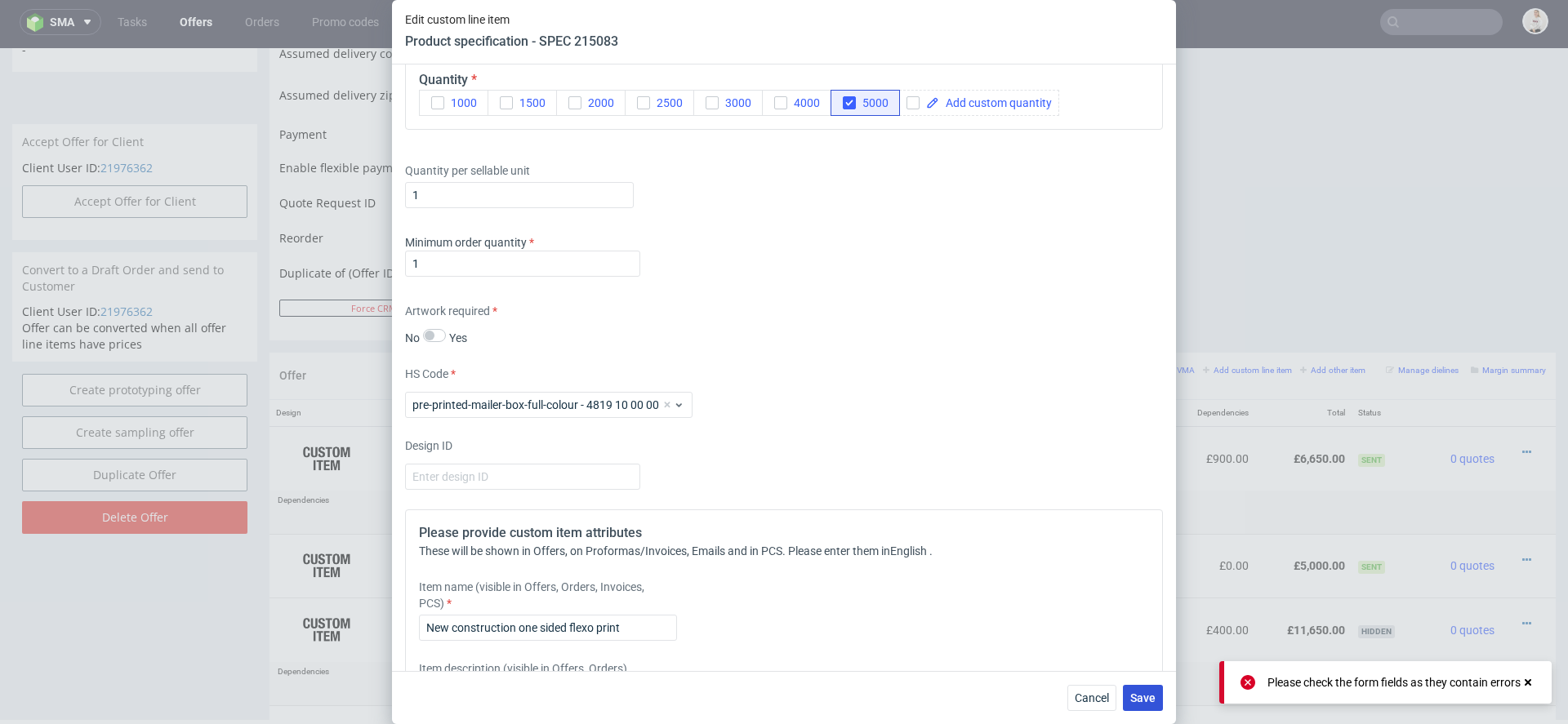
click at [1146, 693] on span "Save" at bounding box center [1143, 698] width 26 height 12
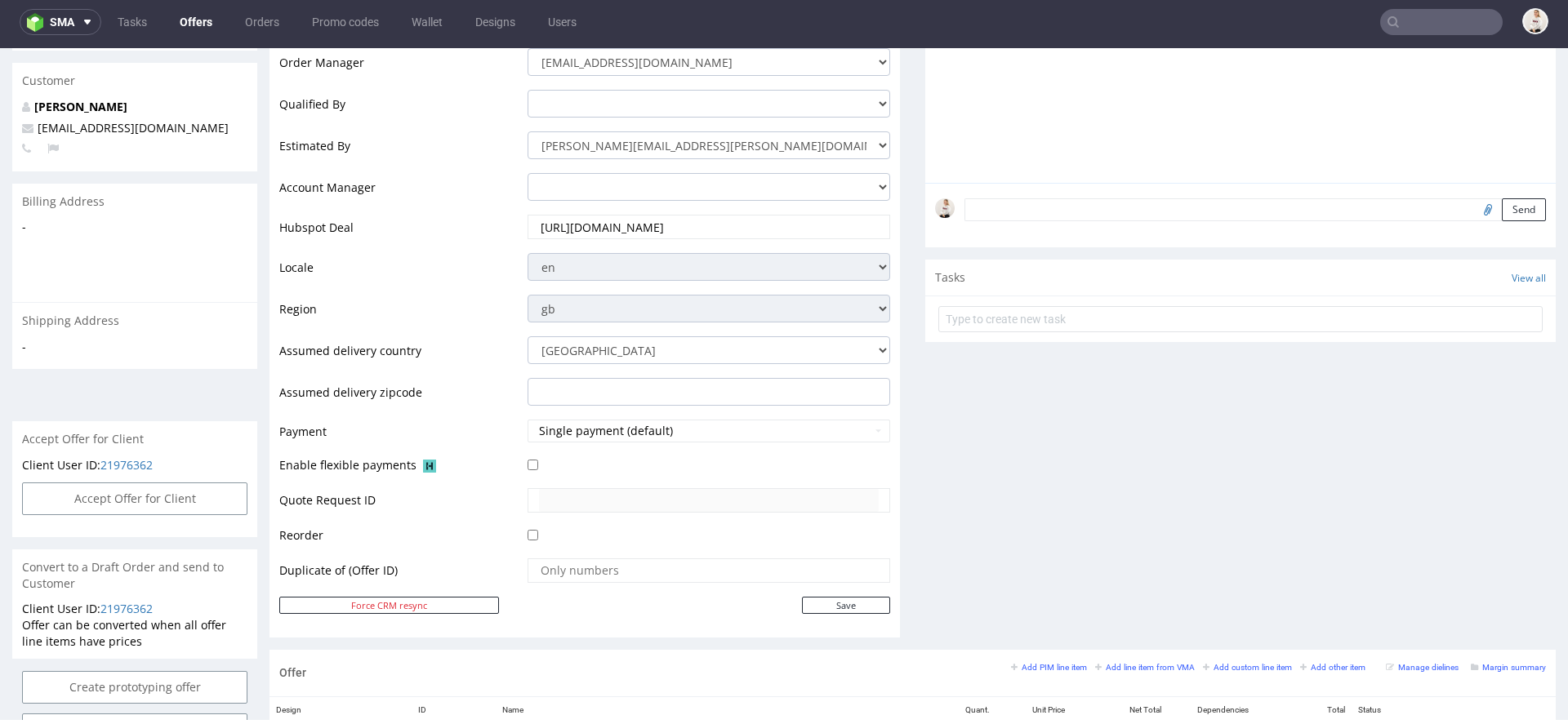
scroll to position [636, 0]
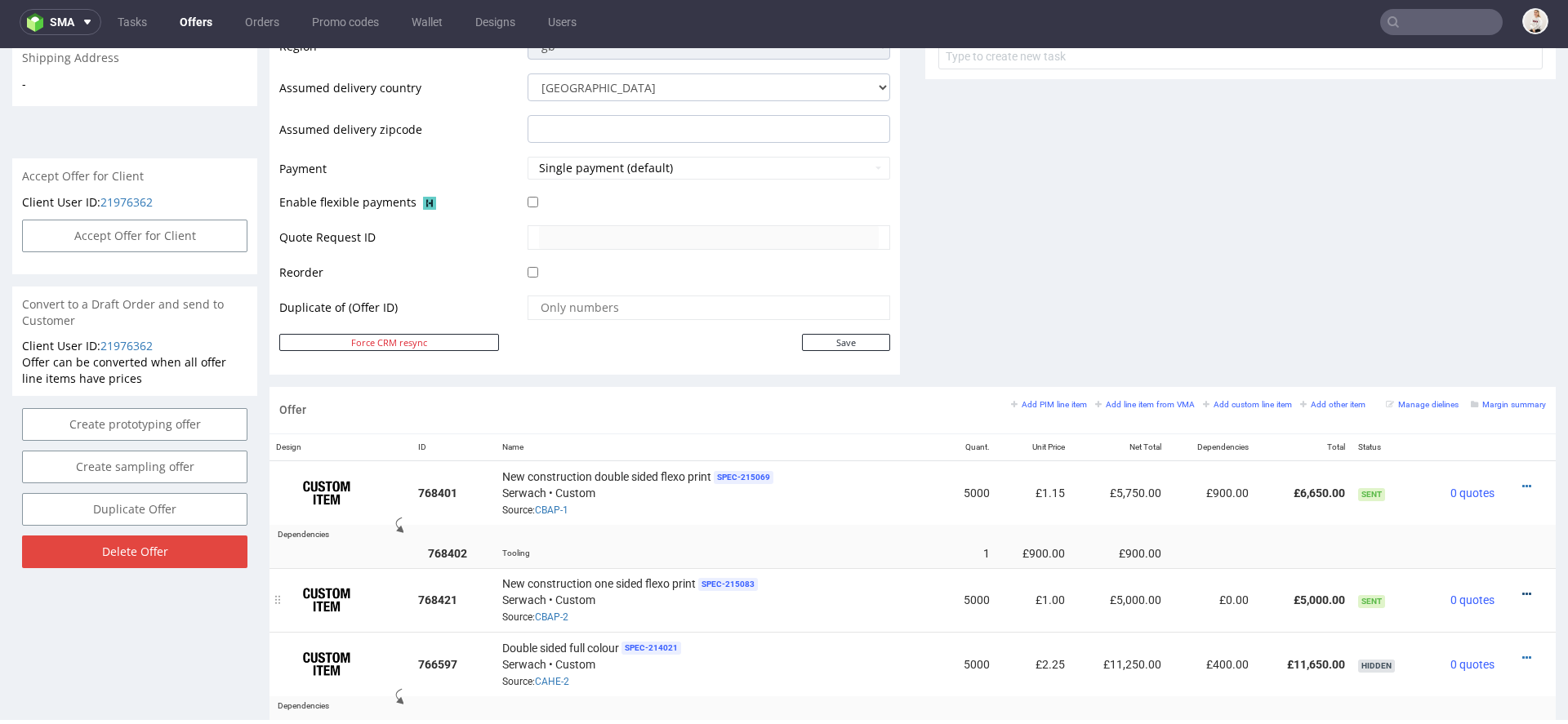
click at [1523, 588] on icon at bounding box center [1527, 594] width 9 height 12
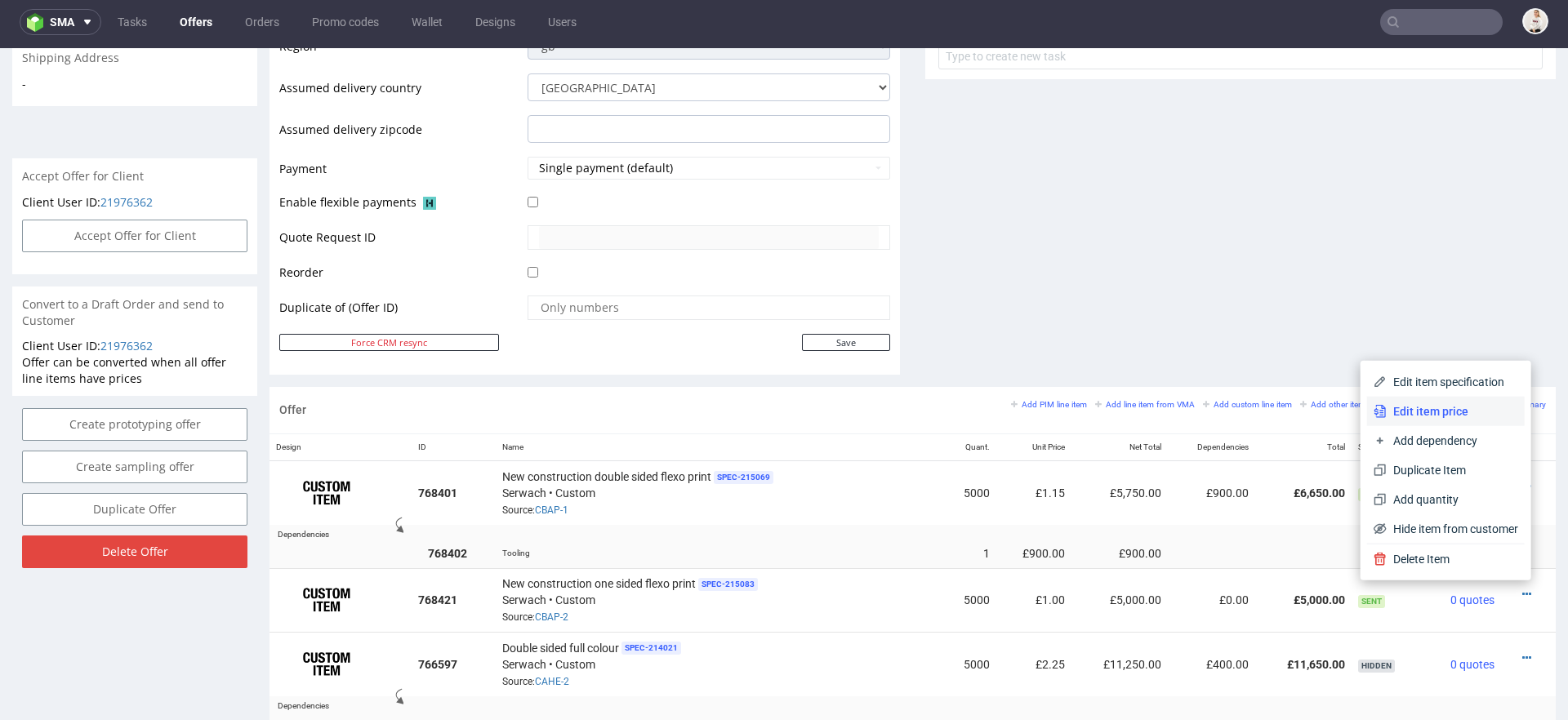
click at [1425, 414] on span "Edit item price" at bounding box center [1452, 411] width 131 height 17
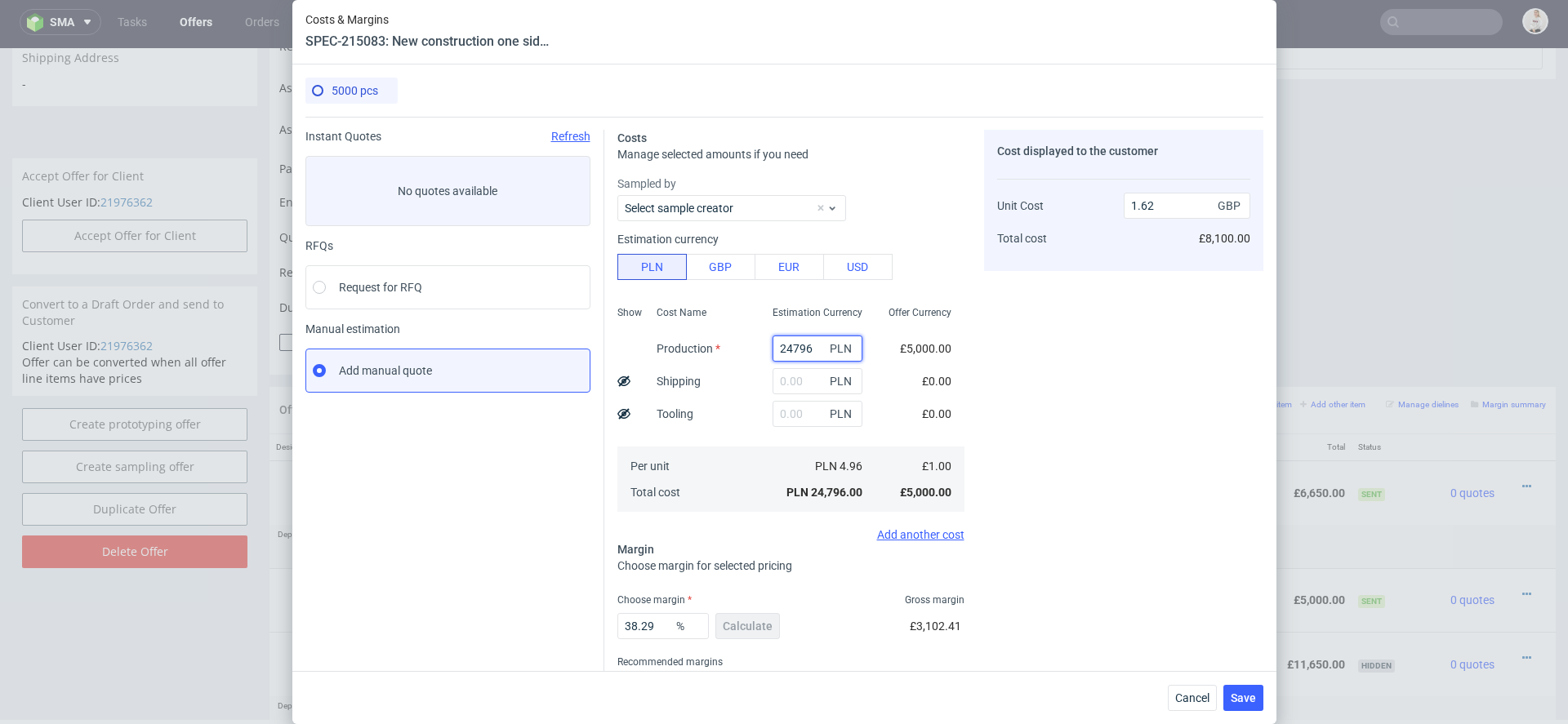
click at [798, 350] on input "24796" at bounding box center [817, 349] width 90 height 27
paste input "8600"
type input "8600"
type input "0.56"
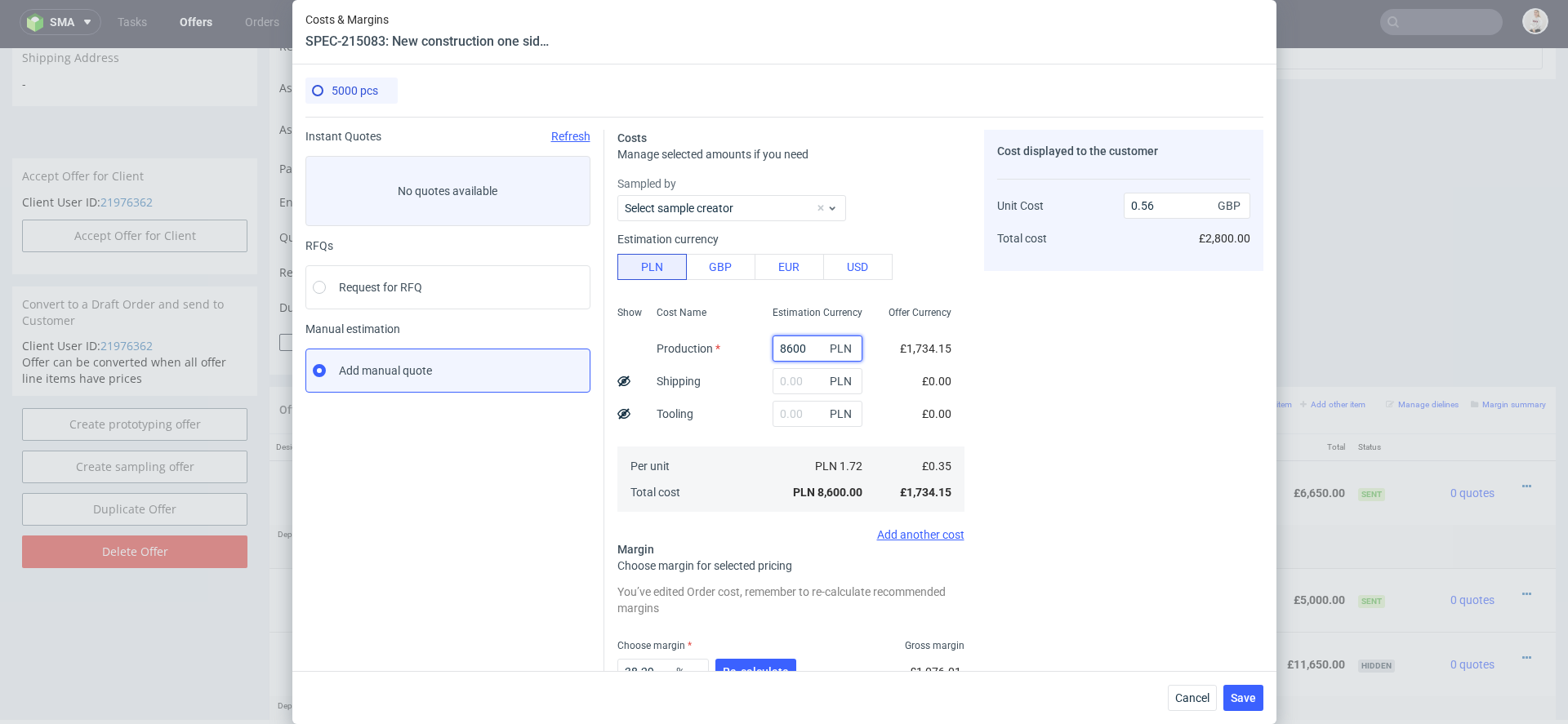
type input "8600"
click at [1001, 393] on div "Cost displayed to the customer Unit Cost Total cost 0.56 GBP £2,800.00" at bounding box center [1123, 451] width 279 height 643
click at [786, 338] on input "8600" at bounding box center [817, 349] width 90 height 27
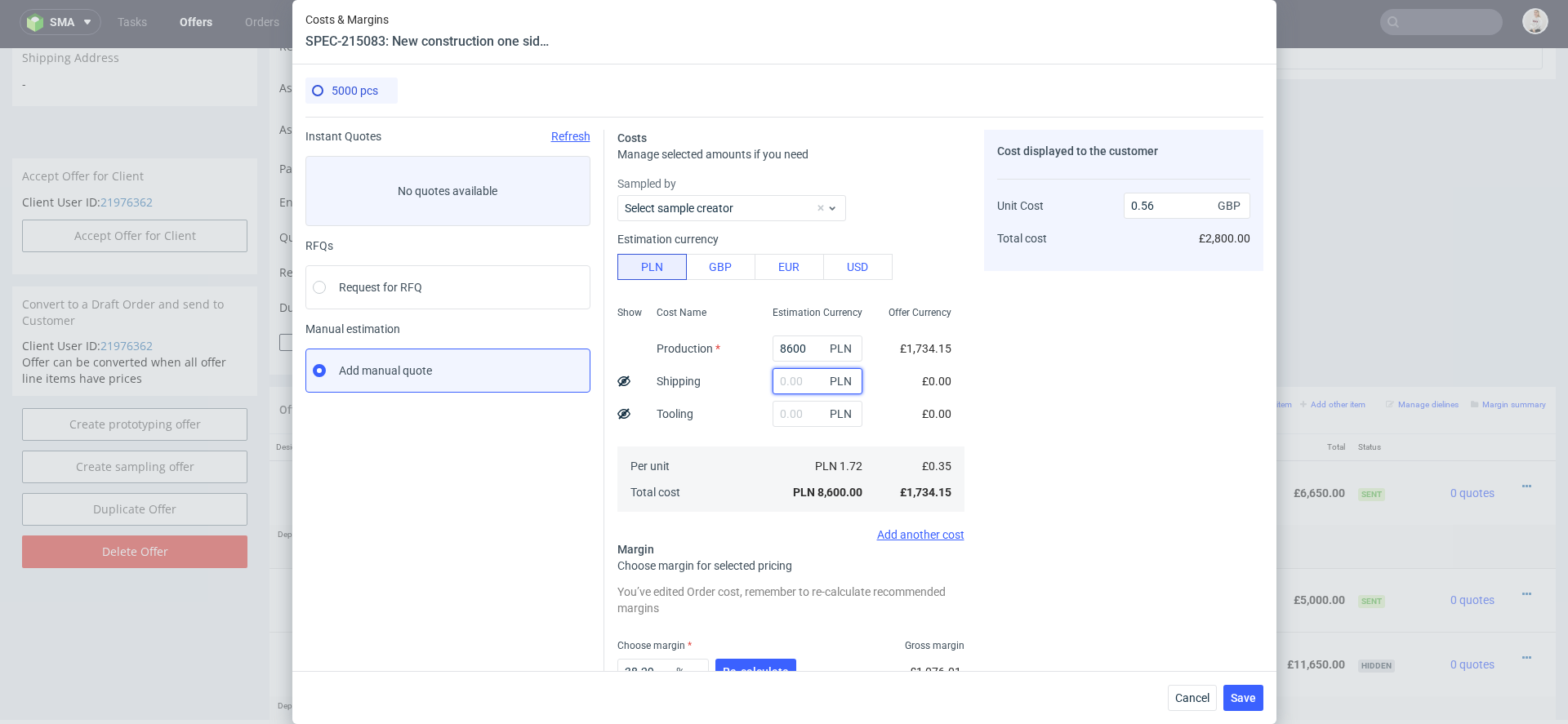
click at [795, 382] on input "text" at bounding box center [817, 381] width 90 height 27
type input "355"
type input "0.58"
type input "3550"
type input "0.79"
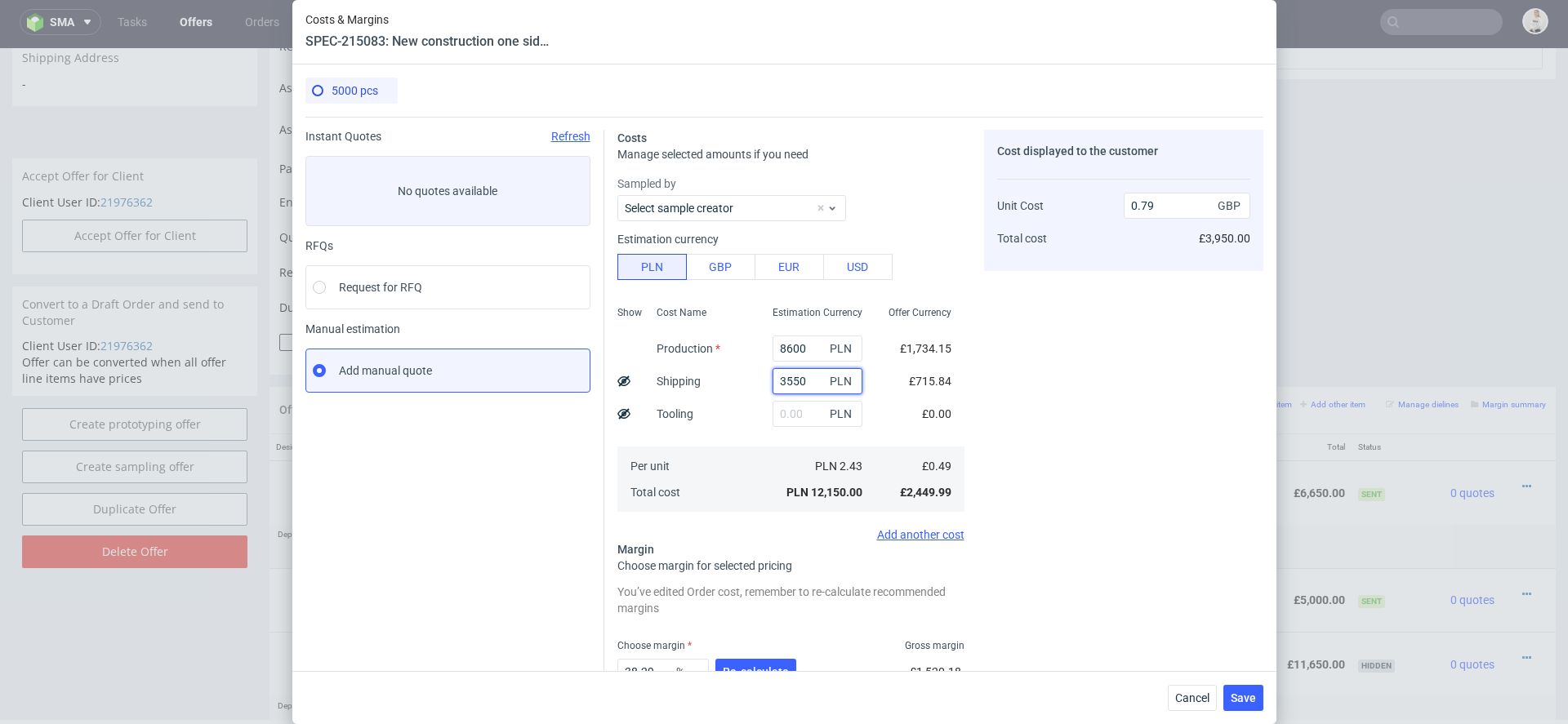
drag, startPoint x: 811, startPoint y: 386, endPoint x: 598, endPoint y: 331, distance: 220.0
click at [611, 335] on div "Costs Manage selected amounts if you need Sampled by Select sample creator Esti…" at bounding box center [933, 444] width 659 height 656
type input "3550"
click at [790, 424] on input "text" at bounding box center [817, 414] width 90 height 27
paste input "3550"
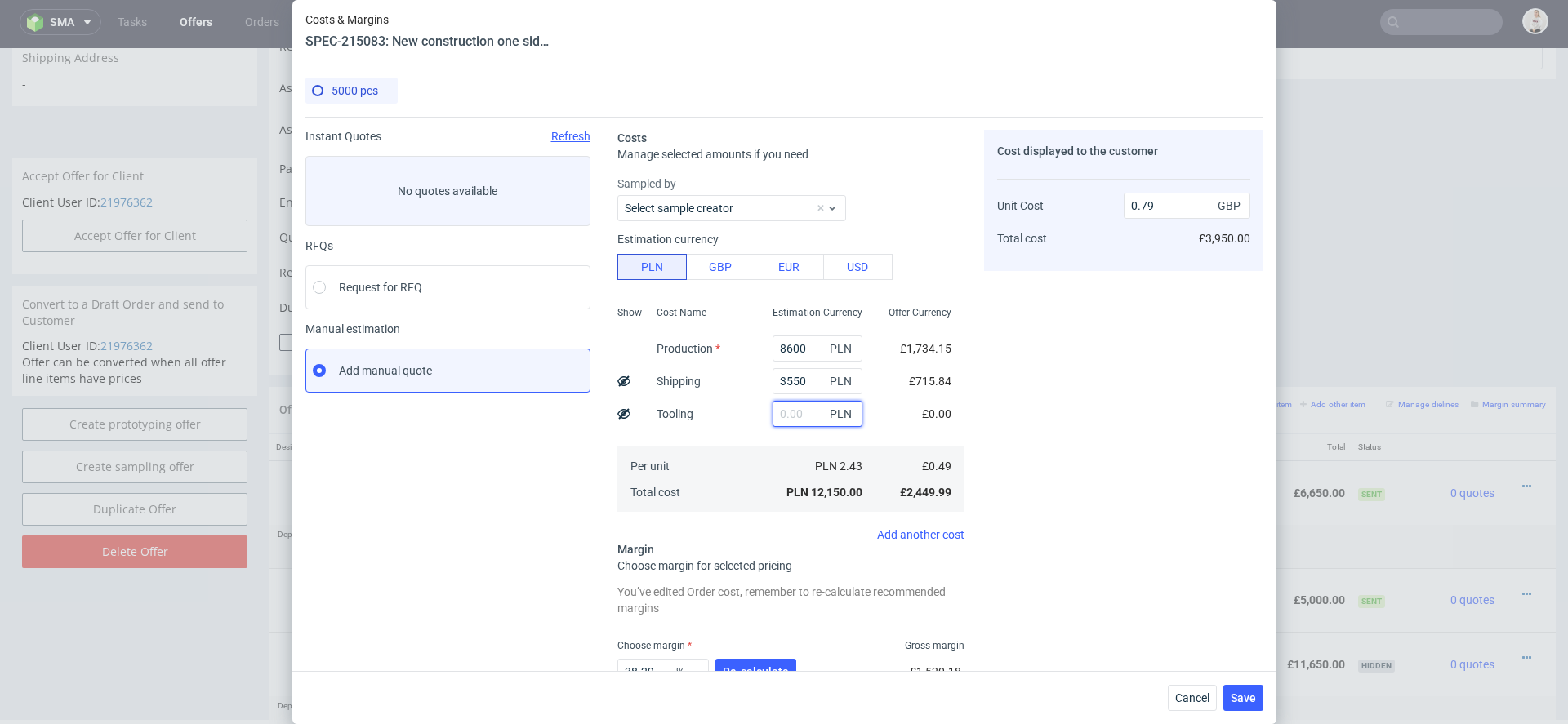
type input "3550"
type input "1.02"
type input "3550"
drag, startPoint x: 814, startPoint y: 379, endPoint x: 614, endPoint y: 371, distance: 200.2
click at [614, 371] on div "Costs Manage selected amounts if you need Sampled by Select sample creator Esti…" at bounding box center [933, 444] width 659 height 656
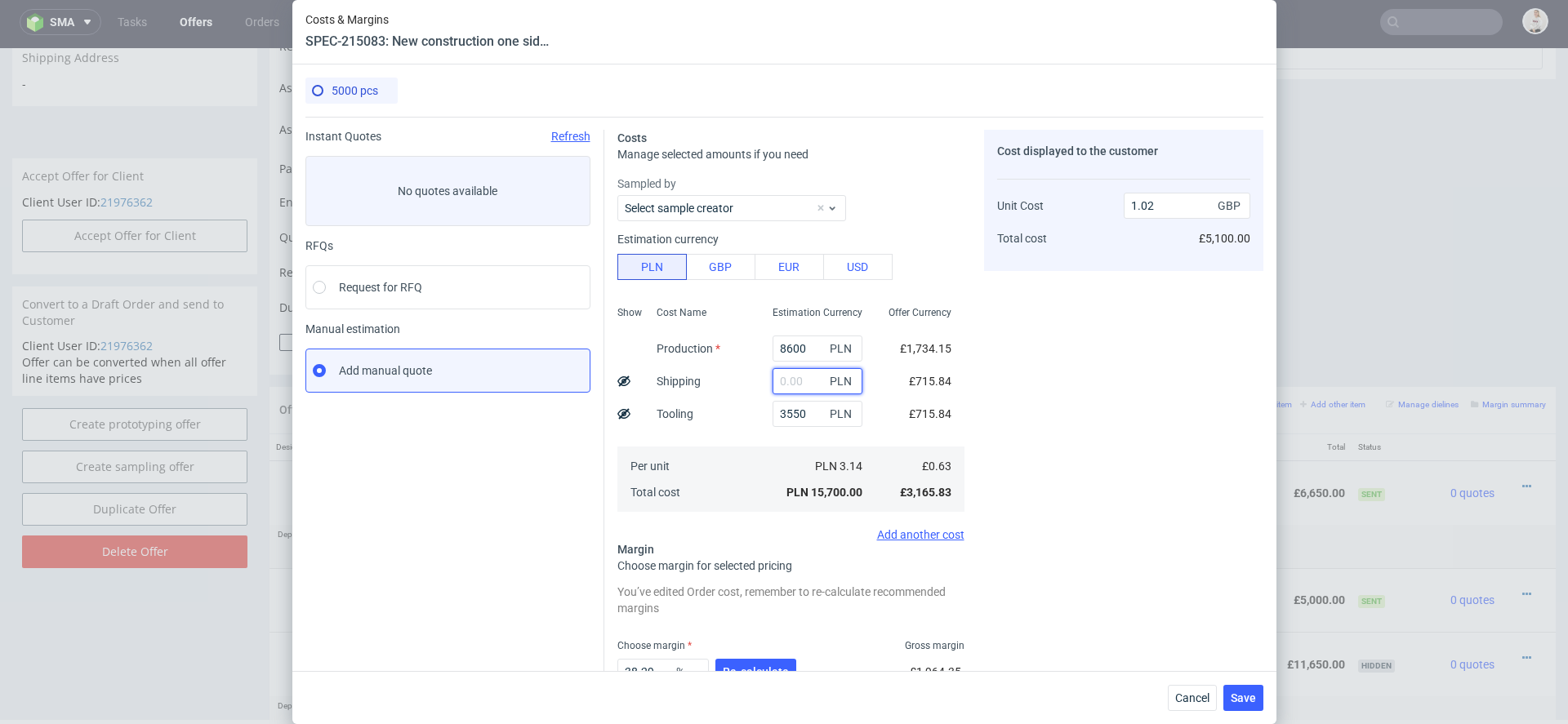
type input "0.79"
click at [944, 364] on div "£0.00" at bounding box center [936, 380] width 55 height 33
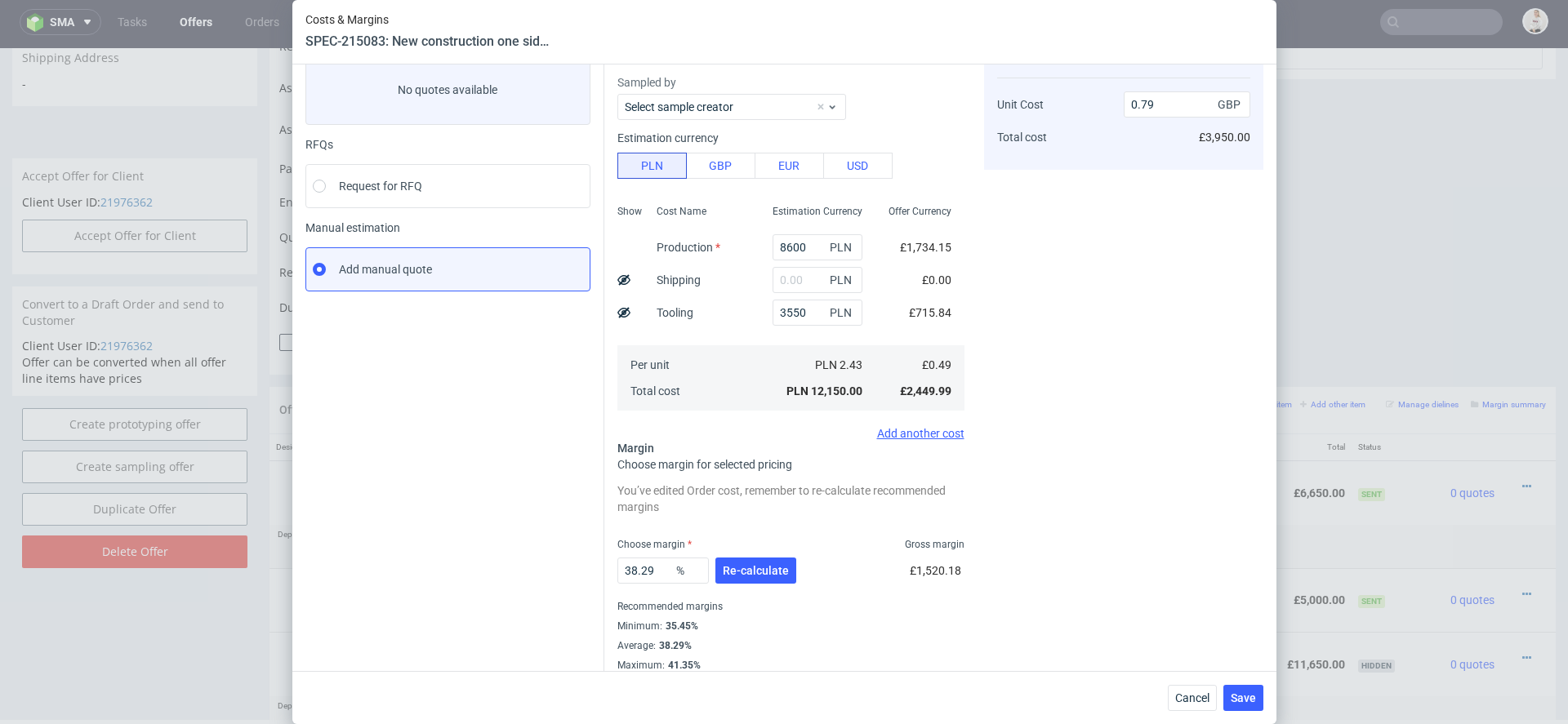
scroll to position [114, 0]
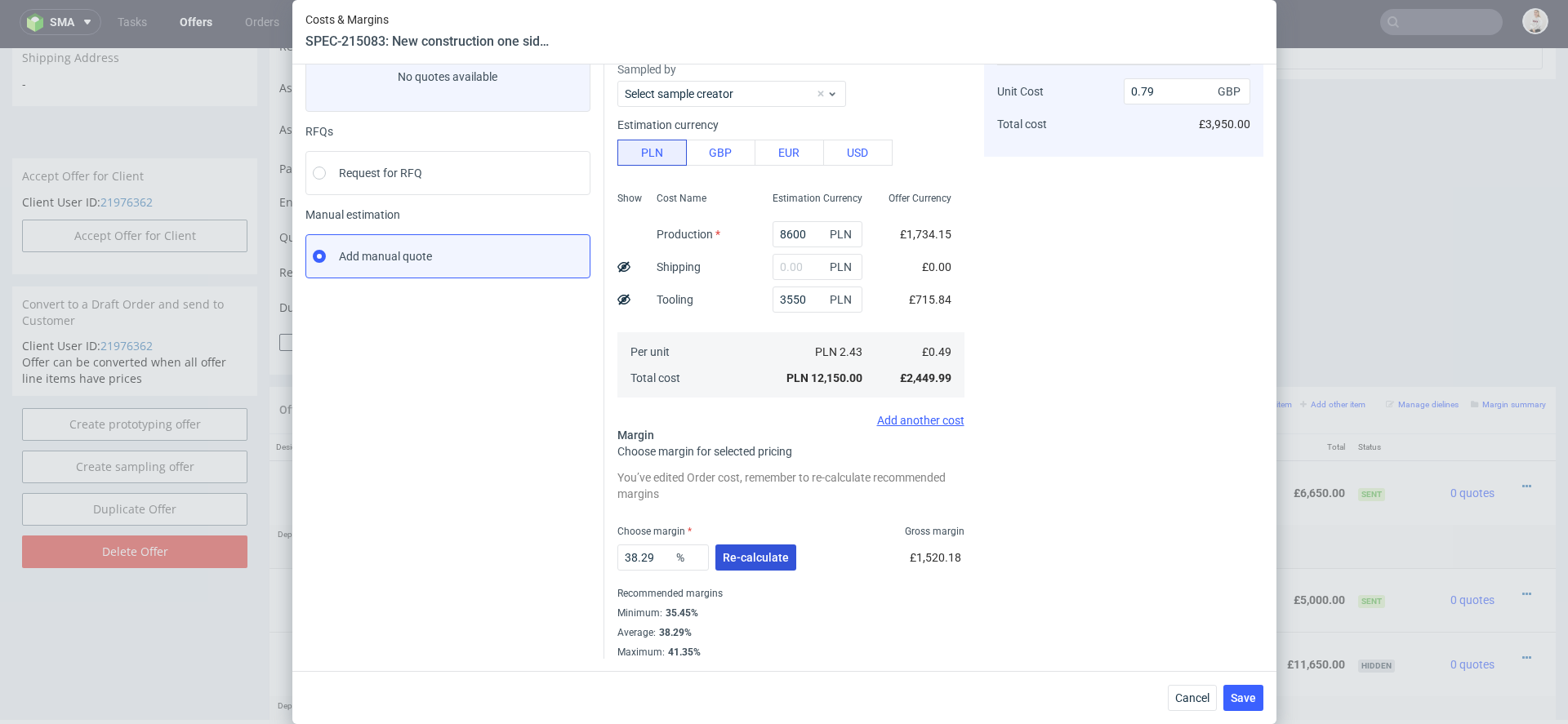
click at [744, 559] on span "Re-calculate" at bounding box center [755, 558] width 66 height 12
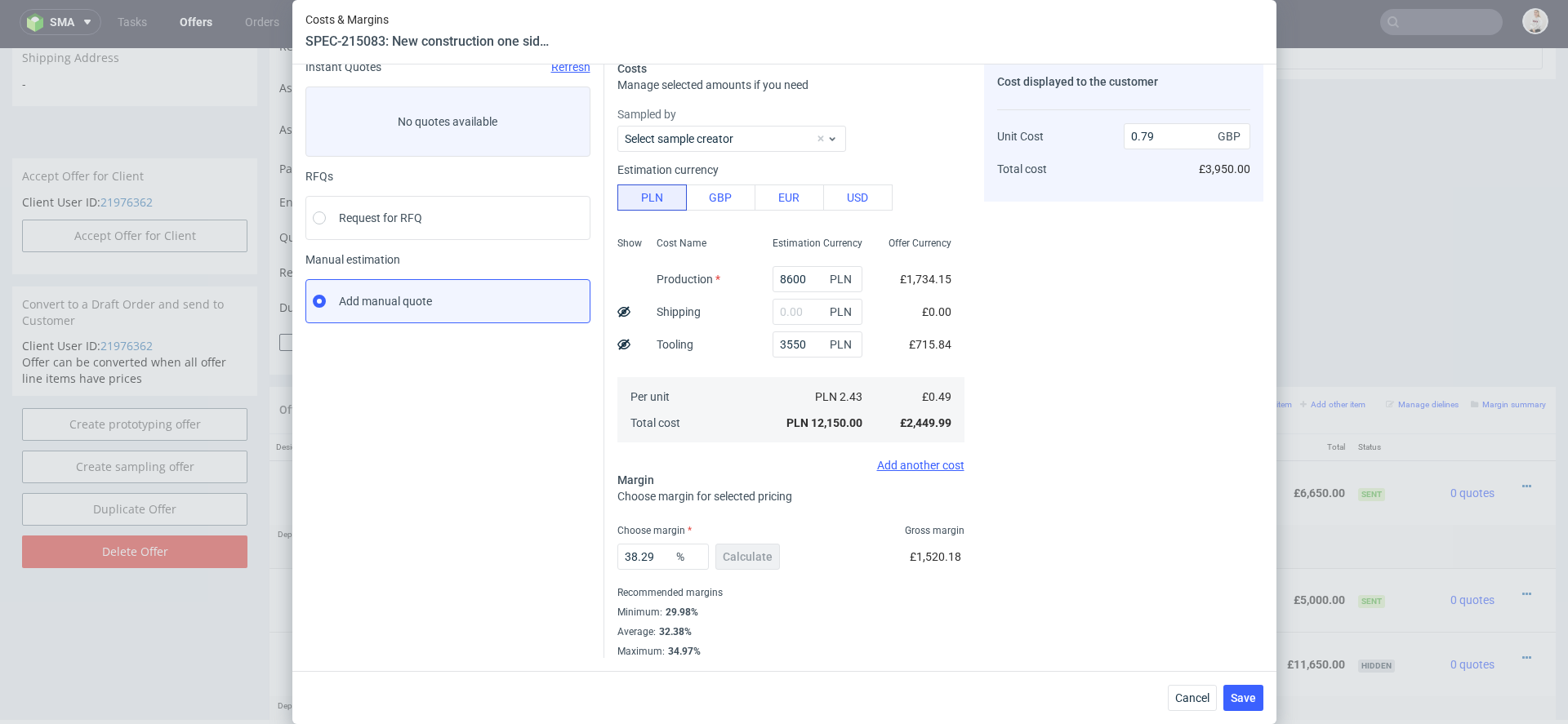
scroll to position [69, 0]
click at [1232, 692] on span "Save" at bounding box center [1244, 698] width 26 height 12
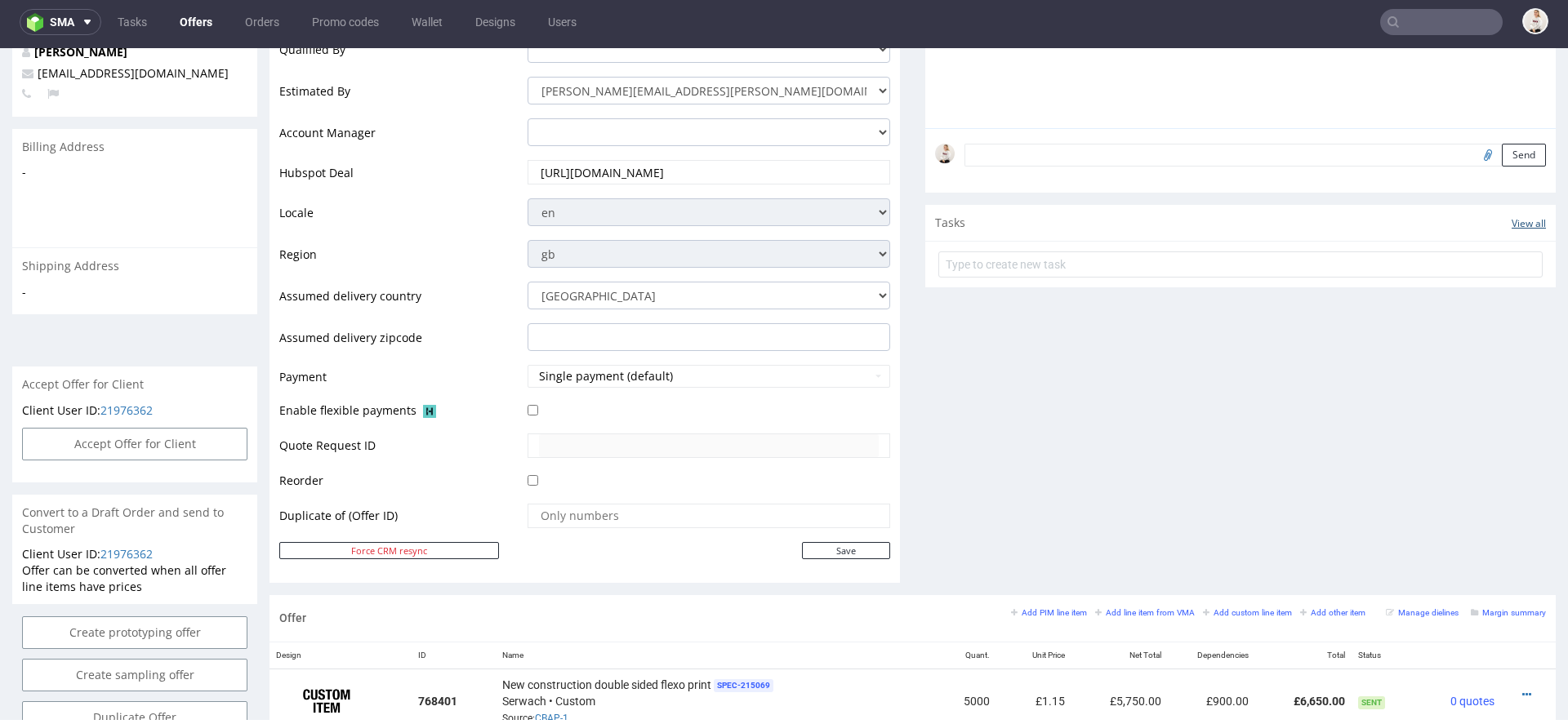
scroll to position [717, 0]
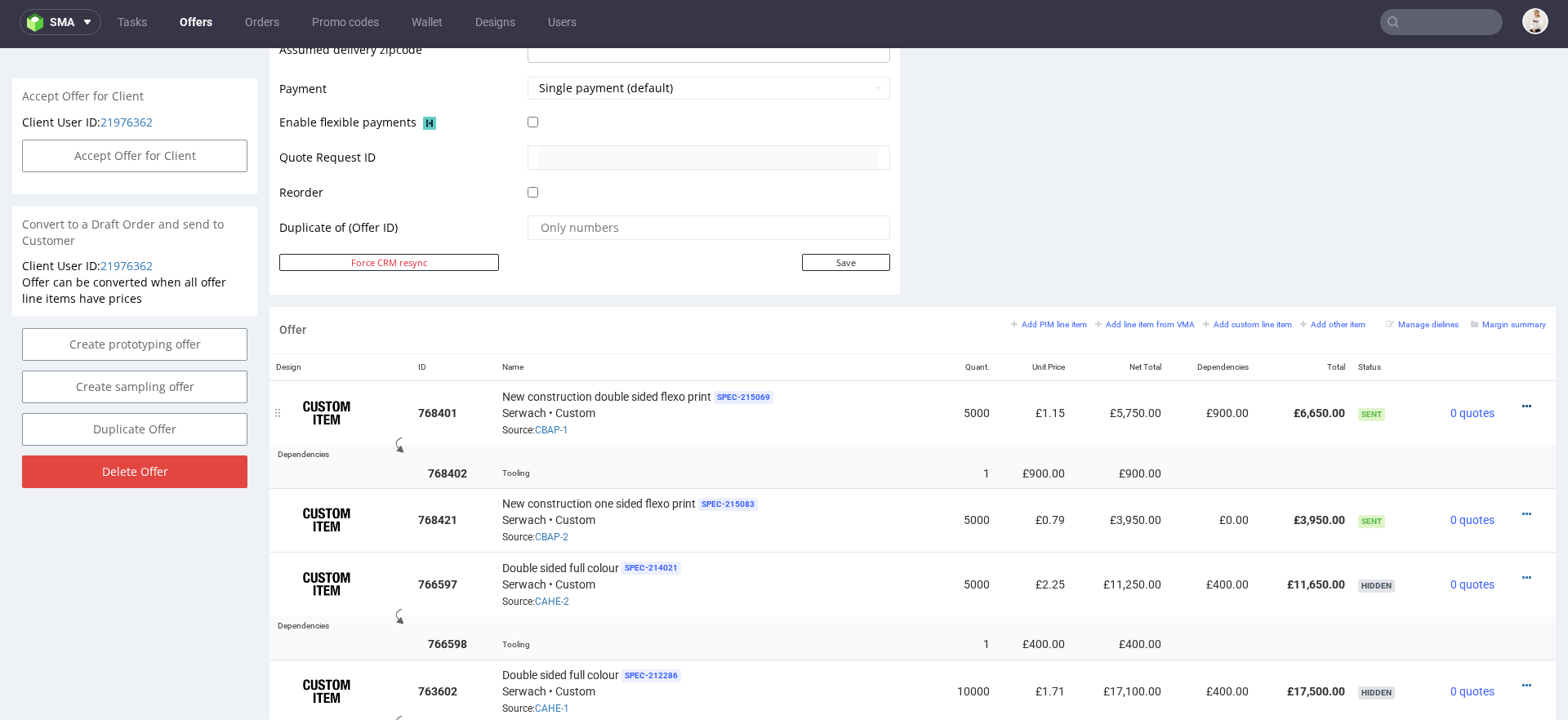
click at [1523, 401] on icon at bounding box center [1527, 407] width 9 height 12
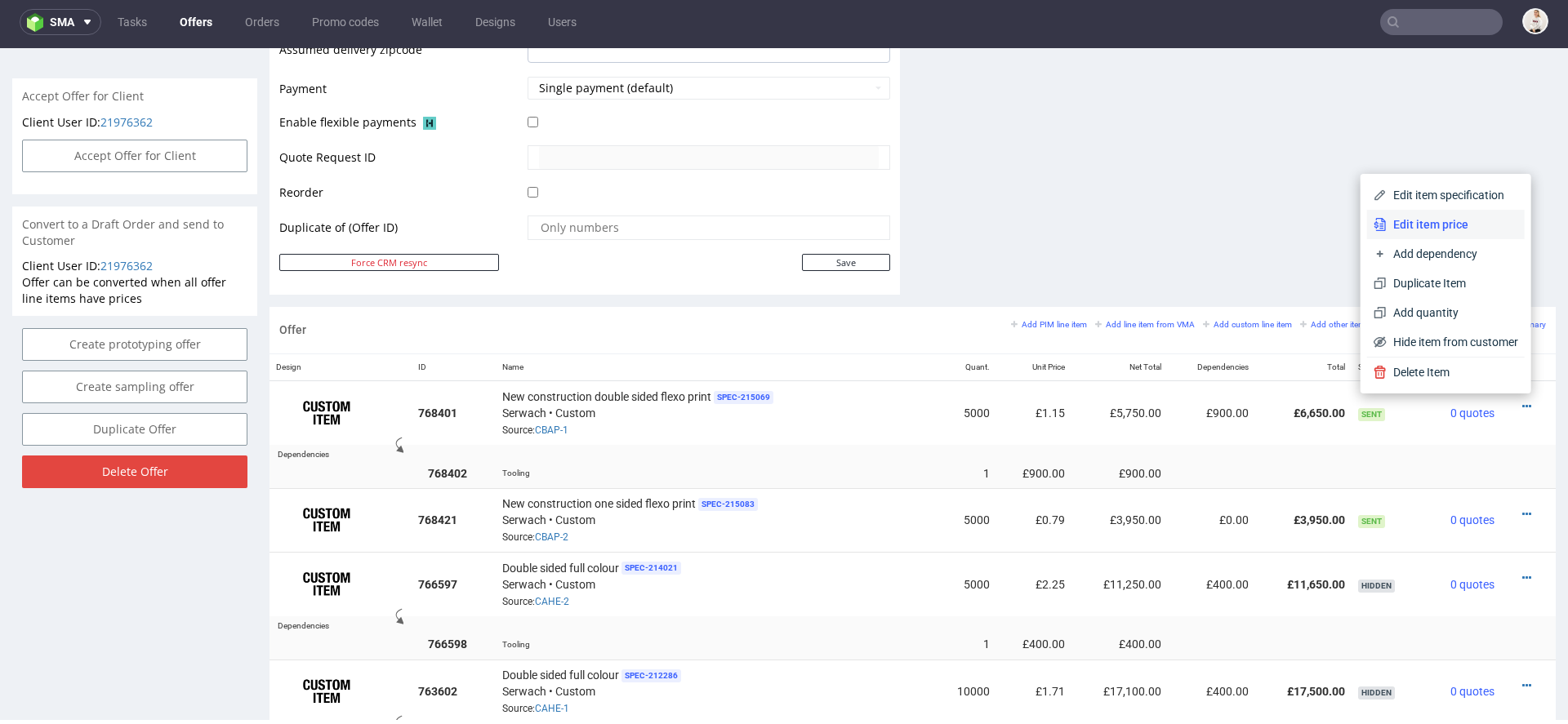
click at [1451, 222] on span "Edit item price" at bounding box center [1452, 225] width 131 height 17
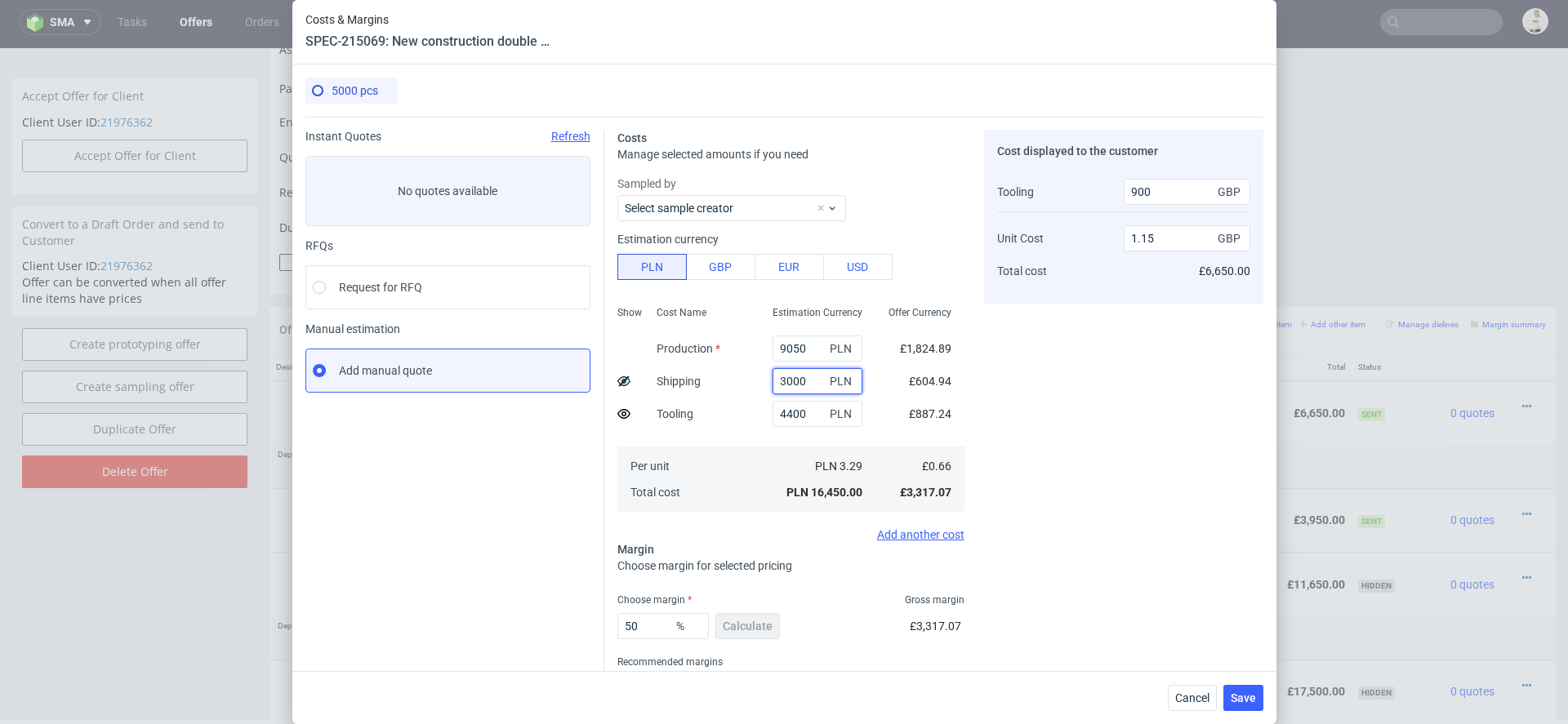
drag, startPoint x: 812, startPoint y: 379, endPoint x: 632, endPoint y: 345, distance: 183.2
click at [641, 348] on div "Show Cost Name Production Shipping Tooling Per unit Total cost Estimation Curre…" at bounding box center [790, 407] width 347 height 216
click at [1189, 697] on span "Cancel" at bounding box center [1192, 698] width 34 height 12
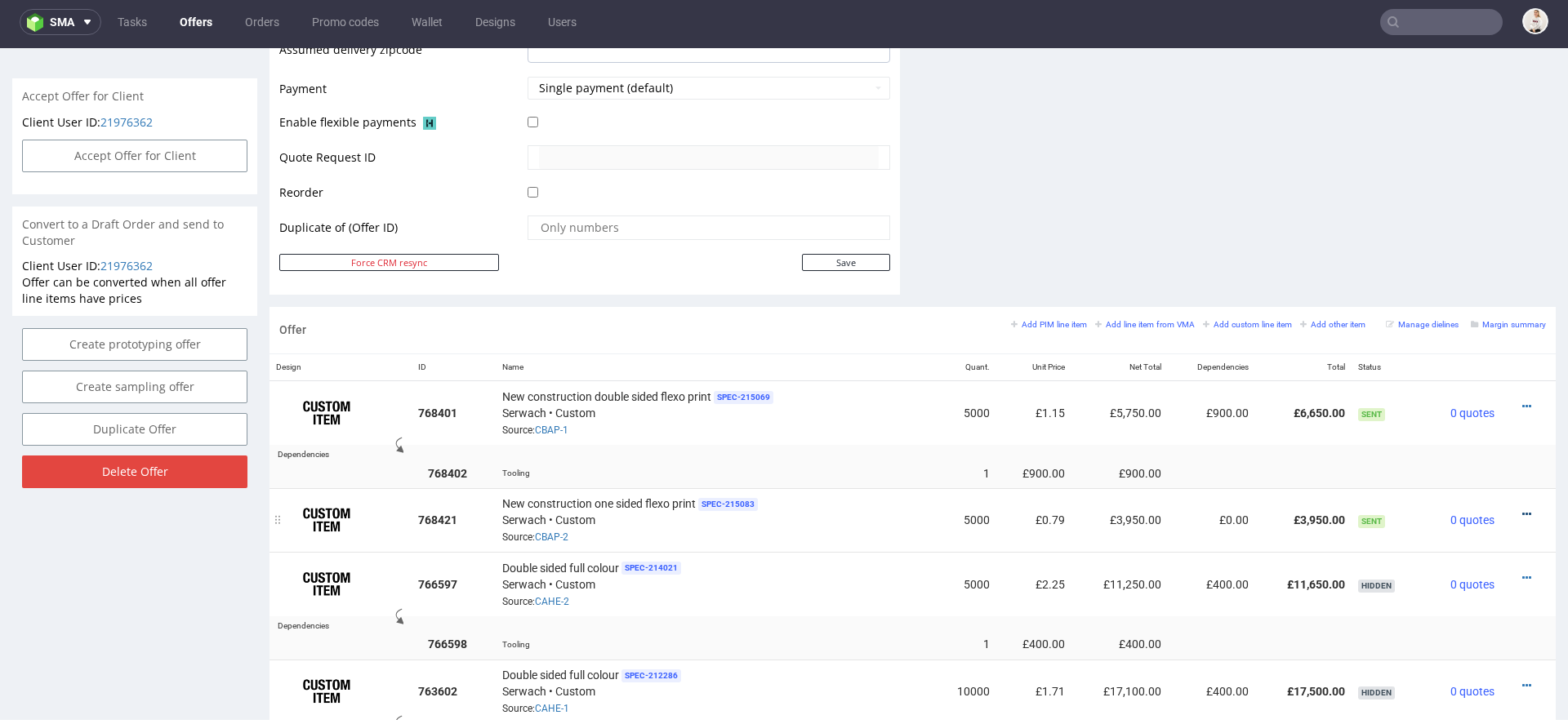
click at [1523, 508] on icon at bounding box center [1527, 514] width 9 height 12
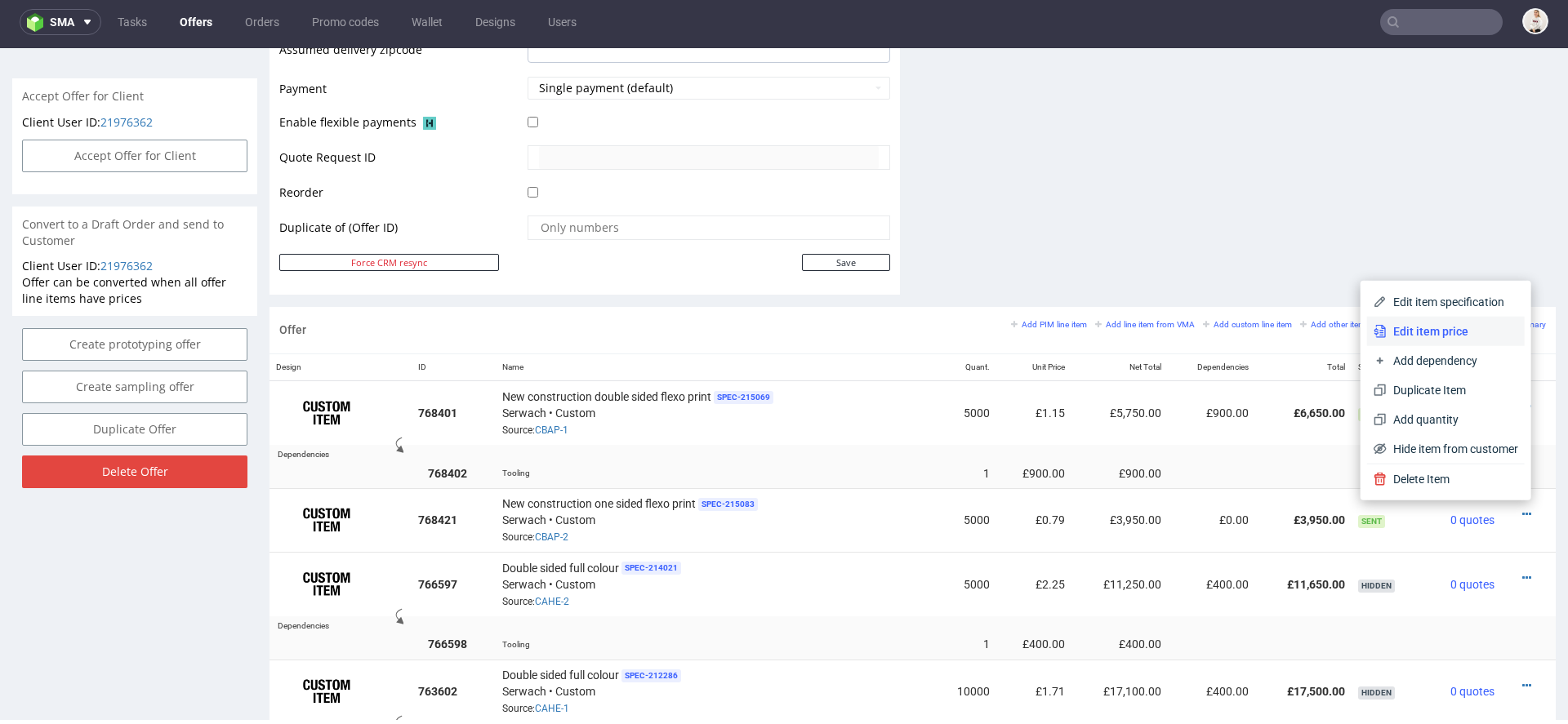
click at [1447, 328] on span "Edit item price" at bounding box center [1452, 331] width 131 height 17
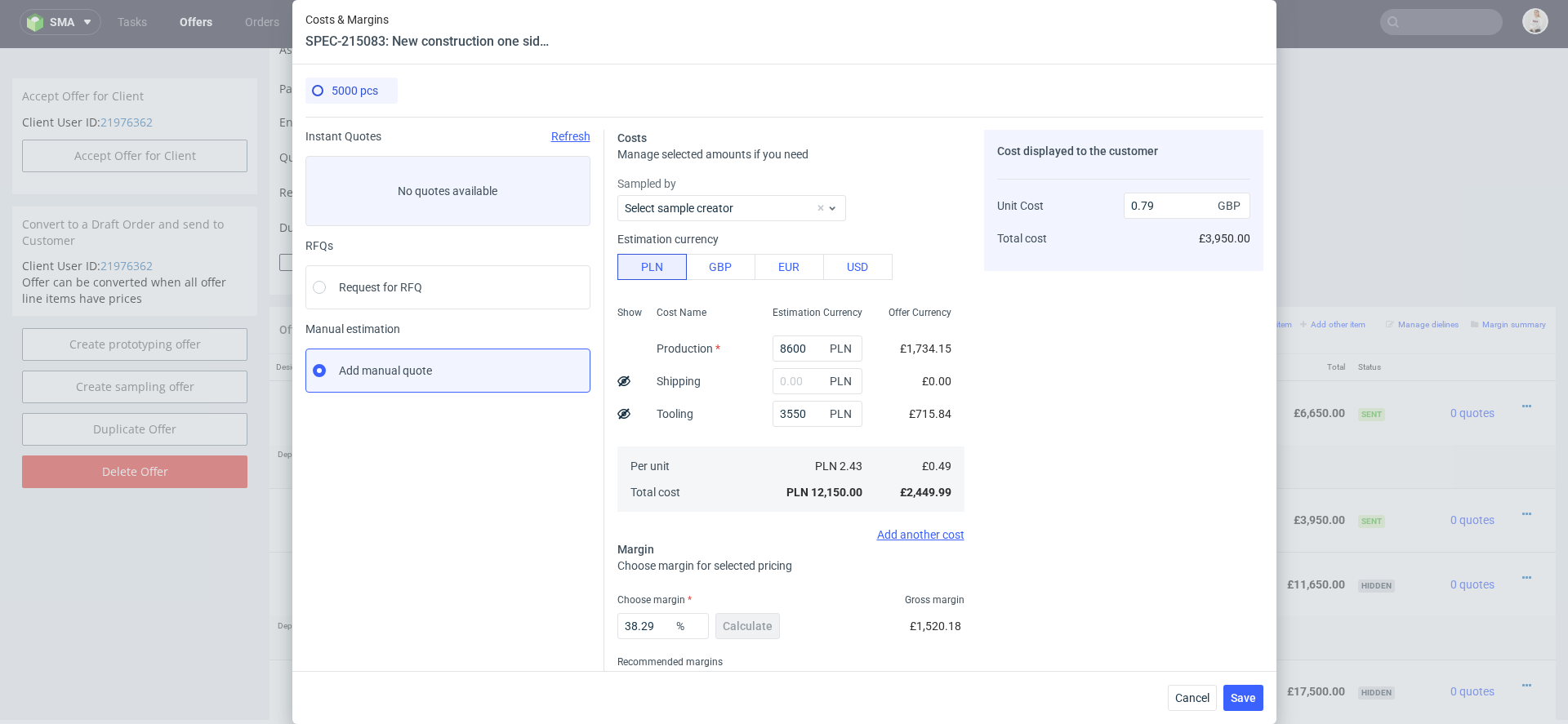
click at [624, 412] on use at bounding box center [623, 413] width 13 height 11
type input "0.65"
click at [785, 382] on input "text" at bounding box center [817, 381] width 90 height 27
paste input "3000"
type input "3000"
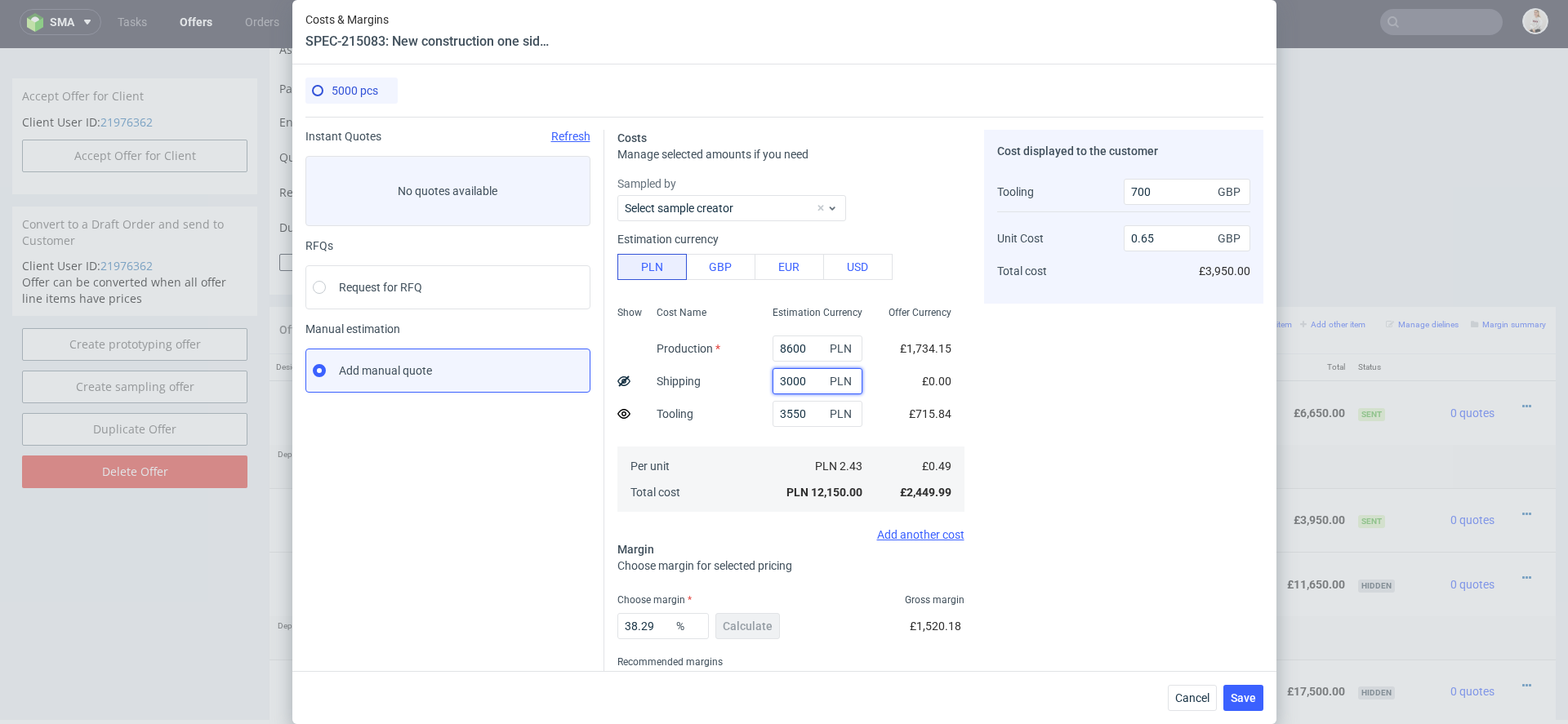
type input "0.85"
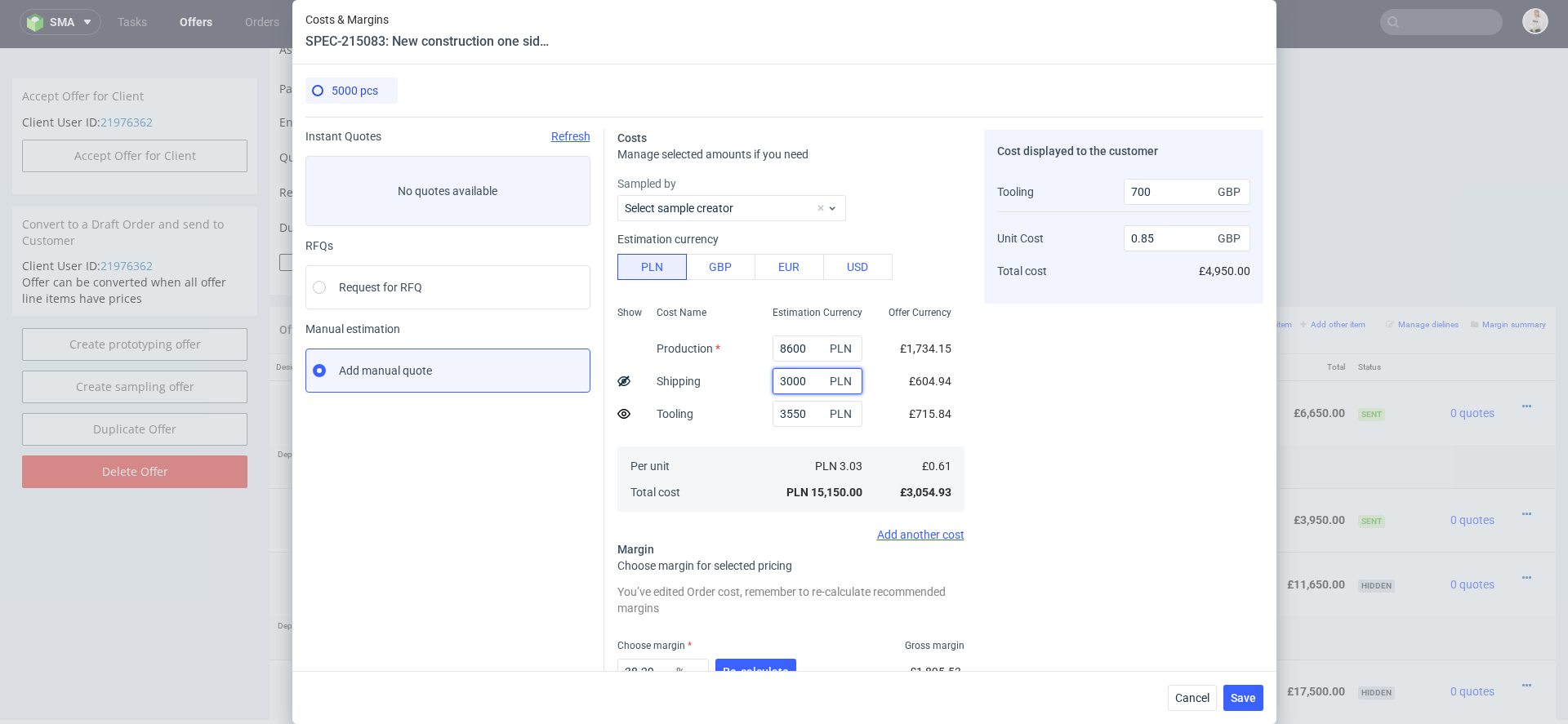
type input "3000"
click at [1088, 425] on div "Cost displayed to the customer Tooling Unit Cost Total cost 700 GBP 0.85 GBP £4…" at bounding box center [1123, 451] width 279 height 643
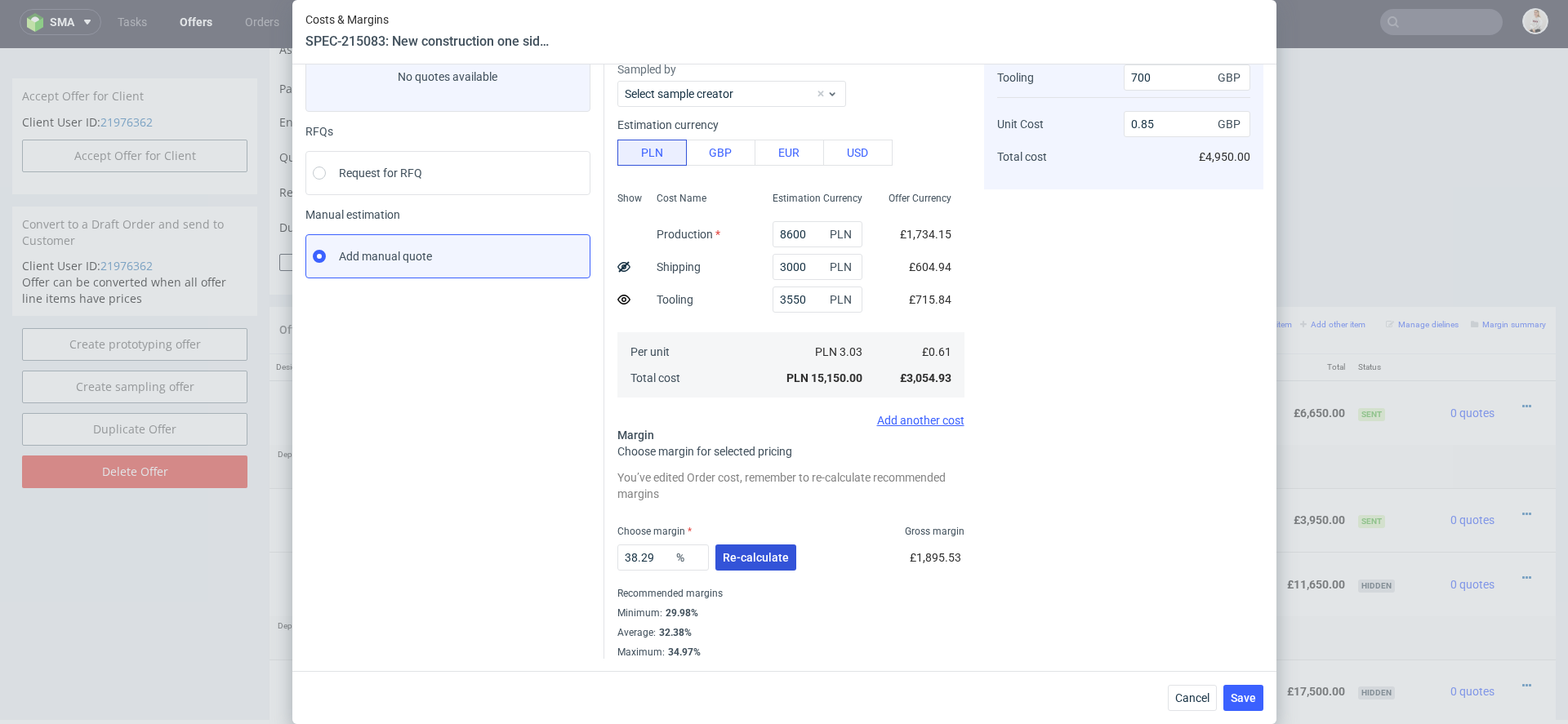
click at [760, 559] on span "Re-calculate" at bounding box center [755, 558] width 66 height 12
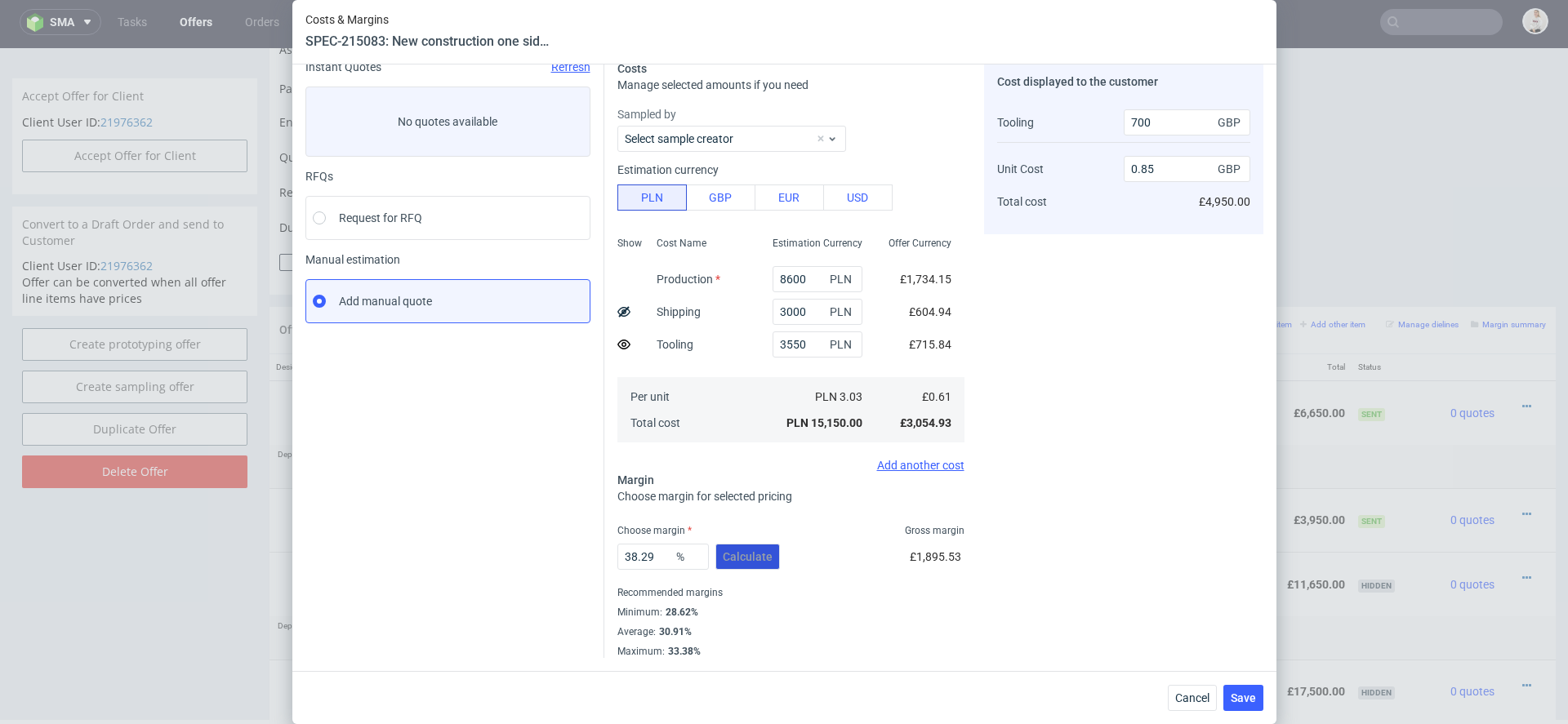
scroll to position [69, 0]
drag, startPoint x: 659, startPoint y: 554, endPoint x: 487, endPoint y: 546, distance: 172.2
click at [499, 546] on div "Instant Quotes Refresh No quotes available RFQs Request for RFQ Manual estimati…" at bounding box center [784, 354] width 958 height 611
type input "40"
type input "0.87"
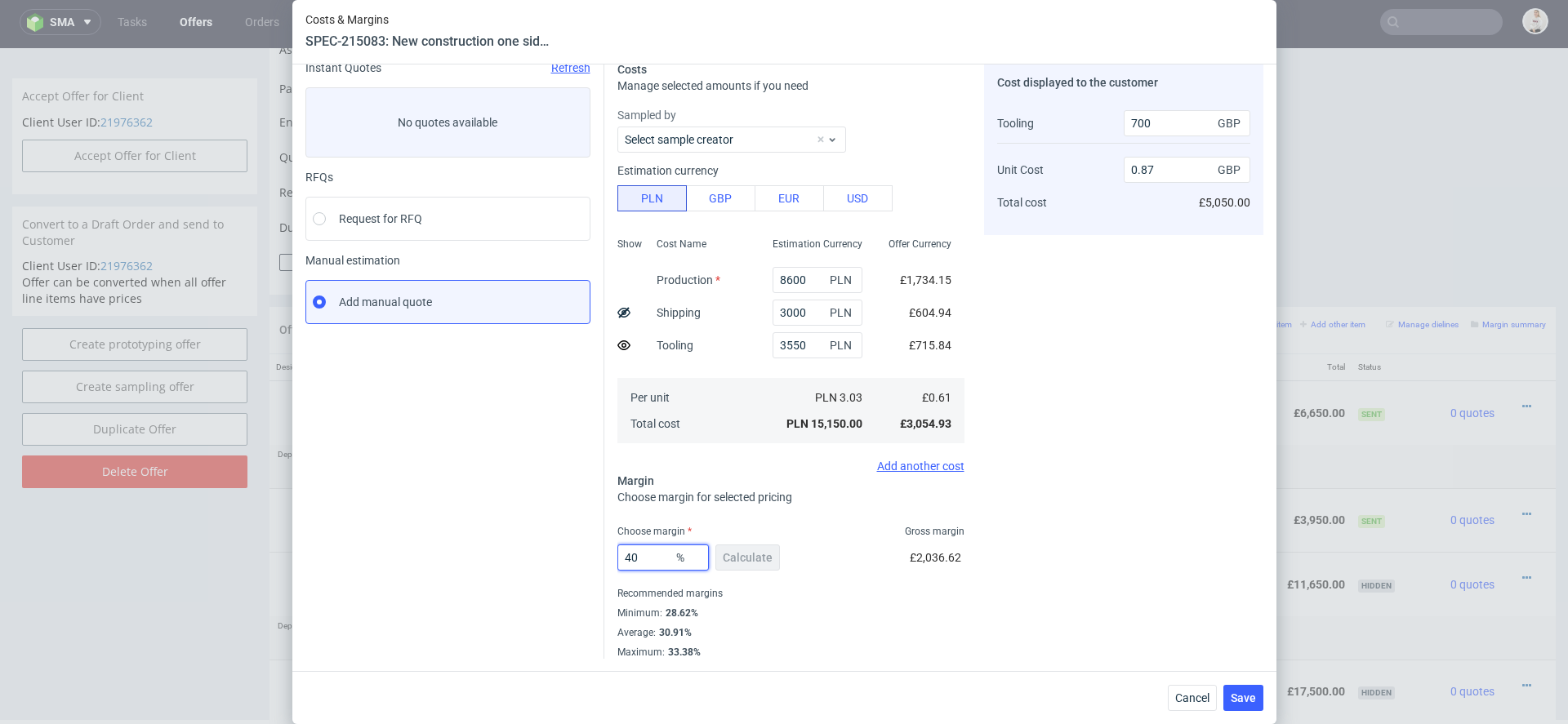
type input "40"
click at [1076, 607] on div "Cost displayed to the customer Tooling Unit Cost Total cost 700 GBP 0.87 GBP £5…" at bounding box center [1123, 360] width 279 height 598
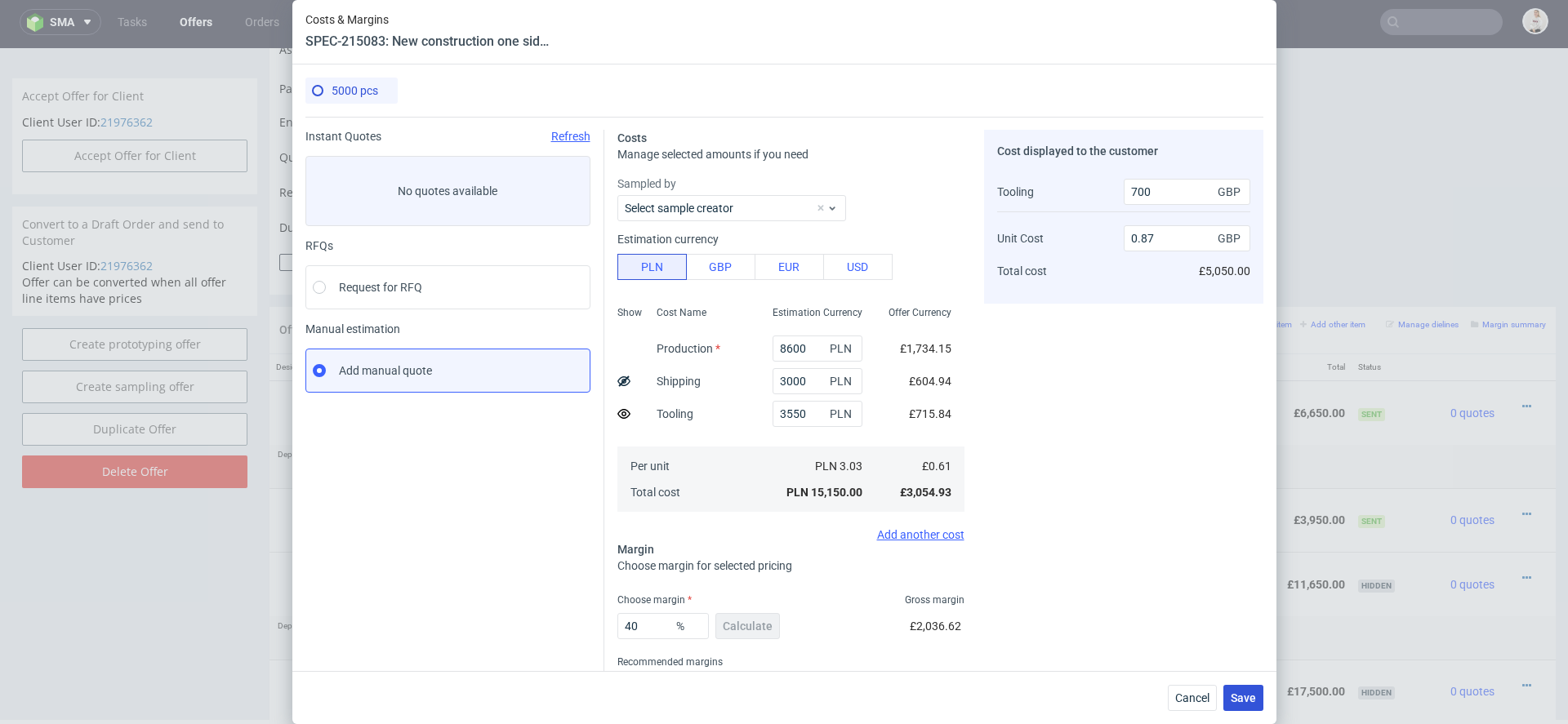
click at [1248, 700] on span "Save" at bounding box center [1244, 698] width 26 height 12
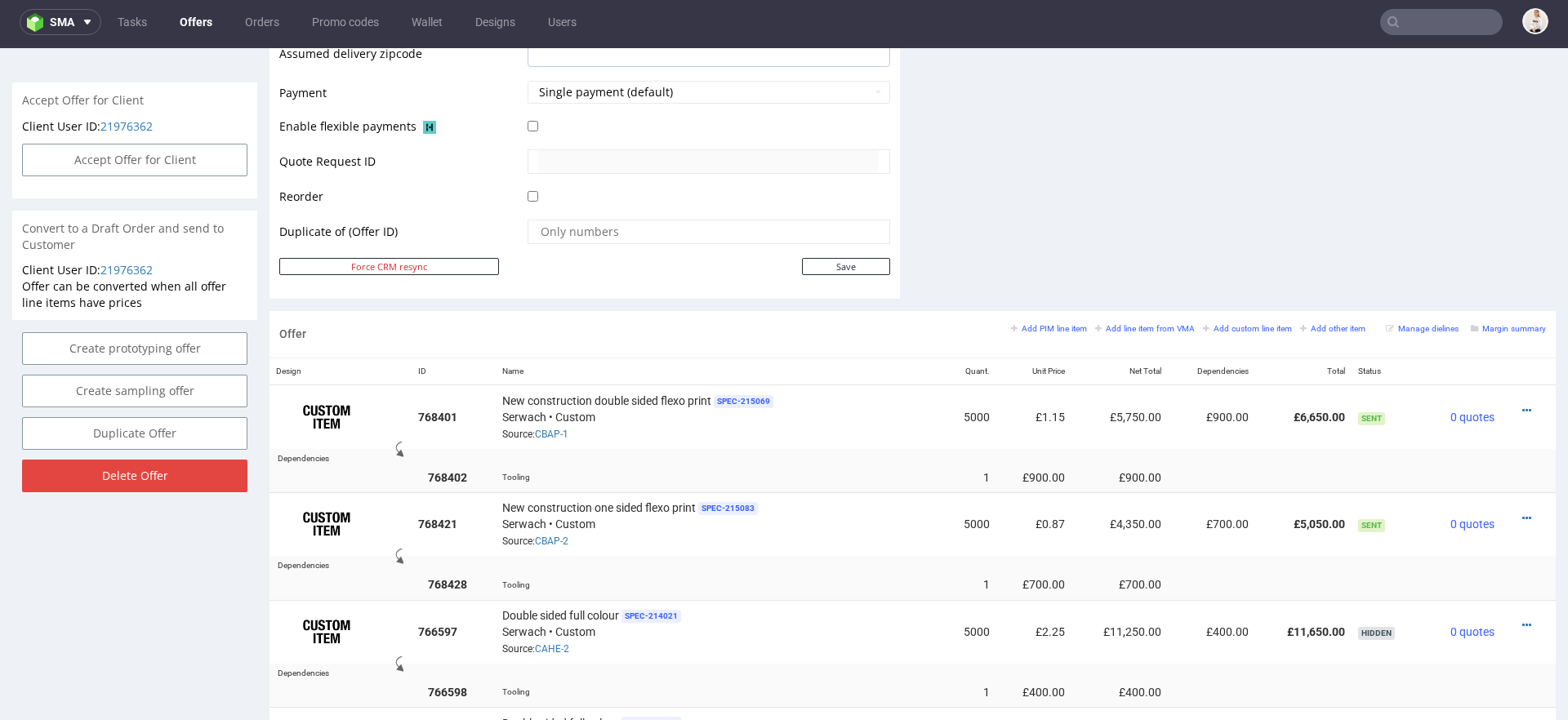
scroll to position [1007, 0]
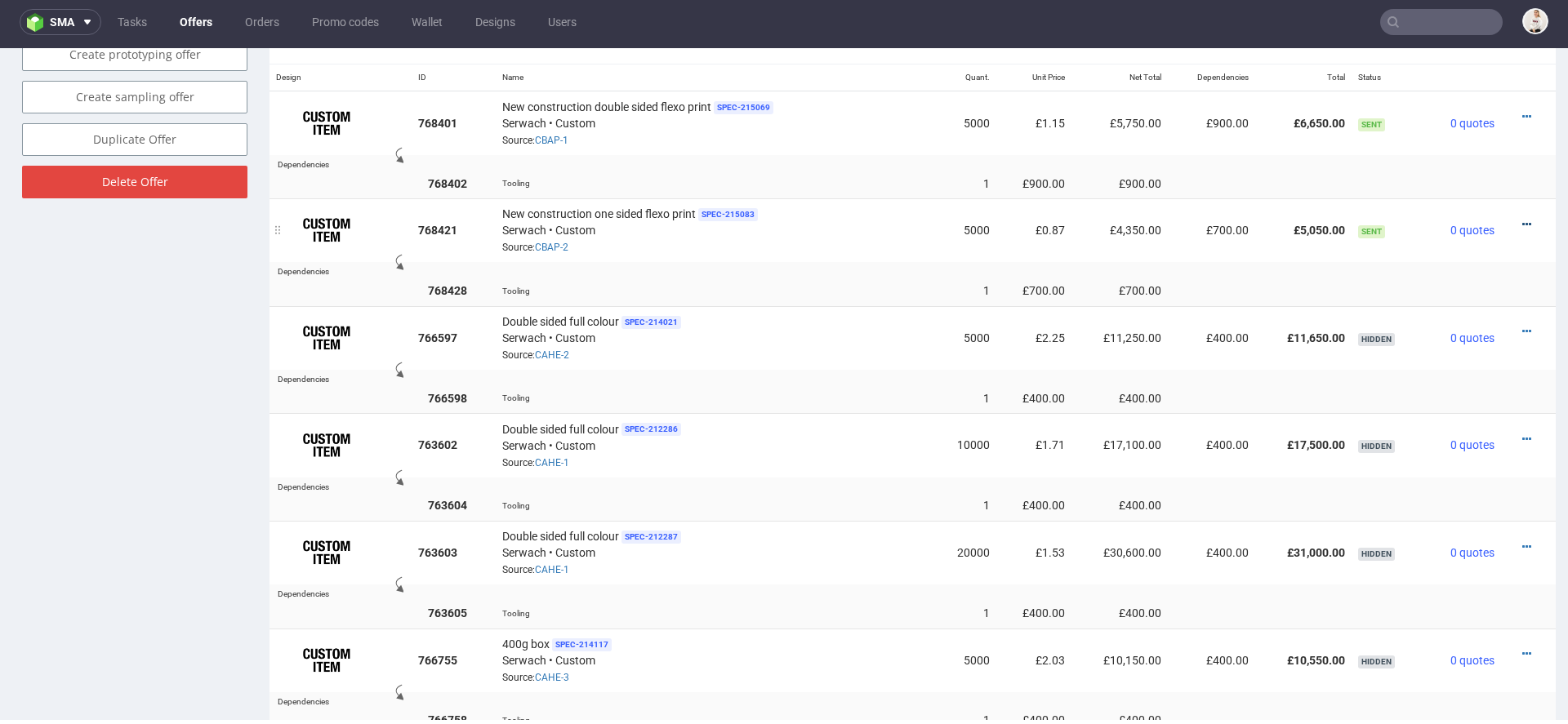
click at [1523, 219] on icon at bounding box center [1527, 225] width 9 height 12
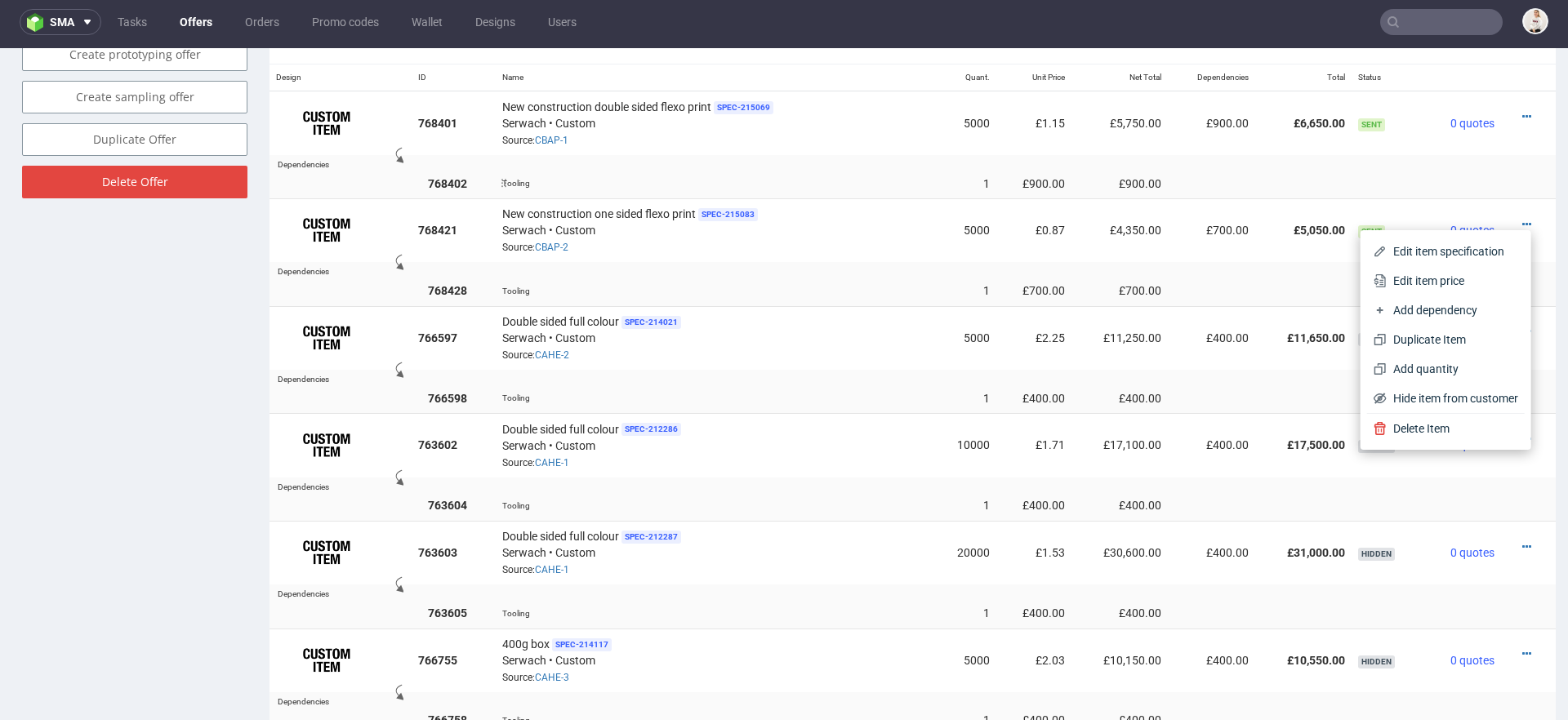
click at [908, 184] on div "Tooling" at bounding box center [716, 182] width 426 height 17
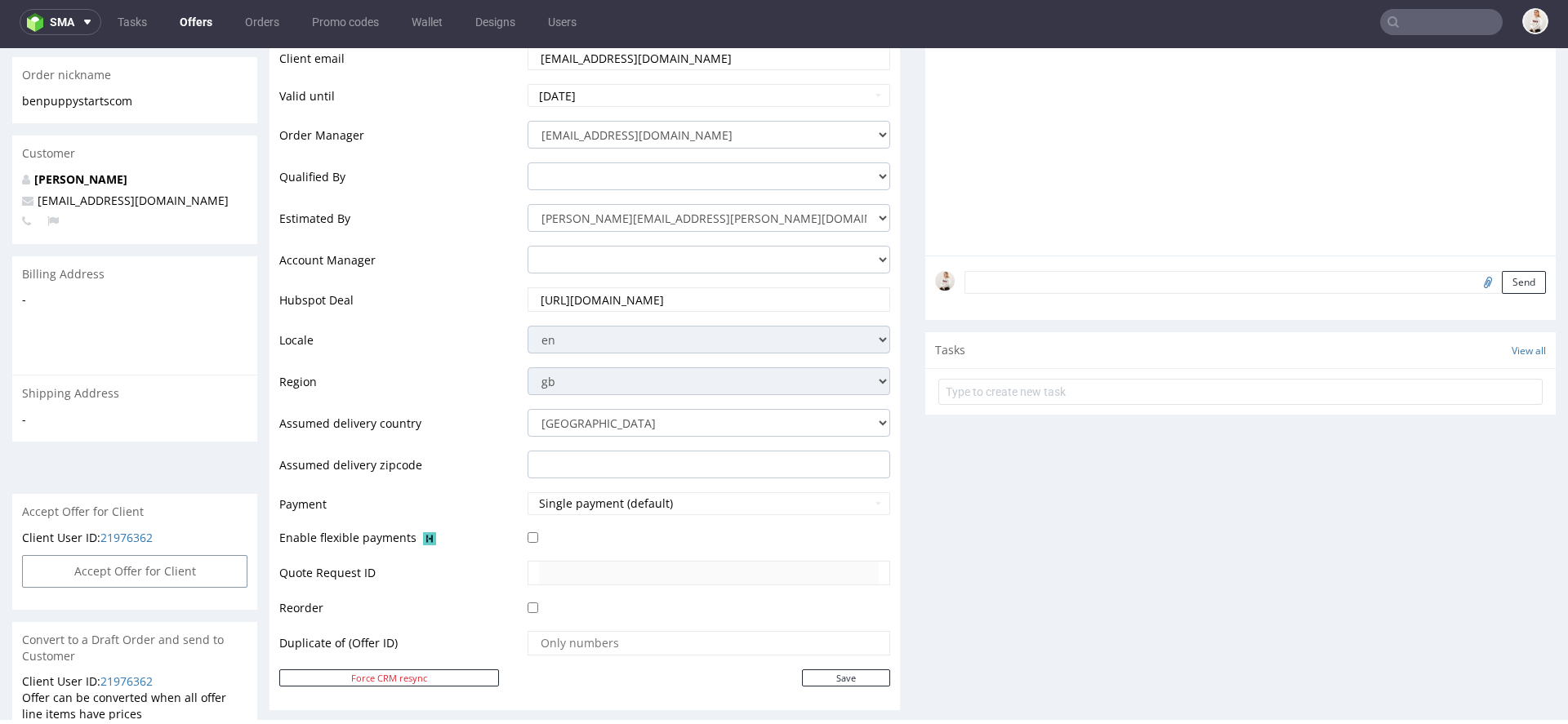
scroll to position [75, 0]
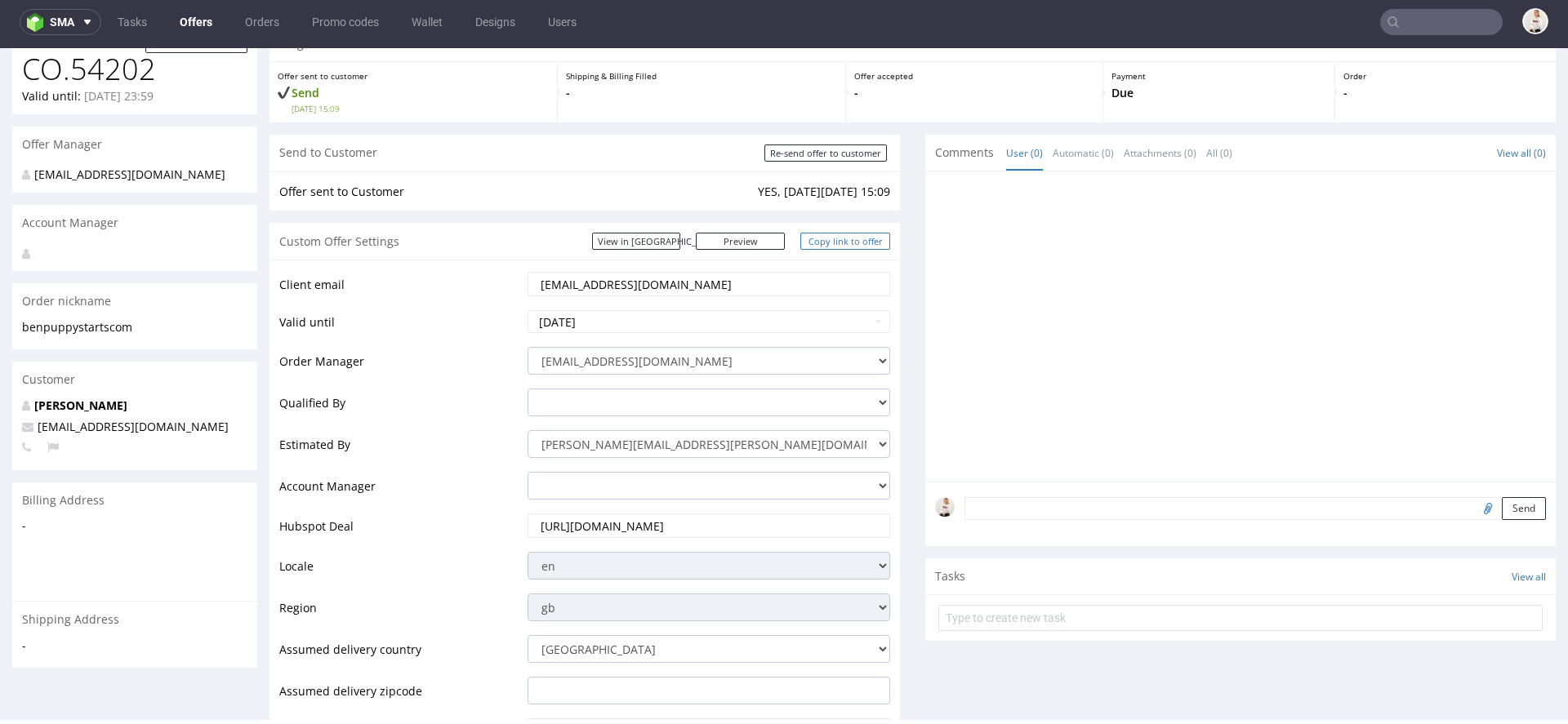
click at [847, 235] on link "Copy link to offer" at bounding box center [845, 240] width 90 height 17
click at [855, 240] on link "Copy link to offer" at bounding box center [845, 240] width 90 height 17
click at [869, 245] on link "Copy link to offer" at bounding box center [845, 240] width 90 height 17
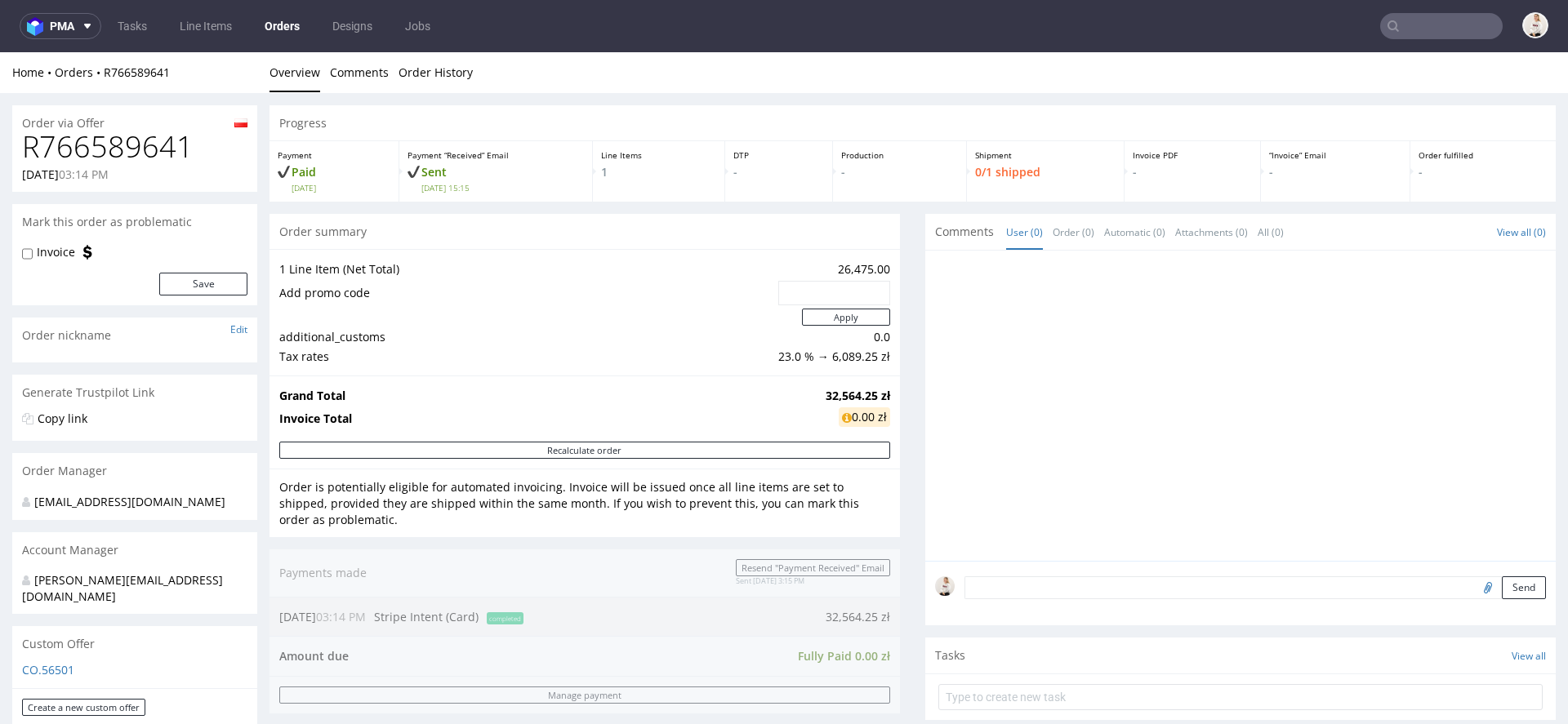
click at [161, 132] on h1 "R766589641" at bounding box center [134, 147] width 226 height 33
copy h1 "R766589641"
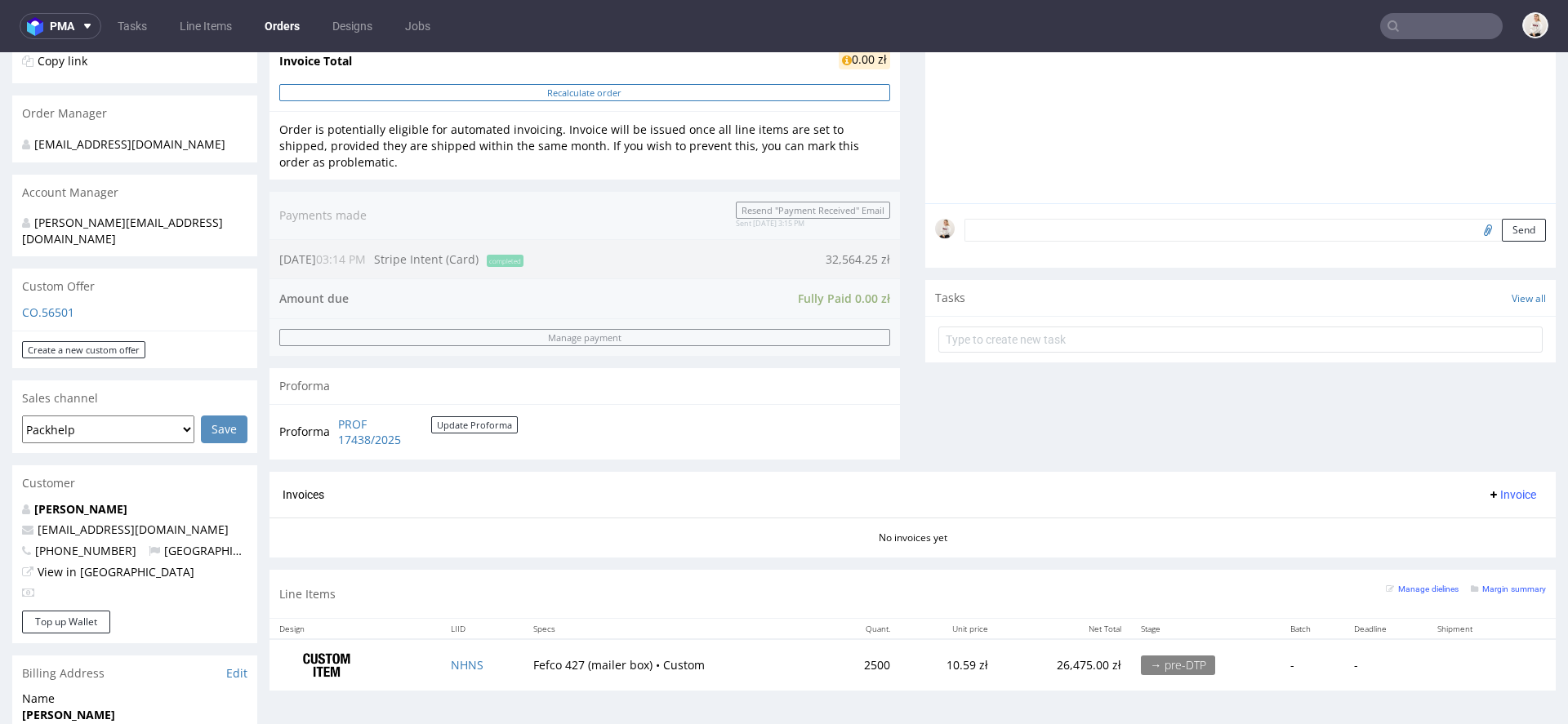
scroll to position [360, 0]
drag, startPoint x: 165, startPoint y: 511, endPoint x: 37, endPoint y: 510, distance: 128.0
click at [37, 520] on p "[EMAIL_ADDRESS][DOMAIN_NAME]" at bounding box center [134, 528] width 226 height 17
copy link "[EMAIL_ADDRESS][DOMAIN_NAME]"
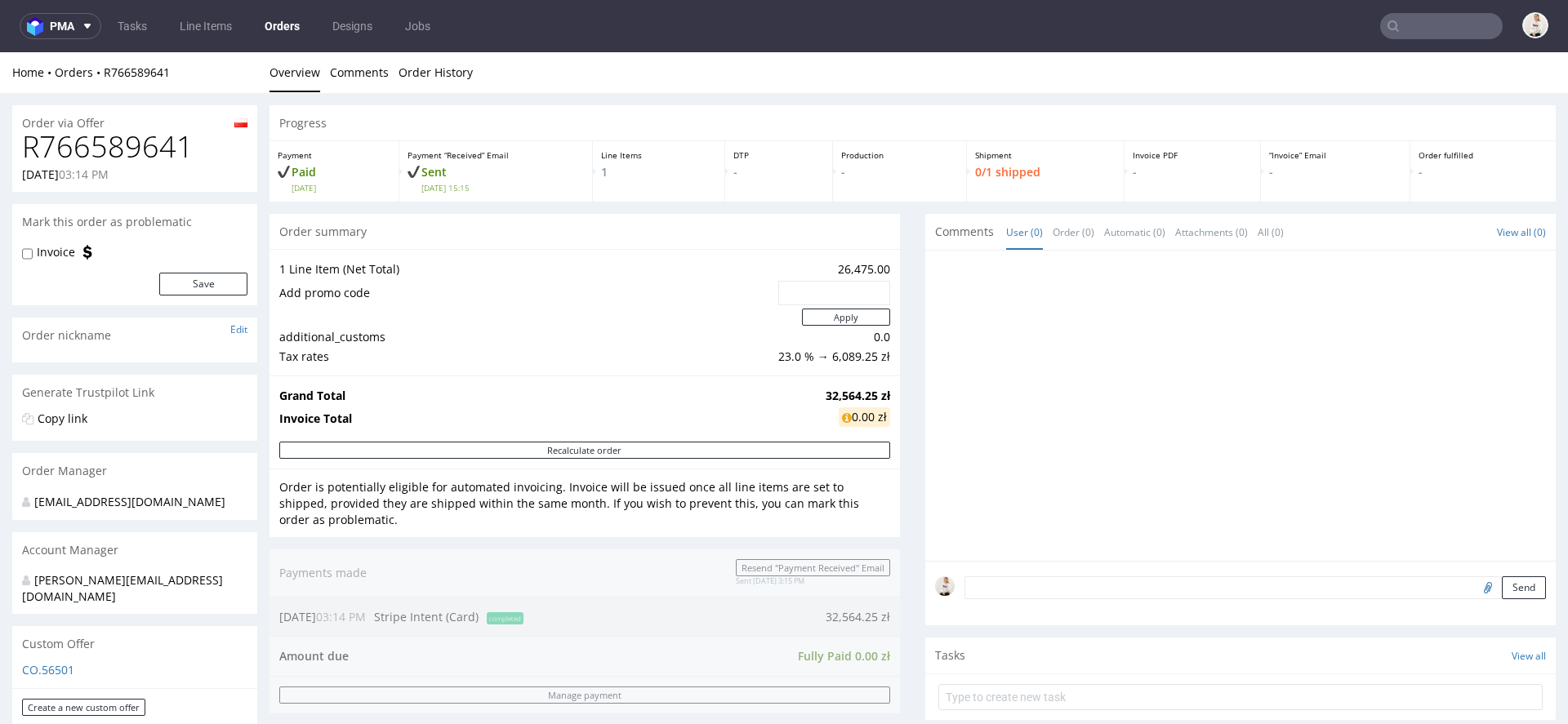
click at [93, 148] on h1 "R766589641" at bounding box center [134, 147] width 226 height 33
copy h1 "R766589641"
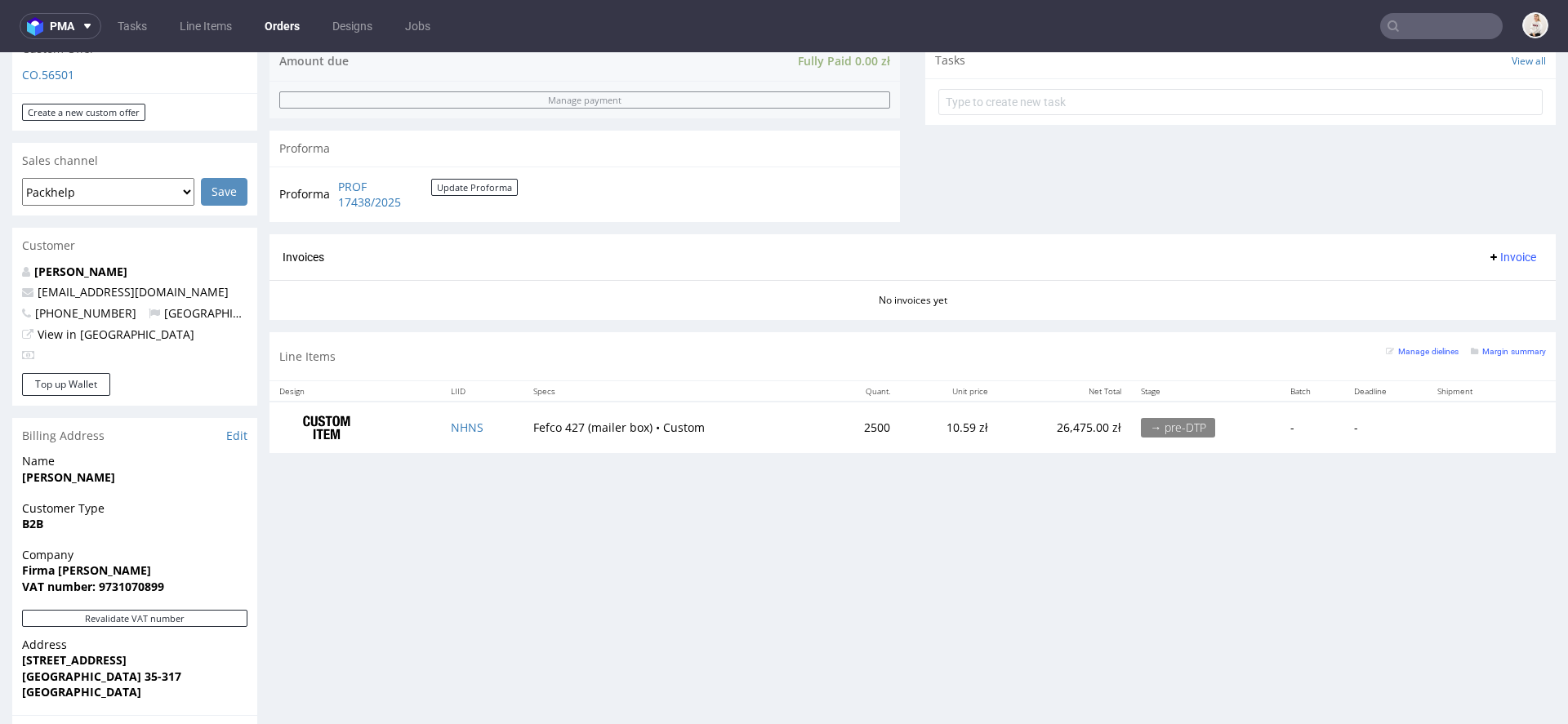
scroll to position [517, 0]
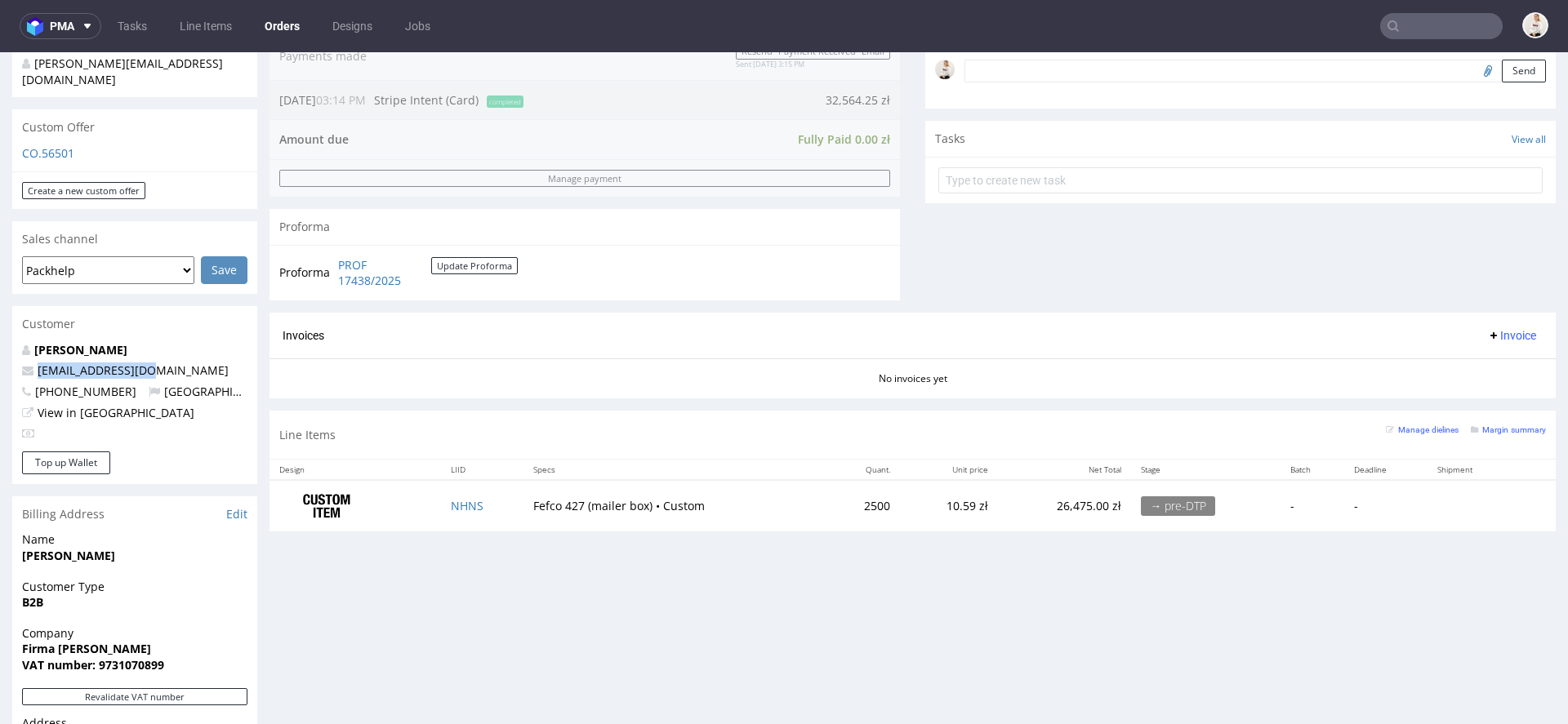
drag, startPoint x: 159, startPoint y: 355, endPoint x: 29, endPoint y: 356, distance: 130.0
click at [29, 362] on p "[EMAIL_ADDRESS][DOMAIN_NAME]" at bounding box center [134, 370] width 226 height 17
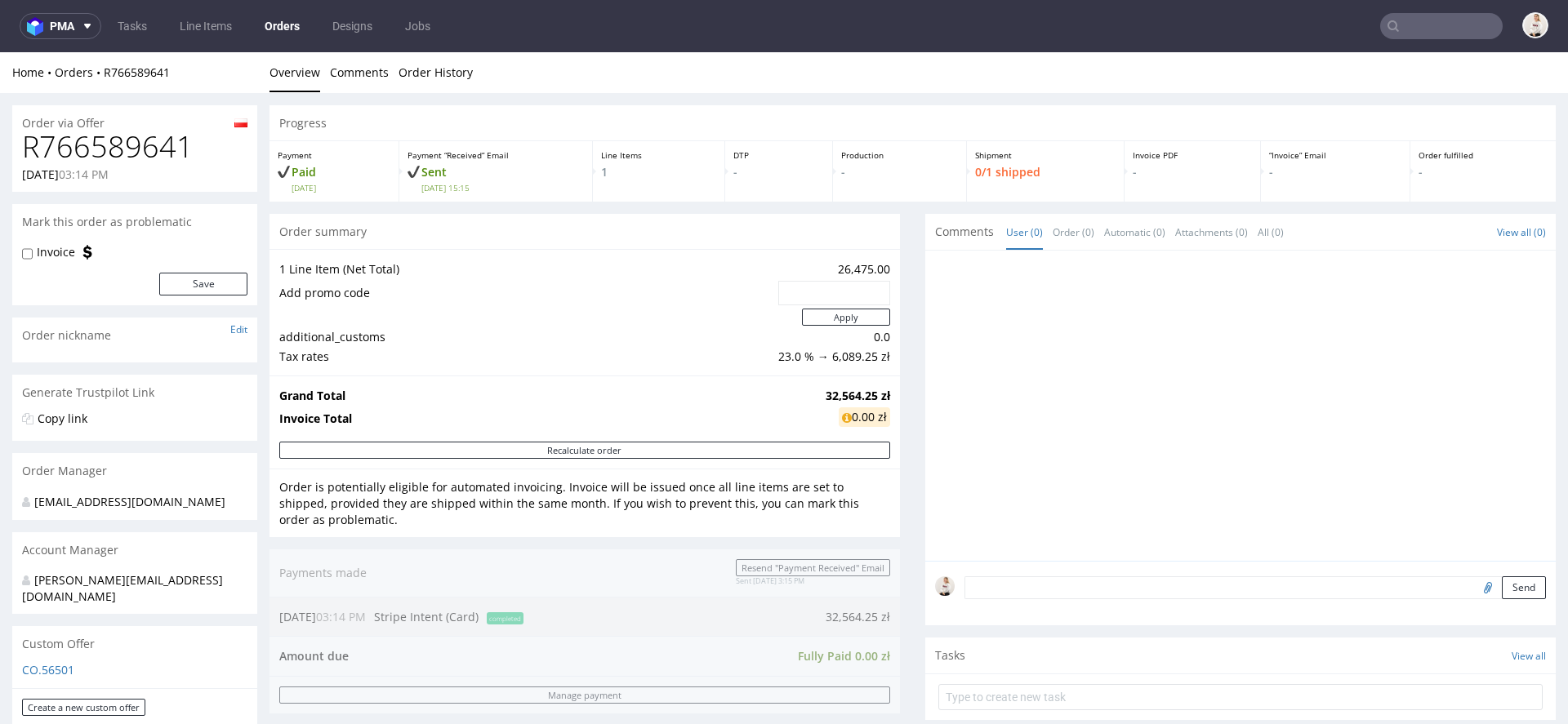
click at [835, 390] on strong "32,564.25 zł" at bounding box center [857, 396] width 64 height 16
copy strong "32,564.25"
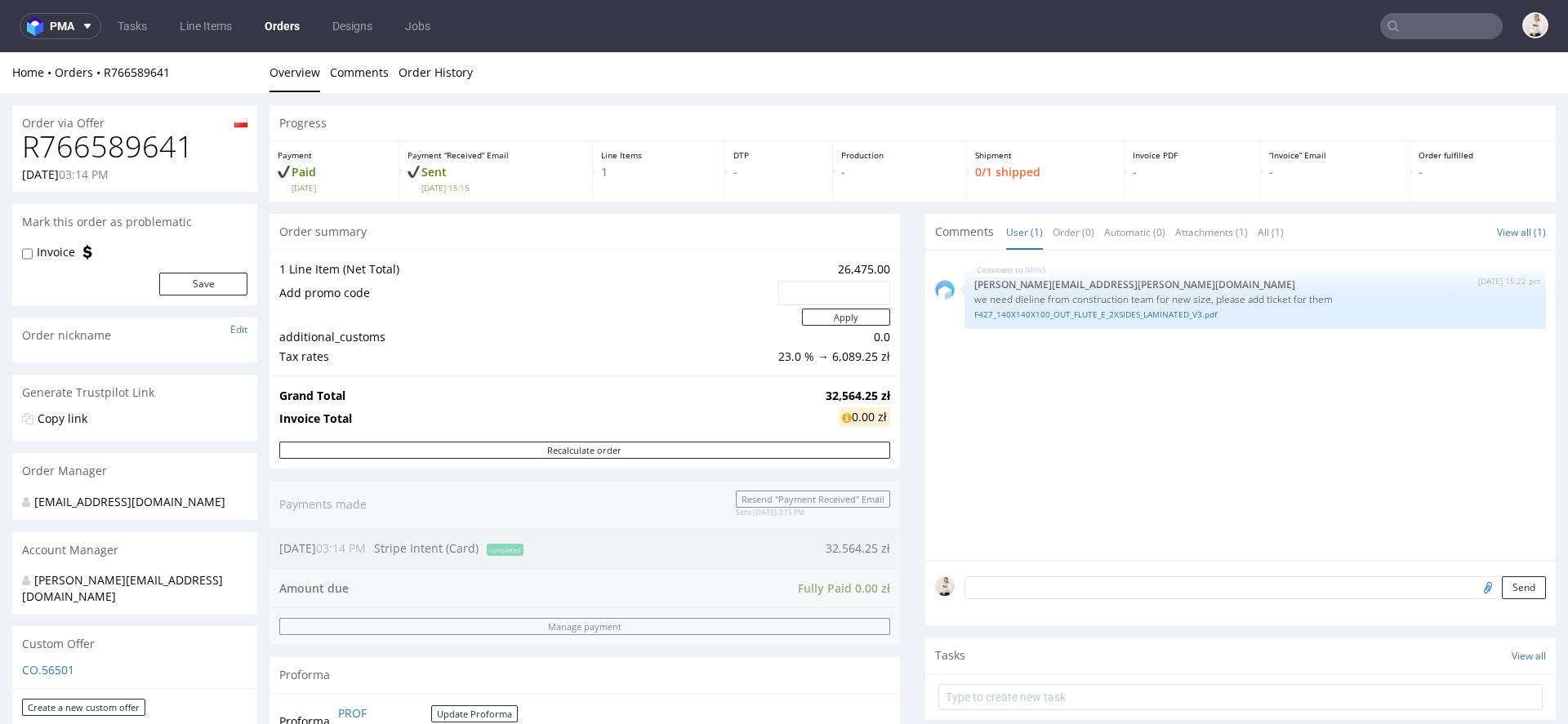
click at [1073, 600] on div "Send" at bounding box center [1241, 593] width 631 height 65
click at [1070, 594] on textarea at bounding box center [1256, 587] width 581 height 23
paste textarea "(1500 +1000 szt, 2 designy)"
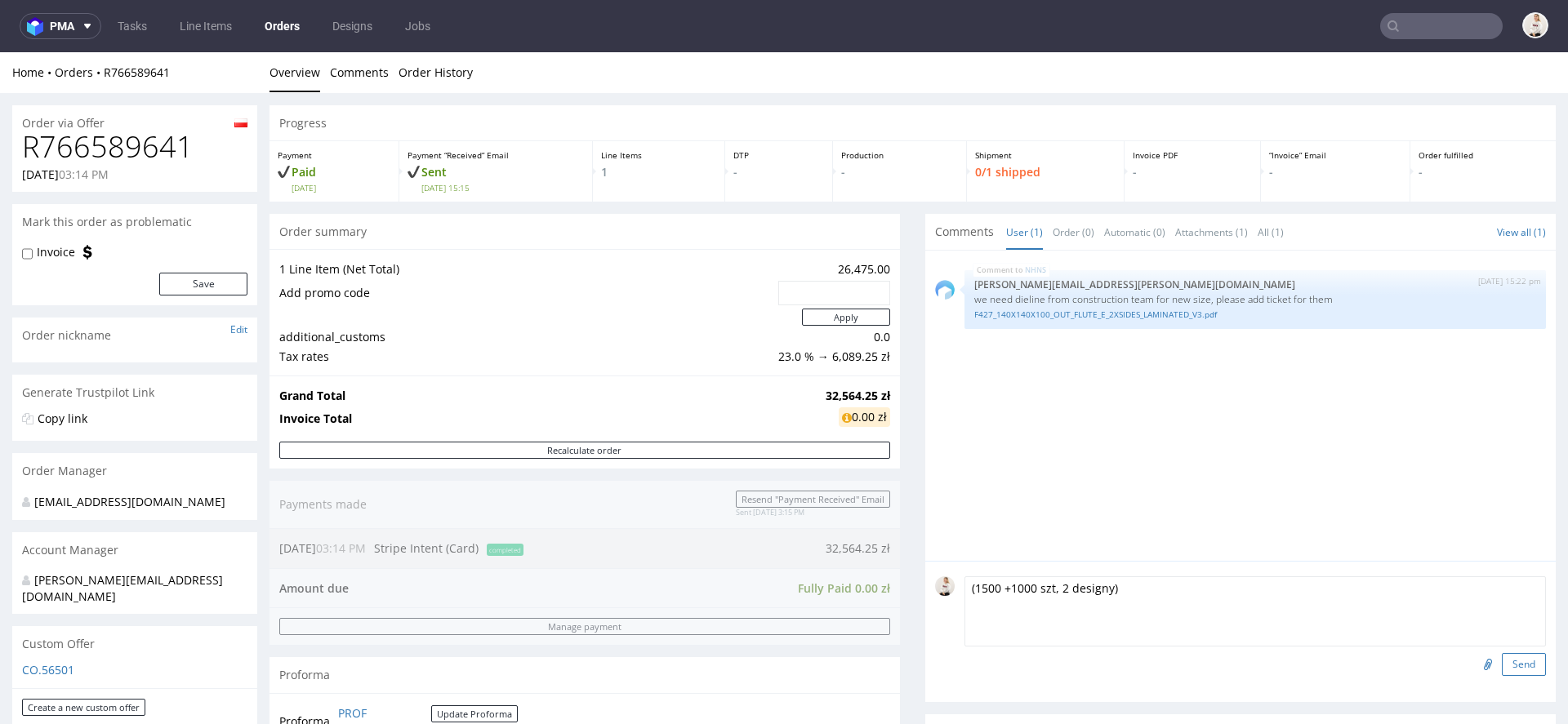
type textarea "(1500 +1000 szt, 2 designy)"
click at [1502, 669] on button "Send" at bounding box center [1524, 664] width 44 height 23
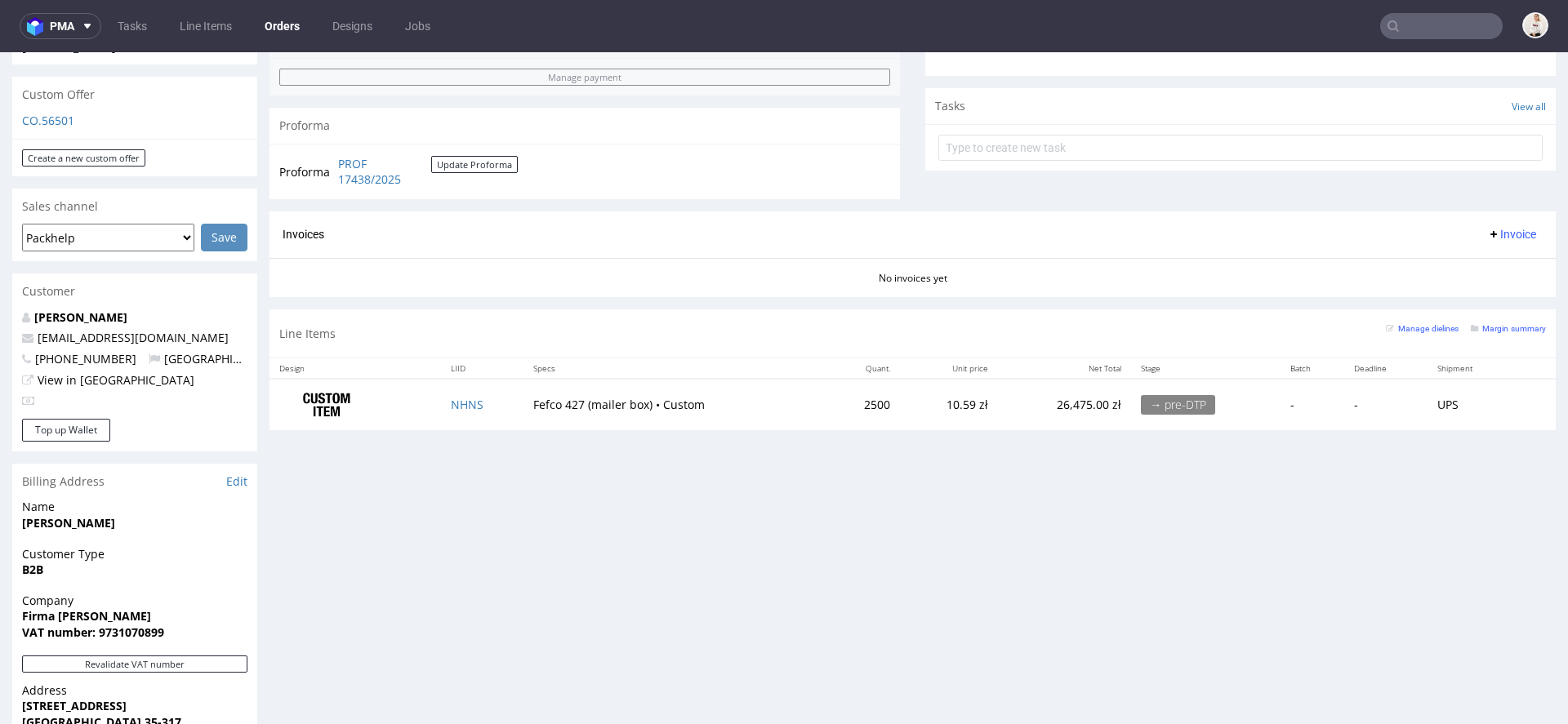
scroll to position [559, 0]
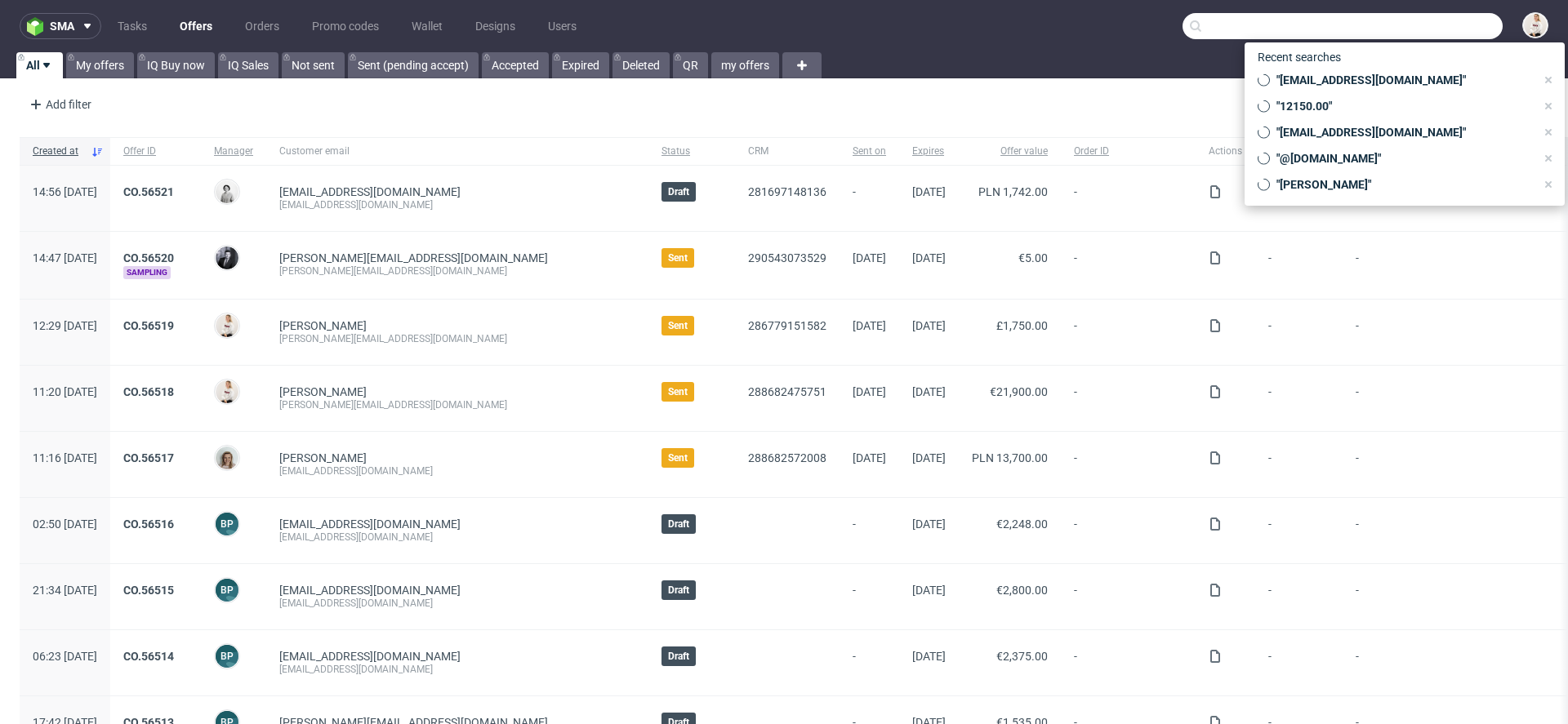
click at [1399, 27] on input "text" at bounding box center [1342, 26] width 320 height 27
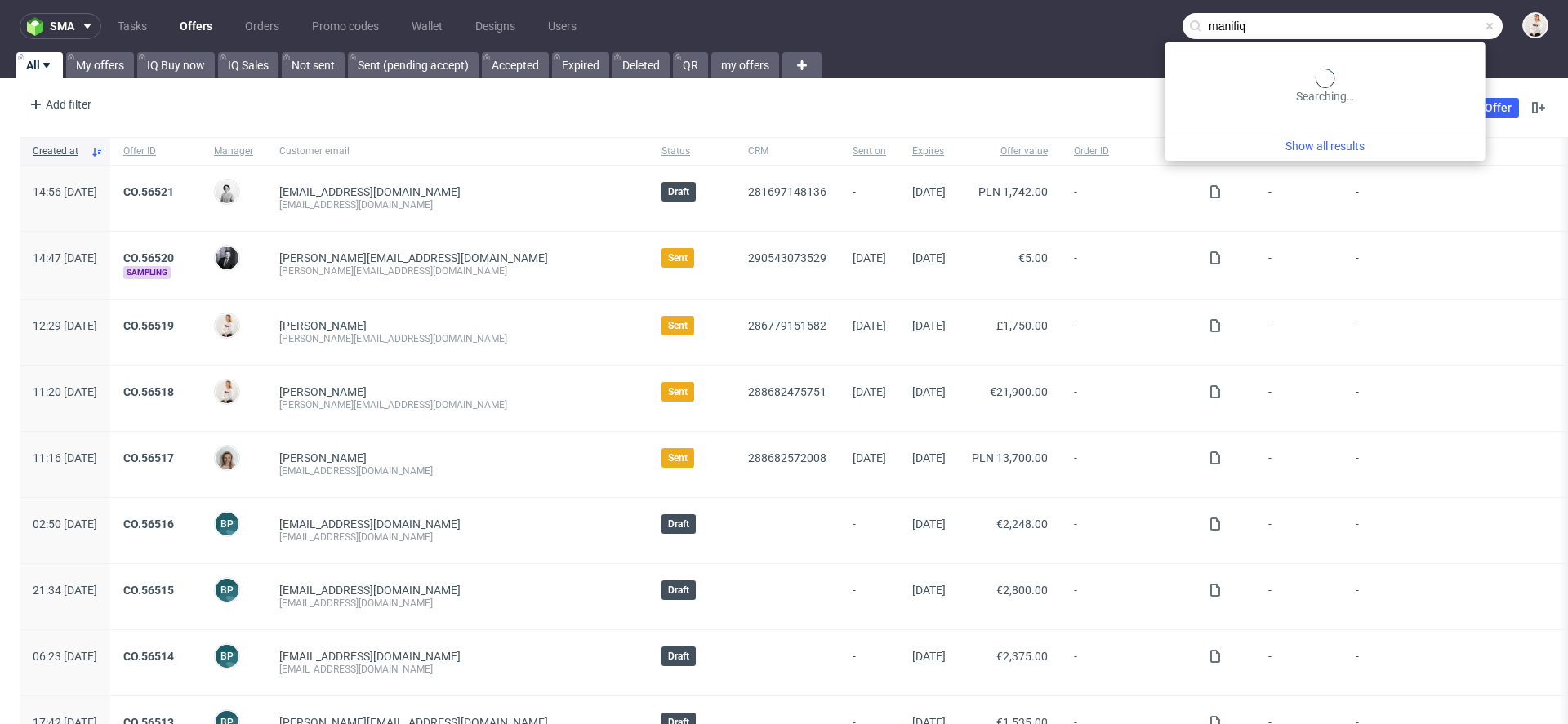
type input "manifiq"
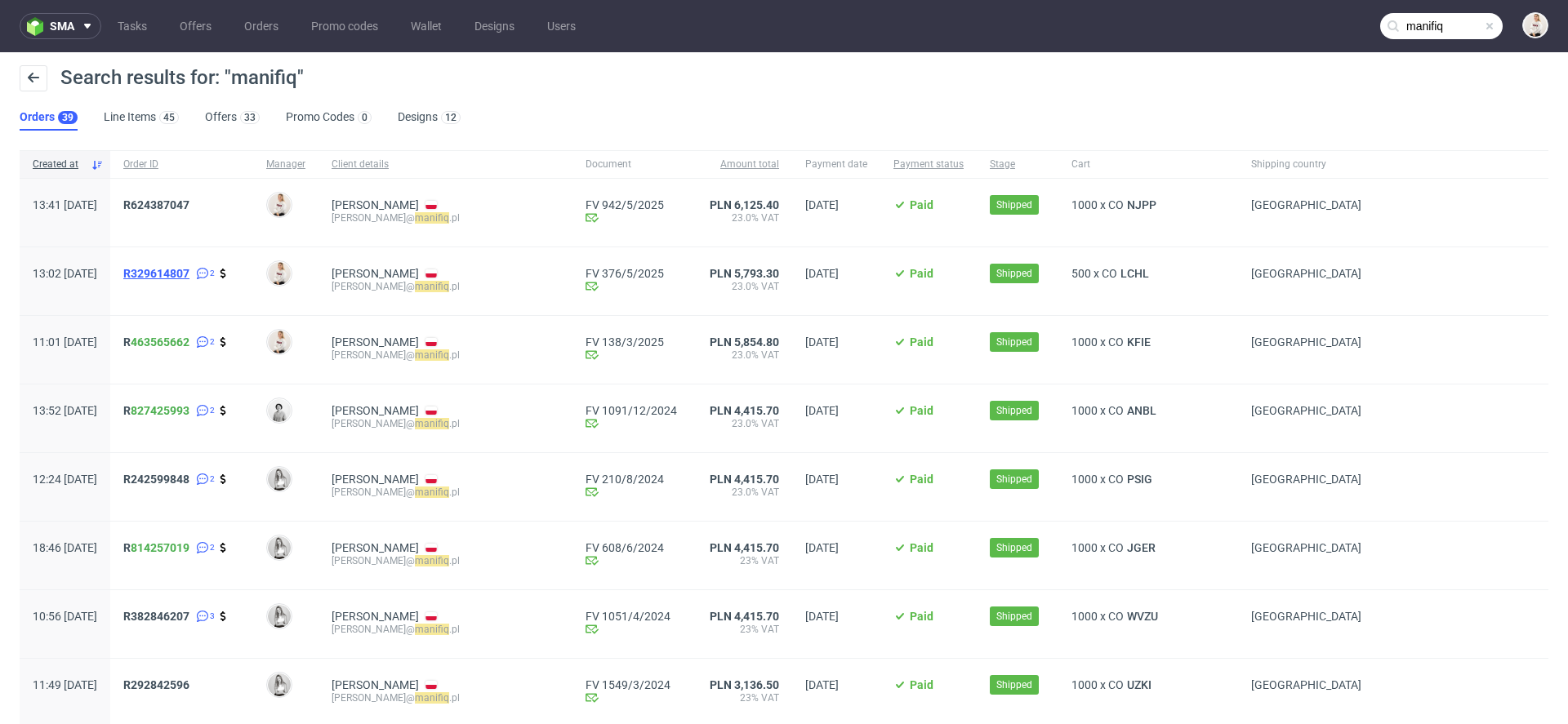
click at [182, 274] on span "R329614807" at bounding box center [156, 273] width 66 height 13
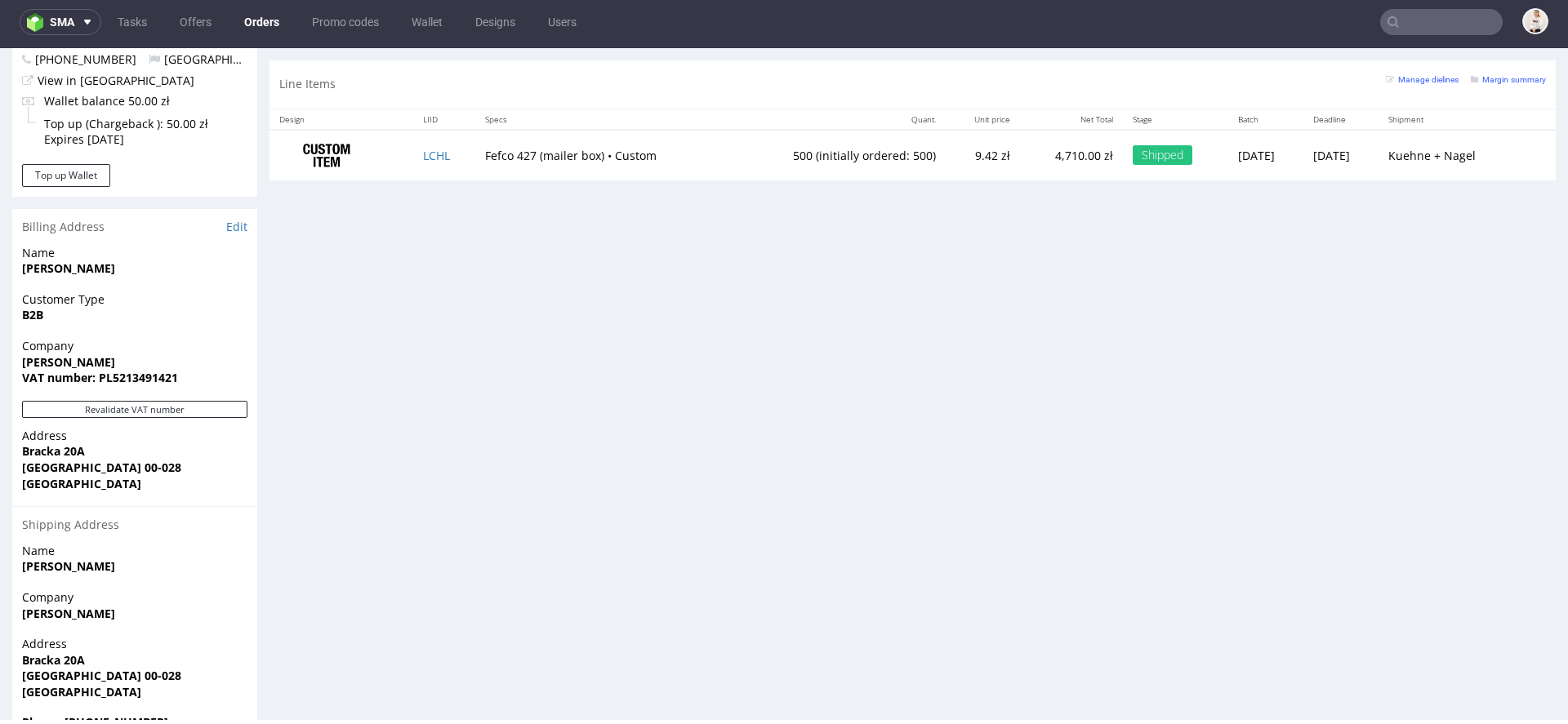
scroll to position [874, 0]
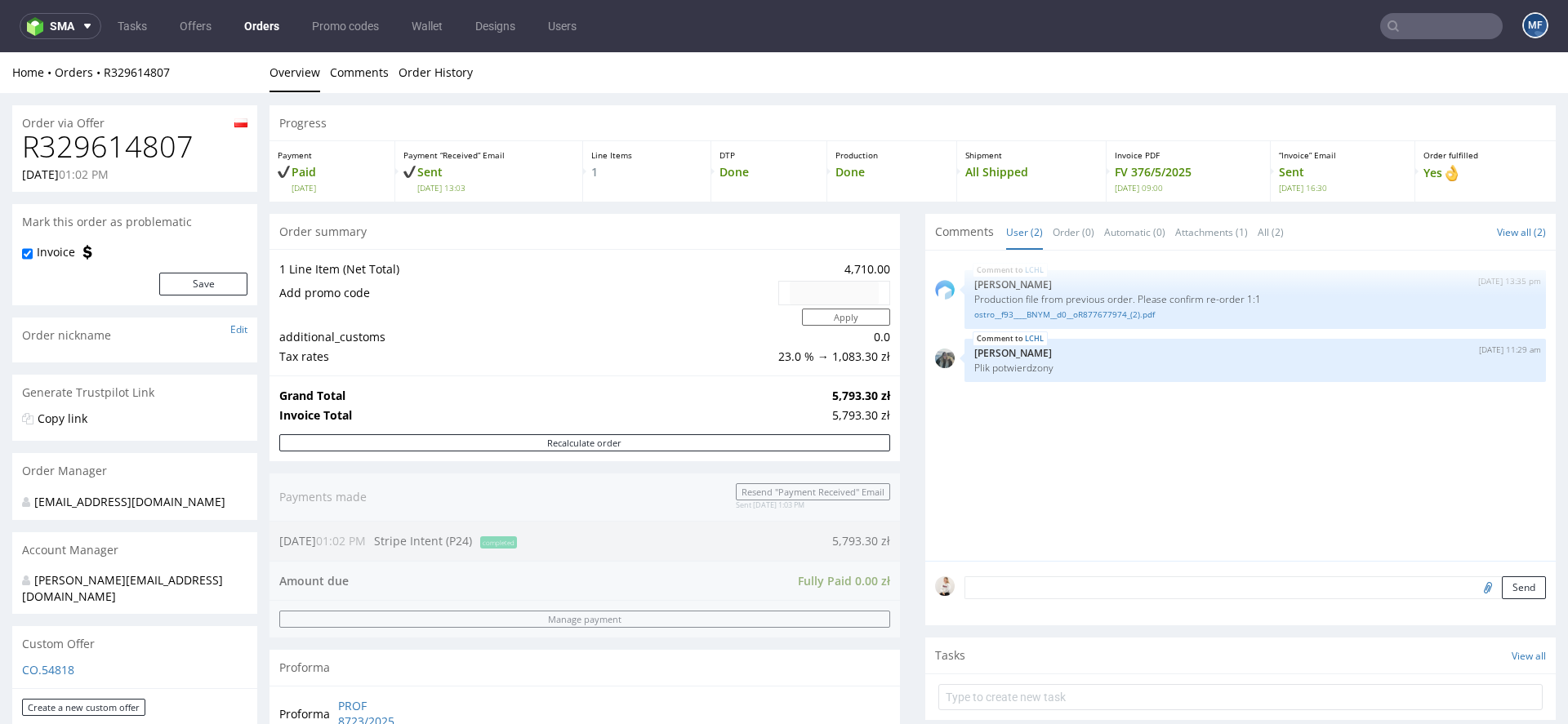
click at [1028, 480] on div "LCHL [DATE] 13:35 pm [PERSON_NAME] Production file from previous order. Please …" at bounding box center [1246, 410] width 621 height 300
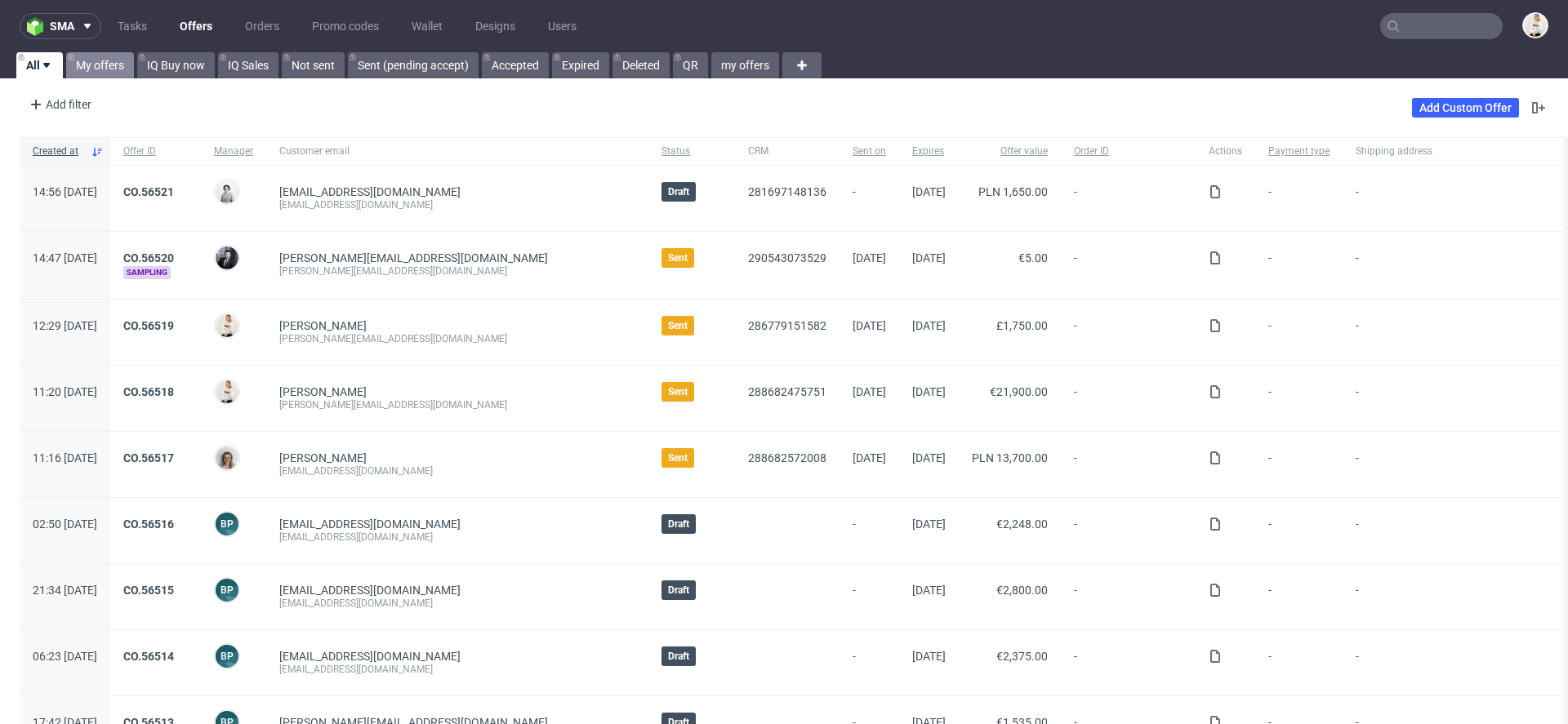
click at [101, 61] on link "My offers" at bounding box center [100, 65] width 68 height 27
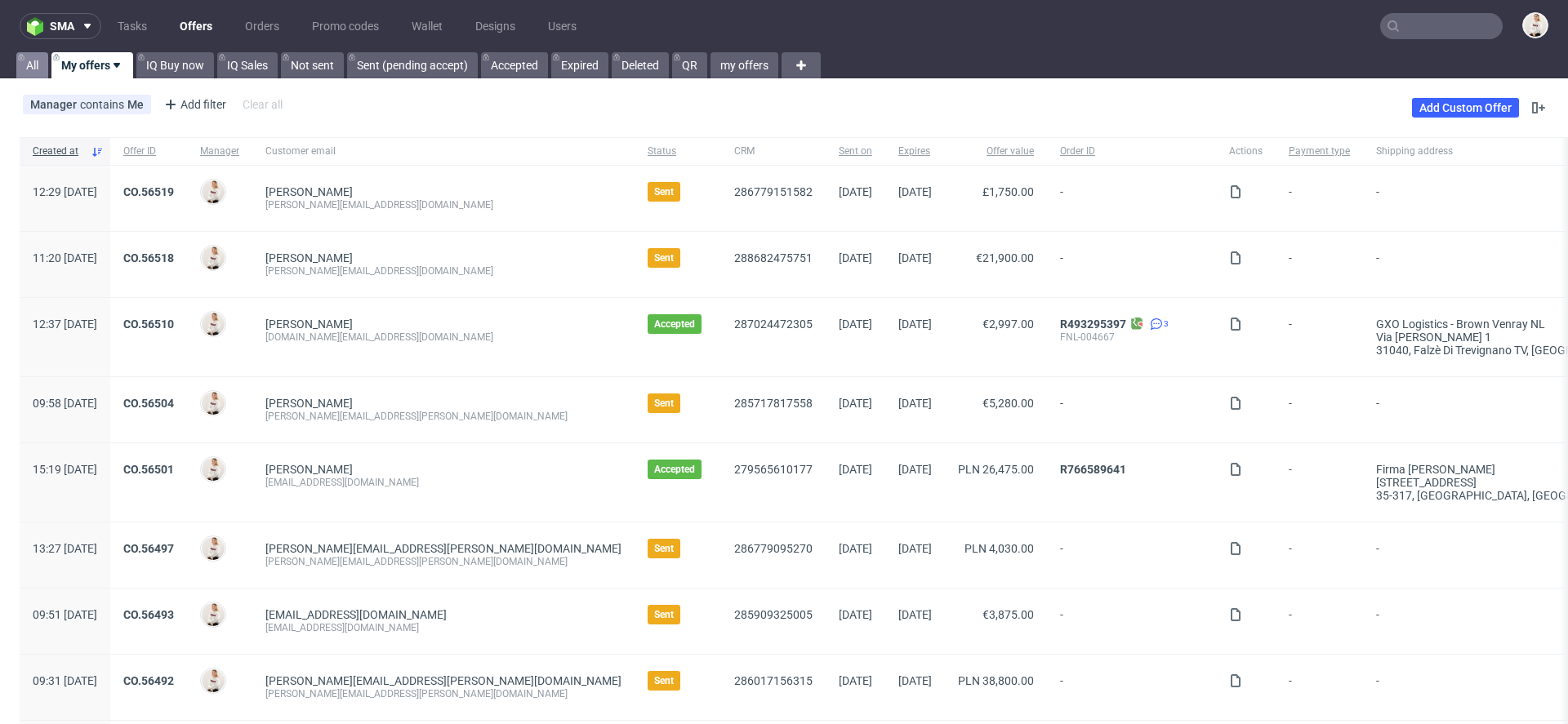
click at [22, 64] on link "All" at bounding box center [33, 65] width 32 height 27
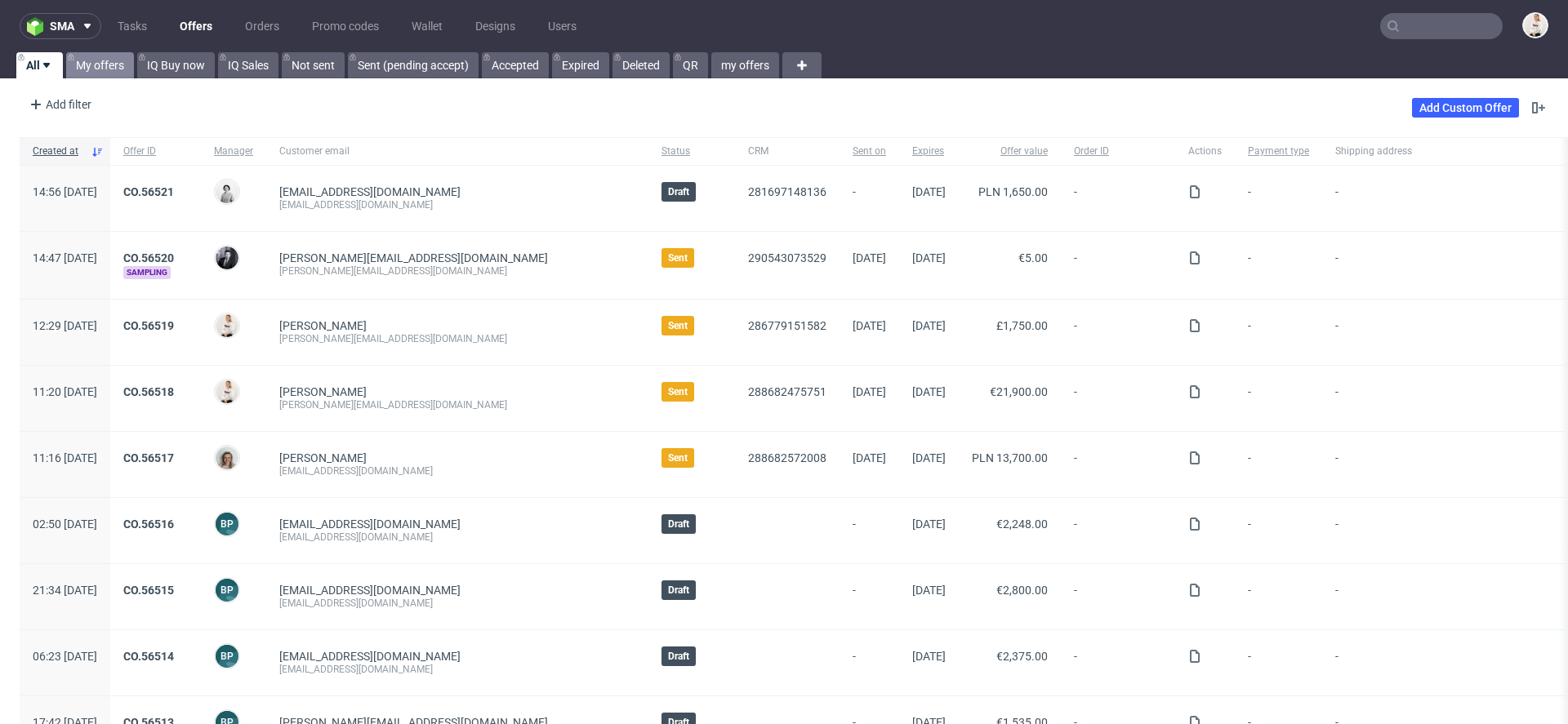
click at [90, 71] on link "My offers" at bounding box center [100, 65] width 68 height 27
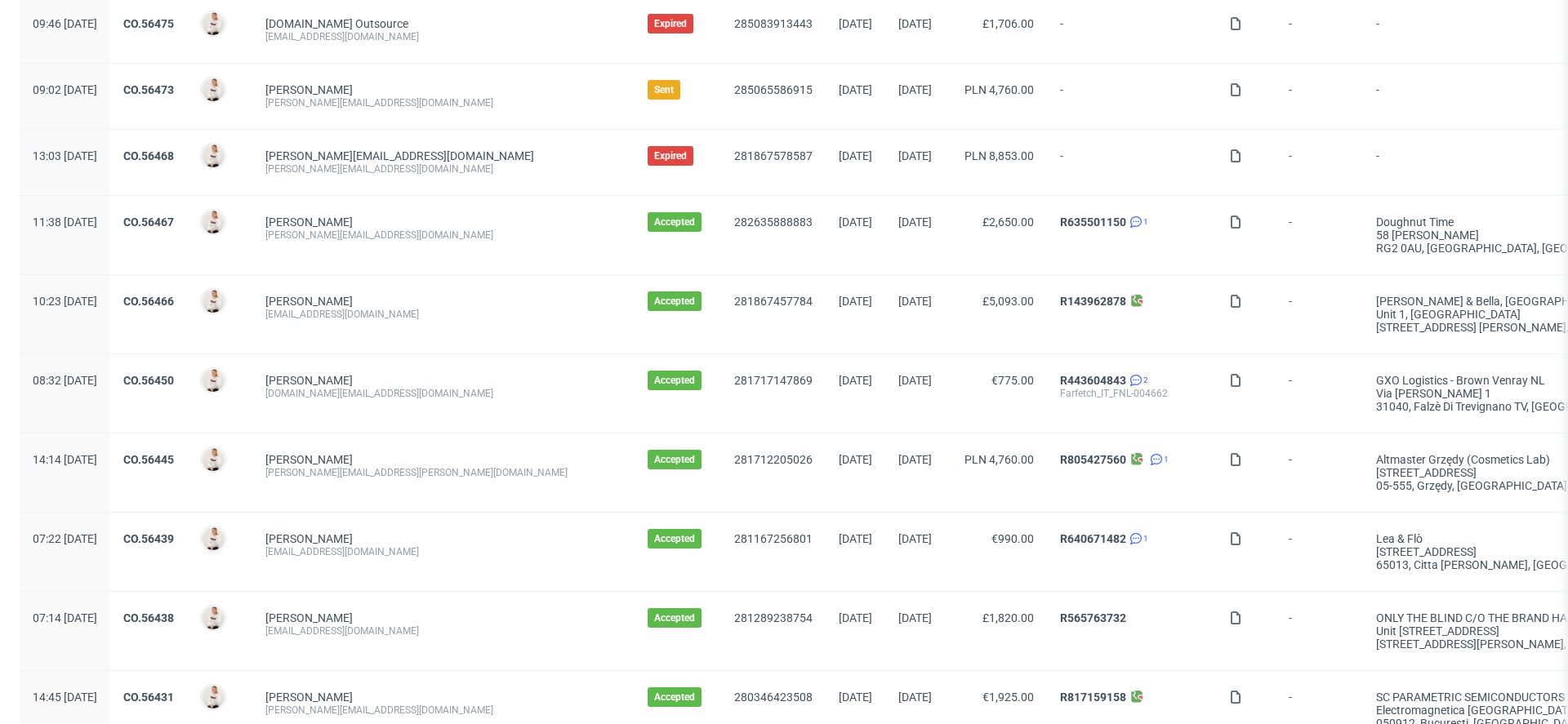
scroll to position [941, 0]
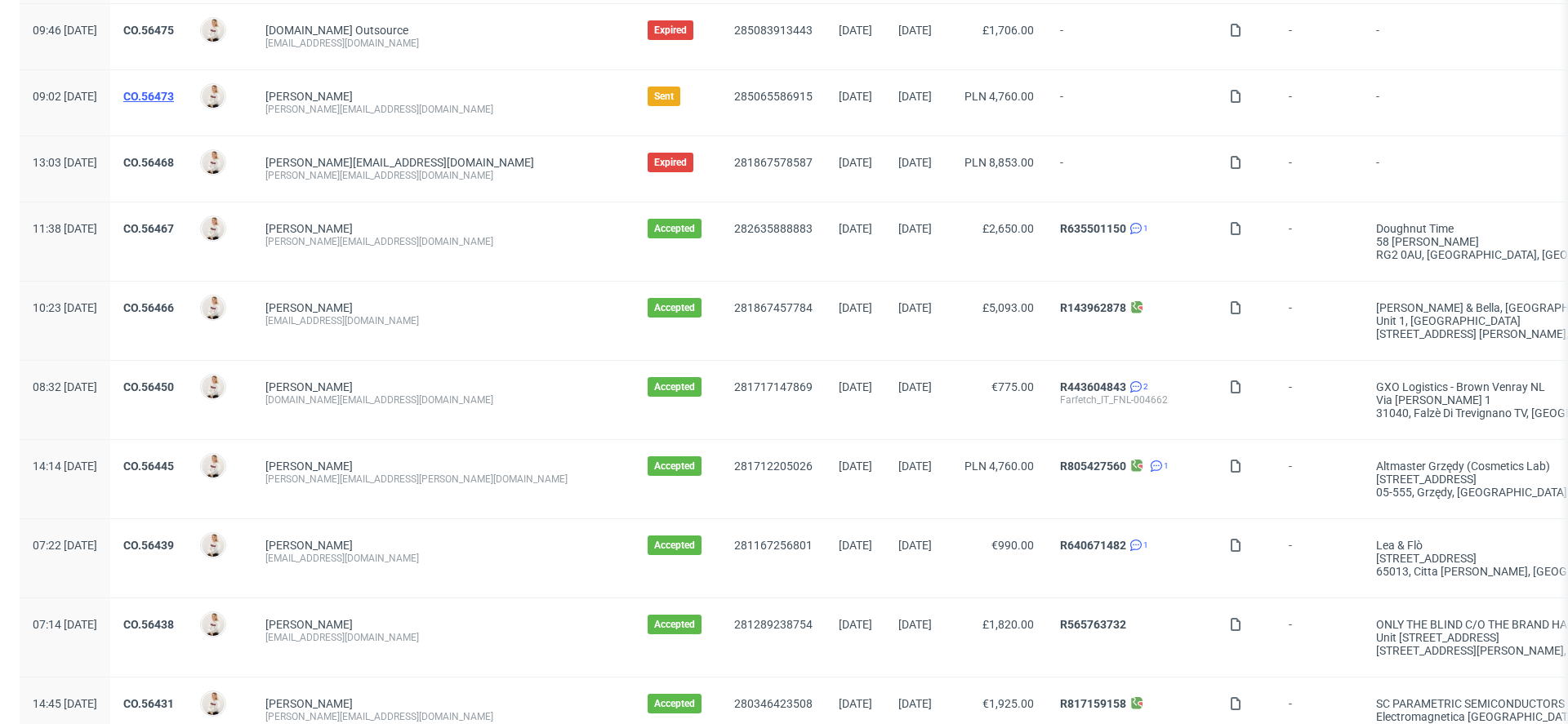
click at [173, 90] on link "CO.56473" at bounding box center [148, 96] width 50 height 13
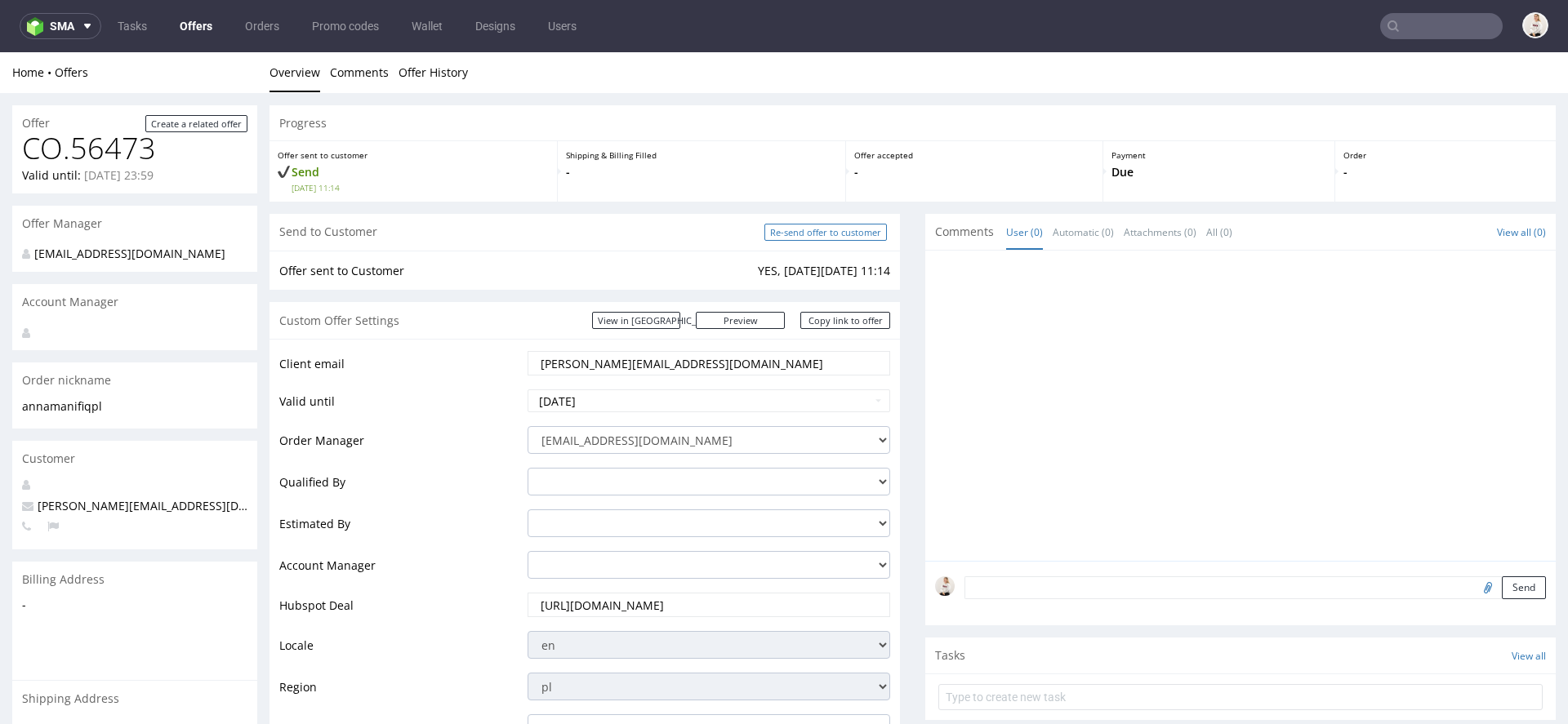
click at [834, 230] on input "Re-send offer to customer" at bounding box center [826, 231] width 122 height 17
type input "In progress..."
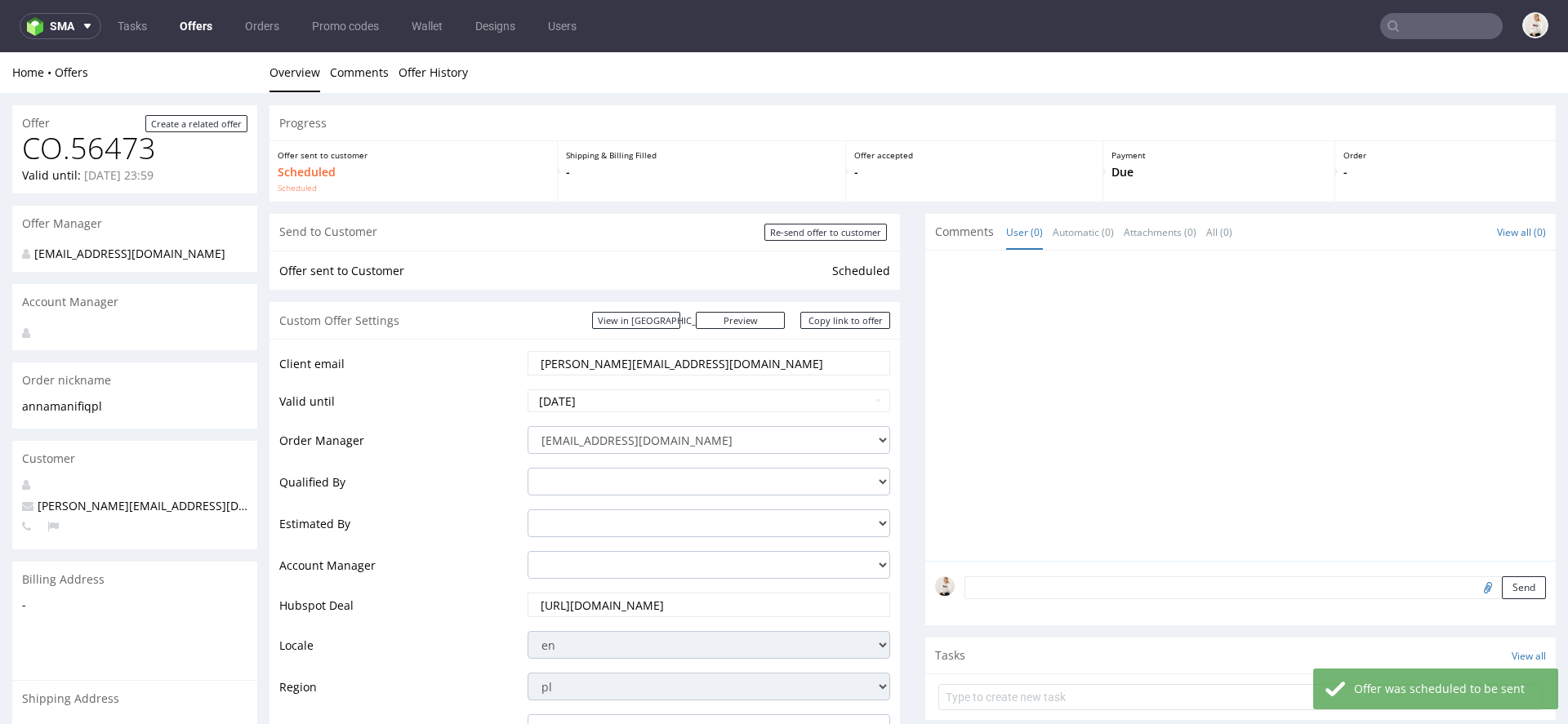
click at [182, 26] on link "Offers" at bounding box center [195, 26] width 52 height 27
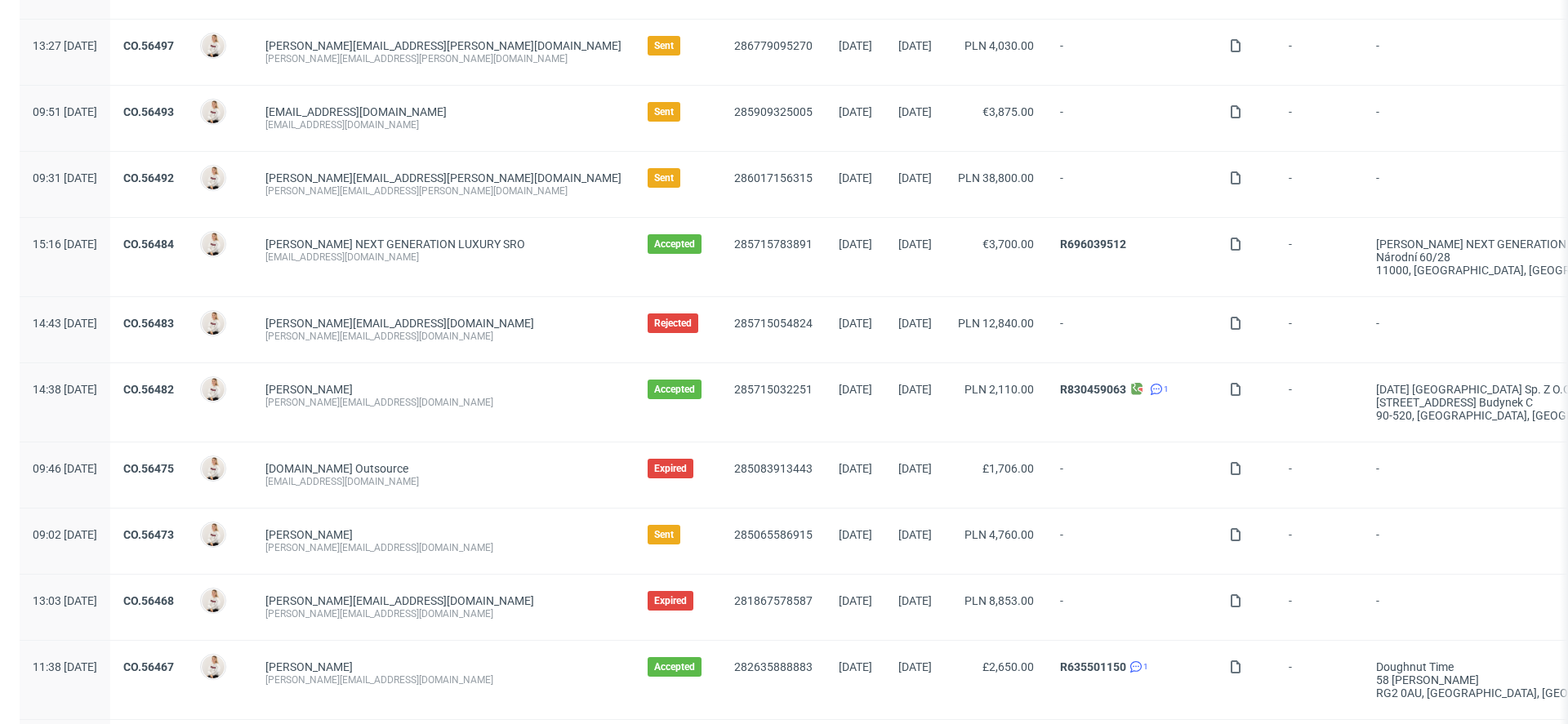
scroll to position [460, 0]
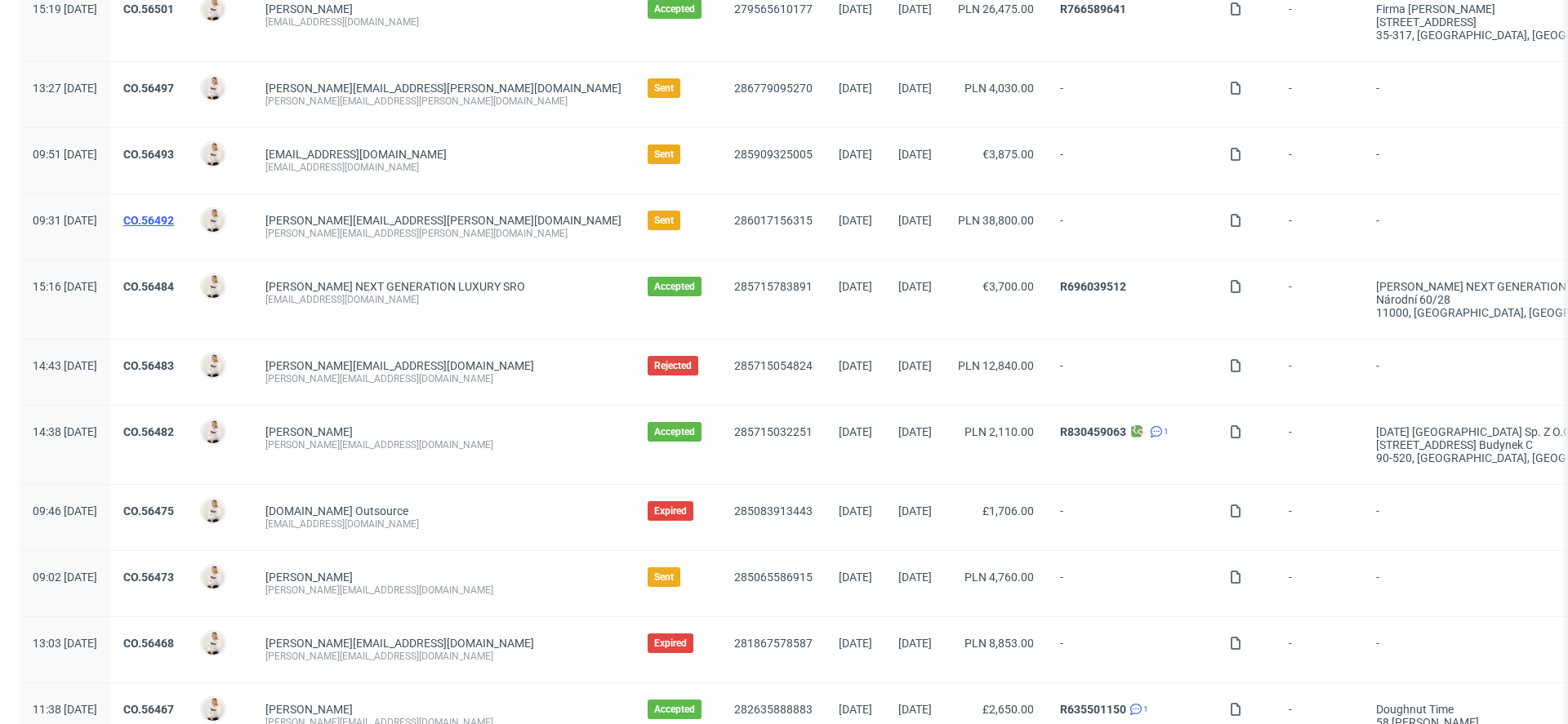
click at [173, 217] on link "CO.56492" at bounding box center [148, 220] width 50 height 13
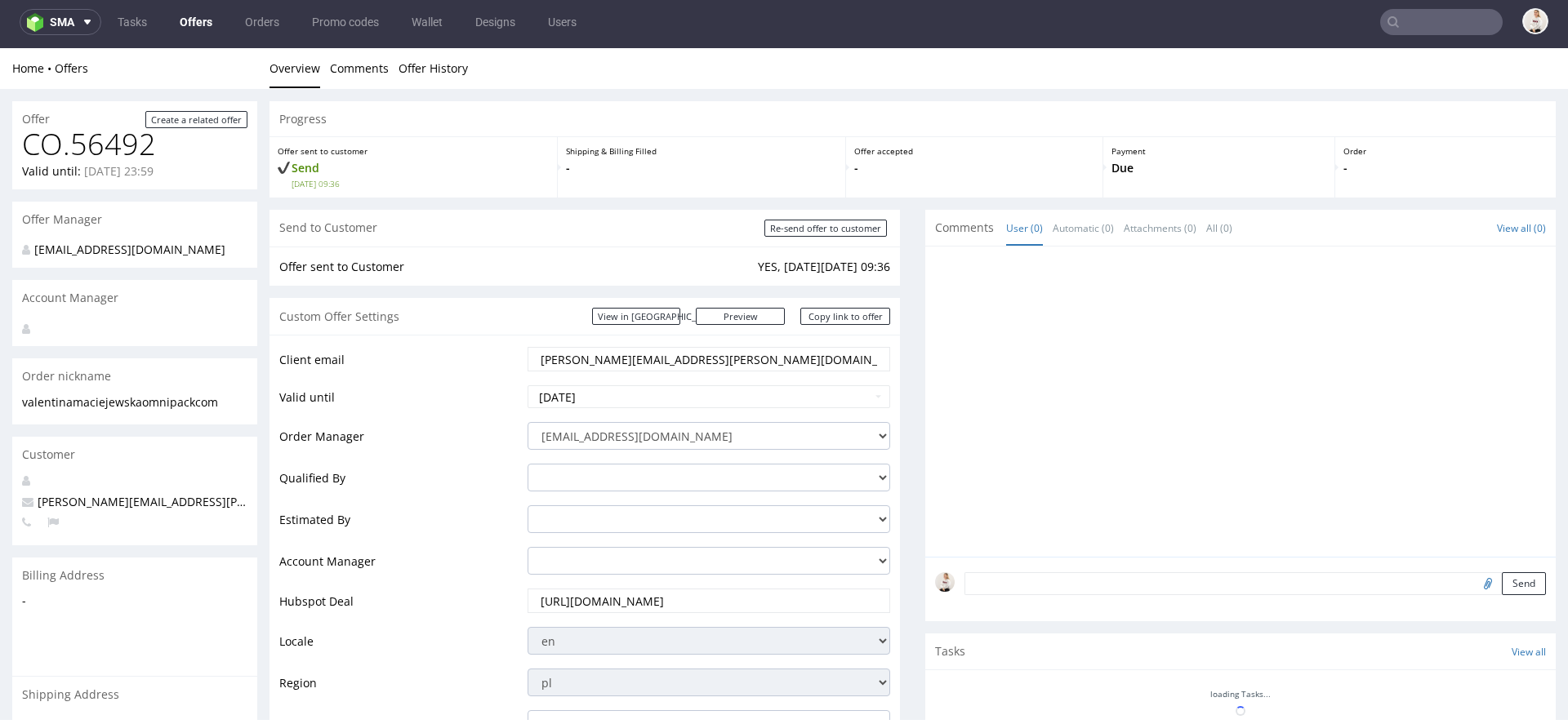
scroll to position [4, 0]
click at [823, 228] on input "Re-send offer to customer" at bounding box center [826, 228] width 122 height 17
type input "In progress..."
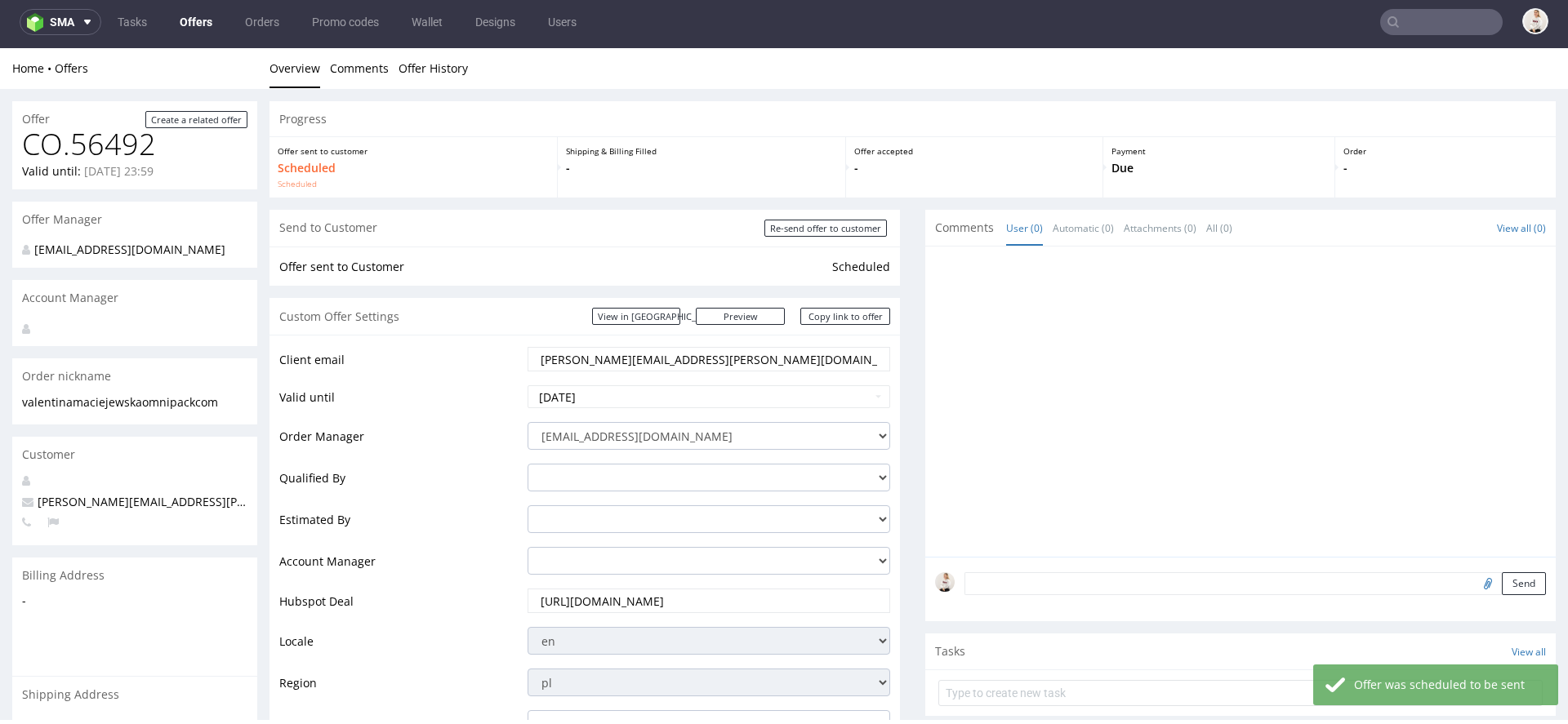
click at [198, 23] on link "Offers" at bounding box center [195, 22] width 52 height 27
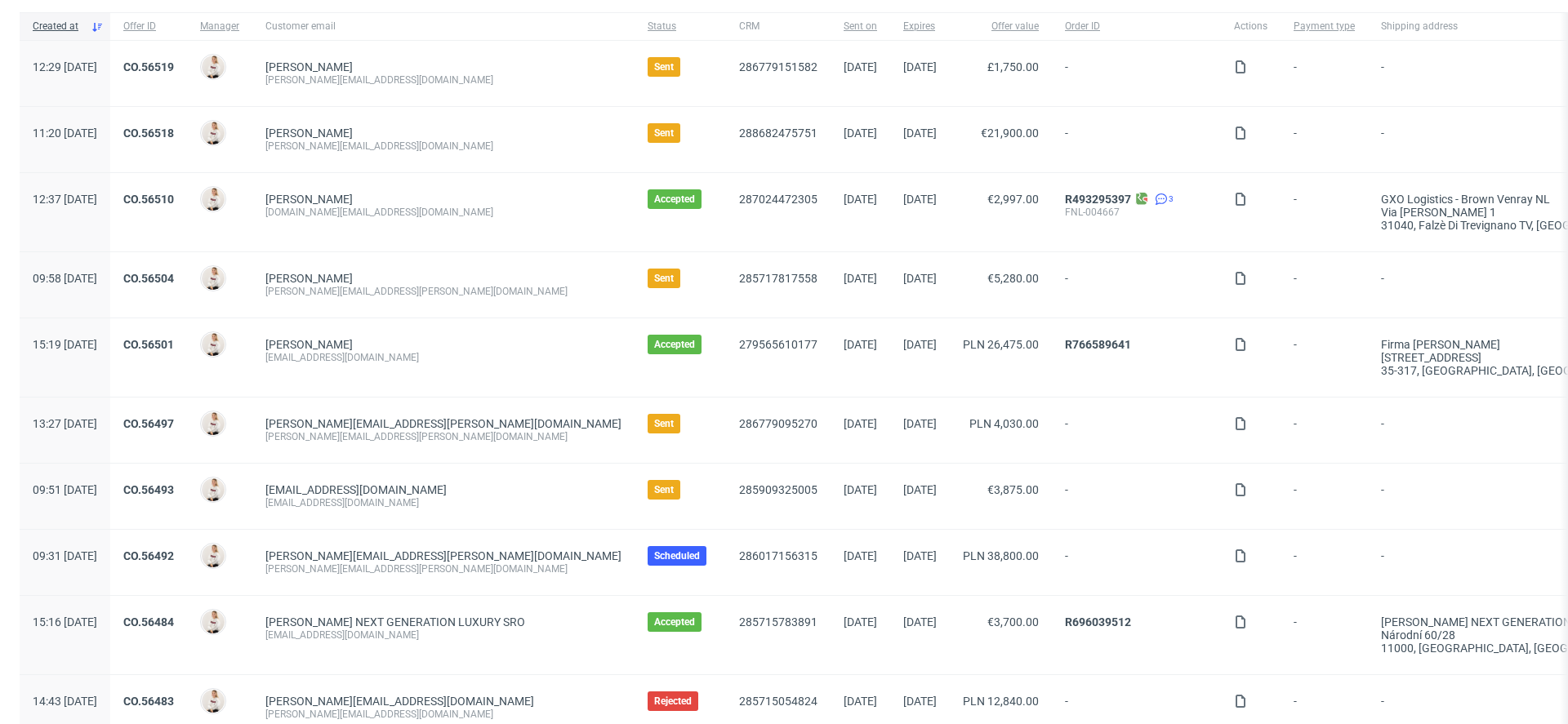
scroll to position [138, 0]
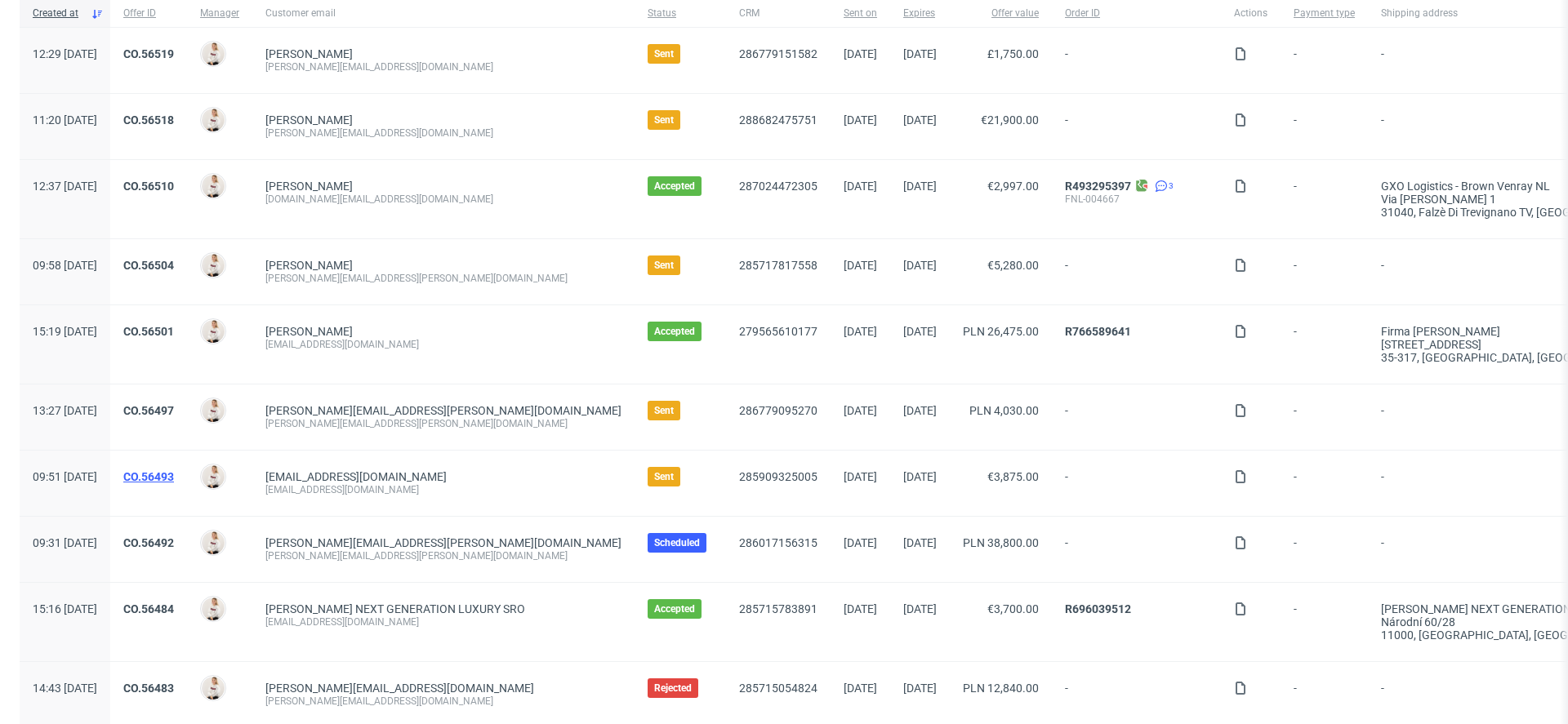
click at [173, 472] on link "CO.56493" at bounding box center [148, 476] width 50 height 13
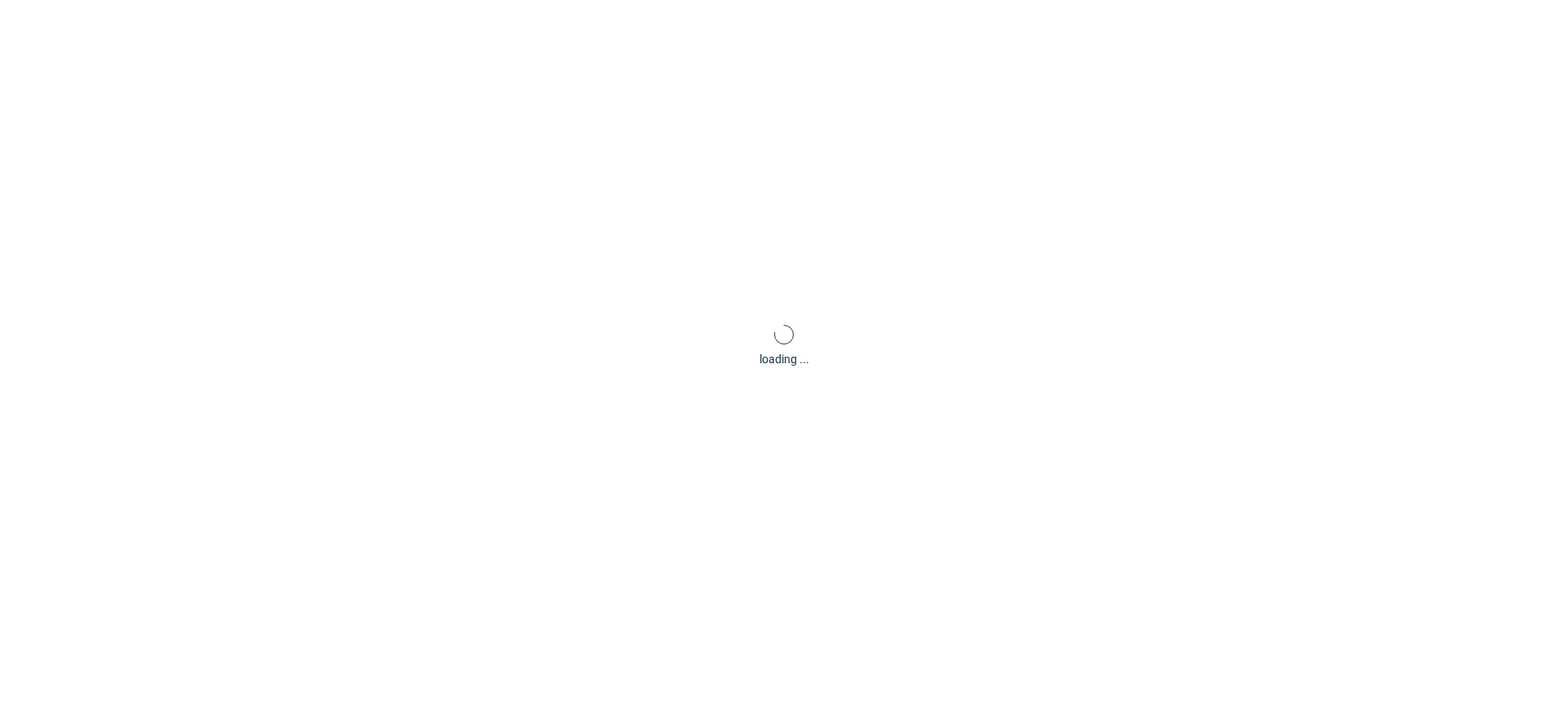
scroll to position [4, 0]
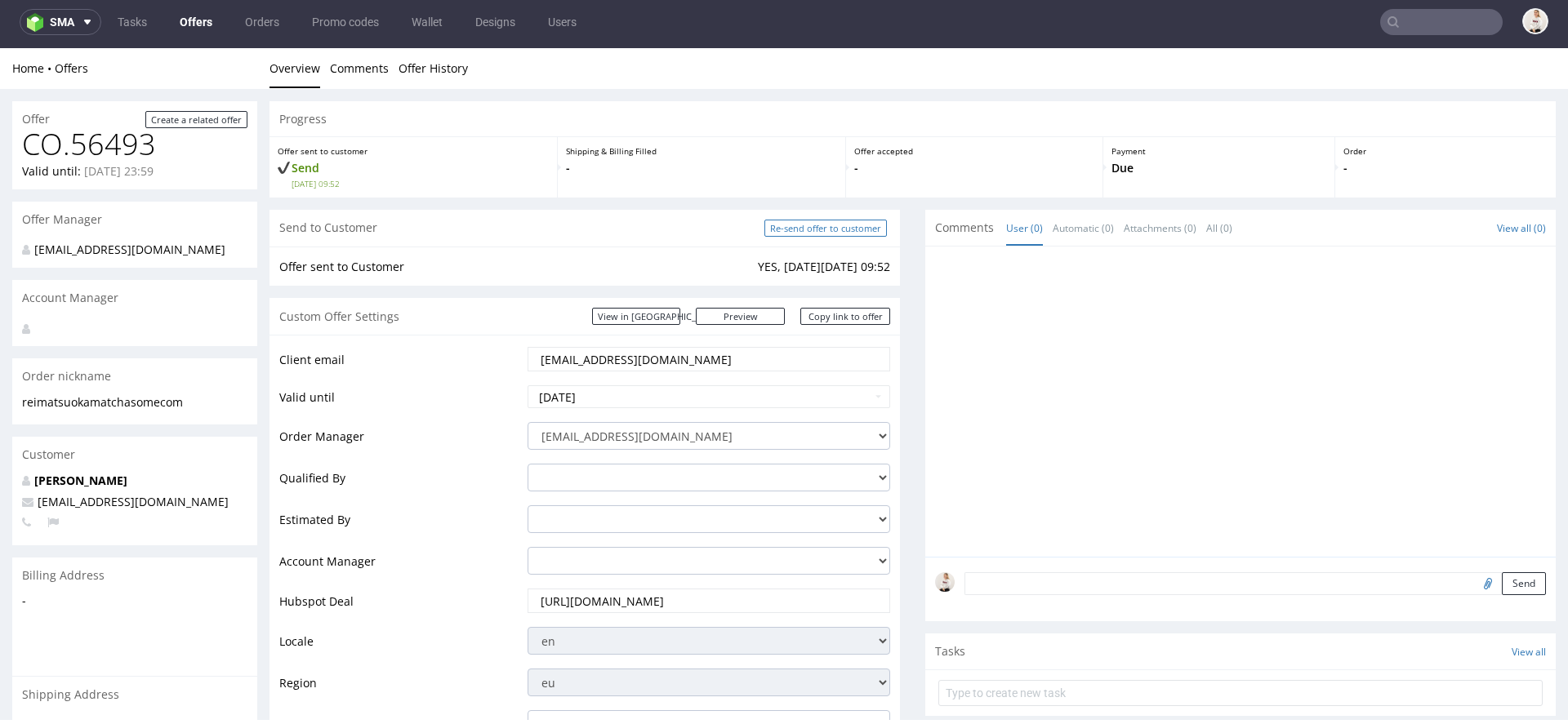
click at [827, 235] on input "Re-send offer to customer" at bounding box center [826, 228] width 122 height 17
type input "In progress..."
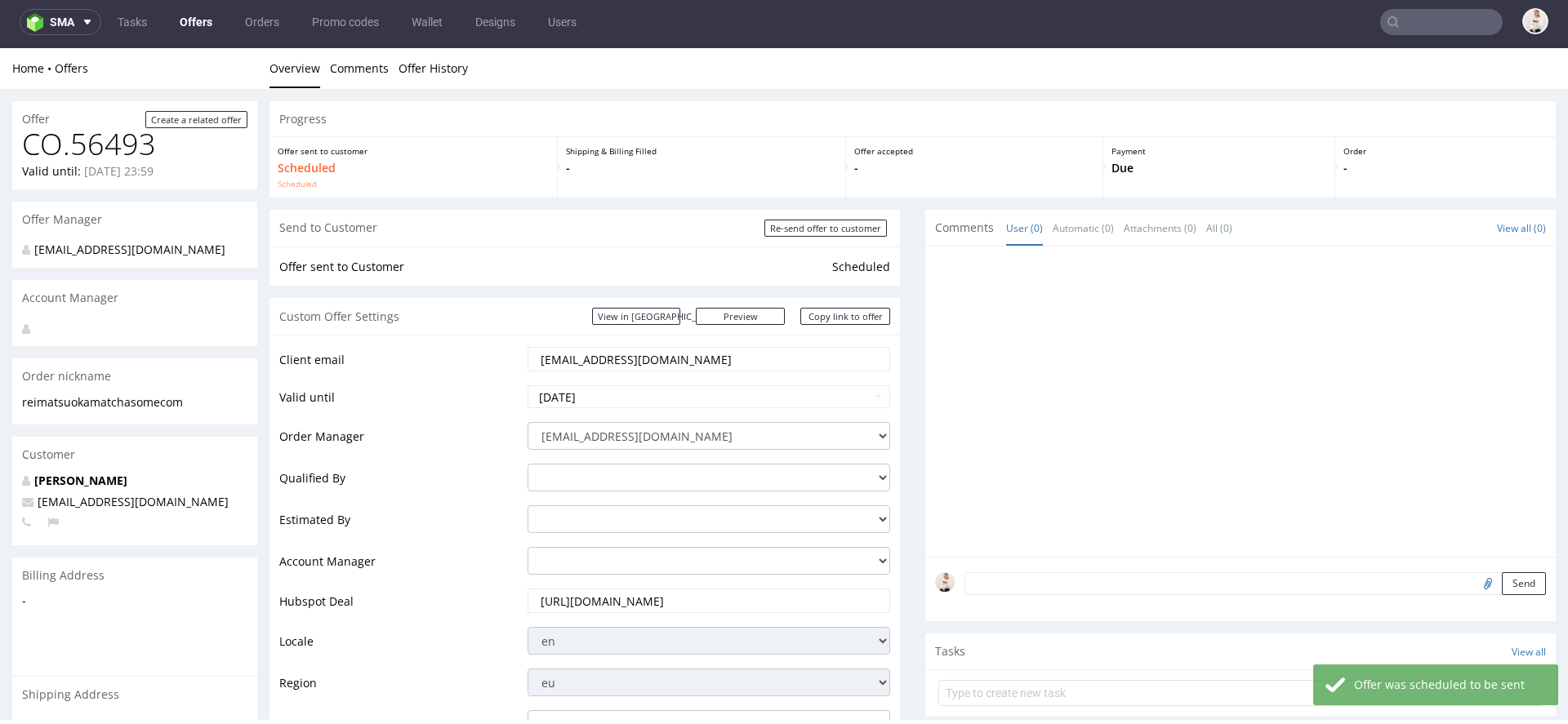
click at [200, 28] on link "Offers" at bounding box center [195, 22] width 52 height 27
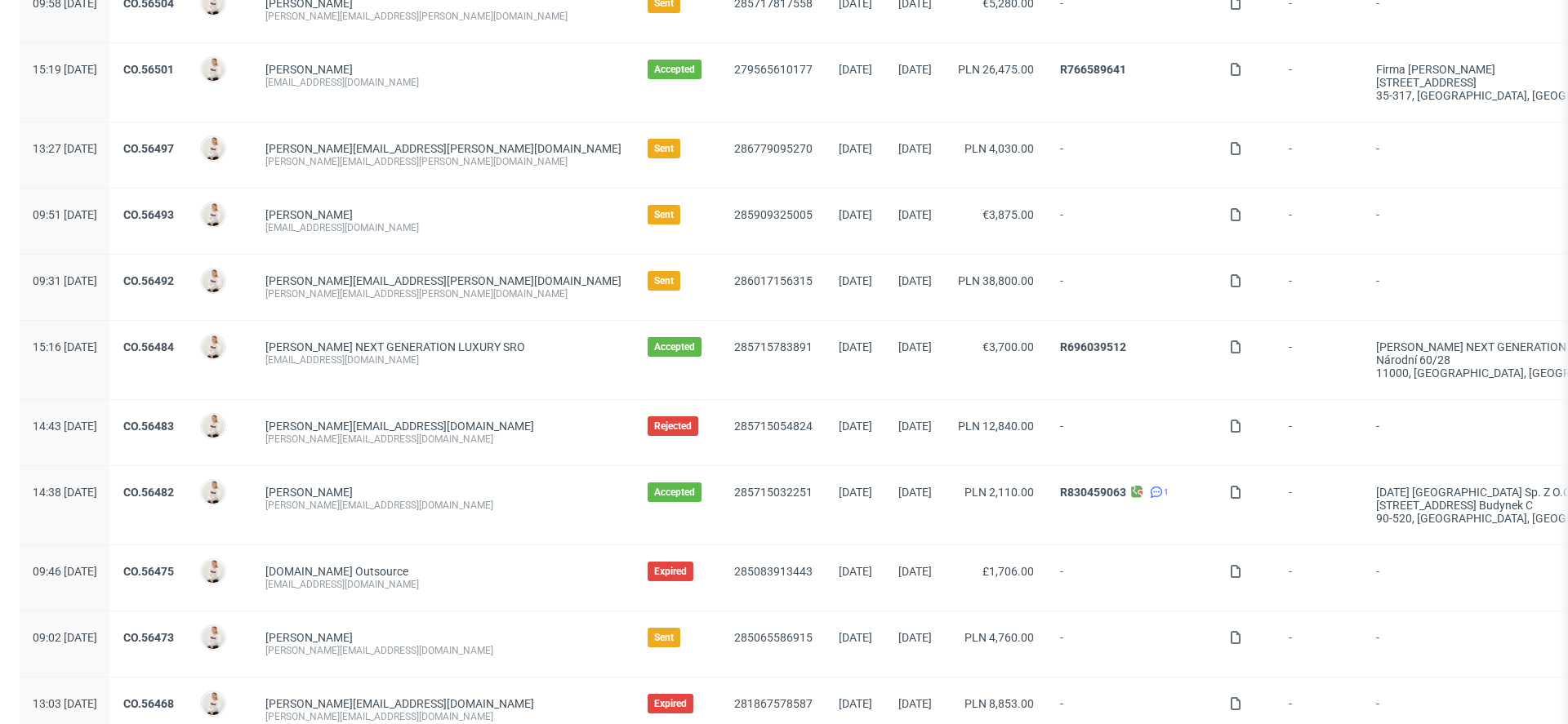
scroll to position [389, 0]
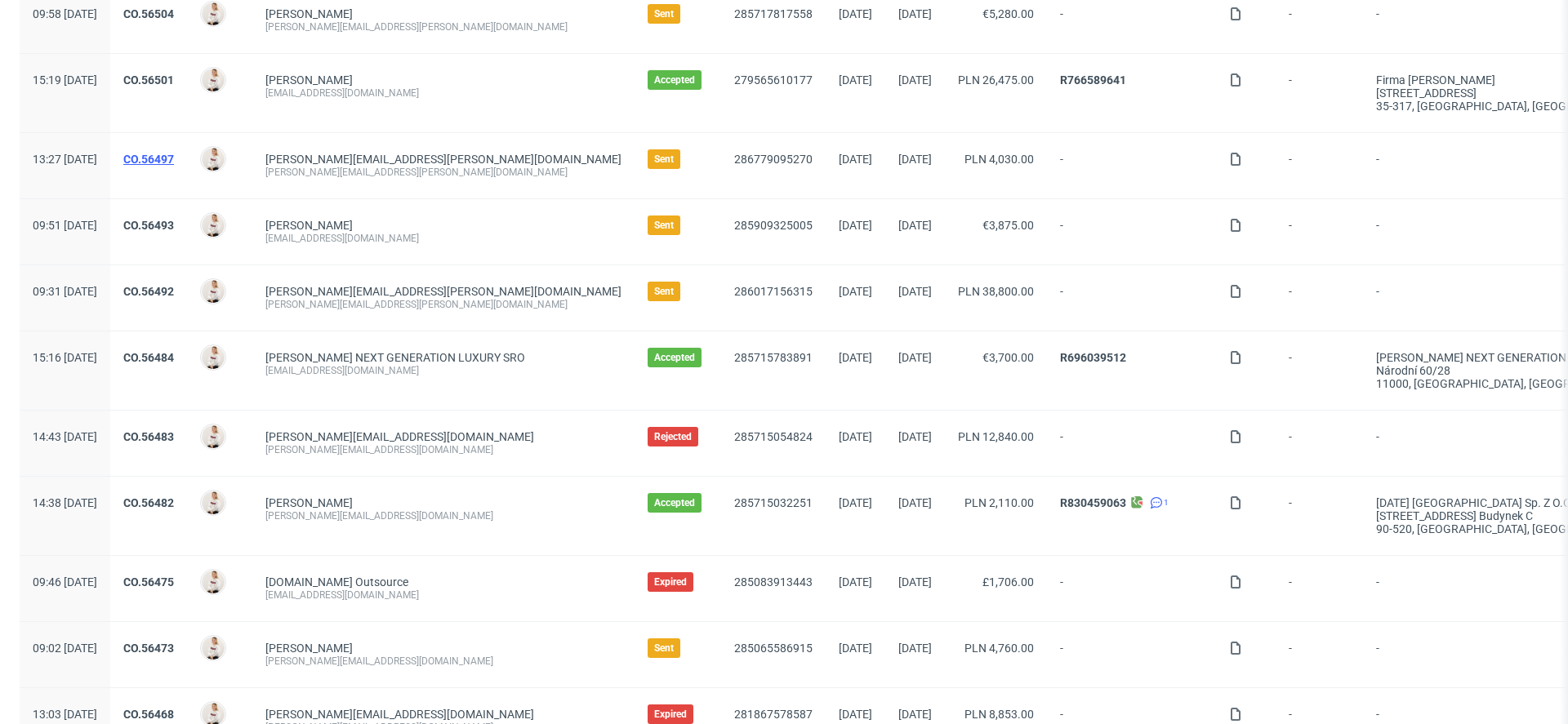
click at [173, 153] on link "CO.56497" at bounding box center [148, 159] width 50 height 13
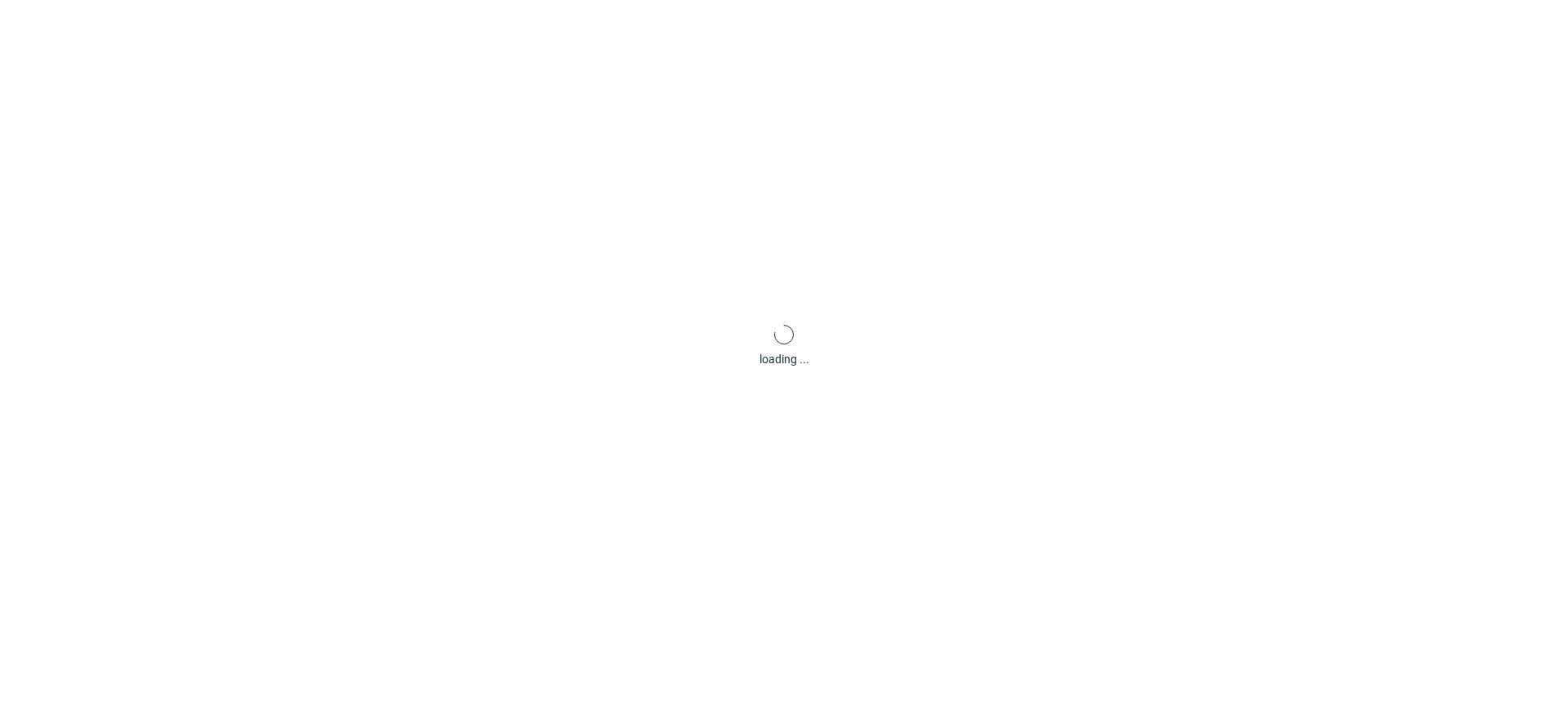
scroll to position [4, 0]
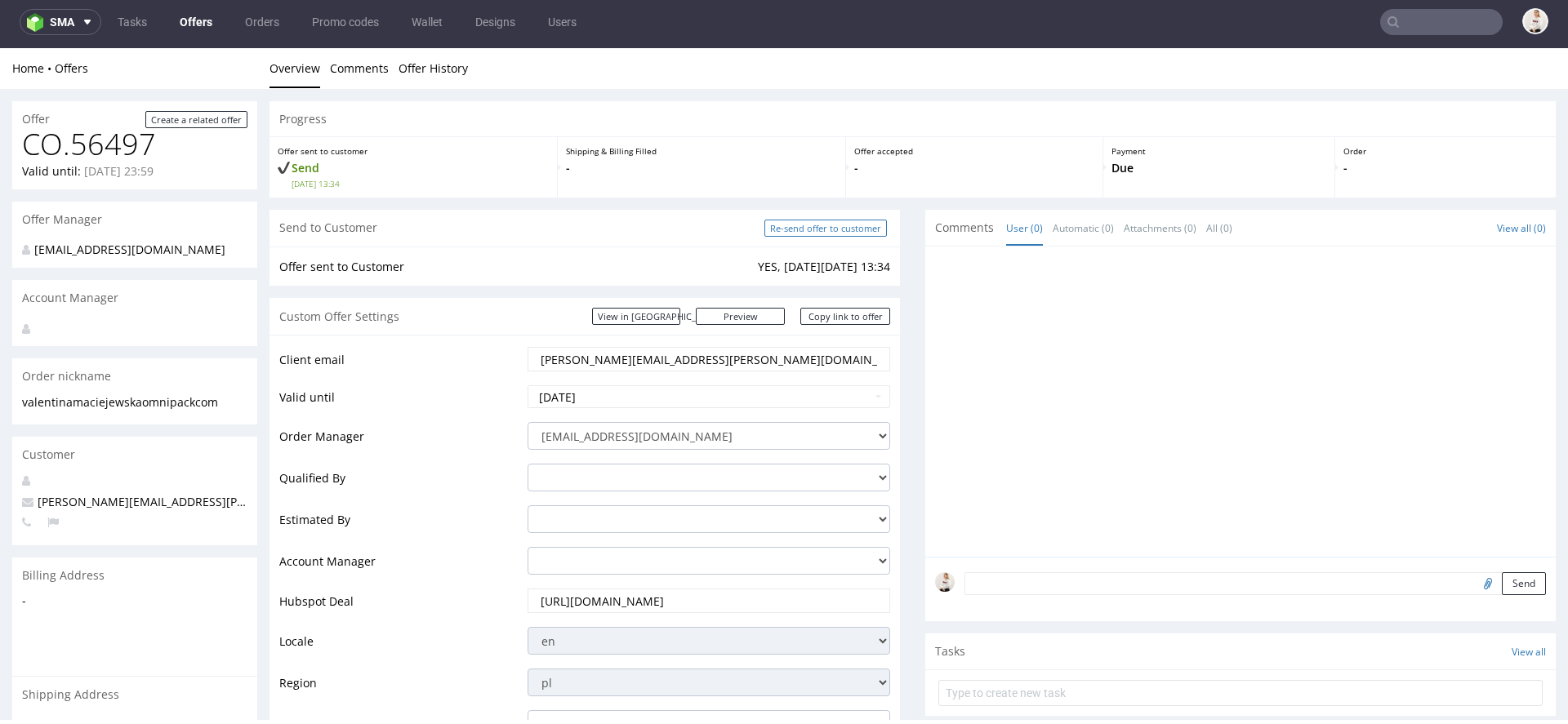
click at [800, 228] on input "Re-send offer to customer" at bounding box center [826, 228] width 122 height 17
type input "In progress..."
click at [195, 33] on link "Offers" at bounding box center [195, 22] width 52 height 27
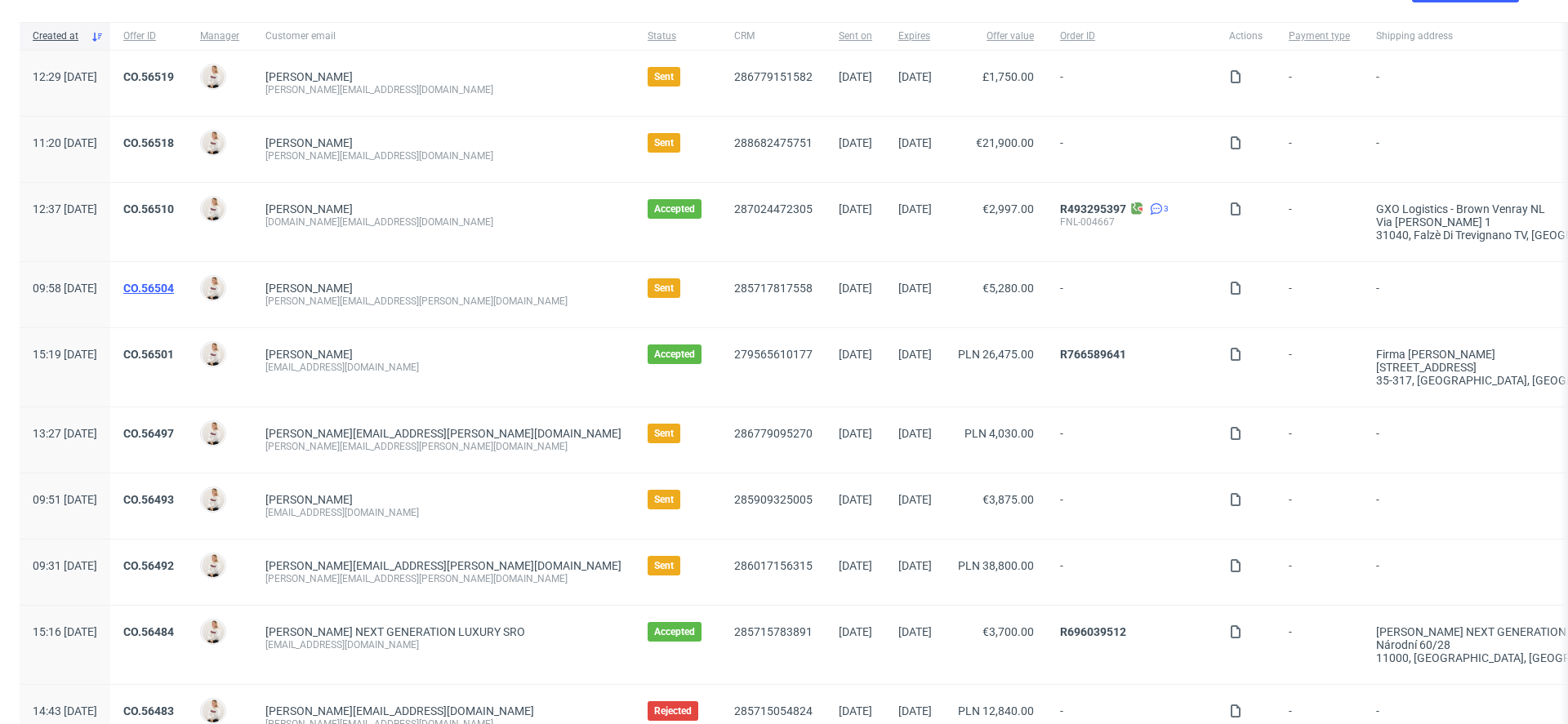
click at [173, 288] on link "CO.56504" at bounding box center [148, 288] width 50 height 13
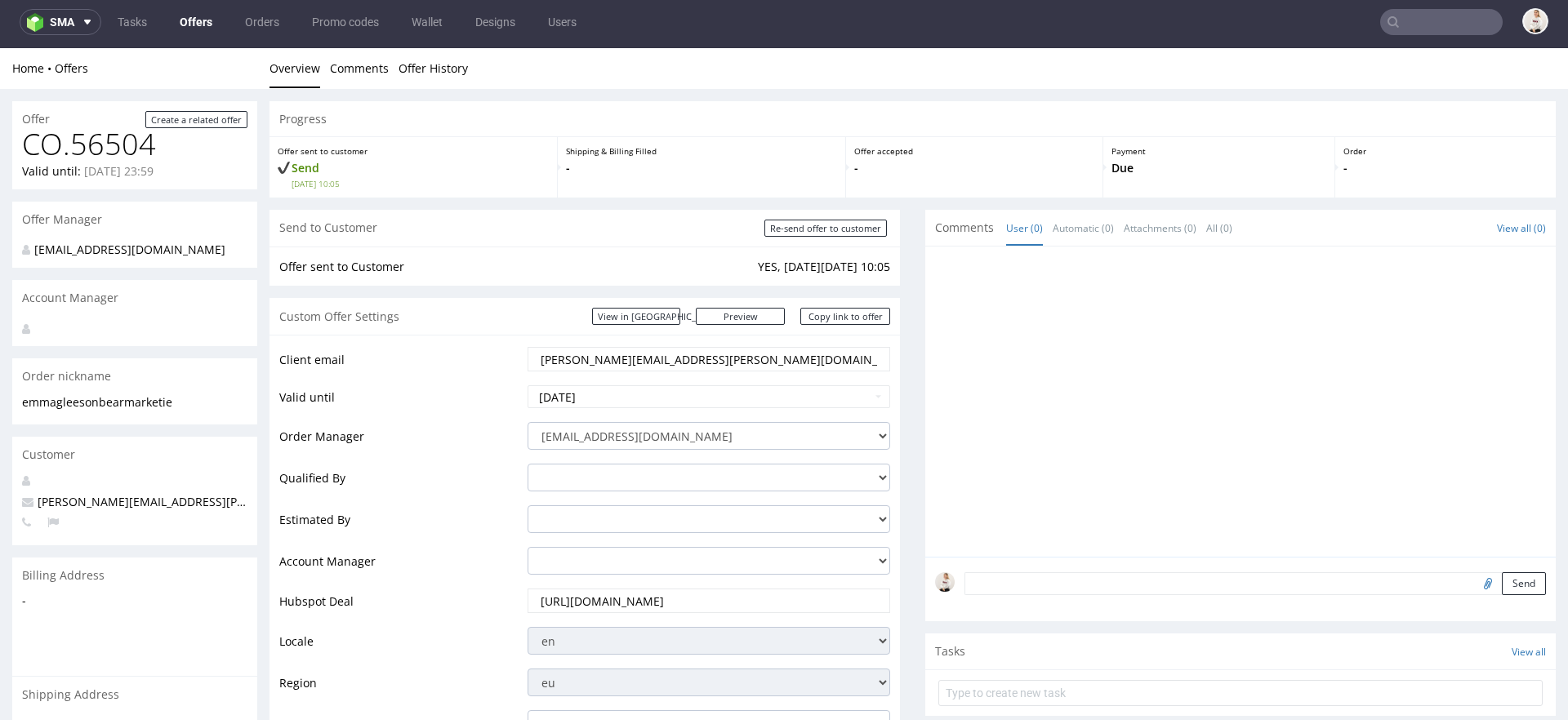
click at [195, 21] on link "Offers" at bounding box center [195, 22] width 52 height 27
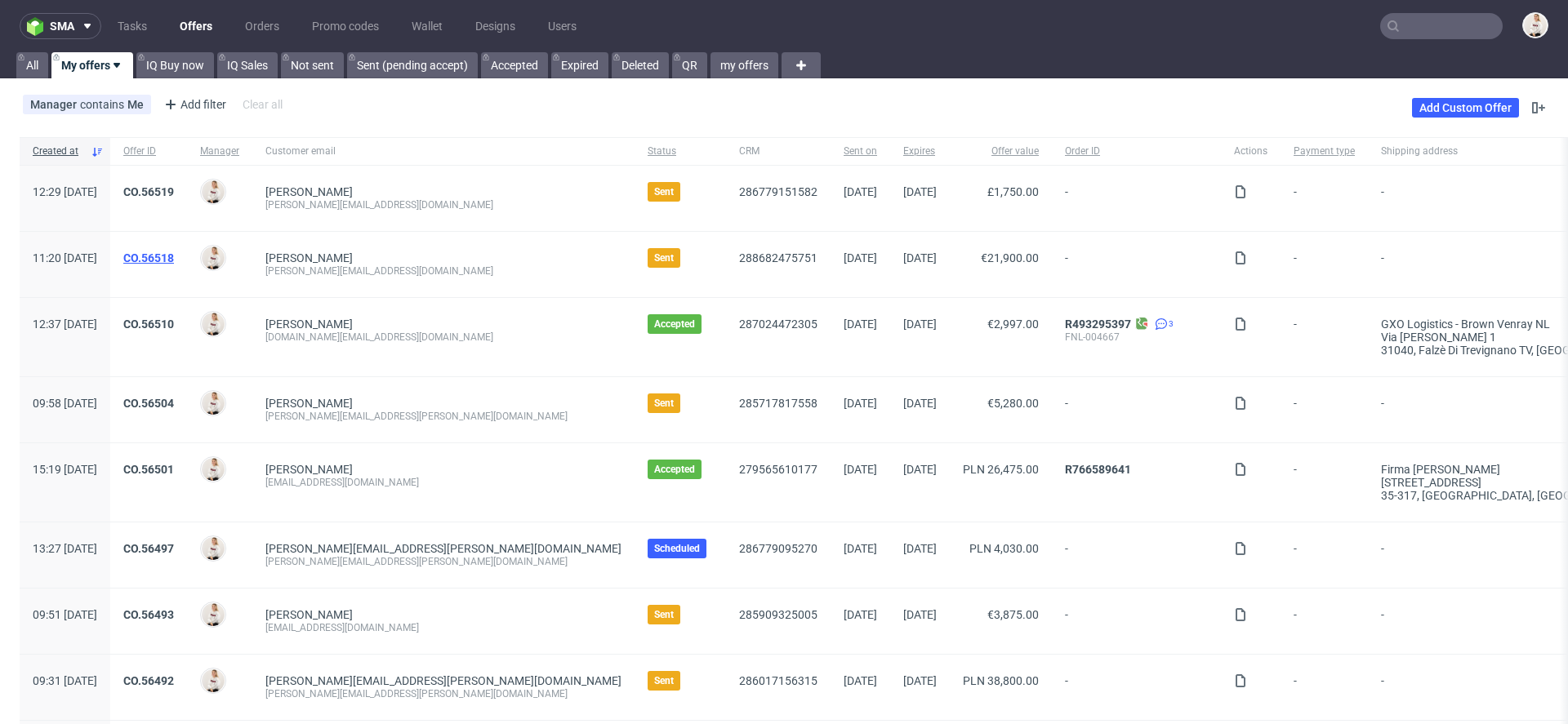
click at [173, 259] on link "CO.56518" at bounding box center [148, 257] width 50 height 13
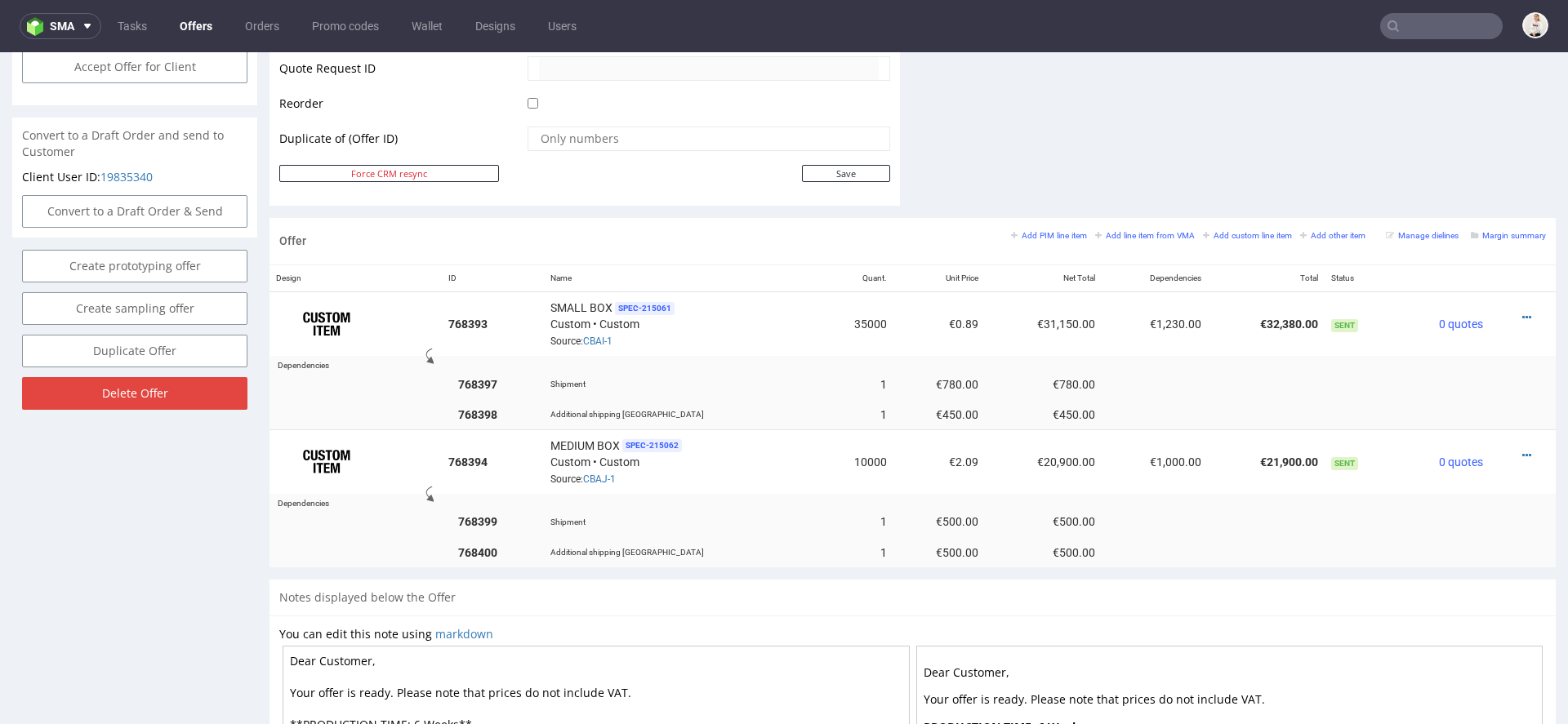
scroll to position [818, 0]
